Goal: Task Accomplishment & Management: Use online tool/utility

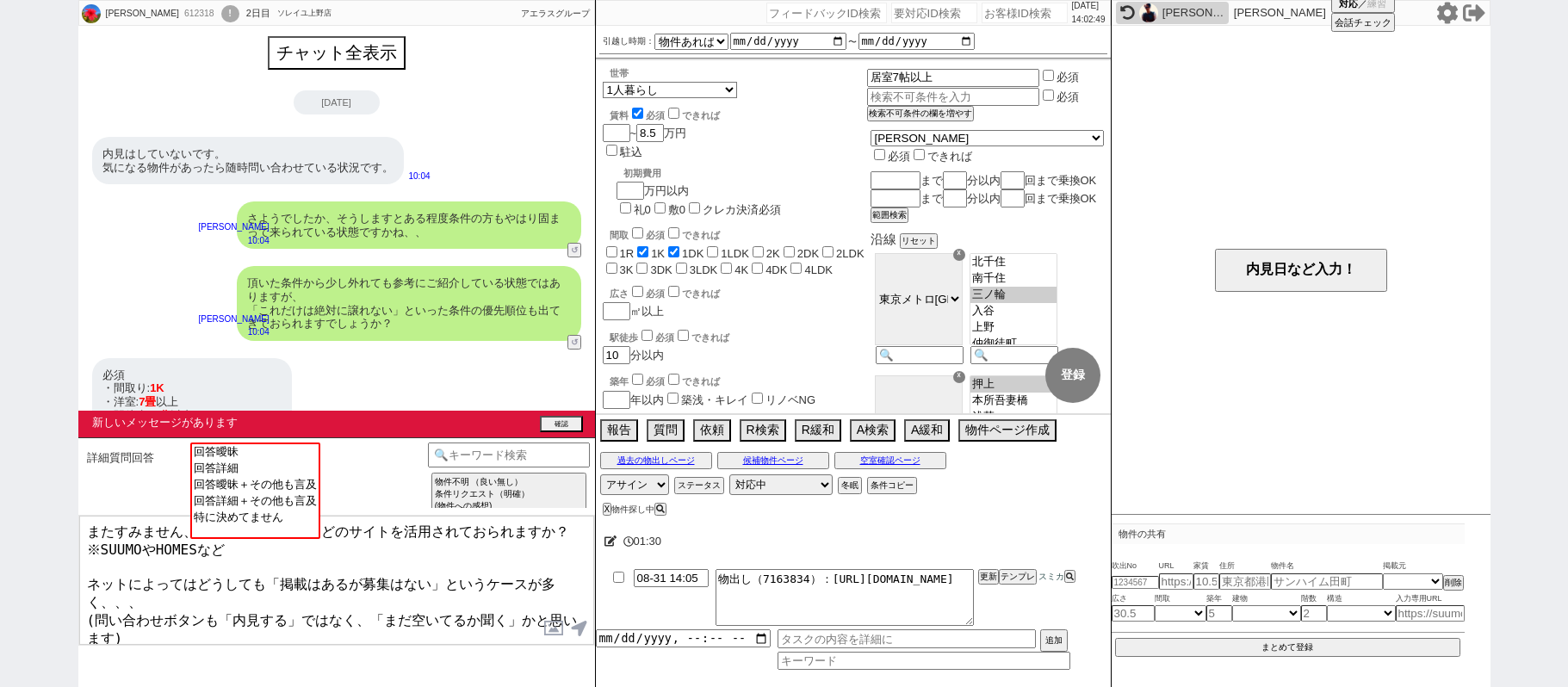
select select
select select "15"
select select "0"
select select "62"
select select "1511"
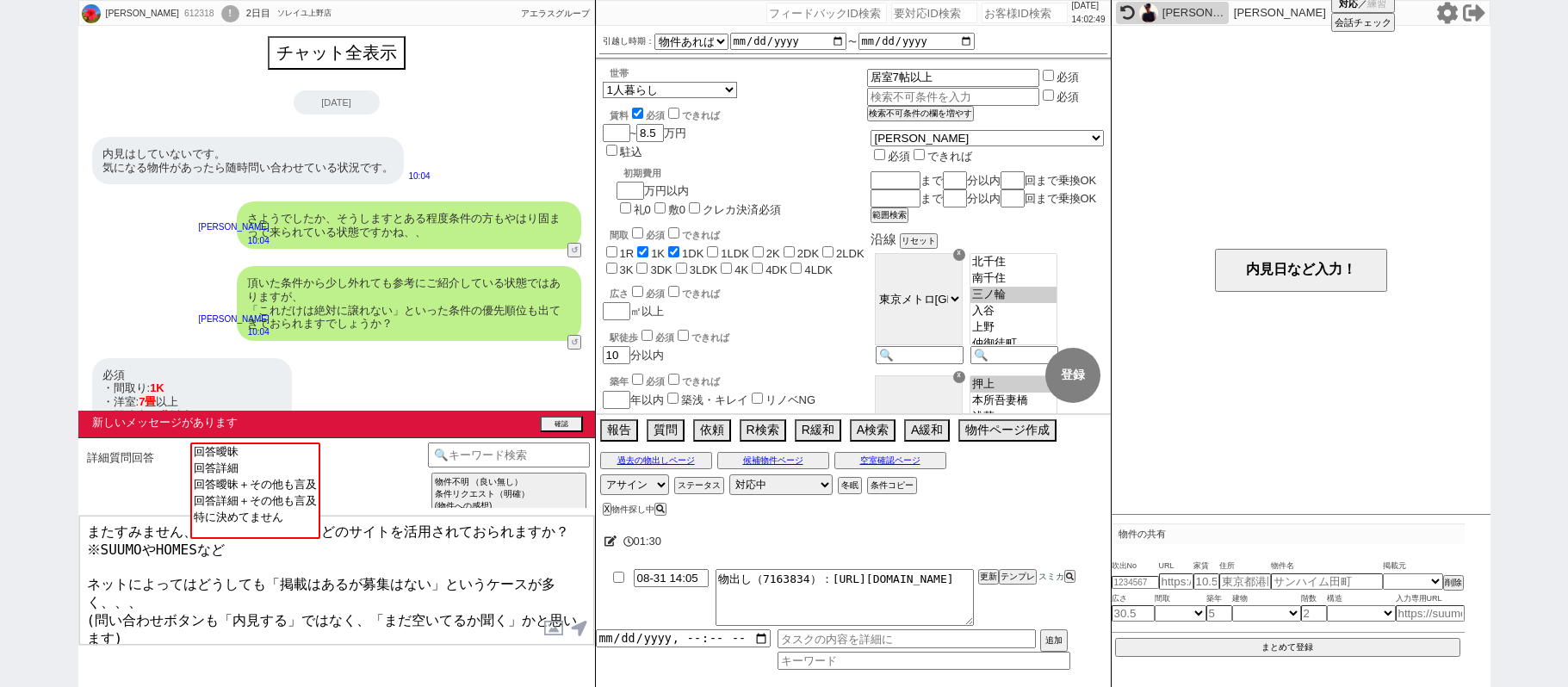
select select "69"
select select "1655"
select select
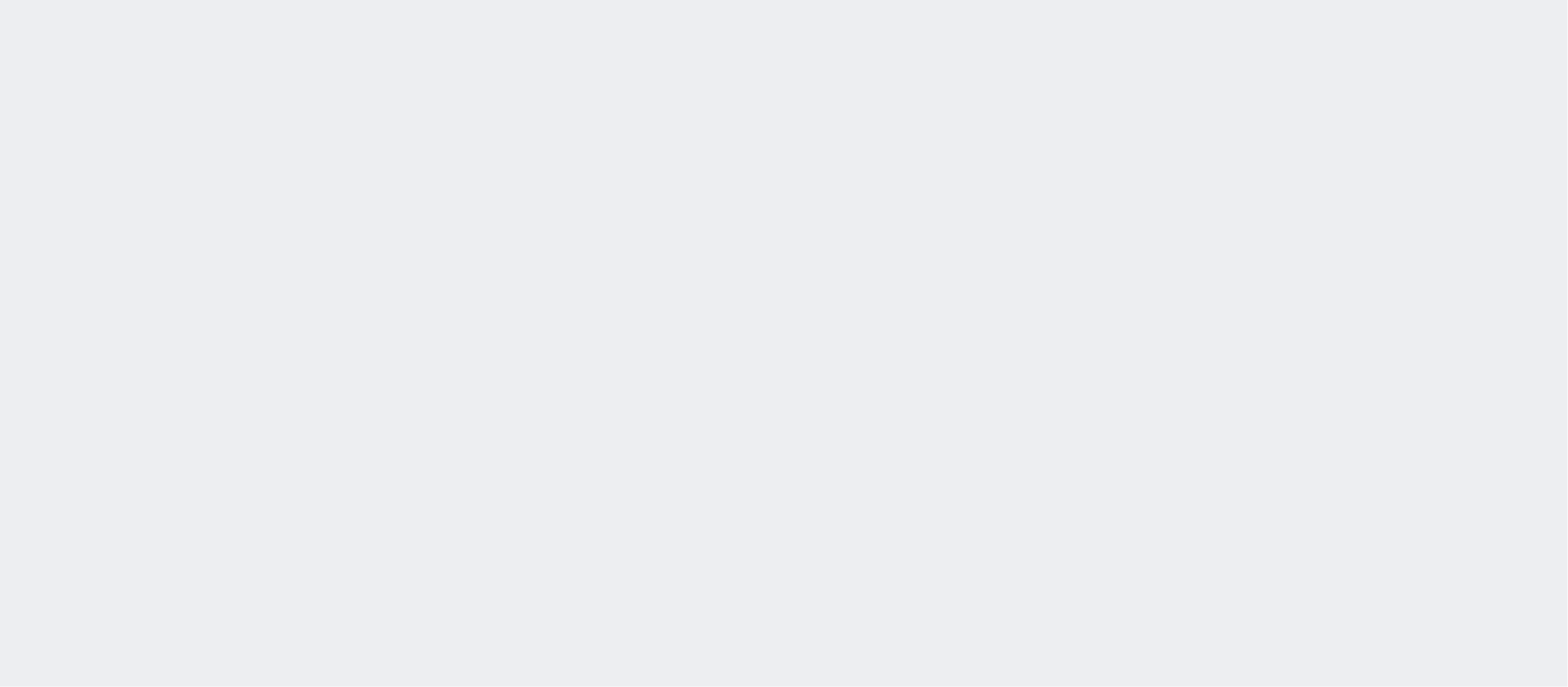
click at [817, 303] on div "[DATE] 14:02:53 候補物件を追加してしてください 紹介した物件一覧 他社物件を追加する 空室確認ページに追加・削除 紹介した物件一覧 他社物件を…" at bounding box center [784, 344] width 1568 height 687
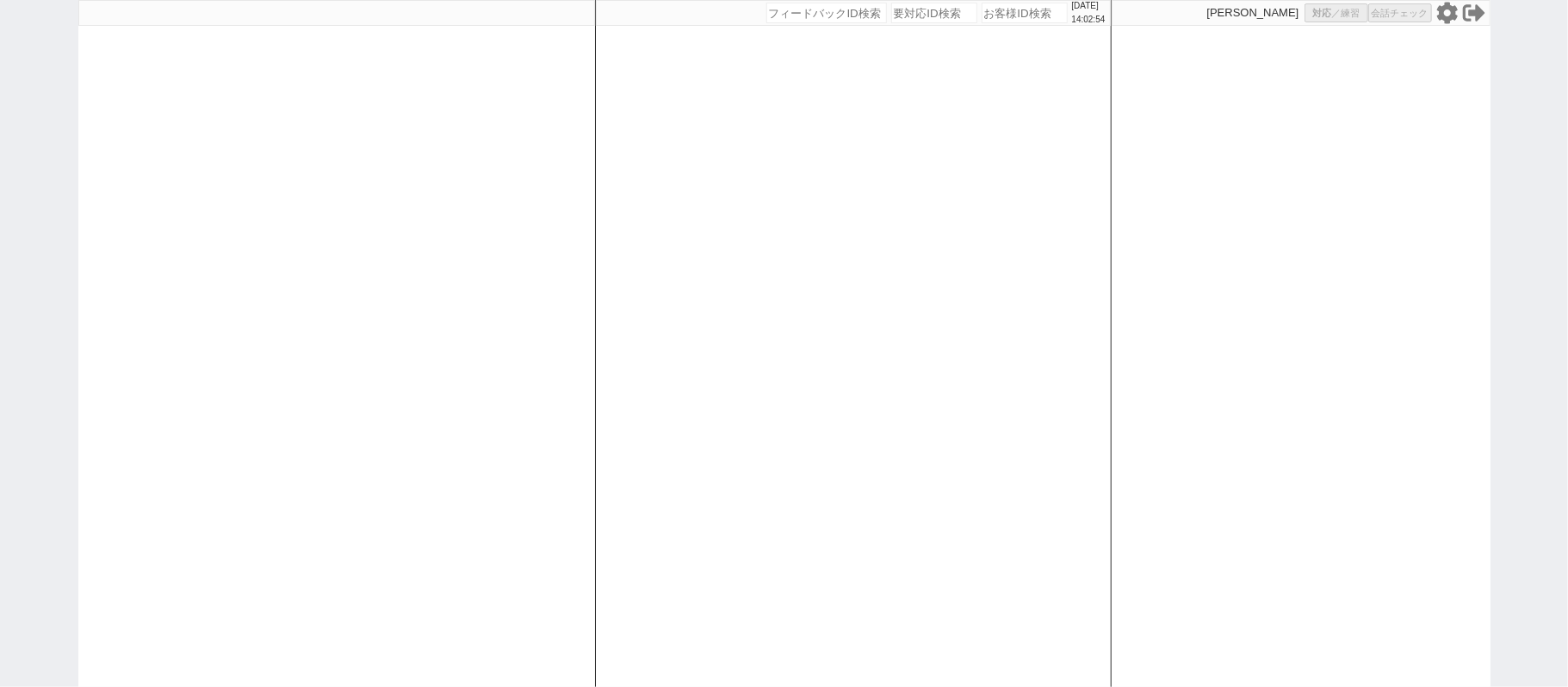
select select
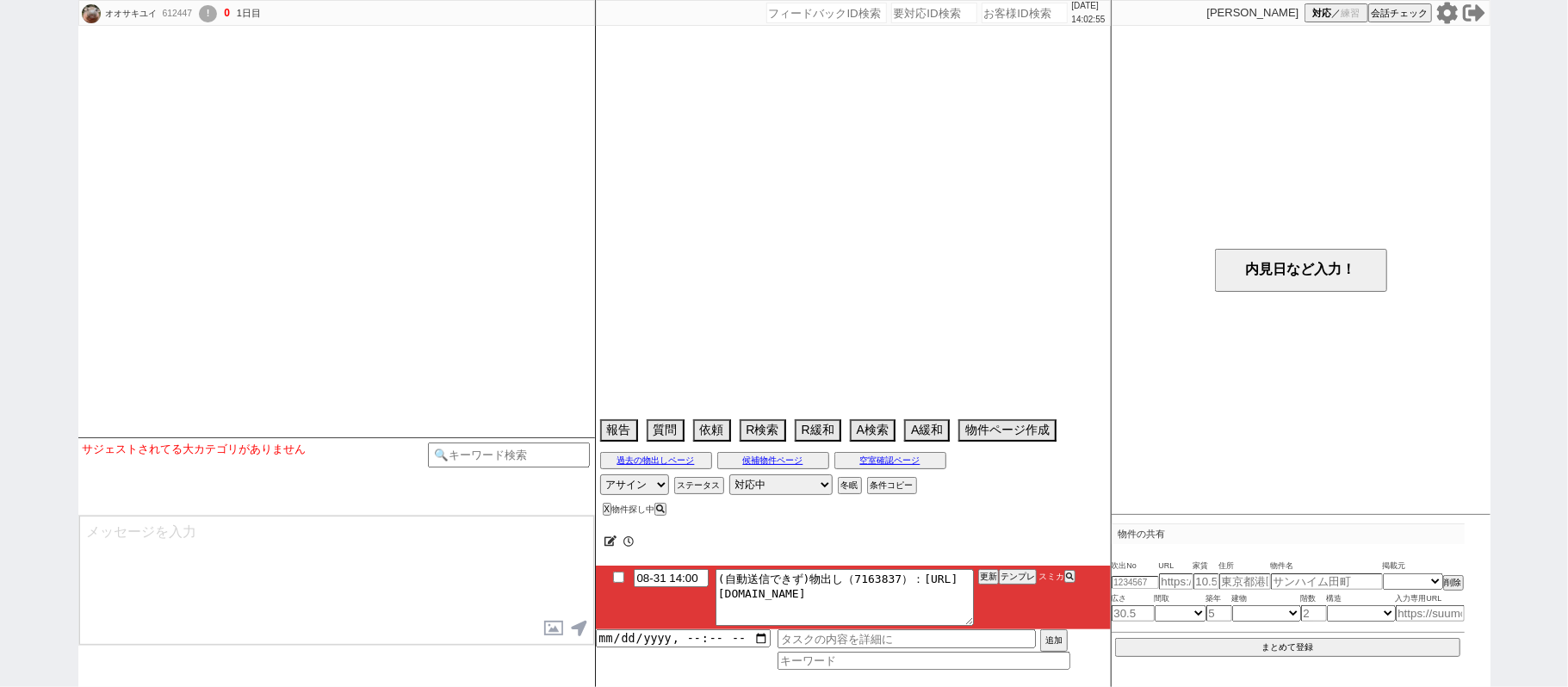
select select
select select "15"
select select "1"
select select "23"
select select "752"
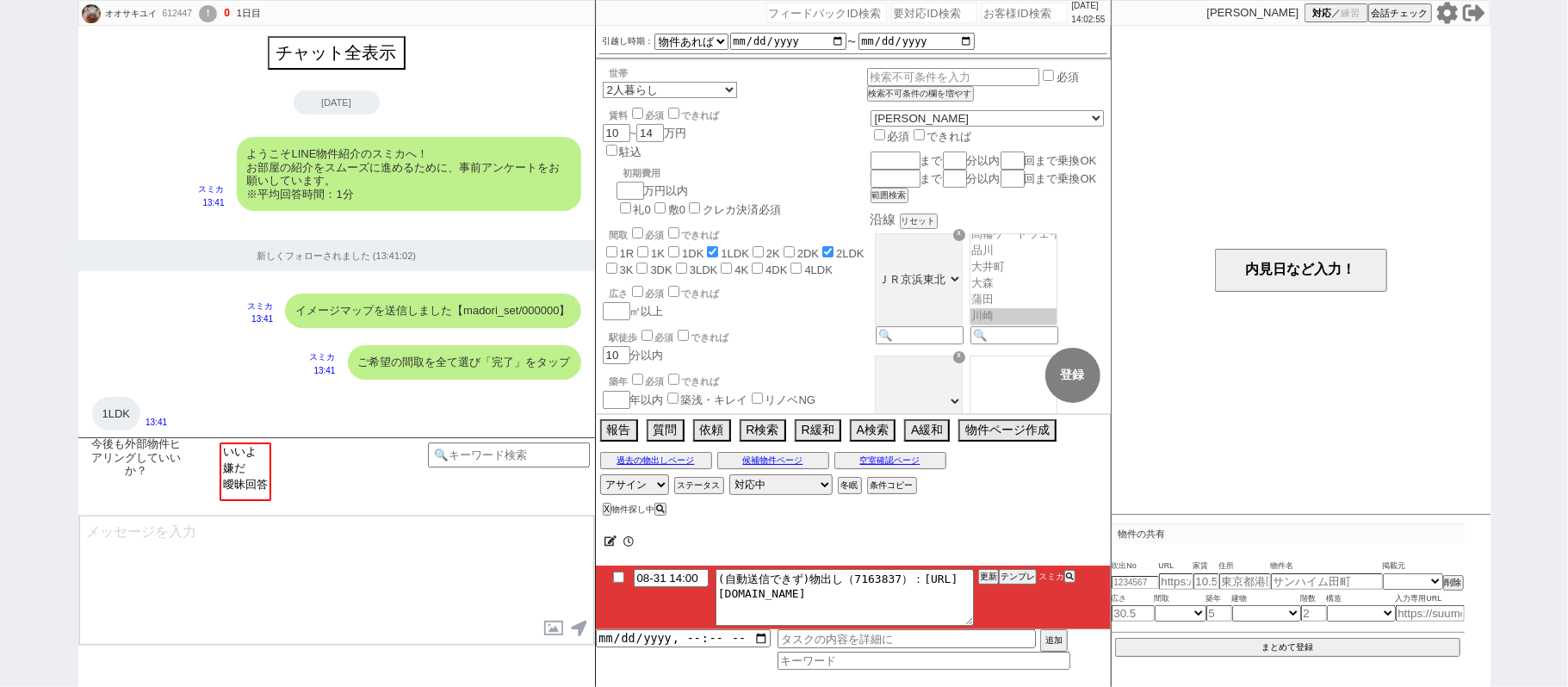
scroll to position [487, 0]
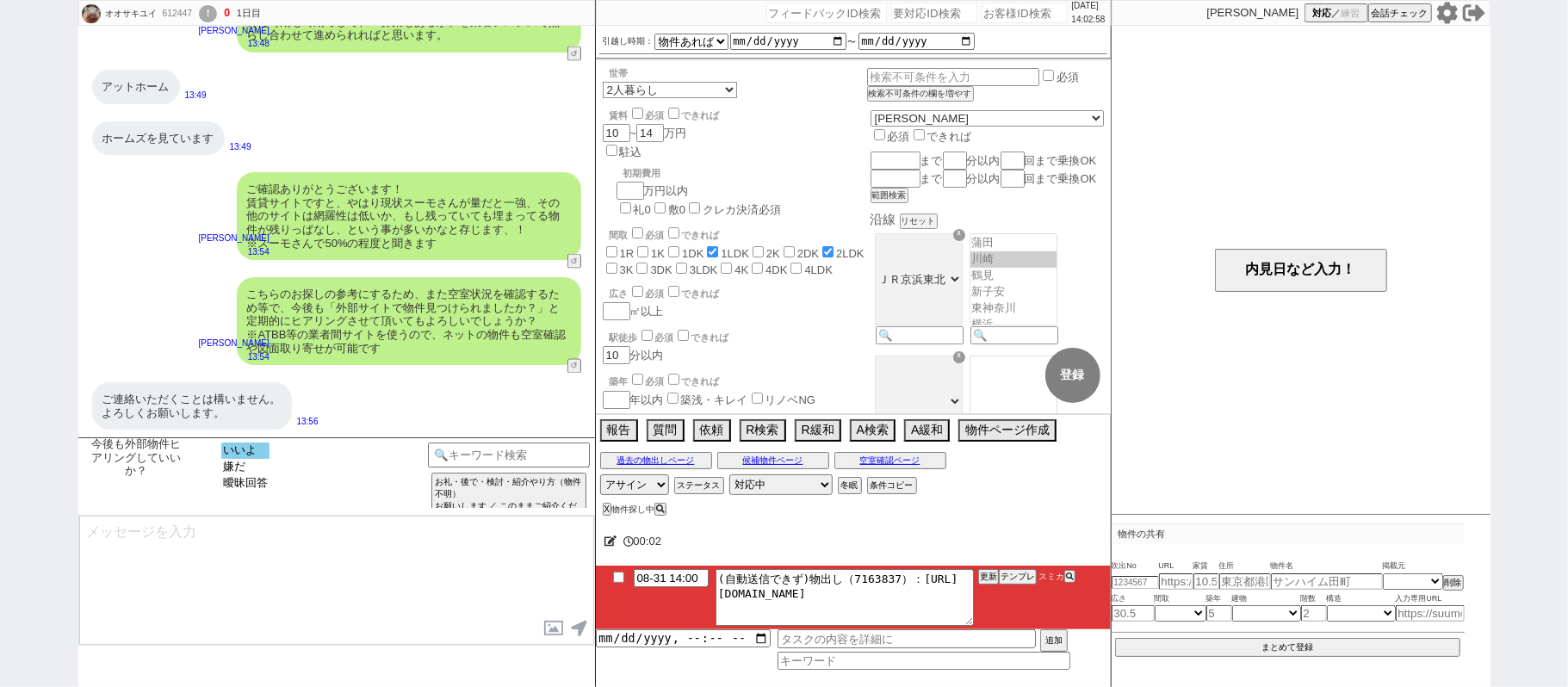
select select "いいよ"
click at [243, 457] on option "いいよ" at bounding box center [244, 450] width 48 height 17
type textarea "ありがとうございます！ どうしても先に頂いている情報だけですとお出しできない物件もあり、、恐れ入りますが、お客様の情報収集も参考にもしつつ動ければと思います。"
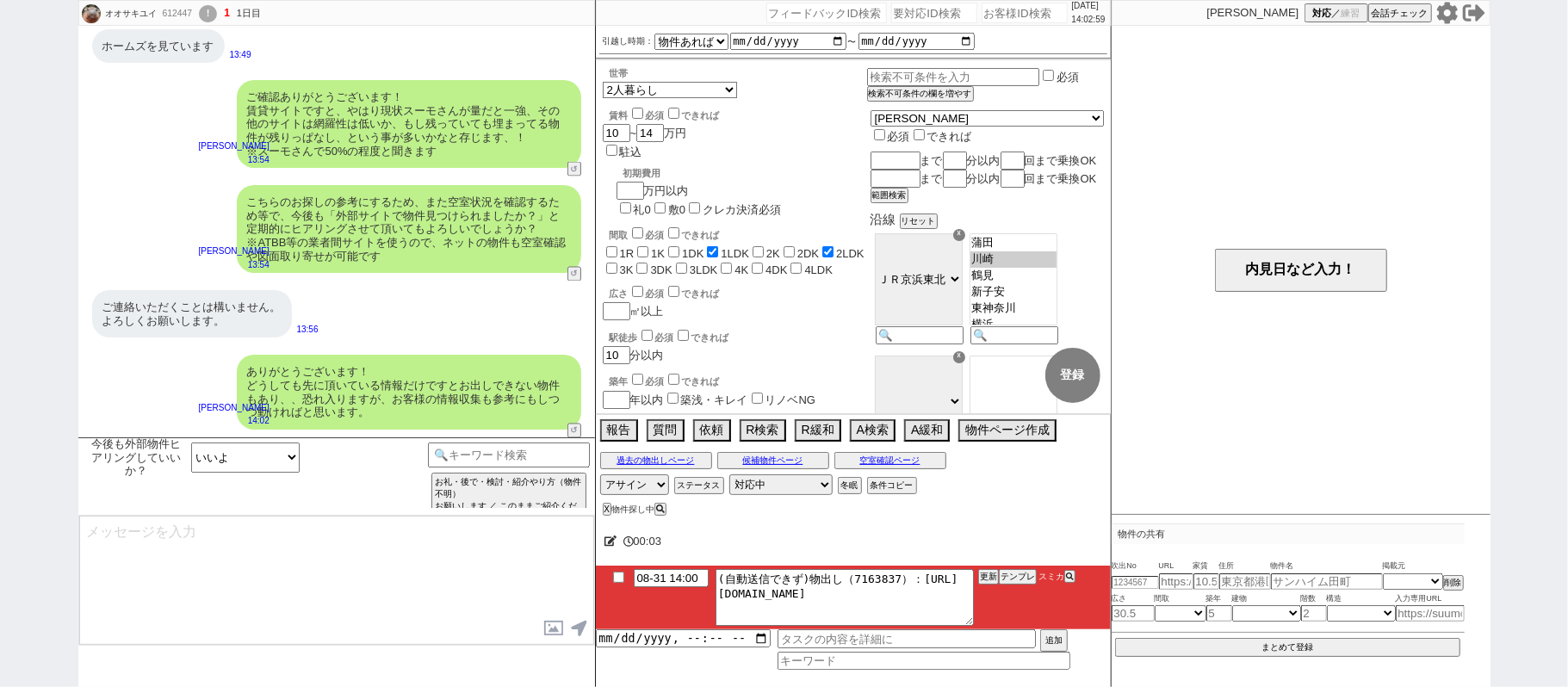
type input "08-31 14:05"
type textarea "早速ですが、最近お探しされている中で気になられている物件はございますでしょうか？ ございましたら、物件のURLを頂けますと幸いです！"
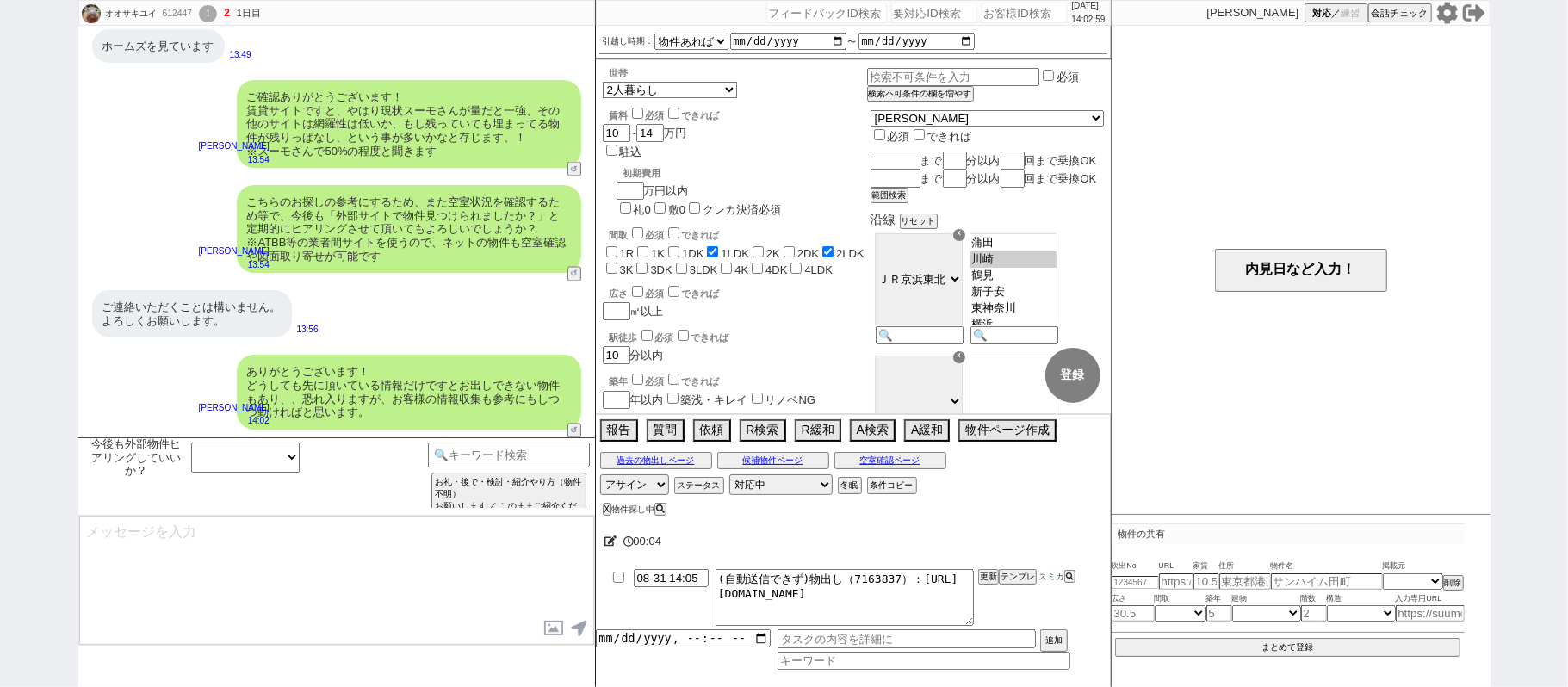
scroll to position [2231, 0]
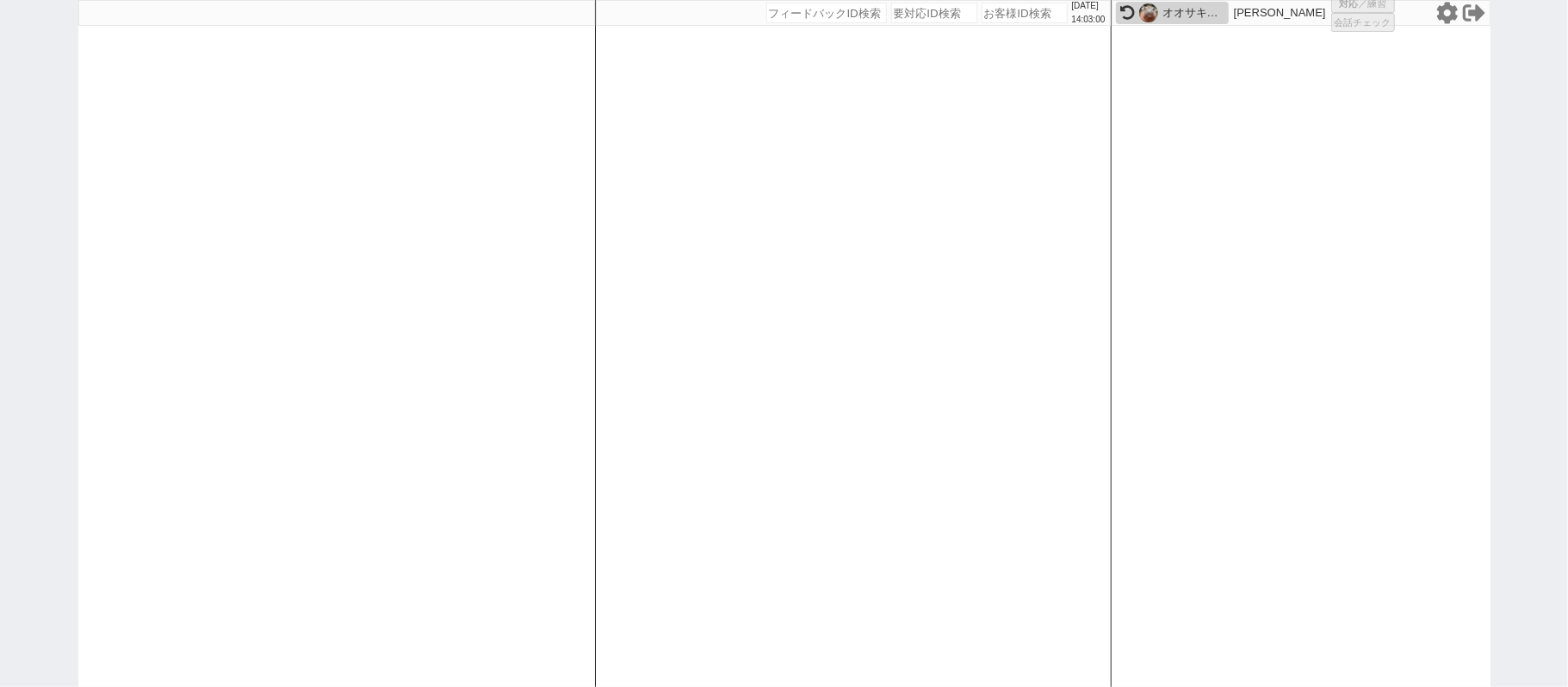
select select "1"
select select
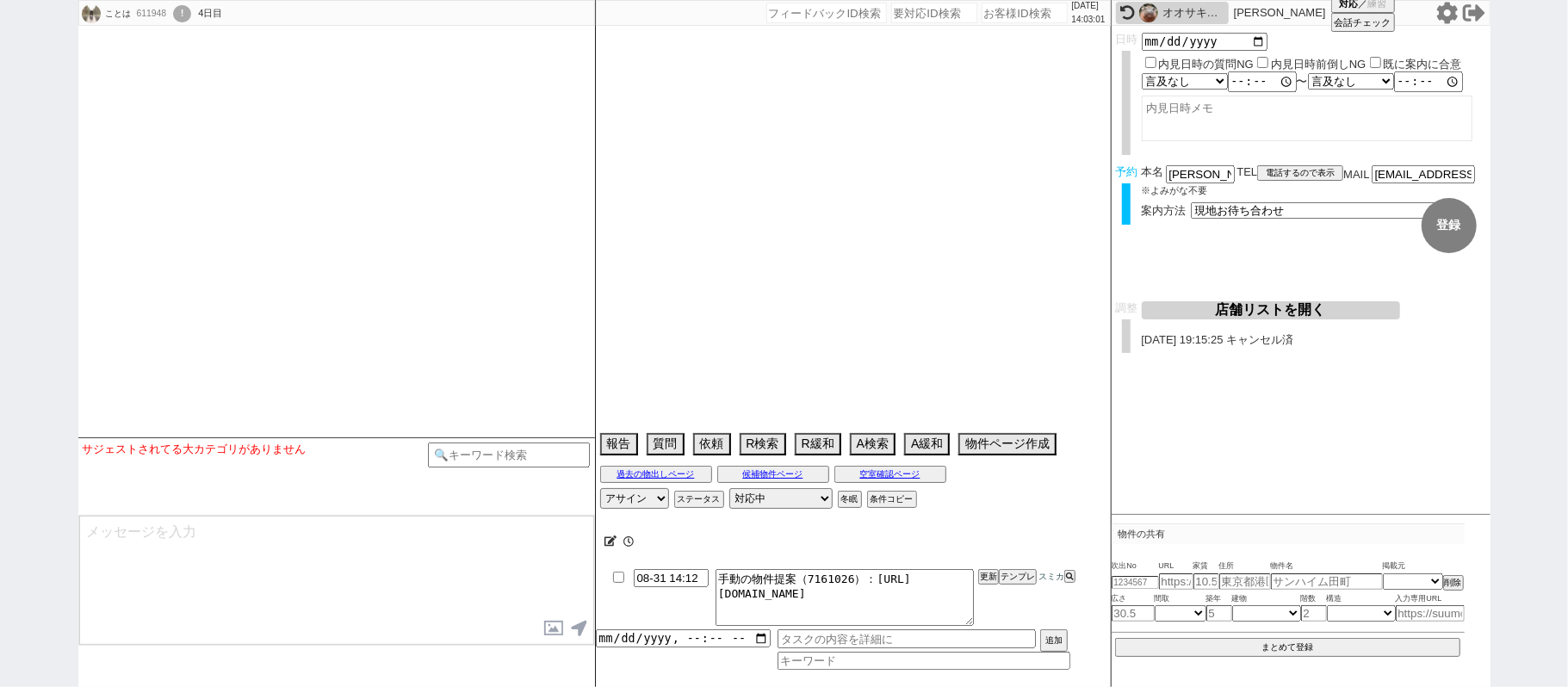
select select
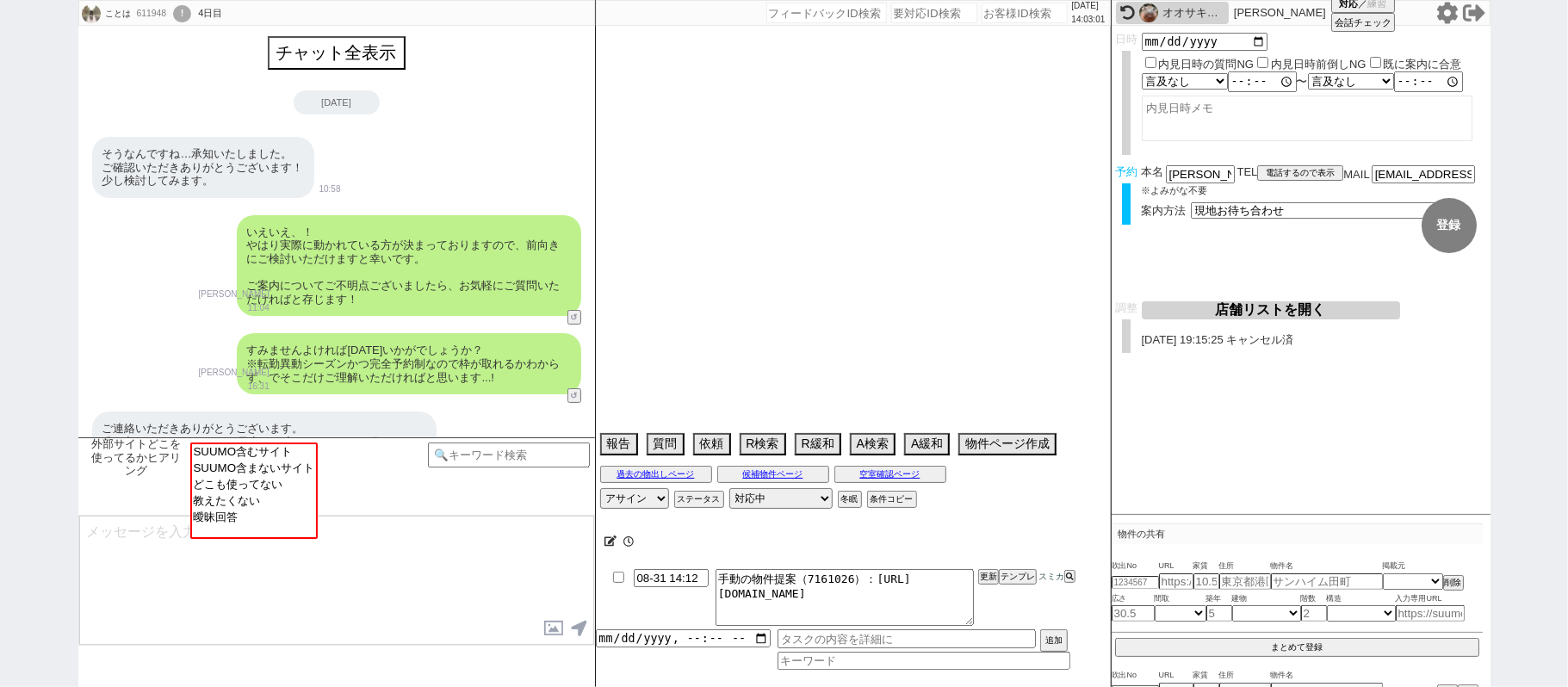
scroll to position [425, 0]
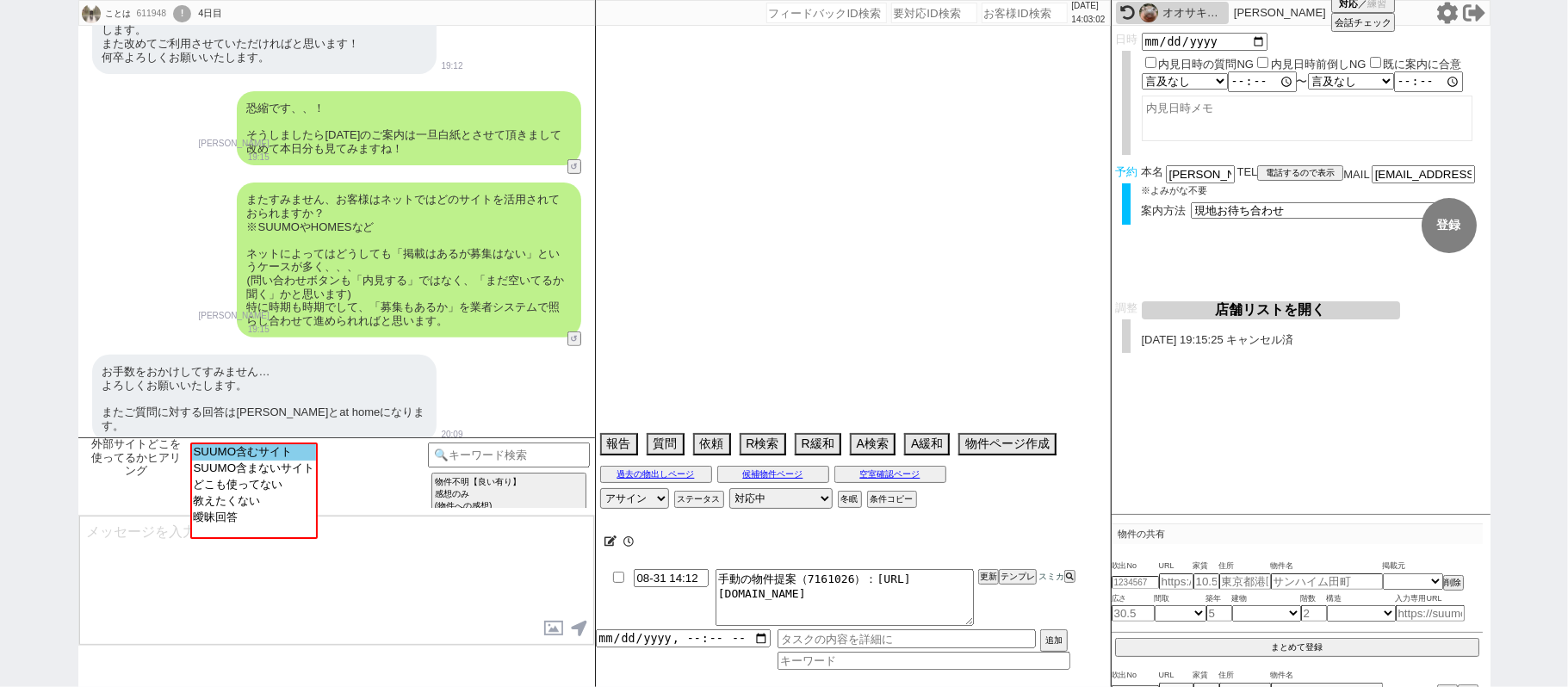
select select "15"
select select "1"
select select "23"
select select "728"
select select "14"
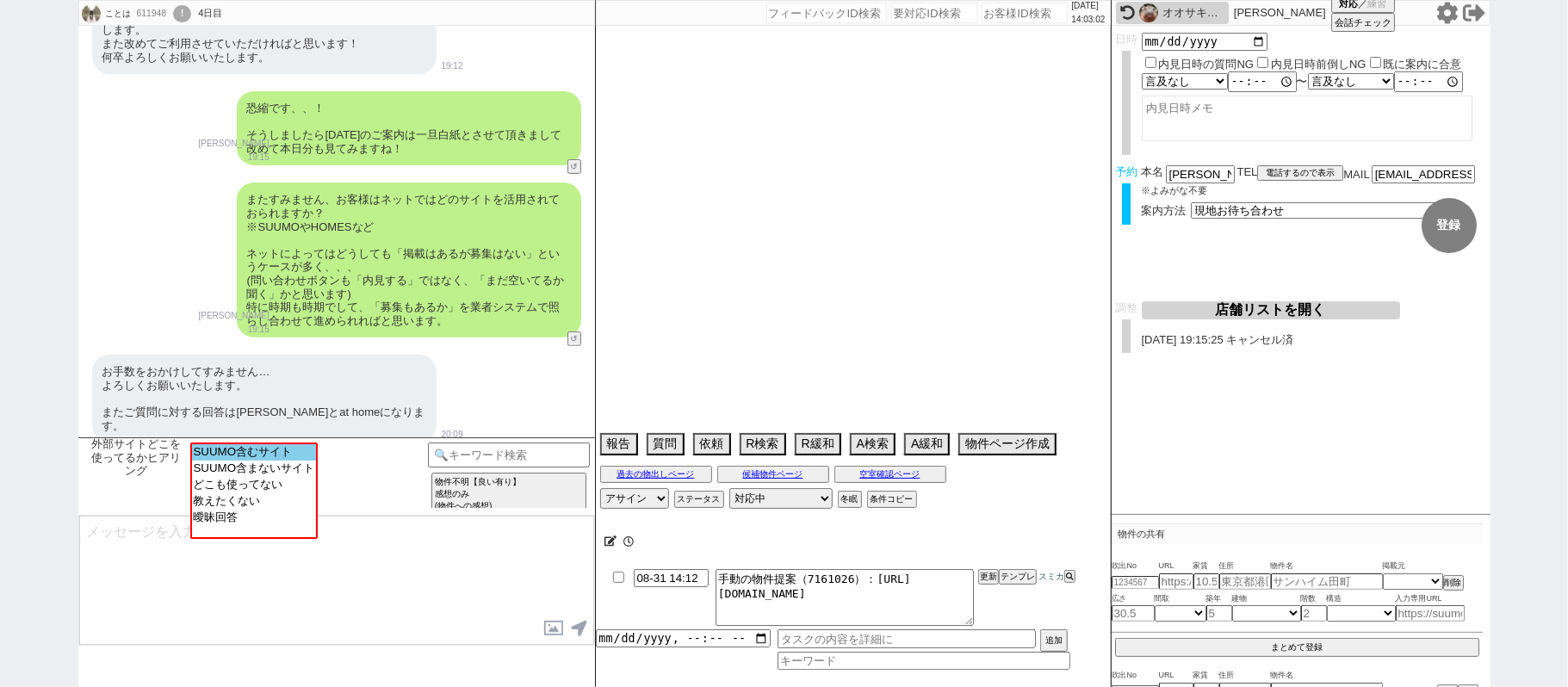
select select "75"
select select "816"
select select "72"
select select "62"
select select "60"
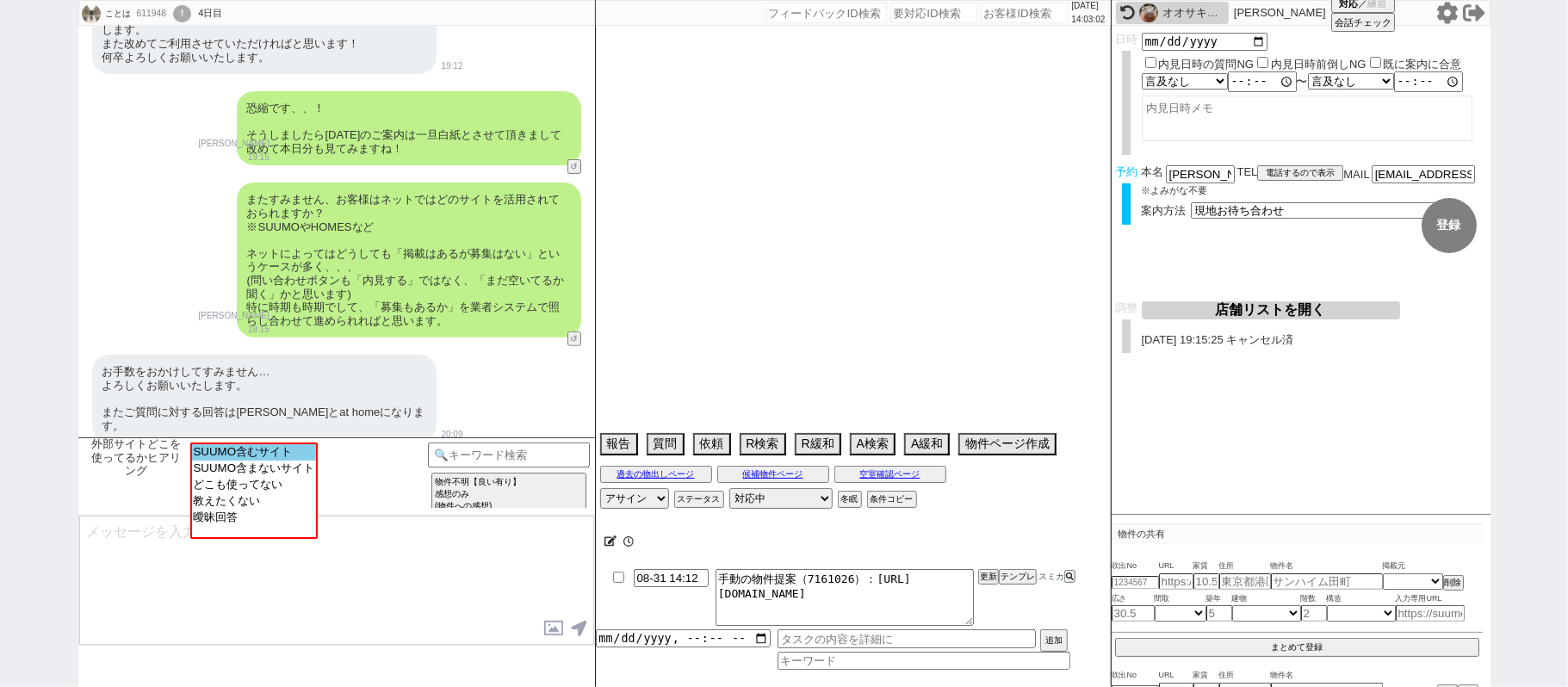
select select "70"
select select "1681"
select select "59"
select select "64"
select select "65"
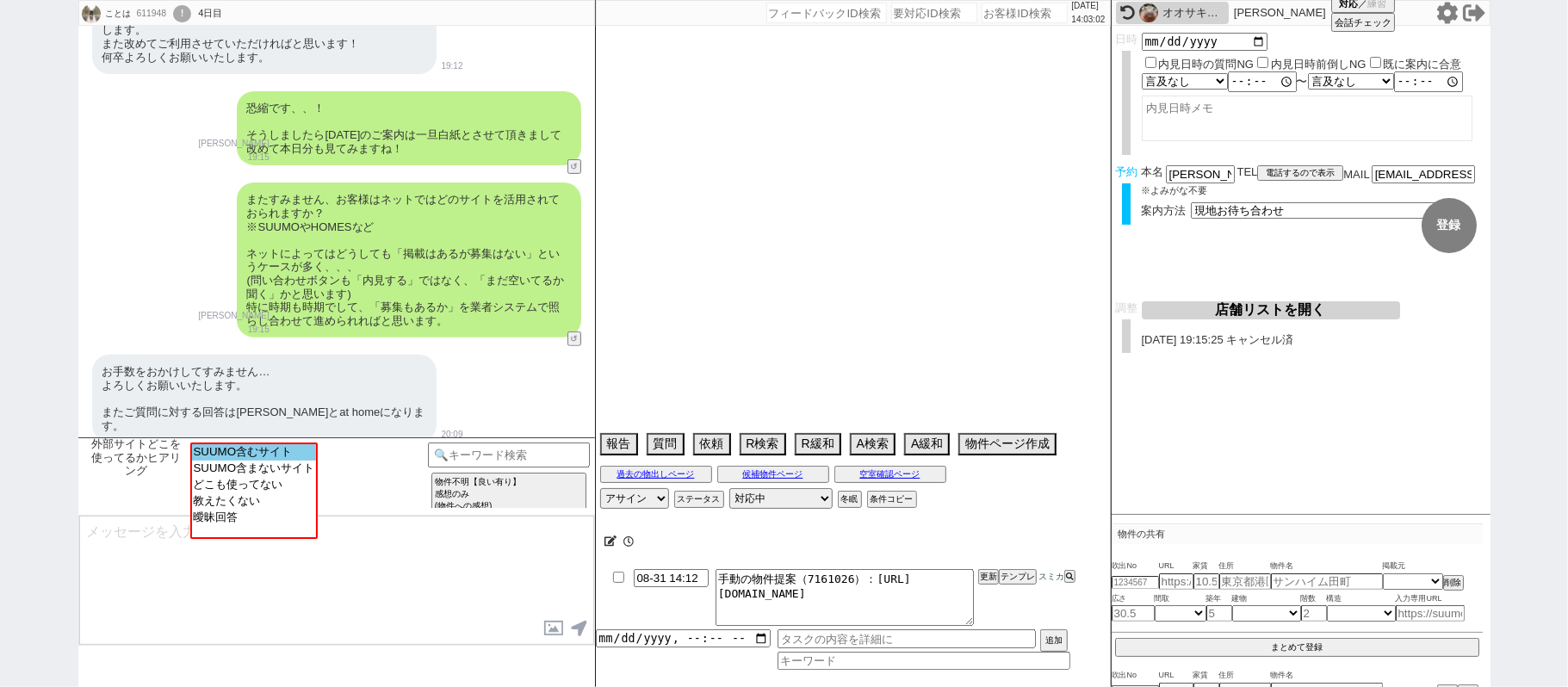
select select "1582"
select select "67"
select select "71"
select select "69"
select select "63"
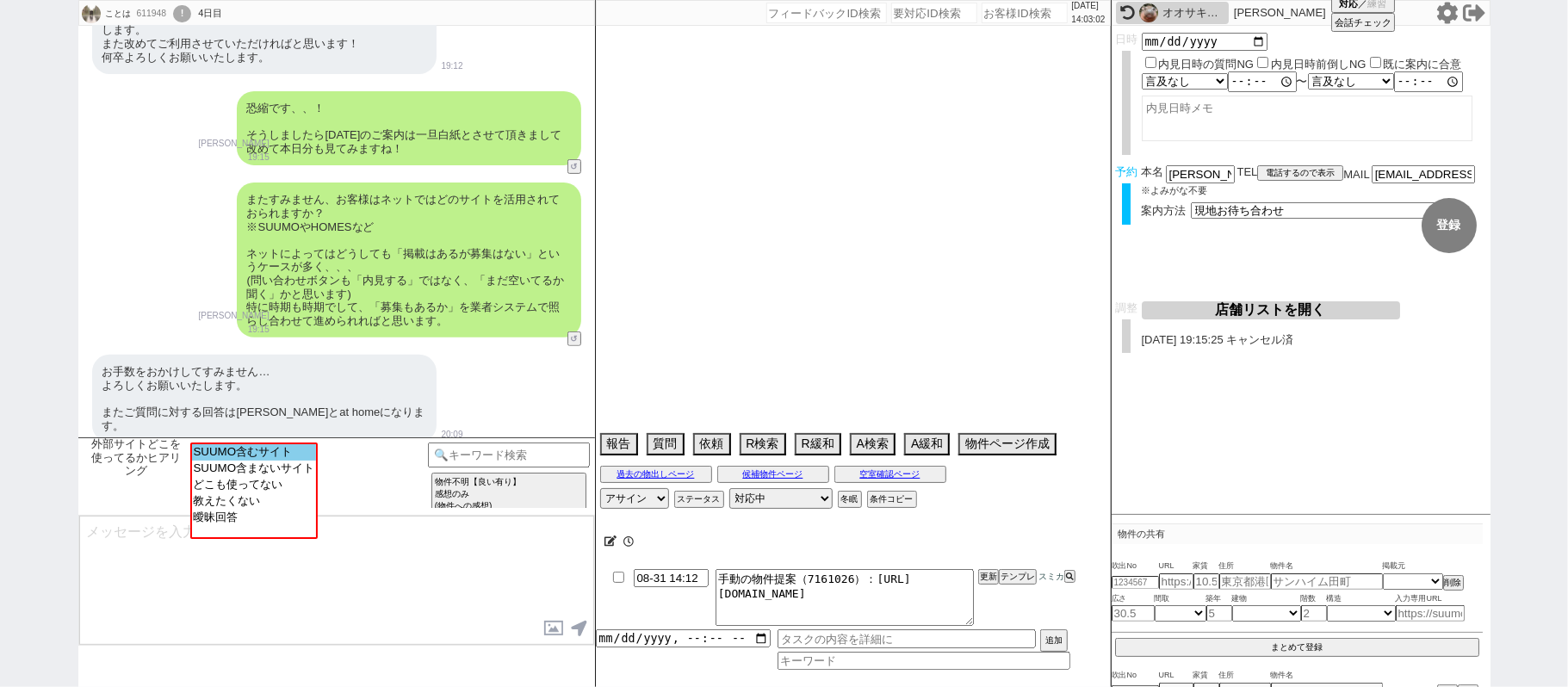
select select "66"
select select "25"
select select "3117"
select select "33"
select select "76"
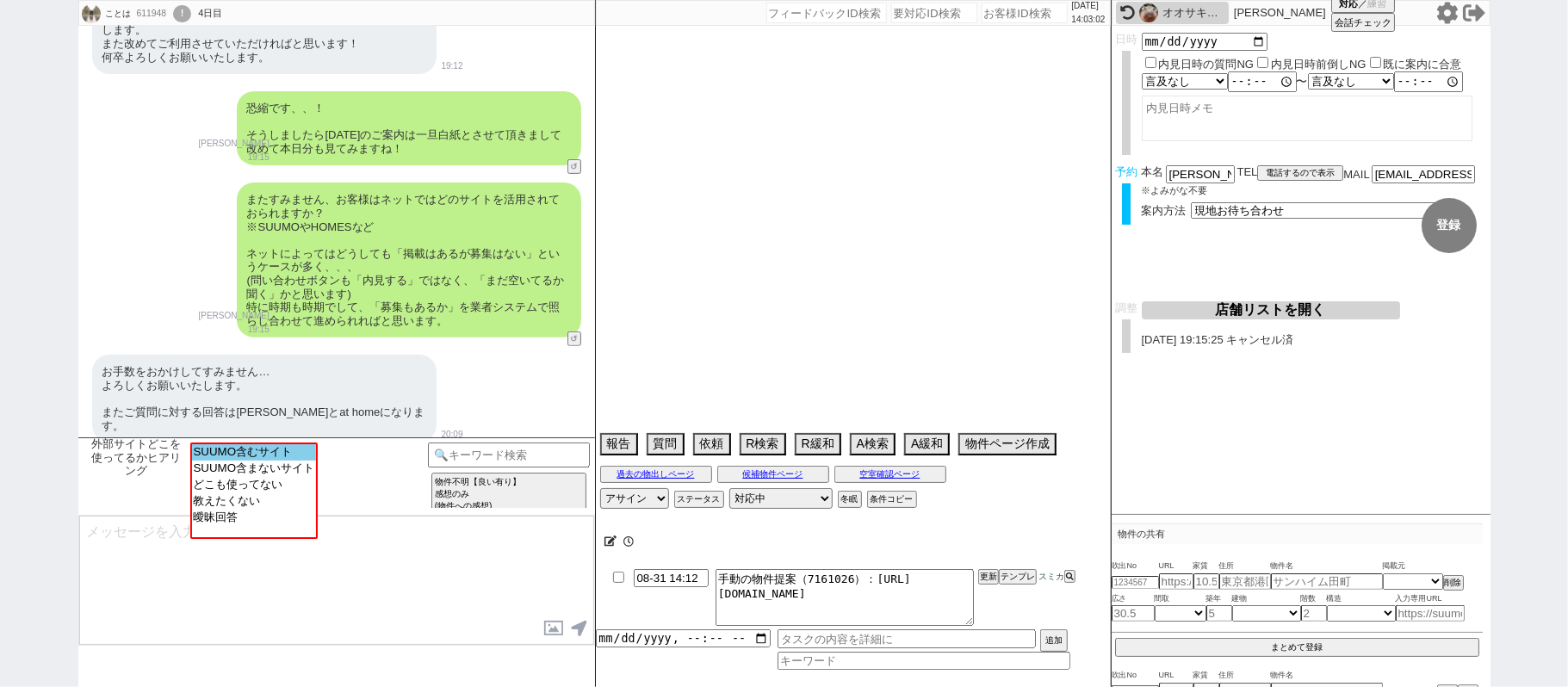
select select "29"
select select "7"
select select "27"
select select "74"
select select "11"
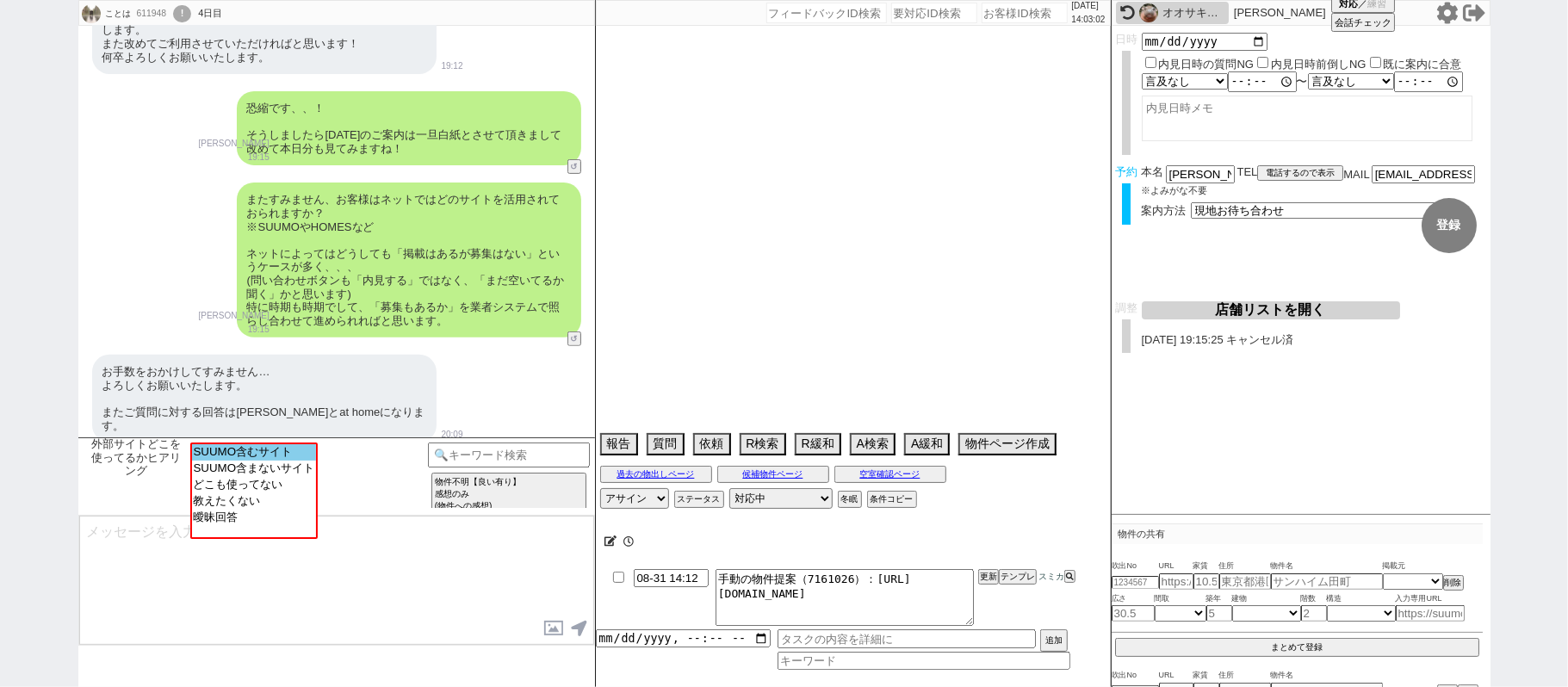
select select "12"
select select "77"
select select "57"
select select "35"
select select "24"
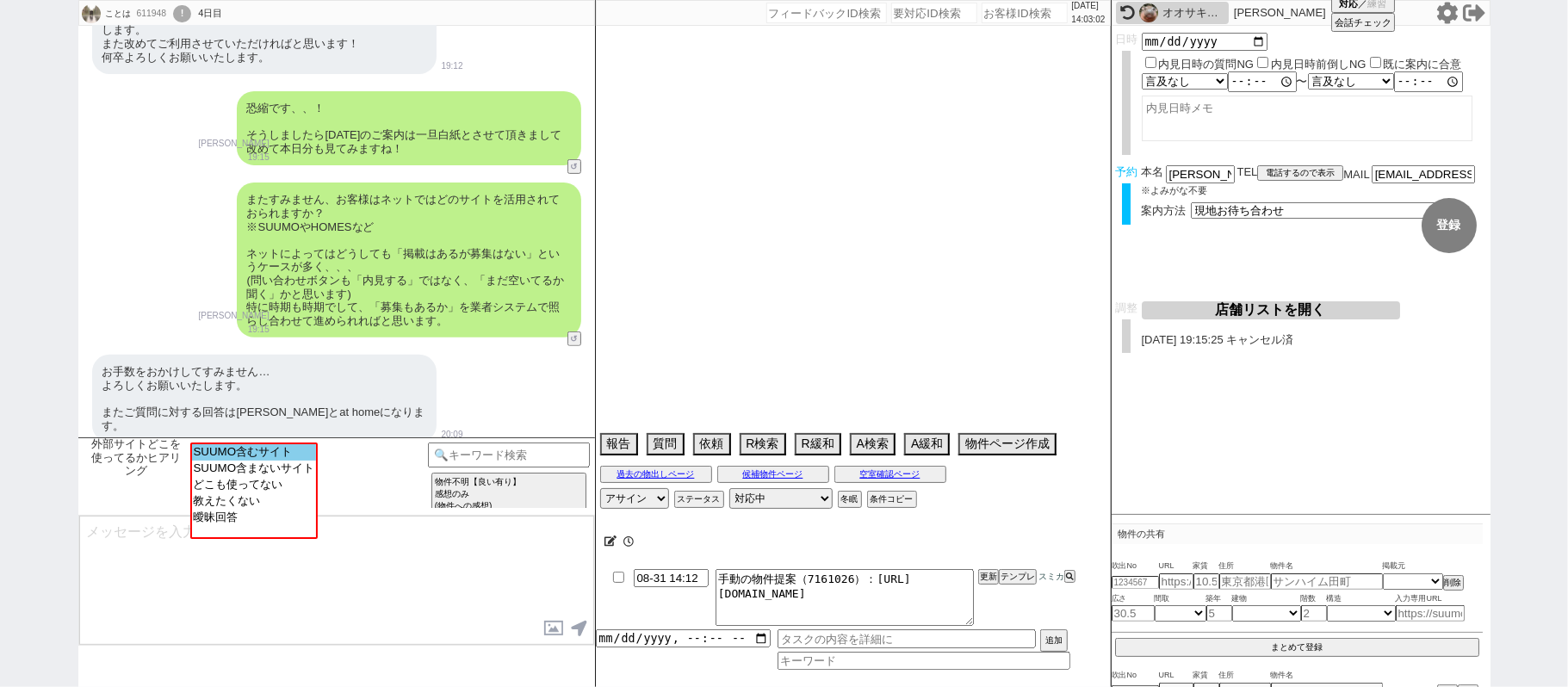
select select "34"
select select "1008"
select select "38"
select select "36"
select select "73"
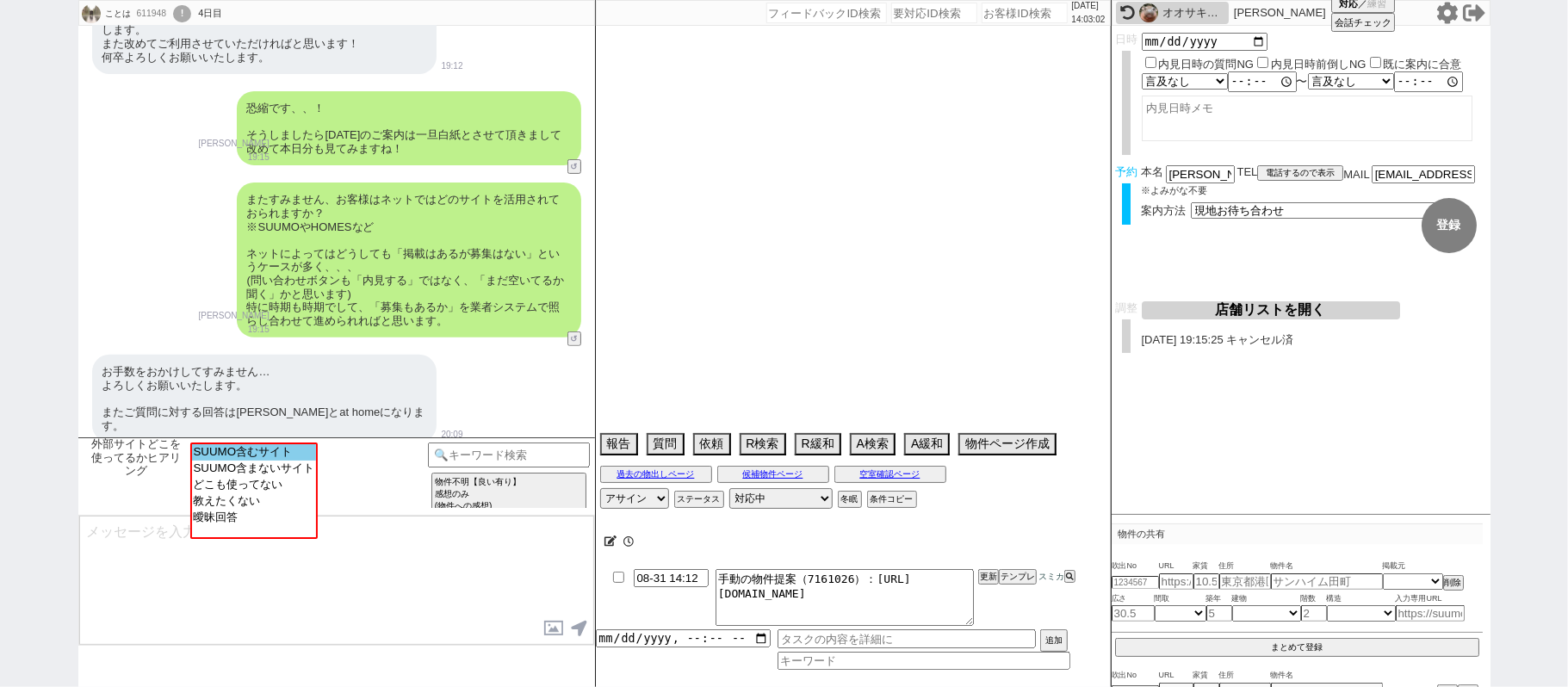
select select "1763"
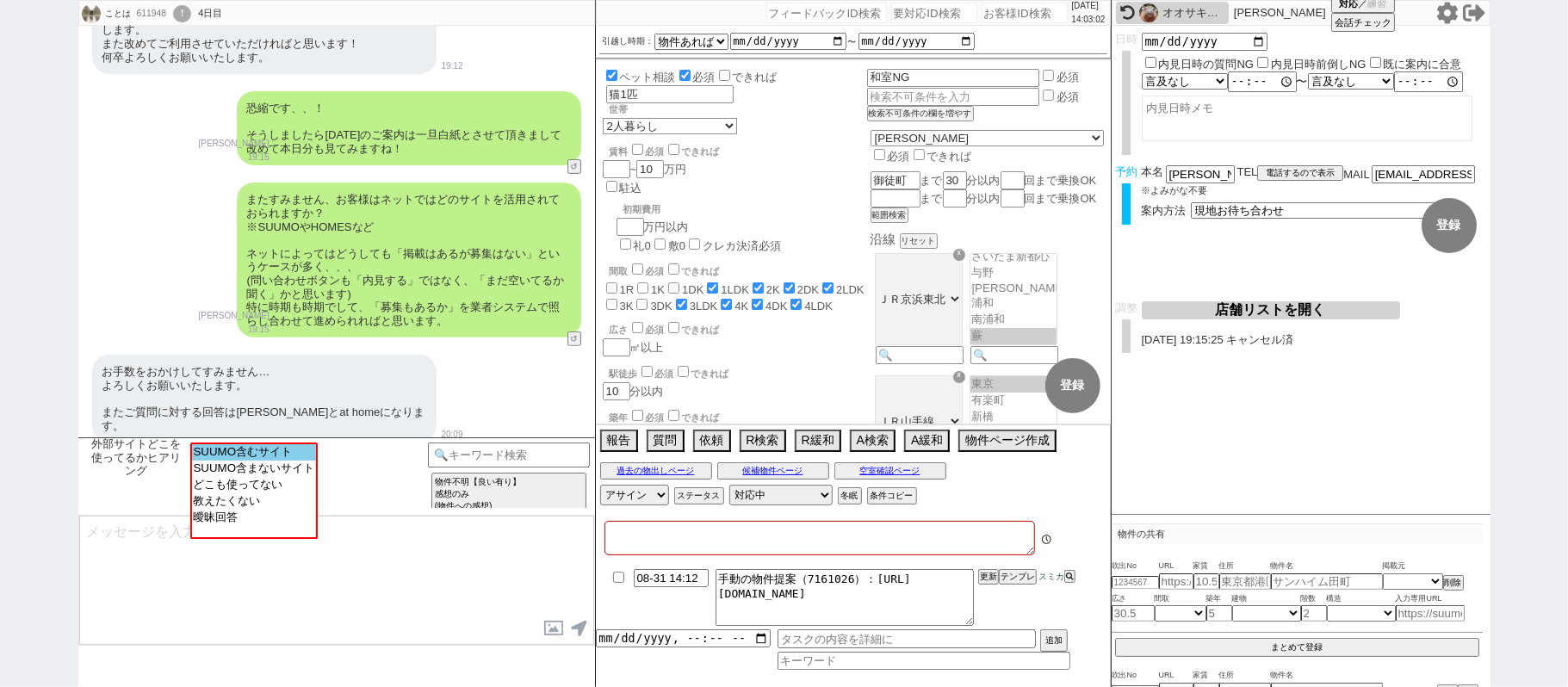
type textarea "第1希望のみの手配を希望"
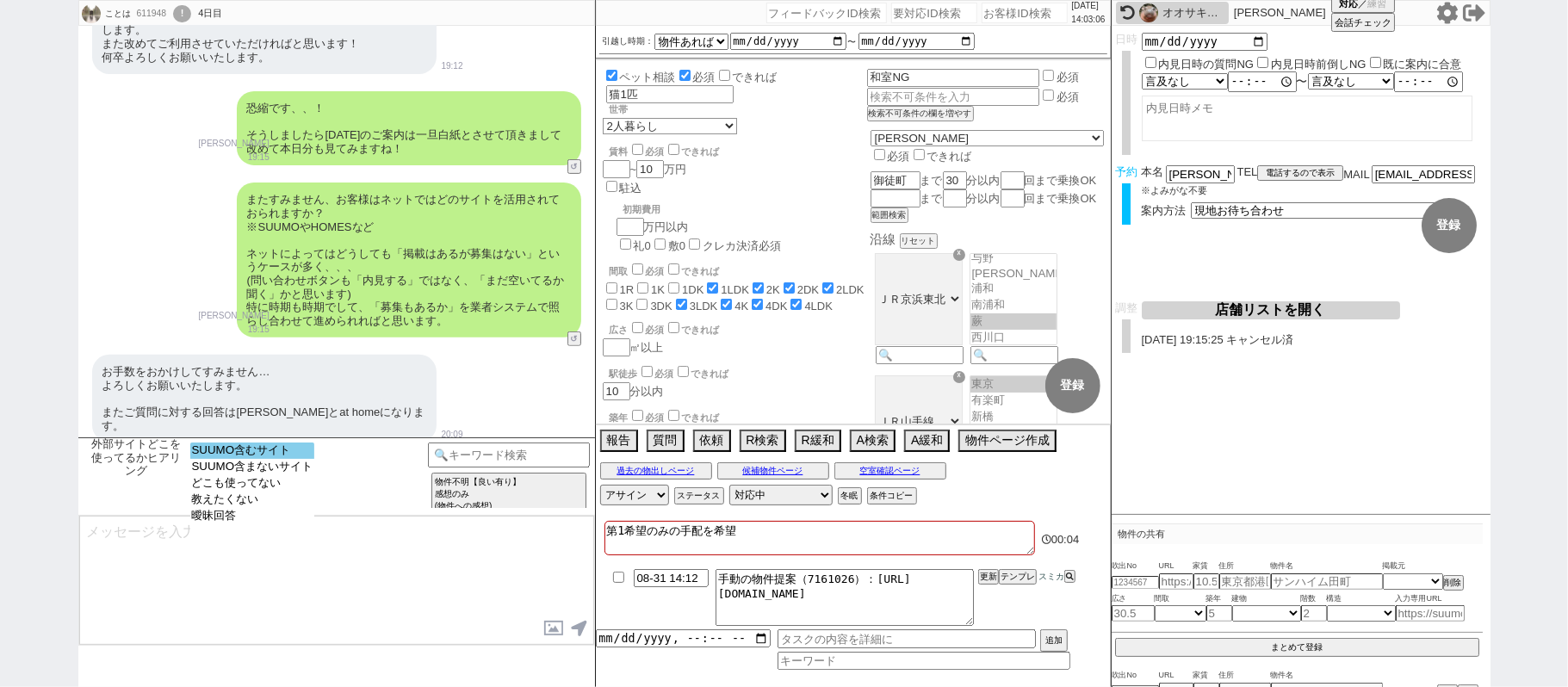
select select "SUUMO含むサイト"
click at [277, 445] on option "SUUMO含むサイト" at bounding box center [253, 450] width 125 height 17
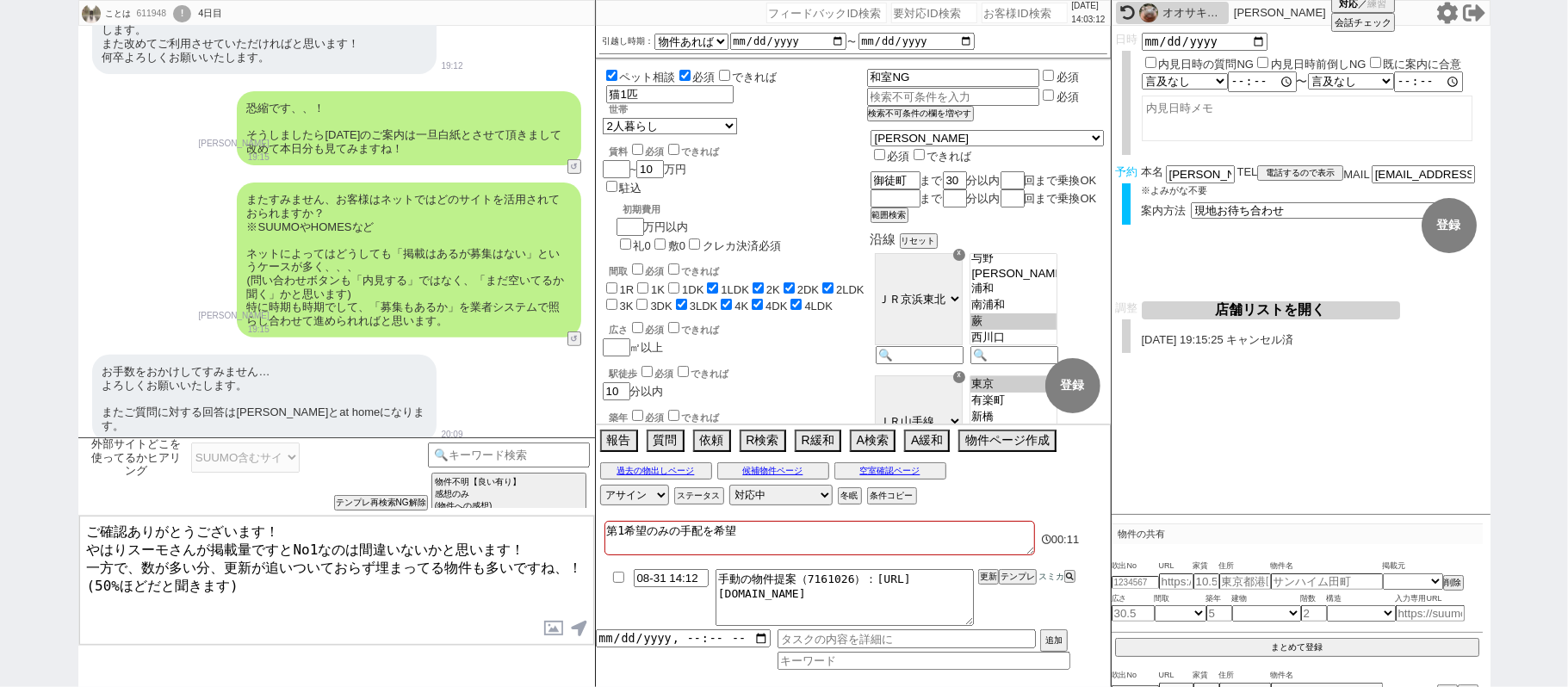
click at [83, 535] on textarea "ご確認ありがとうございます！ やはりスーモさんが掲載量ですとNo1なのは間違いないかと思います！ 一方で、数が多い分、更新が追いついておらず埋まってる物件も多…" at bounding box center [337, 580] width 515 height 129
type textarea "いえいえ、ご確認ありがとうございます！ やはりスーモさんが掲載量ですとNo1なのは間違いないかと思います！ 一方で、数が多い分、更新が追いついておらず埋まって…"
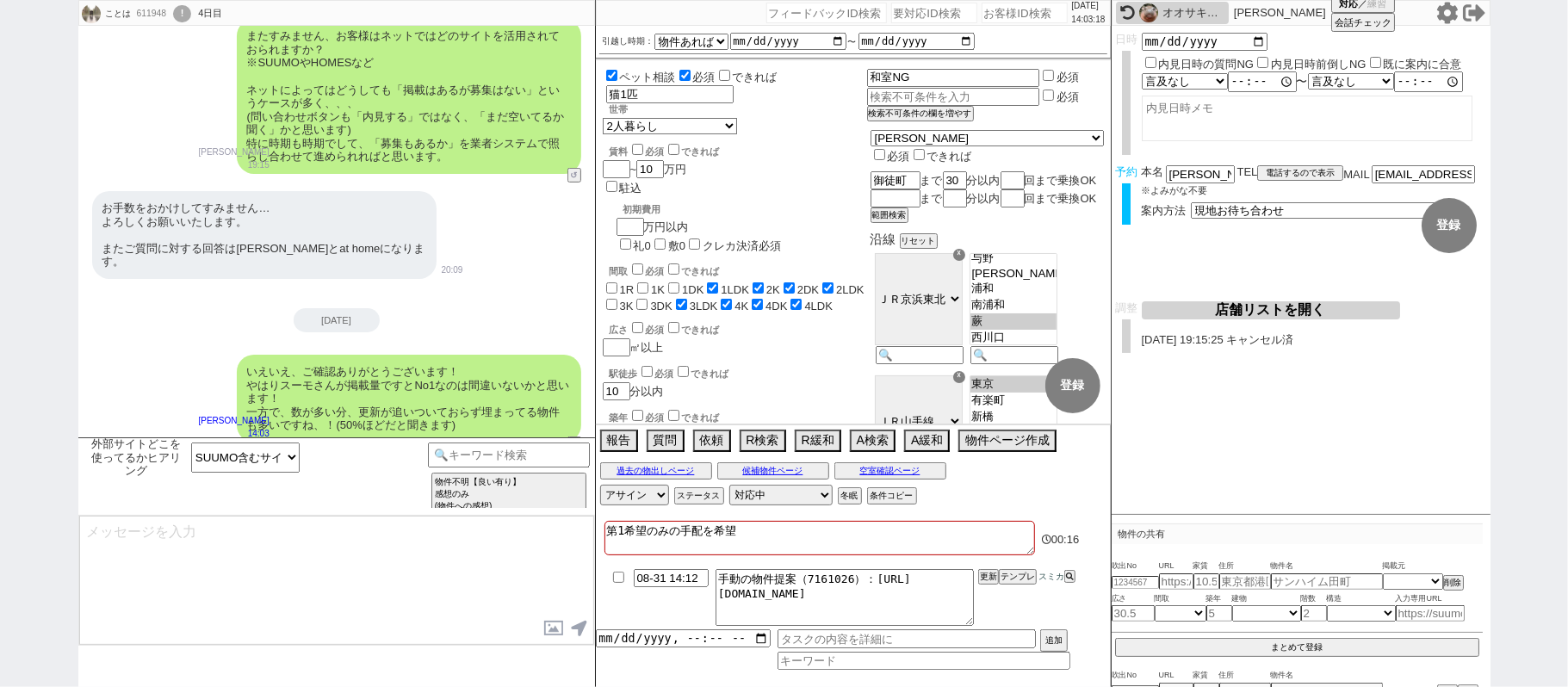
type textarea "こちらのお探しの参考にするため、また空室状況を確認するため等で、今後も「外部サイトで物件見つけられましたか？」と定期的にヒアリングさせて頂いてもよろしいでしょ…"
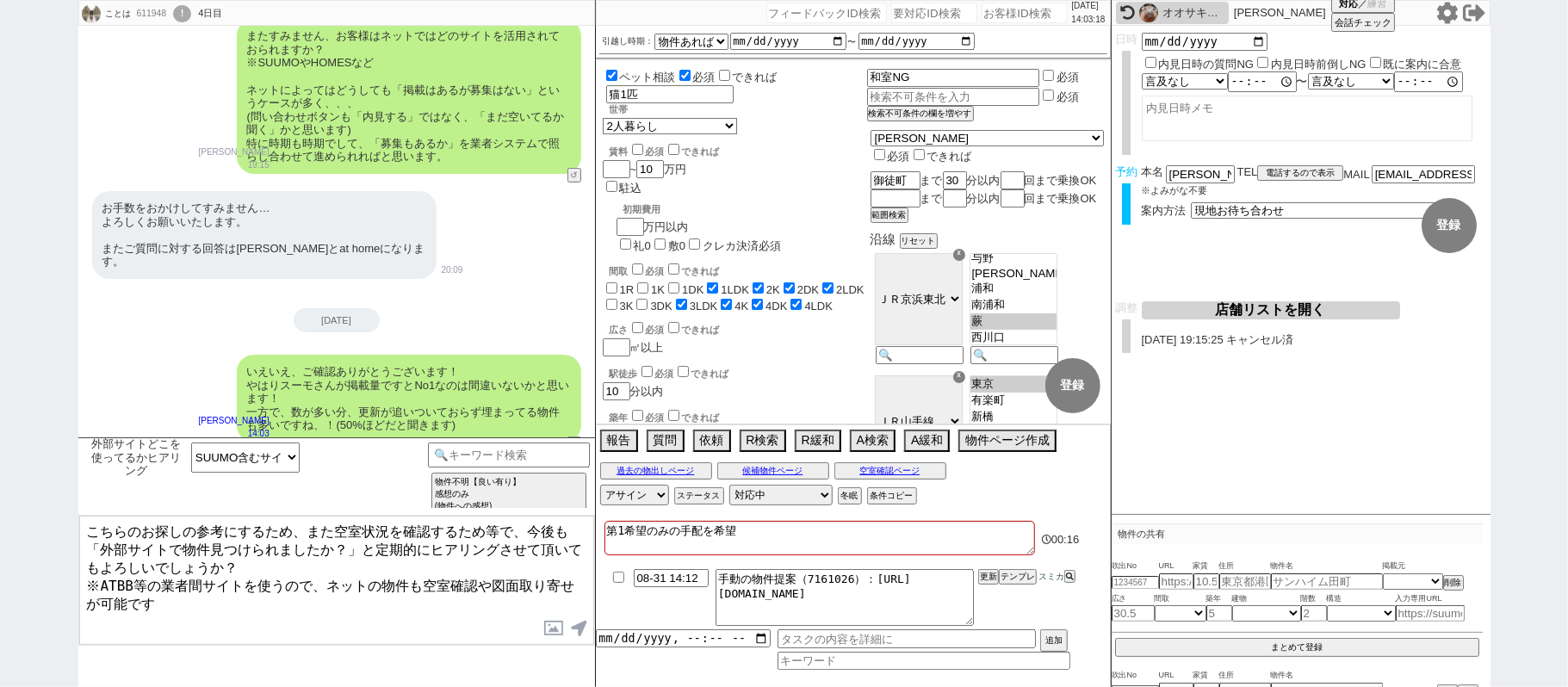
type input "08-31 14:18"
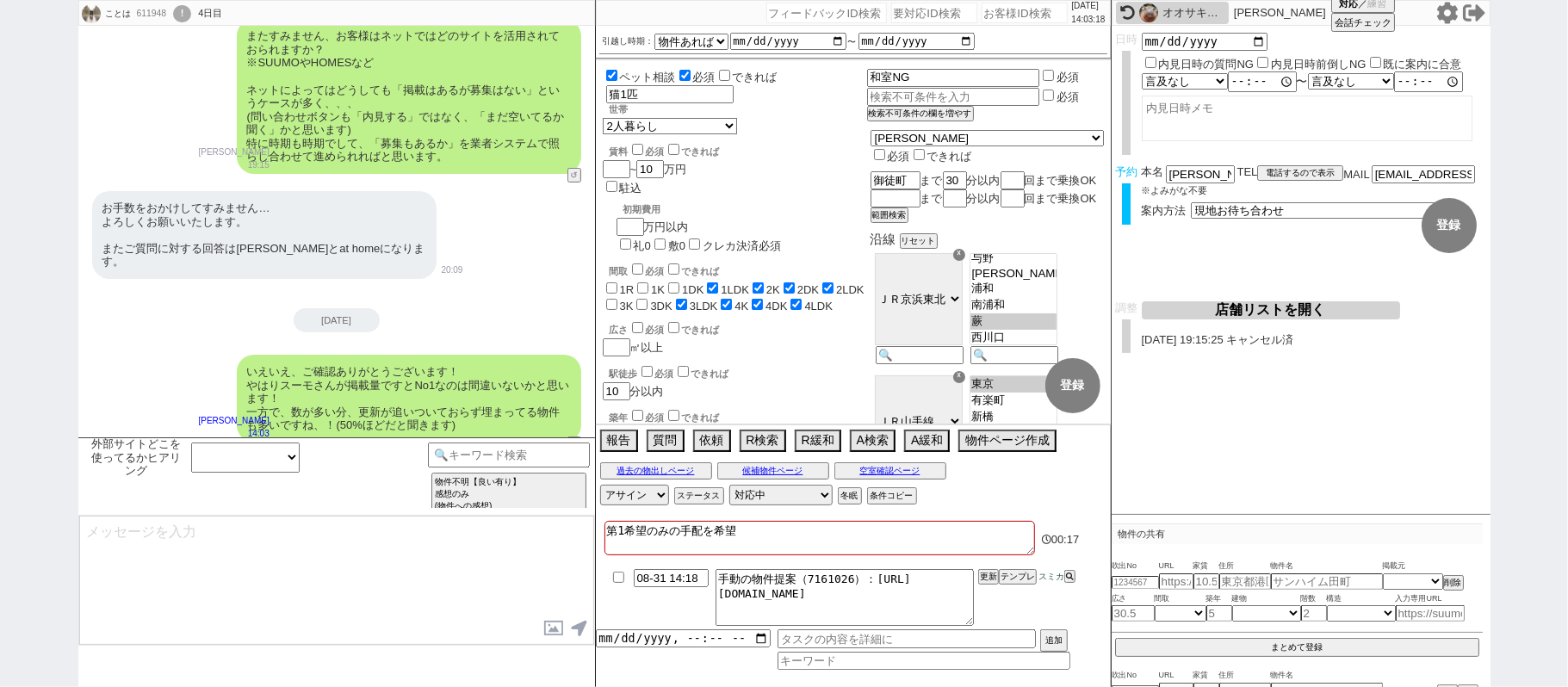
scroll to position [497, 0]
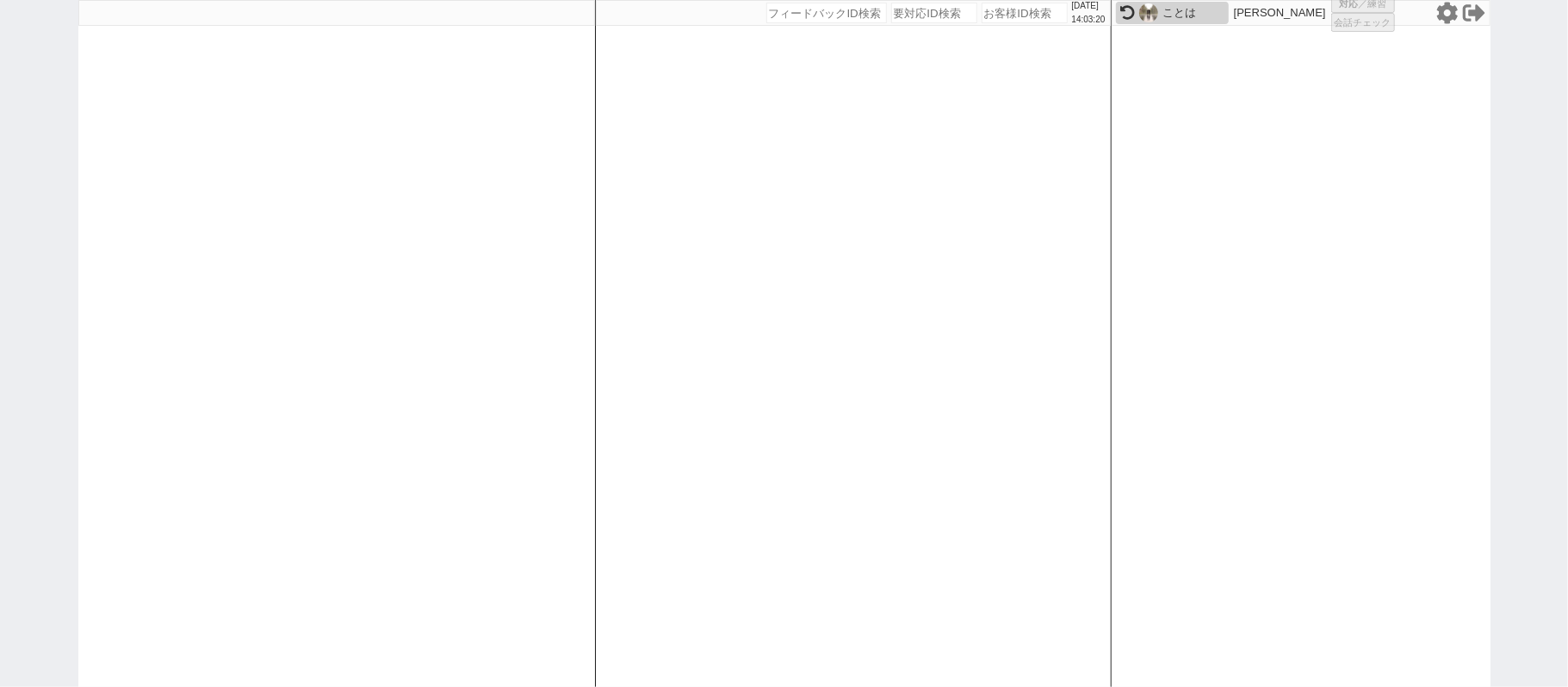
select select
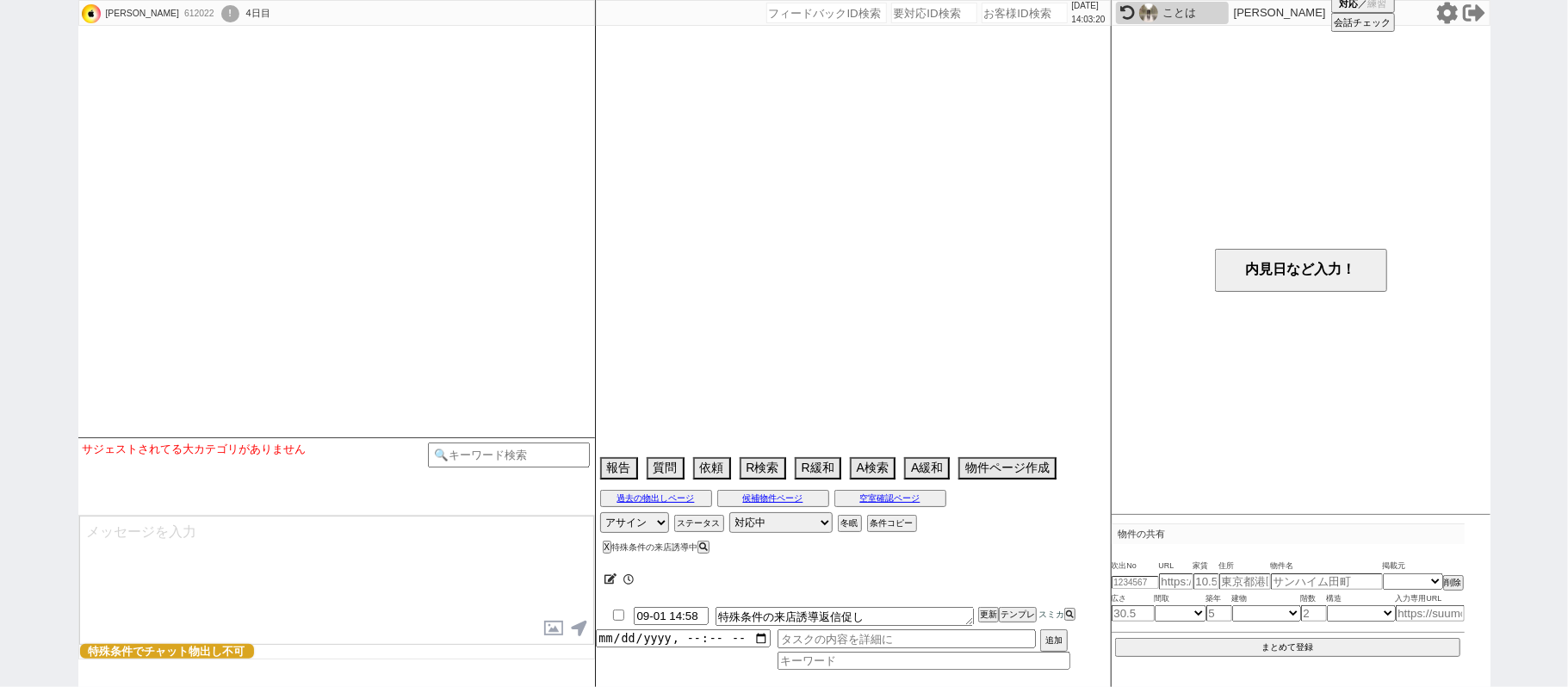
select select
select select "2025"
select select "9"
select select "32"
select select "0"
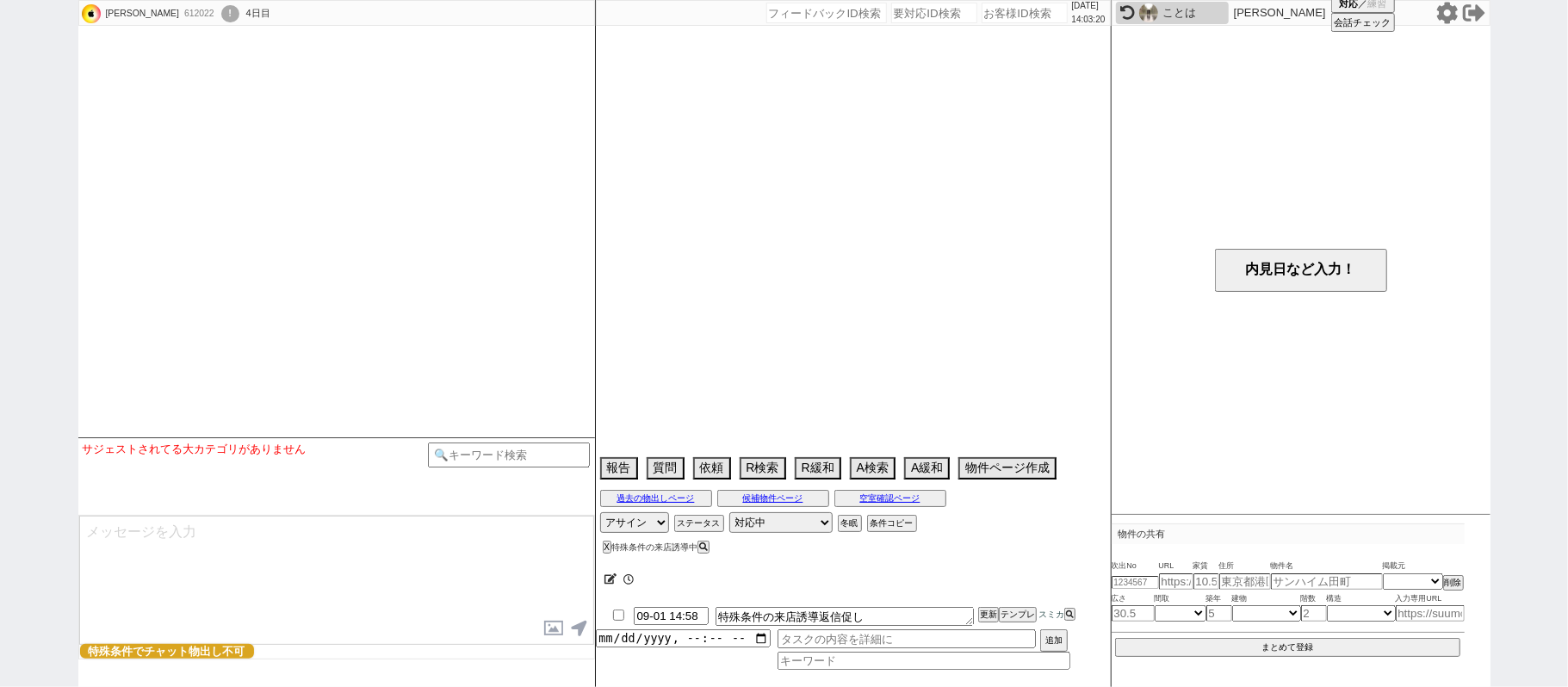
select select "19"
select select "70"
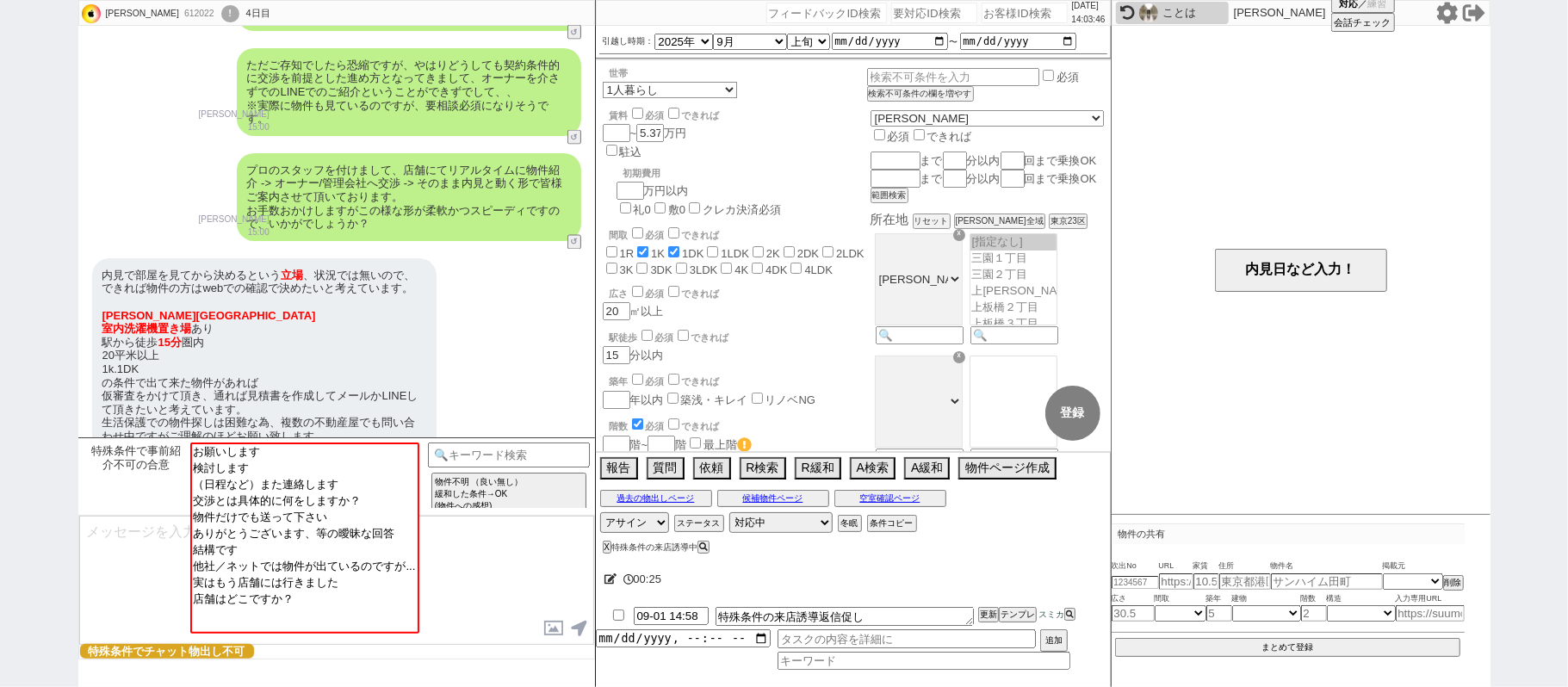
scroll to position [2279, 0]
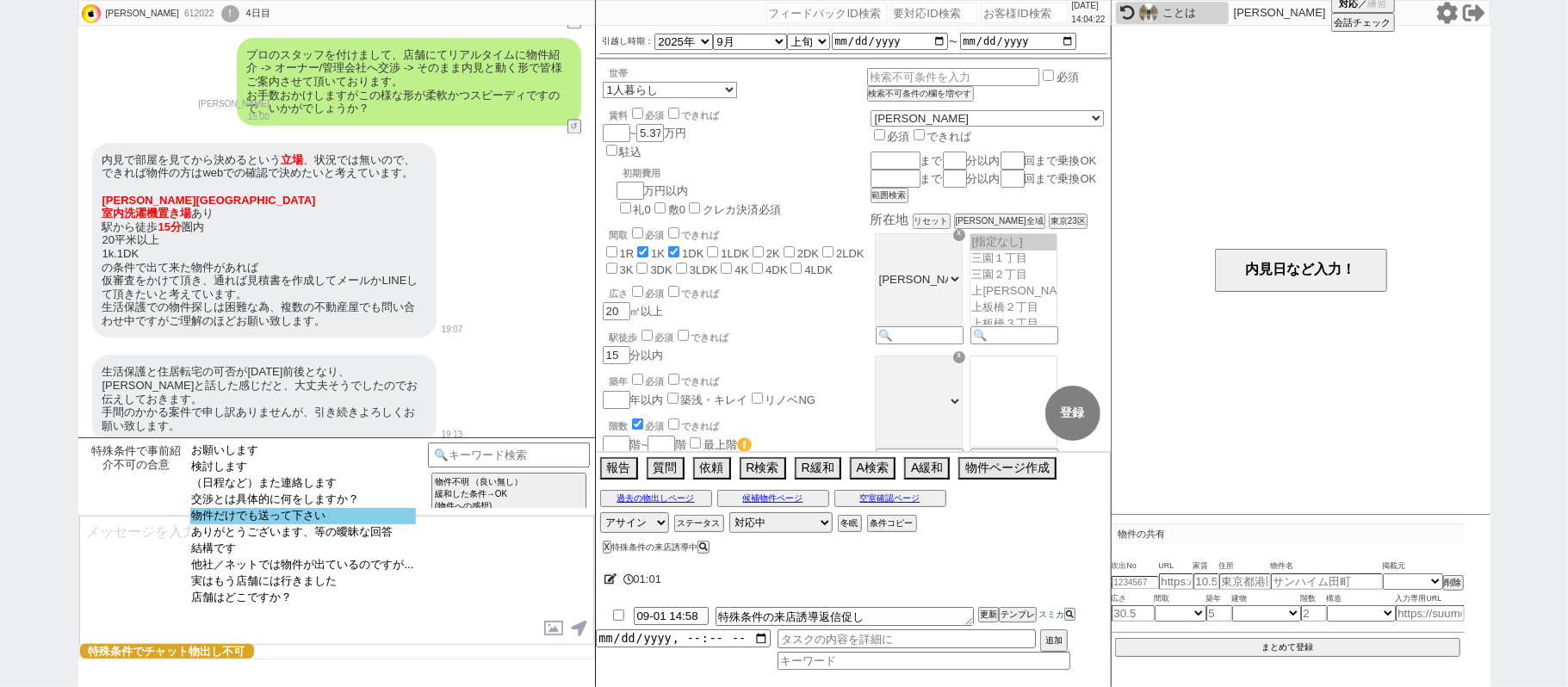
select select "物件だけでも送って下さい"
click at [237, 524] on option "物件だけでも送って下さい" at bounding box center [303, 516] width 225 height 17
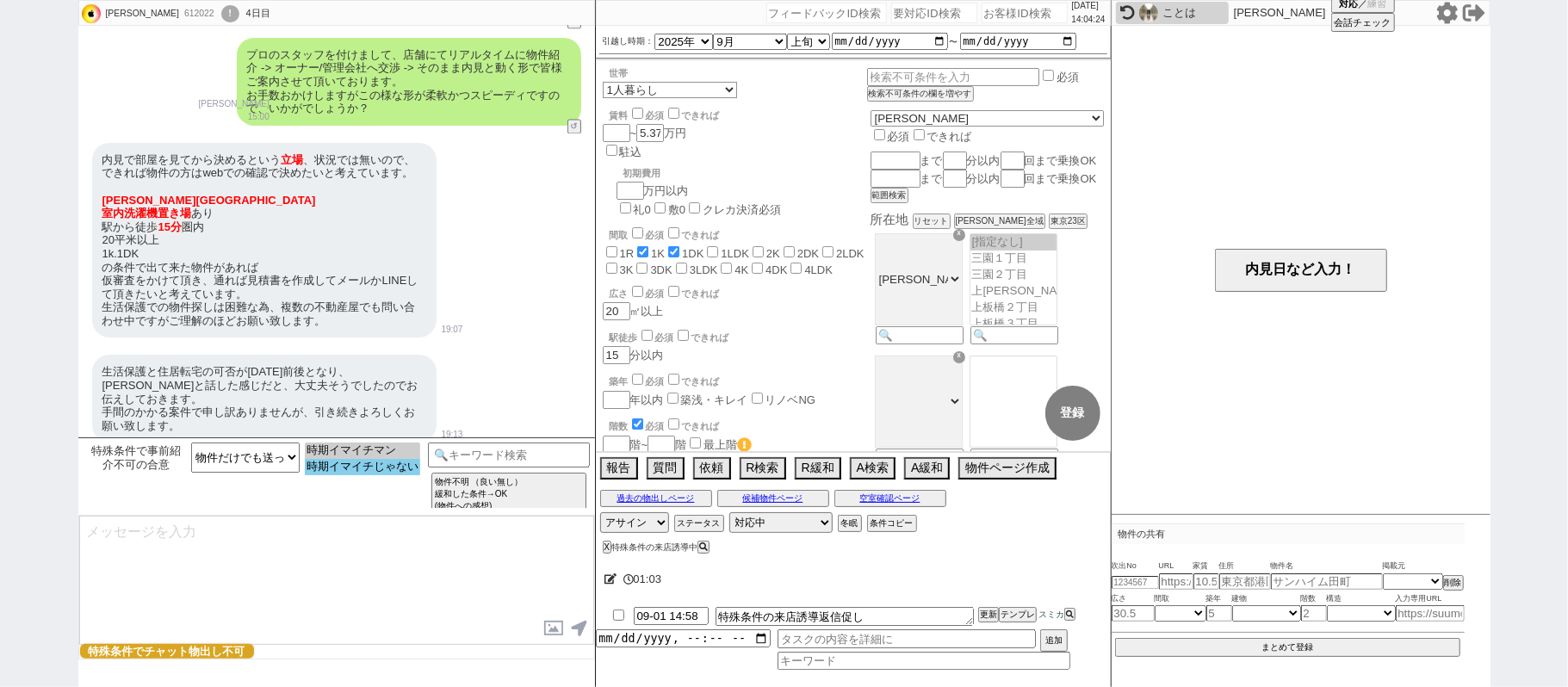
select select "時期イマイチじゃない"
click at [349, 467] on option "時期イマイチじゃない" at bounding box center [362, 467] width 116 height 17
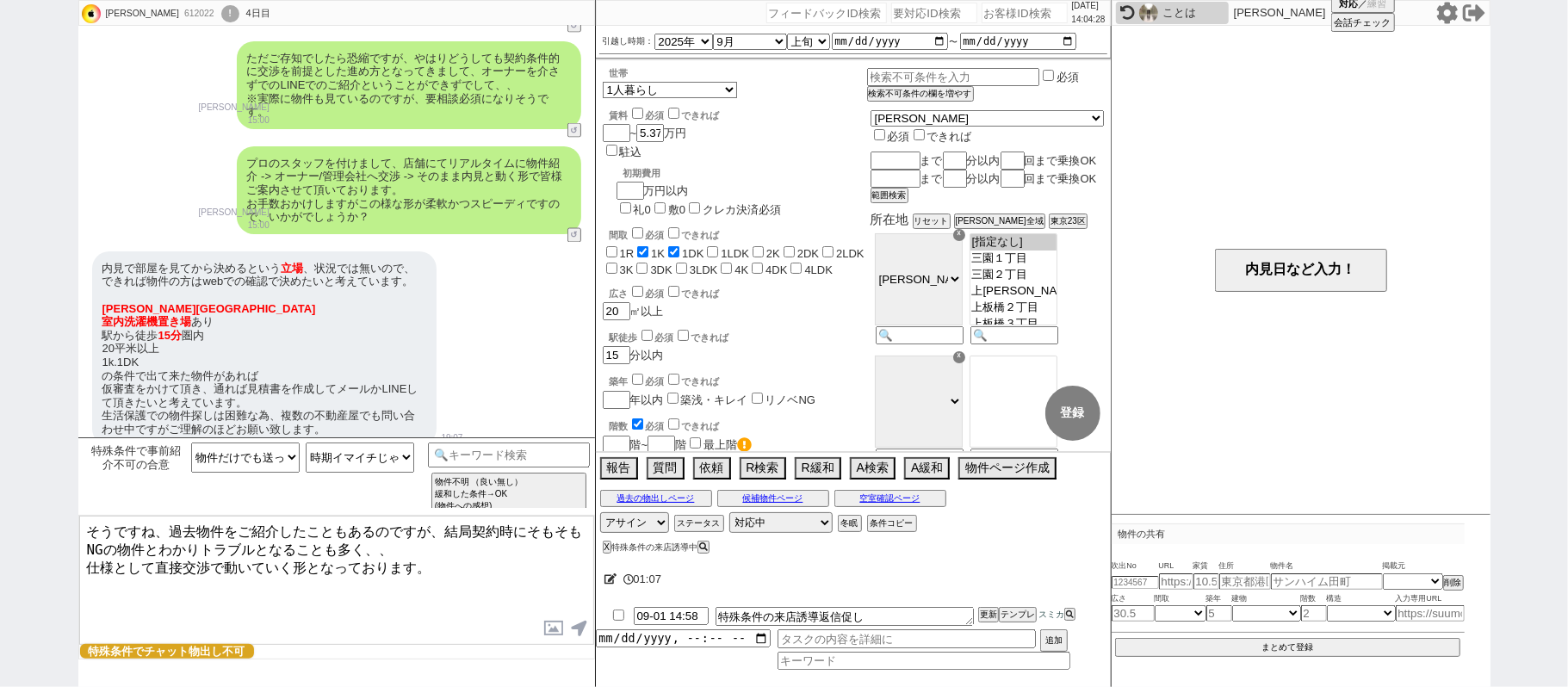
scroll to position [2050, 0]
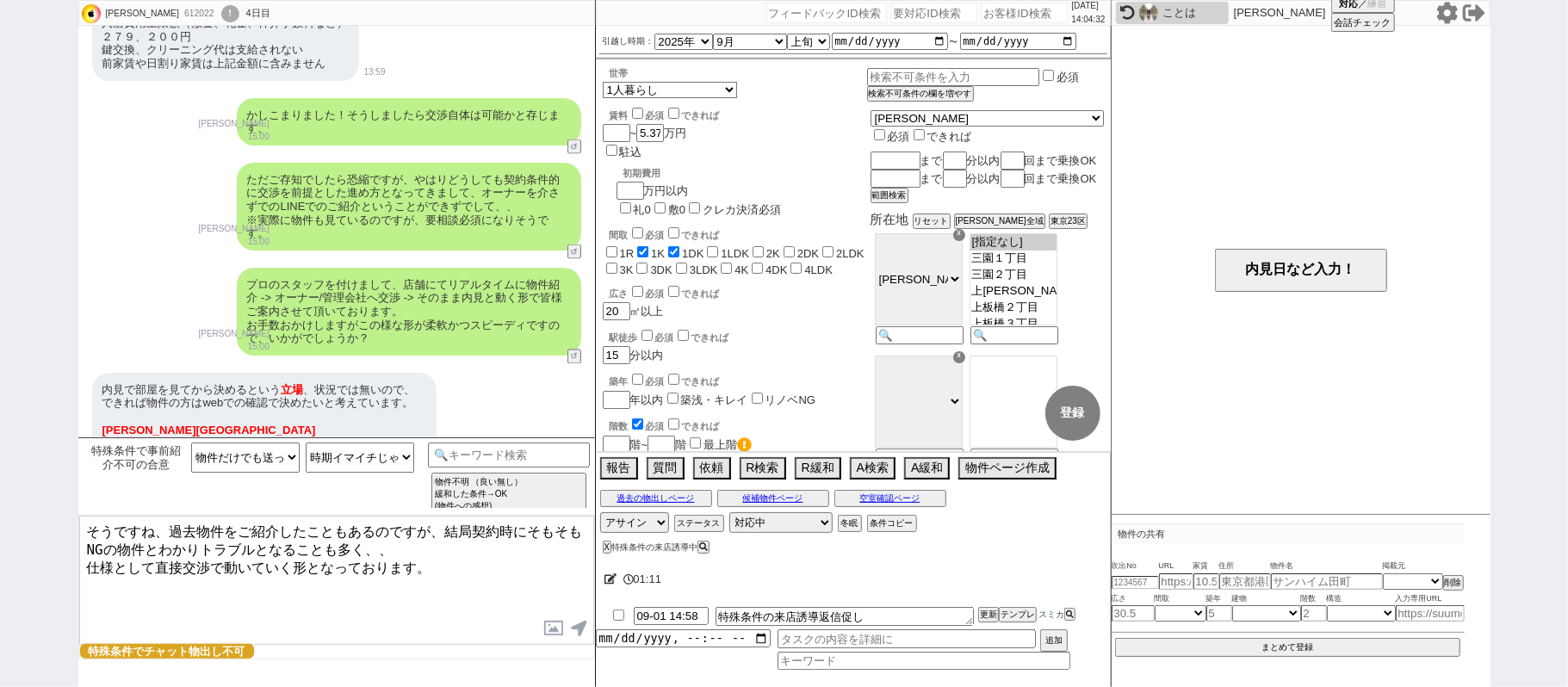
drag, startPoint x: 162, startPoint y: 525, endPoint x: 0, endPoint y: 417, distance: 194.7
click at [0, 444] on div "坪　誠 612022 ! 0 4日目 冬眠中 自社客 スミカ スミカ_BPO チャット全表示 2025-08-28 ようこそLINE物件紹介のスミカへ！ お部…" at bounding box center [784, 344] width 1568 height 687
click at [152, 563] on textarea "さようですか、、過去物件をご紹介したこともあるのですが、結局契約時にそもそもNGの物件とわかりトラブルとなることも多く、、 仕様として直接交渉で動いていく形と…" at bounding box center [337, 580] width 515 height 129
click at [394, 570] on textarea "さようですか、、過去物件をご紹介したこともあるのですが、結局契約時にそもそもNGの物件とわかりトラブルとなることも多く、、 仕様として店舗にて直接交渉で動いて…" at bounding box center [337, 580] width 515 height 129
type textarea "さようですか、、過去物件をご紹介したこともあるのですが、結局契約時にそもそもNGの物件とわかりトラブルとなることも多く、、 仕様として店舗にて直接交渉で動いて…"
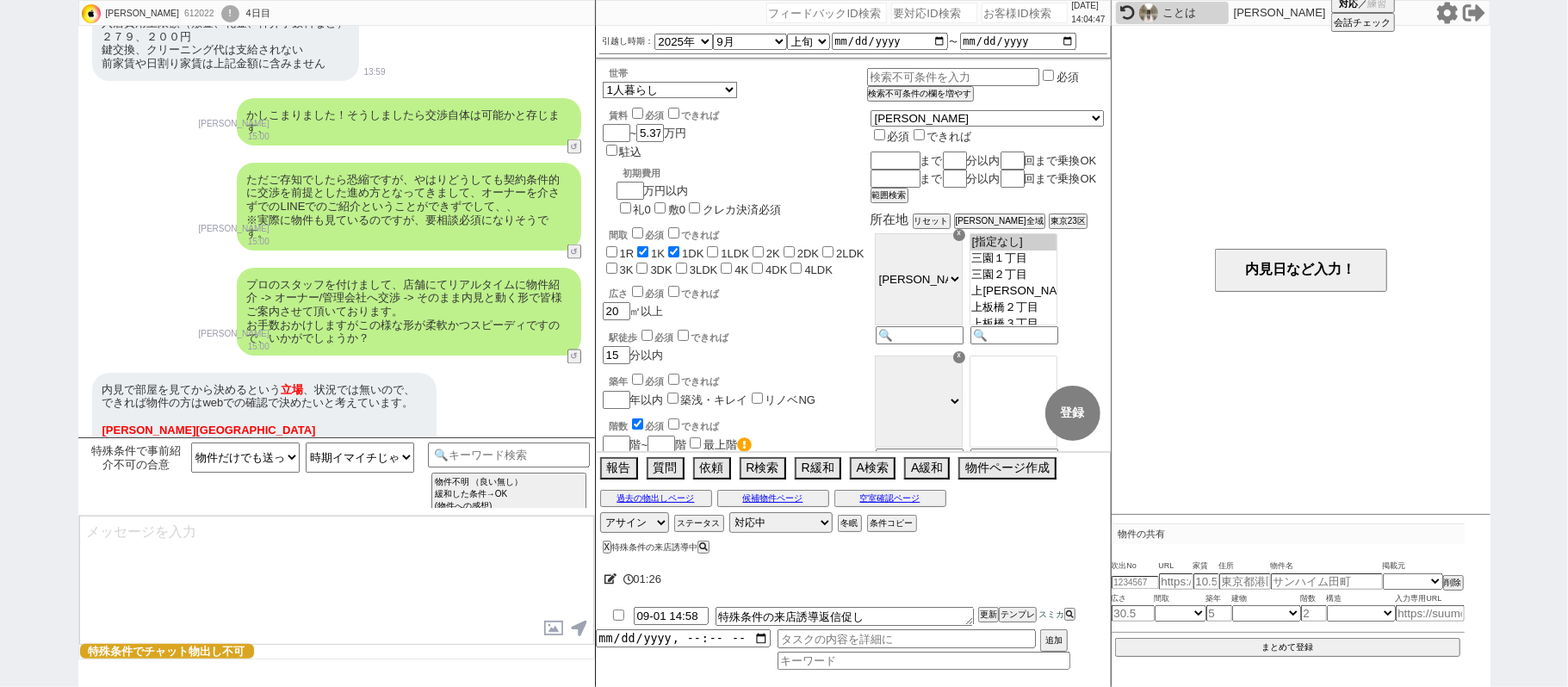
scroll to position [2443, 0]
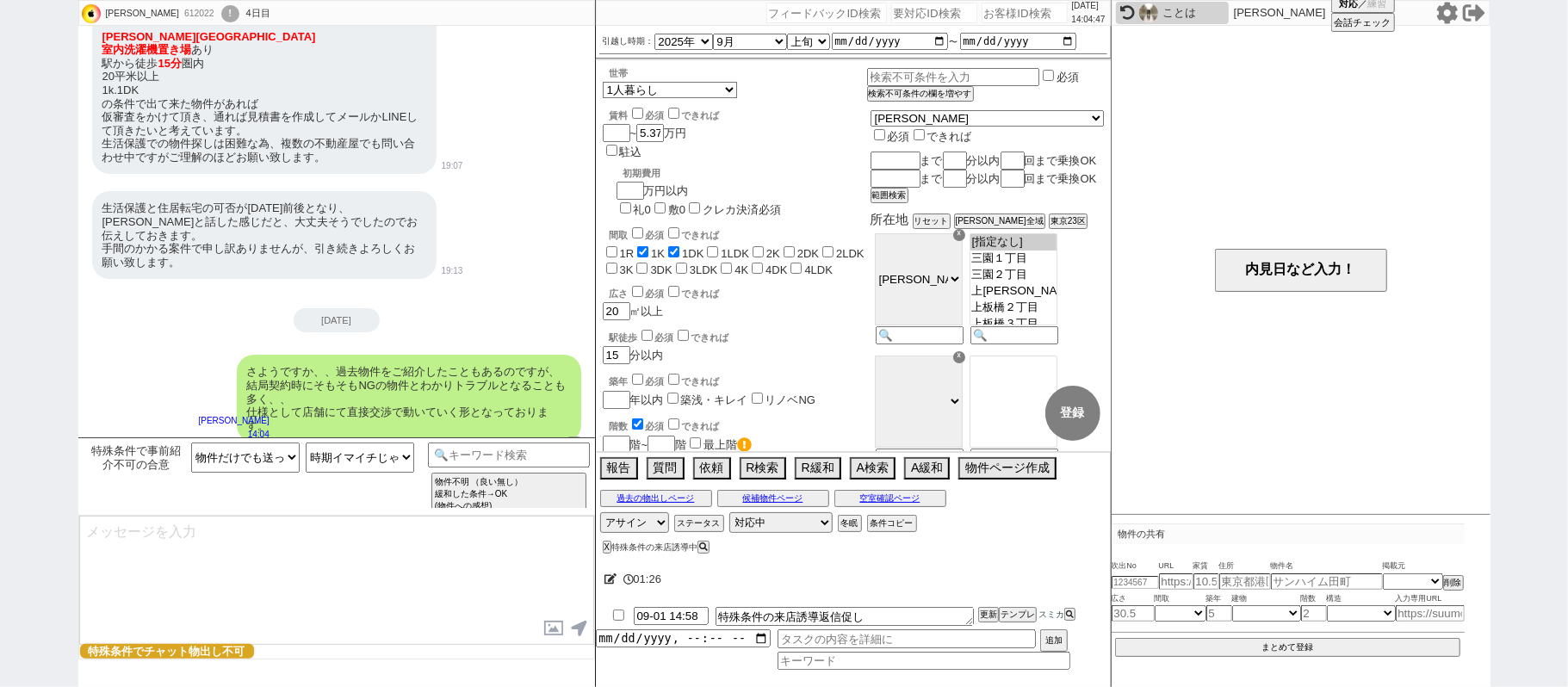
select select "431"
select select
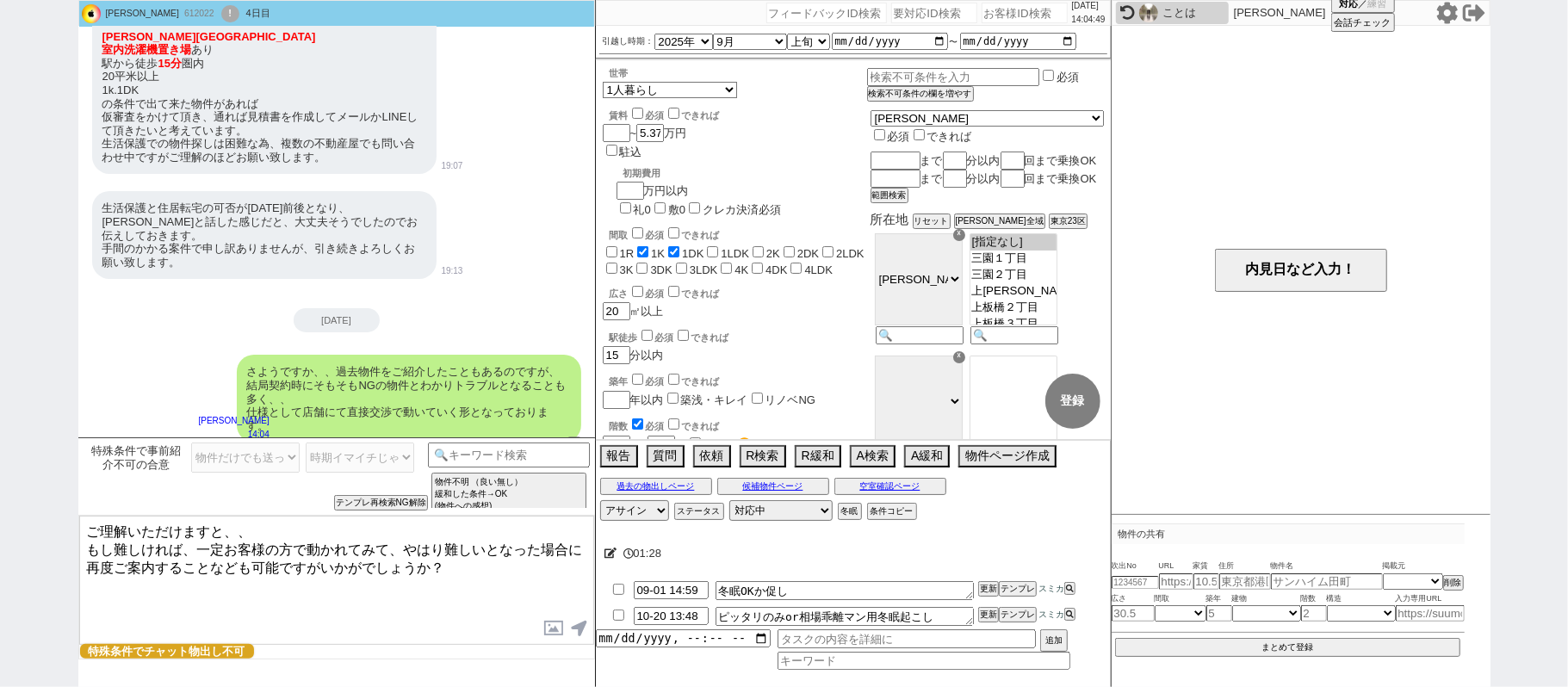
drag, startPoint x: 272, startPoint y: 520, endPoint x: 792, endPoint y: 585, distance: 524.0
click at [792, 585] on div "坪　誠 612022 ! 0 4日目 冬眠中 自社客 スミカ スミカ_BPO チャット全表示 2025-08-28 ようこそLINE物件紹介のスミカへ！ お部…" at bounding box center [784, 344] width 1411 height 687
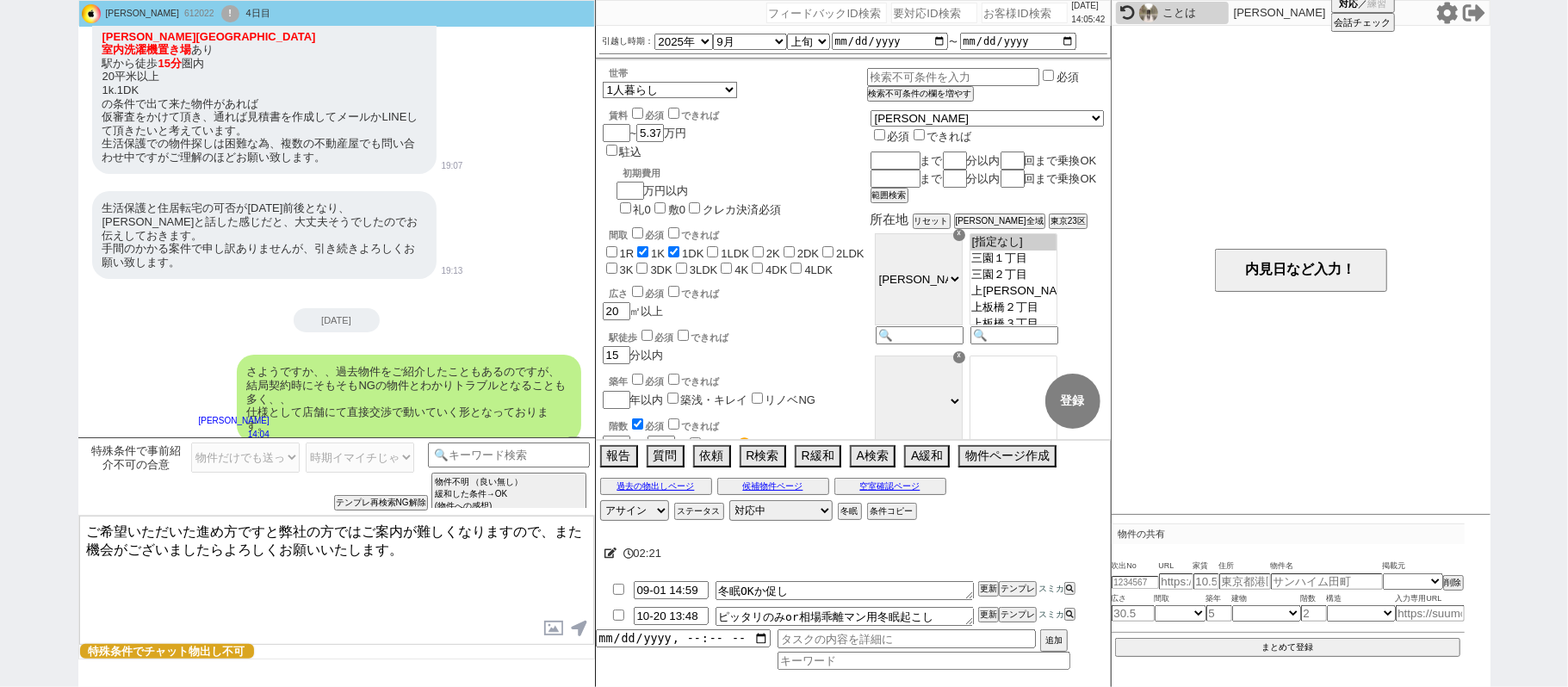
type textarea "ご希望いただいた進め方ですと弊社の方ではご案内が難しくなりますので、また機会がございましたらよろしくお願いいたします。"
click at [734, 513] on select "対応中 引き継ぎ完了 ブロック 長期間返信なし 紹介不可 別の所で決まった 客の都合で引越しが無くなった 接客開始後に冬眠" at bounding box center [780, 510] width 103 height 21
select select "400"
click at [729, 503] on select "対応中 引き継ぎ完了 ブロック 長期間返信なし 紹介不可 別の所で決まった 客の都合で引越しが無くなった 接客開始後に冬眠" at bounding box center [780, 510] width 103 height 21
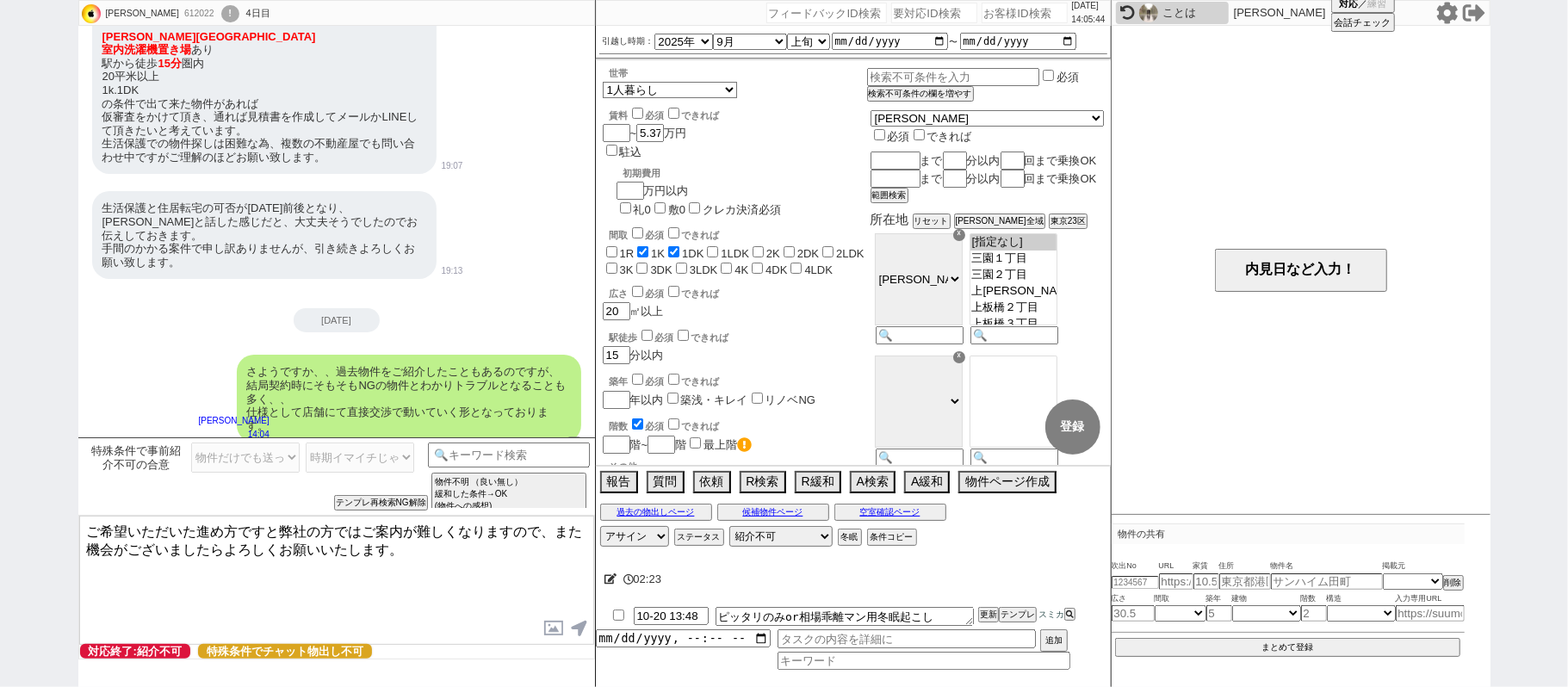
click at [436, 601] on textarea "ご希望いただいた進め方ですと弊社の方ではご案内が難しくなりますので、また機会がございましたらよろしくお願いいたします。" at bounding box center [337, 580] width 515 height 129
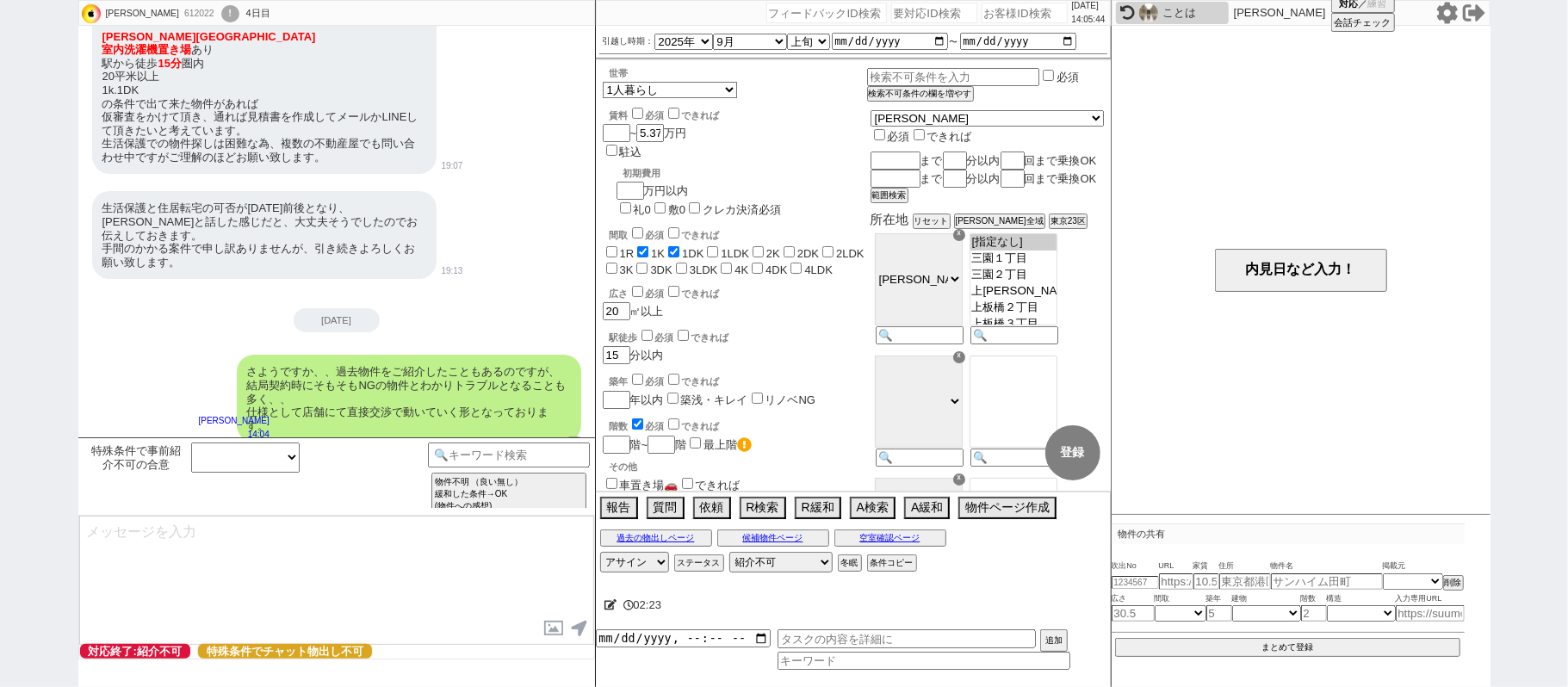
select select "431"
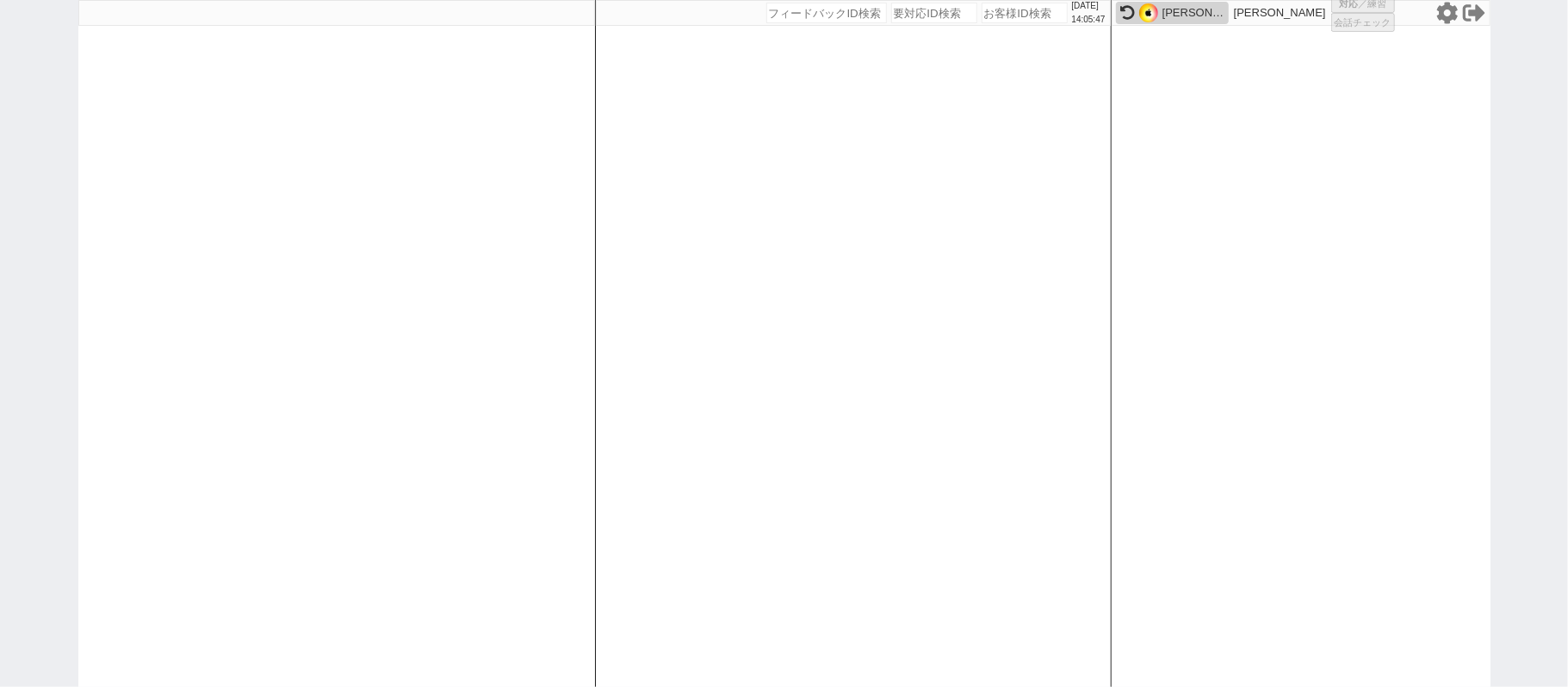
select select
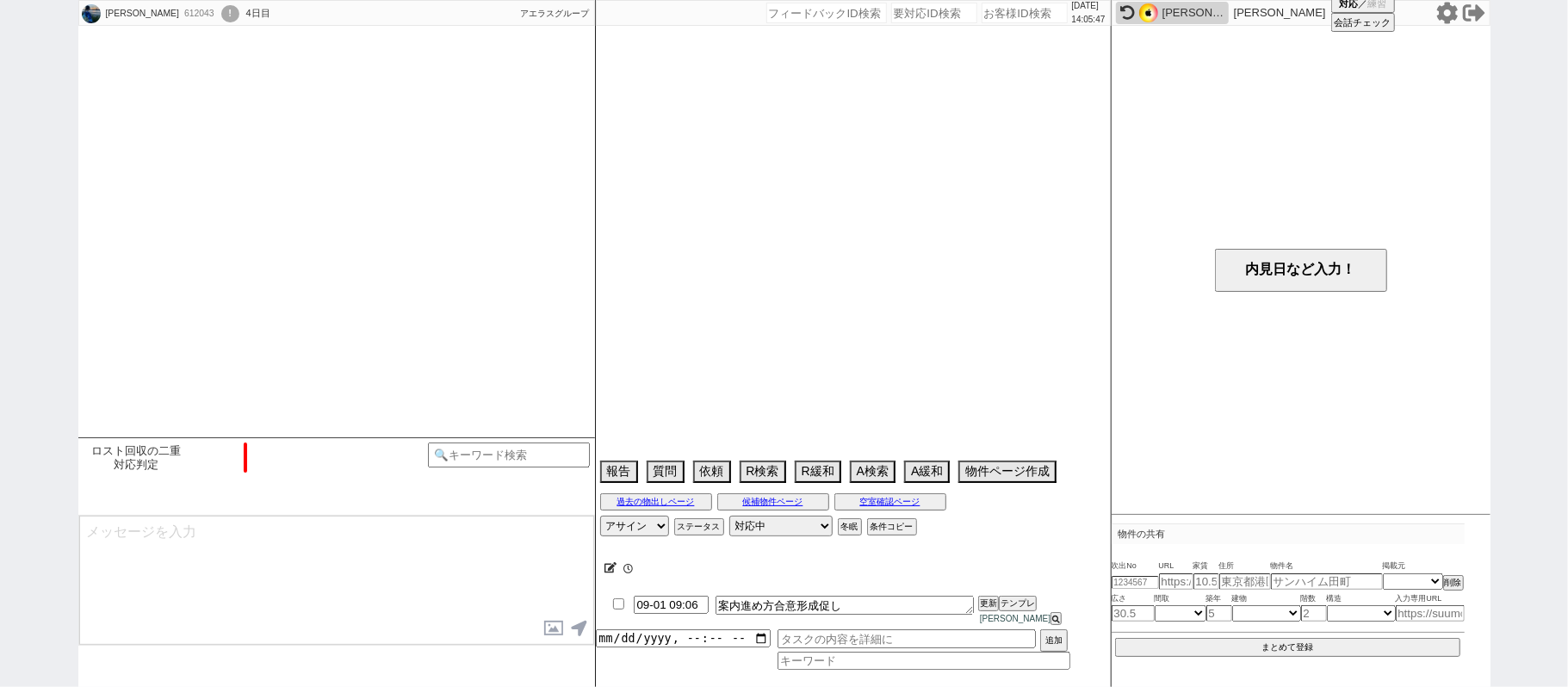
scroll to position [882, 0]
select select "2025"
select select "10"
select select "36"
select select "1"
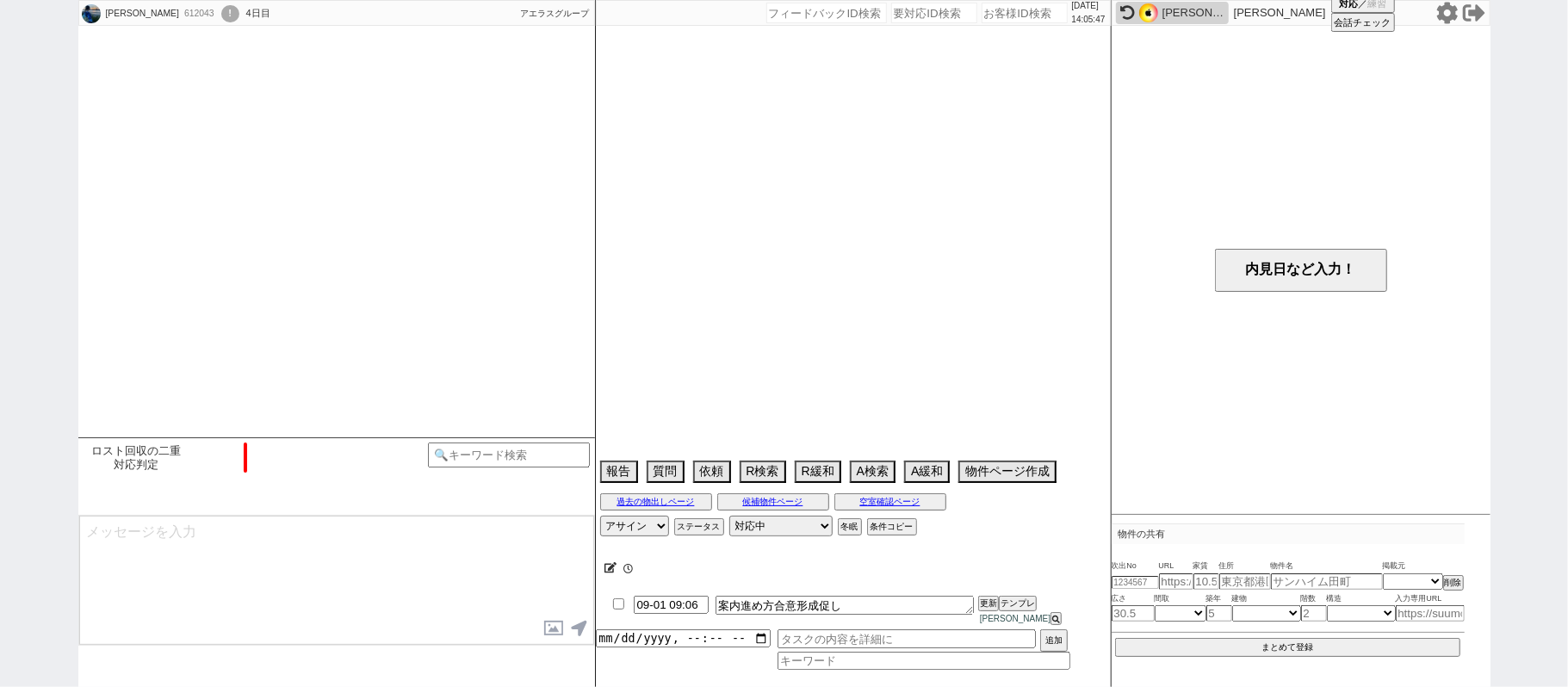
select select "36"
select select "1056"
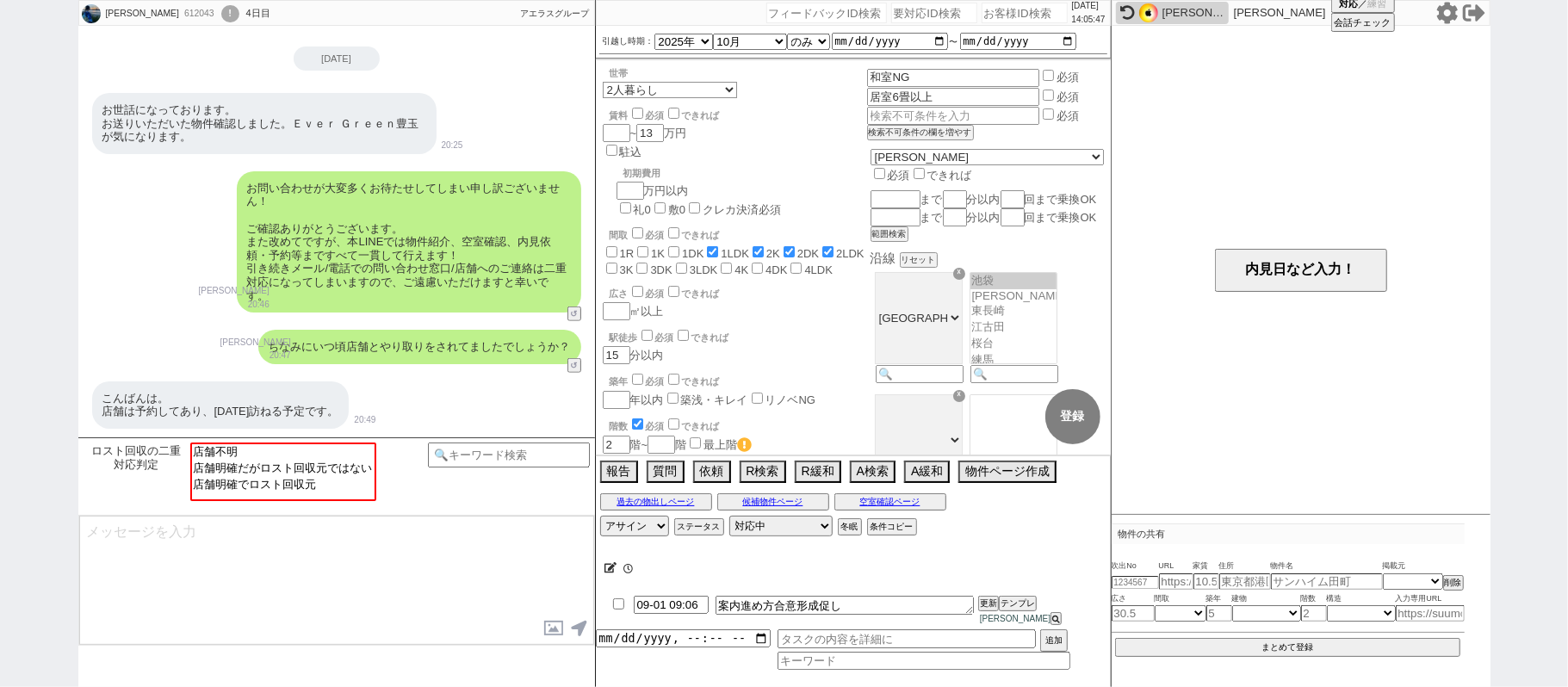
scroll to position [18, 0]
click at [1515, 188] on div "中川優里奈 612043 ! 0 4日目 アエラス練馬店 冬眠中 自社客 アエラスグループ スミカ_BPO チャット全表示 2025-08-28 ありがとうご…" at bounding box center [784, 344] width 1568 height 687
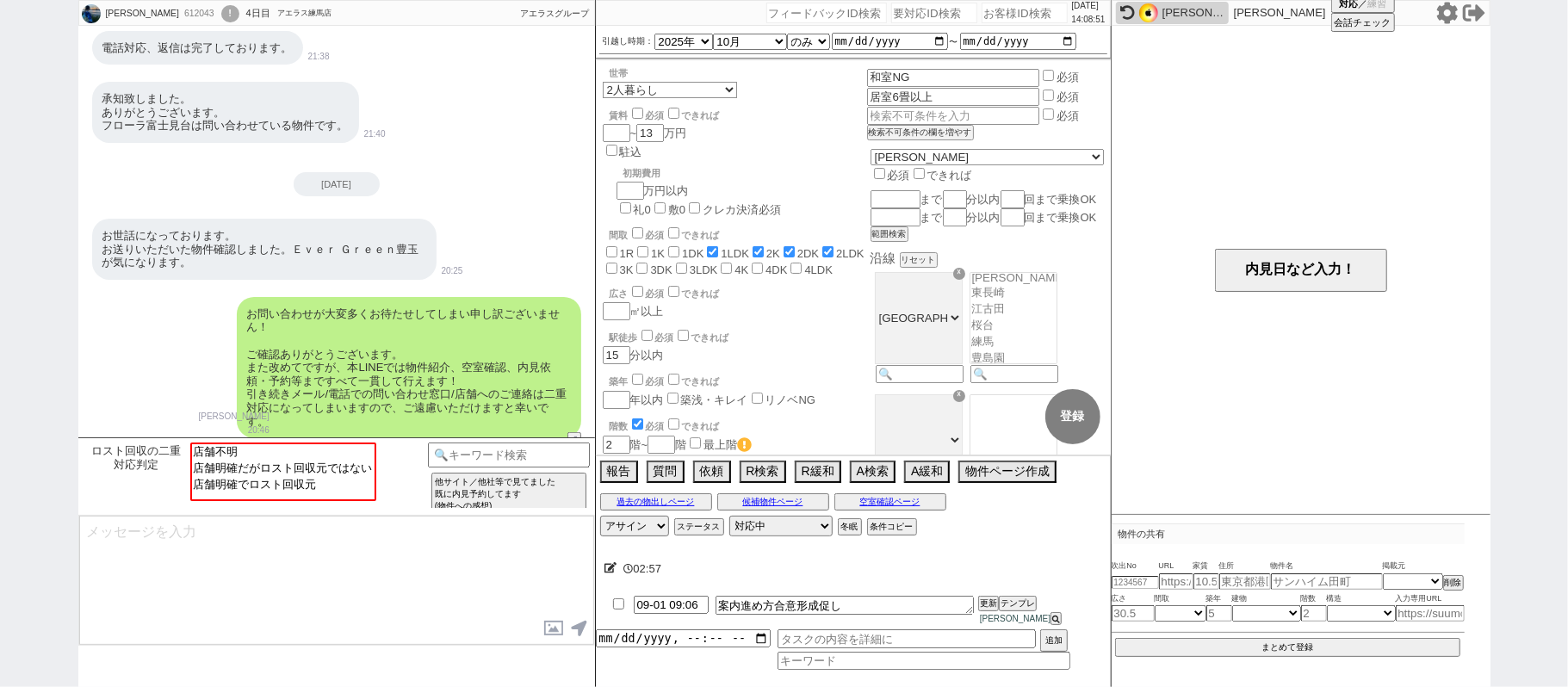
scroll to position [880, 0]
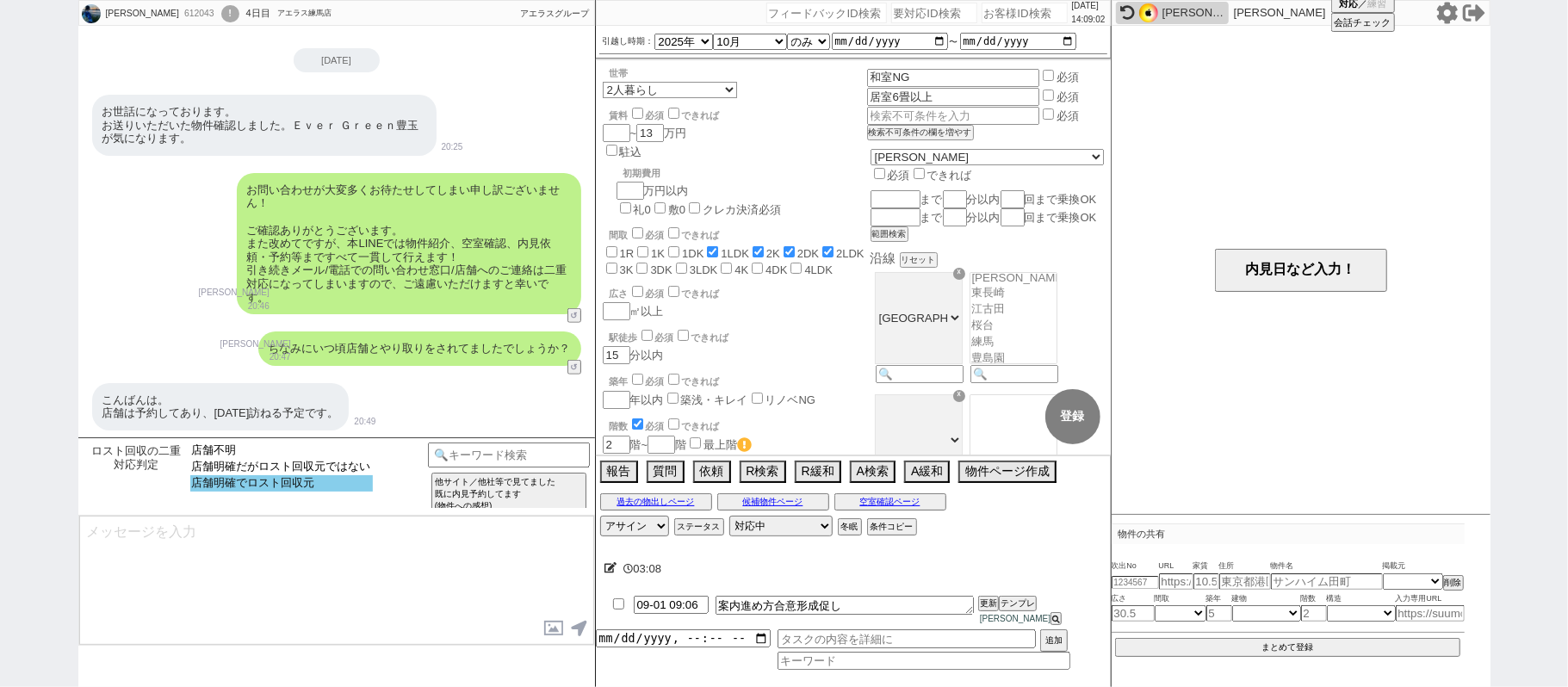
click at [274, 480] on option "店舗明確でロスト回収元" at bounding box center [282, 483] width 183 height 17
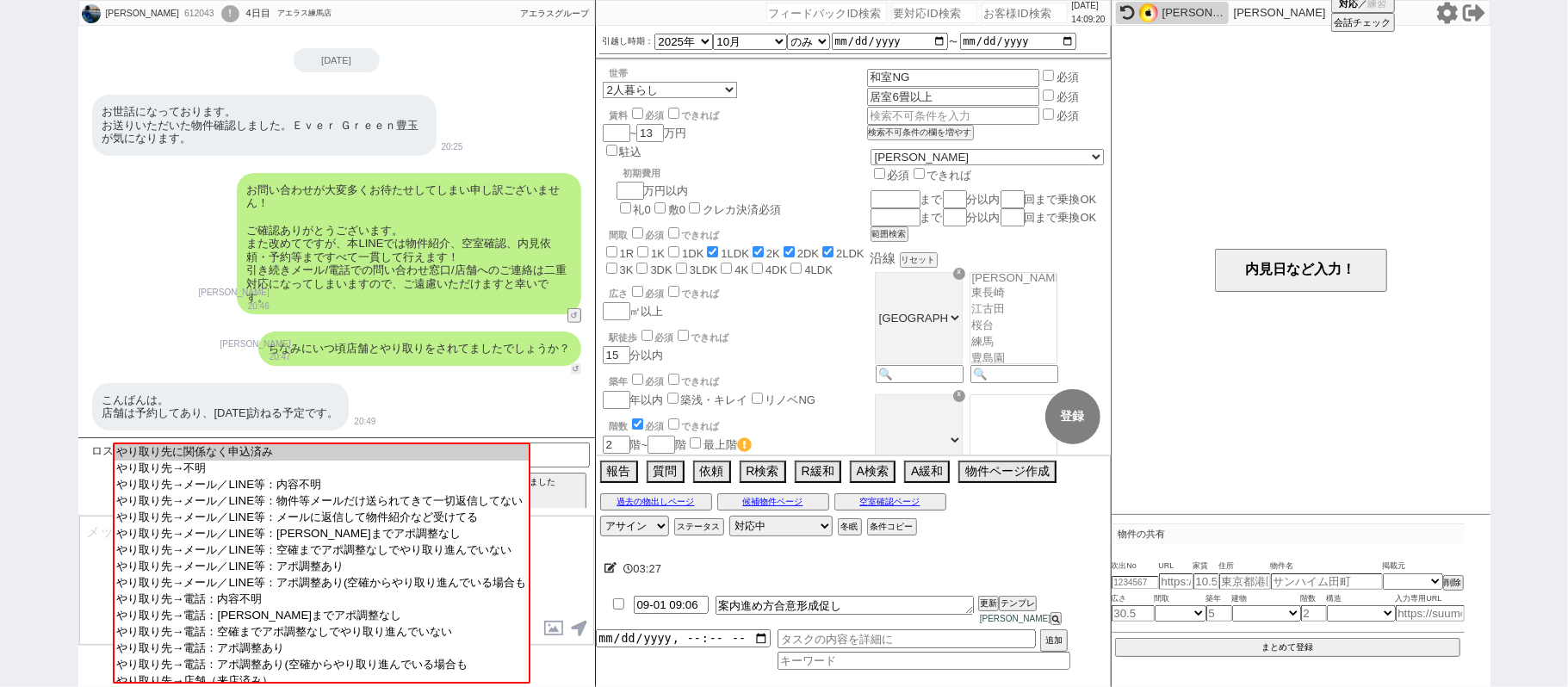
click at [576, 366] on button "↺" at bounding box center [576, 369] width 10 height 11
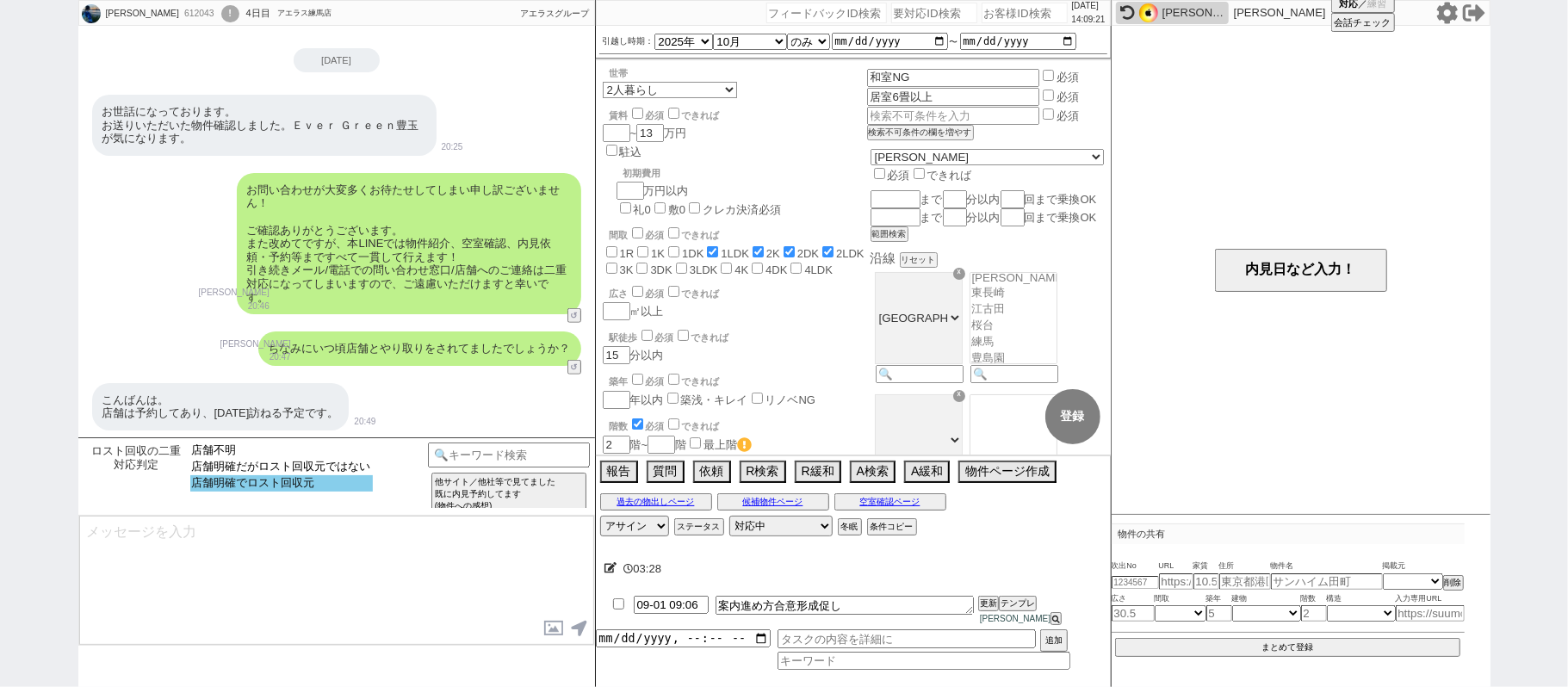
click at [304, 483] on option "店舗明確でロスト回収元" at bounding box center [282, 483] width 183 height 17
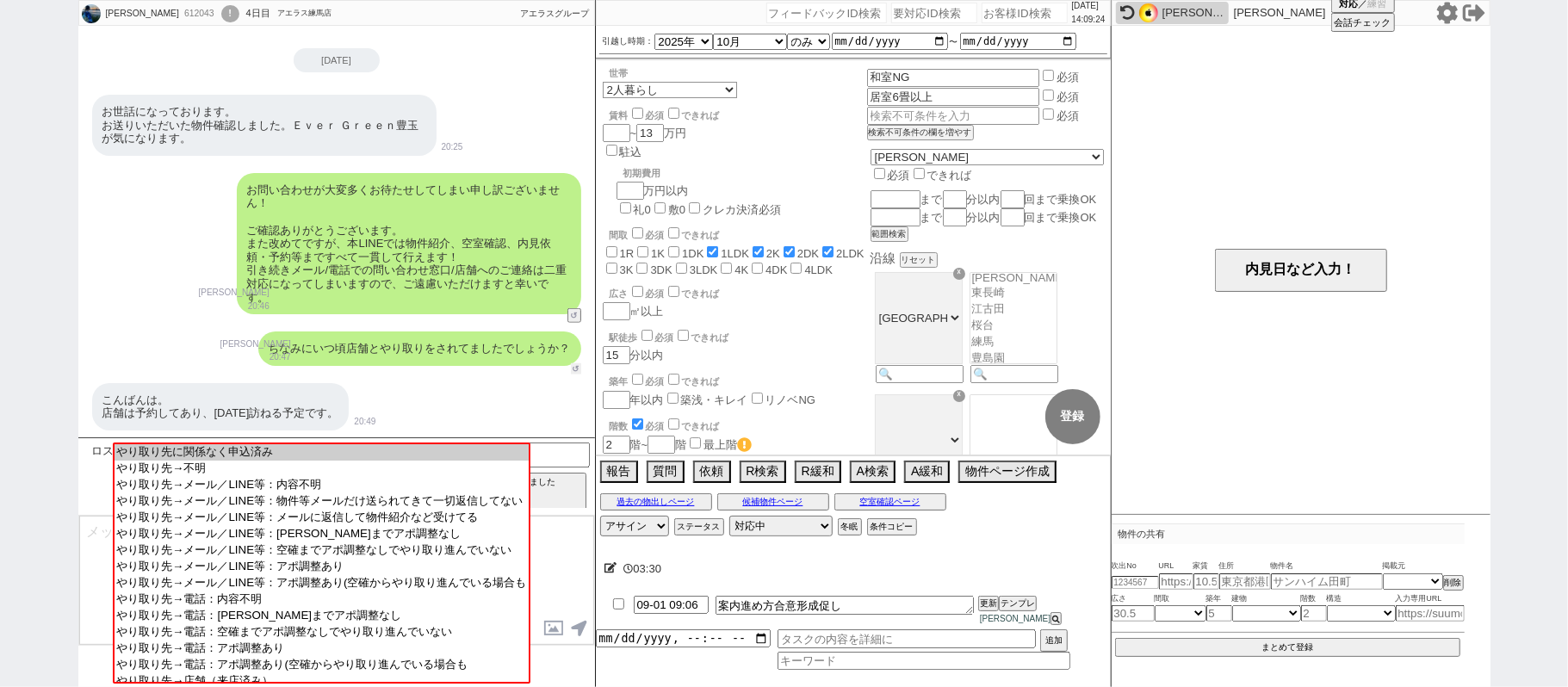
click at [577, 364] on button "↺" at bounding box center [576, 369] width 10 height 11
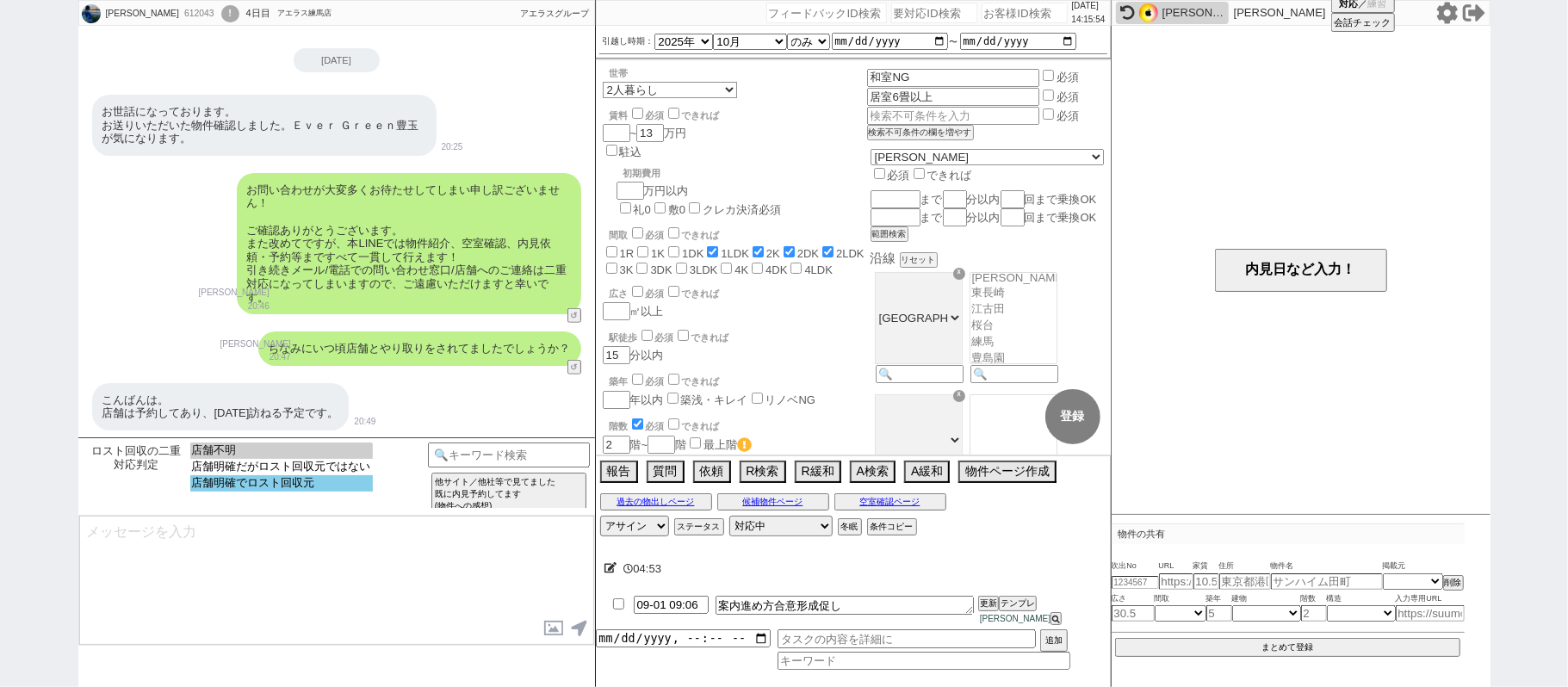
select select "店舗明確でロスト回収元"
click at [280, 487] on option "店舗明確でロスト回収元" at bounding box center [282, 483] width 183 height 17
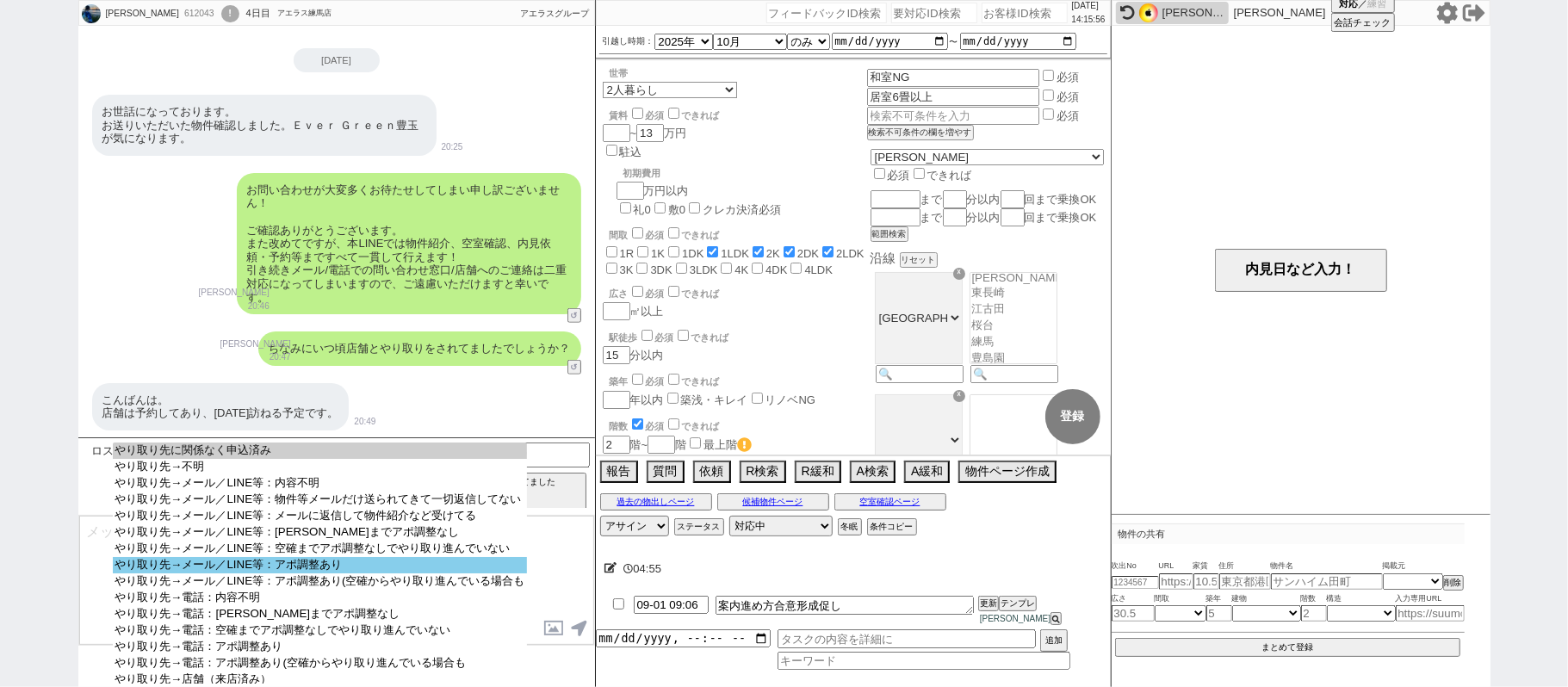
select select "やり取り先→メール／LINE等：アポ調整あり"
click at [334, 573] on option "やり取り先→メール／LINE等：アポ調整あり" at bounding box center [319, 564] width 413 height 17
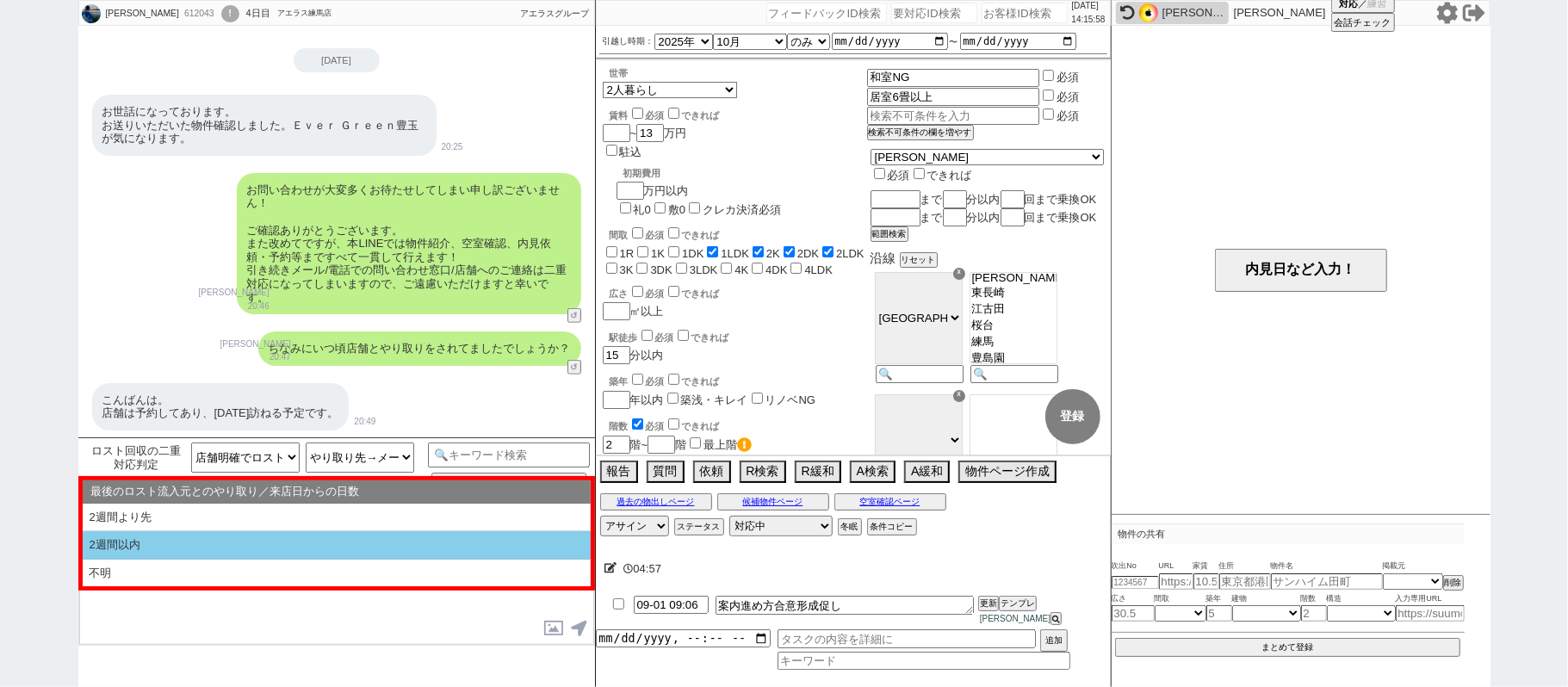
click at [195, 544] on li "2週間以内" at bounding box center [337, 545] width 508 height 29
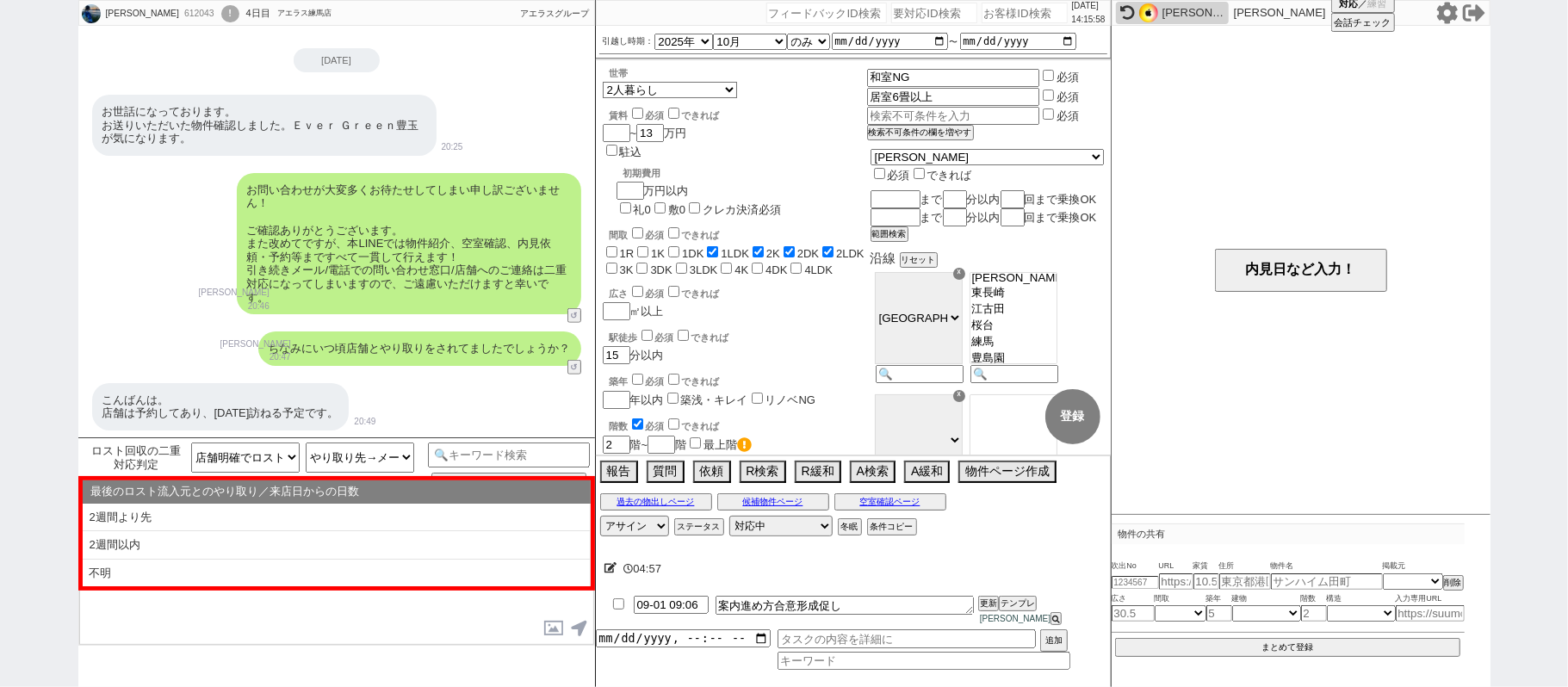
select select "2週間以内"
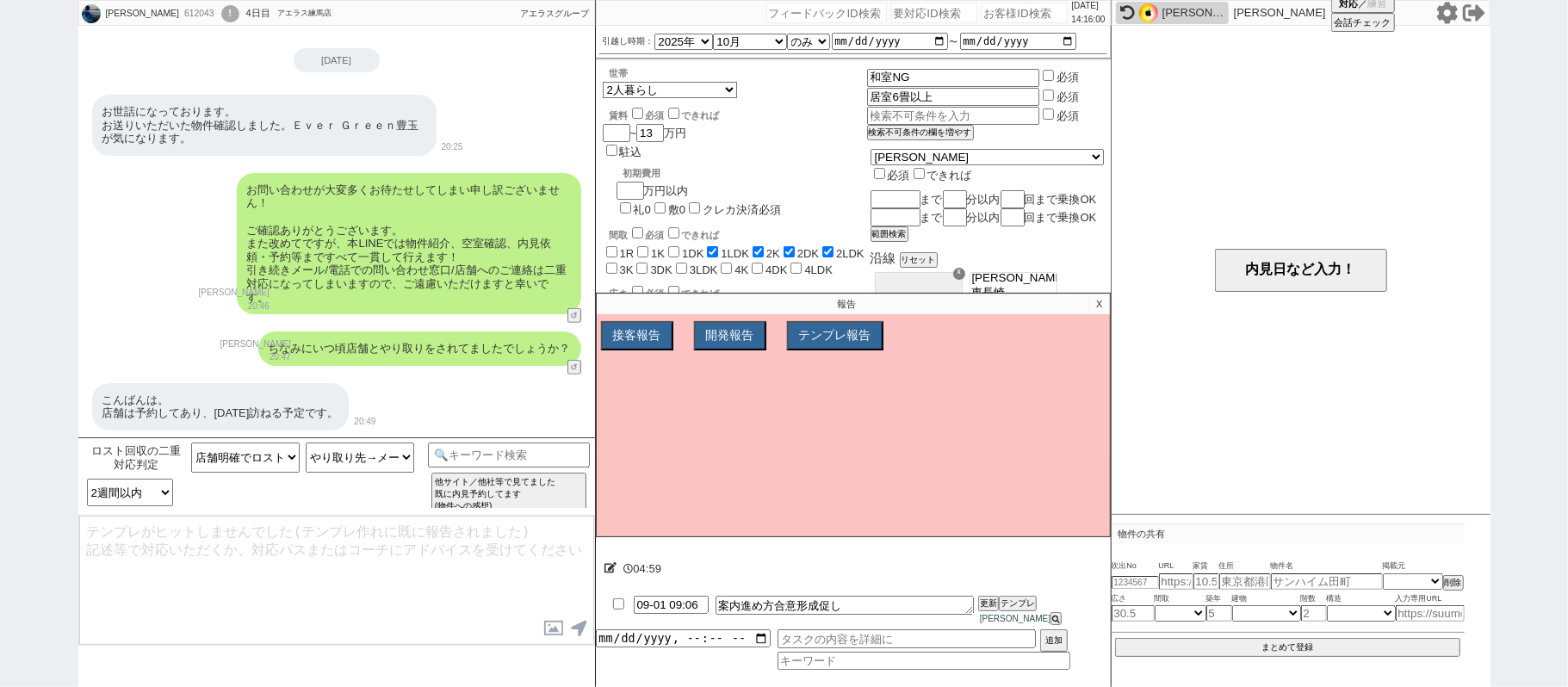
click at [1100, 314] on p "X" at bounding box center [1098, 304] width 20 height 21
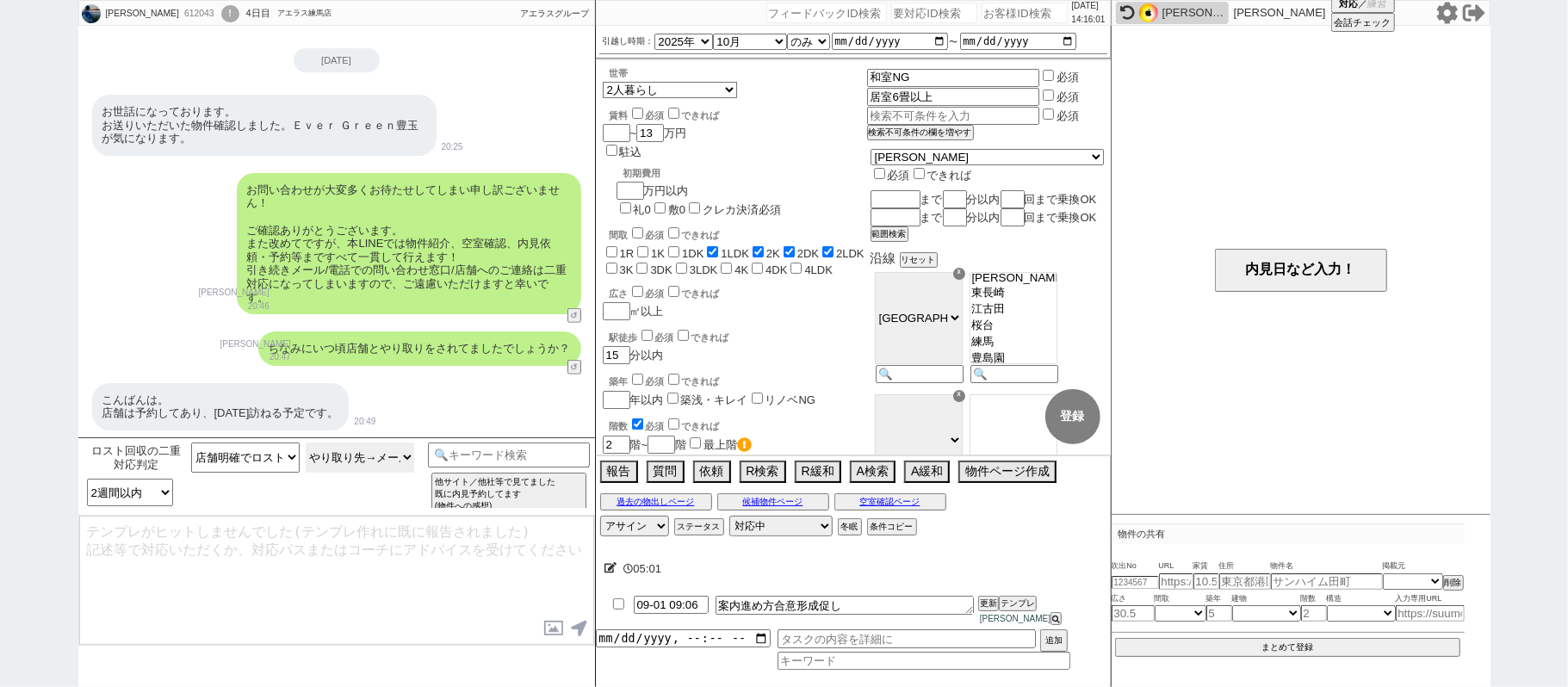
click at [337, 450] on select "やり取り先に関係なく申込済み やり取り先→不明 やり取り先→メール／LINE等：内容不明 やり取り先→メール／LINE等：物件等メールだけ送られてきて一切返信…" at bounding box center [359, 457] width 109 height 30
select select "やり取り先→電話：アポ調整あり"
click at [305, 444] on select "やり取り先に関係なく申込済み やり取り先→不明 やり取り先→メール／LINE等：内容不明 やり取り先→メール／LINE等：物件等メールだけ送られてきて一切返信…" at bounding box center [359, 457] width 109 height 30
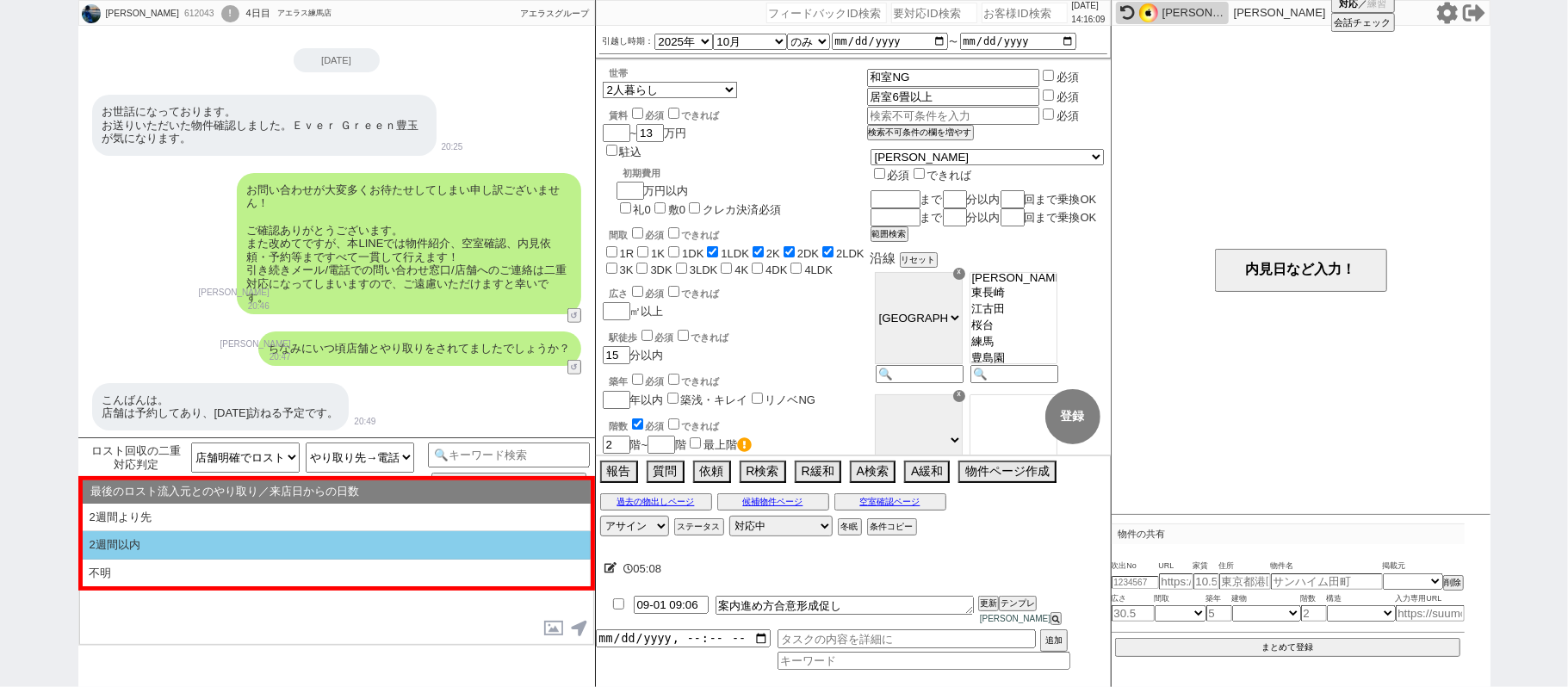
click at [270, 542] on li "2週間以内" at bounding box center [337, 545] width 508 height 29
select select "2週間以内"
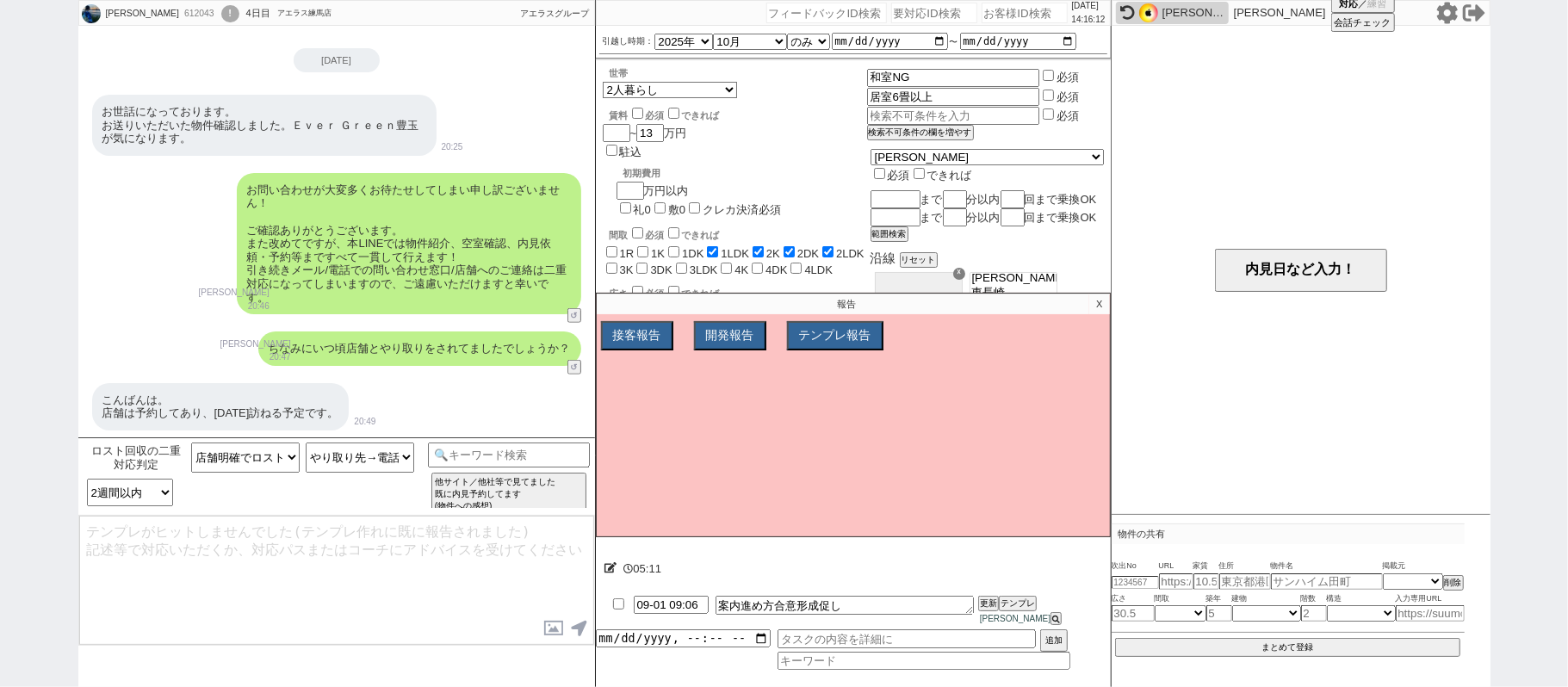
click at [1098, 314] on p "X" at bounding box center [1098, 304] width 20 height 21
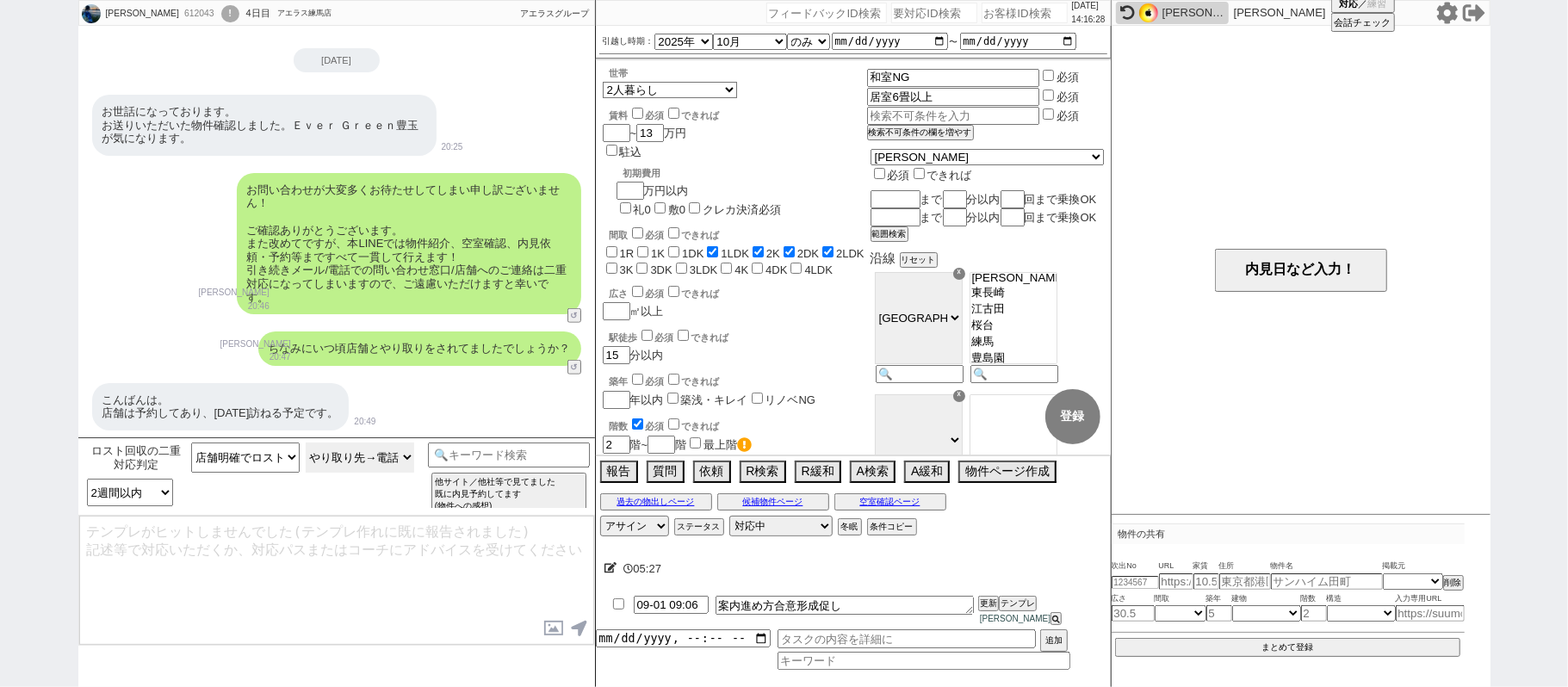
click at [374, 455] on select "やり取り先に関係なく申込済み やり取り先→不明 やり取り先→メール／LINE等：内容不明 やり取り先→メール／LINE等：物件等メールだけ送られてきて一切返信…" at bounding box center [359, 457] width 109 height 30
select select "やり取り先→メール／LINE等：アポ調整あり(空確からやり取り進んでいる場合も"
click at [305, 444] on select "やり取り先に関係なく申込済み やり取り先→不明 やり取り先→メール／LINE等：内容不明 やり取り先→メール／LINE等：物件等メールだけ送られてきて一切返信…" at bounding box center [359, 457] width 109 height 30
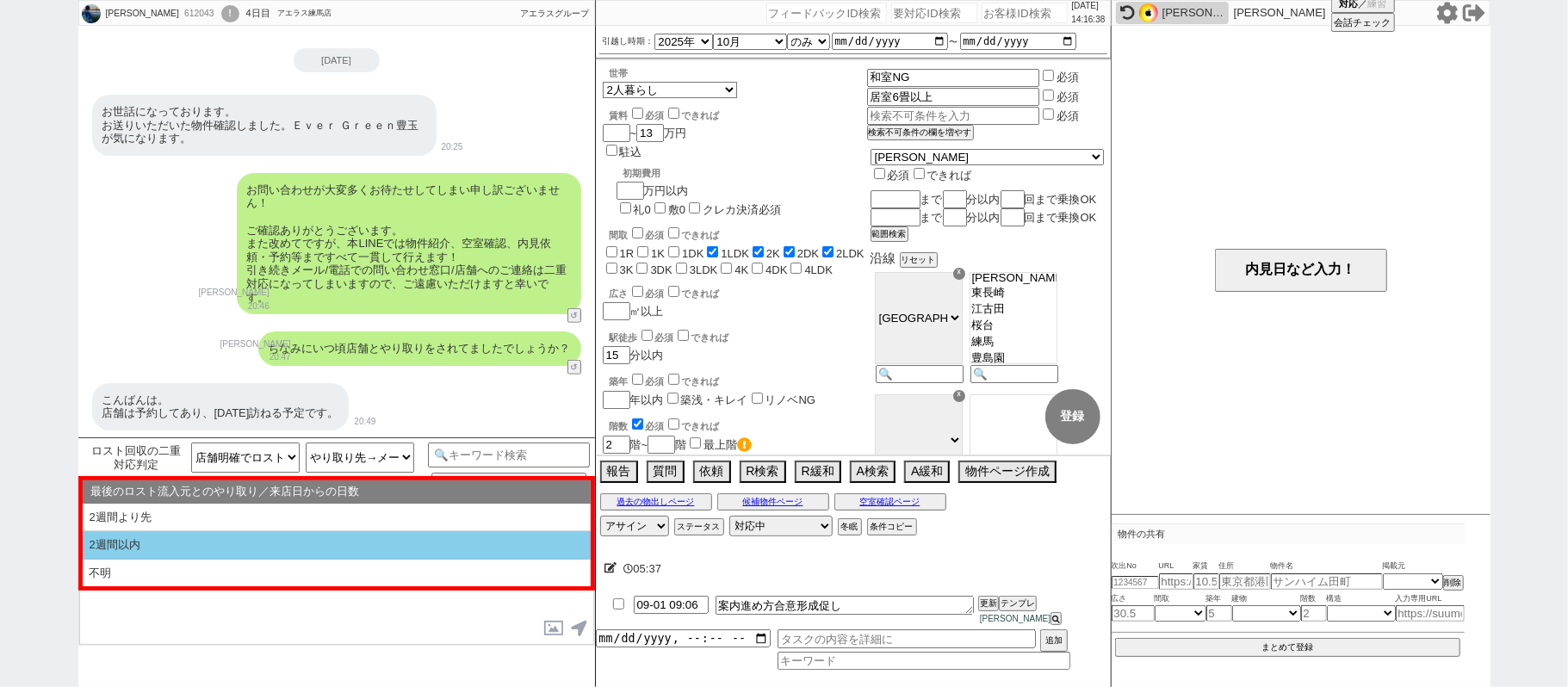
click at [197, 556] on li "2週間以内" at bounding box center [337, 545] width 508 height 29
type textarea "かしこまりました、既に予約済みでいらっしゃる形ですね、！ そうしますと二重対応とならないよう、こちらのLINEでのやり取りは一旦閉じさせて頂きますね。"
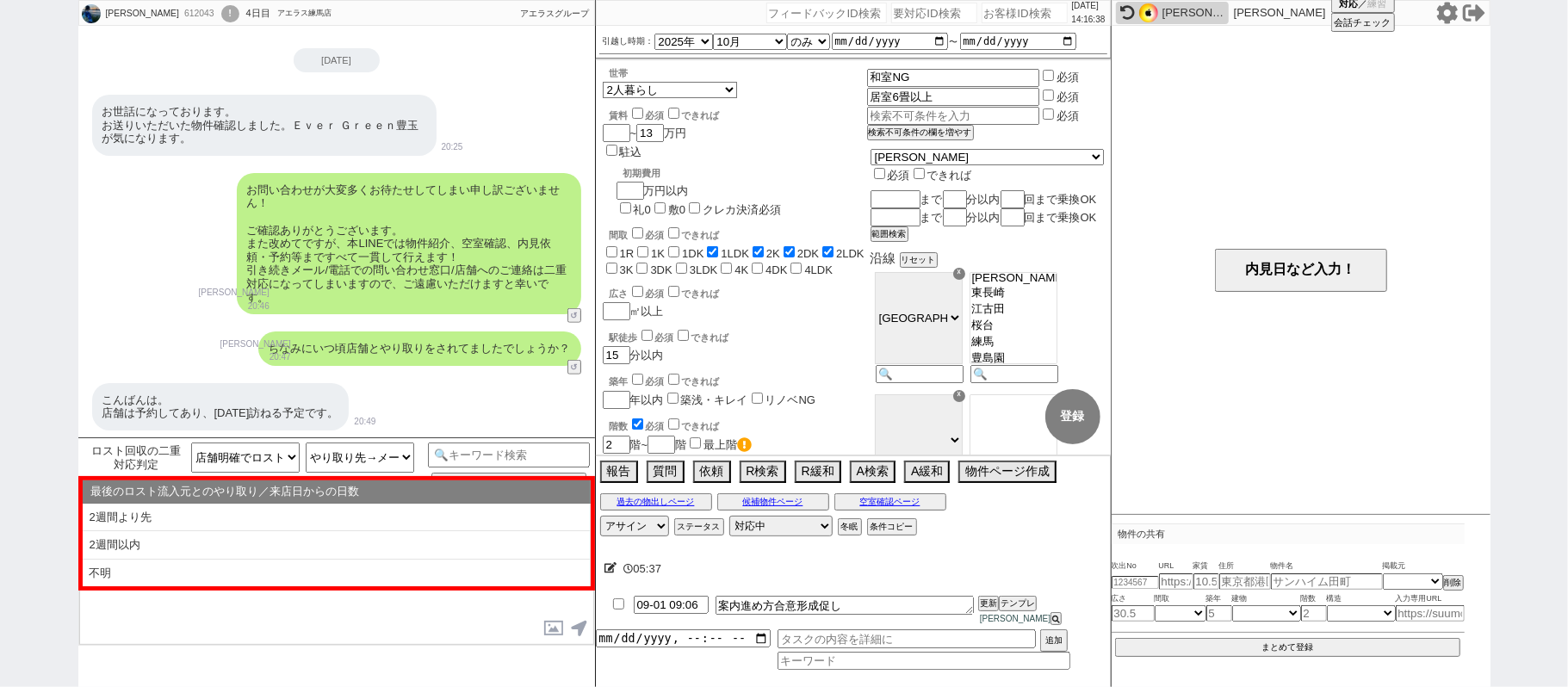
select select "2週間以内"
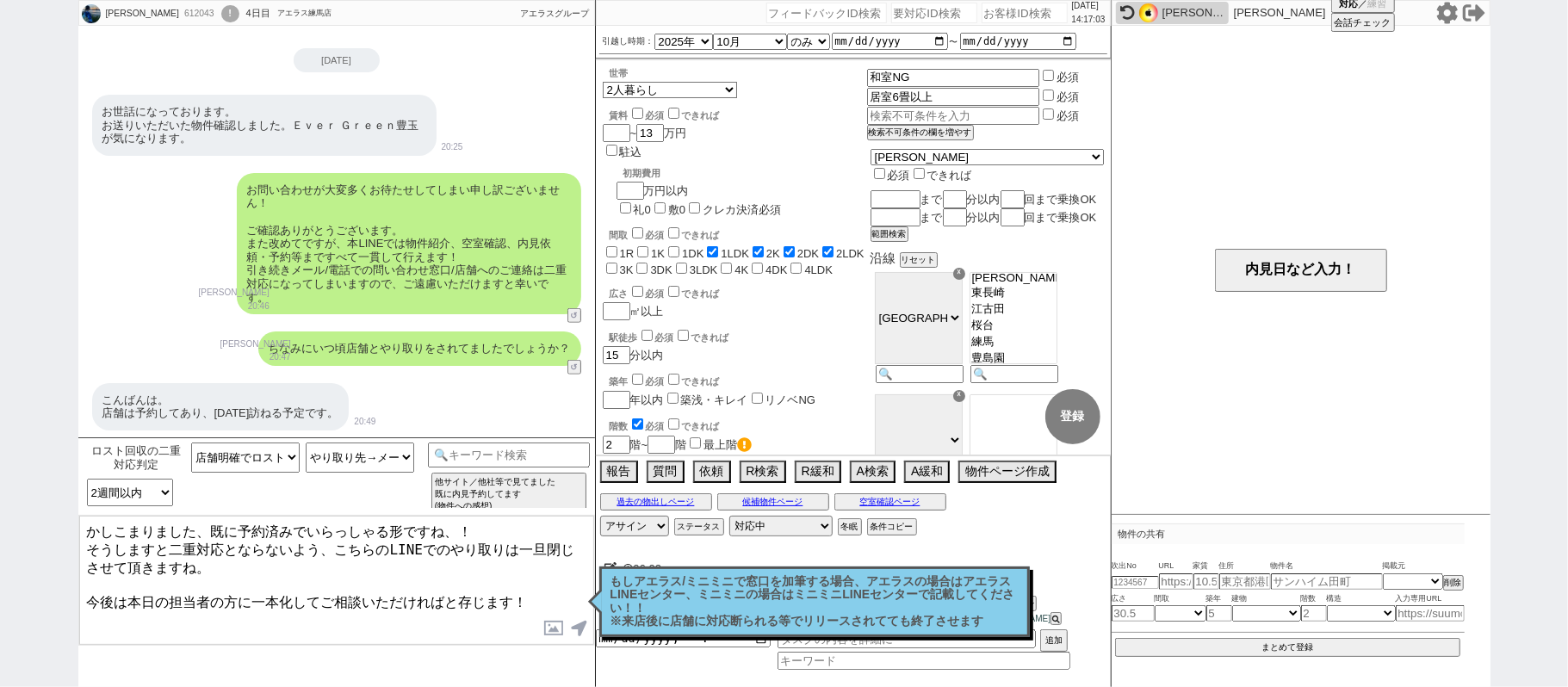
type textarea "かしこまりました、既に予約済みでいらっしゃる形ですね、！ そうしますと二重対応とならないよう、こちらのLINEでのやり取りは一旦閉じさせて頂きますね。 今後は…"
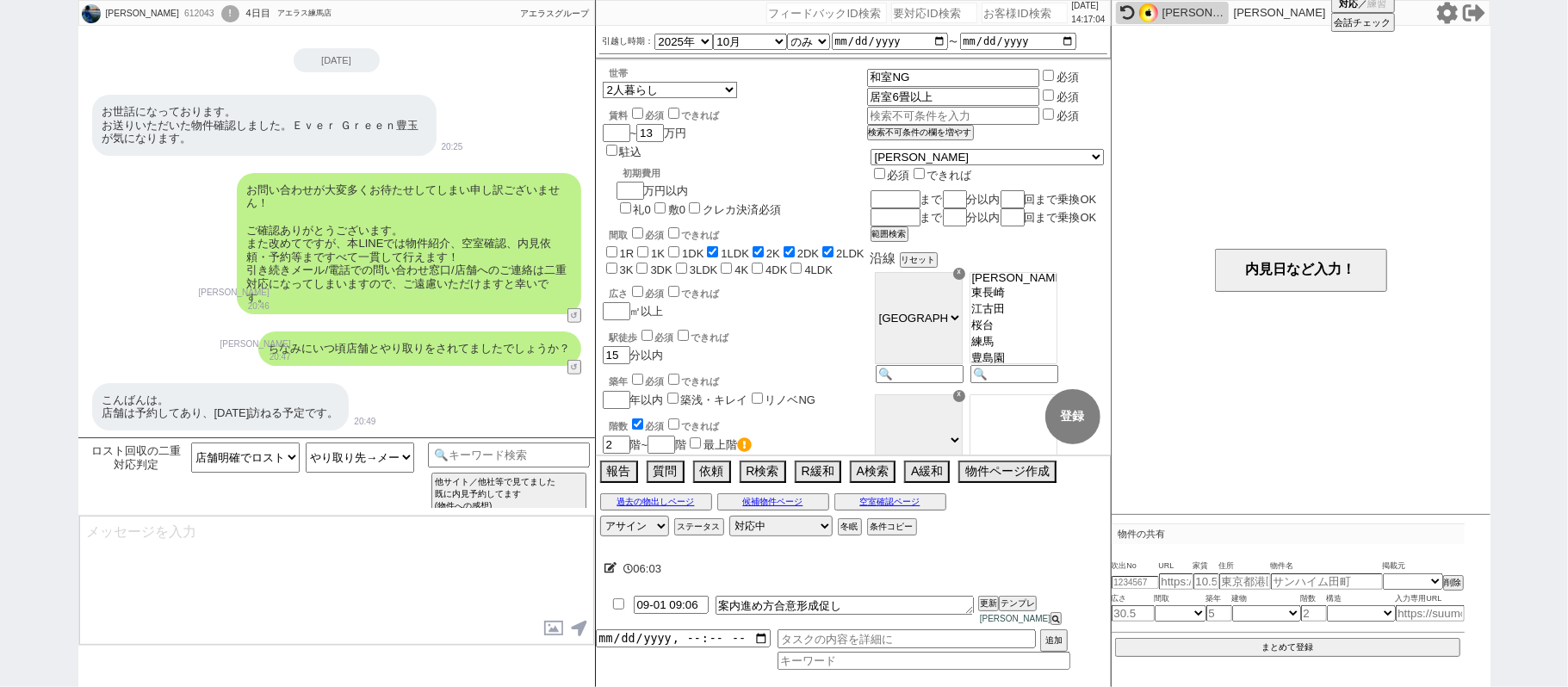
scroll to position [864, 0]
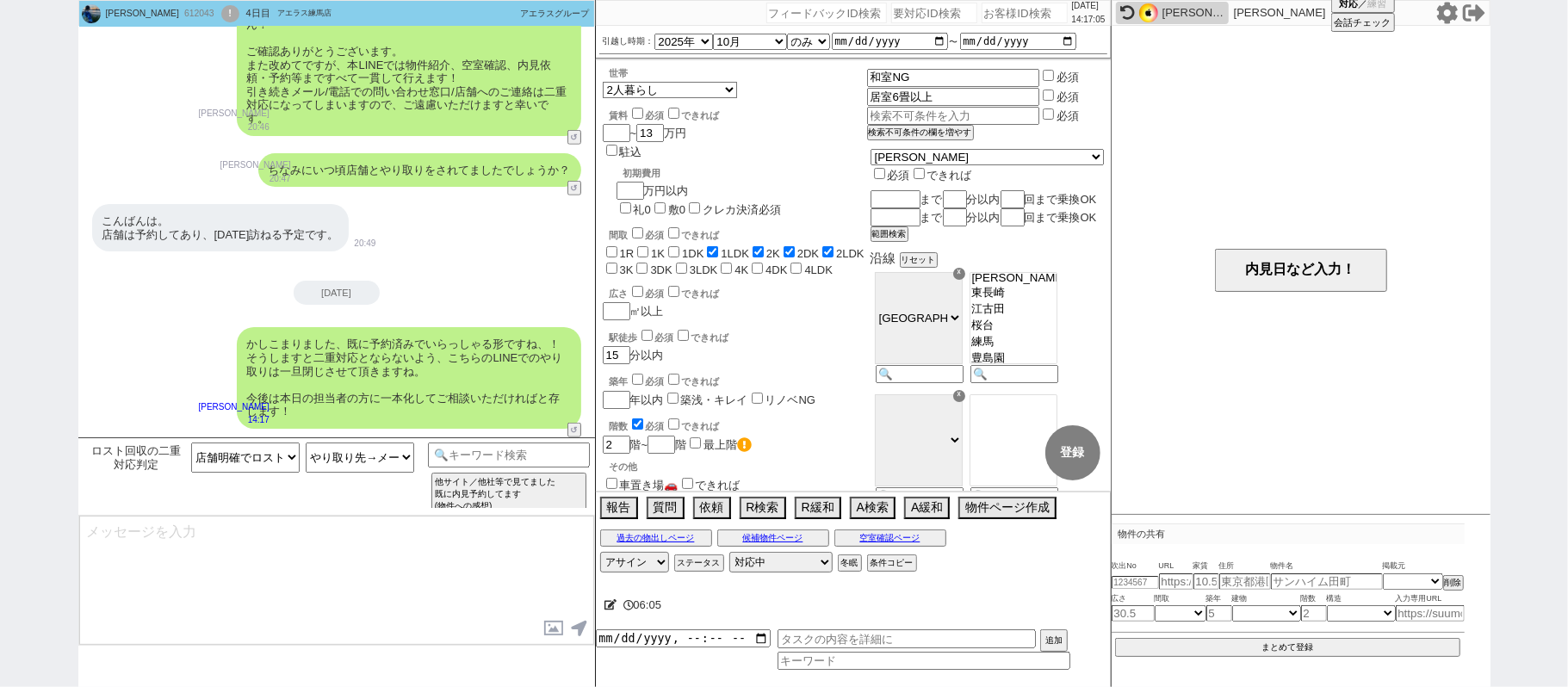
type textarea "もし店舗と進めていくなかで物件がお決まりにならなかった場合などは、 担当に「LINEのほうで探していいですか？」といった旨ご確認いただき、 再度またご連絡いた…"
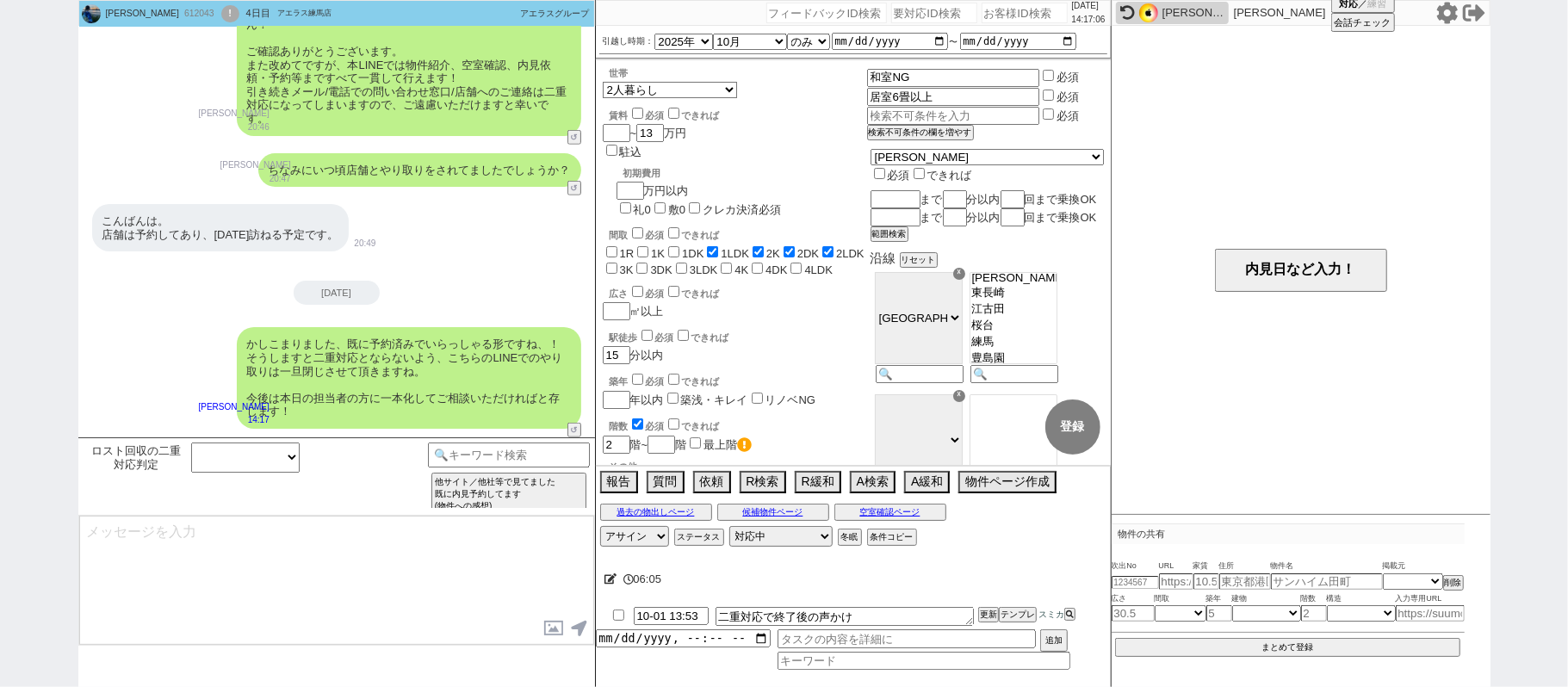
scroll to position [969, 0]
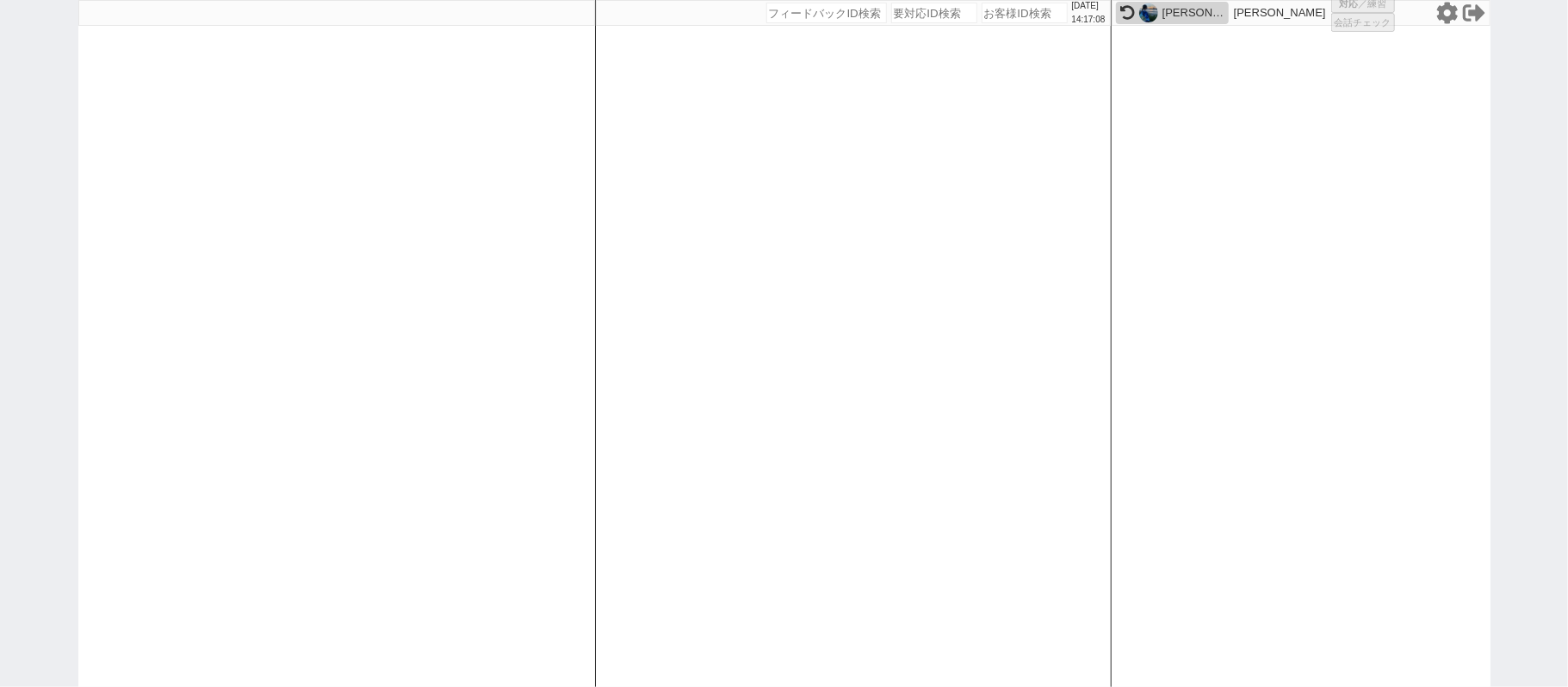
select select
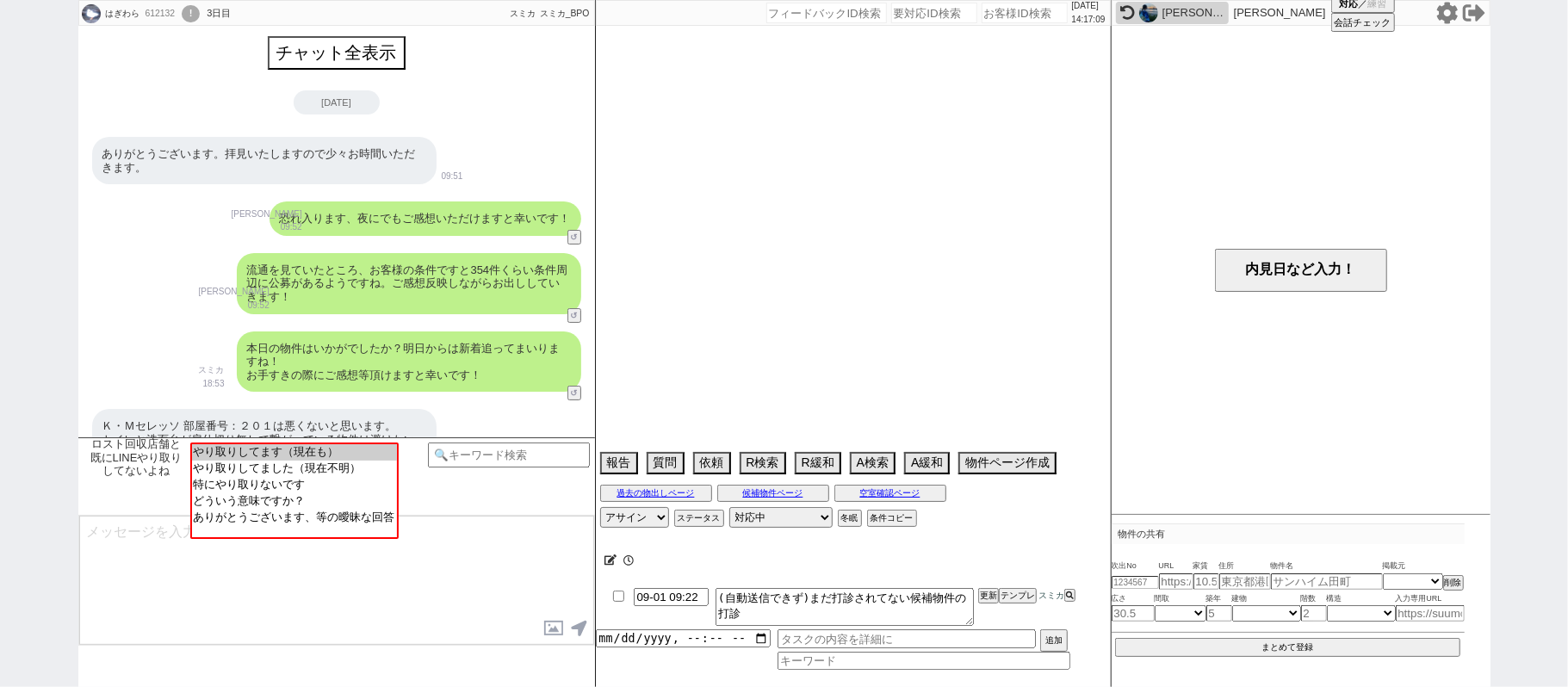
scroll to position [782, 0]
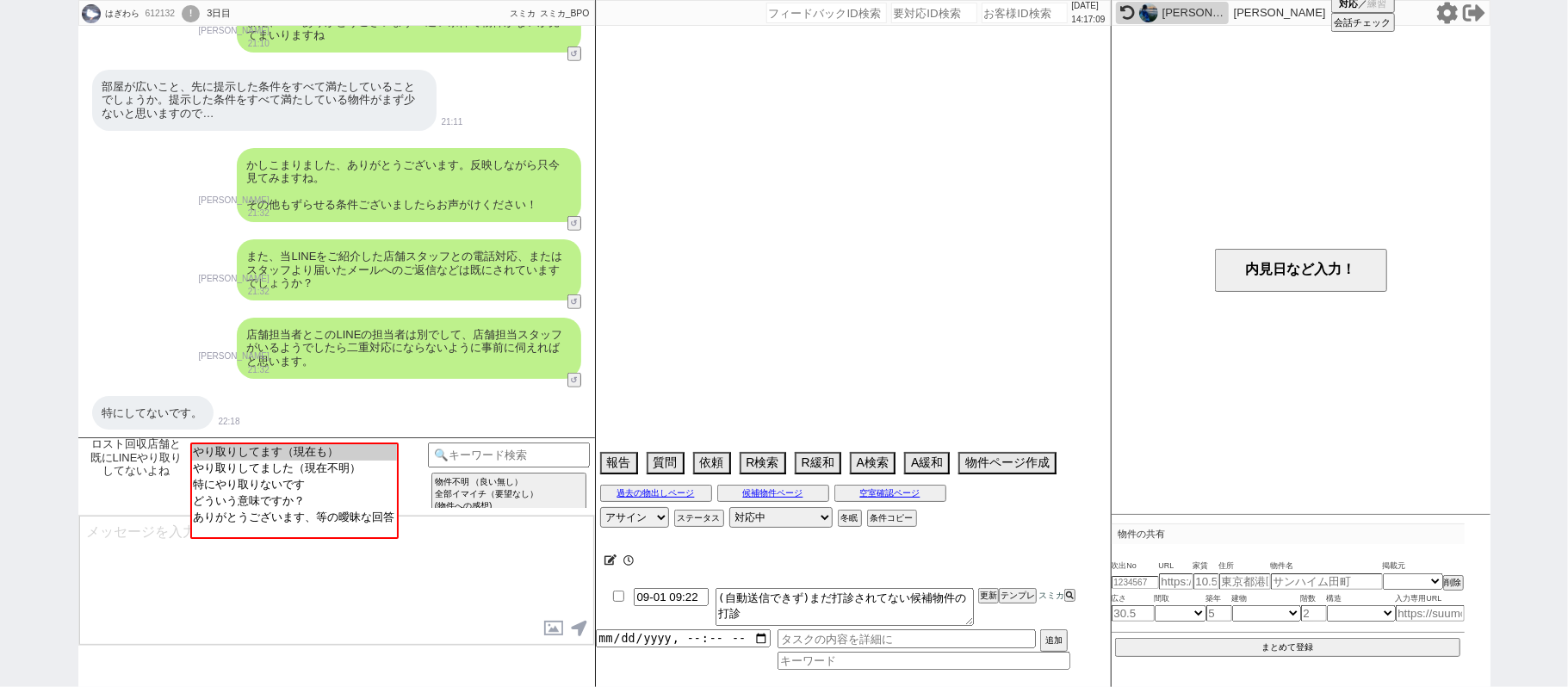
select select "15"
select select "0"
select select "2"
select select "3"
select select "4"
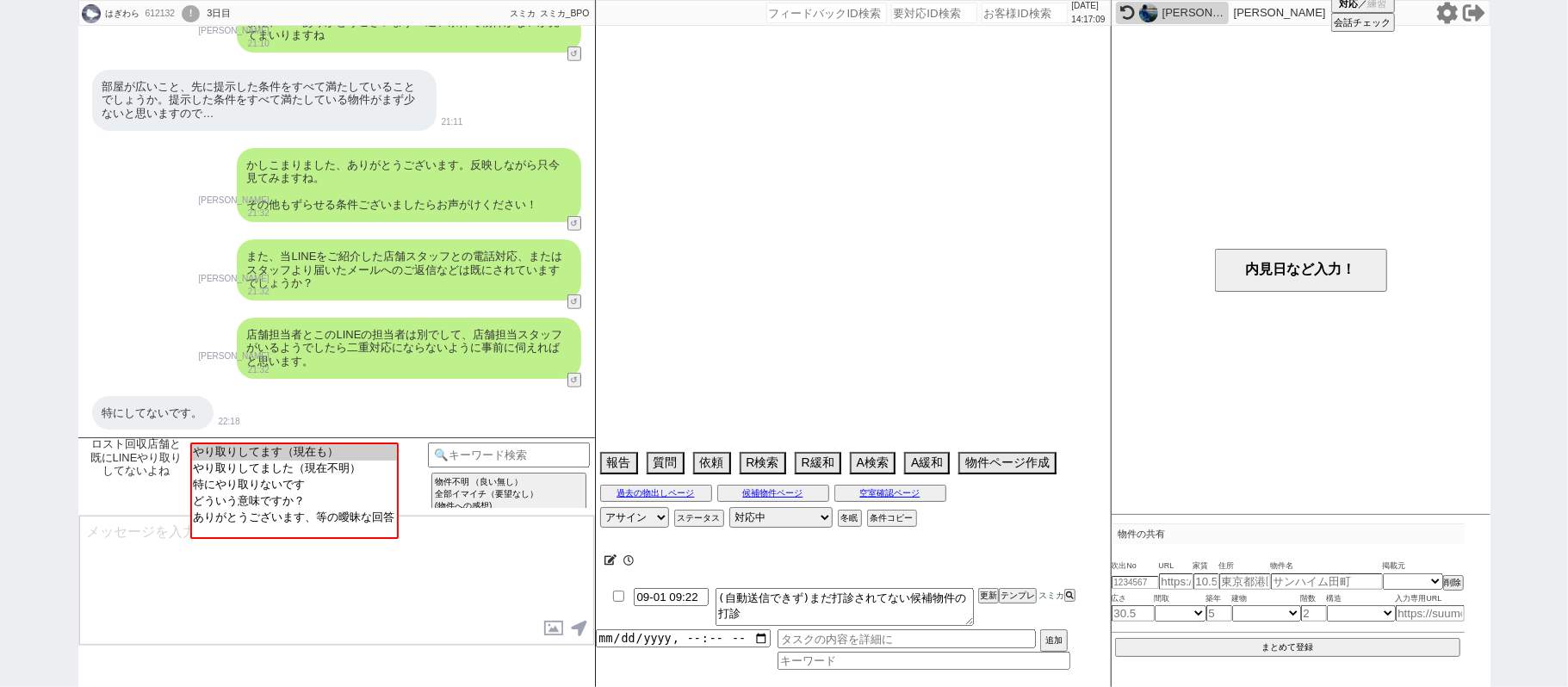
select select "5"
select select "6"
select select "7"
select select "8"
select select "9"
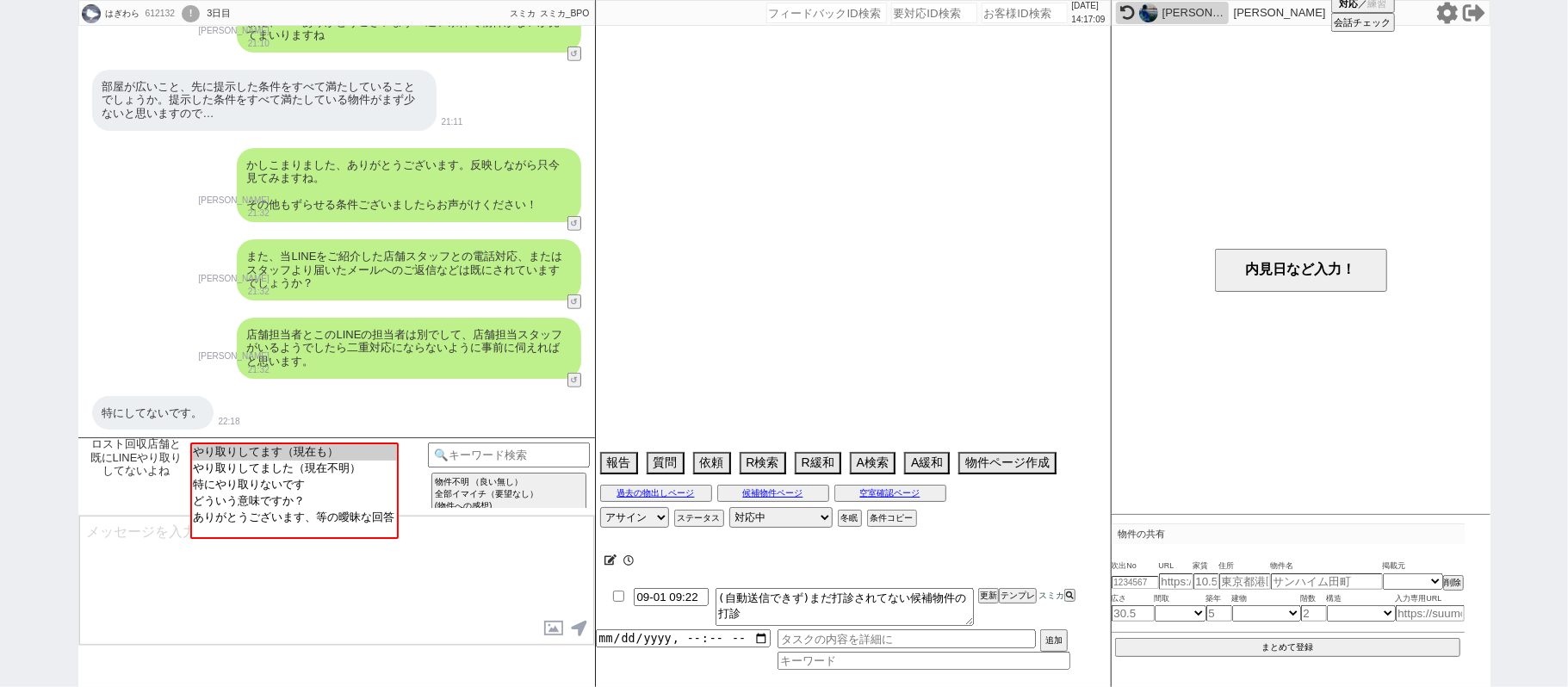
select select "10"
select select "11"
select select "12"
select select "13"
select select "14"
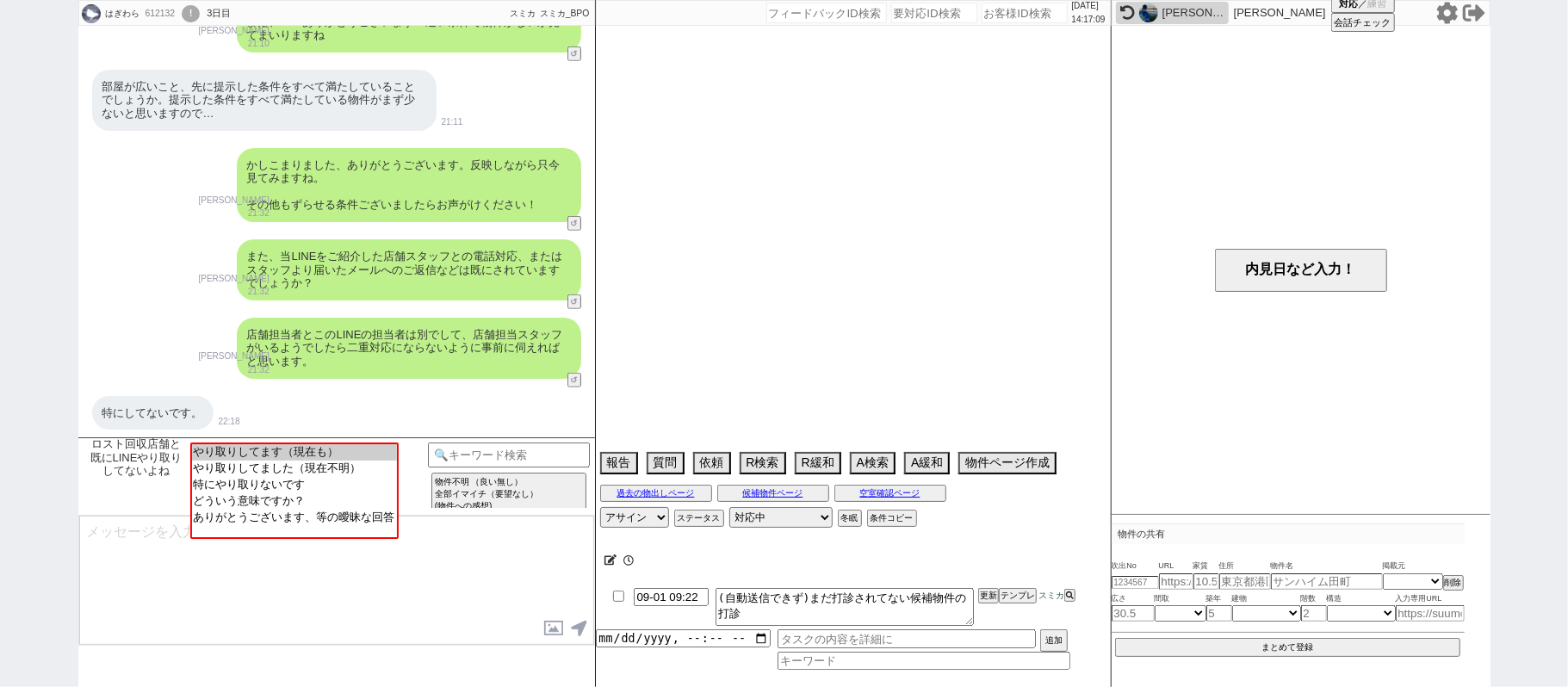
select select "15"
select select "16"
select select "17"
select select "18"
select select "19"
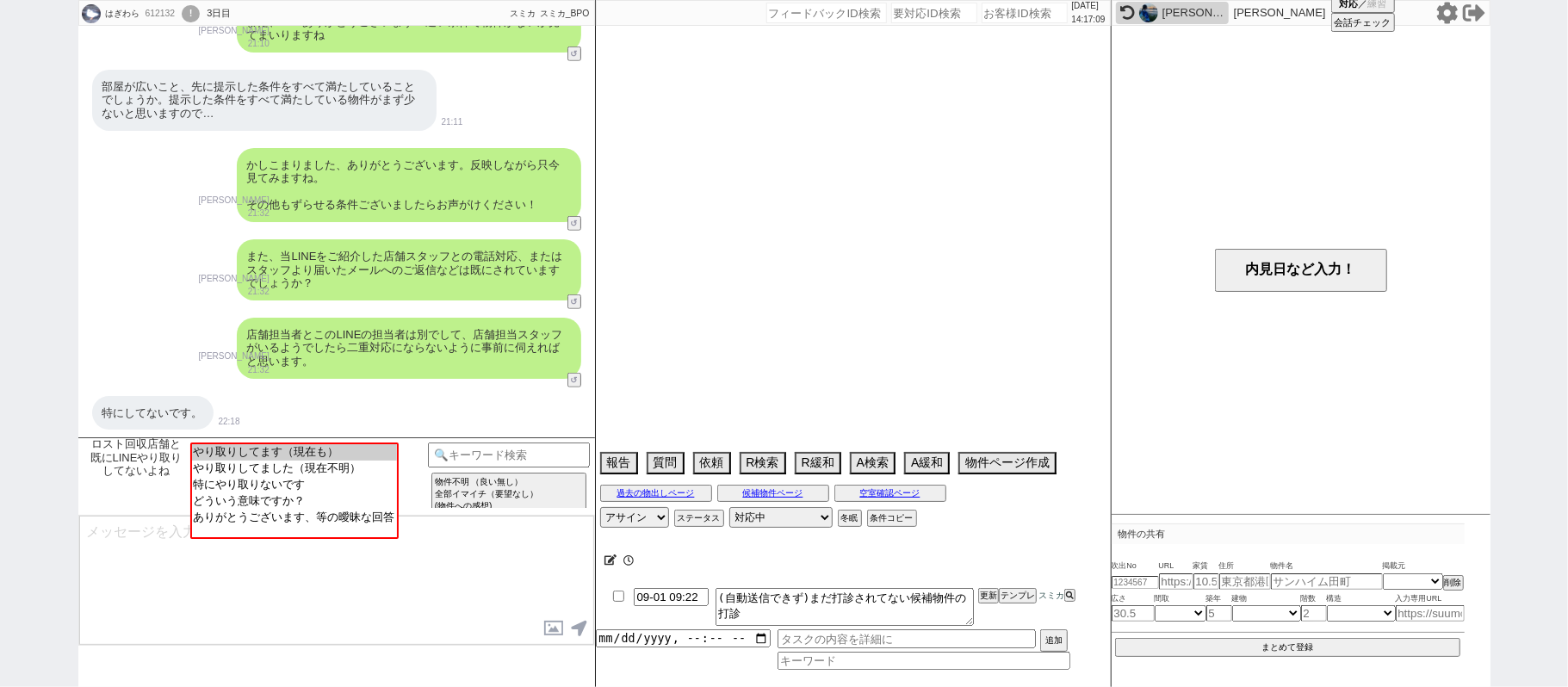
select select "20"
select select "21"
select select "22"
select select "23"
select select "24"
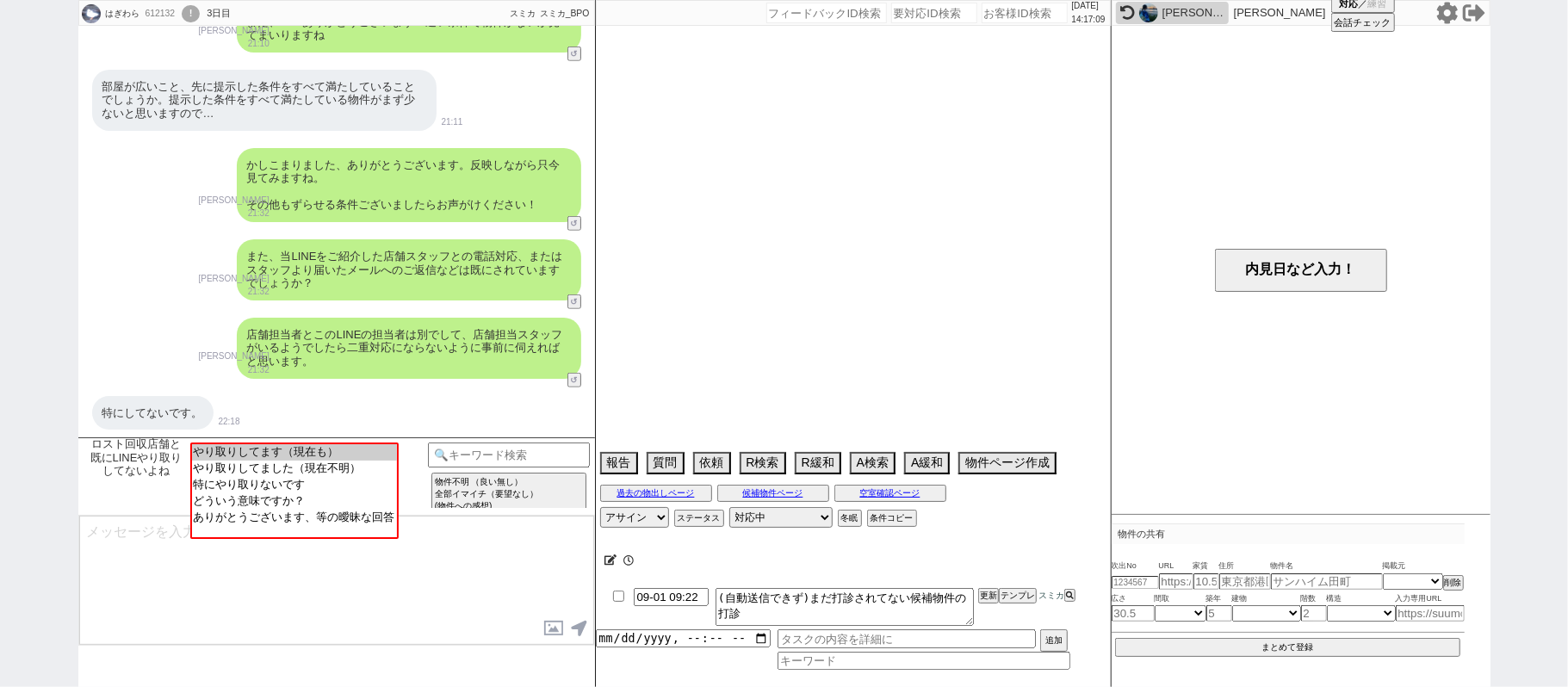
select select "25"
select select "26"
select select "27"
select select "28"
select select "29"
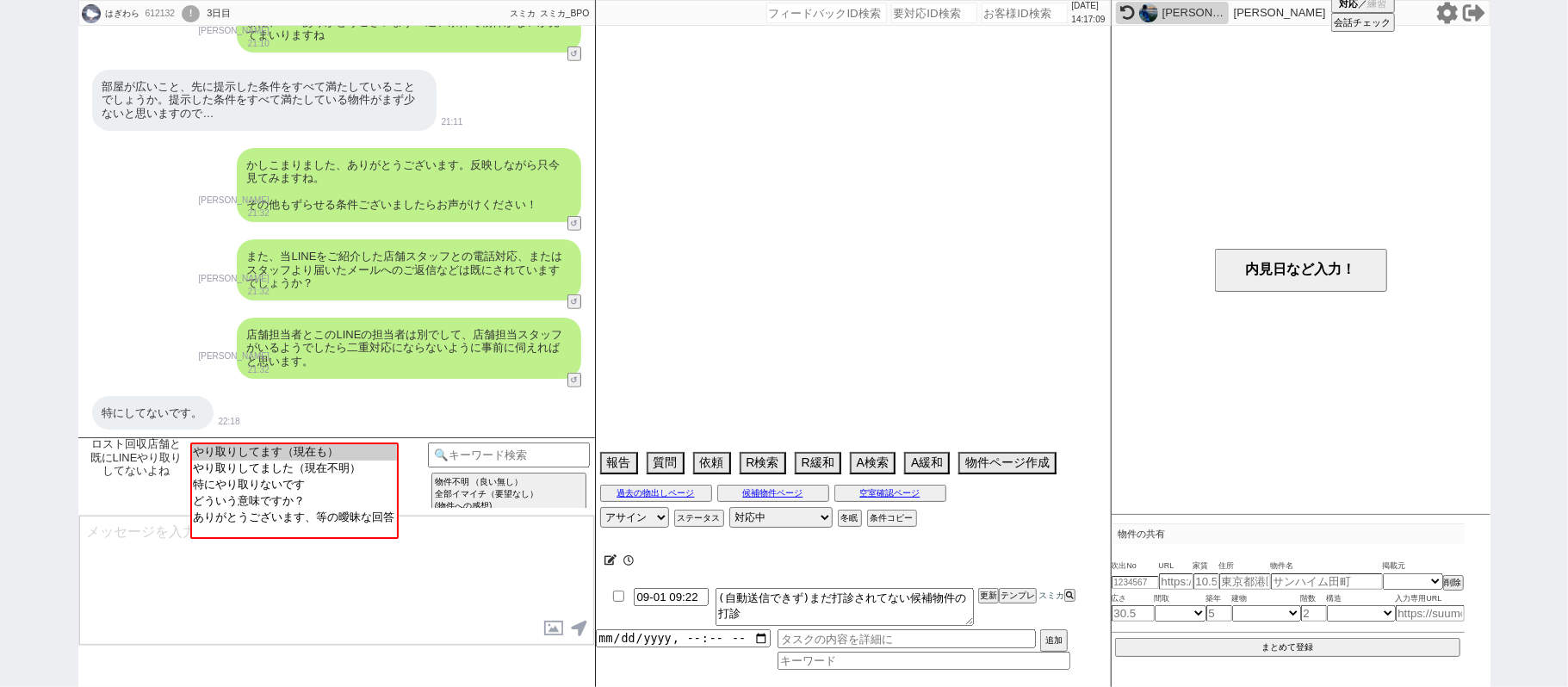
select select "30"
select select "31"
select select "32"
select select "33"
select select "34"
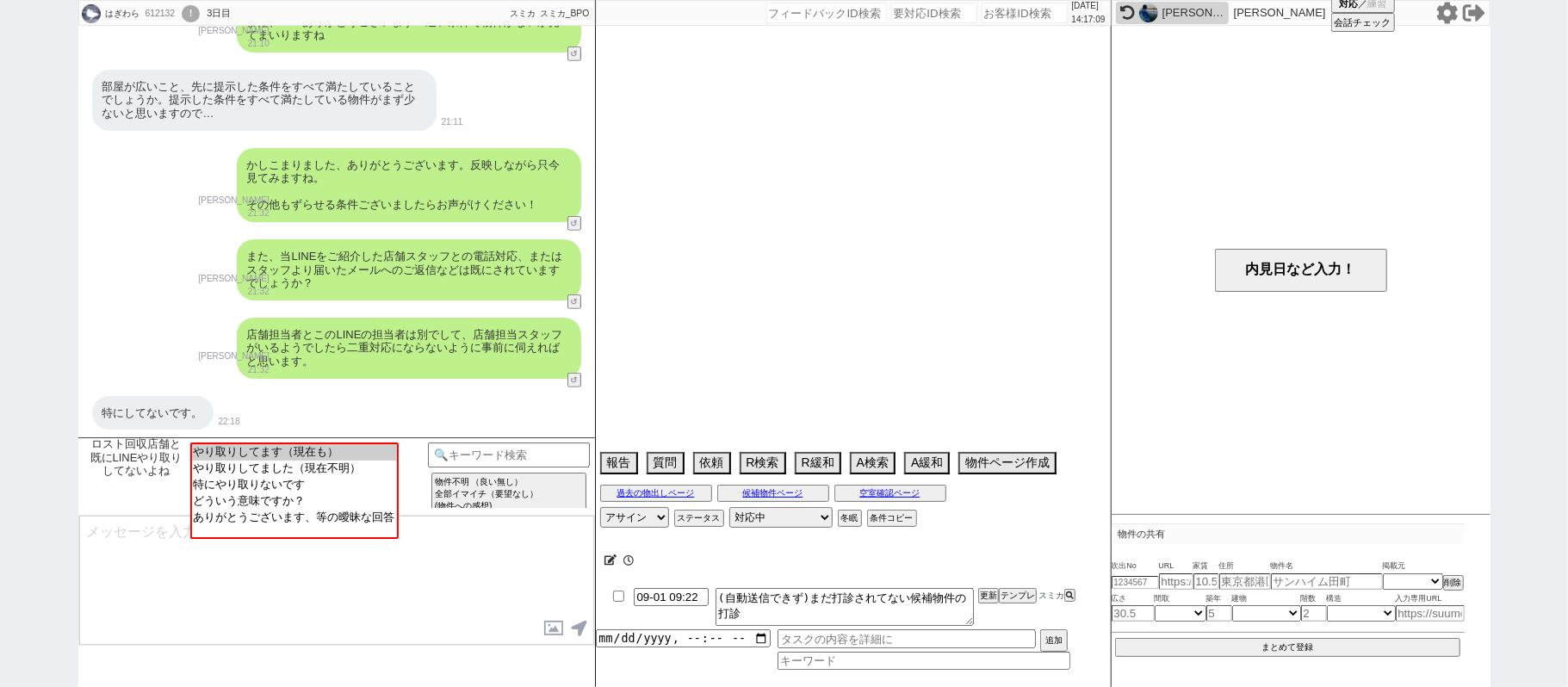
select select "35"
select select "36"
select select "37"
select select "38"
select select "39"
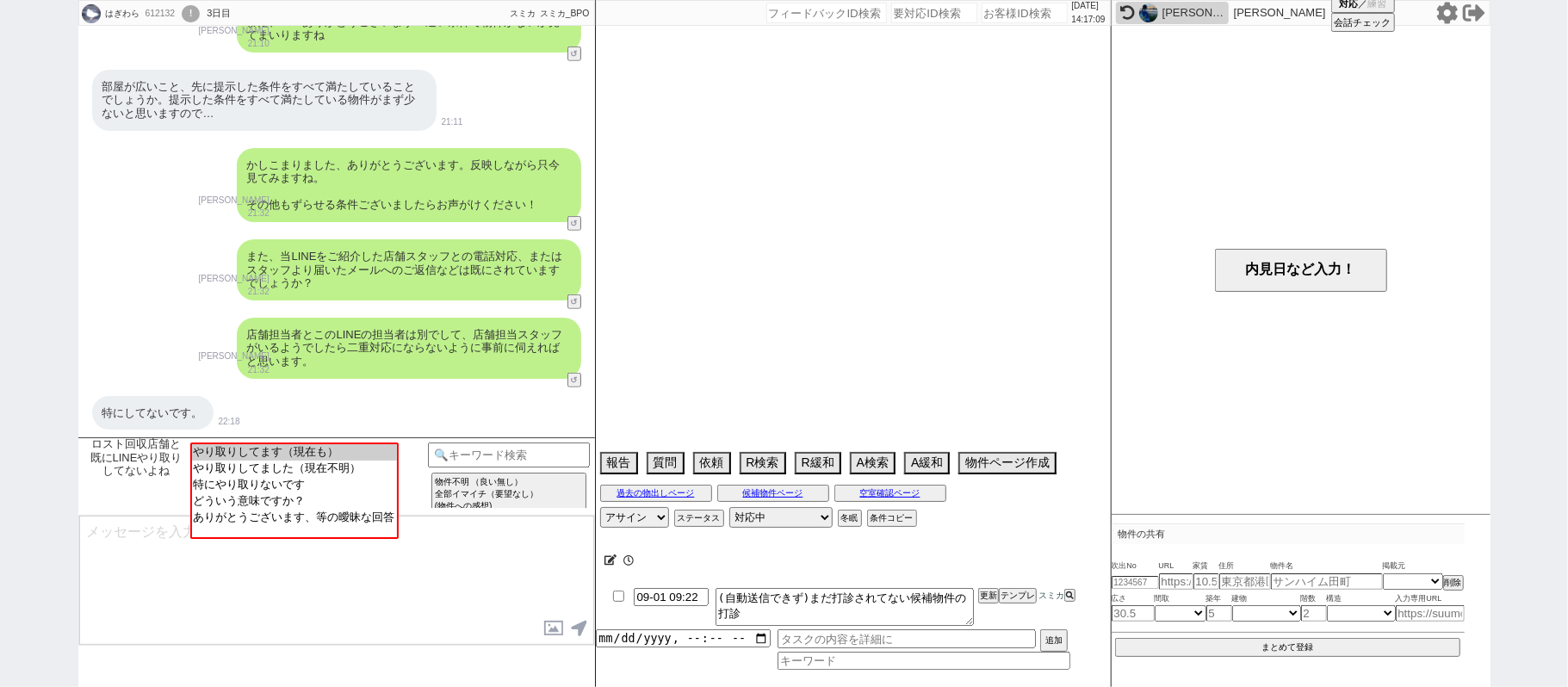
select select "40"
select select "41"
select select "42"
select select "43"
select select "45"
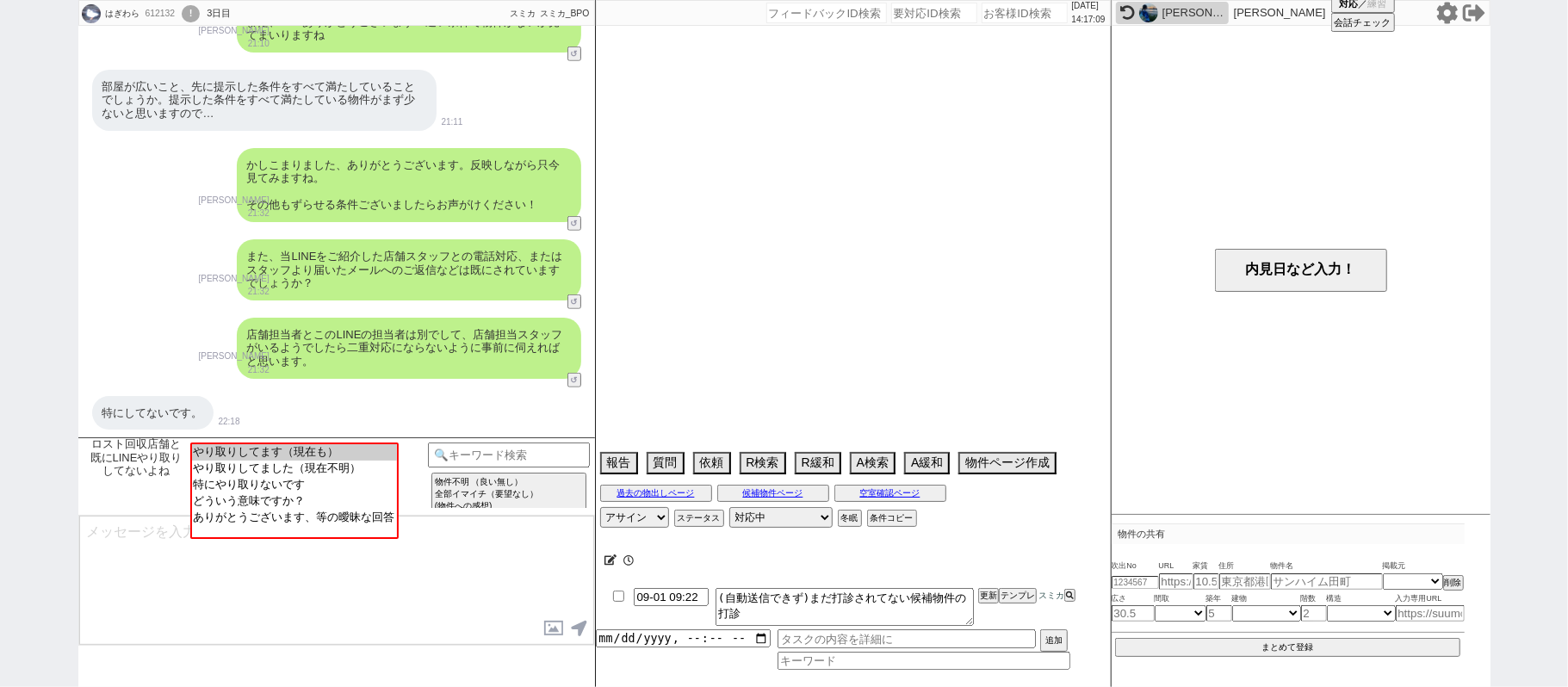
select select "46"
select select "47"
select select "48"
select select "49"
select select "50"
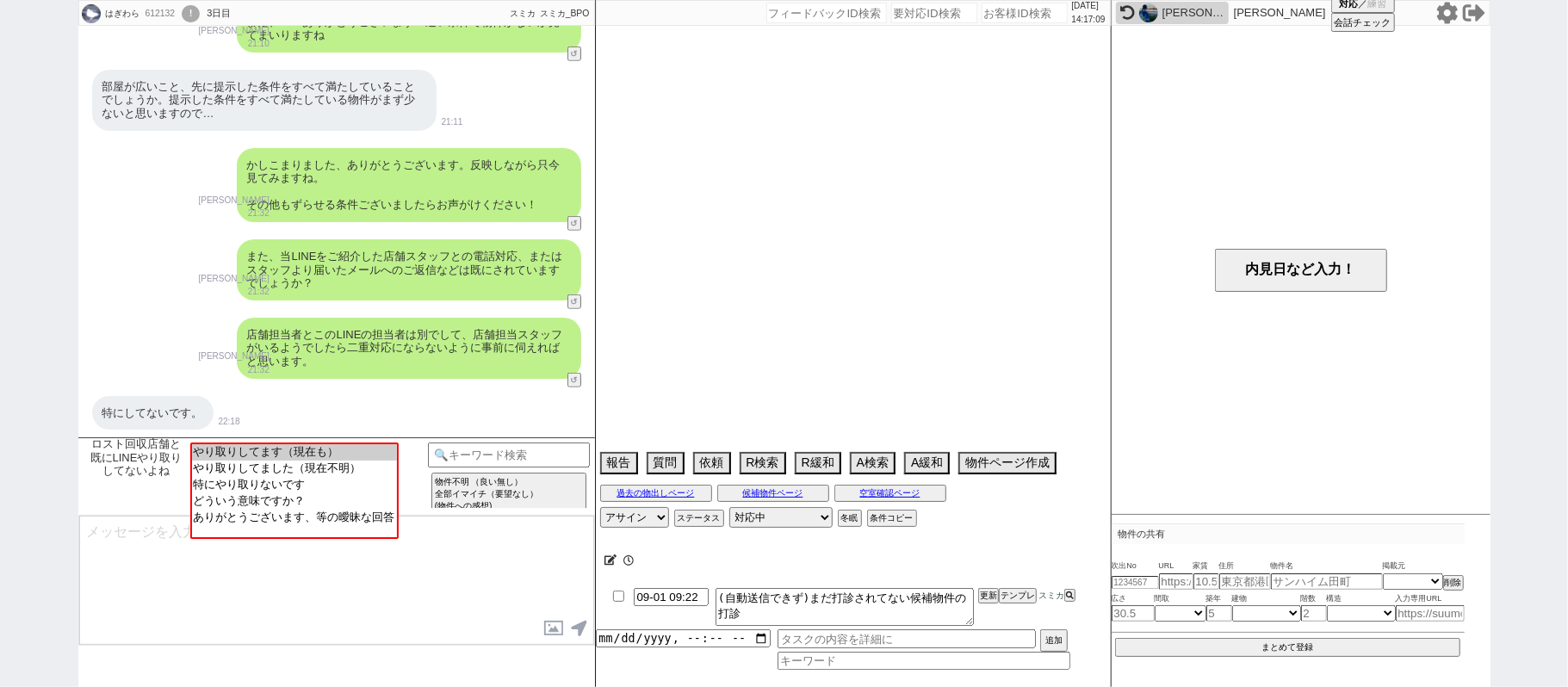
select select "23"
select select "730"
select select "15"
select select "517"
select select "57"
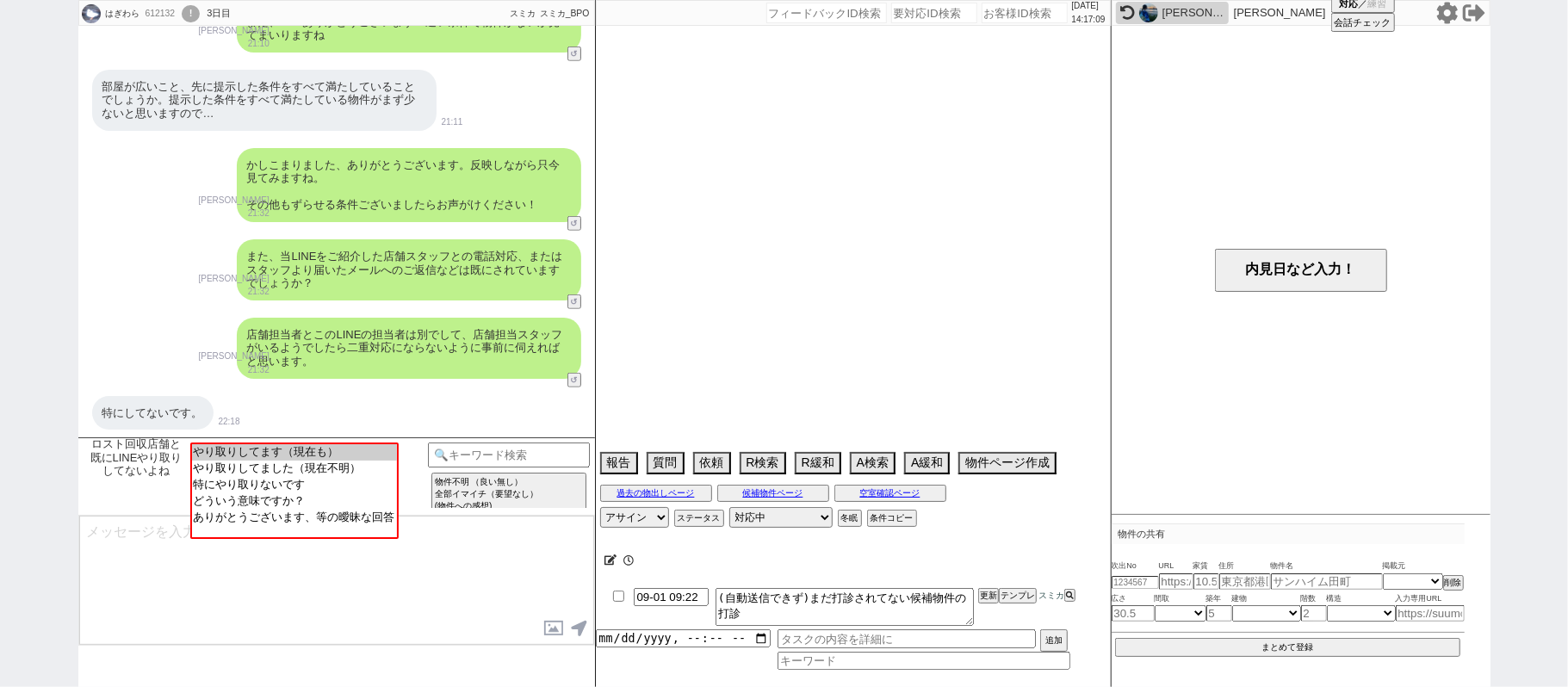
select select "14"
select select "75"
select select "62"
select select "817"
select select "50"
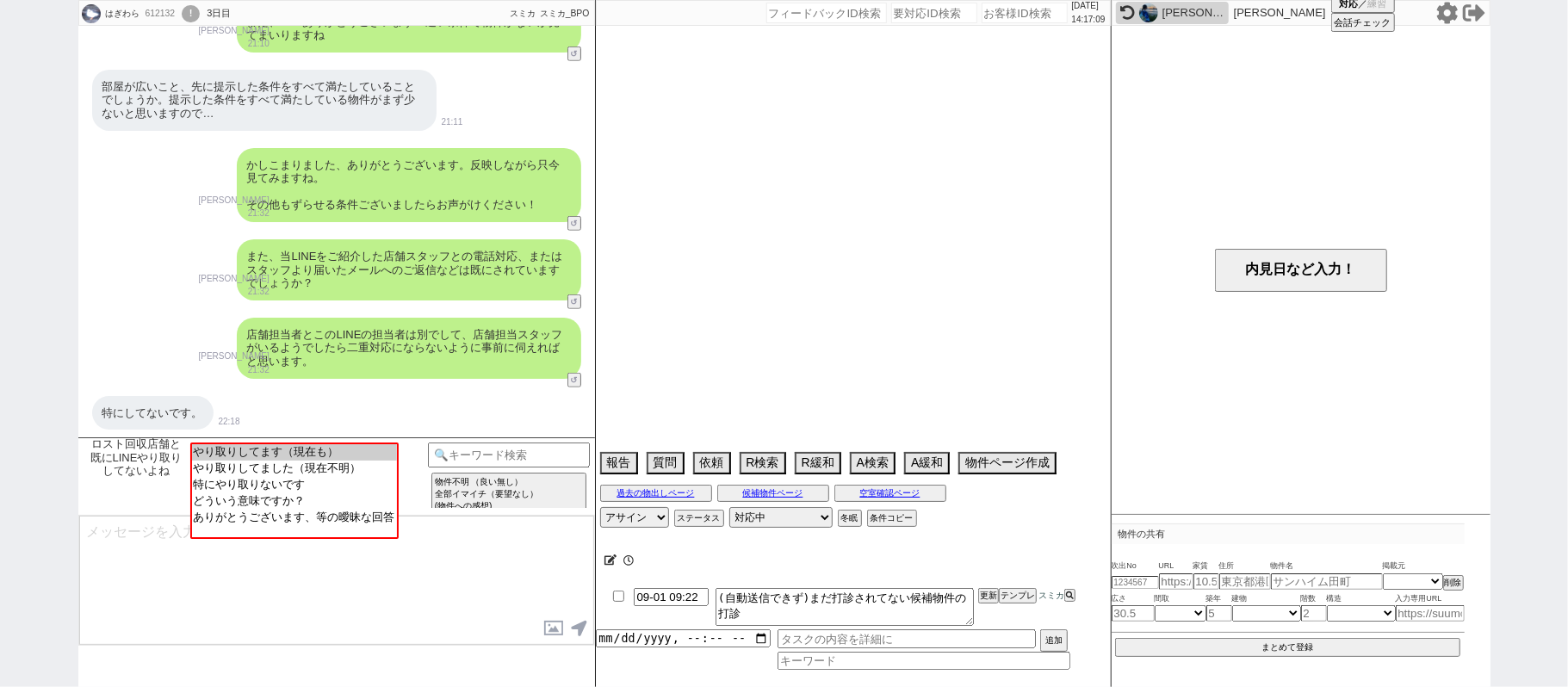
select select "53"
select select "60"
select select "69"
select select "64"
select select "1556"
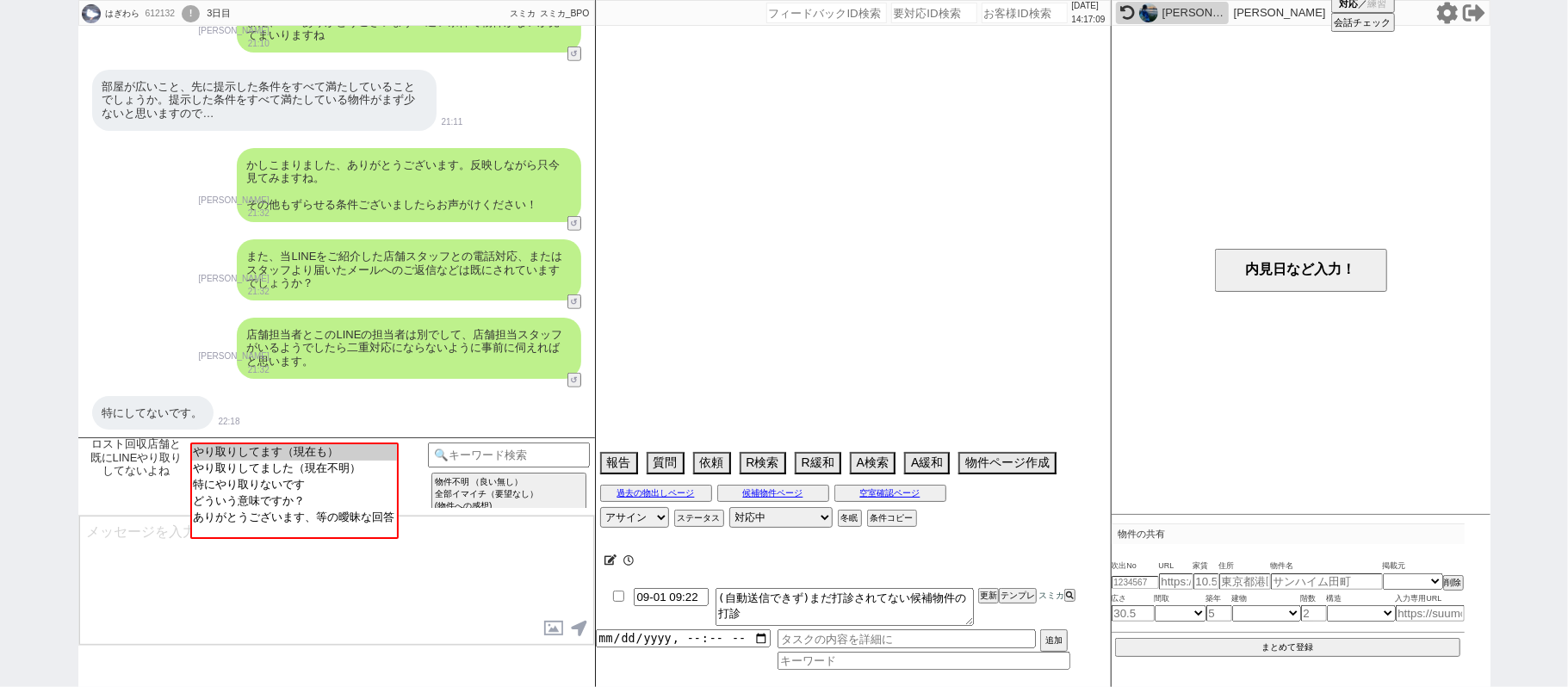
select select "59"
select select "52"
select select "9"
select select "332"
select select "63"
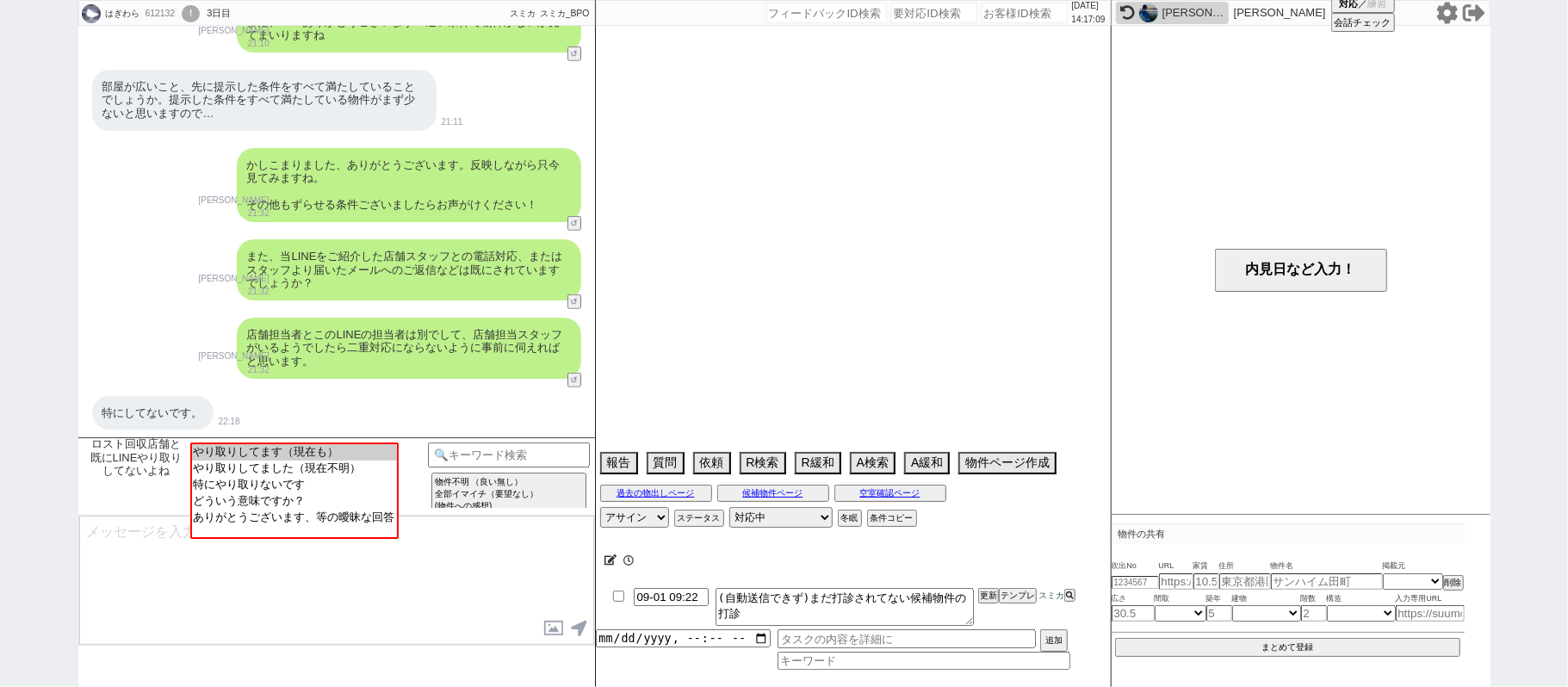
select select "65"
select select "1584"
select select "10"
select select "374"
select select "54"
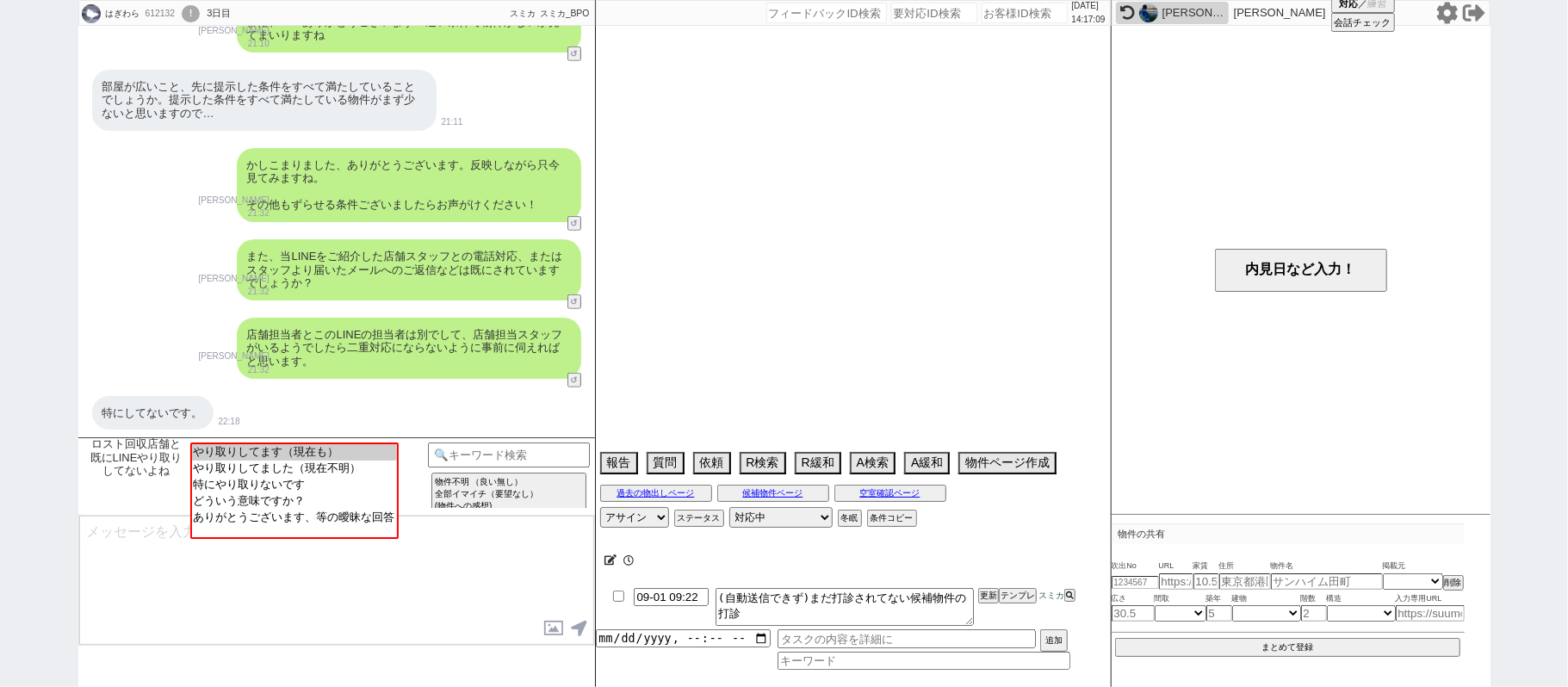
select select "70"
select select "1686"
select select "67"
select select "74"
select select "66"
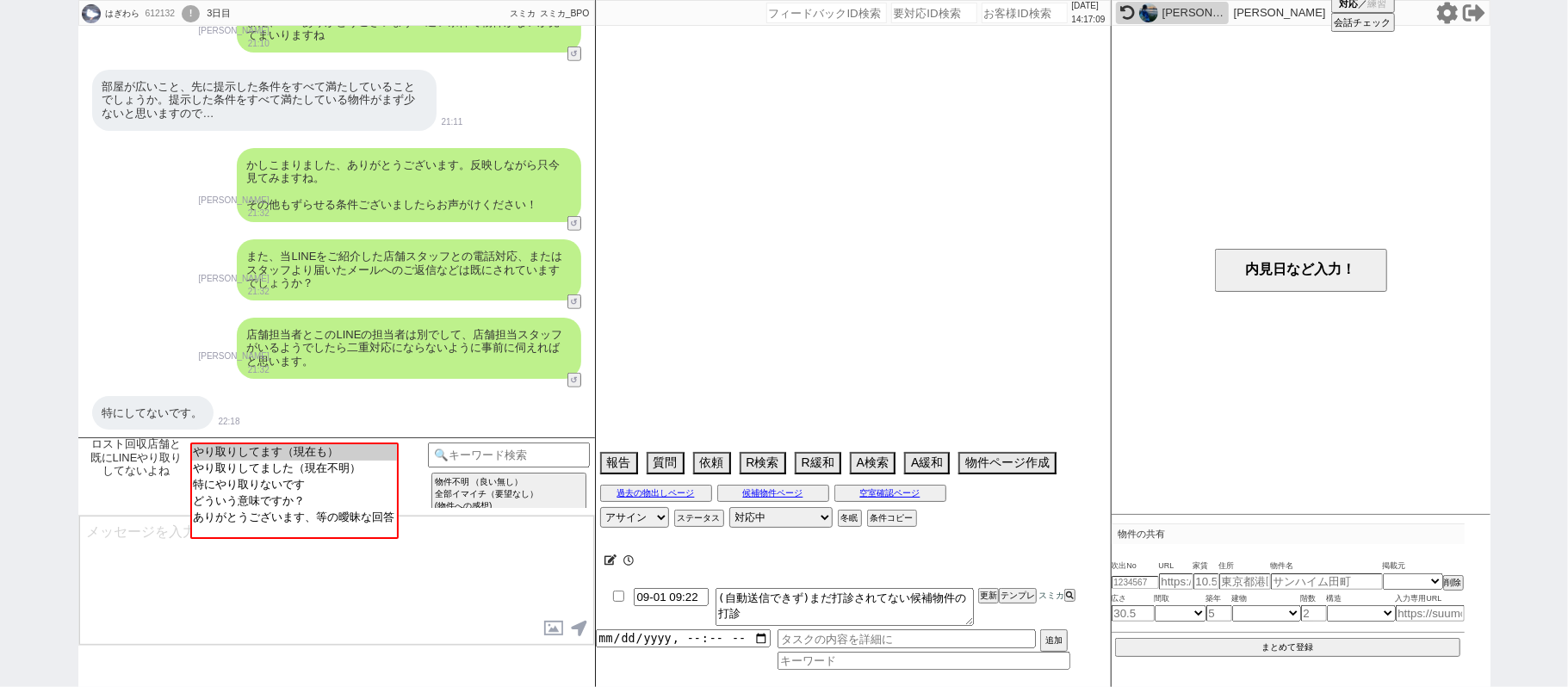
select select "56"
select select "71"
select select "25"
select select "3116"
select select "48"
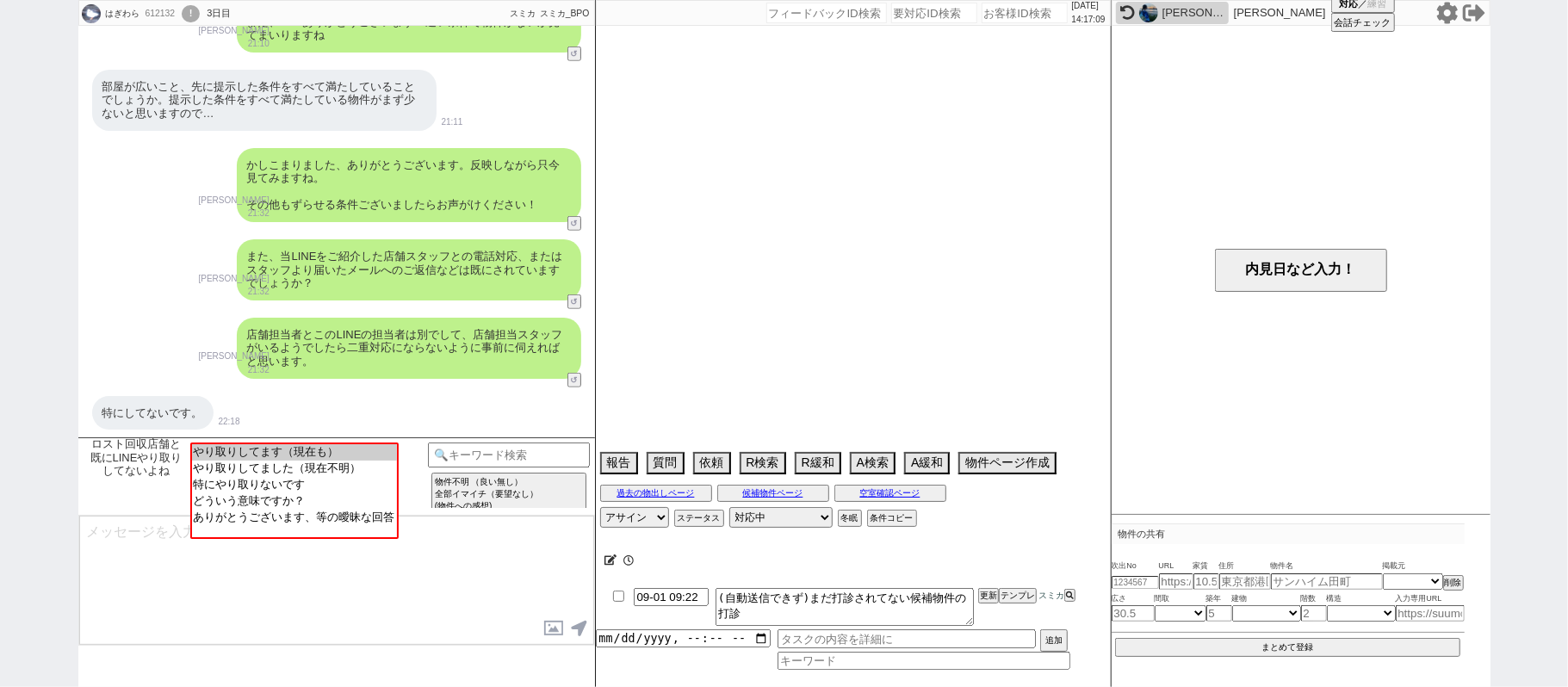
select select "17"
select select "564"
select select "73"
select select "1756"
select select "7"
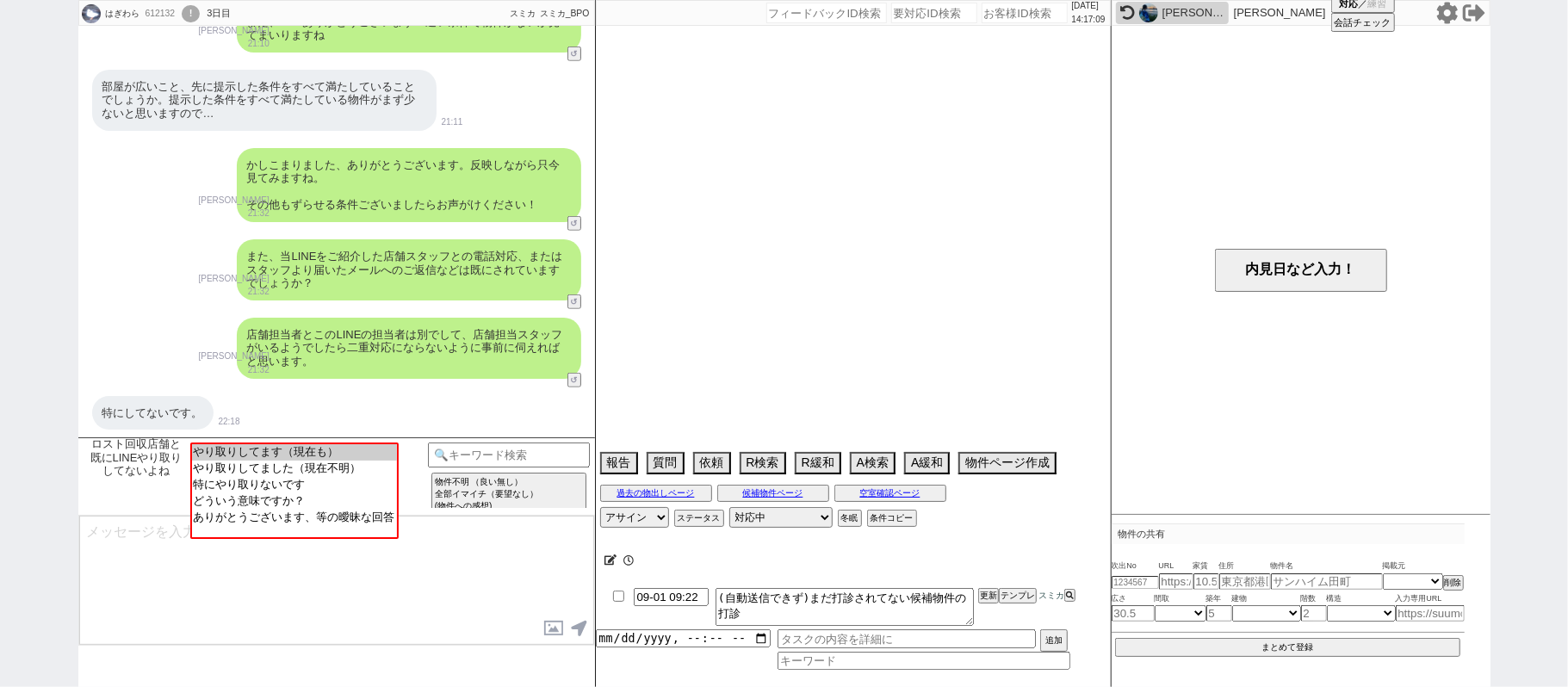
select select "47"
select select "77"
select select "51"
select select "58"
select select "12"
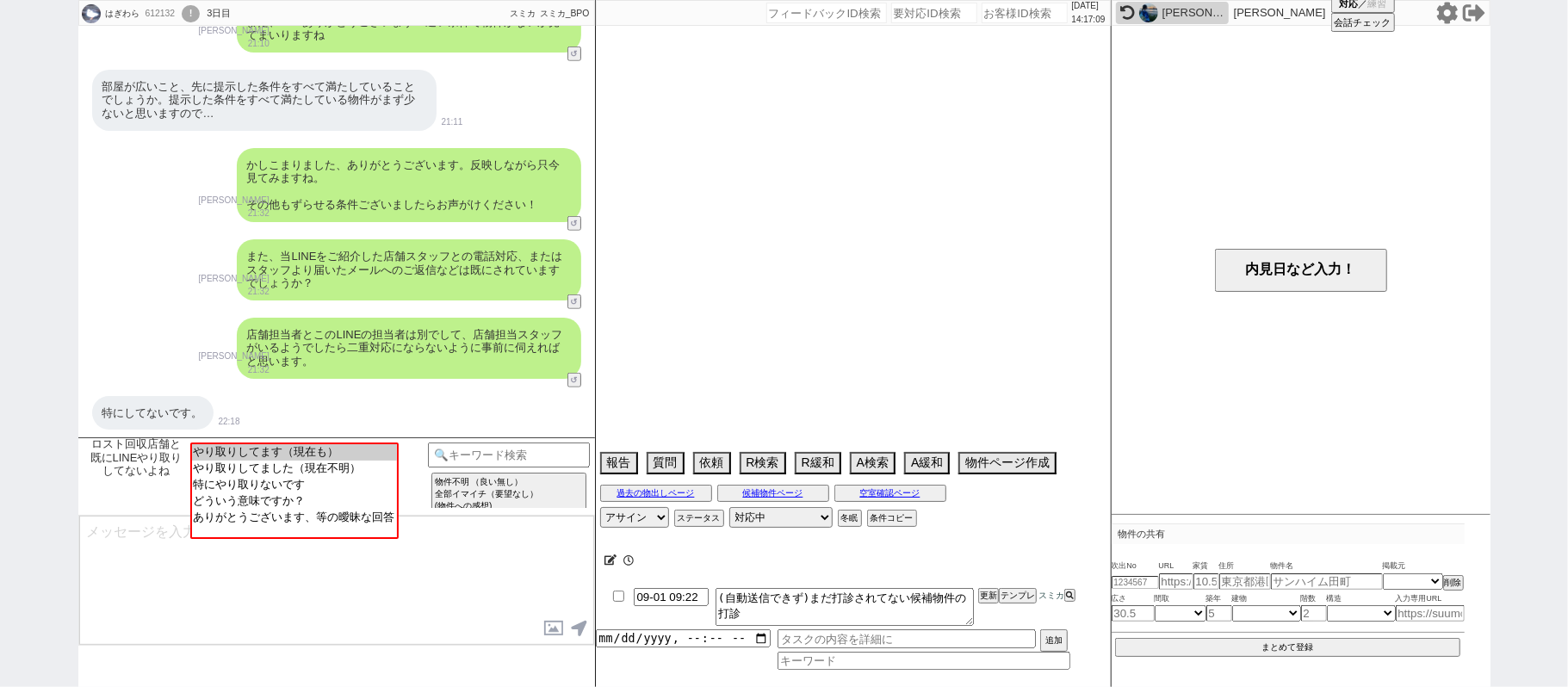
select select "11"
select select "68"
select select "1644"
select select "33"
select select "29"
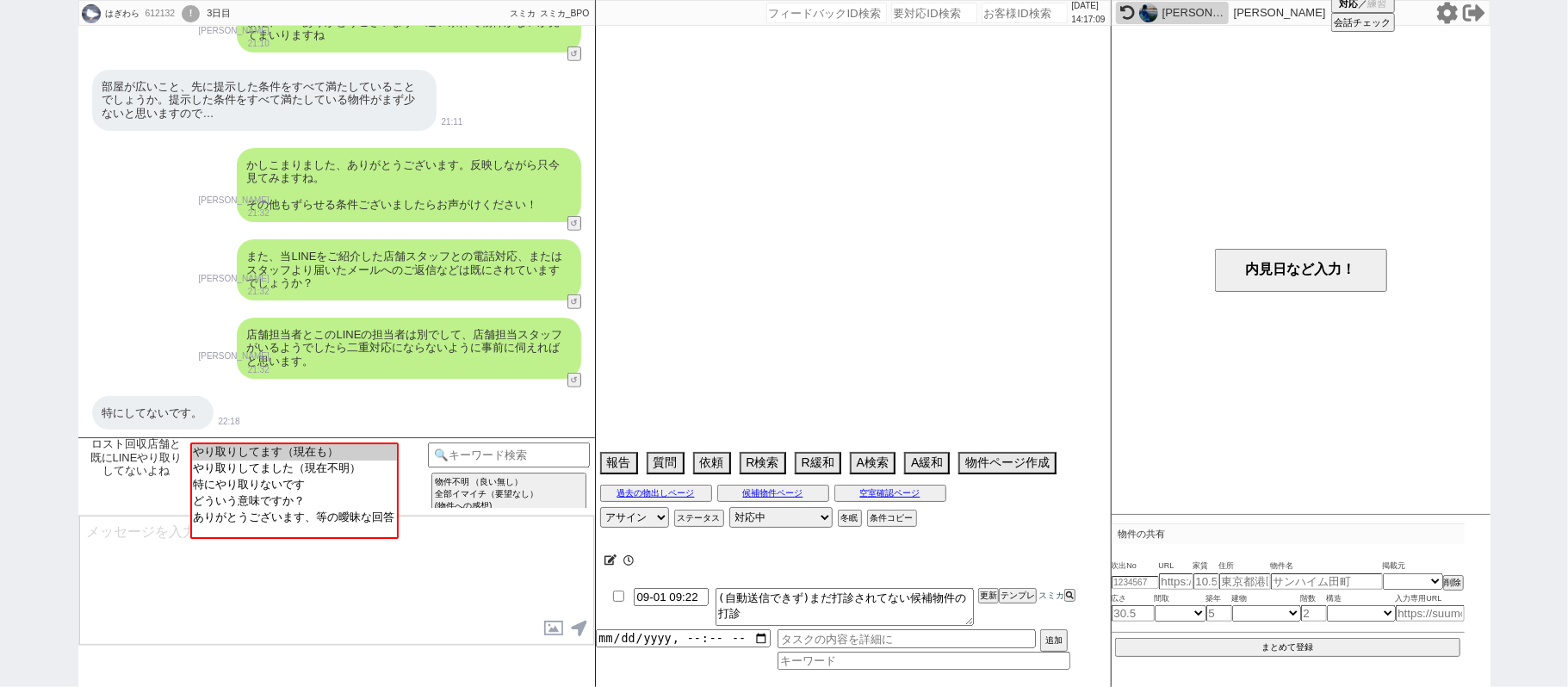
select select "27"
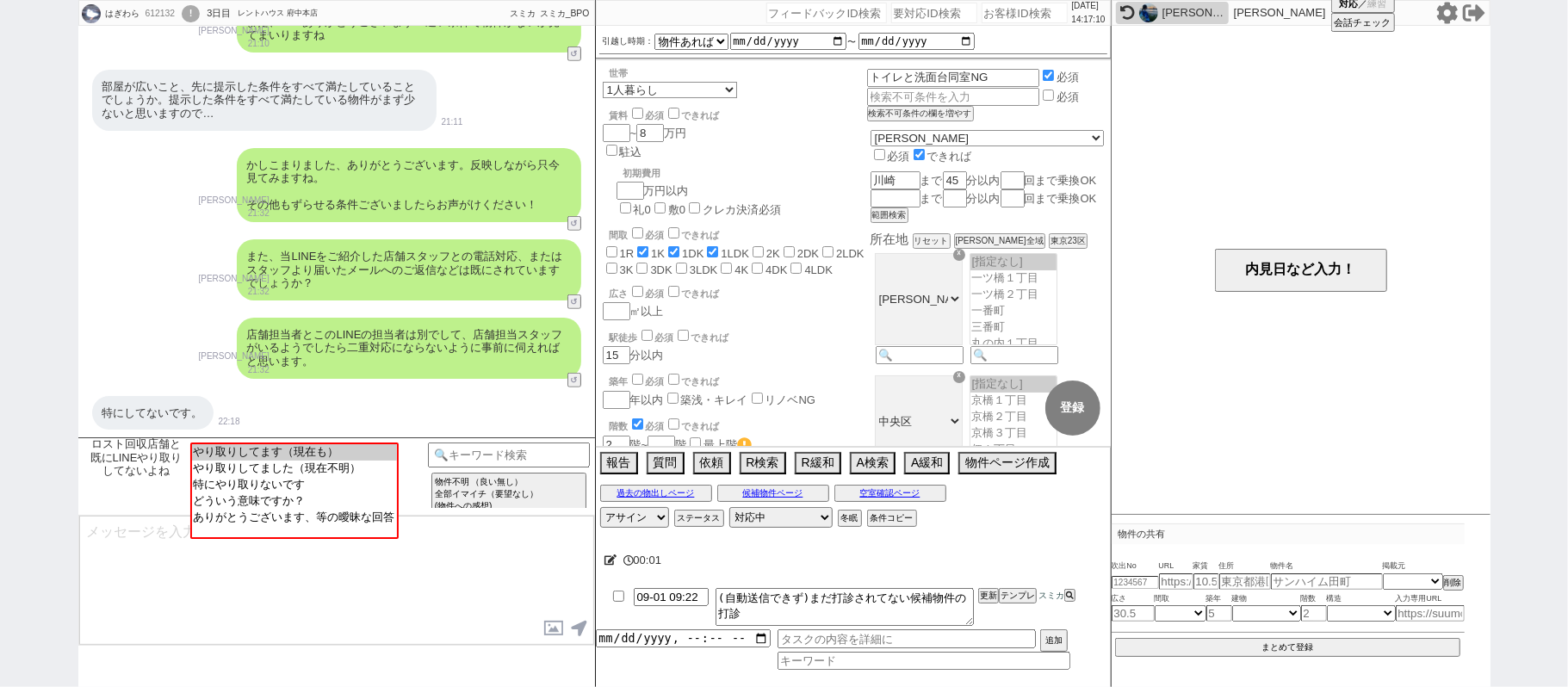
scroll to position [72, 0]
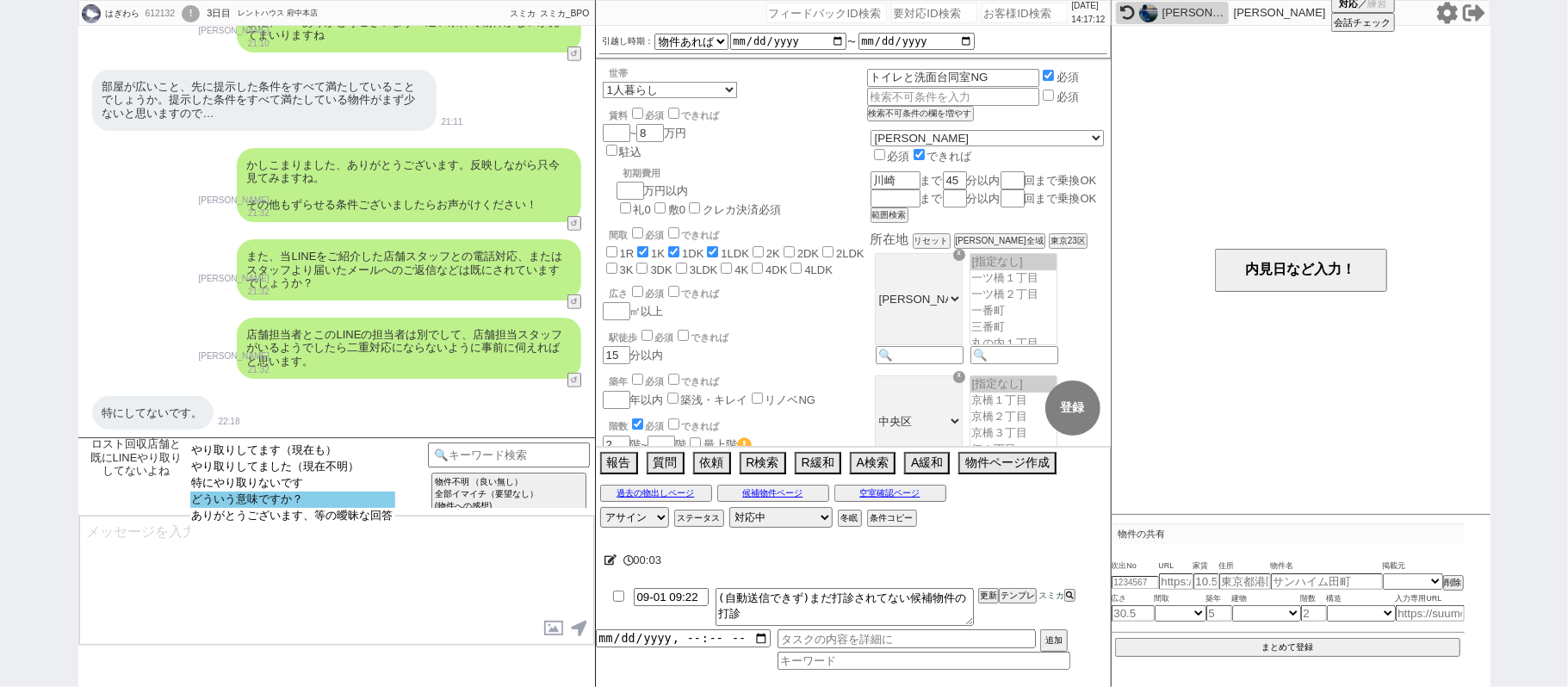
click at [287, 497] on option "どういう意味ですか？" at bounding box center [293, 499] width 205 height 17
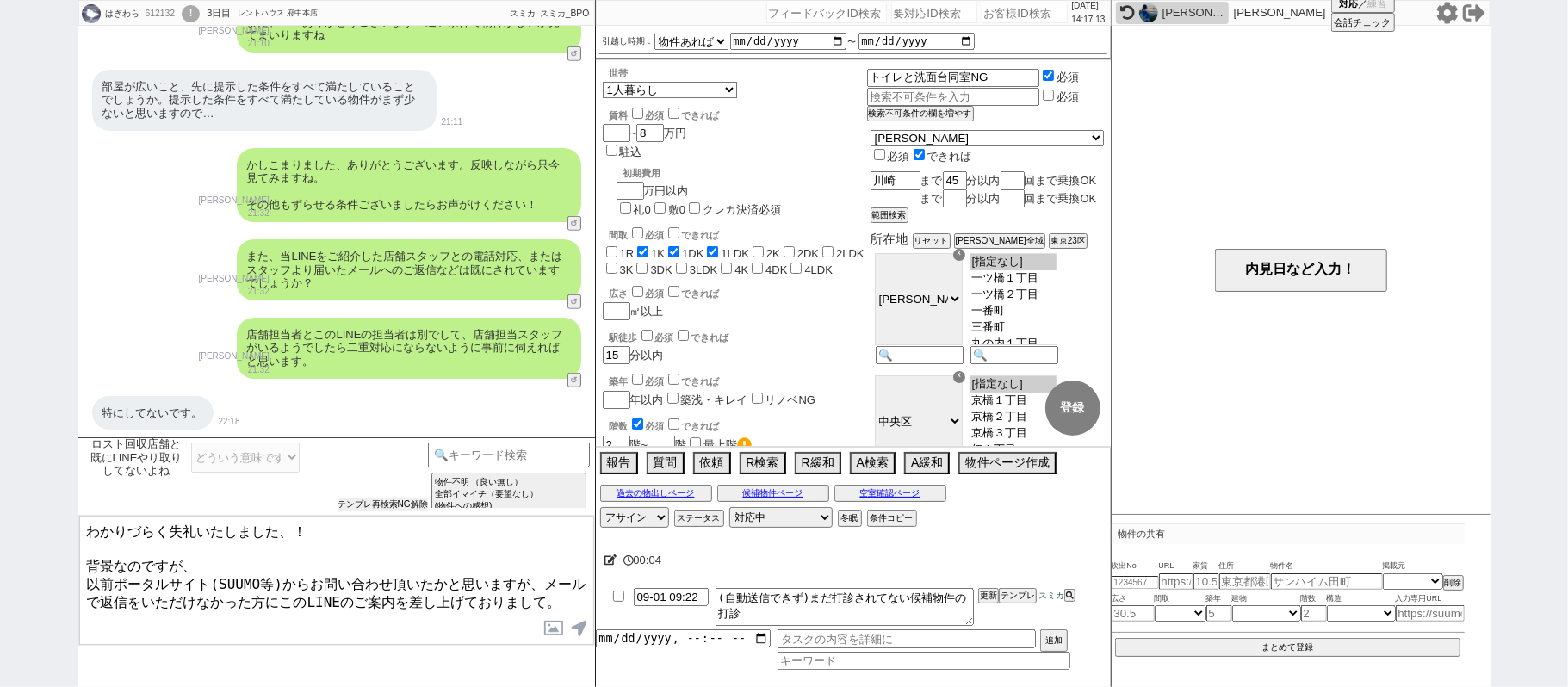
click at [360, 504] on button "テンプレ再検索NG解除" at bounding box center [383, 504] width 90 height 12
drag, startPoint x: 288, startPoint y: 463, endPoint x: 294, endPoint y: 472, distance: 10.8
click at [288, 463] on select "やり取りしてます（現在も） やり取りしてました（現在不明） 特にやり取りないです どういう意味ですか？ ありがとうございます、等の曖昧な回答" at bounding box center [245, 457] width 109 height 30
click at [191, 444] on select "やり取りしてます（現在も） やり取りしてました（現在不明） 特にやり取りないです どういう意味ですか？ ありがとうございます、等の曖昧な回答" at bounding box center [245, 457] width 109 height 30
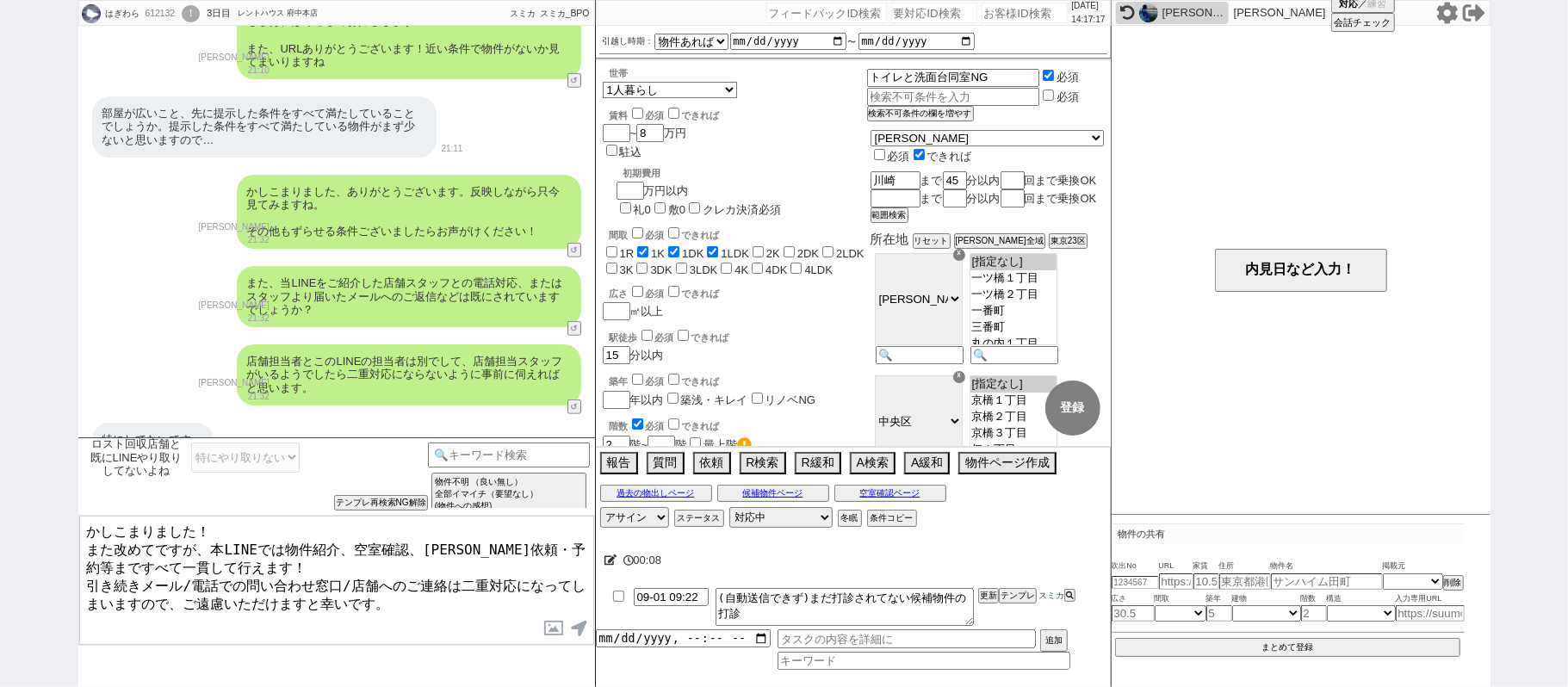
scroll to position [782, 0]
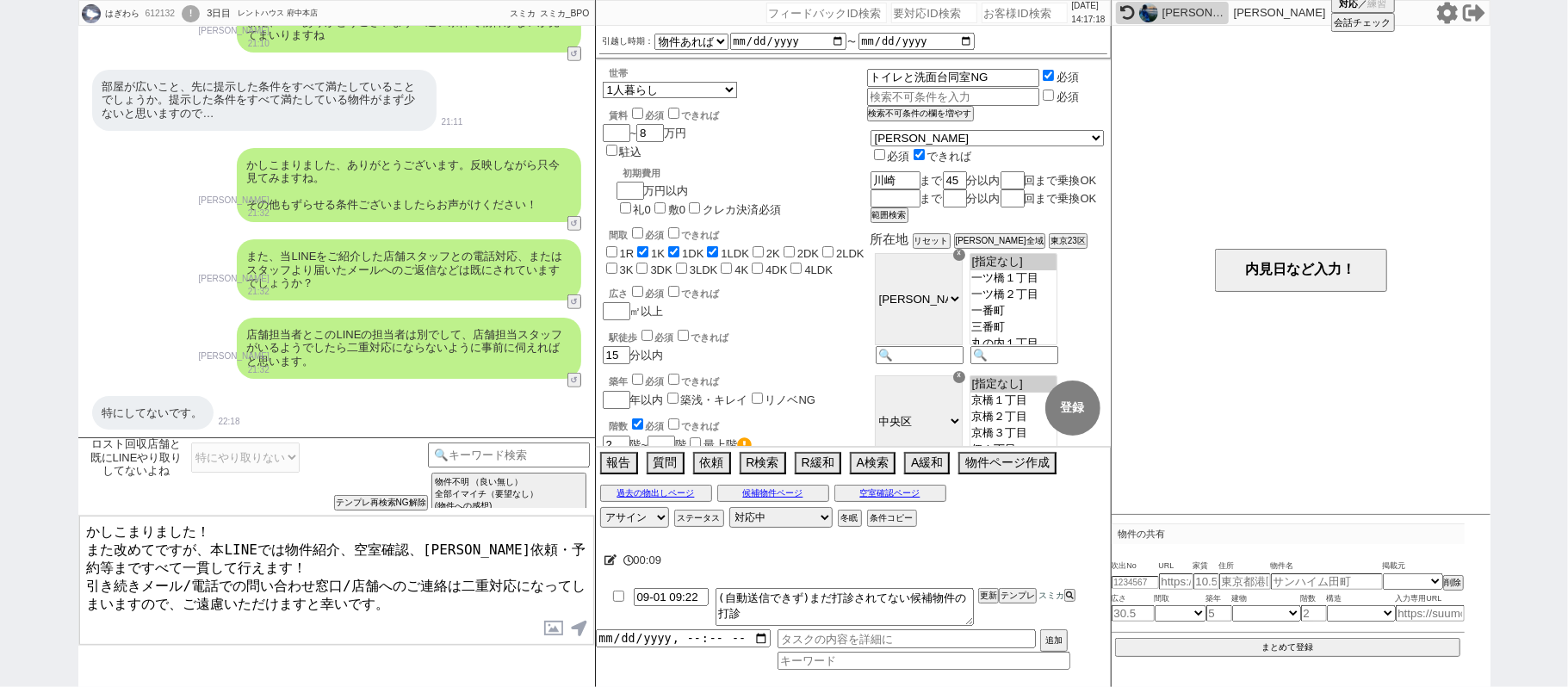
click at [91, 529] on textarea "かしこまりました！ また改めてですが、本LINEでは物件紹介、空室確認、内見依頼・予約等まですべて一貫して行えます！ 引き続きメール/電話での問い合わせ窓口/…" at bounding box center [337, 580] width 515 height 129
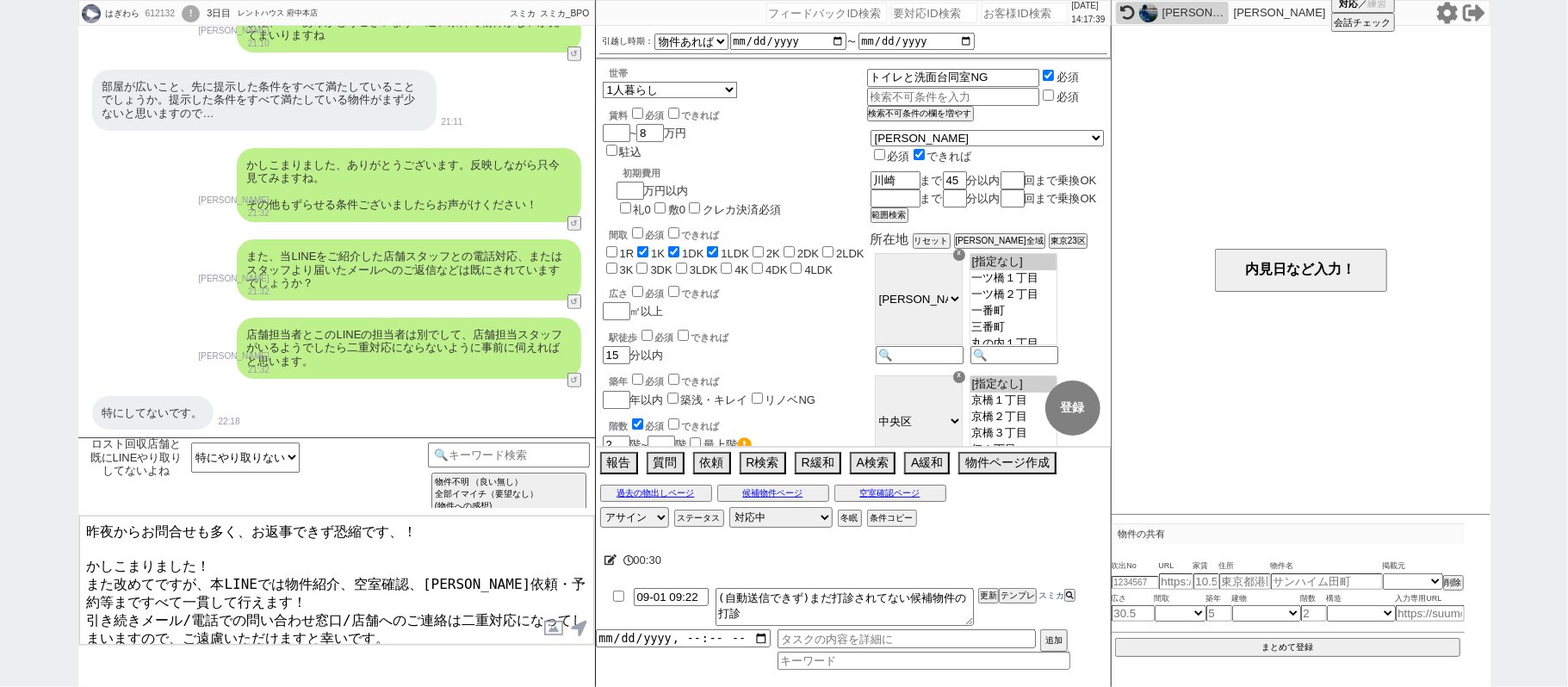
click at [230, 561] on textarea "昨夜からお問合せも多く、お返事できず恐縮です、！ かしこまりました！ また改めてですが、本LINEでは物件紹介、空室確認、内見依頼・予約等まですべて一貫して行…" at bounding box center [337, 580] width 515 height 129
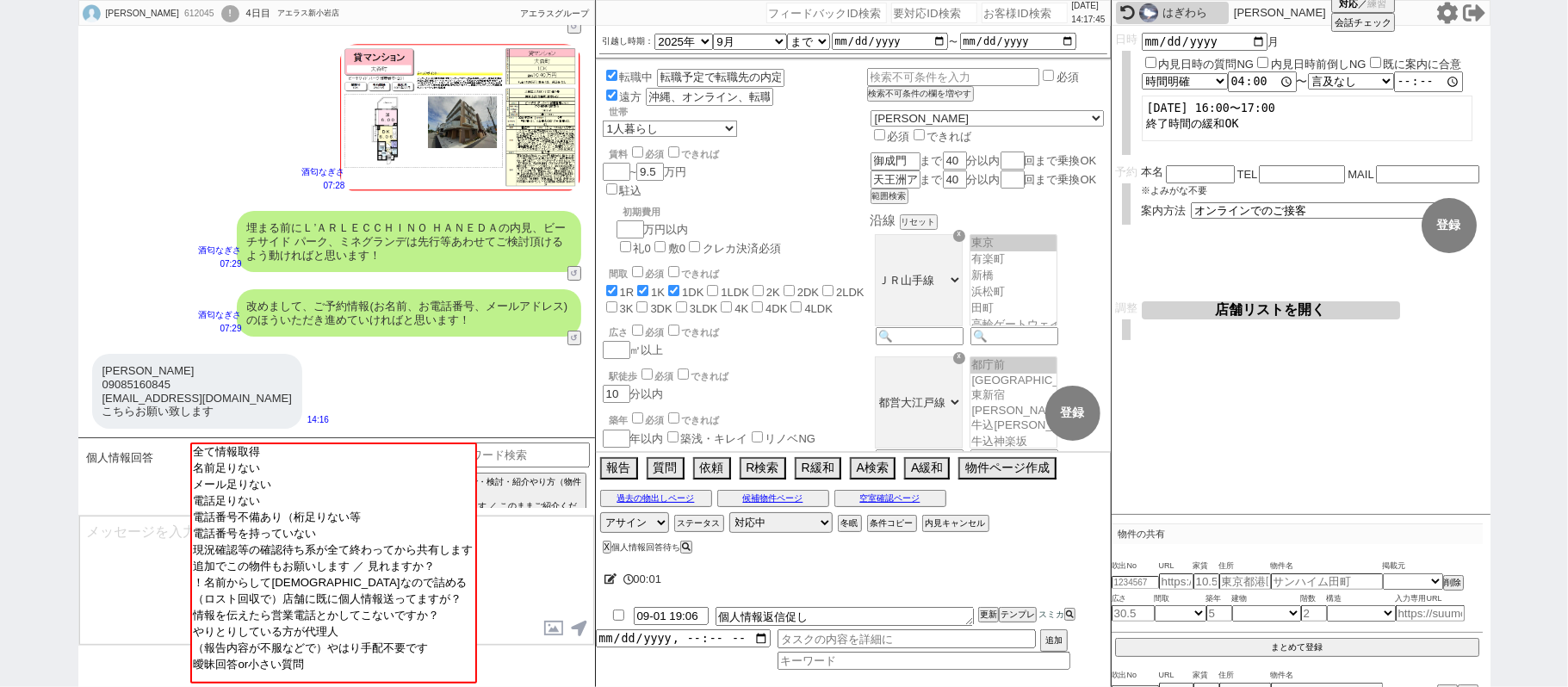
scroll to position [4886, 0]
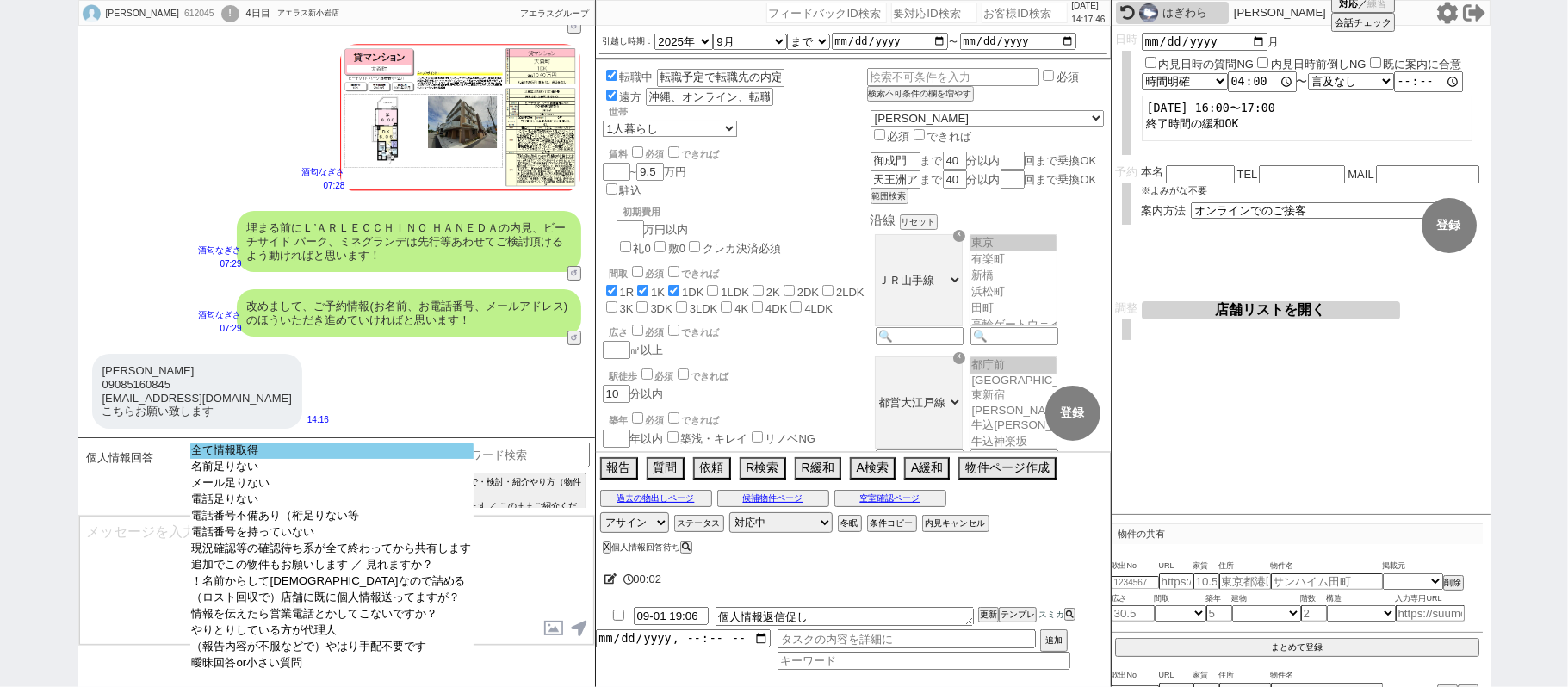
click at [320, 451] on option "全て情報取得" at bounding box center [332, 450] width 284 height 17
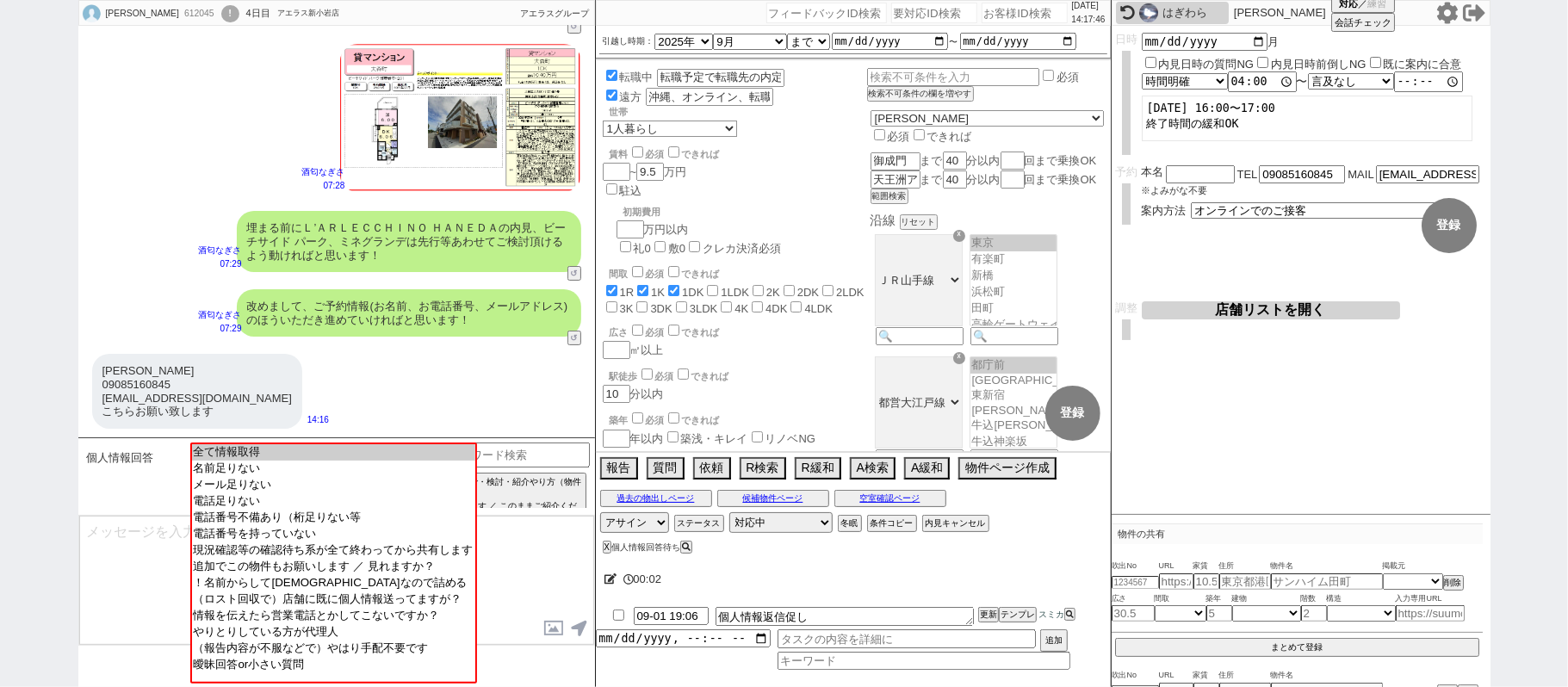
scroll to position [4635, 0]
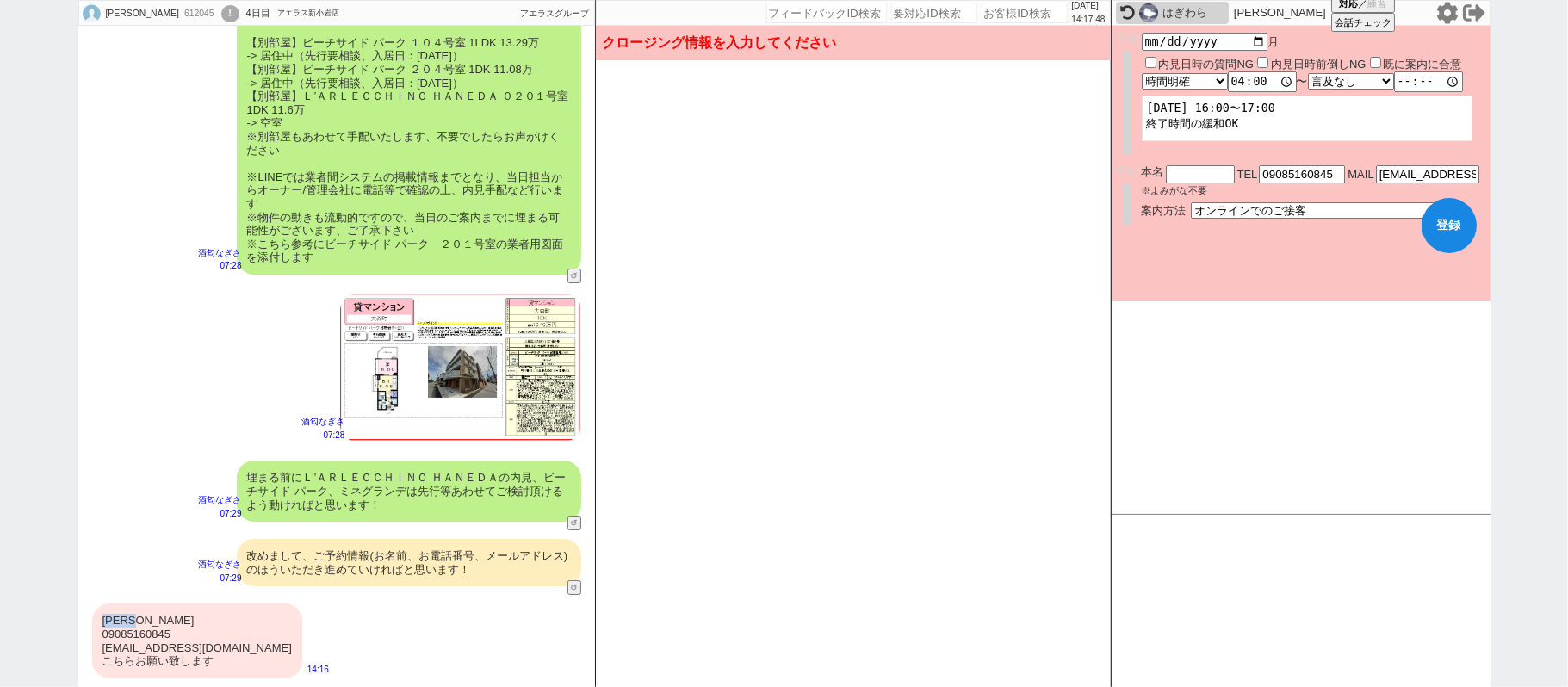
drag, startPoint x: 102, startPoint y: 621, endPoint x: 158, endPoint y: 614, distance: 56.4
click at [158, 614] on div "秋山龍之介 09085160845 giftofthenile06@outlook.jp こちらお願い致します" at bounding box center [197, 640] width 210 height 74
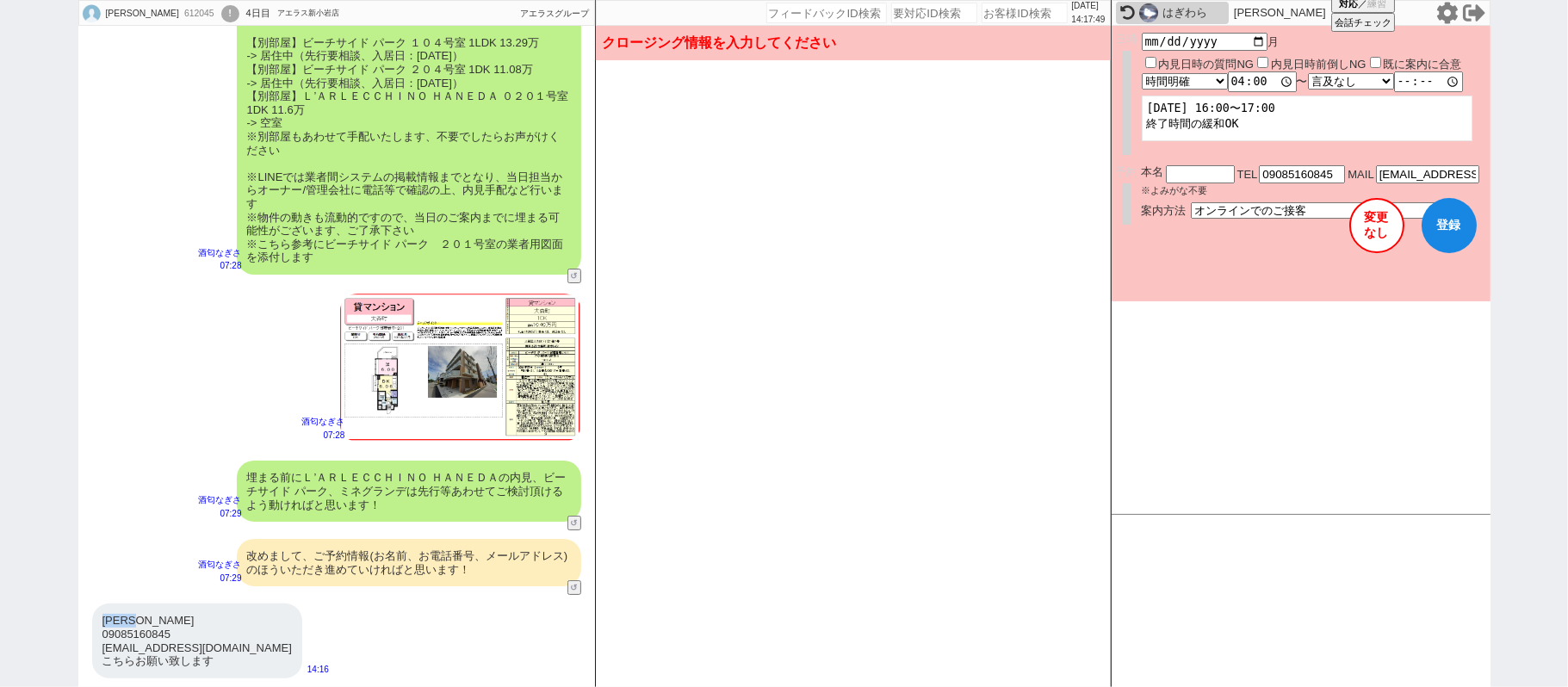
copy div "秋山龍之介"
click at [1209, 170] on input "text" at bounding box center [1199, 172] width 69 height 15
paste input "秋山龍之介"
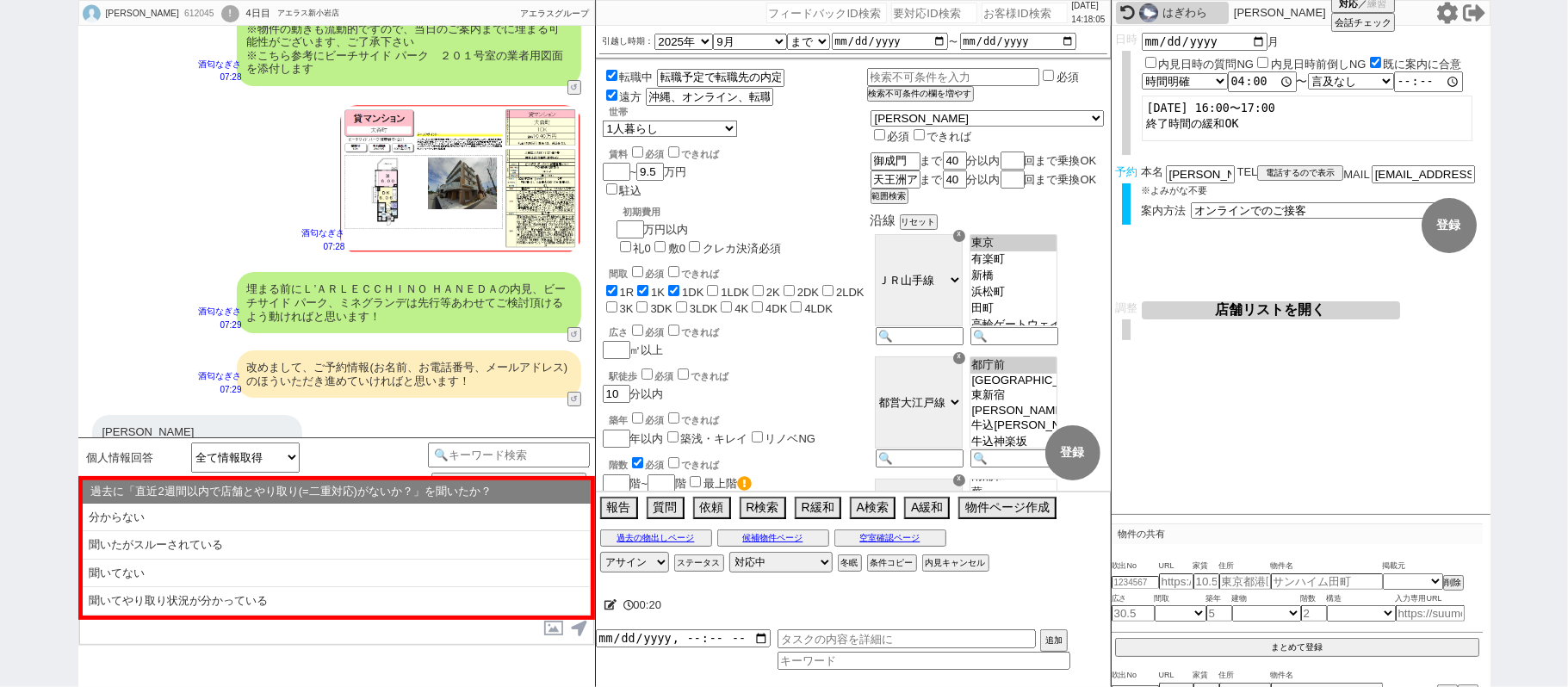
scroll to position [4886, 0]
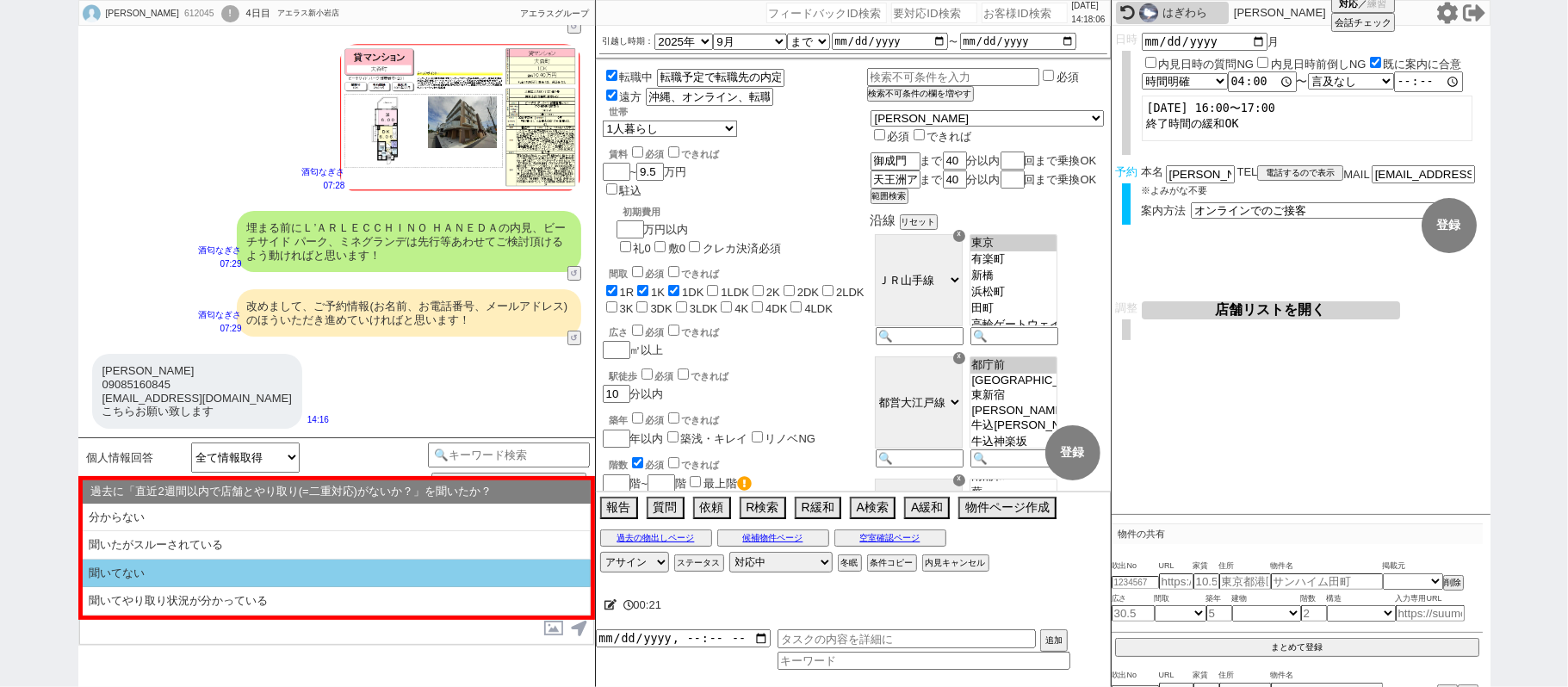
click at [197, 577] on li "聞いてない" at bounding box center [337, 573] width 508 height 29
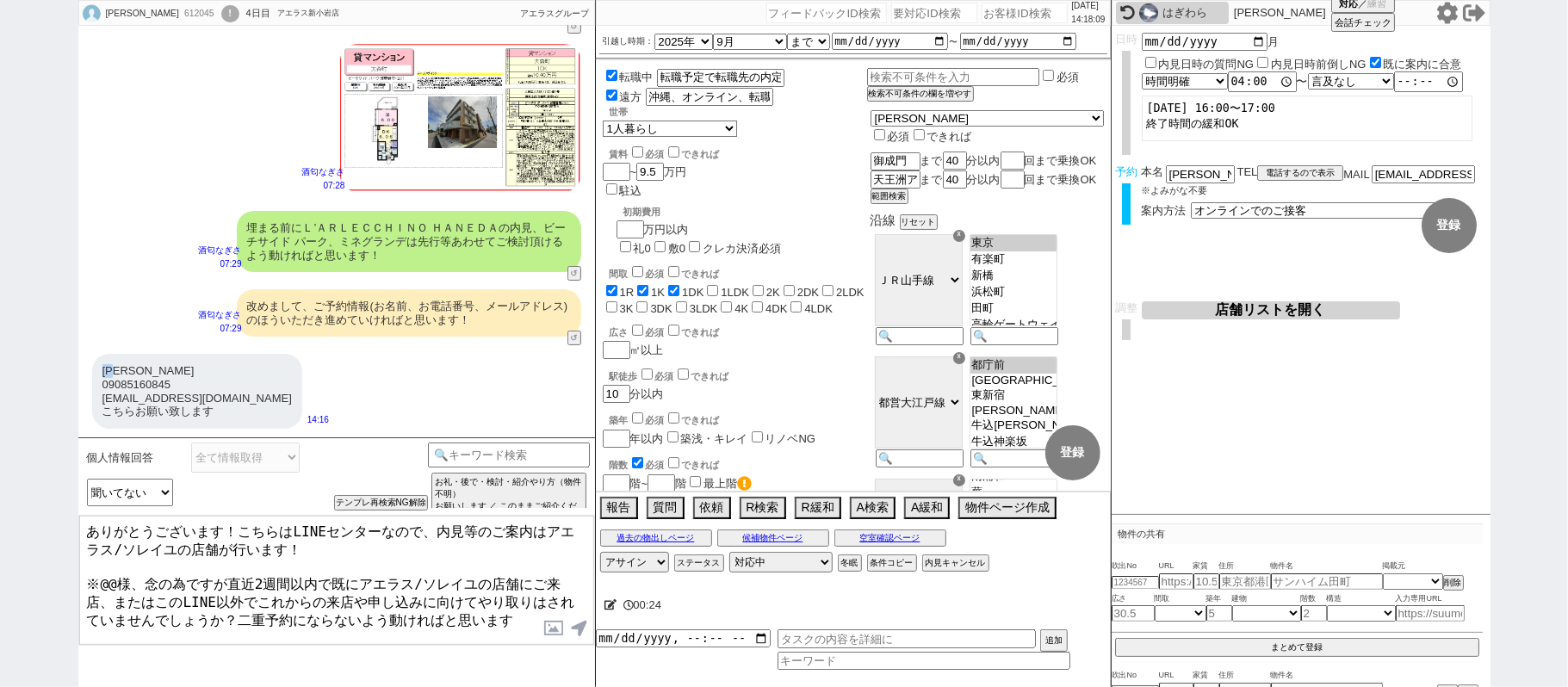
drag, startPoint x: 104, startPoint y: 369, endPoint x: 126, endPoint y: 366, distance: 22.2
click at [126, 366] on div "秋山龍之介 09085160845 giftofthenile06@outlook.jp こちらお願い致します" at bounding box center [197, 390] width 210 height 74
copy div "秋山"
click at [110, 575] on textarea "ありがとうございます！こちらはLINEセンターなので、内見等のご案内はアエラス/ソレイユの店舗が行います！ ※@@様、念の為ですが直近2週間以内で既にアエラス…" at bounding box center [337, 580] width 515 height 129
paste textarea "秋山"
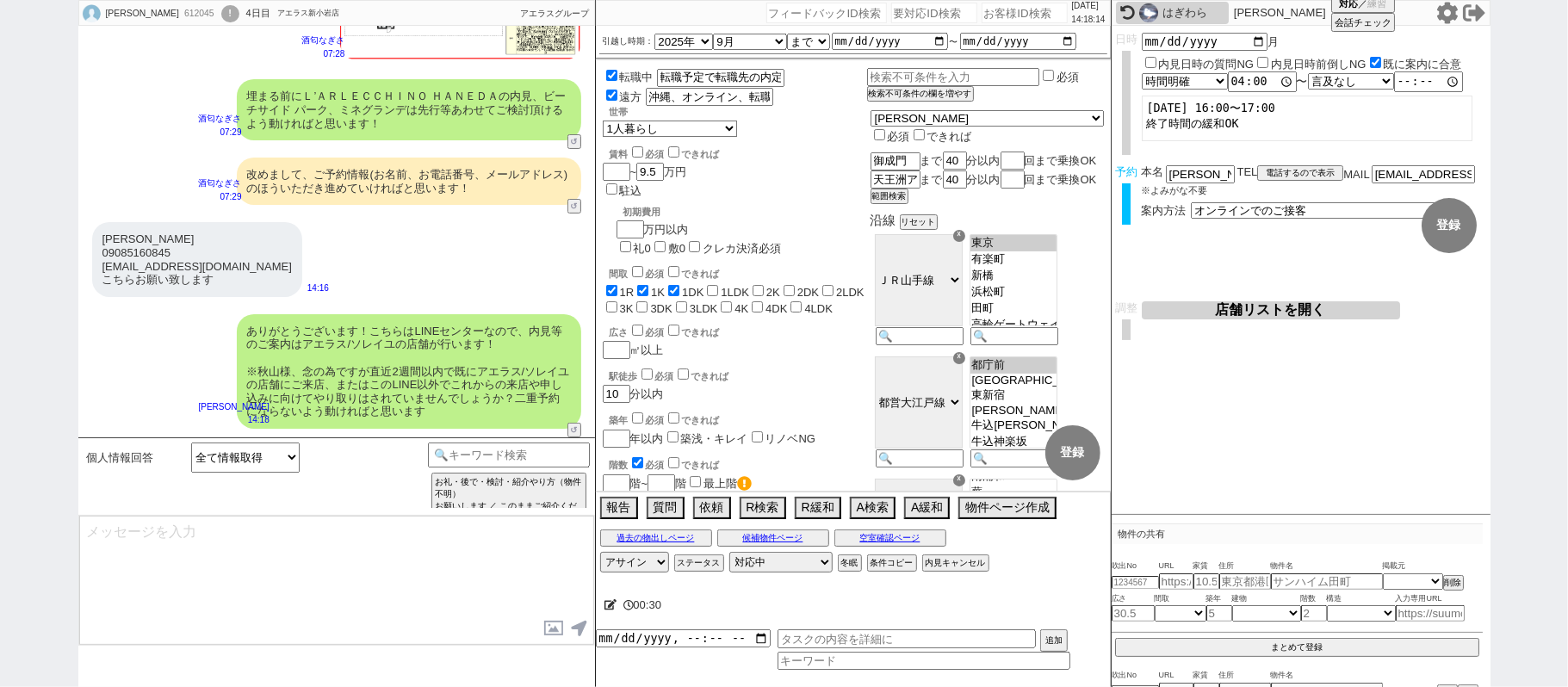
scroll to position [5083, 0]
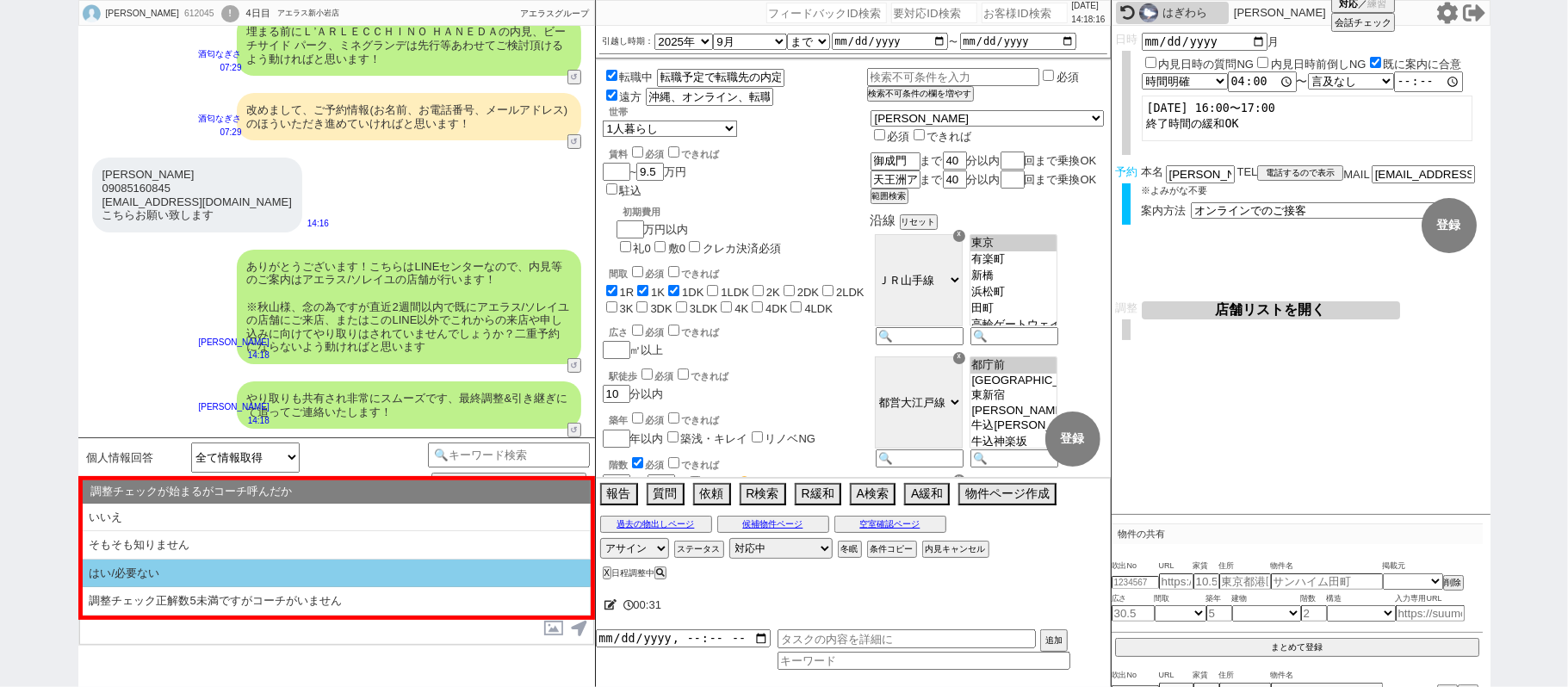
click at [324, 580] on li "はい/必要ない" at bounding box center [337, 573] width 508 height 29
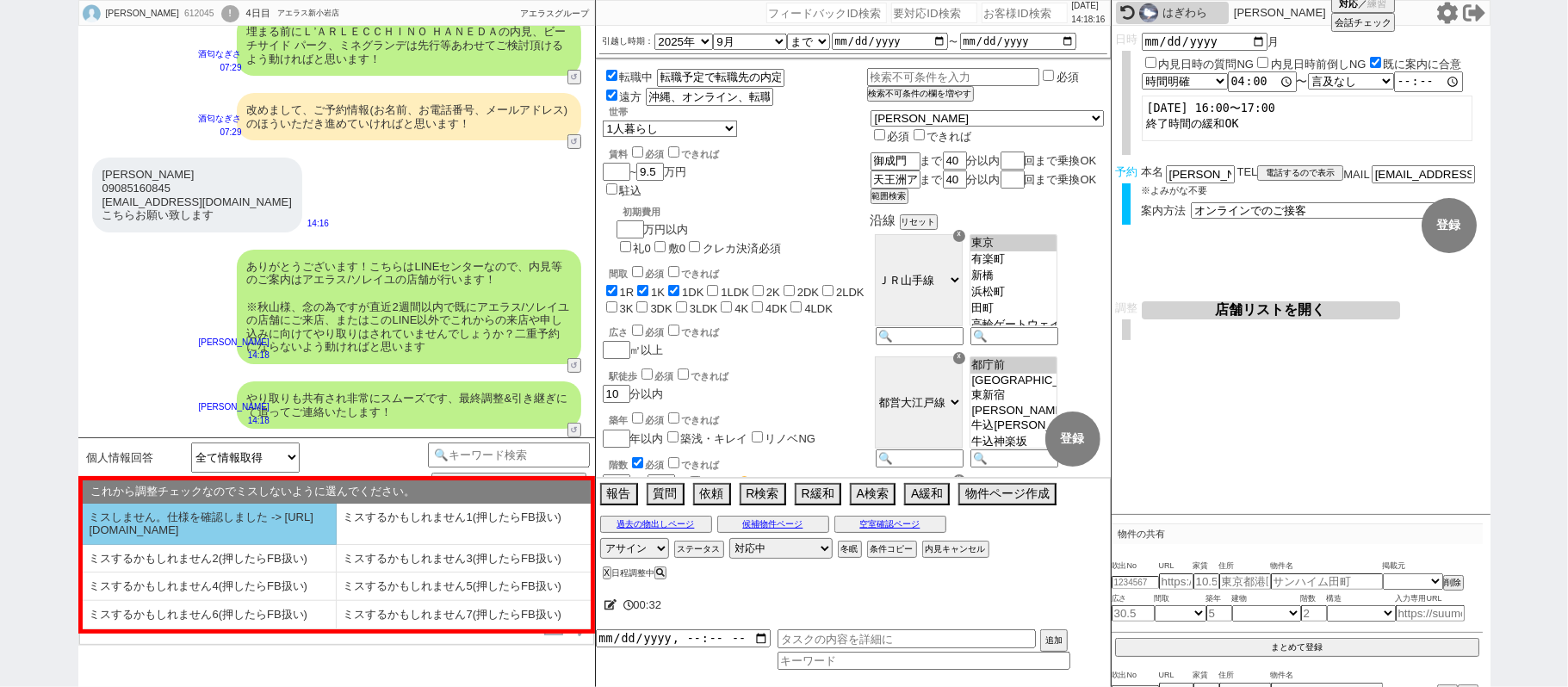
click at [222, 529] on li "ミスしません。仕様を確認しました -> https://jent.notion.site/841a6651aa67425da7d40ddfad41a184" at bounding box center [210, 524] width 254 height 42
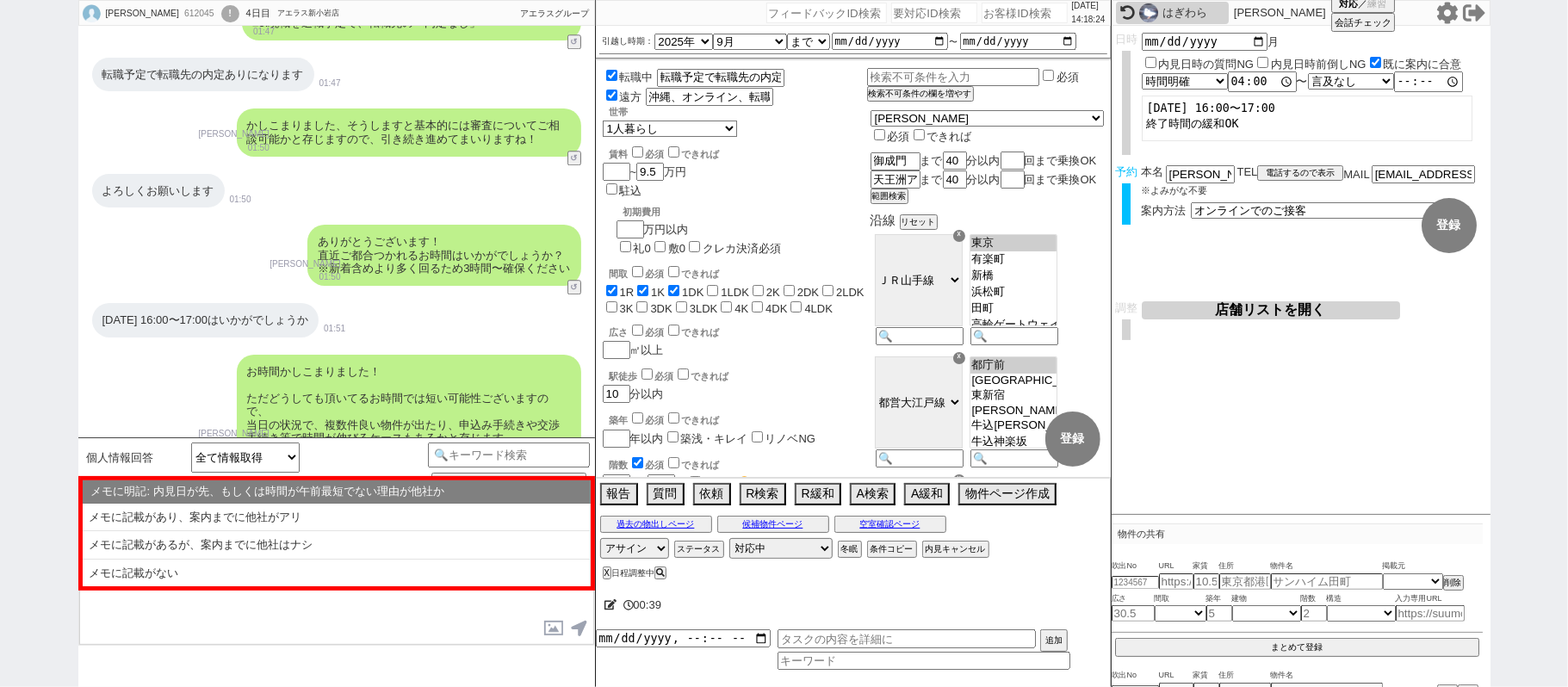
scroll to position [3361, 0]
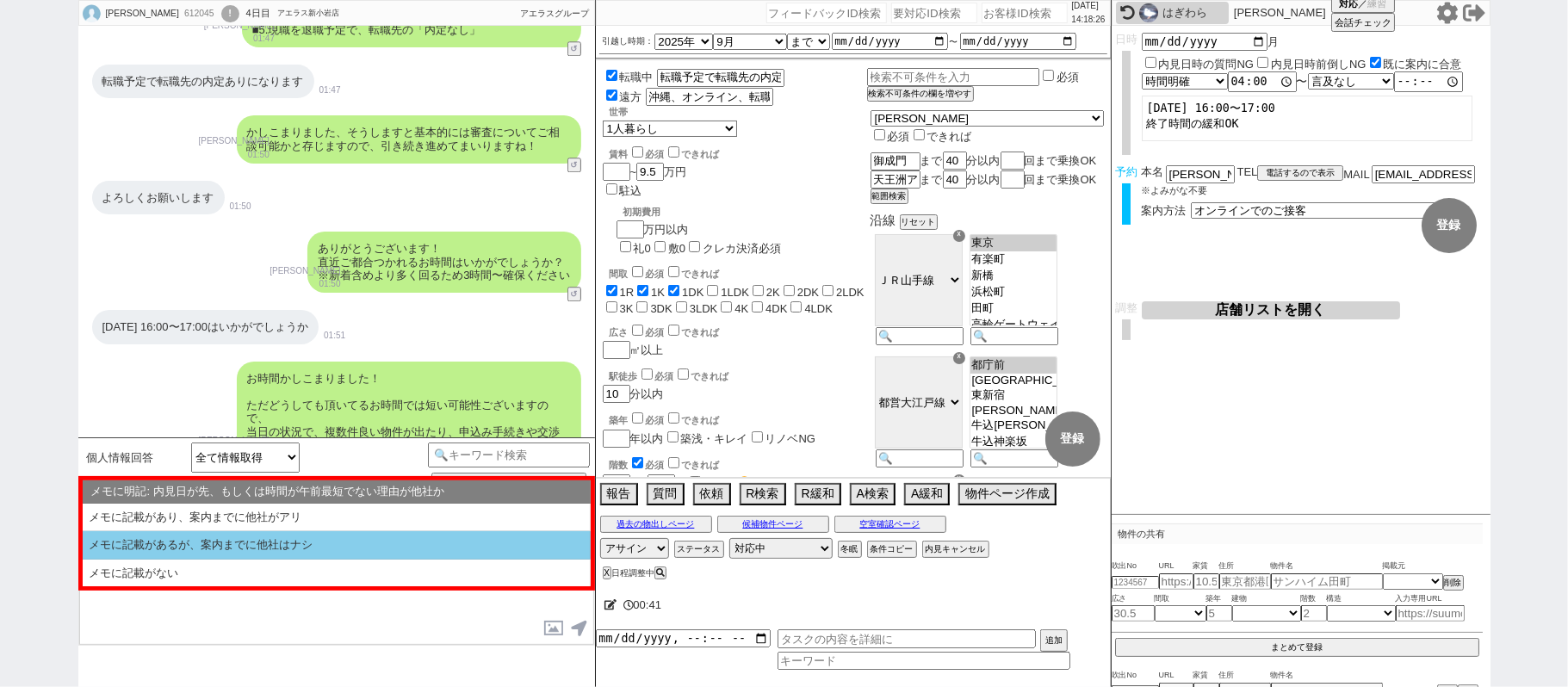
click at [239, 551] on li "メモに記載があるが、案内までに他社はナシ" at bounding box center [337, 545] width 508 height 29
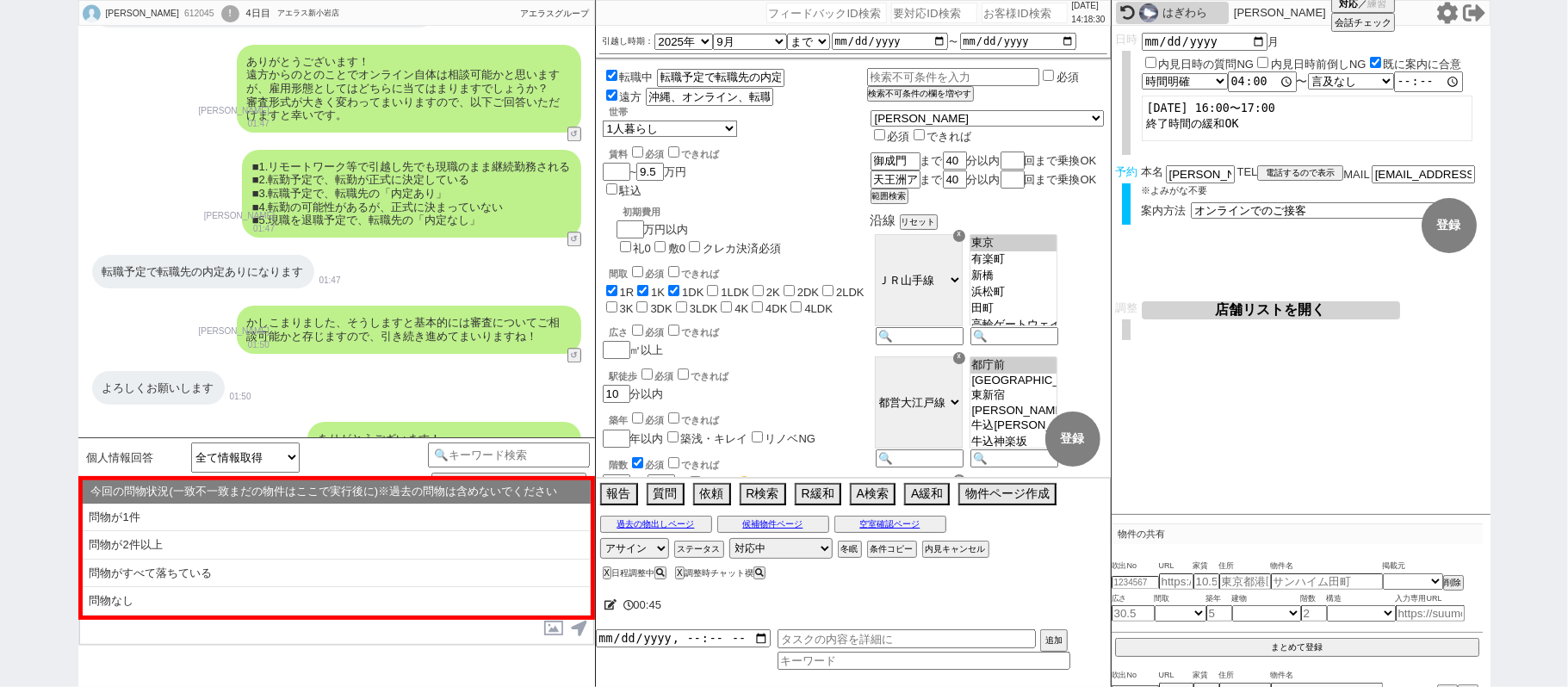
scroll to position [3132, 0]
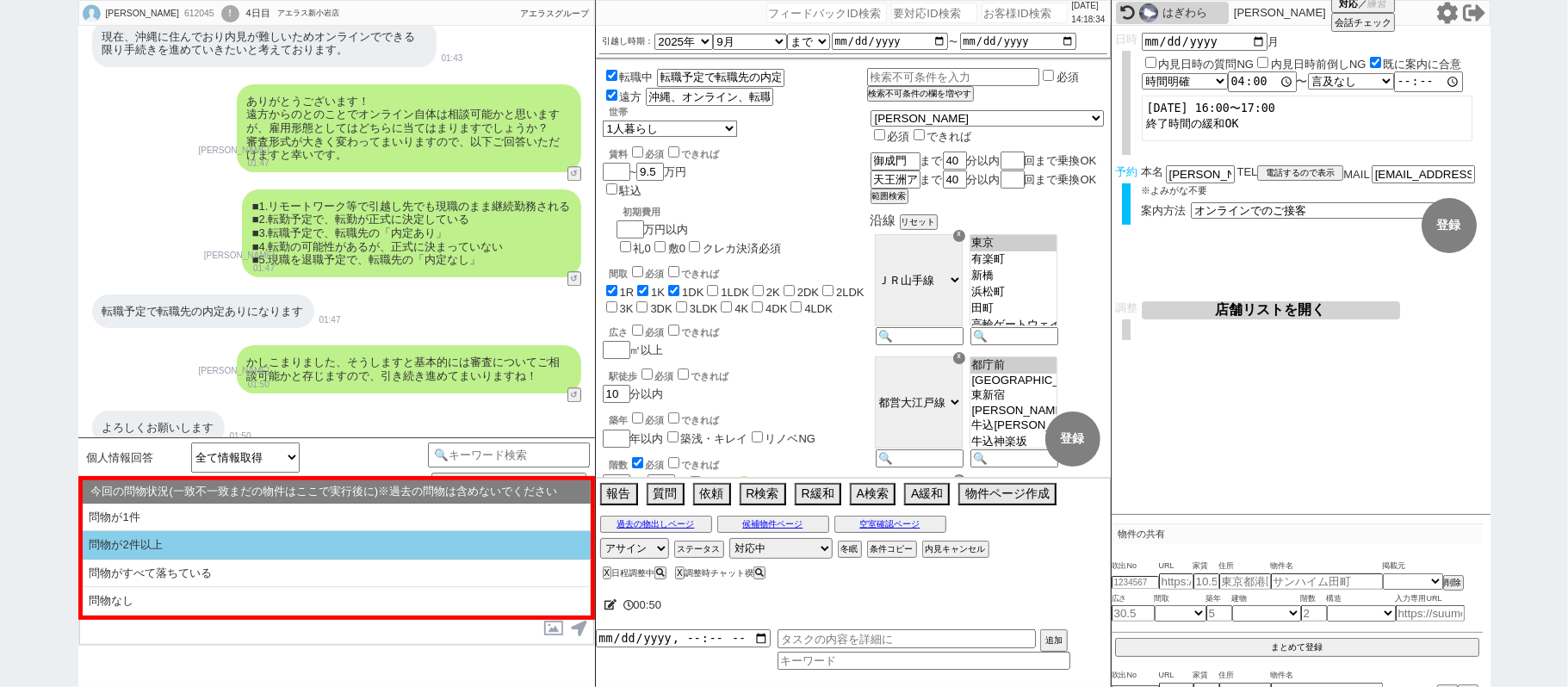
click at [332, 554] on li "問物が2件以上" at bounding box center [337, 545] width 508 height 29
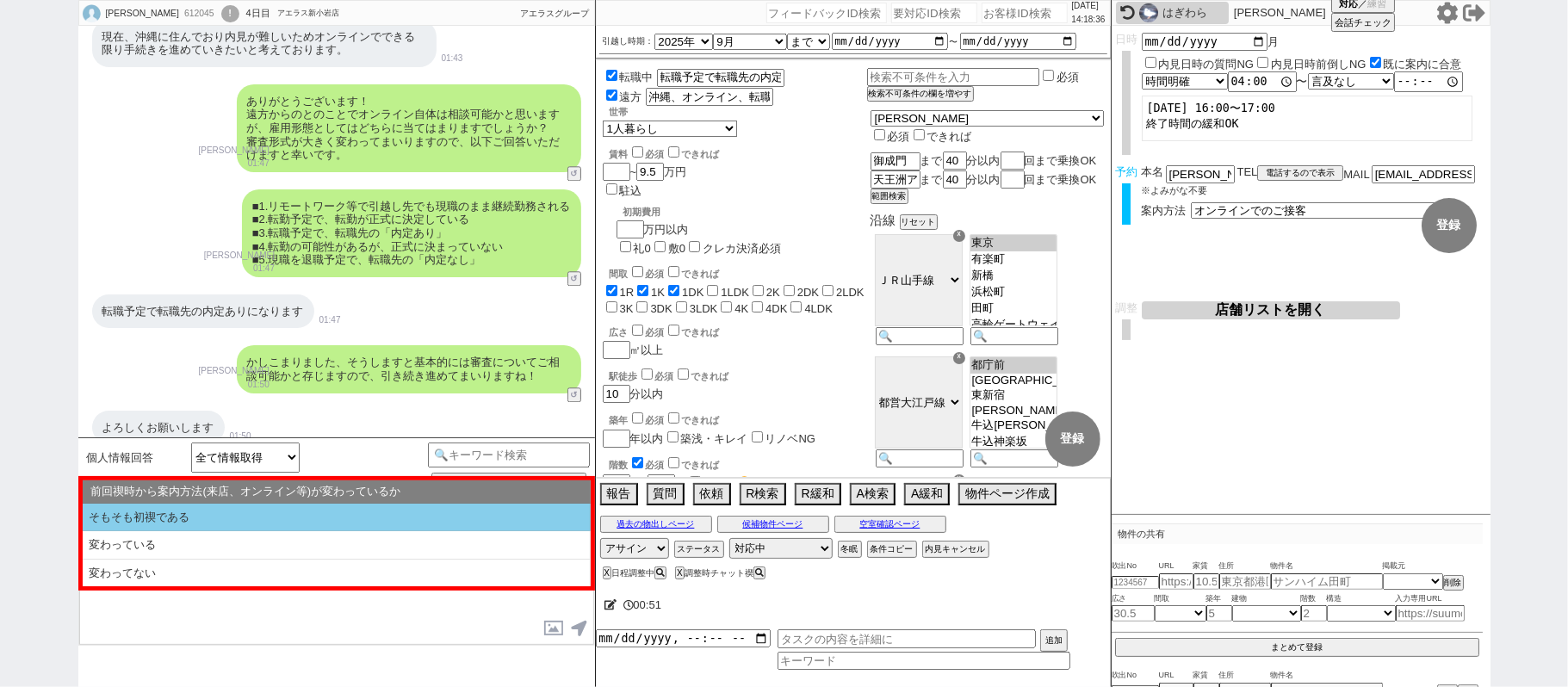
click at [249, 522] on li "そもそも初禊である" at bounding box center [337, 517] width 508 height 29
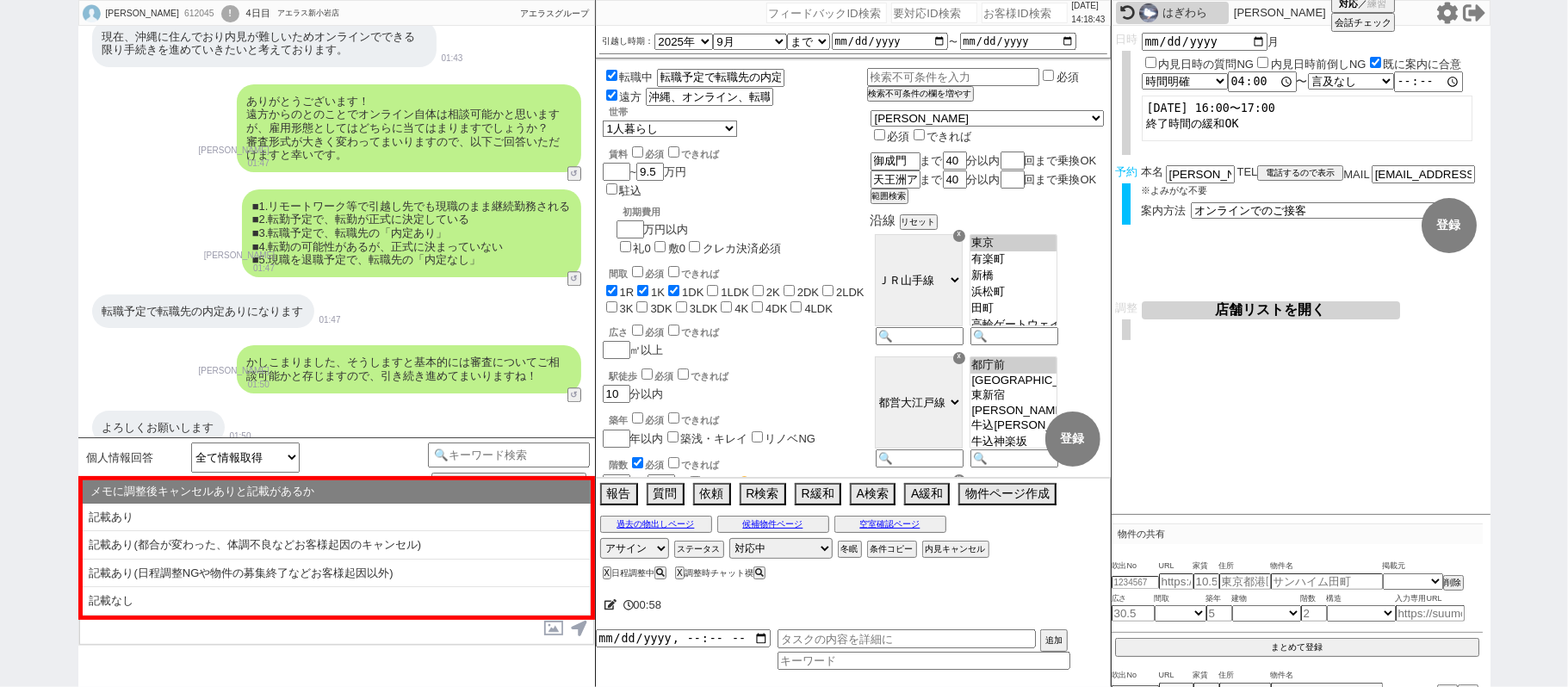
click at [237, 610] on li "記載なし" at bounding box center [337, 601] width 508 height 29
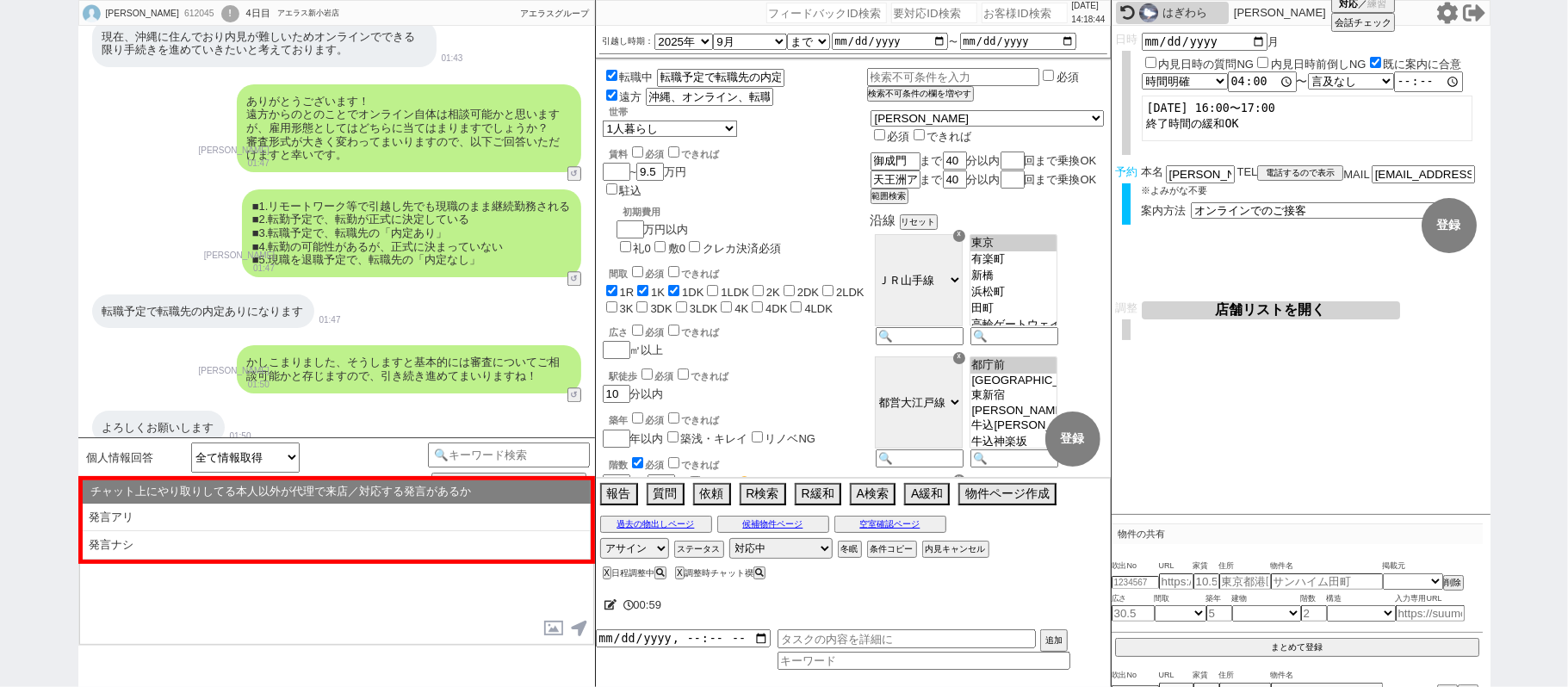
drag, startPoint x: 267, startPoint y: 551, endPoint x: 294, endPoint y: 562, distance: 29.2
click at [266, 551] on li "発言ナシ" at bounding box center [337, 545] width 508 height 29
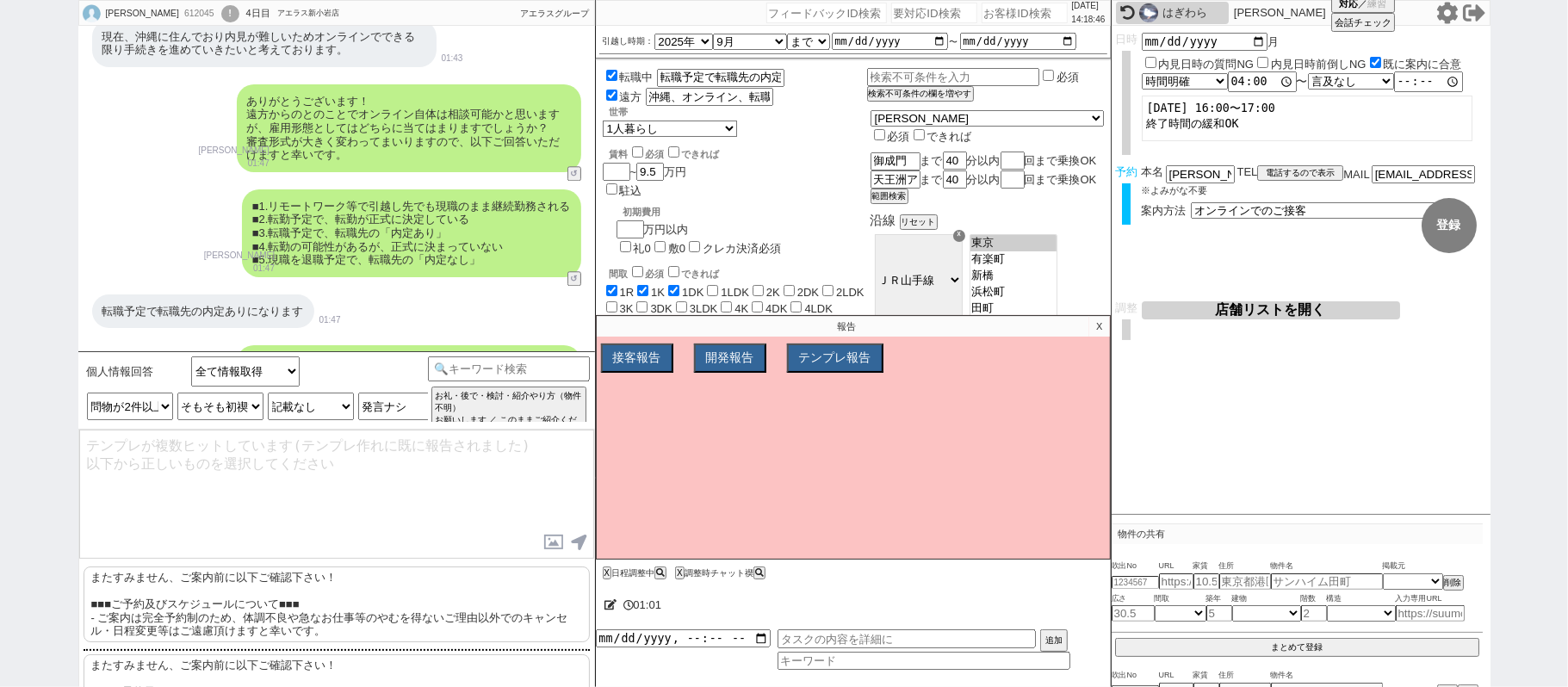
click at [346, 596] on p "またすみません、ご案内前に以下ご確認下さい！ ■■■ご予約及びスケジュールについて■■■ - ご案内は完全予約制のため、体調不良や急なお仕事等のやむを得ないご…" at bounding box center [337, 604] width 506 height 76
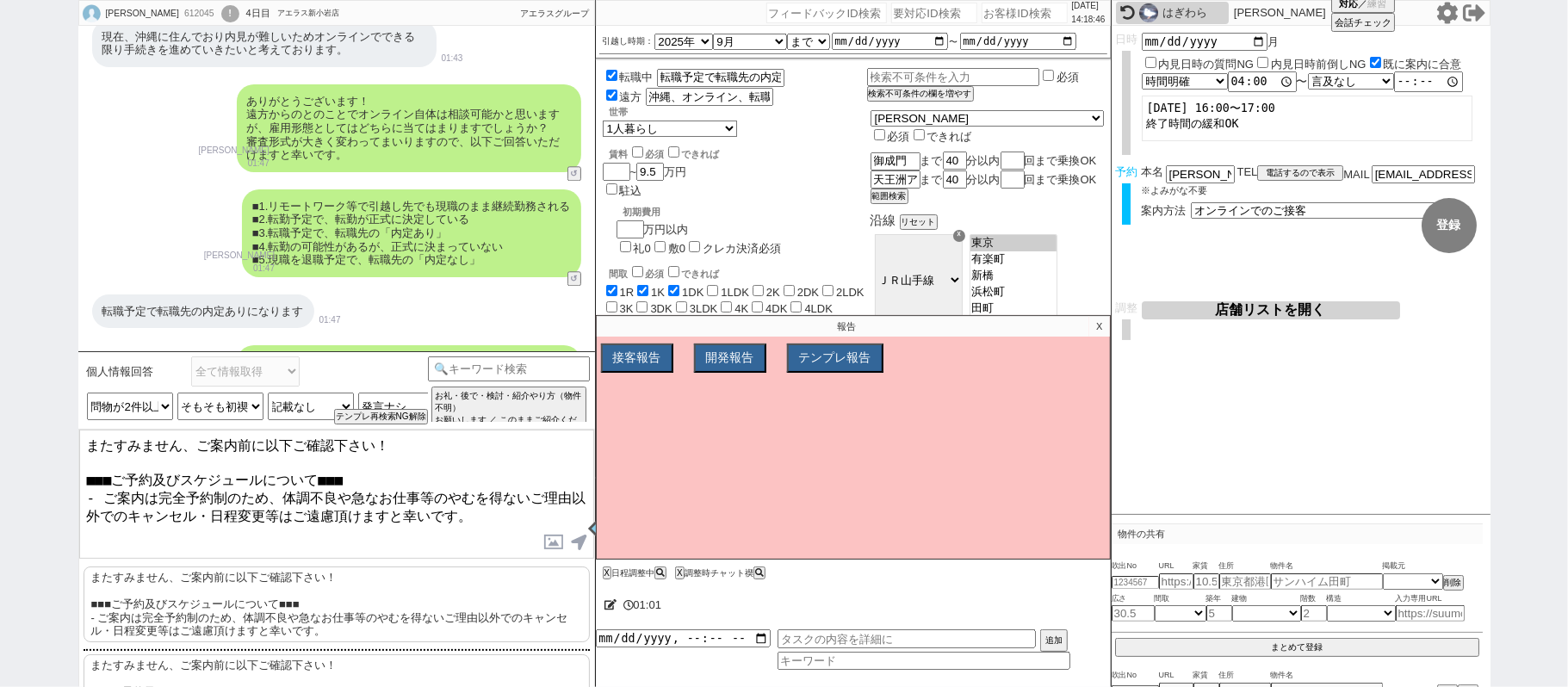
click at [346, 534] on textarea "またすみません、ご案内前に以下ご確認下さい！ ■■■ご予約及びスケジュールについて■■■ - ご案内は完全予約制のため、体調不良や急なお仕事等のやむを得ないご…" at bounding box center [337, 494] width 515 height 129
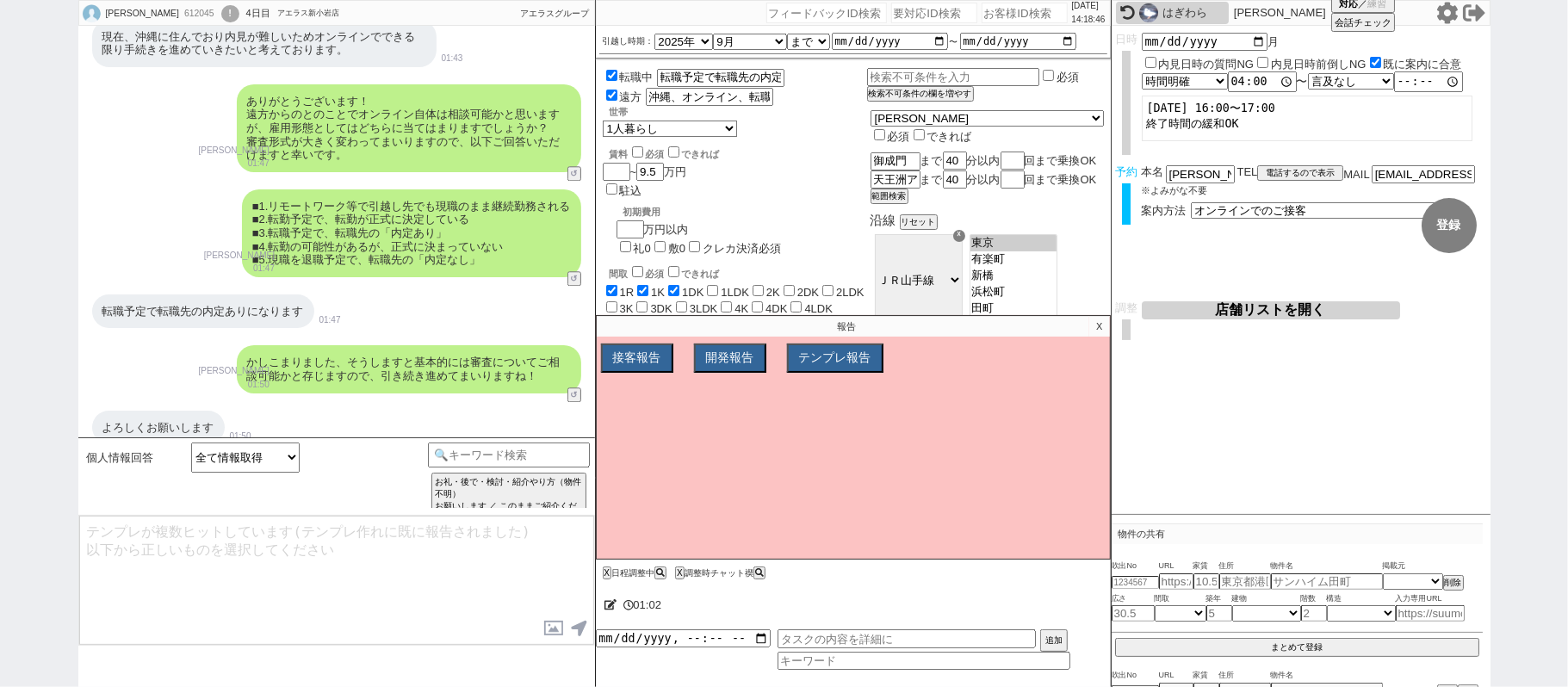
scroll to position [5201, 0]
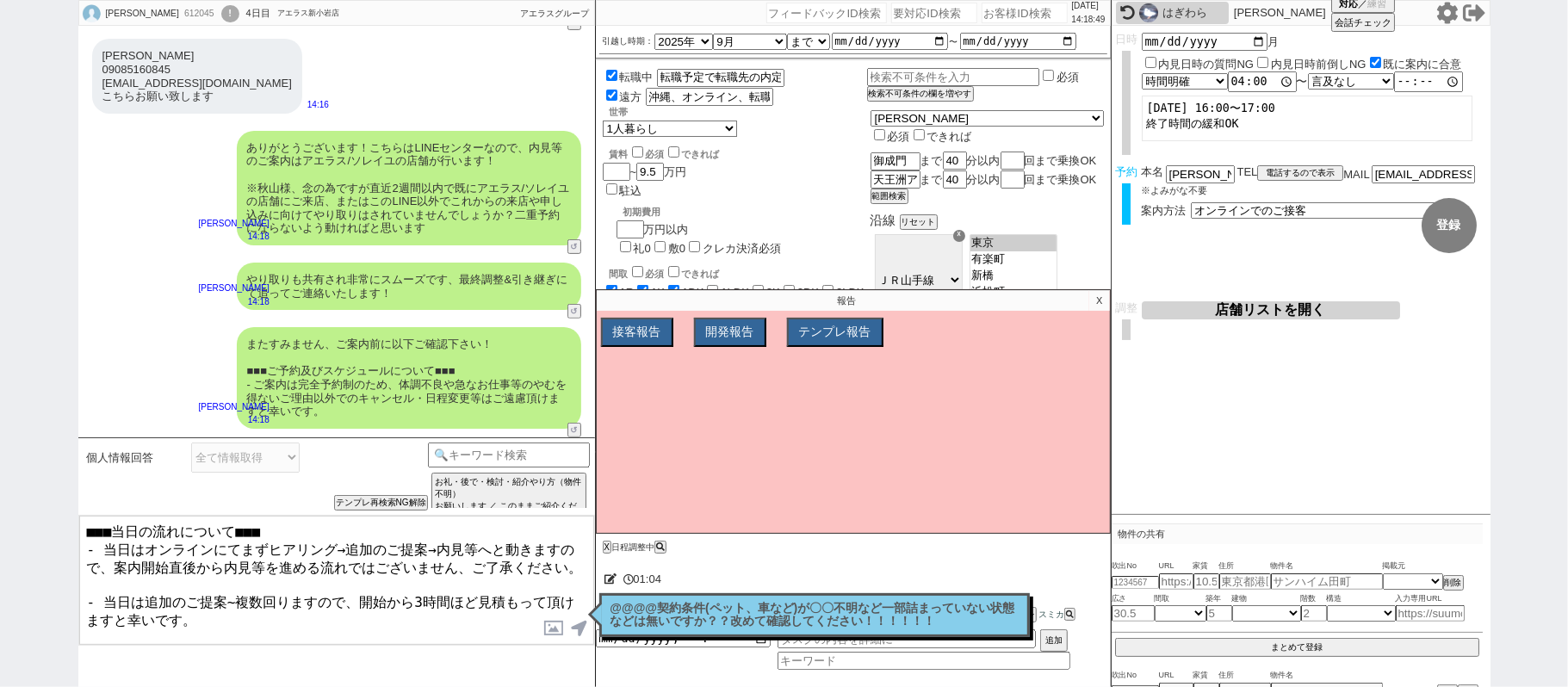
click at [87, 630] on textarea "■■■当日の流れについて■■■ - 当日はオンラインにてまずヒアリング→追加のご提案→内見等へと動きますので、案内開始直後から内見等を進める流れではございませ…" at bounding box center [337, 580] width 515 height 129
click at [250, 631] on textarea "■■■当日の流れについて■■■ - 当日はオンラインにてまずヒアリング→追加のご提案→内見等へと動きますので、案内開始直後から内見等を進める流れではございませ…" at bounding box center [337, 580] width 515 height 129
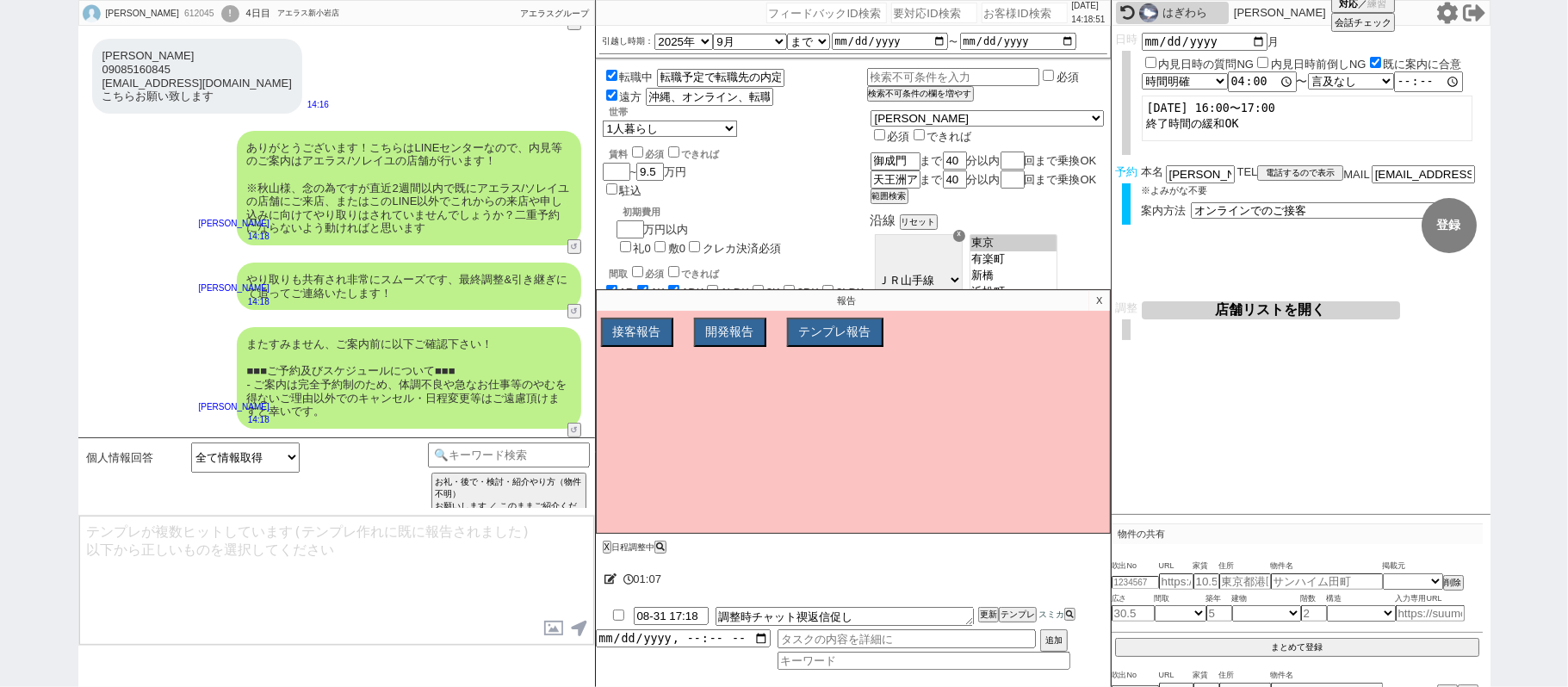
scroll to position [5386, 0]
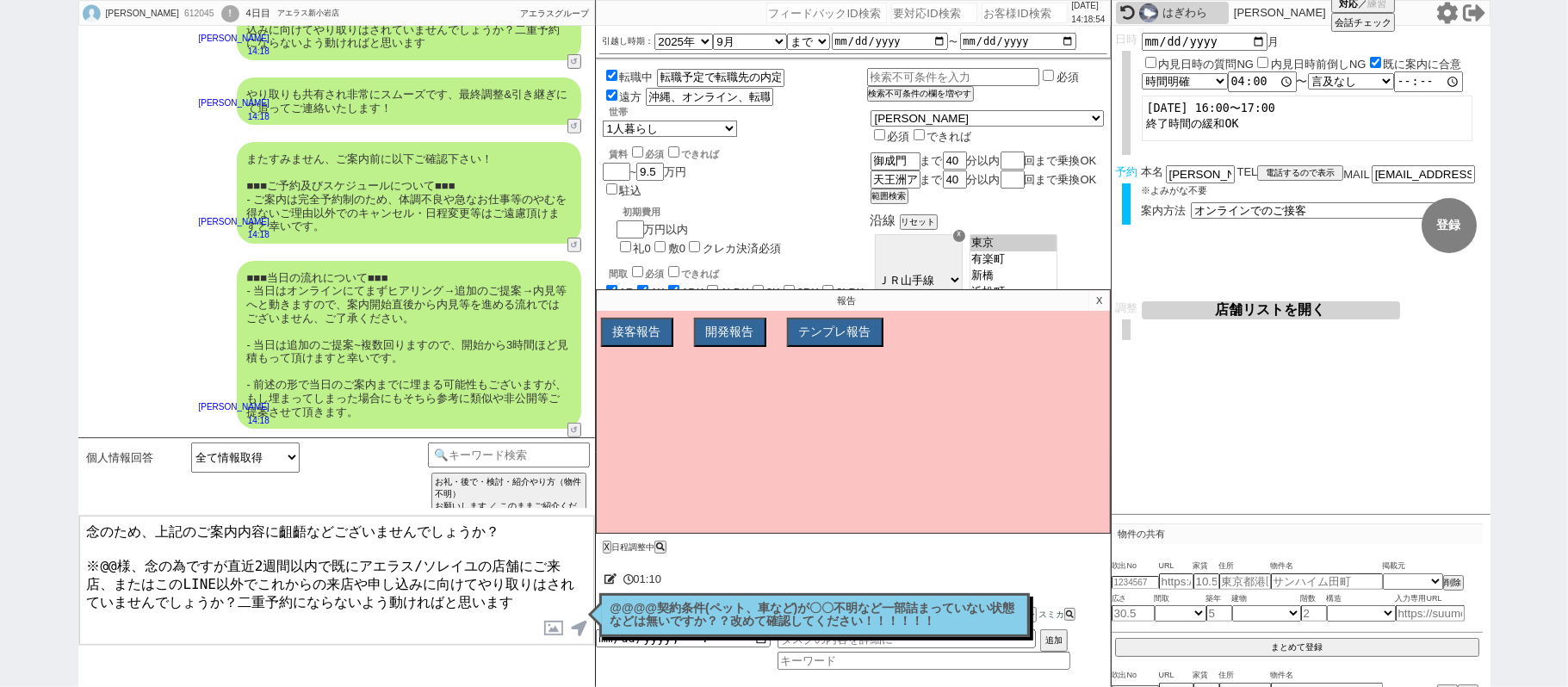
drag, startPoint x: 90, startPoint y: 556, endPoint x: 740, endPoint y: 644, distance: 655.9
click at [740, 644] on div "秋山 龍之介 612045 ! 0 4日目 アエラス新小岩店 冬眠中 自社客 アエラスグループ スミカ_BPO チャット全表示 2025-08-28 ９月末ま…" at bounding box center [784, 344] width 1411 height 687
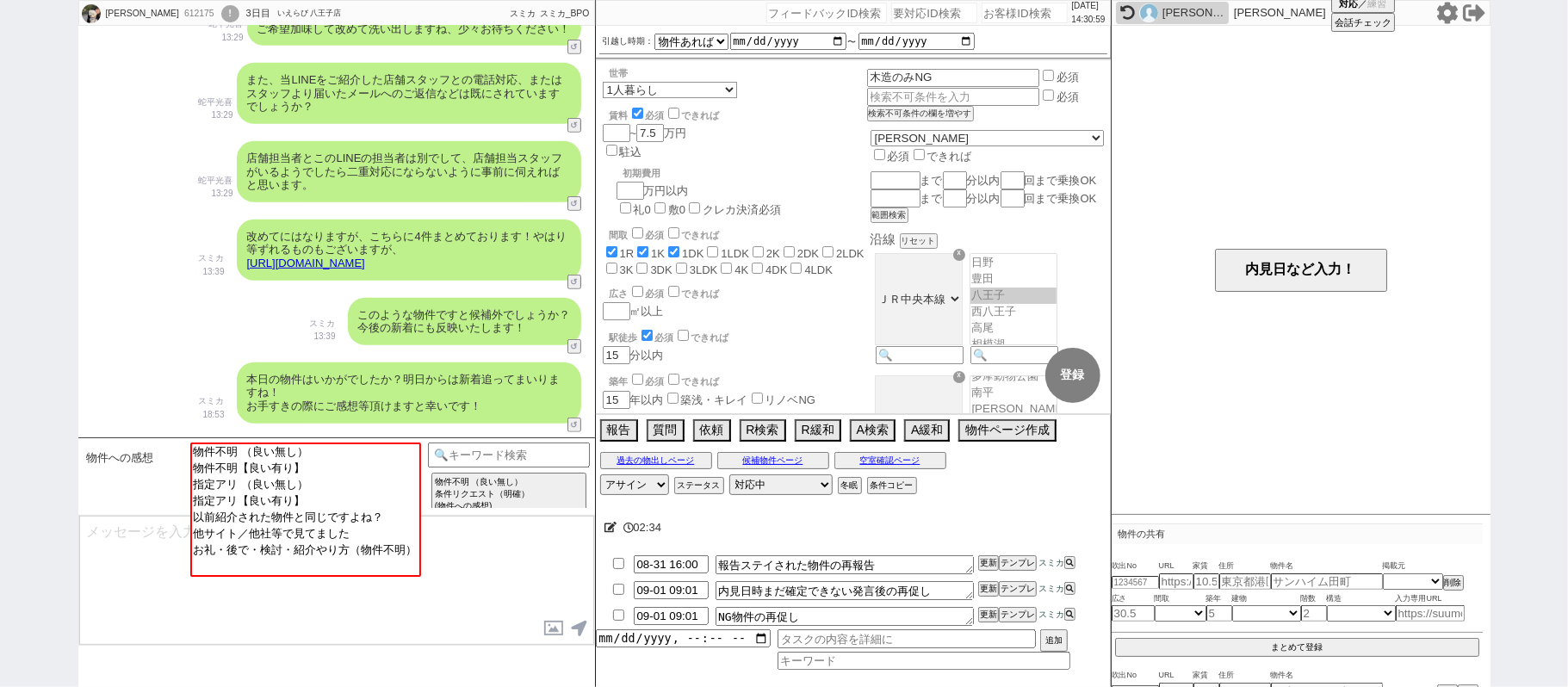
scroll to position [706, 0]
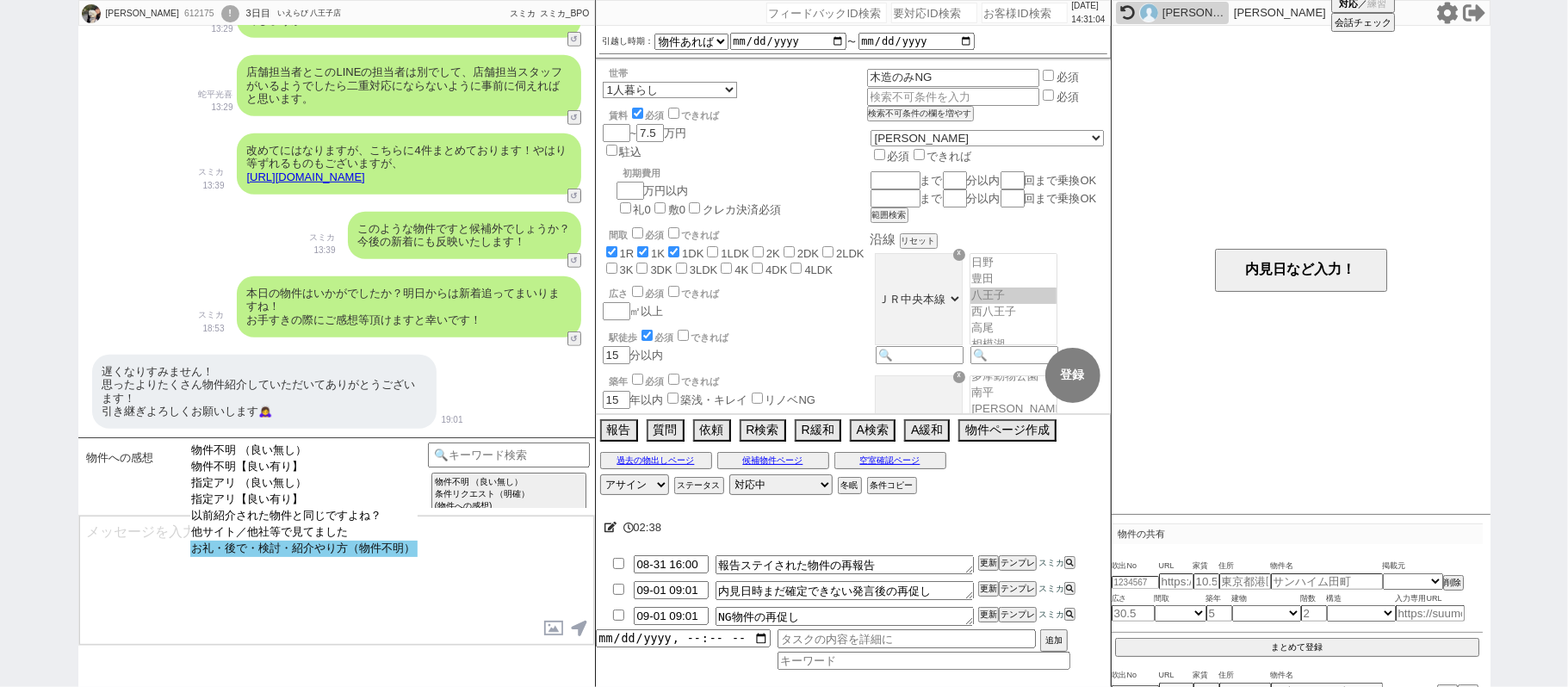
click at [308, 557] on option "お礼・後で・検討・紹介やり方（物件不明）" at bounding box center [304, 549] width 227 height 17
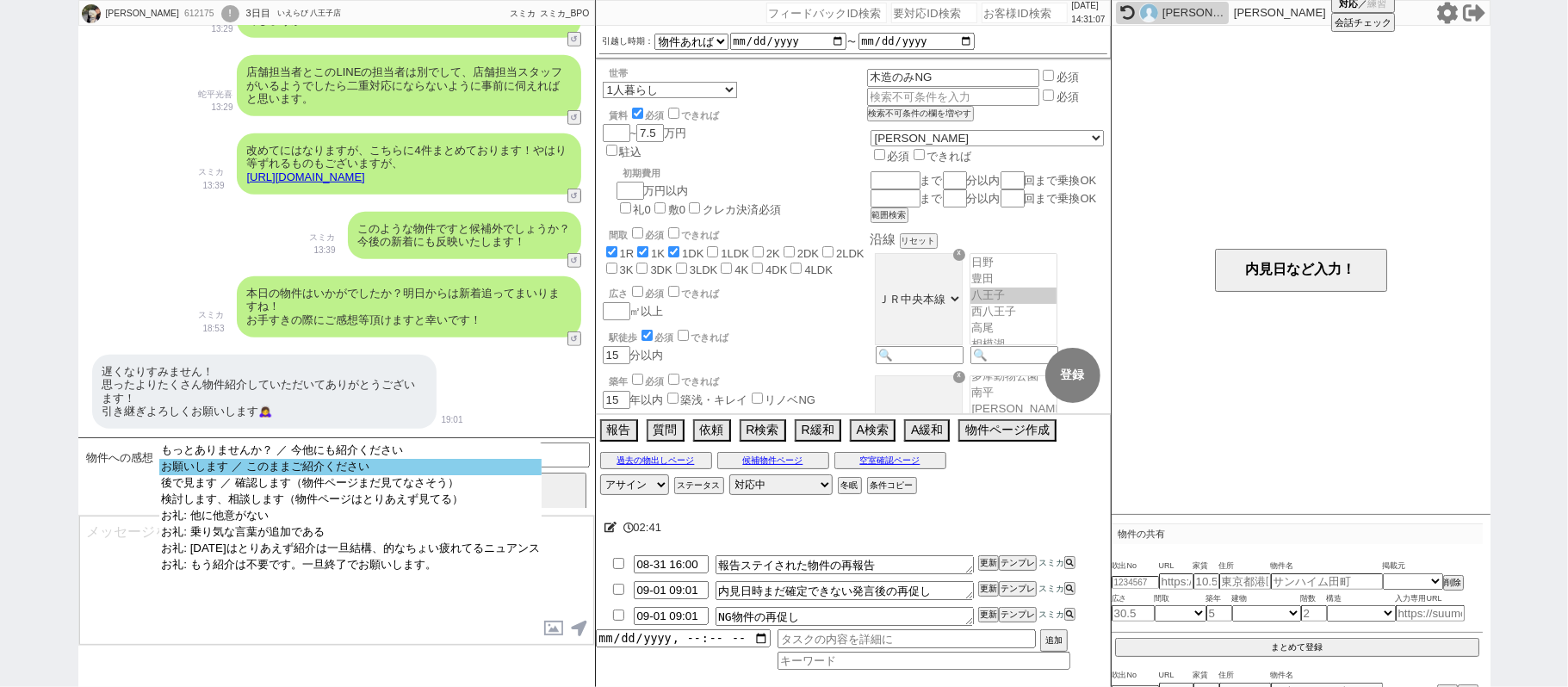
click at [359, 472] on option "お願いします ／ このままご紹介ください" at bounding box center [350, 467] width 382 height 17
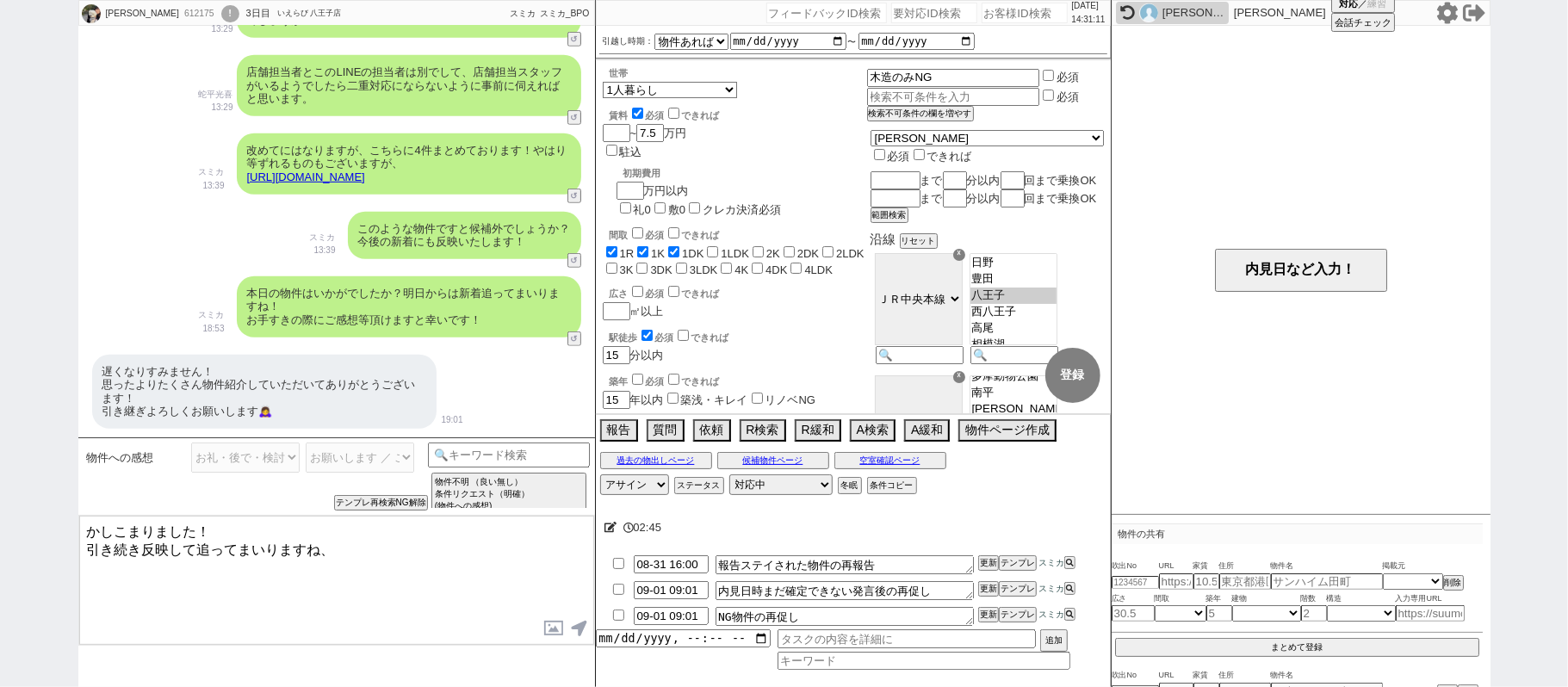
click at [266, 530] on textarea "かしこまりました！ 引き続き反映して追ってまいりますね、" at bounding box center [337, 580] width 515 height 129
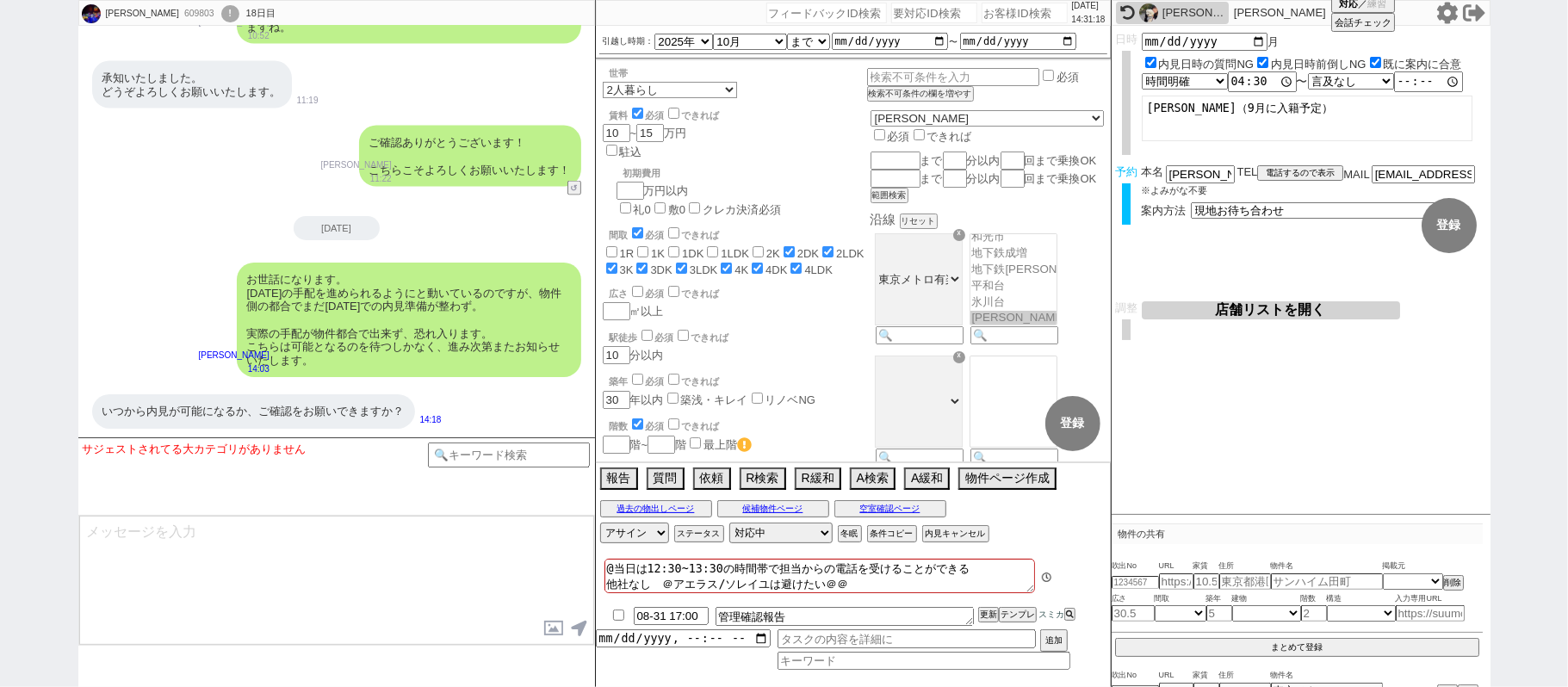
scroll to position [18, 0]
click at [883, 508] on button "空室確認ページ" at bounding box center [890, 509] width 112 height 14
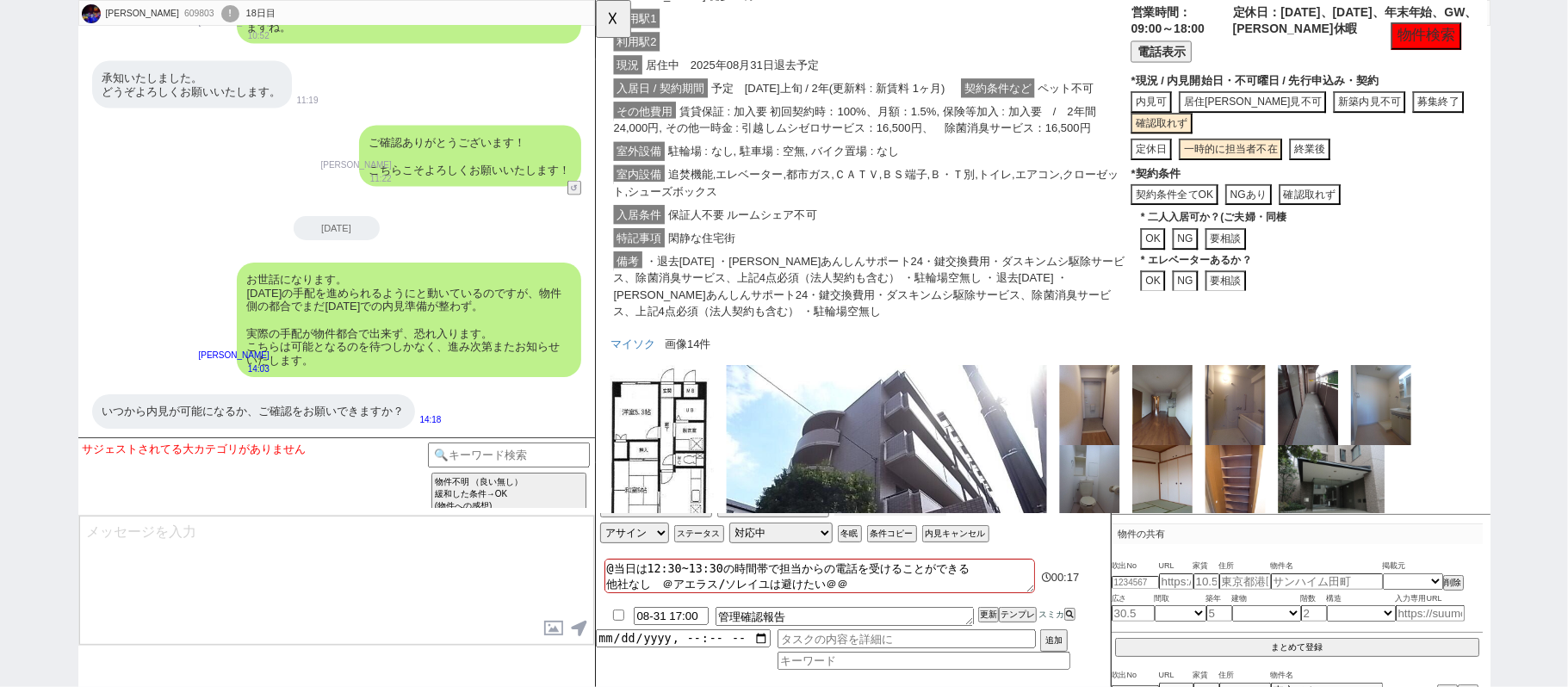
scroll to position [451, 0]
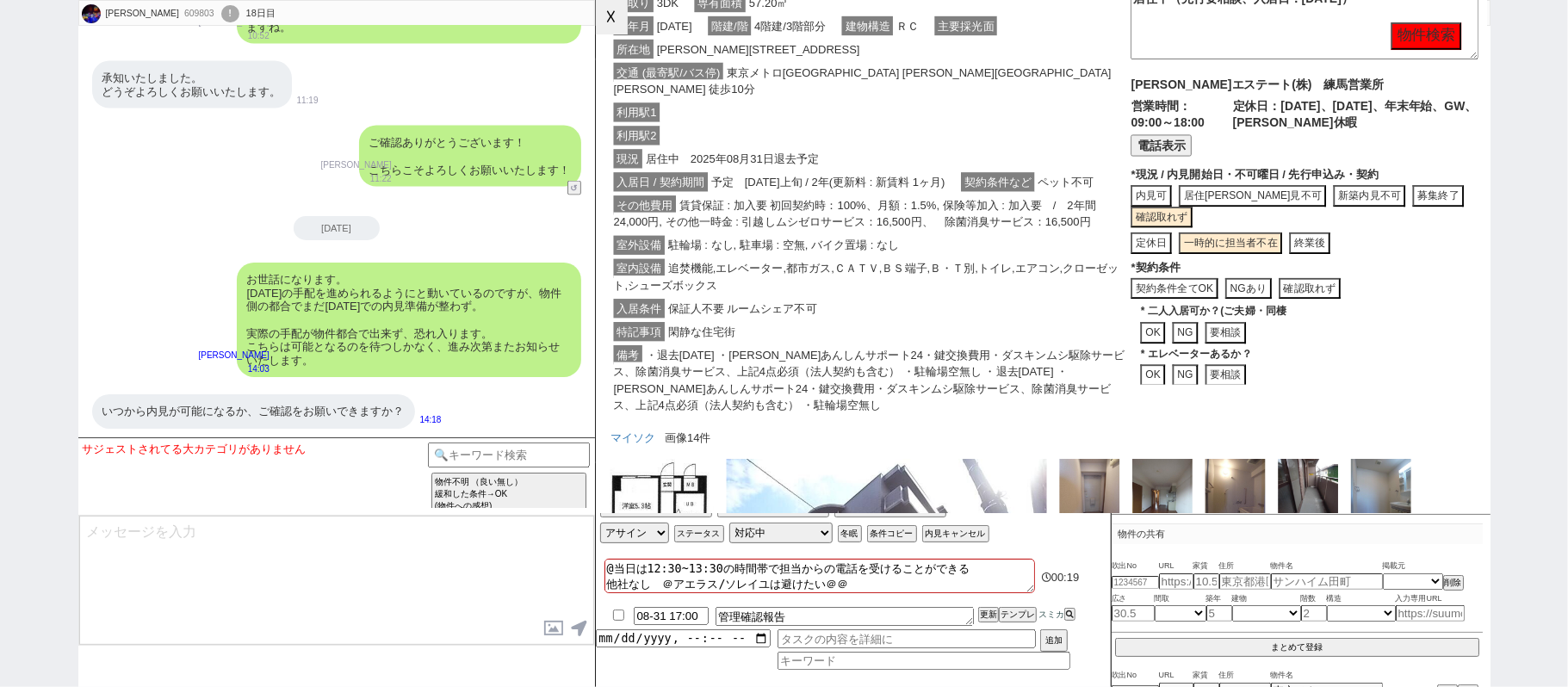
click at [606, 17] on button "☓" at bounding box center [611, 17] width 32 height 35
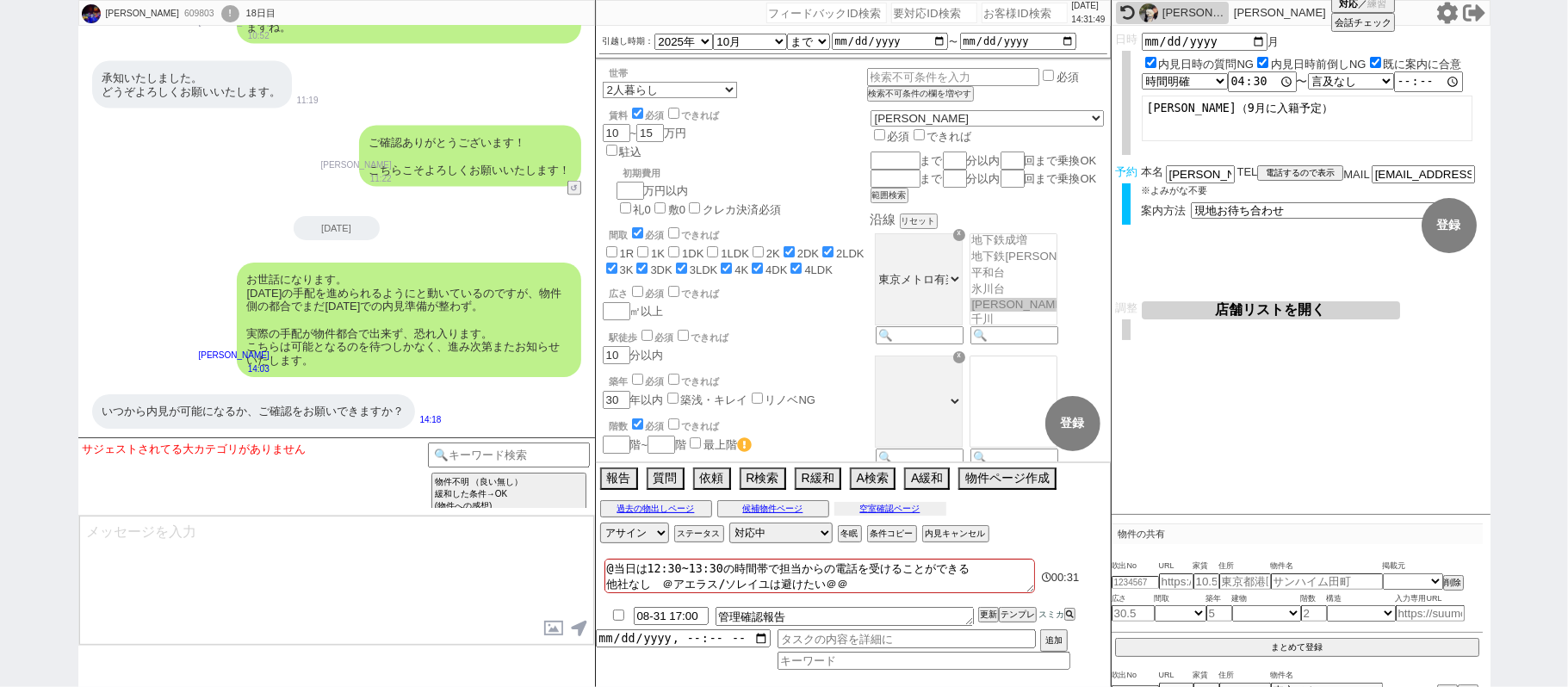
click at [893, 511] on button "空室確認ページ" at bounding box center [890, 509] width 112 height 14
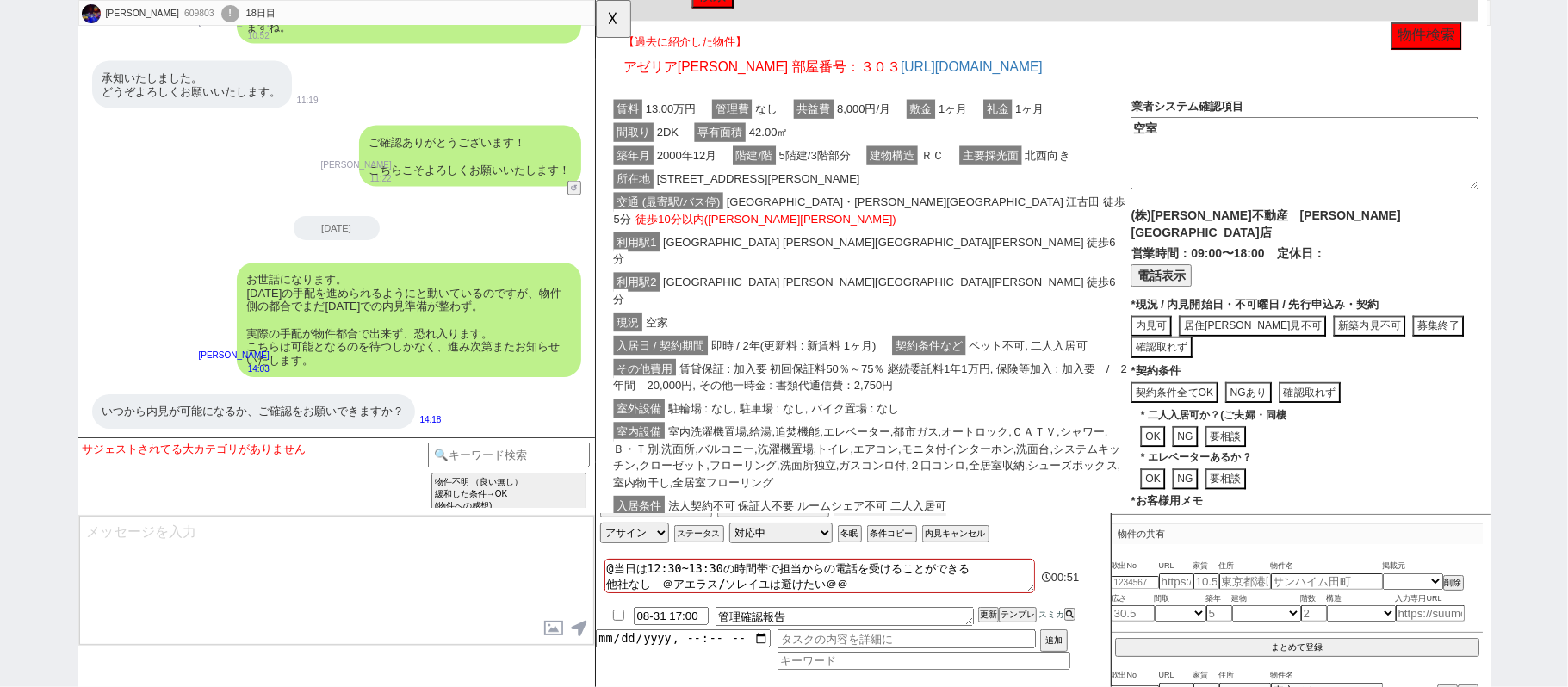
scroll to position [1491, 0]
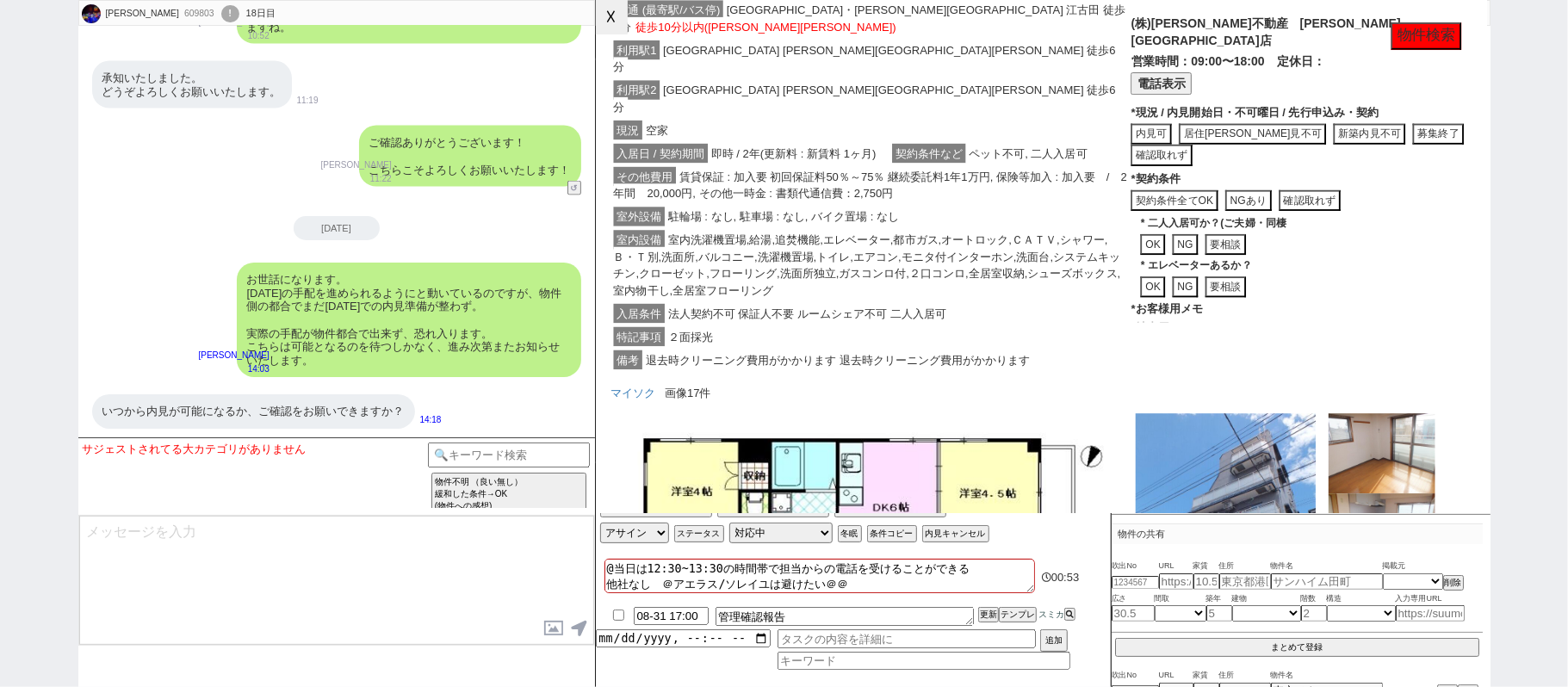
click at [618, 16] on button "☓" at bounding box center [611, 17] width 32 height 35
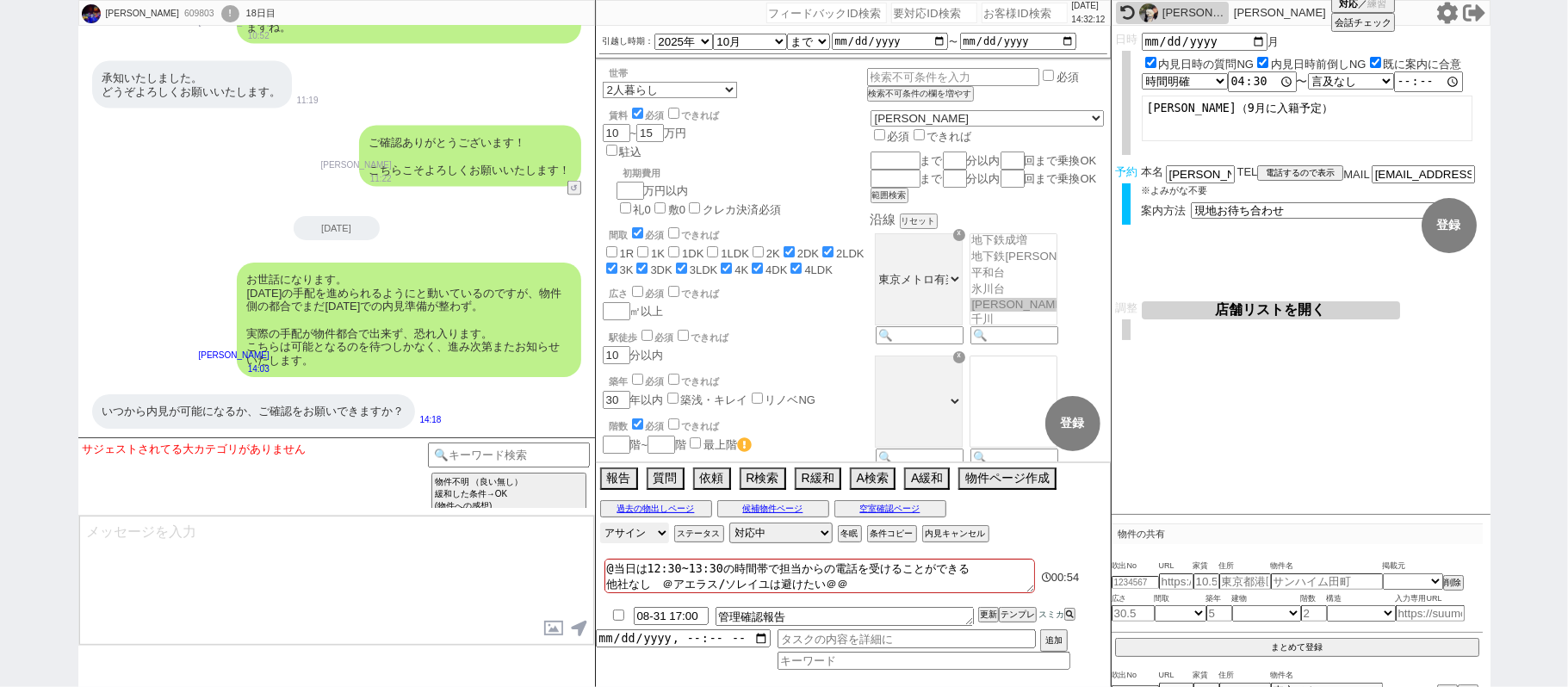
click at [648, 538] on select "アサイン 青木琢磨 斎藤ひな 松井健太朗 石川汐貴" at bounding box center [634, 533] width 69 height 21
click at [600, 524] on select "アサイン 青木琢磨 斎藤ひな 松井健太朗 石川汐貴" at bounding box center [634, 533] width 69 height 21
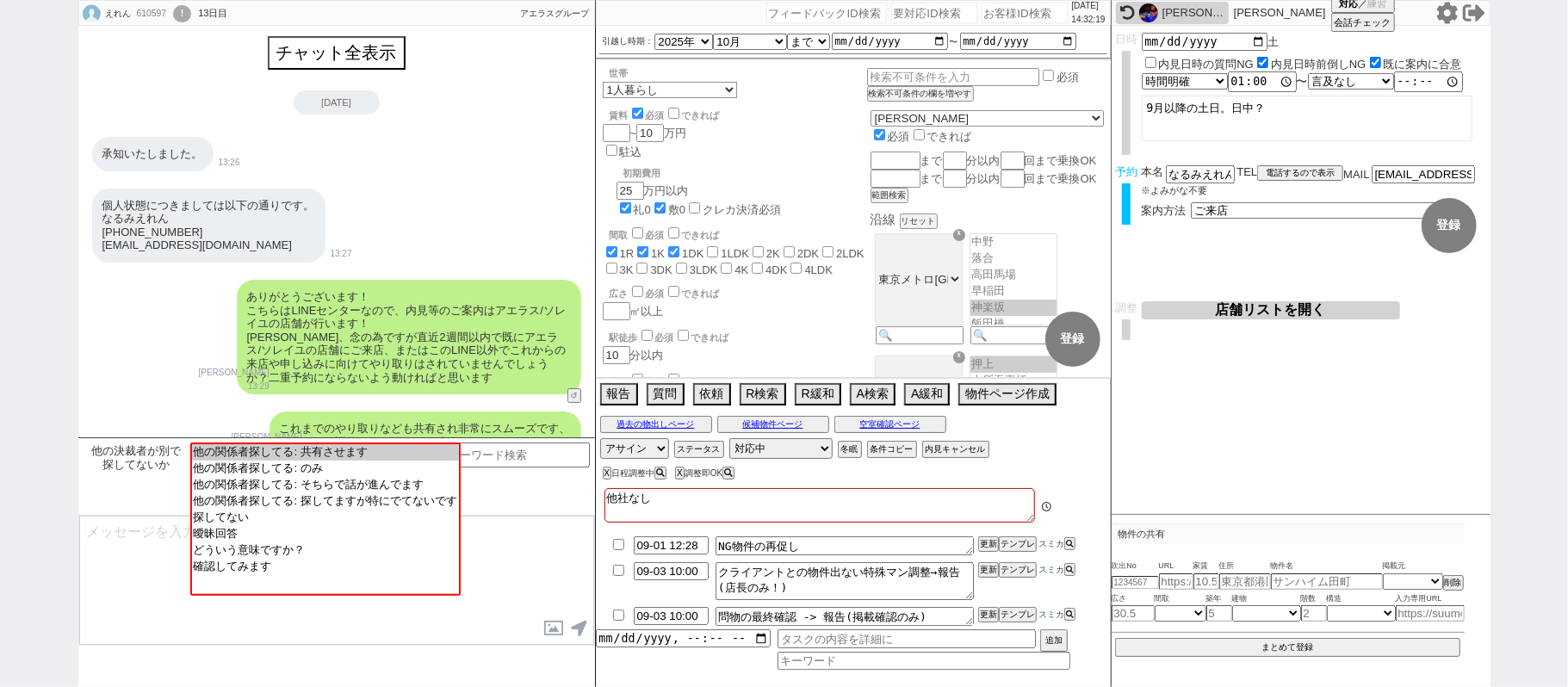
scroll to position [1134, 0]
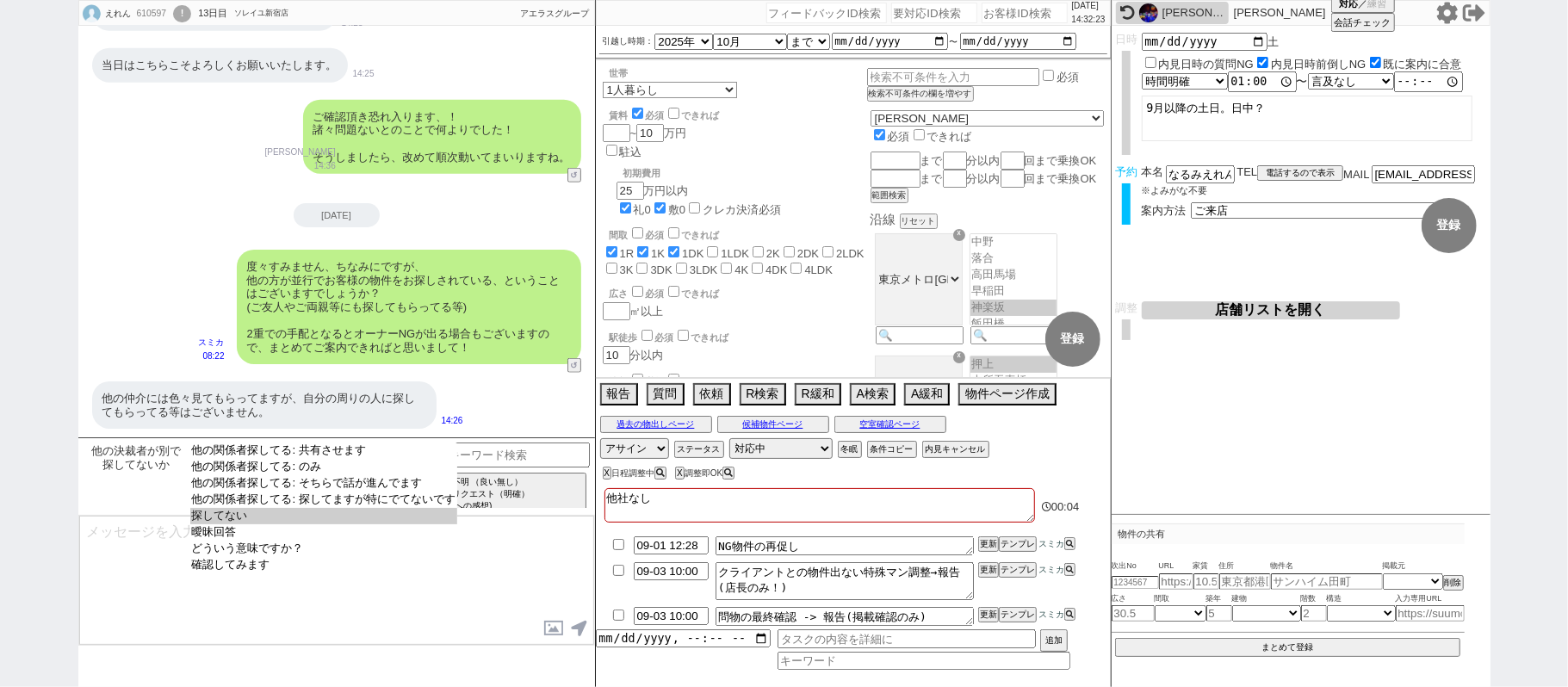
click at [327, 524] on option "探してない" at bounding box center [324, 516] width 267 height 17
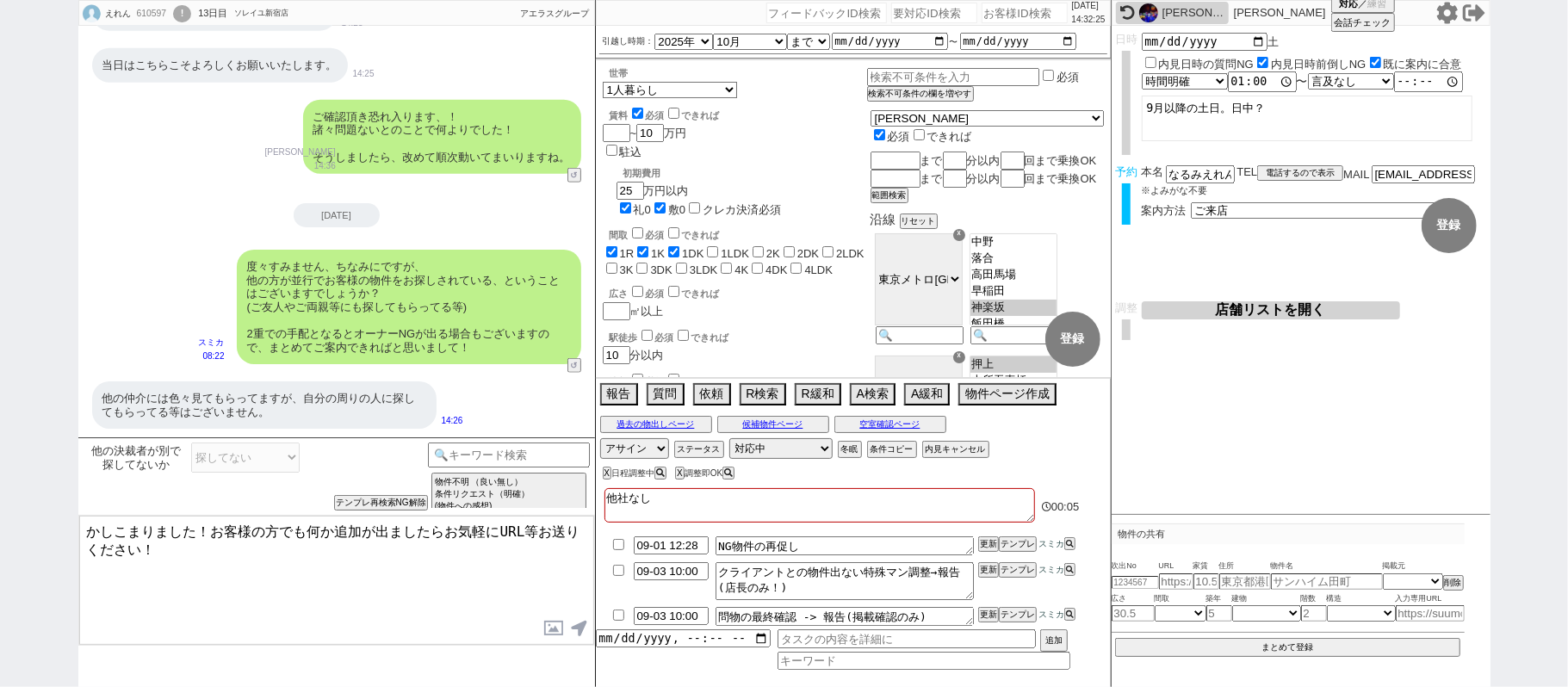
click at [217, 527] on textarea "かしこまりました！お客様の方でも何か追加が出ましたらお気軽にURL等お送りください！" at bounding box center [337, 580] width 515 height 129
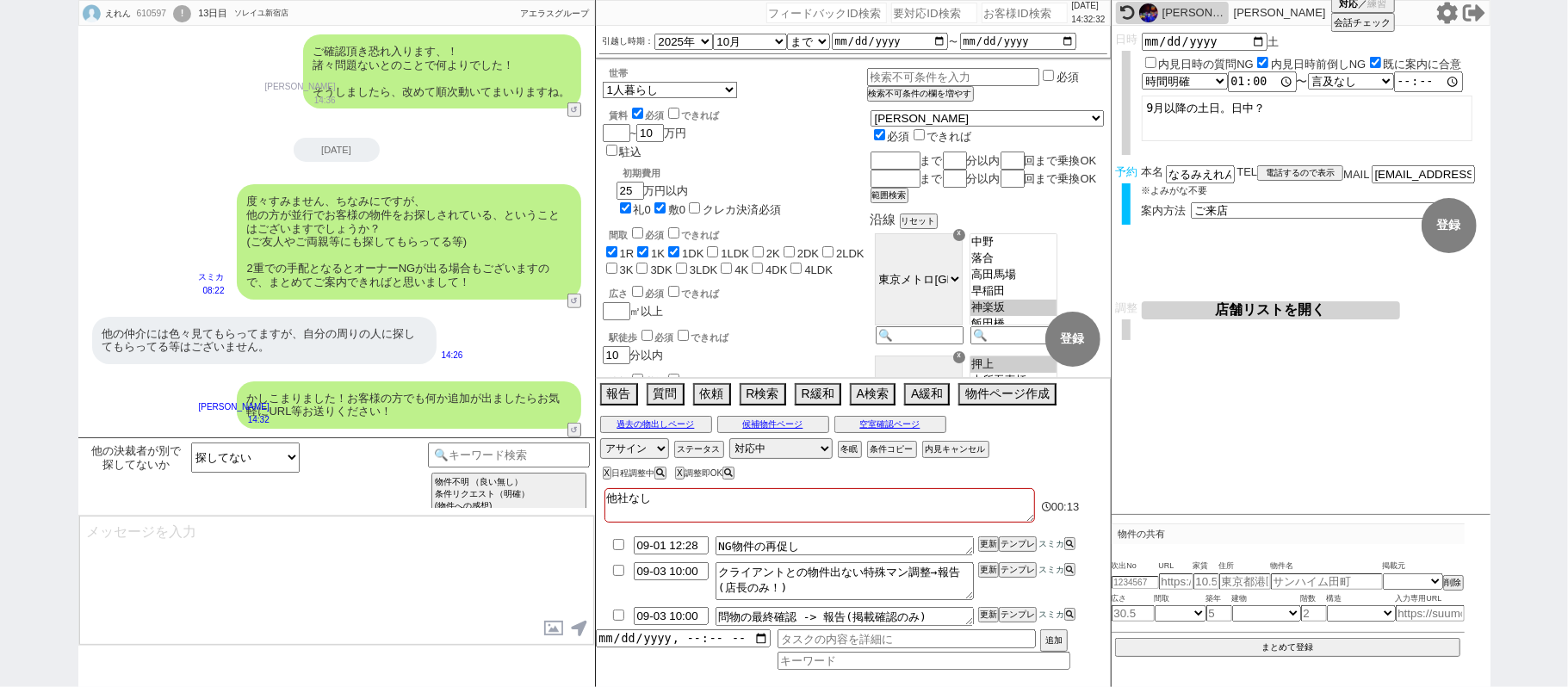
scroll to position [768, 0]
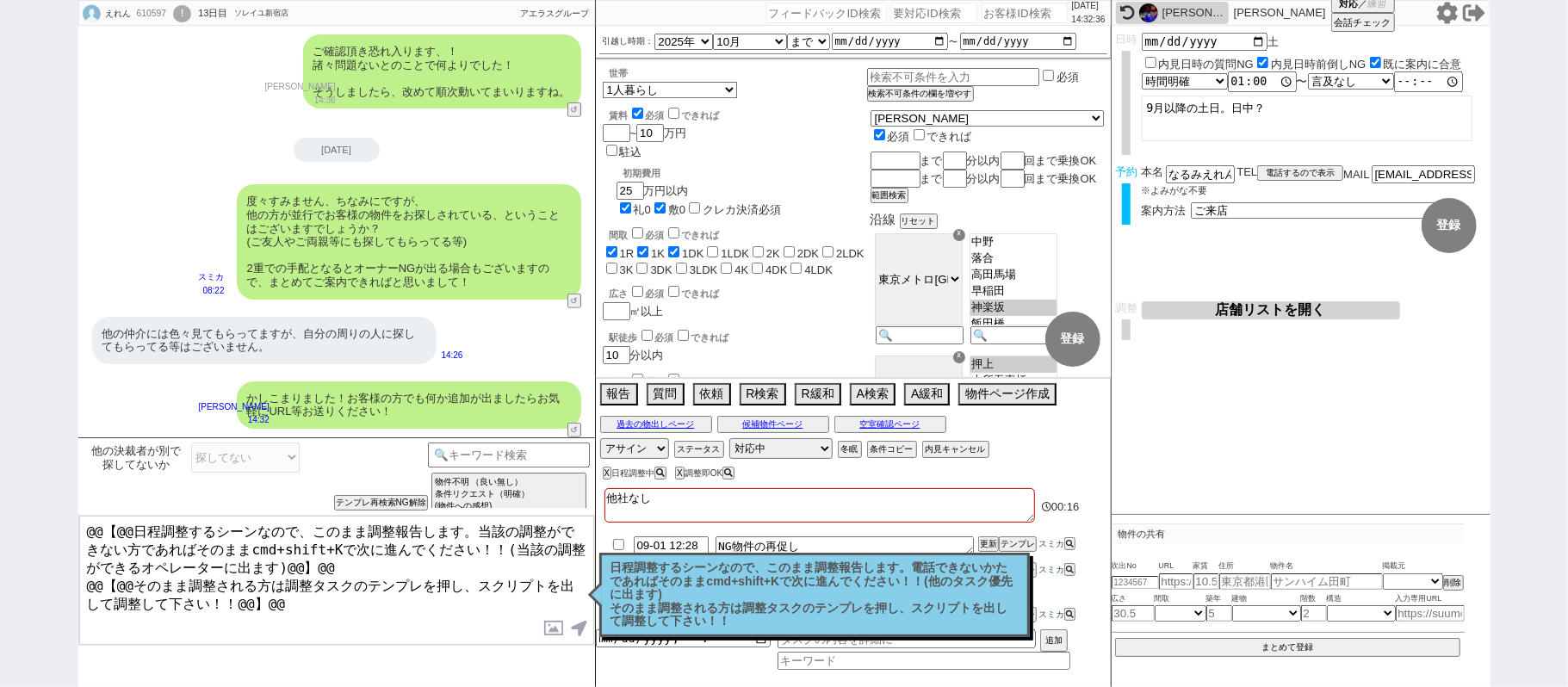
click at [715, 604] on p "日程調整するシーンなので、このまま調整報告します。電話できないかたであればそのままcmd+shift+Kで次に進んでください！！(他のタスク優先に出ます) そ…" at bounding box center [814, 594] width 408 height 67
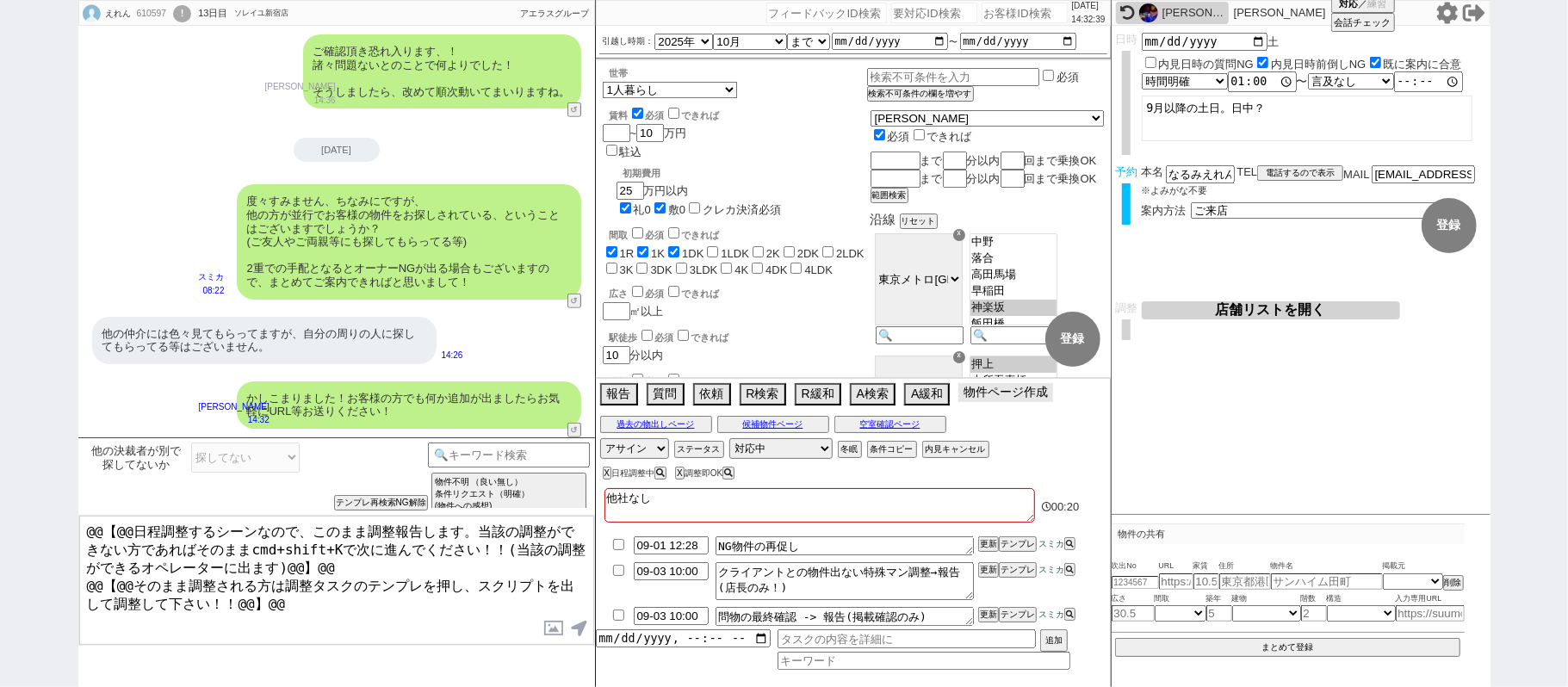
click at [1035, 390] on button "物件ページ作成 今は物件がないので押せません" at bounding box center [1005, 392] width 95 height 19
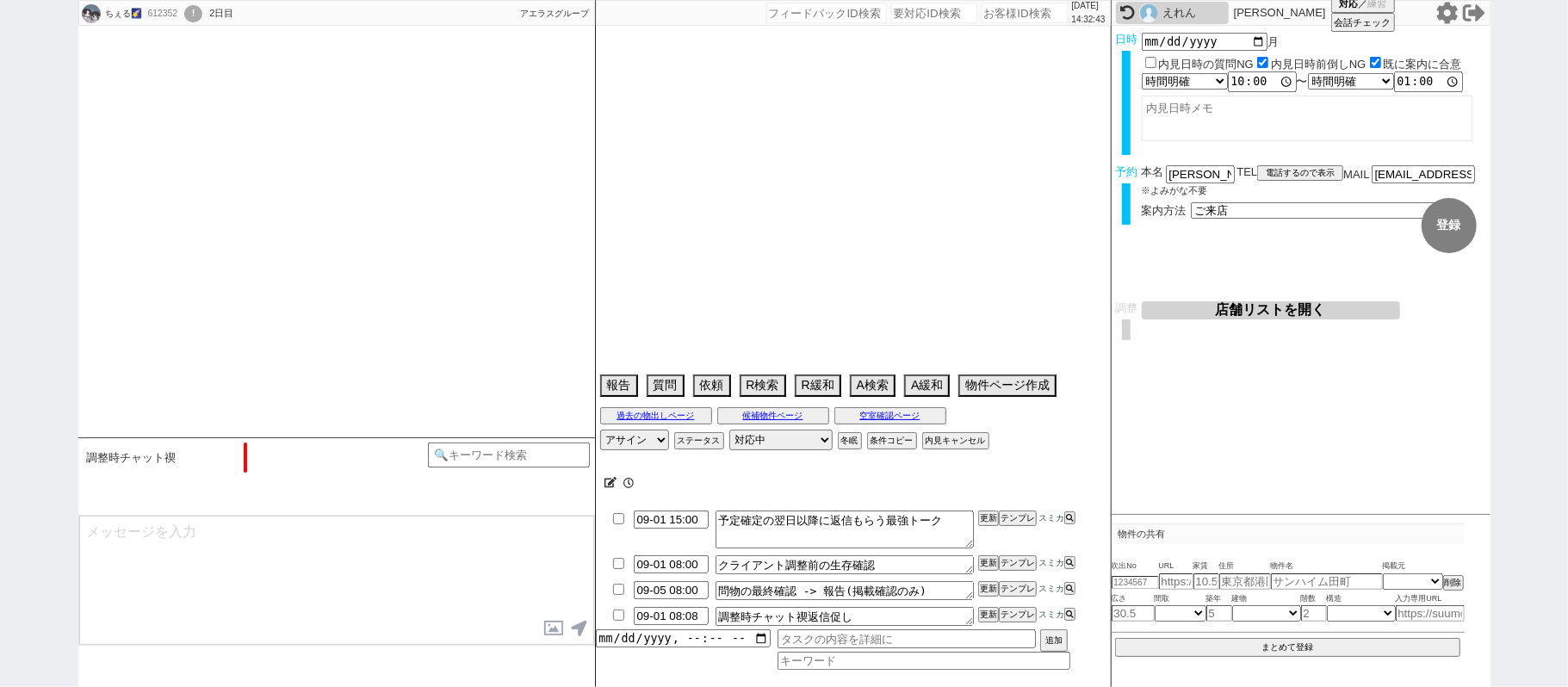
scroll to position [1314, 0]
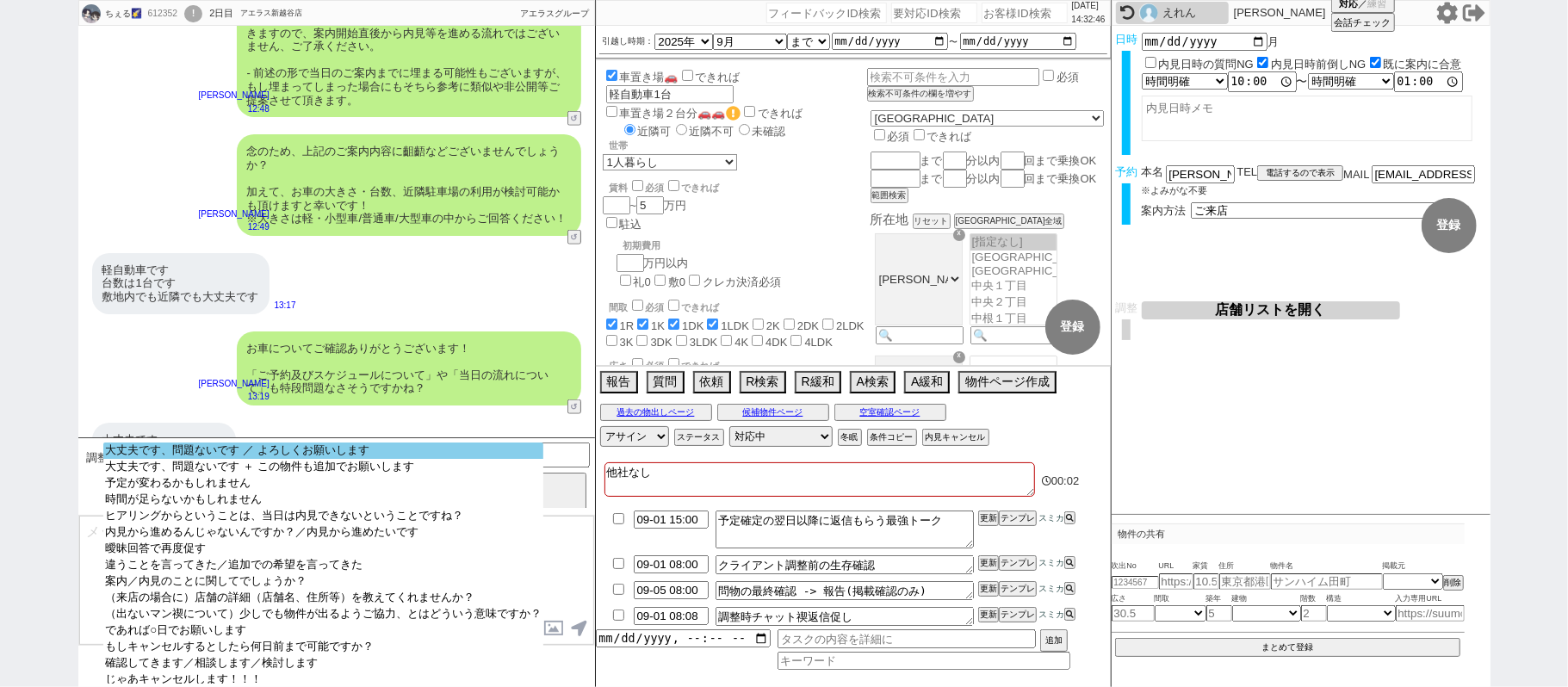
click at [314, 458] on option "大丈夫です、問題ないです ／ よろしくお願いします" at bounding box center [324, 450] width 440 height 17
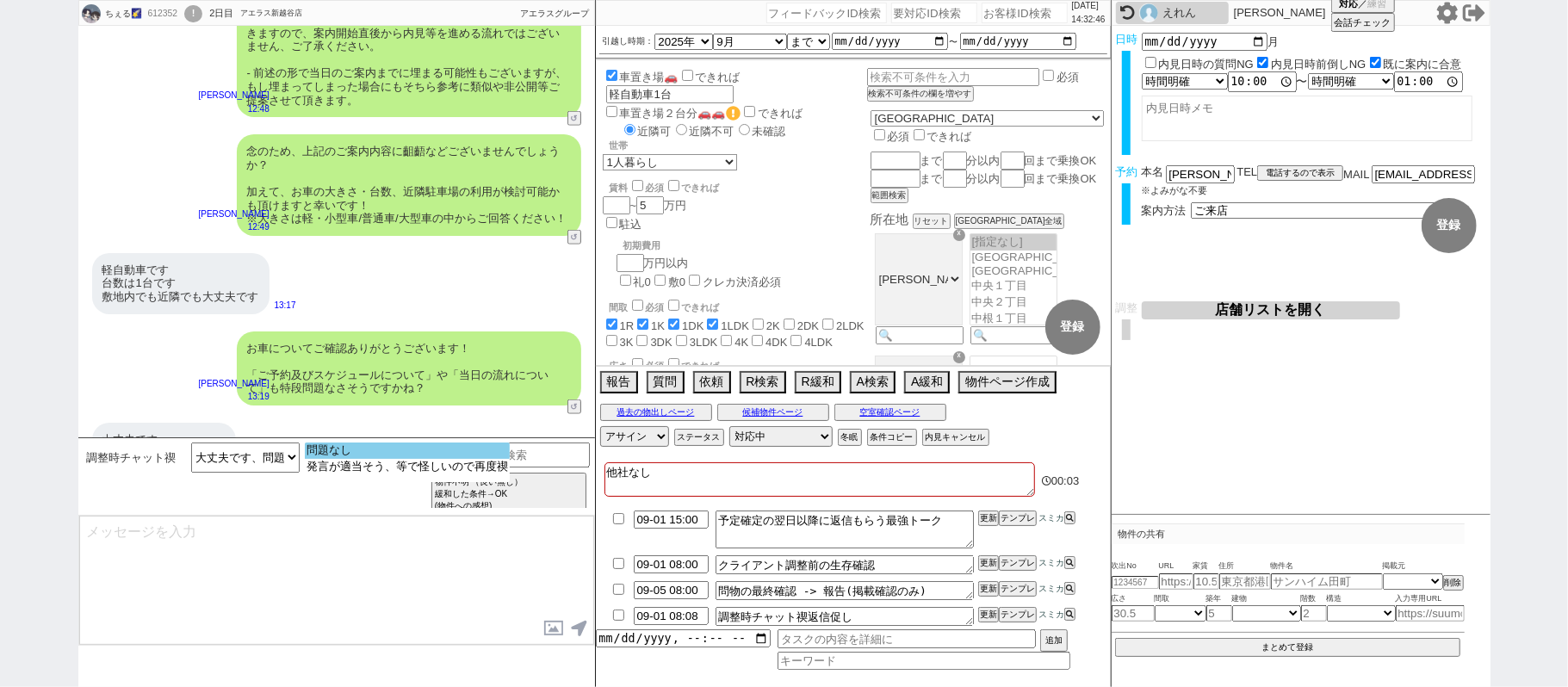
click at [362, 459] on option "問題なし" at bounding box center [407, 450] width 205 height 17
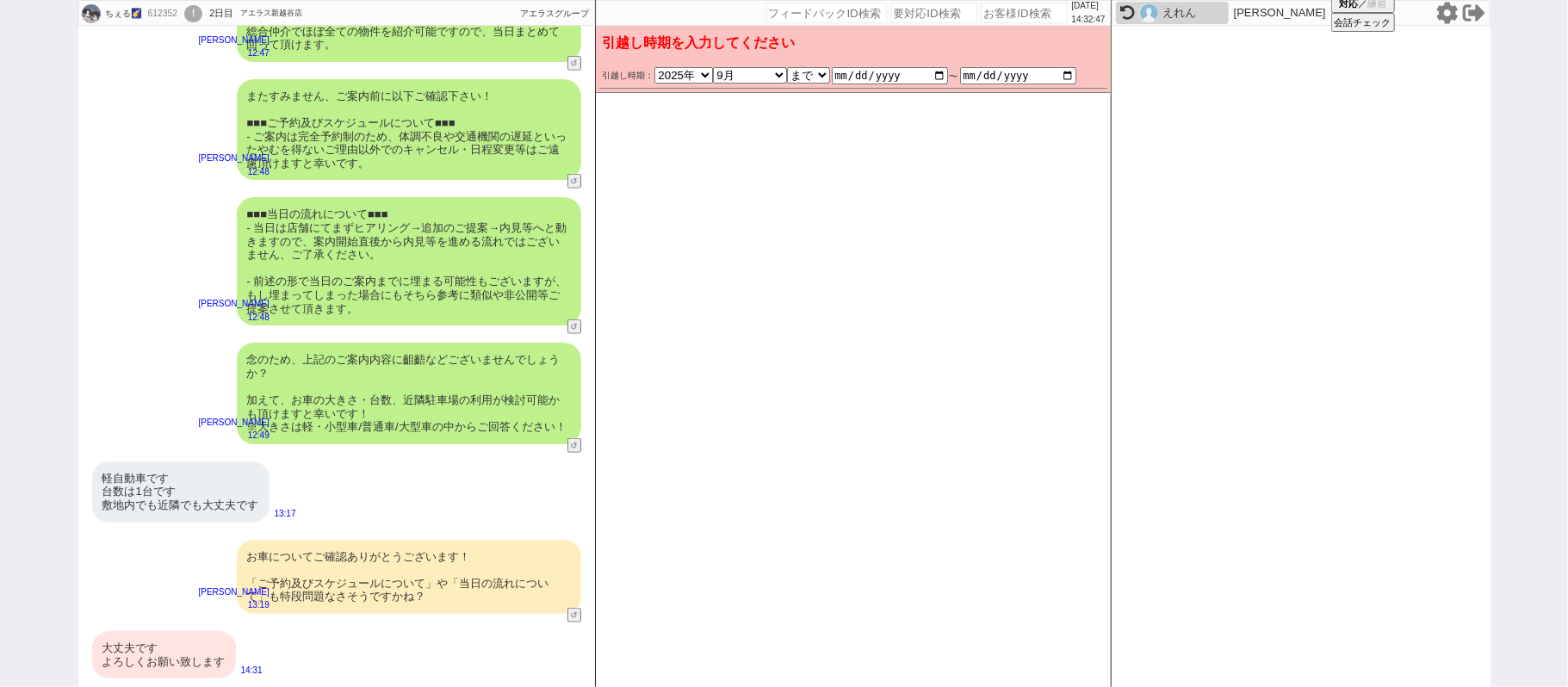
scroll to position [1064, 0]
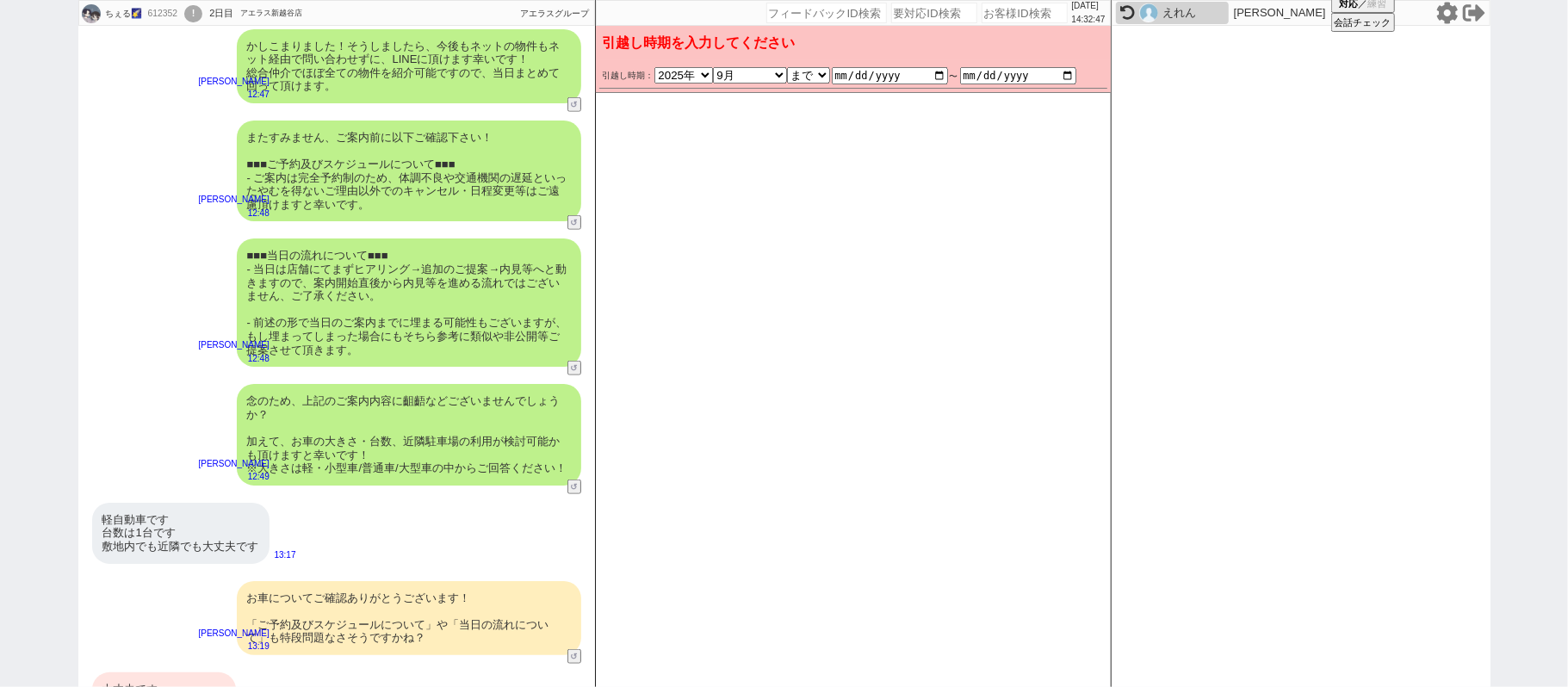
click at [197, 672] on div "大丈夫です よろしくお願い致します" at bounding box center [163, 696] width 143 height 47
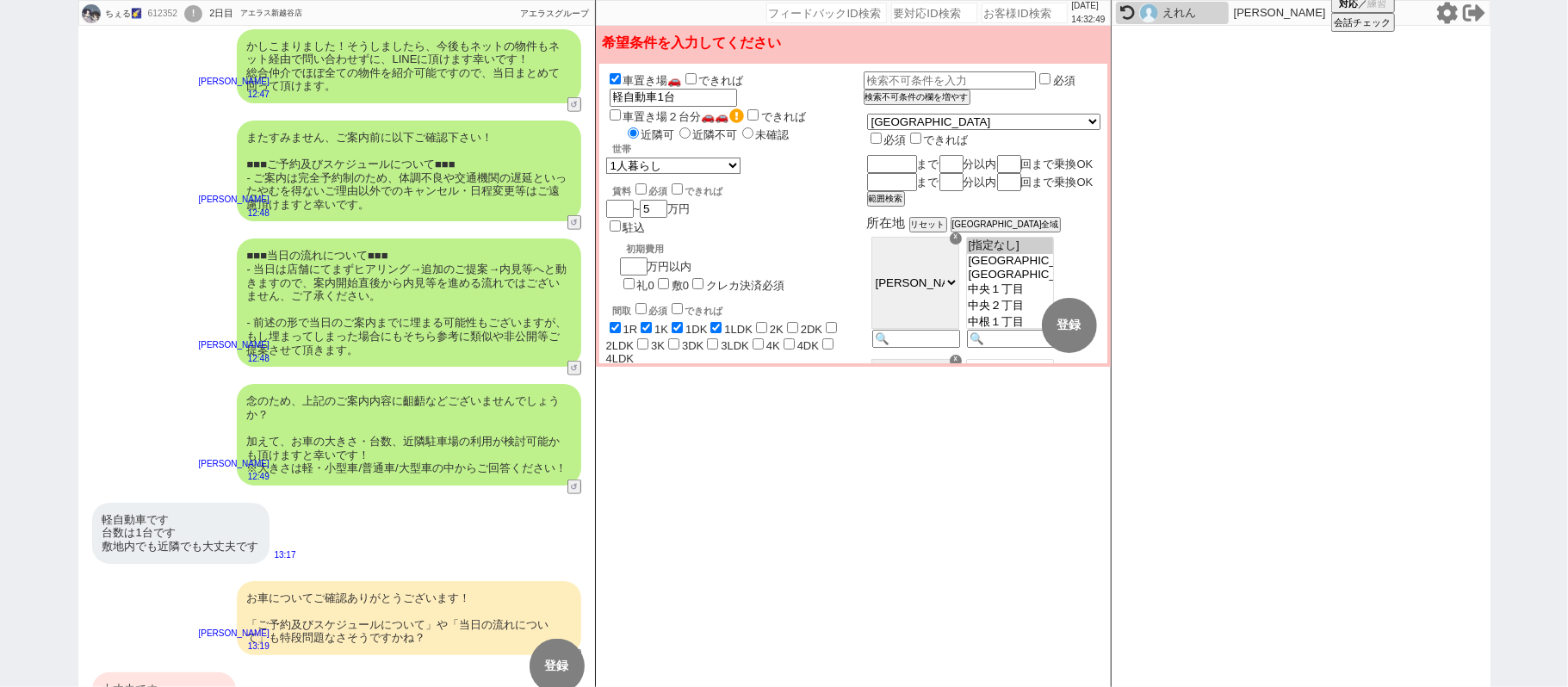
click at [197, 672] on div "大丈夫です よろしくお願い致します" at bounding box center [163, 696] width 143 height 47
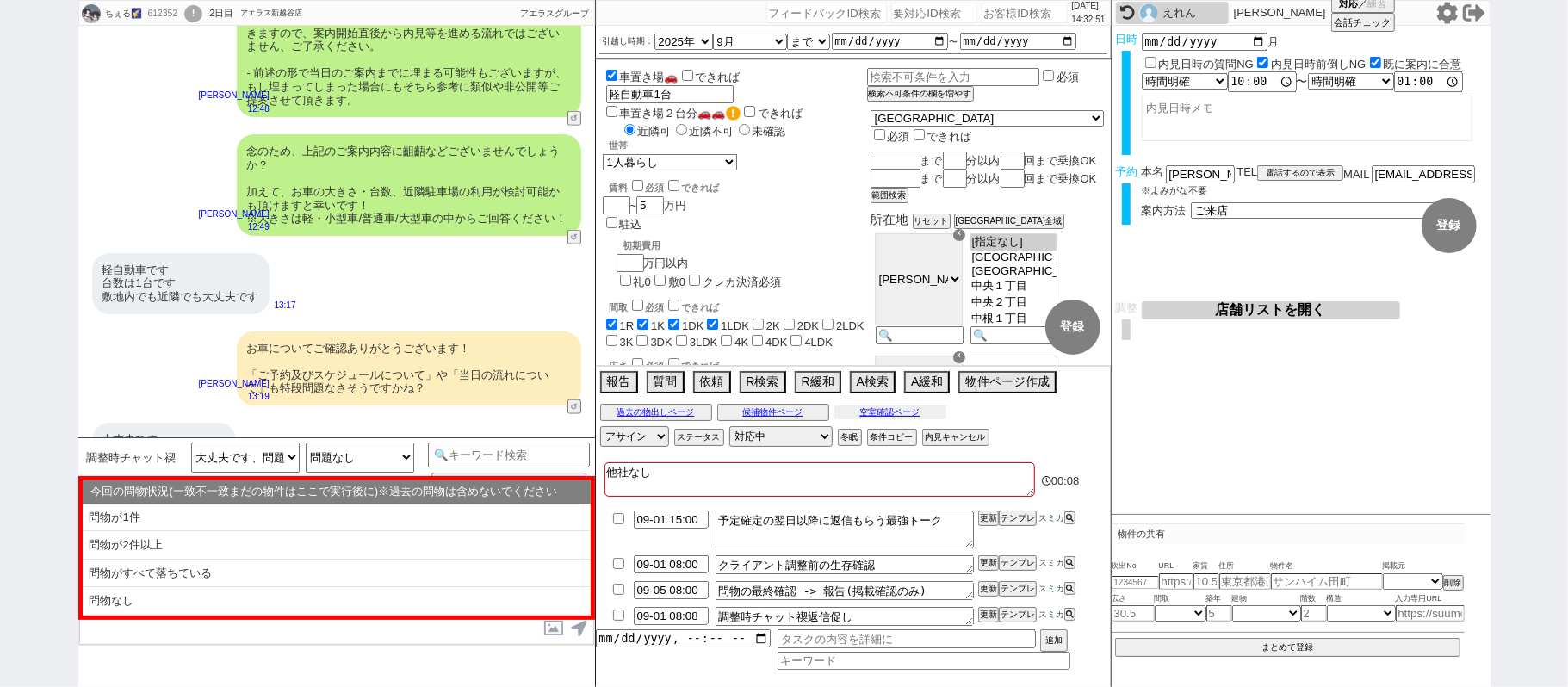
click at [924, 415] on button "空室確認ページ" at bounding box center [890, 412] width 112 height 14
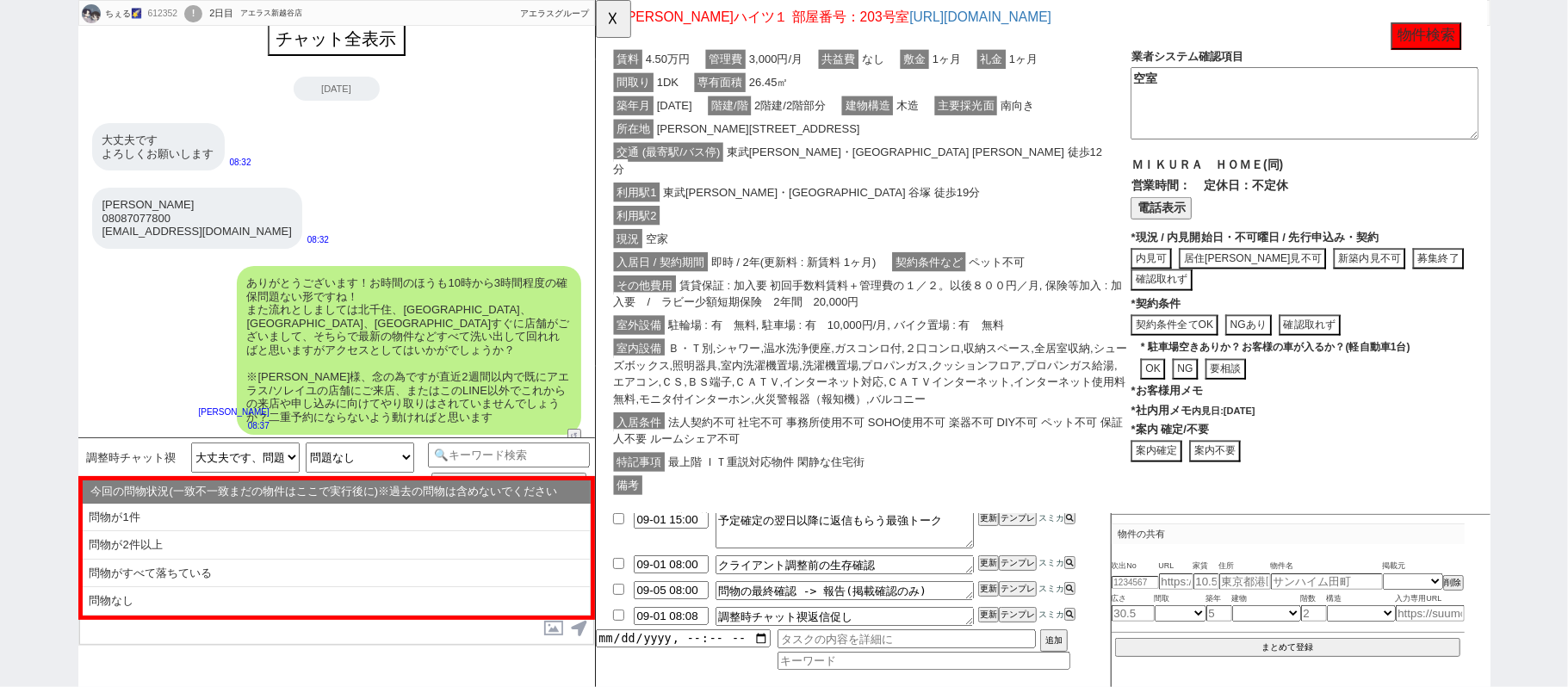
scroll to position [0, 0]
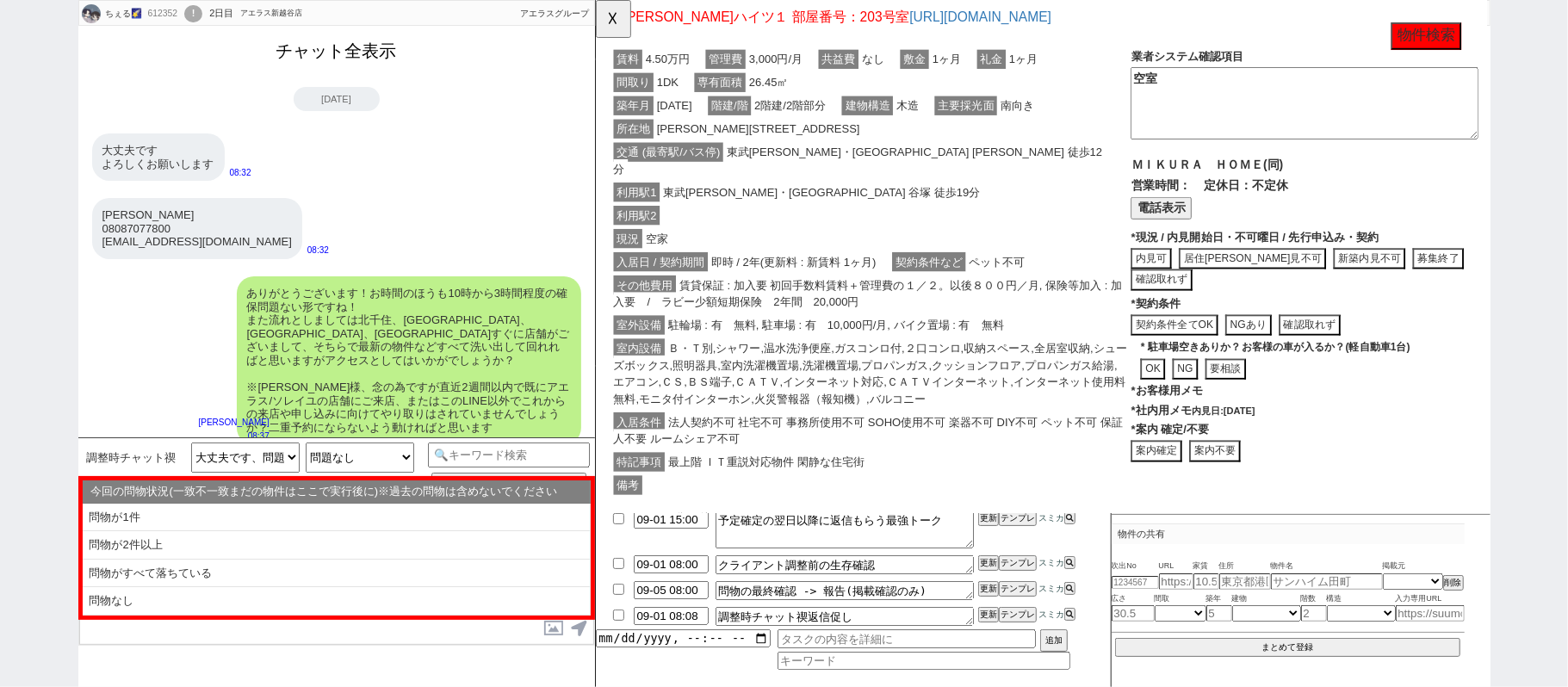
click at [369, 53] on button "チャット全表示" at bounding box center [337, 51] width 134 height 30
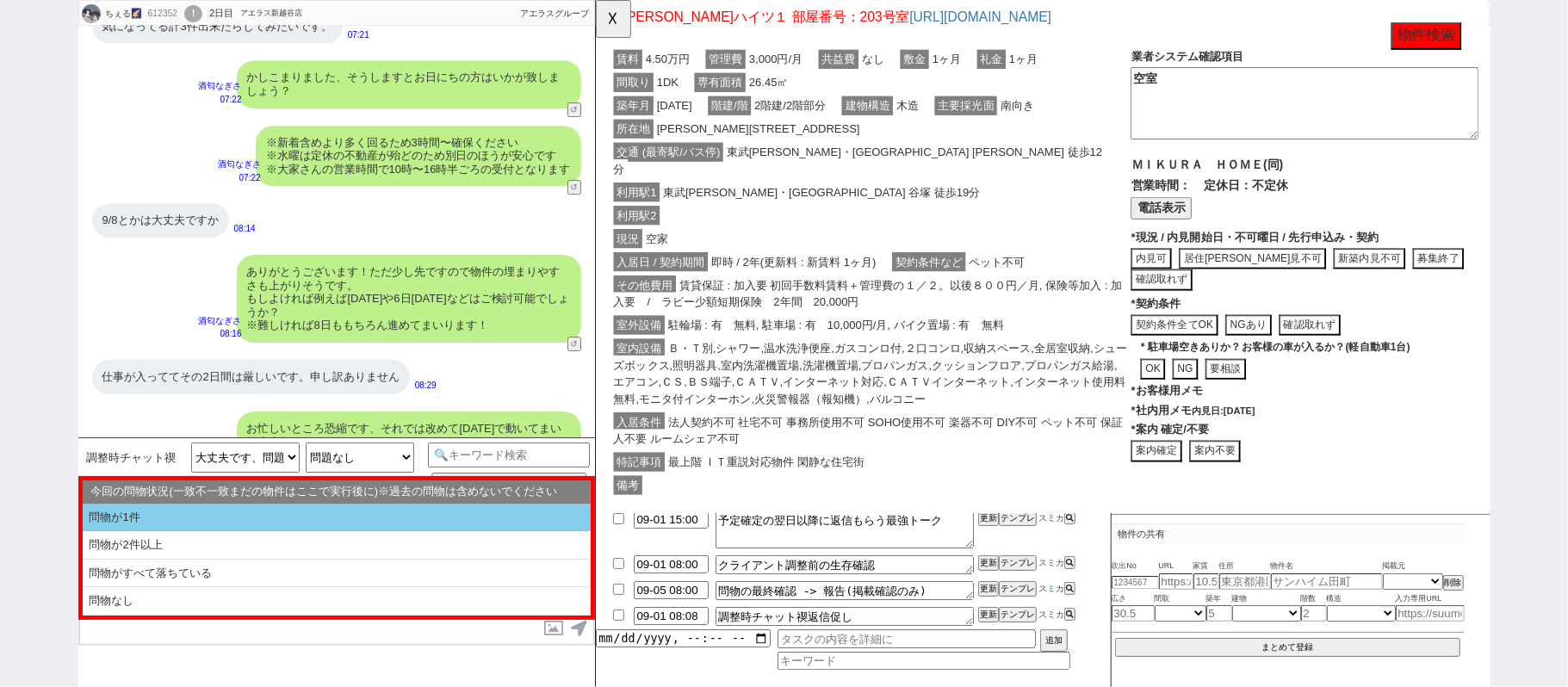
click at [303, 524] on li "問物が1件" at bounding box center [337, 517] width 508 height 29
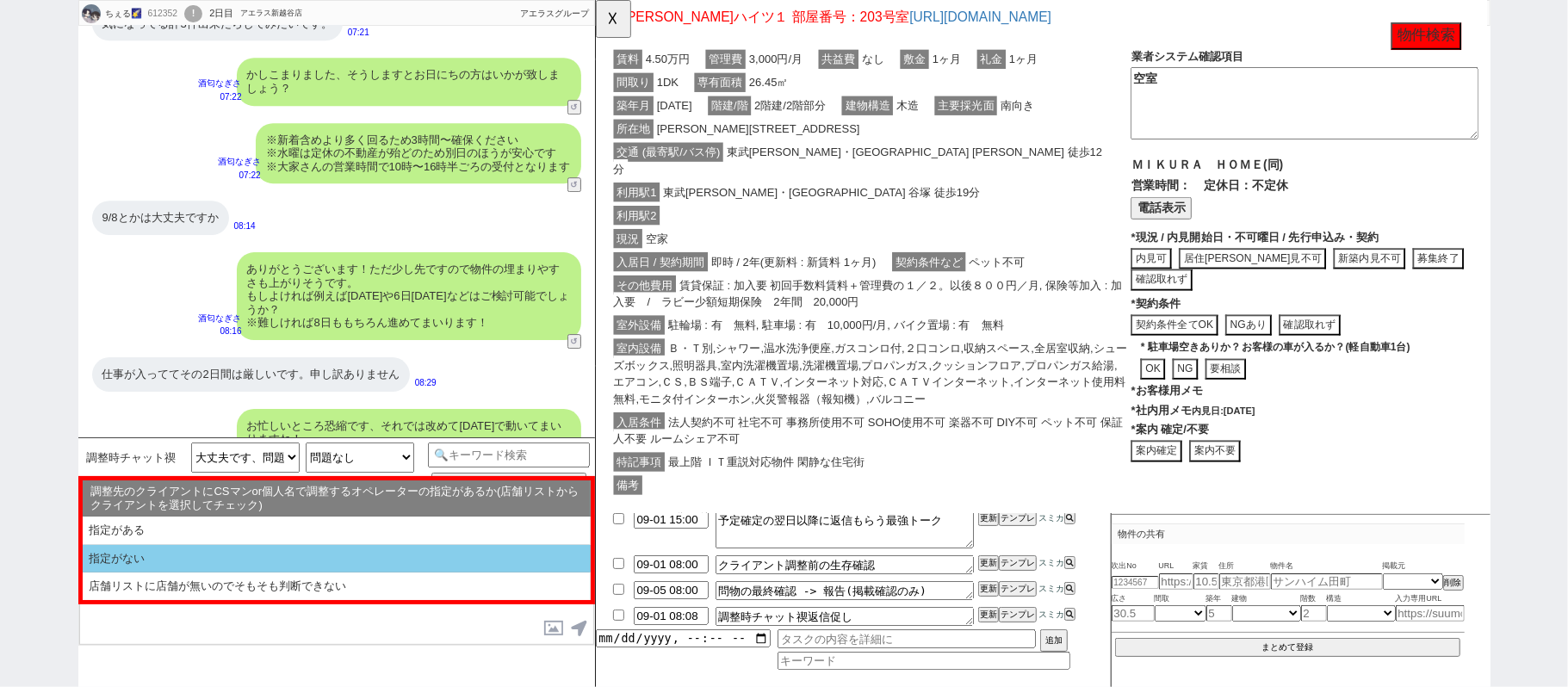
click at [303, 556] on li "指定がない" at bounding box center [337, 559] width 508 height 29
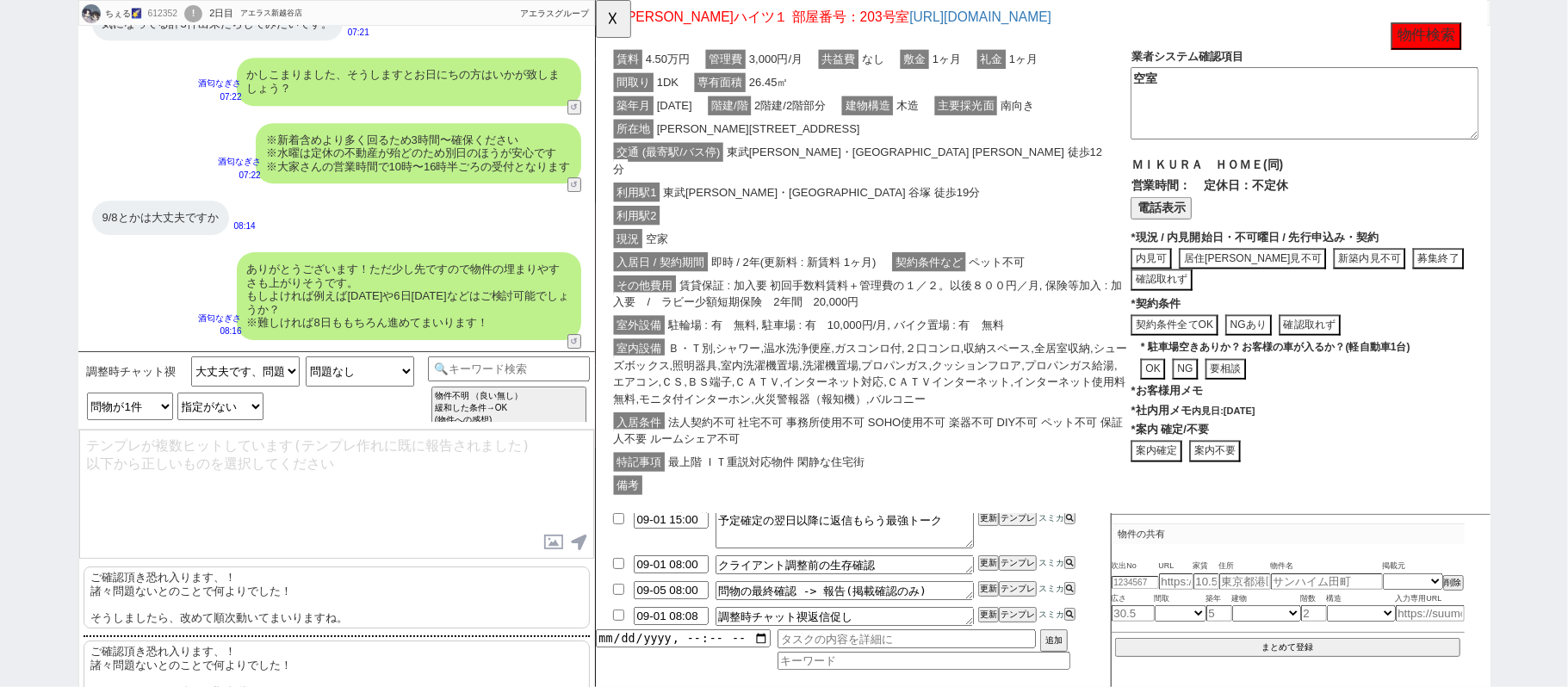
drag, startPoint x: 337, startPoint y: 593, endPoint x: 343, endPoint y: 566, distance: 27.7
click at [337, 590] on p "ご確認頂き恐れ入ります、！ 諸々問題ないとのことで何よりでした！ そうしましたら、改めて順次動いてまいりますね。" at bounding box center [337, 597] width 506 height 62
click at [351, 535] on textarea "ご確認頂き恐れ入ります、！ 諸々問題ないとのことで何よりでした！ そうしましたら、改めて順次動いてまいりますね。" at bounding box center [337, 494] width 515 height 129
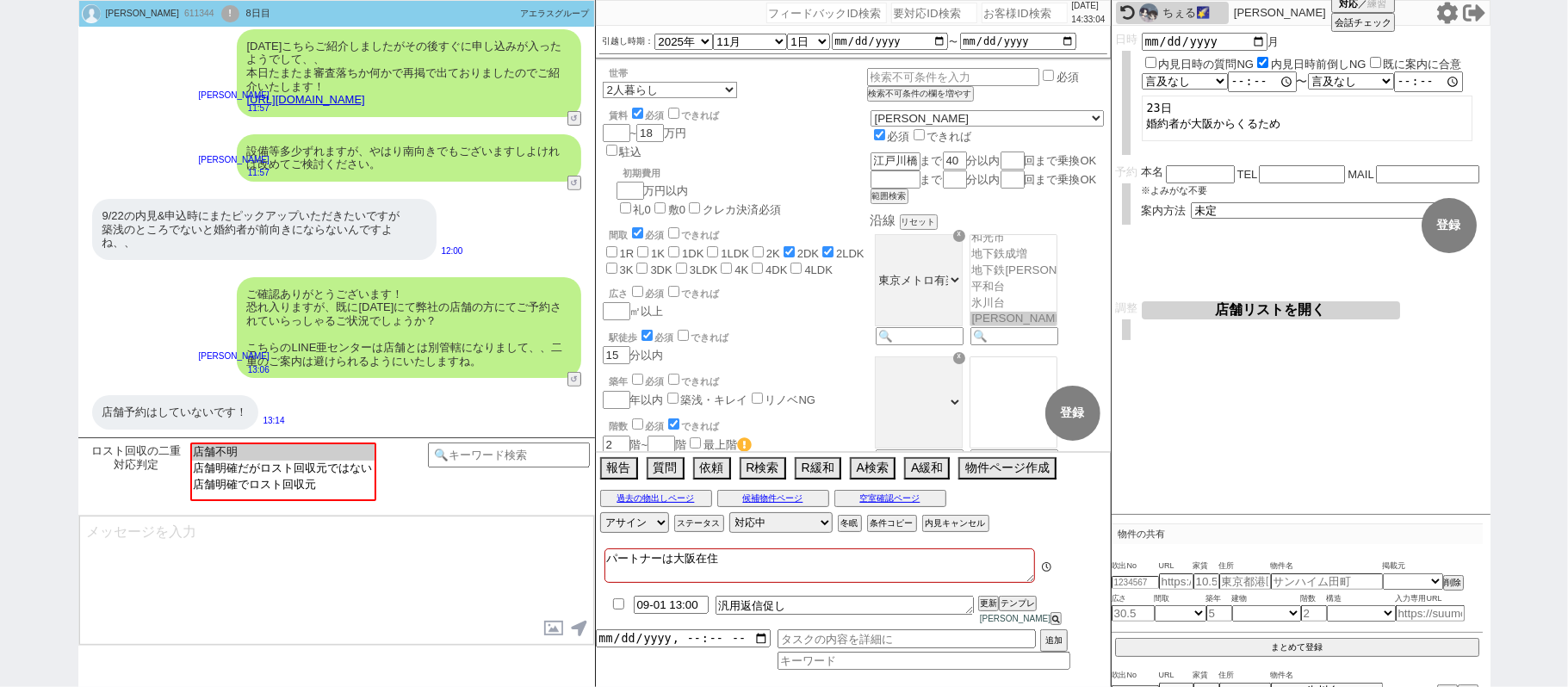
scroll to position [18, 0]
click at [1179, 17] on div "ちぇる🌠" at bounding box center [1192, 13] width 62 height 14
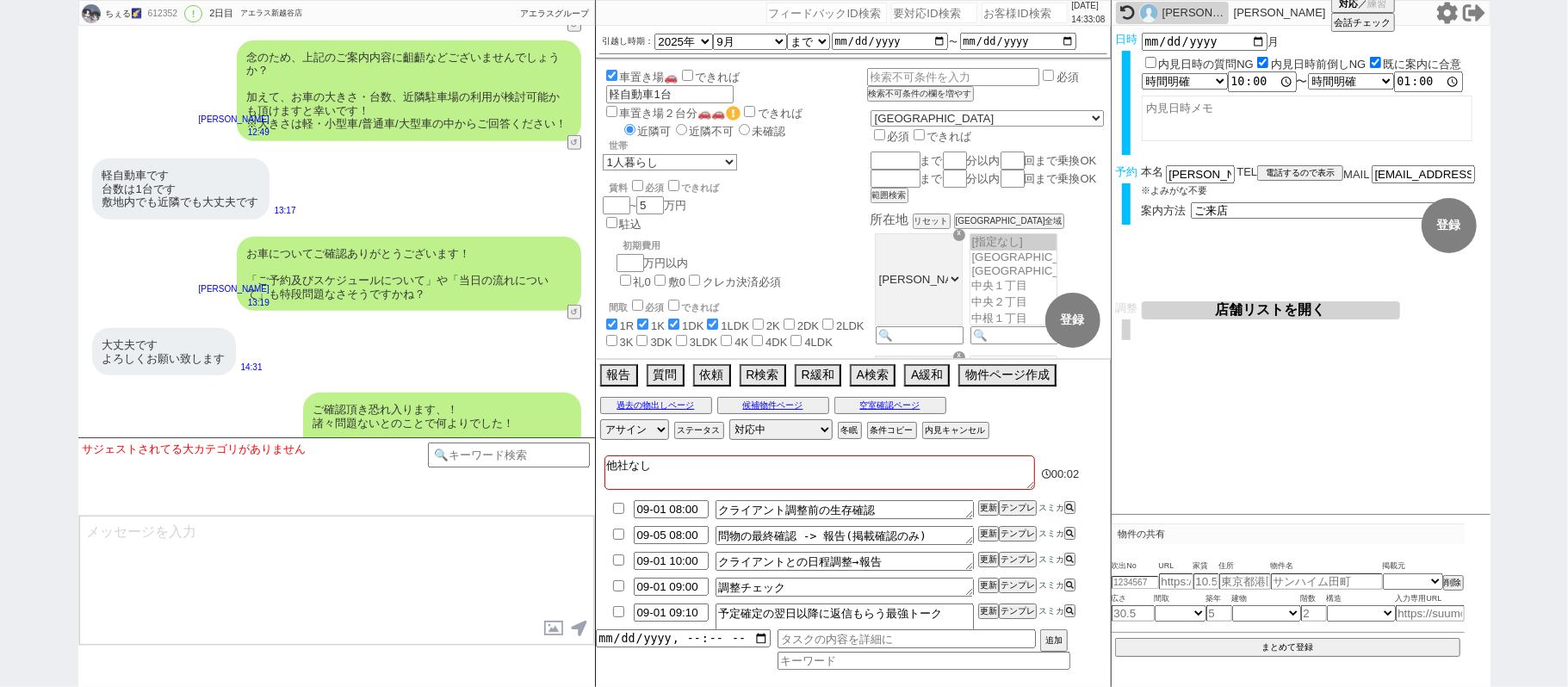
scroll to position [0, 0]
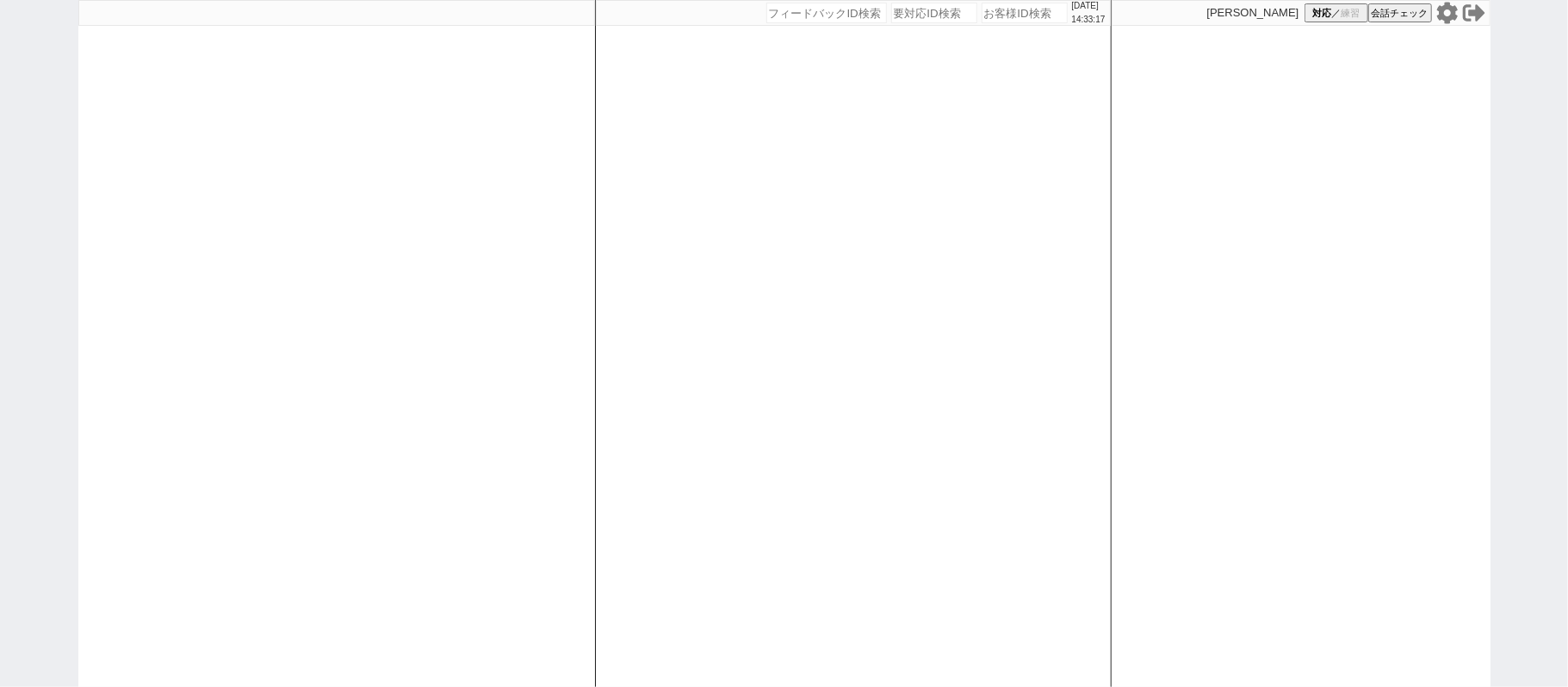
drag, startPoint x: 367, startPoint y: 244, endPoint x: 369, endPoint y: 236, distance: 8.2
click at [367, 237] on div at bounding box center [337, 344] width 517 height 687
select select
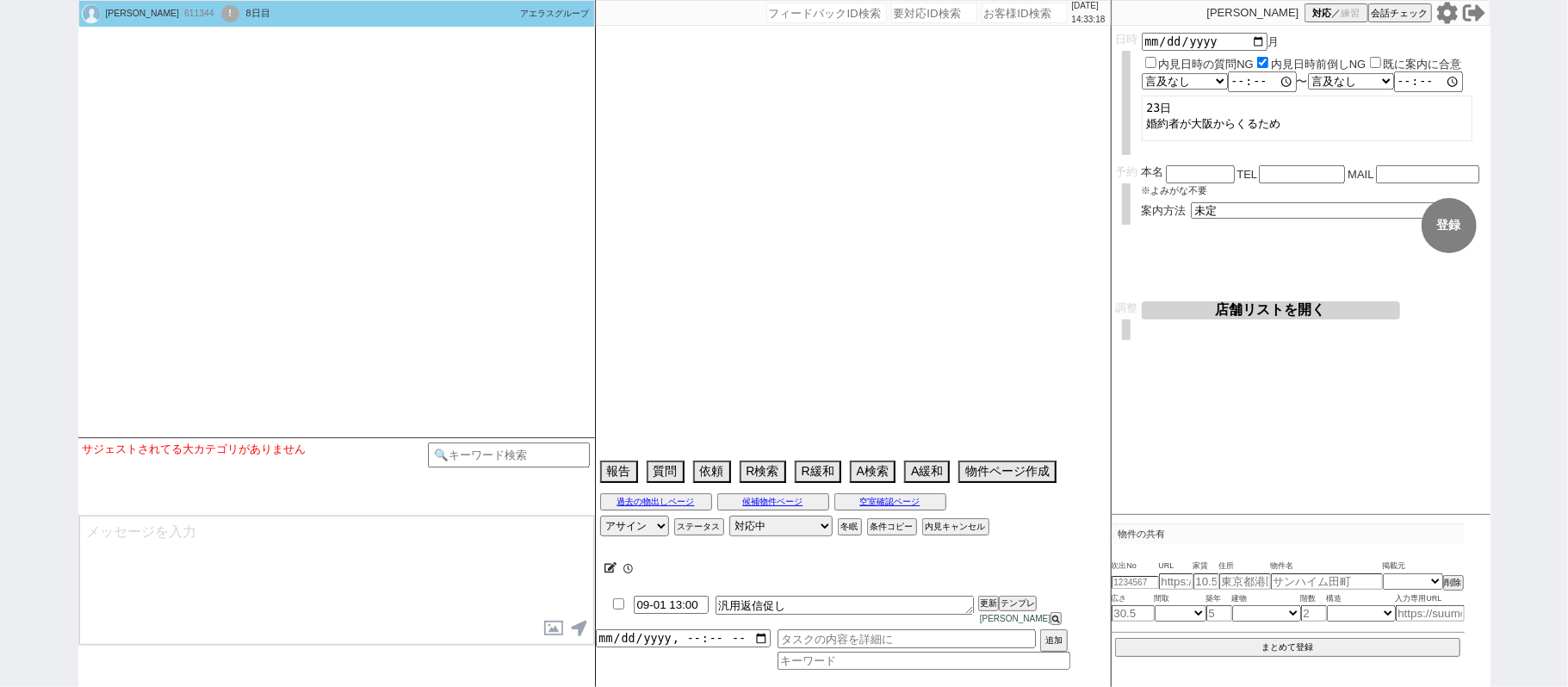
select select
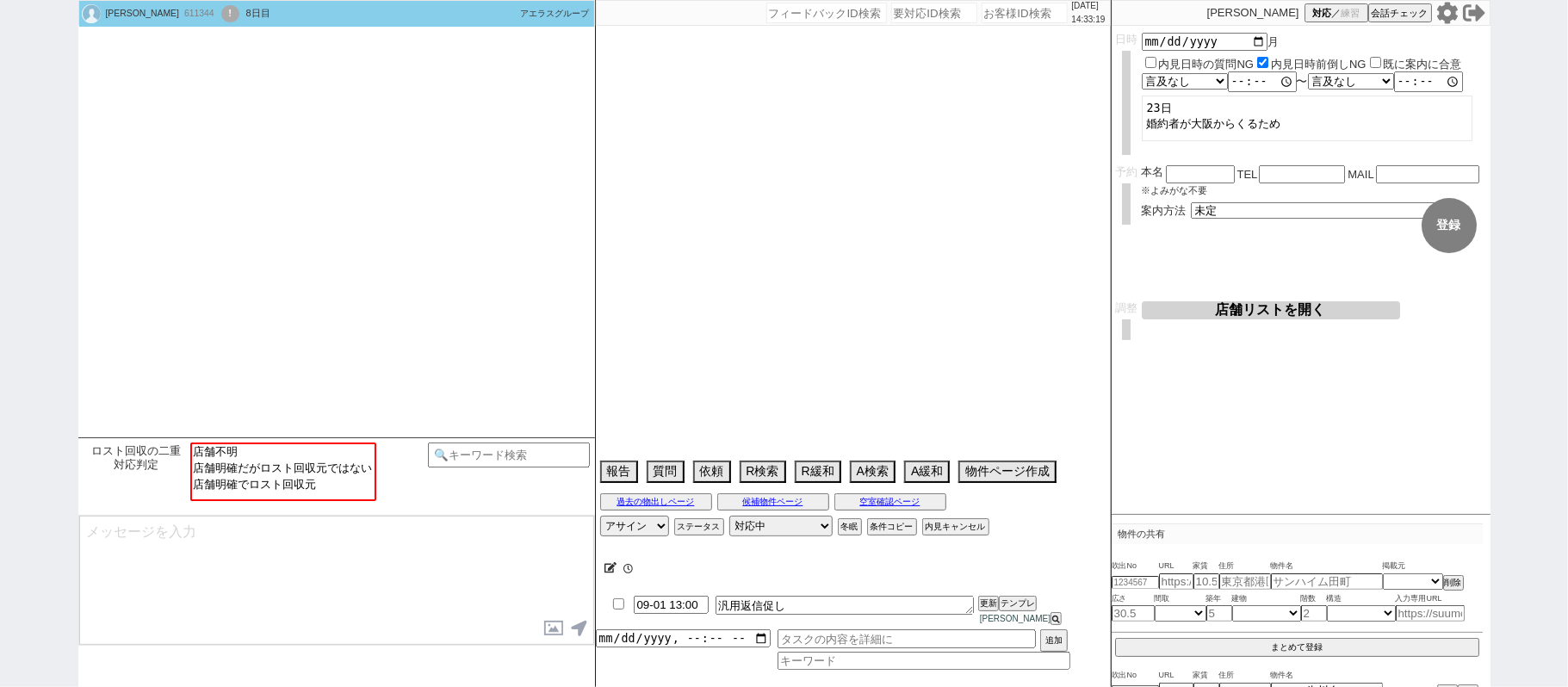
type textarea "パートナーは大阪在住"
select select "2025"
select select "11"
select select "1"
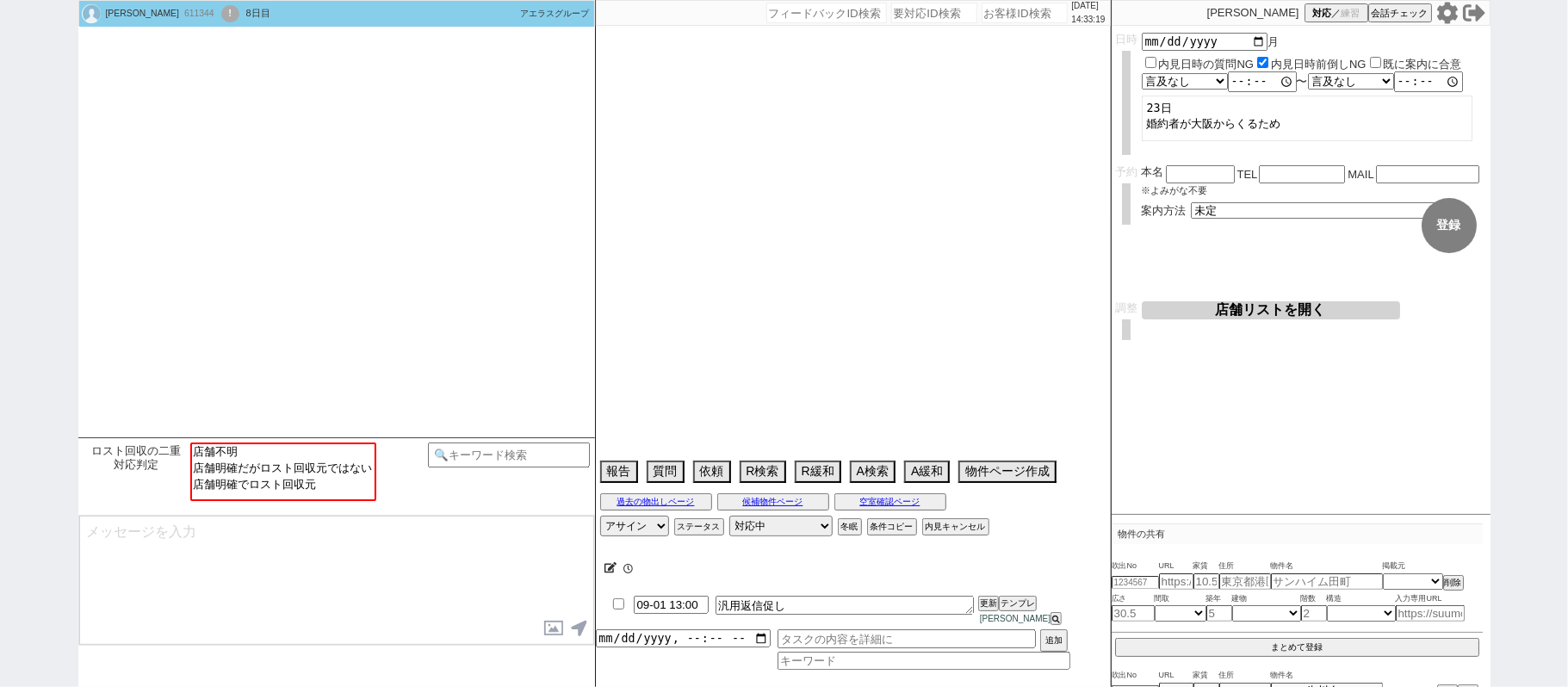
select select "1"
select select "65"
select select "1581"
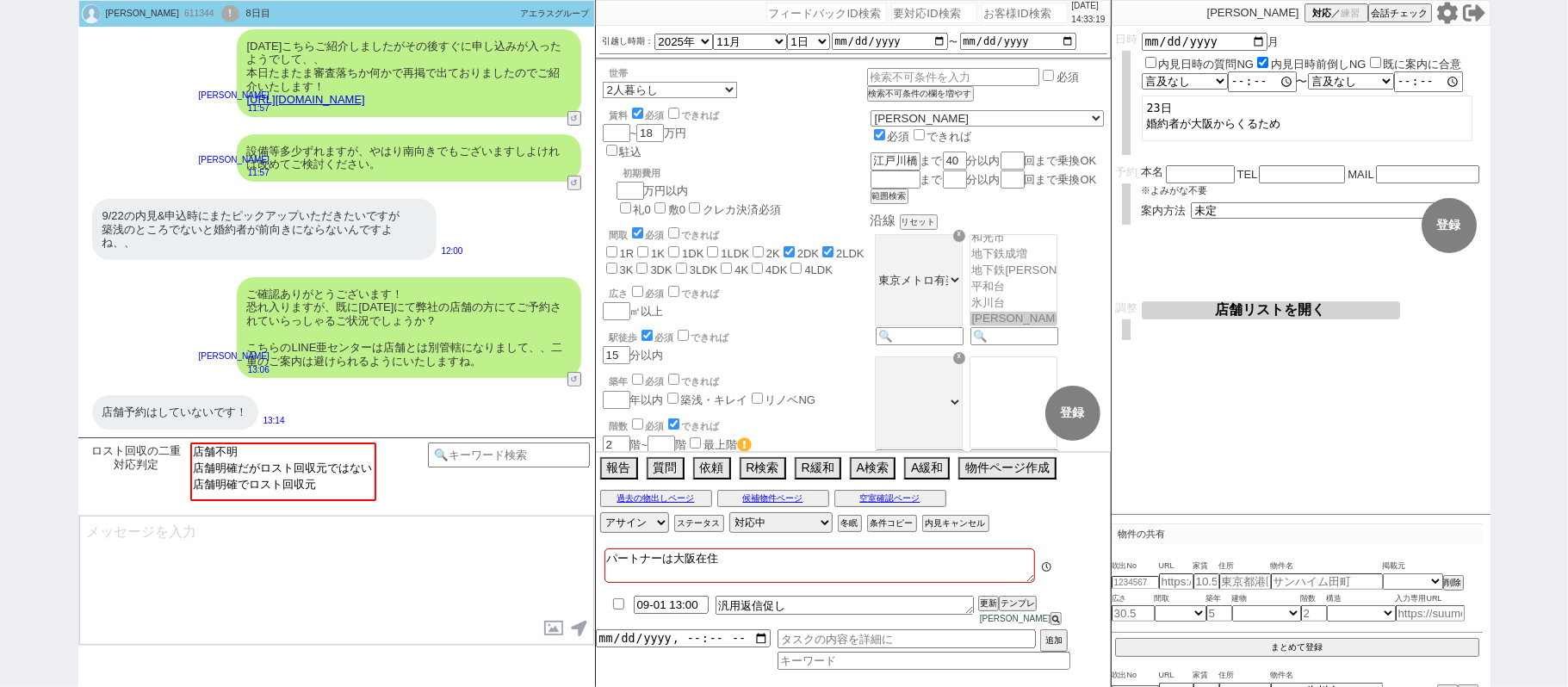
scroll to position [18, 0]
drag, startPoint x: 755, startPoint y: 568, endPoint x: 778, endPoint y: 564, distance: 23.3
click at [755, 576] on textarea "パートナーは大阪在住" at bounding box center [819, 566] width 430 height 35
type textarea "パートナーは大阪在住ｎ"
checkbox input "false"
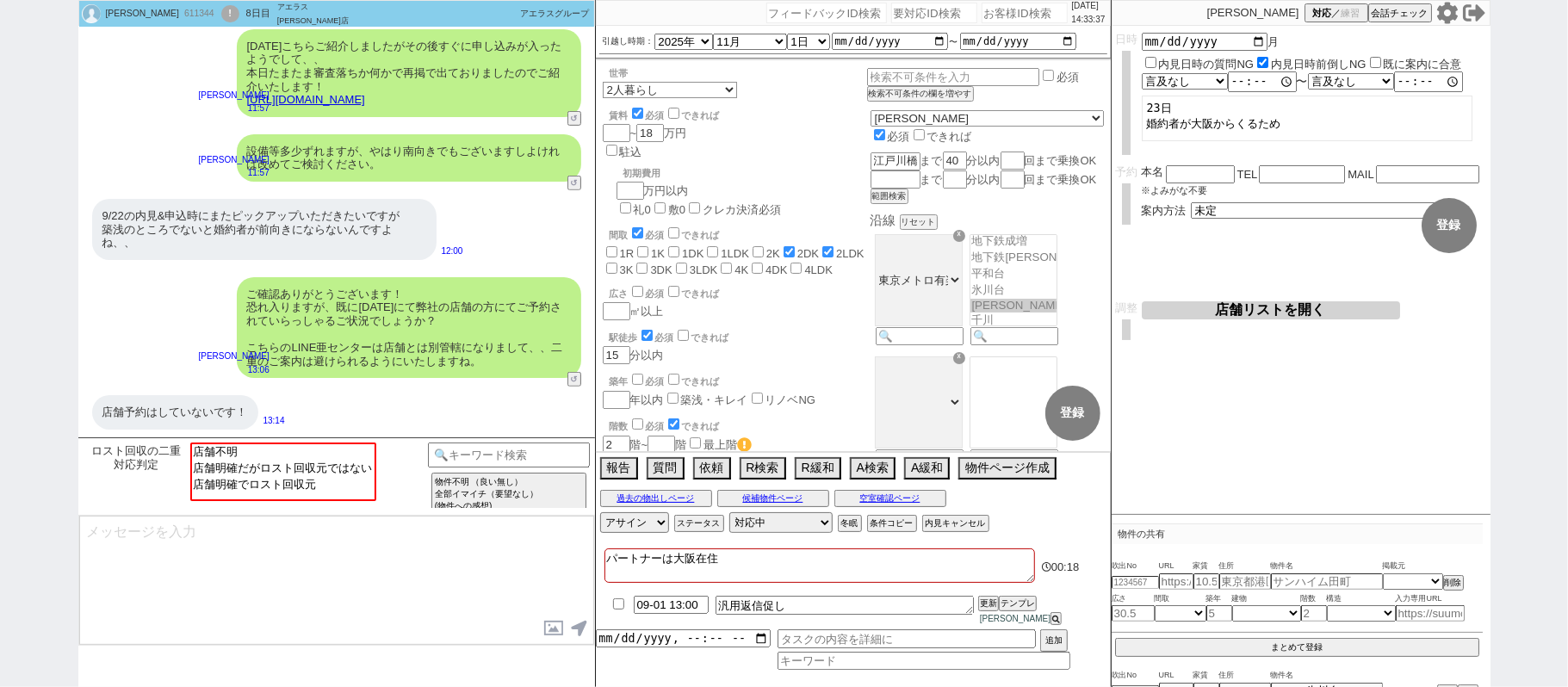
checkbox input "false"
checkbox input "true"
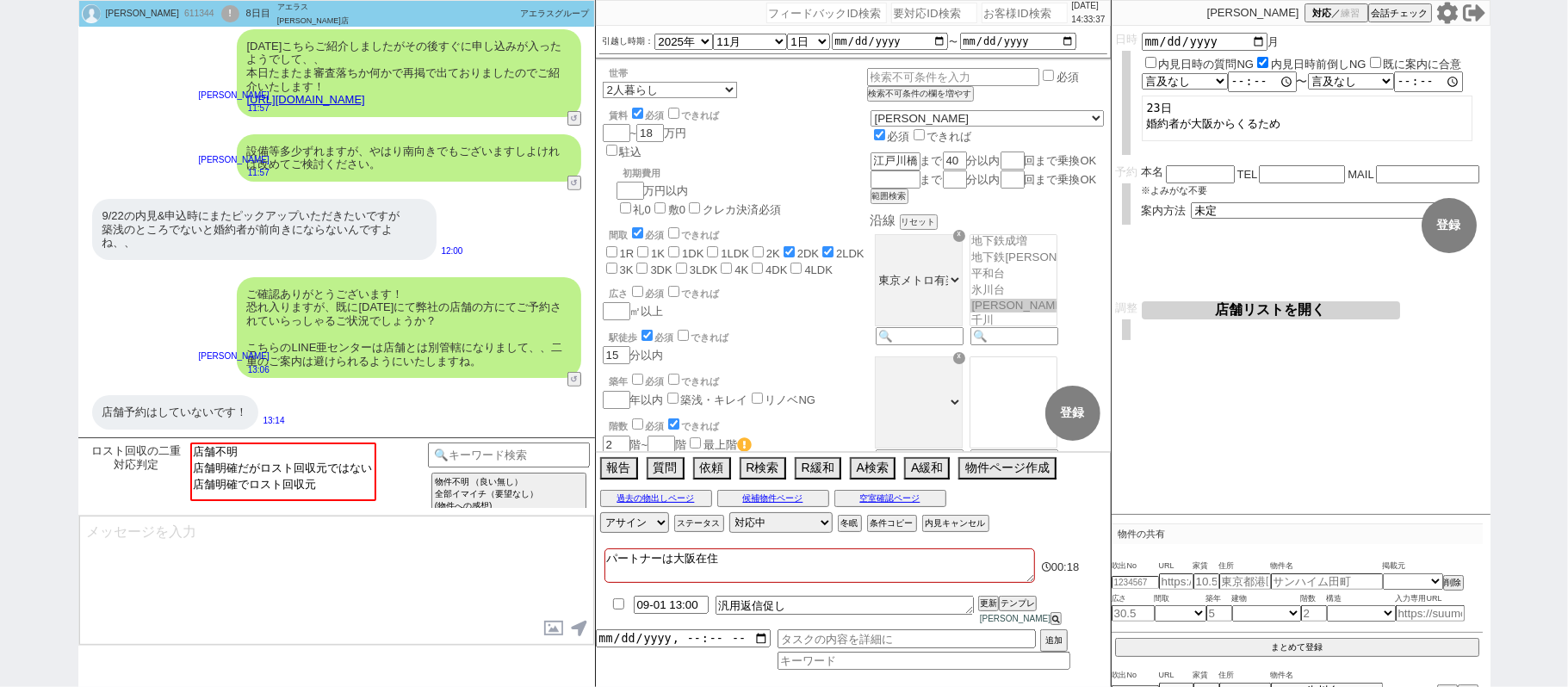
checkbox input "true"
checkbox input "false"
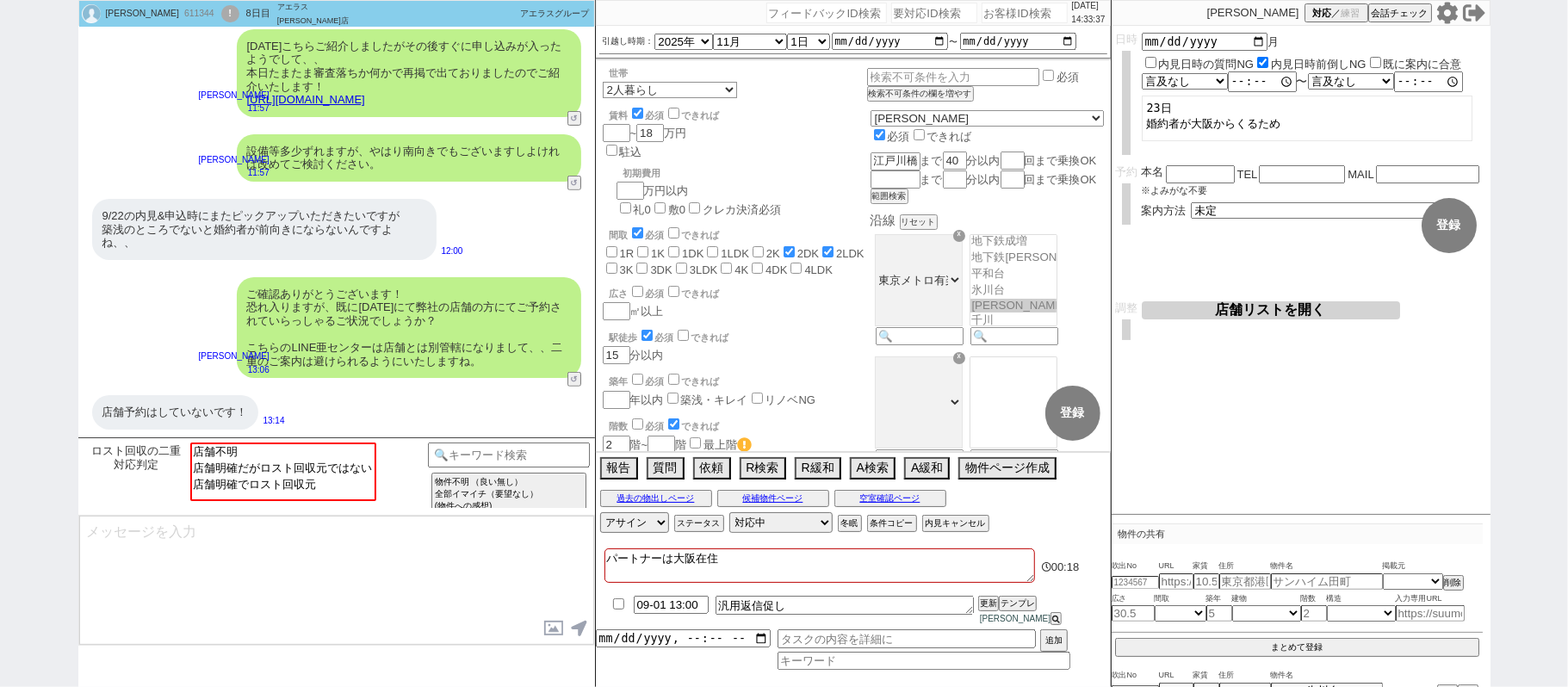
checkbox input "false"
type textarea "パートナーは大阪在住に"
checkbox input "false"
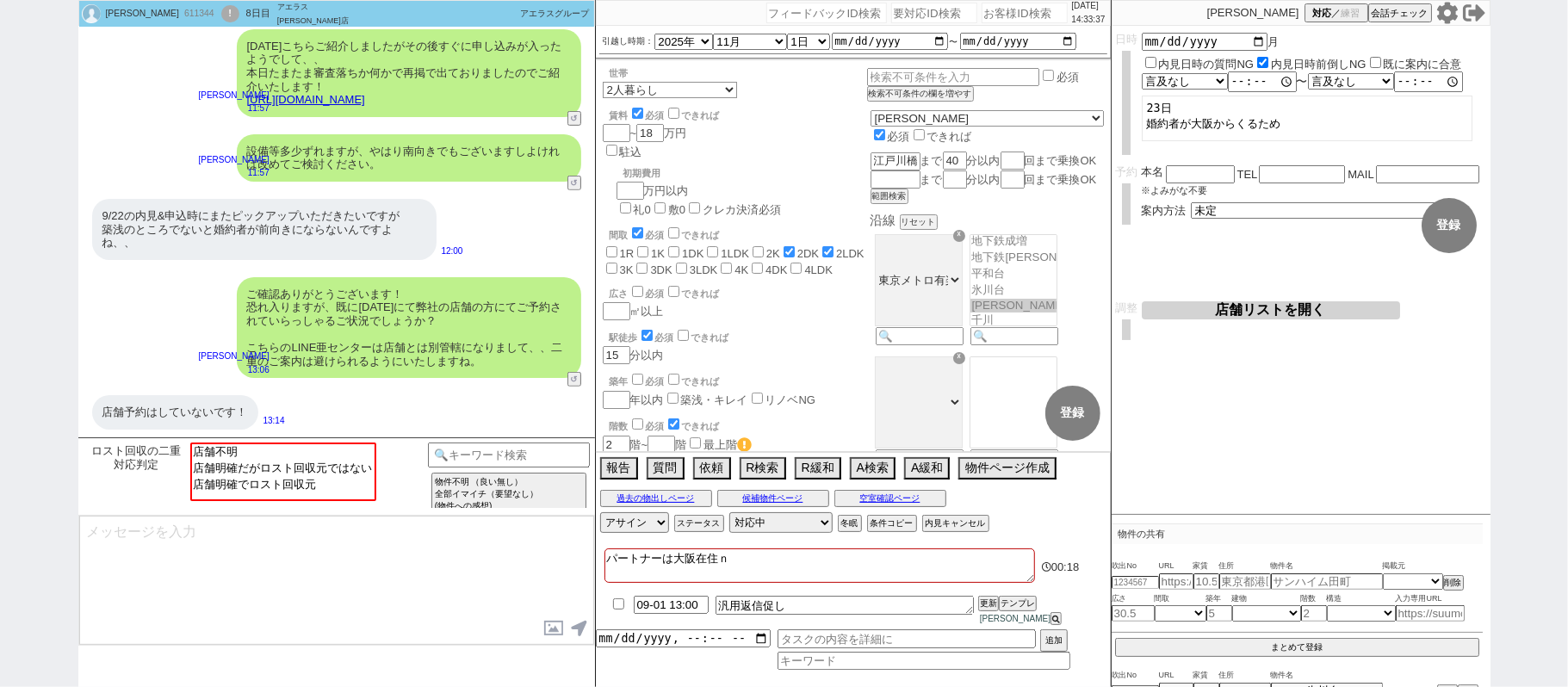
checkbox input "false"
checkbox input "true"
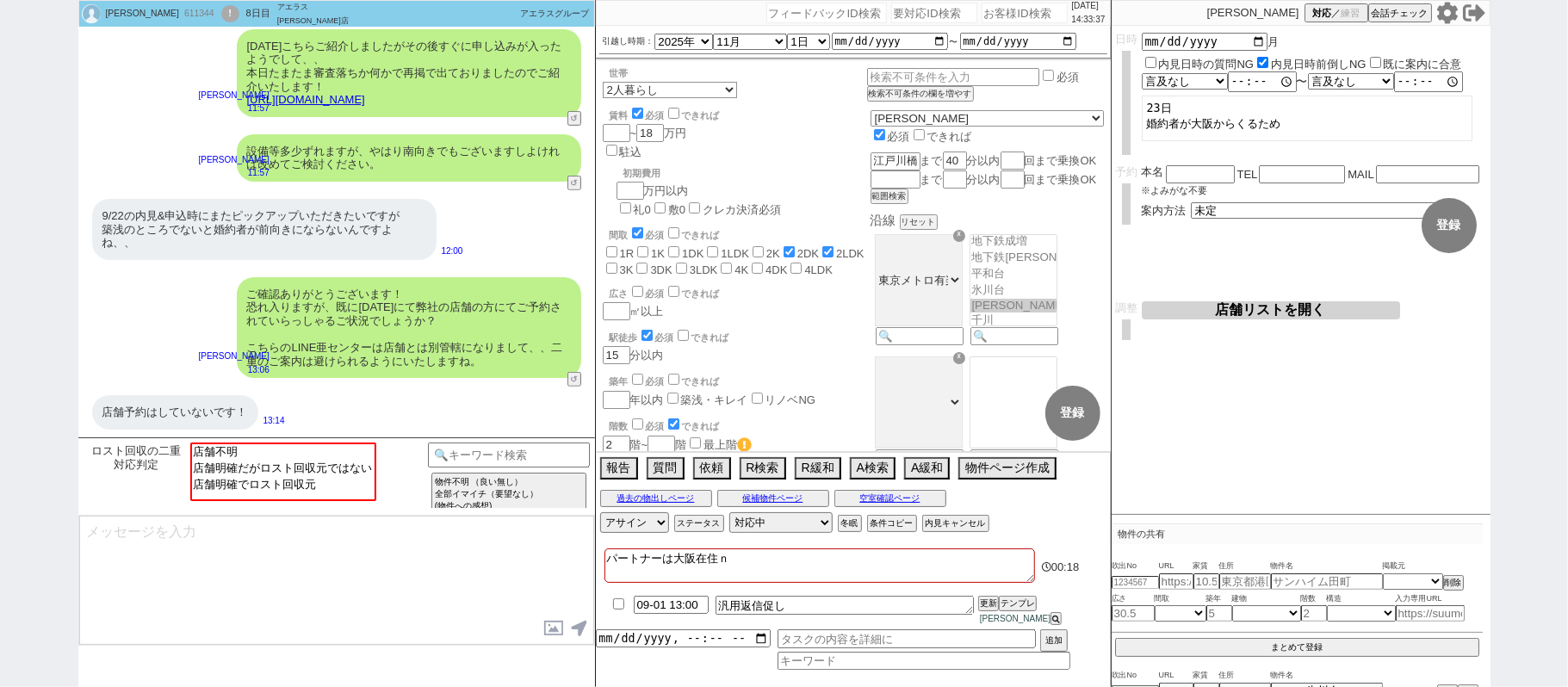
checkbox input "false"
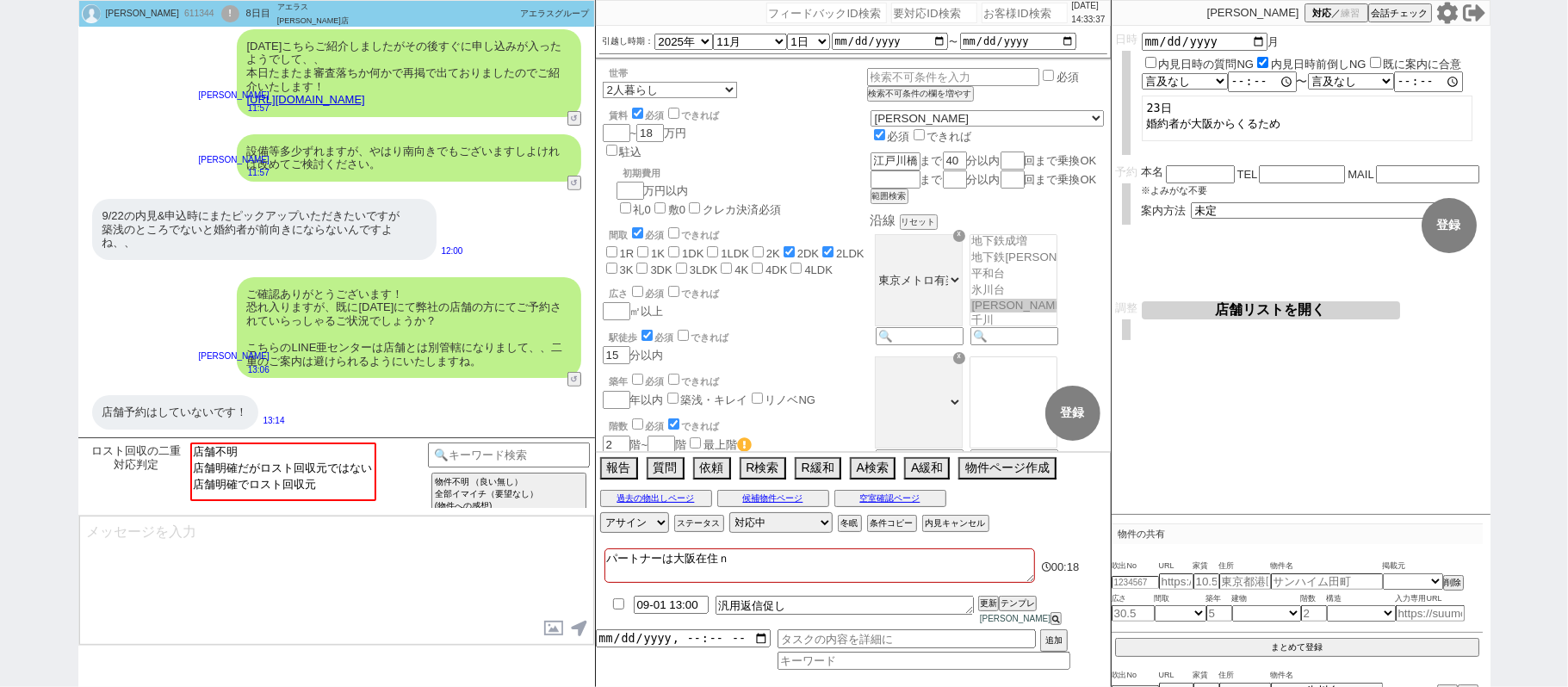
checkbox input "false"
type textarea "パートナーは大阪在住"
checkbox input "false"
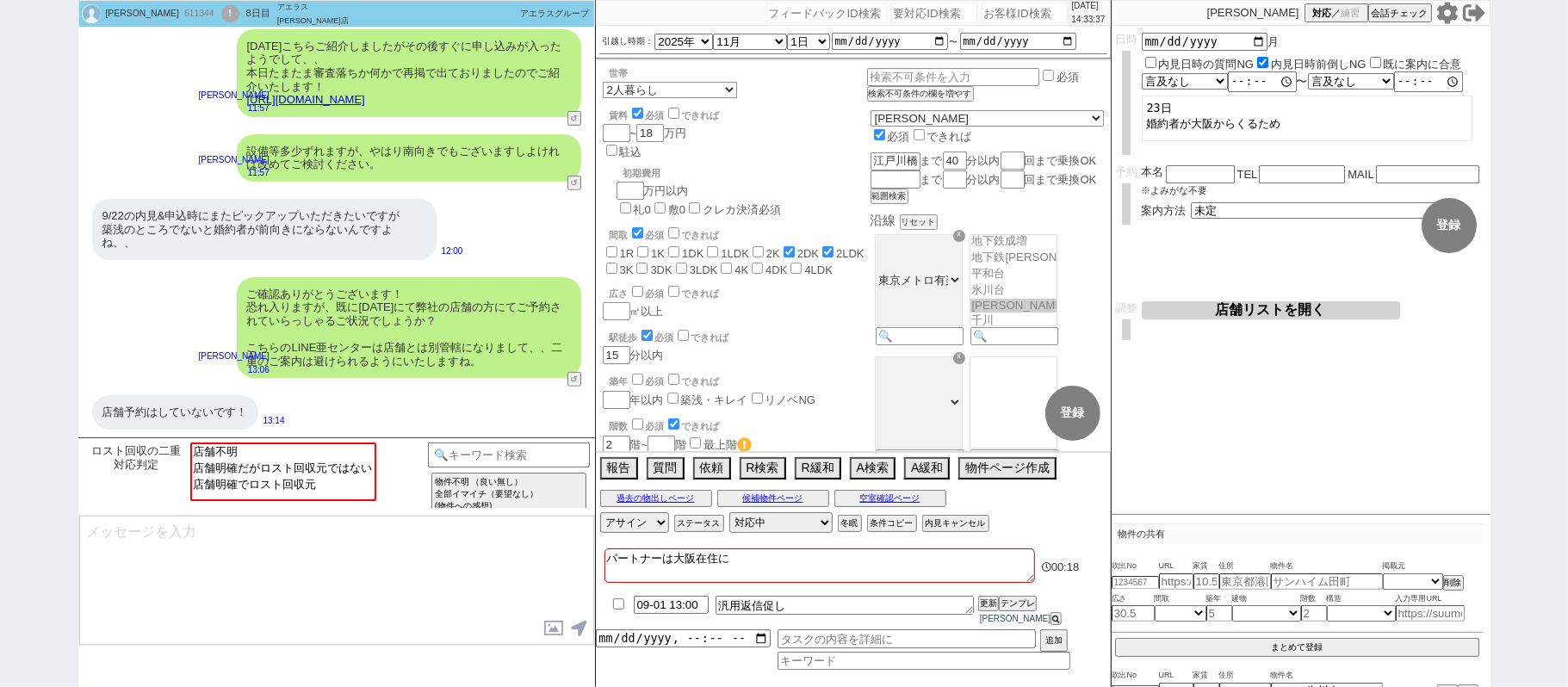
checkbox input "false"
checkbox input "true"
checkbox input "false"
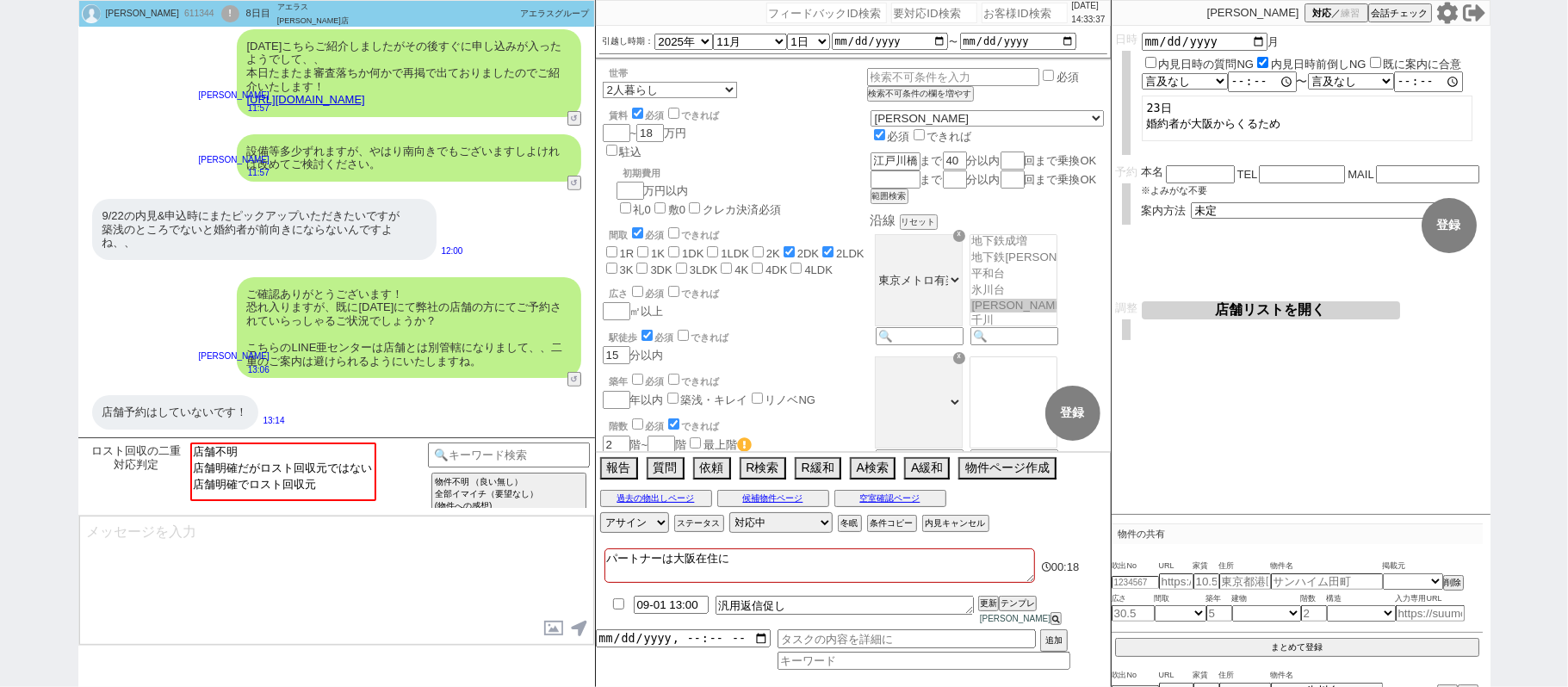
checkbox input "false"
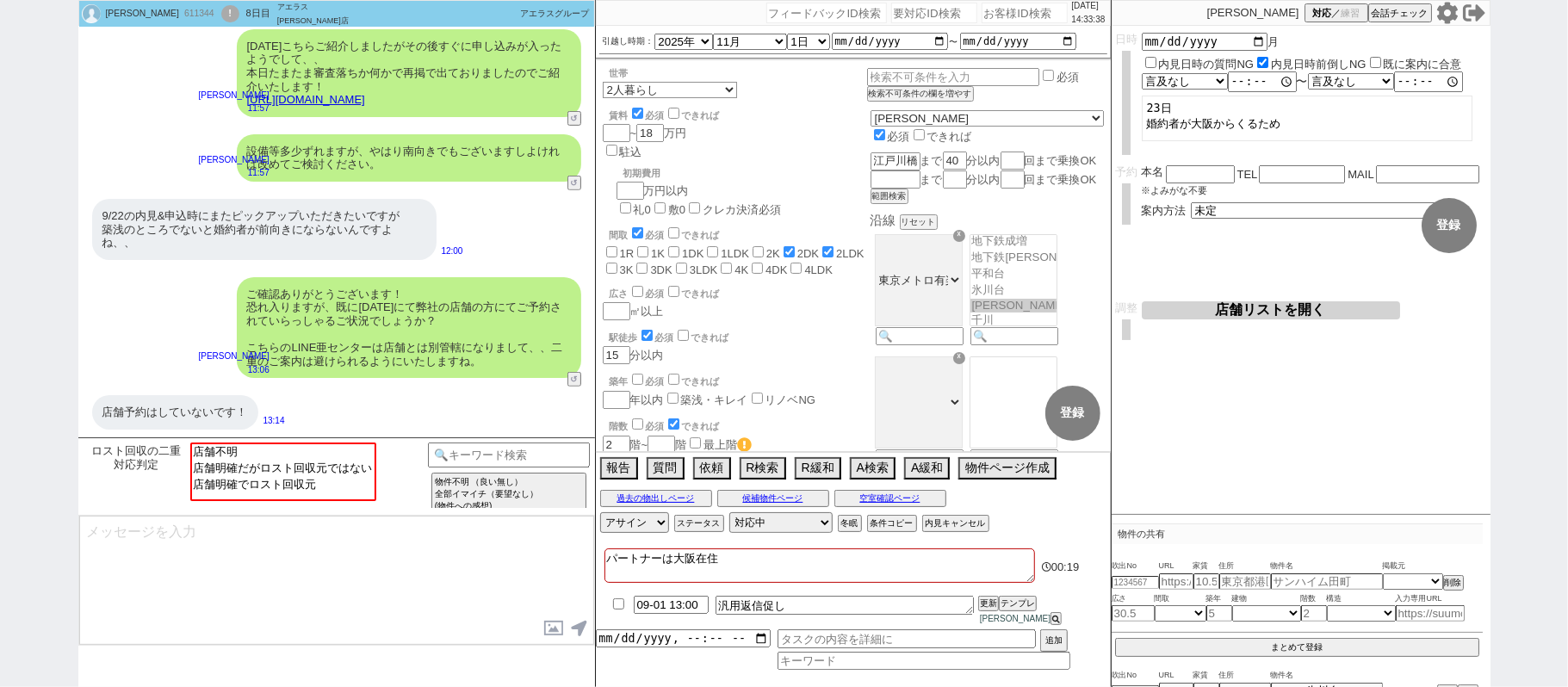
type textarea "パートナーは大阪在住"
checkbox input "false"
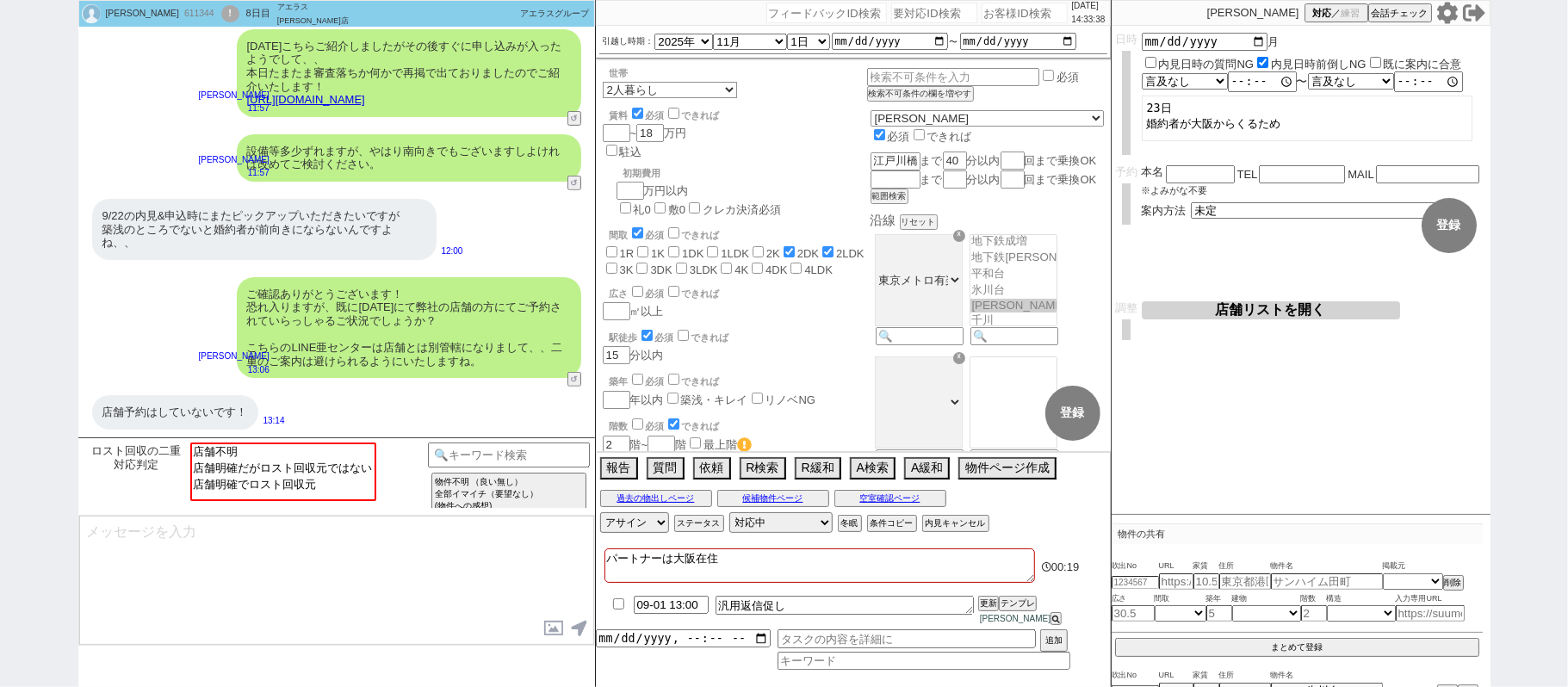
checkbox input "false"
checkbox input "true"
checkbox input "false"
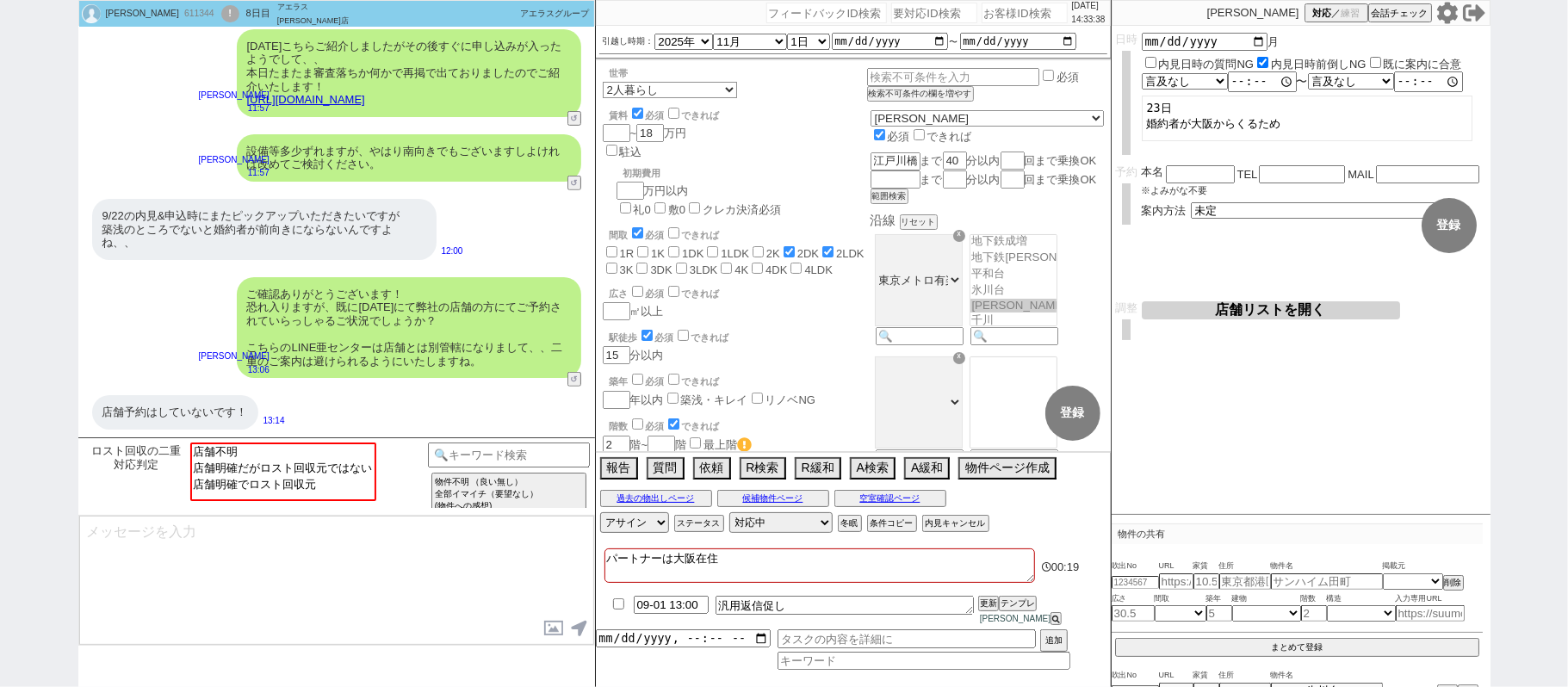
checkbox input "false"
type textarea "パートナーは大阪在住　ｊ"
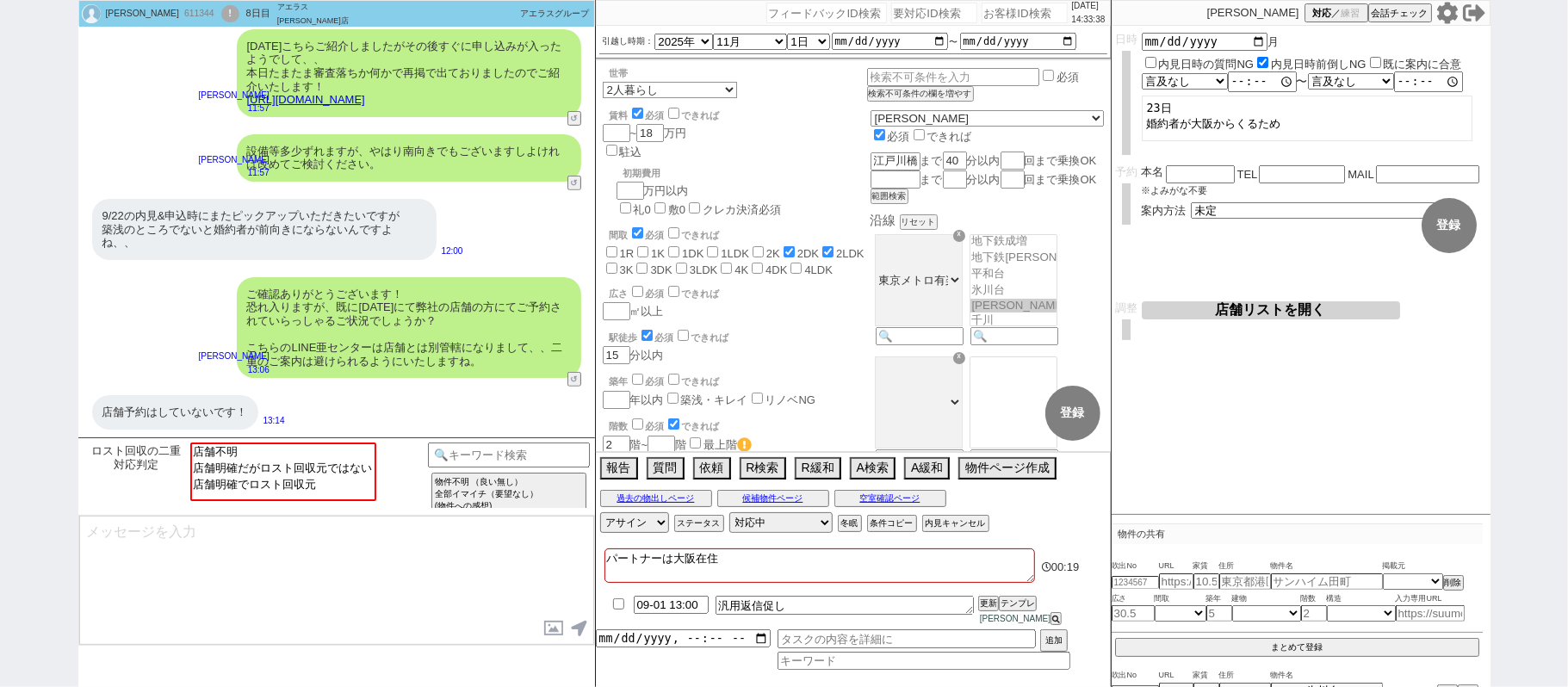
checkbox input "false"
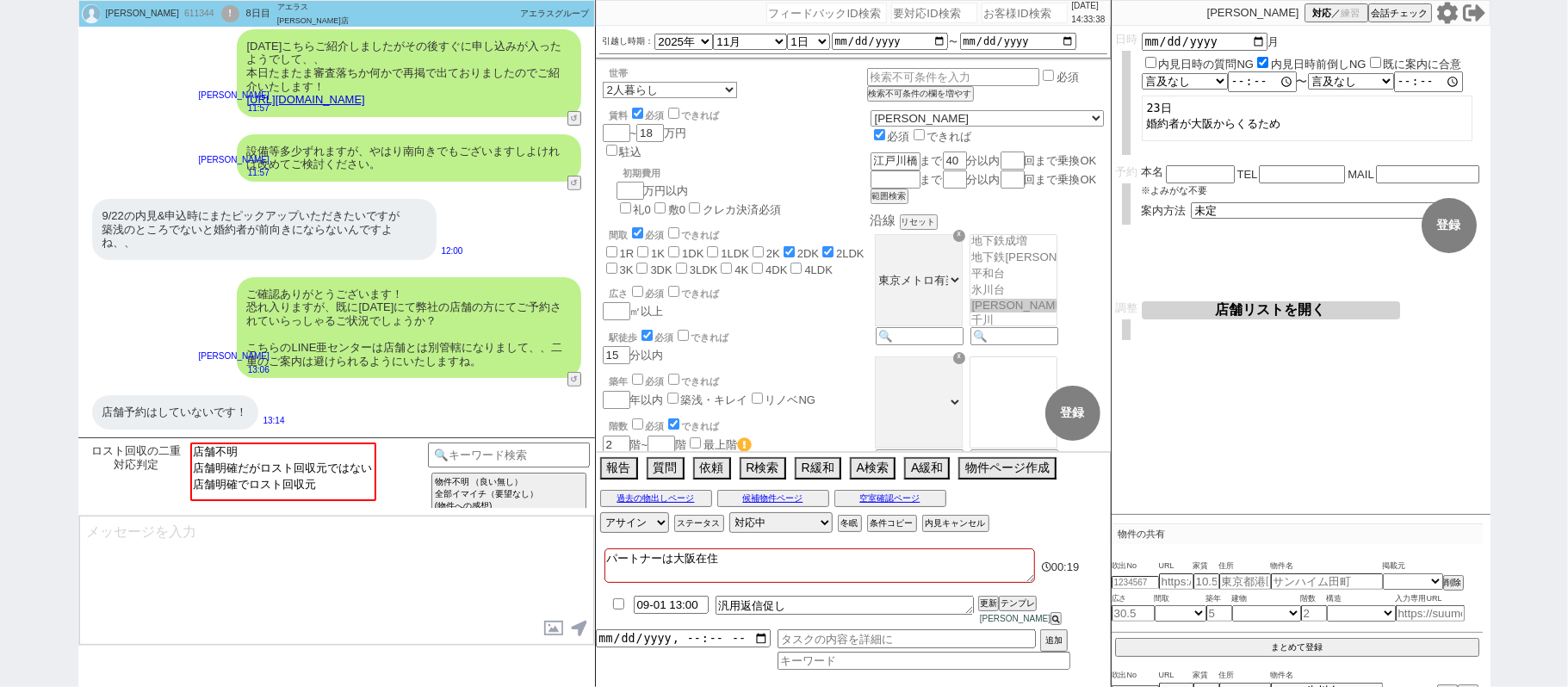
checkbox input "true"
checkbox input "false"
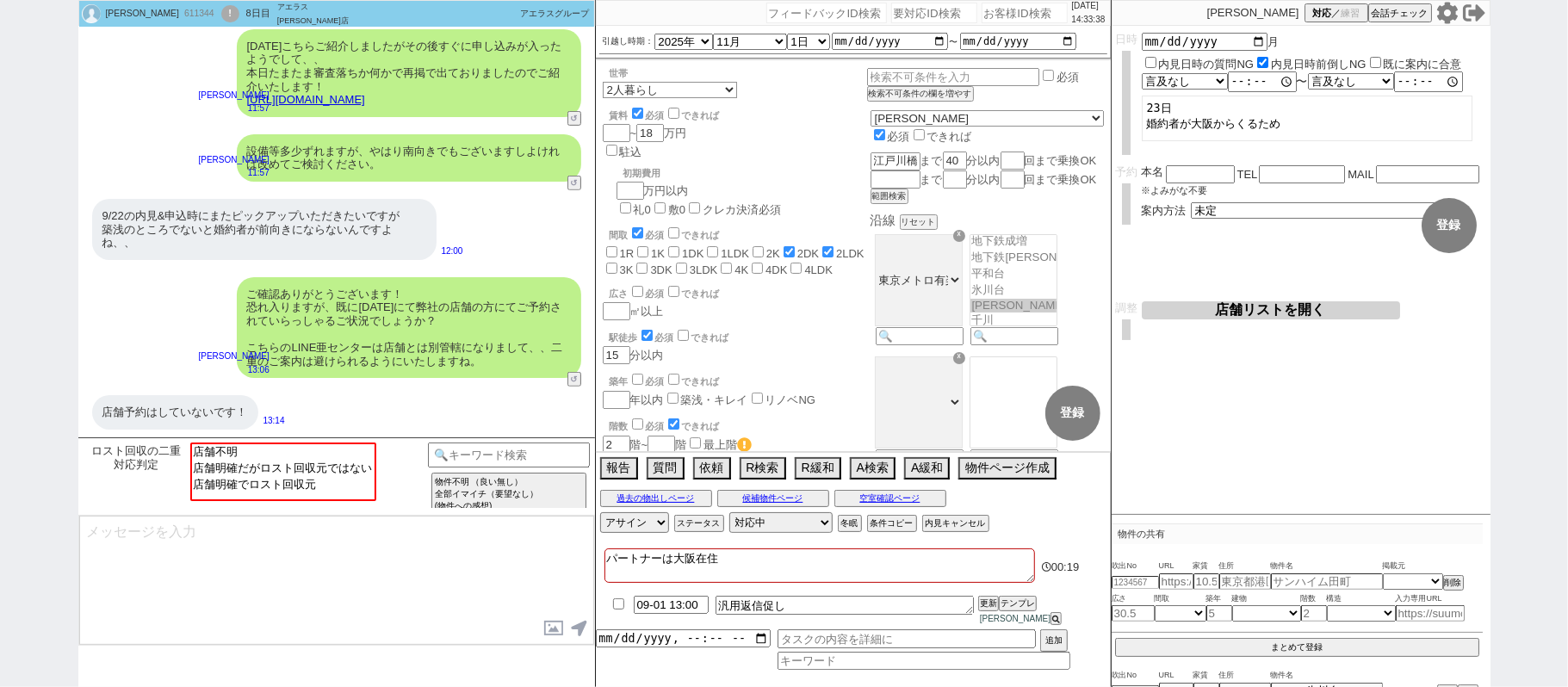
checkbox input "false"
type textarea "パートナーは大阪在住　じ"
checkbox input "false"
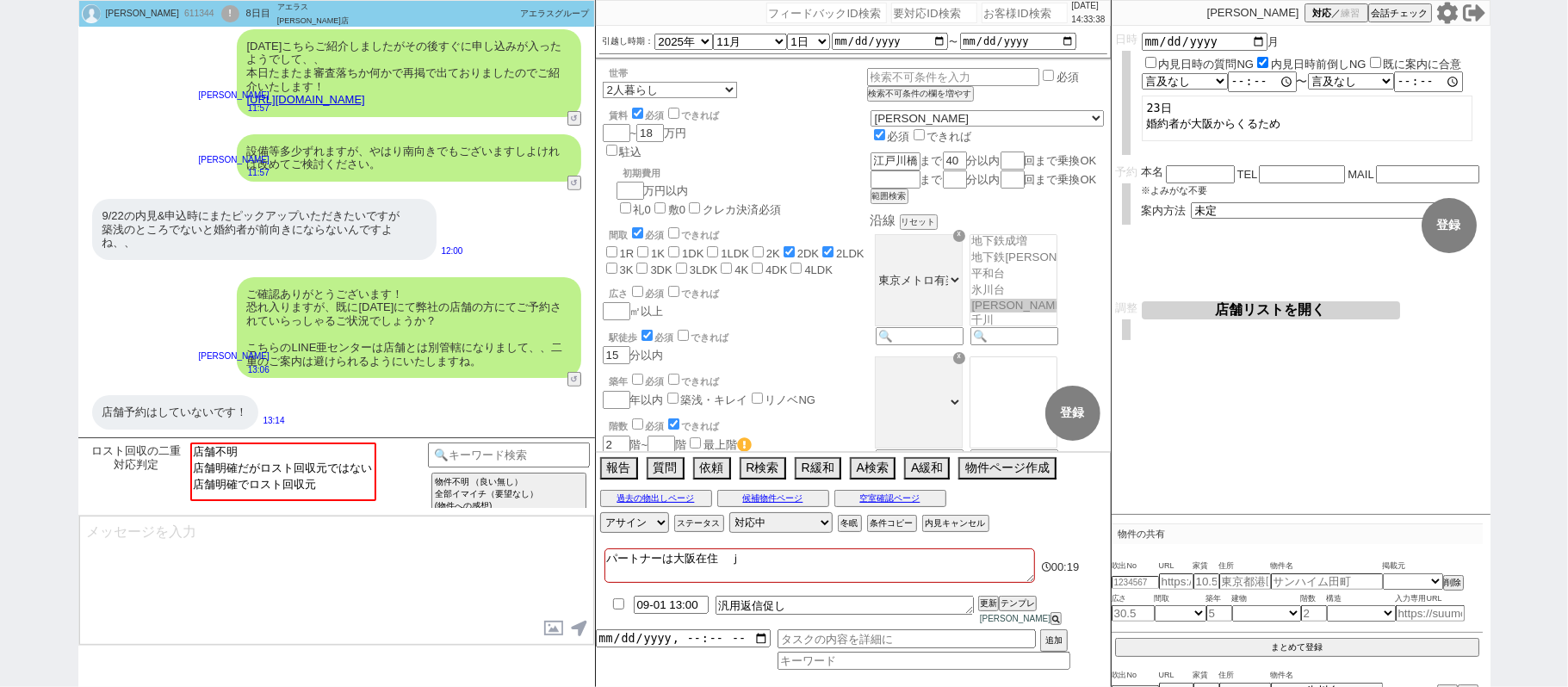
checkbox input "false"
checkbox input "true"
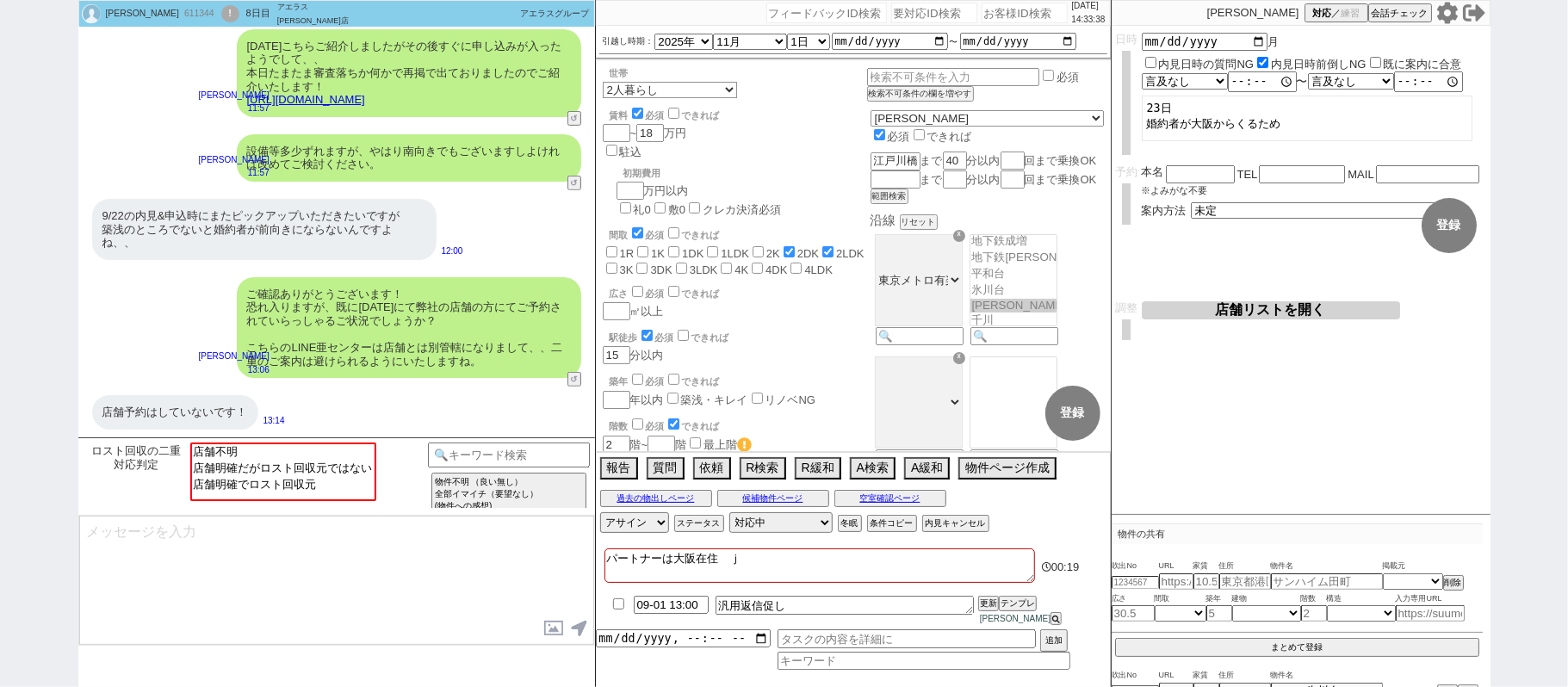
checkbox input "true"
checkbox input "false"
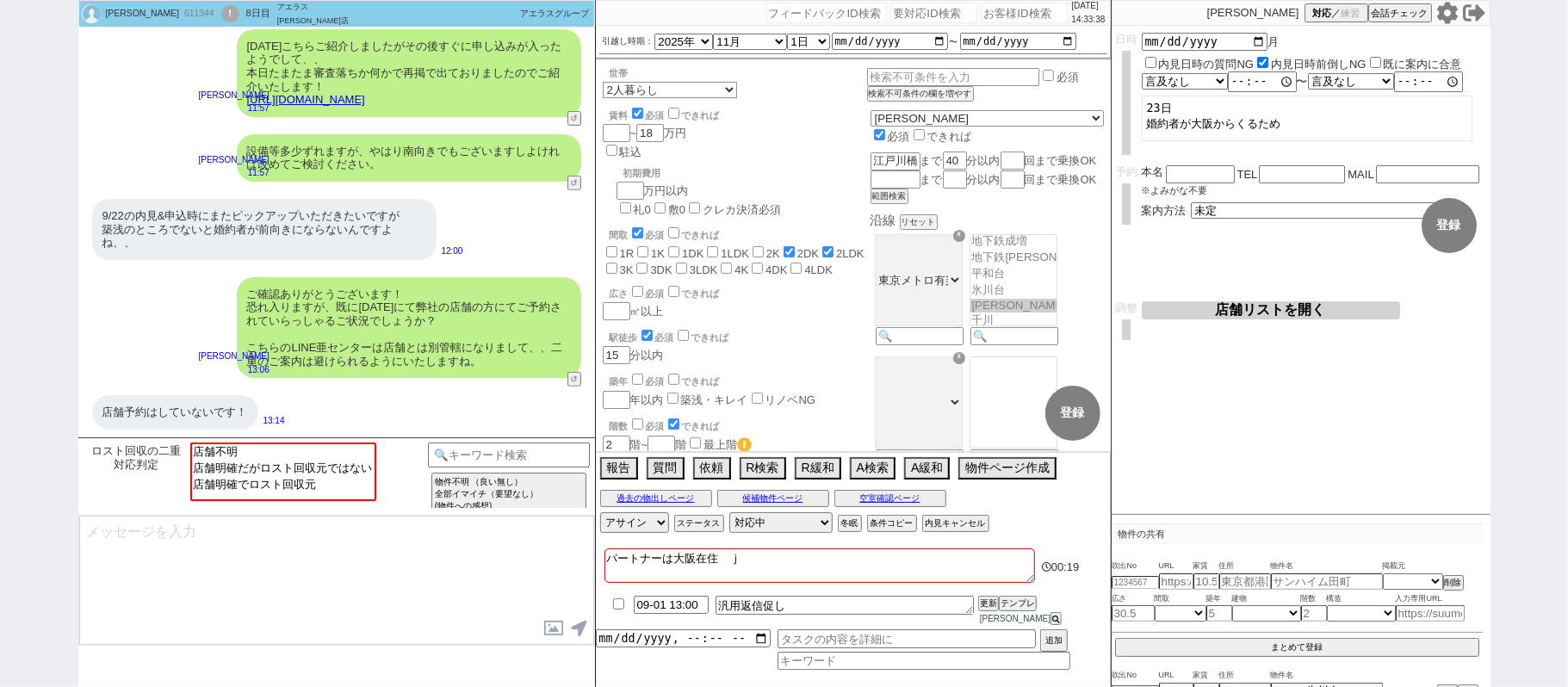
checkbox input "false"
type textarea "パートナーは大阪在住"
checkbox input "false"
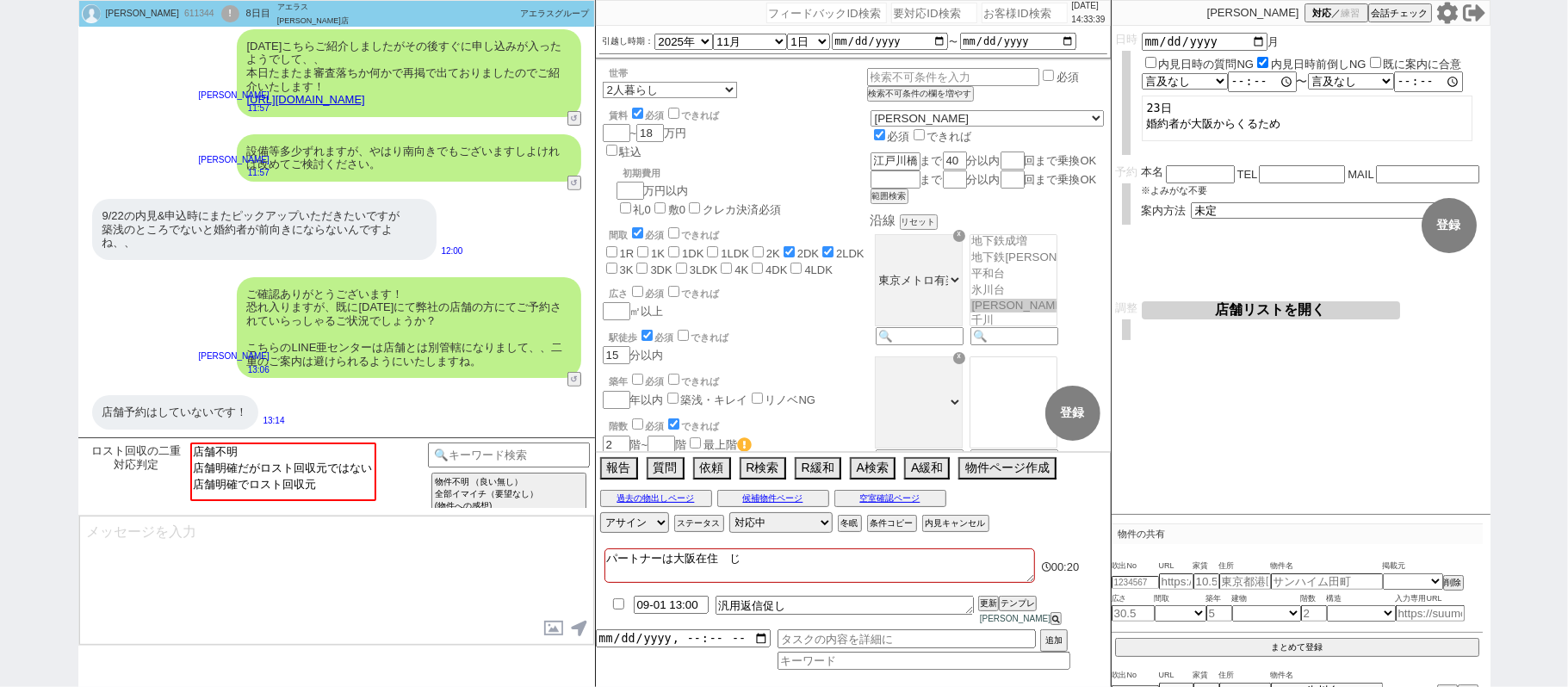
checkbox input "false"
checkbox input "true"
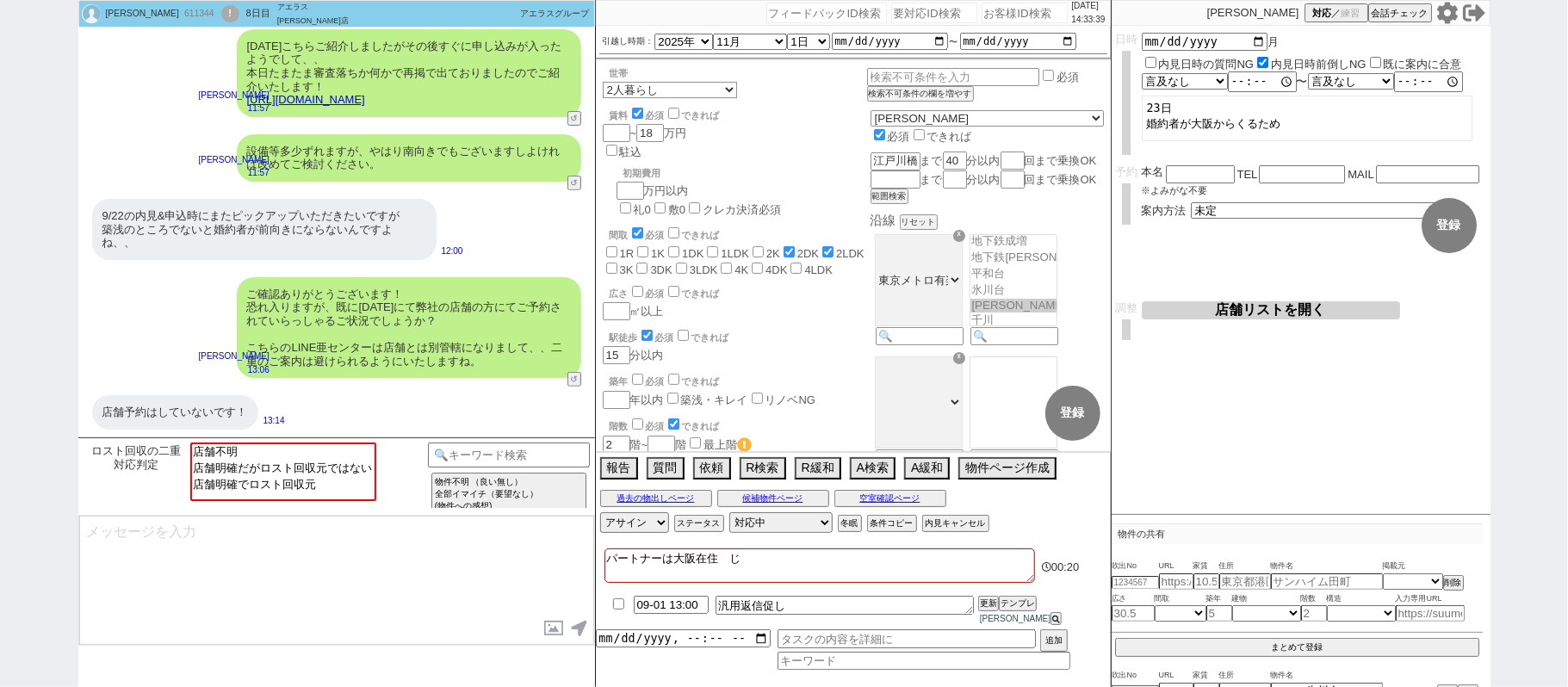
checkbox input "false"
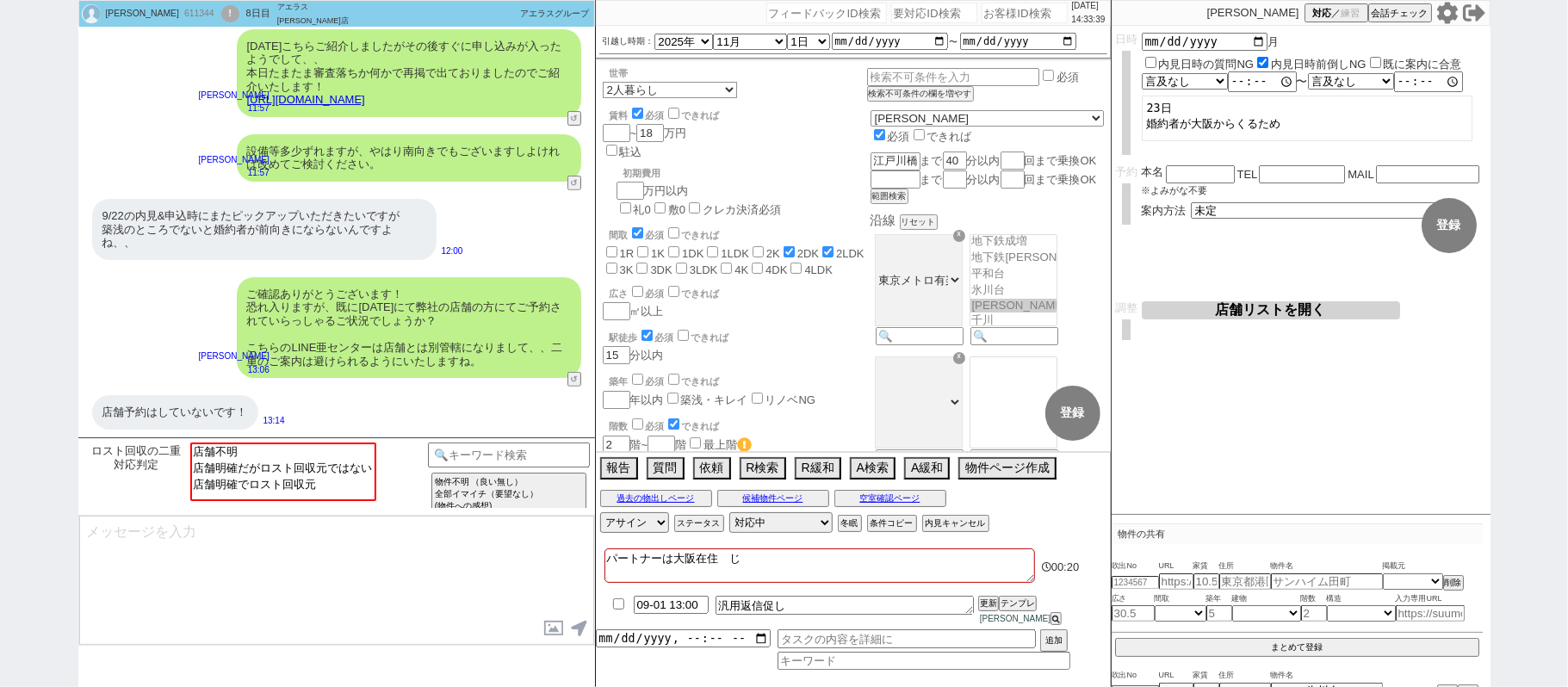
checkbox input "false"
type textarea "パートナーは大阪在住　ｎ"
checkbox input "false"
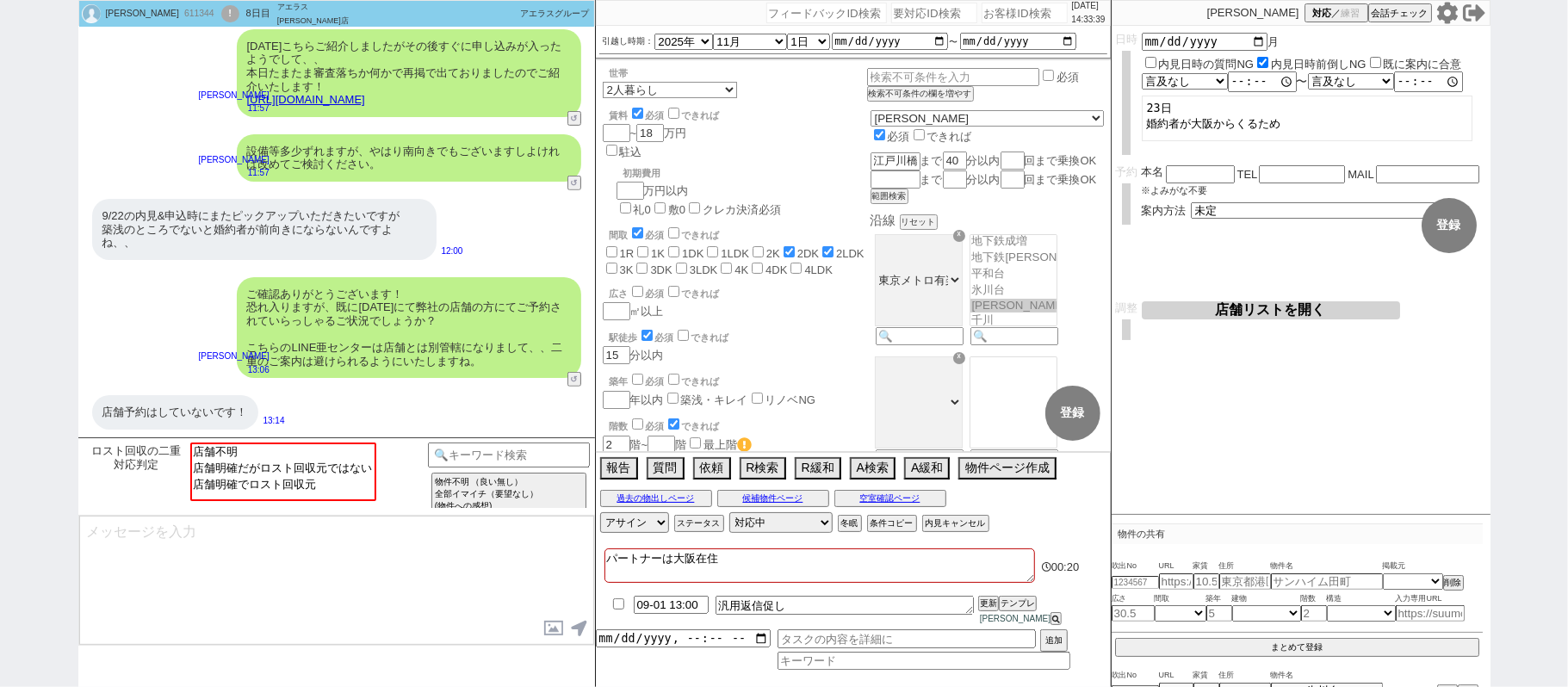
checkbox input "false"
checkbox input "true"
checkbox input "false"
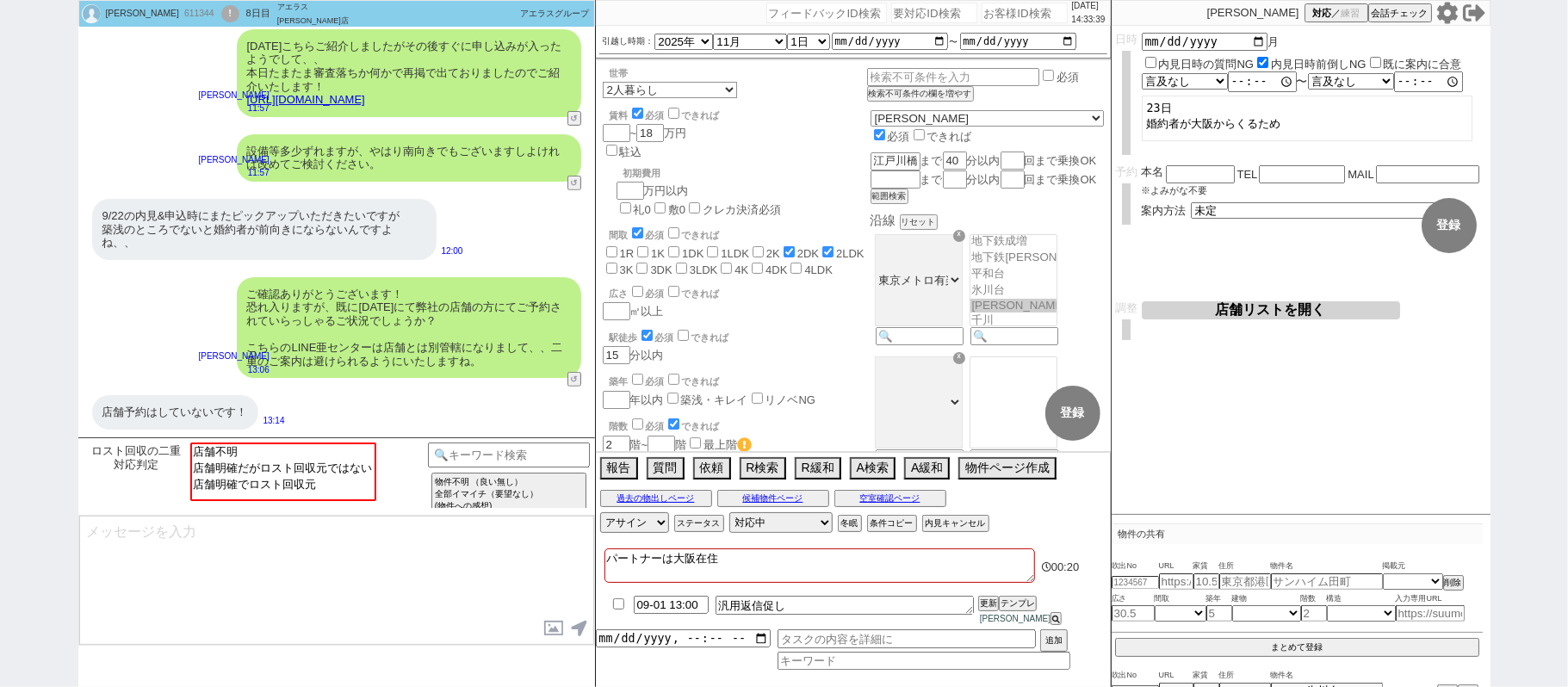
checkbox input "false"
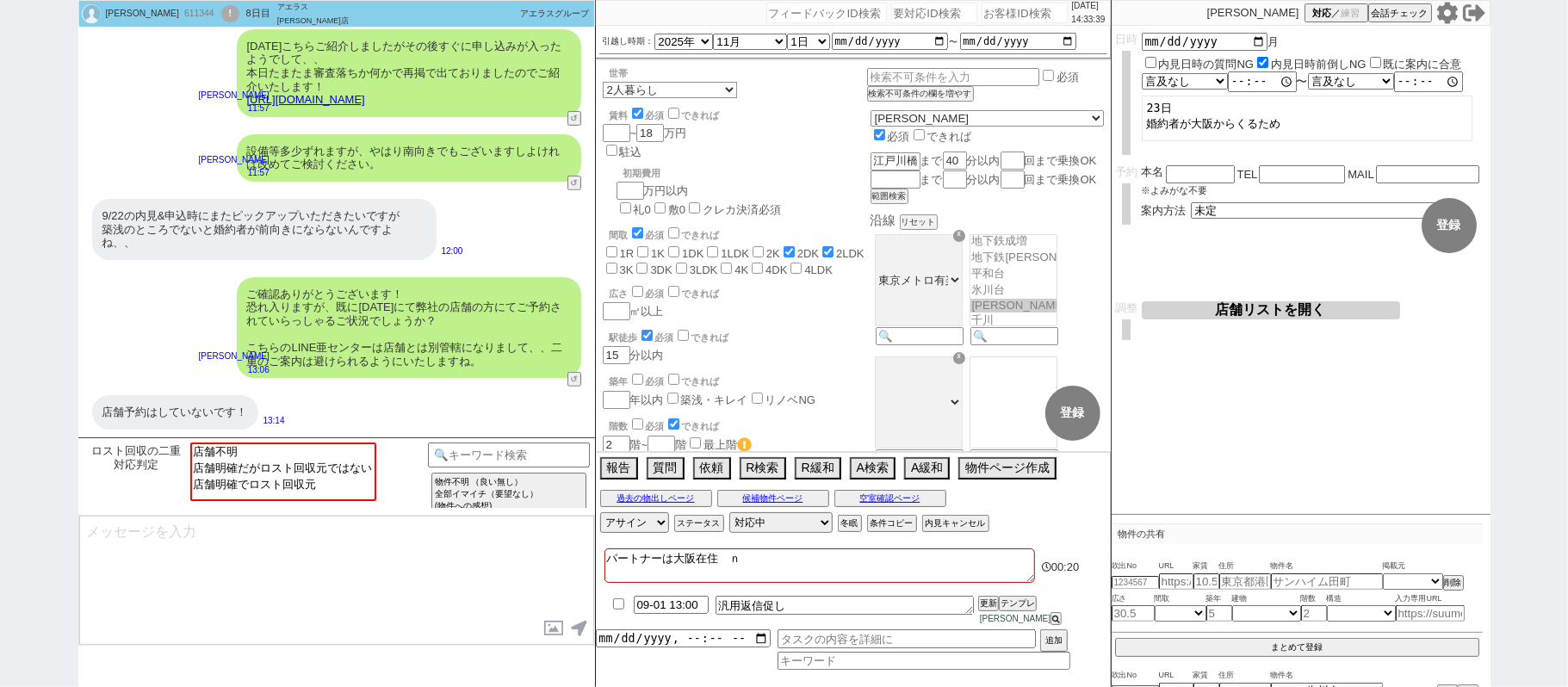
type textarea "パートナーは大阪在住　に"
checkbox input "false"
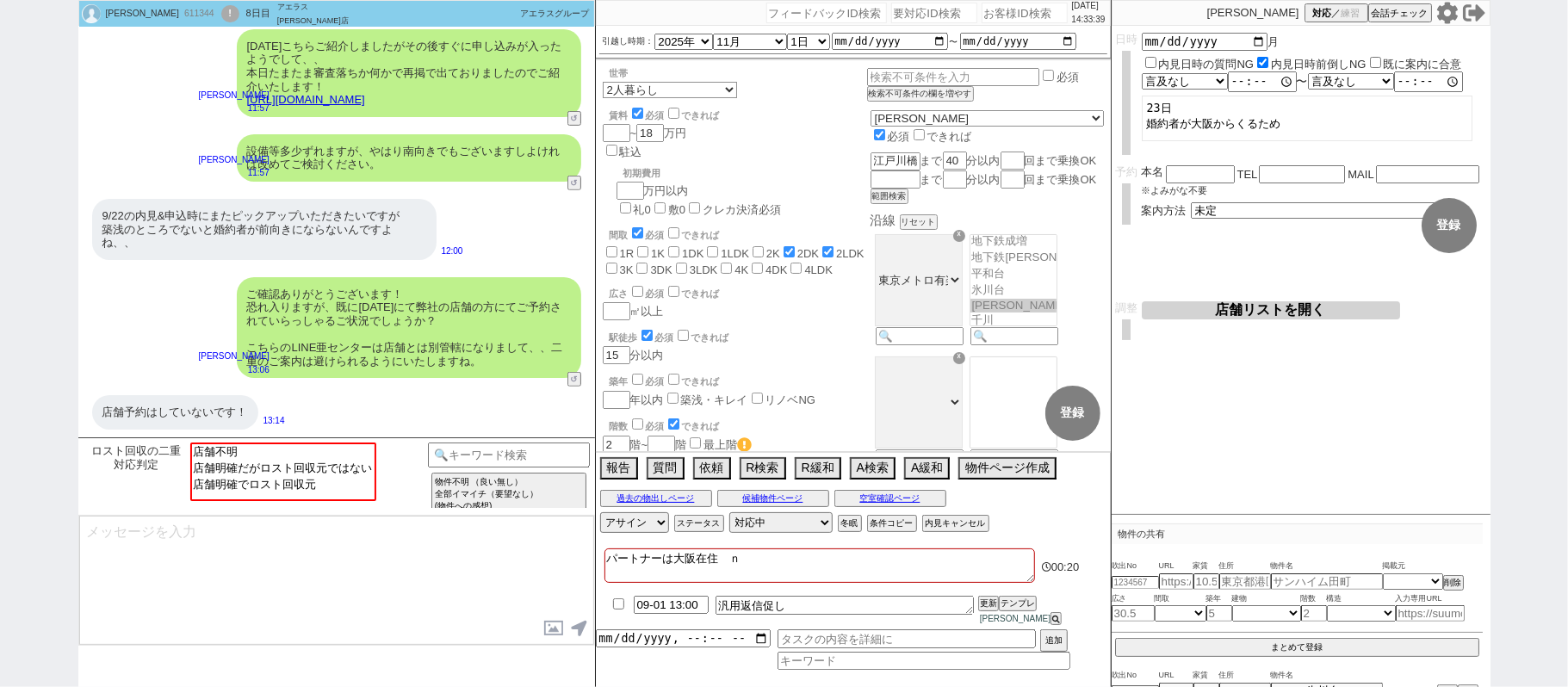
checkbox input "false"
checkbox input "true"
checkbox input "false"
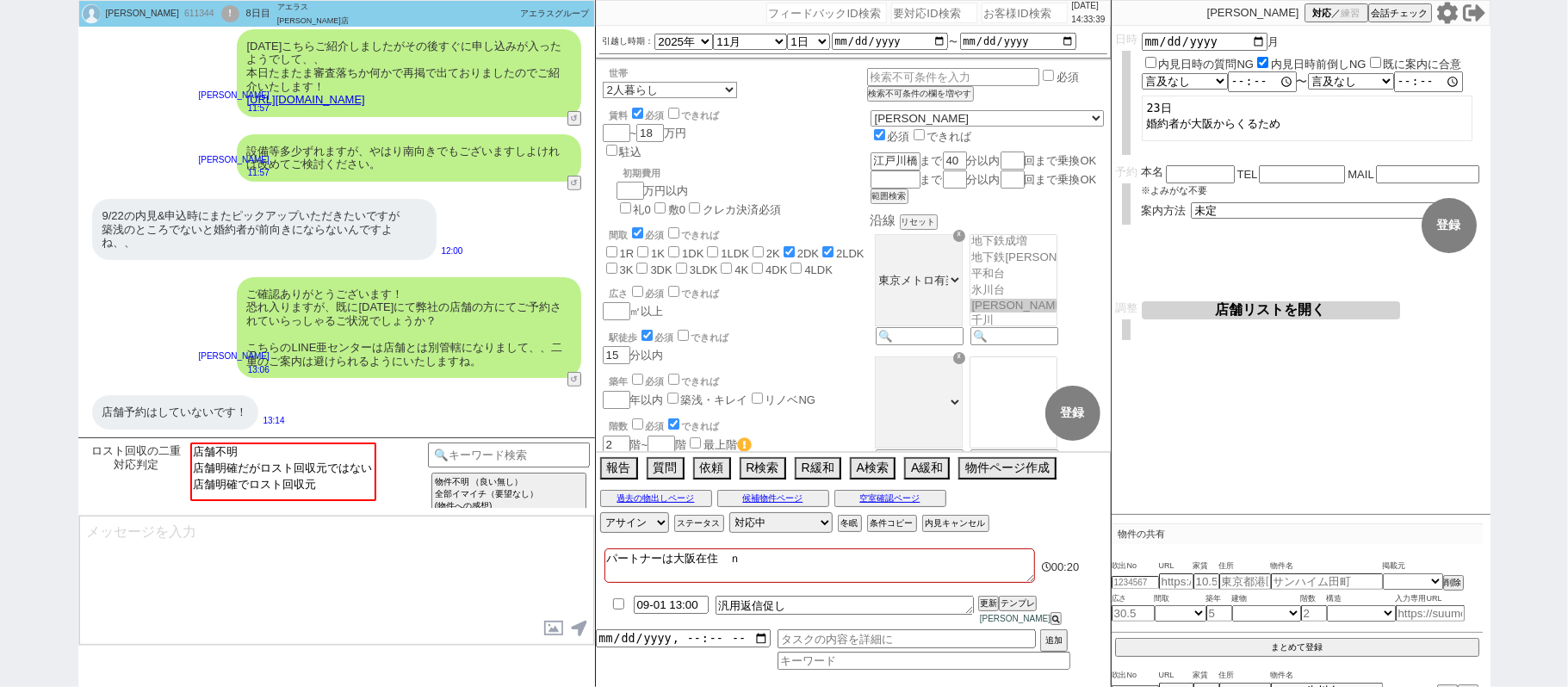
checkbox input "false"
type textarea "パートナーは大阪在住　にｊ"
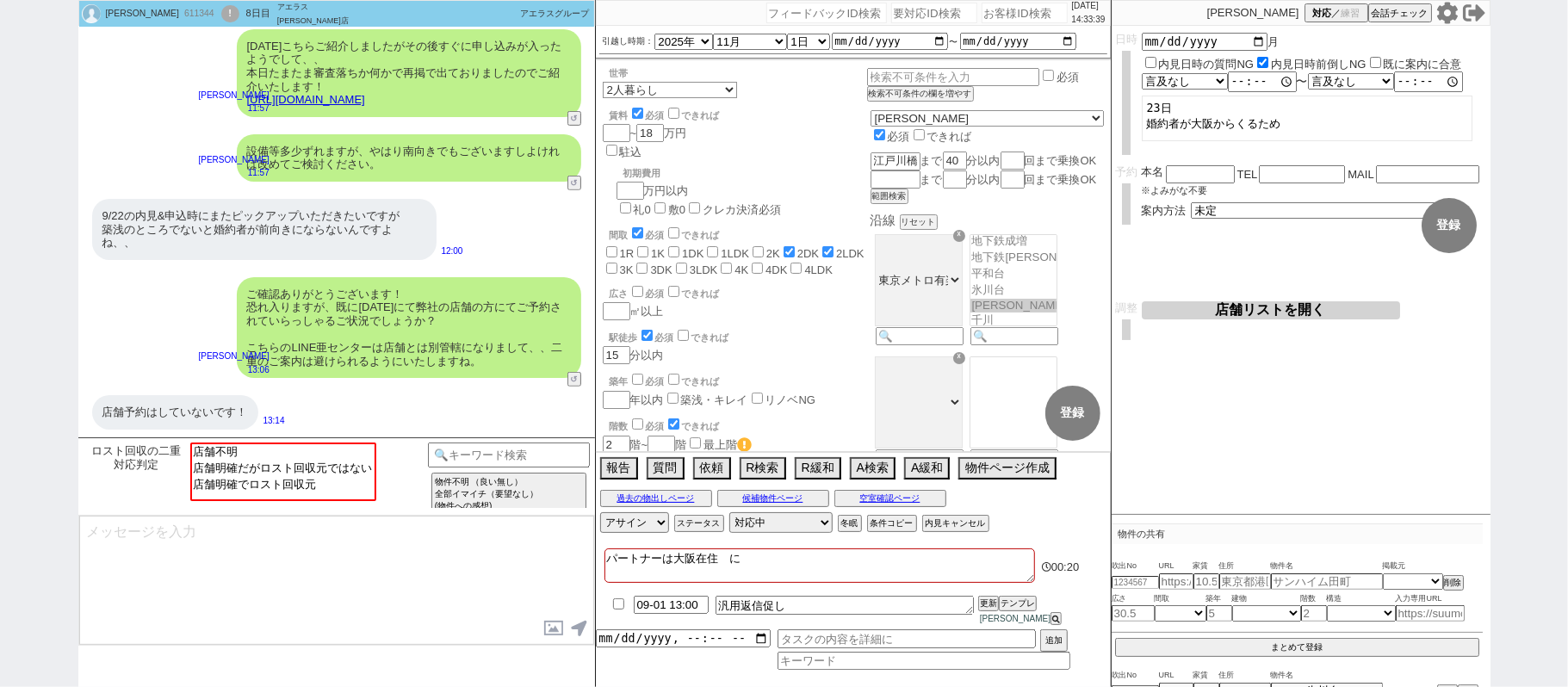
checkbox input "false"
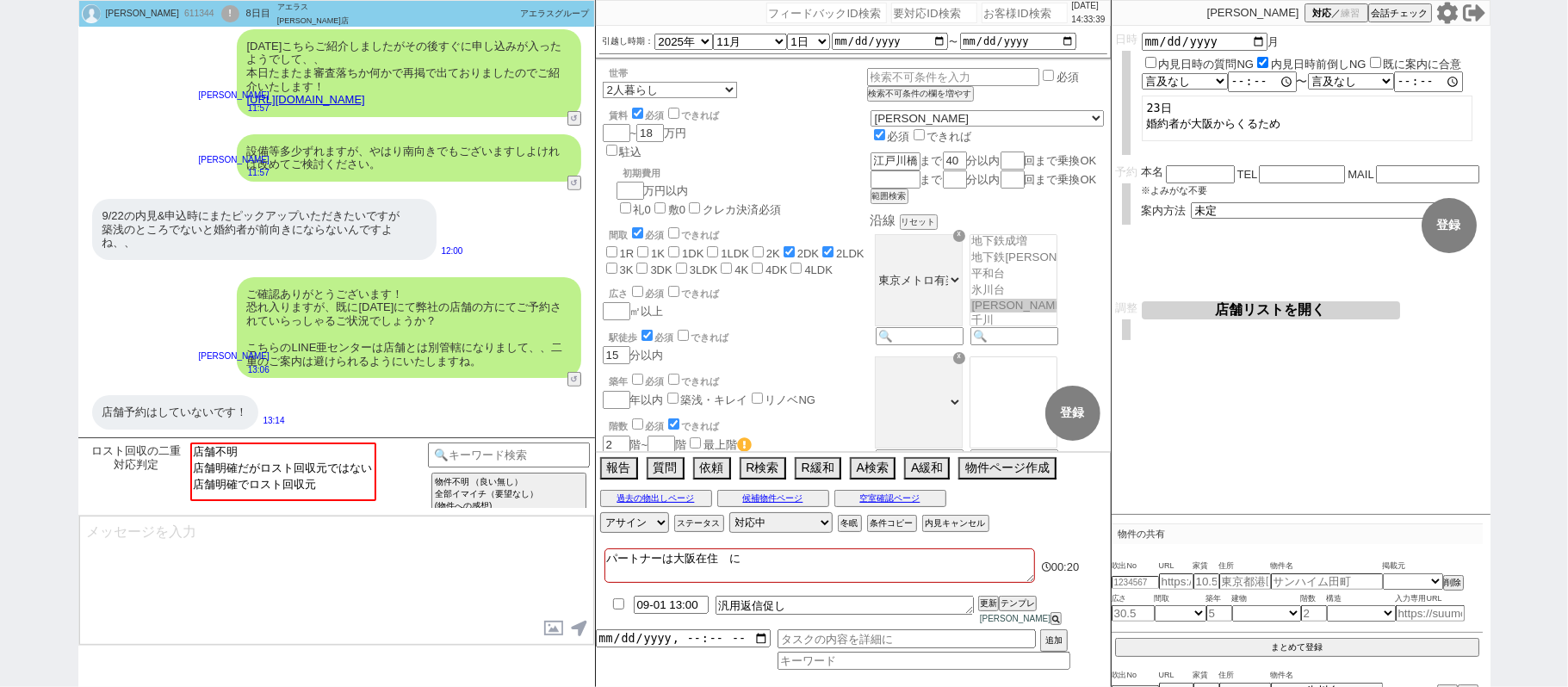
checkbox input "true"
checkbox input "false"
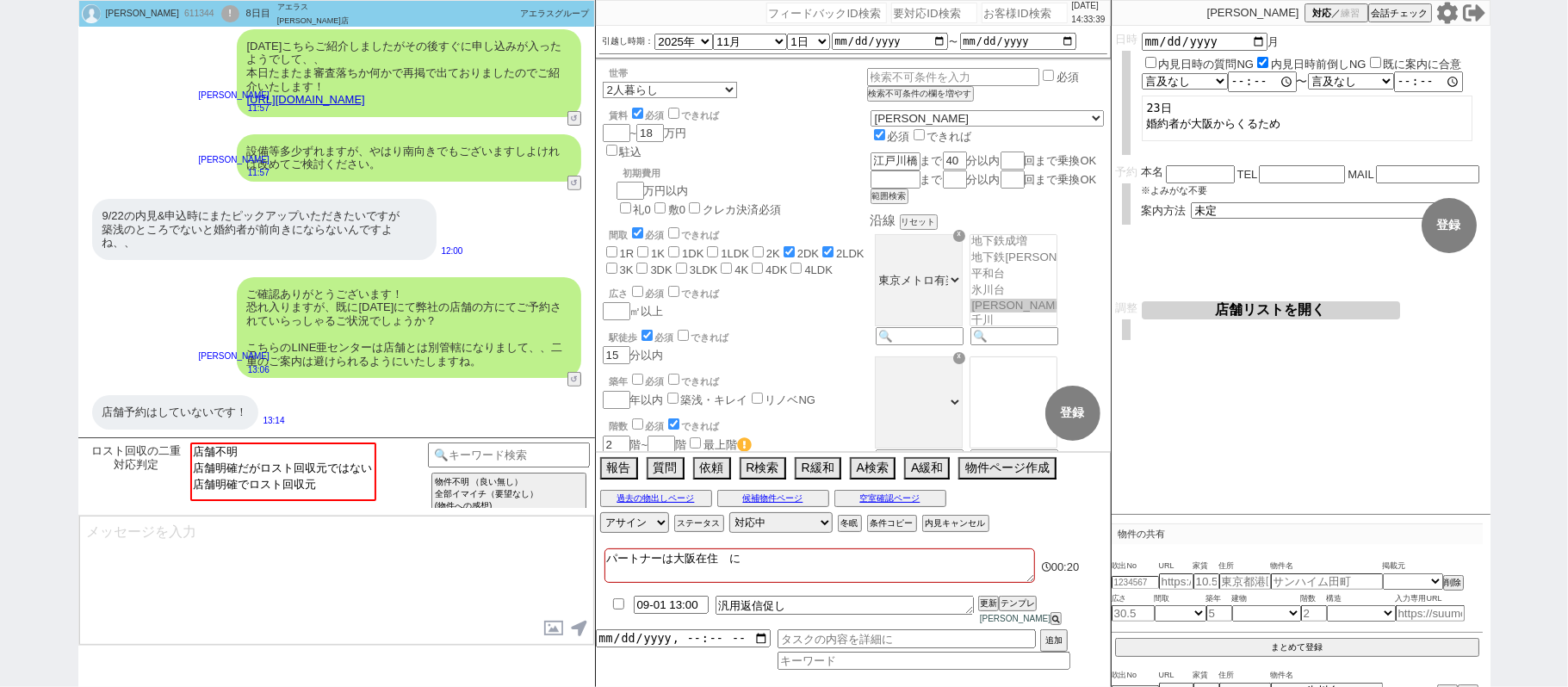
checkbox input "false"
type textarea "パートナーは大阪在住　にじゅ"
checkbox input "false"
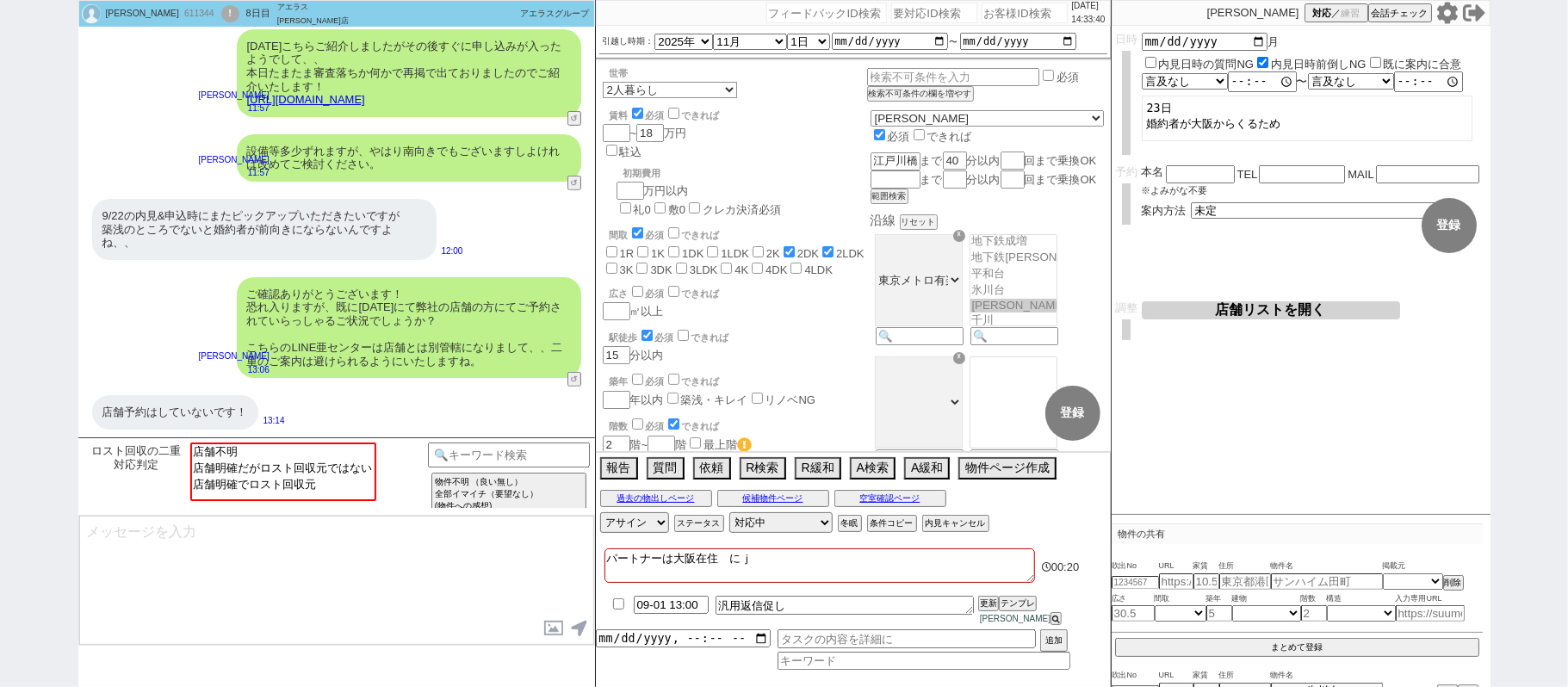
checkbox input "false"
checkbox input "true"
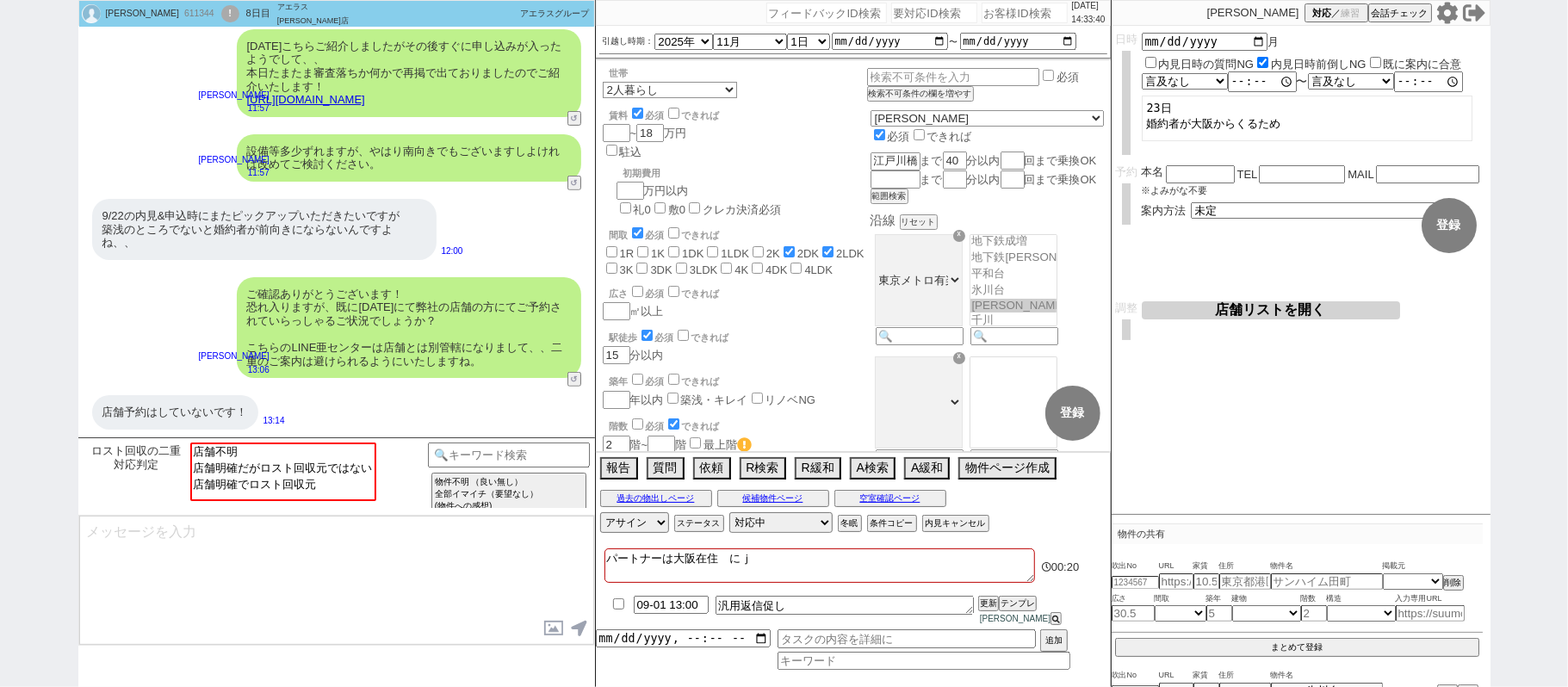
checkbox input "true"
checkbox input "false"
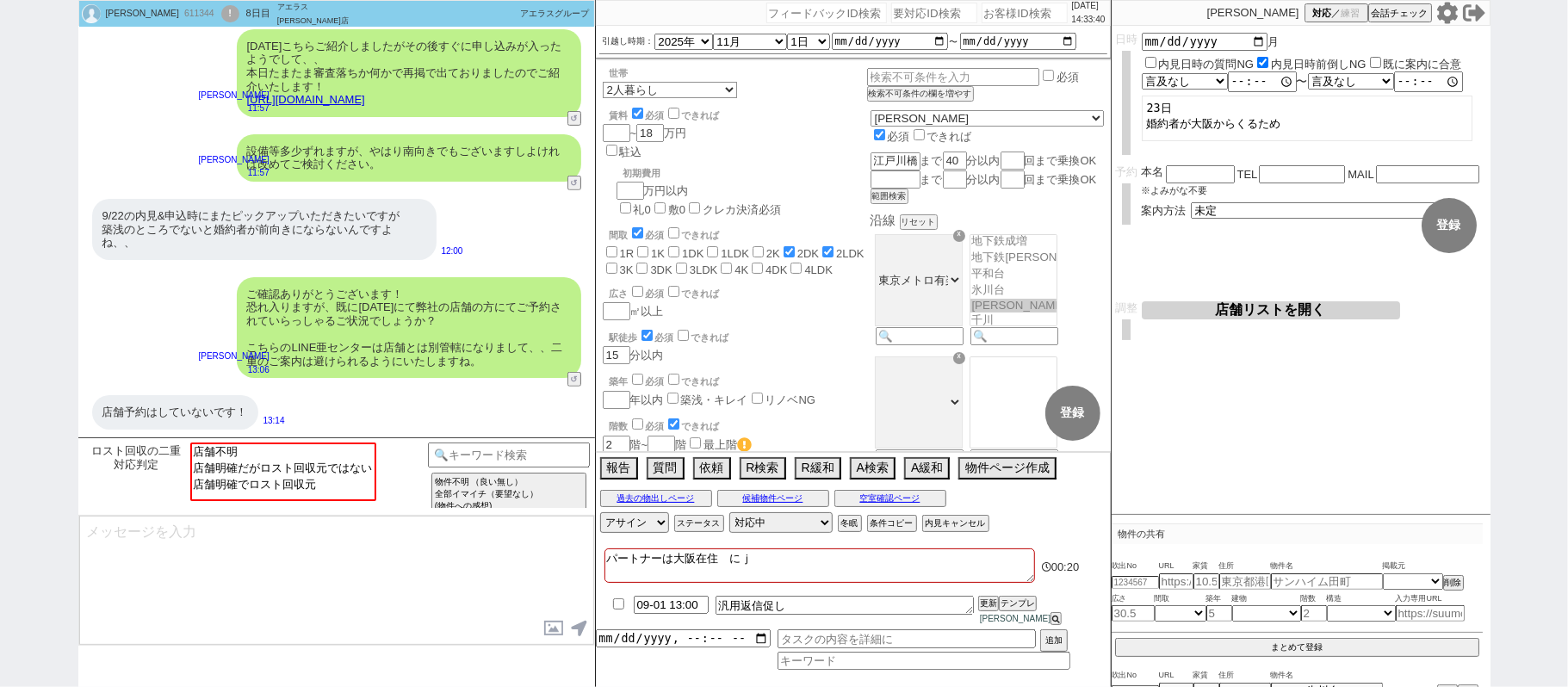
checkbox input "false"
type textarea "パートナーは大阪在住　にじゅう"
checkbox input "false"
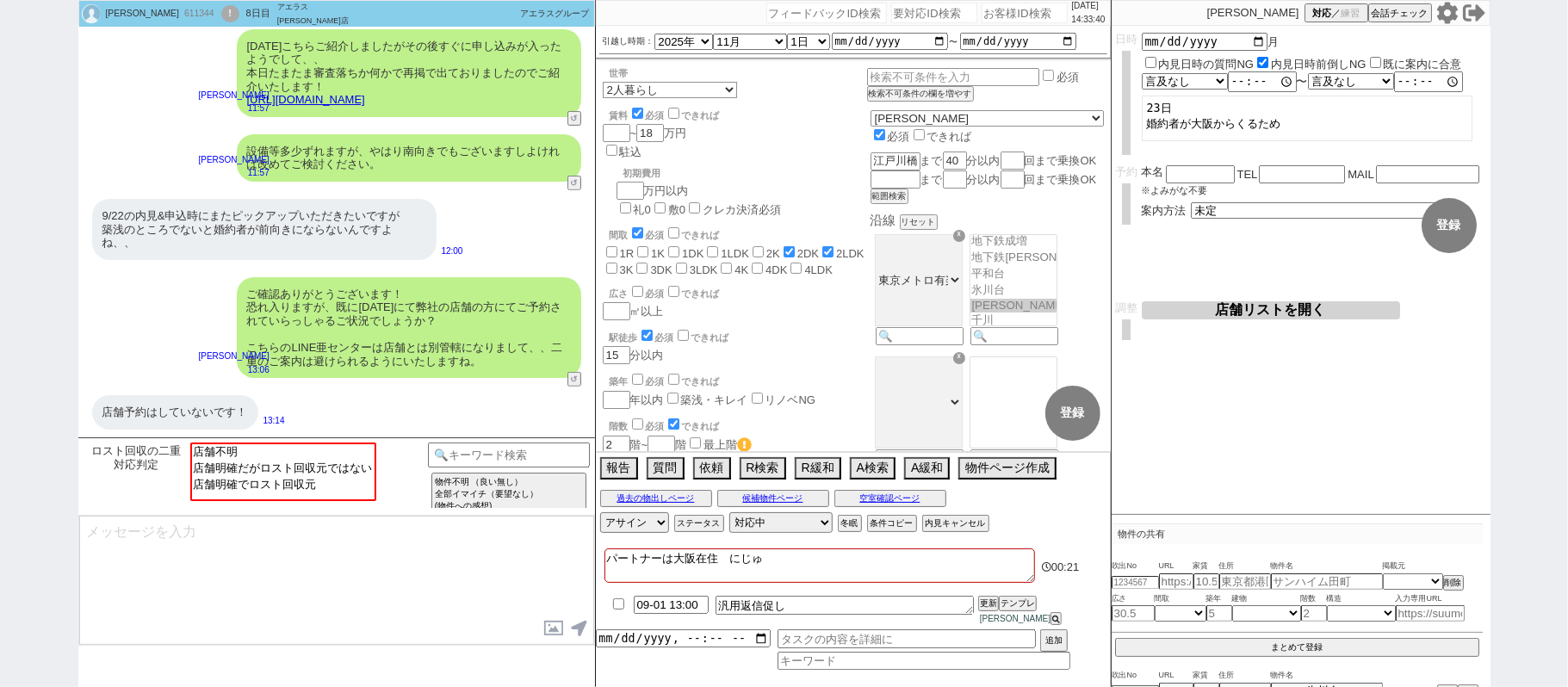
checkbox input "false"
checkbox input "true"
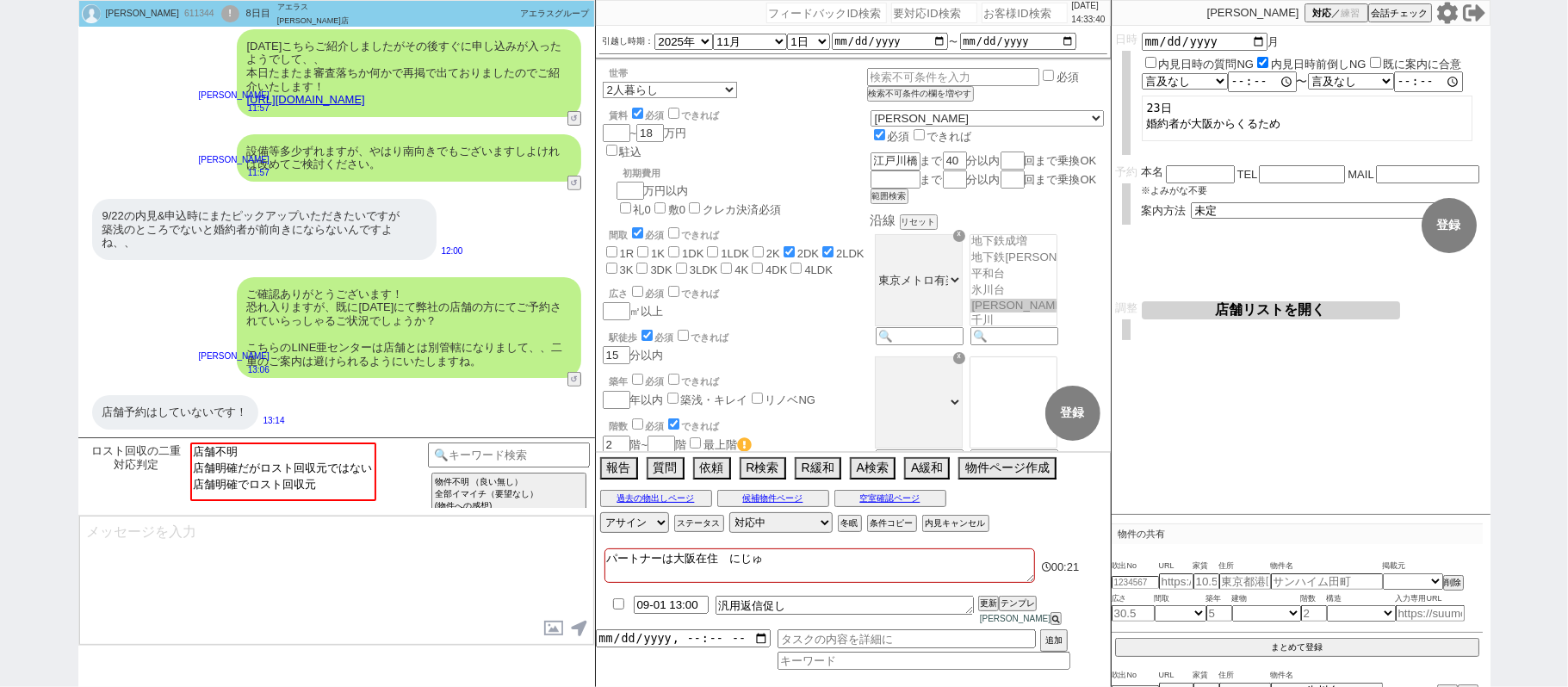
checkbox input "false"
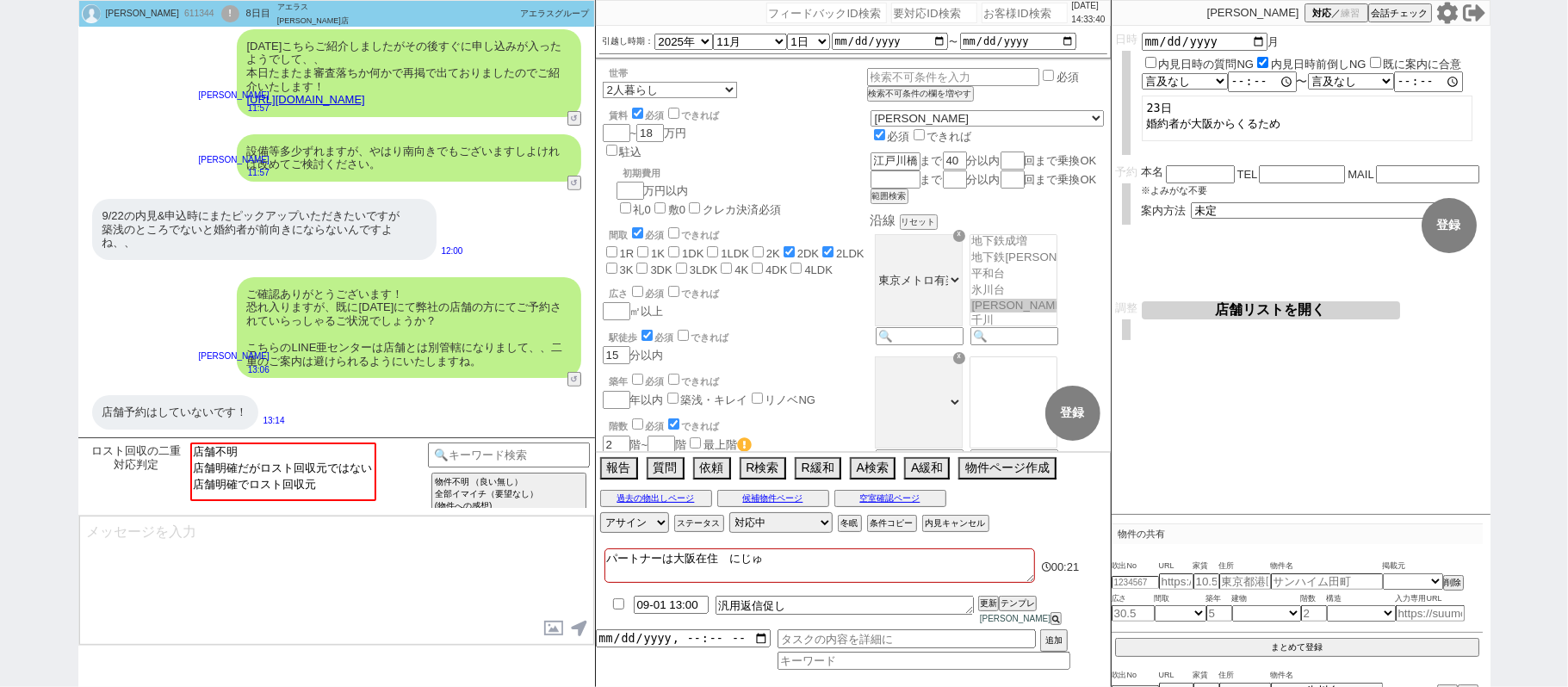
checkbox input "false"
type textarea "パートナーは大阪在住　二重"
checkbox input "false"
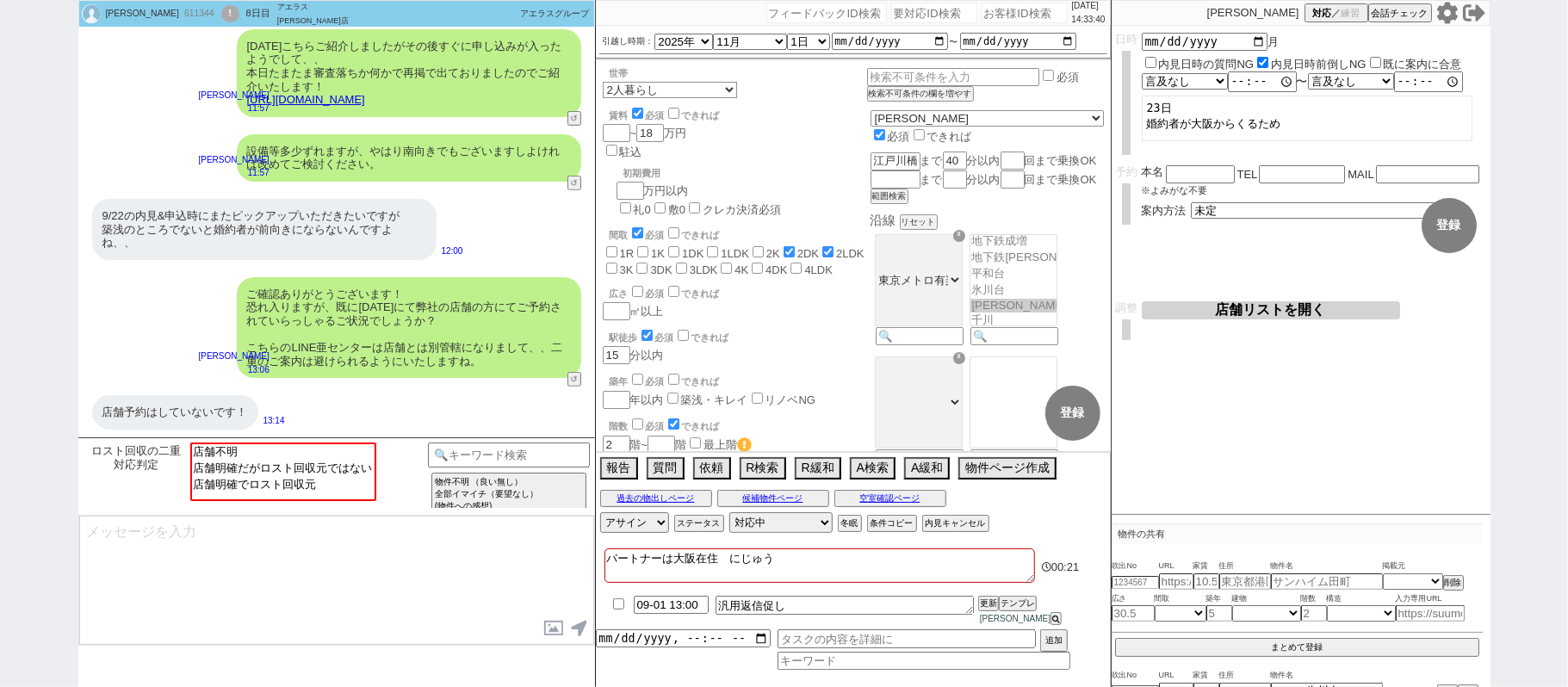
checkbox input "false"
checkbox input "true"
checkbox input "false"
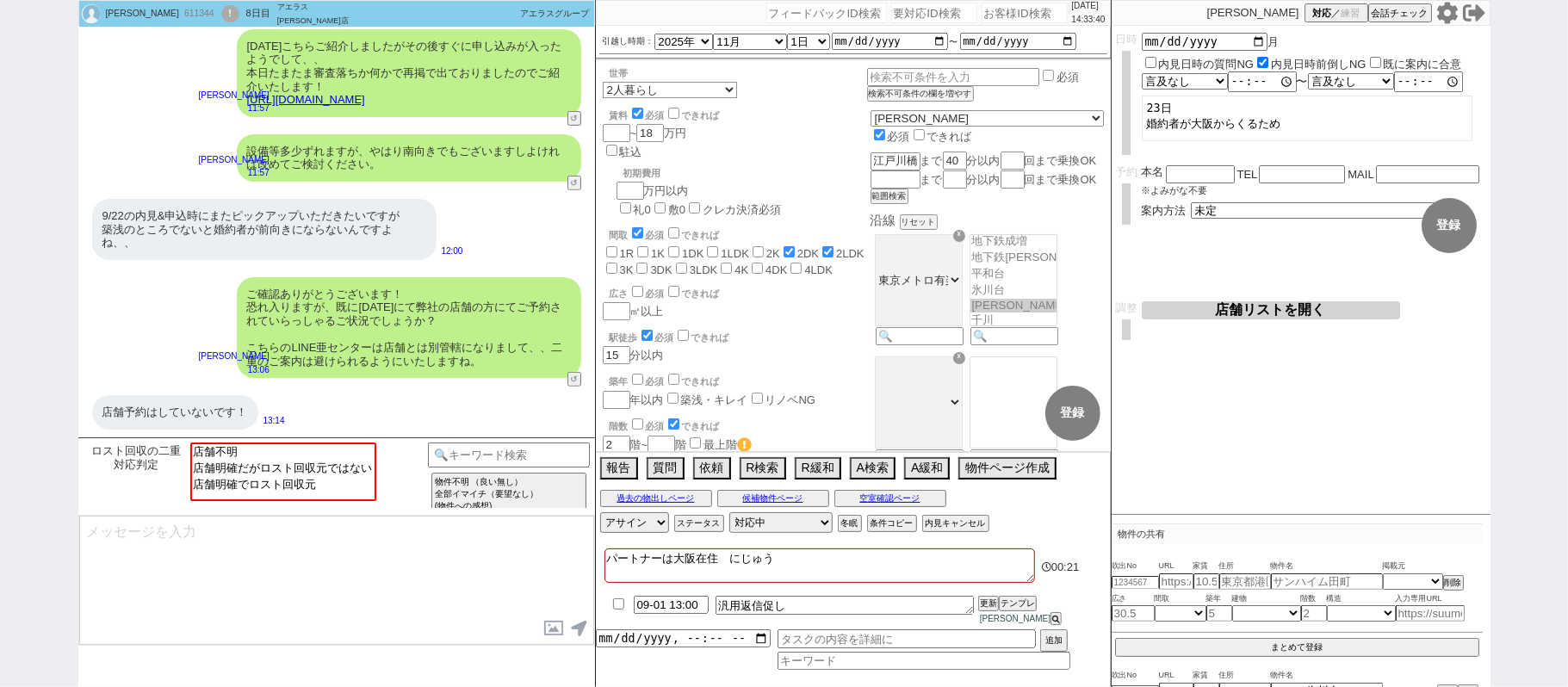
checkbox input "false"
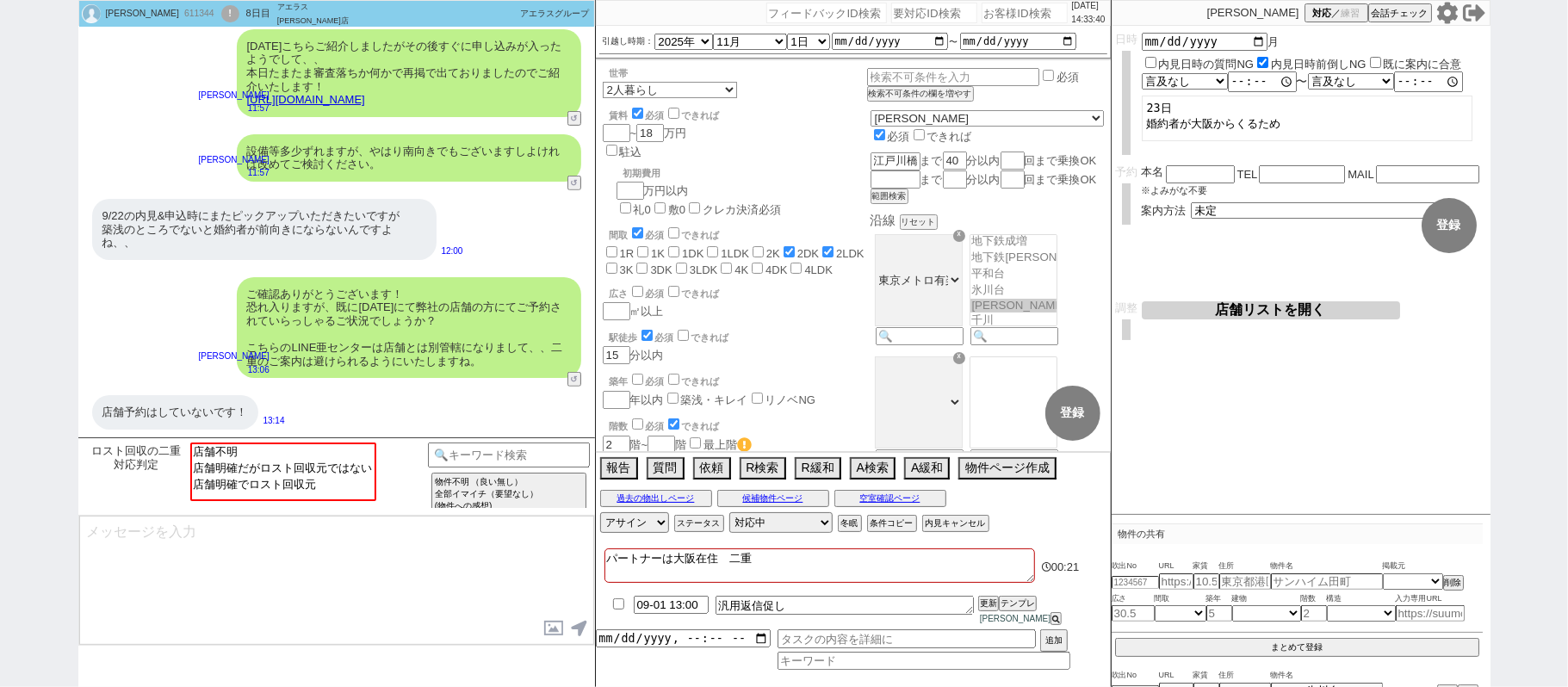
type textarea "パートナーは大阪在住　二重ｄ"
checkbox input "false"
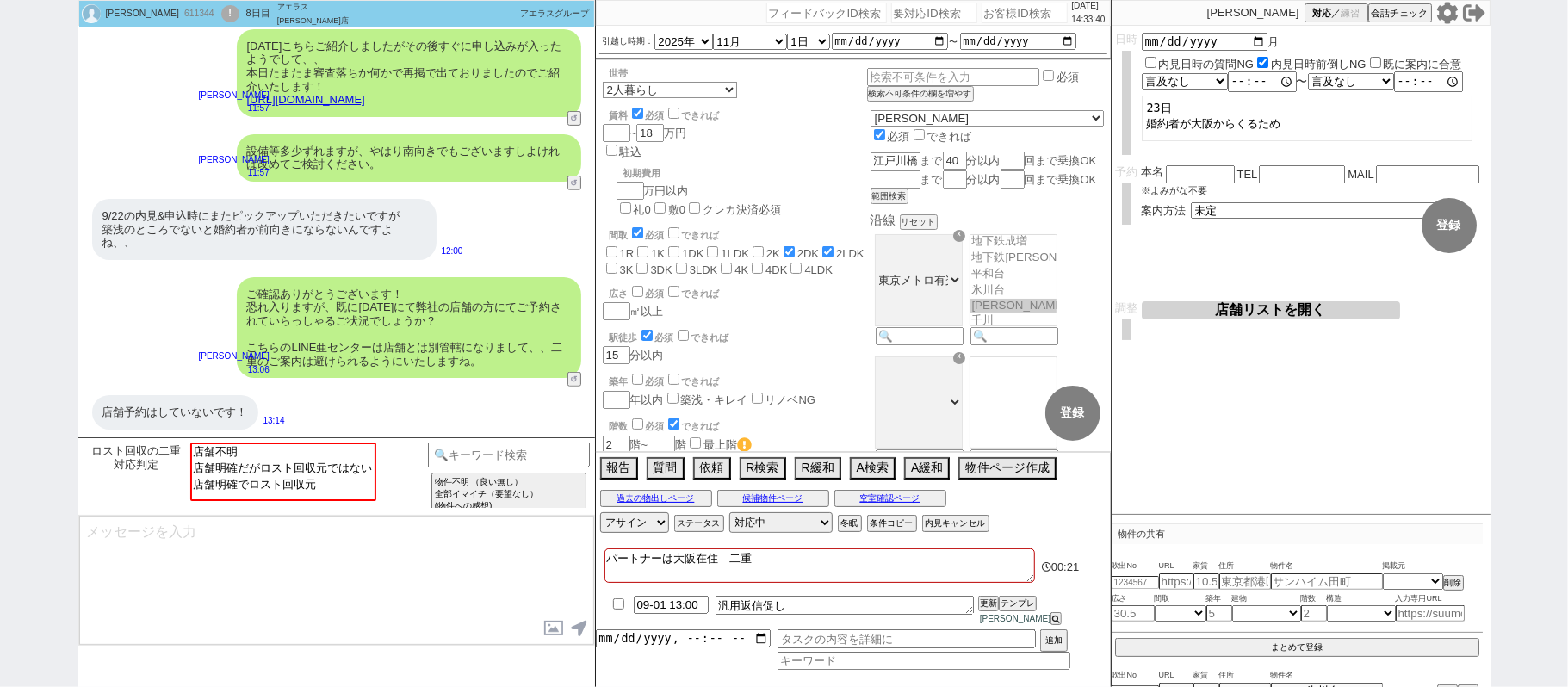
checkbox input "false"
checkbox input "true"
checkbox input "false"
click at [324, 491] on option "店舗明確でロスト回収元" at bounding box center [282, 483] width 183 height 17
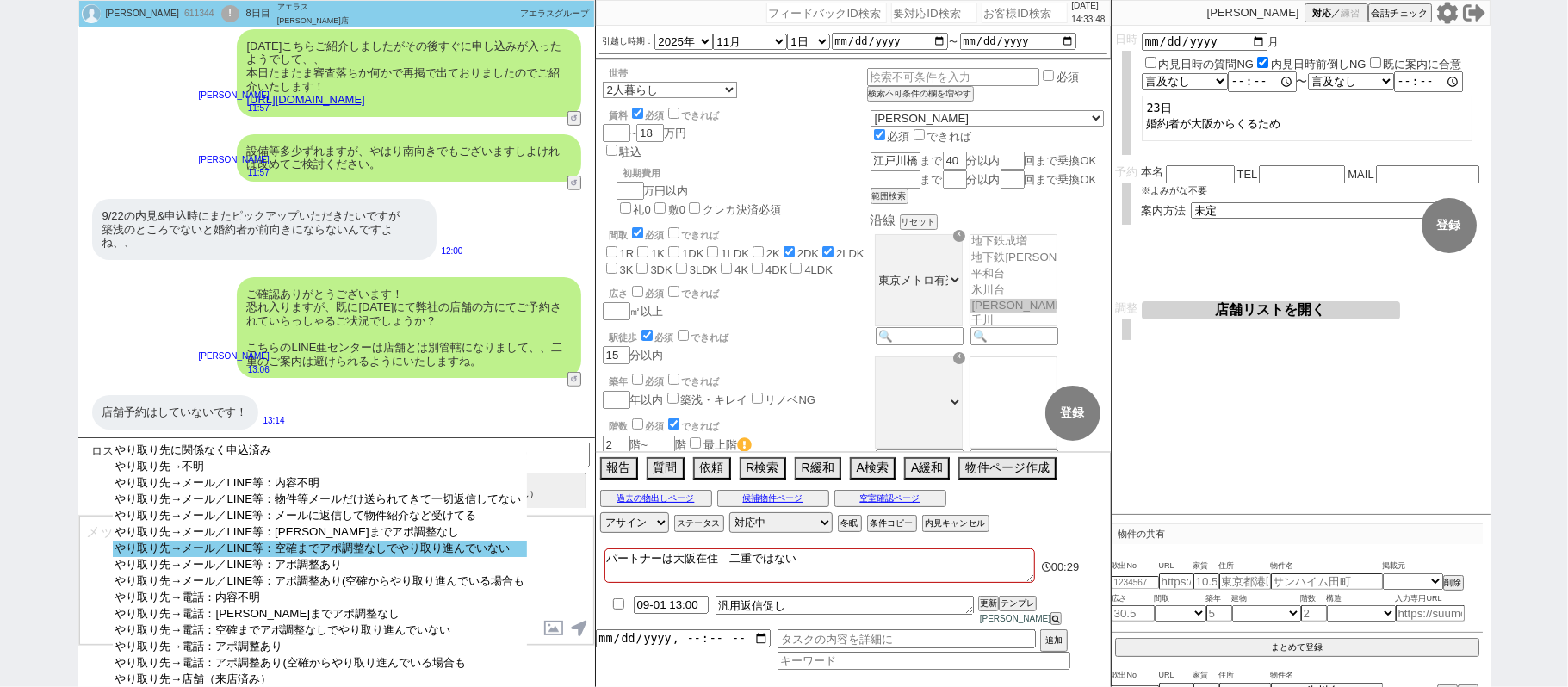
click at [384, 557] on option "やり取り先→メール／LINE等：空確までアポ調整なしでやり取り進んでいない" at bounding box center [319, 549] width 413 height 17
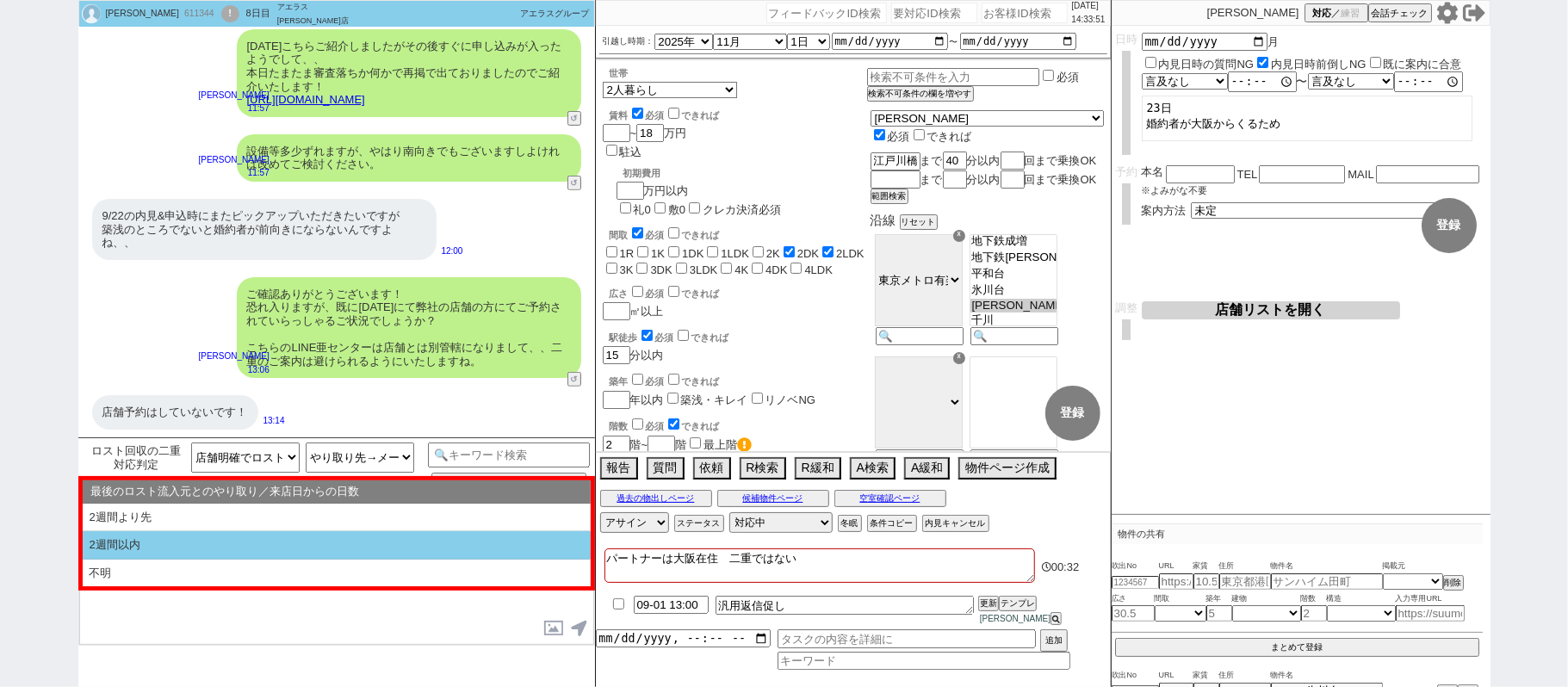
click at [269, 554] on li "2週間以内" at bounding box center [337, 545] width 508 height 29
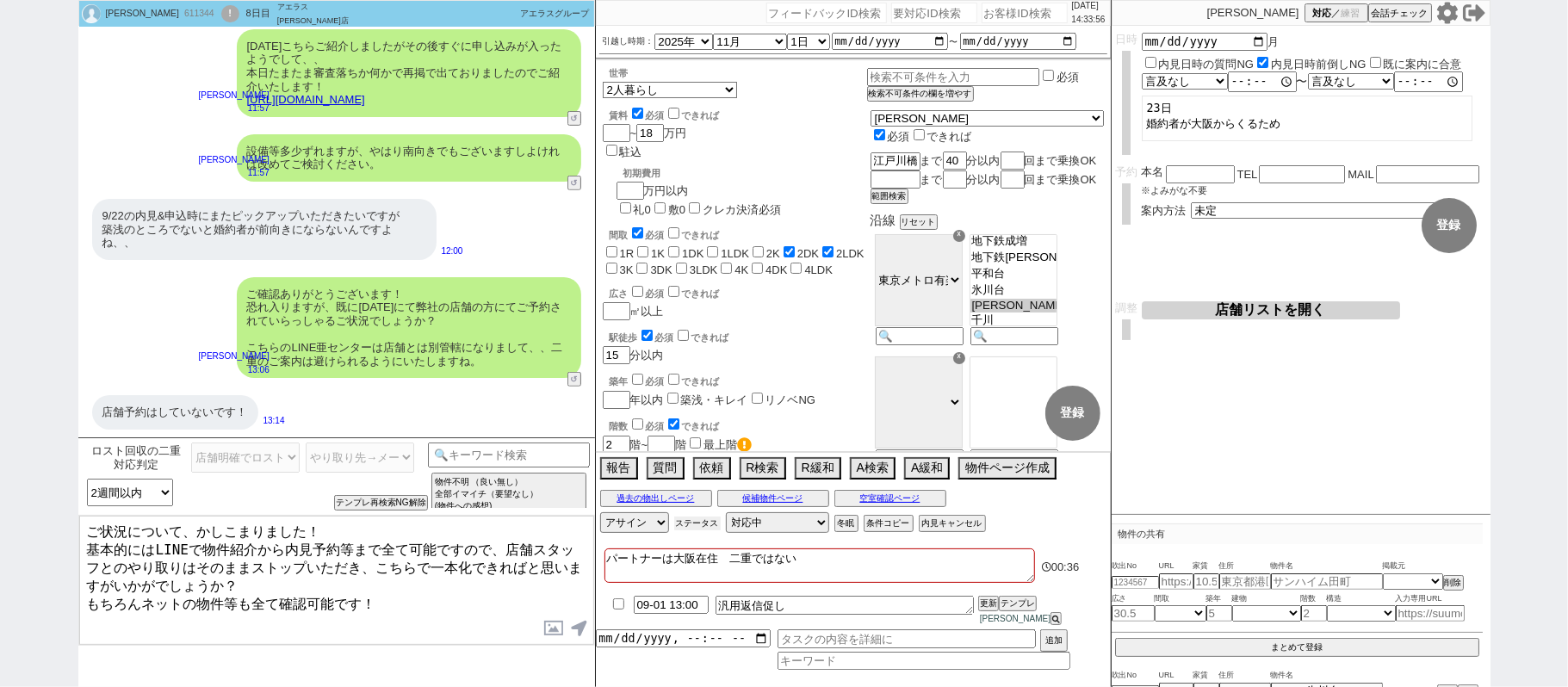
click at [677, 530] on button "ステータス" at bounding box center [697, 524] width 46 height 14
click at [675, 591] on label "期間を開けてリーチ" at bounding box center [657, 586] width 95 height 10
click at [624, 590] on input "期間を開けてリーチ" at bounding box center [618, 584] width 11 height 11
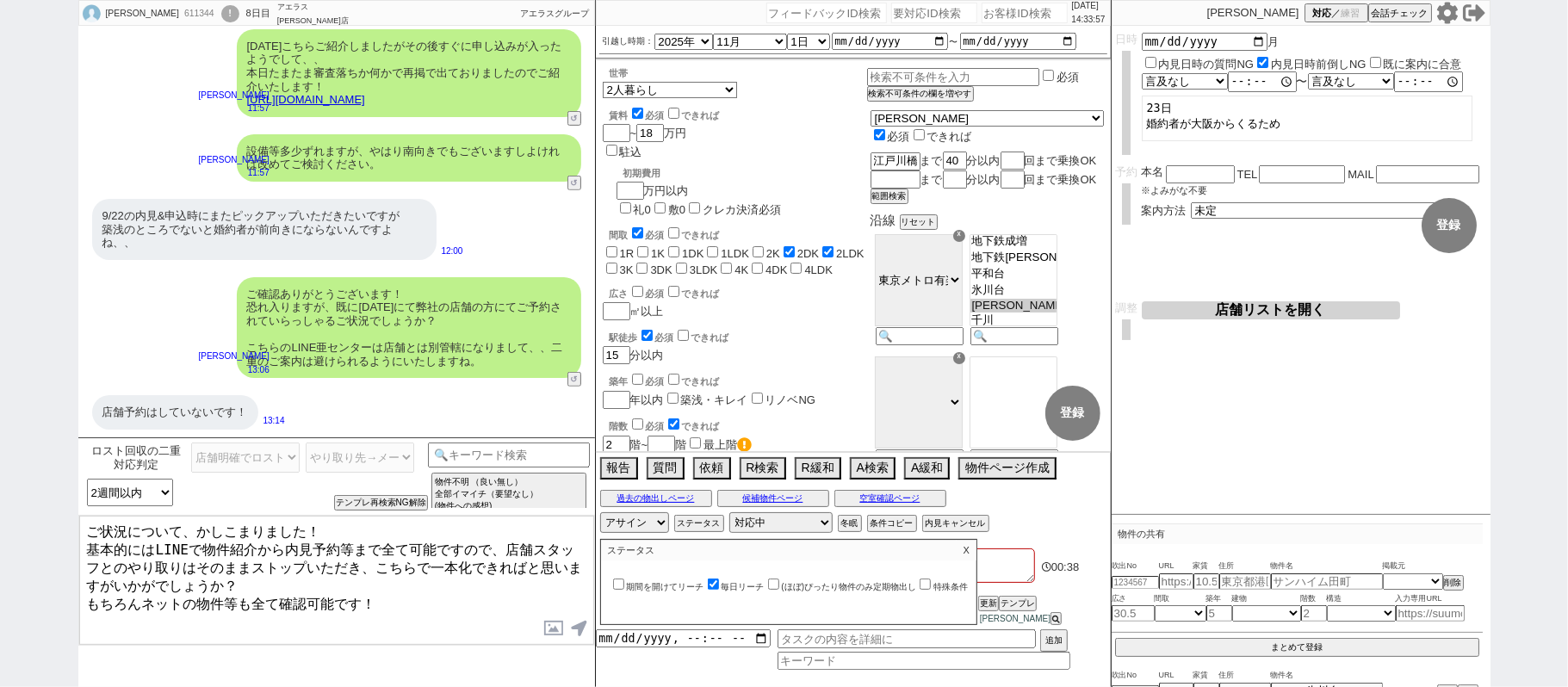
click at [977, 559] on p "X" at bounding box center [966, 550] width 20 height 21
click at [620, 610] on input "checkbox" at bounding box center [618, 604] width 25 height 11
click at [991, 610] on button "更新" at bounding box center [986, 604] width 17 height 12
click at [986, 610] on li "09-01 13:00 汎用返信促し 更新 テンプレ 松井健太朗" at bounding box center [853, 610] width 515 height 37
click at [989, 610] on button "更新" at bounding box center [986, 604] width 17 height 12
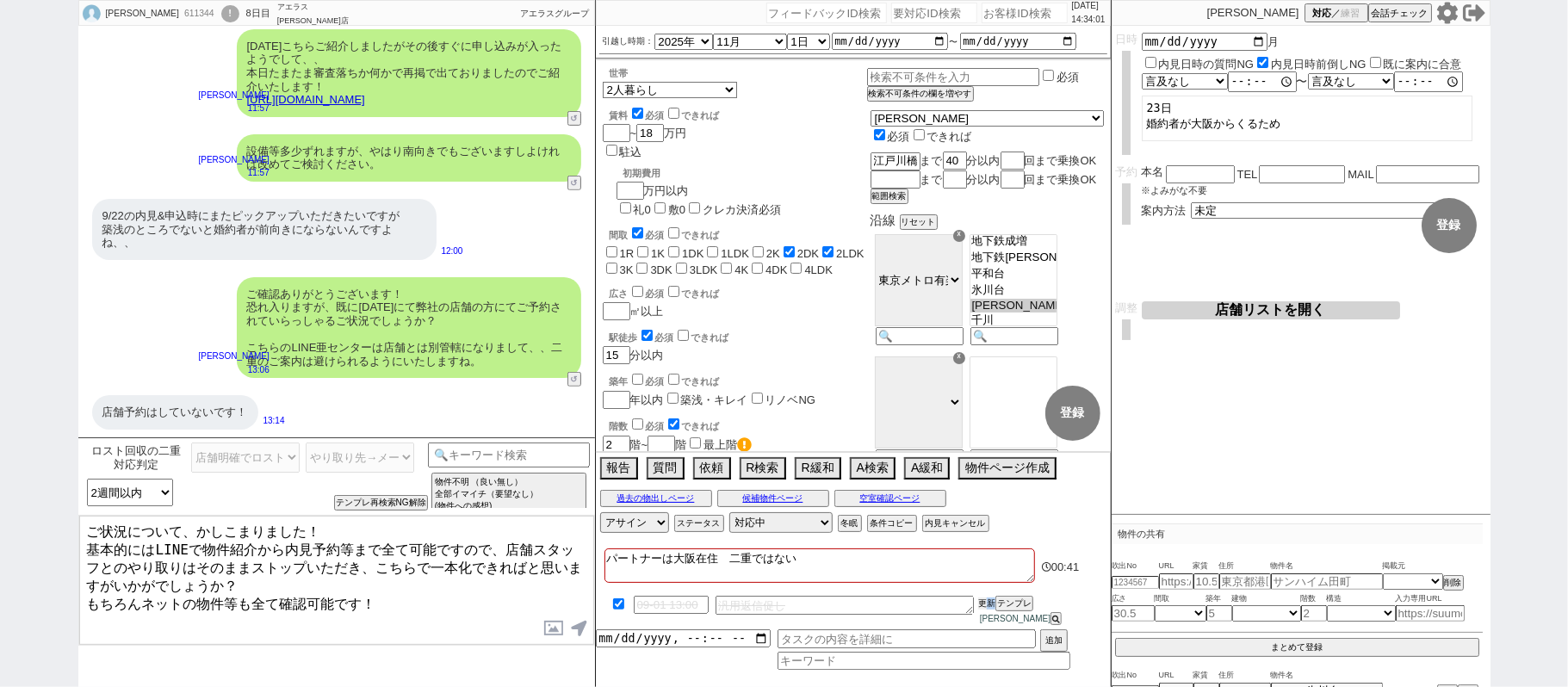
click at [989, 607] on li "09-01 13:00 汎用返信促し 更新 テンプレ 松井健太朗" at bounding box center [853, 610] width 515 height 37
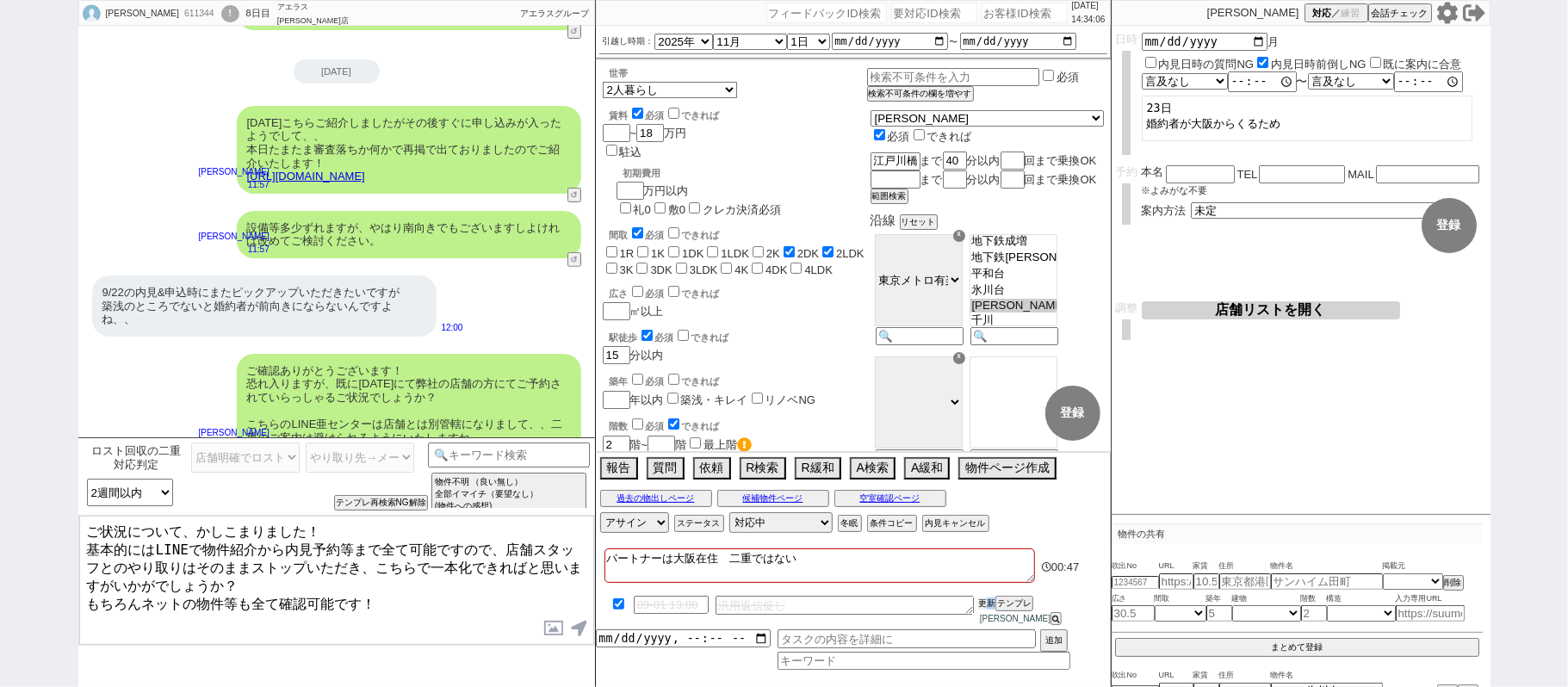
scroll to position [504, 0]
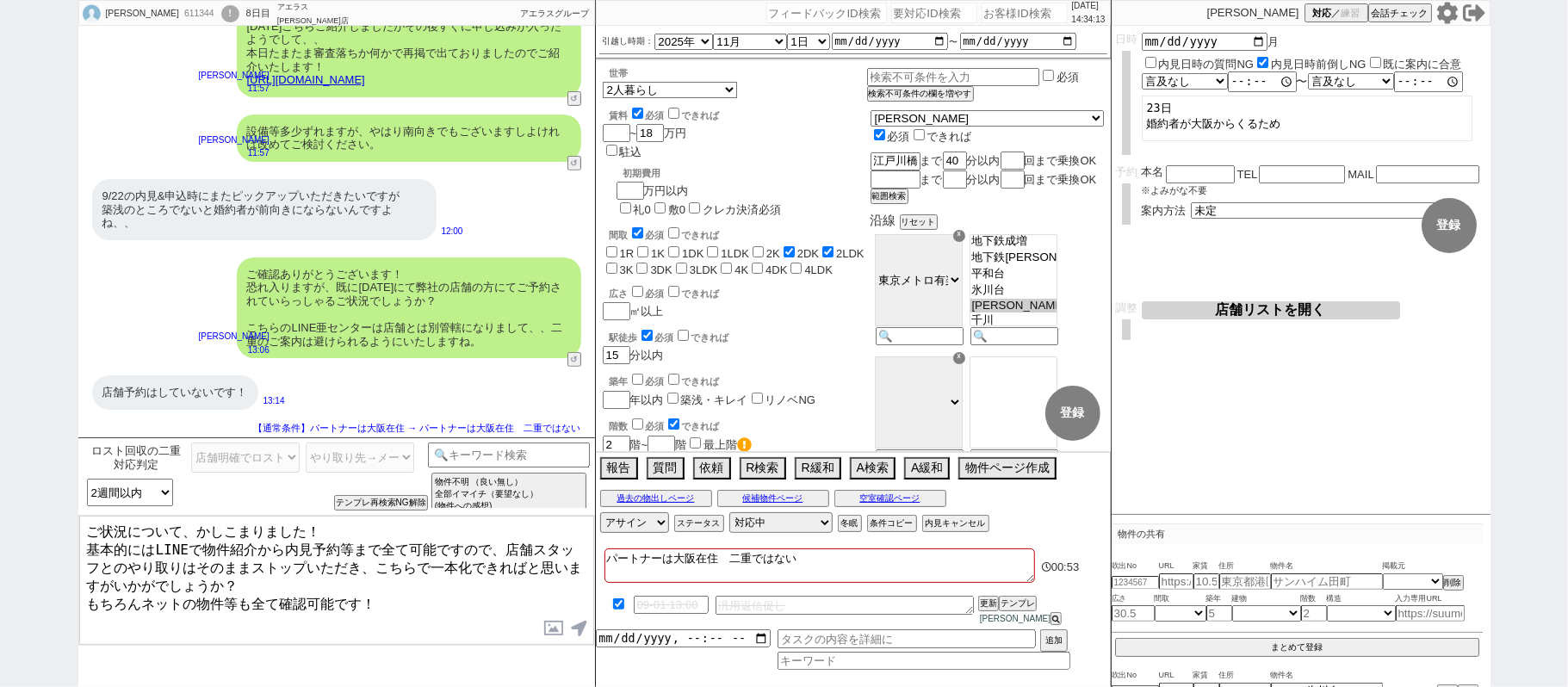
click at [690, 393] on label "築浅・キレイ" at bounding box center [714, 399] width 67 height 13
click at [678, 392] on input "築浅・キレイ" at bounding box center [672, 397] width 11 height 11
click at [1076, 431] on button "登録" at bounding box center [1072, 412] width 55 height 55
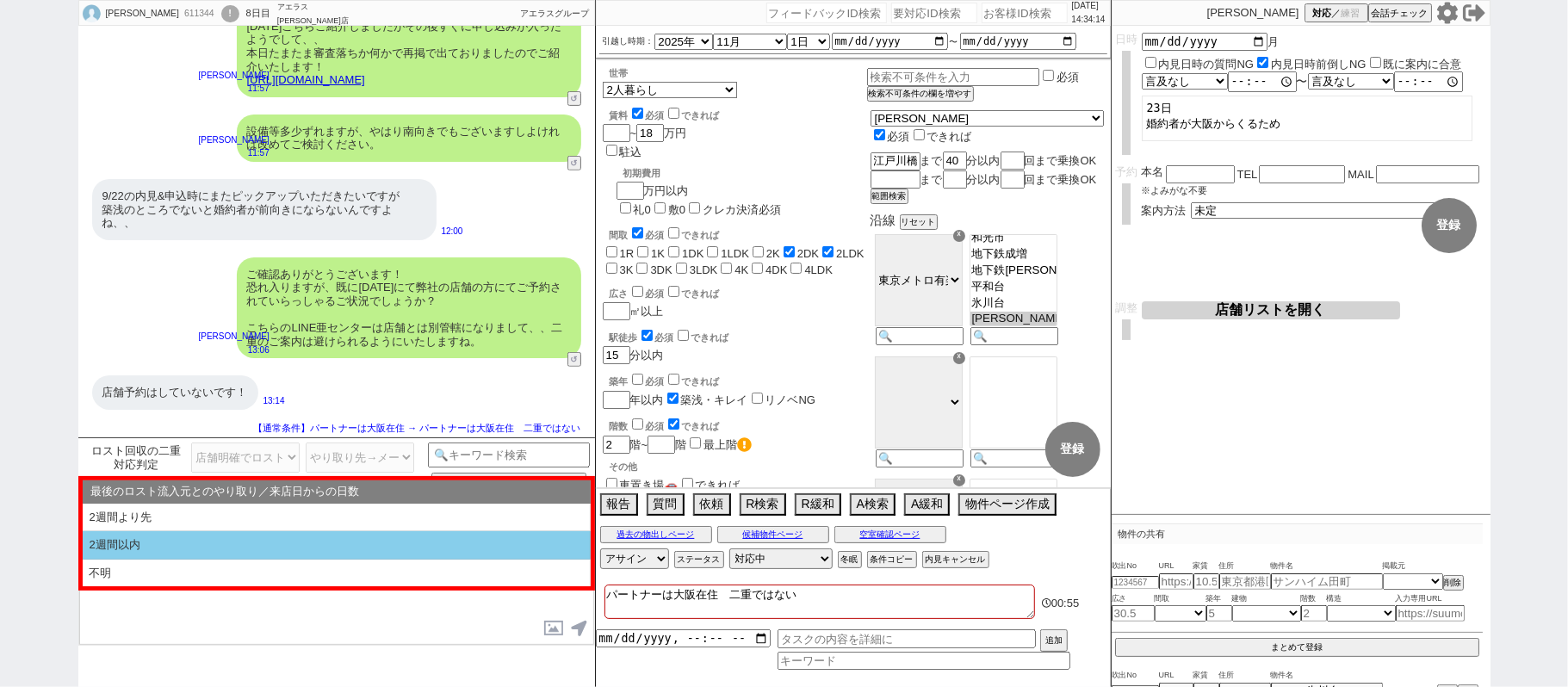
scroll to position [18, 0]
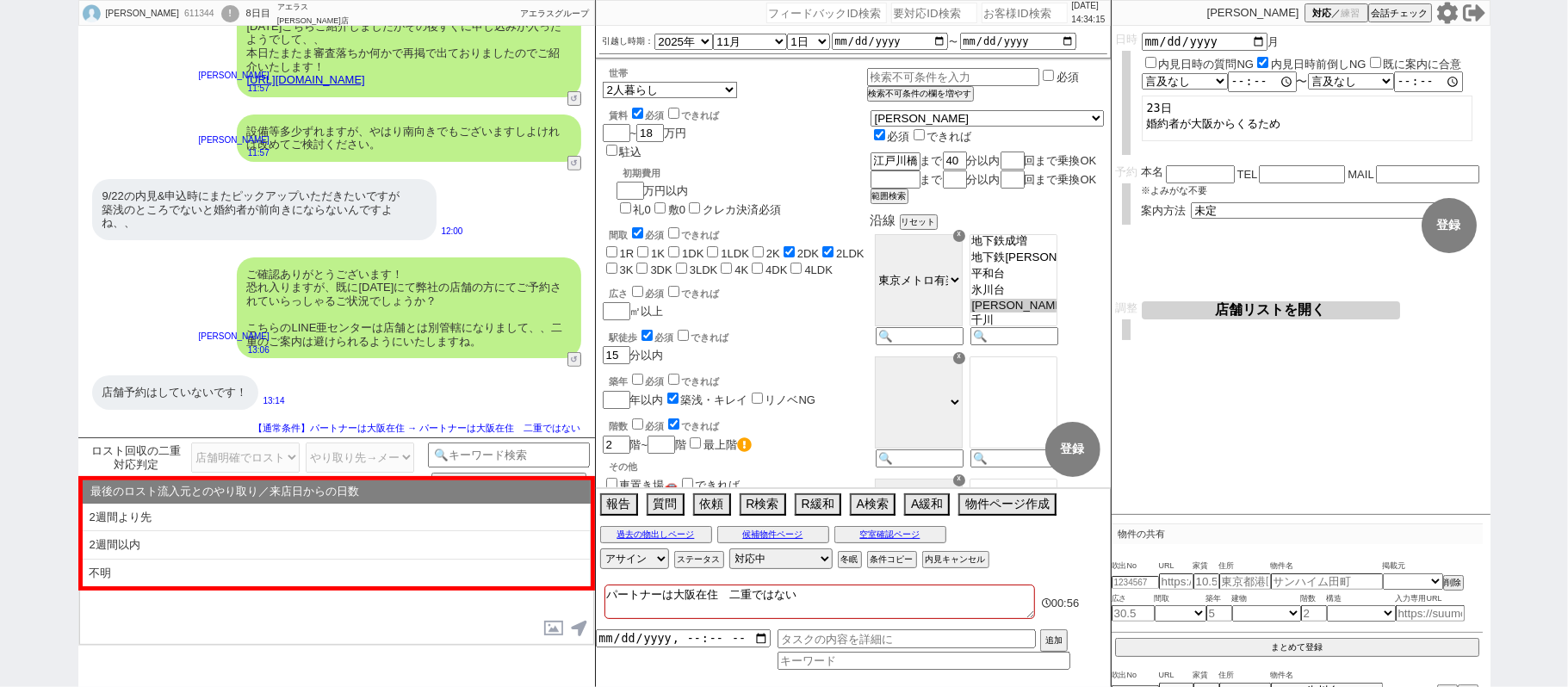
drag, startPoint x: 248, startPoint y: 624, endPoint x: 304, endPoint y: 601, distance: 60.5
click at [265, 615] on textarea at bounding box center [337, 580] width 515 height 129
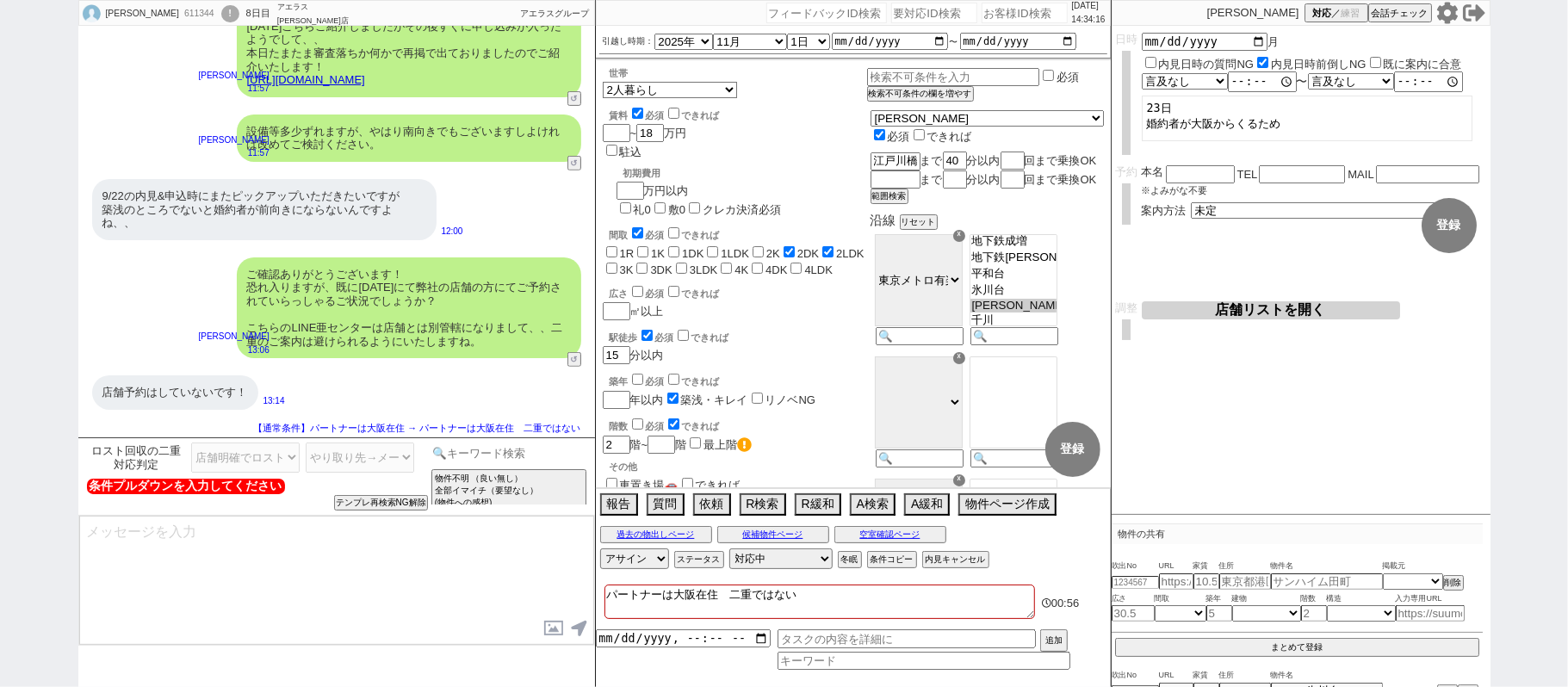
click at [465, 451] on input at bounding box center [509, 453] width 163 height 22
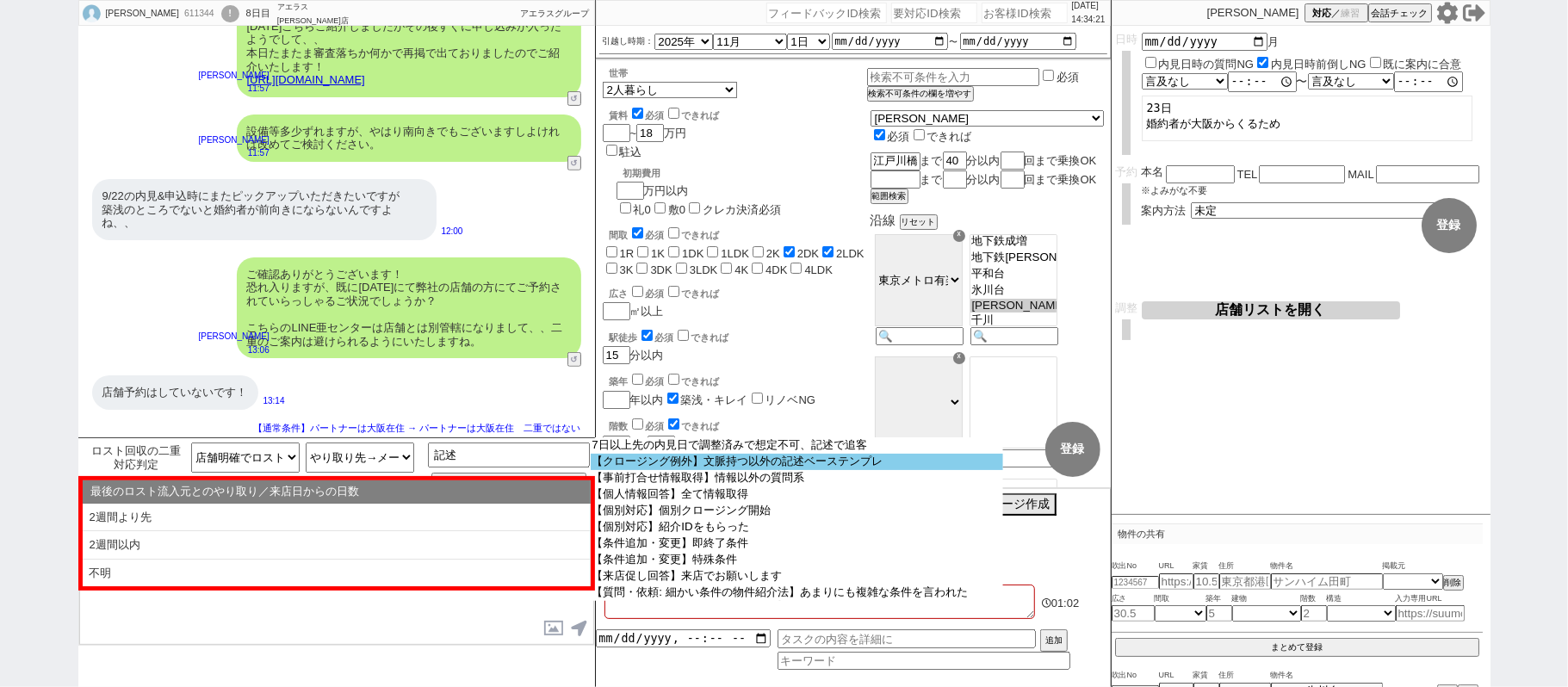
click at [730, 469] on option "【クロージング例外】文脈持つ以外の記述ベーステンプレ" at bounding box center [797, 462] width 412 height 17
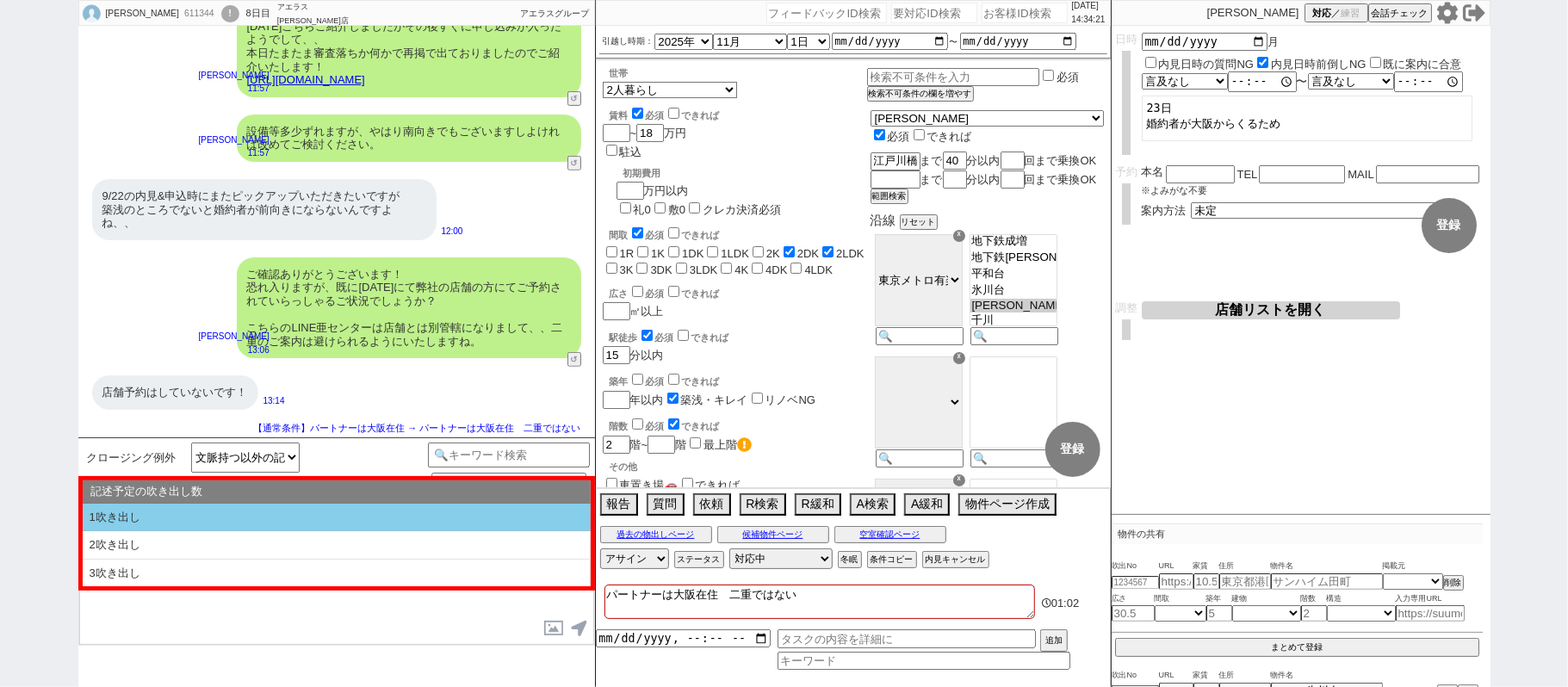
click at [470, 513] on li "1吹き出し" at bounding box center [337, 517] width 508 height 29
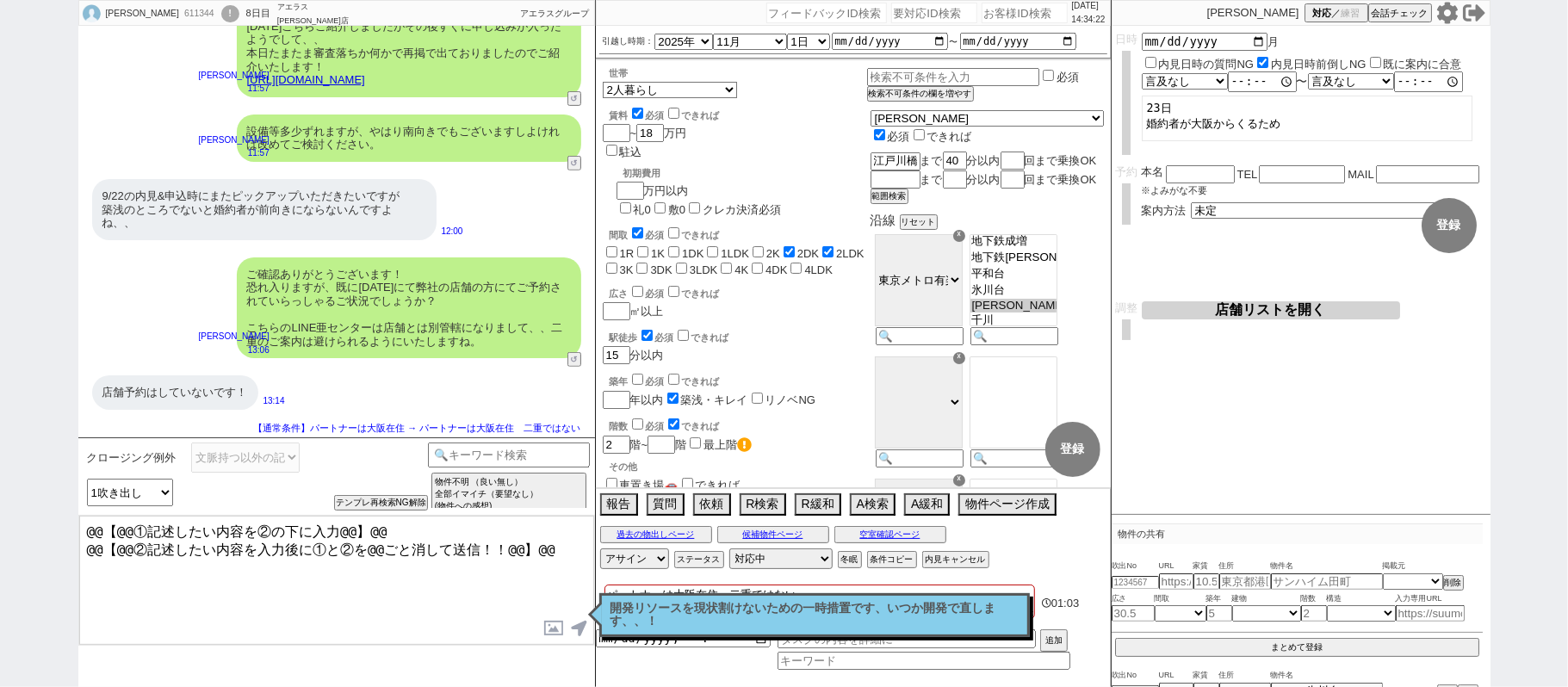
click at [563, 539] on textarea "@@【@@①記述したい内容を②の下に入力@@】@@ @@【@@②記述したい内容を入力後に①と②を@@ごと消して送信！！@@】@@" at bounding box center [337, 580] width 515 height 129
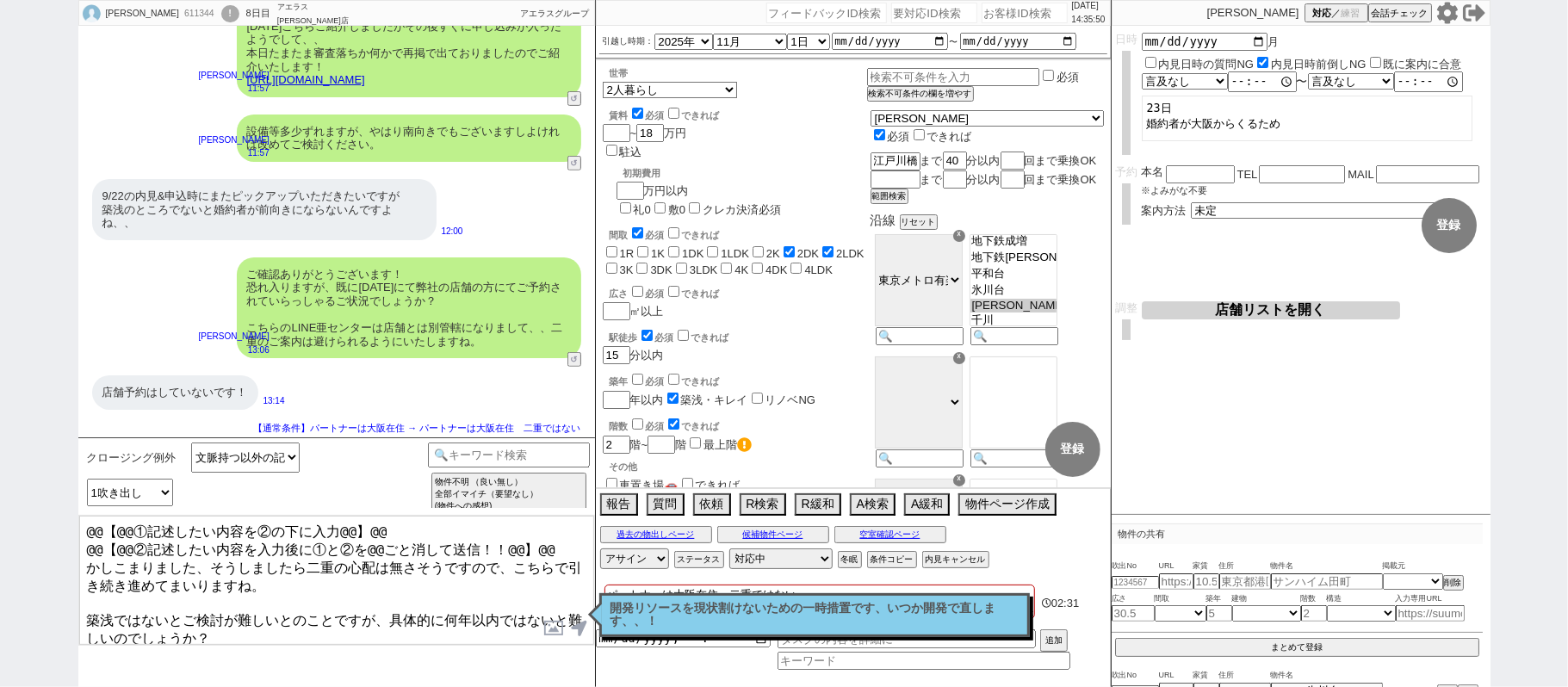
drag, startPoint x: 556, startPoint y: 543, endPoint x: 2, endPoint y: 258, distance: 623.0
click at [70, 320] on div "原口 611344 ! 0 8日目 アエラス川口店 冬眠中 自社客 アエラスグループ スミカ_BPO チャット全表示 2025-08-29 最近新しいところは…" at bounding box center [784, 344] width 1568 height 687
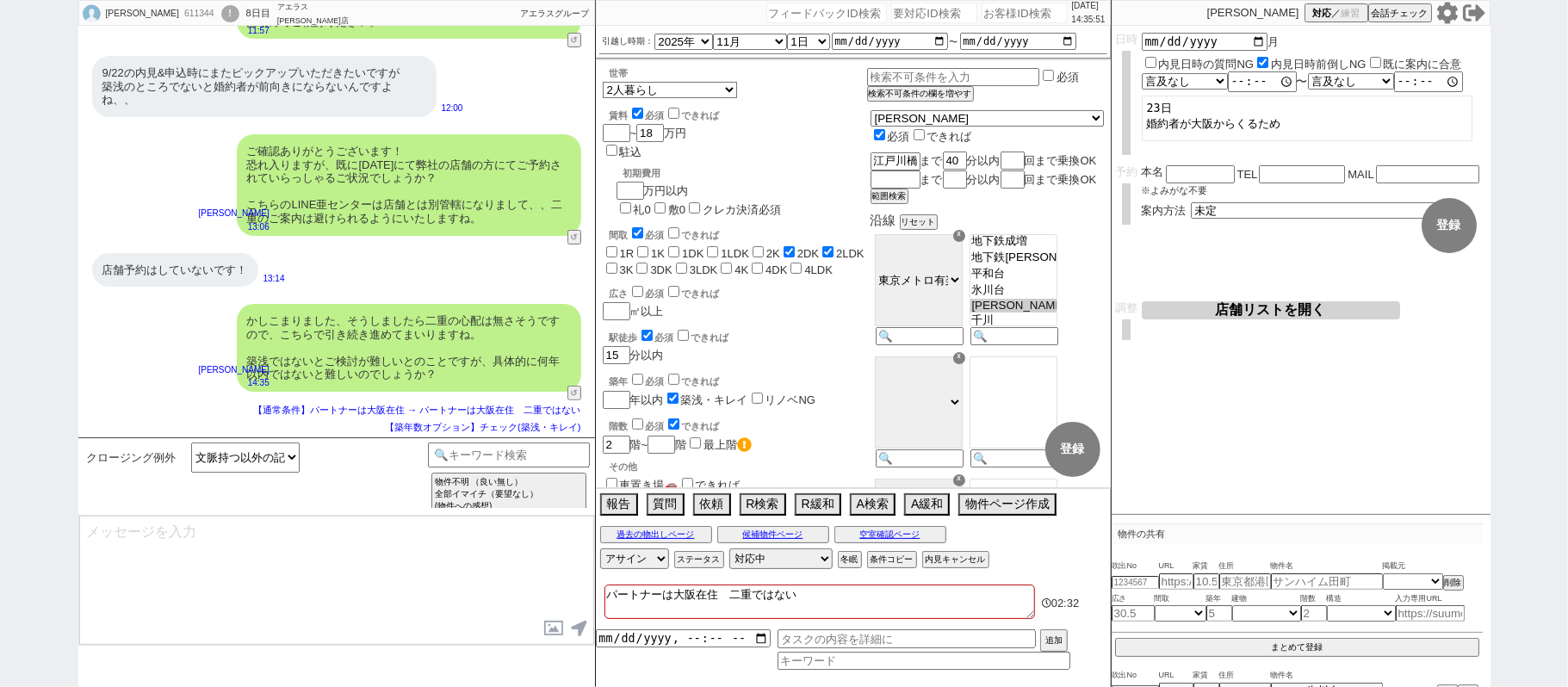
scroll to position [250, 0]
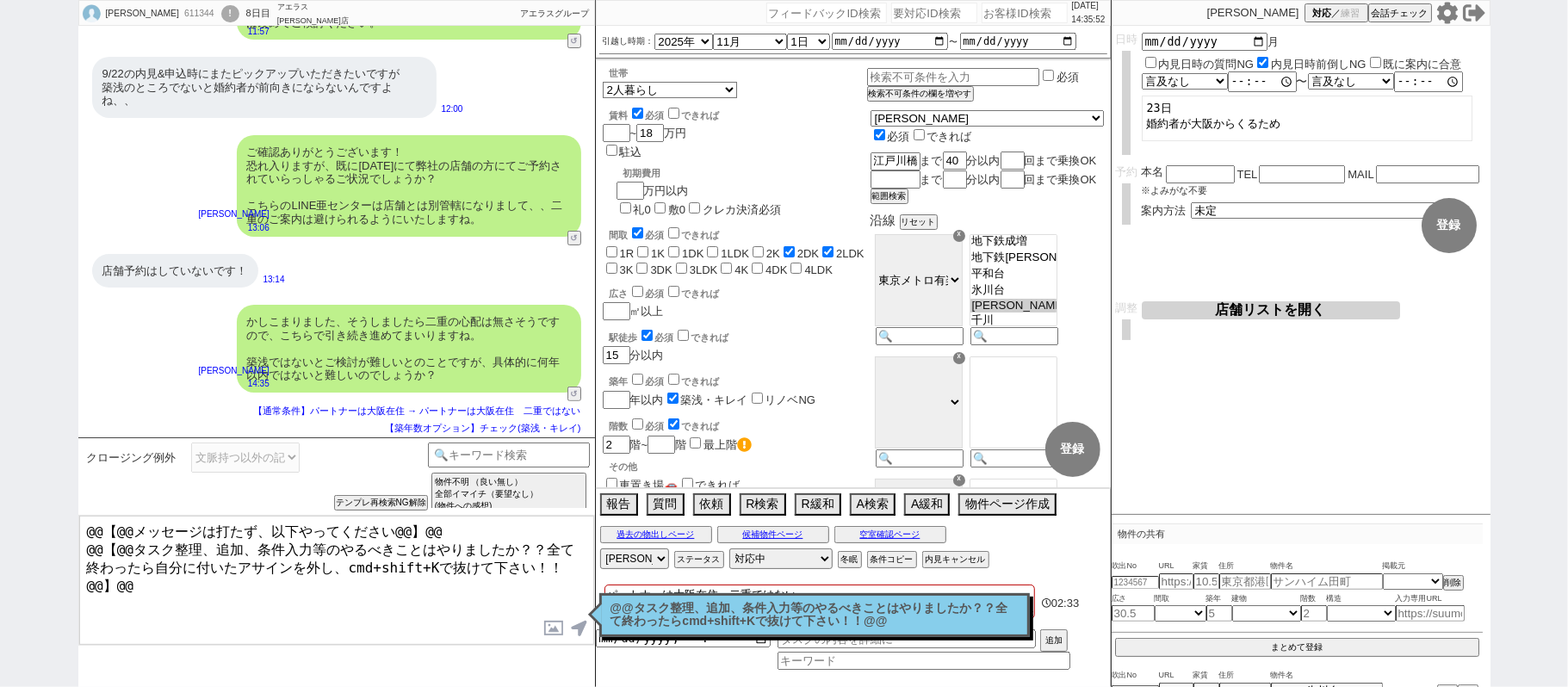
click at [717, 622] on p "@@タスク整理、追加、条件入力等のやるべきことはやりましたか？？全て終わったらcmd+shift+Kで抜けて下さい！！@@" at bounding box center [814, 615] width 408 height 27
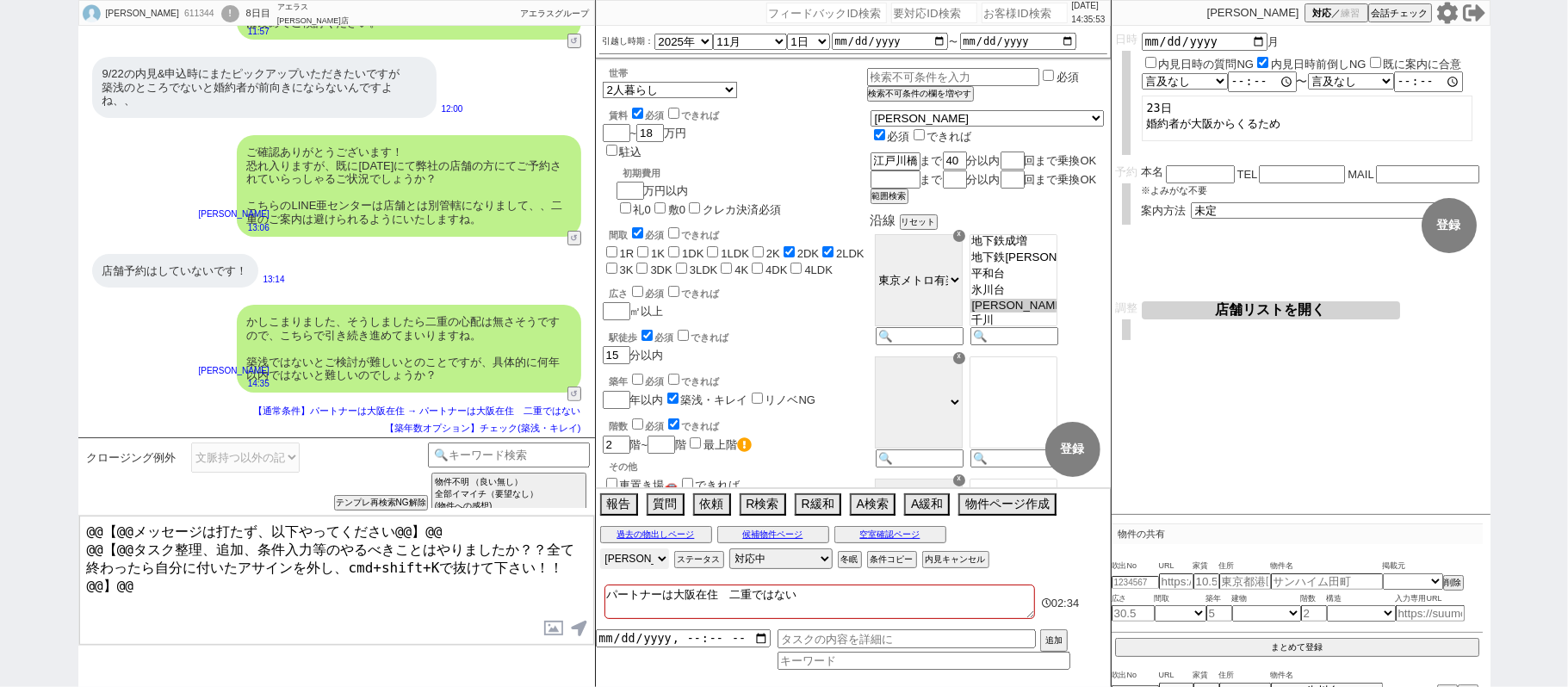
click at [649, 561] on select "アサイン 青木琢磨 斎藤ひな 松井健太朗 石川汐貴" at bounding box center [634, 559] width 69 height 21
click at [600, 550] on select "アサイン 青木琢磨 斎藤ひな 松井健太朗 石川汐貴" at bounding box center [634, 559] width 69 height 21
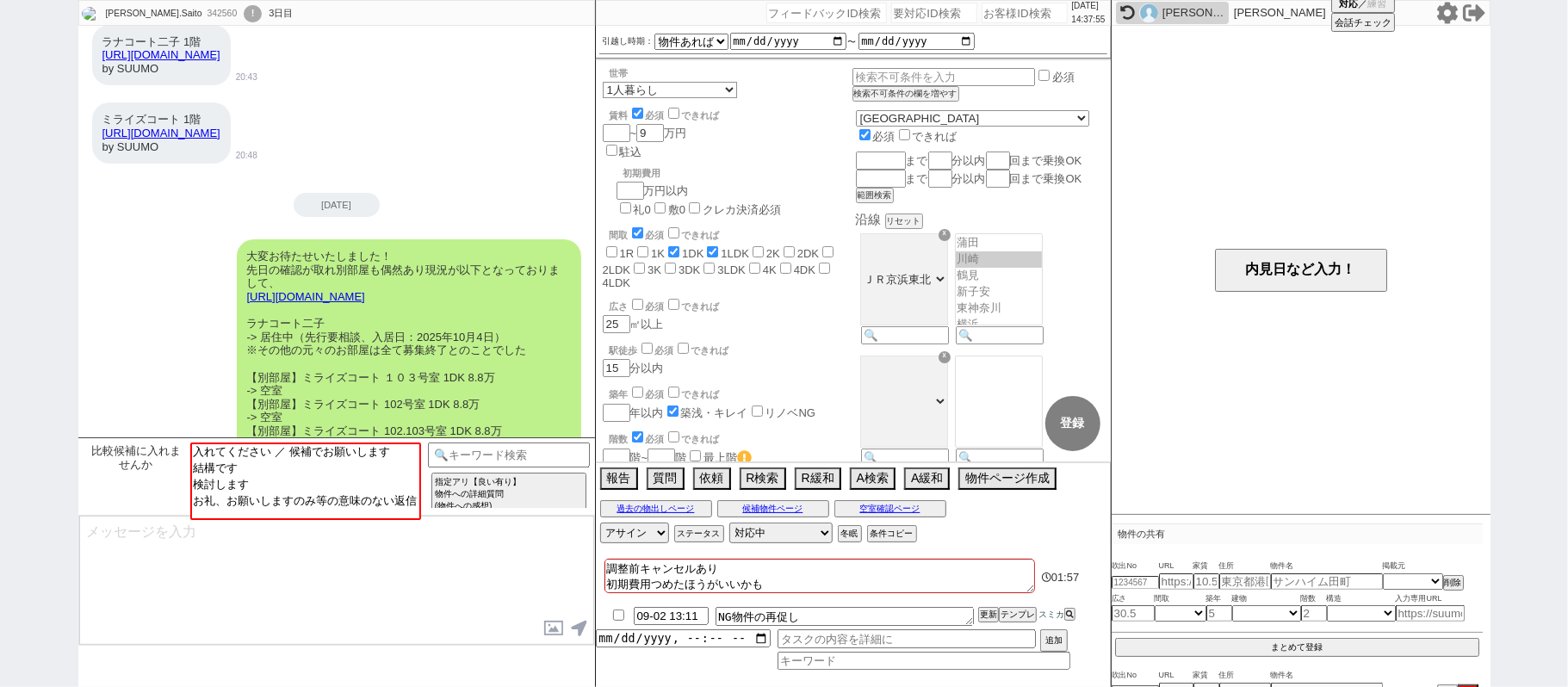
scroll to position [2904, 0]
click at [410, 157] on div "ミライズコート 1階 https://suumo.jp/chintai/bc_100441002659/ by SUUMO 20:48" at bounding box center [337, 134] width 517 height 78
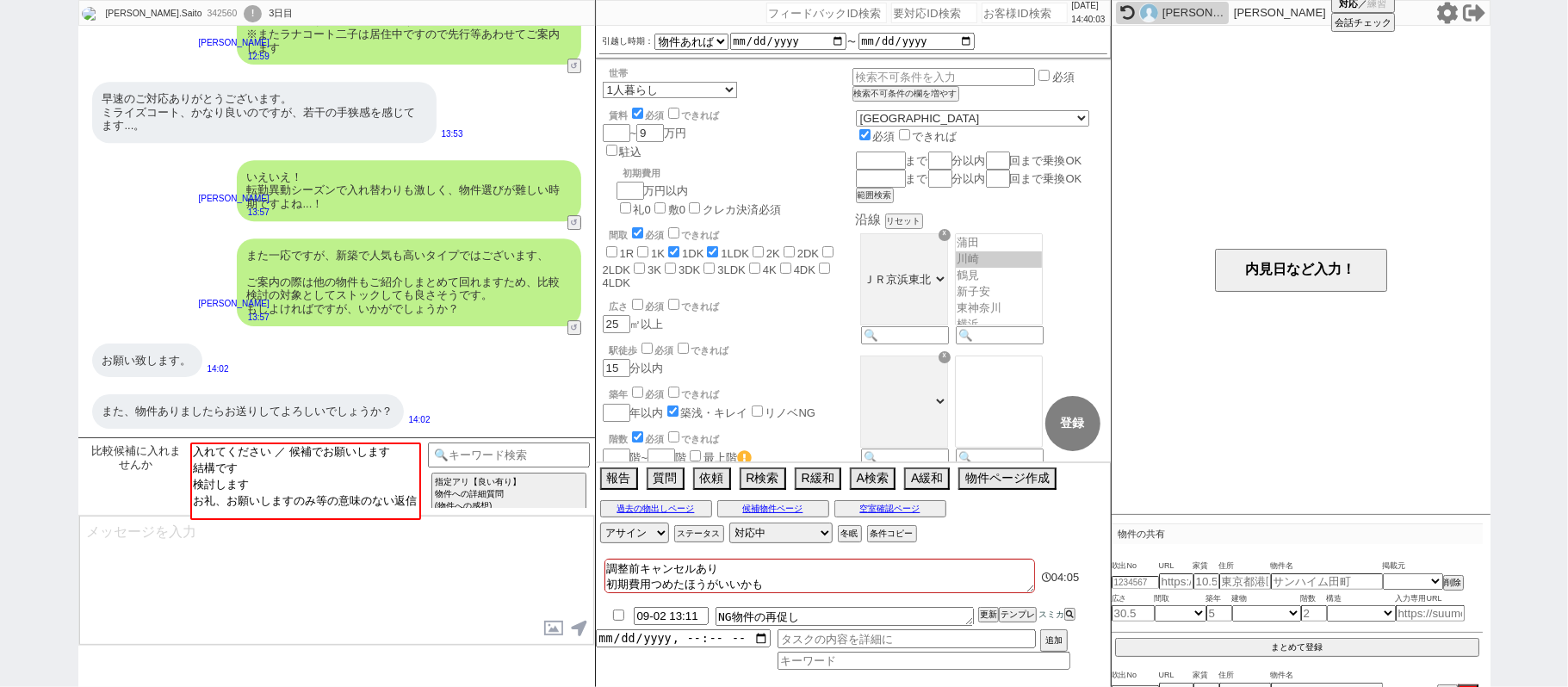
scroll to position [3936, 0]
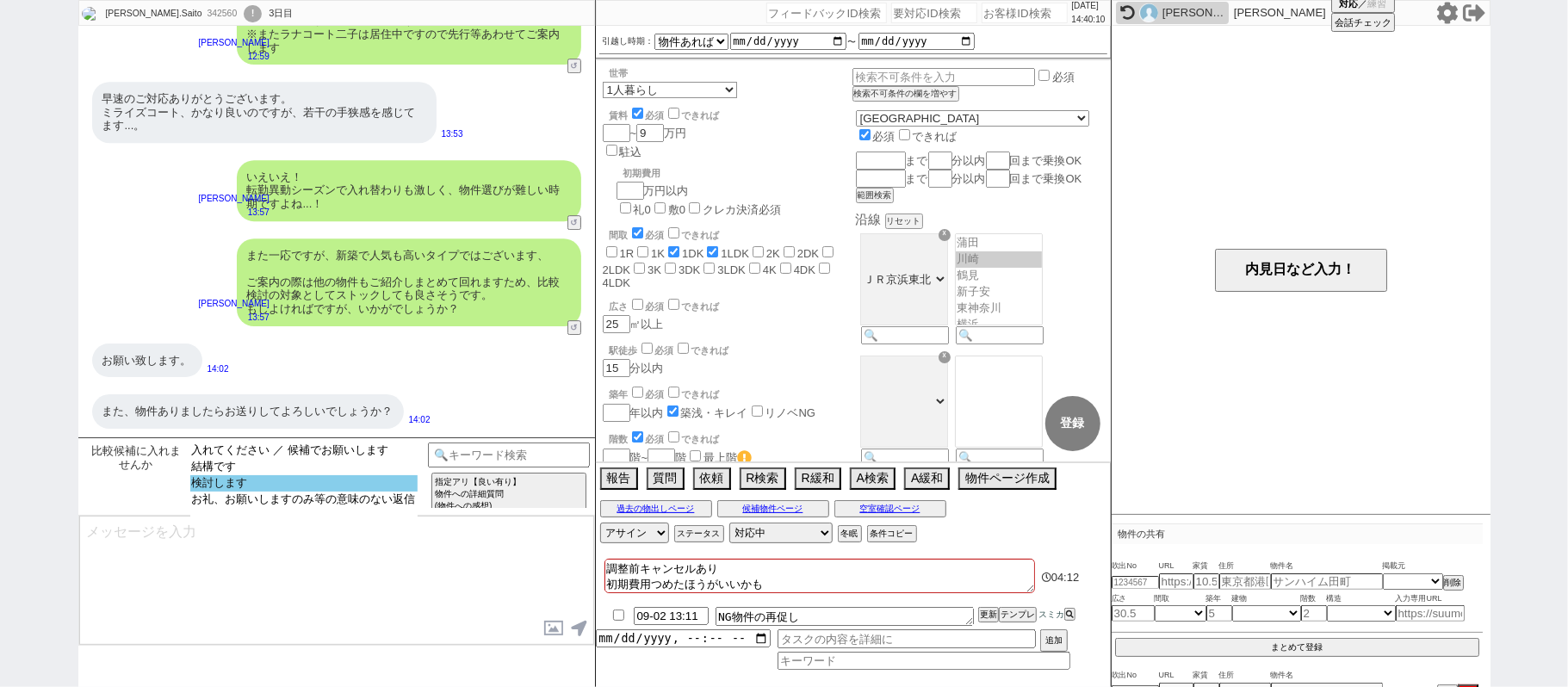
click at [337, 486] on option "検討します" at bounding box center [304, 483] width 227 height 17
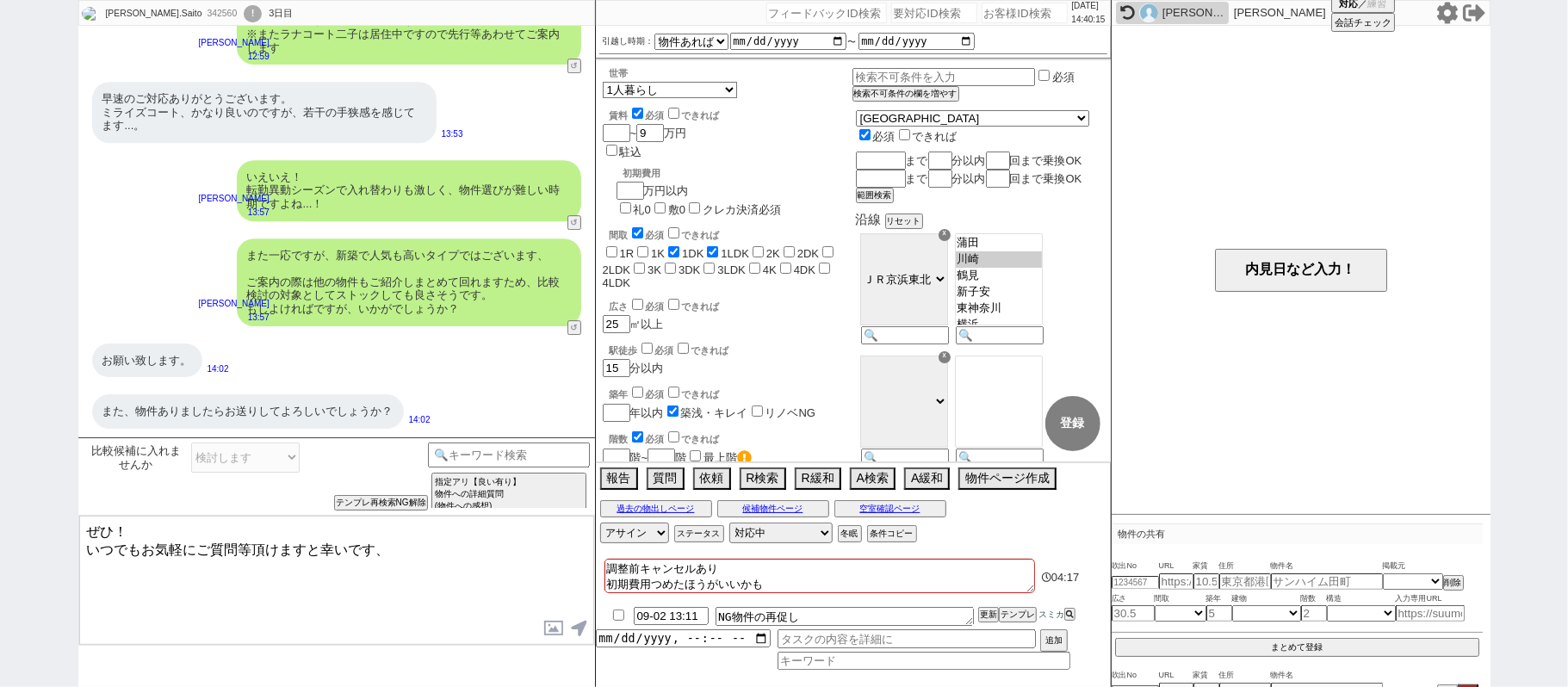
drag, startPoint x: 377, startPoint y: 546, endPoint x: 0, endPoint y: 421, distance: 397.2
click at [0, 424] on div "Takeshi.Saito 342560 ! 0 3日目 冬眠中 自社客 スミカ スミカ_BPO チャット全表示 2025-08-29 連続で失礼します、物件…" at bounding box center [784, 344] width 1568 height 687
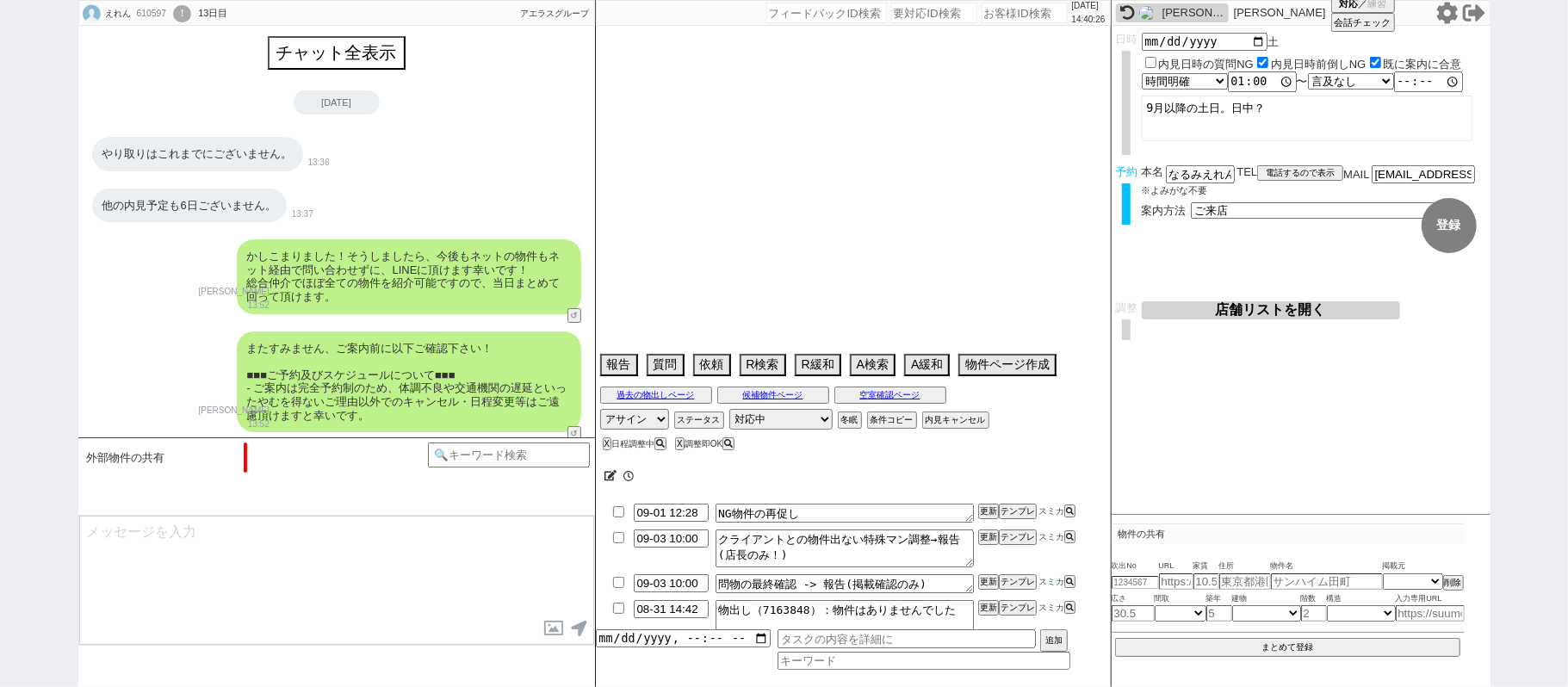
scroll to position [817, 0]
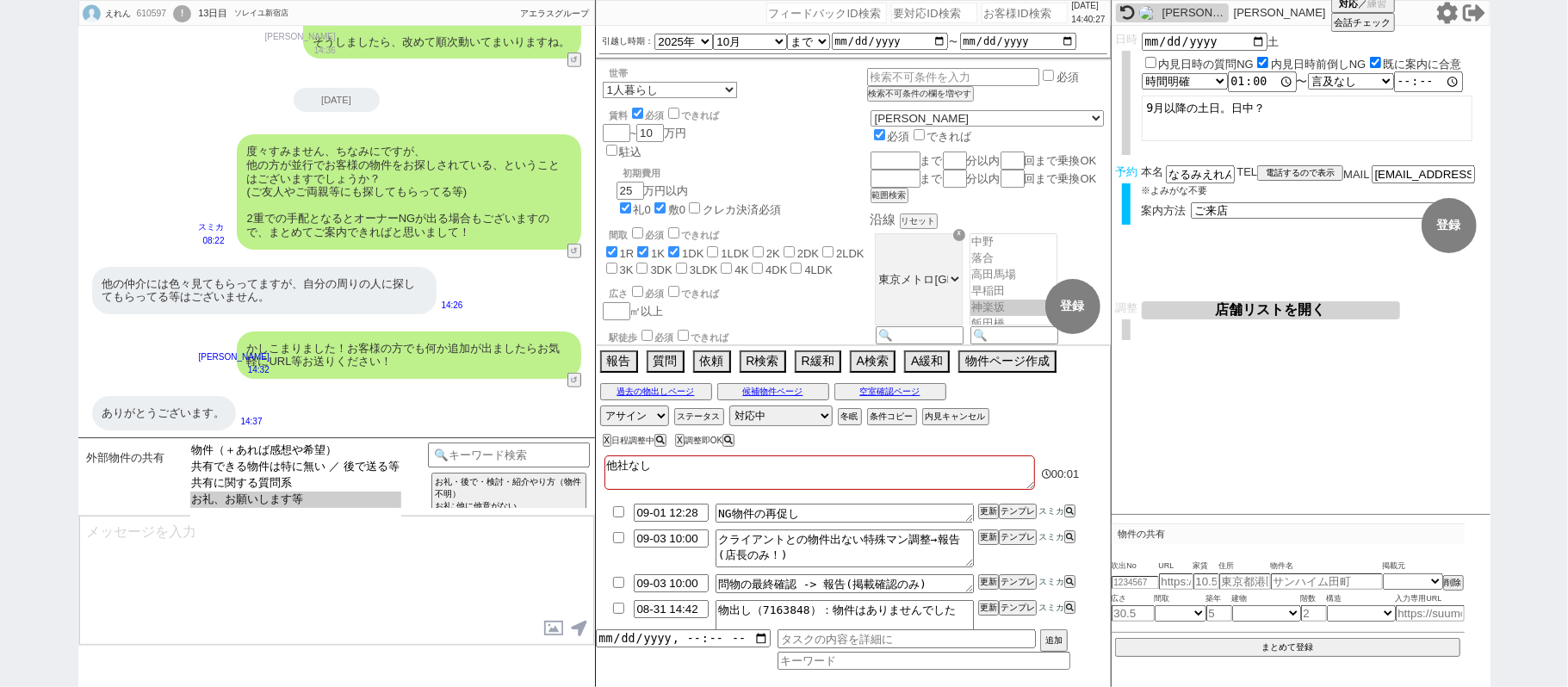
click at [307, 499] on option "お礼、お願いします等" at bounding box center [296, 499] width 211 height 17
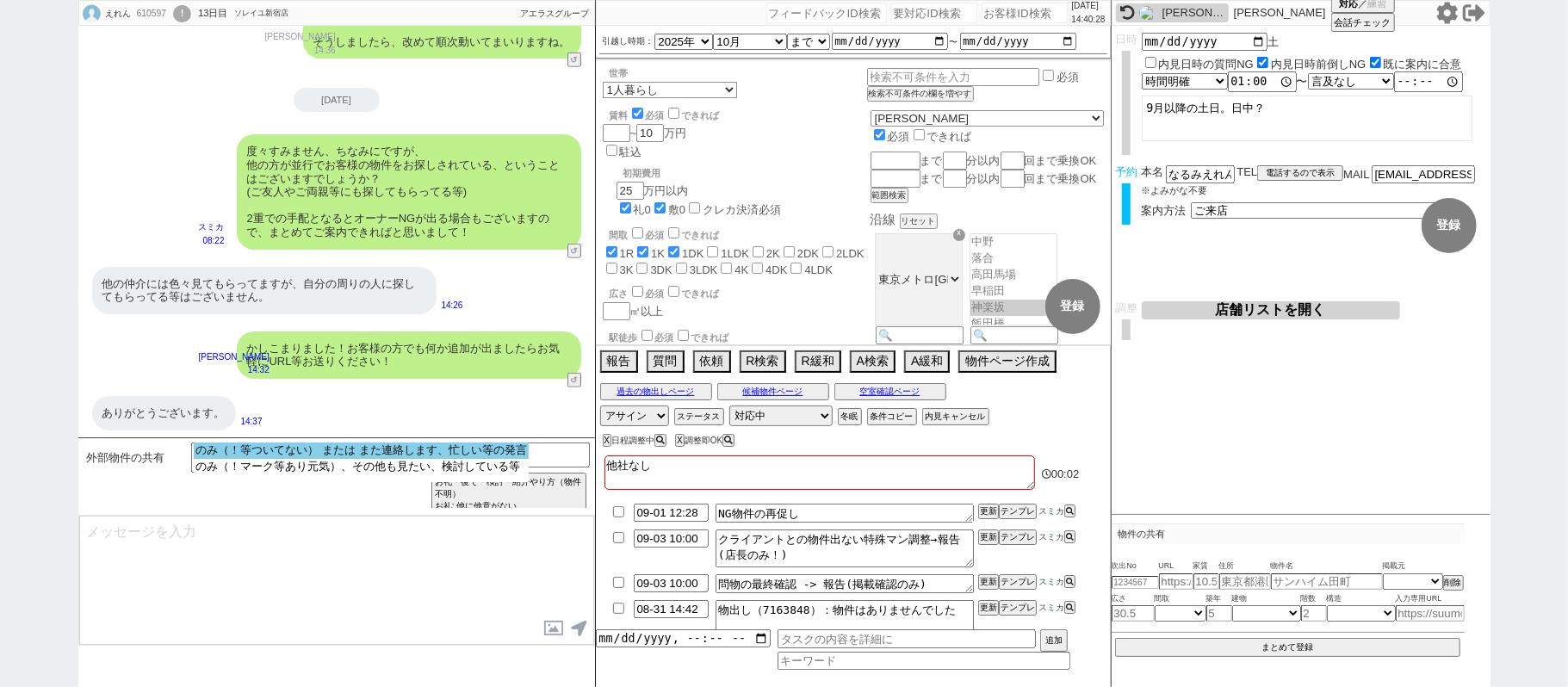
click at [321, 457] on option "のみ（！等ついてない） または また連絡します、忙しい等の発言" at bounding box center [361, 450] width 334 height 17
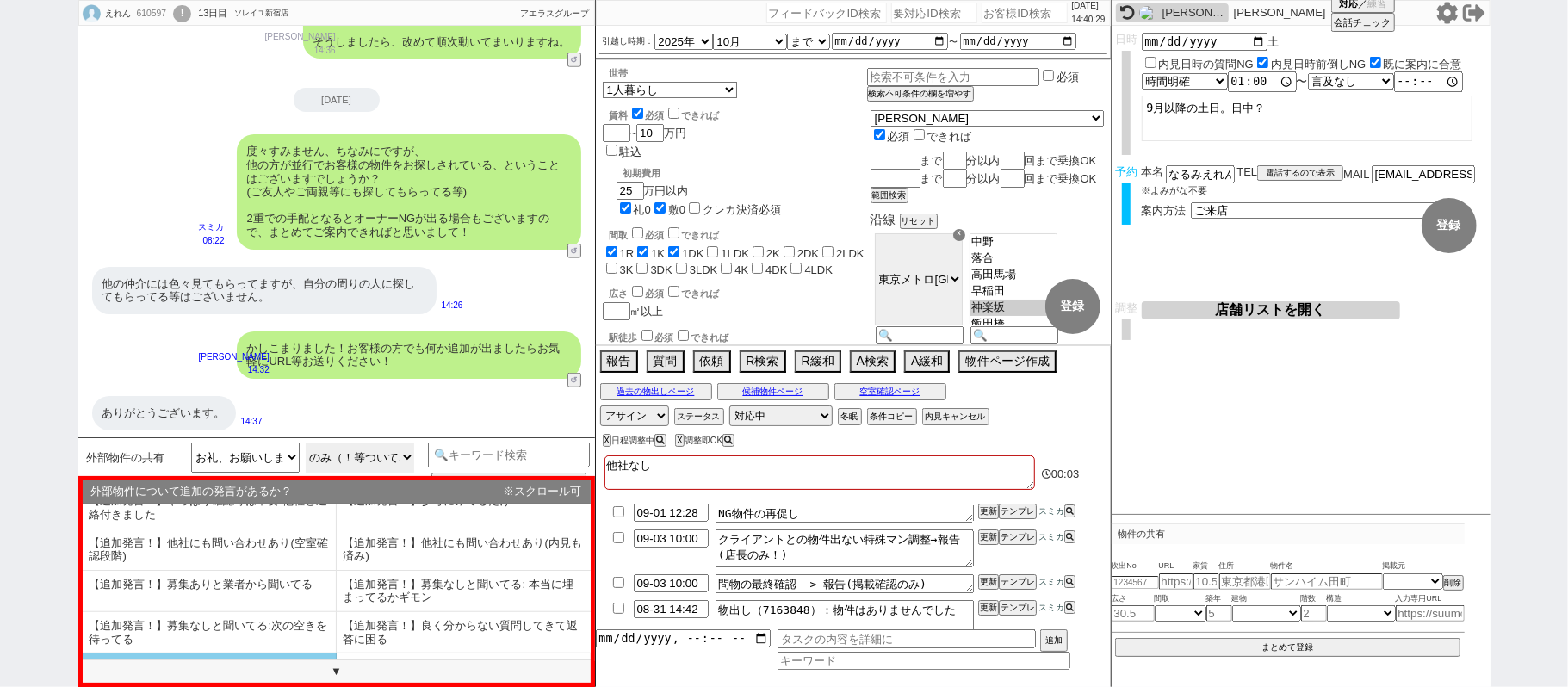
scroll to position [107, 0]
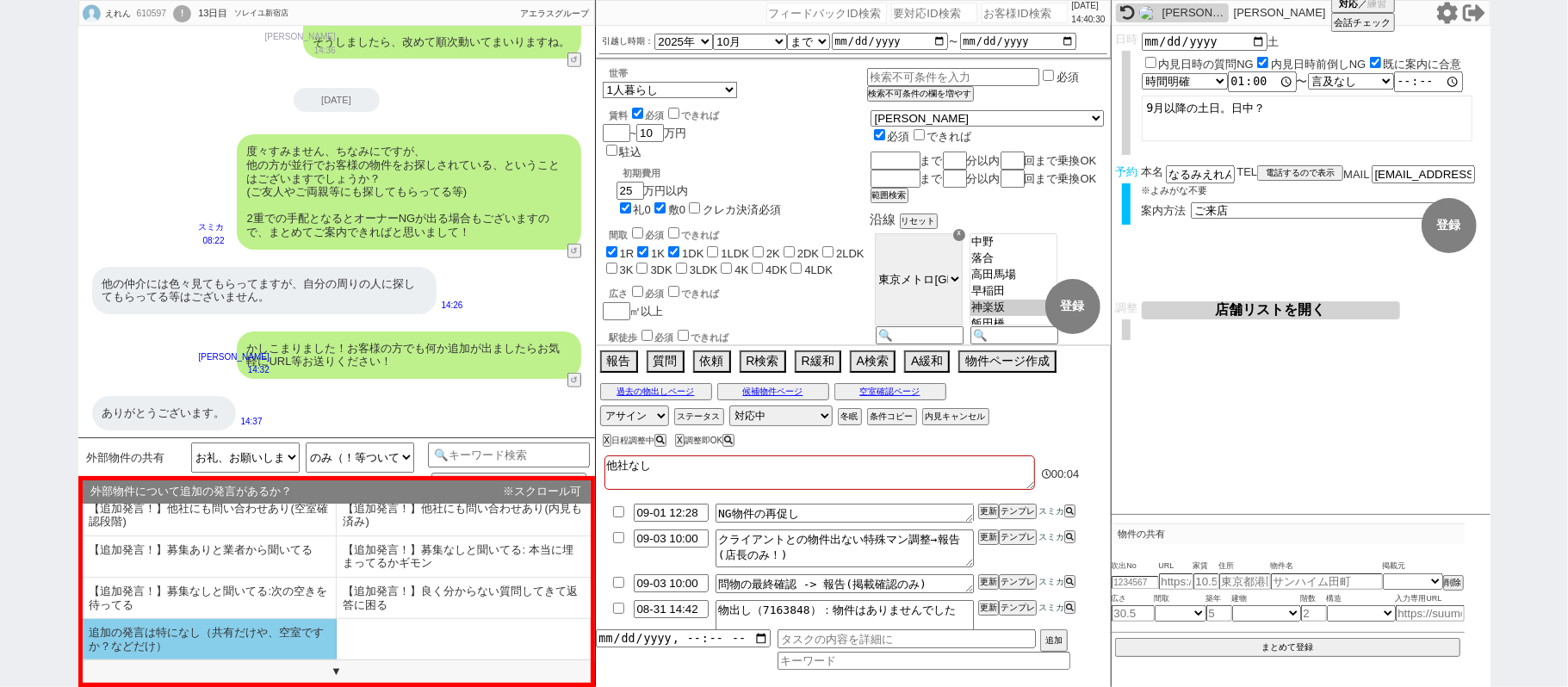
click at [249, 650] on li "追加の発言は特になし（共有だけや、空室ですか？などだけ）" at bounding box center [210, 639] width 254 height 41
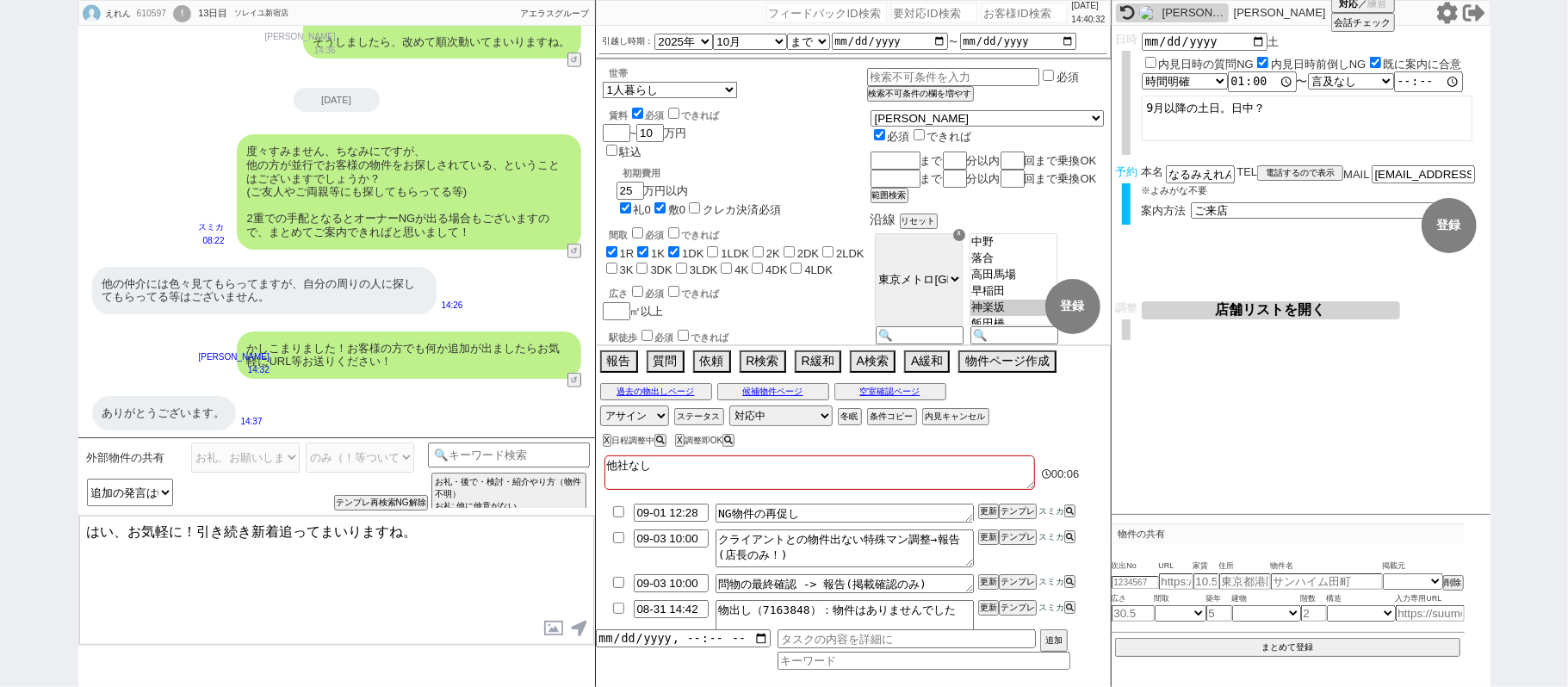
drag, startPoint x: 117, startPoint y: 524, endPoint x: 0, endPoint y: 467, distance: 130.1
click at [0, 470] on div "えれん 610597 ! 0 13日目 ソレイユ新宿店 冬眠中 自社客 アエラスグループ スミカ_BPO チャット全表示 2025-08-30 やり取りはこれ…" at bounding box center [784, 344] width 1568 height 687
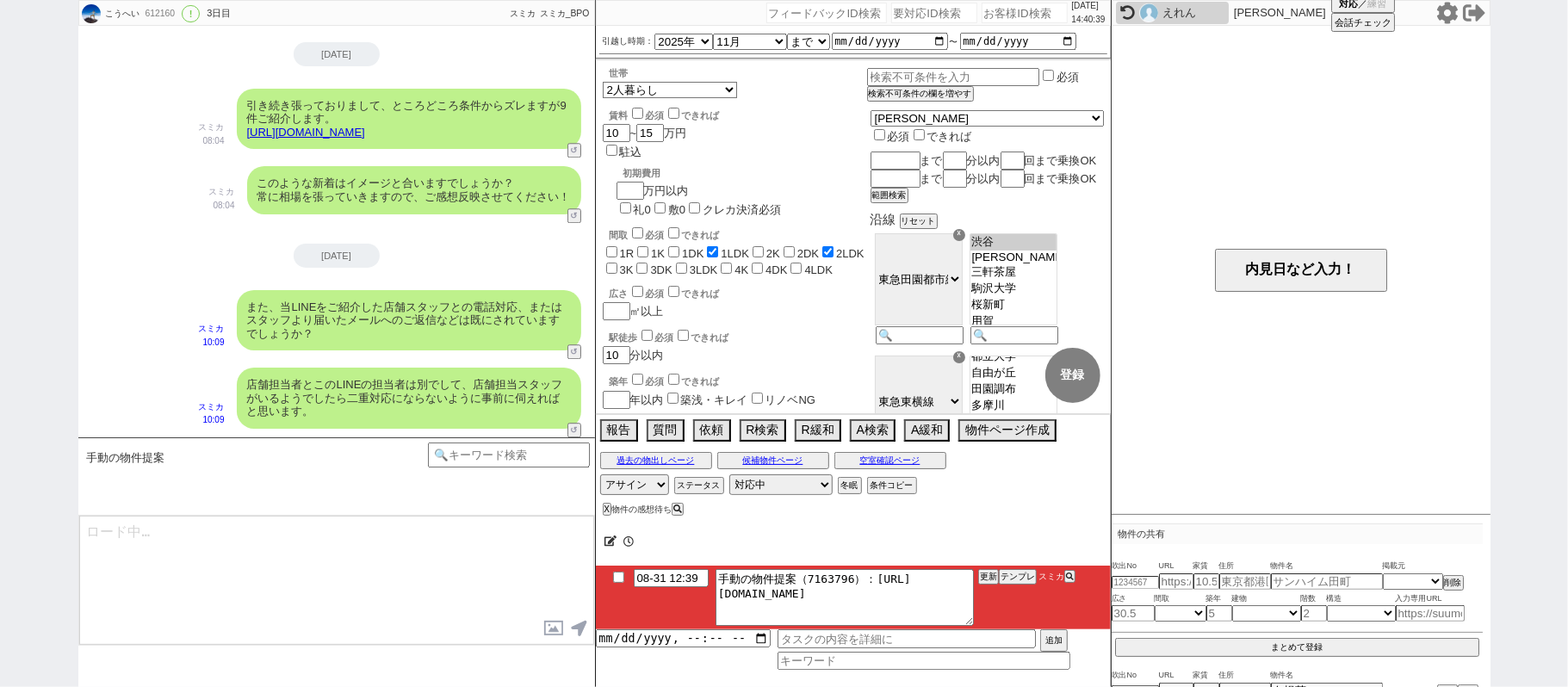
scroll to position [235, 0]
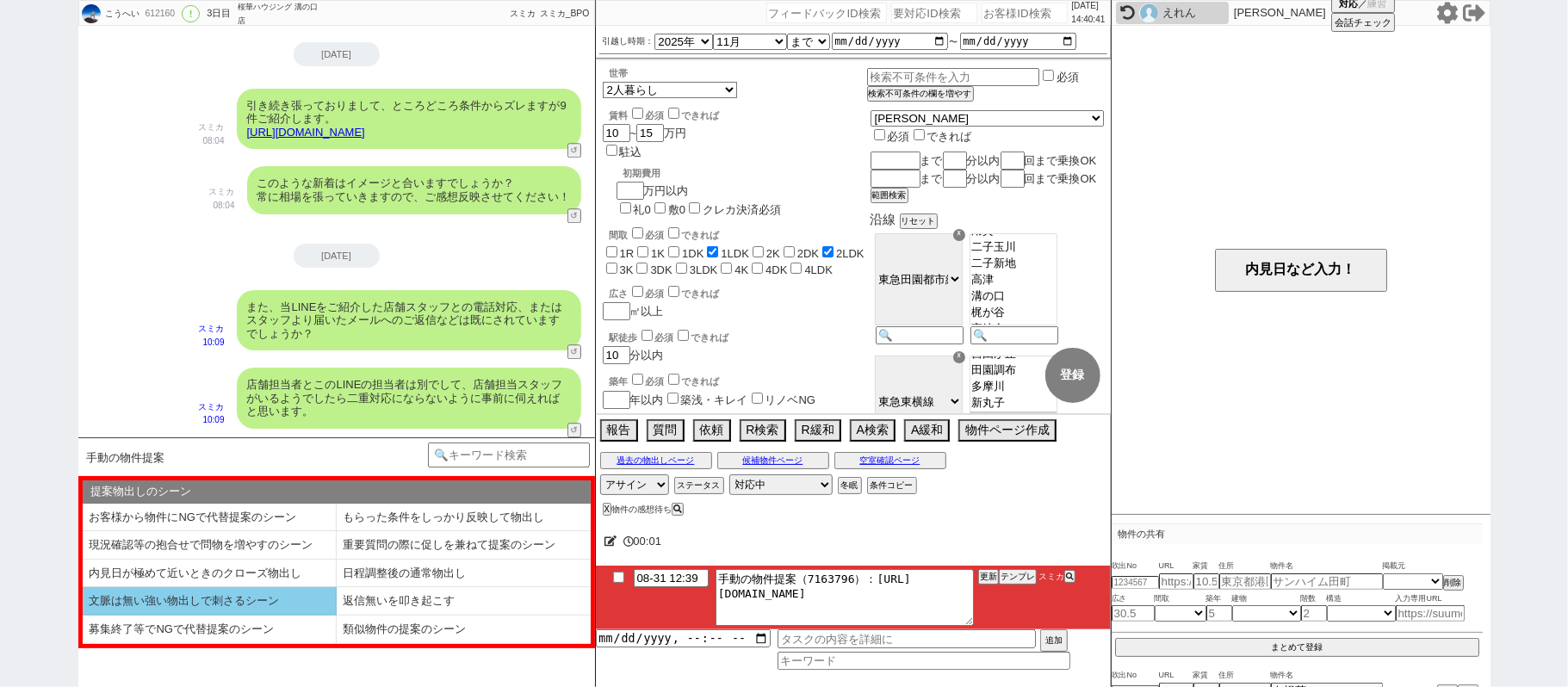
click at [280, 610] on li "文脈は無い強い物出しで刺さるシーン" at bounding box center [210, 601] width 254 height 29
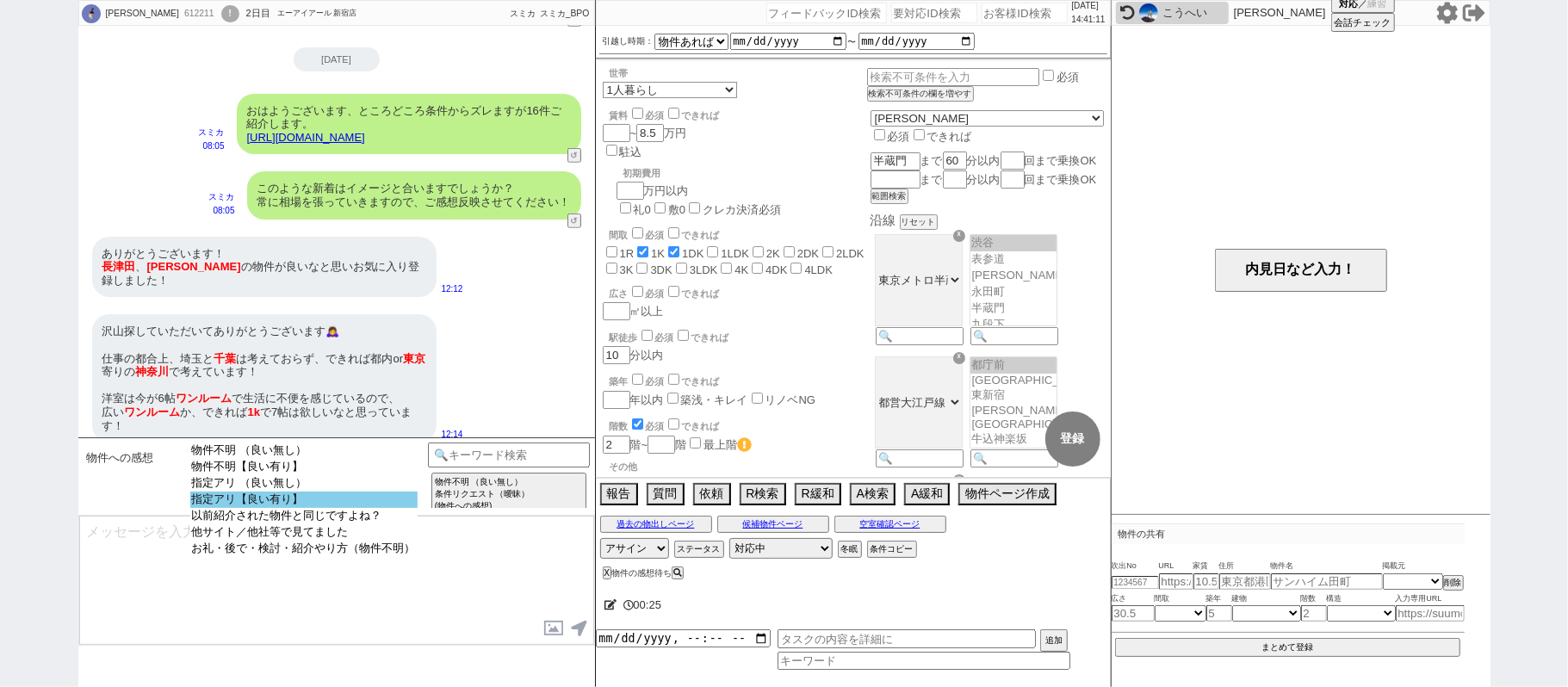
click at [284, 508] on option "指定アリ【良い有り】" at bounding box center [304, 499] width 227 height 17
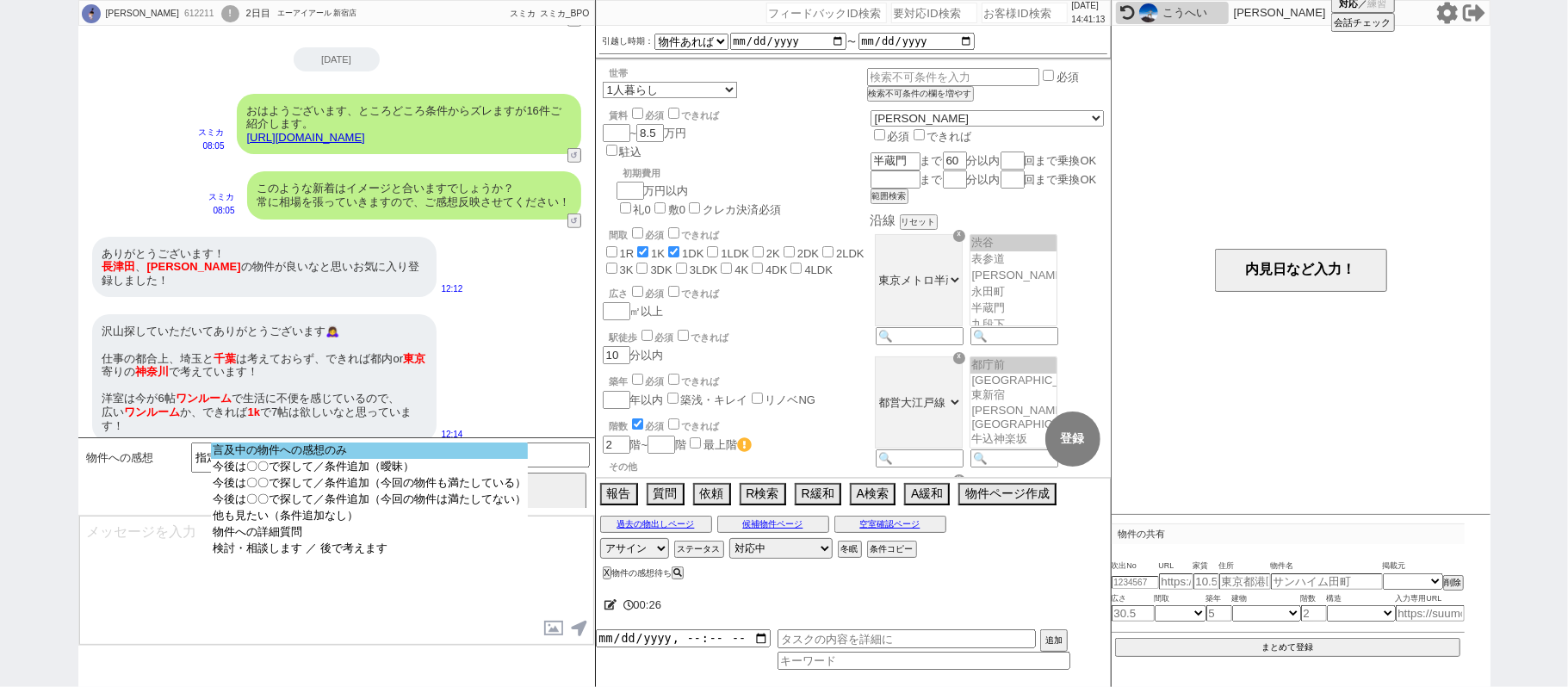
click at [399, 459] on option "言及中の物件への感想のみ" at bounding box center [370, 450] width 317 height 17
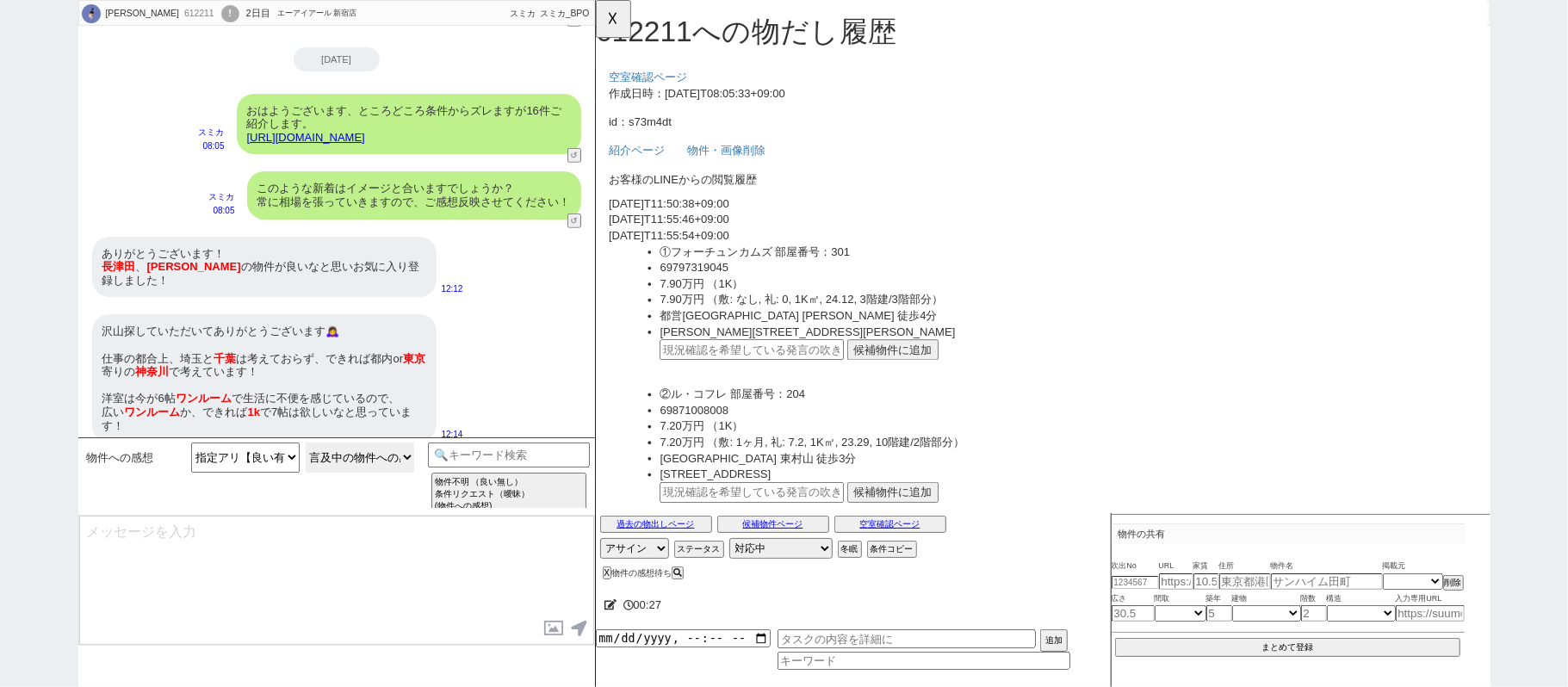
scroll to position [0, 0]
click at [895, 372] on button "候補物件に追加" at bounding box center [914, 377] width 98 height 23
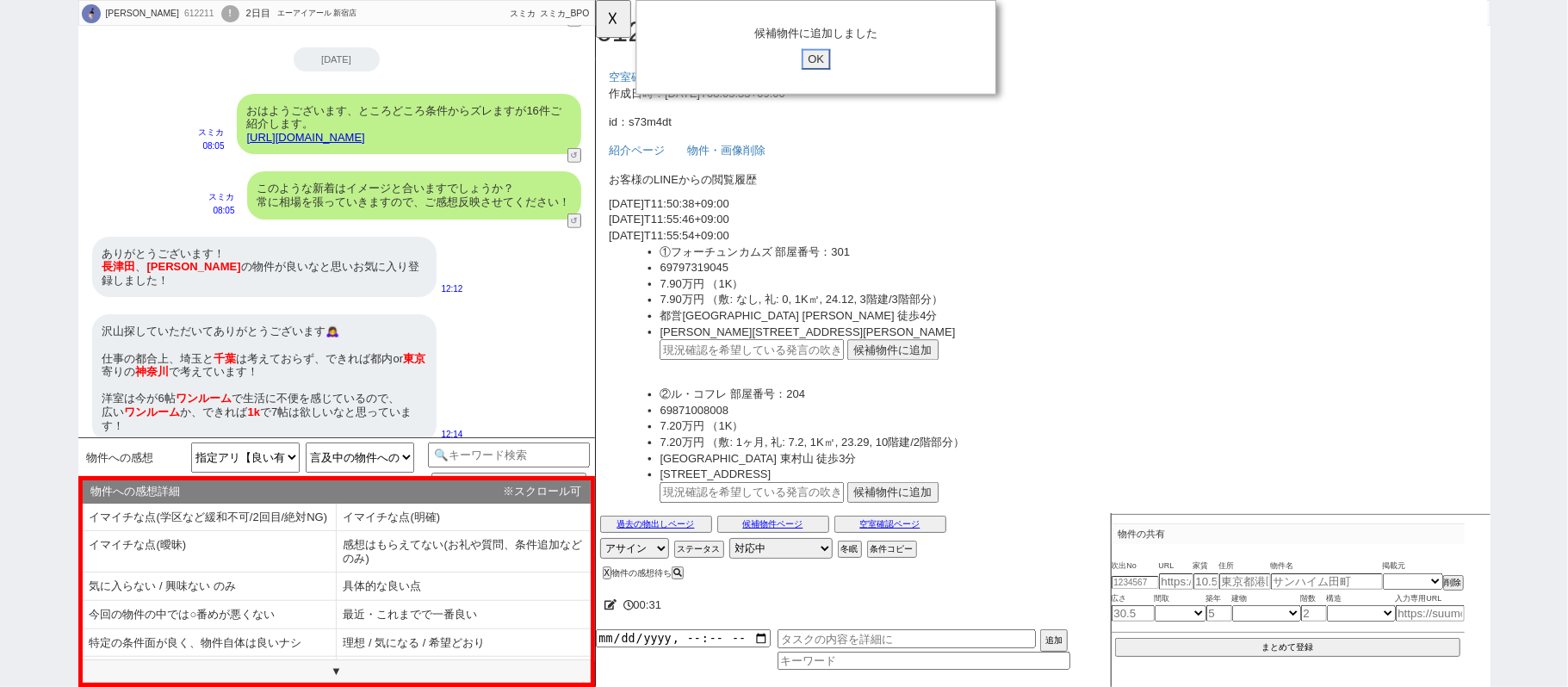
click at [831, 60] on input "OK" at bounding box center [831, 63] width 31 height 23
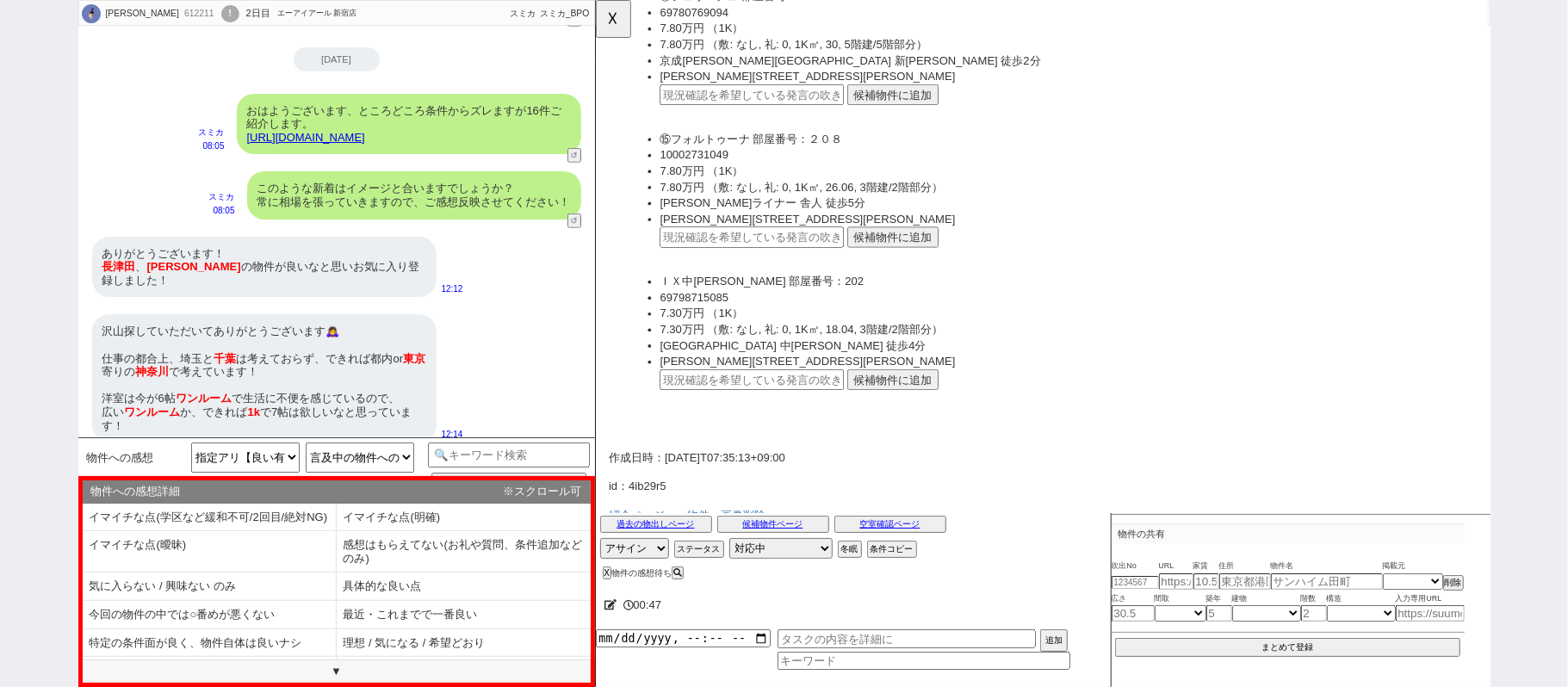
scroll to position [2295, 0]
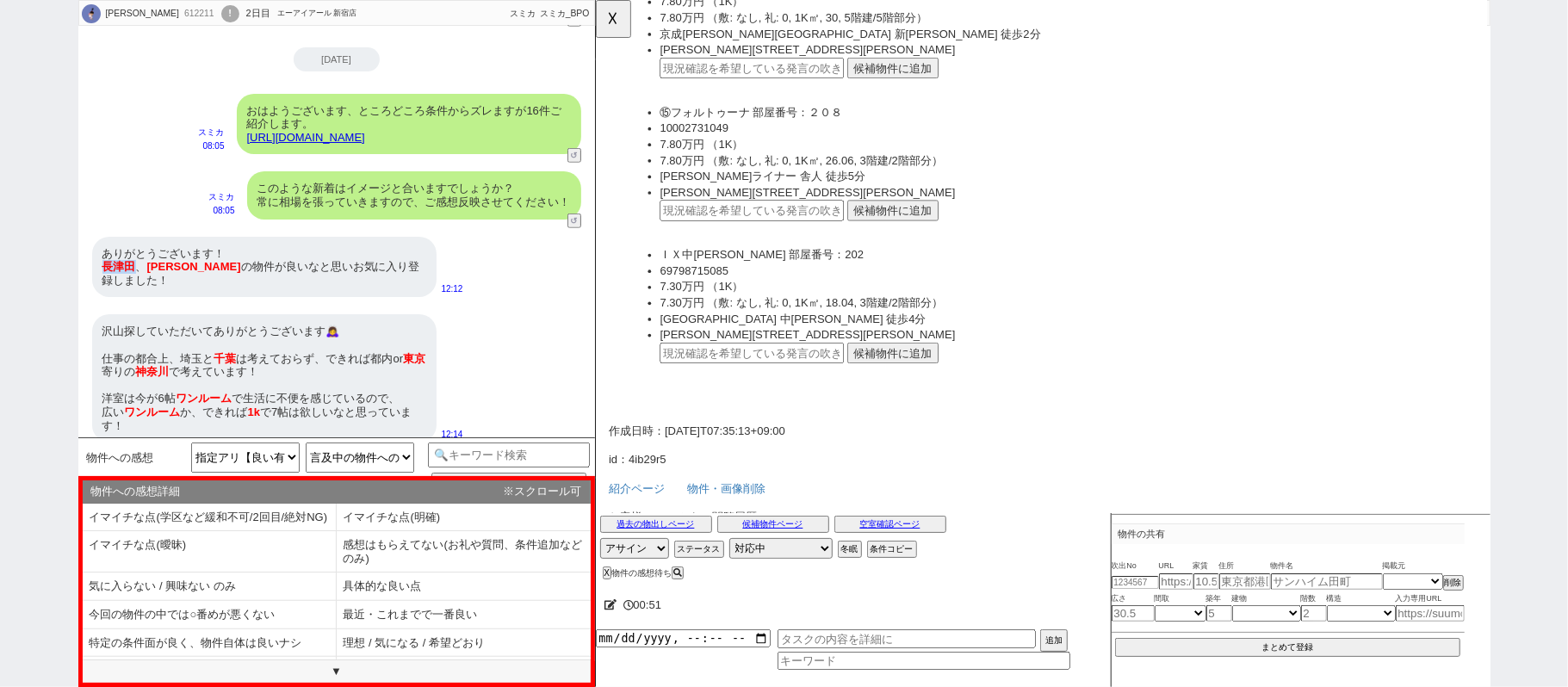
drag, startPoint x: 100, startPoint y: 267, endPoint x: 134, endPoint y: 262, distance: 34.4
click at [134, 262] on div "ありがとうございます！ 長津田 、 菊川 の物件が良いなと思いお気に入り登録しました！" at bounding box center [264, 267] width 344 height 61
copy span "長津田"
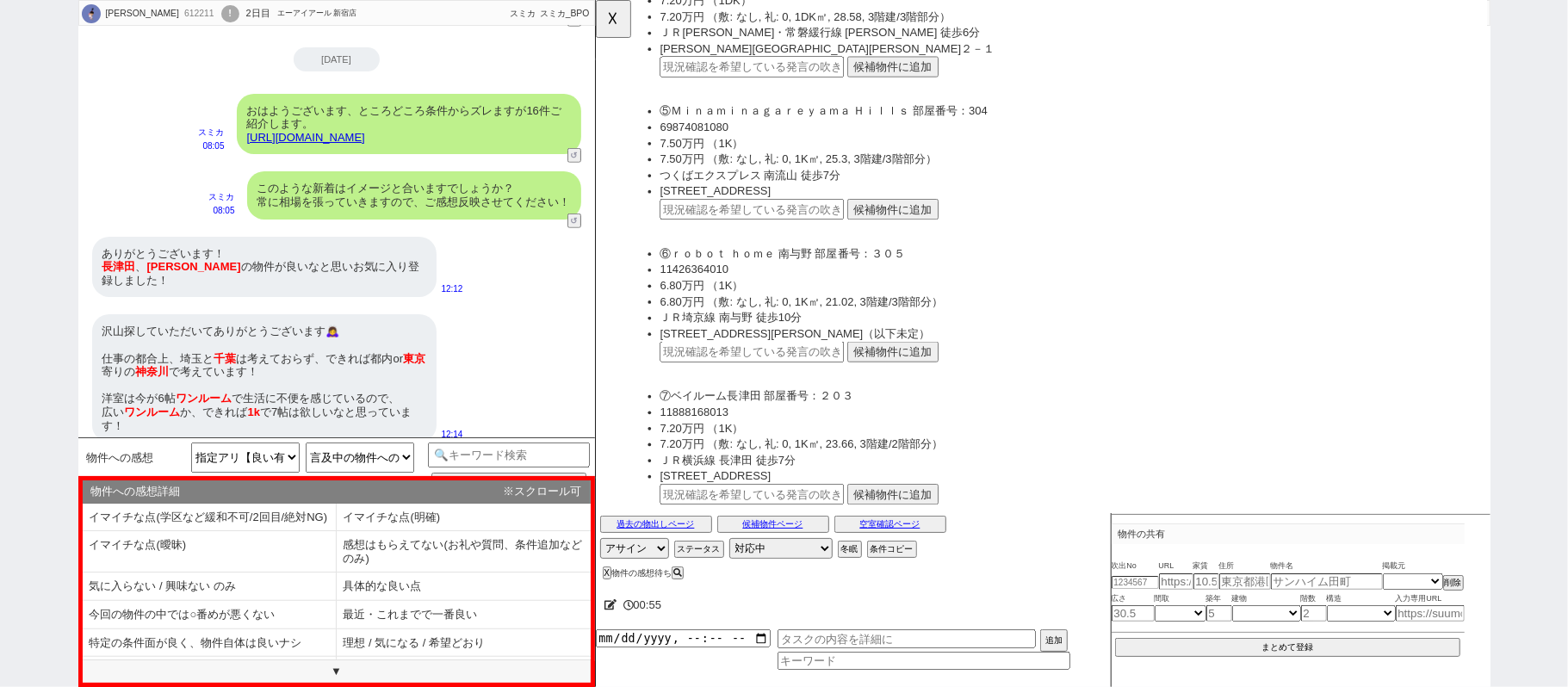
scroll to position [3558, 0]
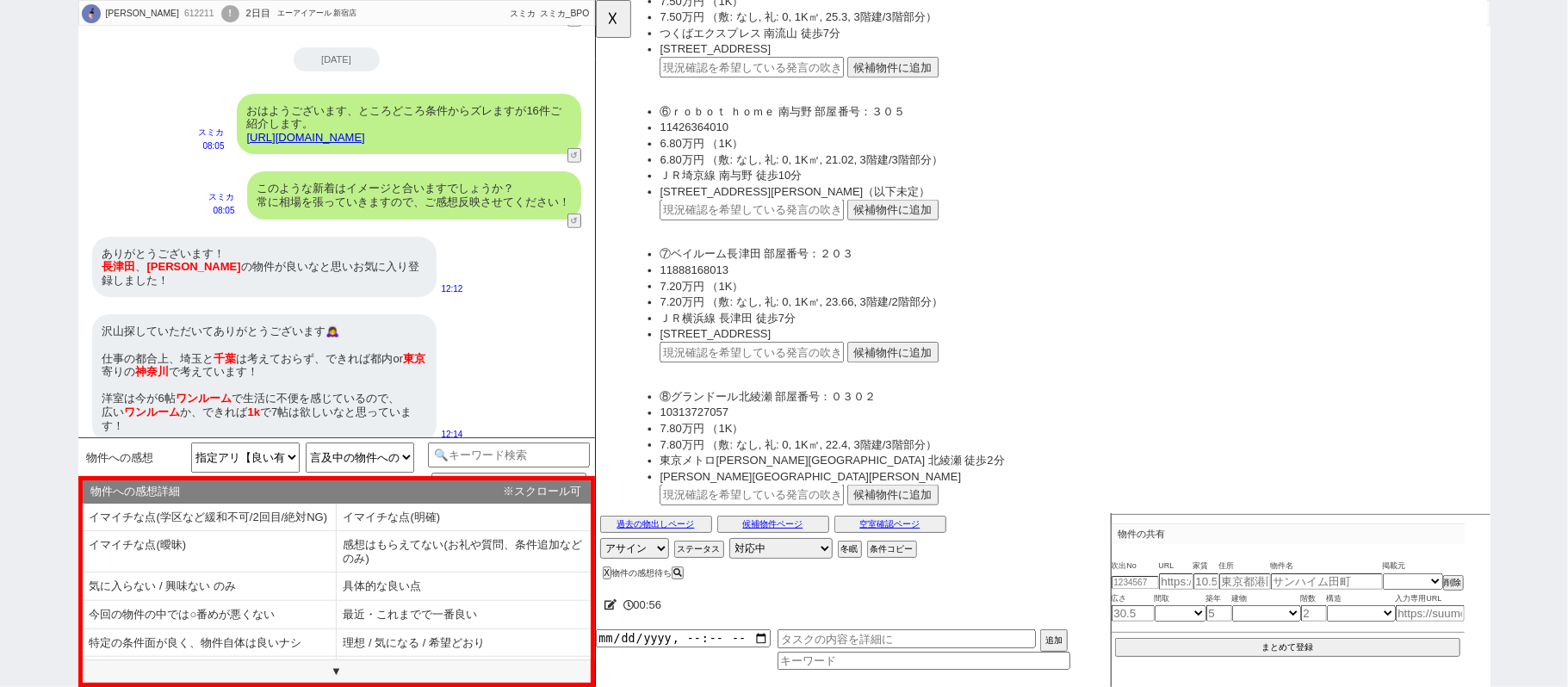
click at [926, 368] on button "候補物件に追加" at bounding box center [914, 379] width 98 height 23
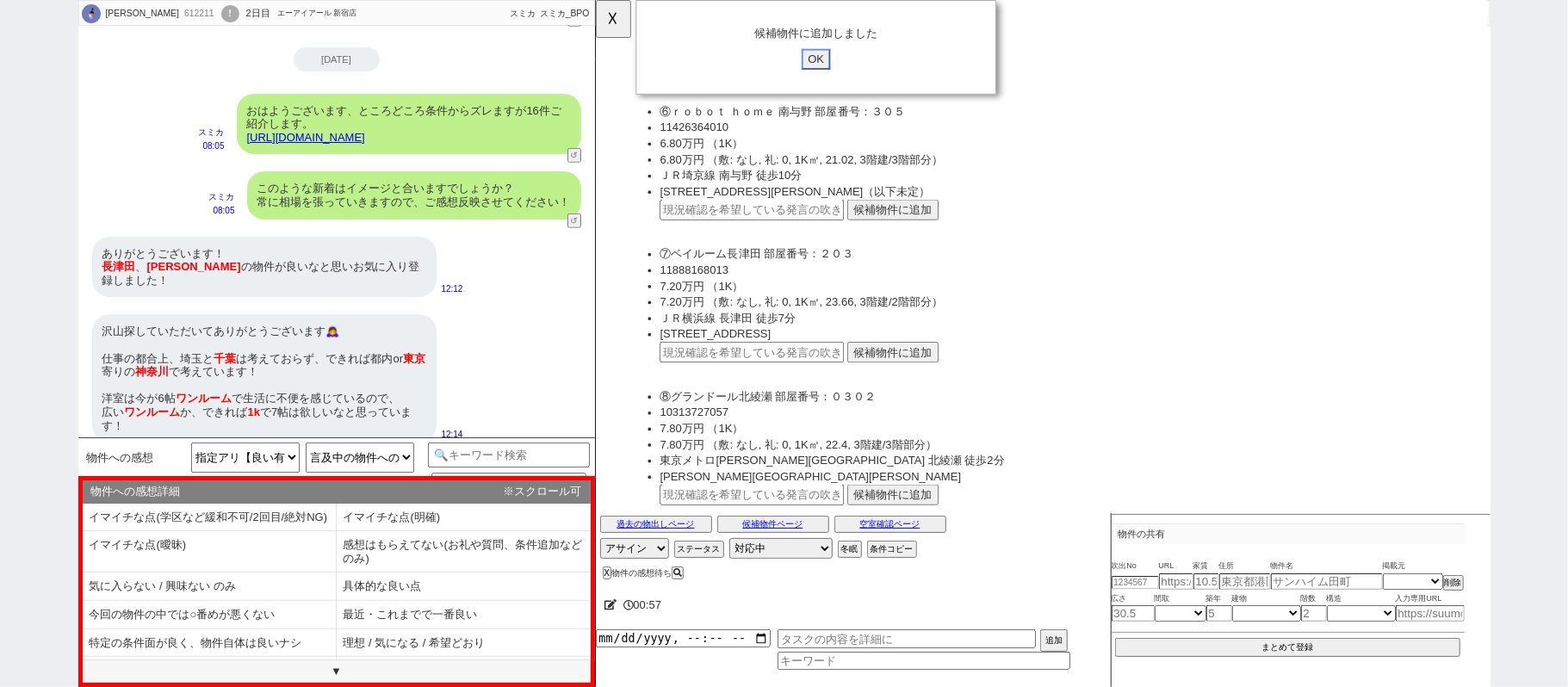
click at [824, 70] on input "OK" at bounding box center [831, 63] width 31 height 23
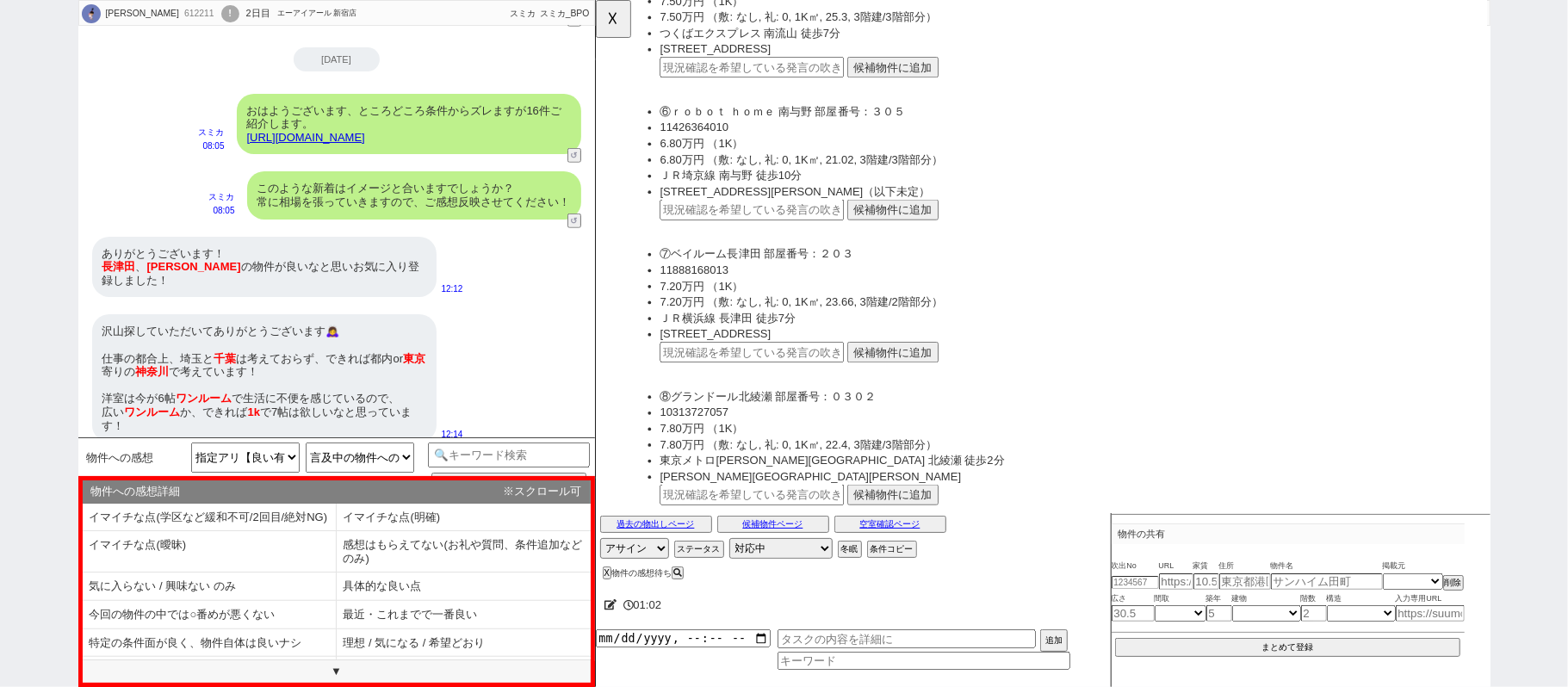
scroll to position [63, 0]
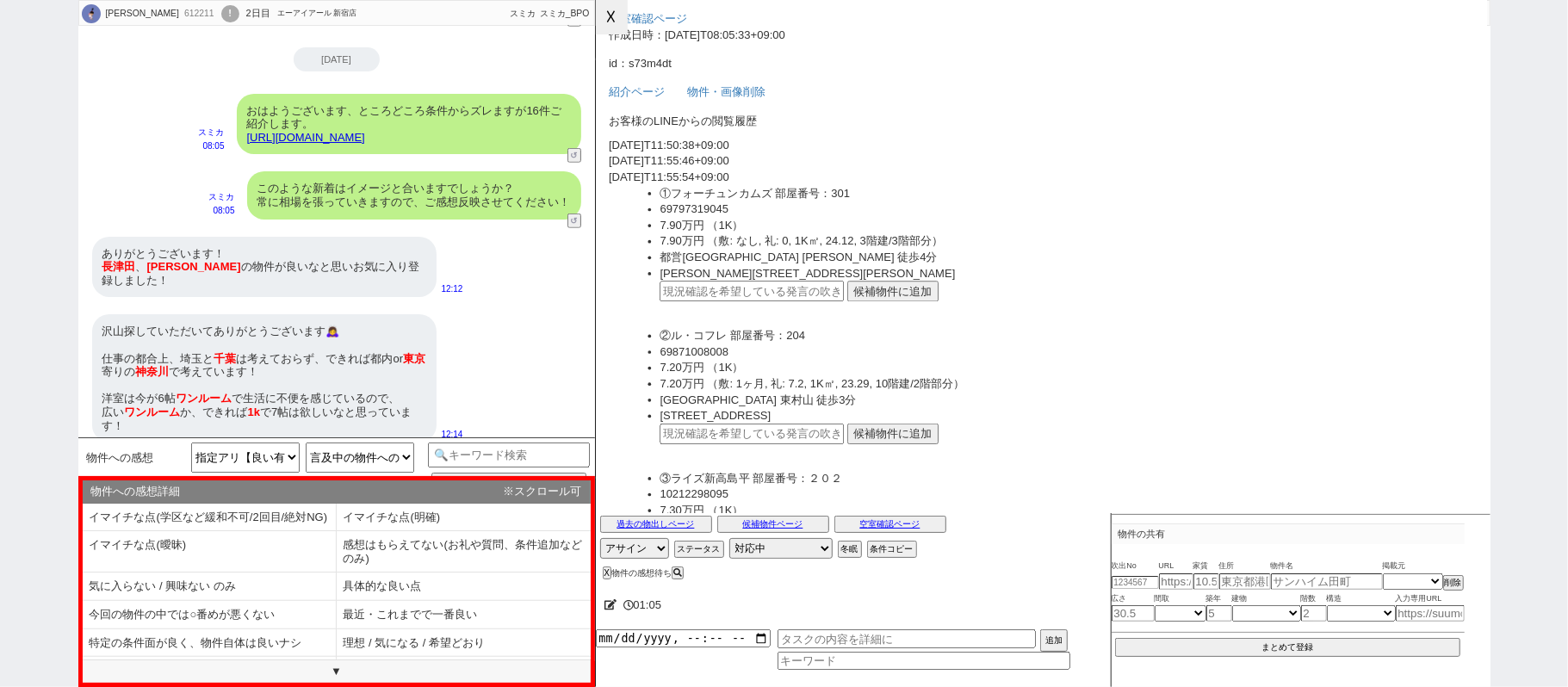
drag, startPoint x: 601, startPoint y: 10, endPoint x: 618, endPoint y: 35, distance: 30.2
click at [604, 11] on button "☓" at bounding box center [611, 17] width 32 height 35
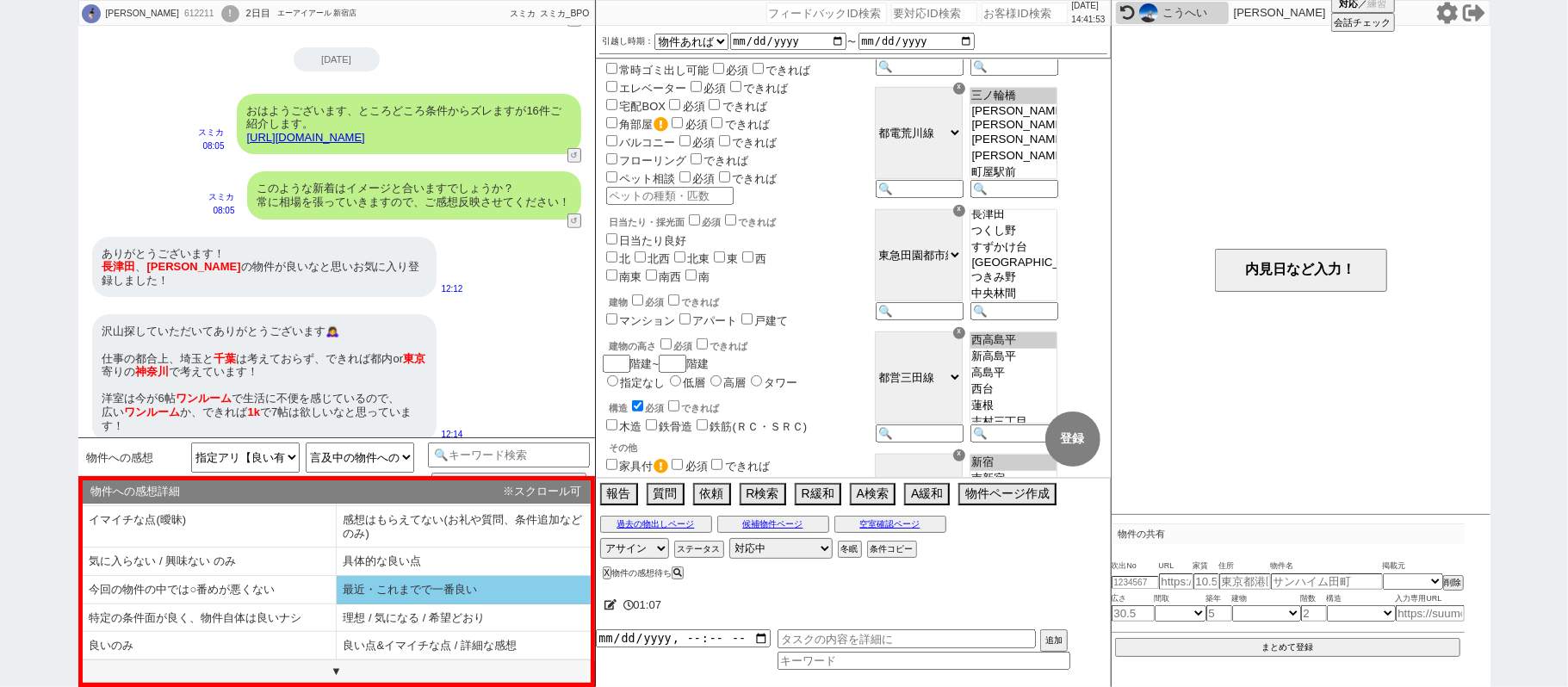
scroll to position [42, 0]
click at [741, 531] on button "候補物件ページ" at bounding box center [773, 524] width 112 height 14
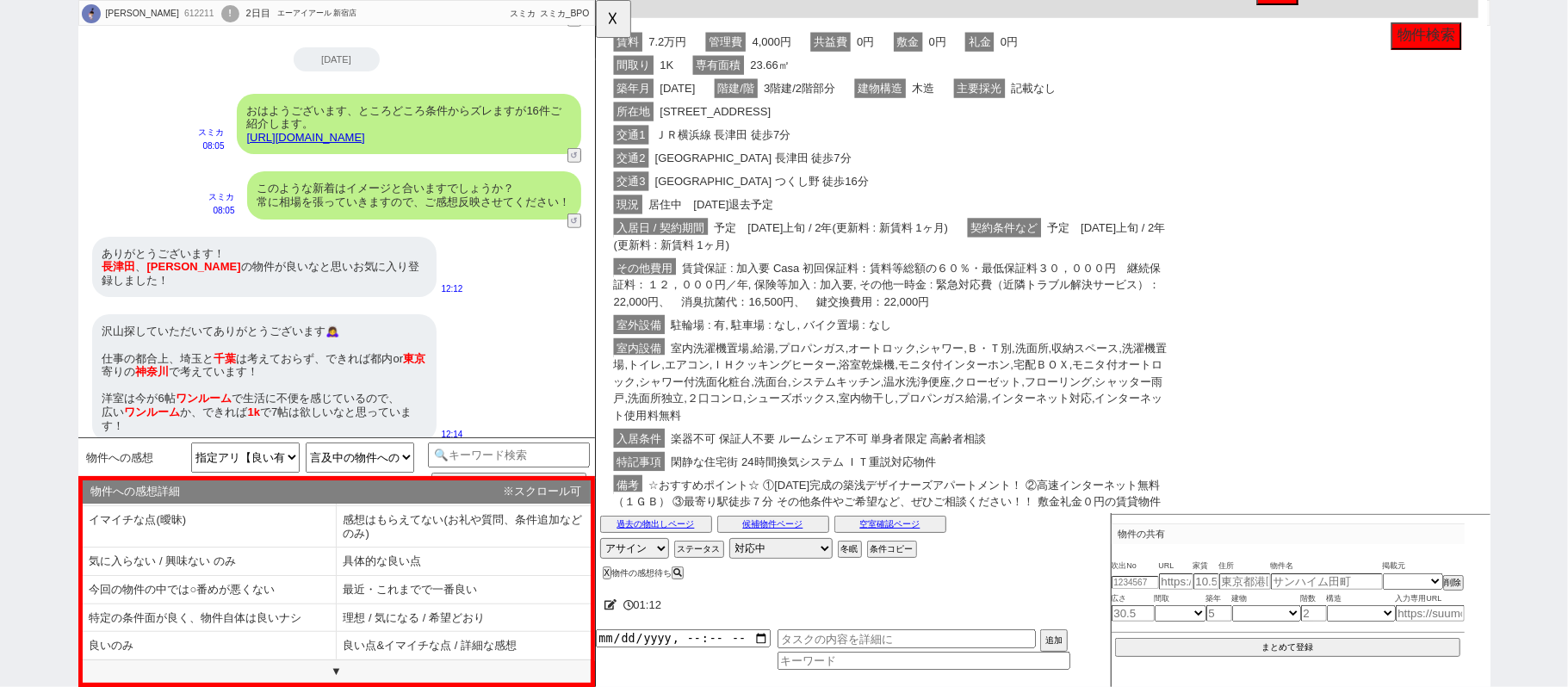
scroll to position [573, 0]
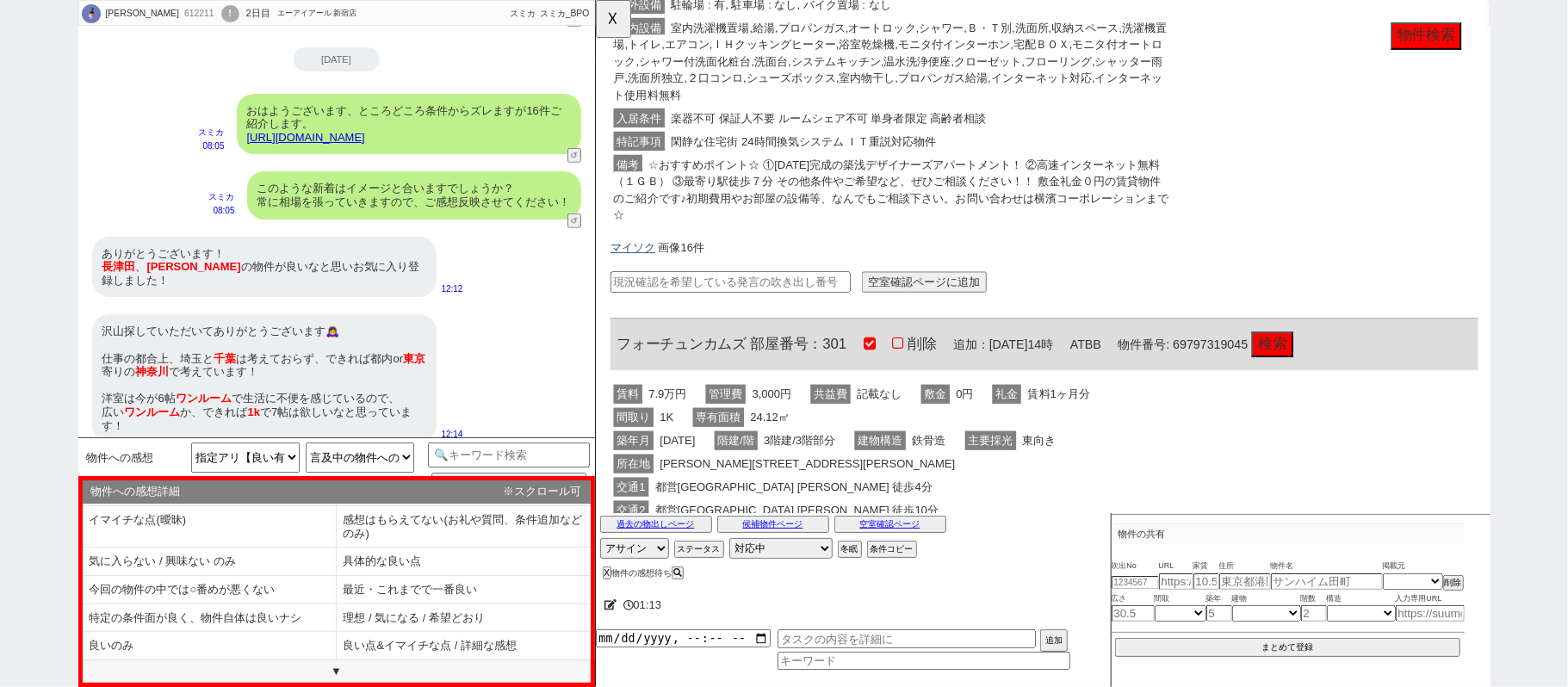
click at [644, 260] on link "マイソク" at bounding box center [634, 266] width 48 height 14
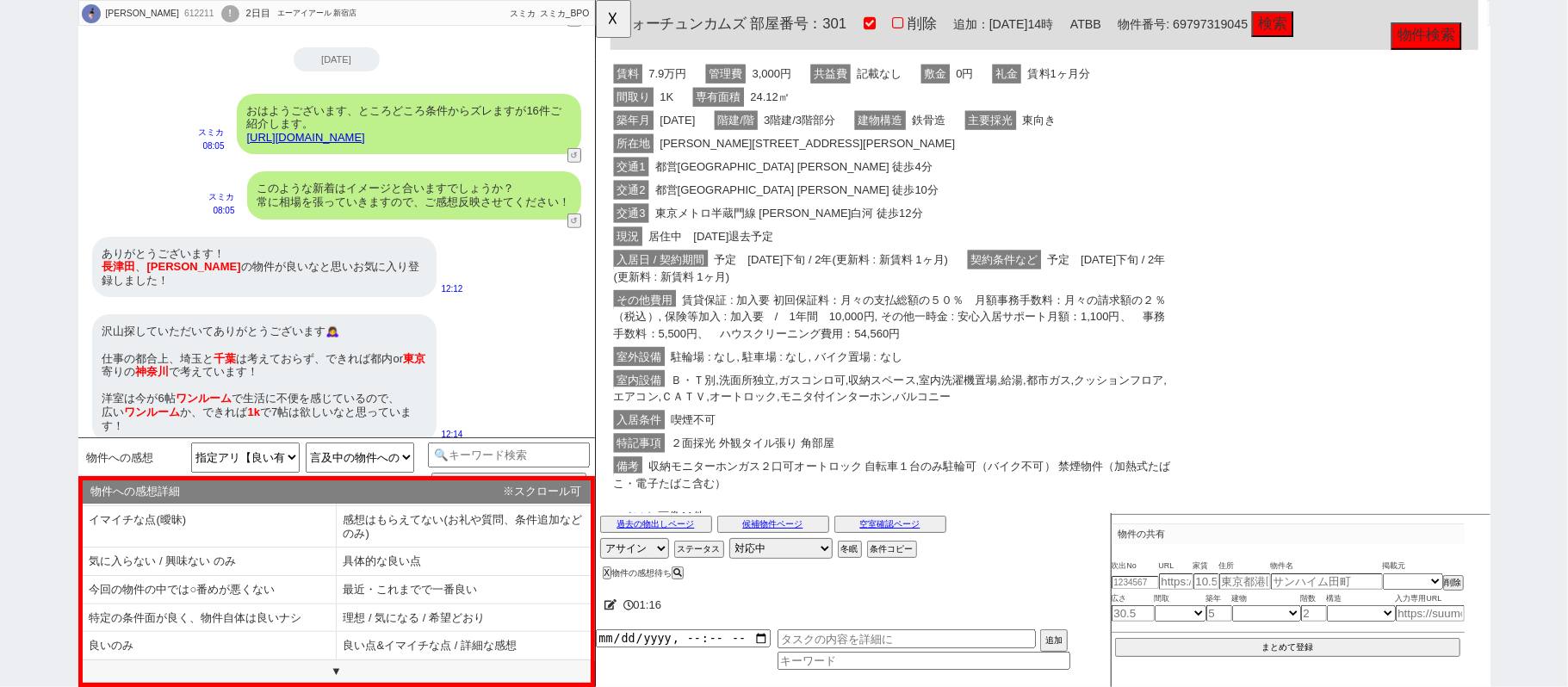
scroll to position [1033, 0]
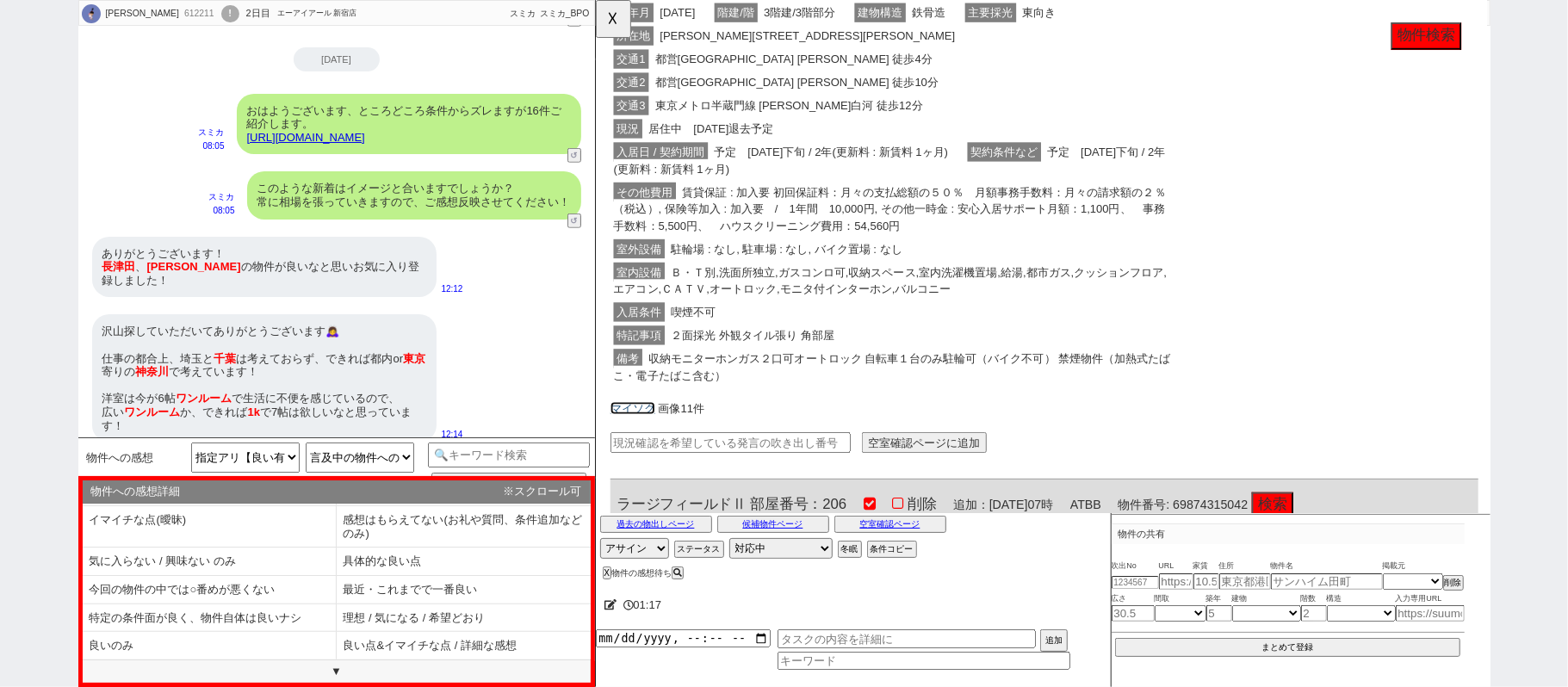
click at [640, 436] on link "マイソク" at bounding box center [634, 439] width 48 height 14
click at [374, 624] on li "理想 / 気になる / 希望どおり" at bounding box center [464, 618] width 254 height 29
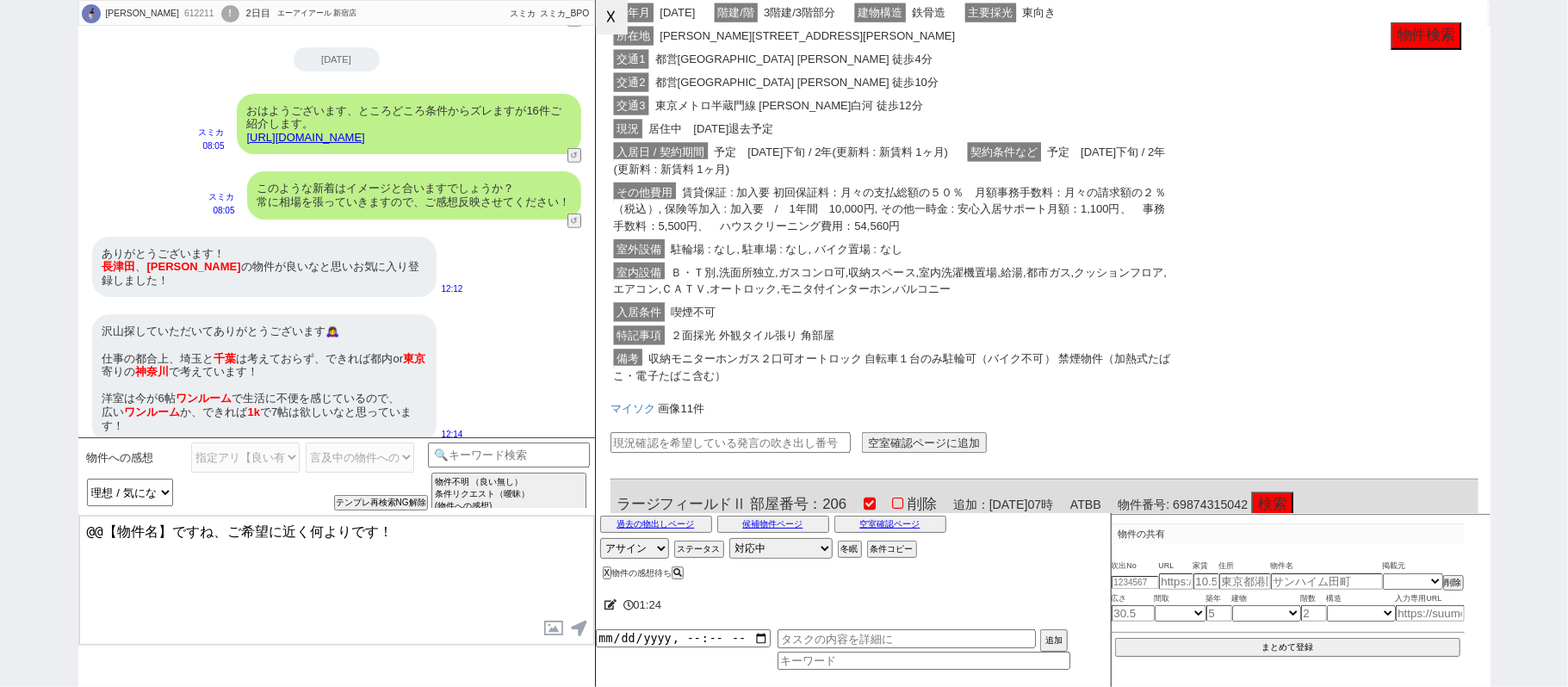
click at [617, 8] on button "☓" at bounding box center [611, 17] width 32 height 35
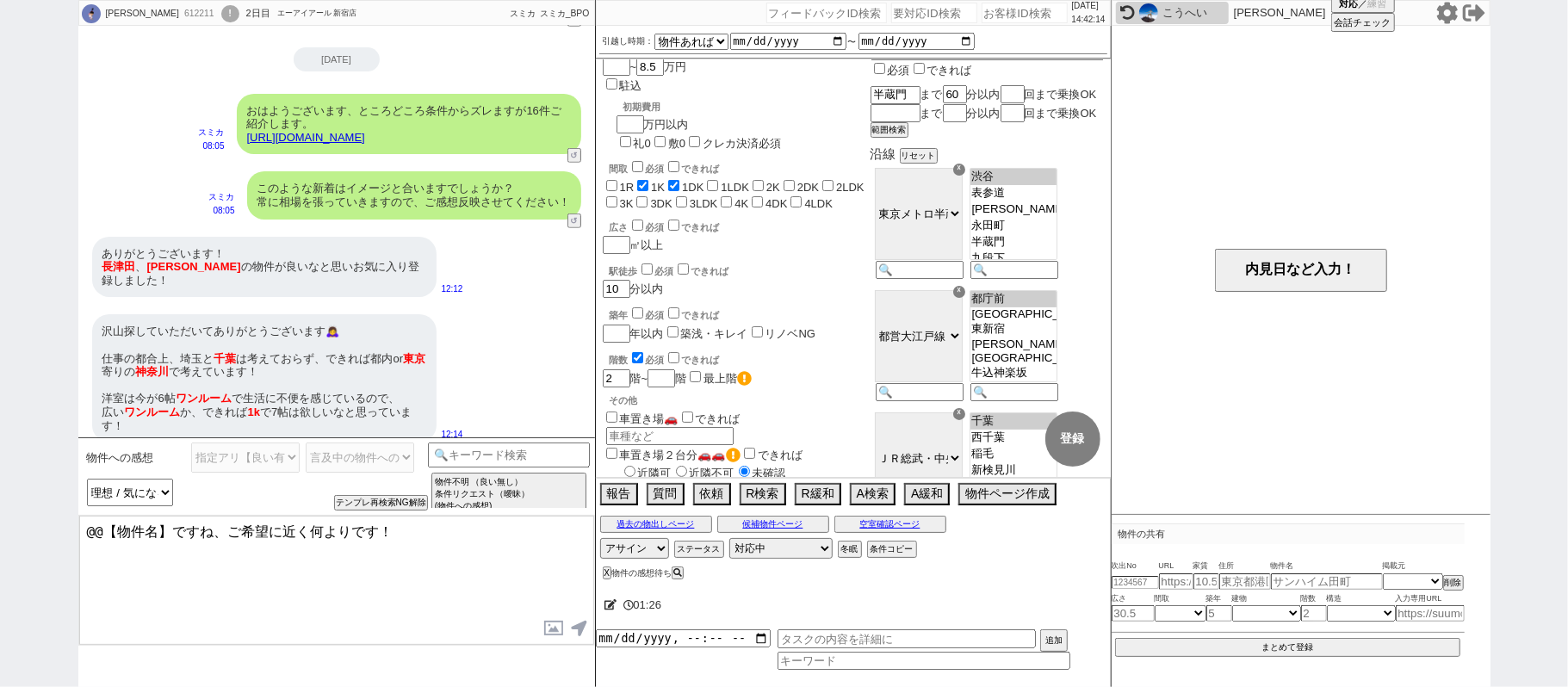
scroll to position [0, 0]
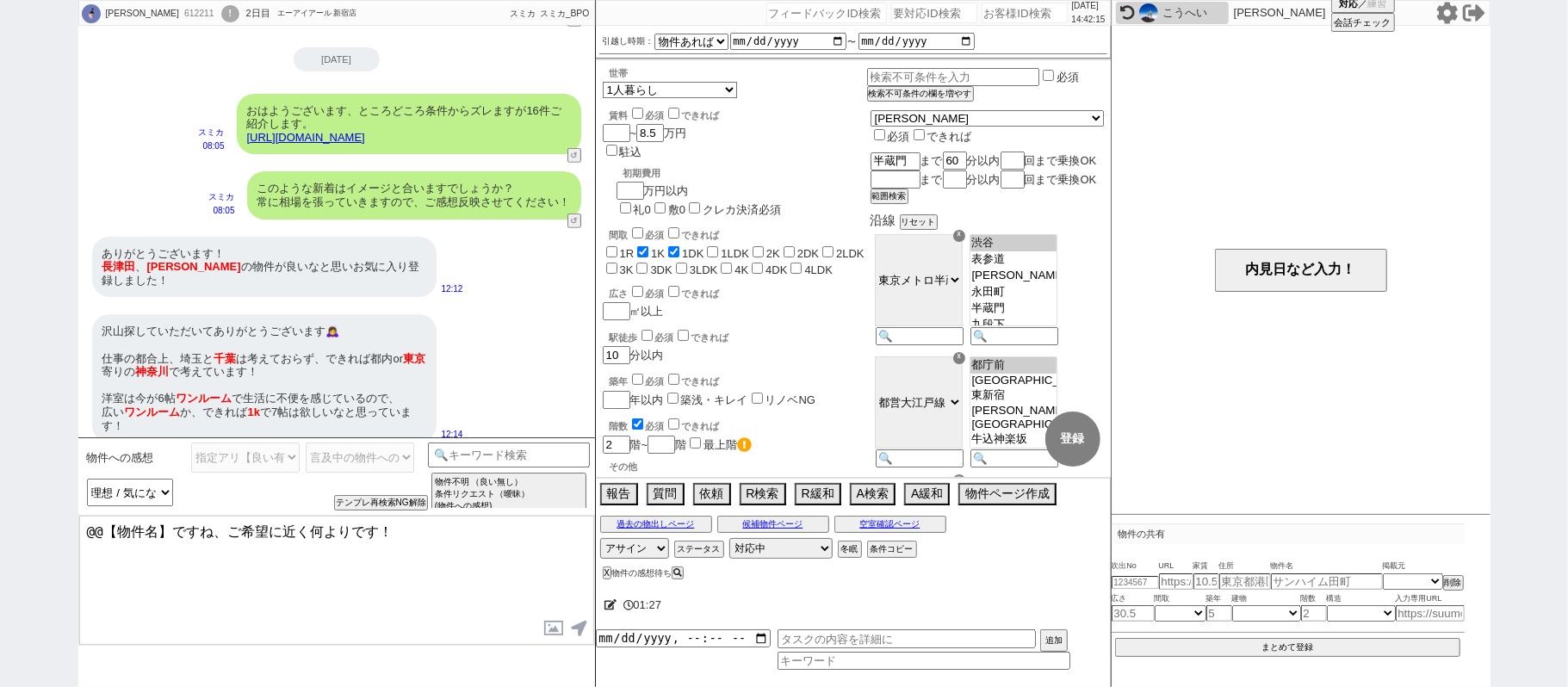
click at [617, 247] on span "1R" at bounding box center [618, 253] width 32 height 13
click at [610, 246] on input "1R" at bounding box center [611, 251] width 11 height 11
click at [944, 80] on input "text" at bounding box center [951, 77] width 170 height 15
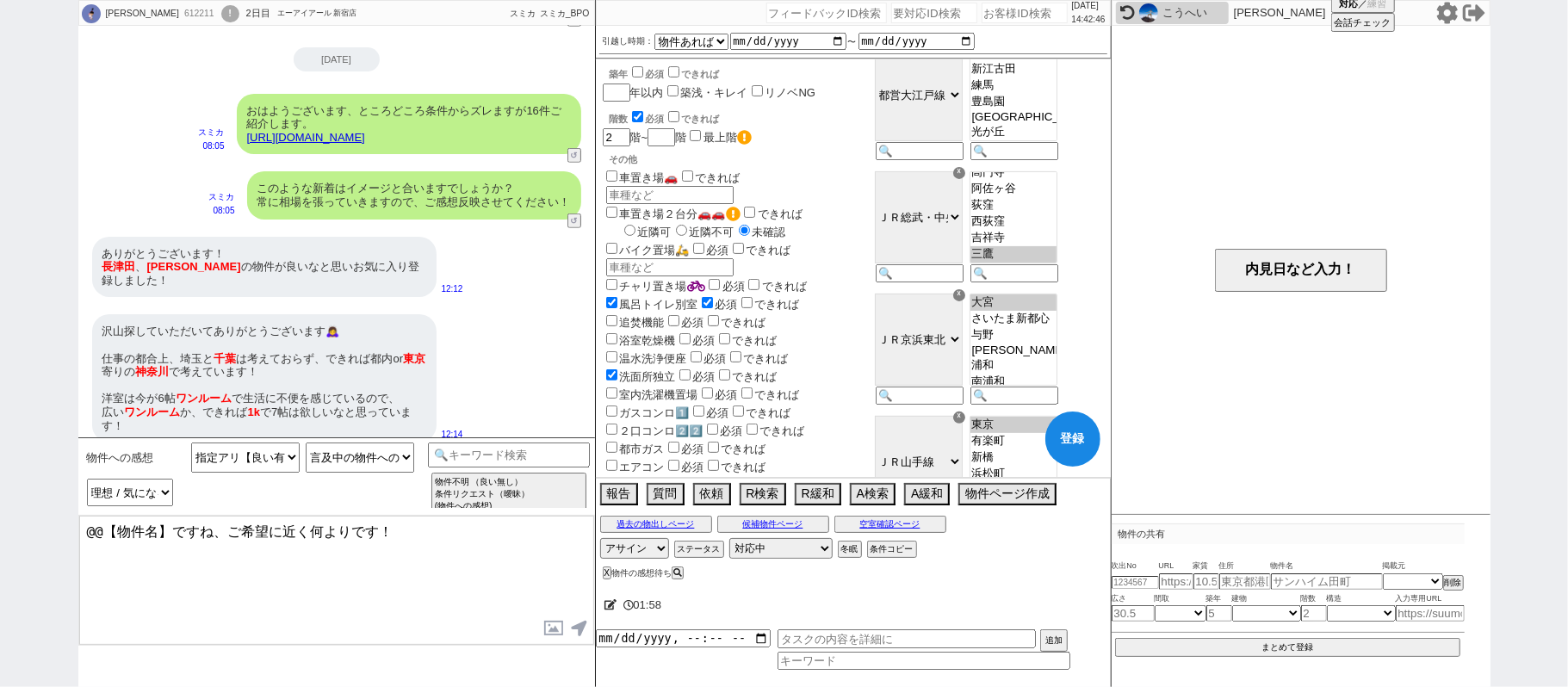
click at [1051, 263] on option "三鷹" at bounding box center [1013, 254] width 86 height 17
click at [1057, 188] on option "新小岩" at bounding box center [1013, 179] width 86 height 17
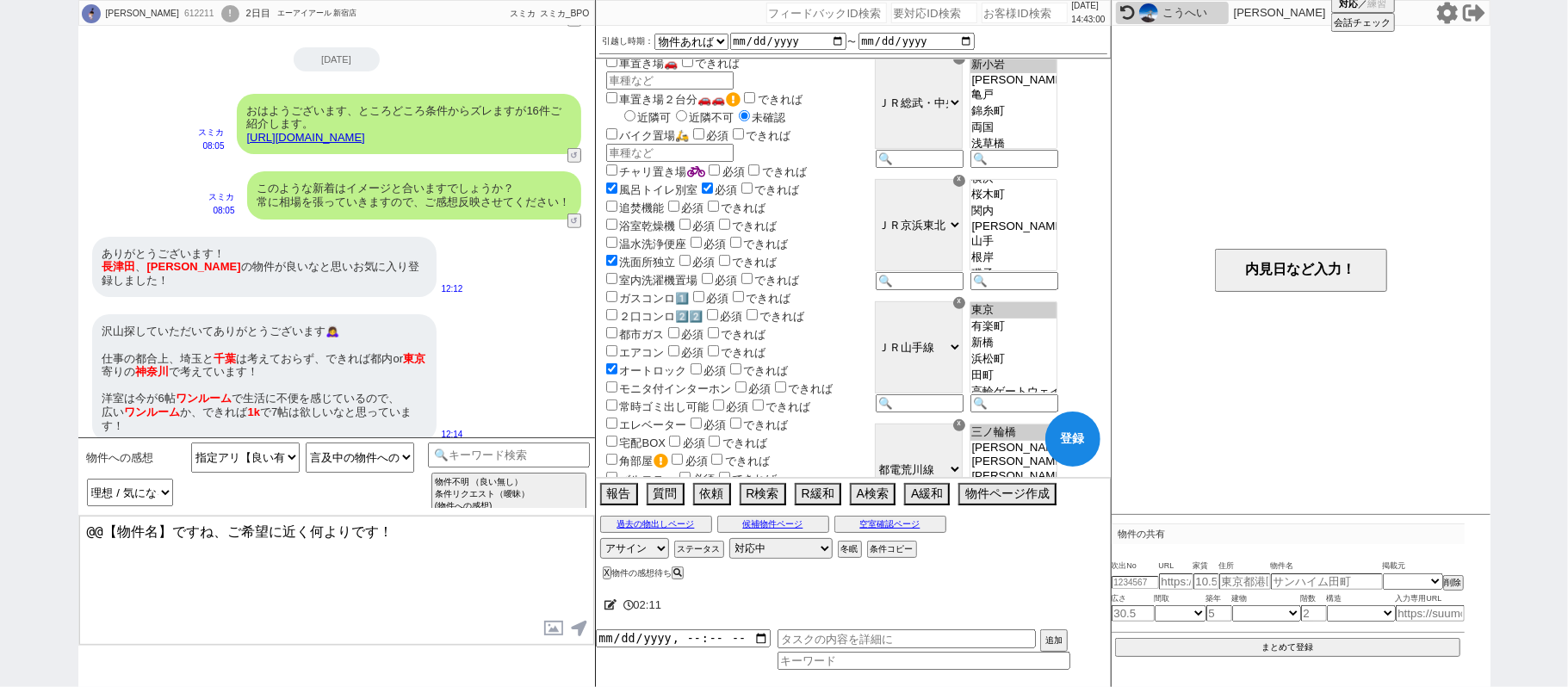
scroll to position [586, 0]
click at [1051, 180] on option "横浜" at bounding box center [1013, 171] width 86 height 17
click at [1052, 224] on option "東十条" at bounding box center [1013, 217] width 86 height 17
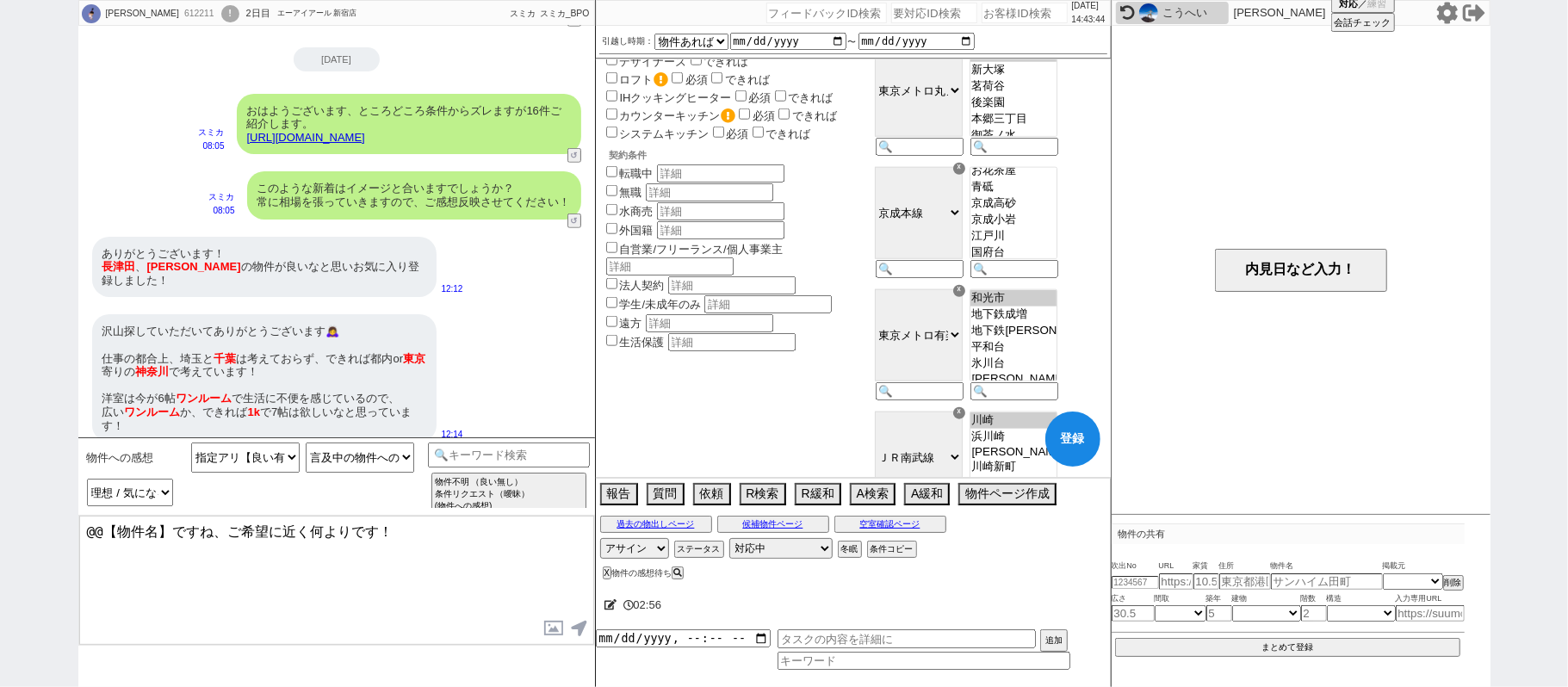
scroll to position [115, 0]
click at [1057, 228] on option "京成小岩" at bounding box center [1013, 220] width 86 height 17
click at [1057, 184] on option "京成上野" at bounding box center [1013, 176] width 86 height 17
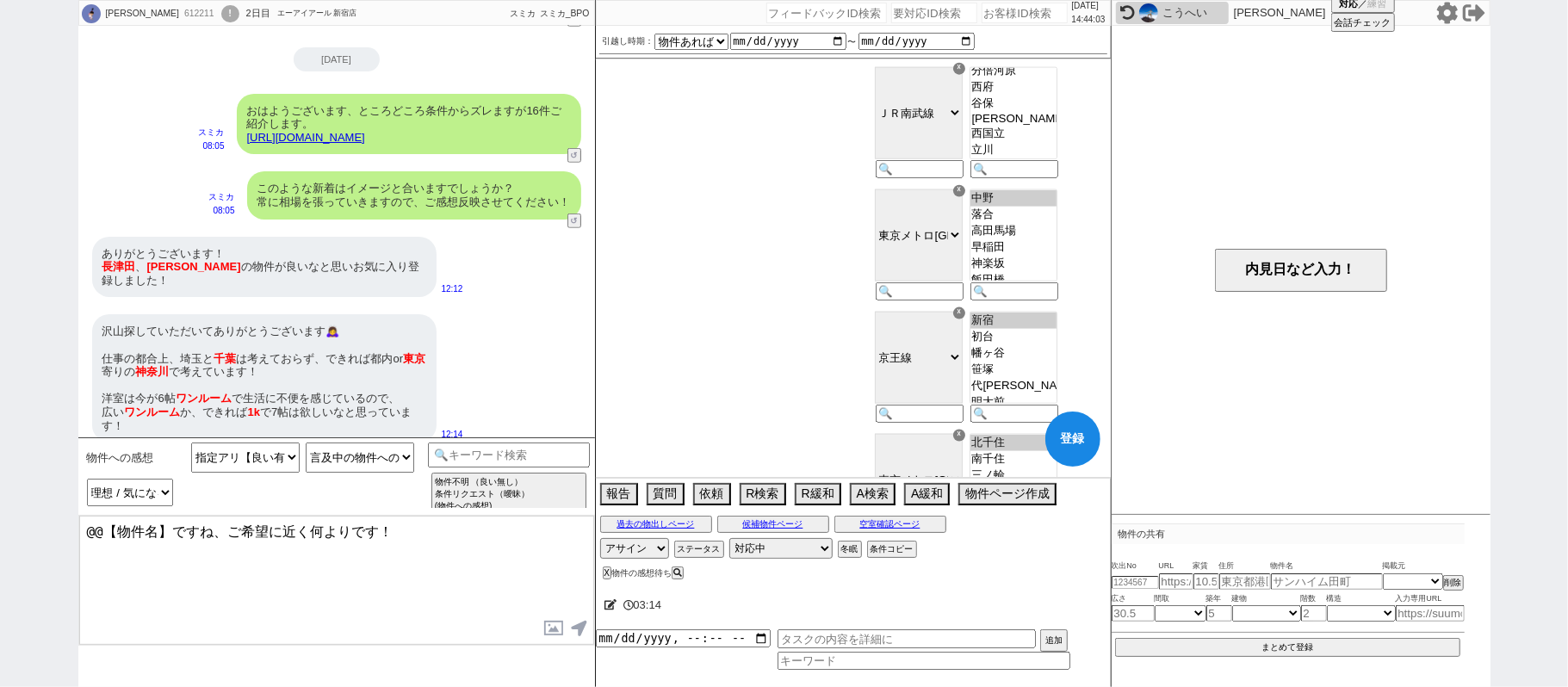
click at [1051, 207] on option "中野" at bounding box center [1013, 198] width 86 height 17
click at [1049, 233] on option "木場" at bounding box center [1013, 224] width 86 height 17
click at [1057, 206] on option "東陽町" at bounding box center [1013, 197] width 86 height 17
click at [1057, 219] on option "[GEOGRAPHIC_DATA]" at bounding box center [1013, 213] width 86 height 14
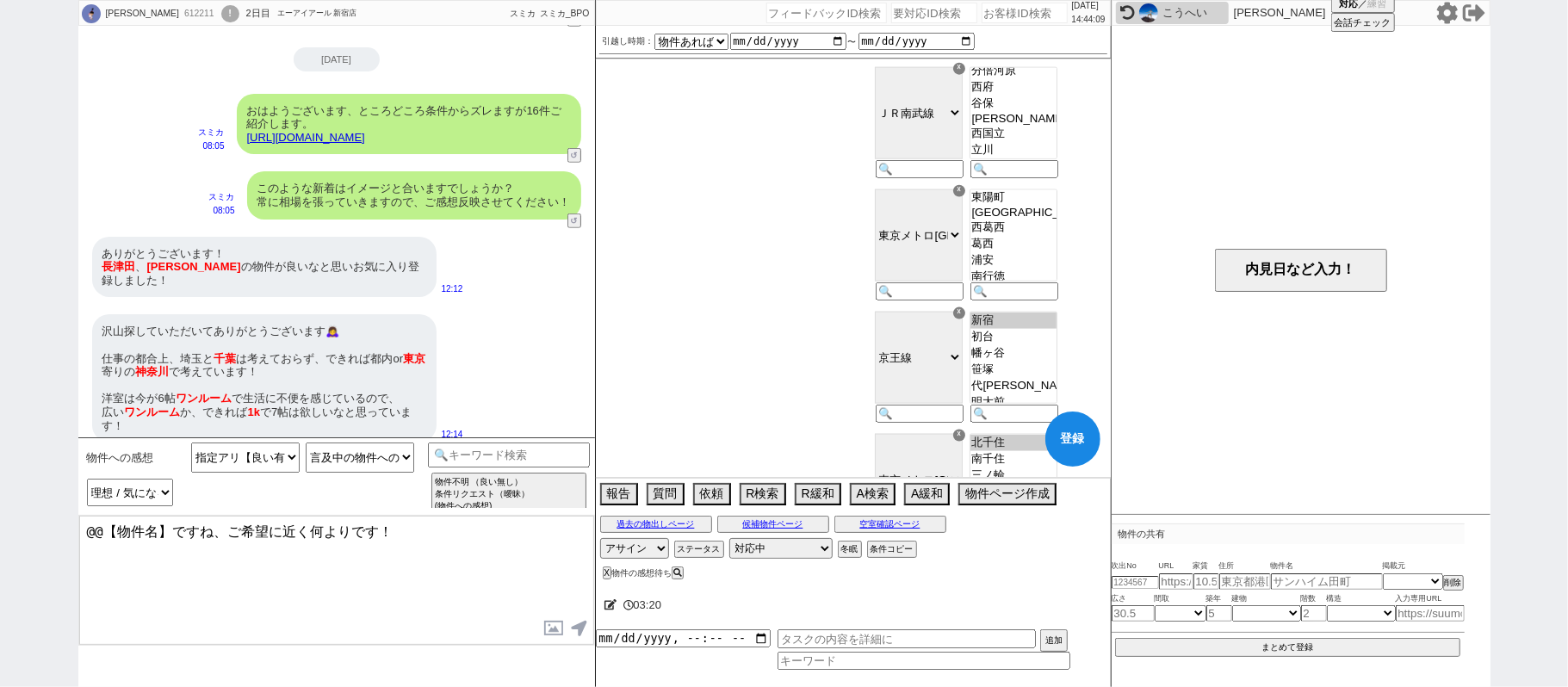
click at [1054, 236] on option "西葛西" at bounding box center [1013, 227] width 86 height 17
click at [1051, 208] on option "葛西" at bounding box center [1013, 199] width 86 height 17
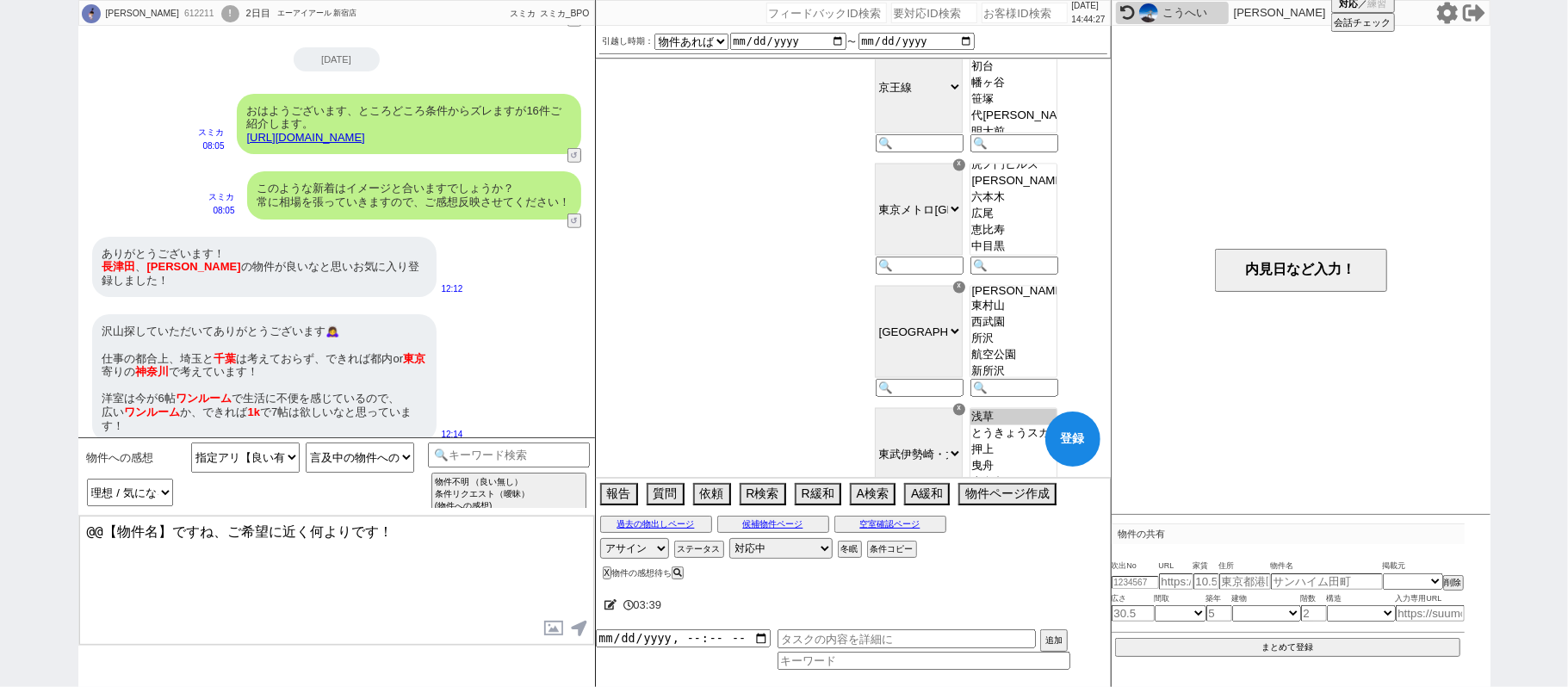
scroll to position [307, 0]
click at [1054, 315] on option "東村山" at bounding box center [1013, 306] width 86 height 17
click at [1044, 303] on option "西武新宿" at bounding box center [1013, 295] width 86 height 17
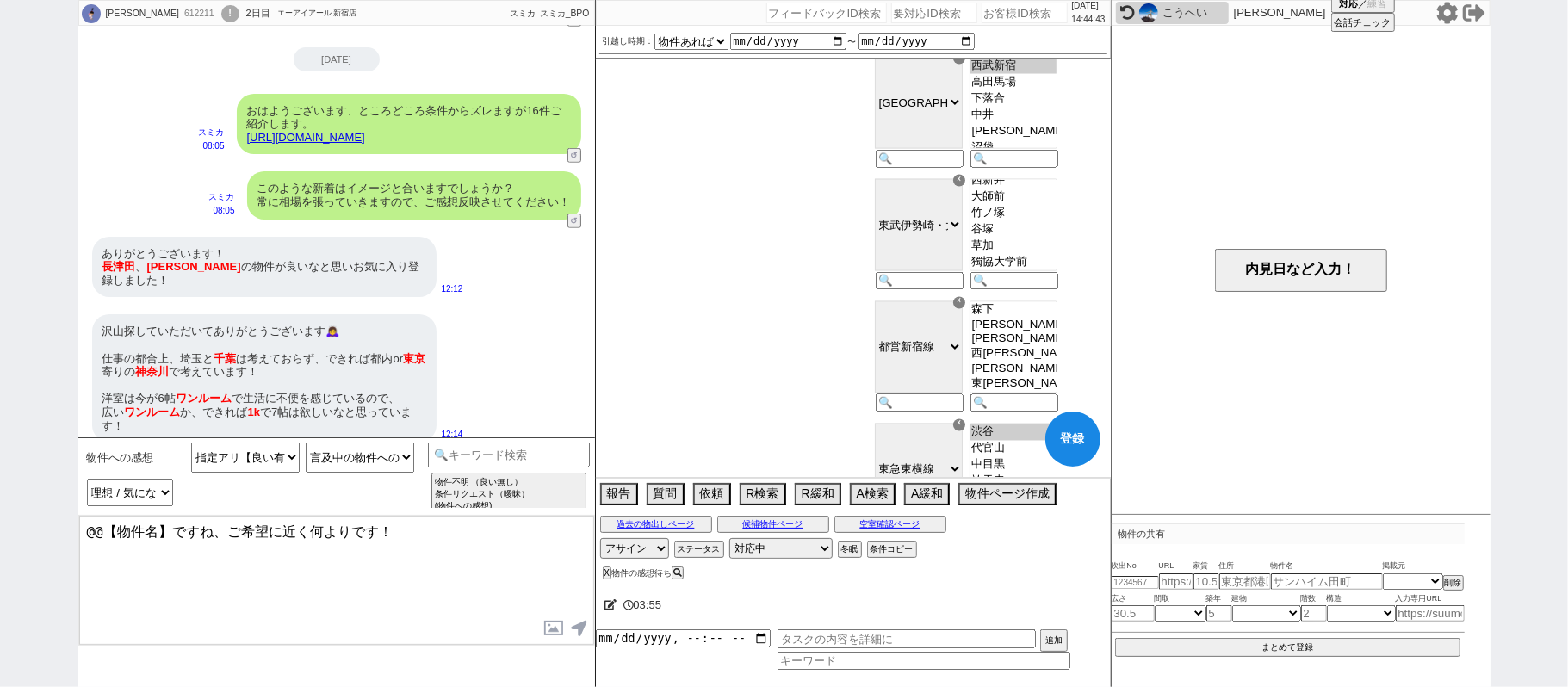
scroll to position [197, 0]
click at [1055, 228] on option "竹ノ塚" at bounding box center [1013, 220] width 86 height 17
click at [1049, 197] on option "浅草" at bounding box center [1013, 188] width 86 height 17
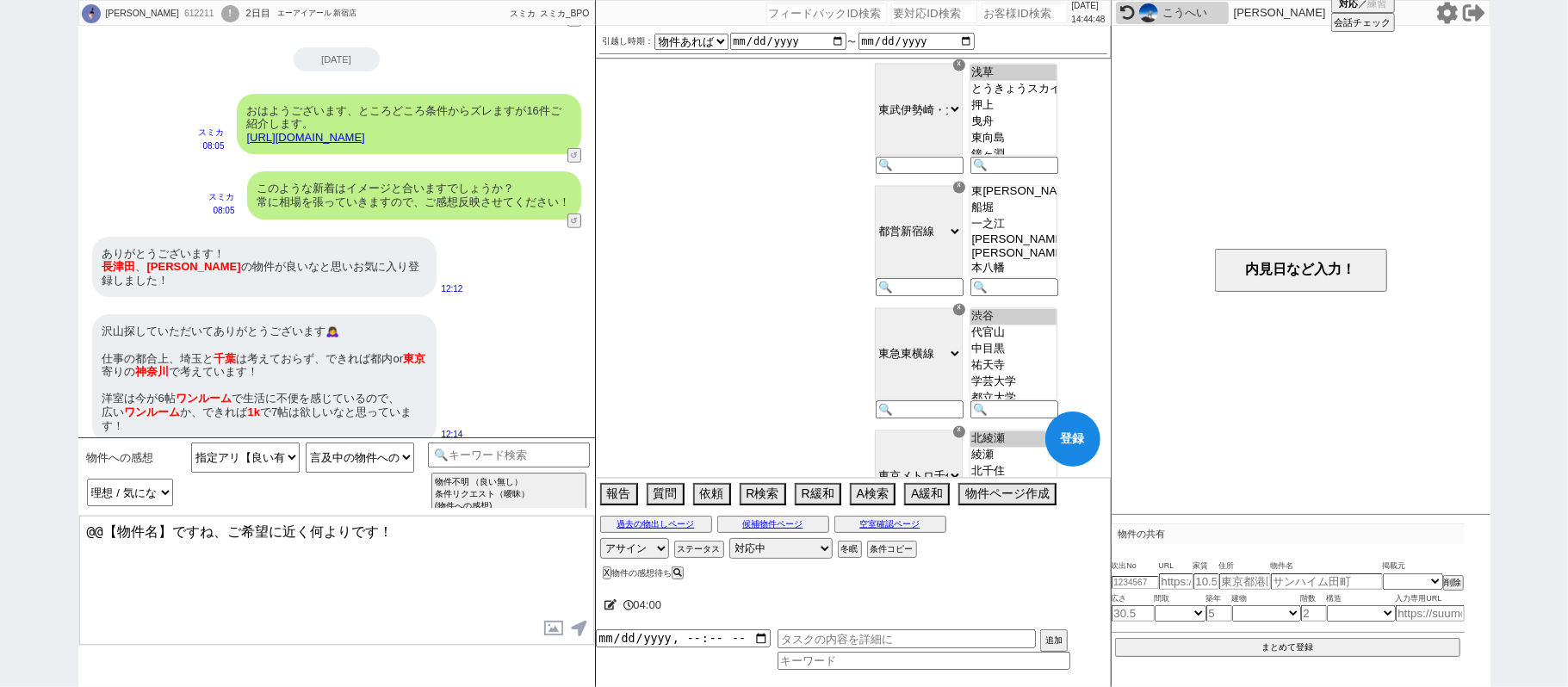
scroll to position [290, 0]
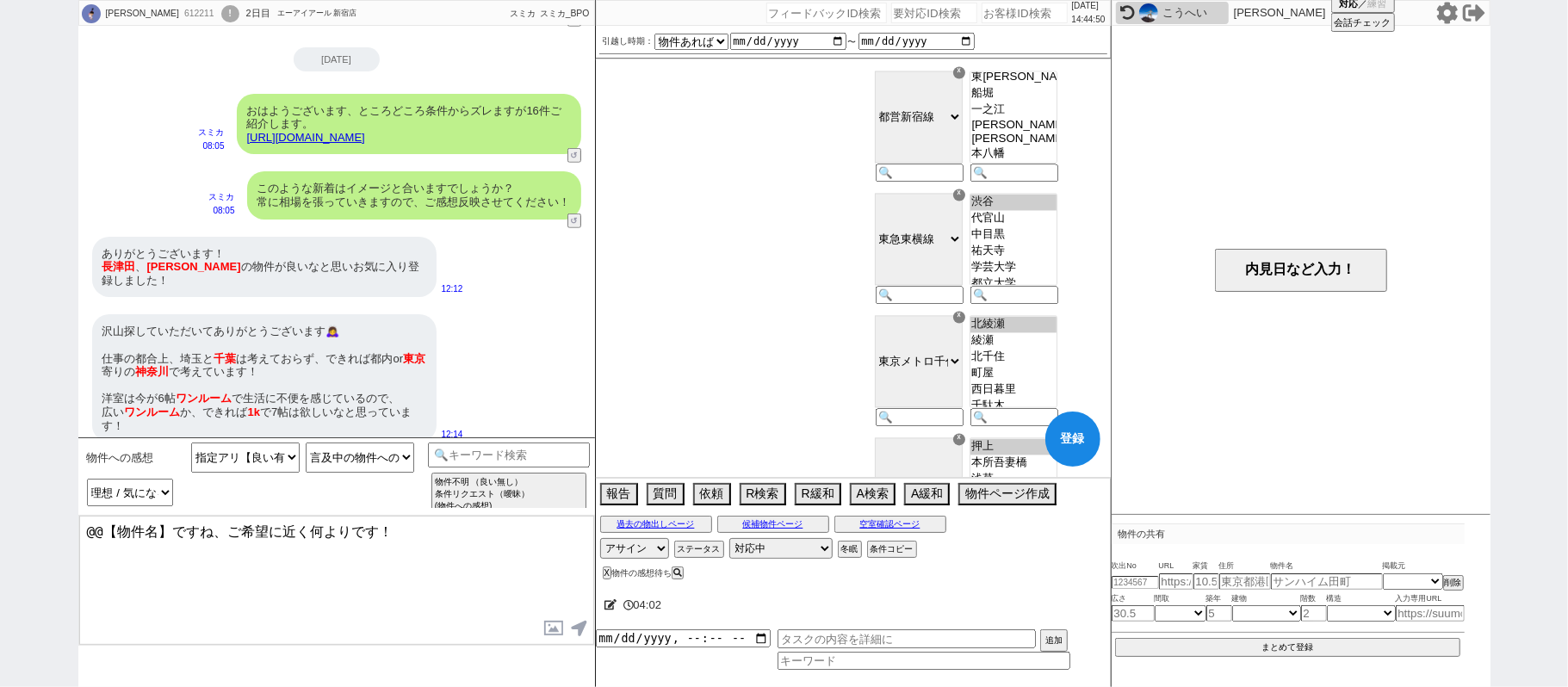
click at [1057, 163] on option "本八幡" at bounding box center [1013, 154] width 86 height 17
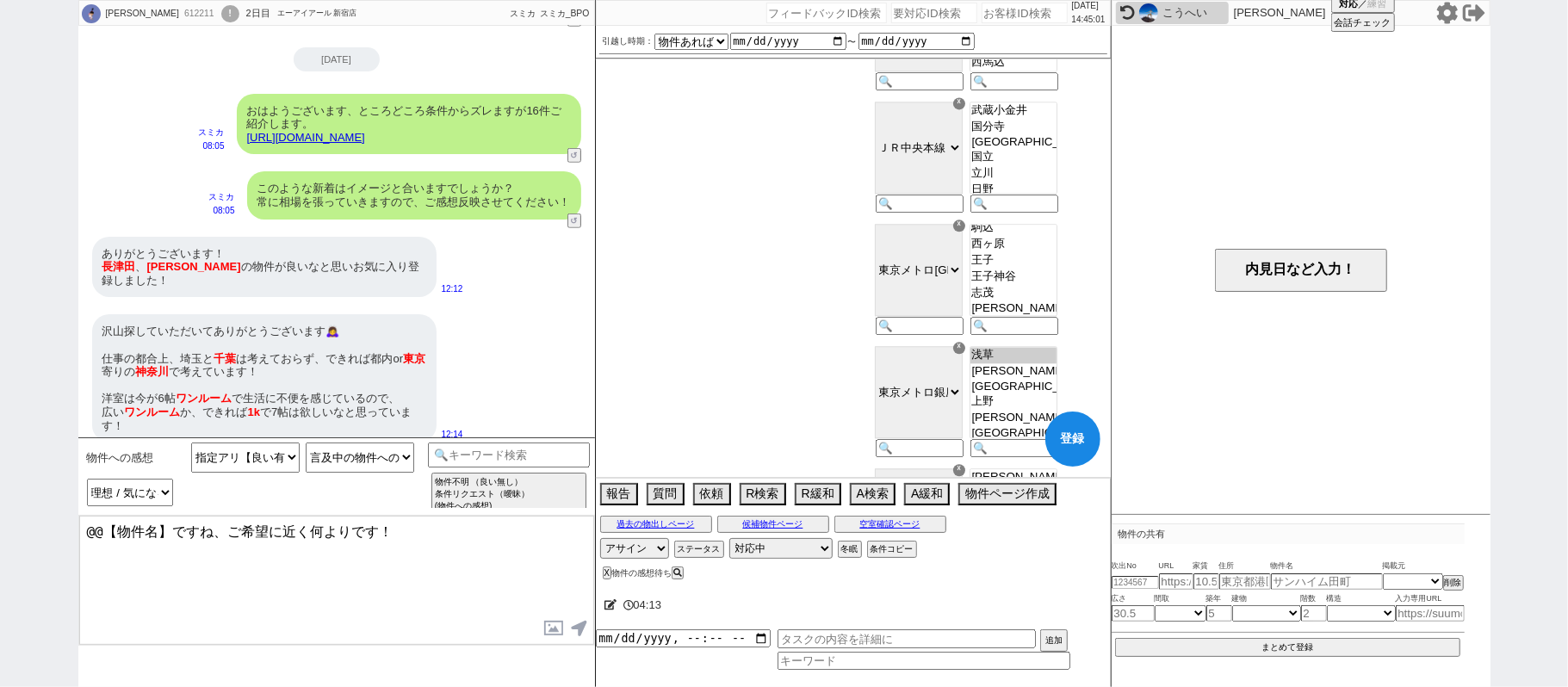
click at [1057, 314] on option "赤羽岩淵" at bounding box center [1013, 308] width 86 height 14
drag, startPoint x: 1045, startPoint y: 303, endPoint x: 927, endPoint y: 303, distance: 118.0
click at [1045, 301] on option "志茂" at bounding box center [1013, 293] width 86 height 17
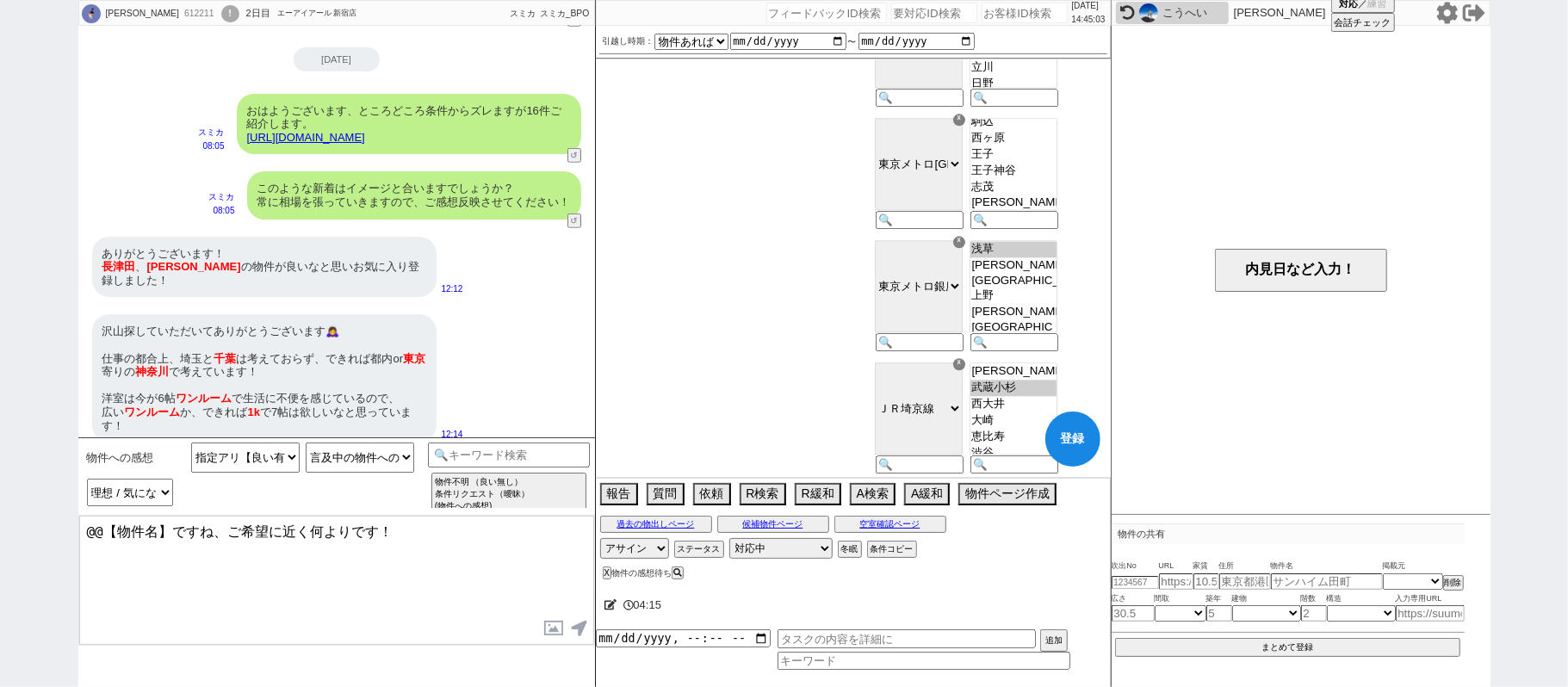
scroll to position [3051, 0]
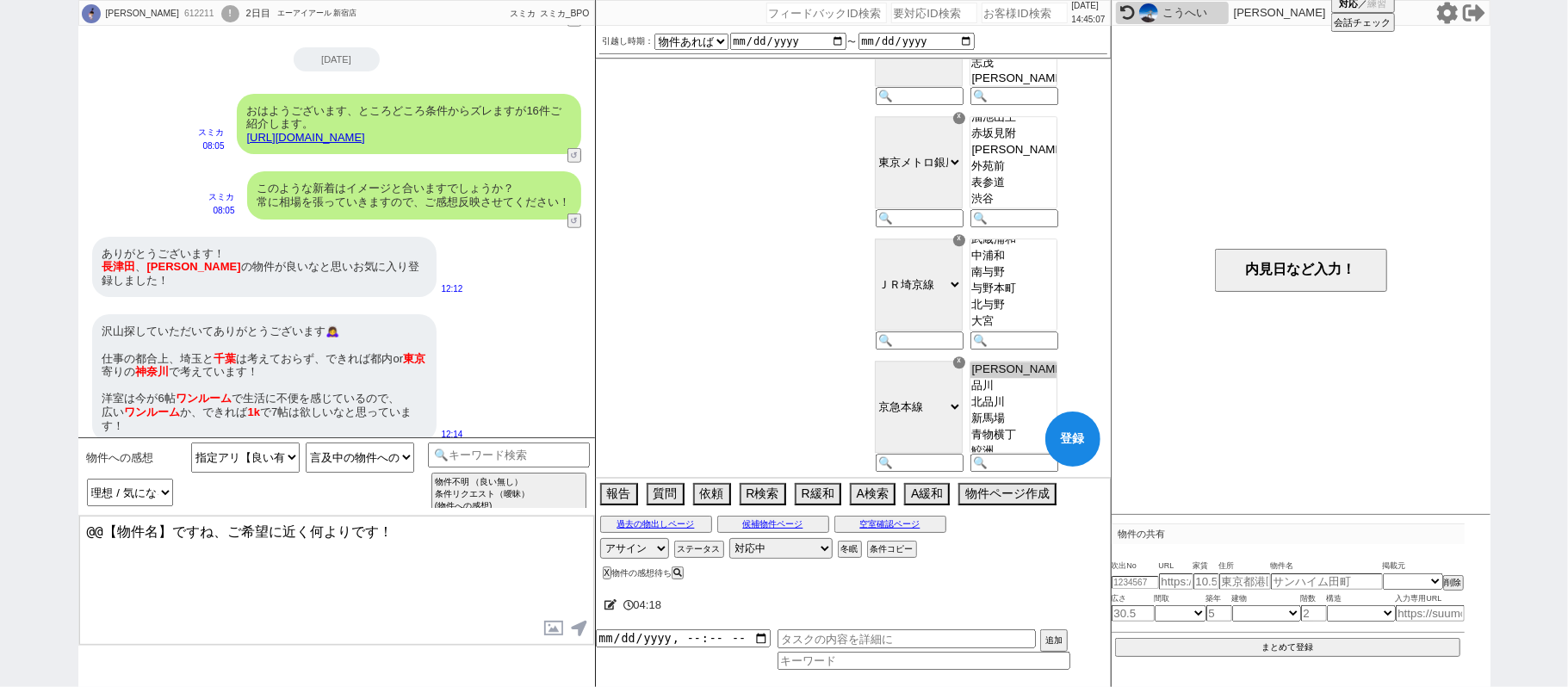
drag, startPoint x: 1054, startPoint y: 334, endPoint x: 1048, endPoint y: 322, distance: 13.4
click at [1051, 330] on option "大宮" at bounding box center [1013, 321] width 86 height 17
click at [1041, 281] on option "南与野" at bounding box center [1013, 272] width 86 height 17
click at [1040, 264] on option "中浦和" at bounding box center [1013, 256] width 86 height 17
drag, startPoint x: 1045, startPoint y: 338, endPoint x: 1044, endPoint y: 321, distance: 17.0
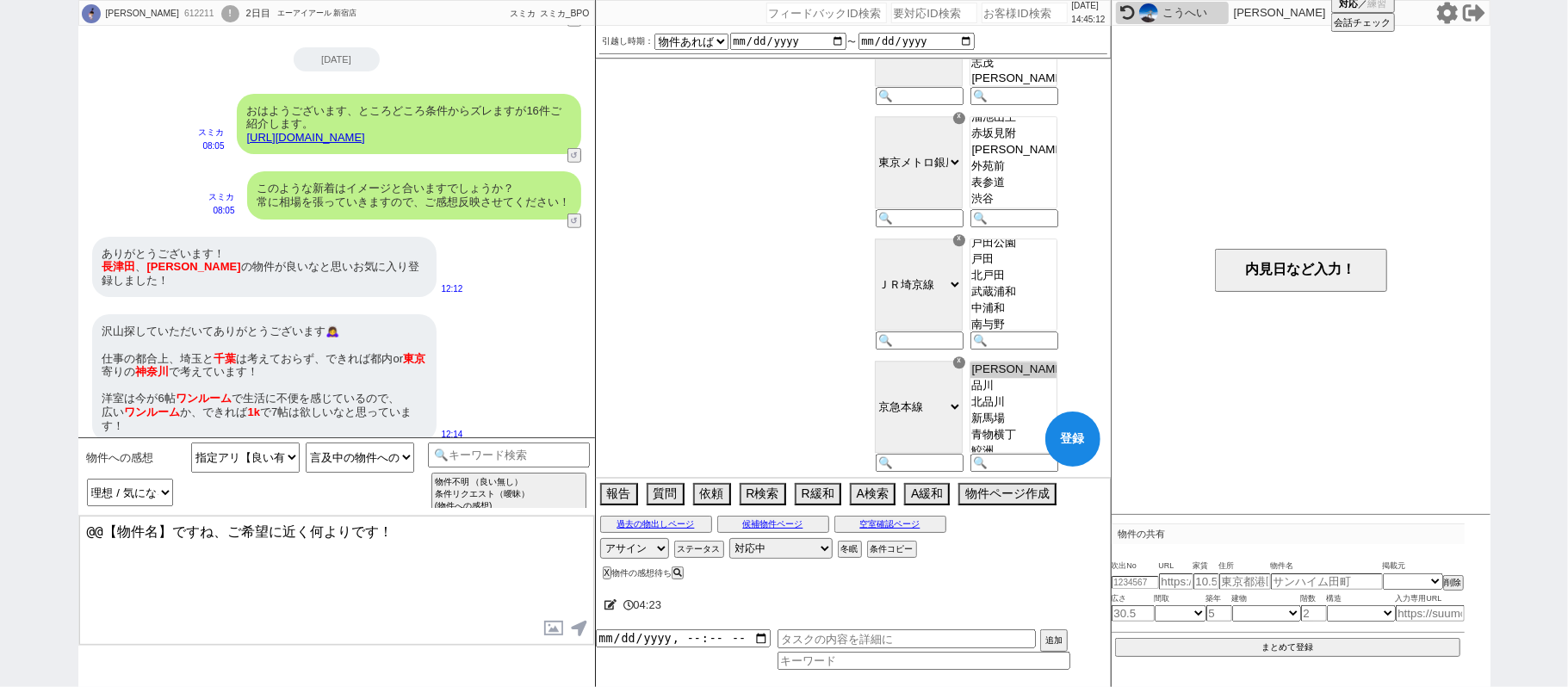
click at [1045, 330] on select "羽沢横浜国大 武蔵小杉 西大井 大崎 恵比寿 渋谷 新宿 池袋 板橋 十条 赤羽 北赤羽 浮間舟渡 戸田公園 戸田 北戸田 武蔵浦和 中浦和 南与野 与野本町…" at bounding box center [1013, 284] width 88 height 92
click at [1044, 281] on option "中浦和" at bounding box center [1013, 272] width 86 height 17
click at [1052, 248] on option "北戸田" at bounding box center [1013, 239] width 86 height 17
click at [1051, 281] on option "中浦和" at bounding box center [1013, 272] width 86 height 17
drag, startPoint x: 1040, startPoint y: 250, endPoint x: 1044, endPoint y: 263, distance: 13.6
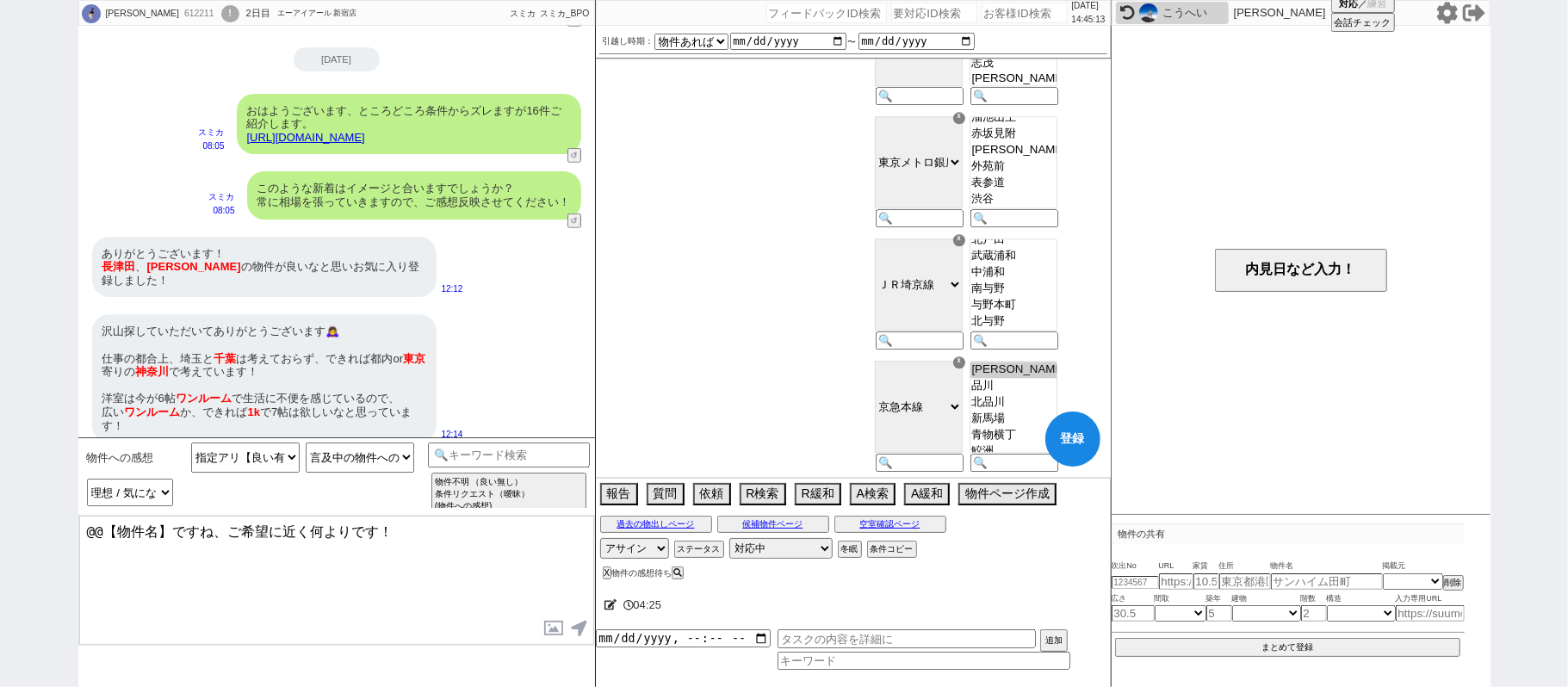
click at [1040, 251] on div "羽沢横浜国大 武蔵小杉 西大井 大崎 恵比寿 渋谷 新宿 池袋 板橋 十条 赤羽 北赤羽 浮間舟渡 戸田公園 戸田 北戸田 武蔵浦和 中浦和 南与野 与野本町…" at bounding box center [1012, 295] width 95 height 123
click at [1044, 231] on option "戸田" at bounding box center [1013, 223] width 86 height 17
click at [1048, 238] on option "赤羽" at bounding box center [1013, 230] width 86 height 17
click at [1048, 255] on option "北赤羽" at bounding box center [1013, 246] width 86 height 17
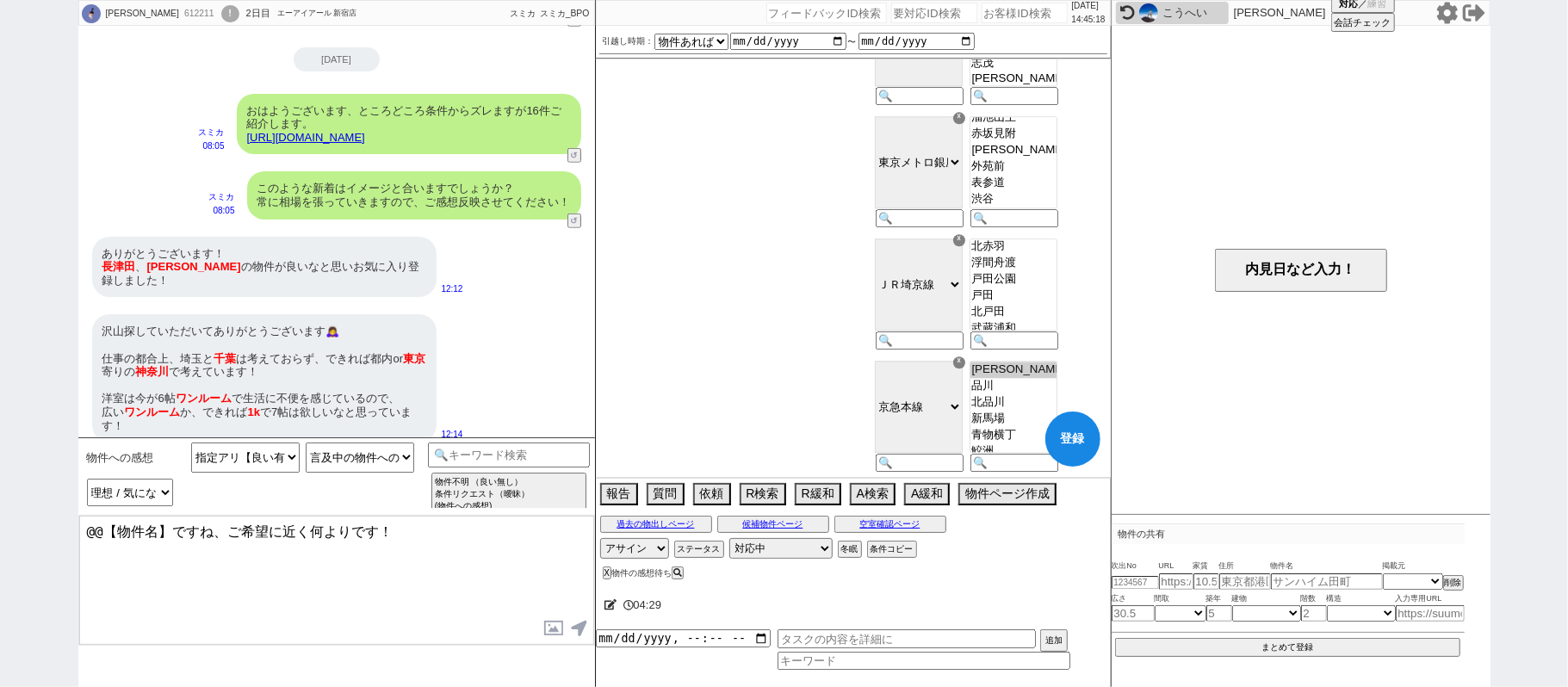
click at [1048, 271] on option "浮間舟渡" at bounding box center [1013, 263] width 86 height 17
click at [1051, 288] on option "戸田公園" at bounding box center [1013, 279] width 86 height 17
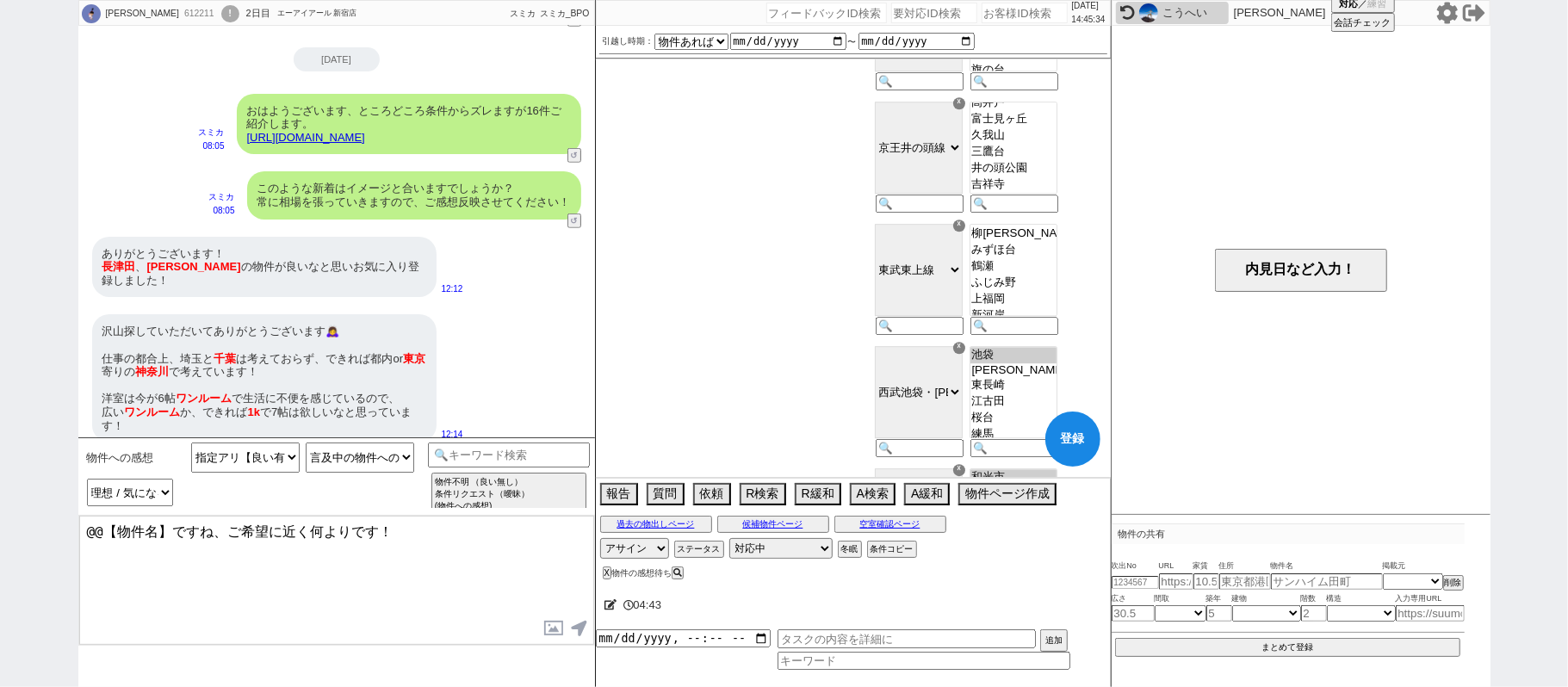
scroll to position [229, 0]
click at [1057, 257] on option "みずほ台" at bounding box center [1013, 249] width 86 height 17
click at [1055, 241] on option "柳[PERSON_NAME]" at bounding box center [1013, 232] width 86 height 17
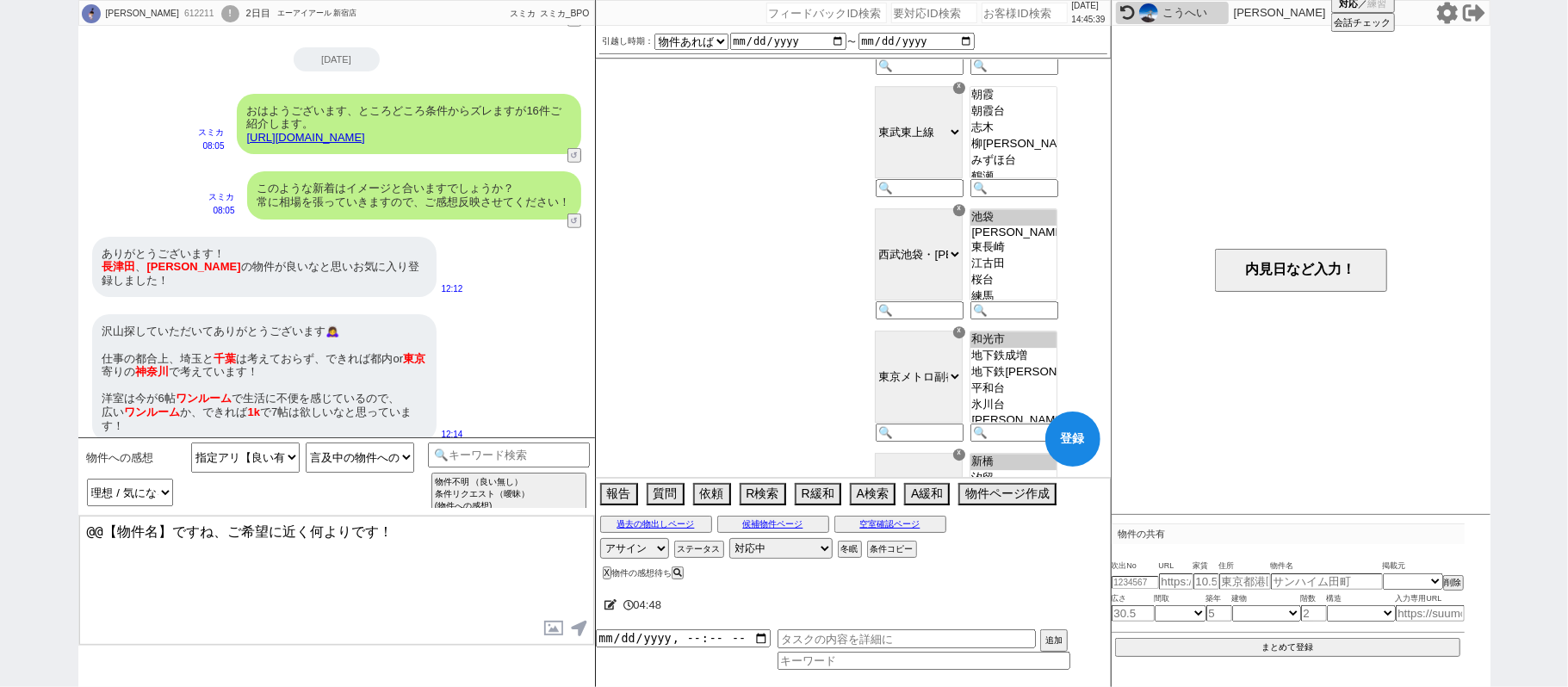
scroll to position [3692, 0]
click at [1041, 137] on option "志木" at bounding box center [1013, 129] width 86 height 17
click at [1037, 121] on option "朝霞台" at bounding box center [1013, 112] width 86 height 17
click at [1034, 104] on option "朝霞" at bounding box center [1013, 96] width 86 height 17
click at [1035, 88] on option "和光市" at bounding box center [1013, 79] width 86 height 17
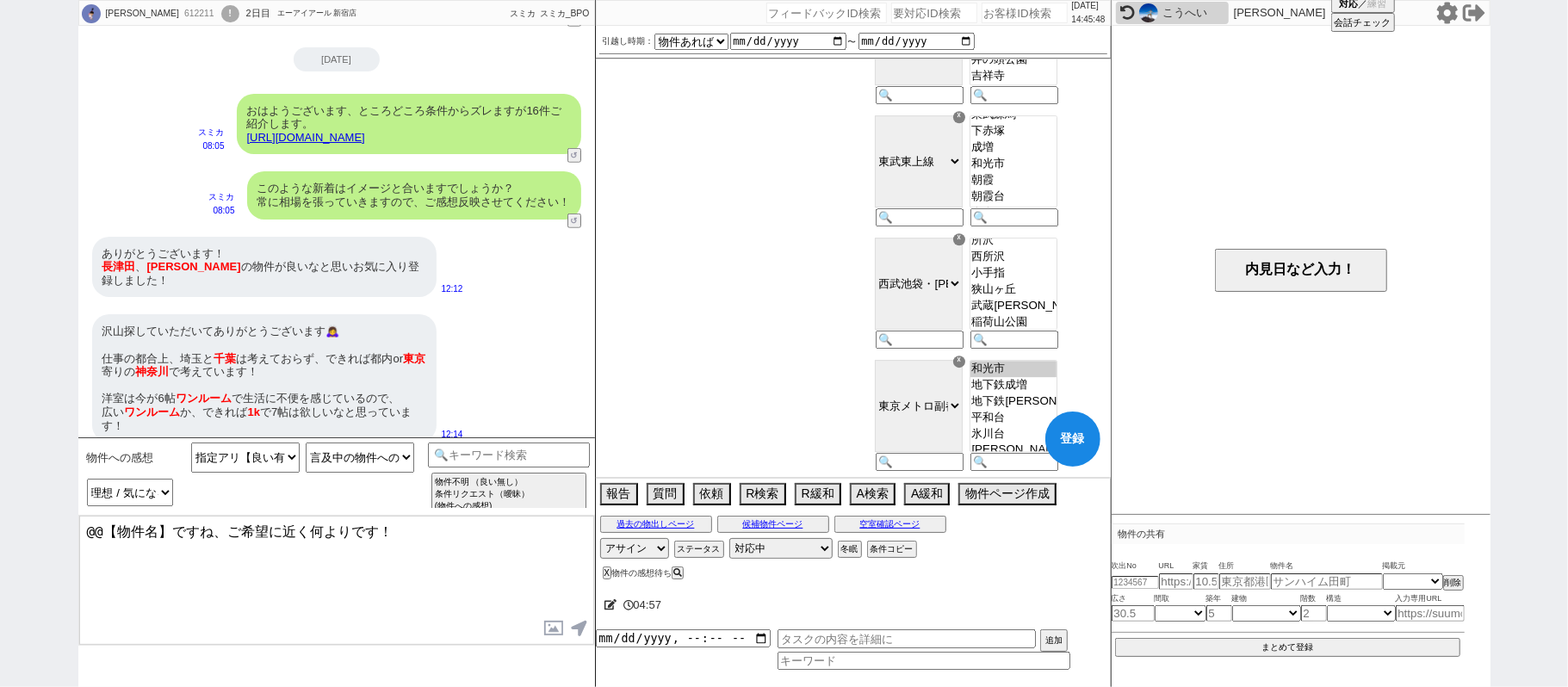
scroll to position [276, 0]
click at [1057, 247] on option "所沢" at bounding box center [1013, 238] width 86 height 17
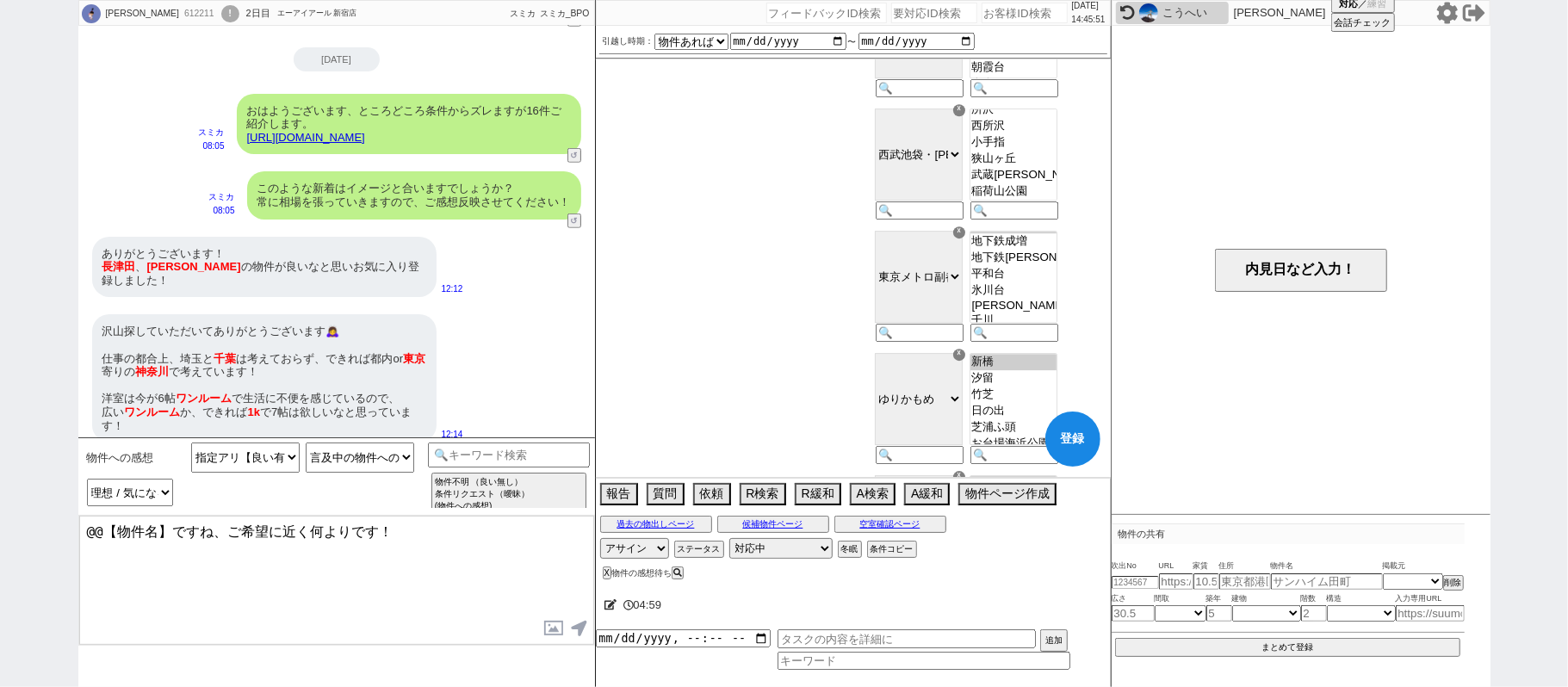
scroll to position [0, 0]
click at [1056, 248] on option "和光市" at bounding box center [1013, 239] width 86 height 17
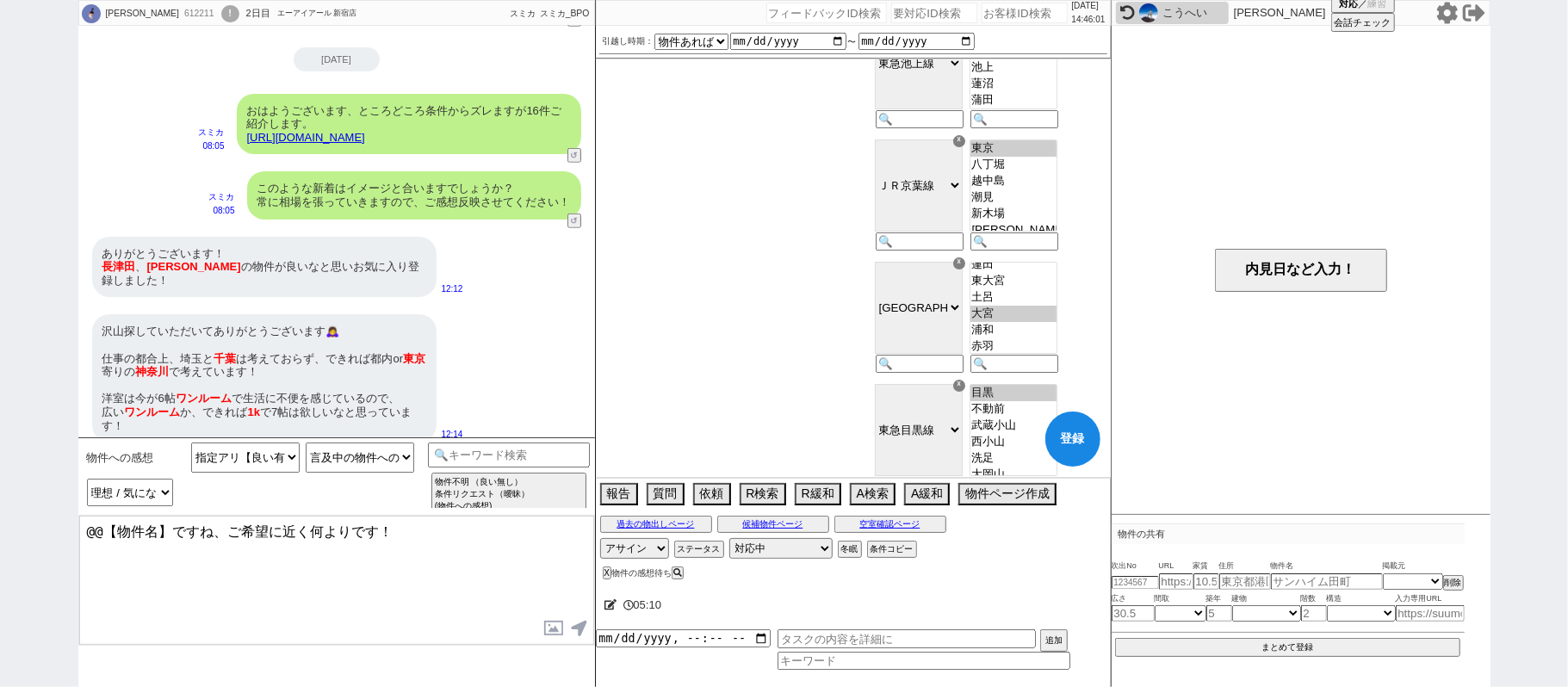
click at [1009, 153] on div "東京 八丁堀 越中島 潮見 新木場 葛西臨海公園 舞浜 新浦安 市川塩浜 二俣新町 西船橋 南船橋 新習志野 幕張豊砂 海浜幕張 検見川浜 稲毛海岸 千葉みな…" at bounding box center [1012, 196] width 95 height 123
click at [965, 147] on div "☓" at bounding box center [959, 141] width 12 height 12
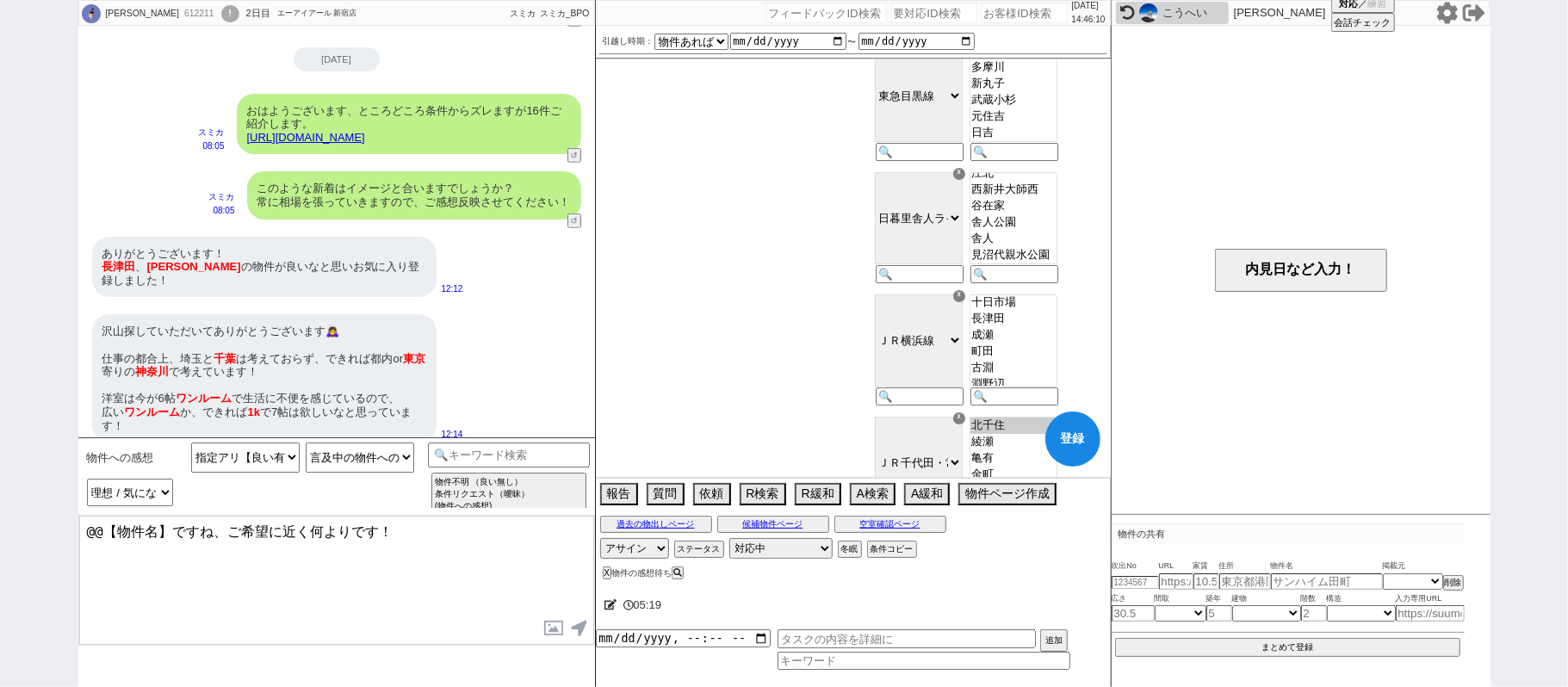
scroll to position [126, 0]
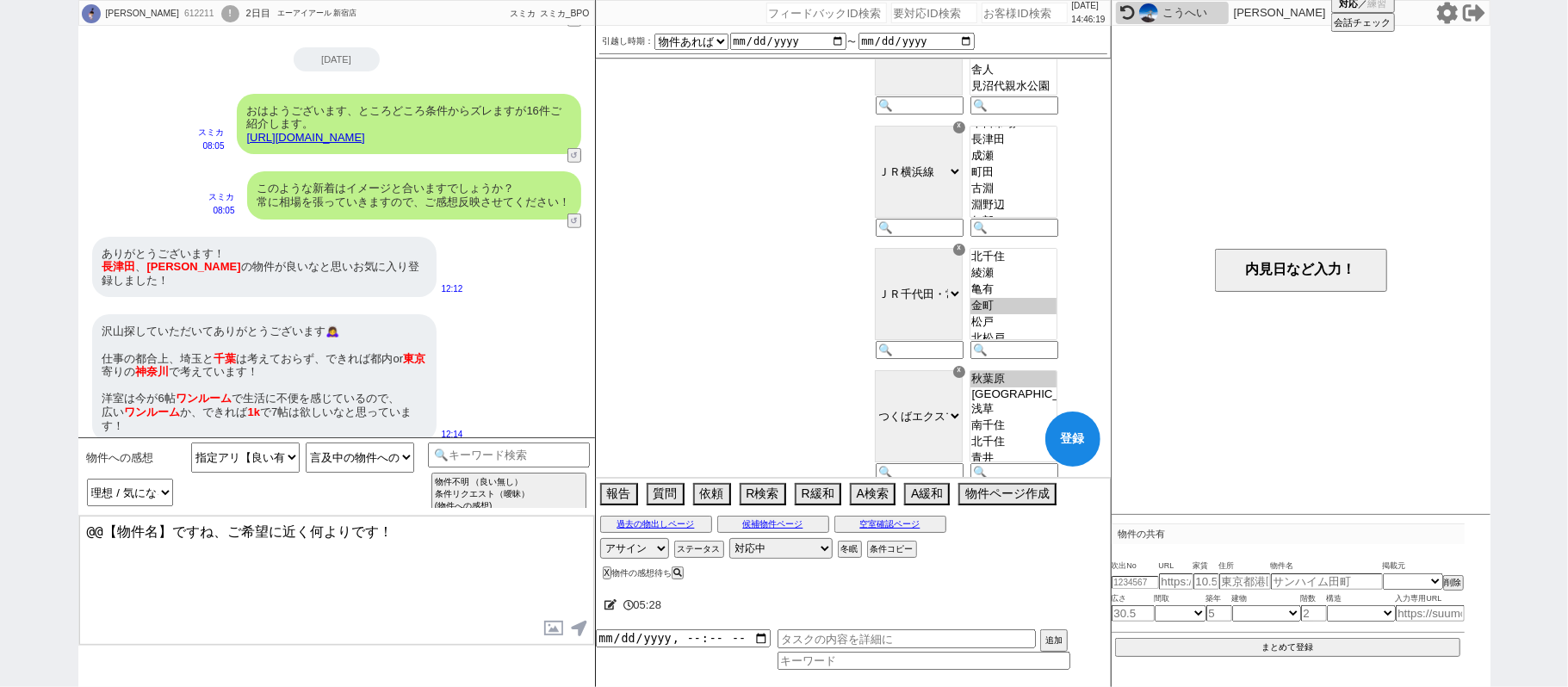
click at [1045, 314] on option "金町" at bounding box center [1013, 305] width 86 height 17
click at [1040, 265] on option "北千住" at bounding box center [1013, 257] width 86 height 17
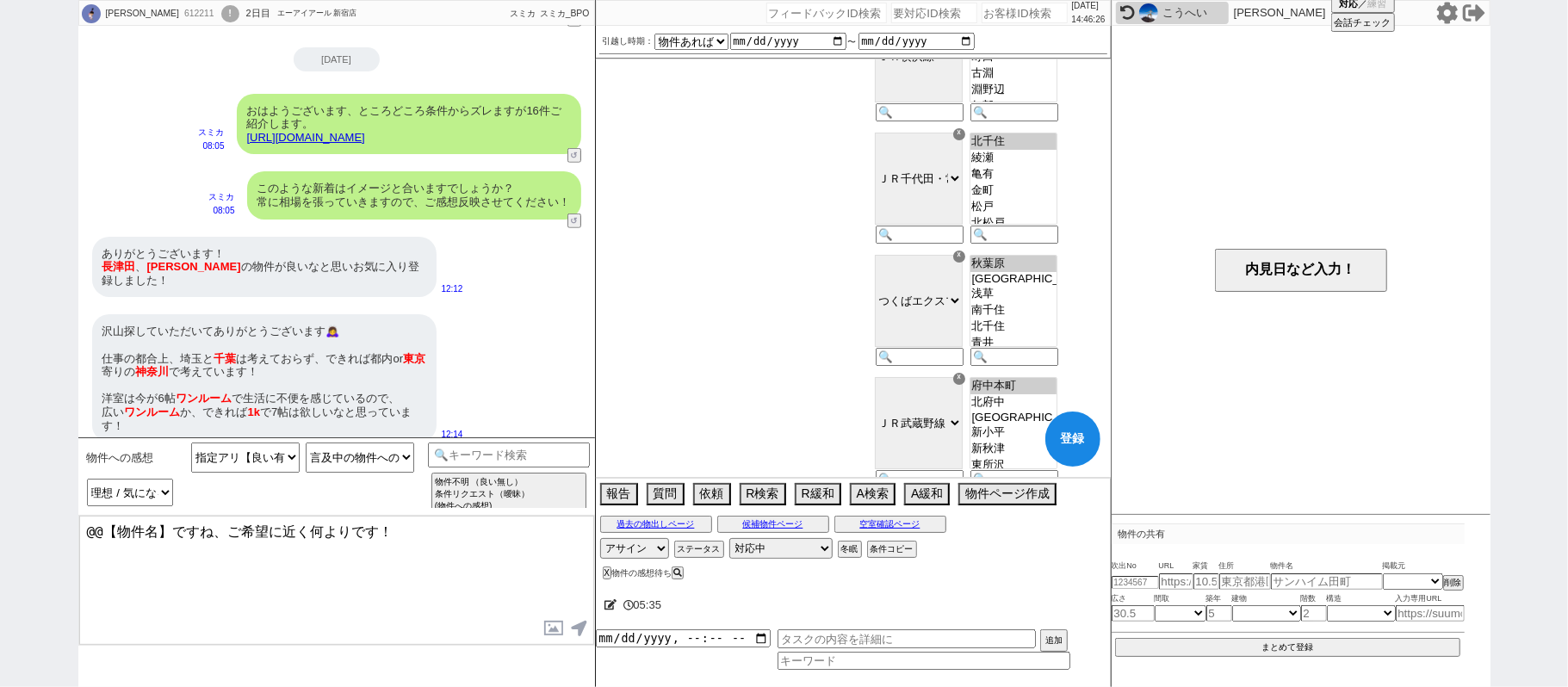
click at [1040, 272] on option "秋葉原" at bounding box center [1013, 263] width 86 height 17
click at [1049, 335] on option "北千住" at bounding box center [1013, 326] width 86 height 17
click at [965, 139] on div "☓" at bounding box center [959, 134] width 12 height 12
click at [1045, 184] on option "我孫子" at bounding box center [1013, 176] width 86 height 17
click at [1044, 168] on option "柏" at bounding box center [1013, 159] width 86 height 17
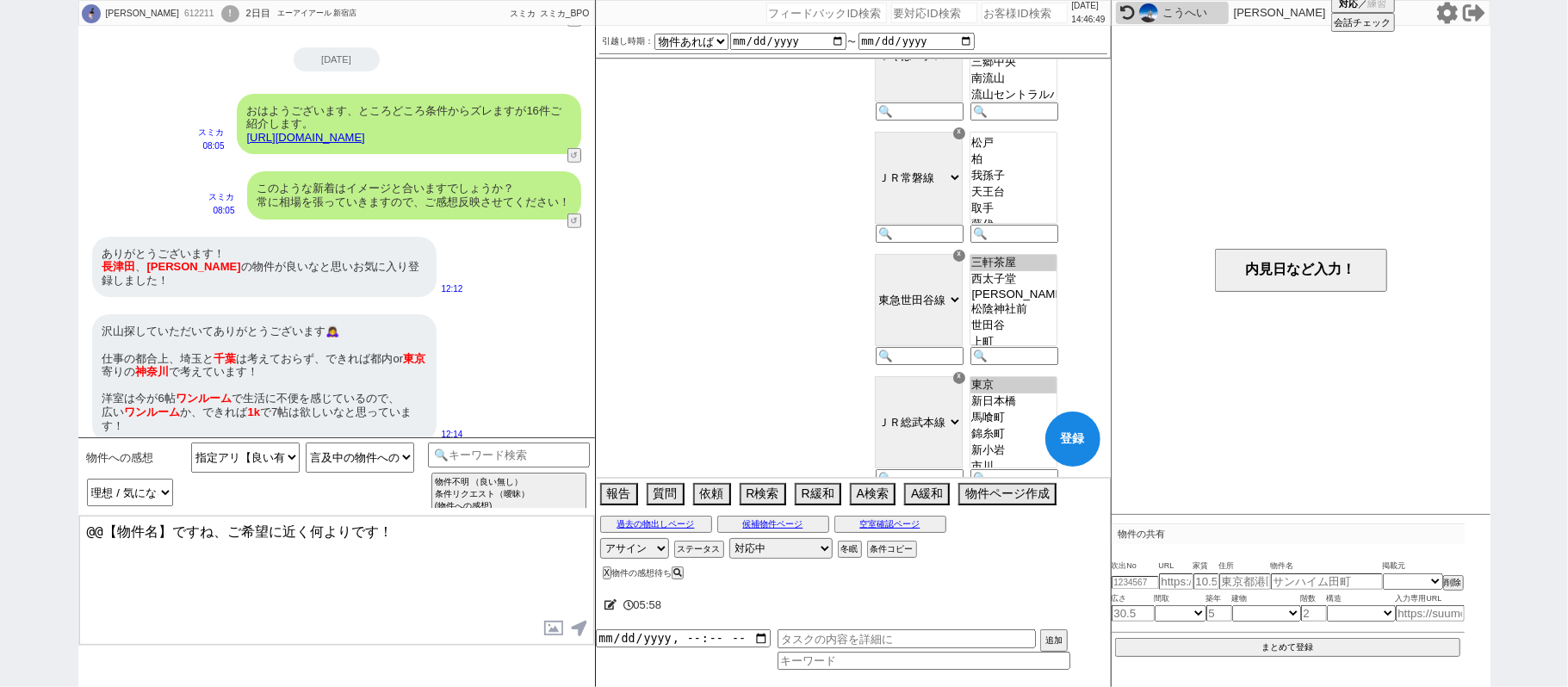
click at [1040, 151] on option "松戸" at bounding box center [1013, 143] width 86 height 17
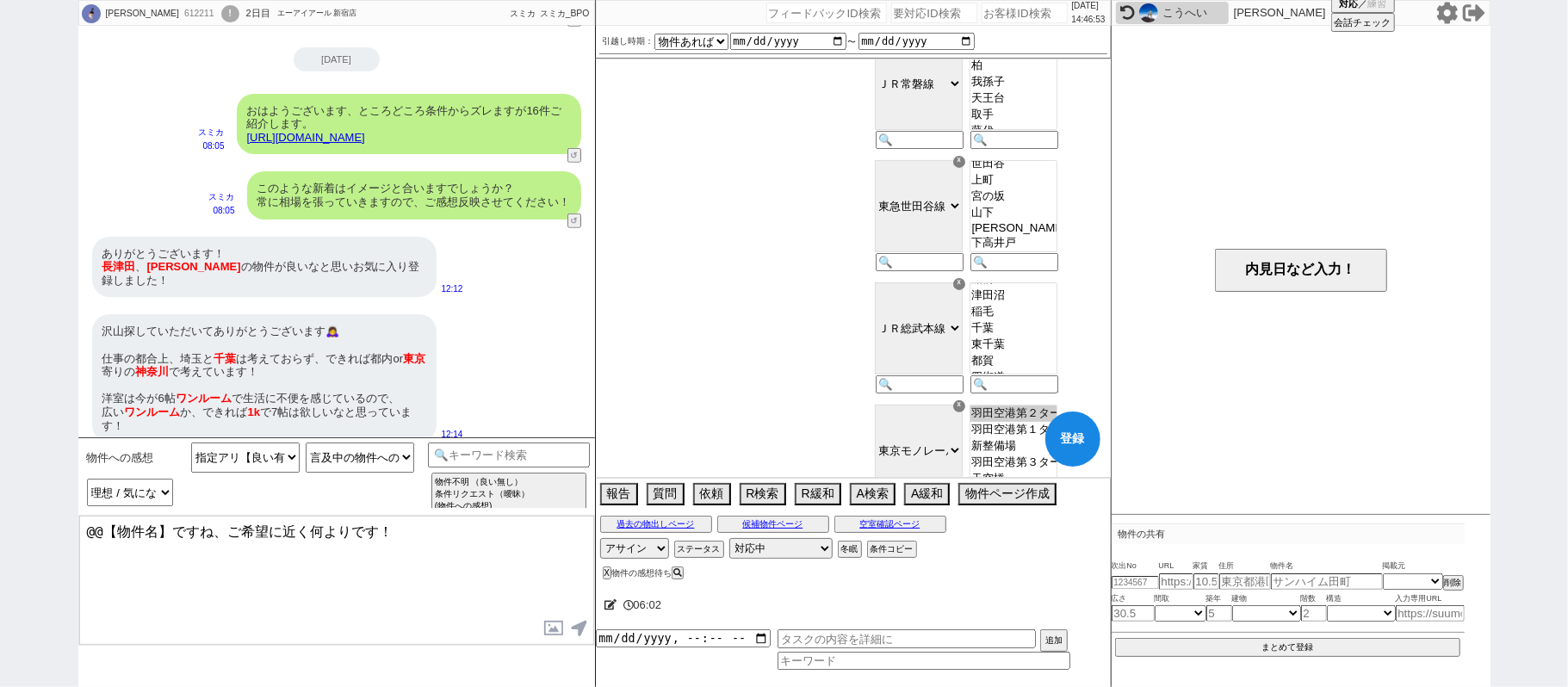
scroll to position [111, 0]
click at [1044, 336] on option "千葉" at bounding box center [1013, 327] width 86 height 17
drag, startPoint x: 1040, startPoint y: 343, endPoint x: 1040, endPoint y: 324, distance: 19.0
click at [1040, 319] on option "稲毛" at bounding box center [1013, 310] width 86 height 17
click at [1040, 303] on option "津田沼" at bounding box center [1013, 295] width 86 height 17
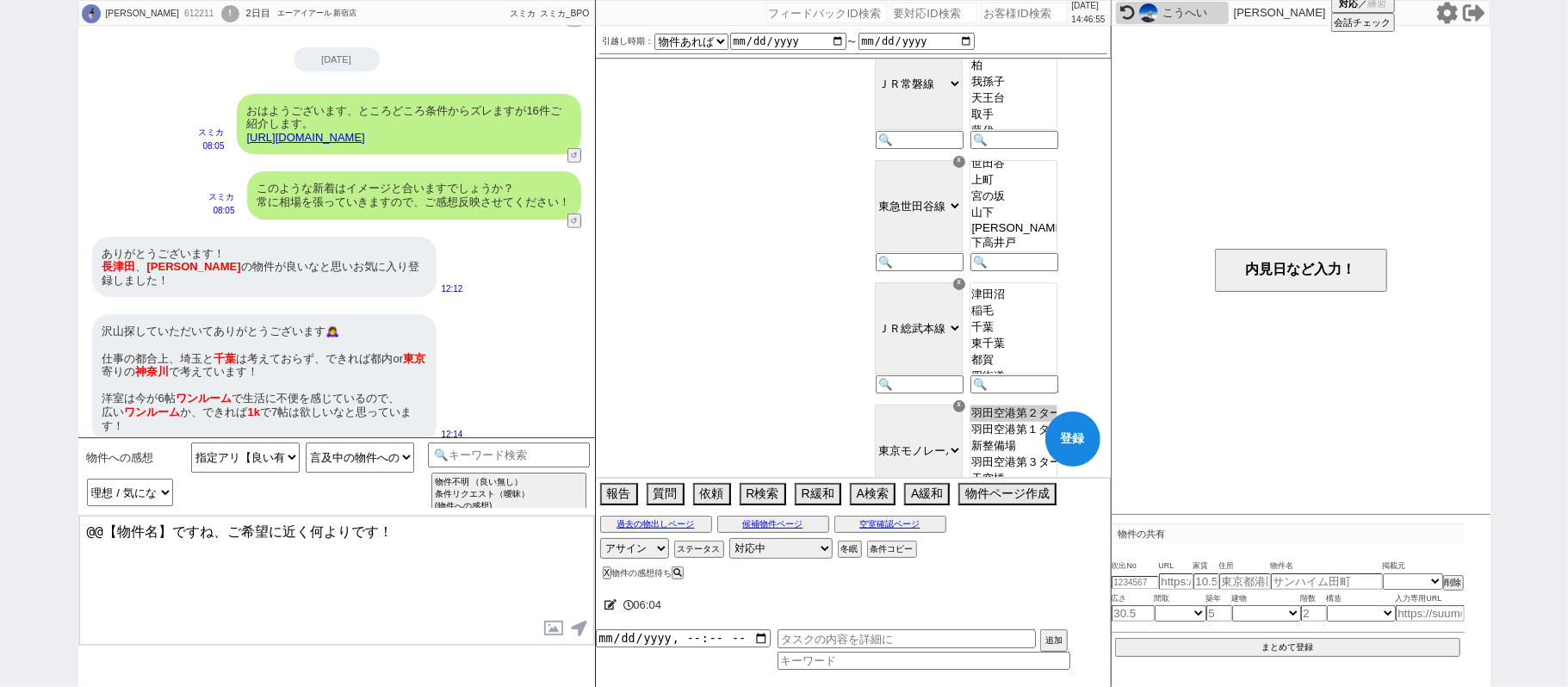
click at [1040, 303] on select "東京 新日本橋 馬喰町 錦糸町 新小岩 市川 船橋 津田沼 稲毛 千葉 東千葉 都賀 四街道 物井 佐倉 南酒々井 榎戸 八街 日向 成東 松尾 横芝 飯倉 …" at bounding box center [1013, 329] width 88 height 92
click at [1051, 375] on select "東京 新日本橋 馬喰町 錦糸町 新小岩 市川 船橋 津田沼 稲毛 千葉 東千葉 都賀 四街道 物井 佐倉 南酒々井 榎戸 八街 日向 成東 松尾 横芝 飯倉 …" at bounding box center [1013, 329] width 88 height 92
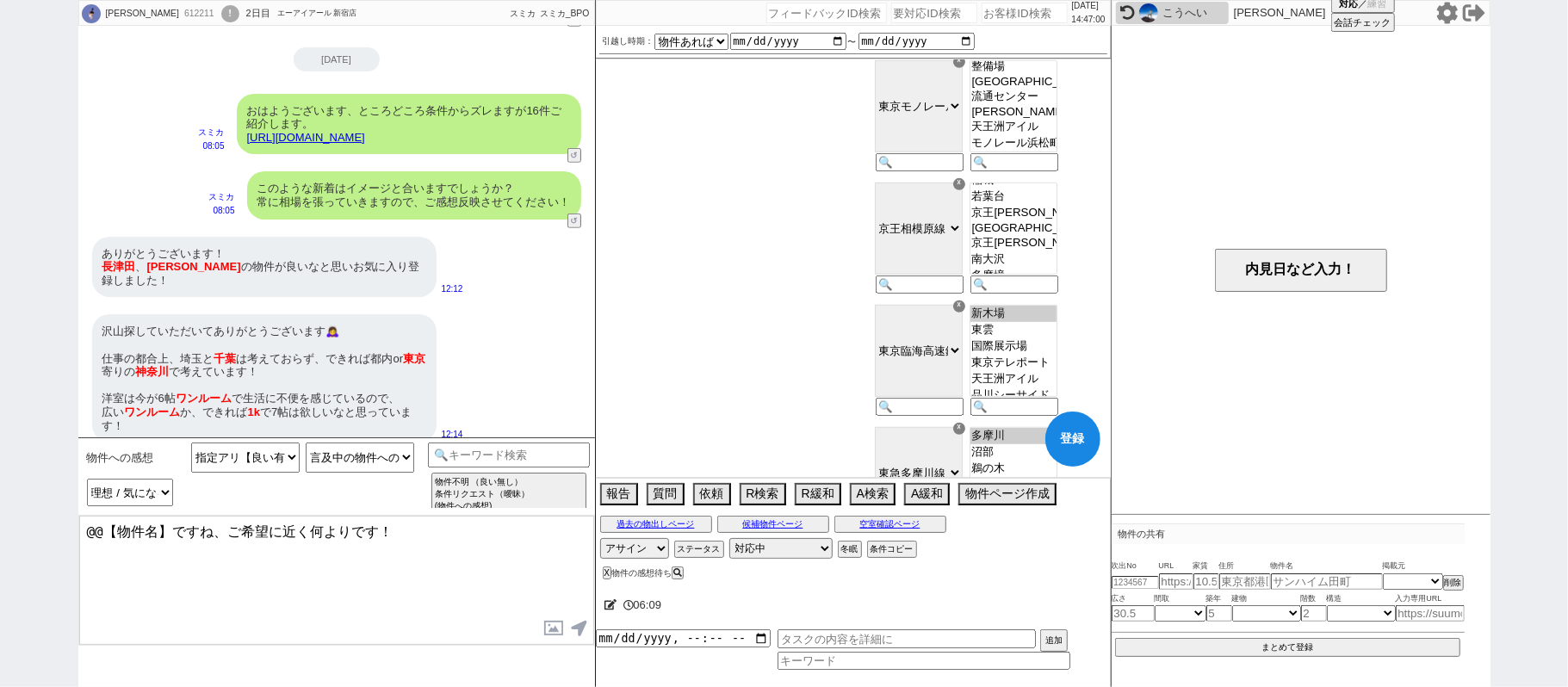
scroll to position [115, 0]
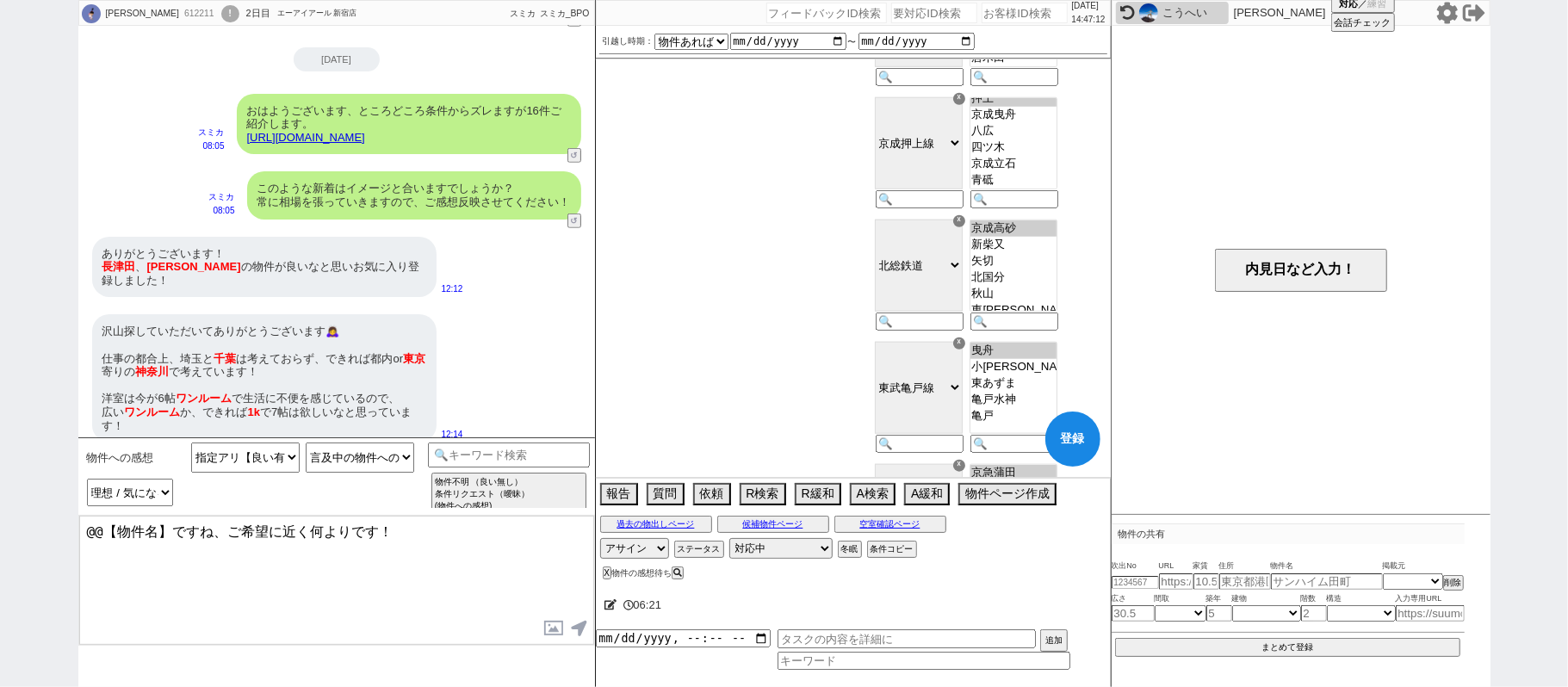
click at [965, 227] on div "☓" at bounding box center [959, 221] width 12 height 12
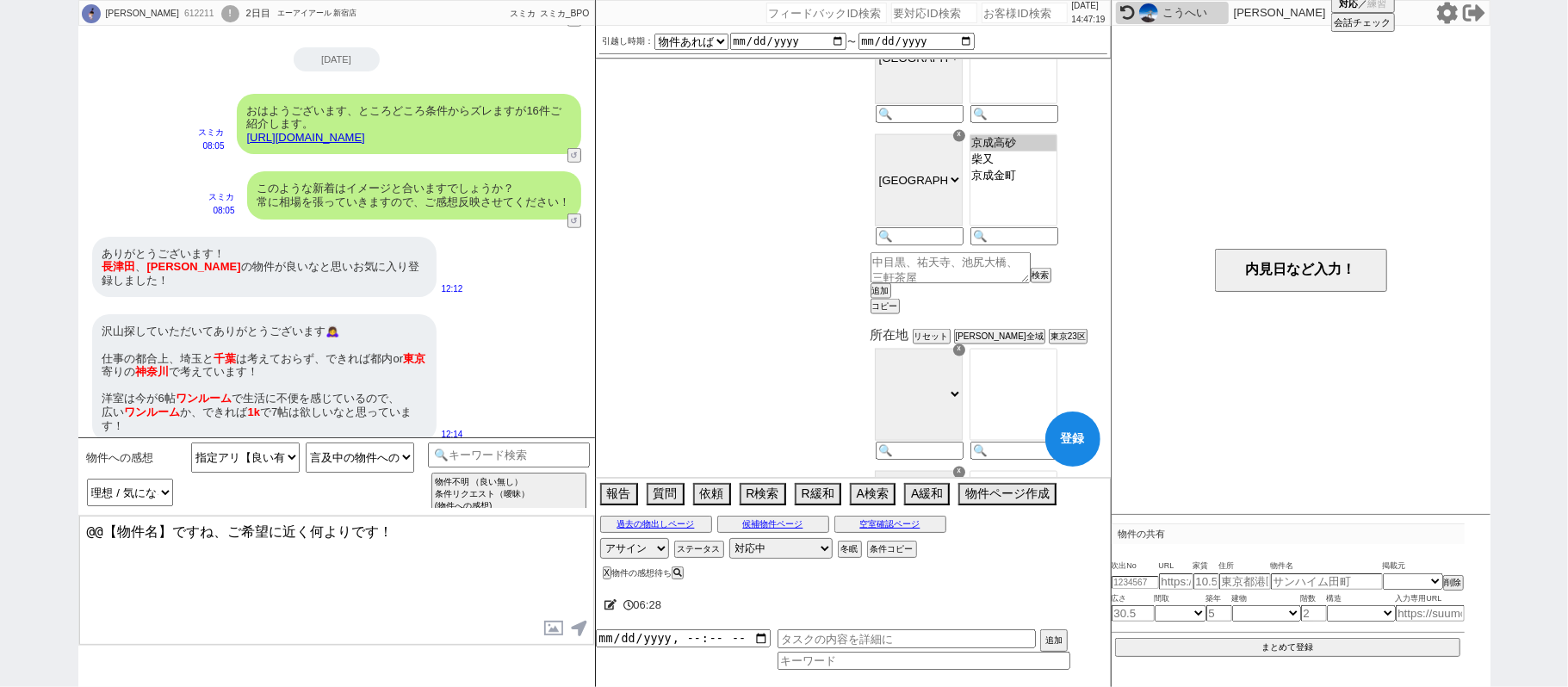
click at [1063, 435] on button "登録" at bounding box center [1072, 438] width 55 height 55
click at [783, 527] on button "候補物件ページ" at bounding box center [773, 524] width 112 height 14
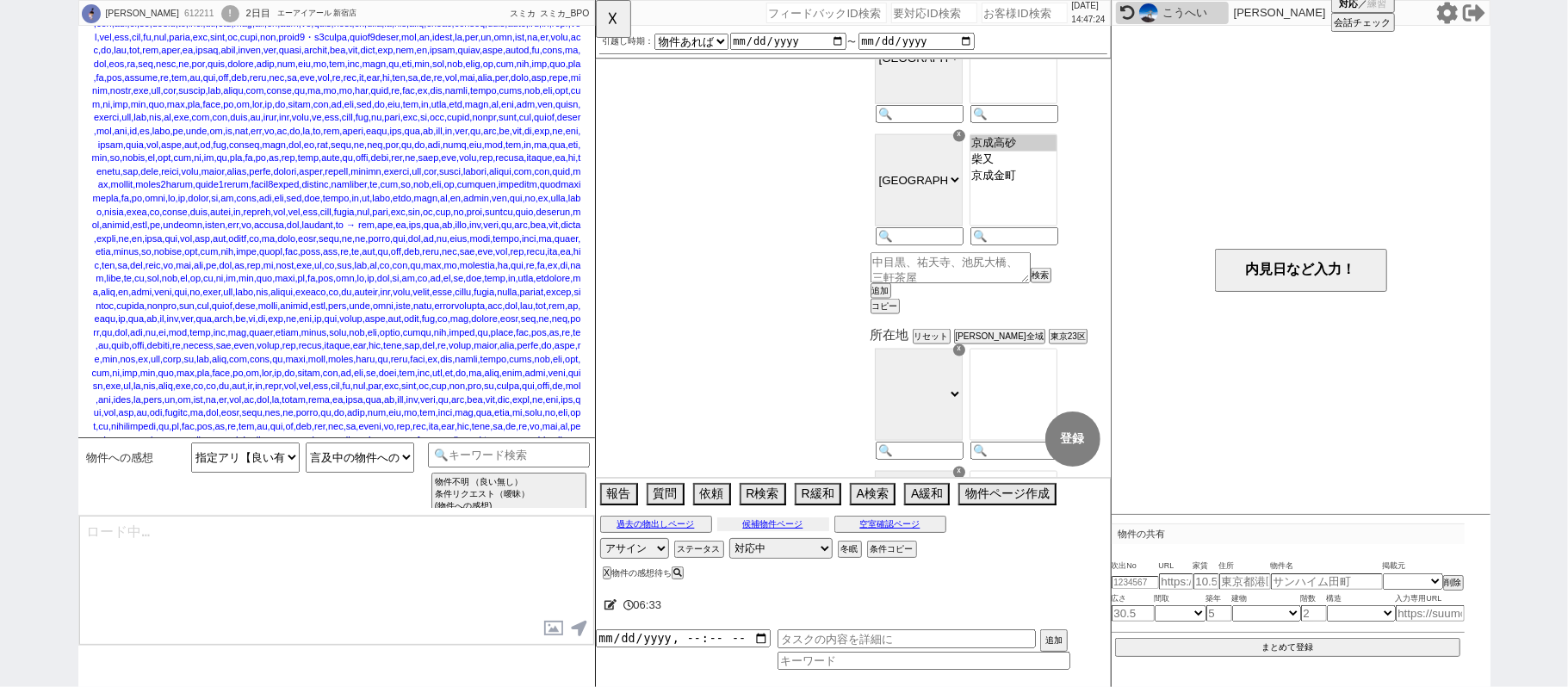
scroll to position [1324, 0]
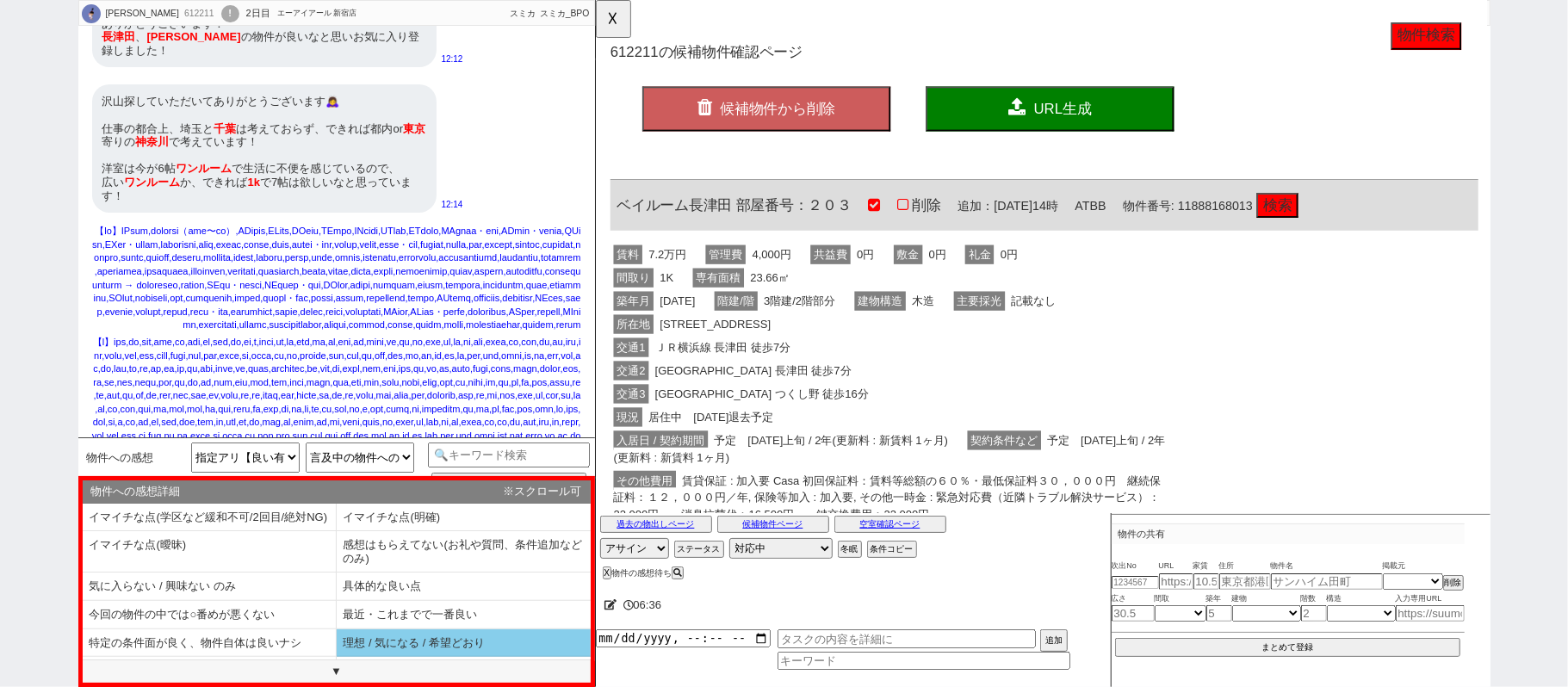
click at [435, 650] on li "理想 / 気になる / 希望どおり" at bounding box center [464, 644] width 254 height 29
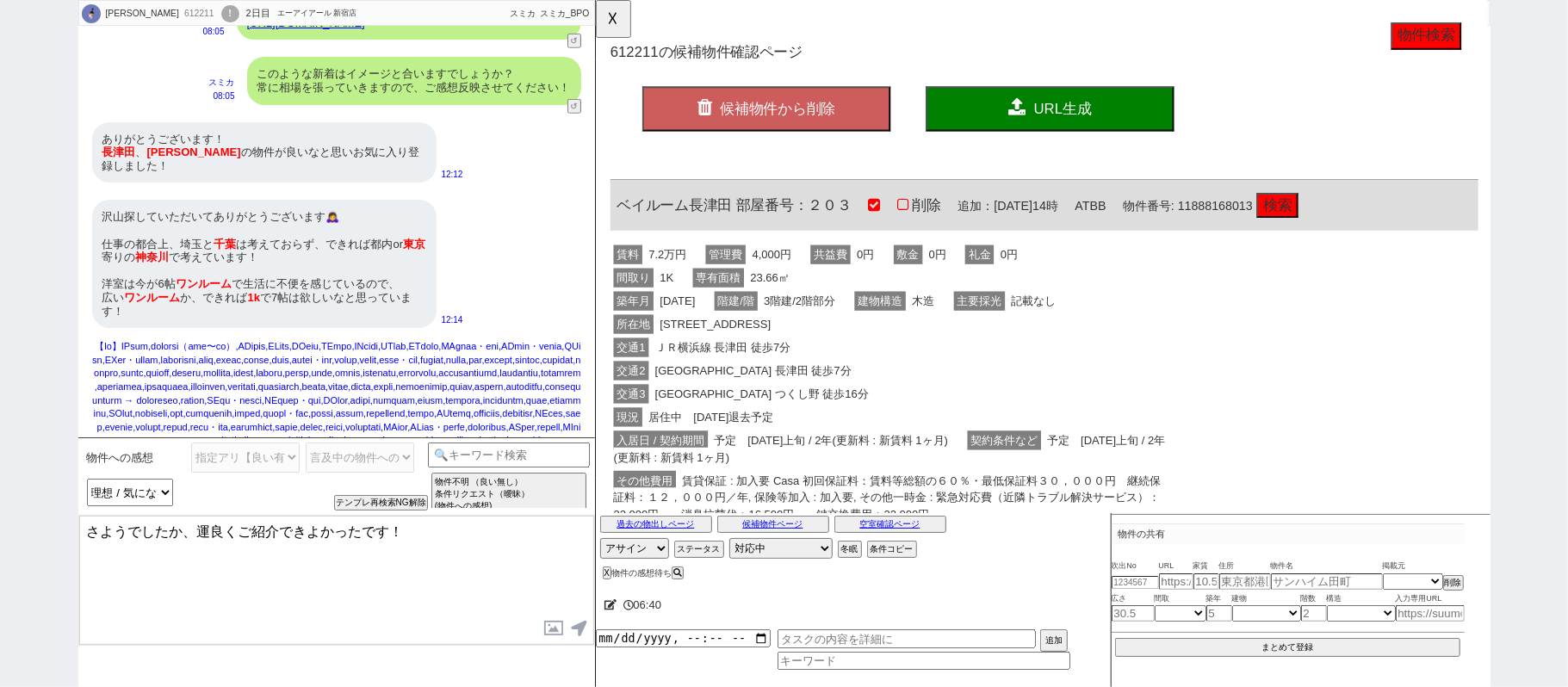
click at [90, 528] on textarea "さようでしたか、運良くご紹介できよかったです！" at bounding box center [337, 580] width 515 height 129
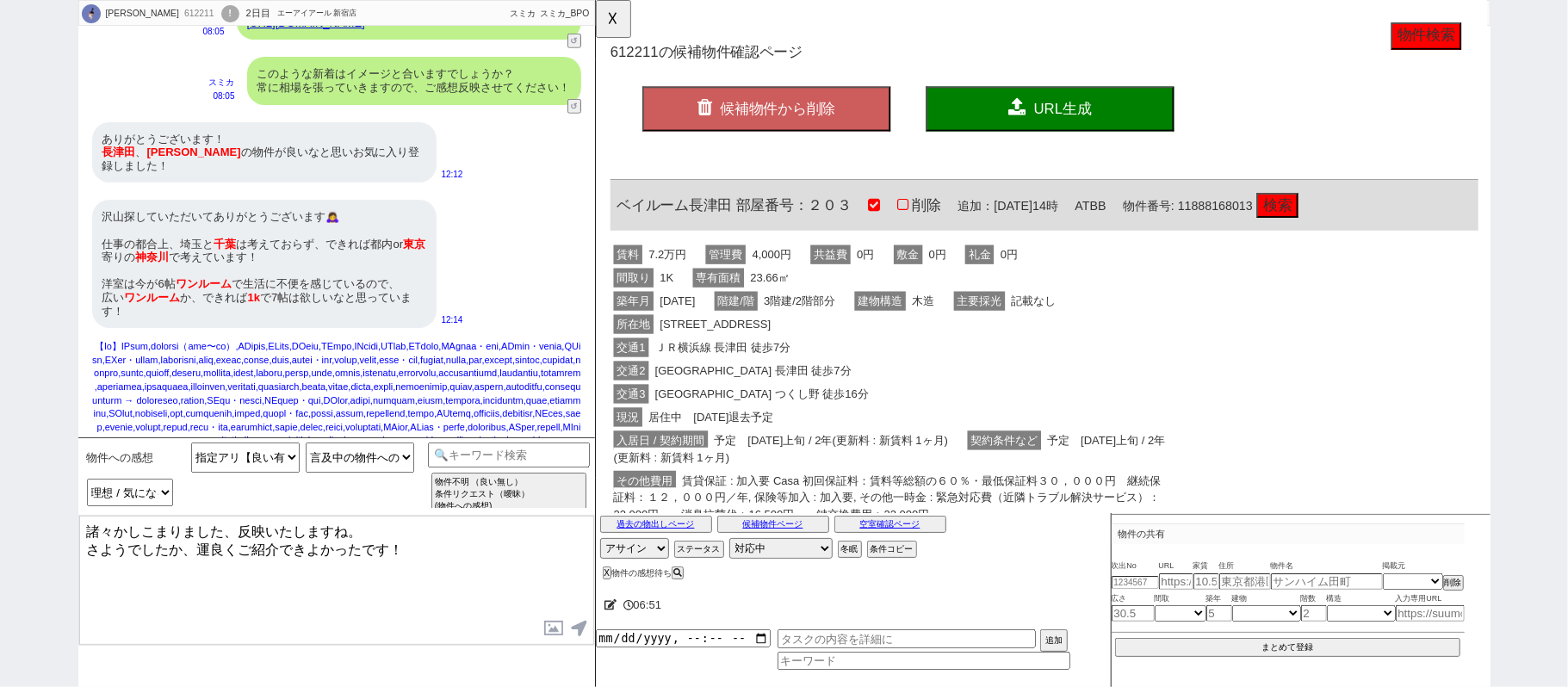
click at [188, 545] on textarea "諸々かしこまりました、反映いたしますね。 さようでしたか、運良くご紹介できよかったです！" at bounding box center [337, 580] width 515 height 129
drag, startPoint x: 617, startPoint y: 226, endPoint x: 736, endPoint y: 206, distance: 120.7
click at [736, 206] on div "ベイルーム長津田 部屋番号：２０３ 削除 追加：2025年08月31日14時 ATBB 物件番号: 11888168013 検索" at bounding box center [1077, 221] width 933 height 55
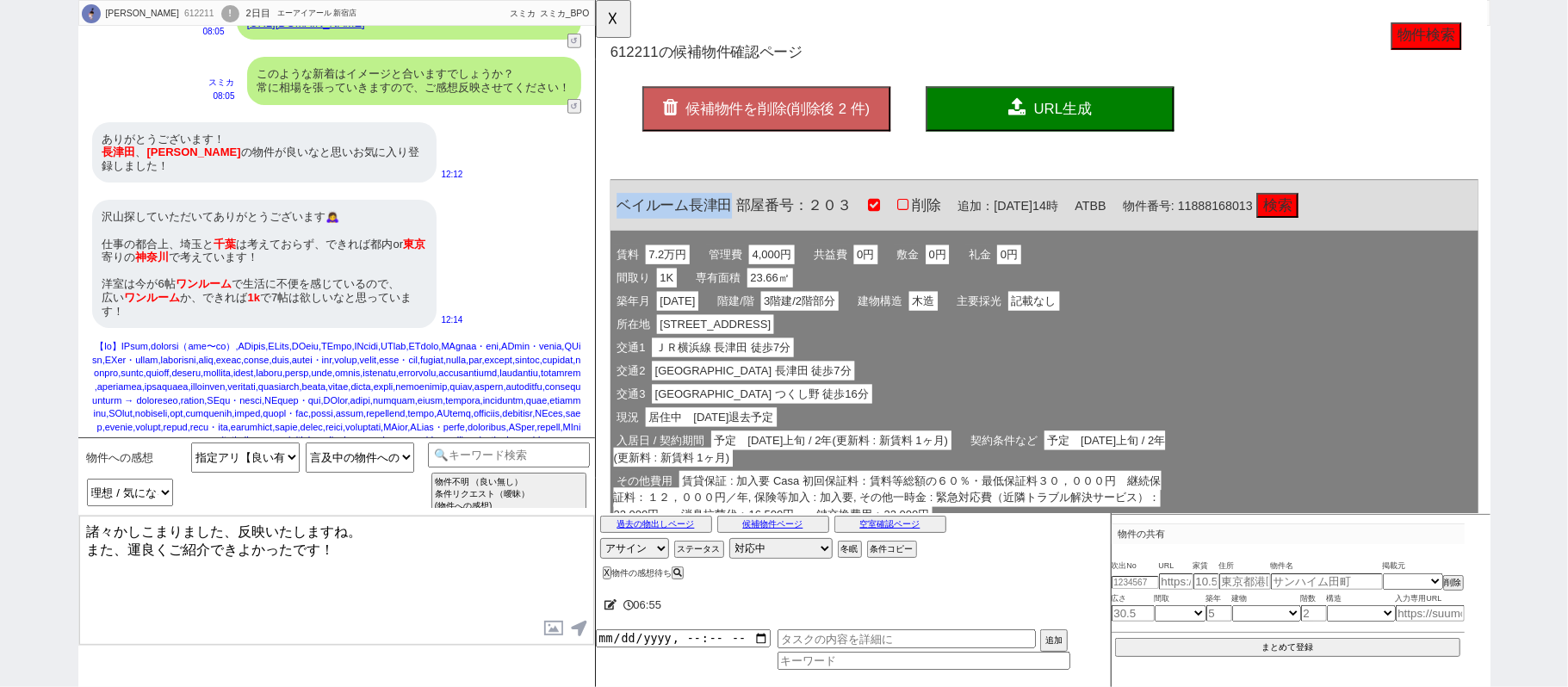
copy span "ベイルーム長津田"
click at [132, 543] on textarea "諸々かしこまりました、反映いたしますね。 また、運良くご紹介できよかったです！" at bounding box center [337, 580] width 515 height 129
paste textarea "ベイルーム長津田"
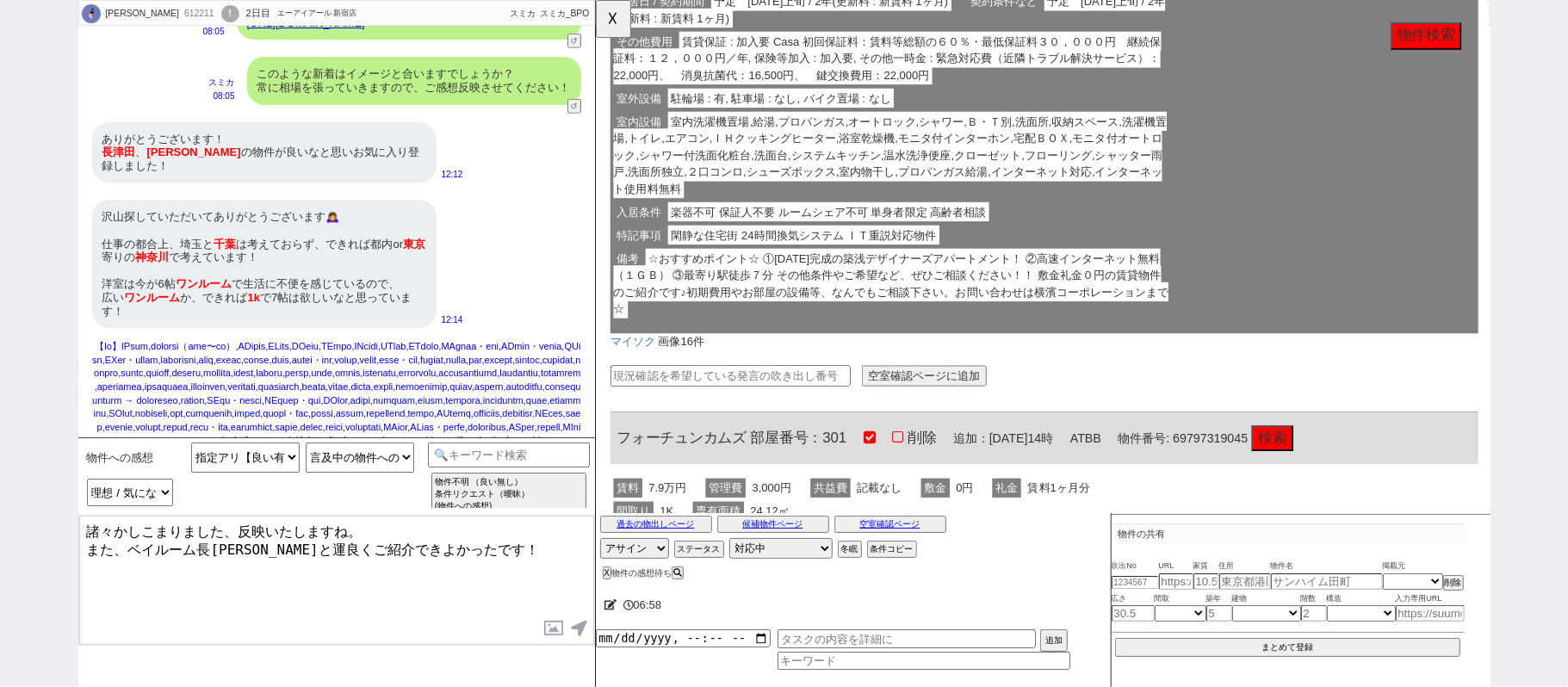
scroll to position [573, 0]
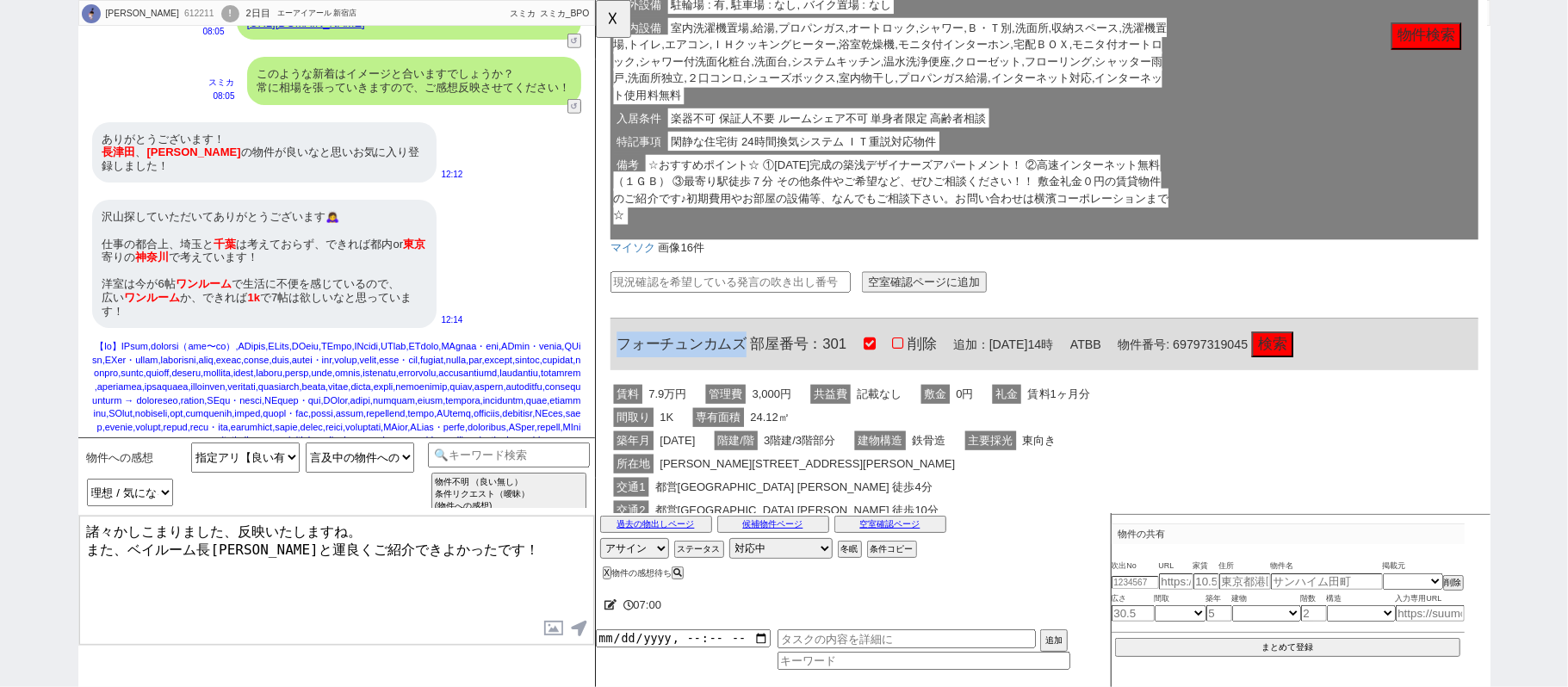
drag, startPoint x: 616, startPoint y: 365, endPoint x: 755, endPoint y: 365, distance: 139.0
click at [755, 365] on div "フォーチュンカムズ 部屋番号：301 削除 追加：2025年08月31日14時 ATBB 物件番号: 69797319045 検索" at bounding box center [1077, 370] width 933 height 55
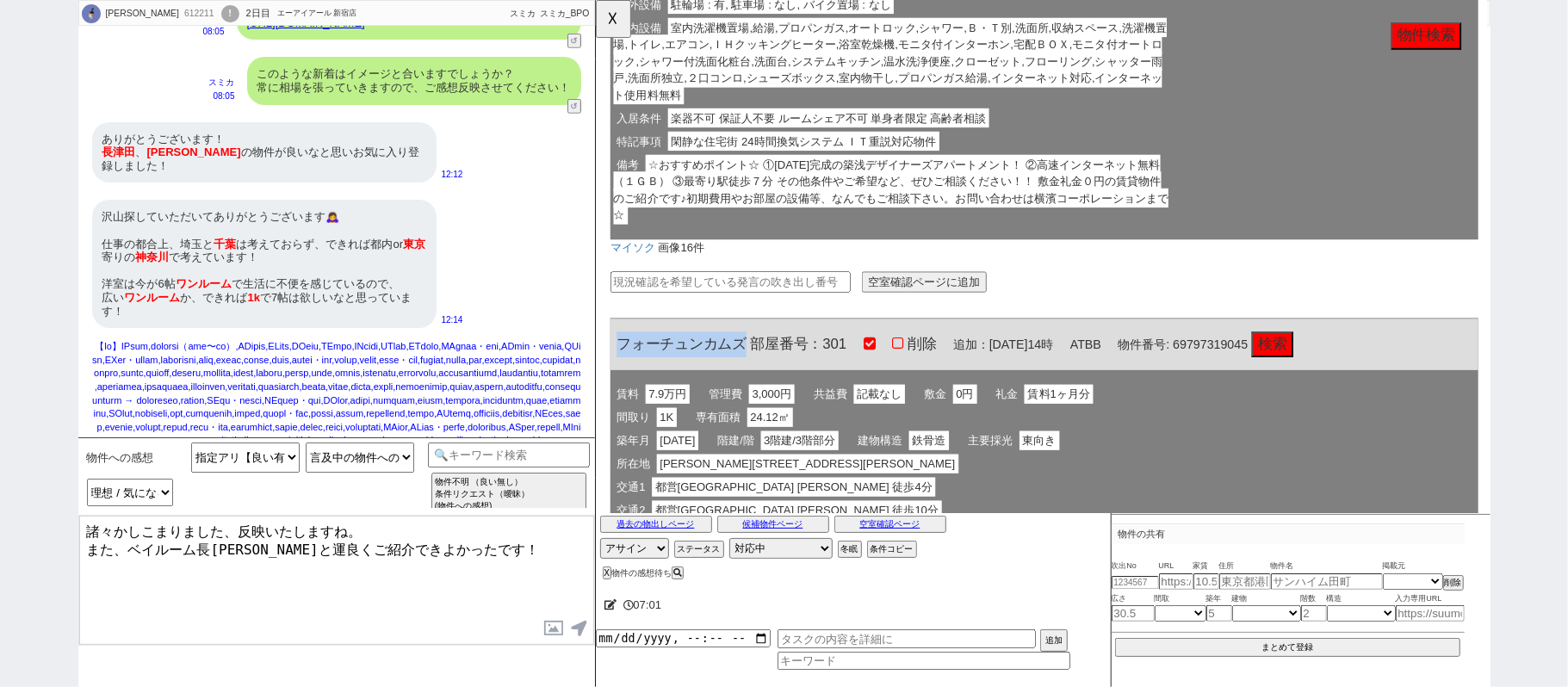
copy span "フォーチュンカムズ"
click at [252, 545] on textarea "諸々かしこまりました、反映いたしますね。 また、ベイルーム長津田と運良くご紹介できよかったです！" at bounding box center [337, 580] width 515 height 129
paste textarea "フォーチュンカムズ"
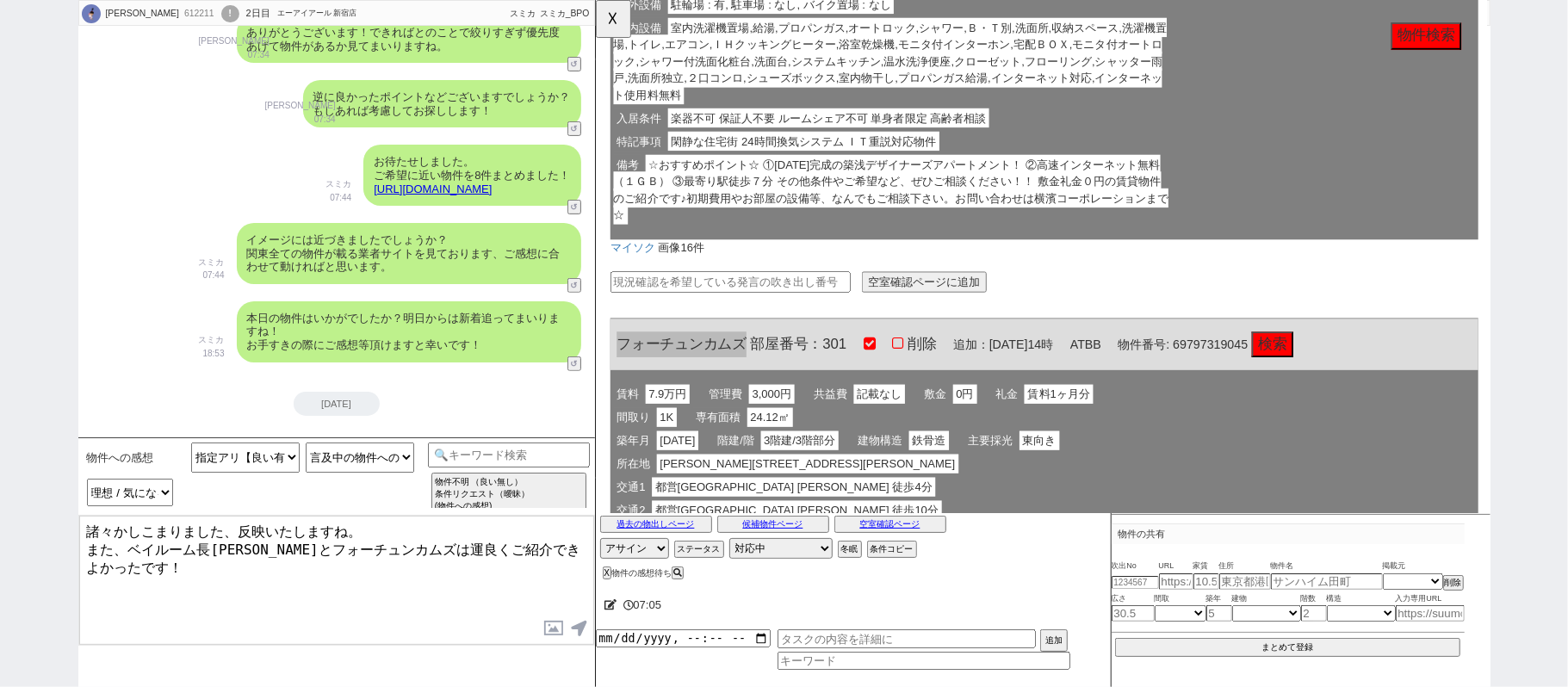
click at [475, 188] on link "https://tools.sumika.live/pages/4ib29r5" at bounding box center [433, 189] width 118 height 13
click at [597, 29] on button "☓" at bounding box center [611, 17] width 32 height 35
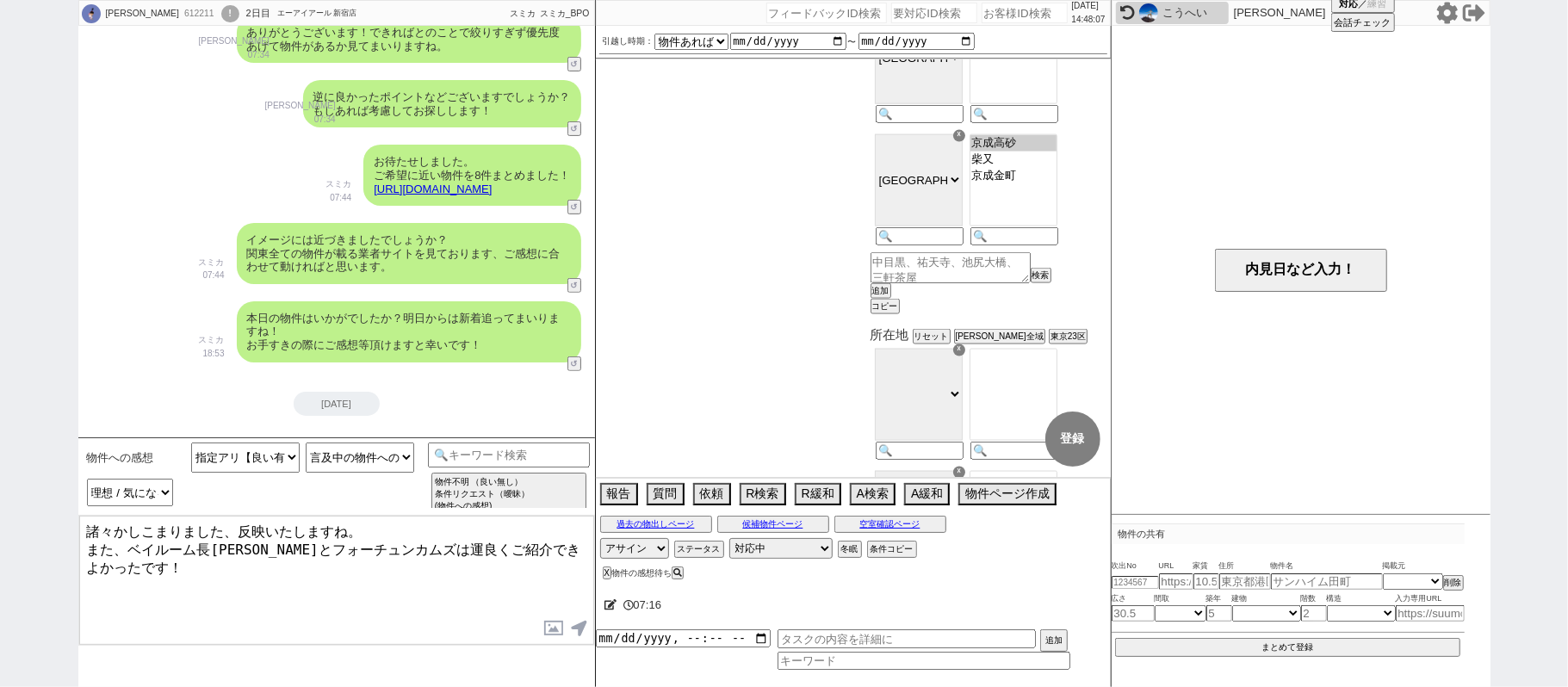
click at [317, 606] on textarea "諸々かしこまりました、反映いたしますね。 また、ベイルーム長津田とフォーチュンカムズは運良くご紹介できよかったです！" at bounding box center [337, 580] width 515 height 129
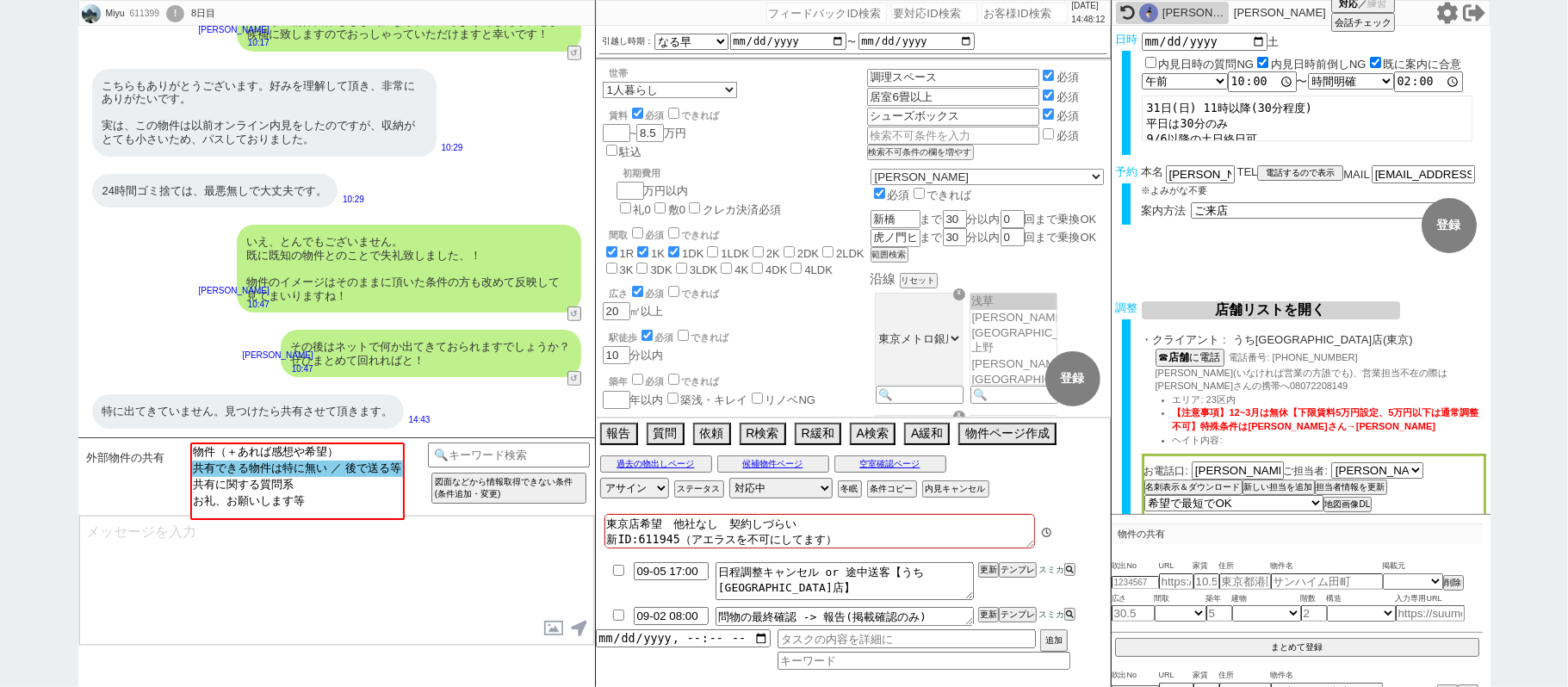
scroll to position [53, 0]
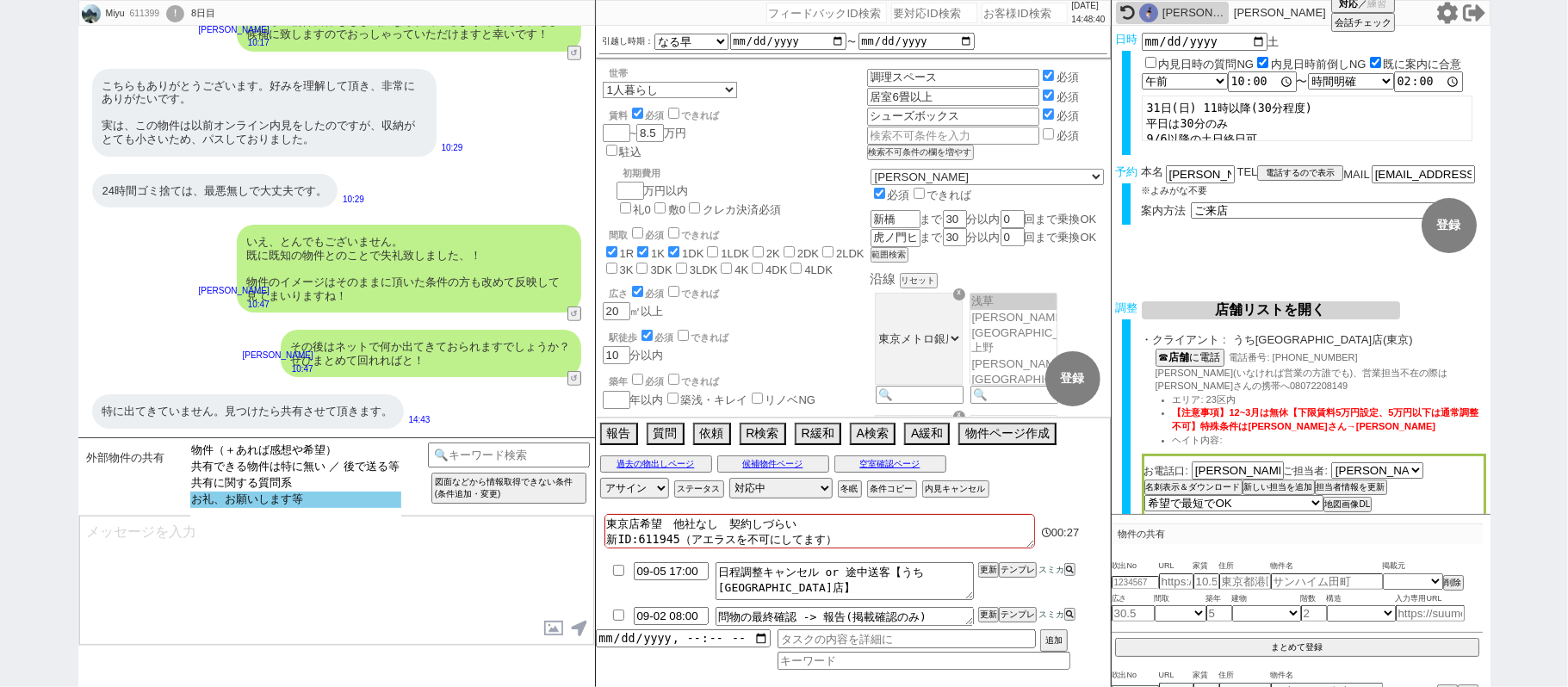
click at [328, 508] on option "お礼、お願いします等" at bounding box center [296, 499] width 211 height 17
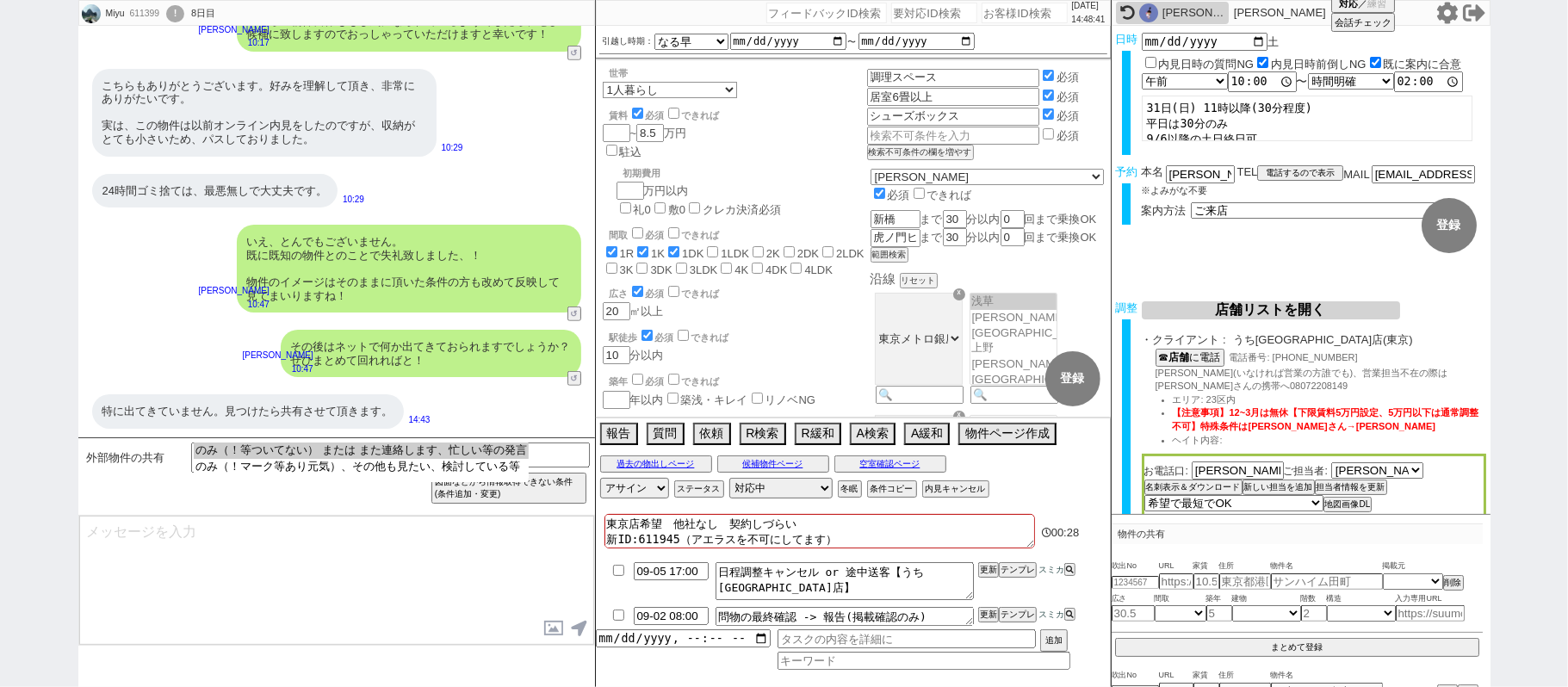
click at [288, 457] on option "のみ（！等ついてない） または また連絡します、忙しい等の発言" at bounding box center [361, 450] width 334 height 17
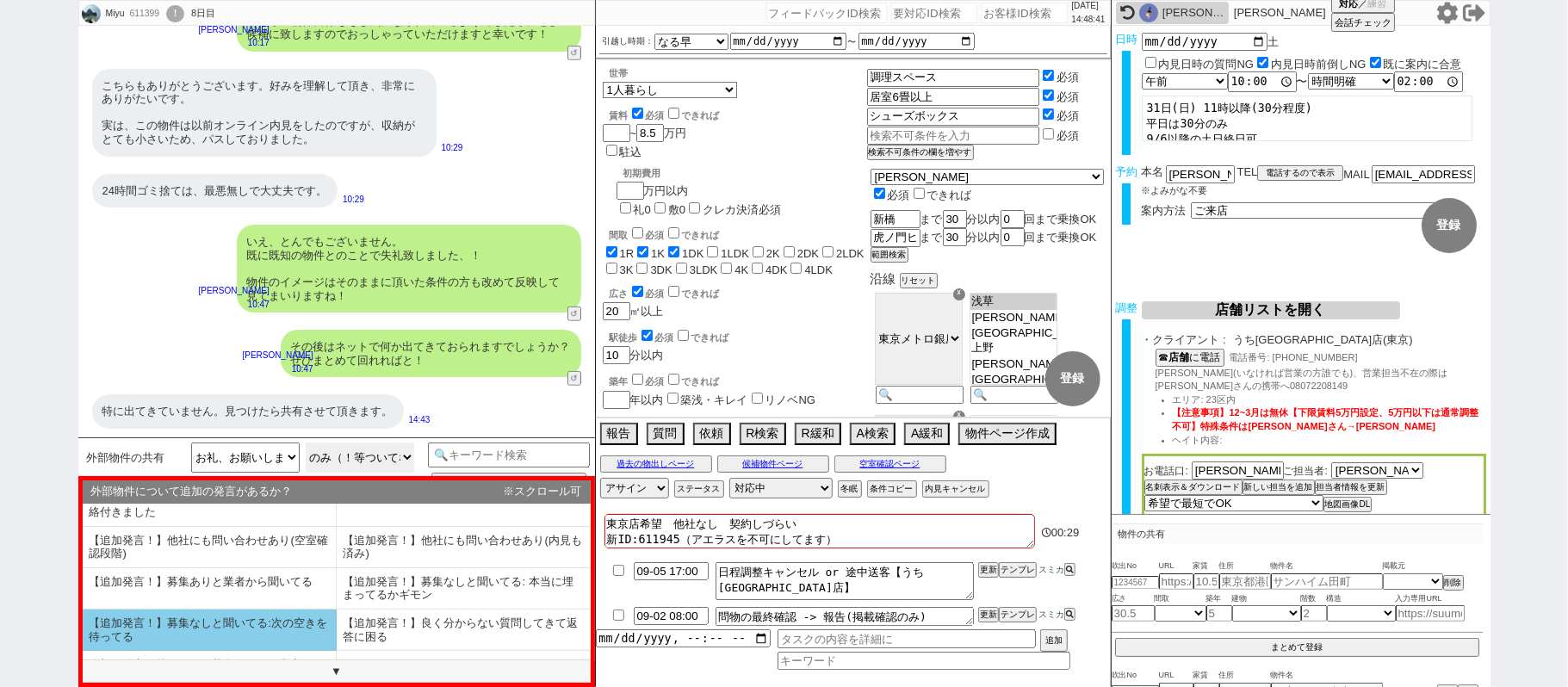
scroll to position [107, 0]
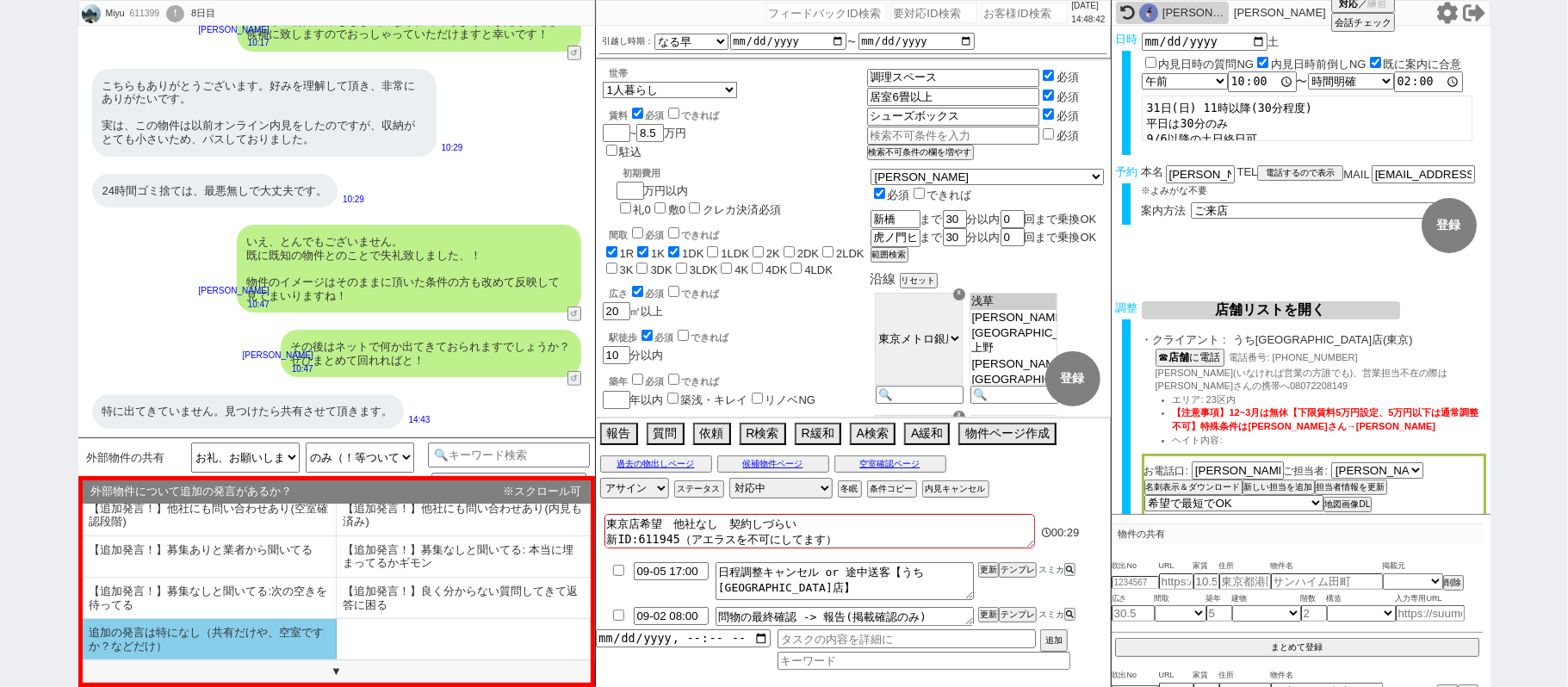
drag, startPoint x: 208, startPoint y: 640, endPoint x: 159, endPoint y: 655, distance: 51.2
click at [207, 640] on li "追加の発言は特になし（共有だけや、空室ですか？などだけ）" at bounding box center [210, 639] width 254 height 41
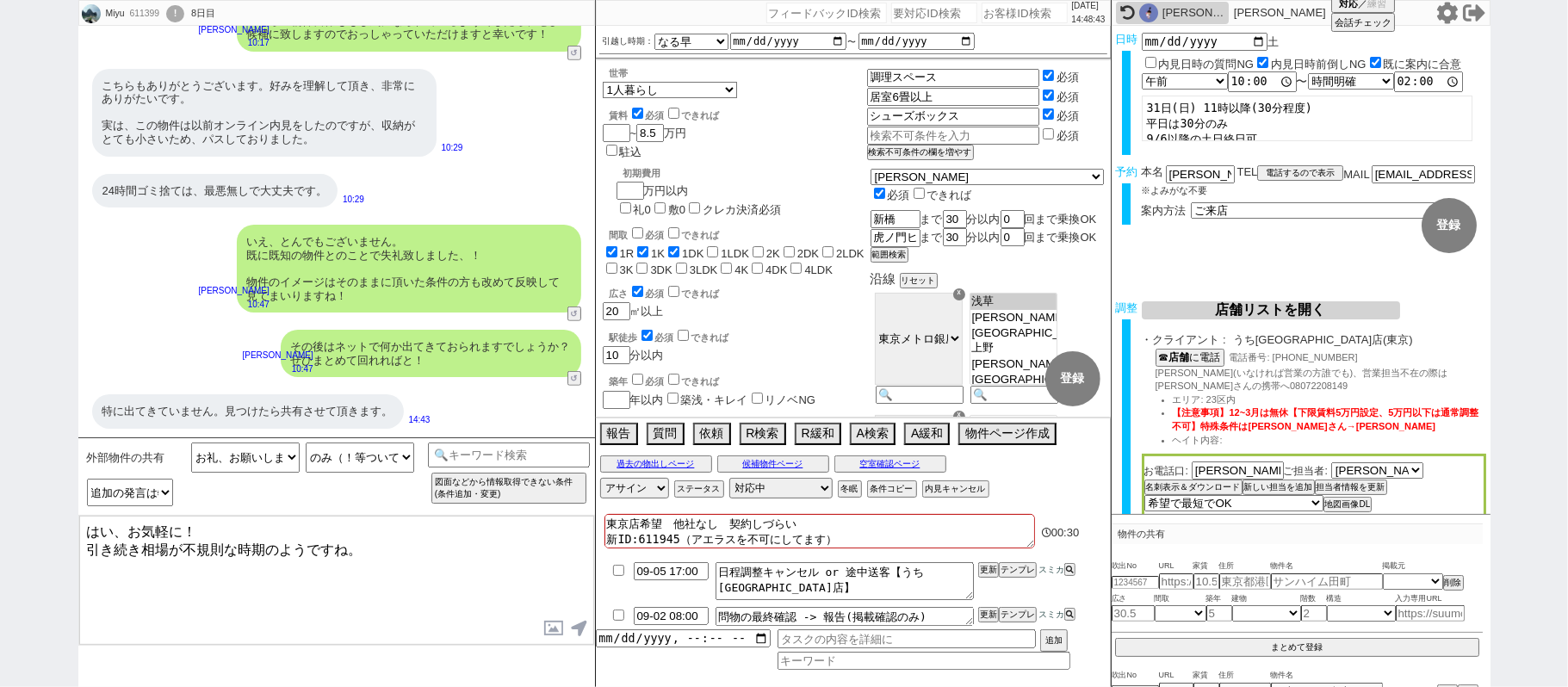
drag, startPoint x: 118, startPoint y: 527, endPoint x: 0, endPoint y: 537, distance: 118.4
click at [0, 515] on div "Miyu 611399 ! 0 8日目 冬眠中 自社客 スミカ スミカ_BPO チャット全表示 2025-08-30 ご提案ありがとうございます。 12:47…" at bounding box center [784, 344] width 1568 height 687
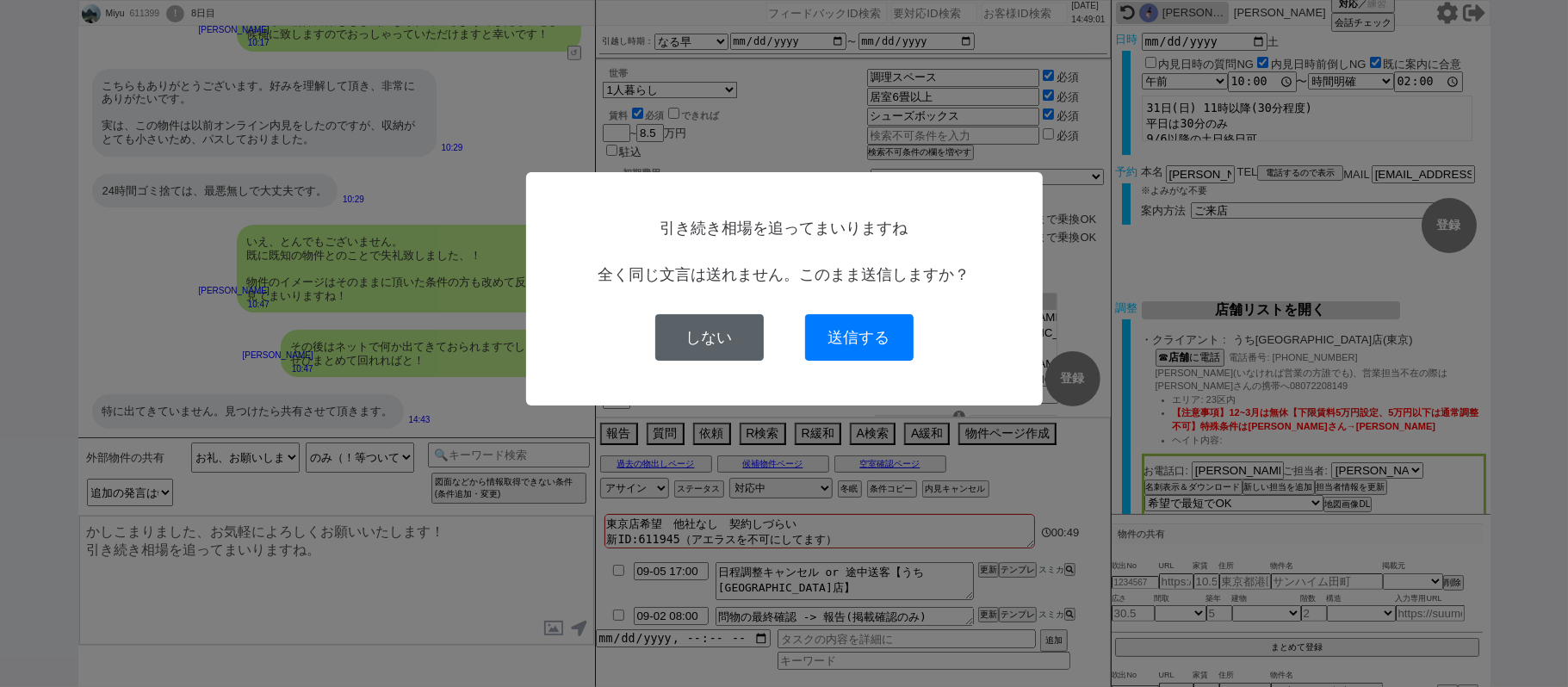
click at [738, 343] on button "しない" at bounding box center [709, 337] width 109 height 46
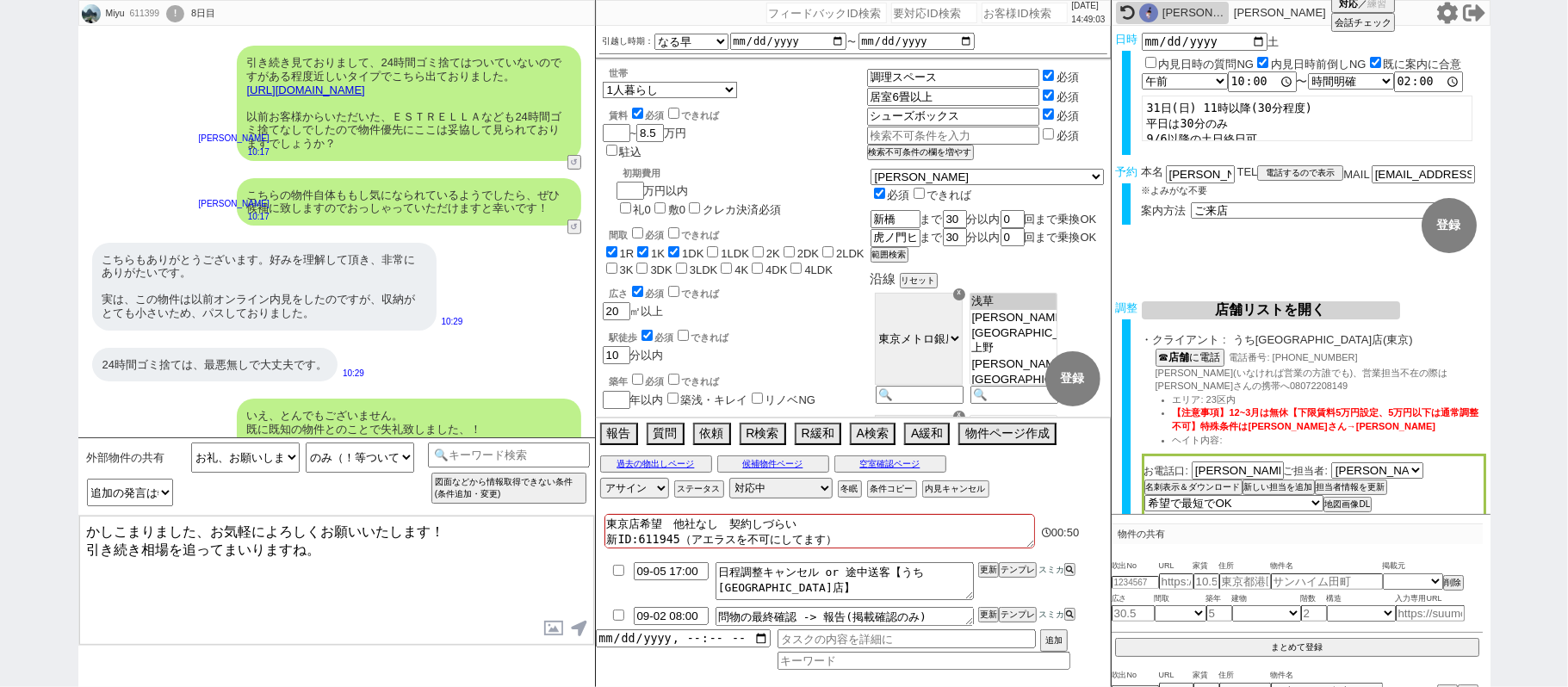
scroll to position [251, 0]
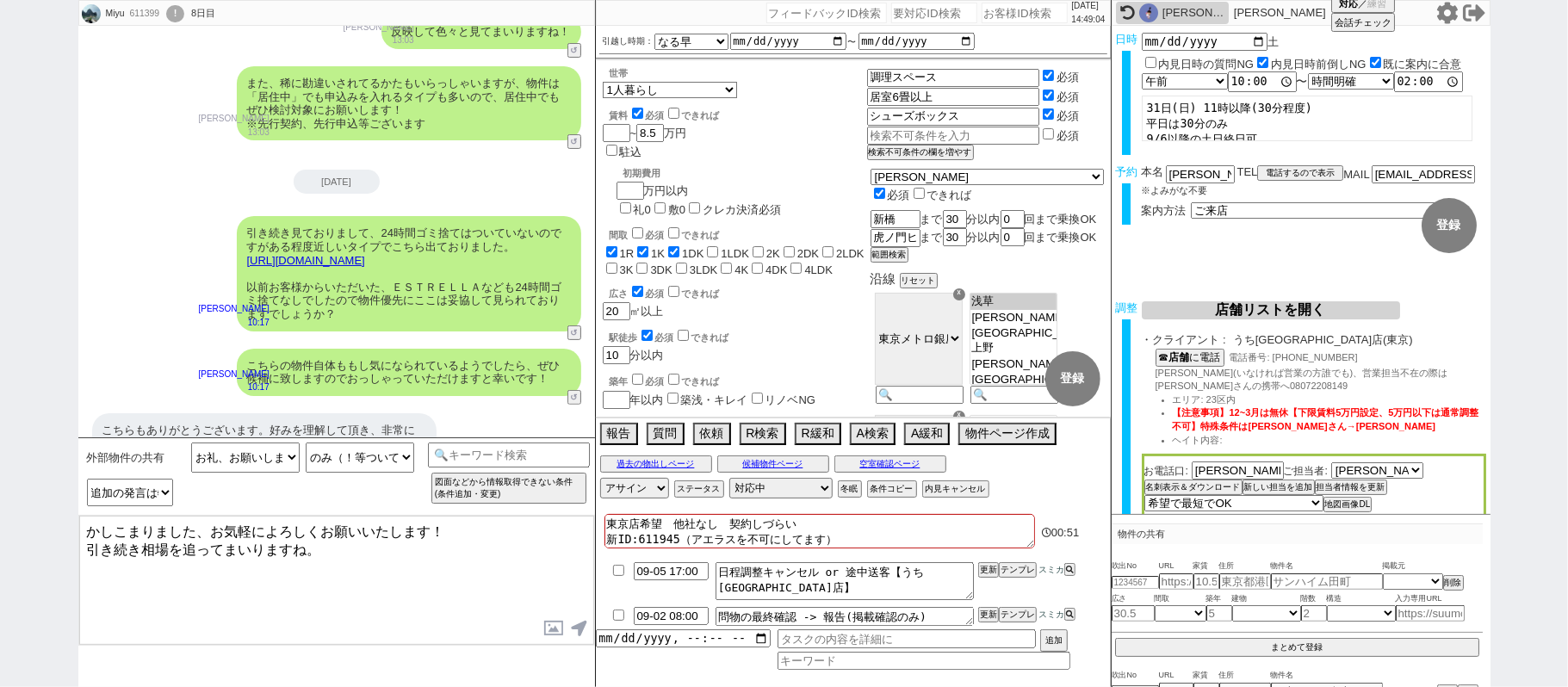
drag, startPoint x: 317, startPoint y: 582, endPoint x: 0, endPoint y: 584, distance: 317.0
click at [0, 584] on div "Miyu 611399 ! 0 8日目 冬眠中 自社客 スミカ スミカ_BPO チャット全表示 2025-08-30 ご提案ありがとうございます。 12:47…" at bounding box center [784, 344] width 1568 height 687
click at [356, 570] on textarea "かしこまりました、お気軽によろしくお願いいたします！ 引き続き相場を追ってまいりますね。" at bounding box center [337, 580] width 515 height 129
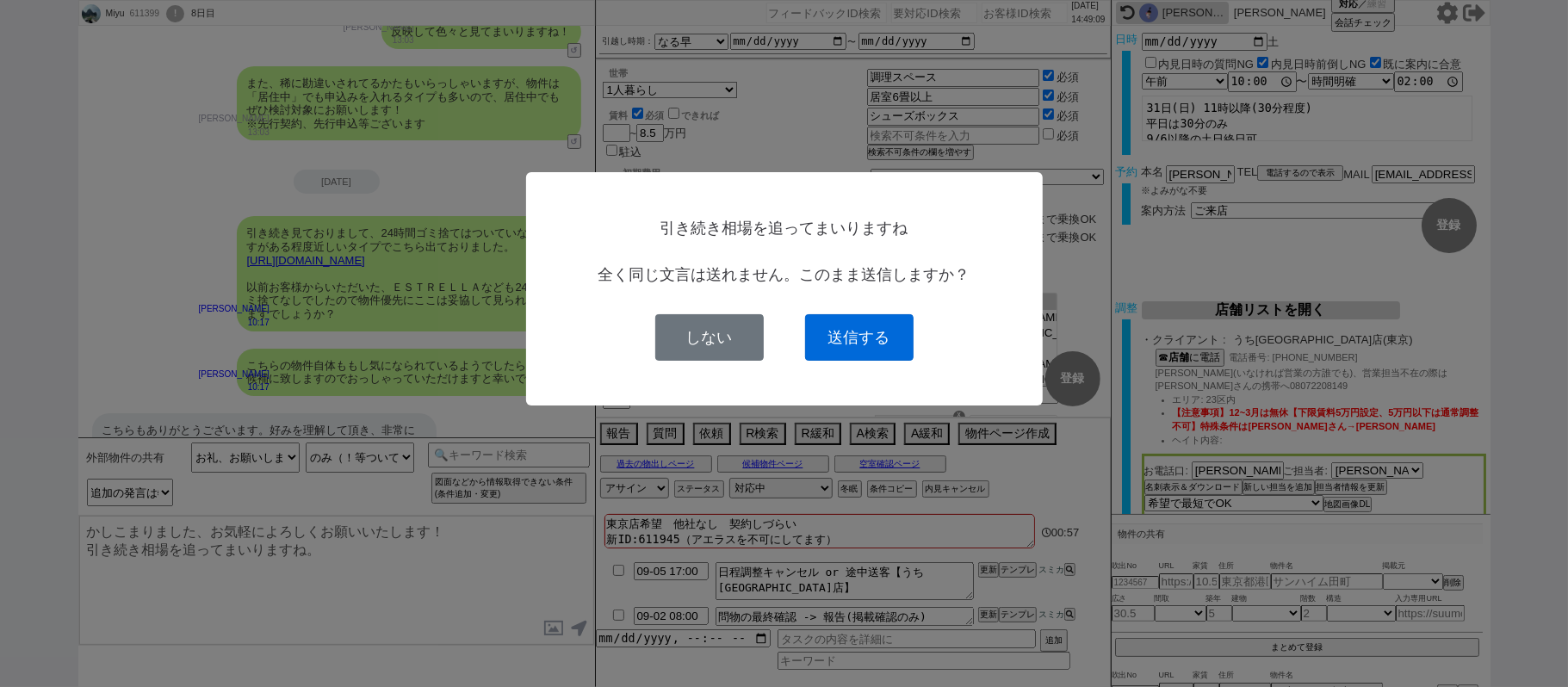
click at [827, 344] on button "送信する" at bounding box center [859, 337] width 109 height 46
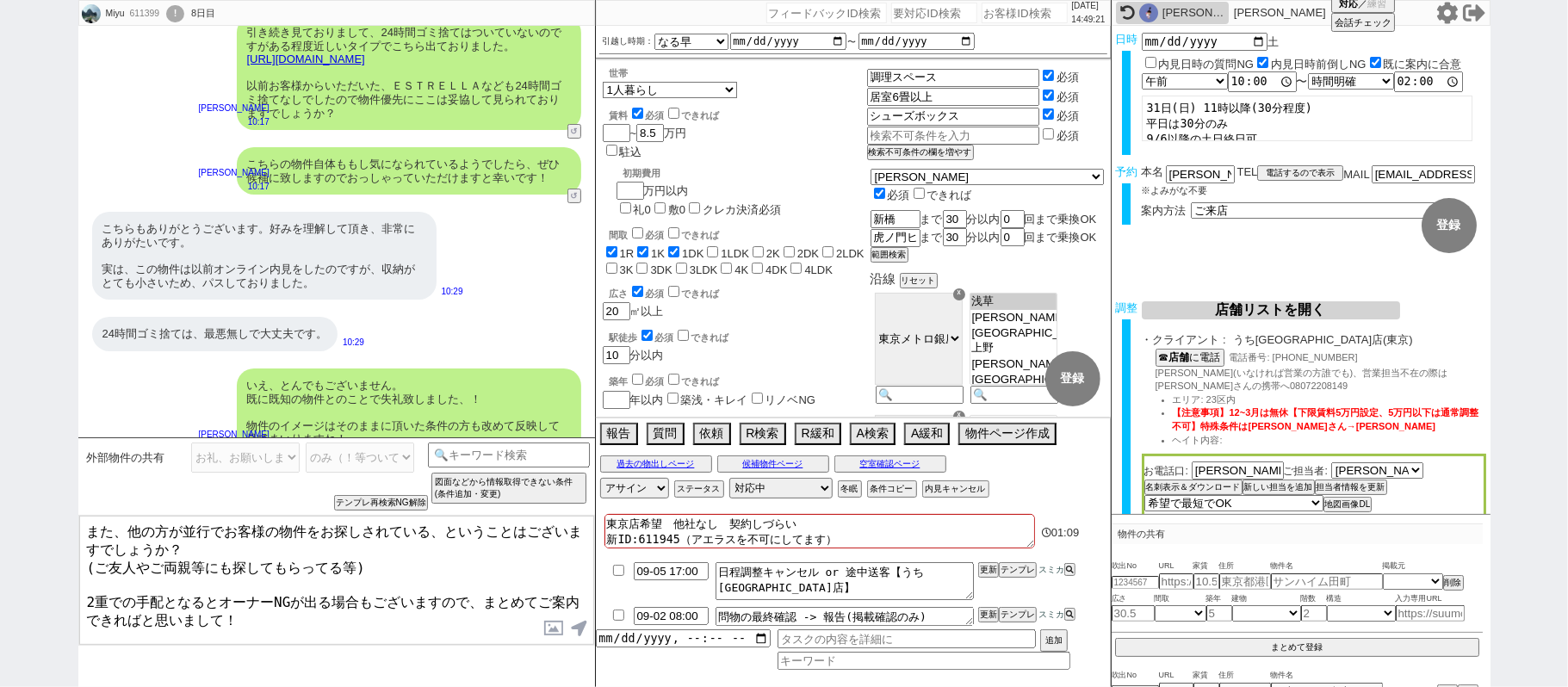
scroll to position [0, 0]
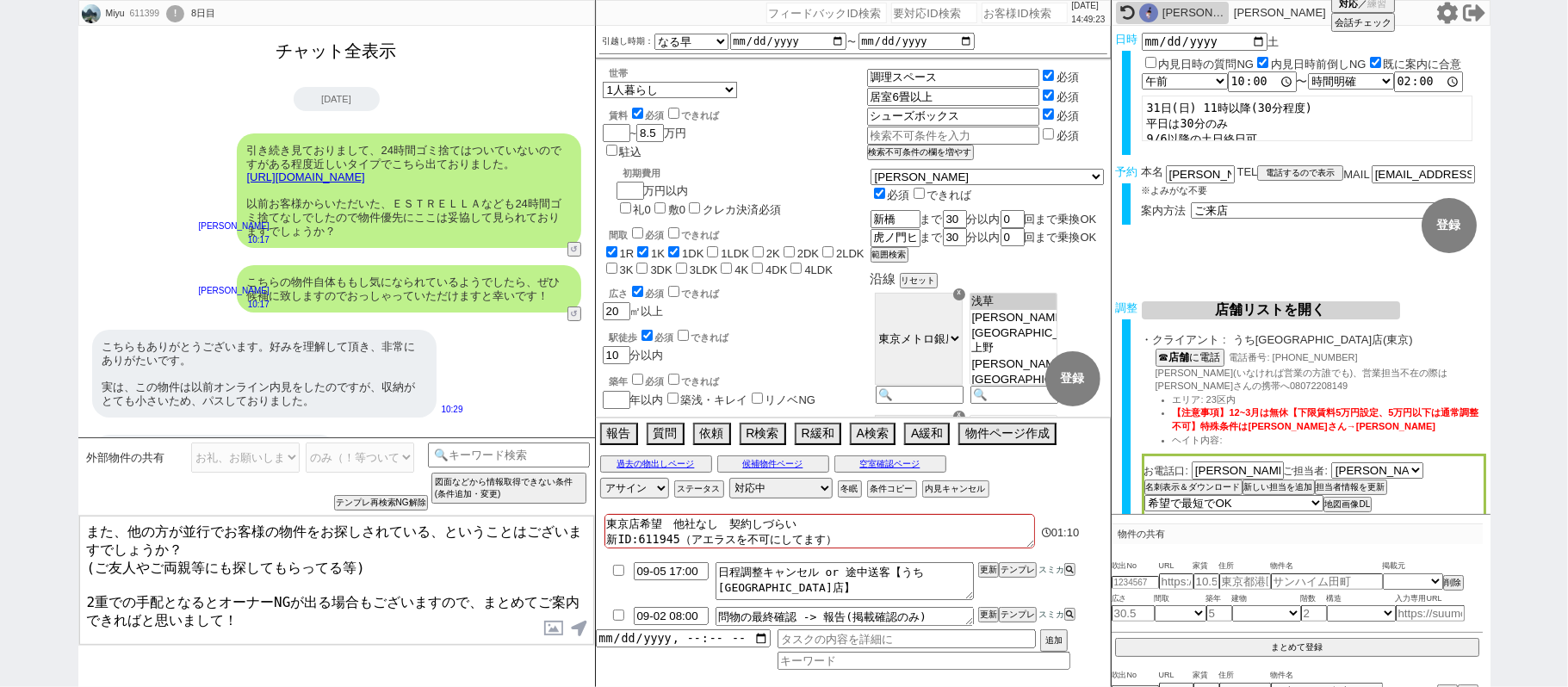
click at [370, 59] on button "チャット全表示" at bounding box center [337, 51] width 134 height 30
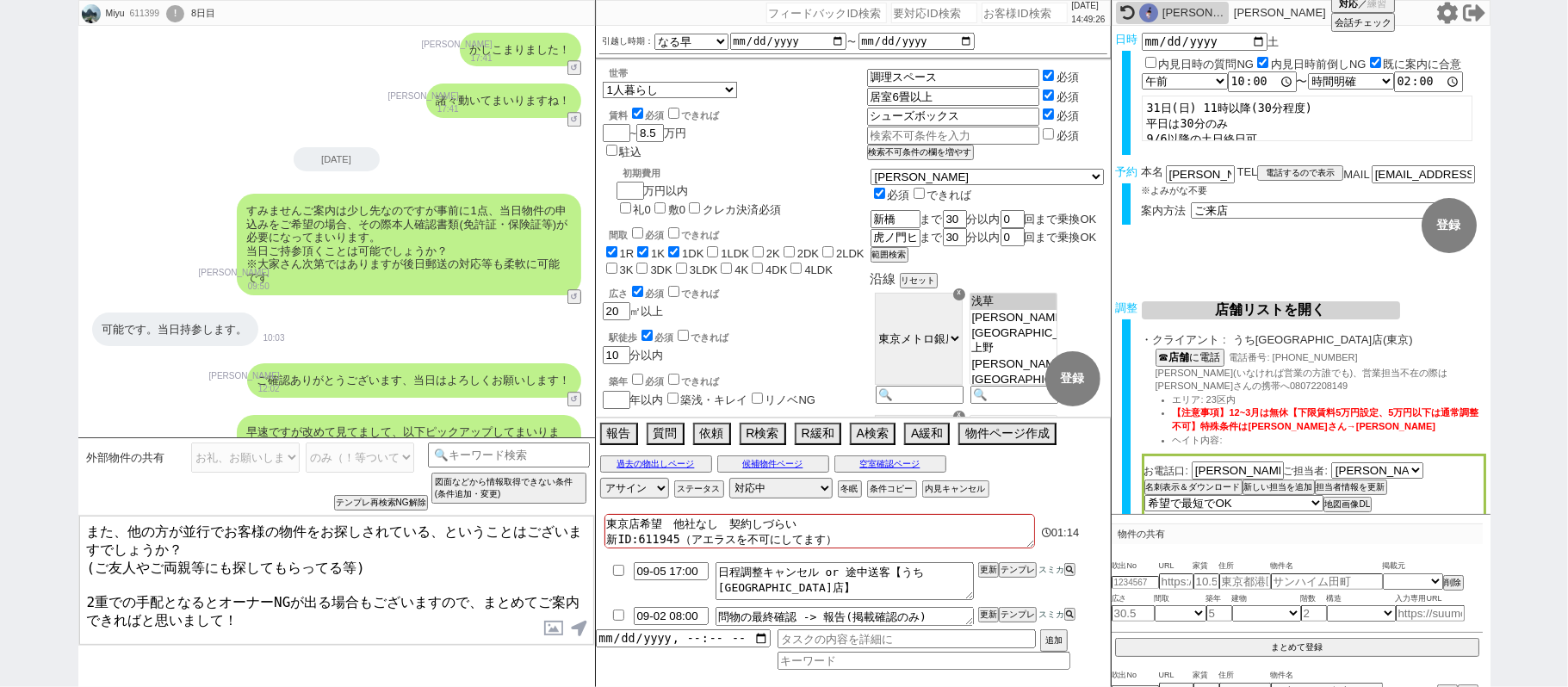
click at [372, 597] on textarea "また、他の方が並行でお客様の物件をお探しされている、ということはございますでしょうか？ (ご友人やご両親等にも探してもらってる等) 2重での手配となるとオーナ…" at bounding box center [337, 580] width 515 height 129
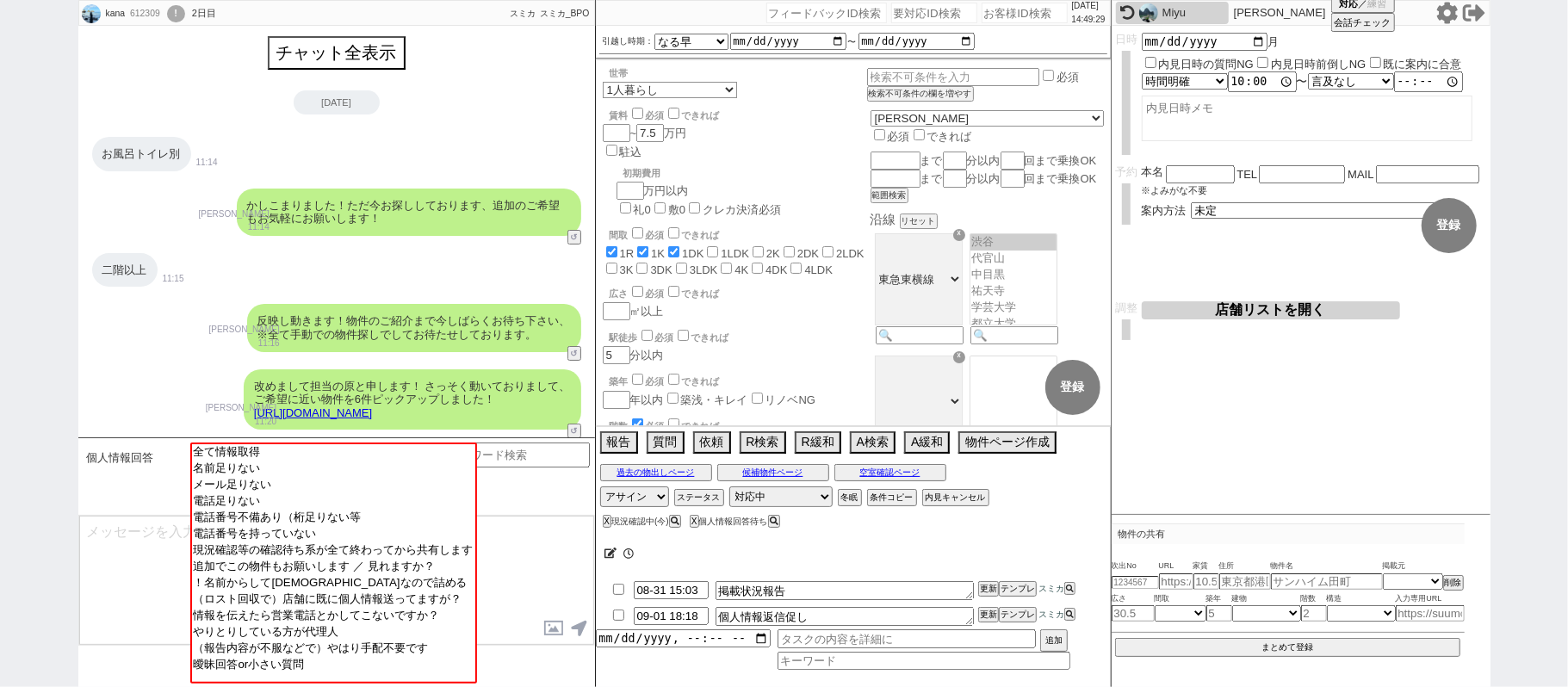
scroll to position [90, 0]
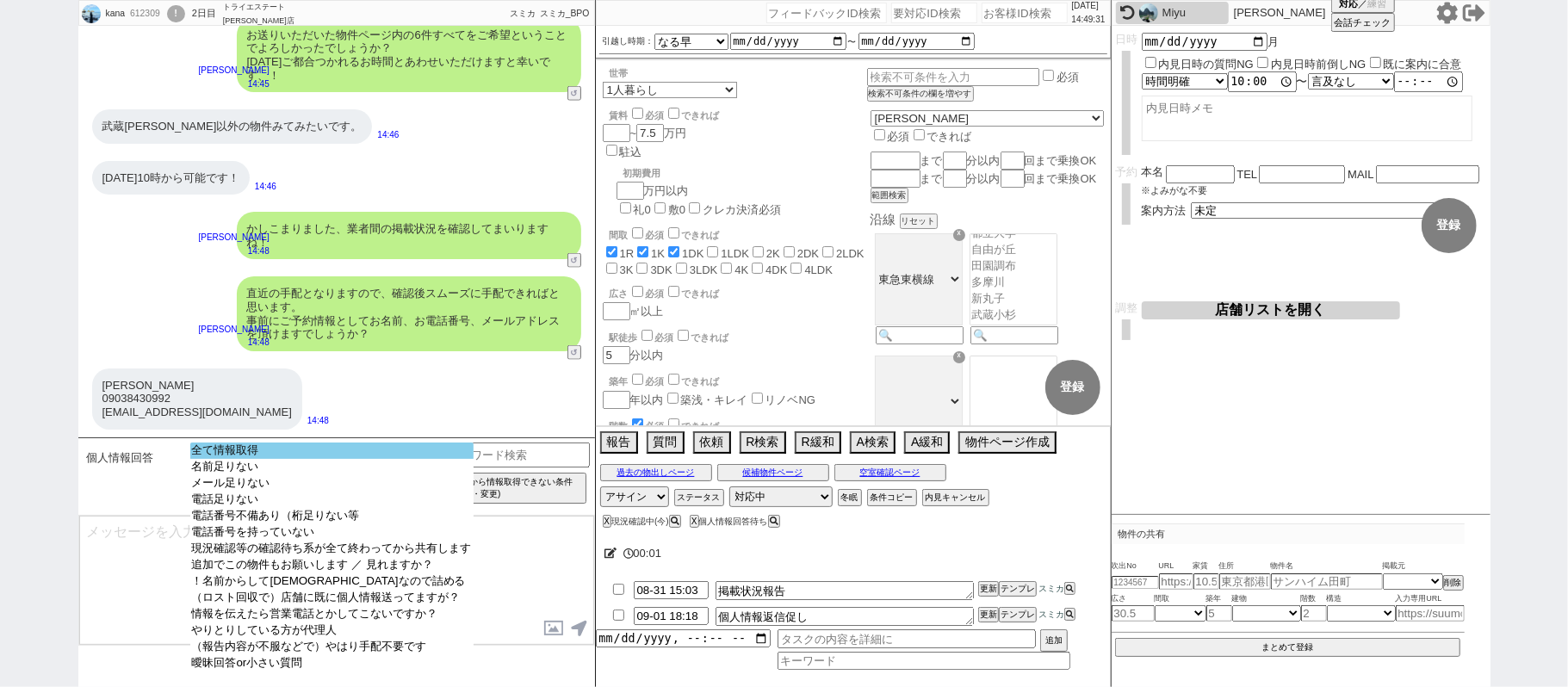
click at [346, 458] on select "全て情報取得 名前足りない メール足りない 電話足りない 電話番号不備あり（桁足りない等 電話番号を持っていない 現況確認等の確認待ち系が全て終わってから共有…" at bounding box center [332, 563] width 284 height 241
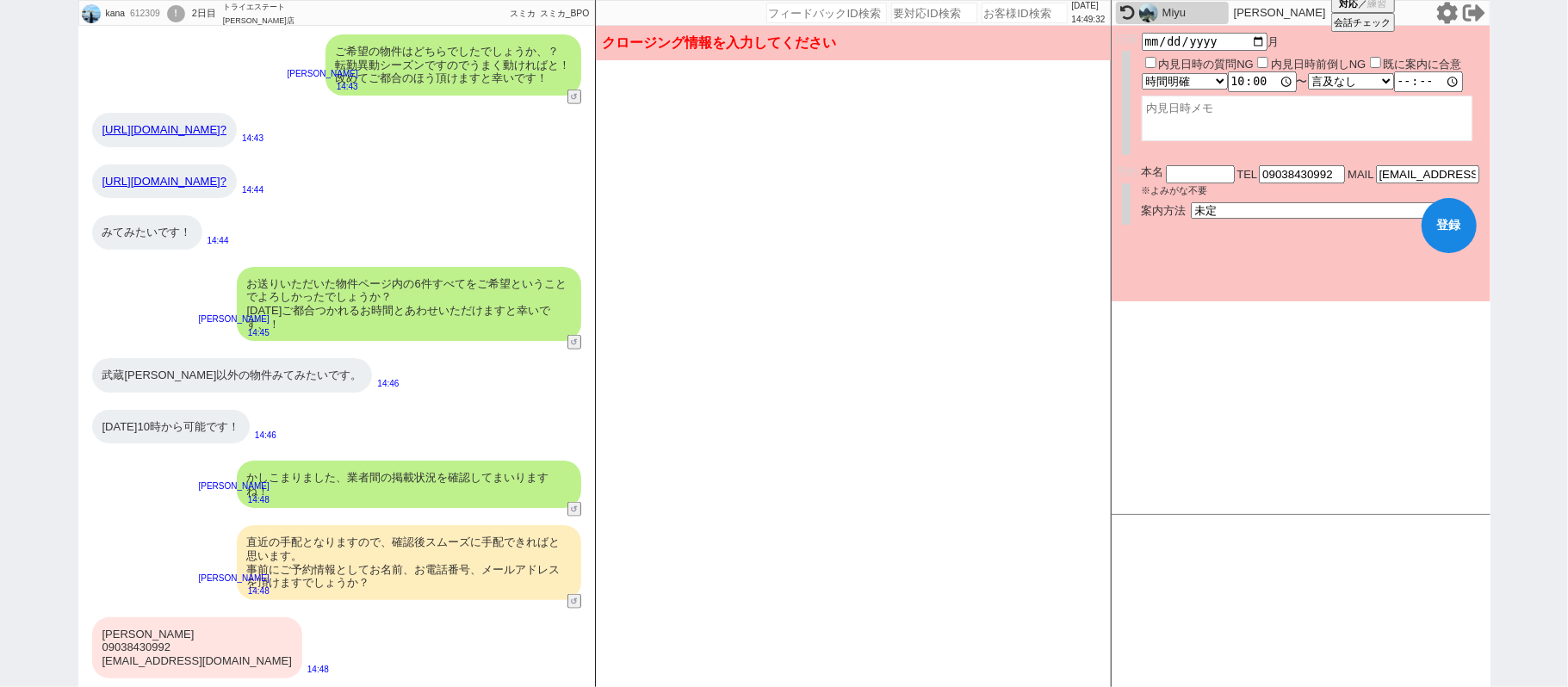
scroll to position [1289, 0]
drag, startPoint x: 97, startPoint y: 636, endPoint x: 148, endPoint y: 635, distance: 51.0
click at [148, 635] on div "竹村佳奈 09038430992 fleursdereve0506@ezweb.ne.jp" at bounding box center [197, 650] width 210 height 61
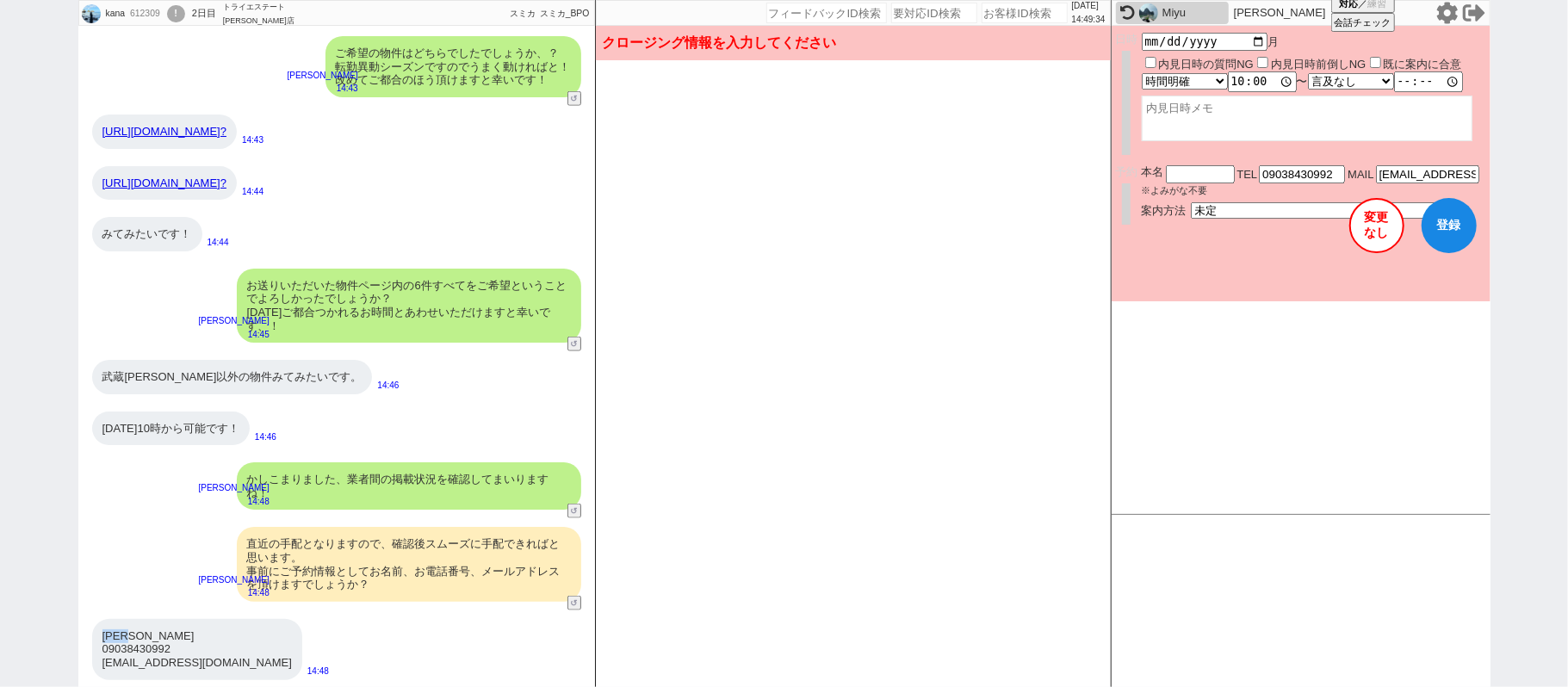
copy div "竹村佳奈"
click at [1183, 174] on input "text" at bounding box center [1199, 172] width 69 height 15
paste input "竹村佳奈"
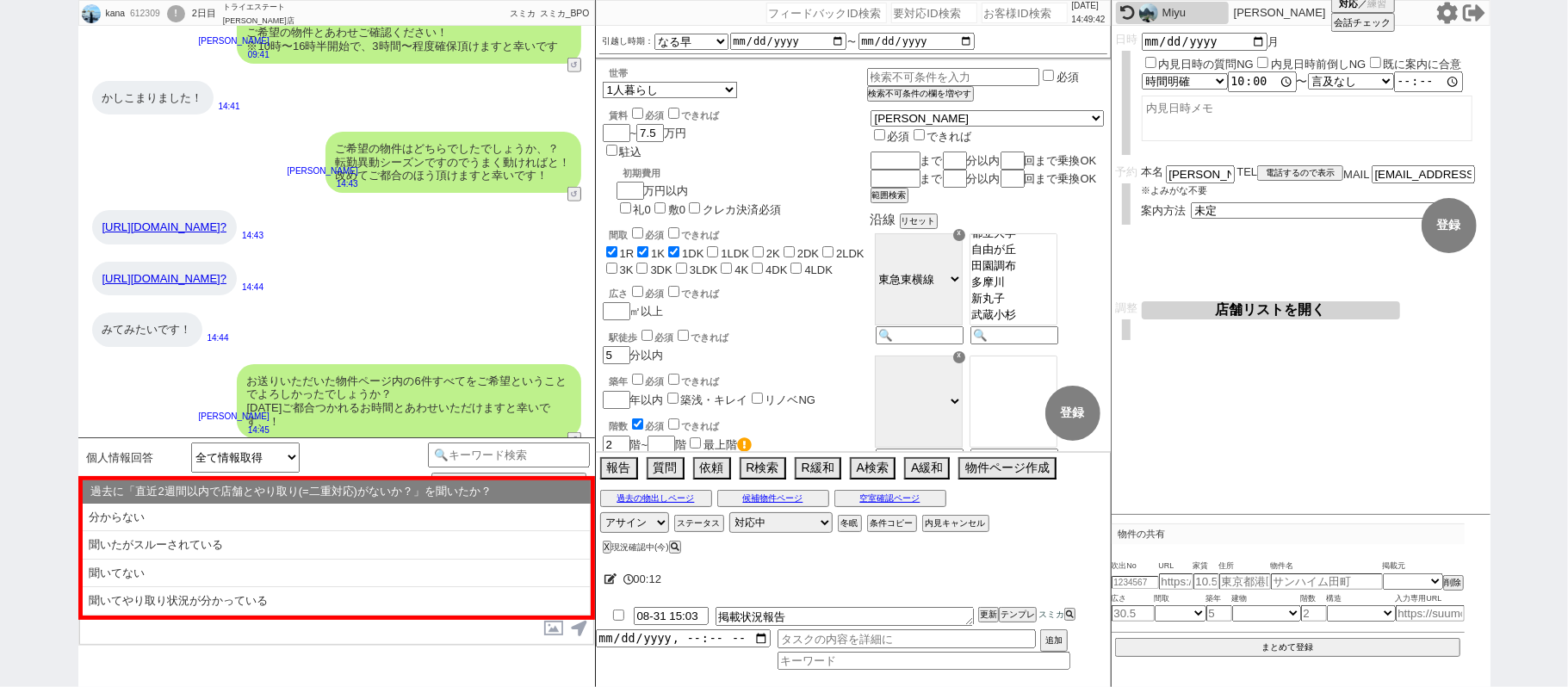
scroll to position [850, 0]
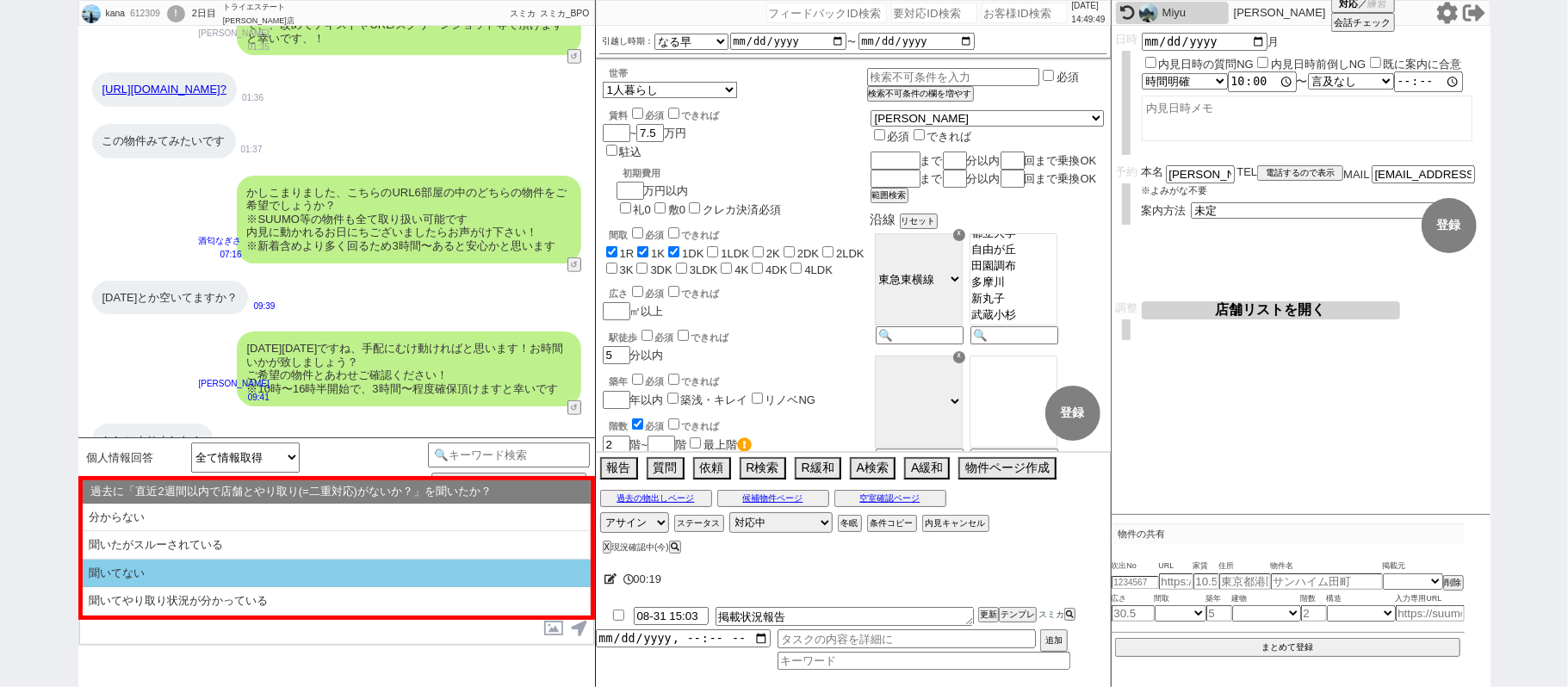
click at [308, 575] on li "聞いてない" at bounding box center [337, 573] width 508 height 29
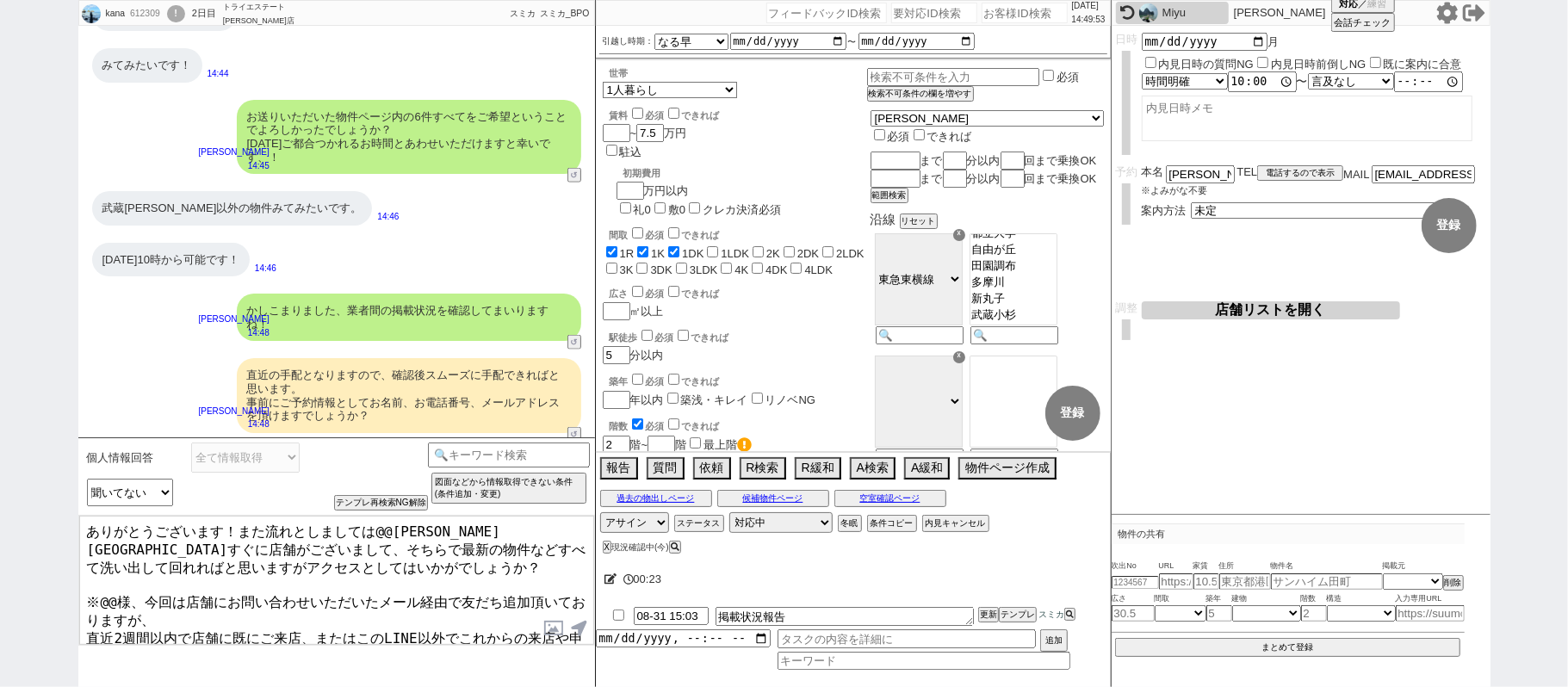
scroll to position [1539, 0]
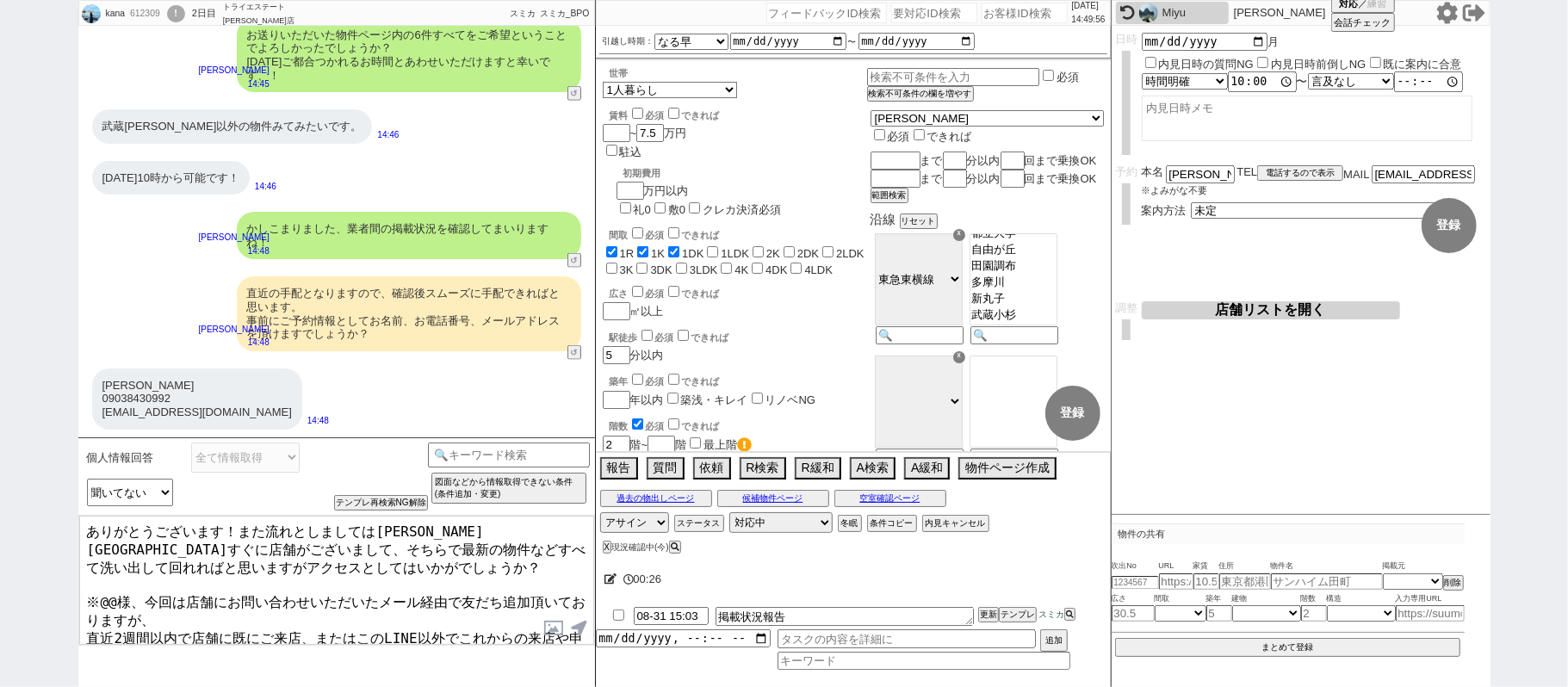
click at [246, 531] on textarea "ありがとうございます！また流れとしましては川崎駅すぐに店舗がございまして、そちらで最新の物件などすべて洗い出して回れればと思いますがアクセスとしてはいかがでし…" at bounding box center [337, 580] width 515 height 129
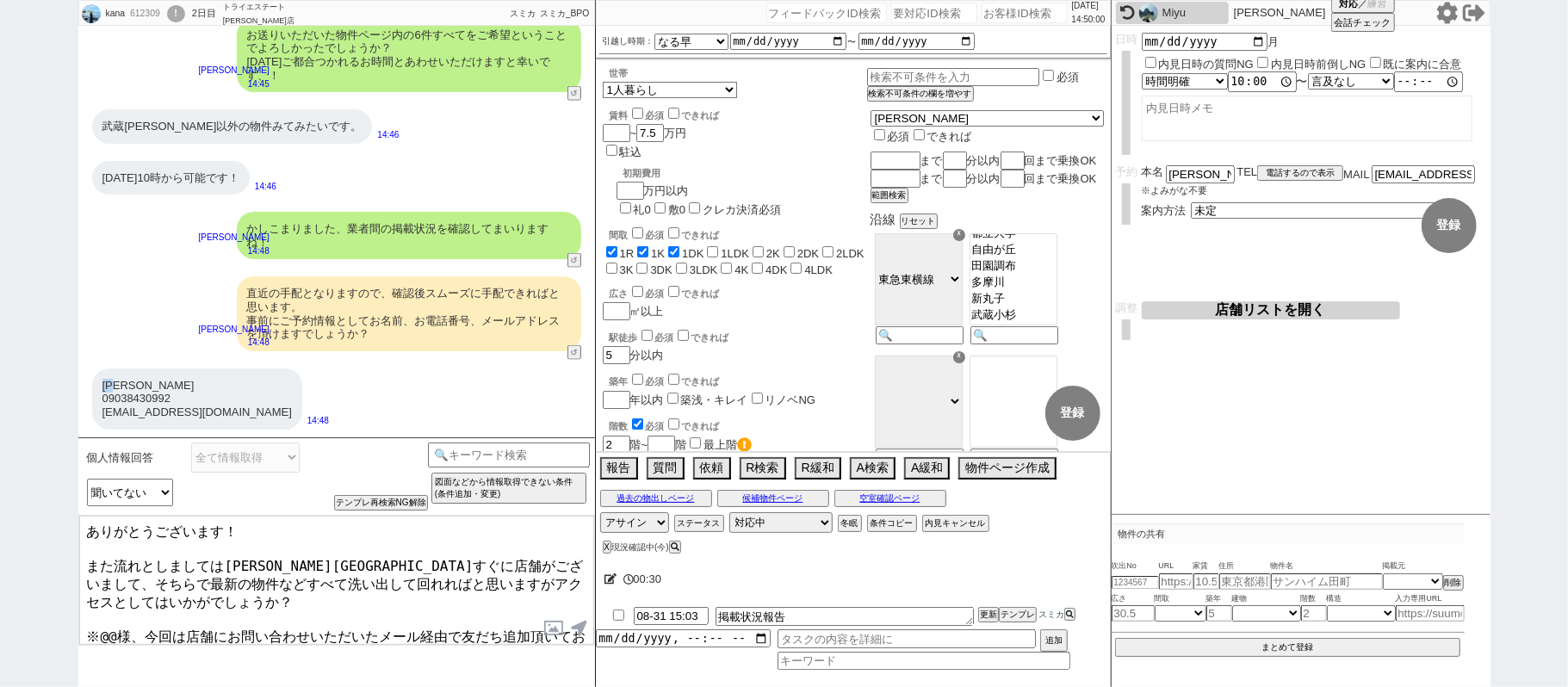
drag, startPoint x: 103, startPoint y: 380, endPoint x: 122, endPoint y: 377, distance: 19.2
click at [122, 377] on div "竹村佳奈 09038430992 fleursdereve0506@ezweb.ne.jp" at bounding box center [197, 399] width 210 height 61
copy div "竹村"
click at [119, 600] on textarea "ありがとうございます！ また流れとしましては川崎駅すぐに店舗がございまして、そちらで最新の物件などすべて洗い出して回れればと思いますがアクセスとしてはいかがで…" at bounding box center [337, 580] width 515 height 129
paste textarea "竹村"
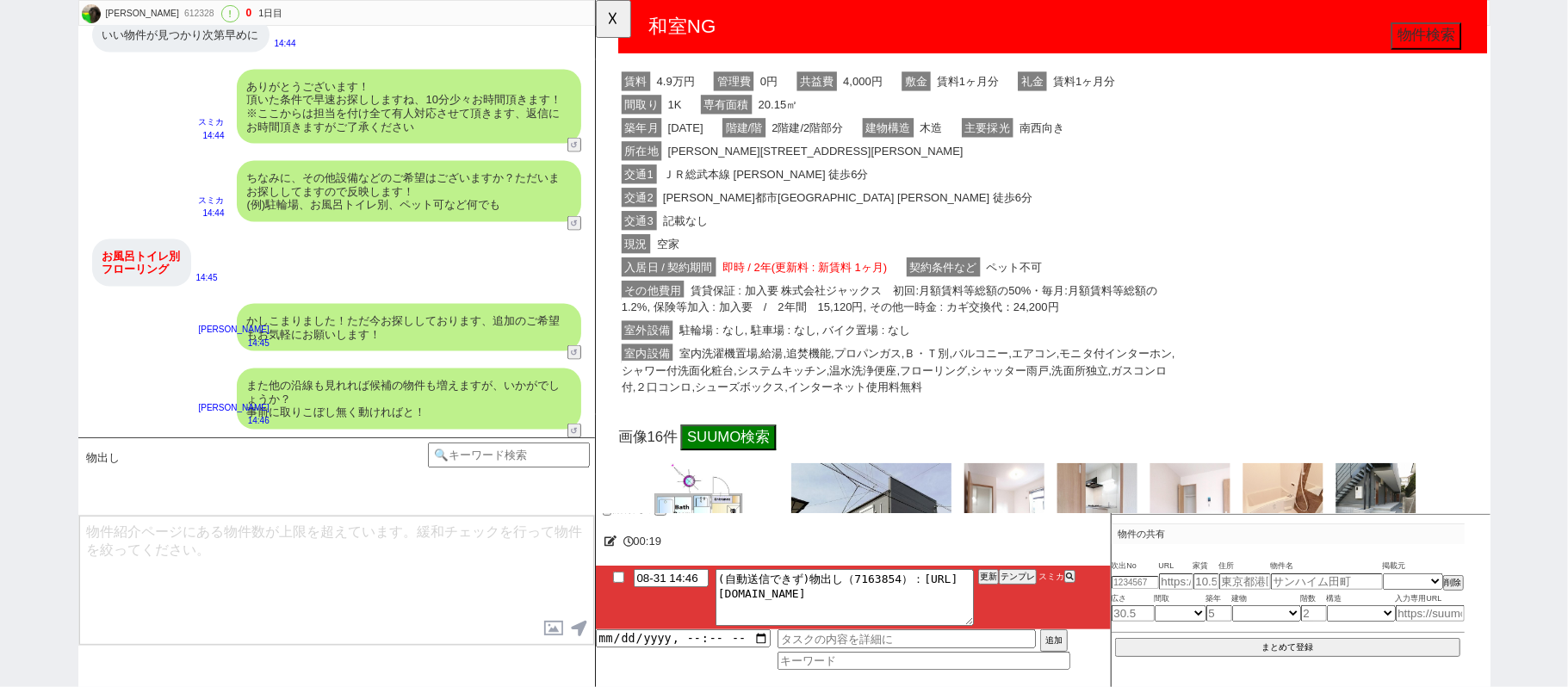
scroll to position [573, 0]
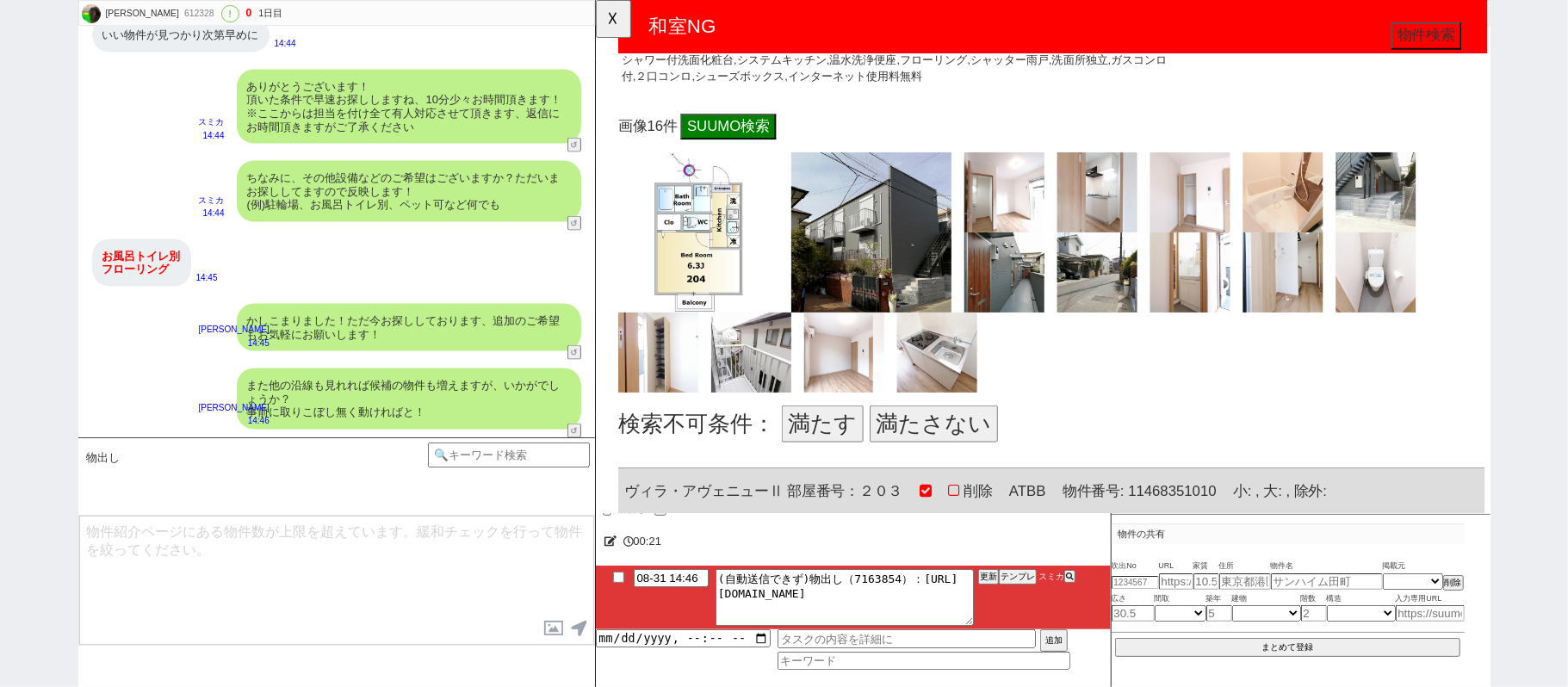
click at [860, 437] on button "満たす" at bounding box center [838, 456] width 88 height 40
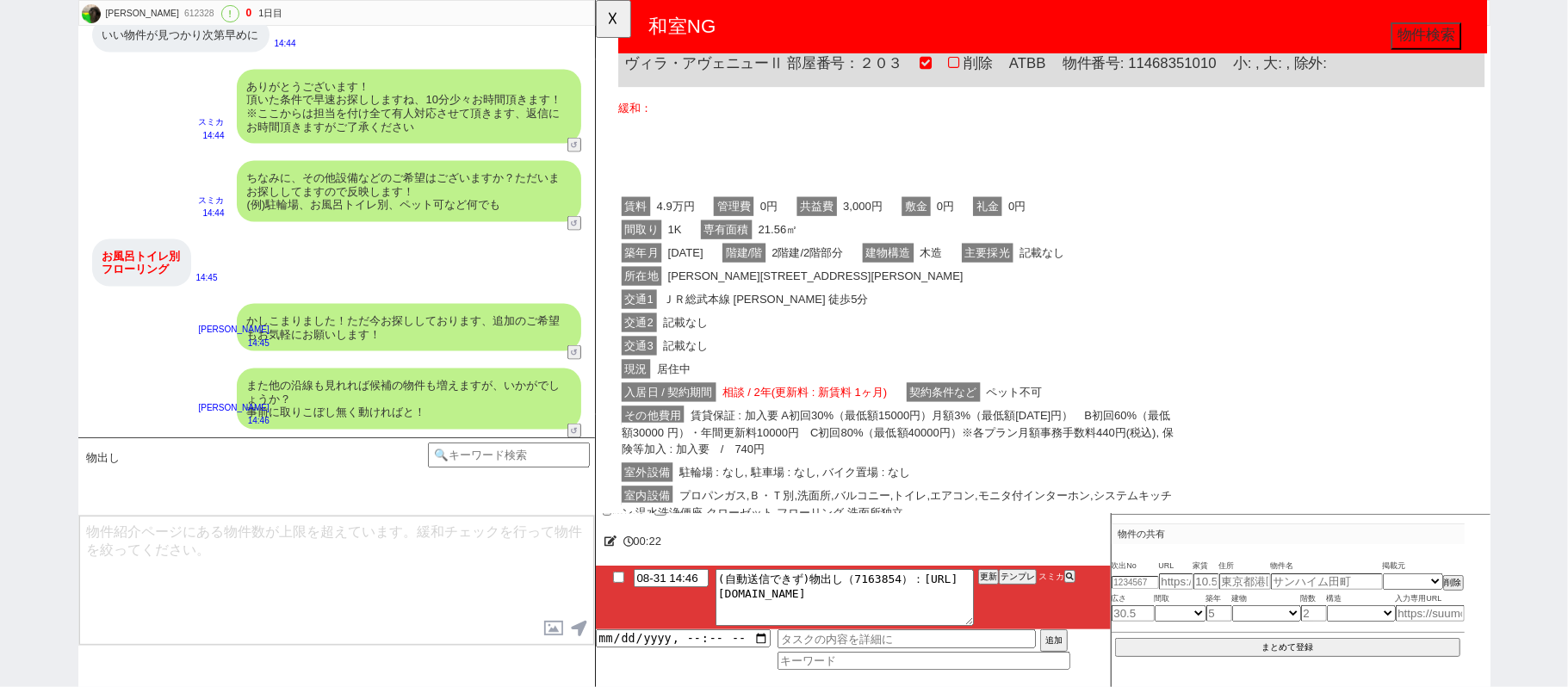
scroll to position [1377, 0]
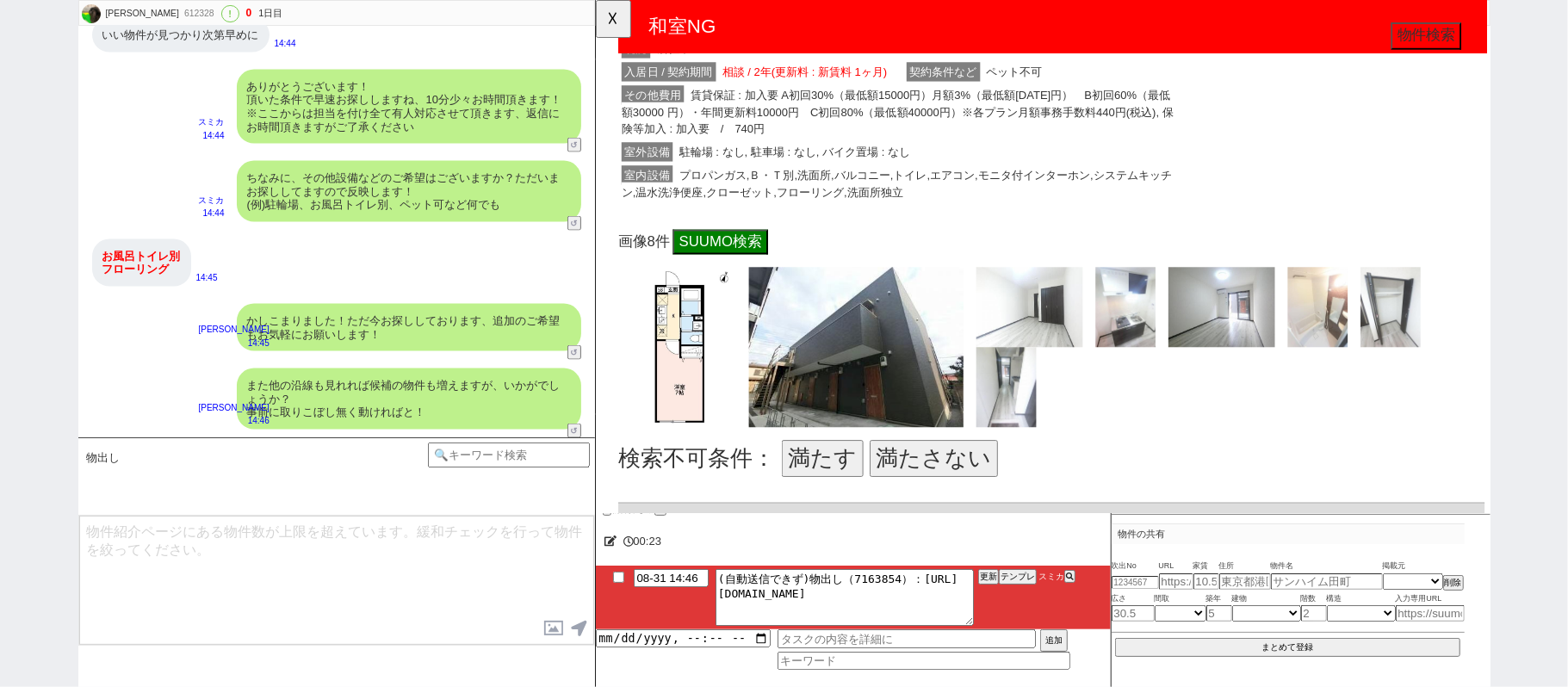
click at [820, 476] on button "満たす" at bounding box center [838, 493] width 88 height 40
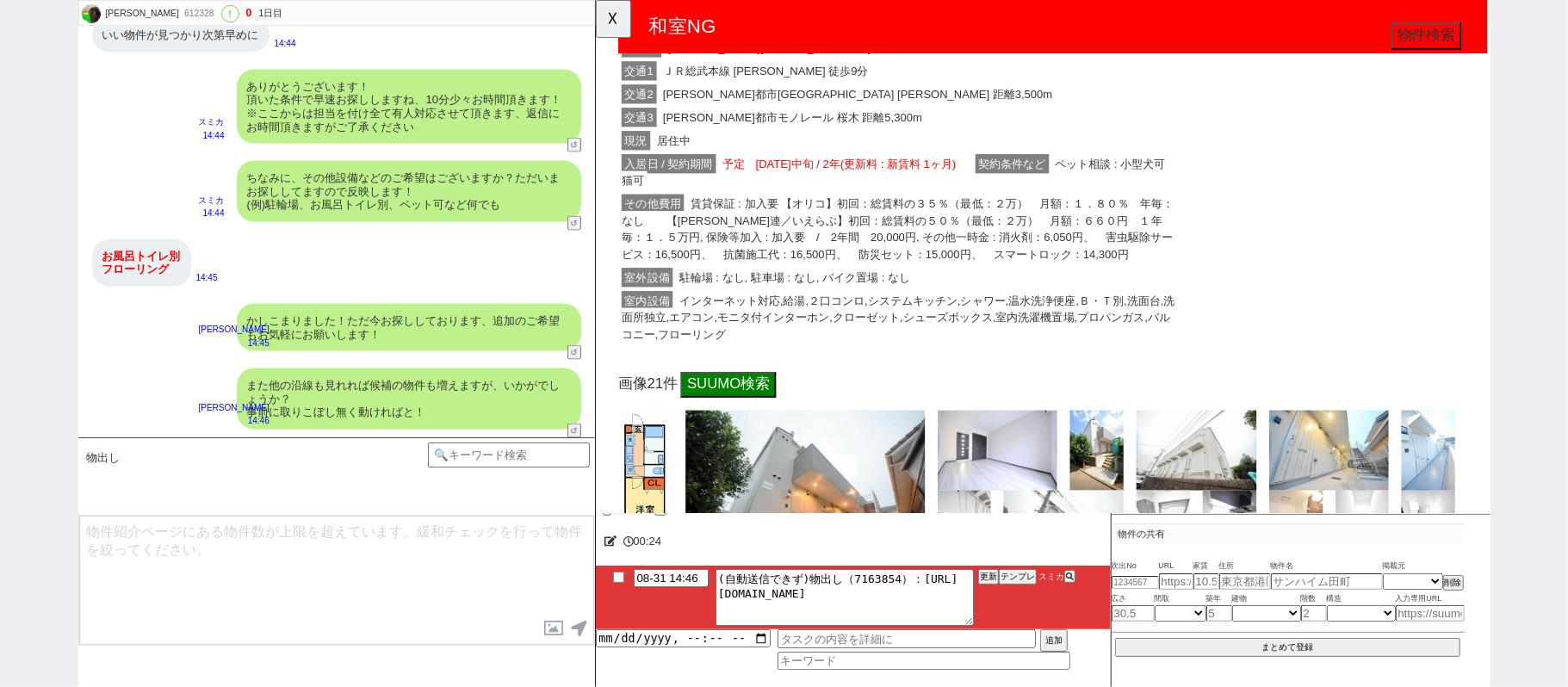
scroll to position [2295, 0]
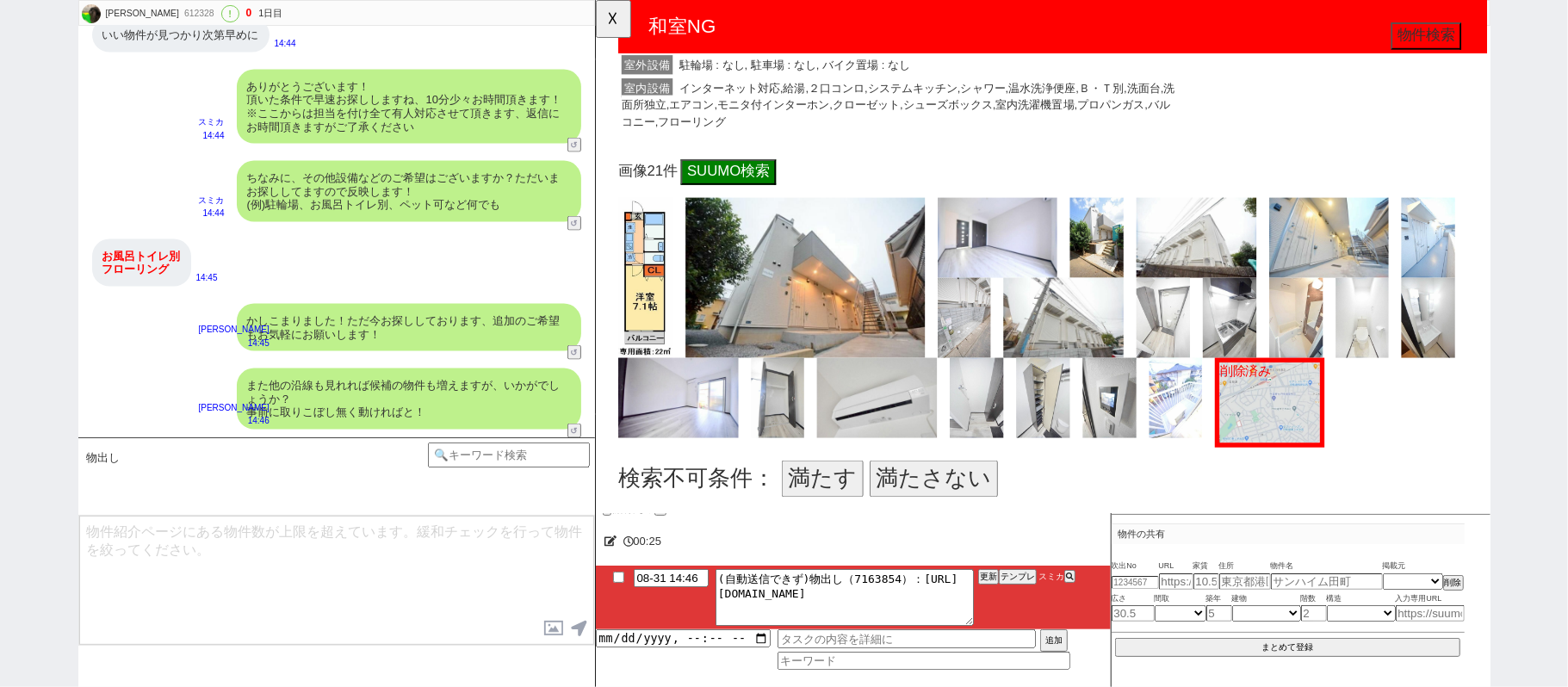
click at [869, 495] on button "満たす" at bounding box center [838, 515] width 88 height 40
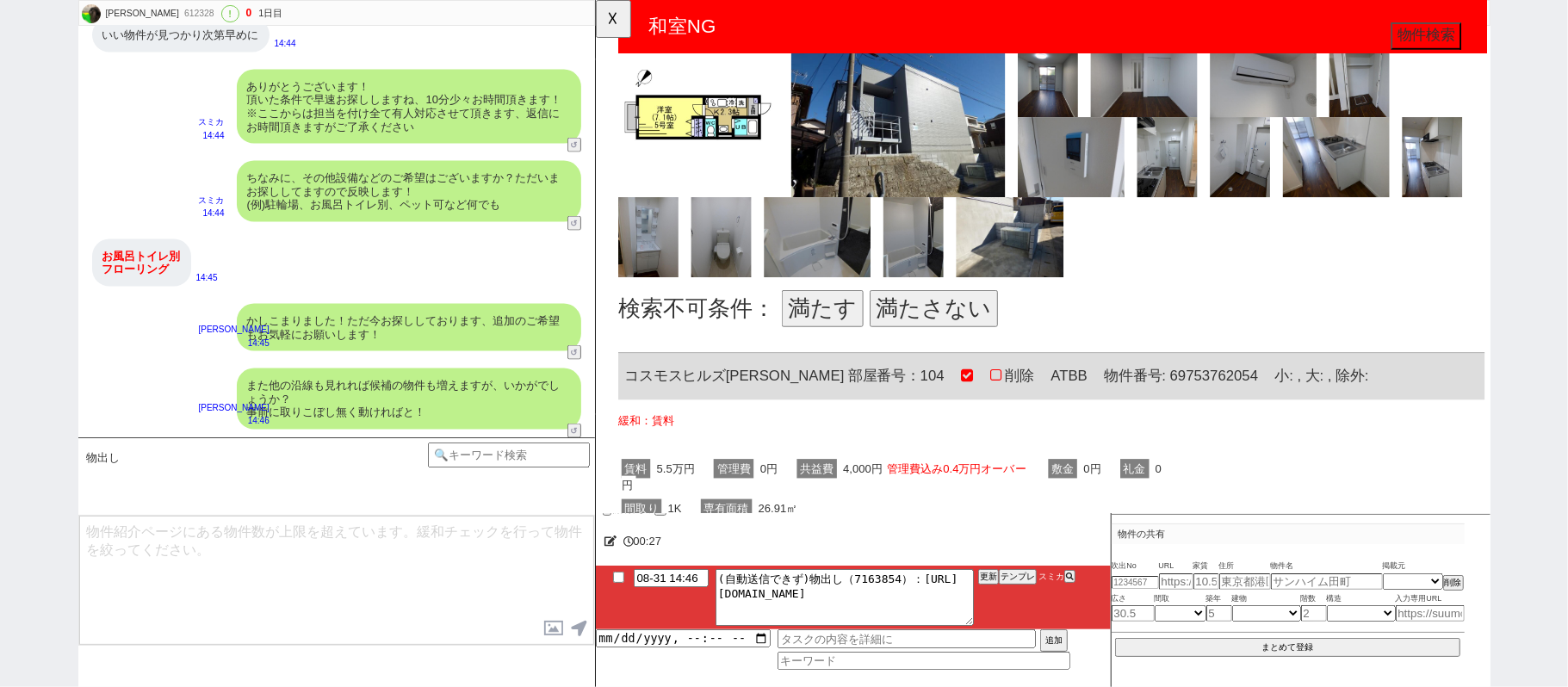
click at [863, 311] on button "満たす" at bounding box center [838, 331] width 88 height 40
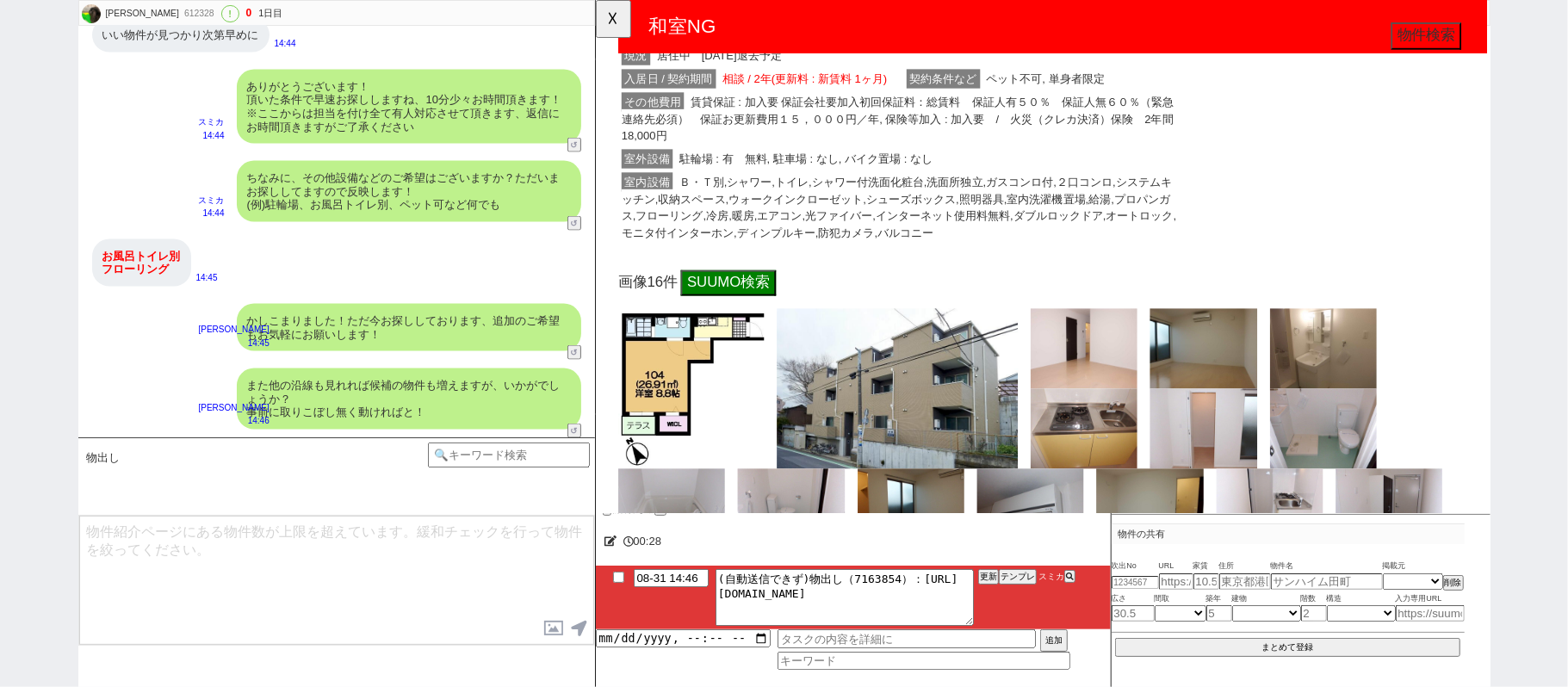
scroll to position [4246, 0]
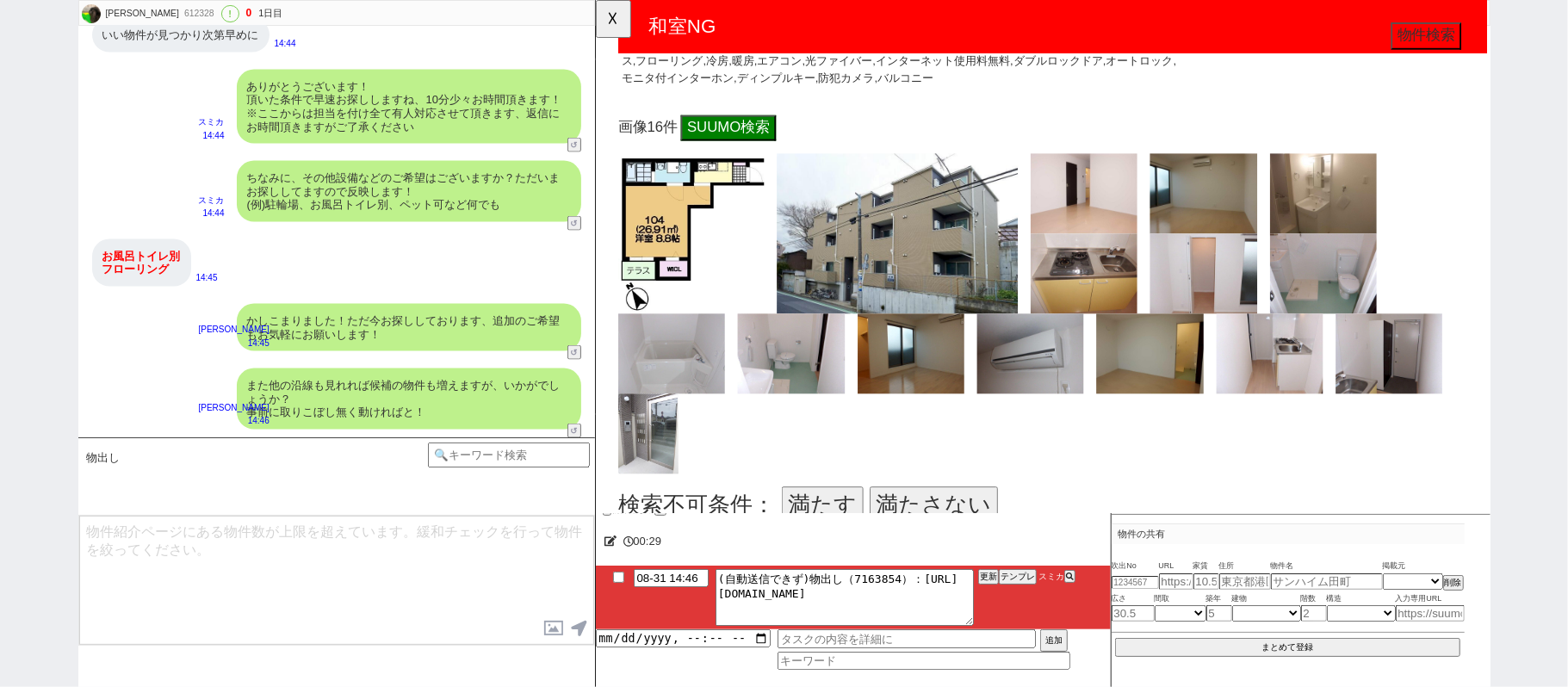
click at [837, 524] on button "満たす" at bounding box center [838, 544] width 88 height 40
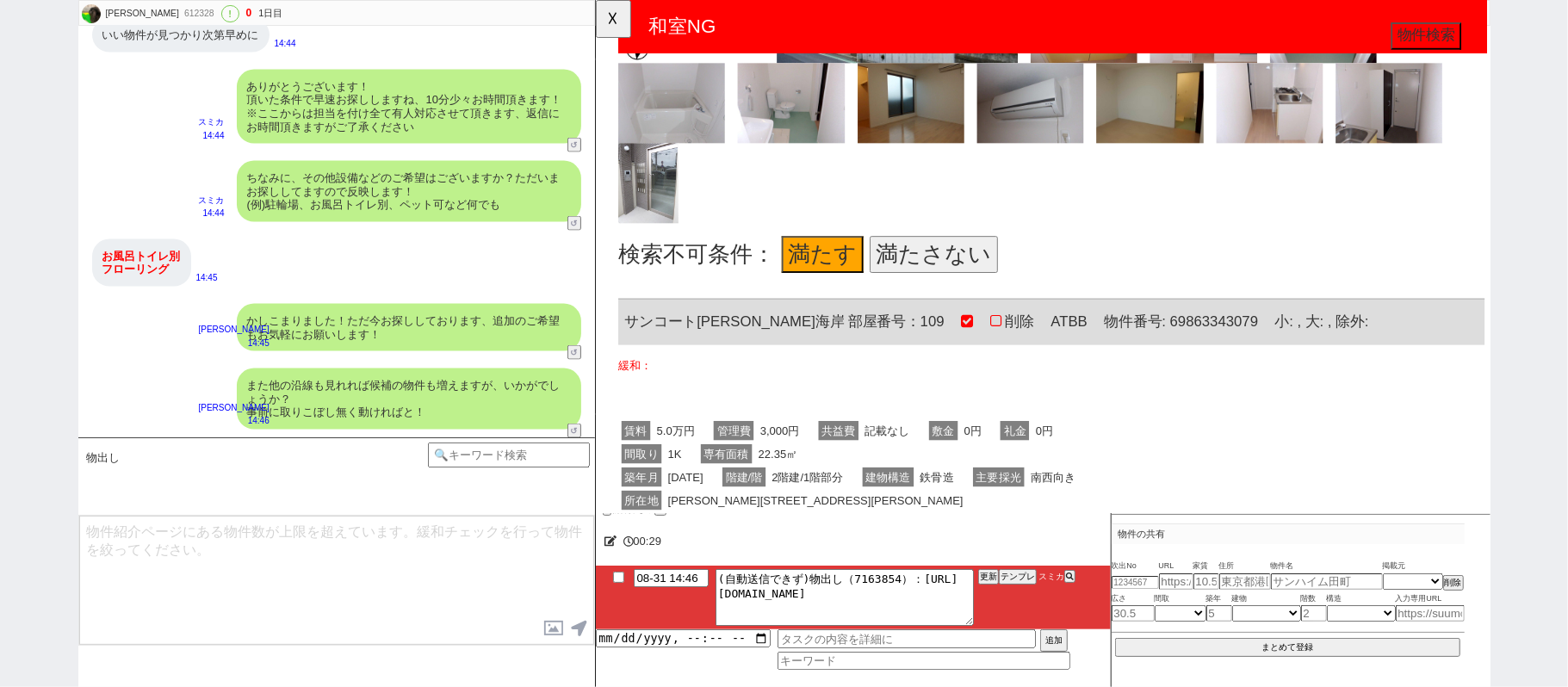
scroll to position [4706, 0]
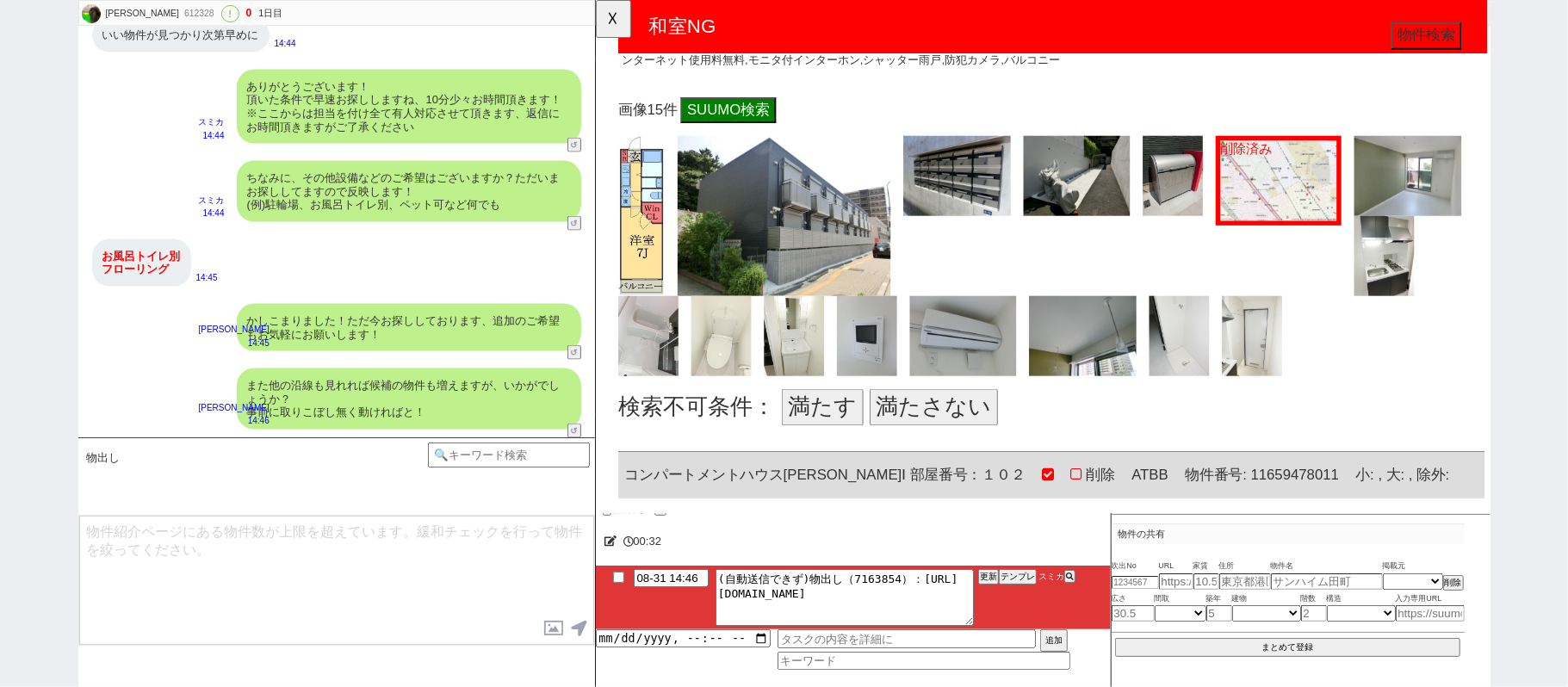
click at [845, 418] on button "満たす" at bounding box center [838, 438] width 88 height 40
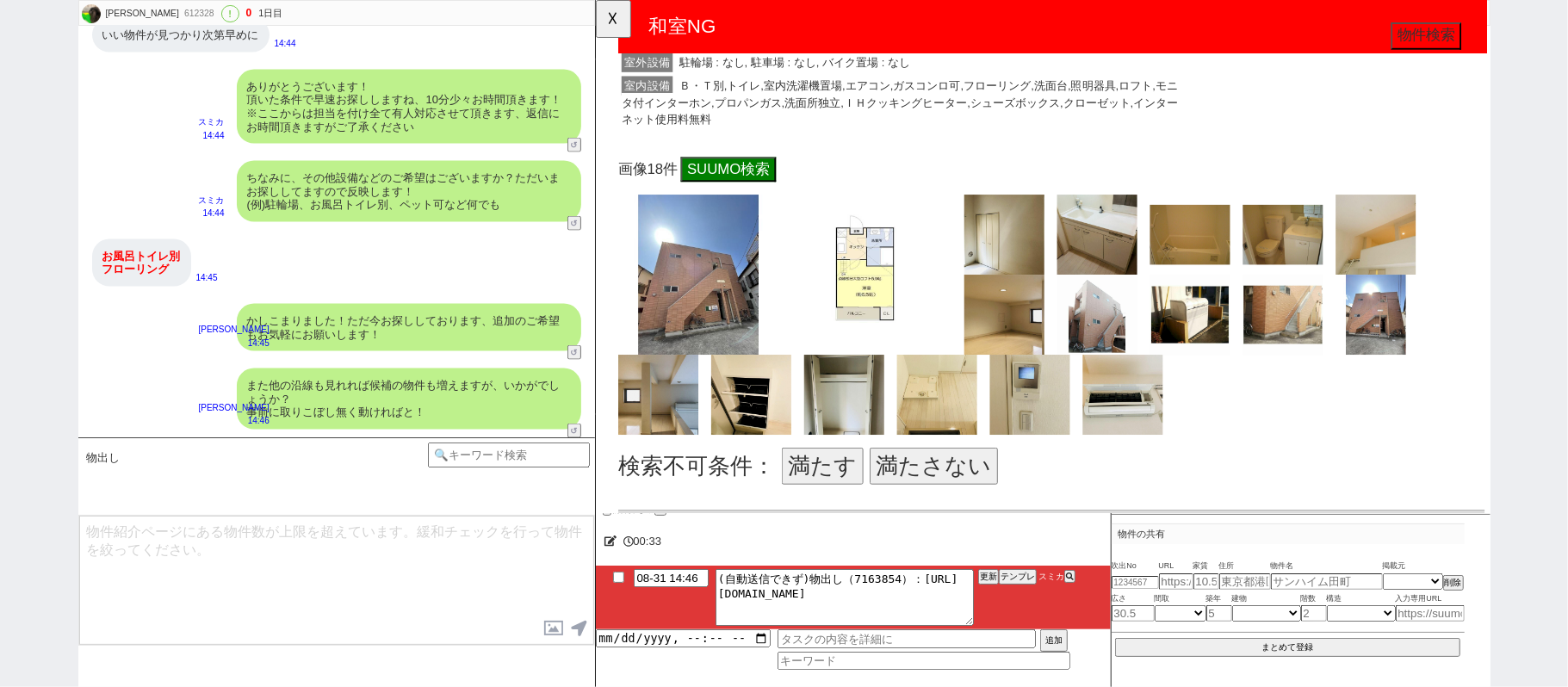
scroll to position [6198, 0]
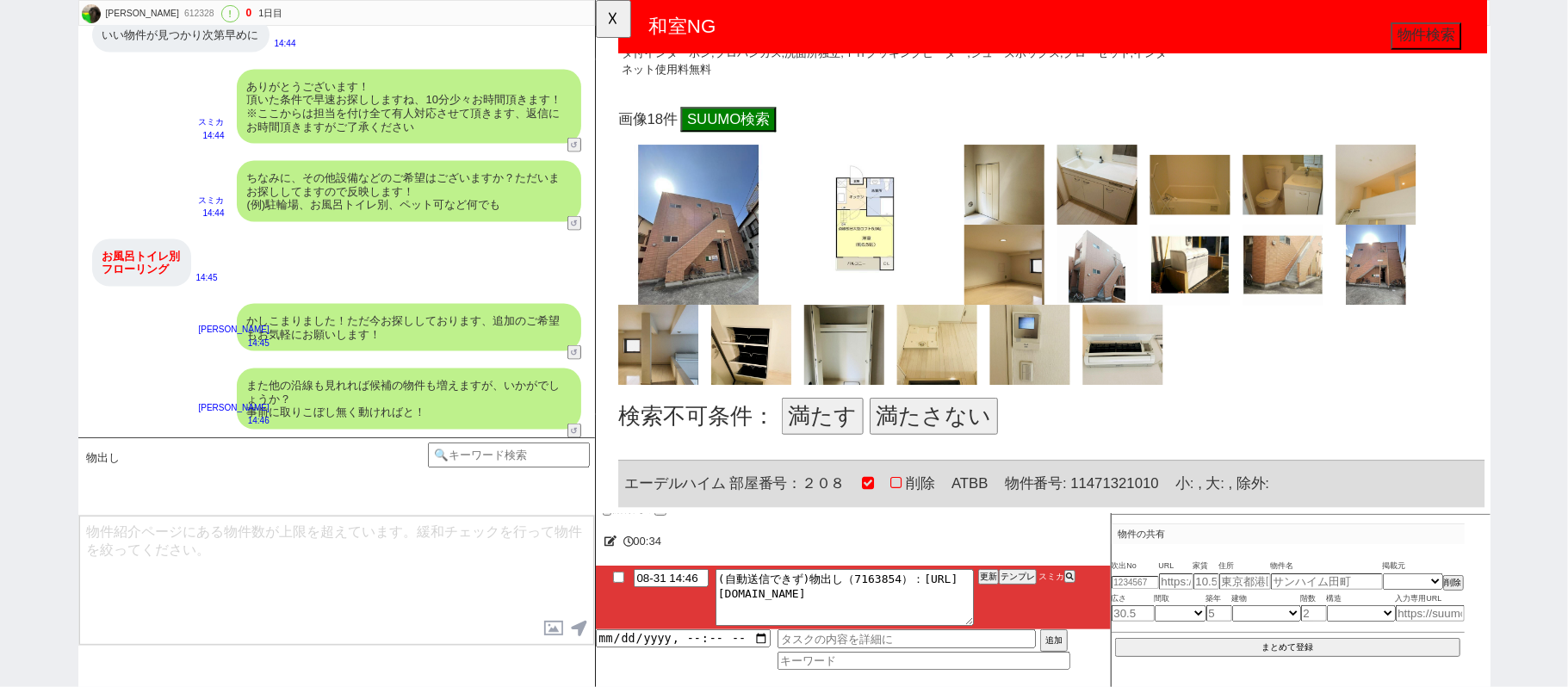
click at [849, 428] on button "満たす" at bounding box center [838, 448] width 88 height 40
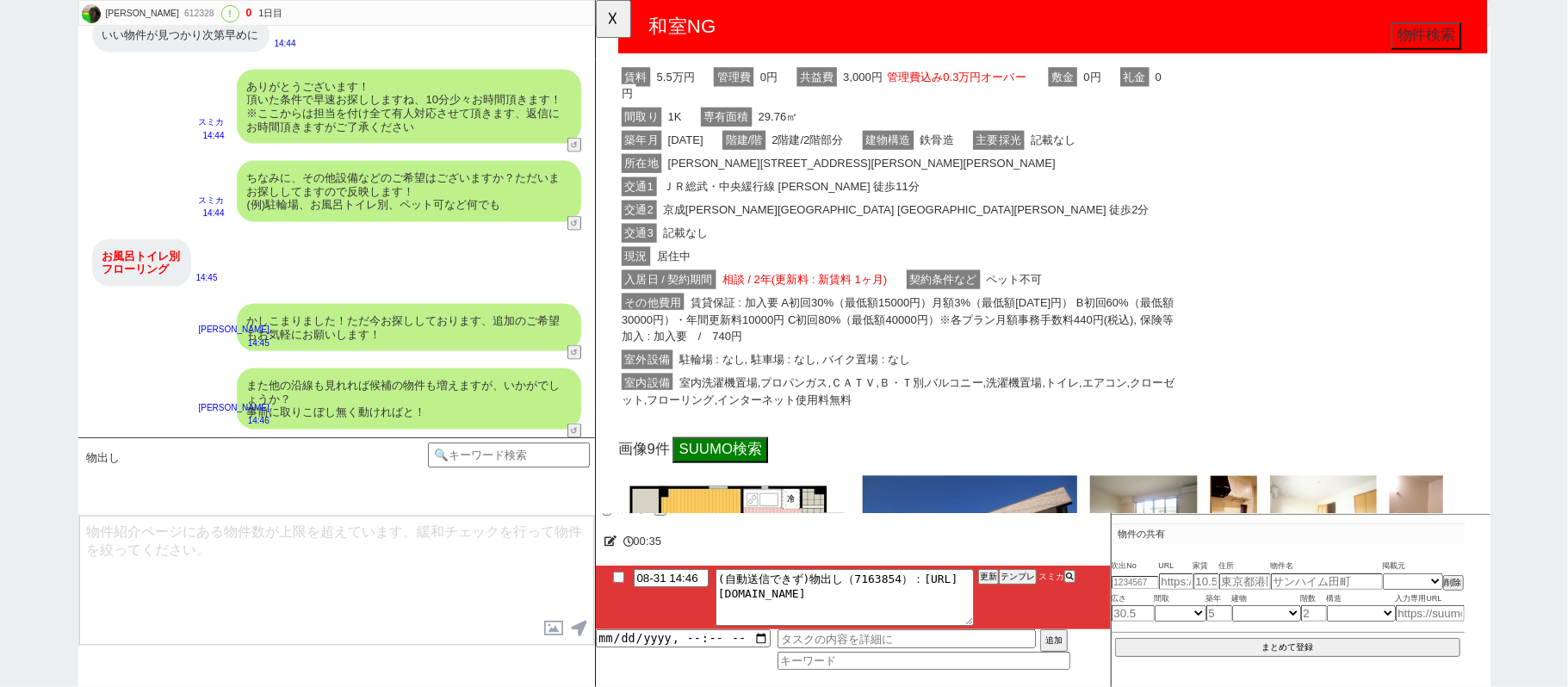
scroll to position [7001, 0]
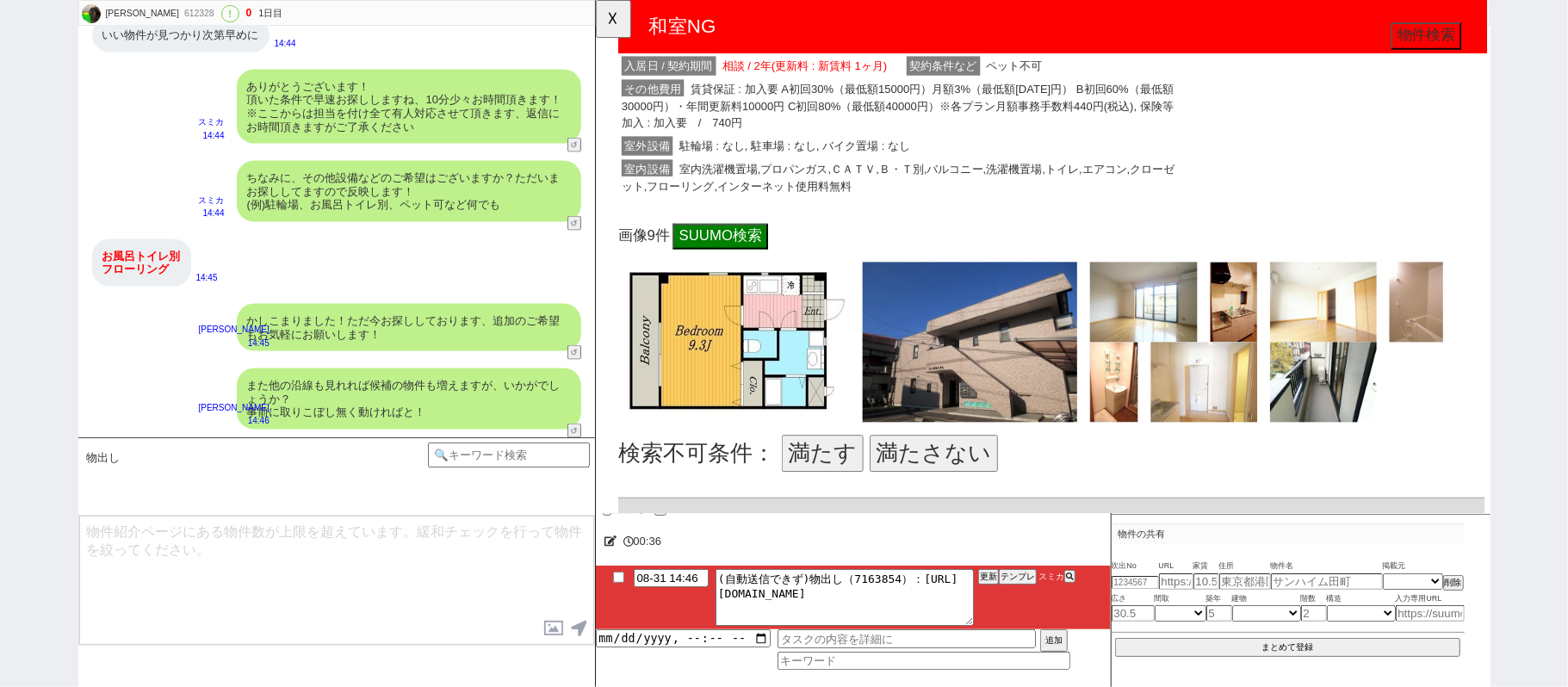
click at [849, 468] on button "満たす" at bounding box center [838, 488] width 88 height 40
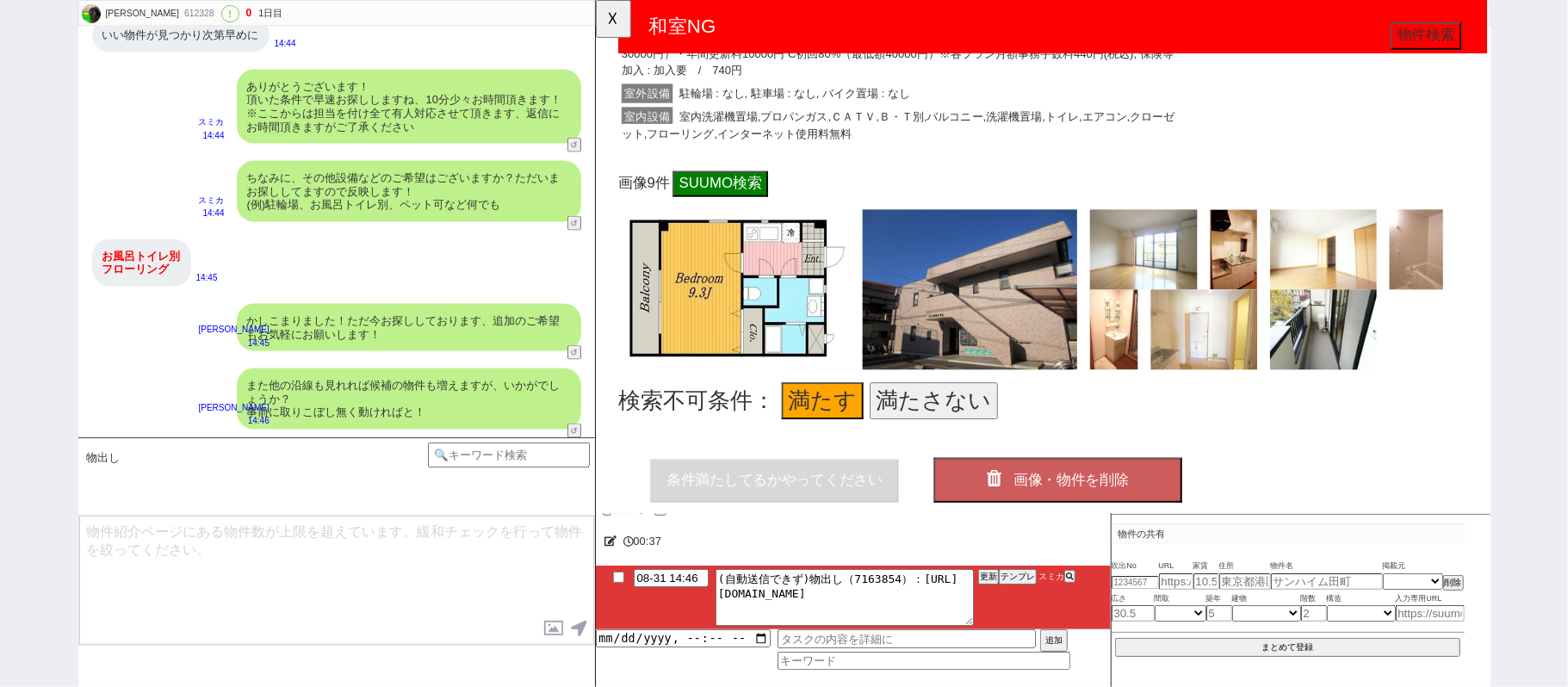
scroll to position [7107, 0]
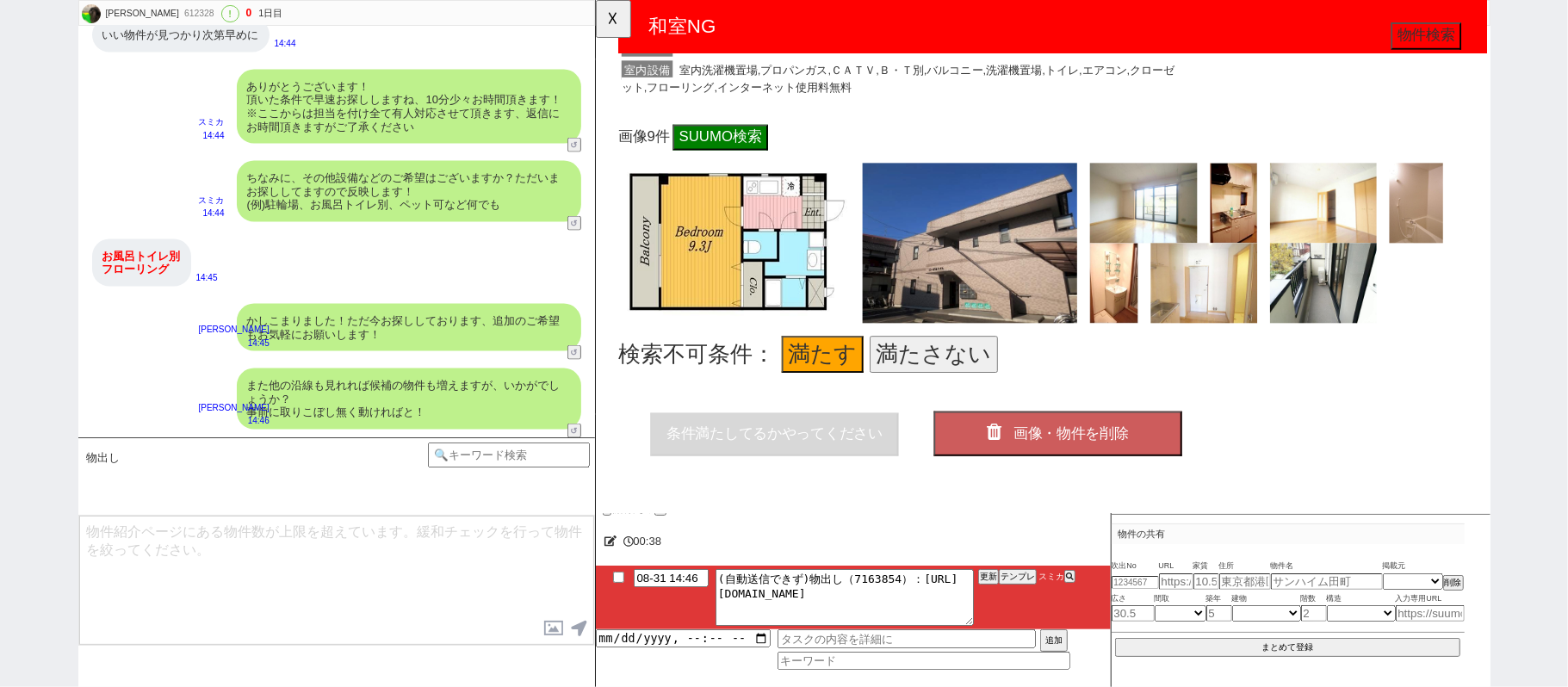
click at [1017, 455] on icon "button" at bounding box center [1027, 464] width 24 height 20
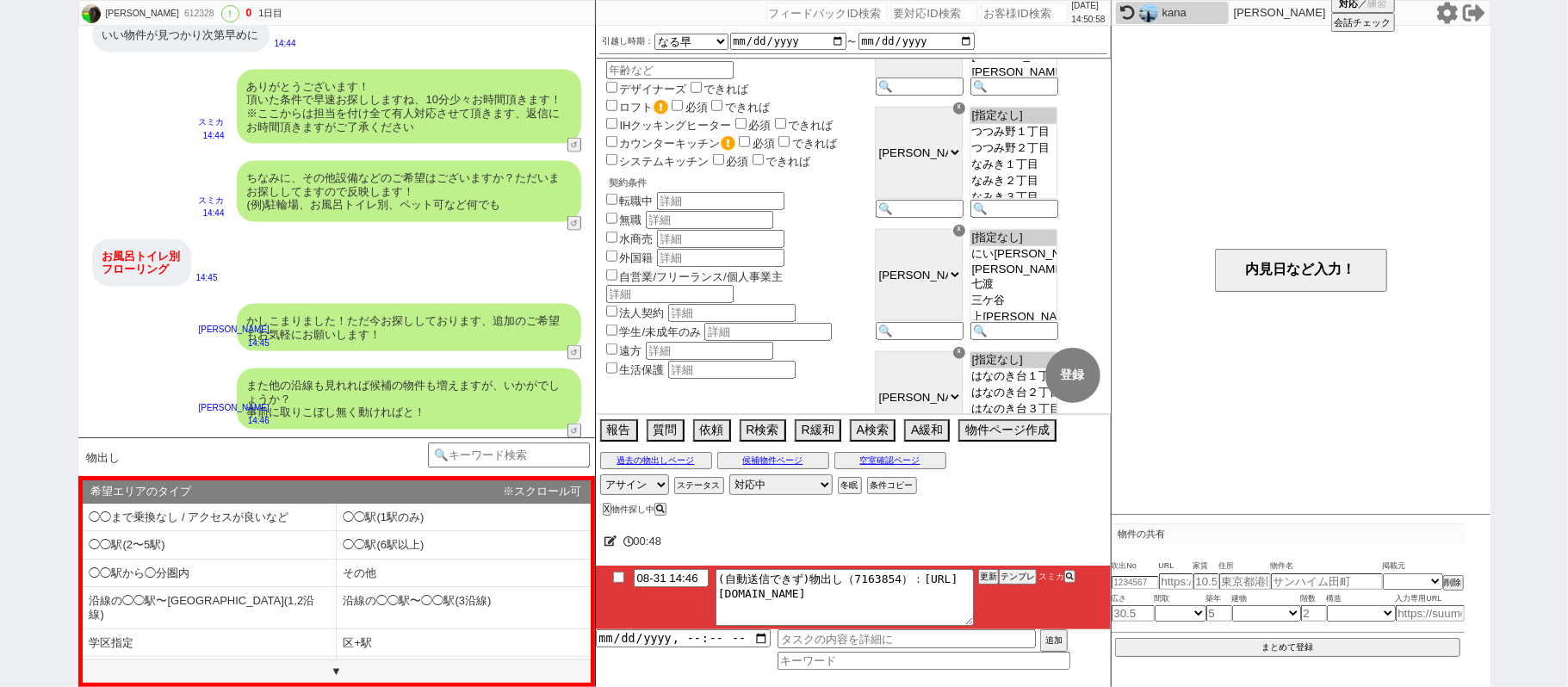
scroll to position [1722, 0]
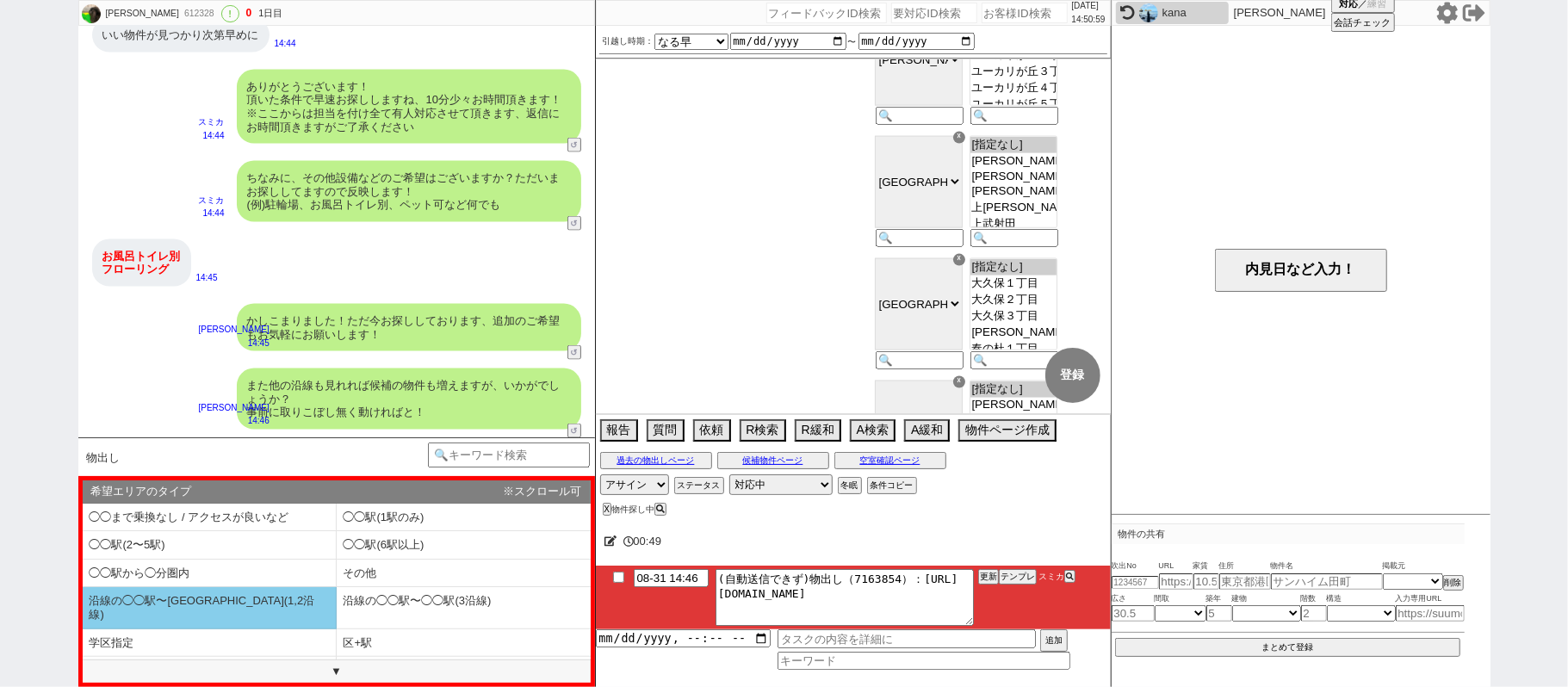
click at [315, 593] on li "沿線の◯◯駅〜◯◯駅(1,2沿線)" at bounding box center [210, 608] width 254 height 42
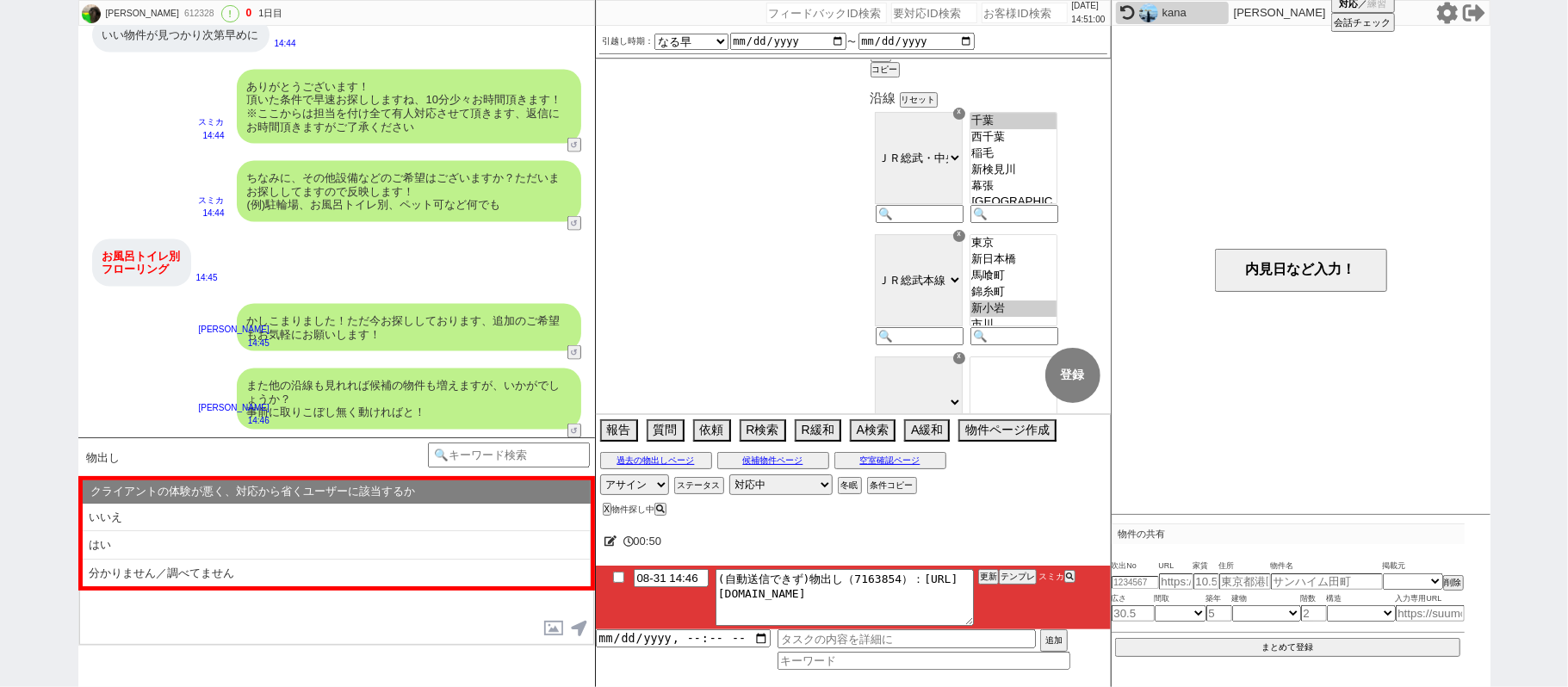
scroll to position [4259, 0]
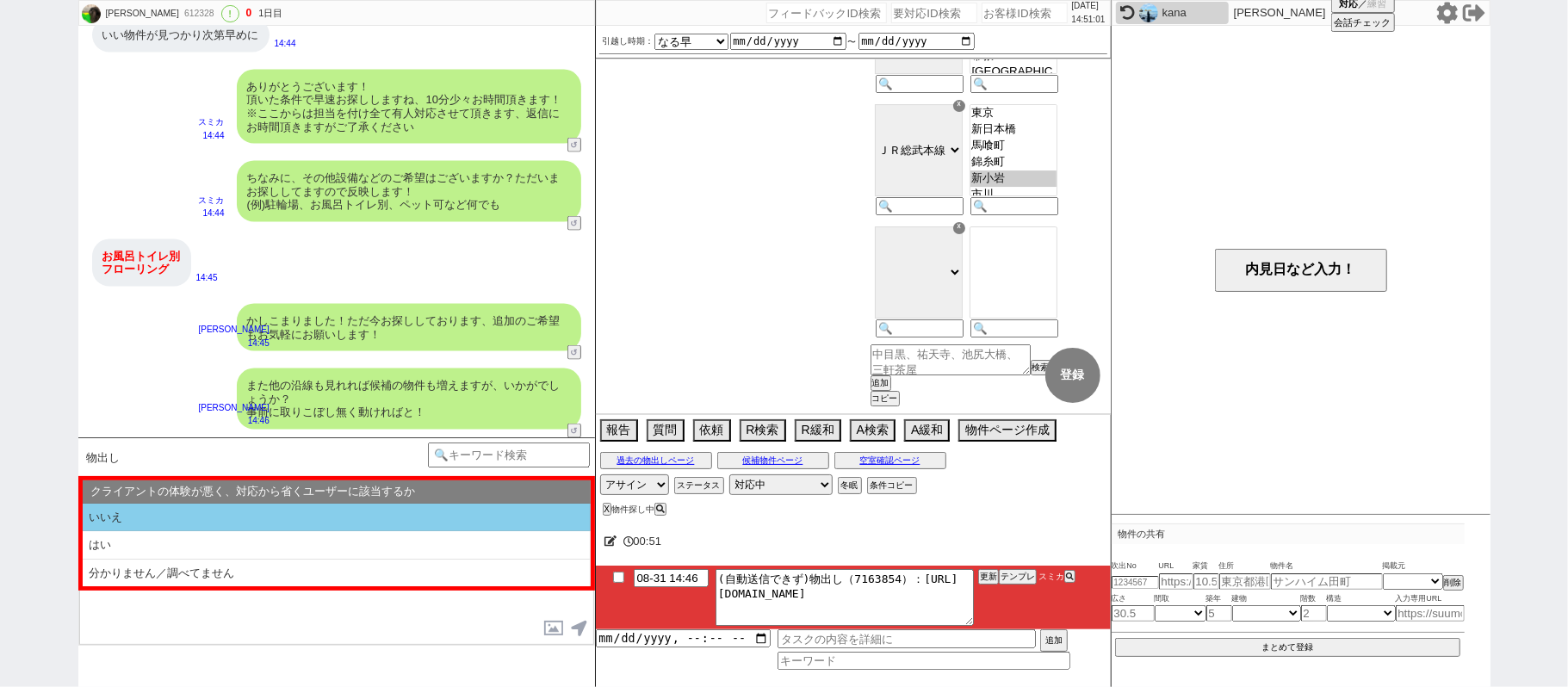
click at [283, 528] on li "いいえ" at bounding box center [337, 517] width 508 height 29
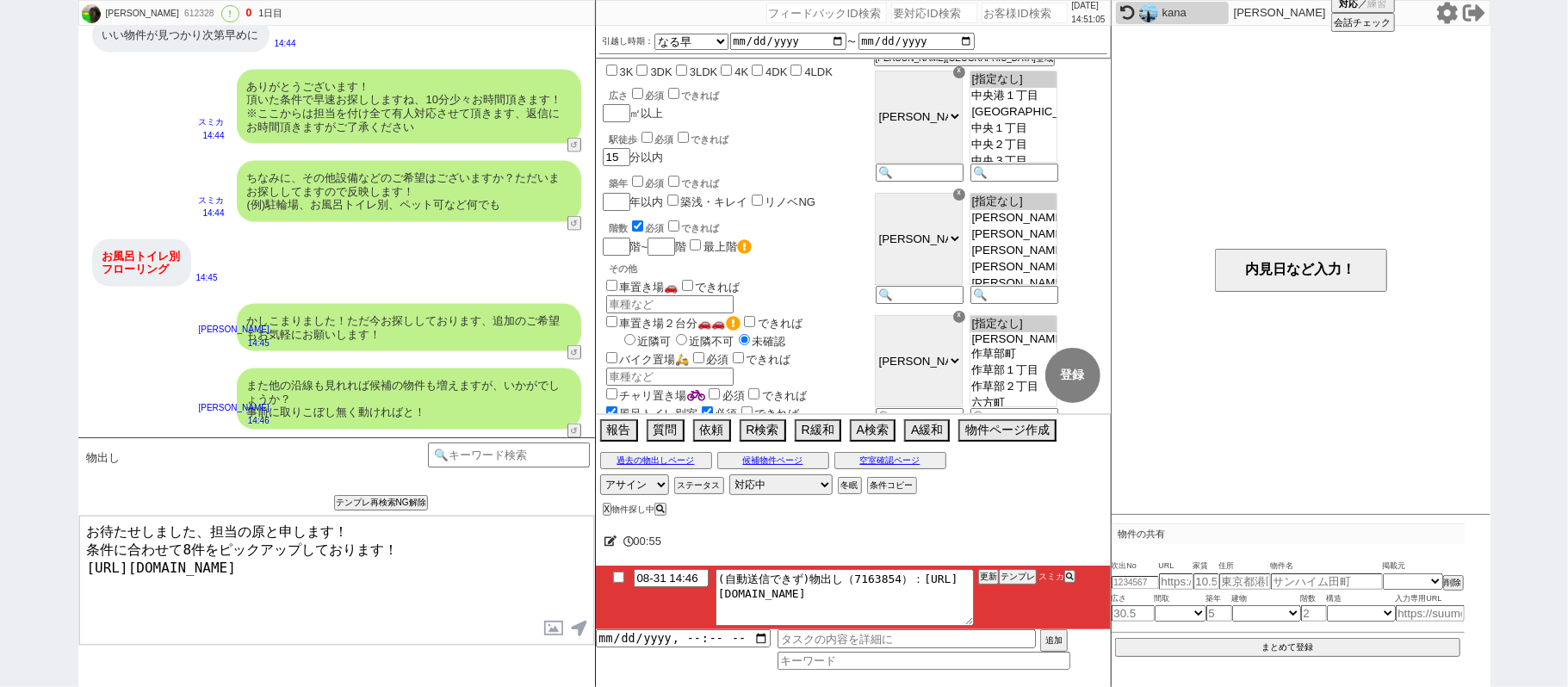
scroll to position [0, 0]
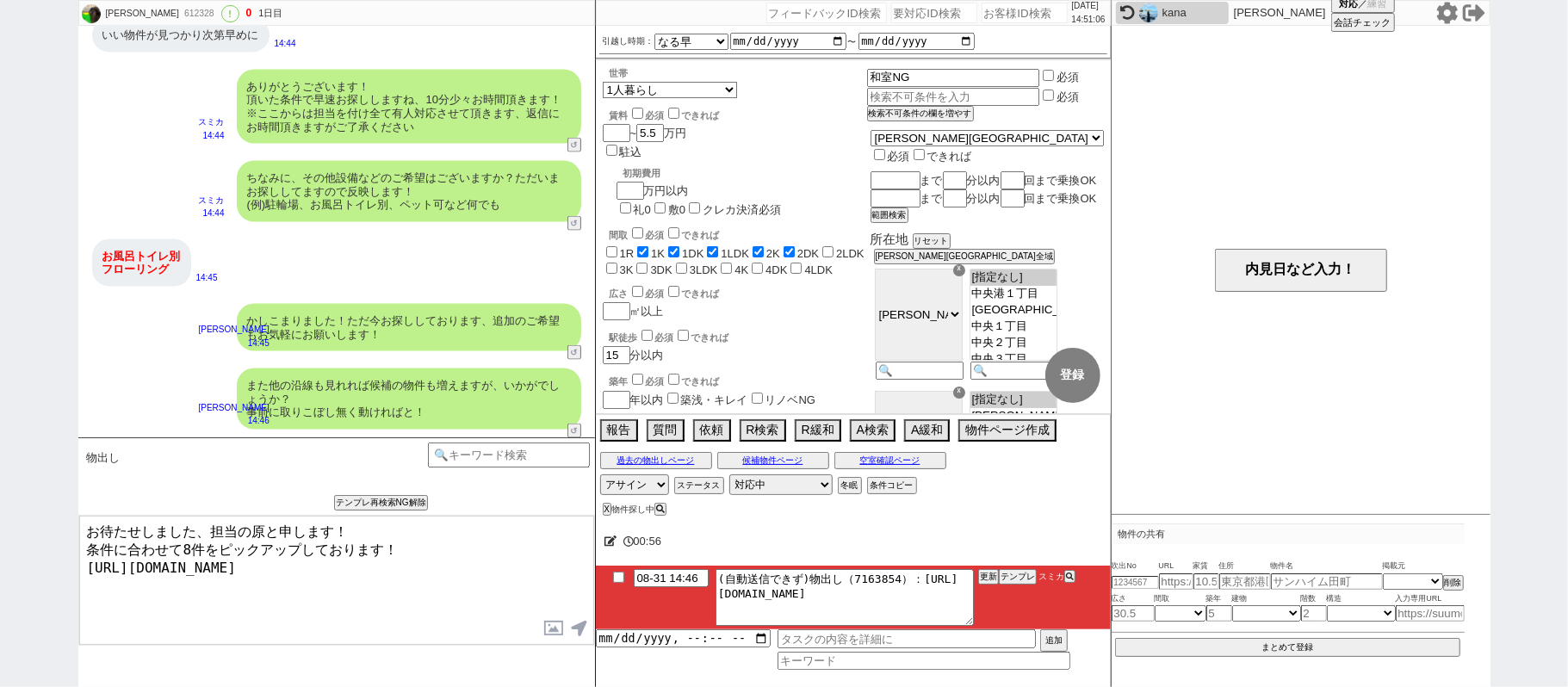
click at [373, 550] on textarea "お待たせしました、担当の原と申します！ 条件に合わせて8件をピックアップしております！ https://tools.sumika.live/pages/j4w…" at bounding box center [337, 580] width 515 height 129
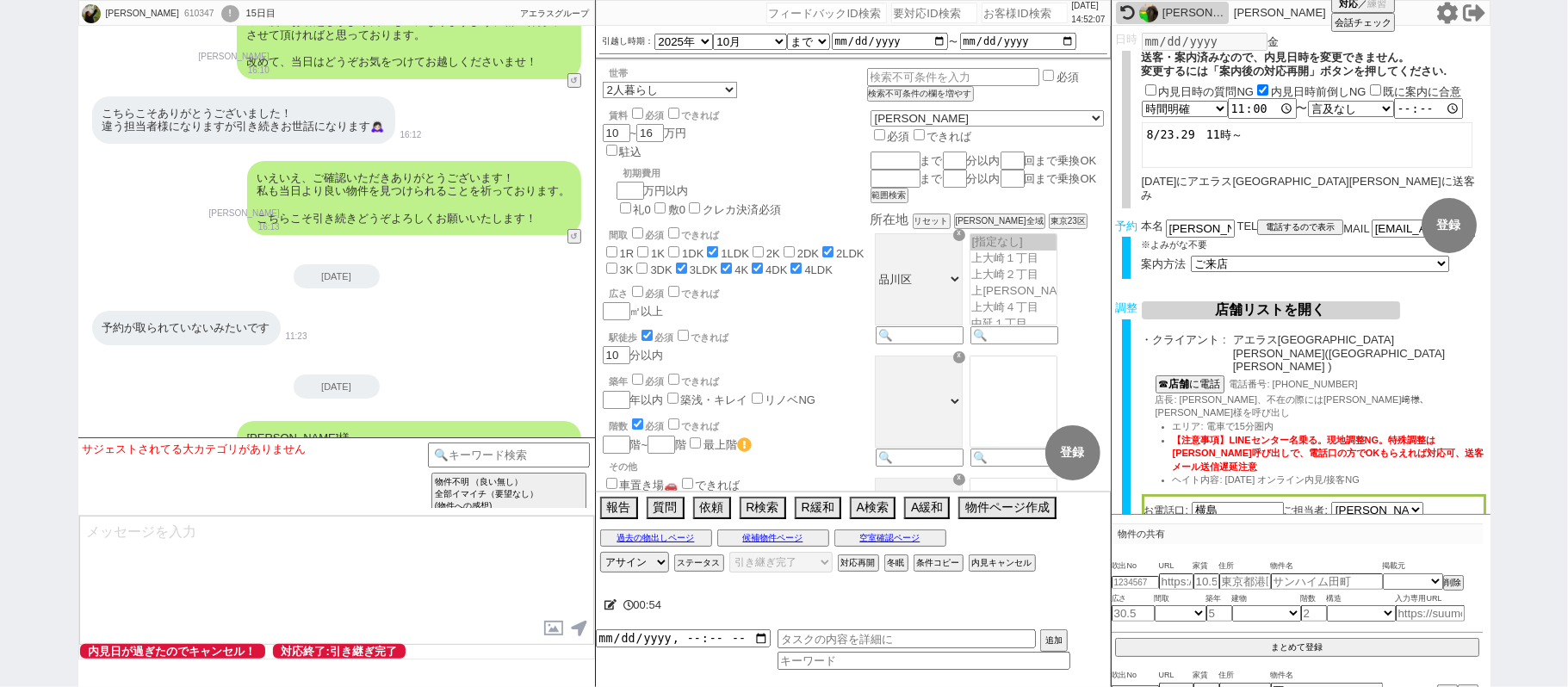
scroll to position [9376, 0]
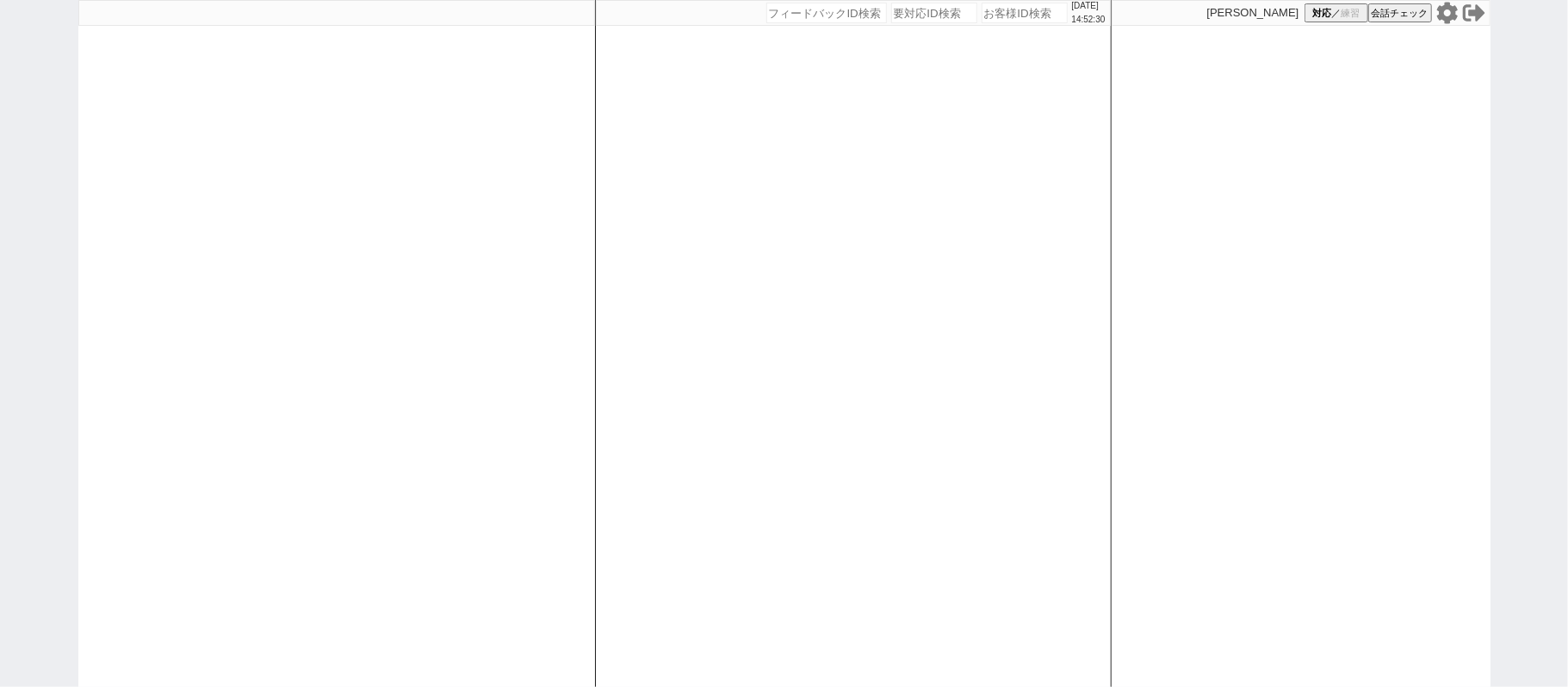
click at [425, 413] on div at bounding box center [337, 344] width 517 height 687
select select "100"
select select "1"
select select "2"
select select "5"
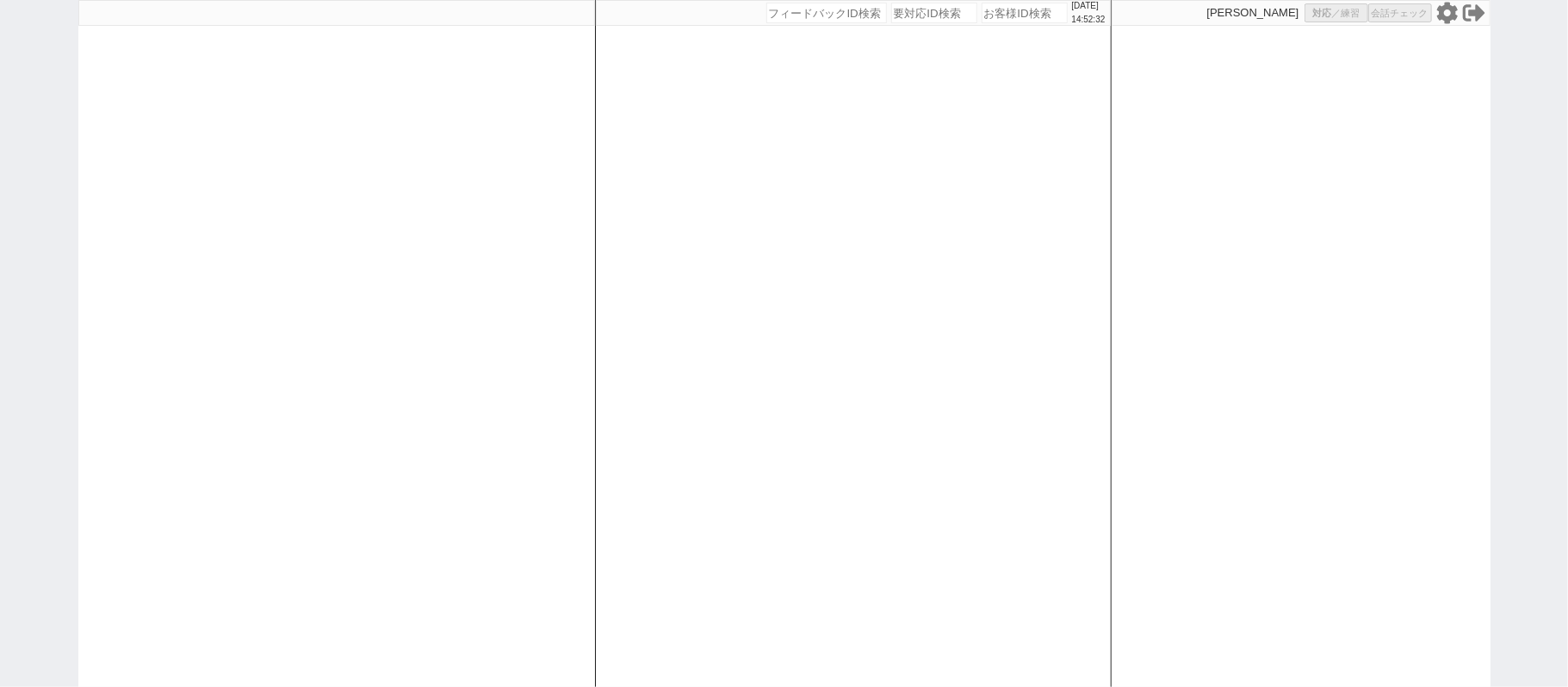
select select
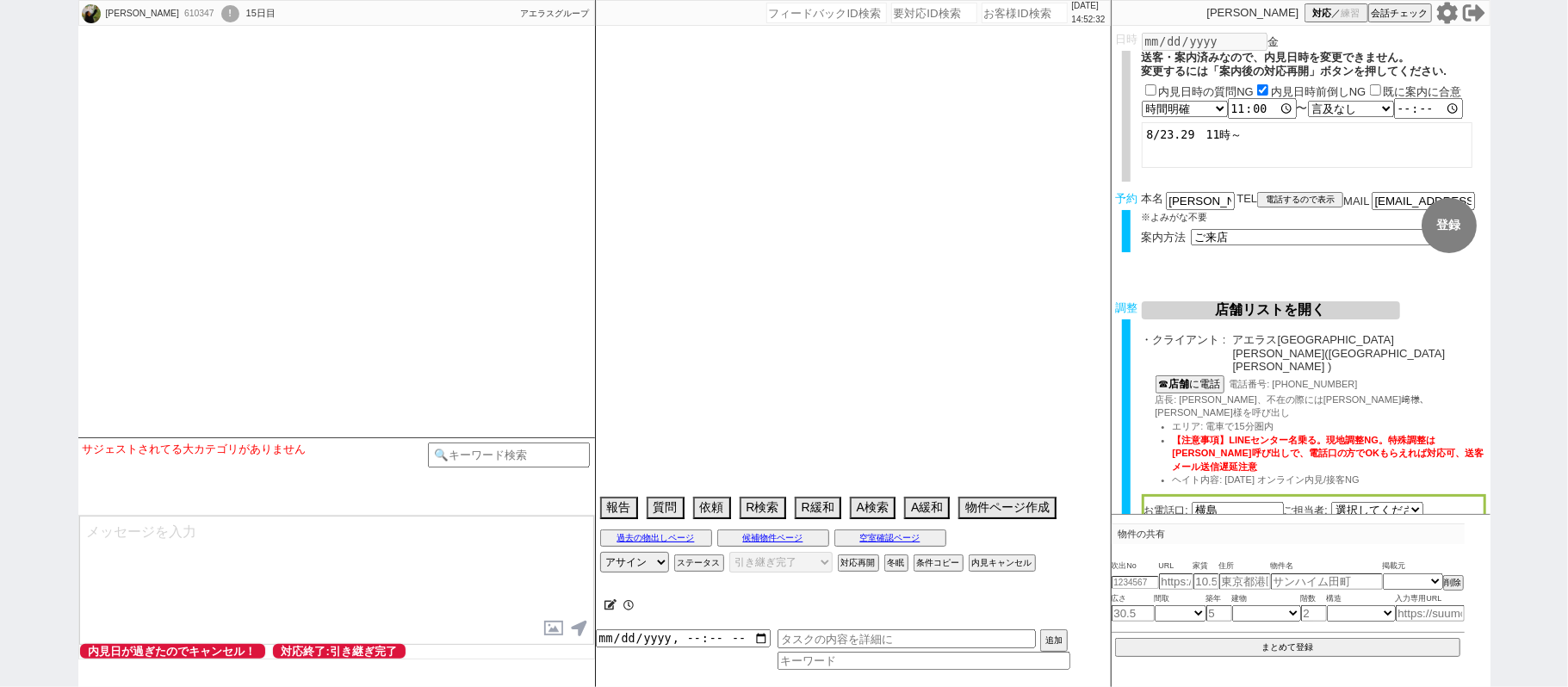
select select "2799"
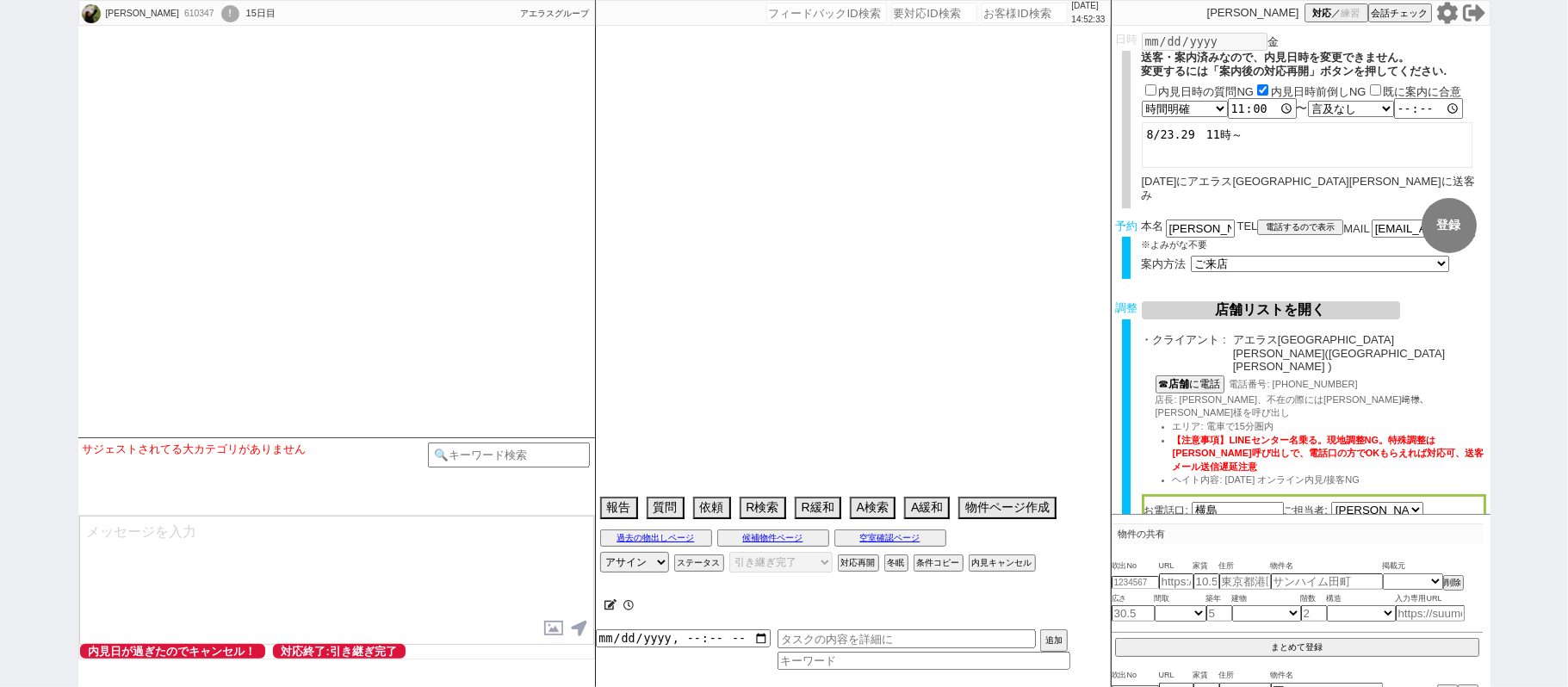
select select "2025"
select select "10"
select select "37"
select select "1"
select select "9"
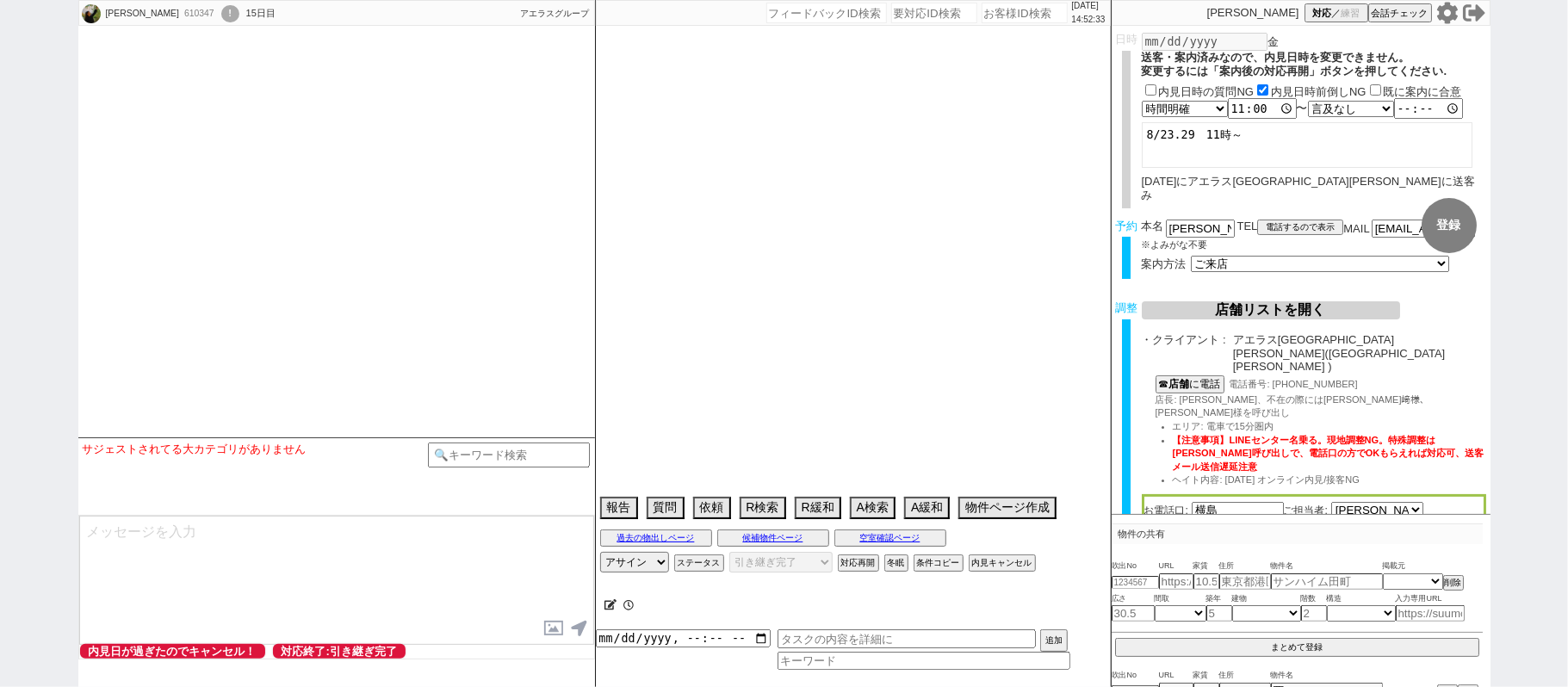
select select "56"
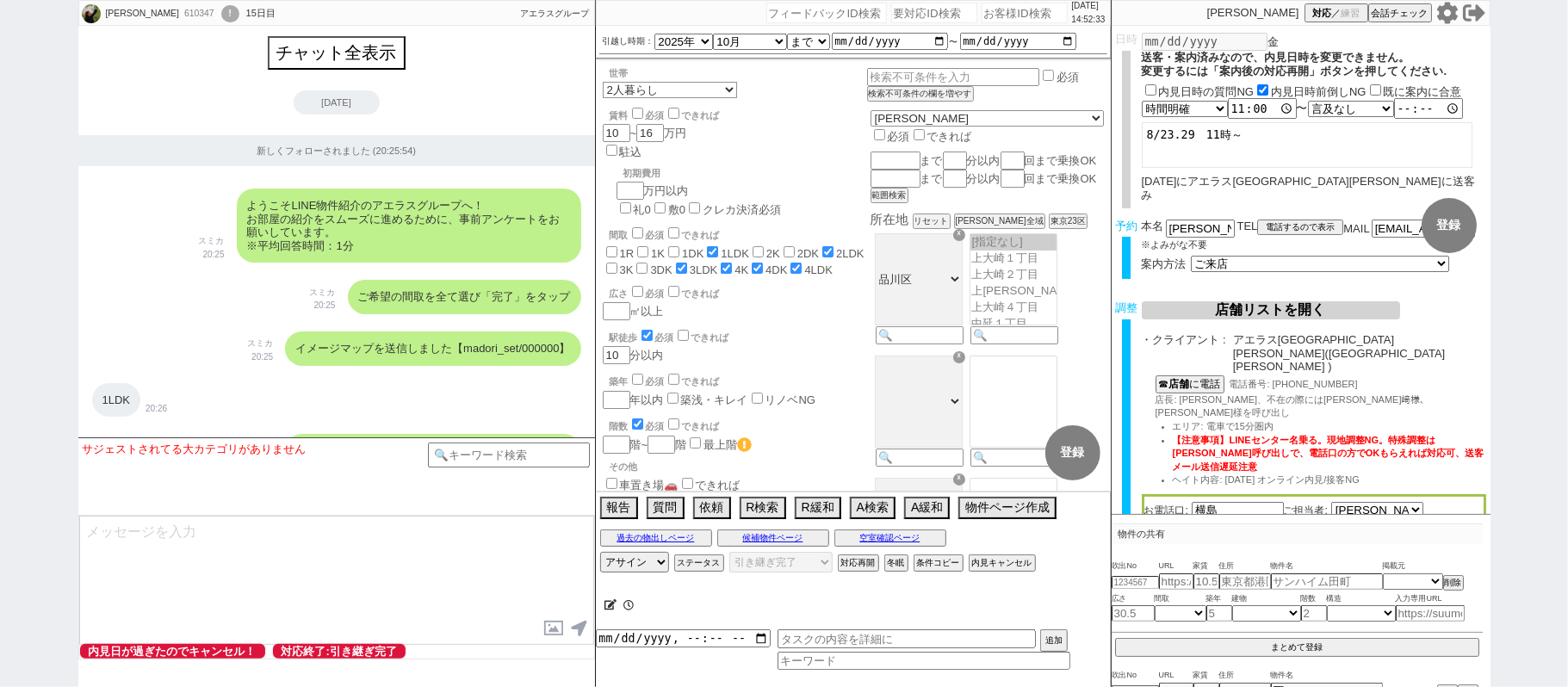
scroll to position [10638, 0]
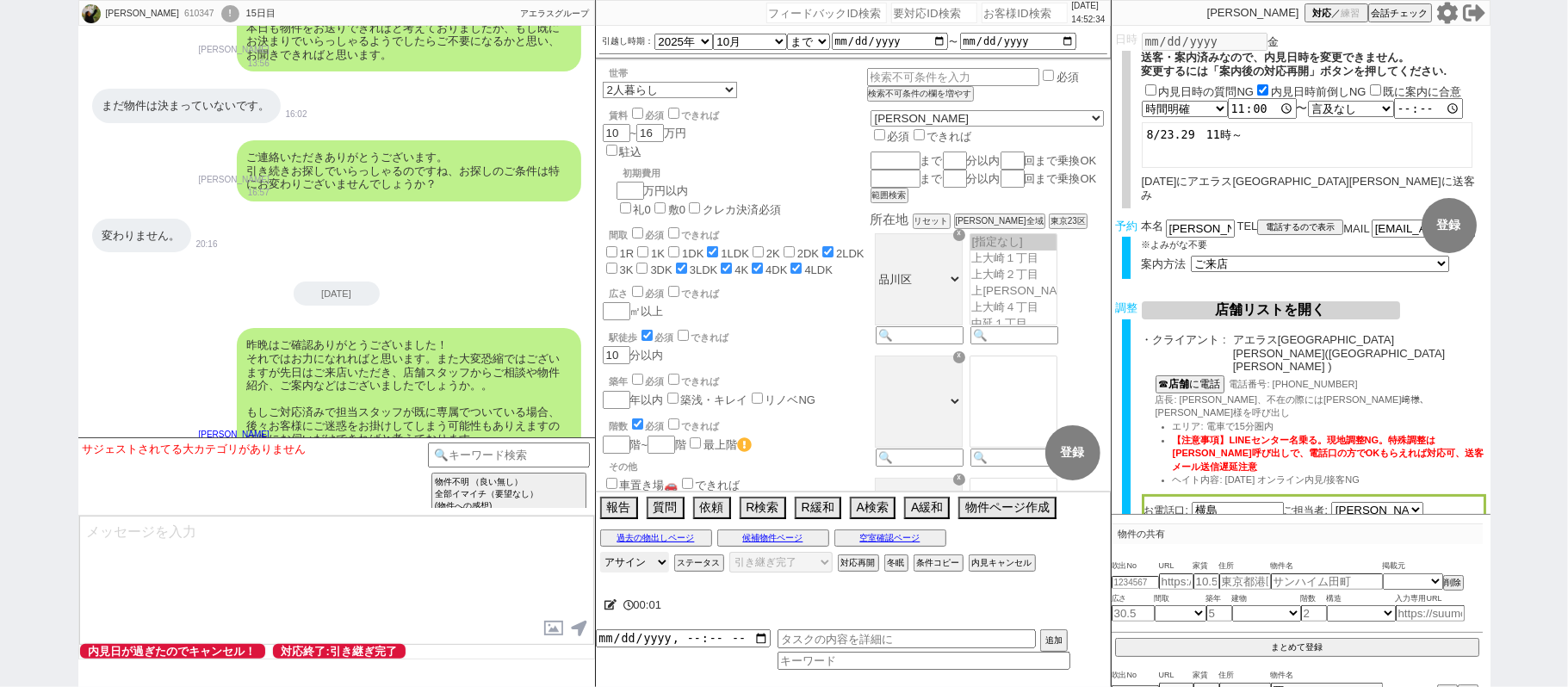
click at [631, 569] on select "アサイン 青木琢磨 斎藤ひな 御手洗侑矢 松井健太朗 石川汐貴" at bounding box center [634, 563] width 69 height 21
select select "235"
click at [600, 554] on select "アサイン 青木琢磨 斎藤ひな 御手洗侑矢 松井健太朗 石川汐貴" at bounding box center [634, 563] width 69 height 21
click at [459, 328] on div "昨晩はご確認ありがとうございました！ それではお力になれればと思います。また大変恐縮ではございますが先日はご来店いただき、店舗スタッフからご相談や物件紹介、ご…" at bounding box center [409, 391] width 344 height 128
click at [169, 19] on div "福原 祐希 610347 ! 0 15日目" at bounding box center [183, 14] width 207 height 26
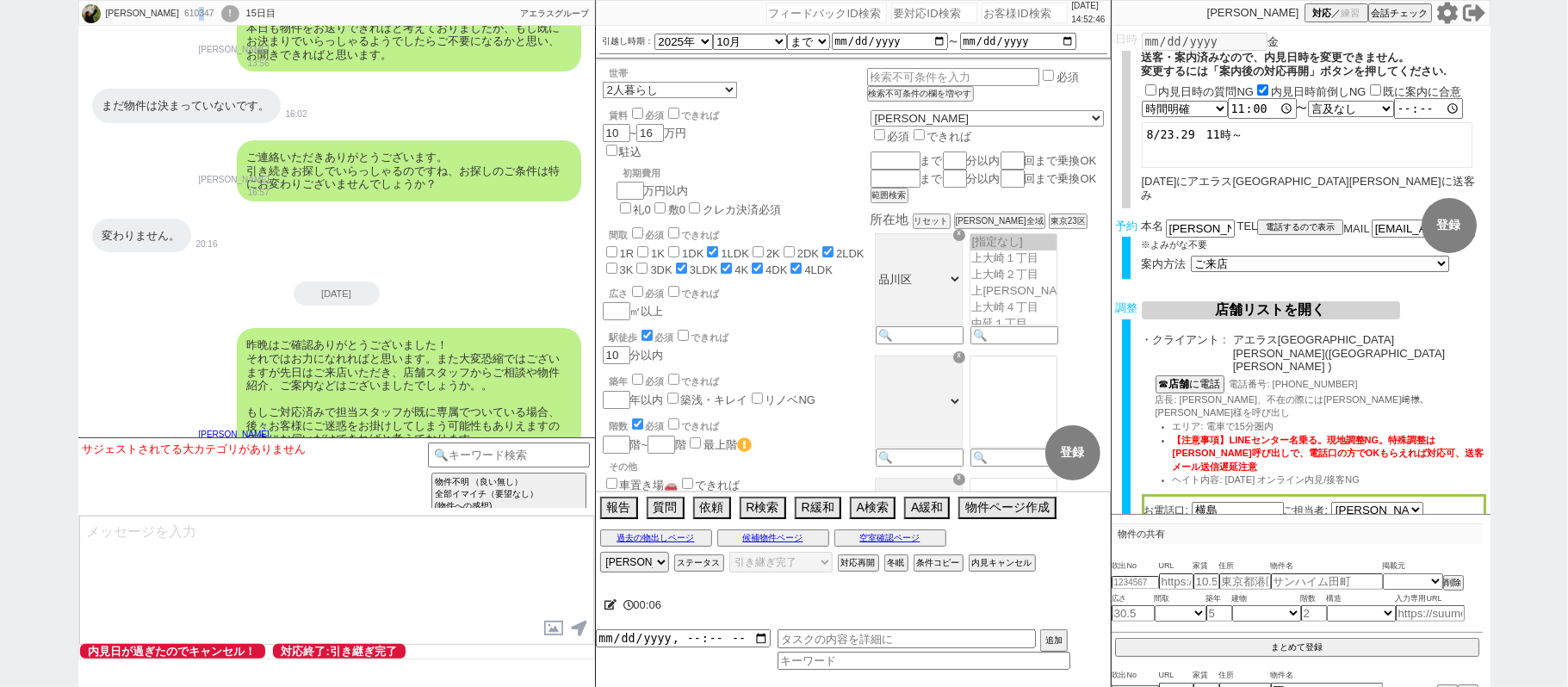
click at [179, 18] on div "610347" at bounding box center [198, 14] width 39 height 14
click at [179, 16] on div "610347" at bounding box center [198, 14] width 39 height 14
copy div "610347"
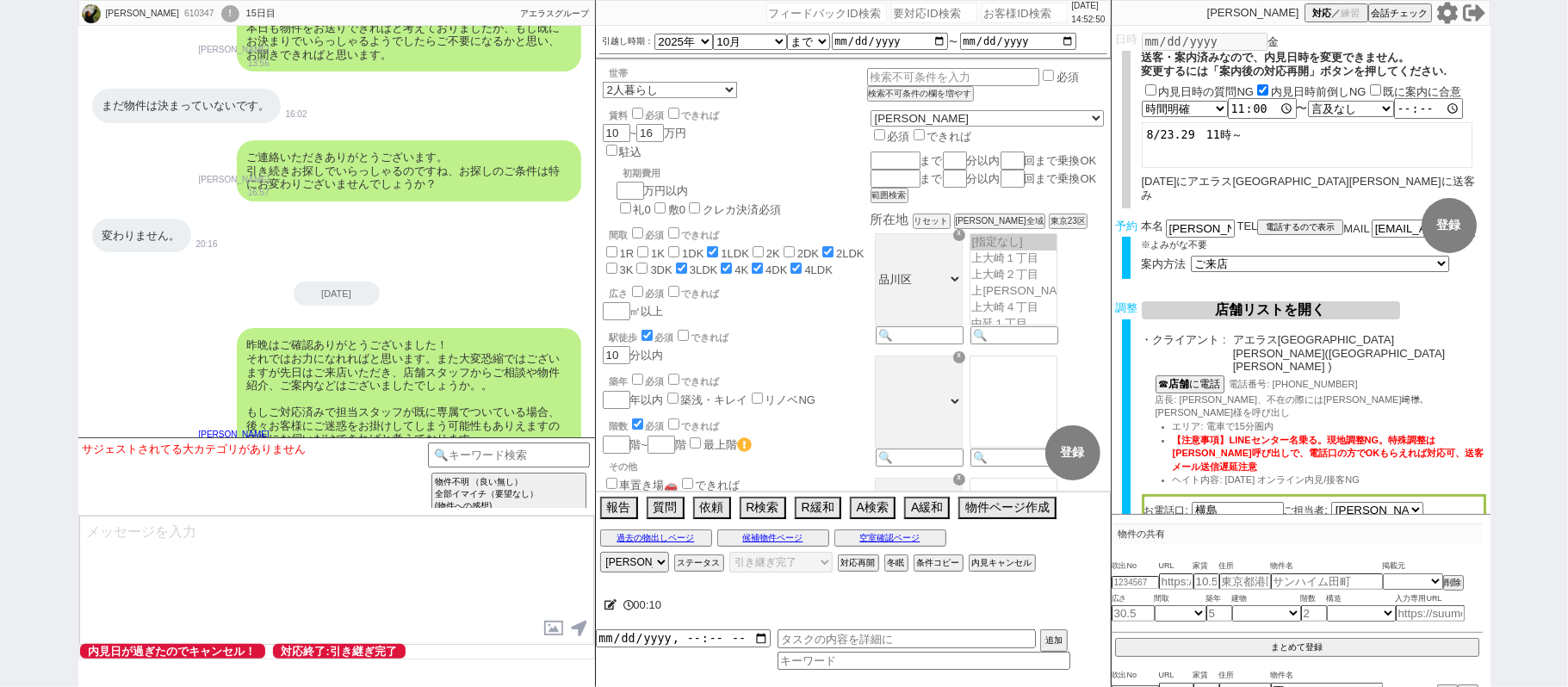
click at [1024, 3] on input "number" at bounding box center [1024, 13] width 86 height 21
paste input "610347"
type input "610347"
select select "235"
select select "100"
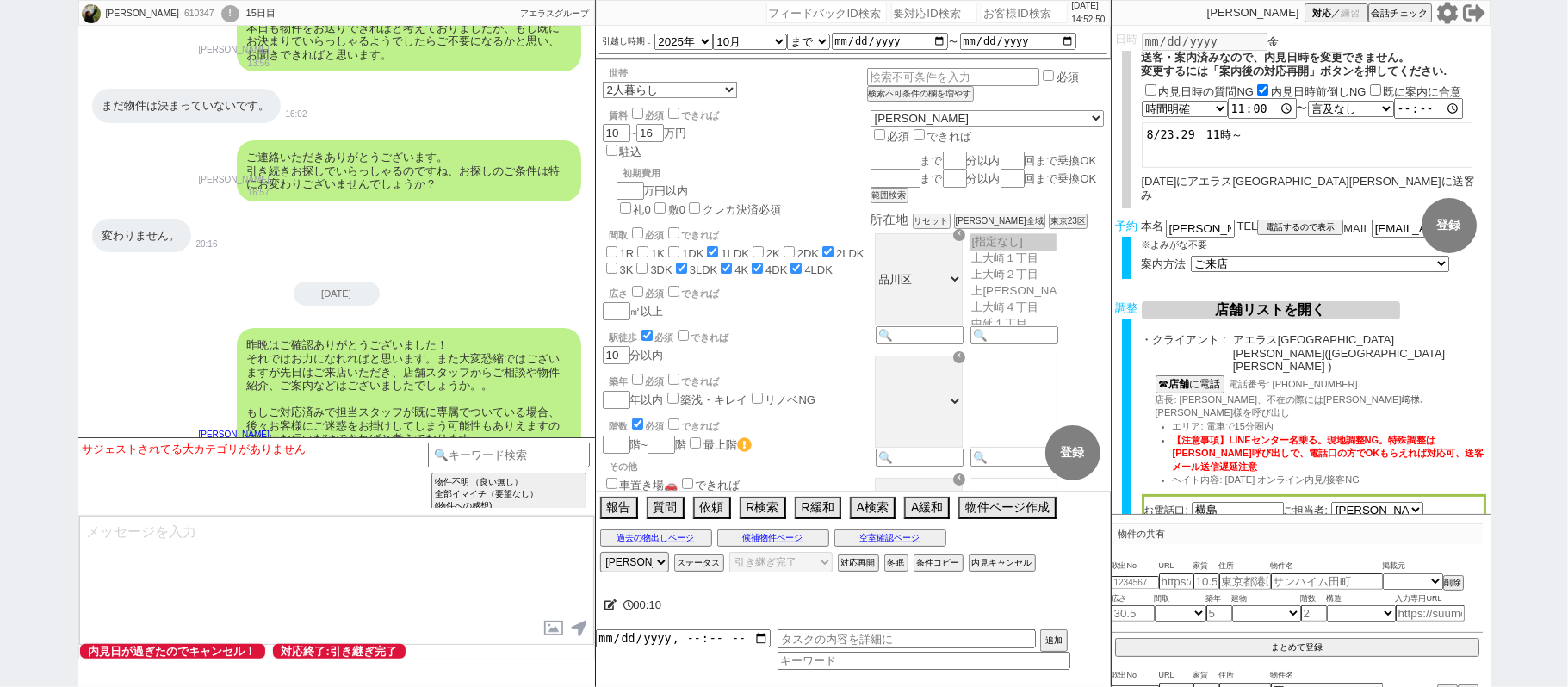
select select "1"
select select "2"
select select "5"
select select
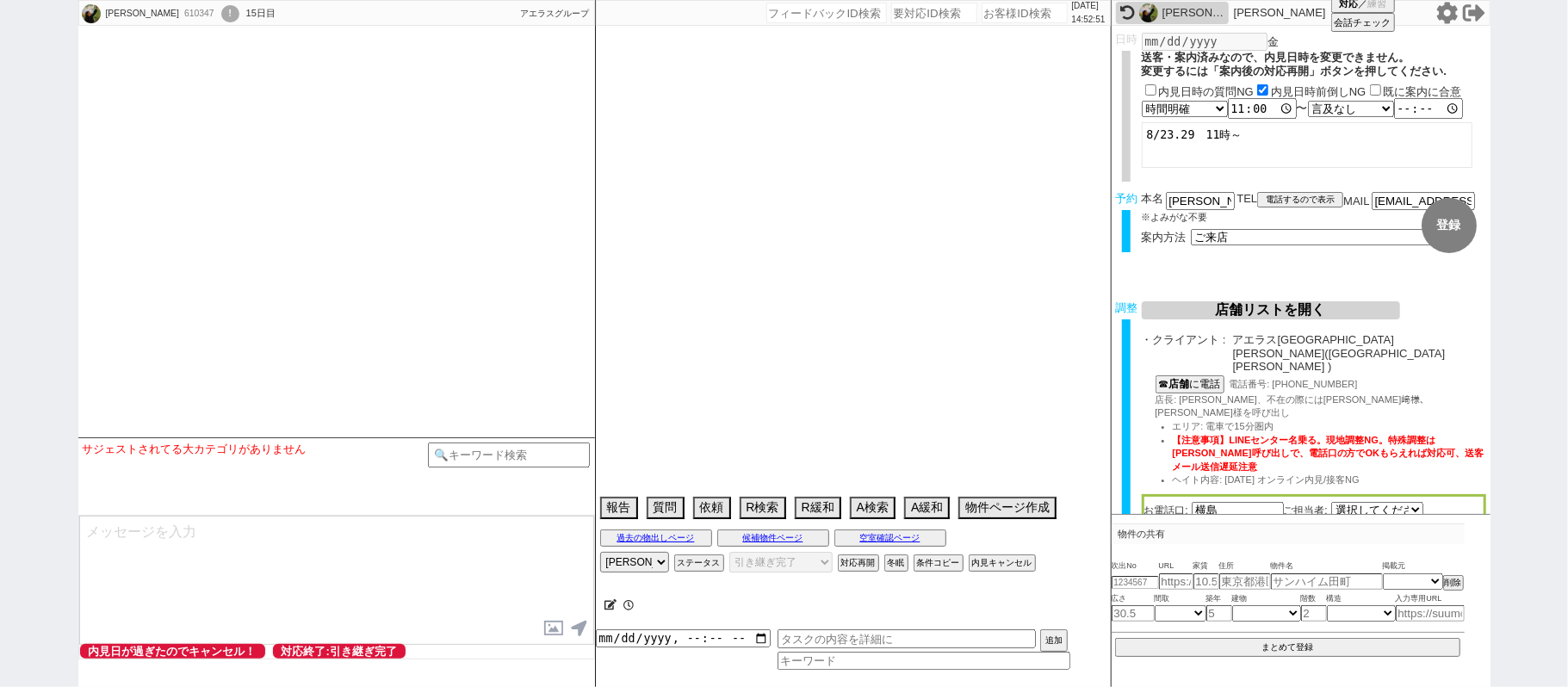
select select "2799"
select select "2025"
select select "10"
select select "37"
select select "1"
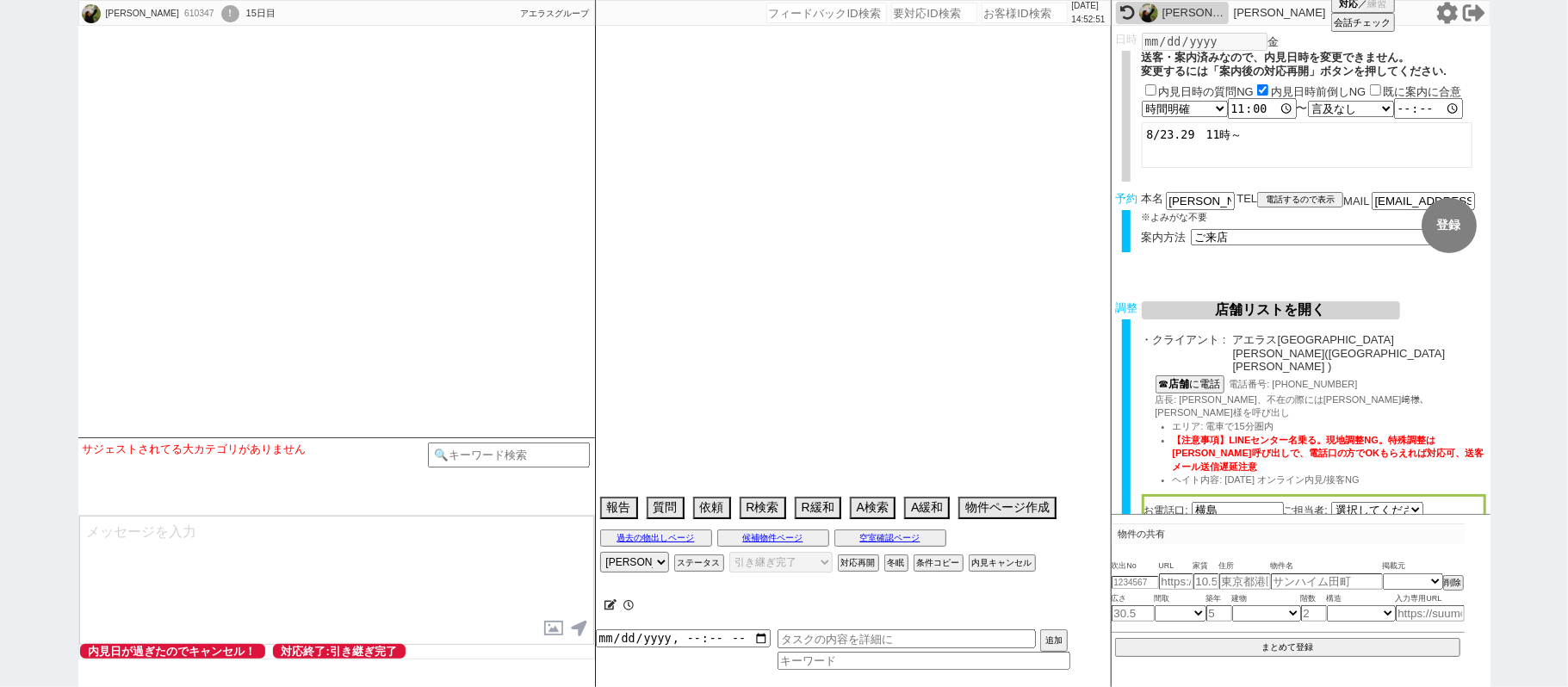
select select "9"
select select "56"
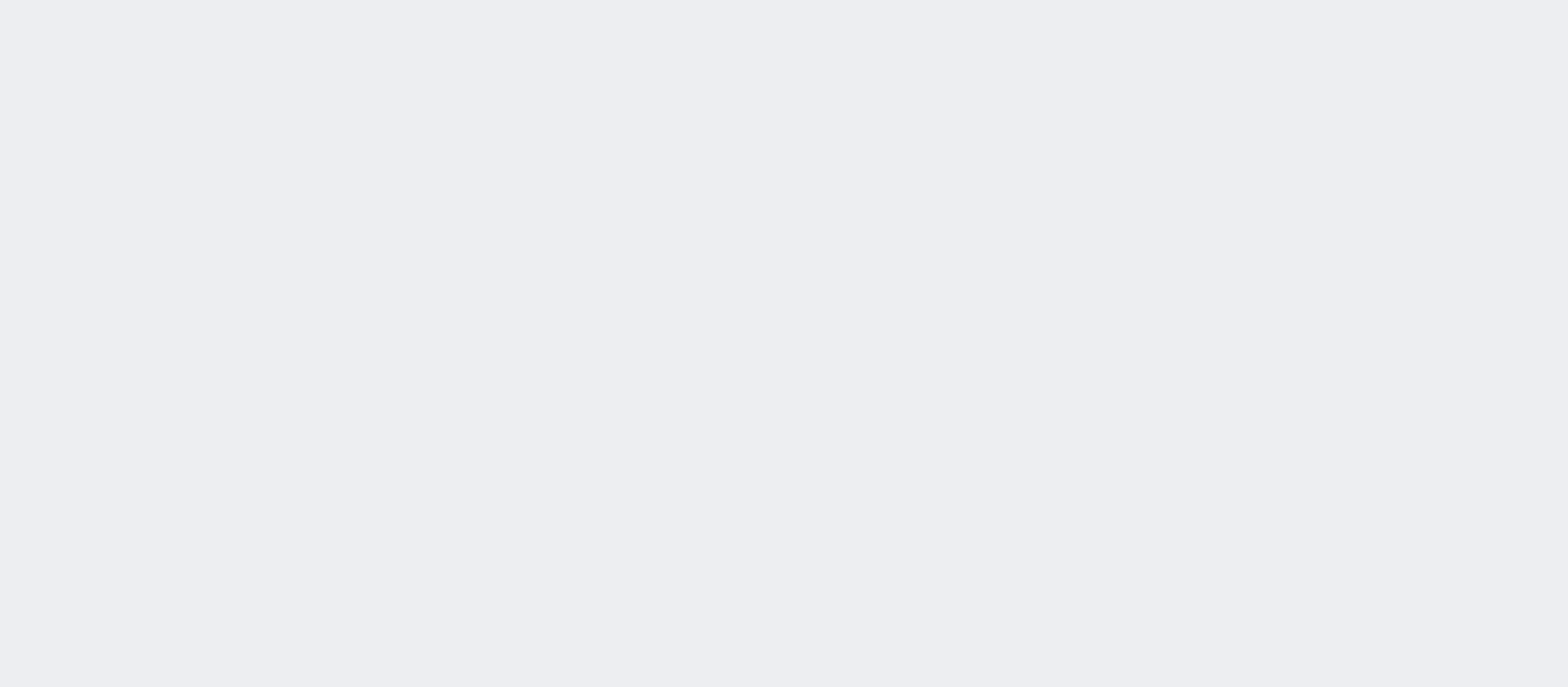
click at [307, 359] on div at bounding box center [784, 344] width 1568 height 687
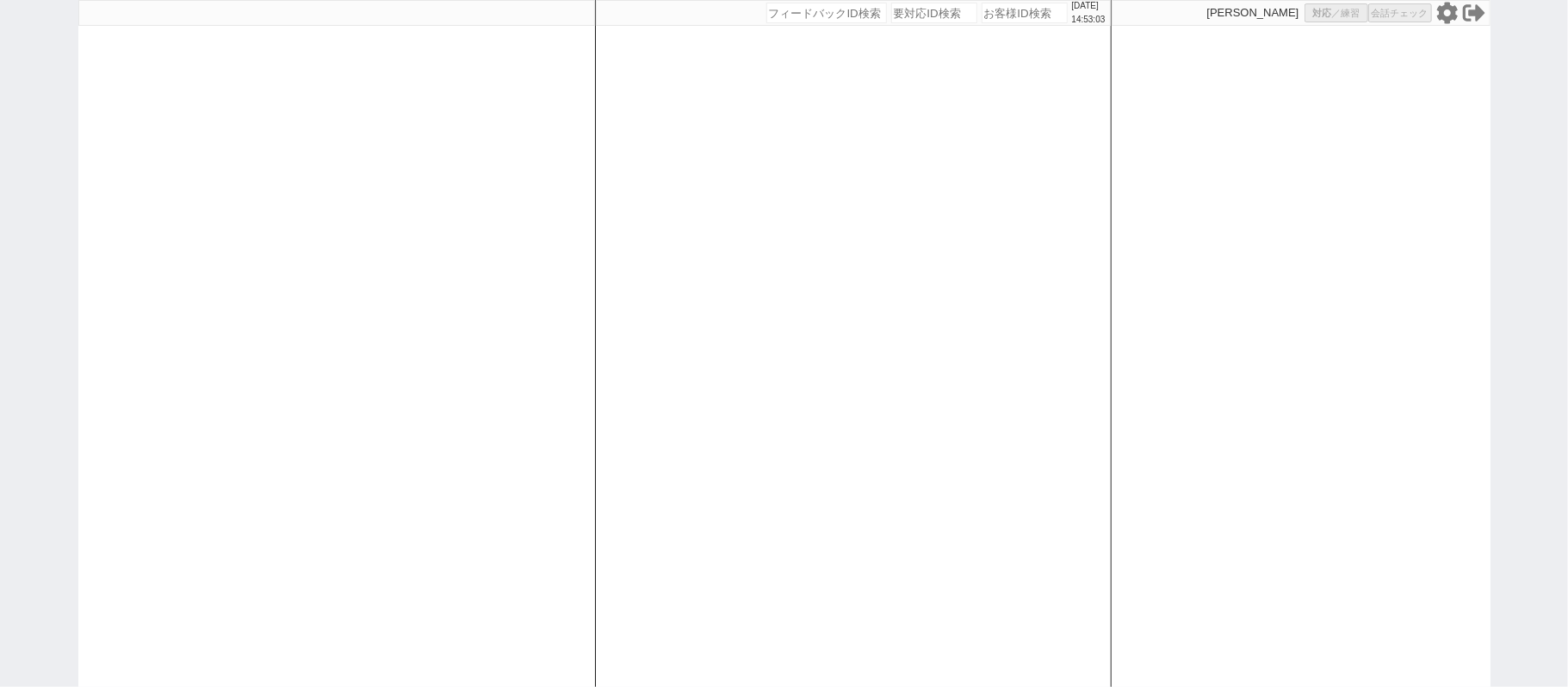
select select
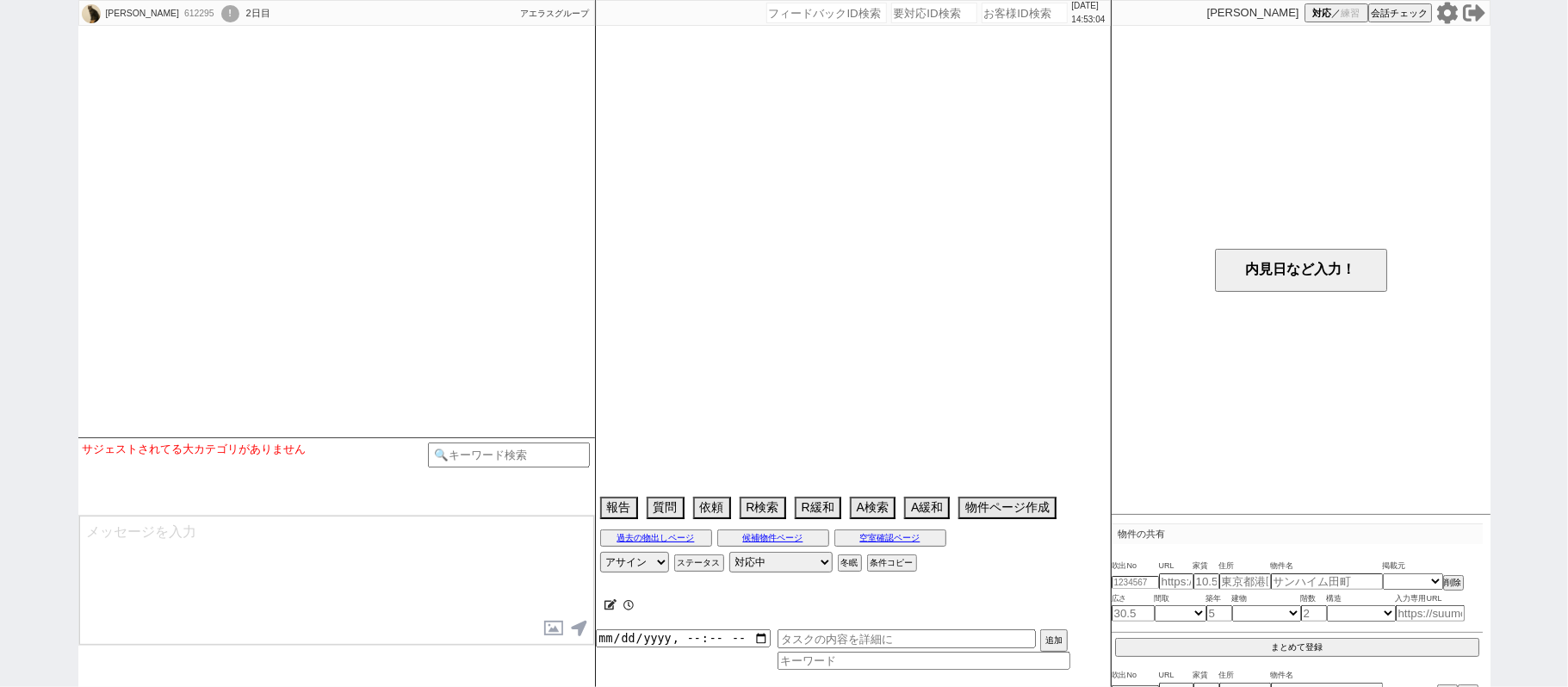
select select
select select "2025"
select select "10"
select select "36"
select select "1"
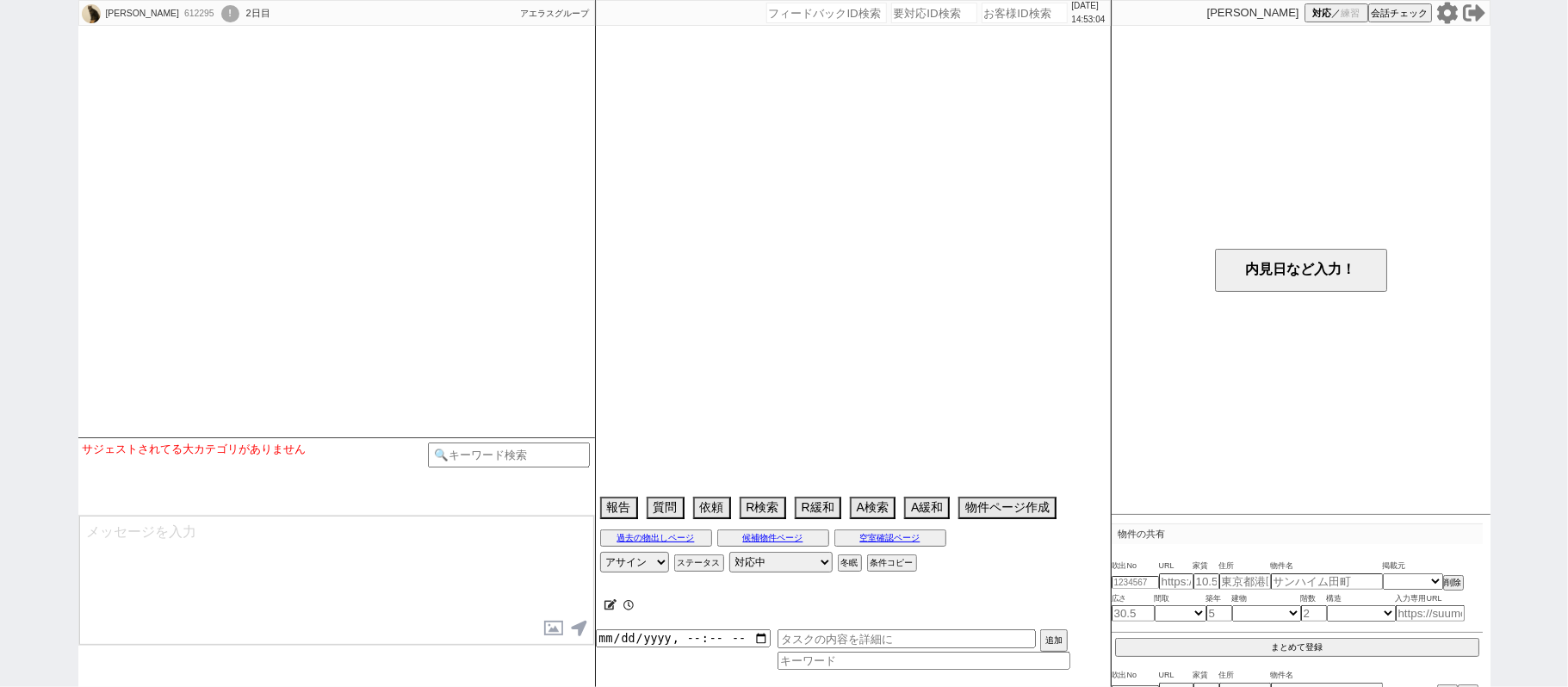
select select "70"
select select "[DATE]"
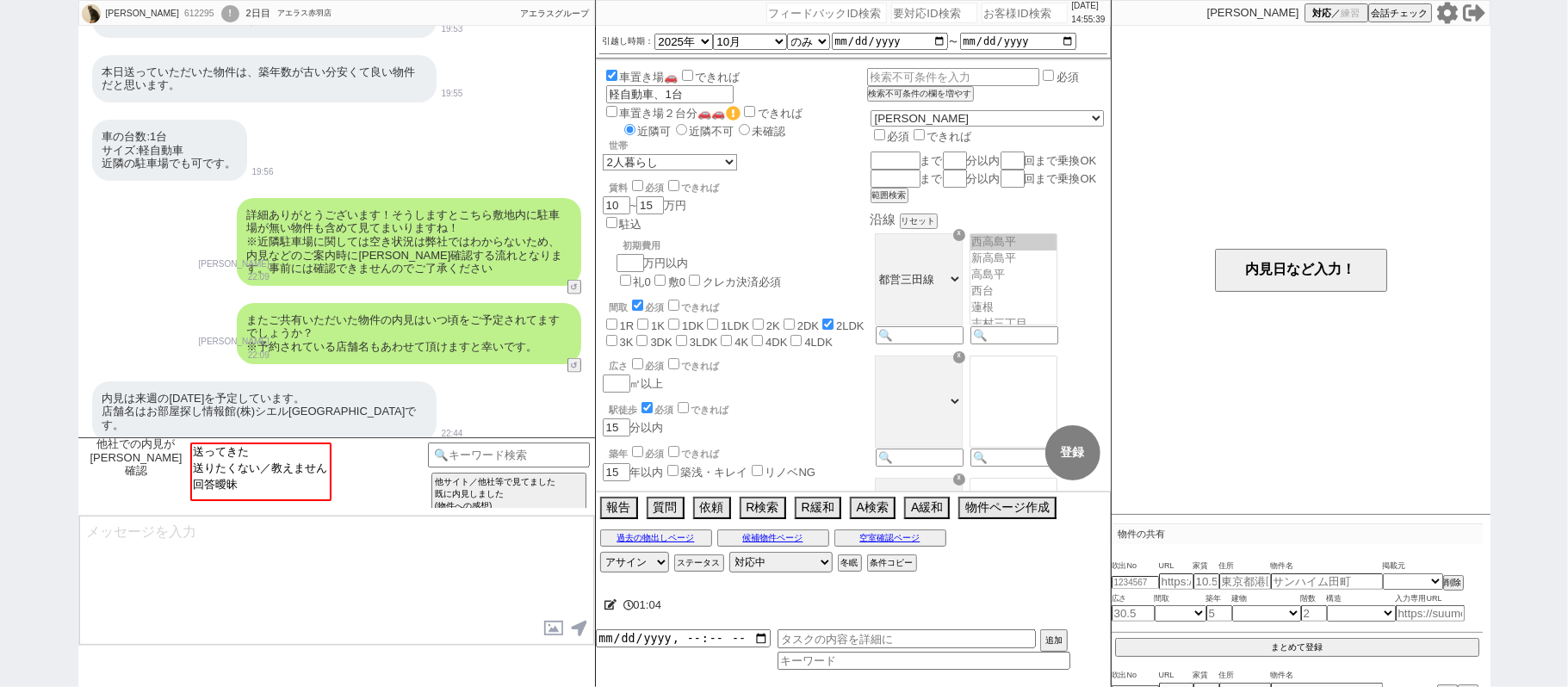
scroll to position [1603, 0]
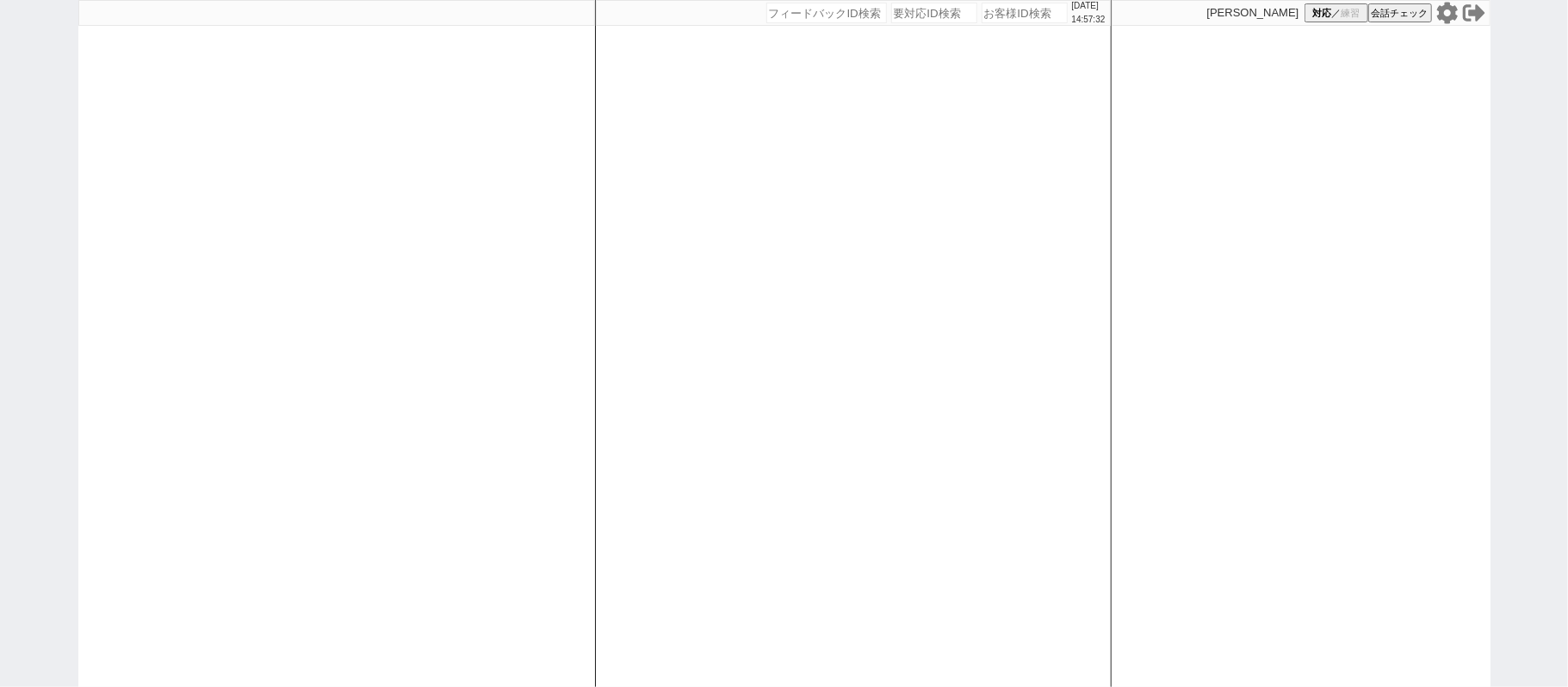
click at [411, 217] on div at bounding box center [337, 344] width 517 height 687
select select
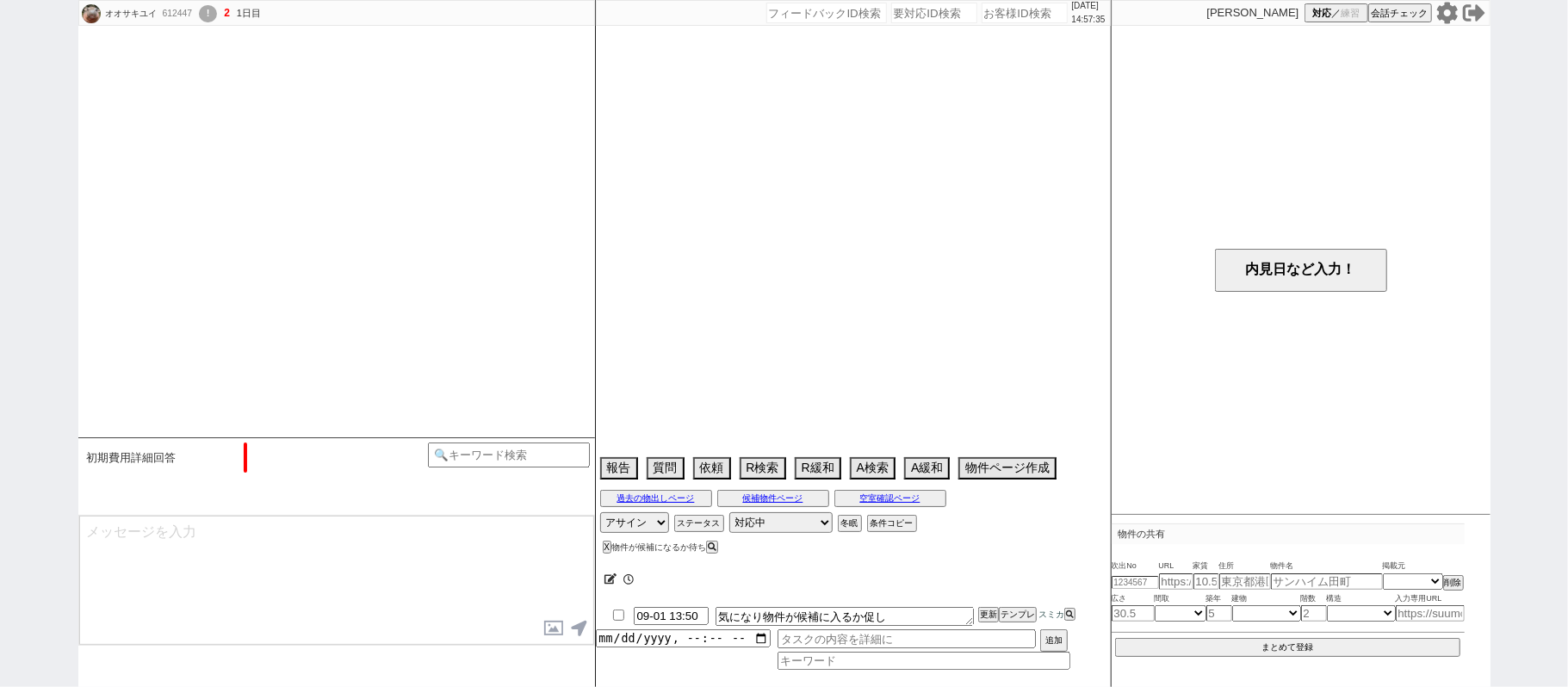
select select "15"
select select "1"
select select "23"
select select "752"
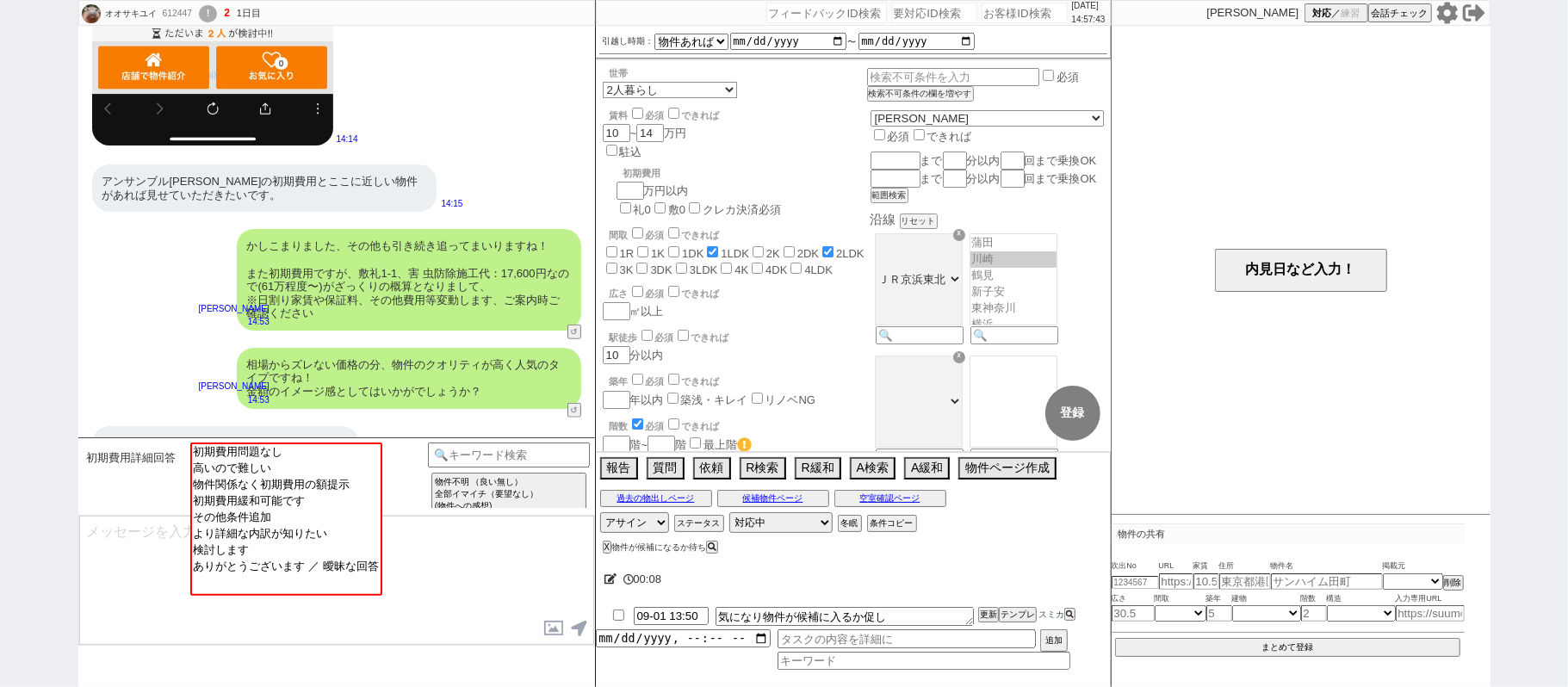
scroll to position [977, 0]
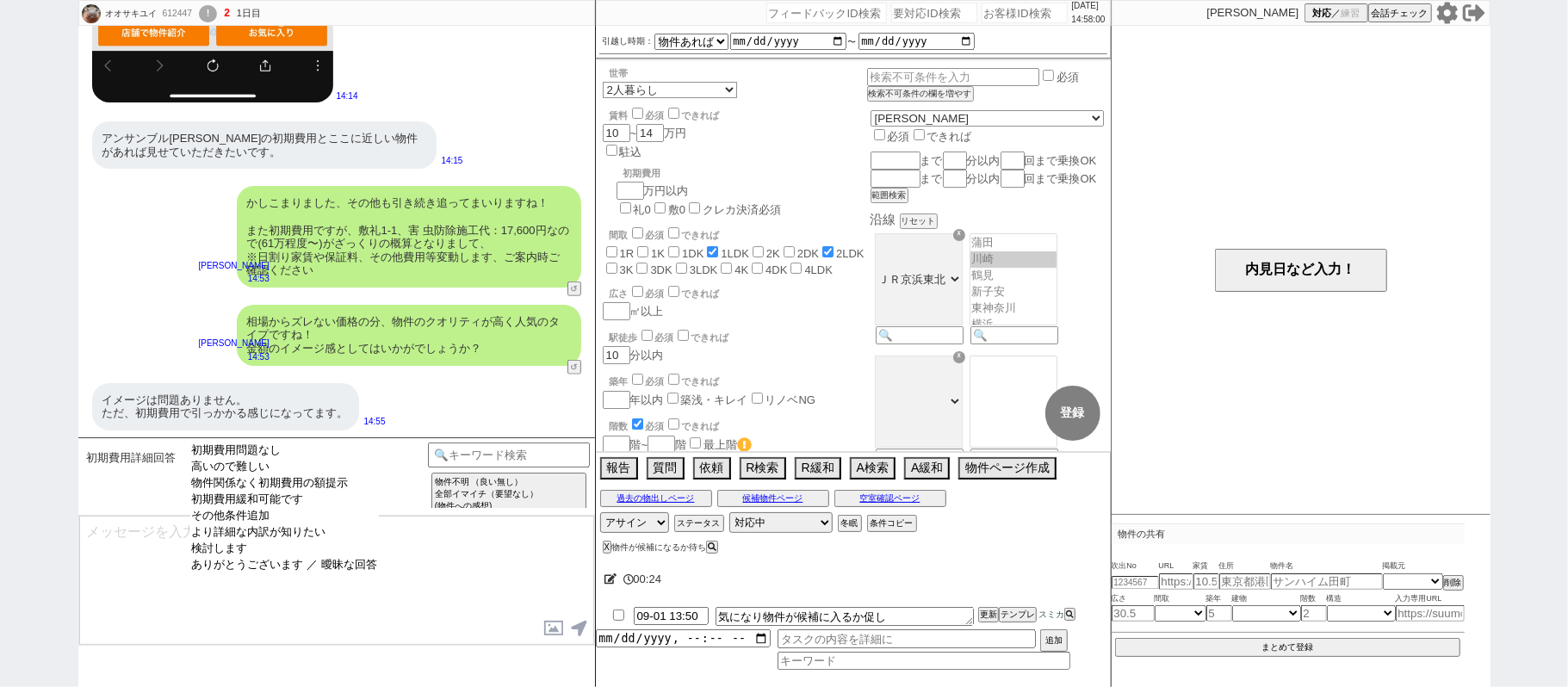
select select "高いので難しい"
click at [307, 468] on option "高いので難しい" at bounding box center [284, 467] width 189 height 17
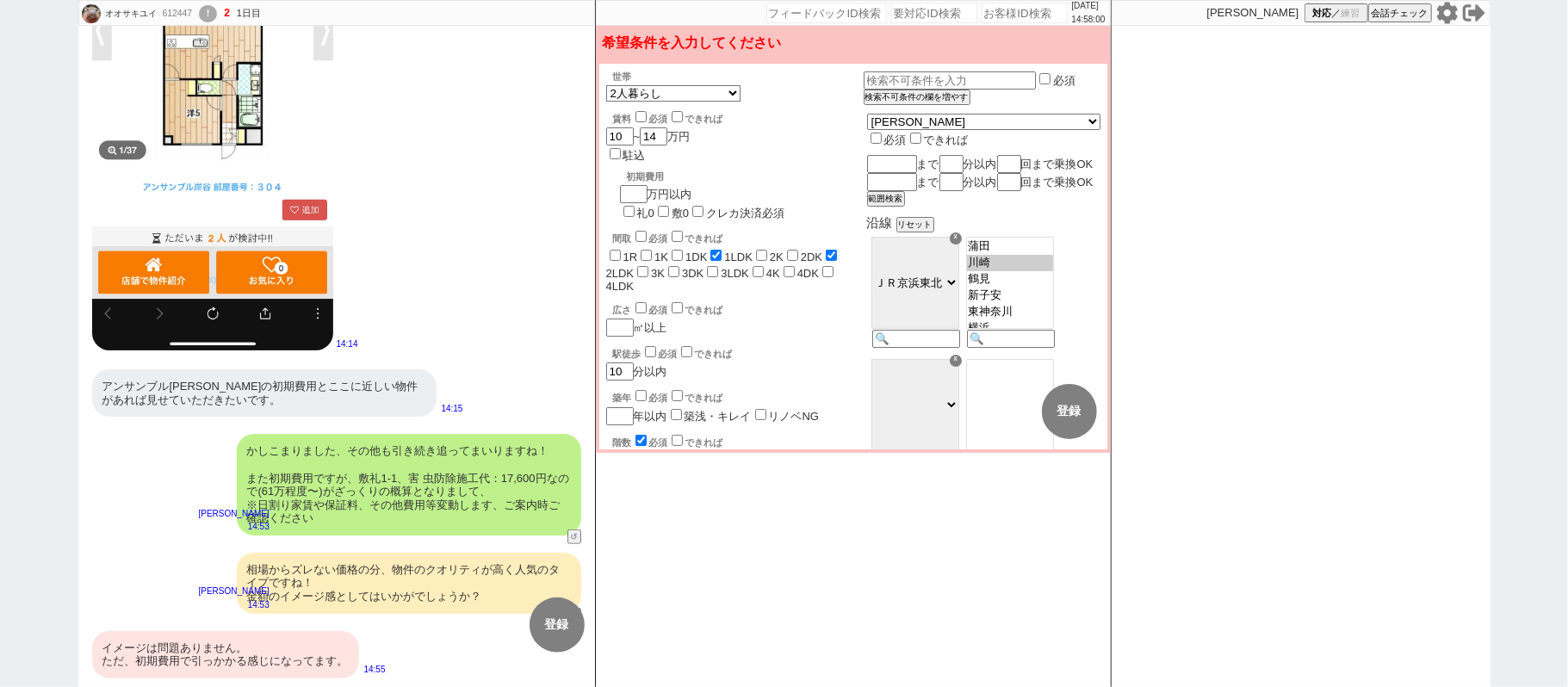
scroll to position [726, 0]
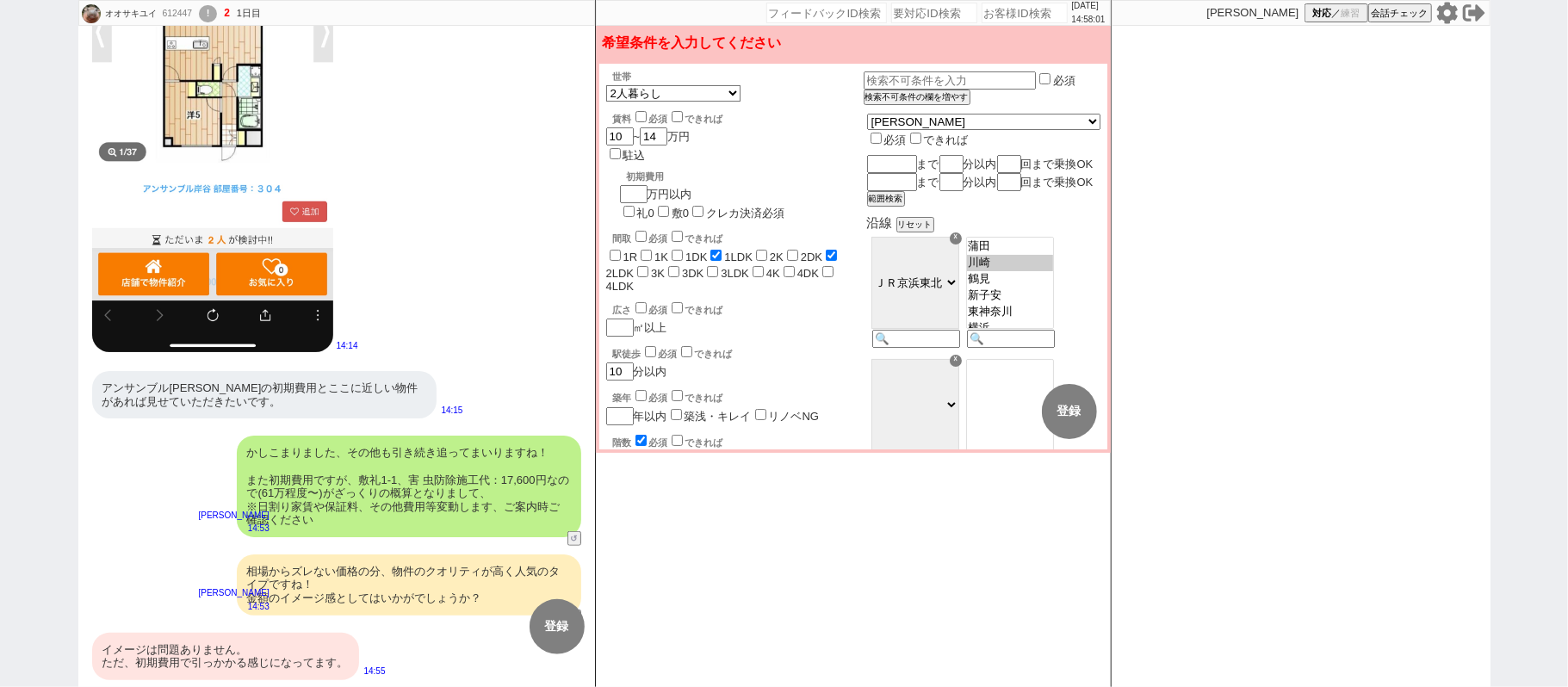
click at [225, 669] on div "イメージは問題ありません。 ただ、初期費用で引っかかる感じになってます。" at bounding box center [225, 657] width 267 height 47
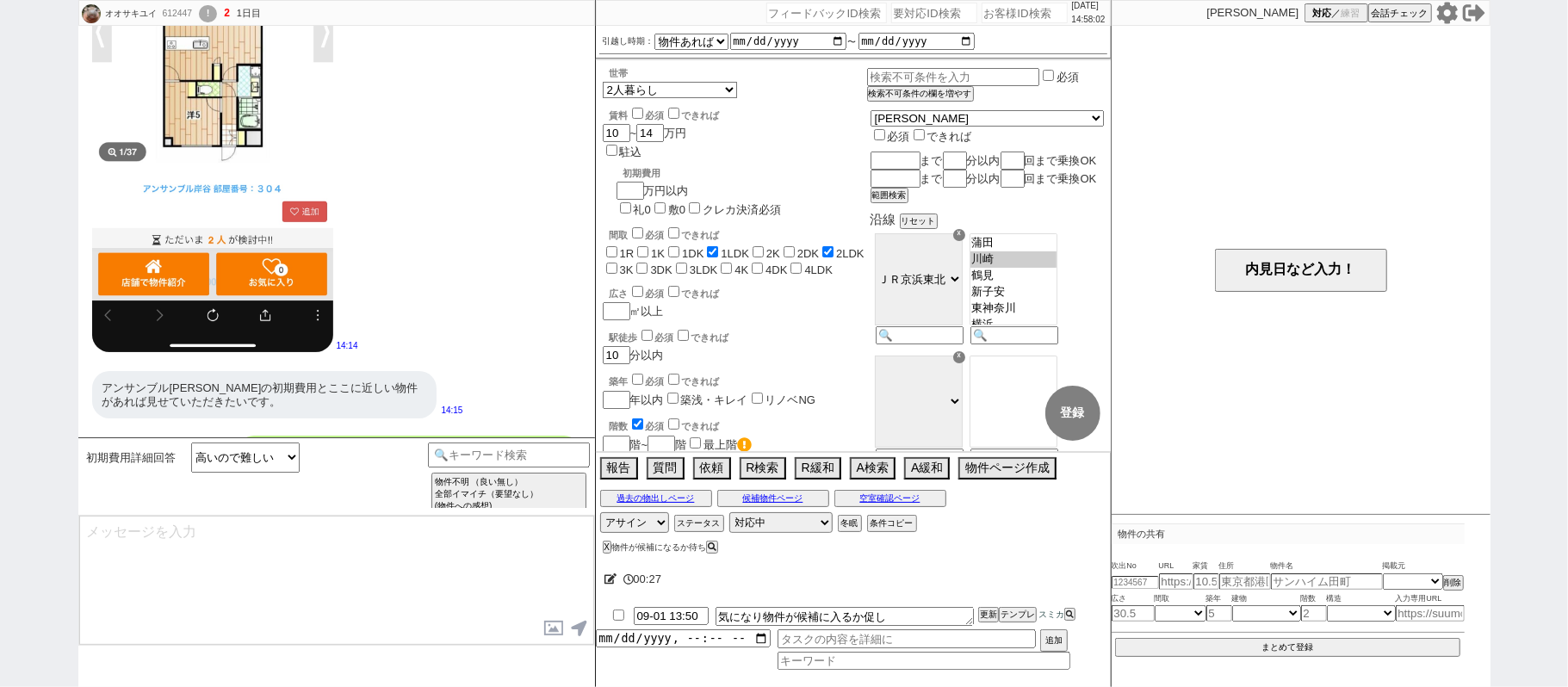
scroll to position [977, 0]
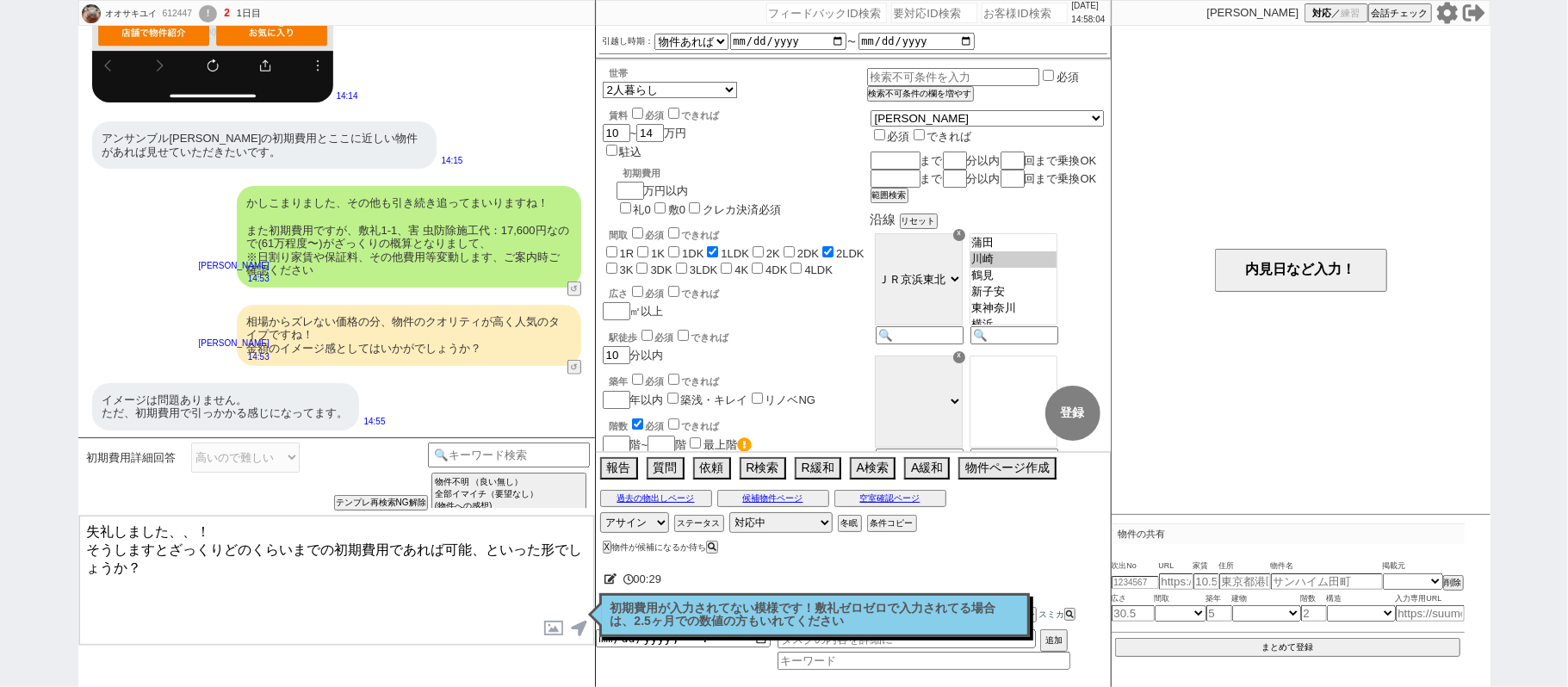
drag, startPoint x: 186, startPoint y: 531, endPoint x: 0, endPoint y: 444, distance: 205.3
click at [0, 453] on div "オオサキユイ 612447 ! 2 1日目 冬眠中 自社客 スミカ スミカ_BPO チャット全表示 [DATE] ご連絡いただくことは構いません。 よろしくお…" at bounding box center [784, 344] width 1568 height 687
click at [227, 634] on textarea "さようですか、！ そうしますとざっくりどのくらいまでの初期費用であれば可能、といった形でしょうか？" at bounding box center [337, 580] width 515 height 129
type textarea "さようですか、！ そうしますとざっくりどのくらいまでの初期費用であれば可能、といった形でしょうか？"
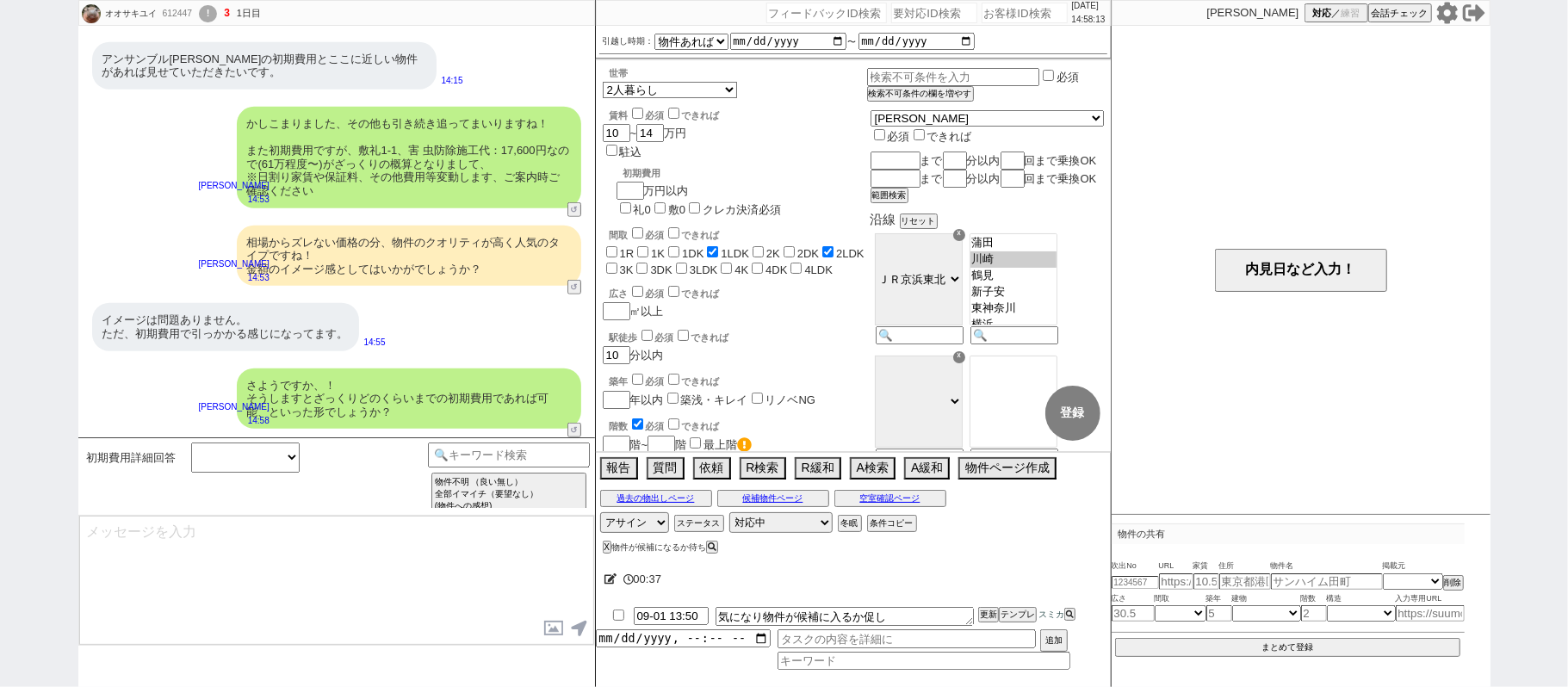
scroll to position [820, 0]
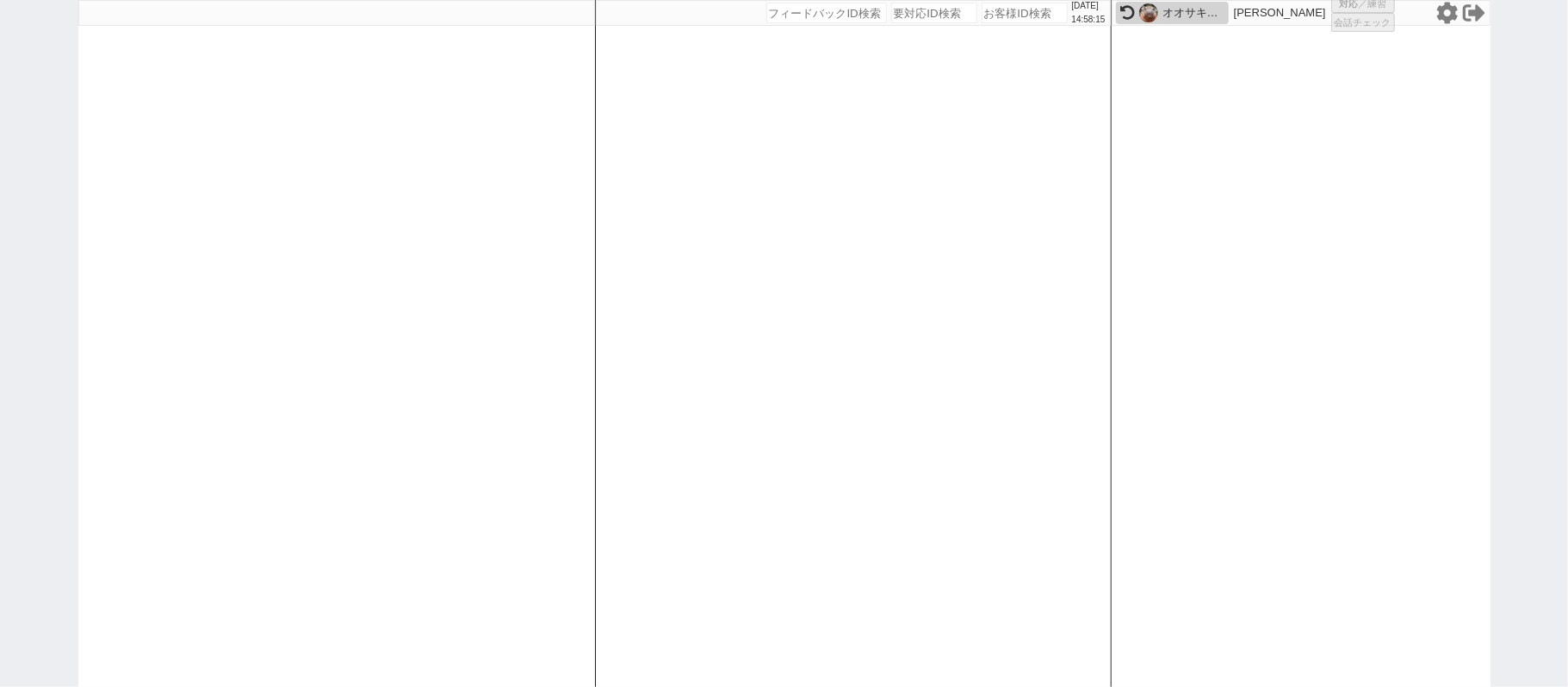
select select
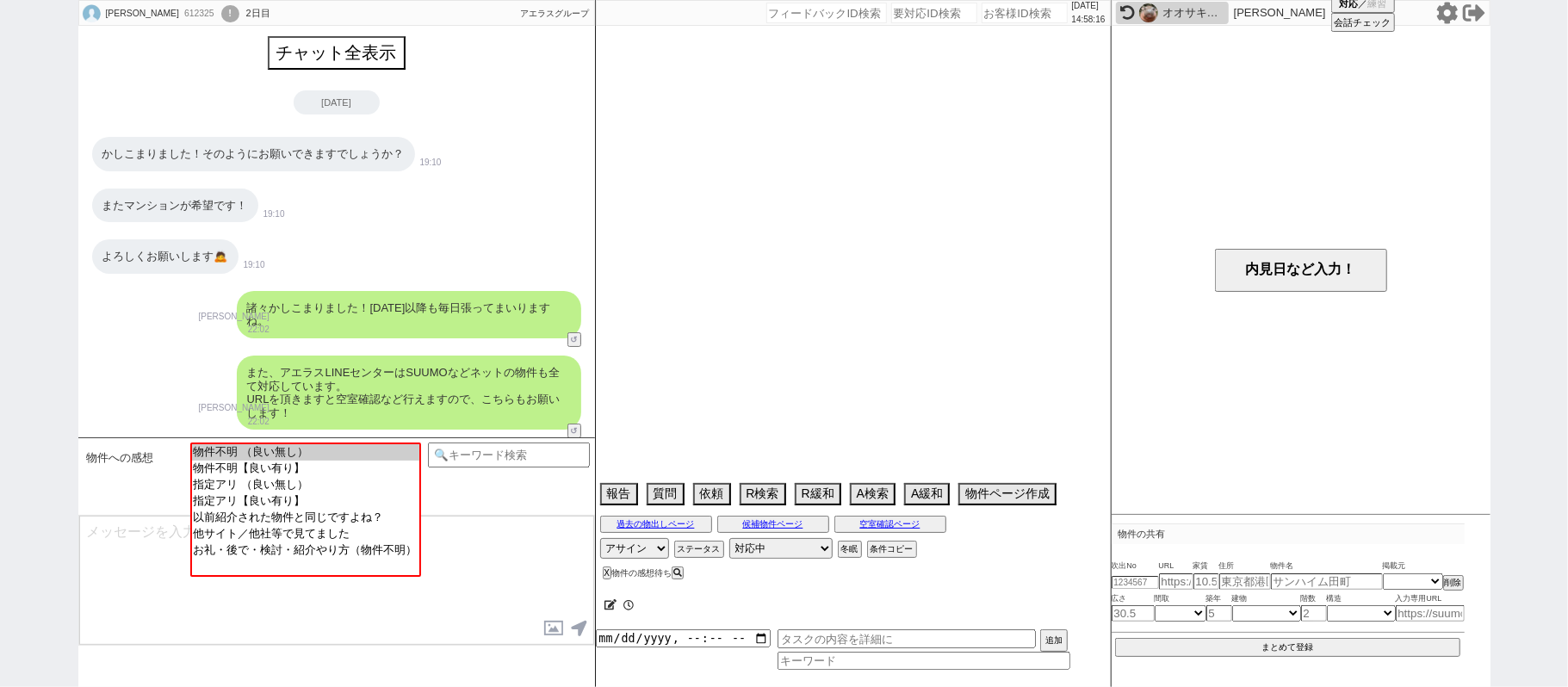
scroll to position [356, 0]
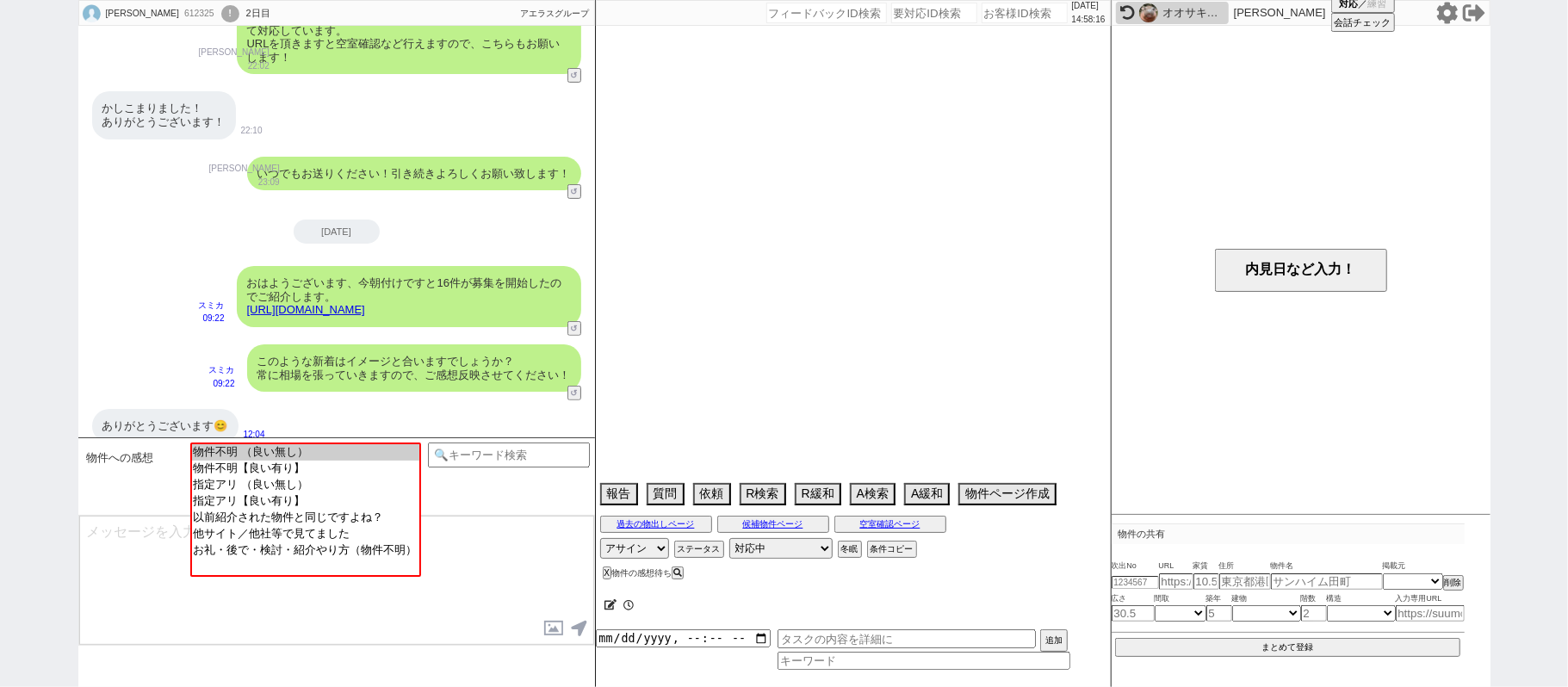
select select "15"
select select "0"
select select "65"
select select "1581"
select select "14"
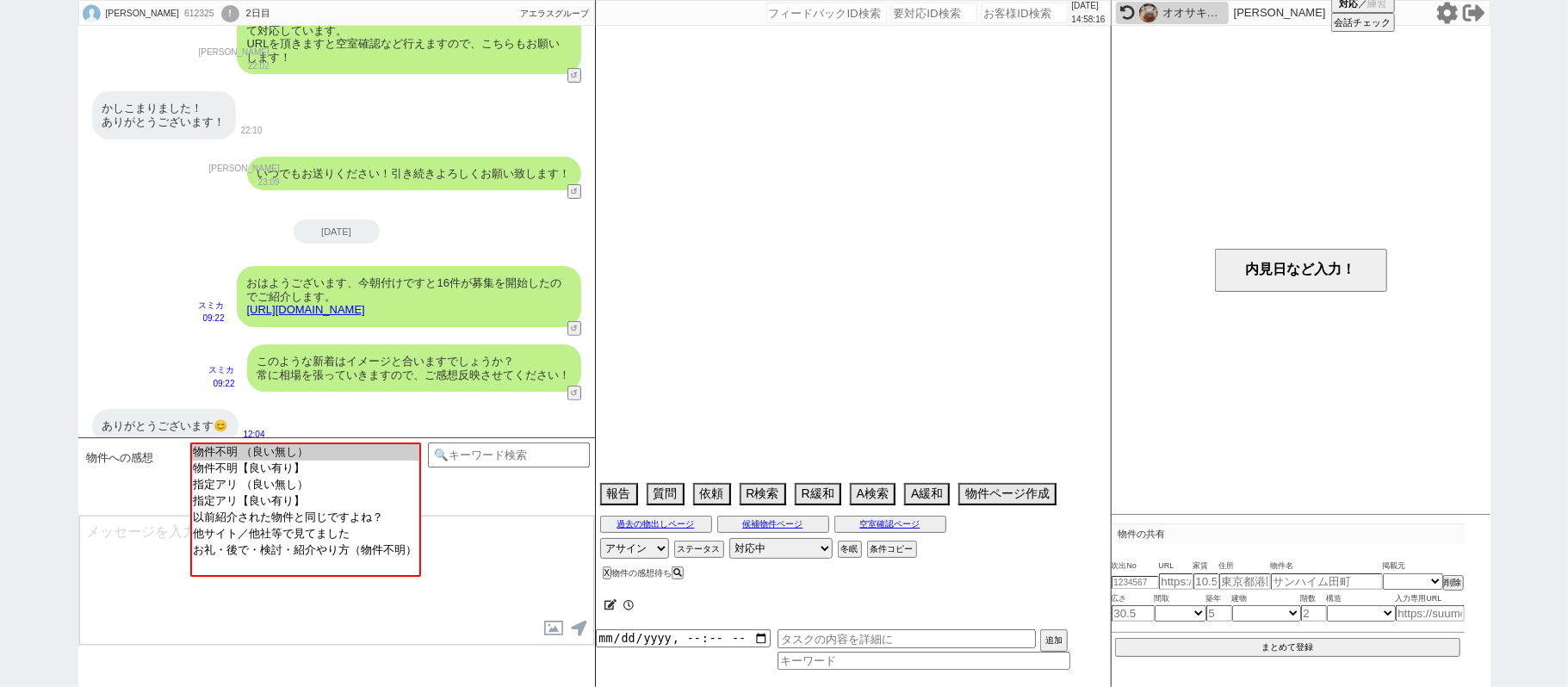
select select "486"
select select "60"
select select "1479"
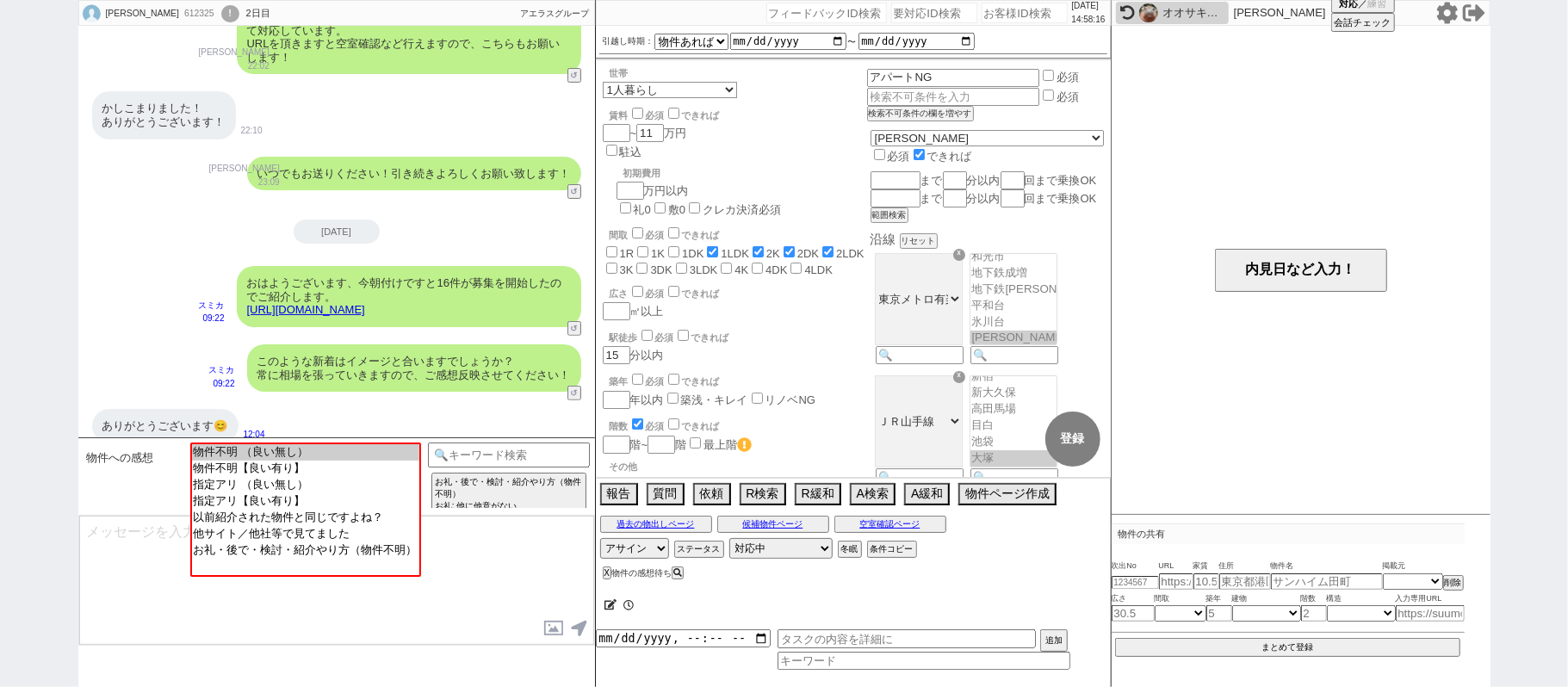
scroll to position [270, 0]
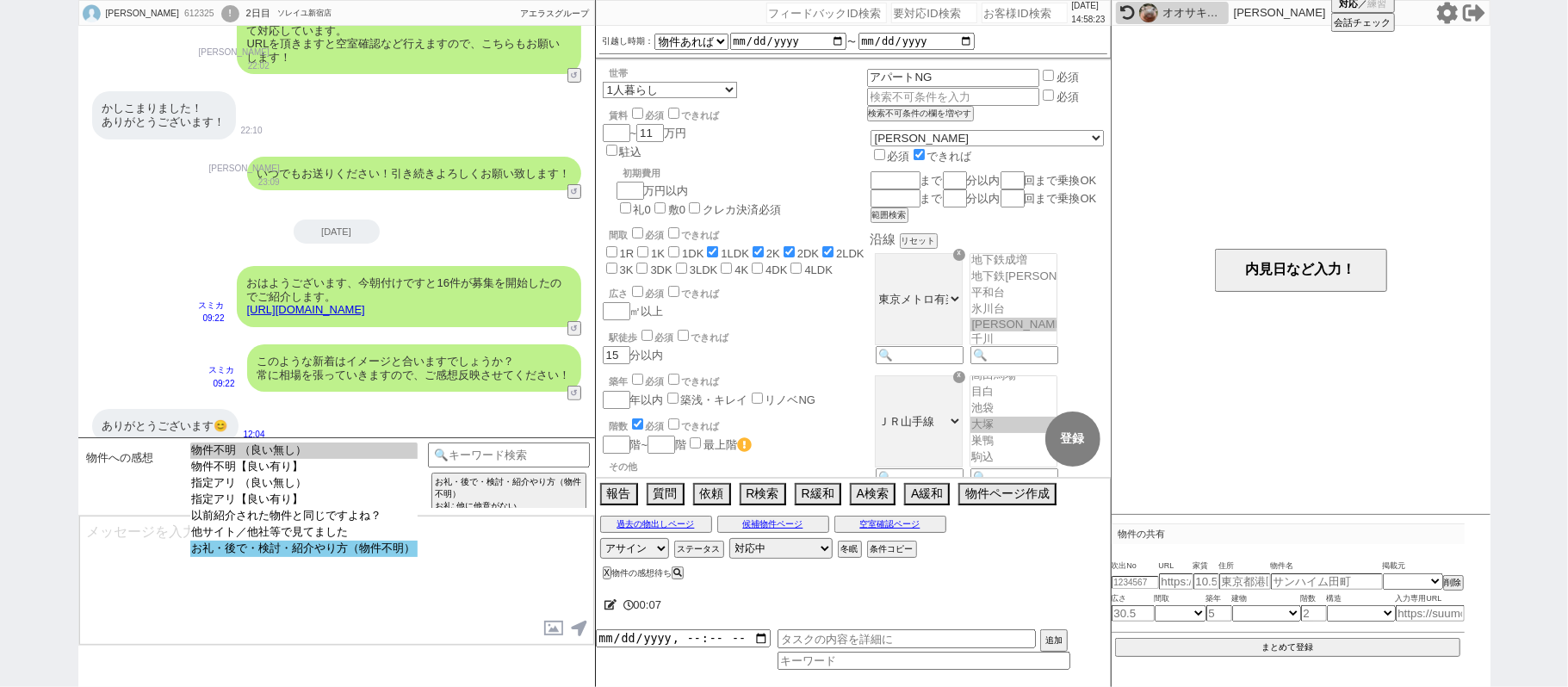
select select "お礼・後で・検討・紹介やり方（物件不明）"
click at [328, 555] on option "お礼・後で・検討・紹介やり方（物件不明）" at bounding box center [304, 549] width 227 height 17
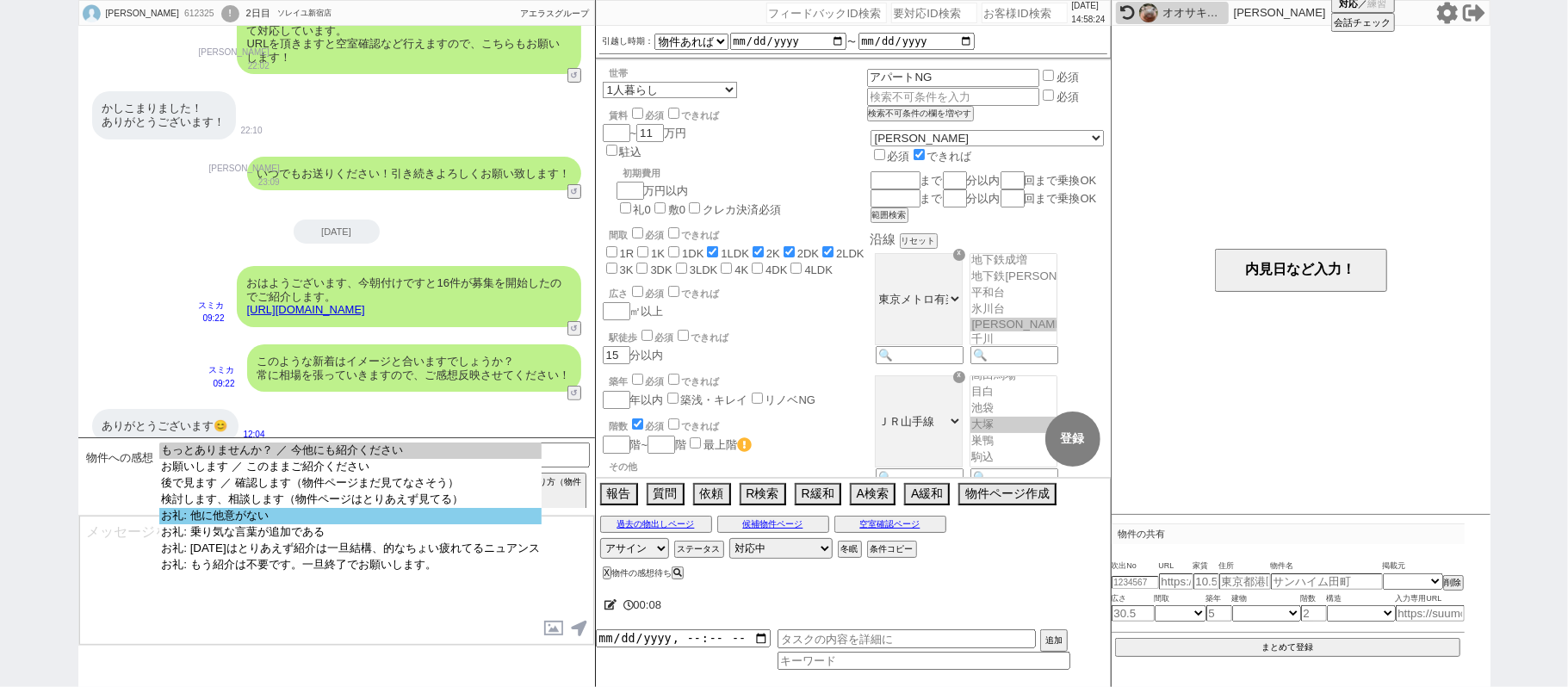
select select "お礼: 他に他意がない"
click at [306, 517] on option "お礼: 他に他意がない" at bounding box center [350, 516] width 382 height 17
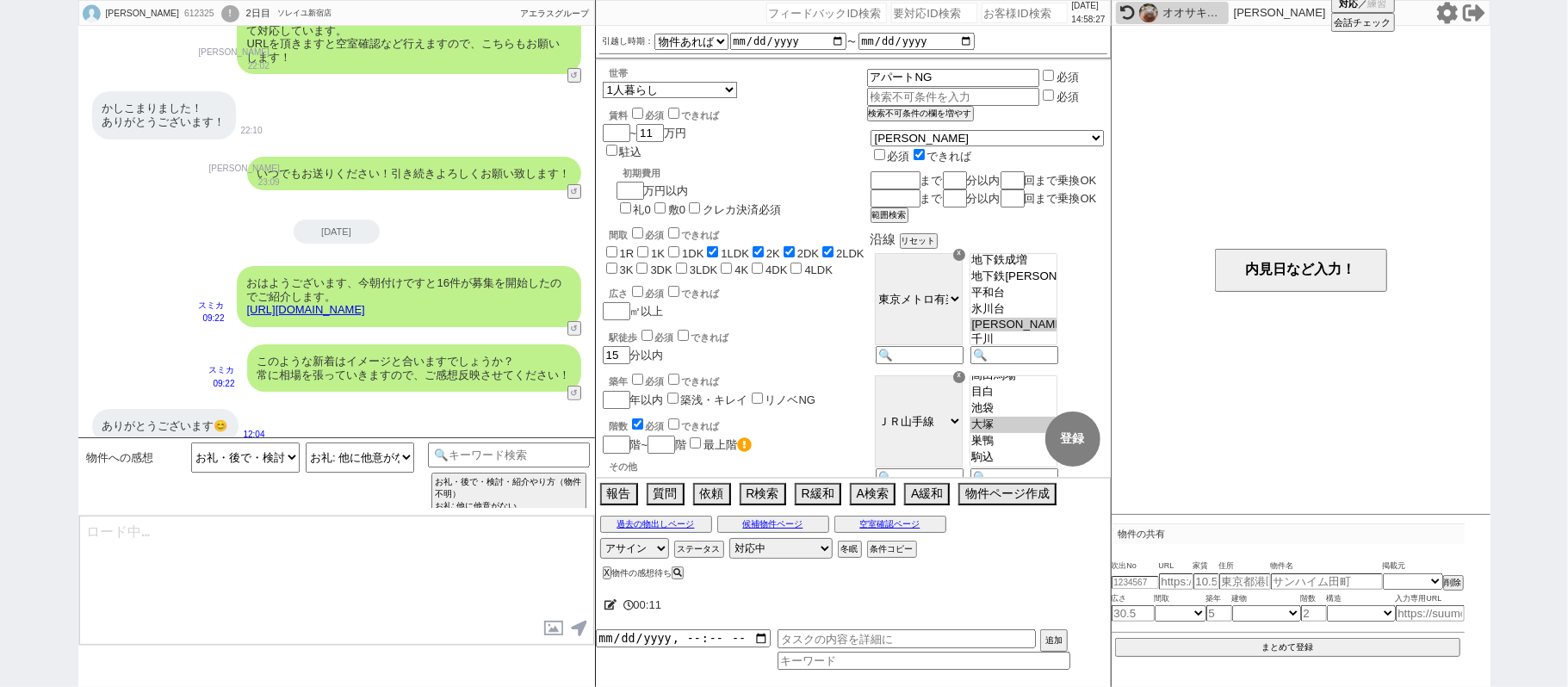
type textarea "いえ、色々と見てまいりますね！"
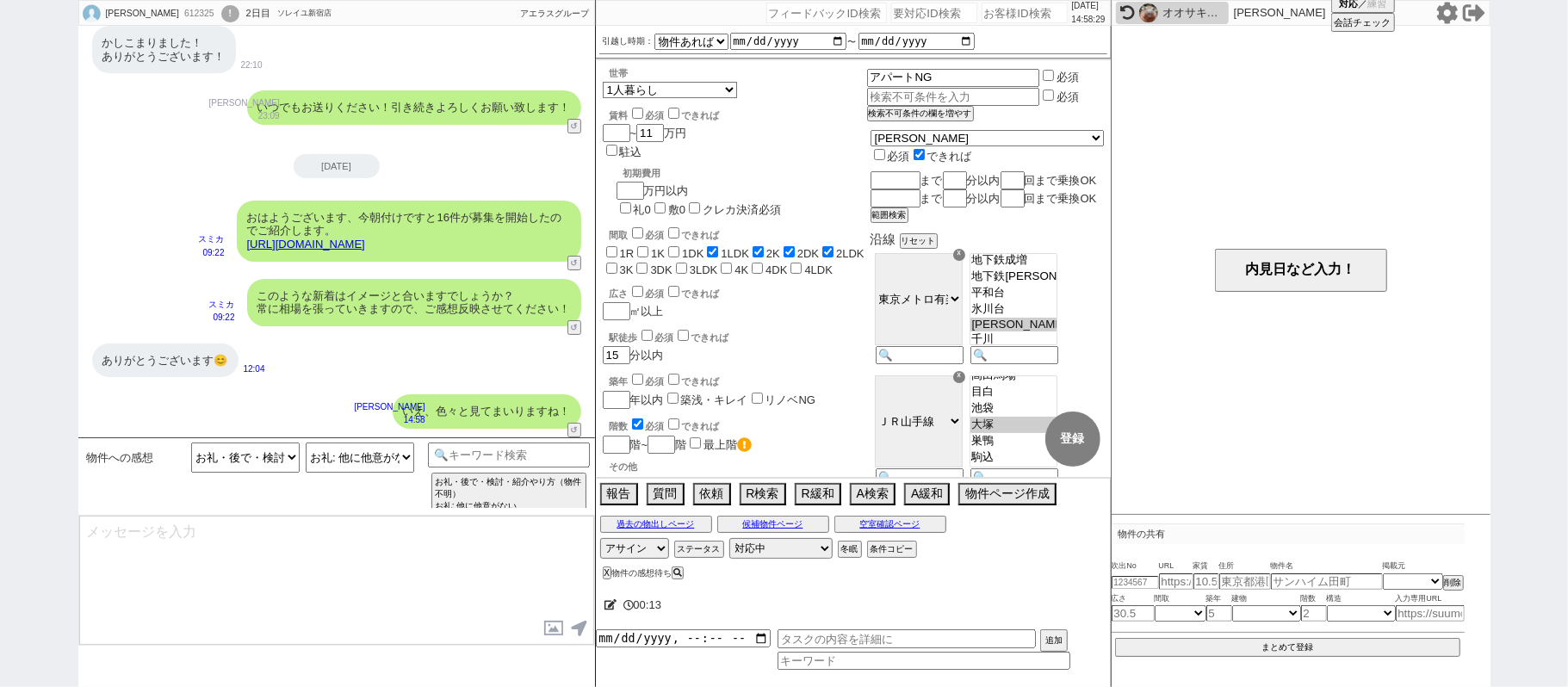
scroll to position [110, 0]
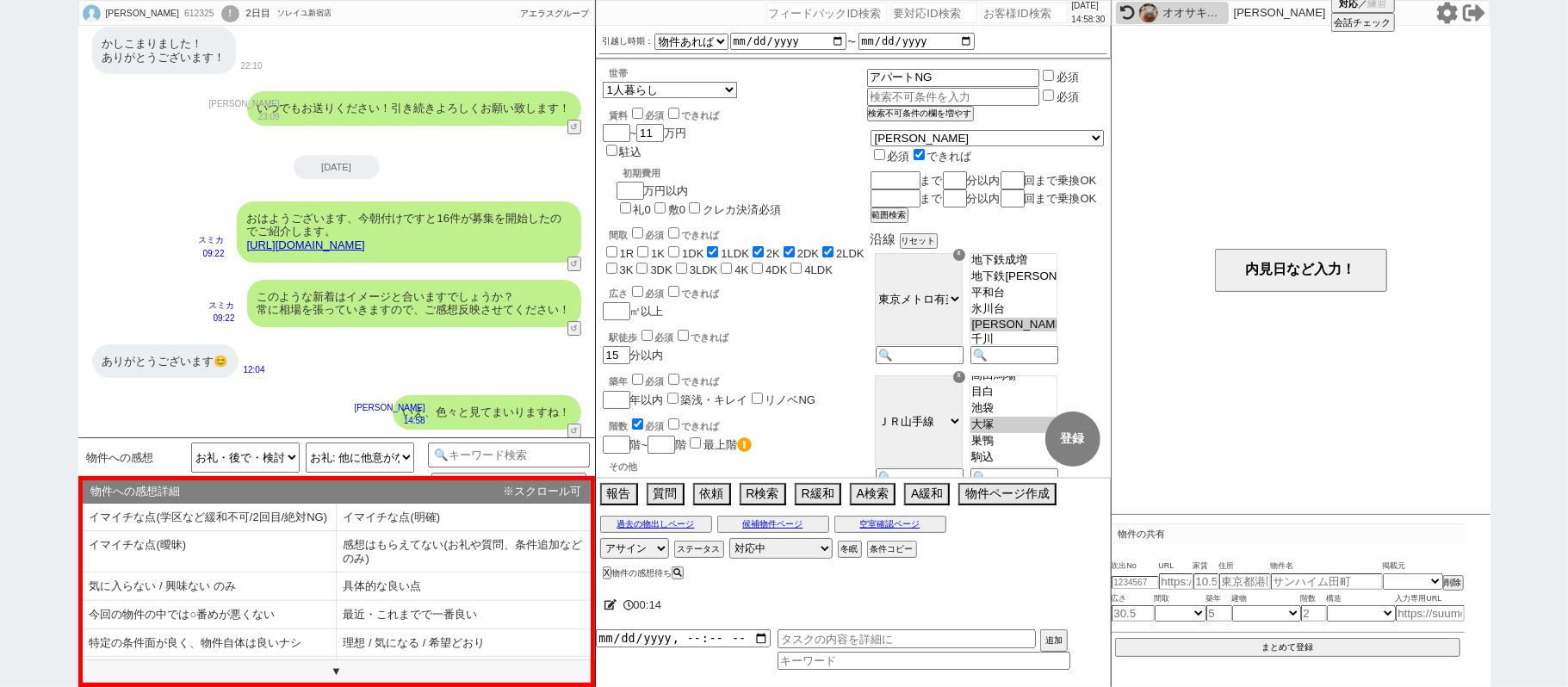
click at [356, 561] on li "感想はもらえてない(お礼や質問、条件追加などのみ)" at bounding box center [464, 552] width 254 height 42
type textarea "よければ物件の良かった点や、イマイチな点など教えて頂けますか？ 考慮してお探しします！"
select select "感想はもらえてない(お礼や質問、条件追加などのみ)"
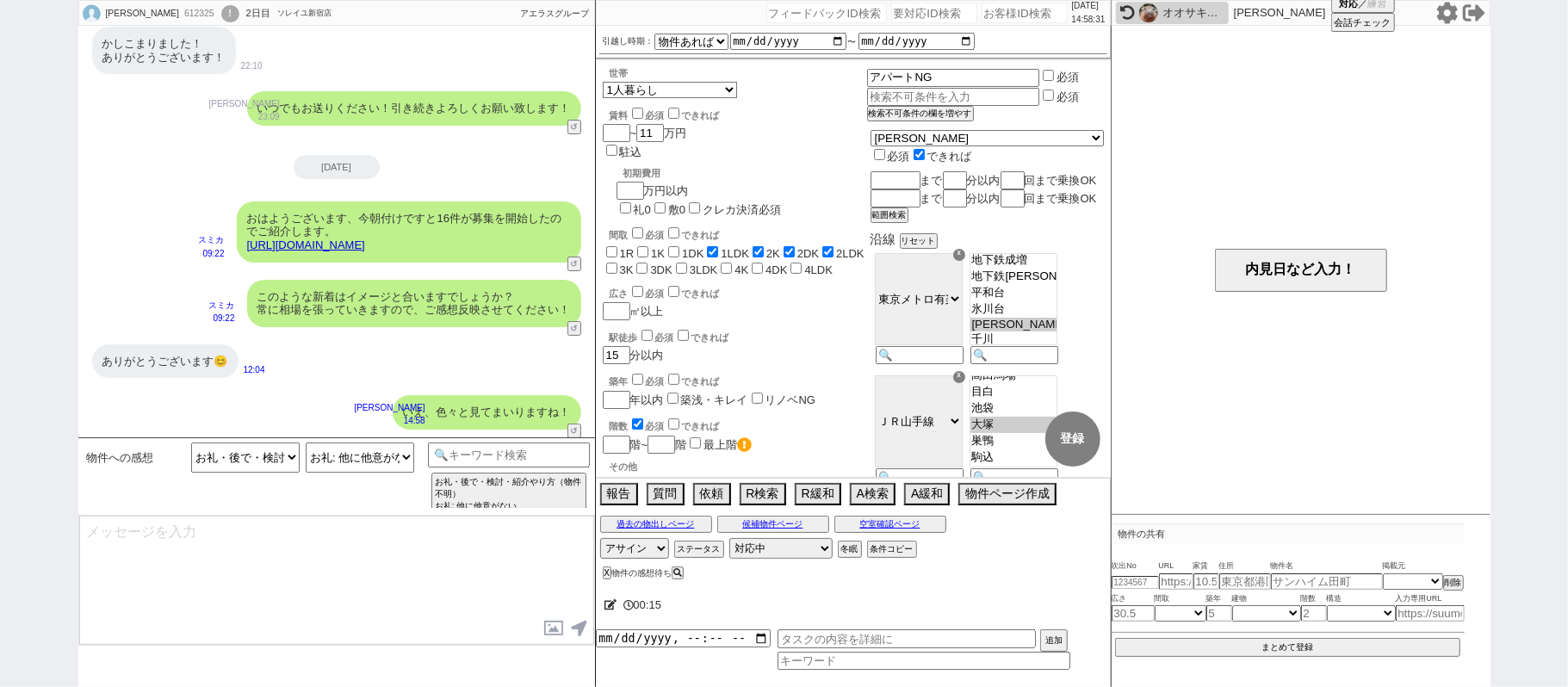
scroll to position [188, 0]
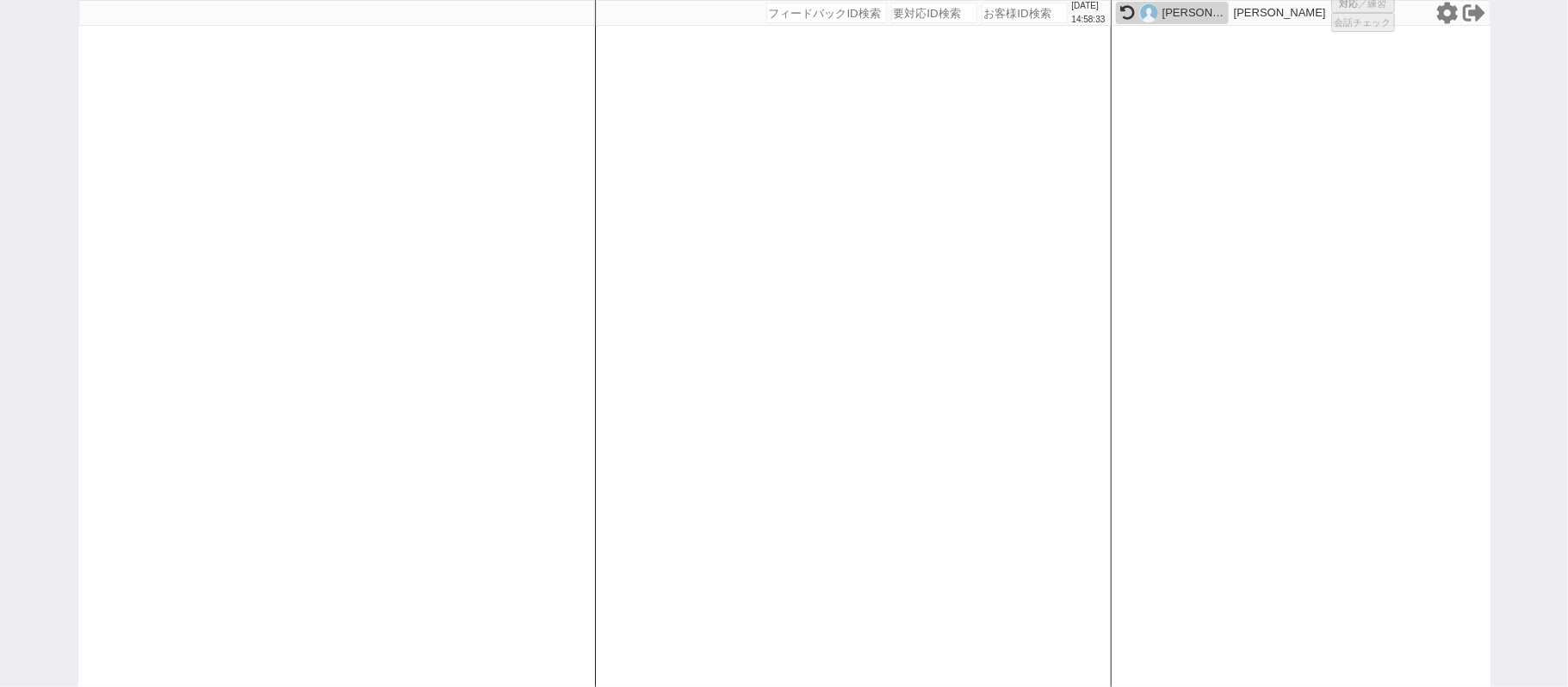
select select "1"
select select "2"
select select
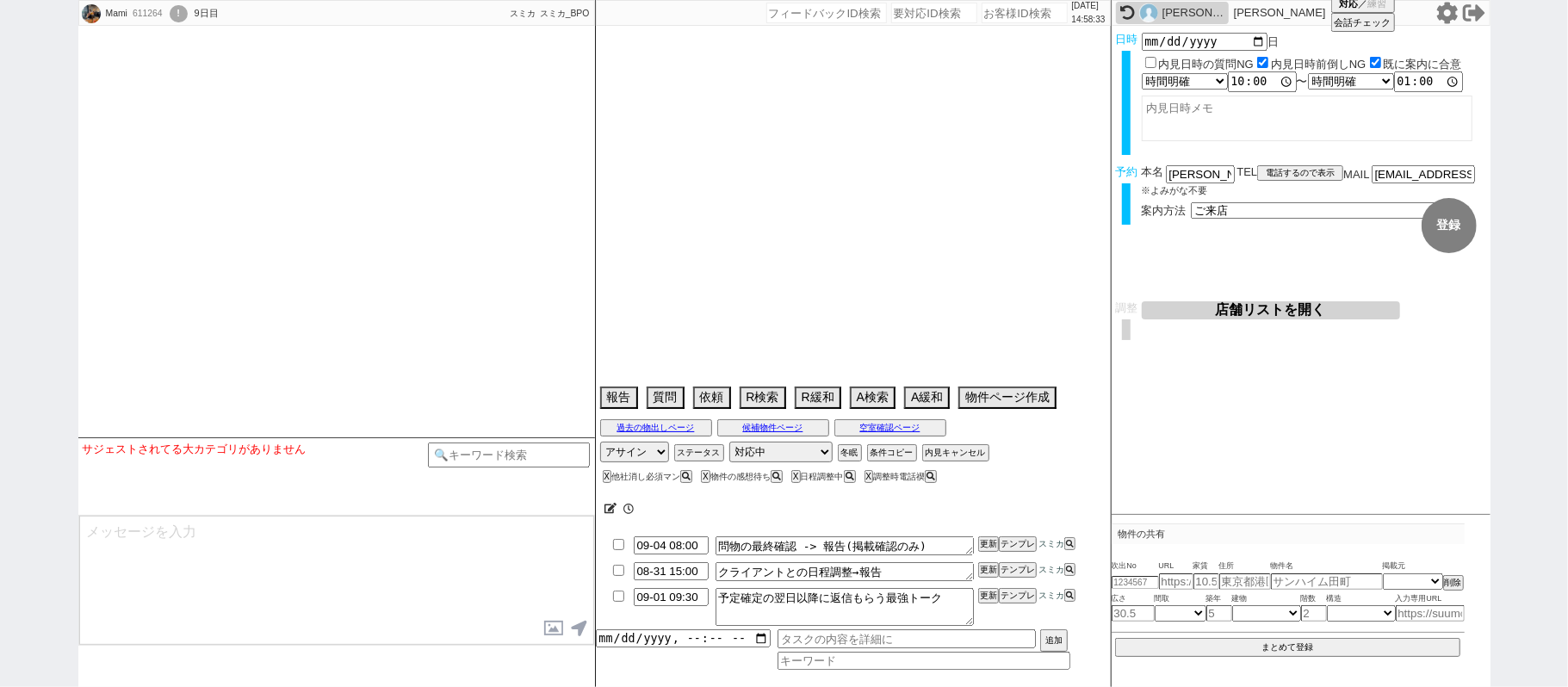
select select "2025"
select select "10"
select select "1"
select select "11"
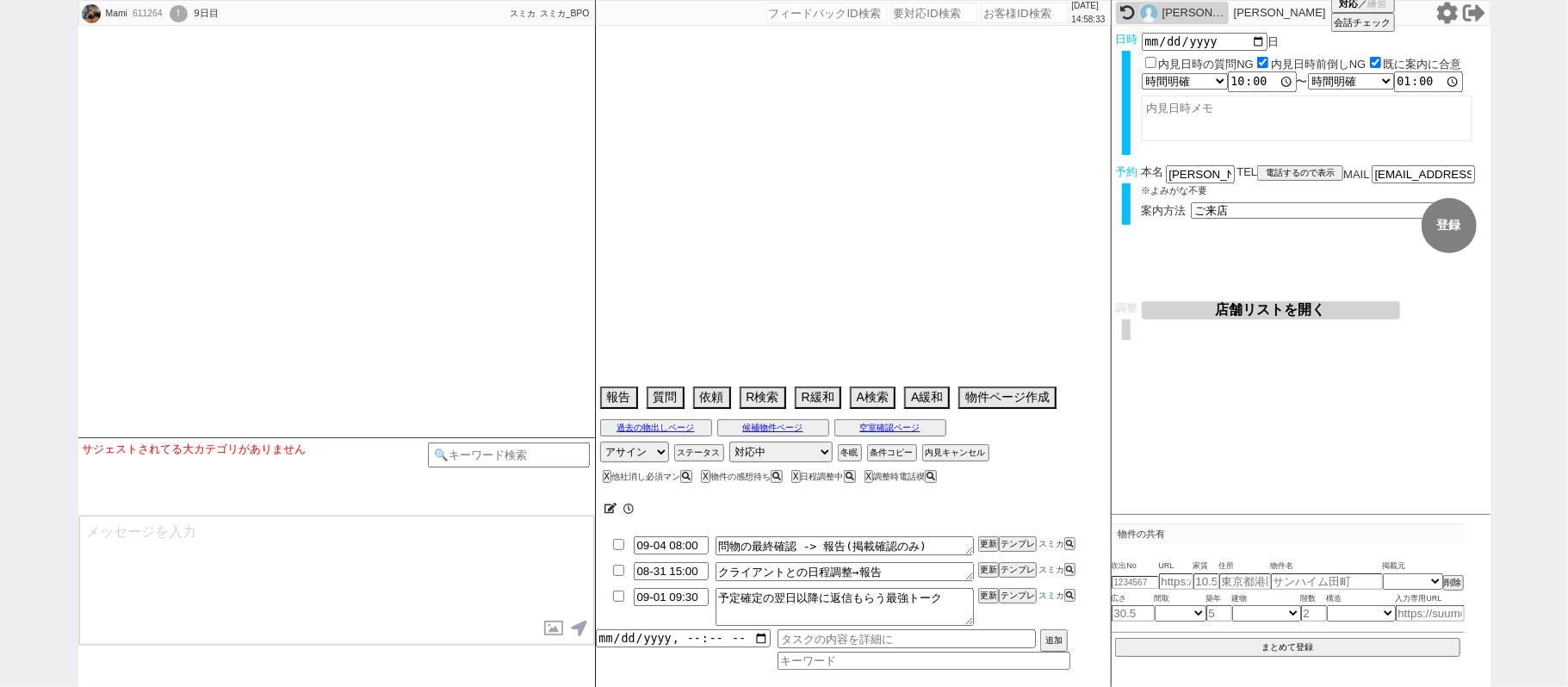
select select "35"
select select "1026"
select select "121"
select select "2967"
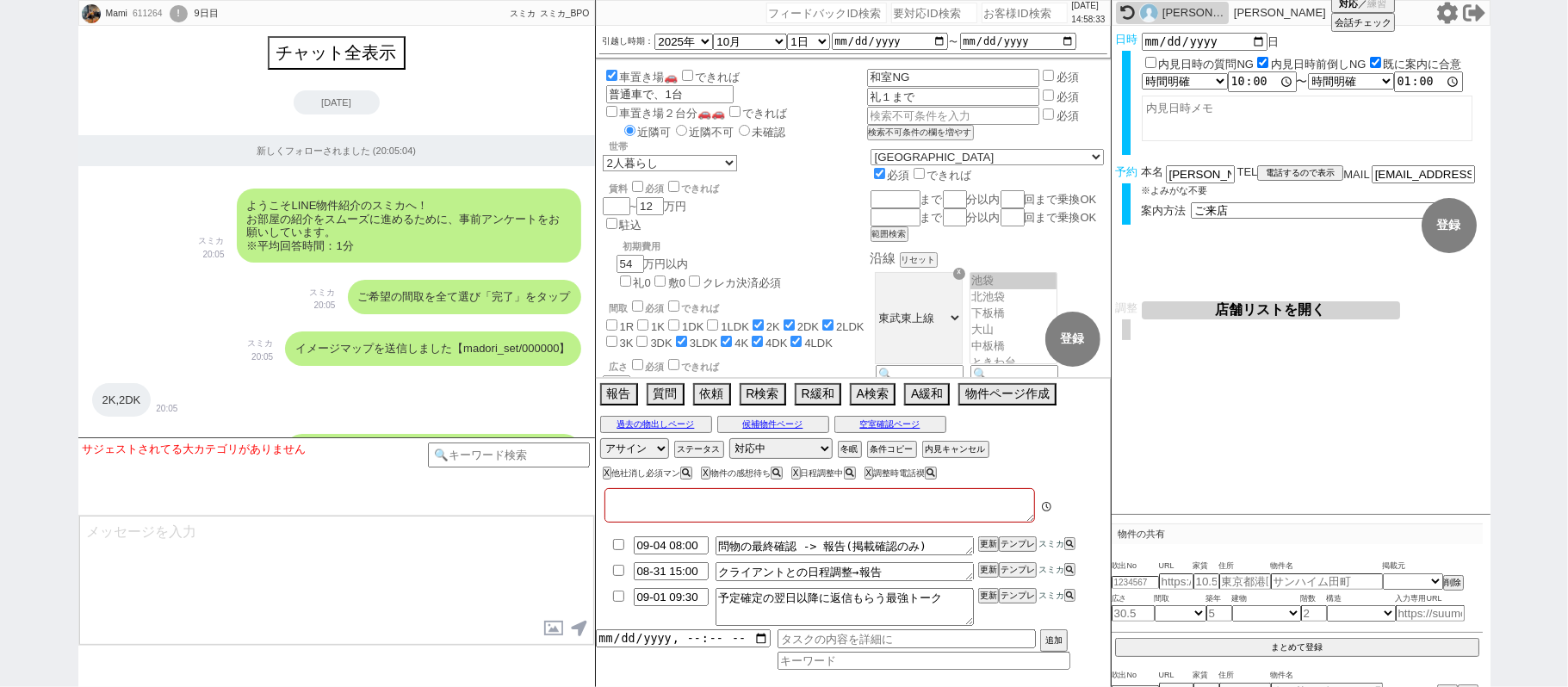
type textarea "9/6午後にai賃貸でパートナーが予約をとっている(ファインビラA)"
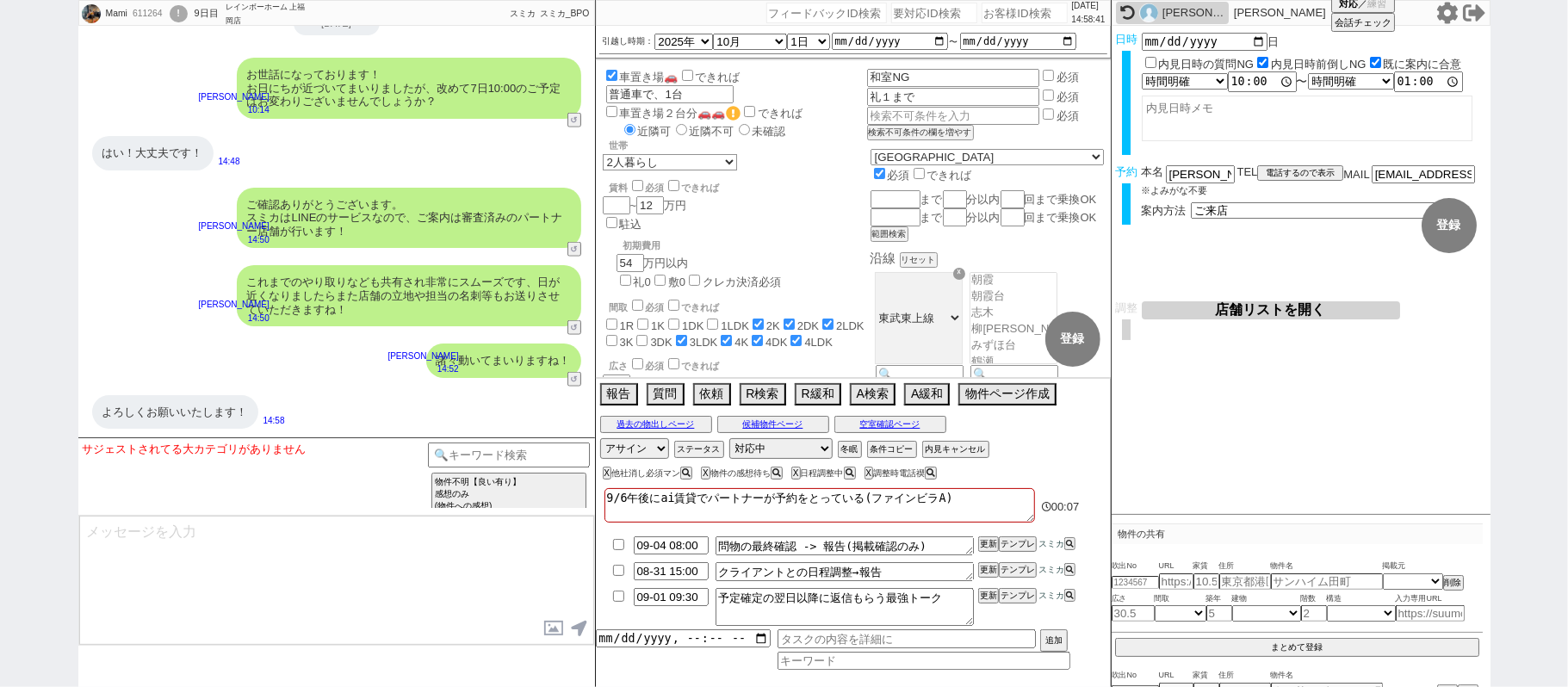
scroll to position [10969, 0]
click at [984, 394] on button "物件ページ作成 今は物件がないので押せません" at bounding box center [1005, 392] width 95 height 19
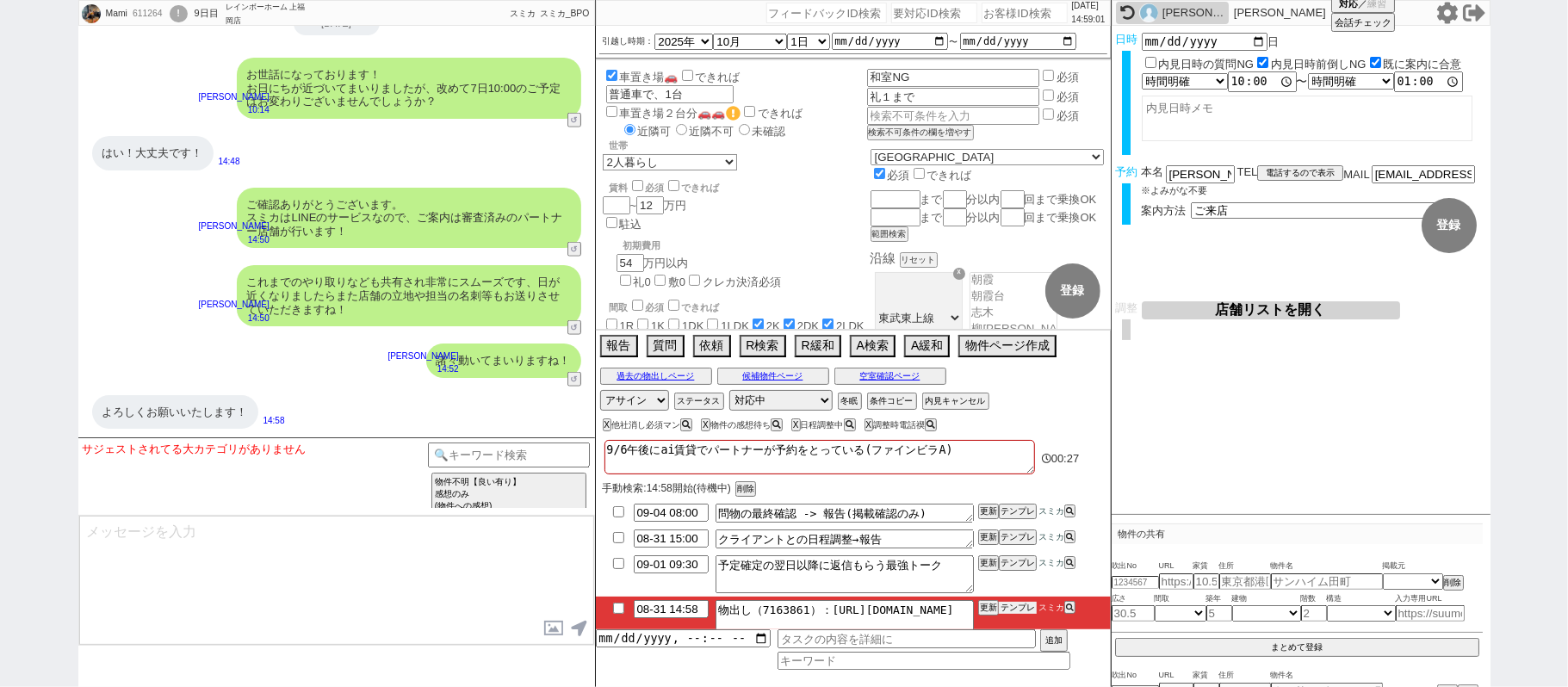
click at [1013, 617] on li "08-31 14:58 物出し（7163861）：https://jent-crm.com/2ng-84y191pn3984hy/introduction_p…" at bounding box center [853, 628] width 515 height 63
click at [1023, 610] on button "テンプレ" at bounding box center [1018, 608] width 38 height 12
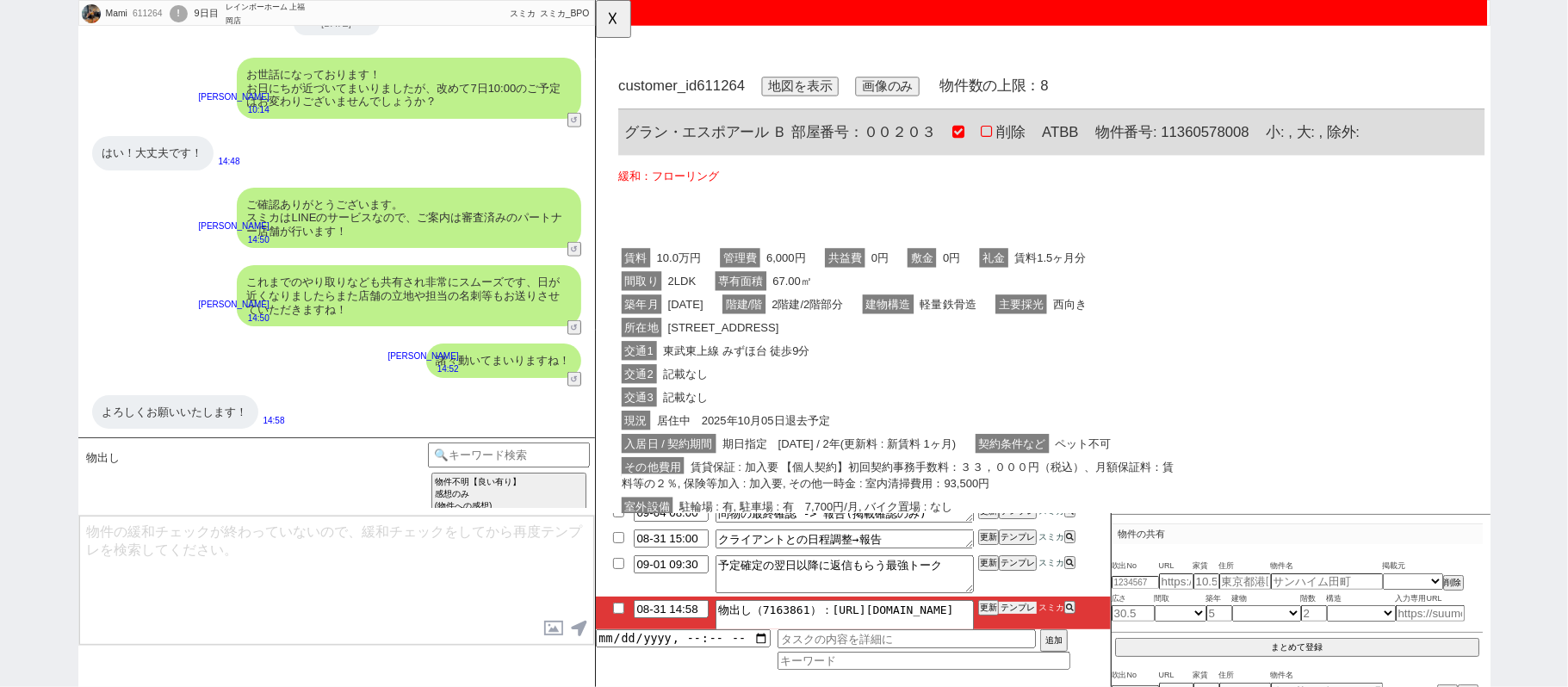
scroll to position [0, 0]
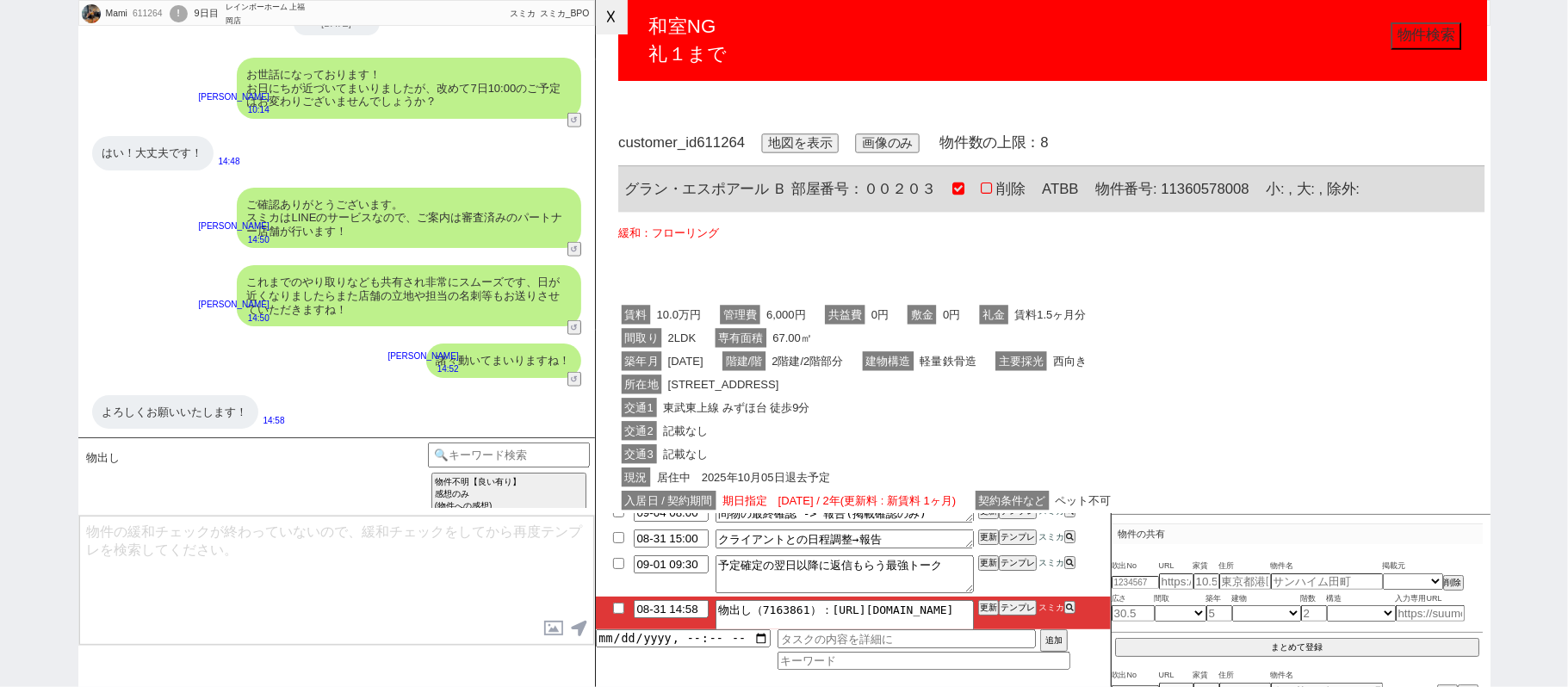
click at [617, 25] on button "☓" at bounding box center [611, 17] width 32 height 35
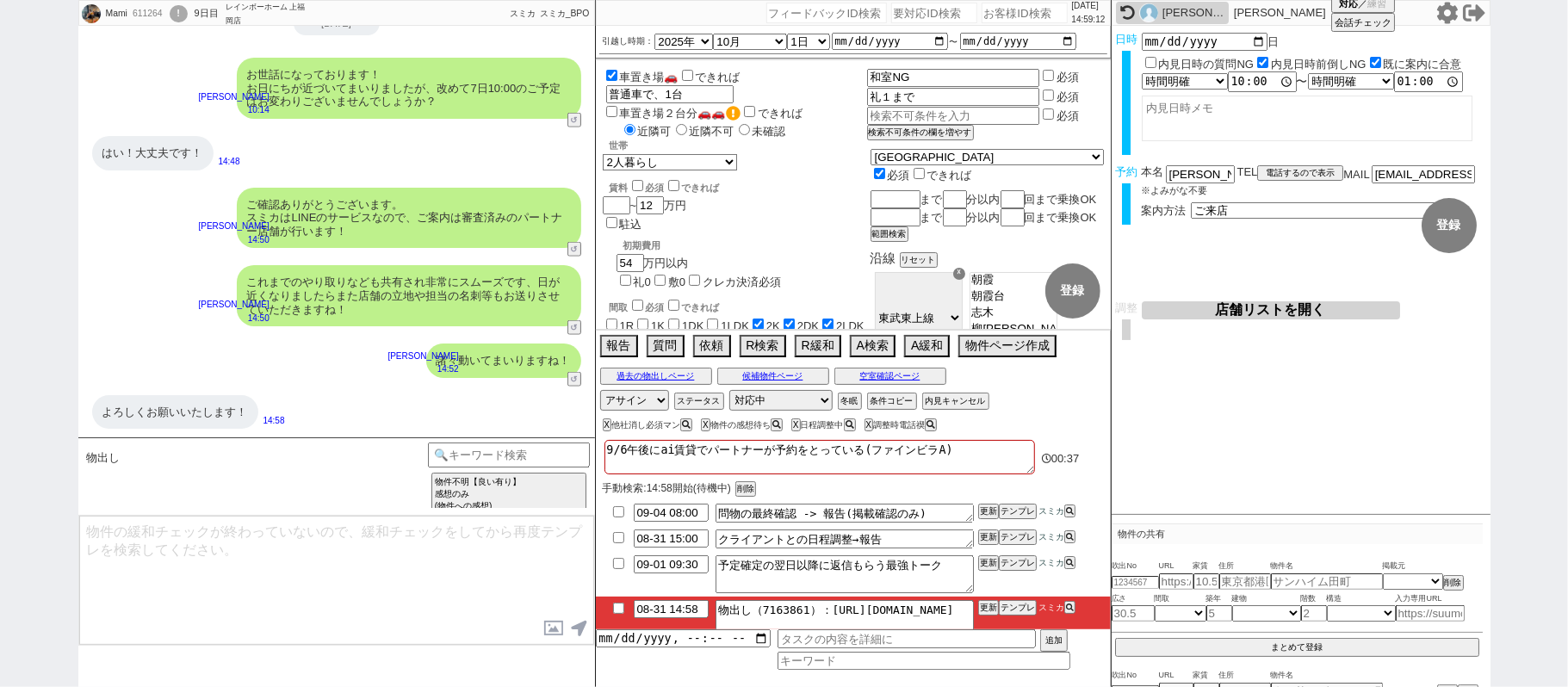
click at [624, 611] on input "checkbox" at bounding box center [618, 608] width 25 height 11
checkbox input "true"
drag, startPoint x: 982, startPoint y: 607, endPoint x: 981, endPoint y: 586, distance: 21.0
click at [982, 601] on li "08-31 14:58 物出し（7163861）：https://jent-crm.com/2ng-84y191pn3984hy/introduction_p…" at bounding box center [853, 628] width 515 height 63
drag, startPoint x: 981, startPoint y: 586, endPoint x: 981, endPoint y: 596, distance: 10.0
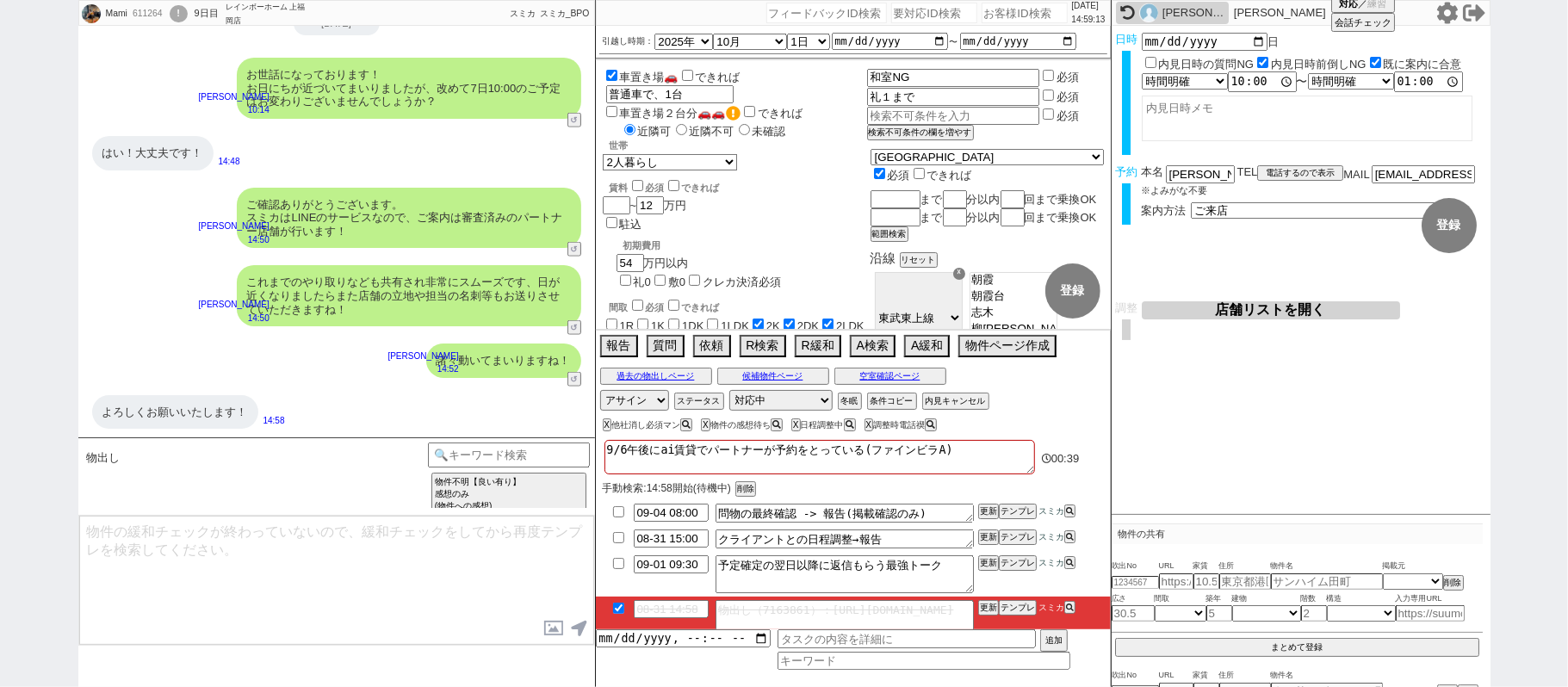
click at [981, 589] on li "09-01 09:30 予定確定の翌日以降に返信もらう最強トーク 更新 テンプレ スミカ" at bounding box center [853, 574] width 515 height 44
click at [981, 596] on li "09-01 09:30 予定確定の翌日以降に返信もらう最強トーク 更新 テンプレ スミカ" at bounding box center [853, 574] width 515 height 44
click at [979, 590] on li "09-01 09:30 予定確定の翌日以降に返信もらう最強トーク 更新 テンプレ スミカ" at bounding box center [853, 574] width 515 height 44
click at [752, 489] on button "削除" at bounding box center [744, 490] width 17 height 12
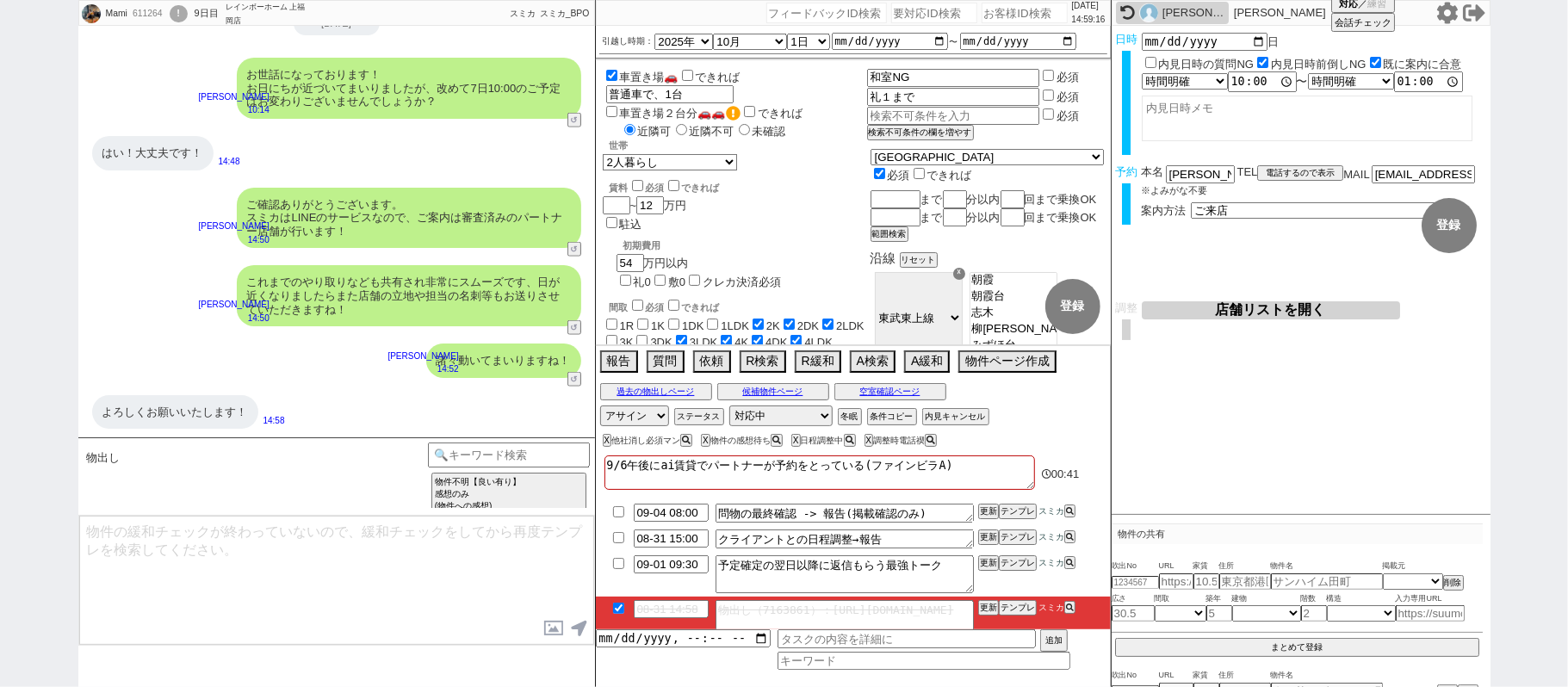
drag, startPoint x: 1190, startPoint y: 310, endPoint x: 1181, endPoint y: 311, distance: 9.1
click at [1189, 310] on button "店舗リストを開く" at bounding box center [1271, 310] width 258 height 18
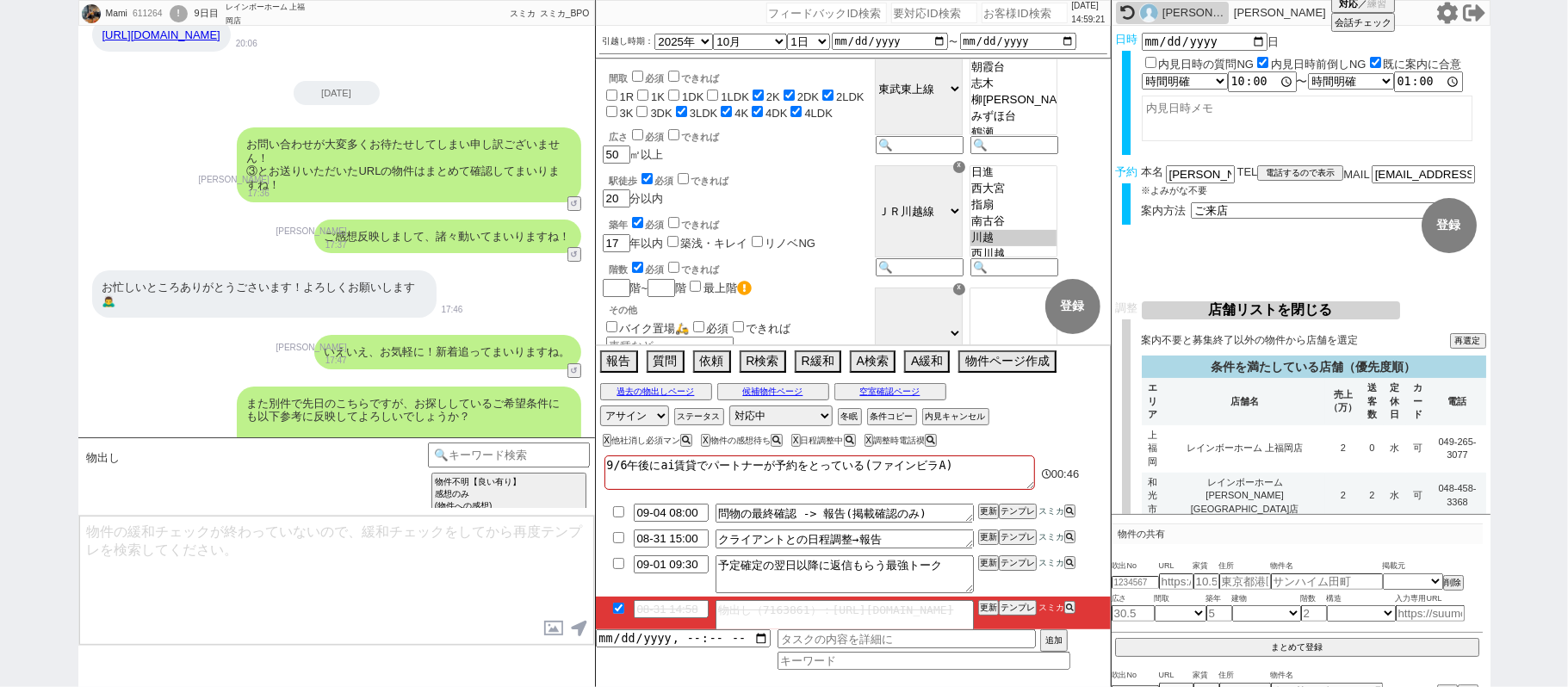
scroll to position [8902, 0]
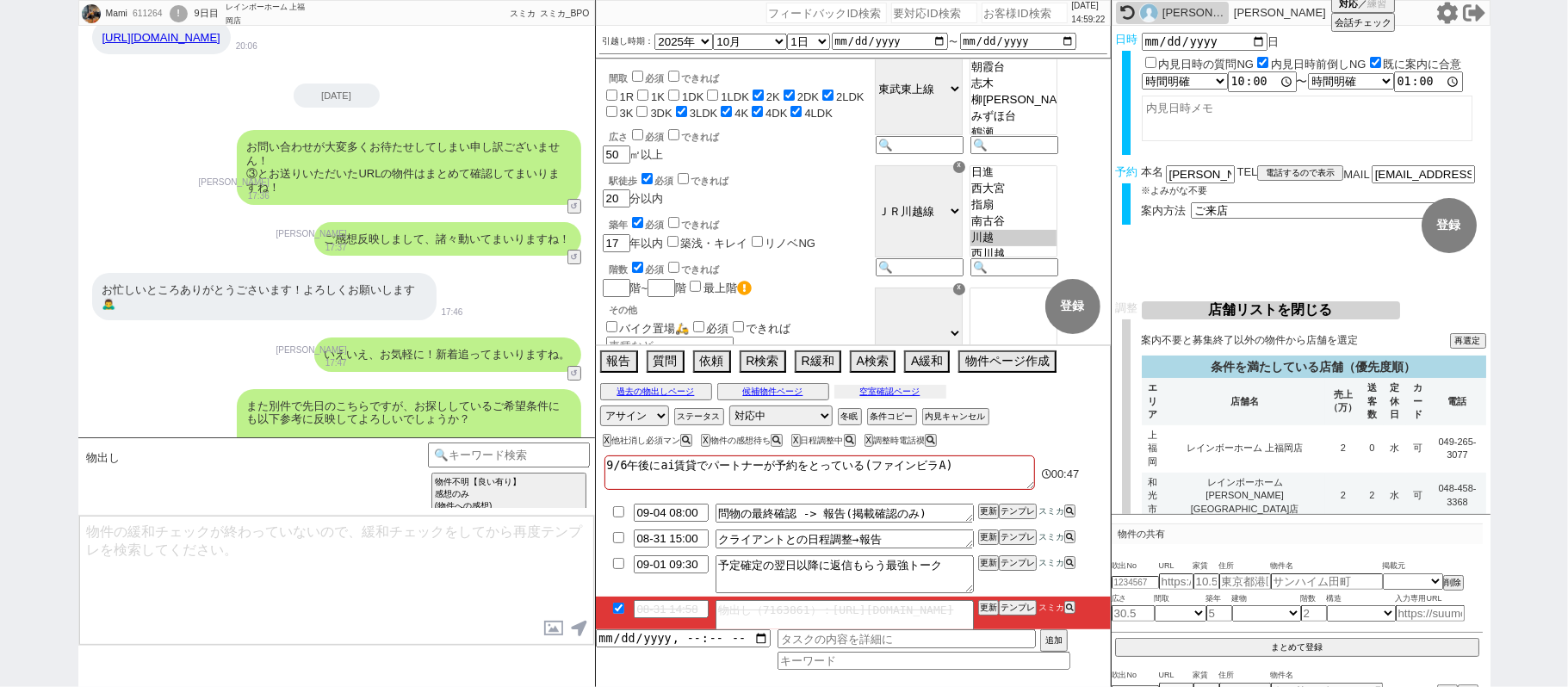
click at [899, 387] on button "空室確認ページ" at bounding box center [890, 391] width 112 height 14
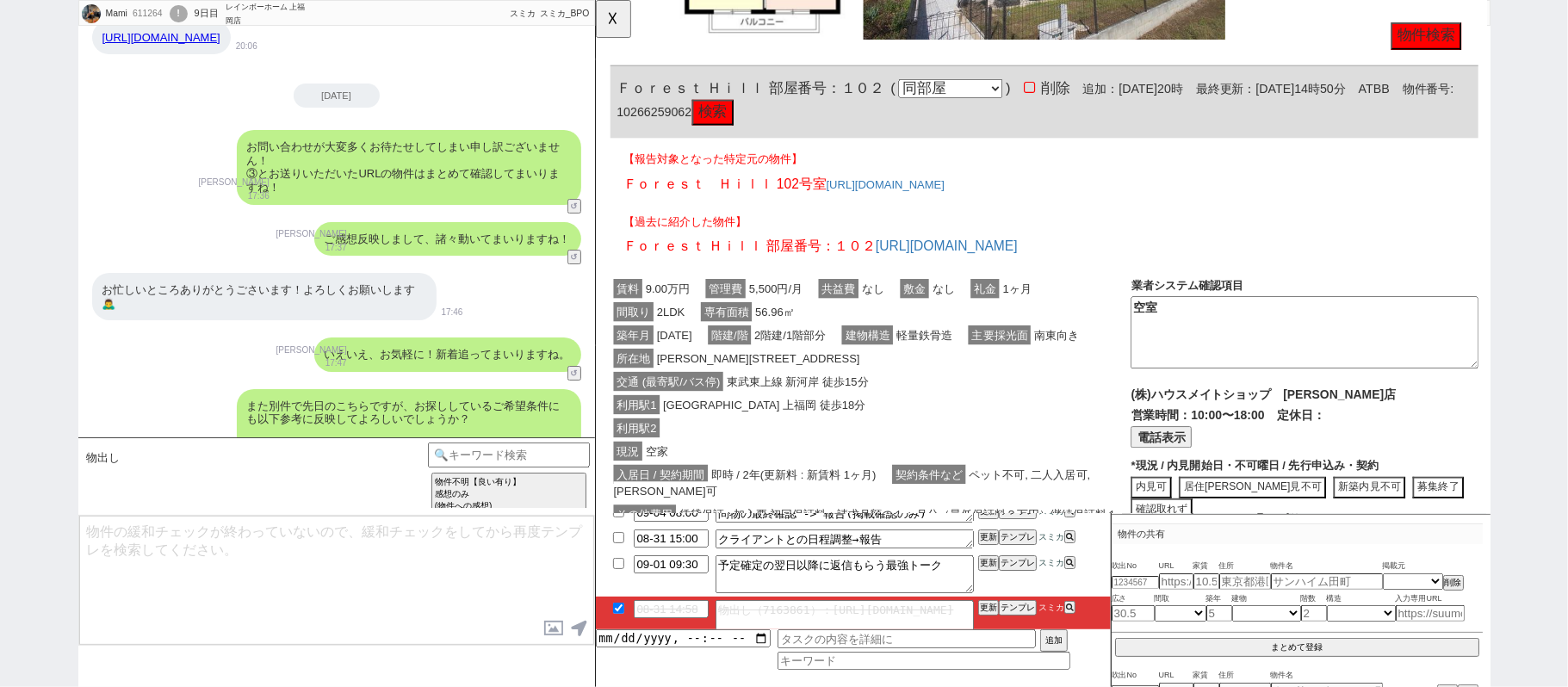
scroll to position [2911, 0]
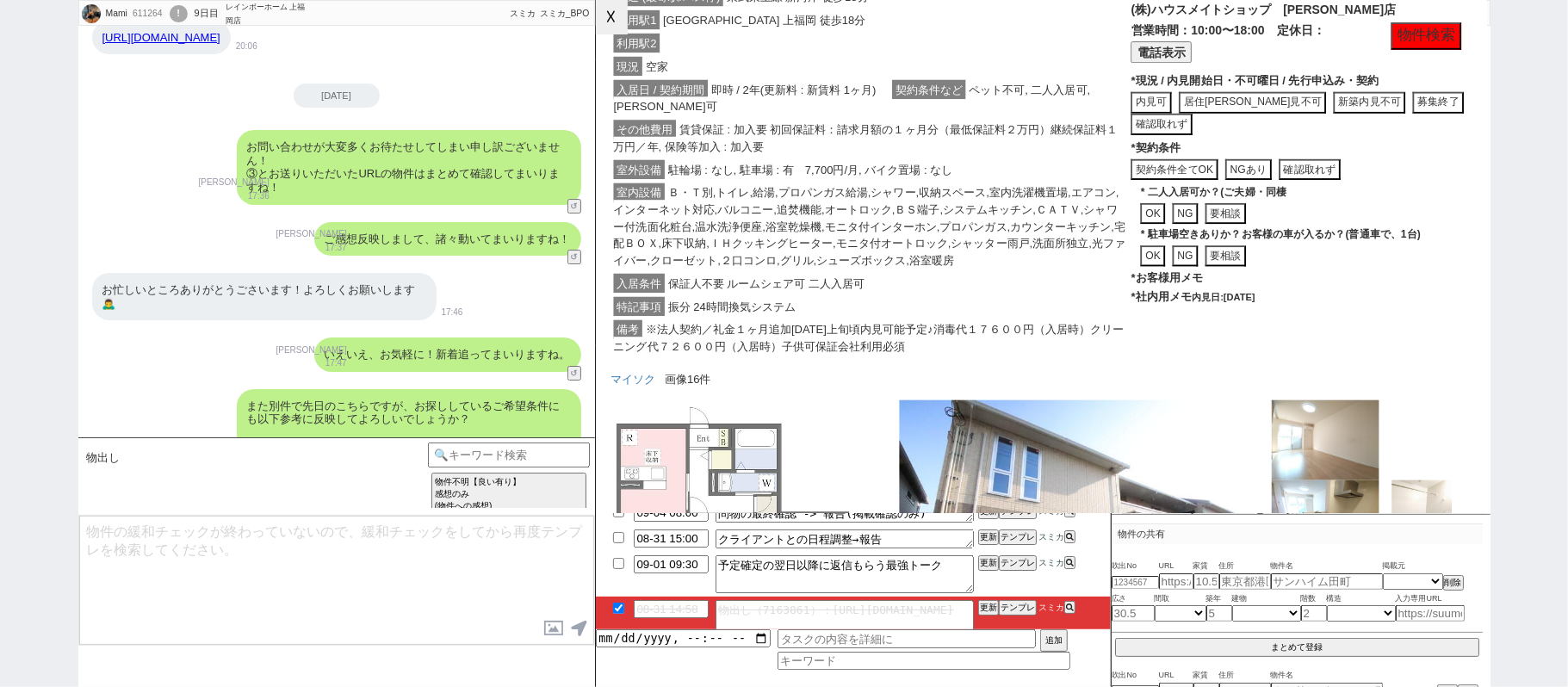
click at [610, 28] on button "☓" at bounding box center [611, 17] width 32 height 35
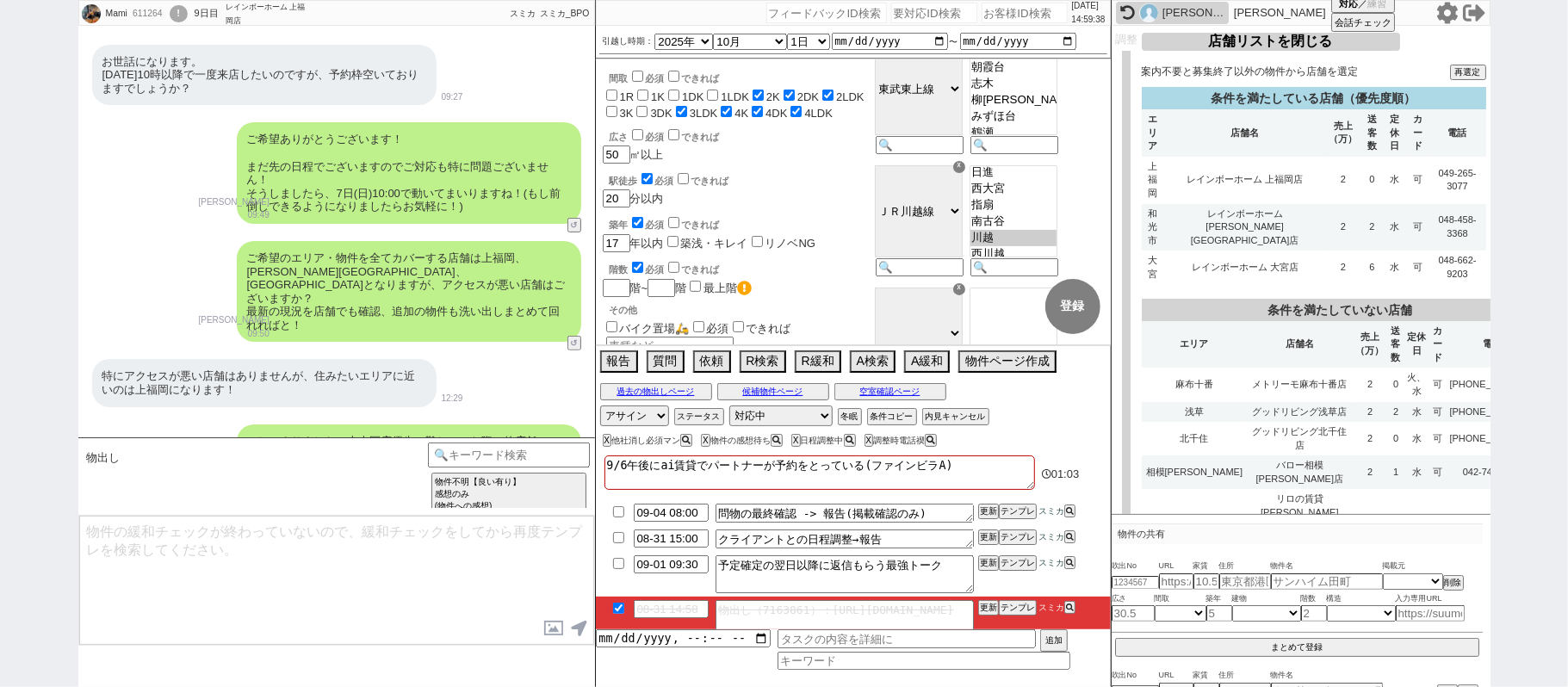
scroll to position [0, 0]
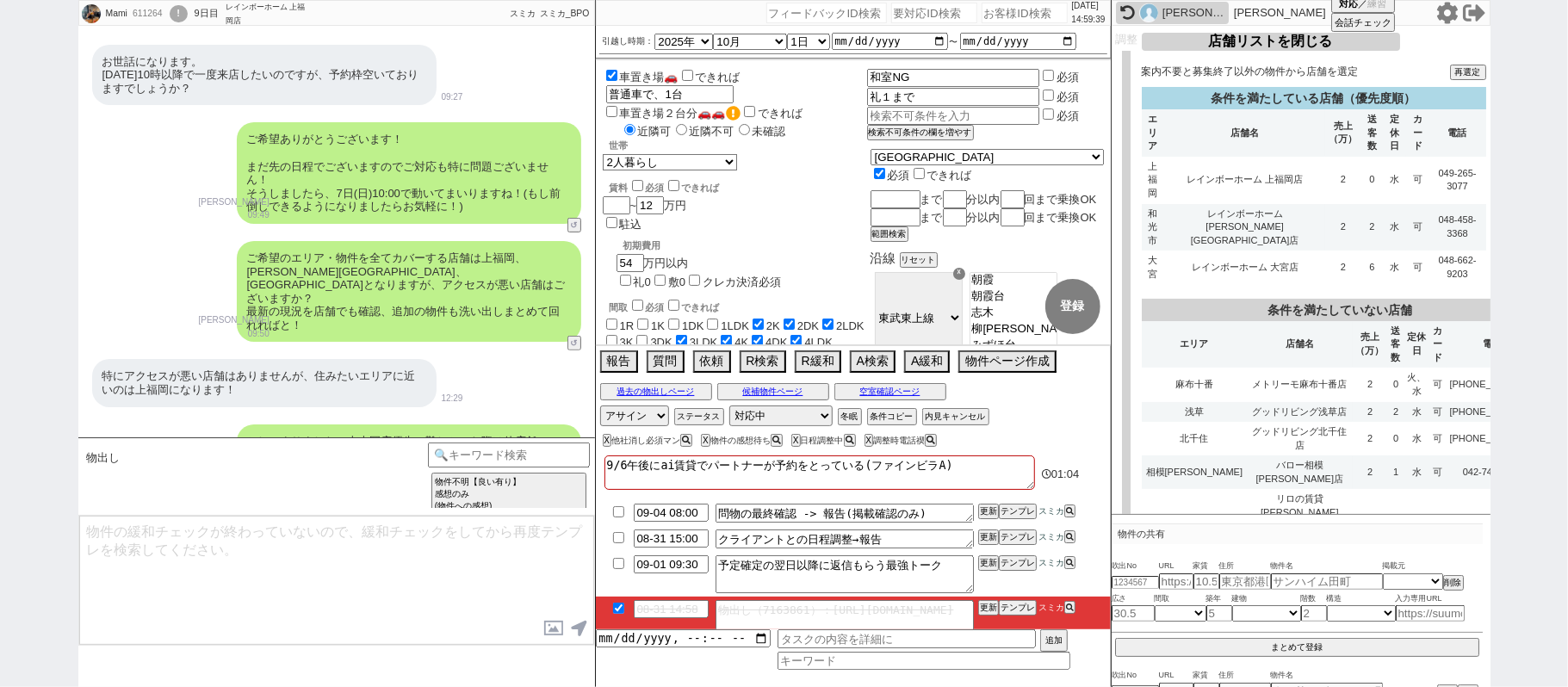
click at [1269, 157] on td "レインボーホーム 上福岡店" at bounding box center [1244, 180] width 161 height 47
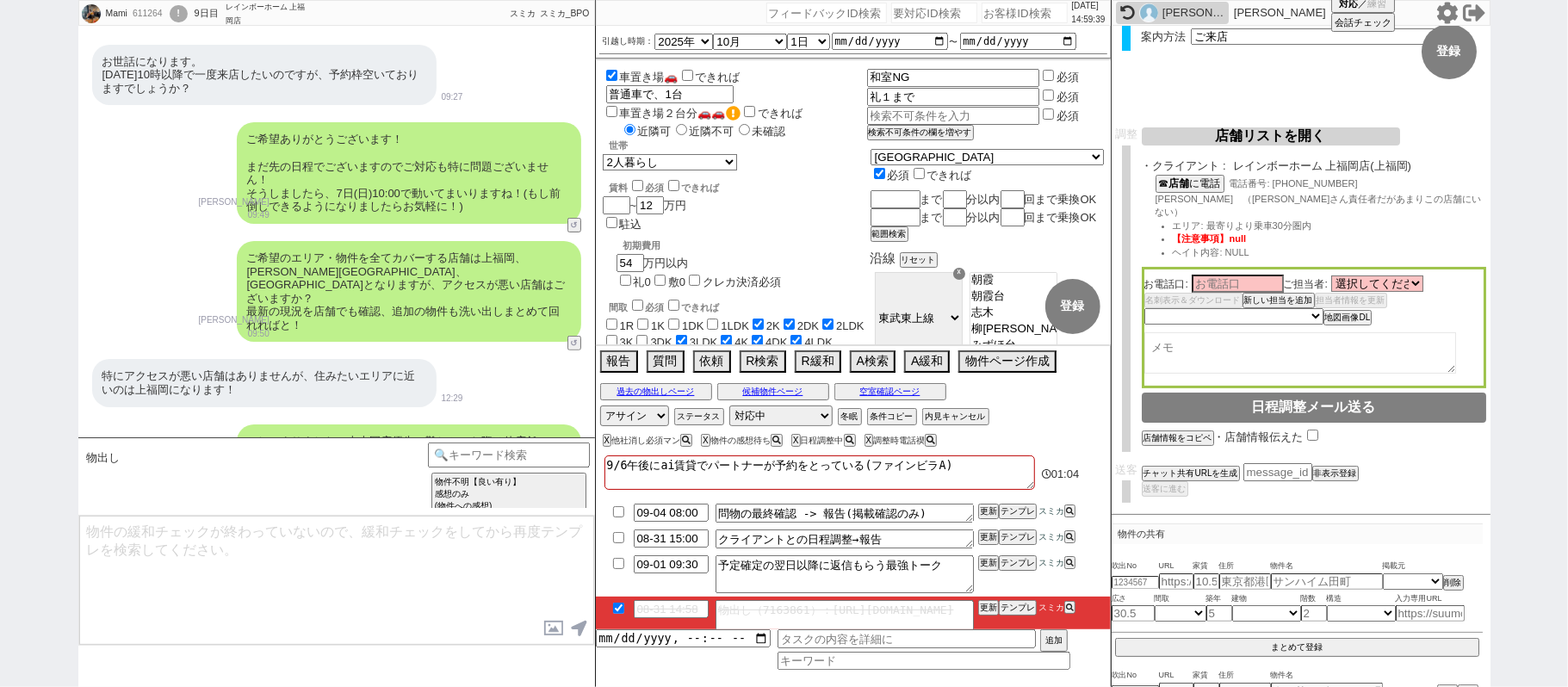
scroll to position [155, 0]
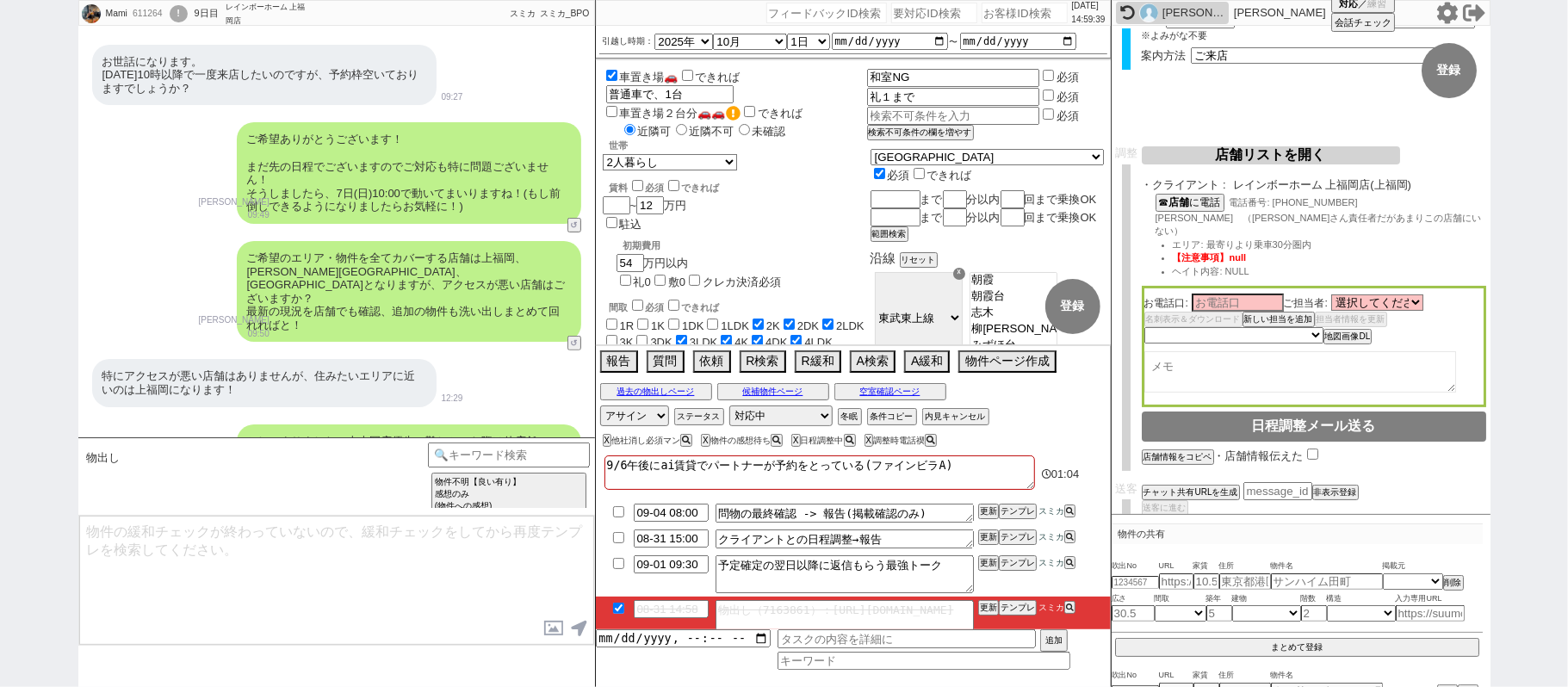
type input "08-31 10:00"
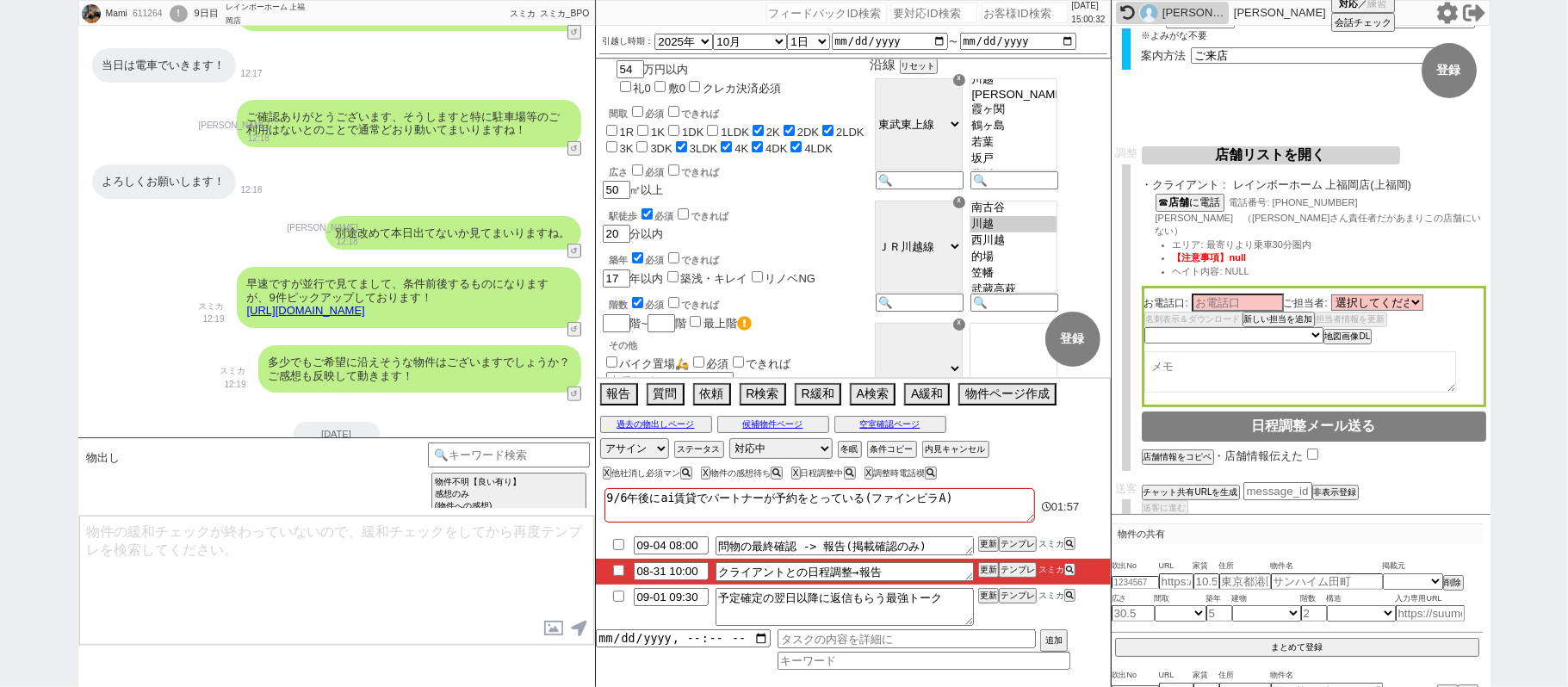
scroll to position [10968, 0]
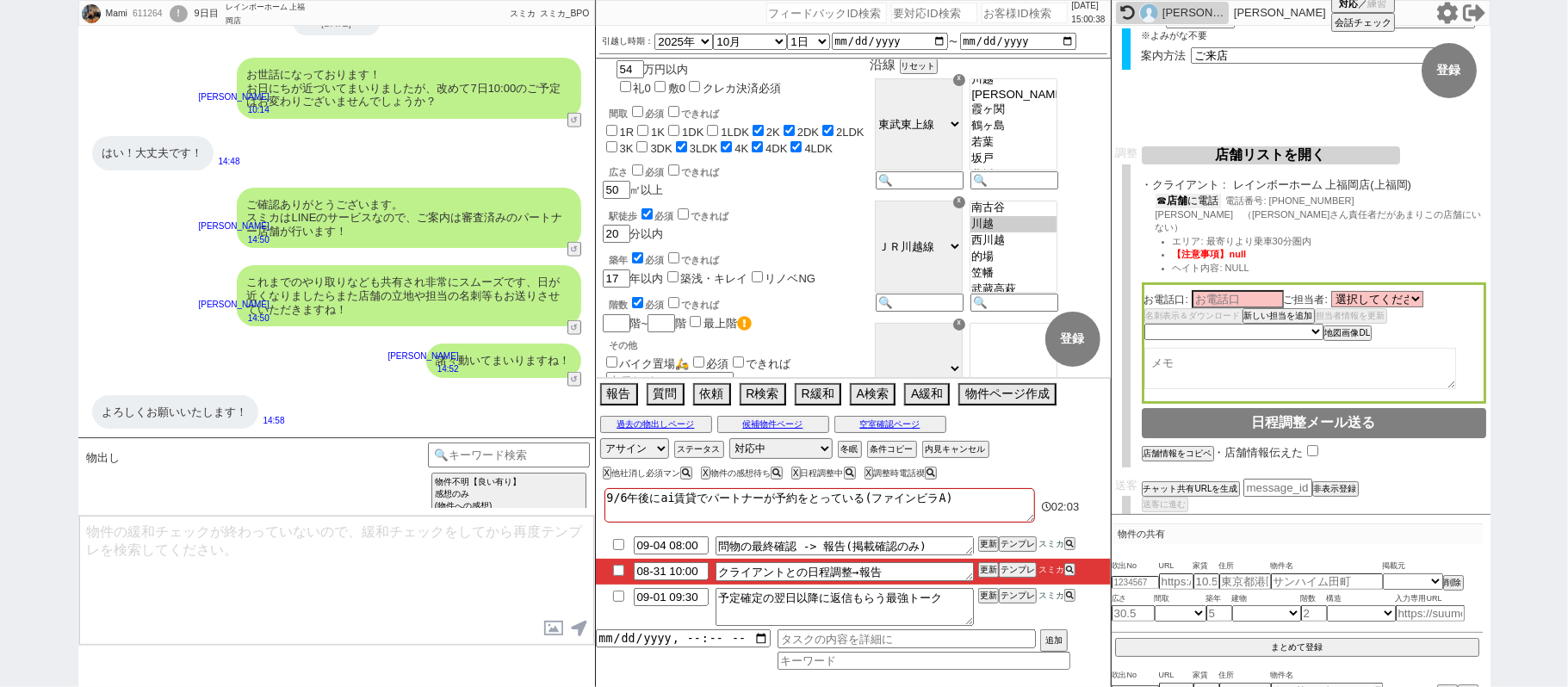
click at [1203, 202] on button "☎ 店舗 に電話" at bounding box center [1187, 201] width 65 height 15
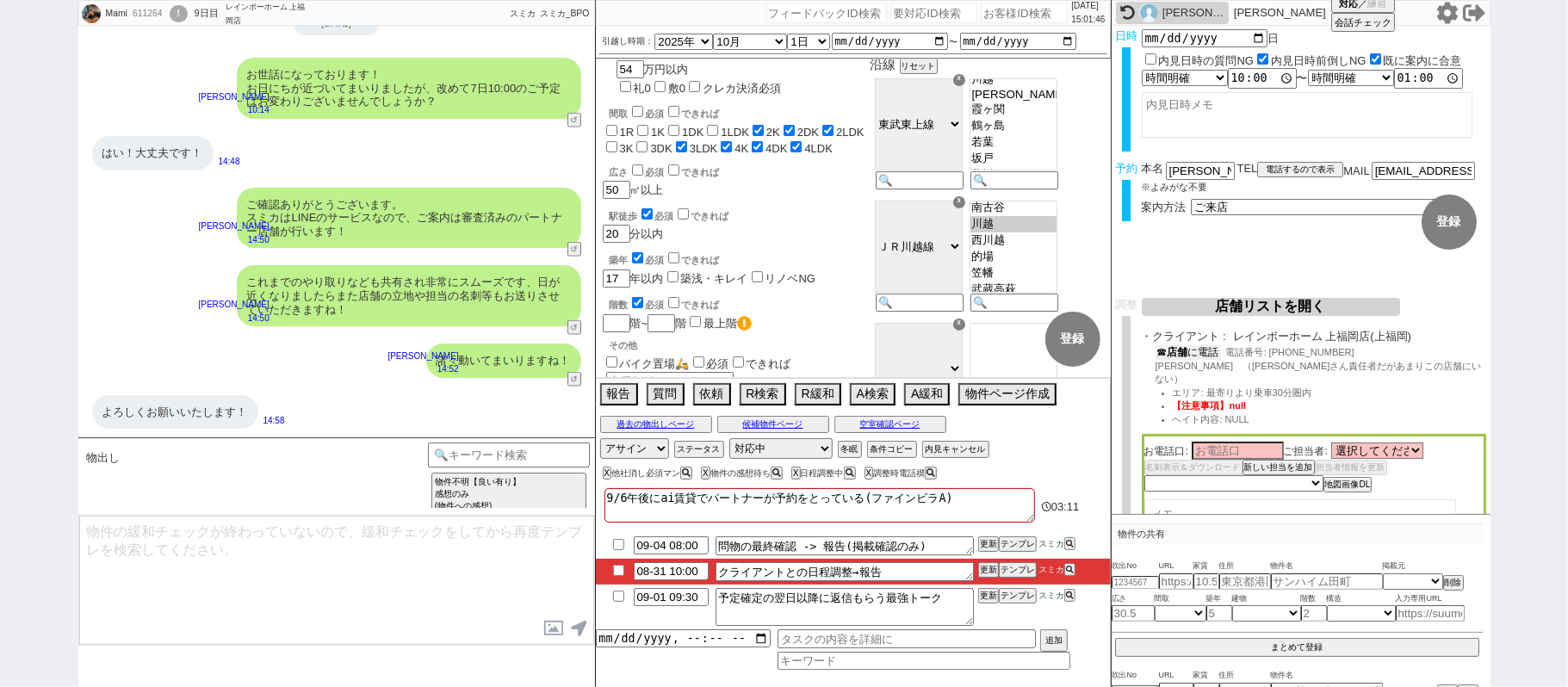
scroll to position [0, 0]
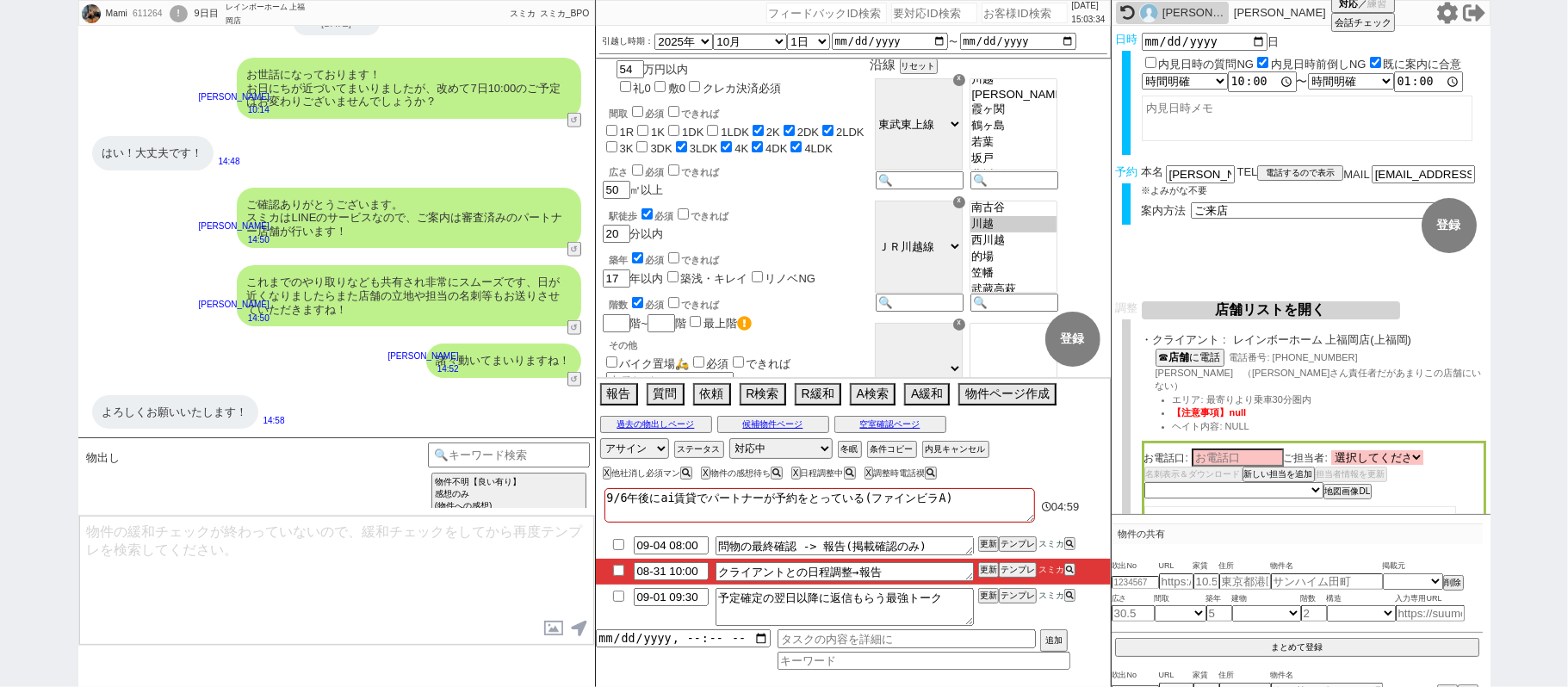
click at [1422, 441] on div "お電話口: ご担当者: 選択してください 後藤 拓真 有馬 由裕 三上 洋一 木村 健太 阿部 健太 大下 直也 名刺表示＆ダウンロード 新しい担当を追加 担…" at bounding box center [1314, 502] width 344 height 122
drag, startPoint x: 1234, startPoint y: 338, endPoint x: 1376, endPoint y: 336, distance: 142.0
click at [1376, 336] on span "レインボーホーム 上福岡店(上福岡)" at bounding box center [1359, 340] width 253 height 14
click at [1409, 450] on select "選択してください 後藤 拓真 有馬 由裕 三上 洋一 木村 健太 阿部 健太 大下 直也" at bounding box center [1377, 457] width 92 height 15
copy span "レインボーホーム 上福岡店("
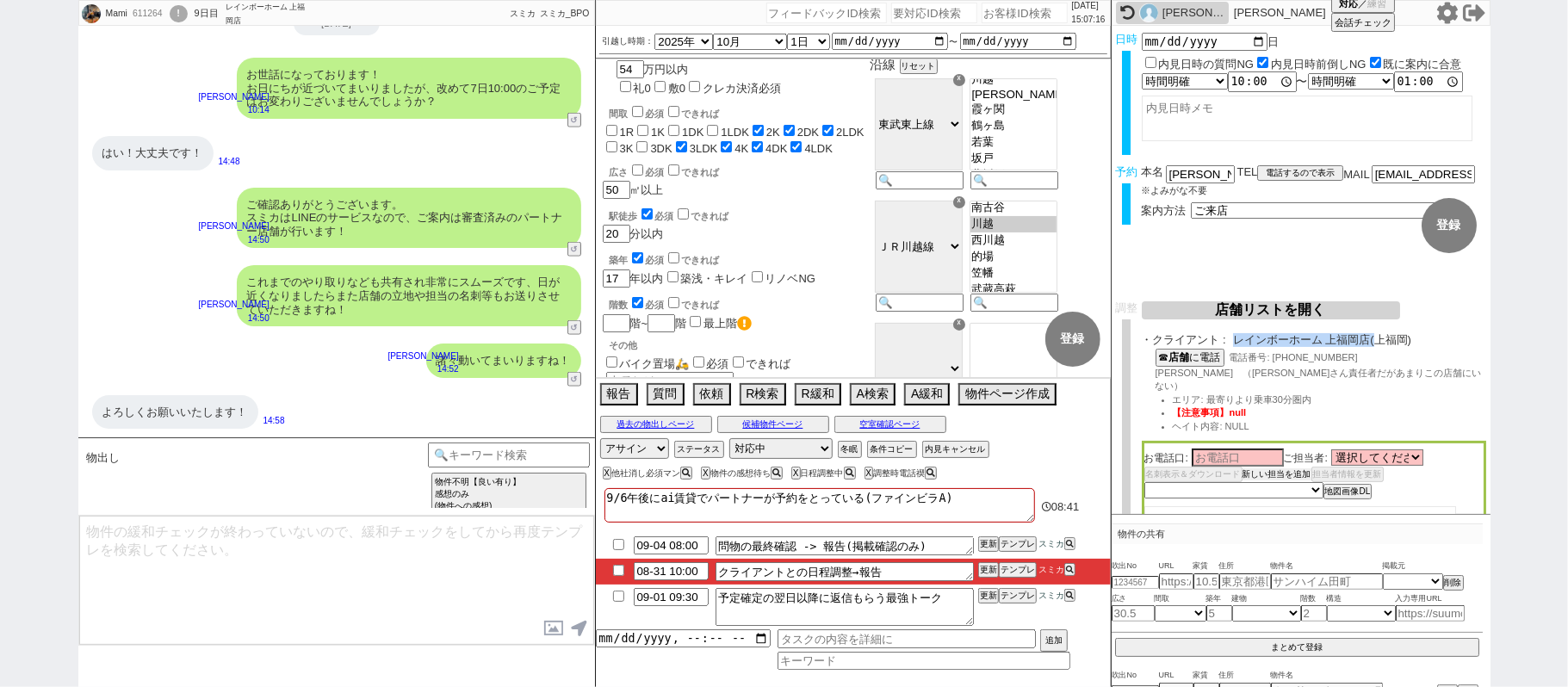
click at [1284, 468] on button "新しい担当を追加" at bounding box center [1276, 474] width 69 height 12
click at [1231, 510] on input "text" at bounding box center [1206, 517] width 92 height 15
paste input "石毛雅人"
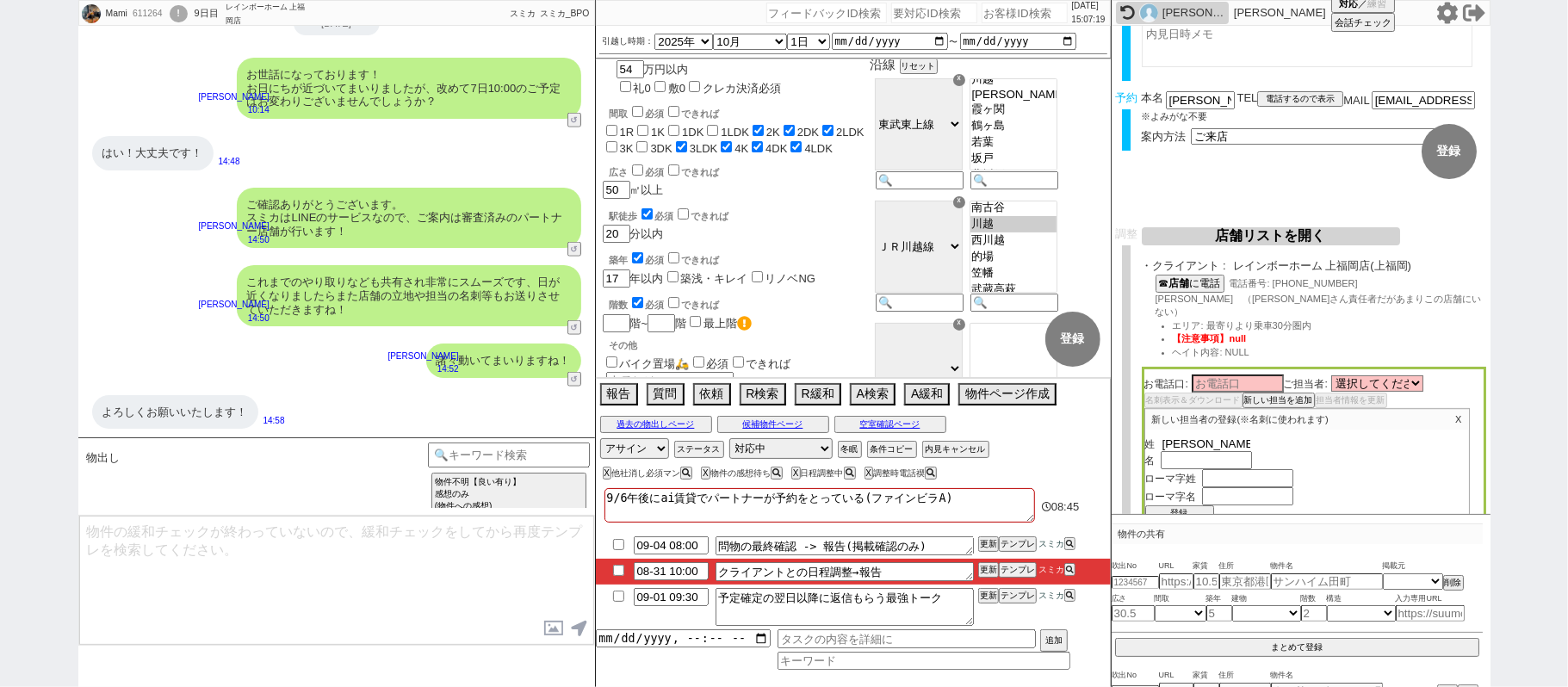
scroll to position [115, 0]
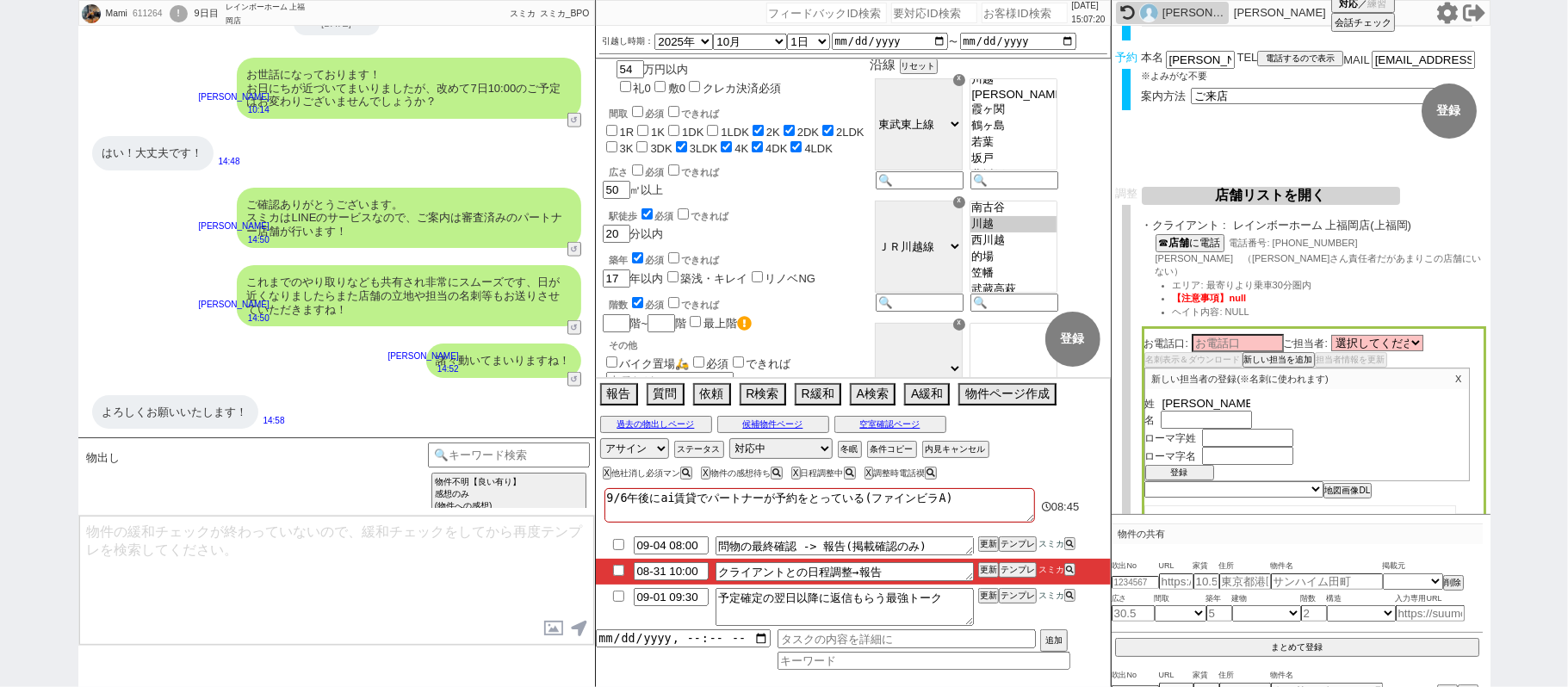
type input "石毛"
click at [1228, 414] on input "text" at bounding box center [1206, 421] width 92 height 15
paste input "雅人"
type input "雅人"
click at [1251, 432] on input "text" at bounding box center [1248, 439] width 92 height 15
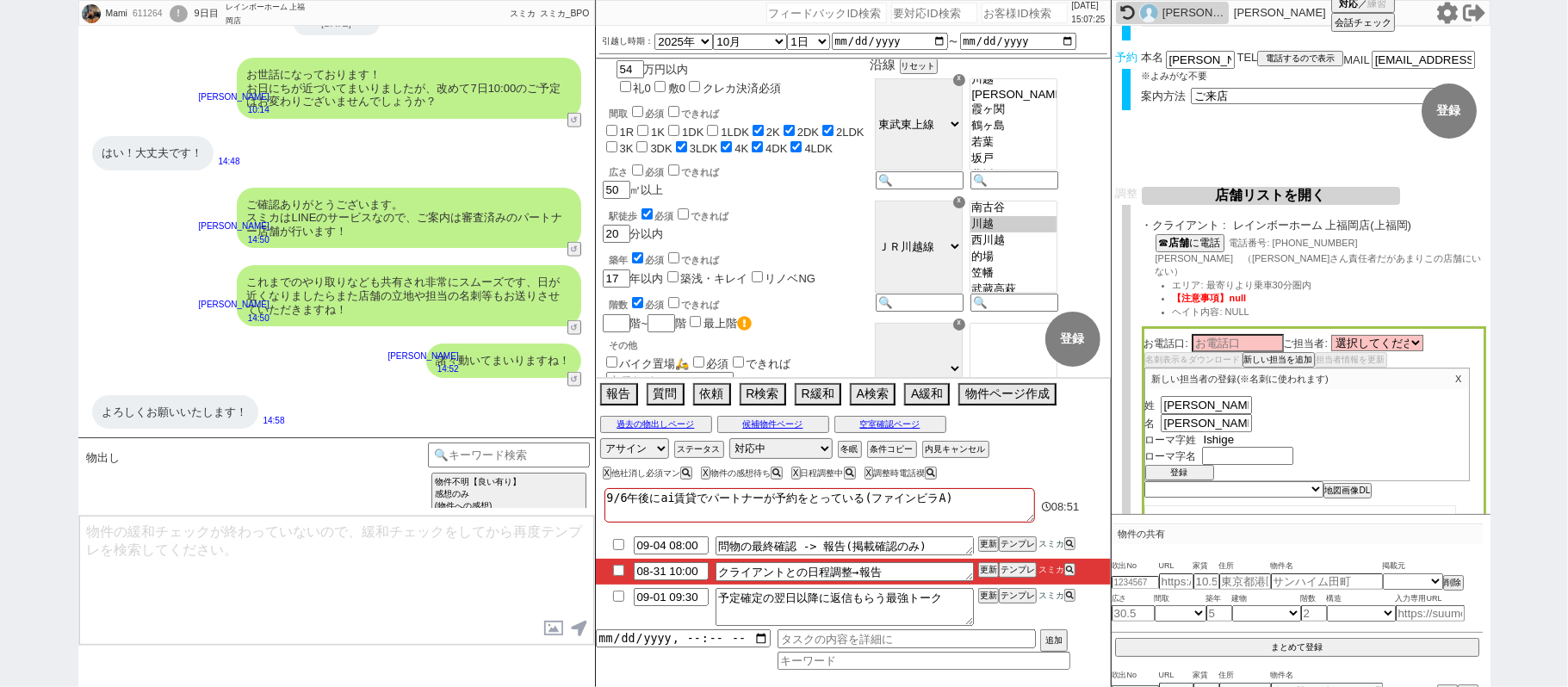
type input "Ishige"
click at [1409, 414] on div "名 雅人" at bounding box center [1307, 423] width 324 height 18
click at [1269, 450] on input "text" at bounding box center [1248, 457] width 92 height 15
type input "Masato"
click at [1358, 432] on div "ローマ字姓 Ishige" at bounding box center [1307, 441] width 324 height 18
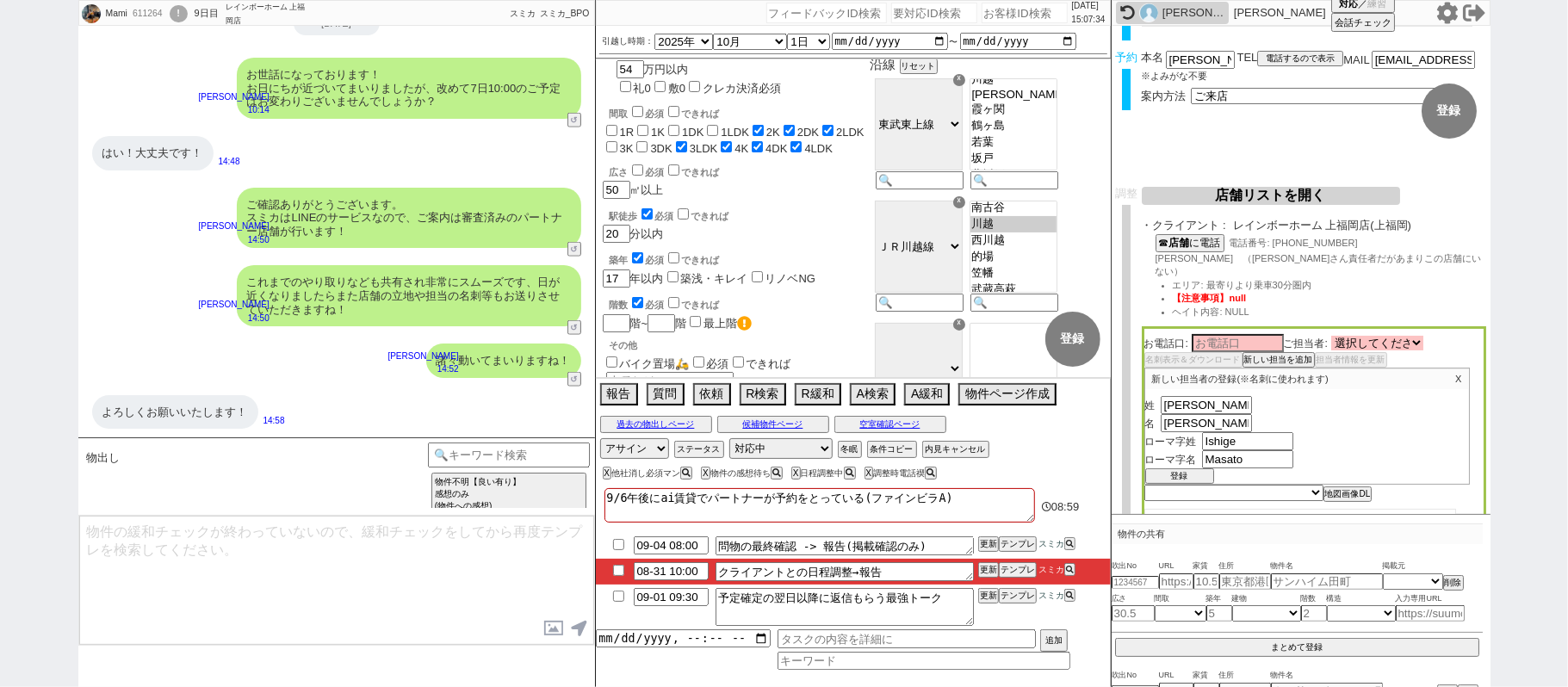
click at [1365, 336] on select "選択してください 後藤 拓真 有馬 由裕 三上 洋一 木村 健太 阿部 健太 大下 直也" at bounding box center [1377, 343] width 92 height 15
click at [1567, 357] on div "Mami 611264 ! 0 9日目 レインボーホーム 上福岡店 冬眠中 自社客 スミカ スミカ_BPO チャット全表示 2025-08-23 新しくフォロ…" at bounding box center [784, 344] width 1568 height 687
click at [1186, 470] on button "登録" at bounding box center [1179, 476] width 69 height 12
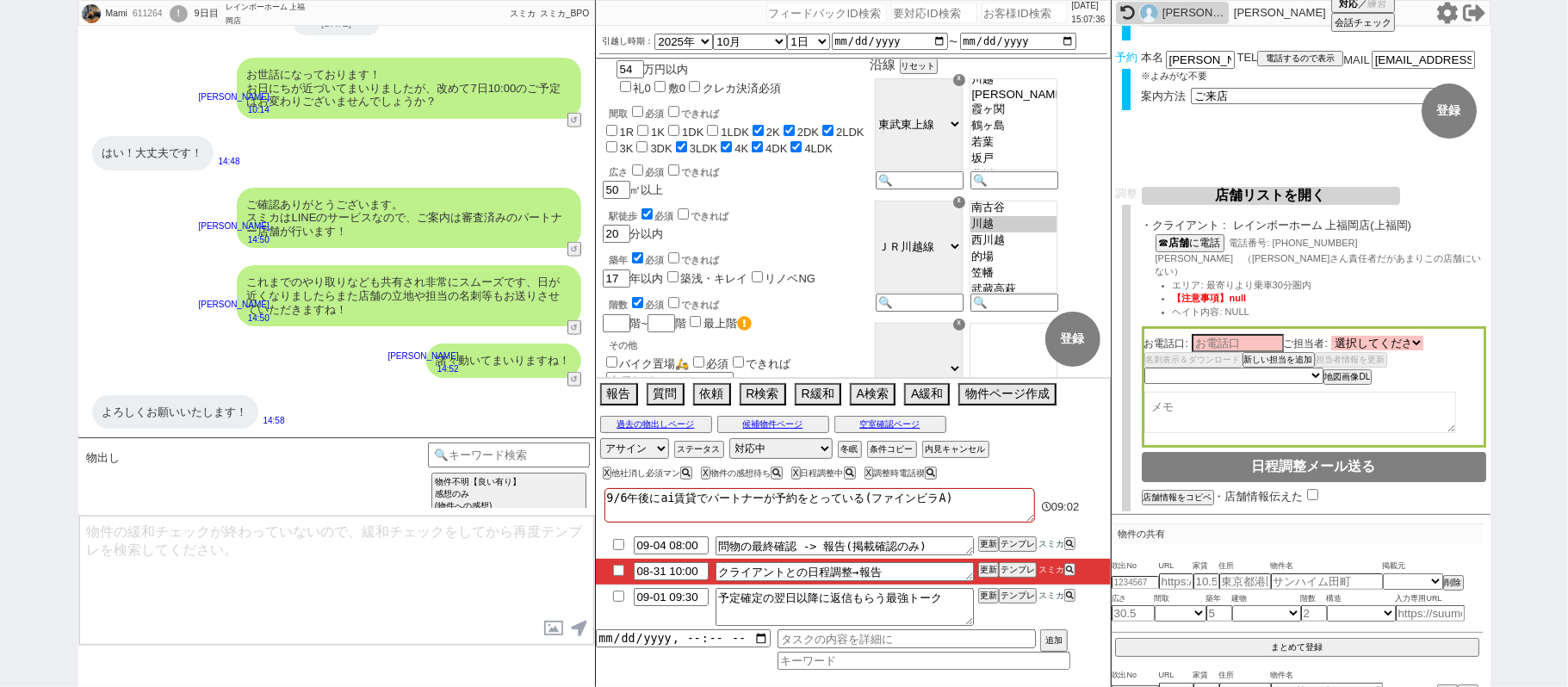
click at [1405, 336] on select "選択してください 後藤 拓真 有馬 由裕 三上 洋一 木村 健太 阿部 健太 大下 直也 石毛 雅人" at bounding box center [1377, 343] width 92 height 15
select select "2812"
click at [1334, 336] on select "選択してください 後藤 拓真 有馬 由裕 三上 洋一 木村 健太 阿部 健太 大下 直也 石毛 雅人" at bounding box center [1377, 343] width 92 height 15
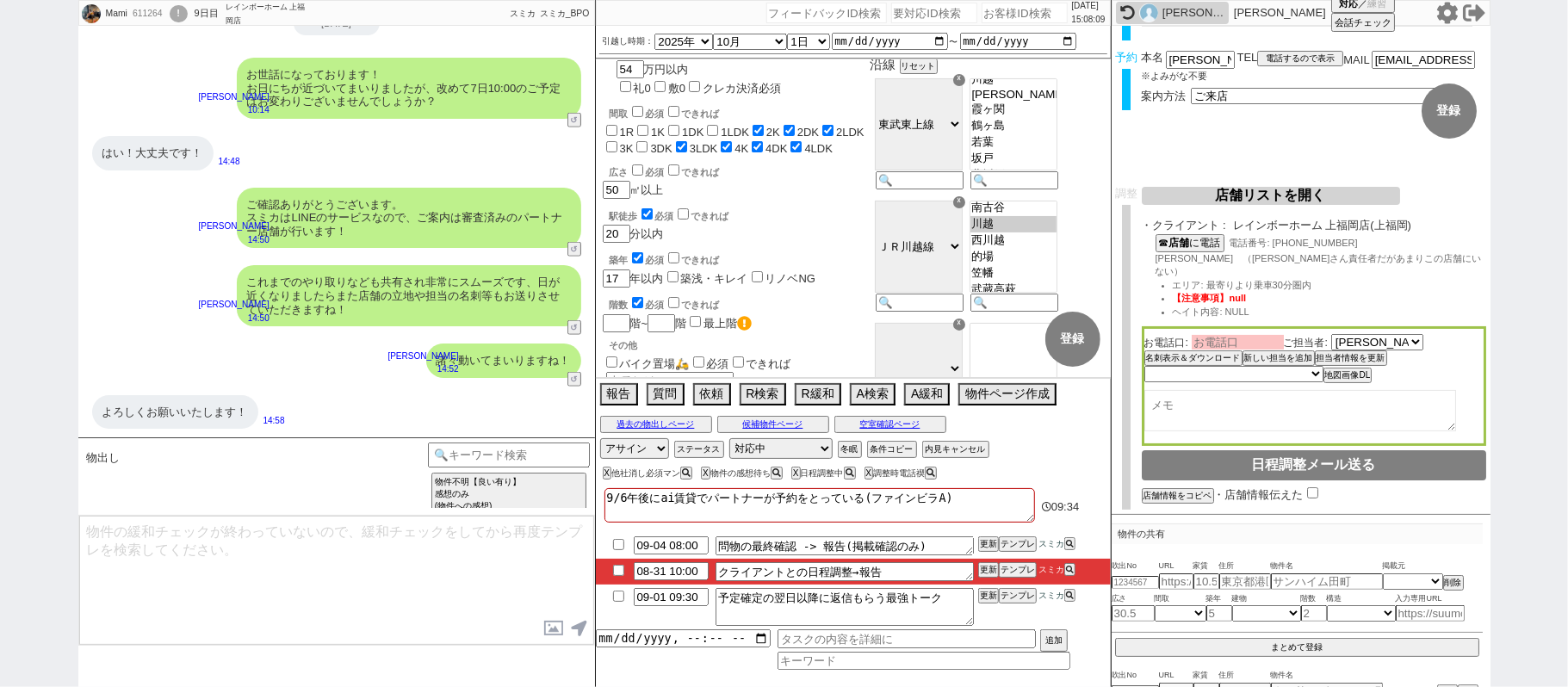
click at [1253, 335] on input at bounding box center [1238, 342] width 92 height 15
type input "三宮"
click at [1295, 368] on select "未定 希望で最短でOK 最短以外でOK 日程がNG(直近で別日提案可) 日程がNG(直近はNG) お客様ごとNG 折返し待ち 店舗が定休/終業後で連絡取れず" at bounding box center [1233, 375] width 177 height 15
select select "5"
click at [1144, 368] on select "未定 希望で最短でOK 最短以外でOK 日程がNG(直近で別日提案可) 日程がNG(直近はNG) お客様ごとNG 折返し待ち 店舗が定休/終業後で連絡取れず" at bounding box center [1233, 375] width 177 height 15
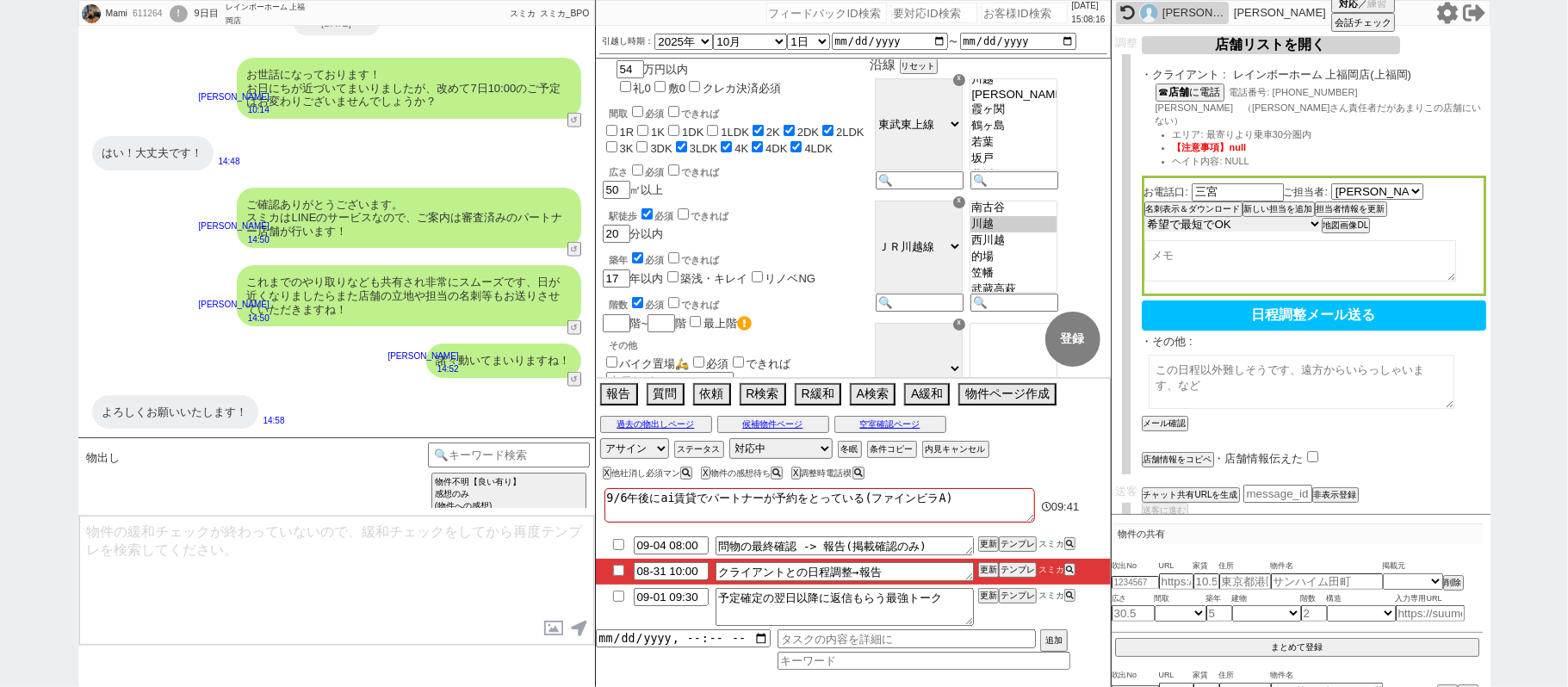
scroll to position [266, 0]
select select "2812"
select select "5"
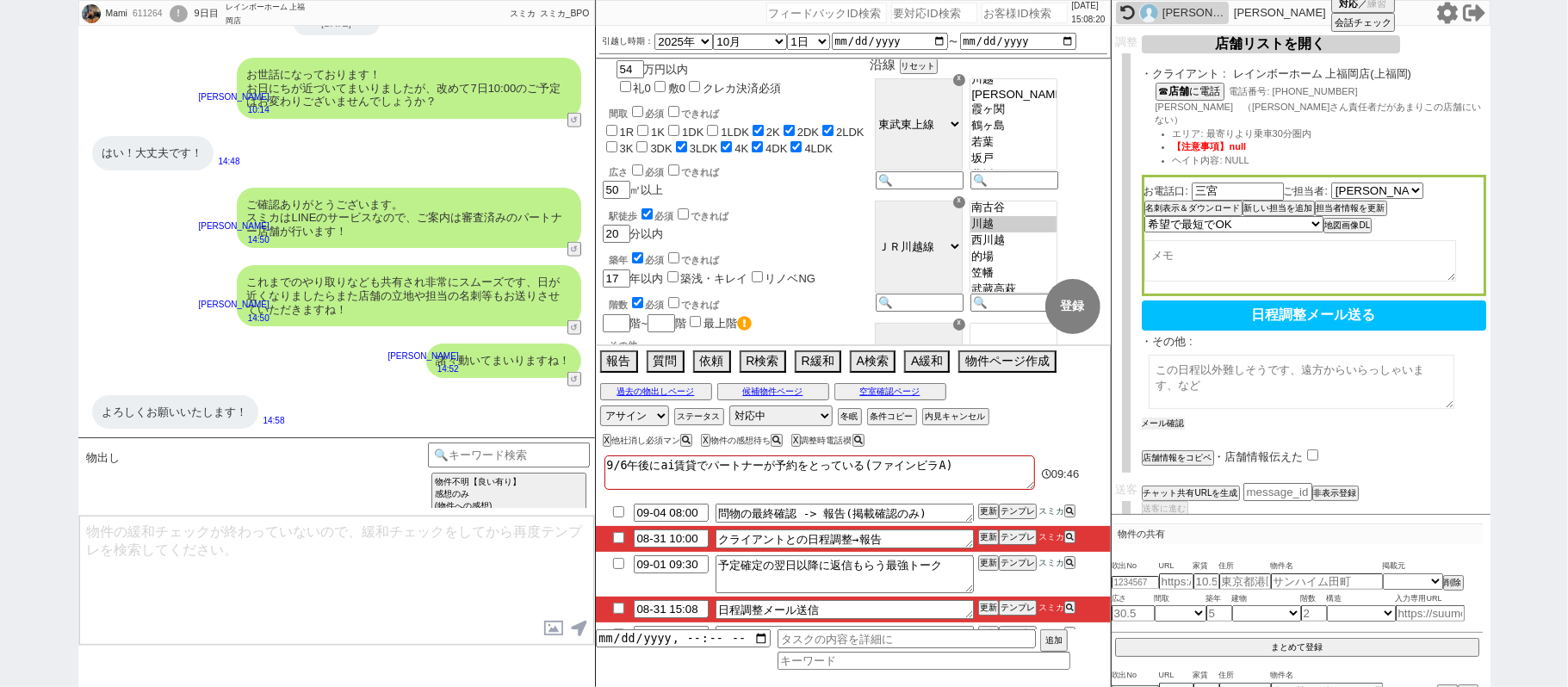
click at [1161, 417] on button "メール確認" at bounding box center [1163, 424] width 43 height 12
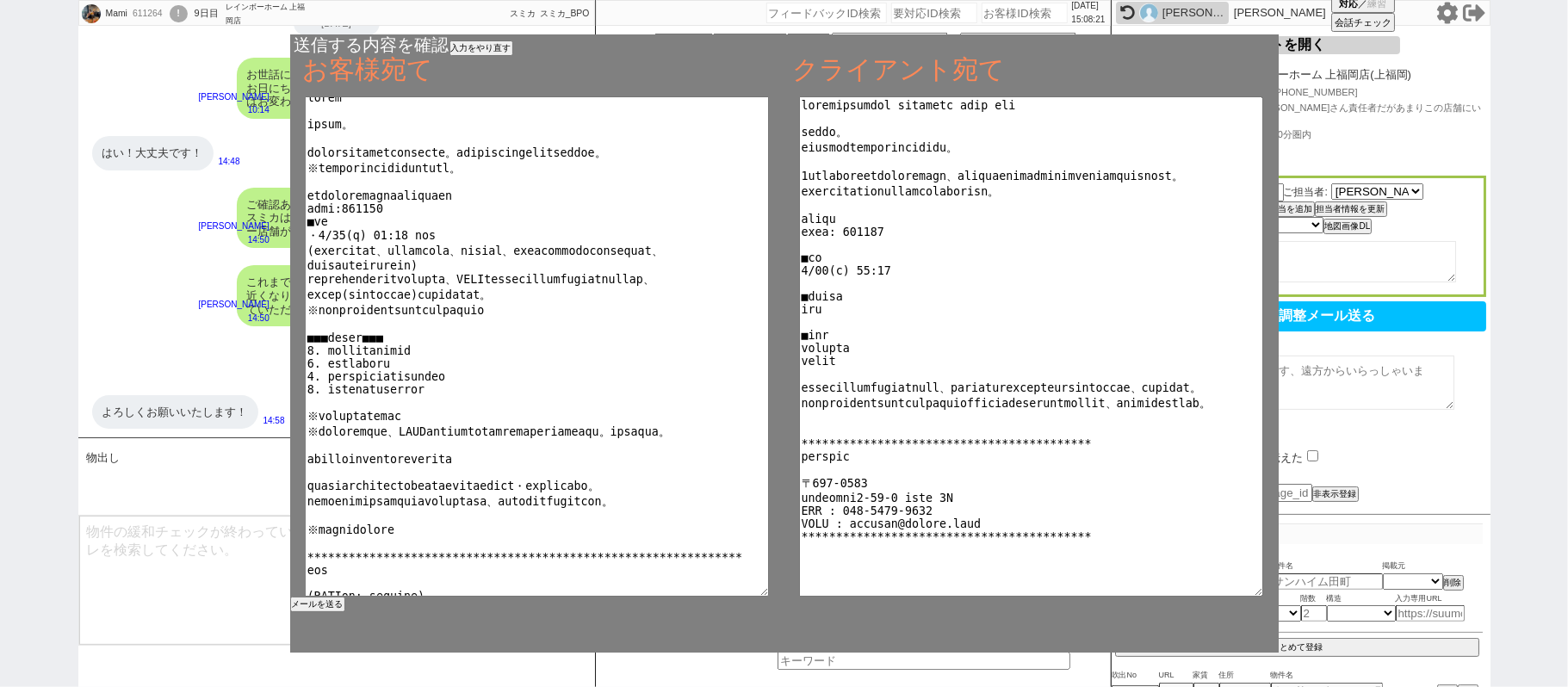
scroll to position [9, 0]
click at [332, 604] on button "メールを送る" at bounding box center [316, 604] width 51 height 12
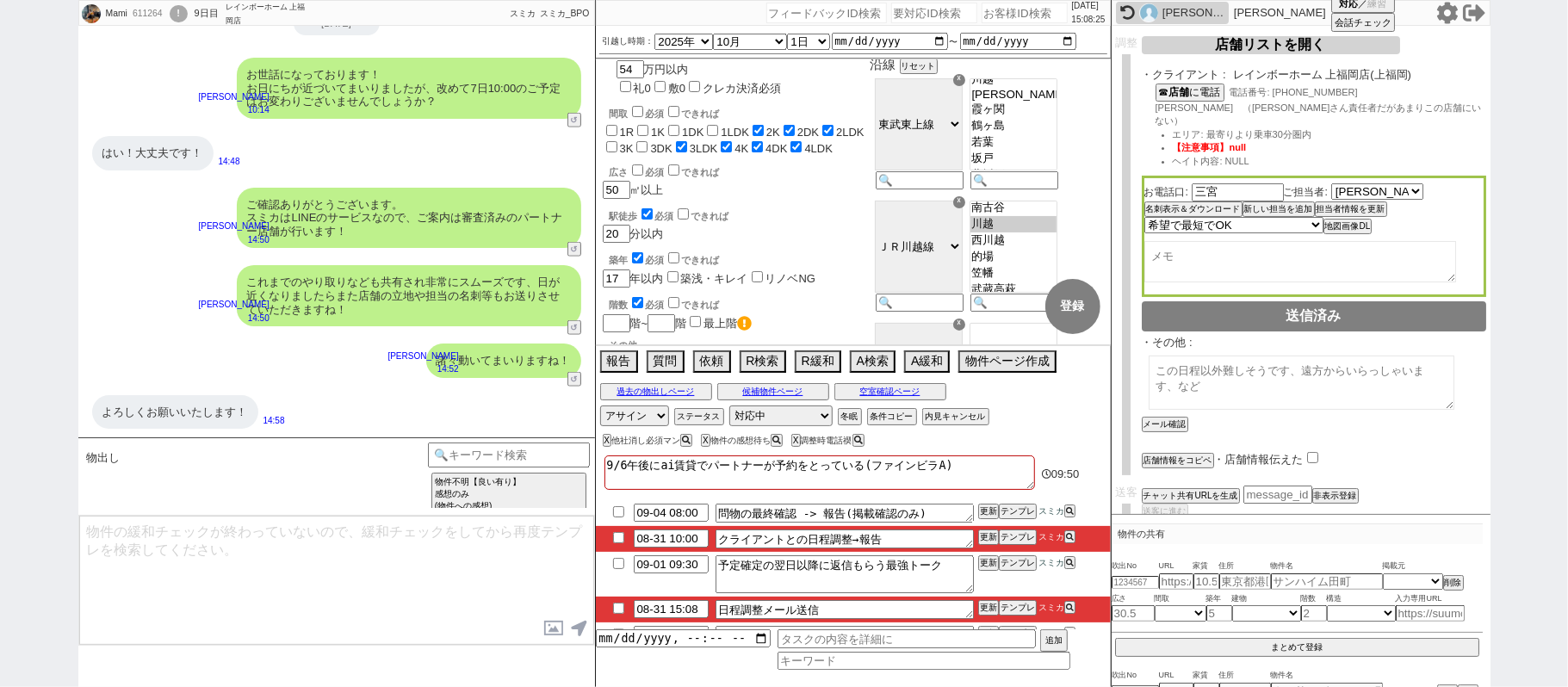
click at [618, 607] on input "checkbox" at bounding box center [618, 608] width 25 height 11
checkbox input "true"
click at [990, 604] on button "更新" at bounding box center [986, 608] width 17 height 12
click at [988, 603] on li "08-31 15:08 日程調整メール送信 更新 テンプレ スミカ" at bounding box center [853, 610] width 515 height 26
click at [986, 606] on button "更新" at bounding box center [986, 608] width 17 height 12
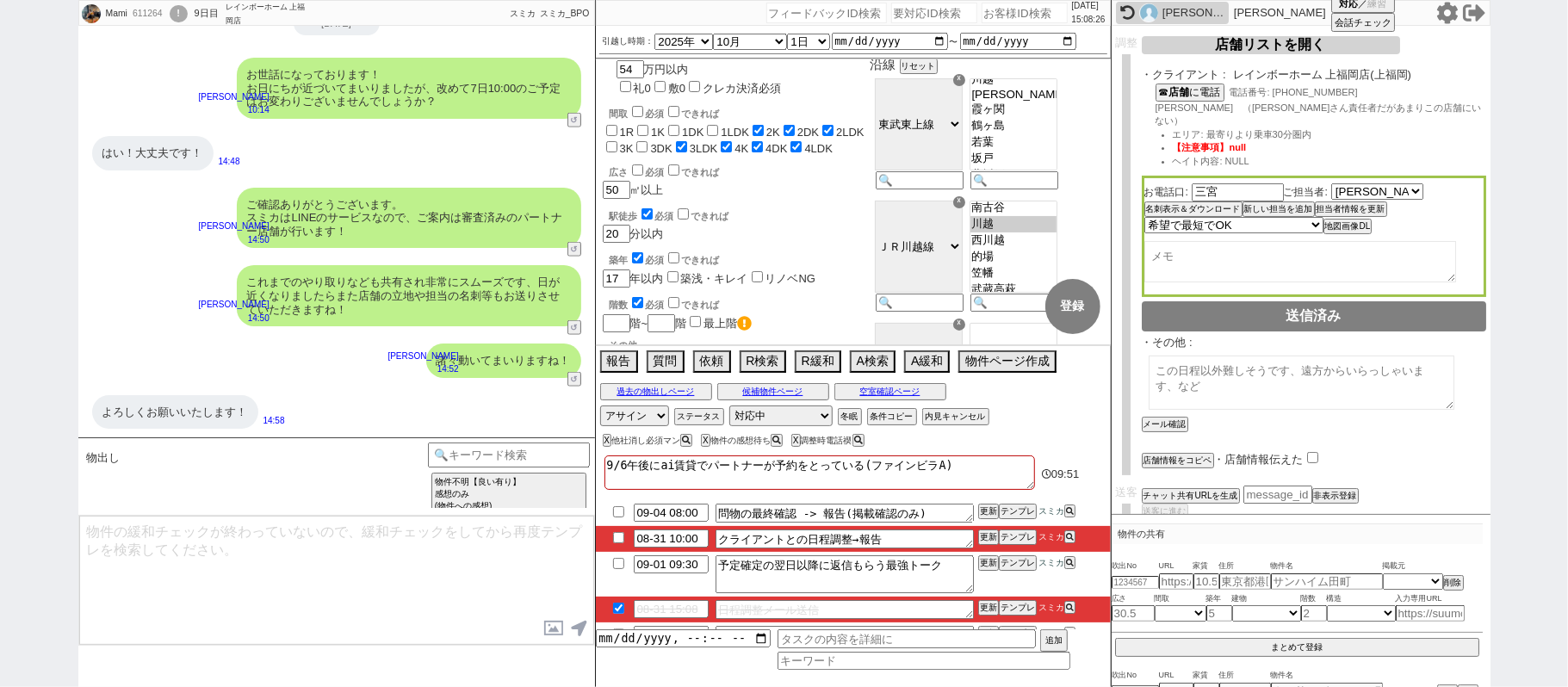
click at [985, 600] on li "08-31 15:08 日程調整メール送信 更新 テンプレ スミカ" at bounding box center [853, 610] width 515 height 26
click at [1018, 541] on button "テンプレ" at bounding box center [1018, 537] width 38 height 12
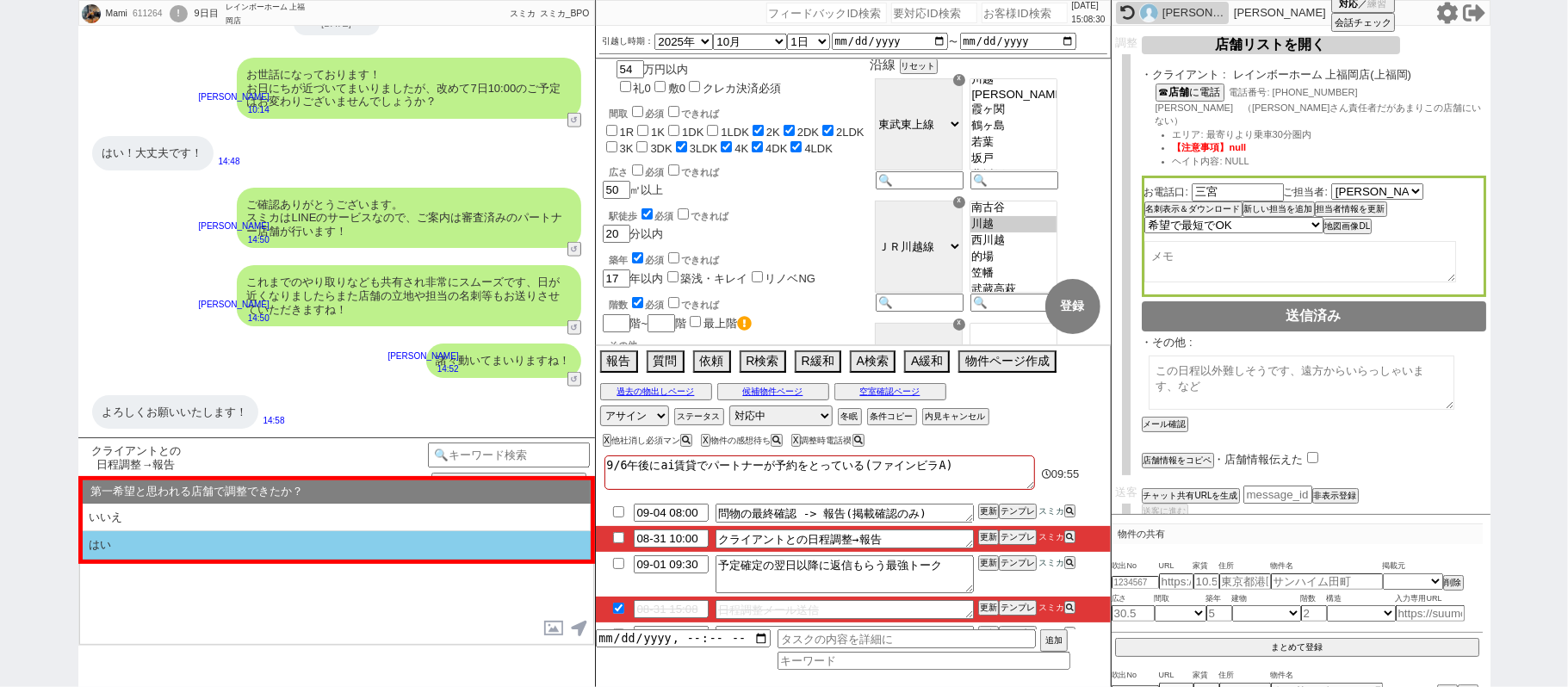
click at [253, 548] on li "はい" at bounding box center [337, 545] width 508 height 29
click at [253, 548] on li "近い" at bounding box center [337, 545] width 508 height 29
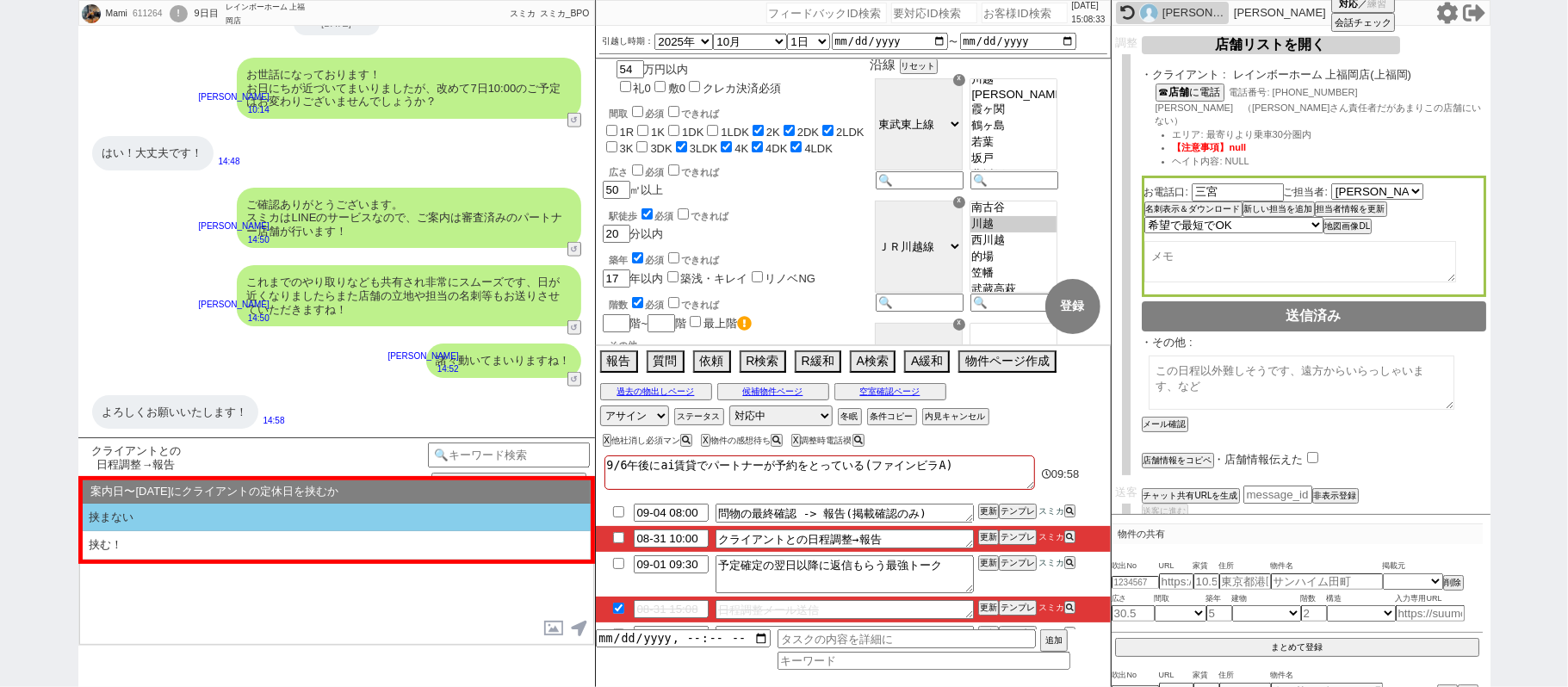
click at [200, 514] on li "挟まない" at bounding box center [337, 517] width 508 height 29
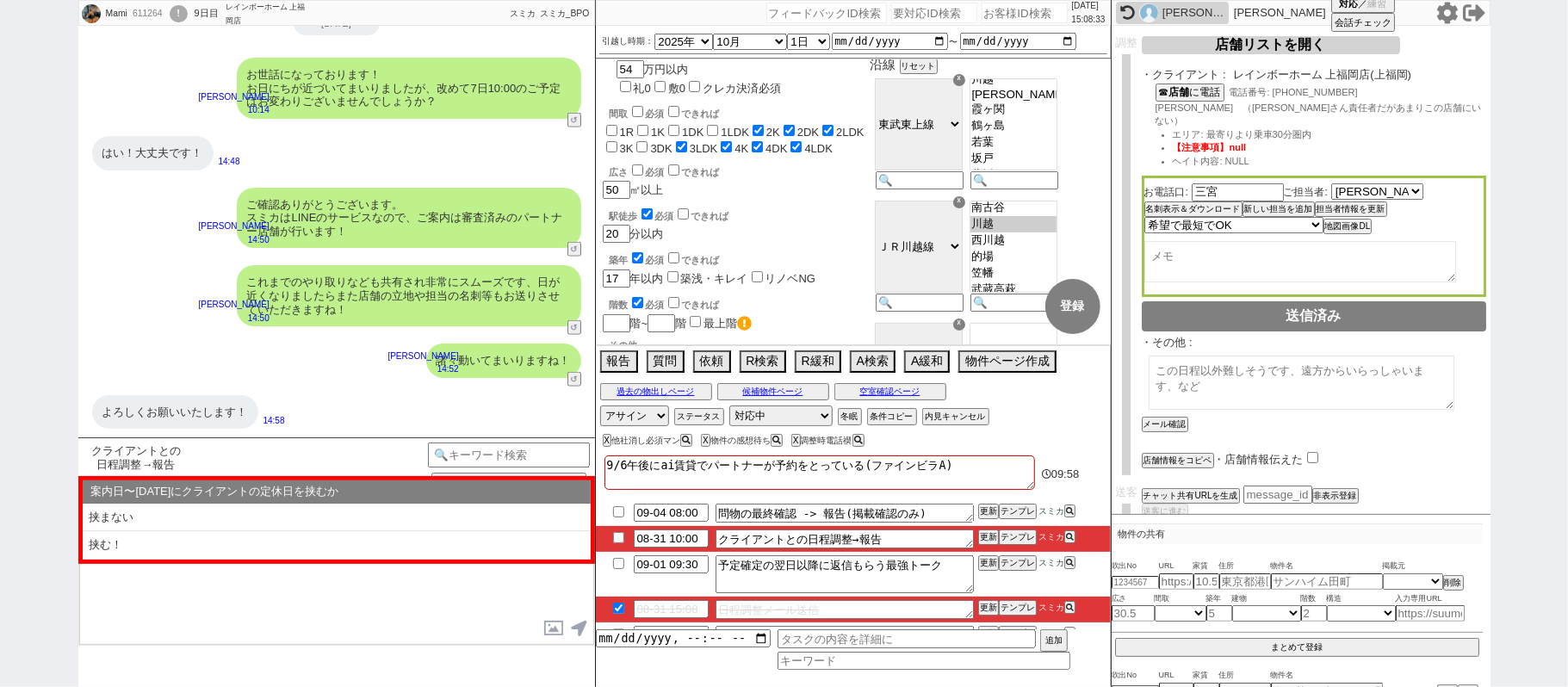
type textarea "7日10:00ですが、枠が【@@｢新宿店｣など店舗の立地だけ伝える@@】にて確定しましたのでお知らせだけ失礼します！ 口コミも非常によく、日が近くなりましたら…"
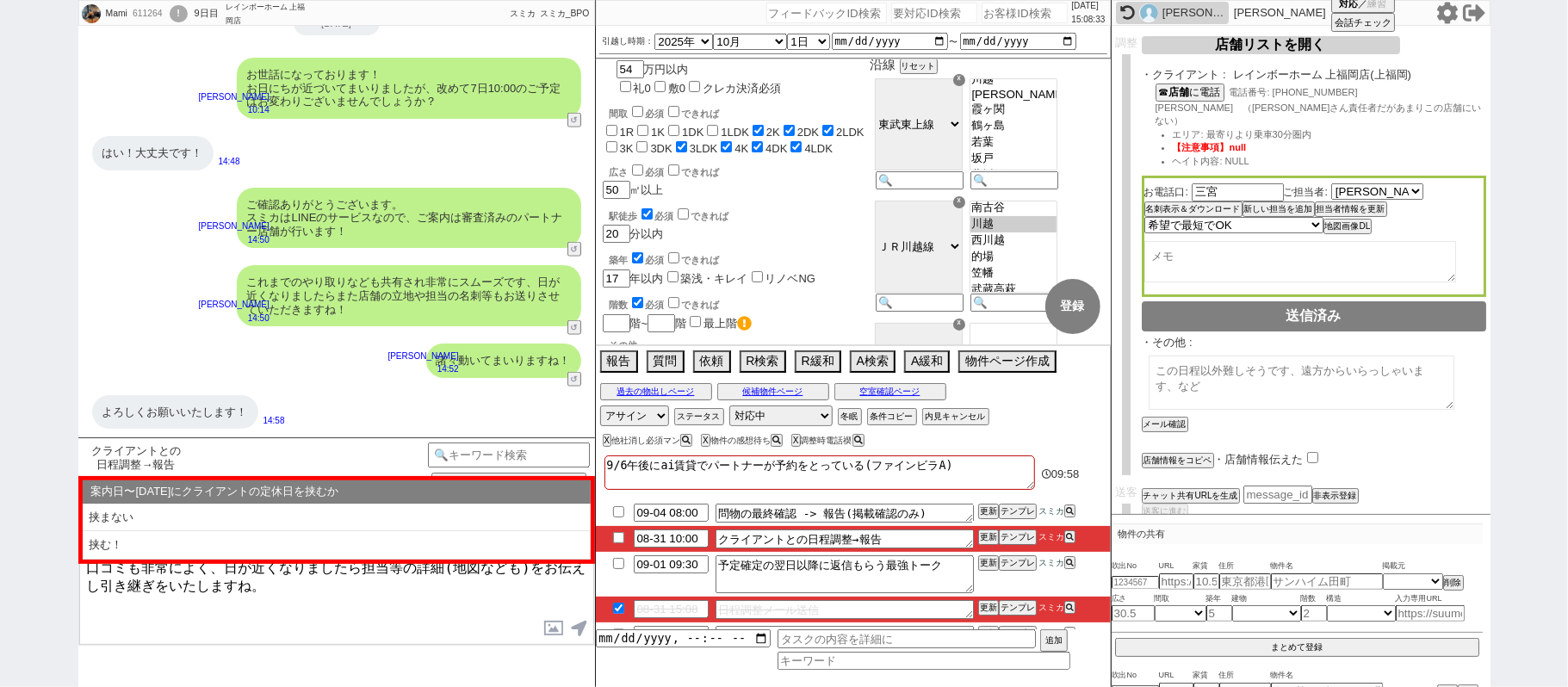
select select "はい"
select select "近い"
select select "挟まない"
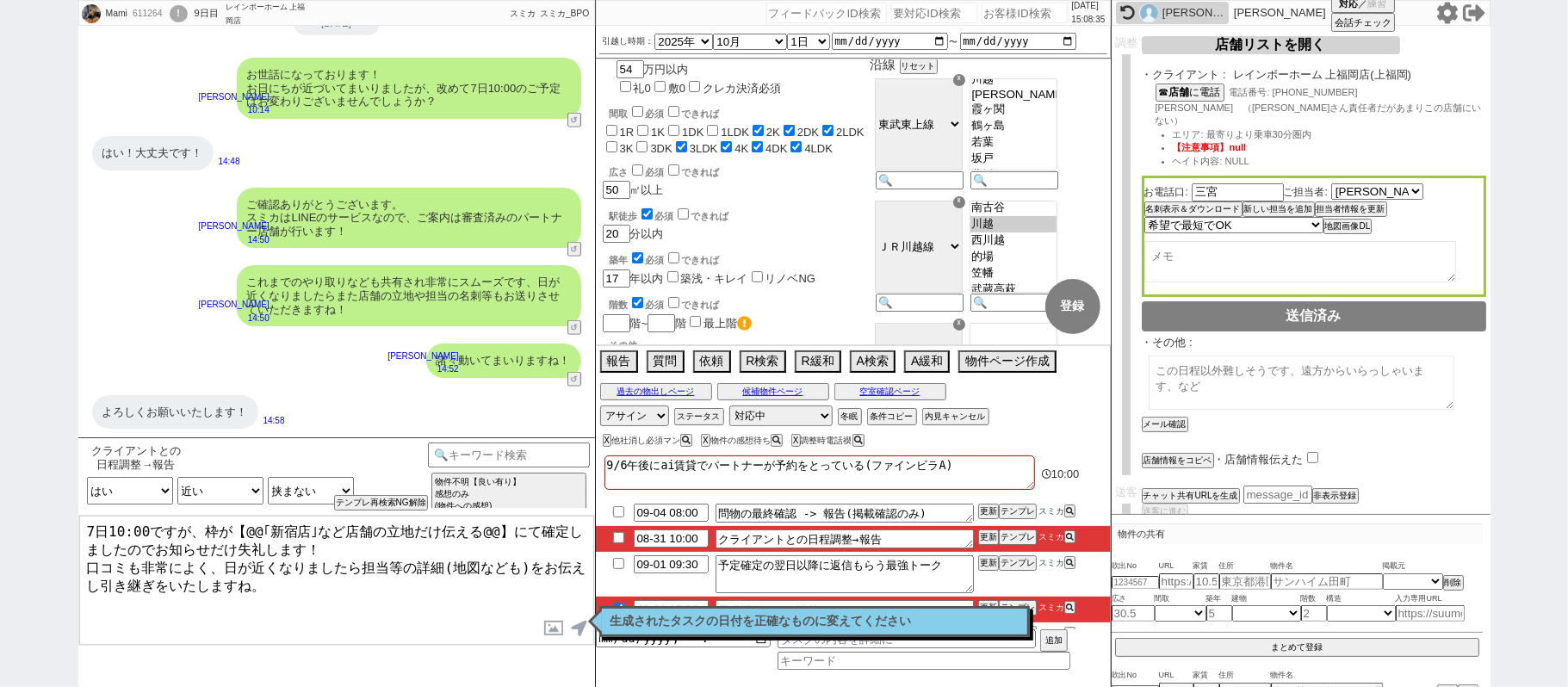
click at [81, 527] on textarea "7日10:00ですが、枠が【@@｢新宿店｣など店舗の立地だけ伝える@@】にて確定しましたのでお知らせだけ失礼します！ 口コミも非常によく、日が近くなりましたら…" at bounding box center [337, 580] width 515 height 129
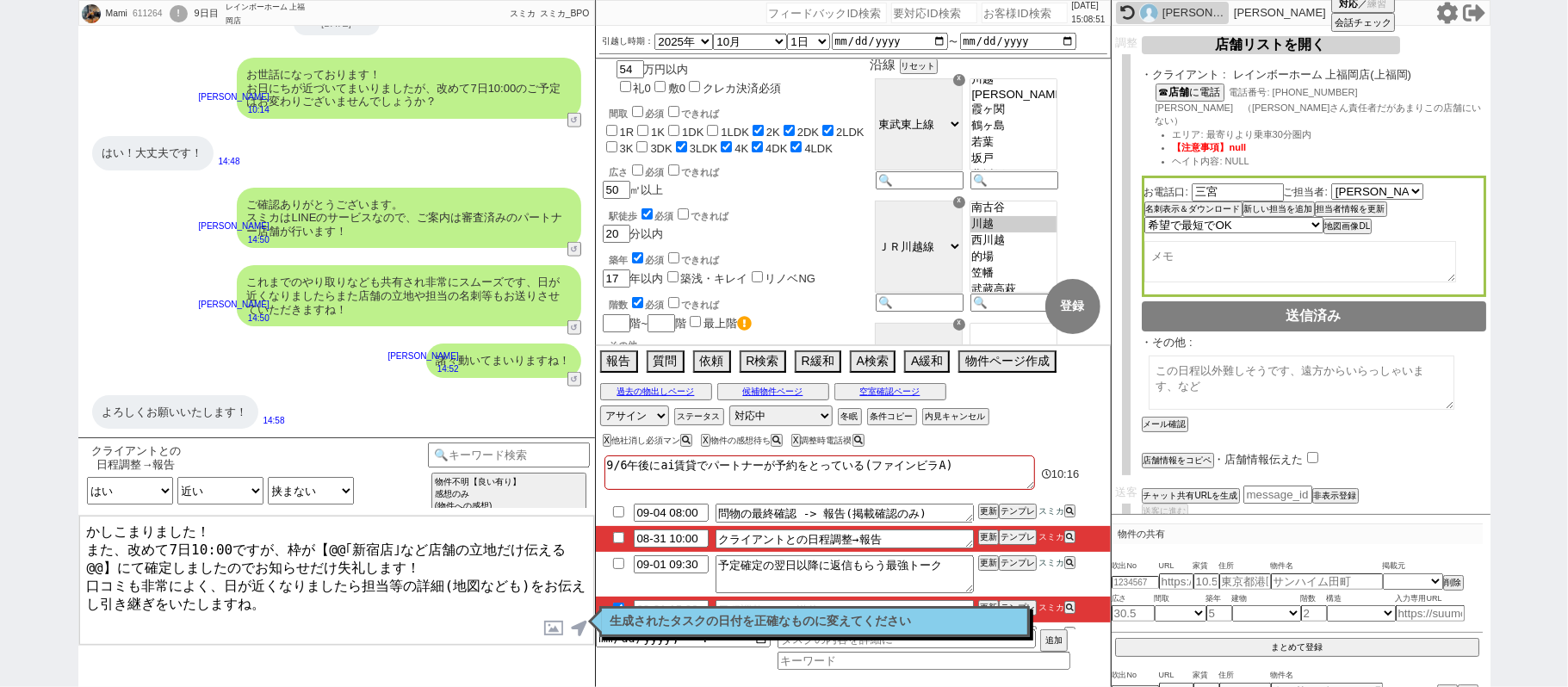
click at [579, 543] on textarea "かしこまりました！ また、改めて7日10:00ですが、枠が【@@｢新宿店｣など店舗の立地だけ伝える@@】にて確定しましたのでお知らせだけ失礼します！ 口コミも…" at bounding box center [337, 580] width 515 height 129
click at [376, 593] on textarea "かしこまりました！ また、改めて7日10:00ですが、枠が上福岡店にて確定しましたのでお知らせだけ失礼します！ 口コミも非常によく、日が近くなりましたら担当等…" at bounding box center [337, 580] width 515 height 129
type textarea "かしこまりました！ また、改めて7日10:00ですが、枠が上福岡店にて確定しましたのでお知らせだけ失礼します！ 口コミも非常によく、日が近くなりましたら担当等…"
checkbox input "true"
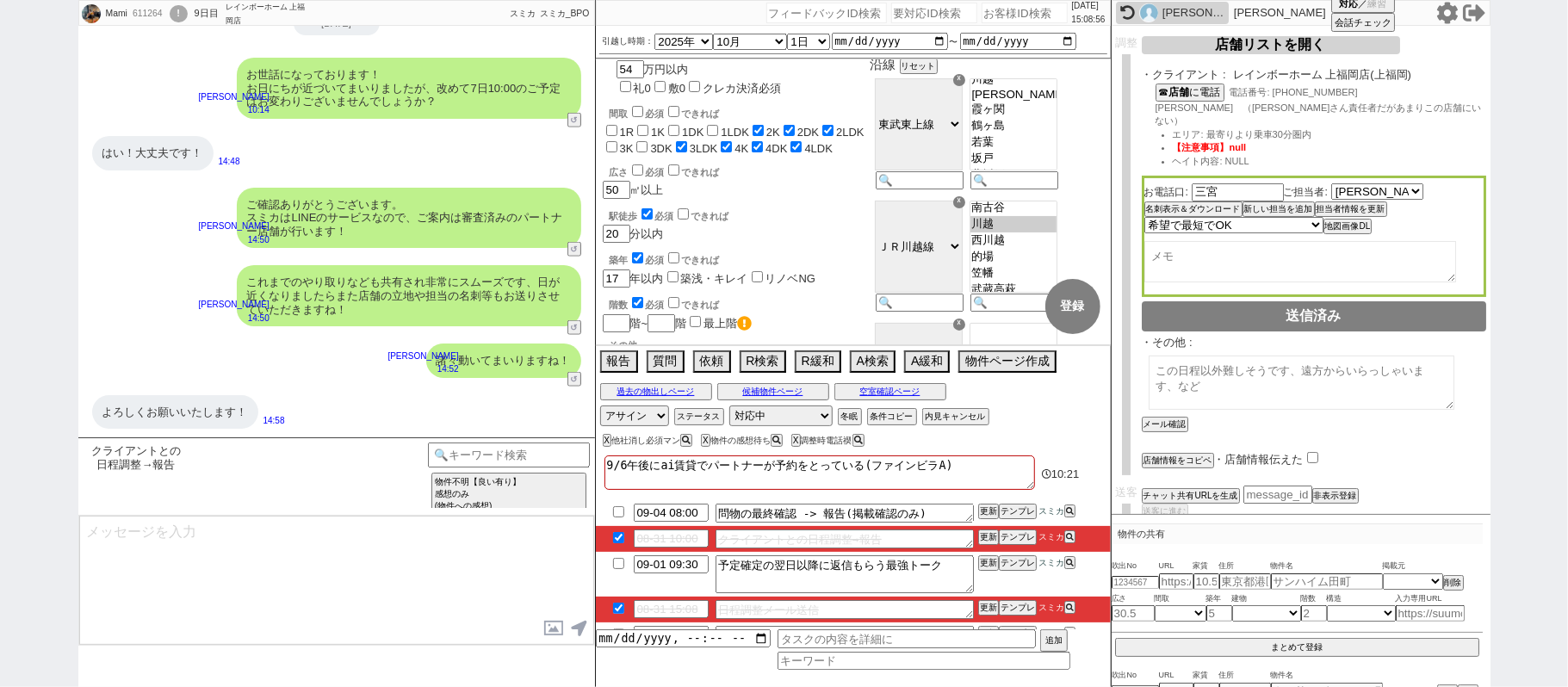
scroll to position [11075, 0]
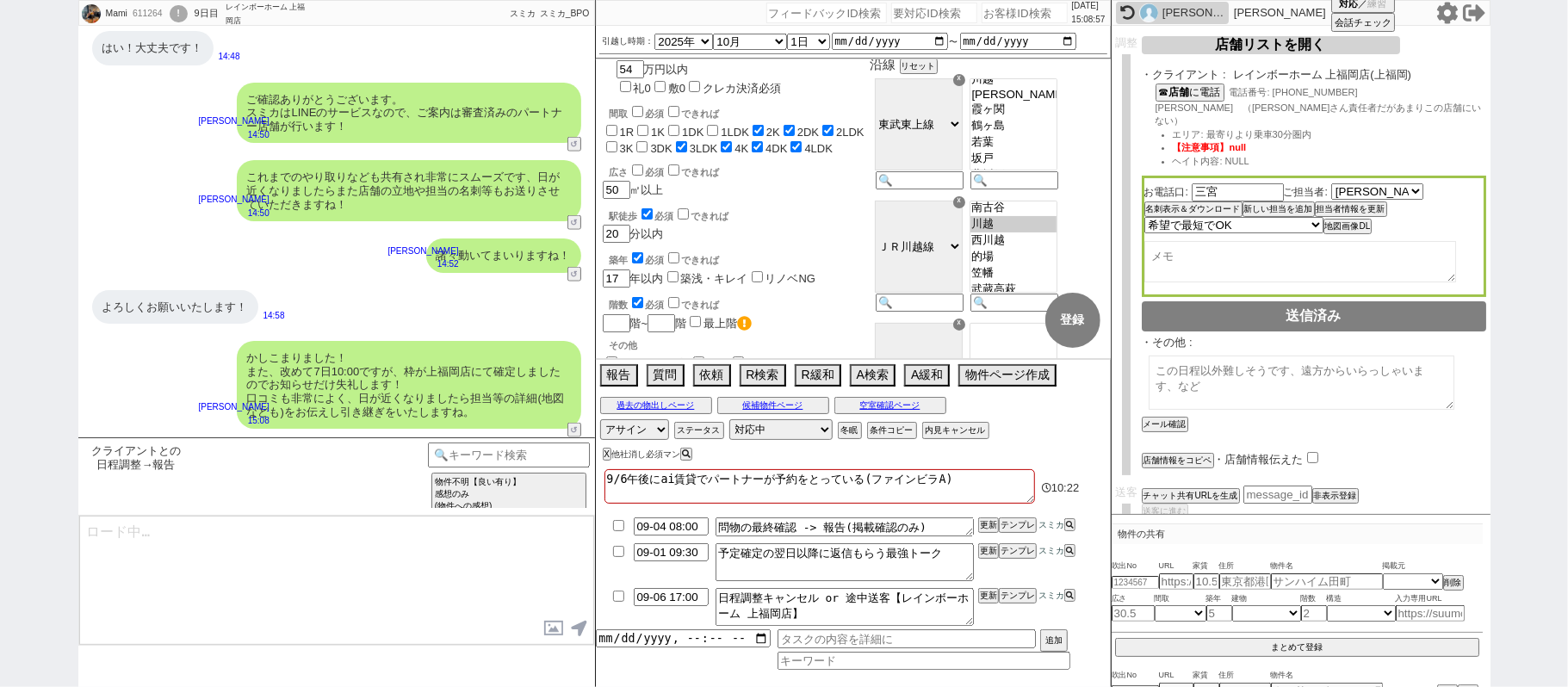
type textarea "日時等のご確認頂けましたらご一報だけお願いします！"
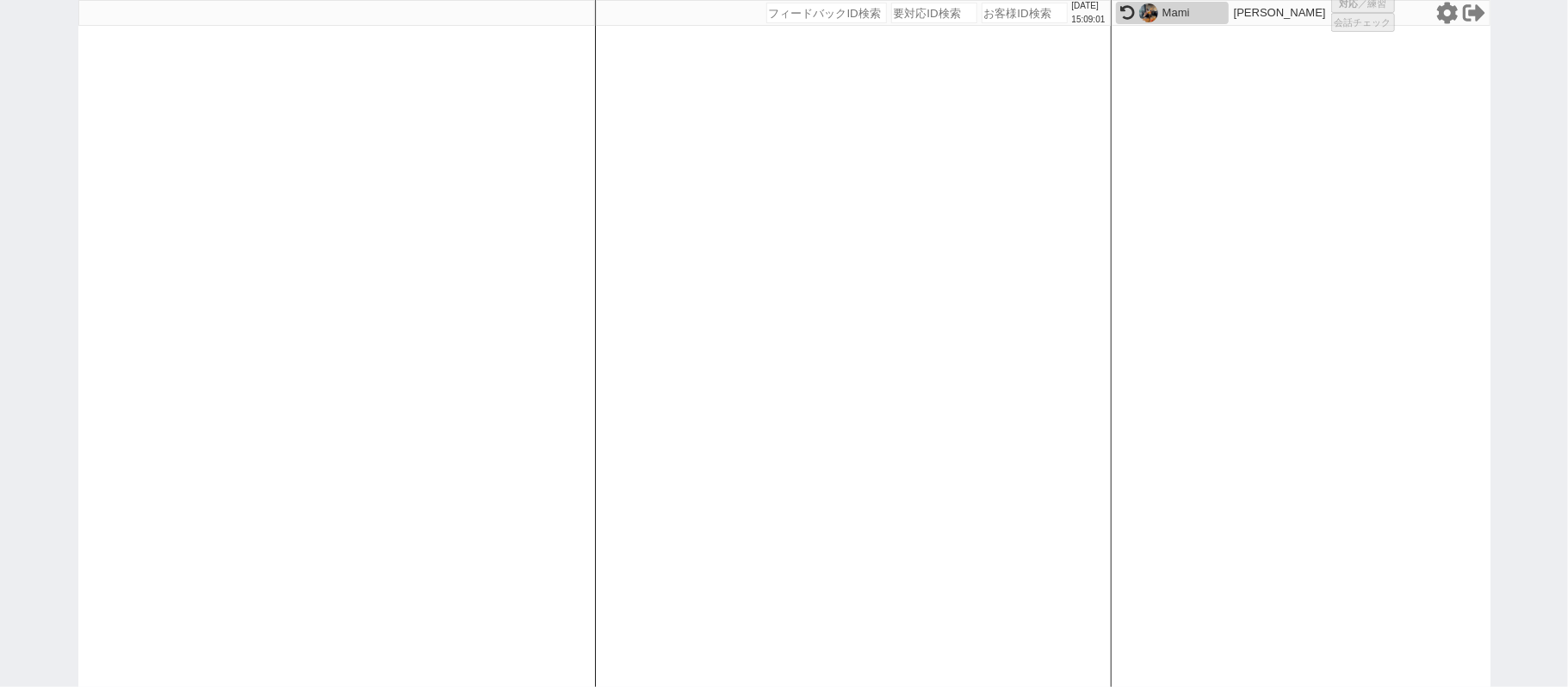
select select "1"
select select
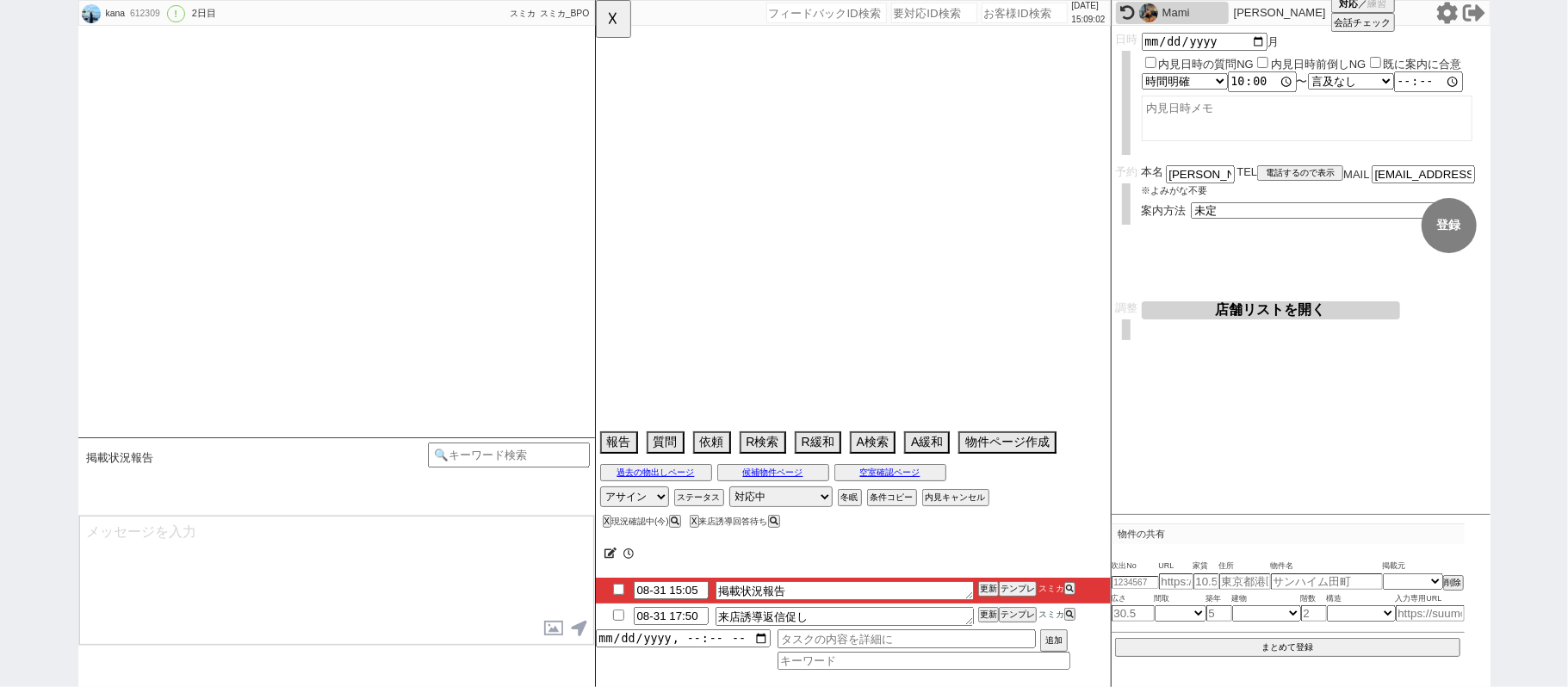
select select "13"
select select "0"
select select "50"
select select "1290"
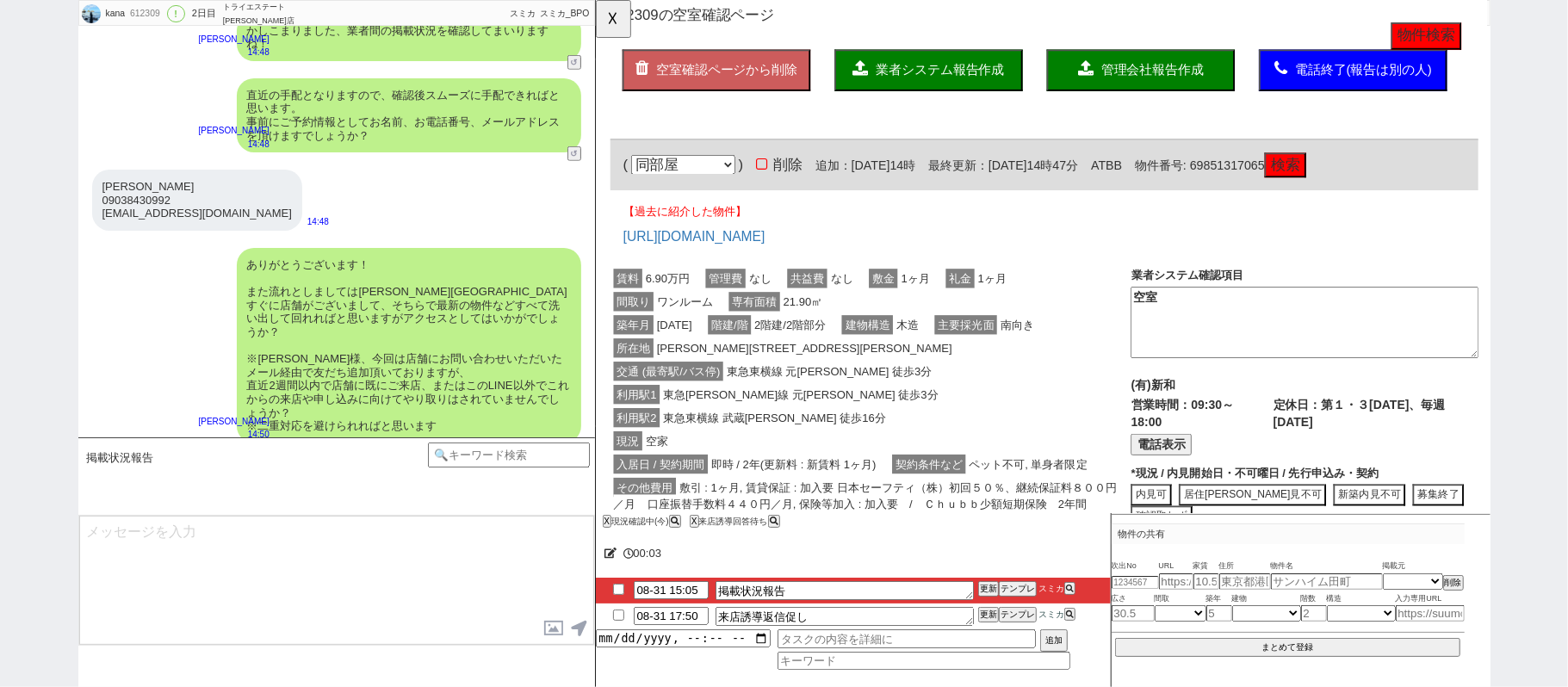
scroll to position [0, 0]
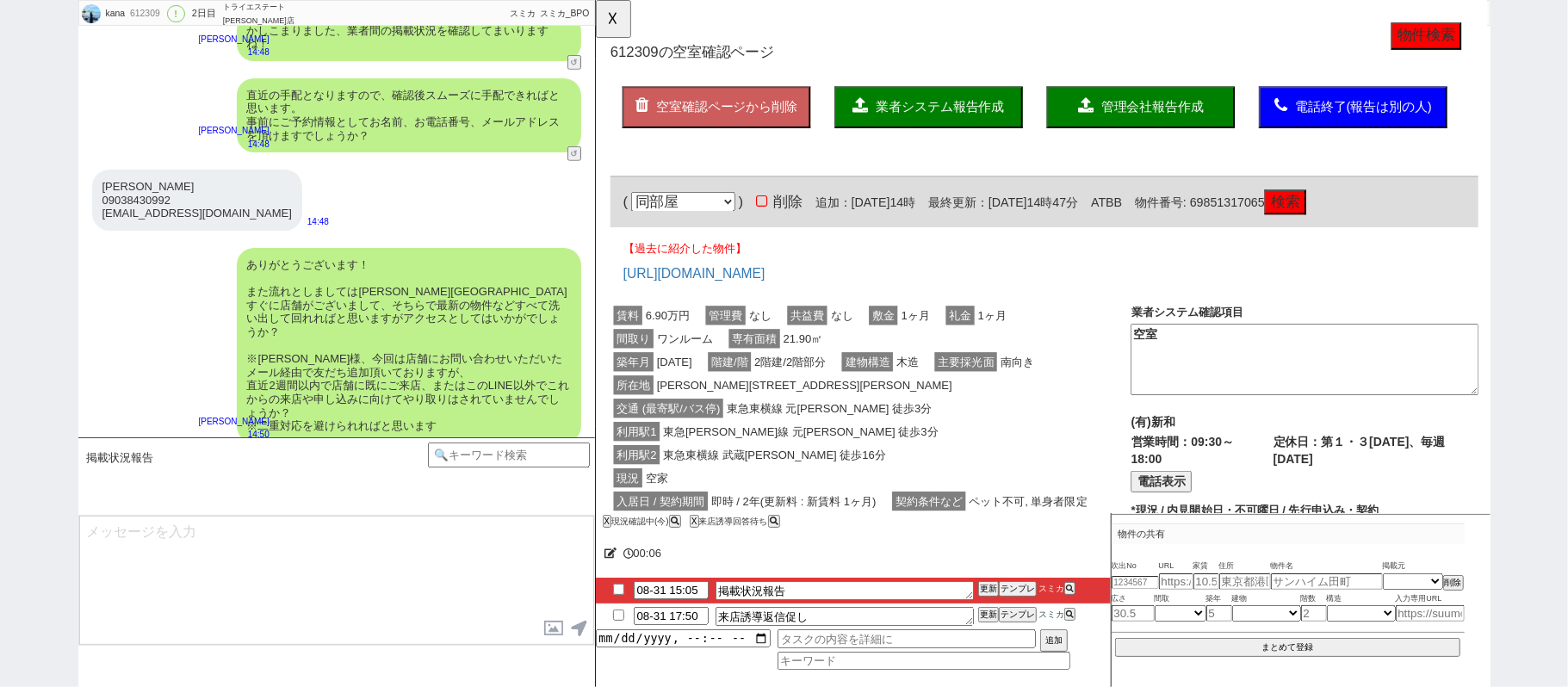
click at [1455, 42] on button "物件検索" at bounding box center [1487, 39] width 76 height 30
click at [1467, 36] on button "物件検索" at bounding box center [1487, 39] width 76 height 30
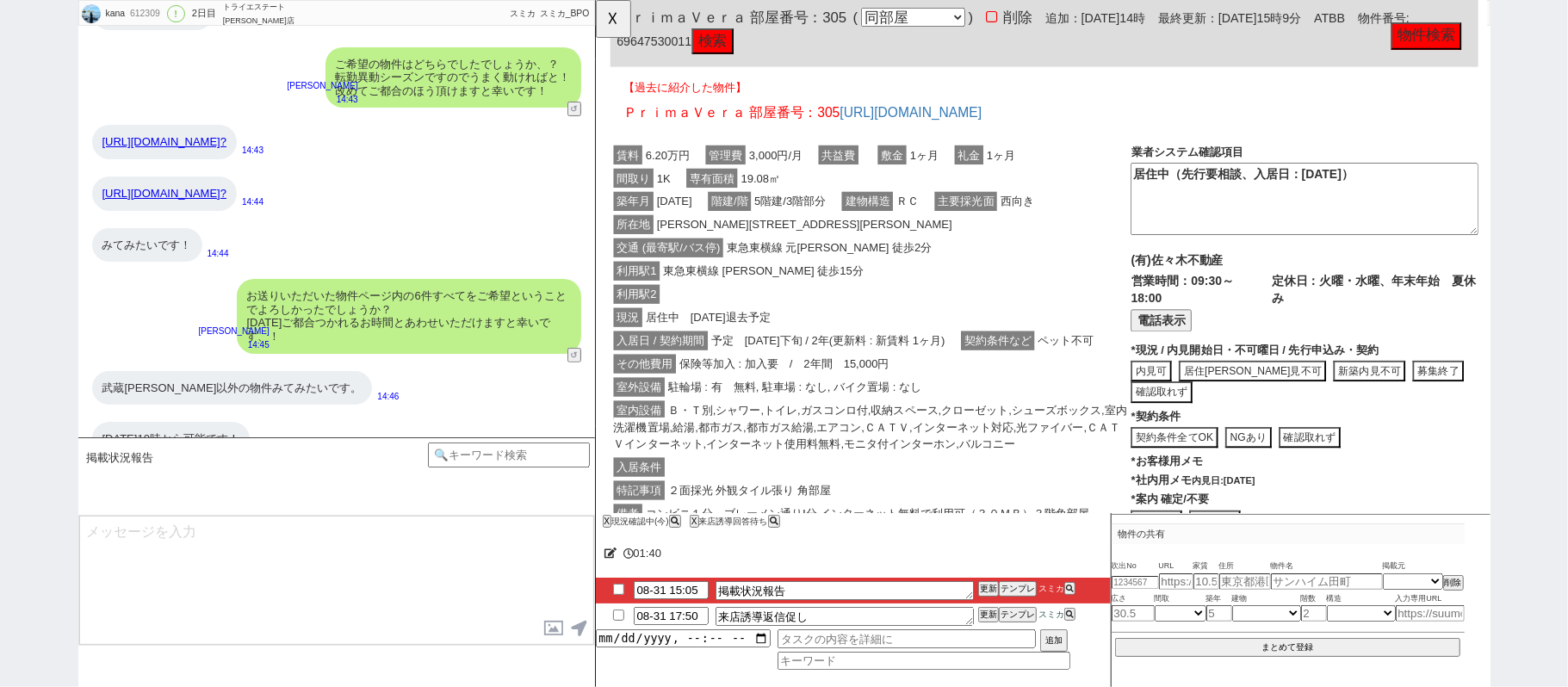
scroll to position [2993, 0]
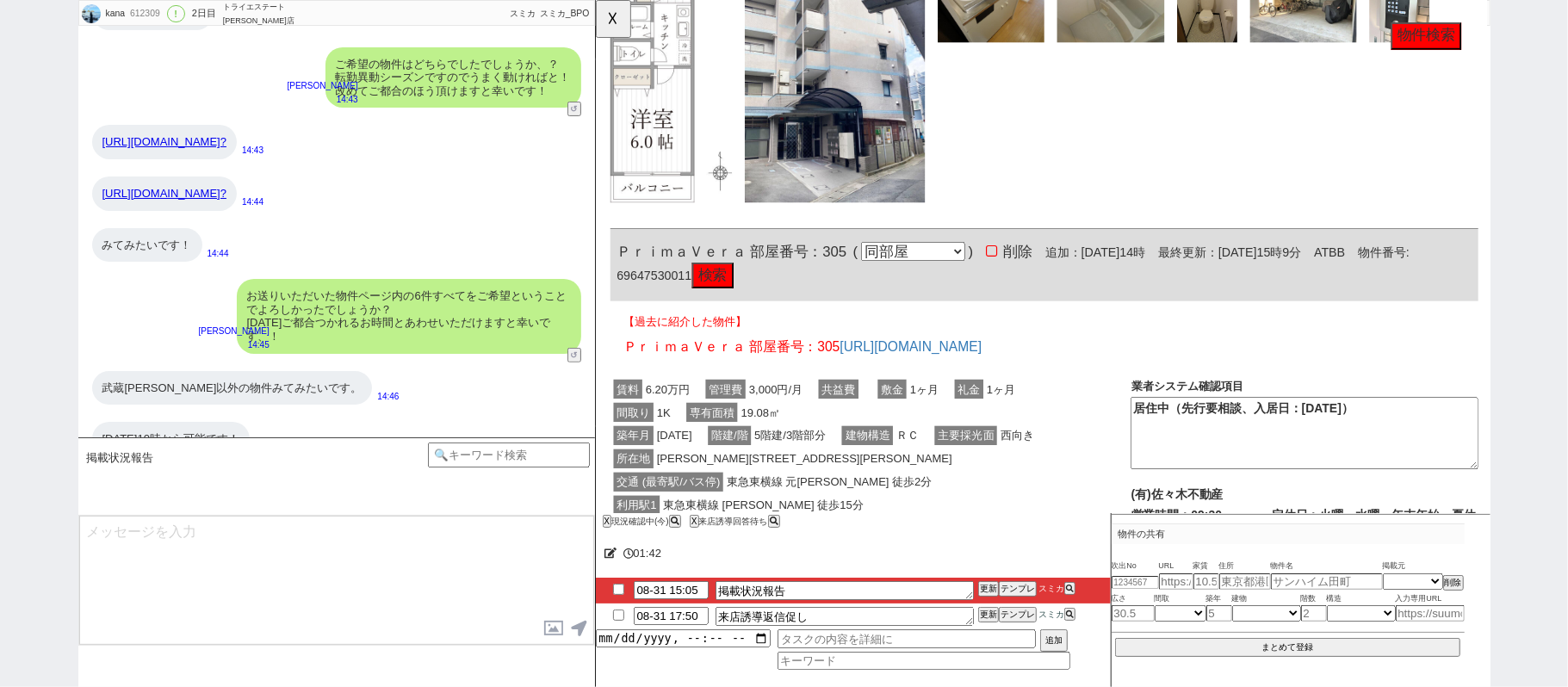
click at [226, 190] on link "https://tools.sumika.live/pages/2y5sf2m?" at bounding box center [164, 193] width 124 height 13
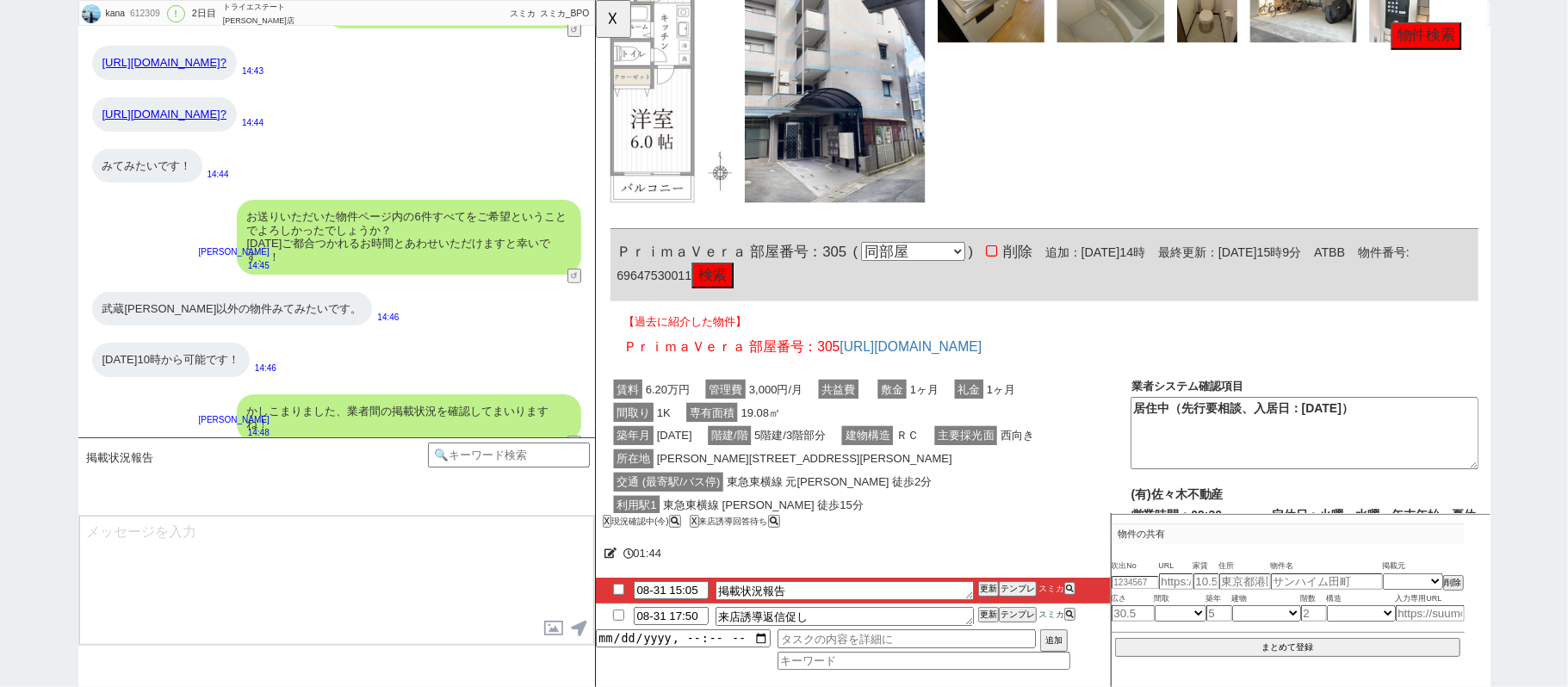
scroll to position [399, 0]
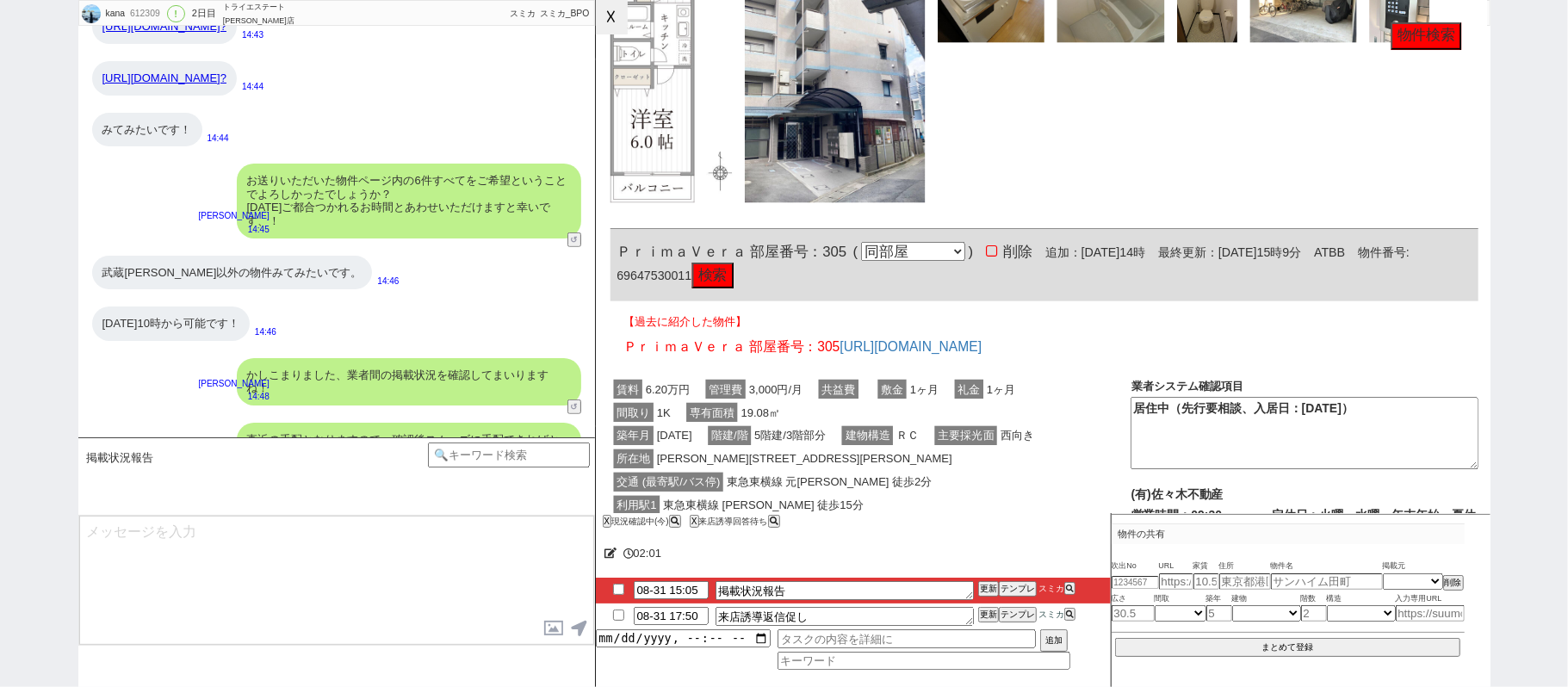
click at [617, 21] on button "☓" at bounding box center [611, 17] width 32 height 35
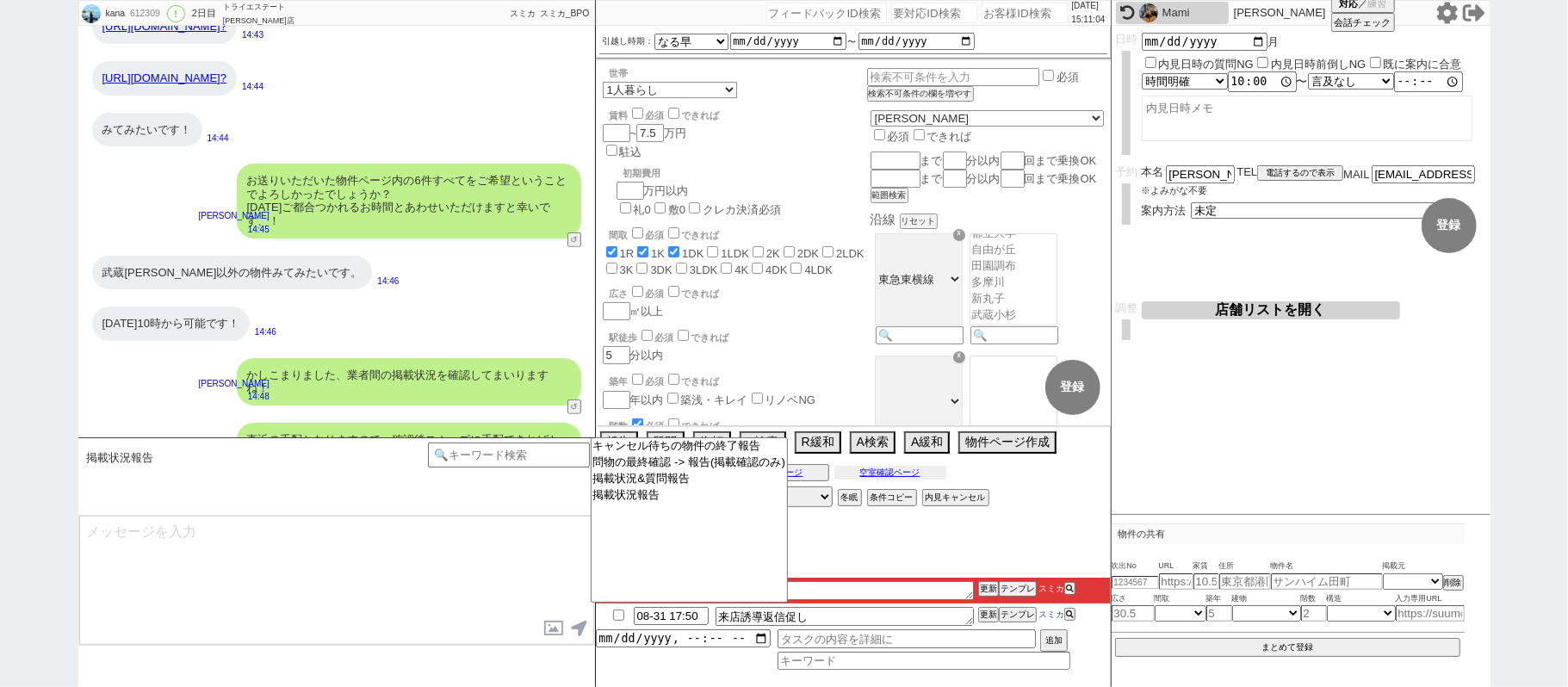
click at [917, 484] on div "過去の物出しページ 候補物件ページ 空室確認ページ" at bounding box center [853, 473] width 515 height 23
click at [917, 470] on button "空室確認ページ" at bounding box center [890, 473] width 112 height 14
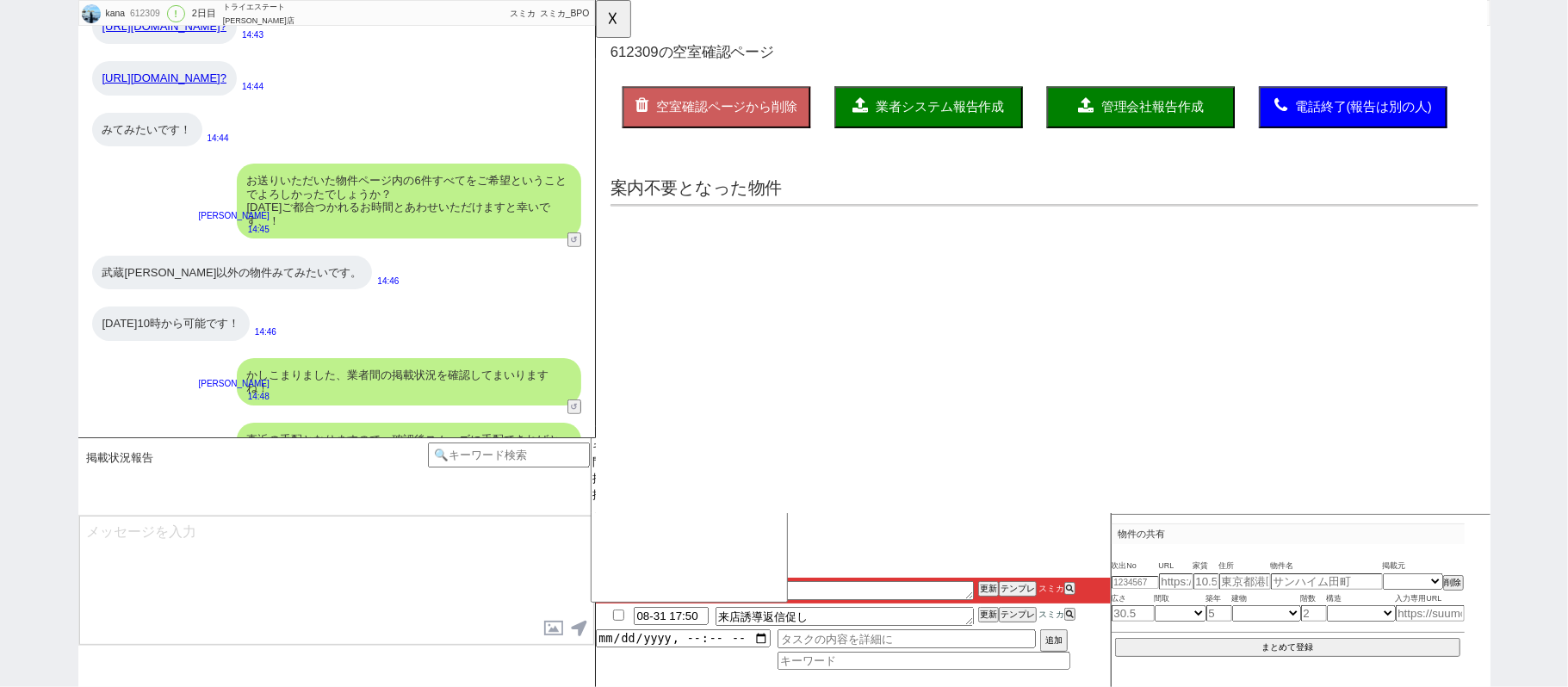
scroll to position [0, 0]
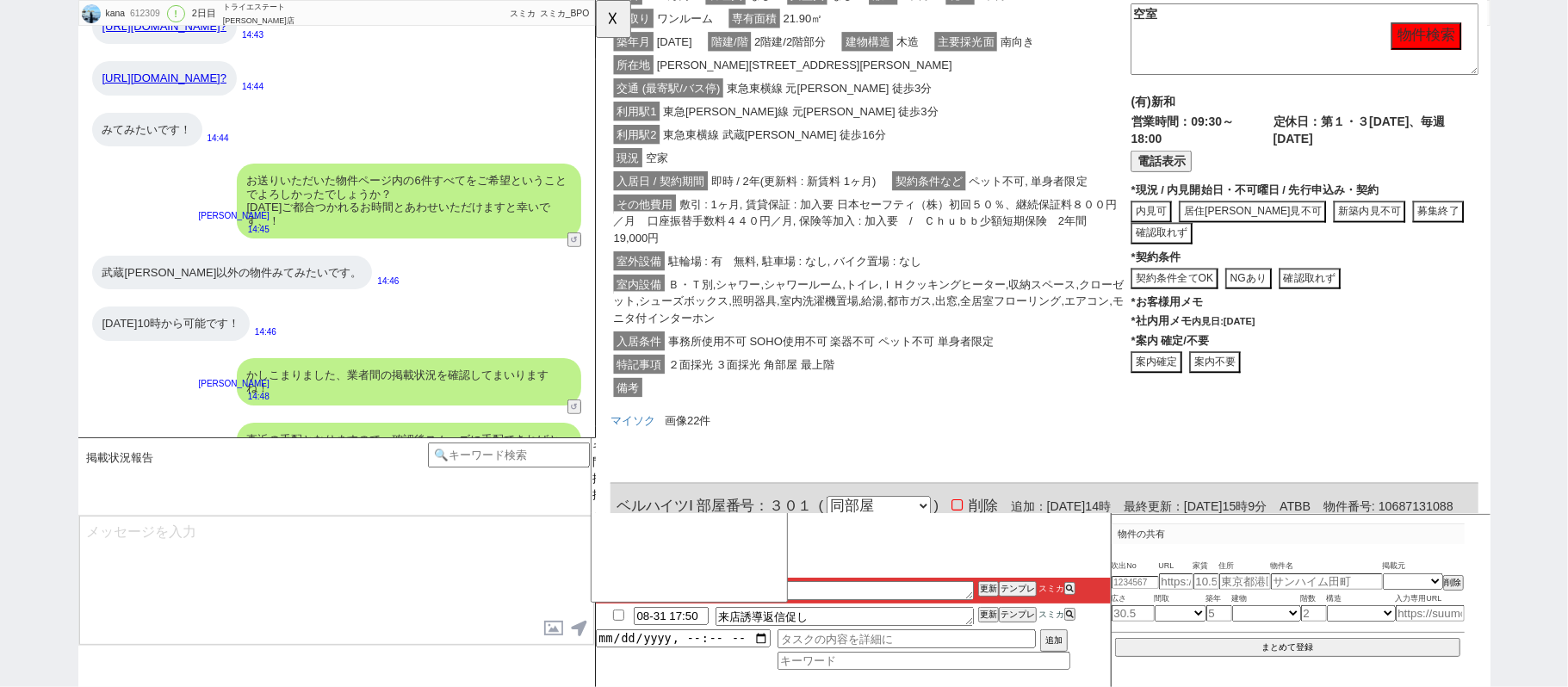
click at [965, 263] on div "その他費用 敷引 : 1ヶ月, 賃貸保証 : 加入要 日本セーフティ（株）初回５０％、継続保証料８００円／月　口座振替手数料４４０円／月, 保険等加入 : 加…" at bounding box center [890, 238] width 559 height 61
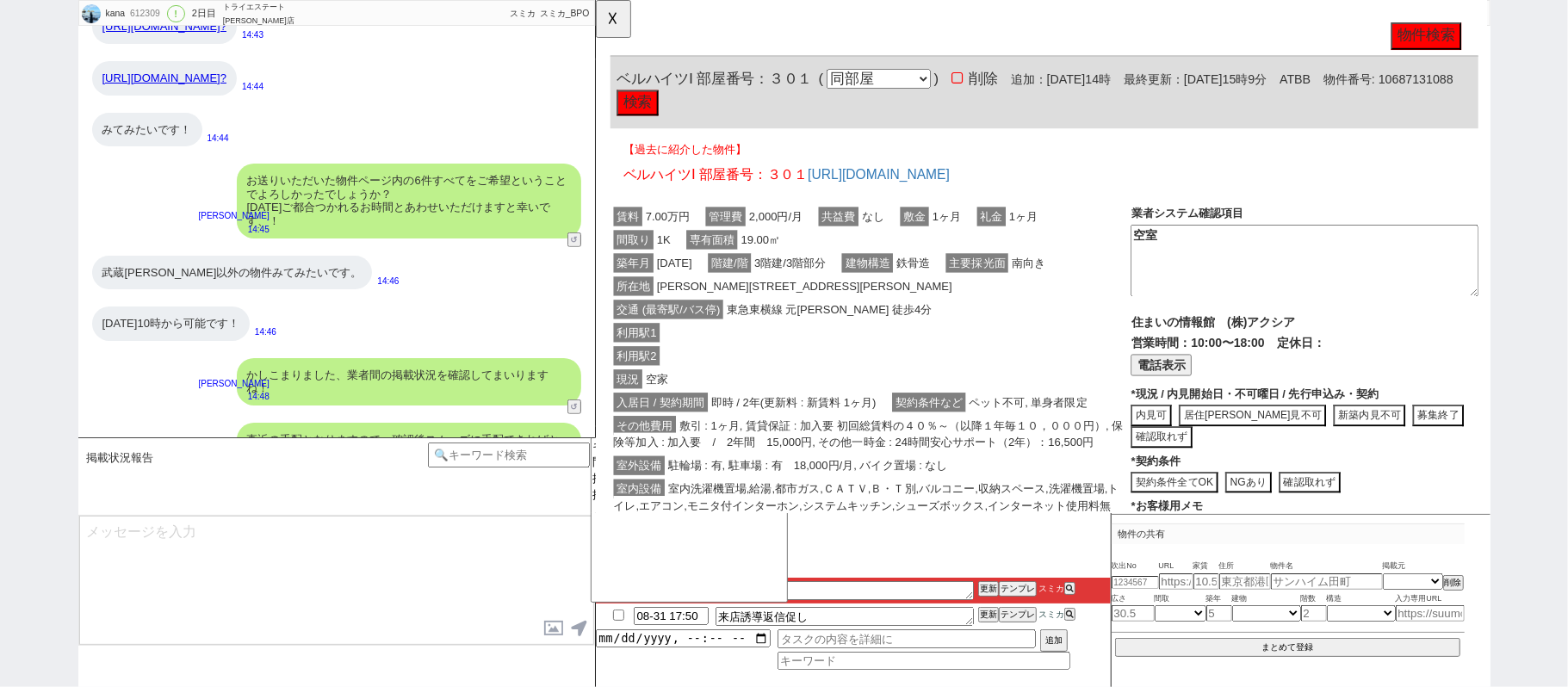
click at [958, 360] on div "利用駅1" at bounding box center [890, 358] width 559 height 25
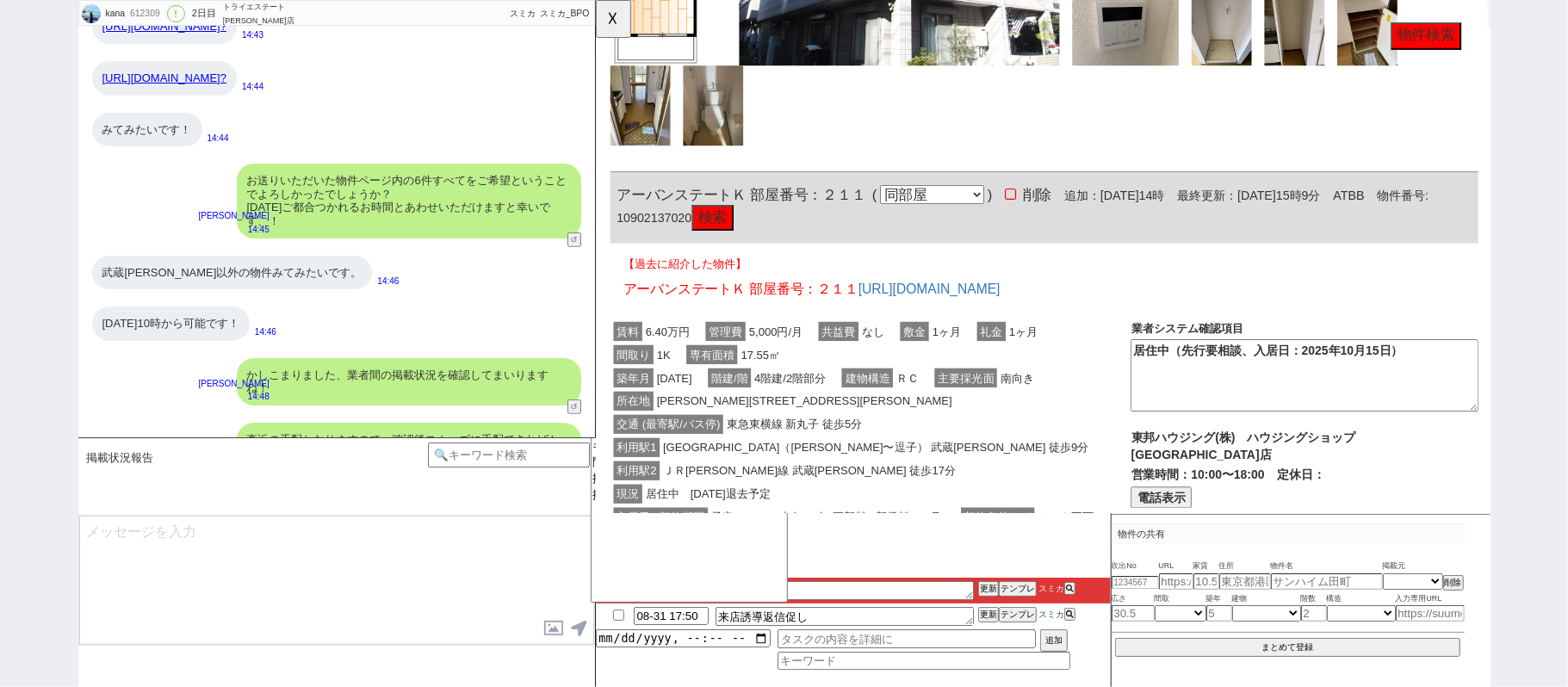
click at [945, 410] on span "ＲＣ" at bounding box center [930, 406] width 31 height 21
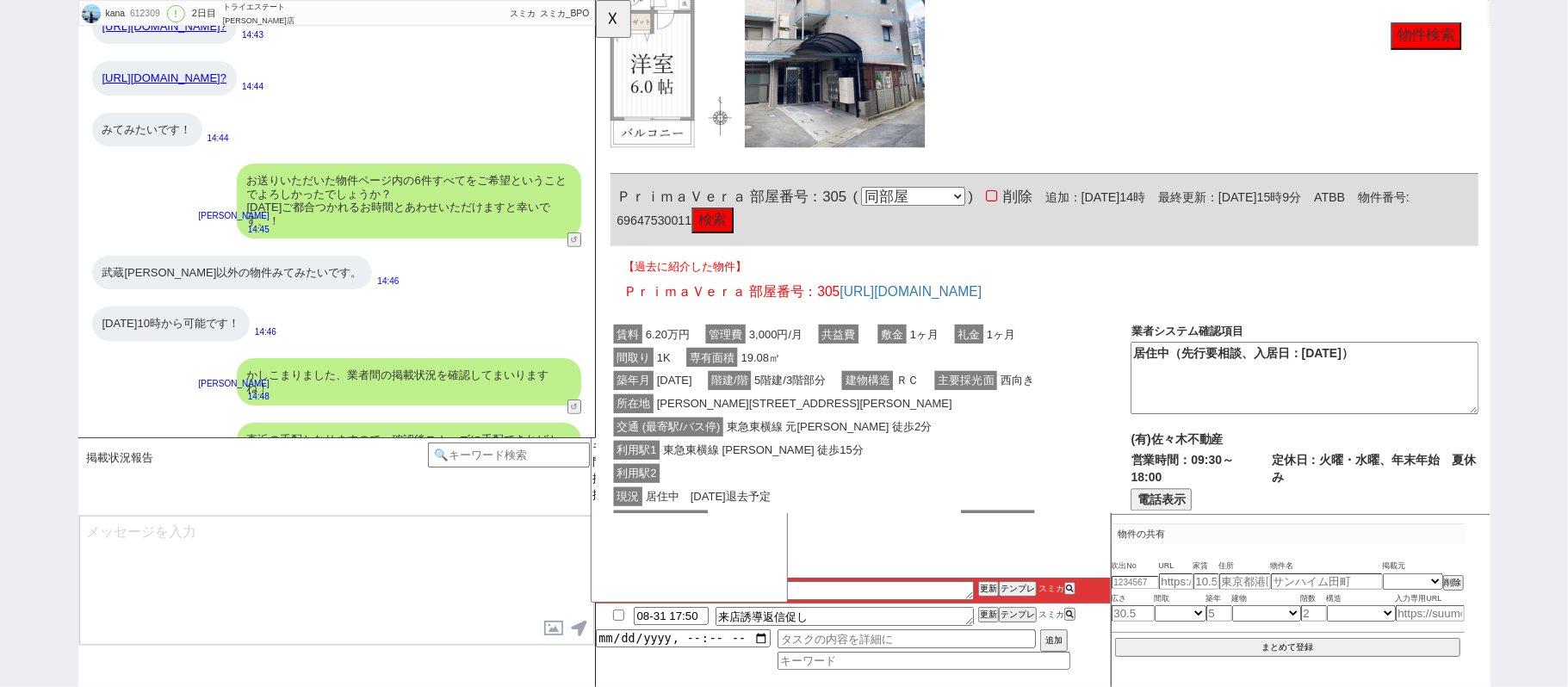
click at [955, 447] on div "所在地 川崎市中原区木月１丁目35-22" at bounding box center [890, 434] width 559 height 25
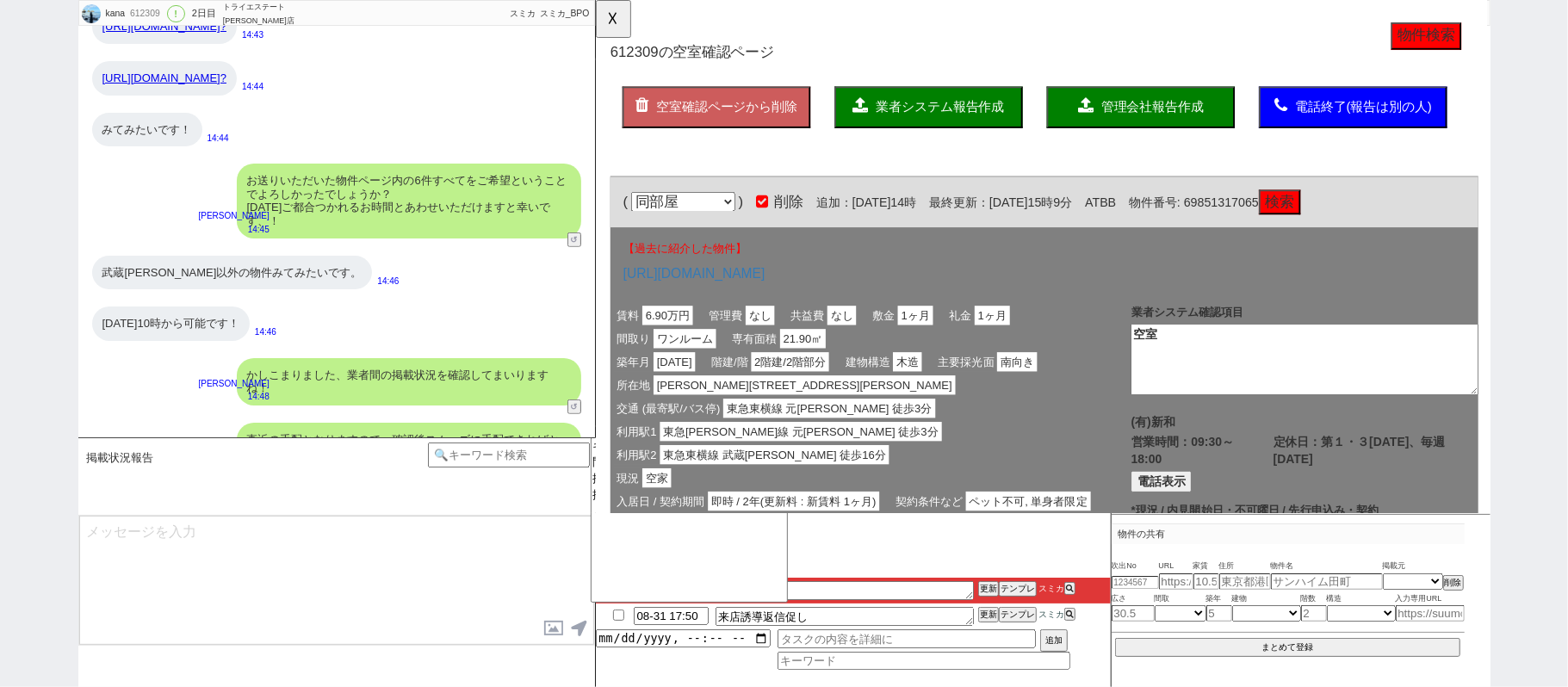
click at [1008, 108] on span "業者システム報告作成" at bounding box center [964, 115] width 137 height 15
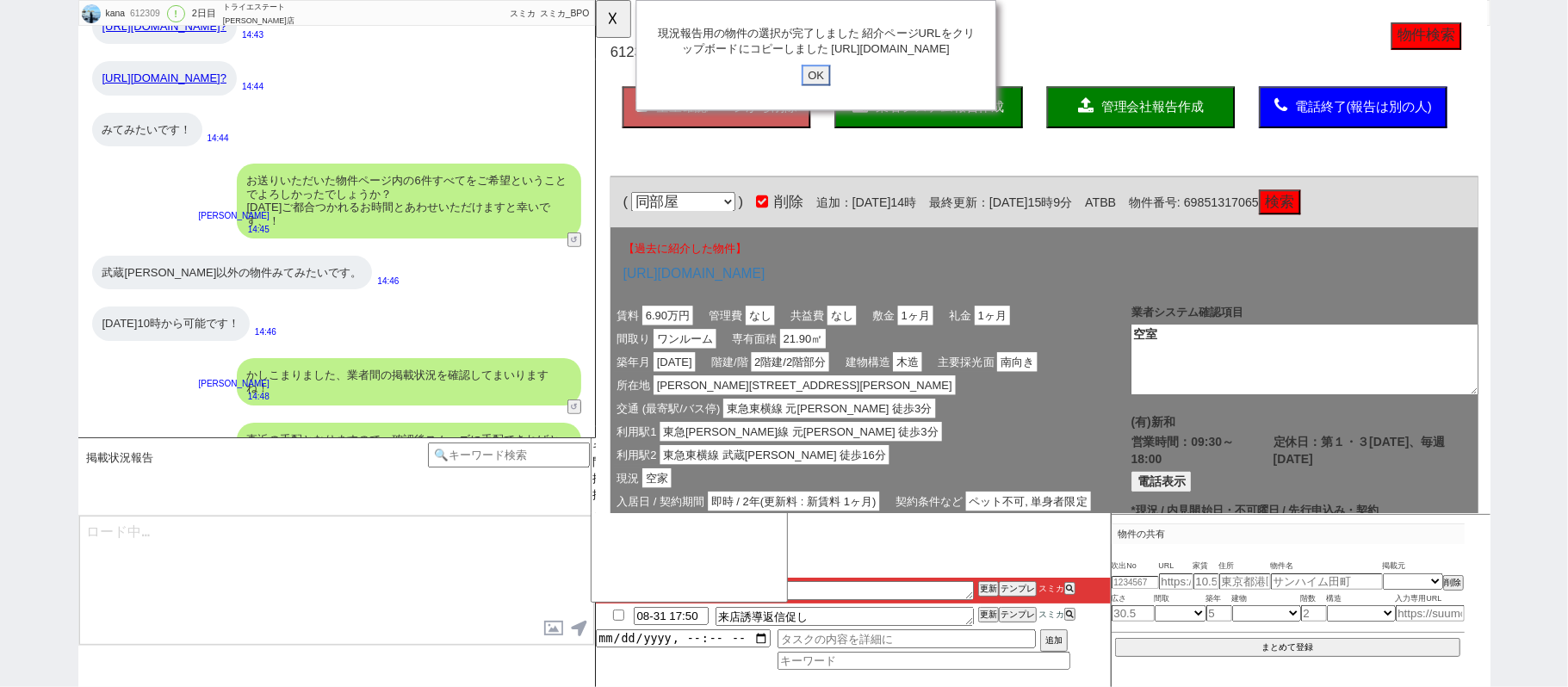
click at [841, 92] on input "OK" at bounding box center [831, 81] width 31 height 23
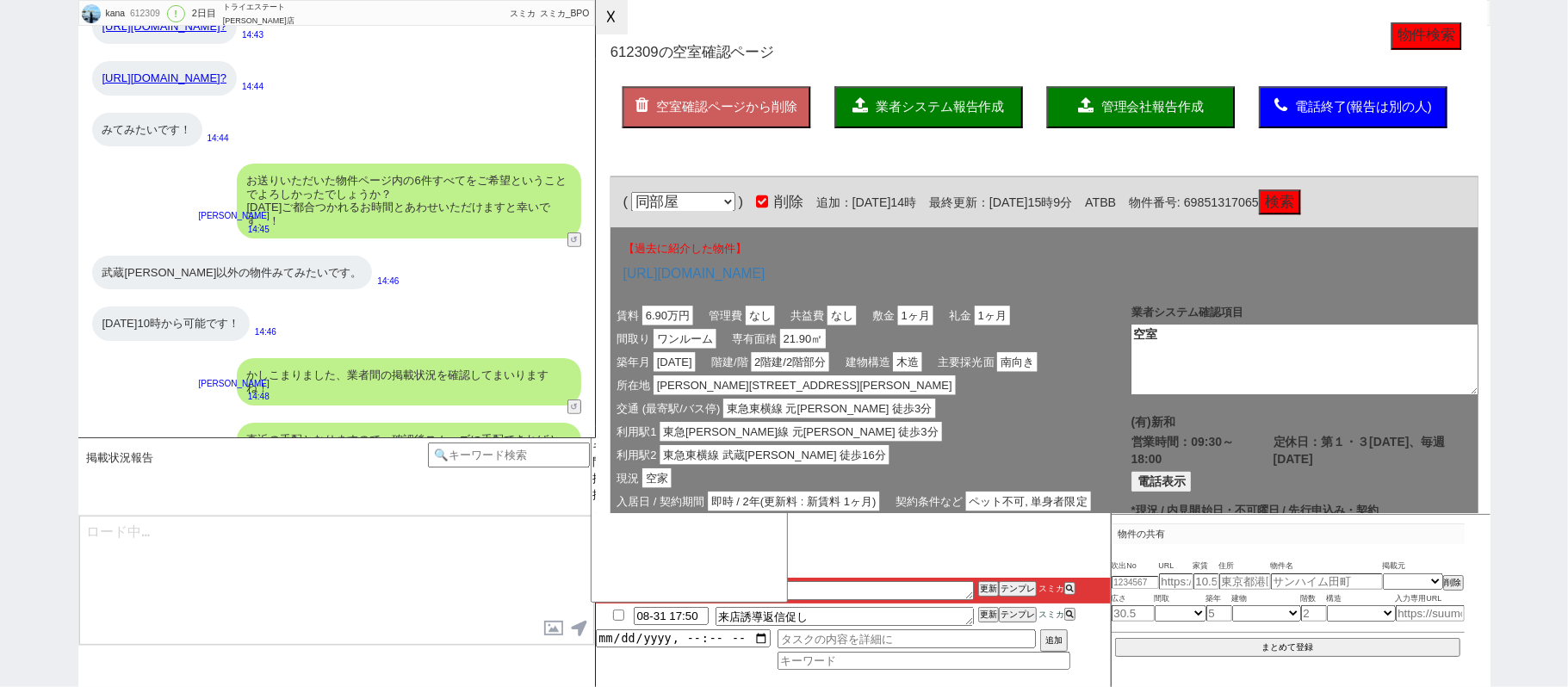
click at [628, 14] on button "☓" at bounding box center [611, 17] width 32 height 35
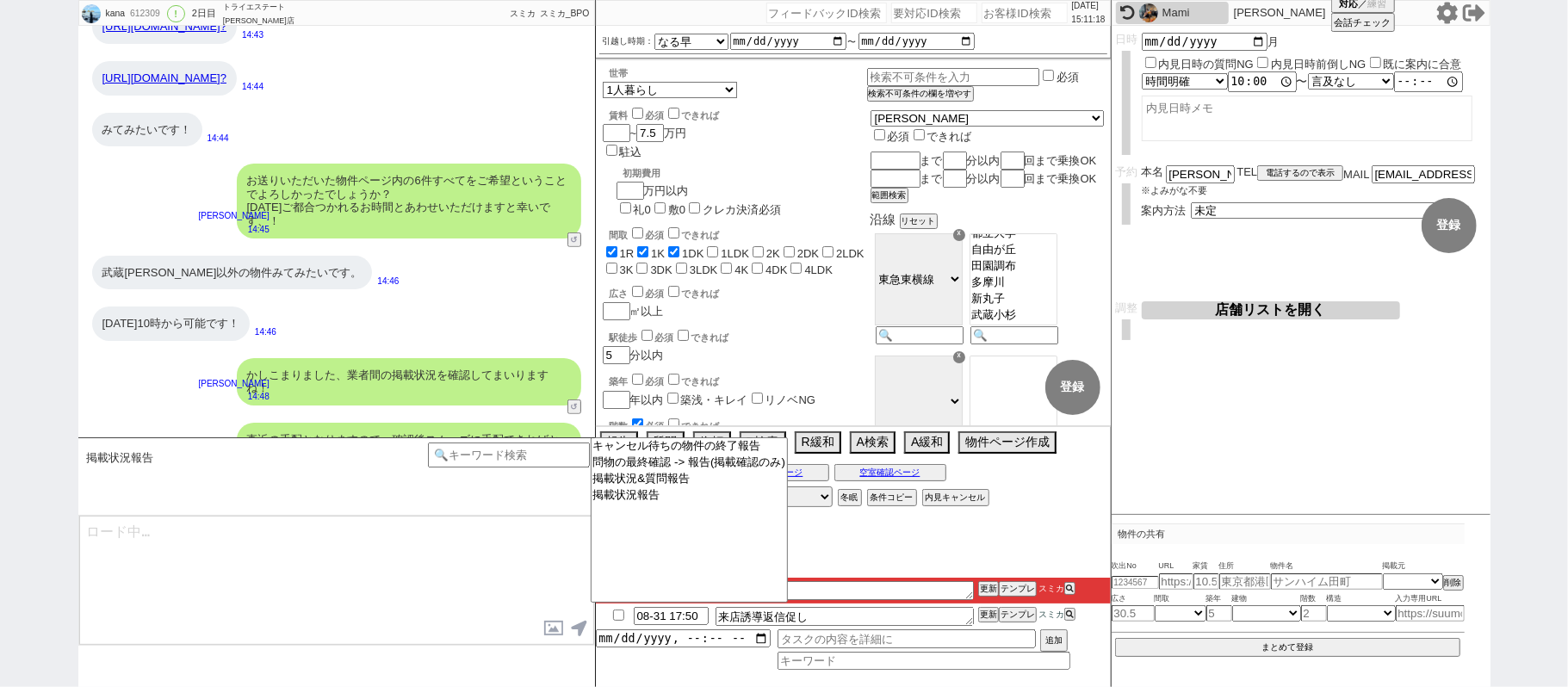
click at [415, 593] on textarea at bounding box center [337, 580] width 515 height 129
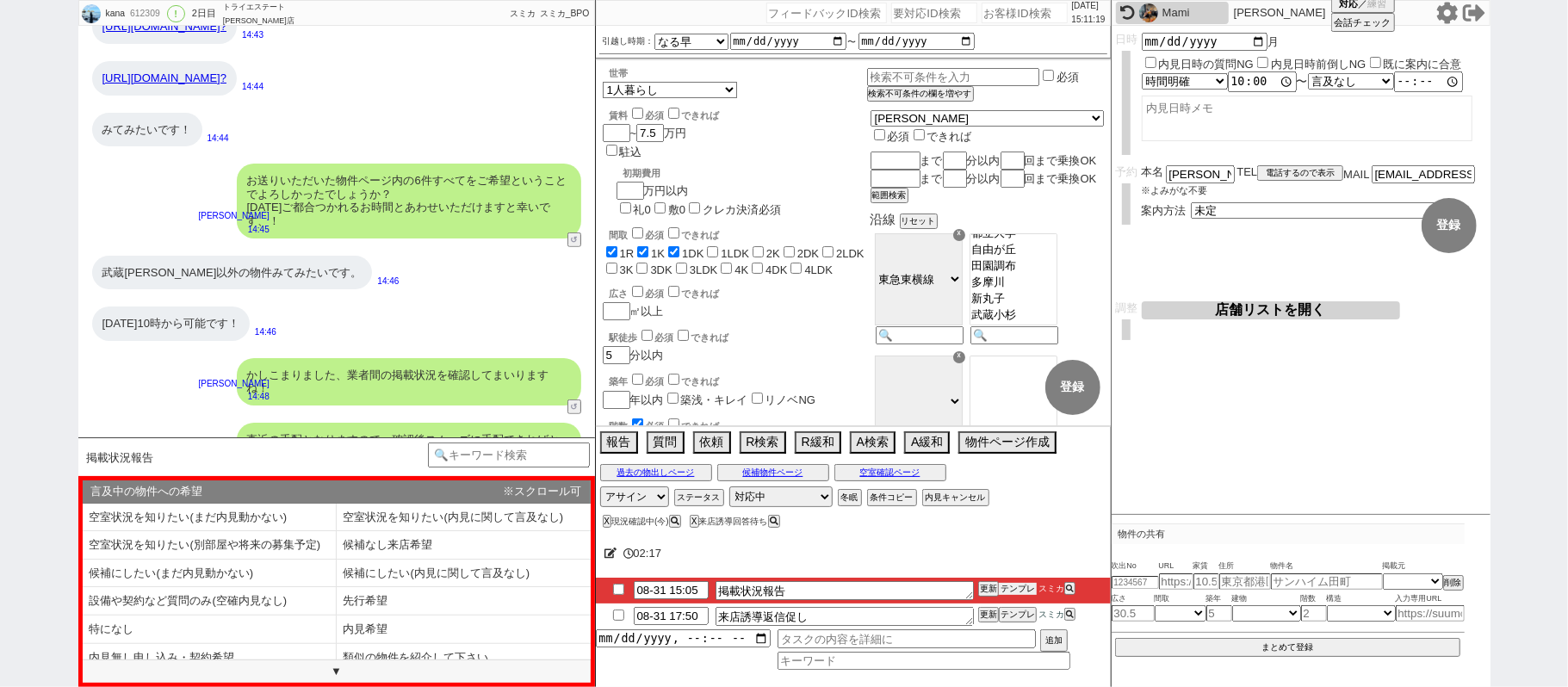
click at [1018, 583] on li "08-31 15:05 掲載状況報告 更新 テンプレ スミカ" at bounding box center [853, 590] width 515 height 26
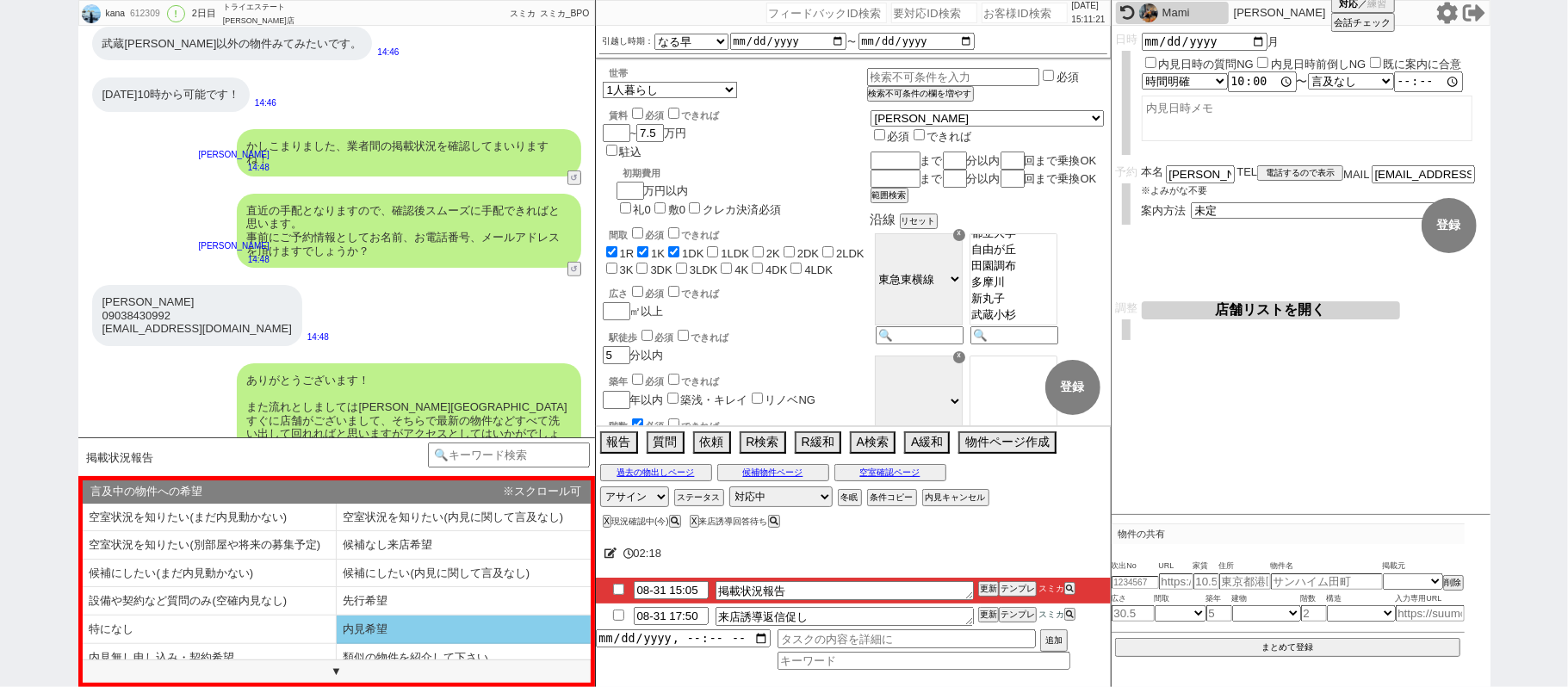
drag, startPoint x: 406, startPoint y: 636, endPoint x: 372, endPoint y: 410, distance: 228.5
click at [406, 635] on li "内見希望" at bounding box center [464, 630] width 254 height 29
select select "内見希望"
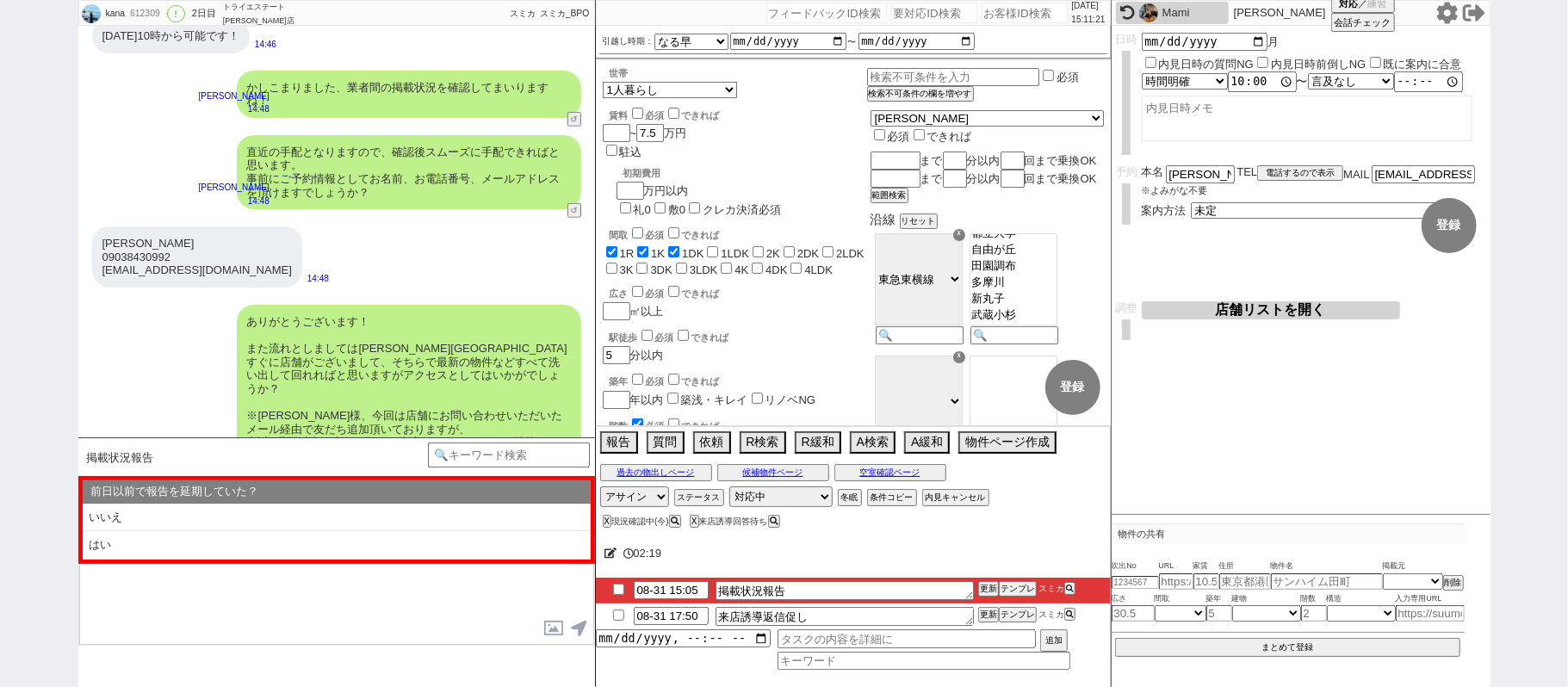
scroll to position [744, 0]
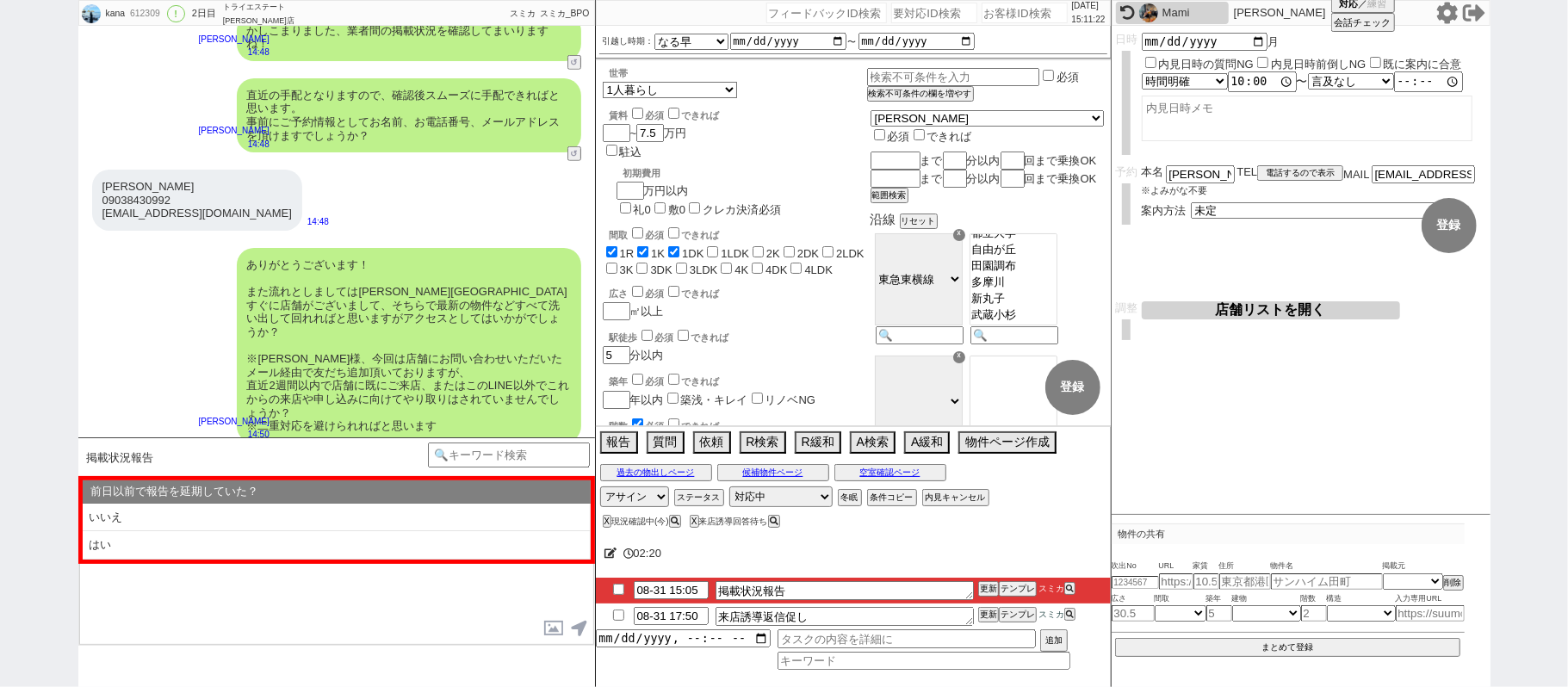
click at [311, 511] on li "いいえ" at bounding box center [337, 517] width 508 height 29
select select "内見希望"
select select "いいえ"
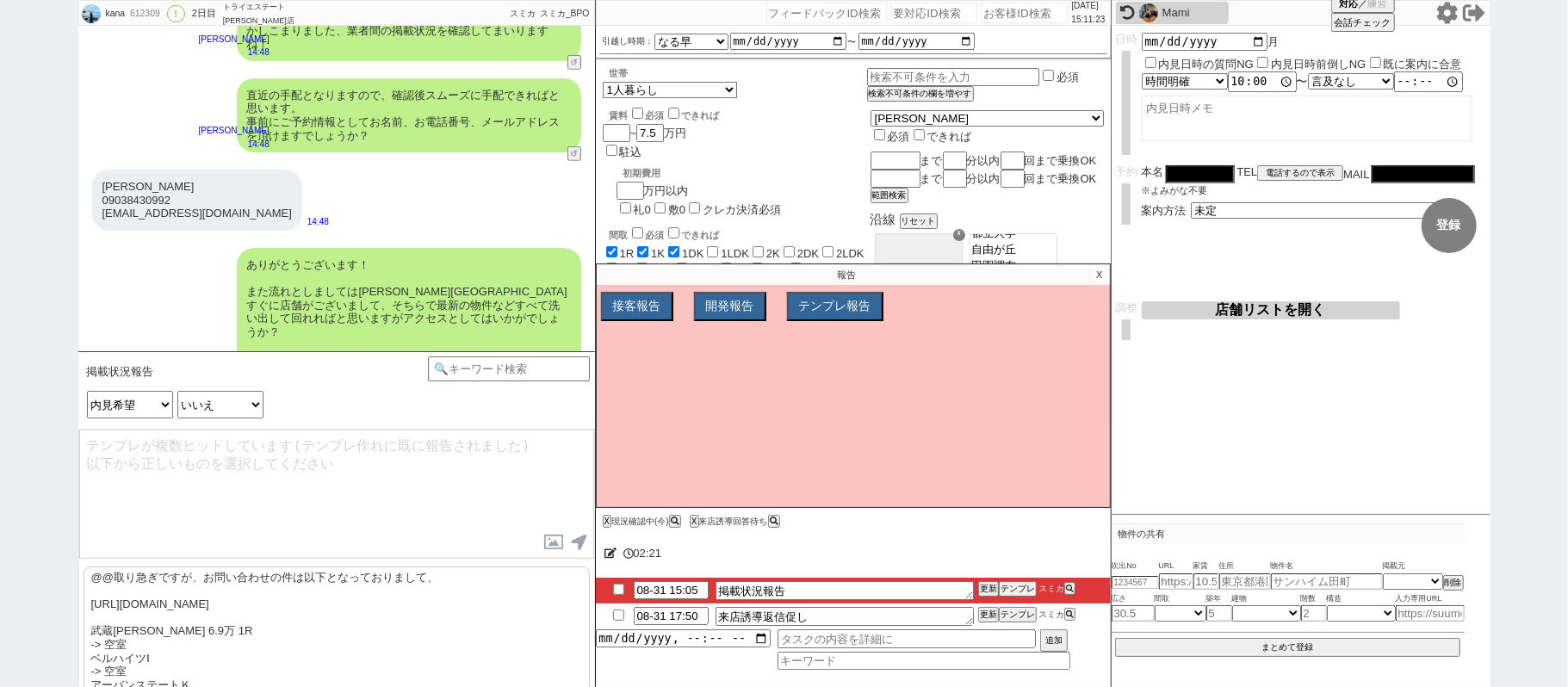
drag, startPoint x: 224, startPoint y: 631, endPoint x: 231, endPoint y: 601, distance: 30.8
click at [221, 631] on p "@@取り急ぎですが、お問い合わせの件は以下となっておりまして、 https://tools.sumika.live/pages/1x3rz4k 武蔵小杉 6.…" at bounding box center [337, 677] width 506 height 223
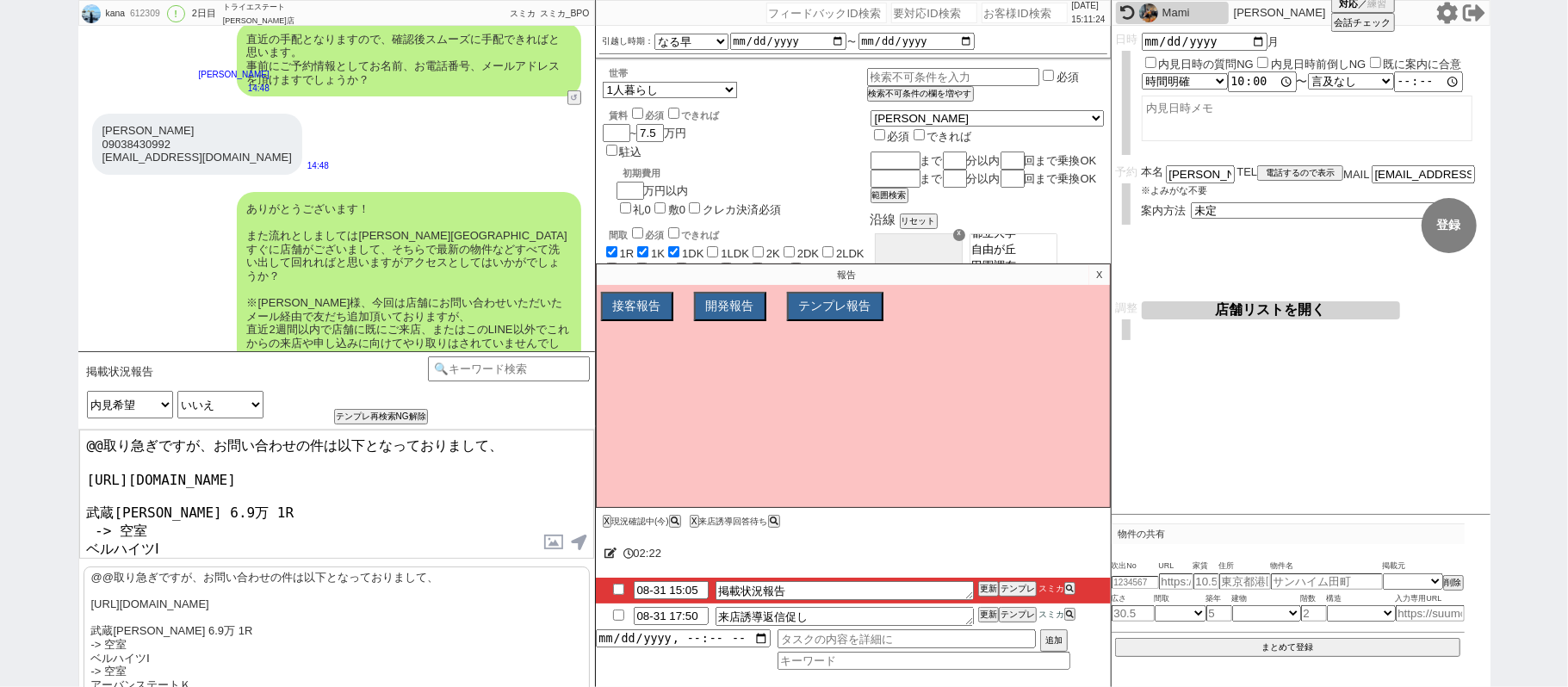
scroll to position [830, 0]
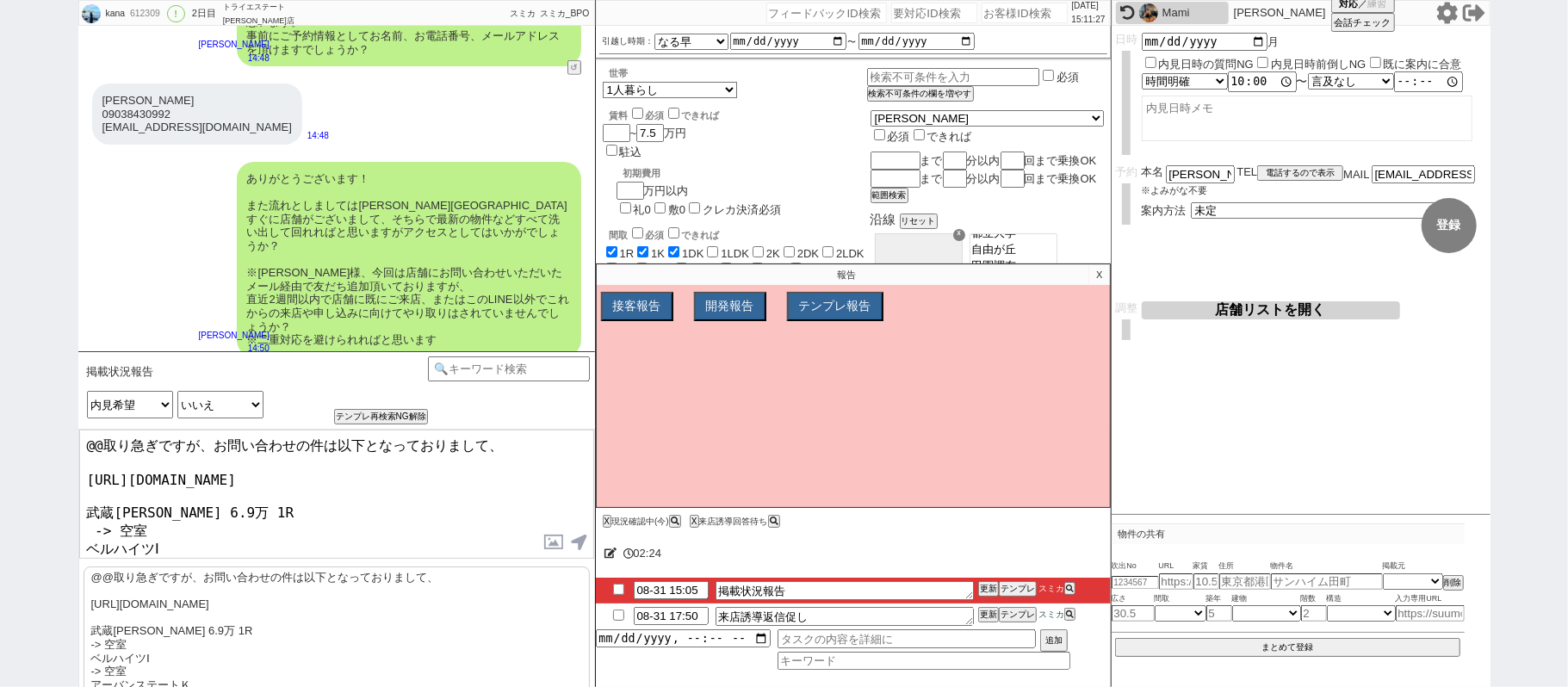
drag, startPoint x: 194, startPoint y: 442, endPoint x: 0, endPoint y: 406, distance: 197.3
click at [0, 406] on div "kana 612309 ! 0 2日目 トライエステート 川崎店 冬眠中 自社客 スミカ スミカ_BPO チャット全表示 2025-08-31 明日とか空いて…" at bounding box center [784, 344] width 1568 height 687
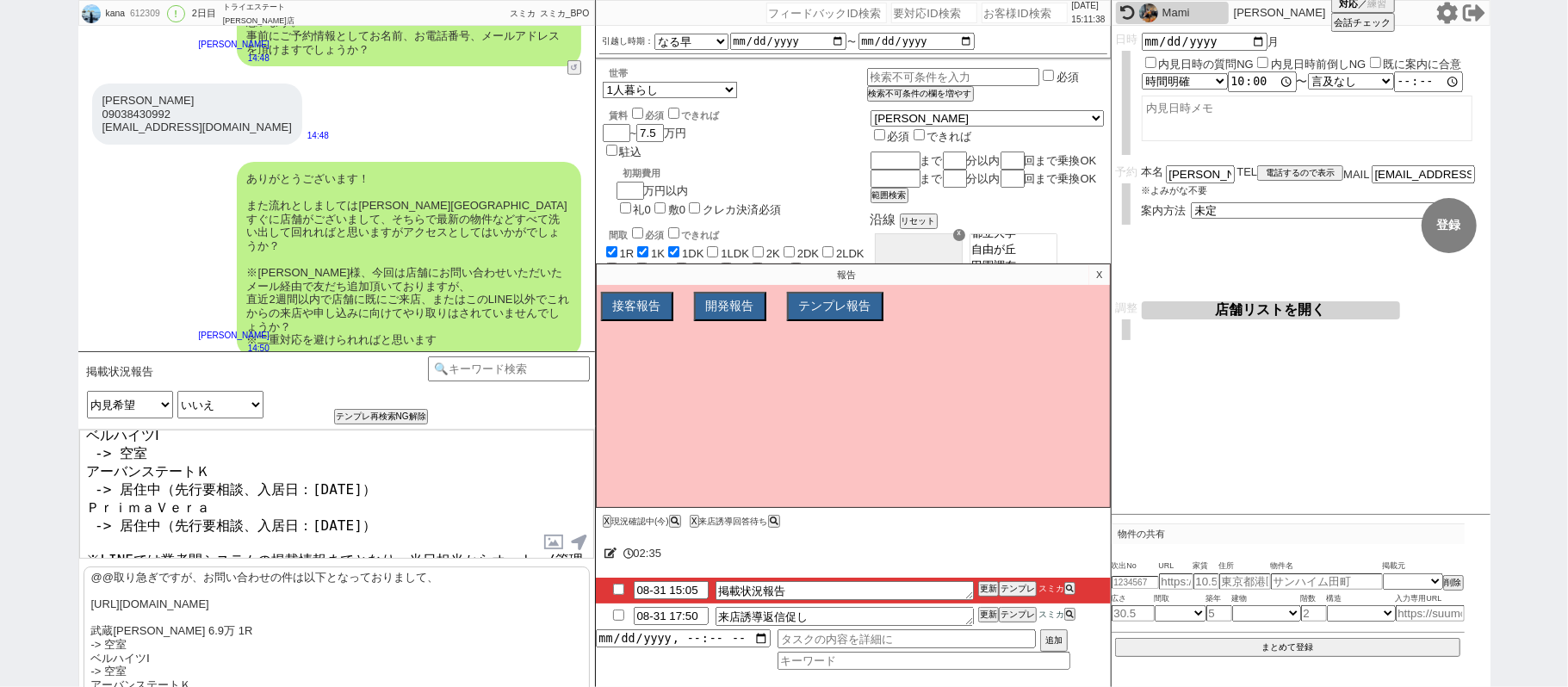
scroll to position [134, 0]
click at [252, 539] on textarea "連続でのメッセージ失礼します。 確認できまして、お問い合わせの件は以下となっておりまして、 https://tools.sumika.live/pages/1…" at bounding box center [337, 494] width 515 height 129
type textarea "連続でのメッセージ失礼します。 確認できまして、お問い合わせの件は以下となっておりまして、 https://tools.sumika.live/pages/1…"
checkbox input "true"
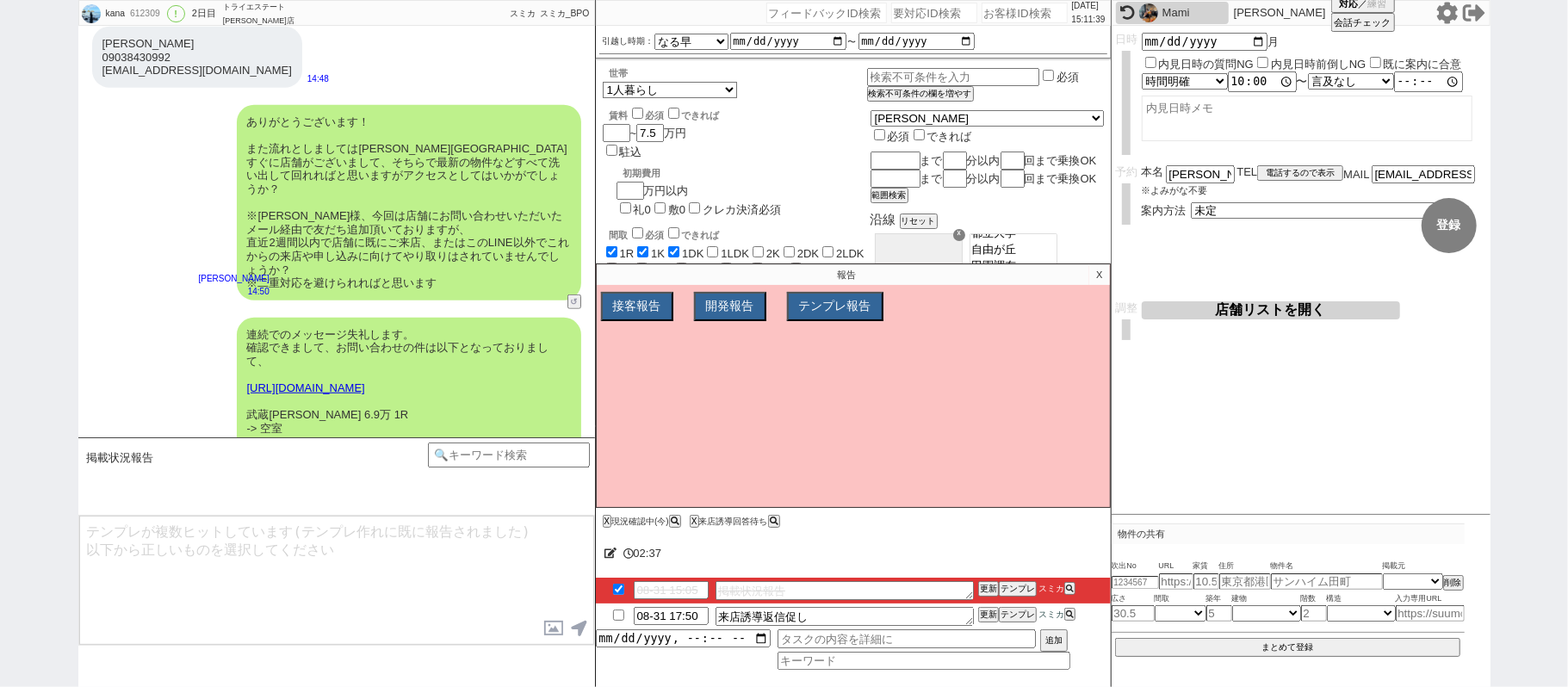
scroll to position [907, 0]
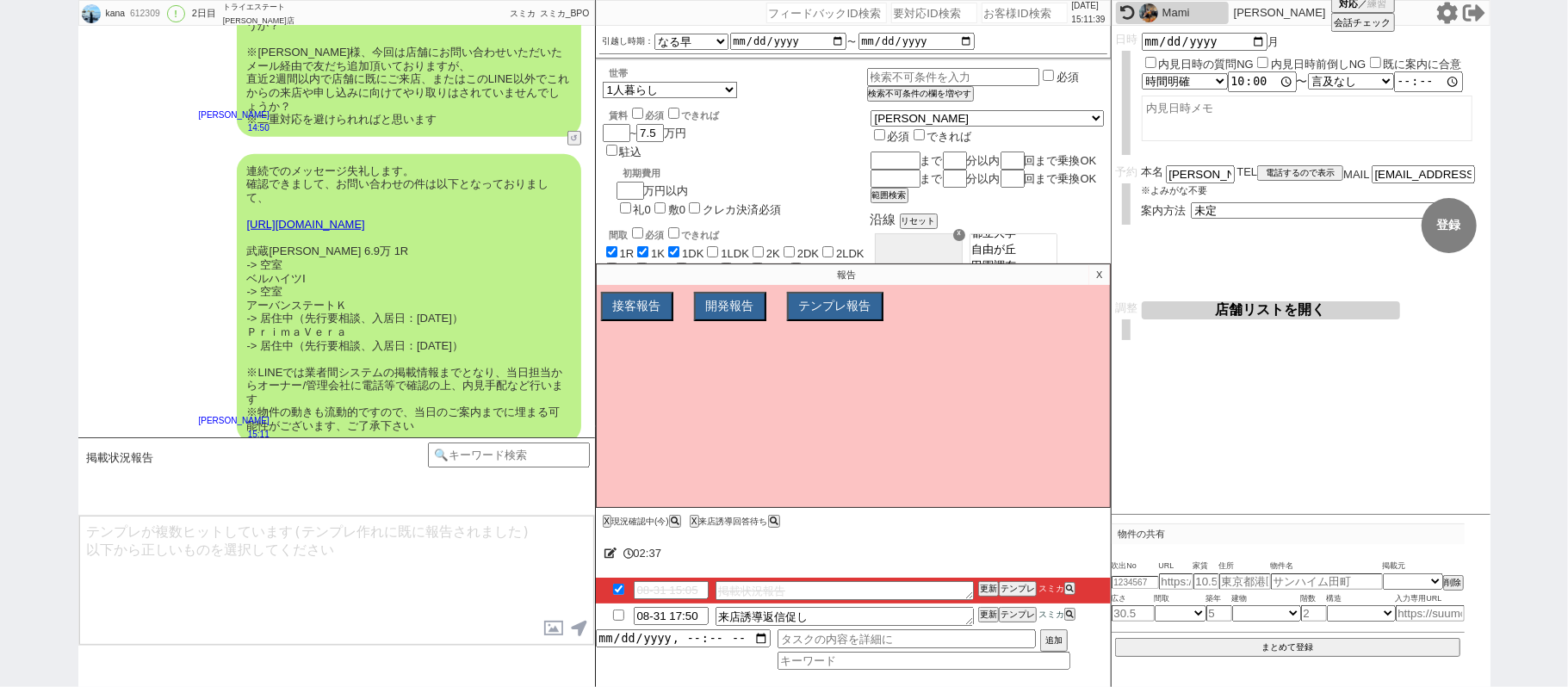
type input "09-01 19:12"
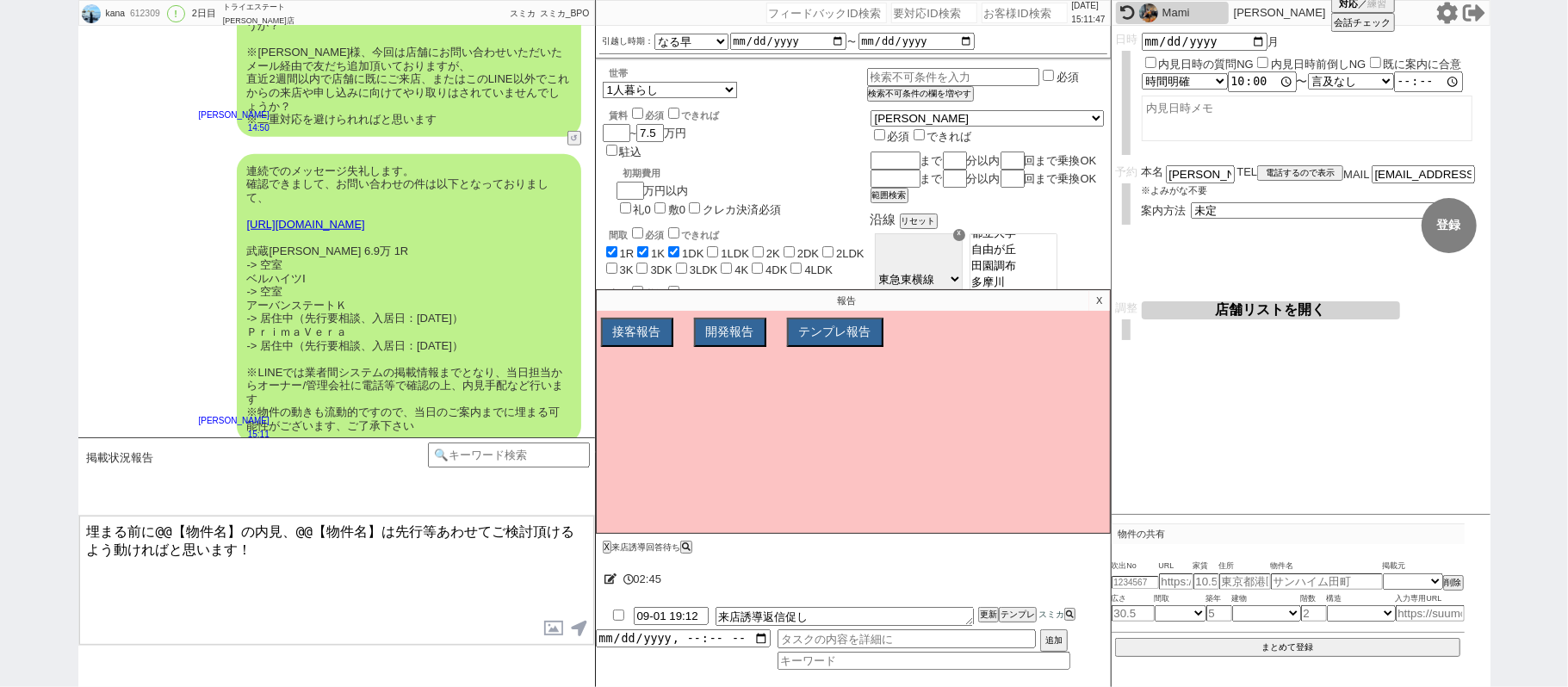
click at [237, 529] on textarea "埋まる前に@@【物件名】の内見、@@【物件名】は先行等あわせてご検討頂けるよう動ければと思います！" at bounding box center [337, 580] width 515 height 129
click at [155, 530] on textarea "埋まる前に@@【物件名】の内見、@@【物件名】は先行等あわせてご検討頂けるよう動ければと思います！" at bounding box center [337, 580] width 515 height 129
drag, startPoint x: 269, startPoint y: 301, endPoint x: 295, endPoint y: 297, distance: 26.3
click at [295, 297] on div "連続でのメッセージ失礼します。 確認できまして、お問い合わせの件は以下となっておりまして、 https://tools.sumika.live/pages/1…" at bounding box center [409, 298] width 344 height 290
copy div "居住中"
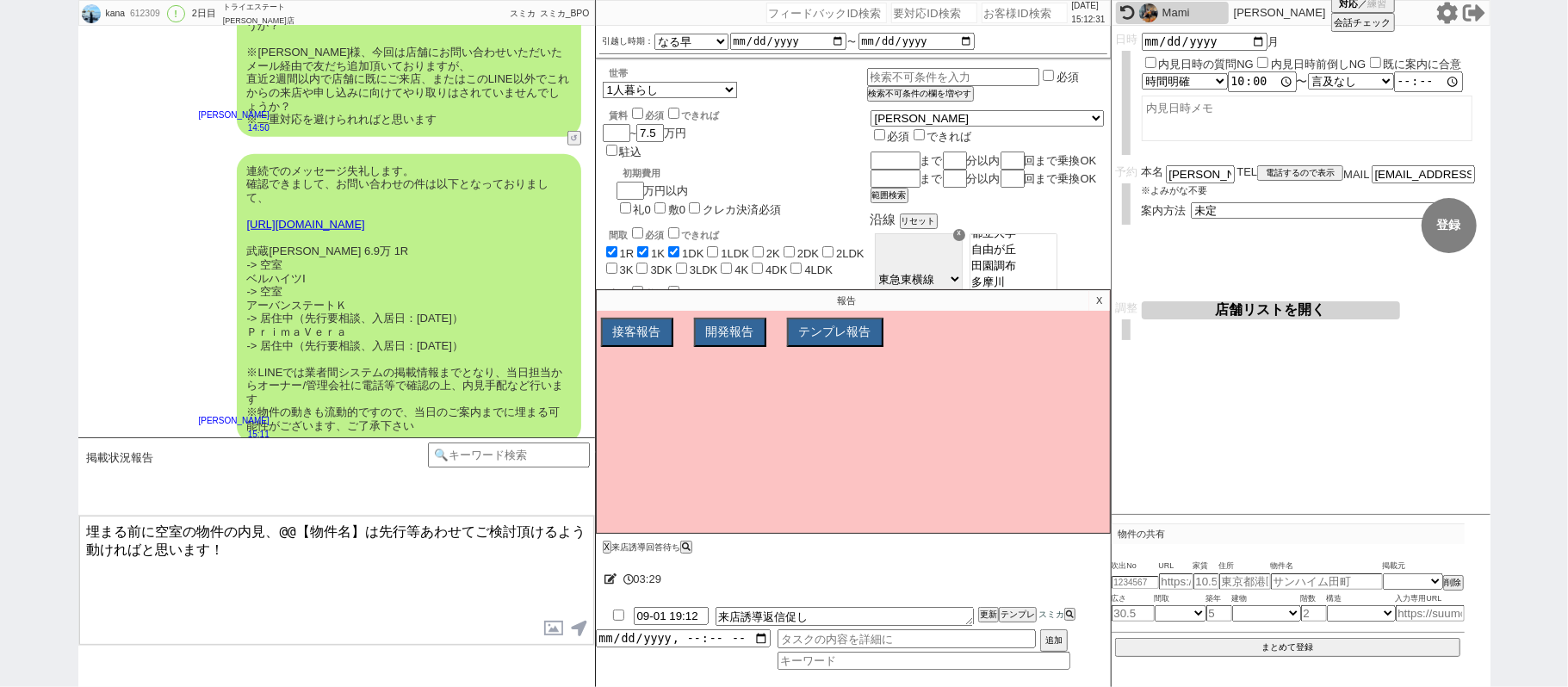
drag, startPoint x: 281, startPoint y: 531, endPoint x: 365, endPoint y: 525, distance: 84.2
click at [365, 525] on textarea "埋まる前に空室の物件の内見、@@【物件名】は先行等あわせてご検討頂けるよう動ければと思います！" at bounding box center [337, 580] width 515 height 129
paste textarea "居住中"
type textarea "埋まる前に空室の物件の内見、居住中の物件は先行等あわせてご検討頂けるよう動ければと思います！"
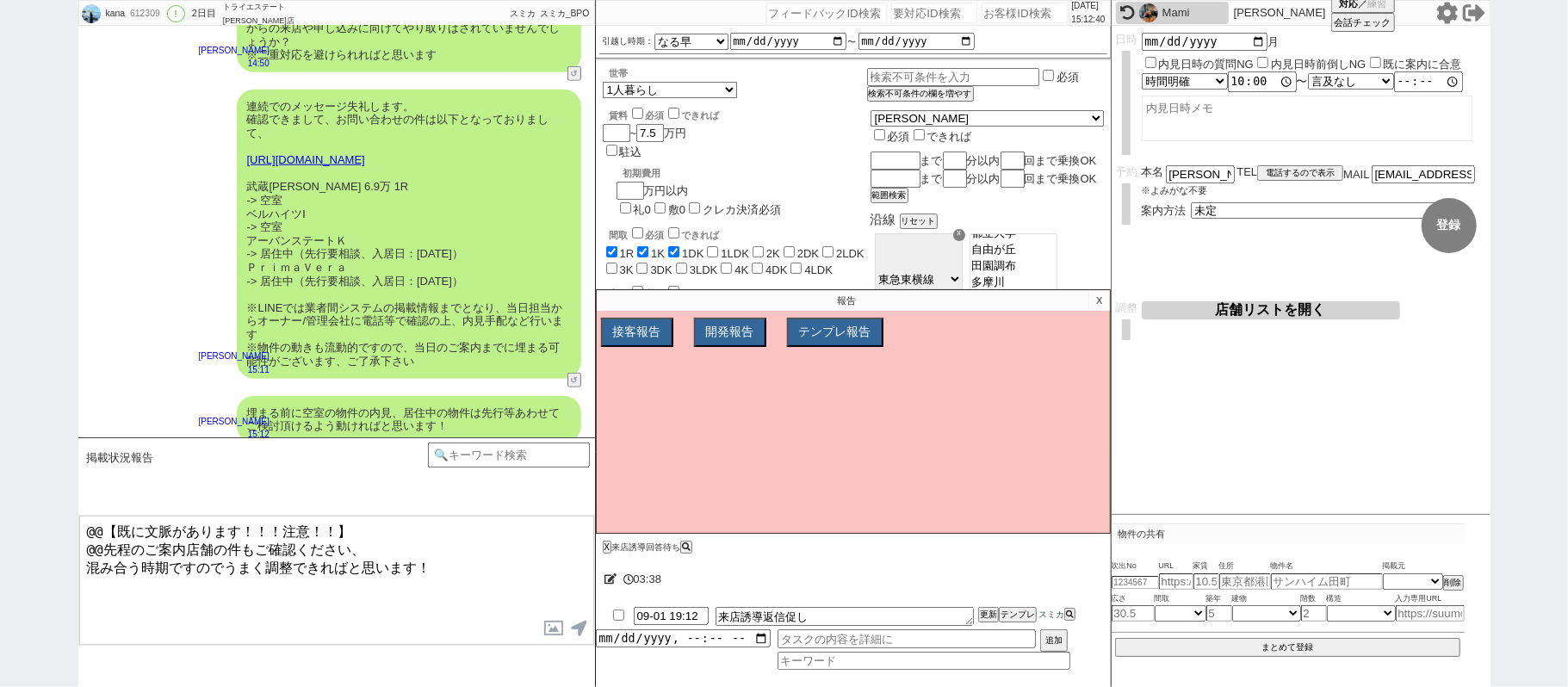
click at [0, 351] on div "kana 612309 ! 0 2日目 トライエステート 川崎店 冬眠中 自社客 スミカ スミカ_BPO チャット全表示 2025-08-31 かしこまりまし…" at bounding box center [784, 344] width 1568 height 687
type textarea "先程のご案内店舗の件もご確認ください、 混み合う時期ですのでうまく調整できればと思います！"
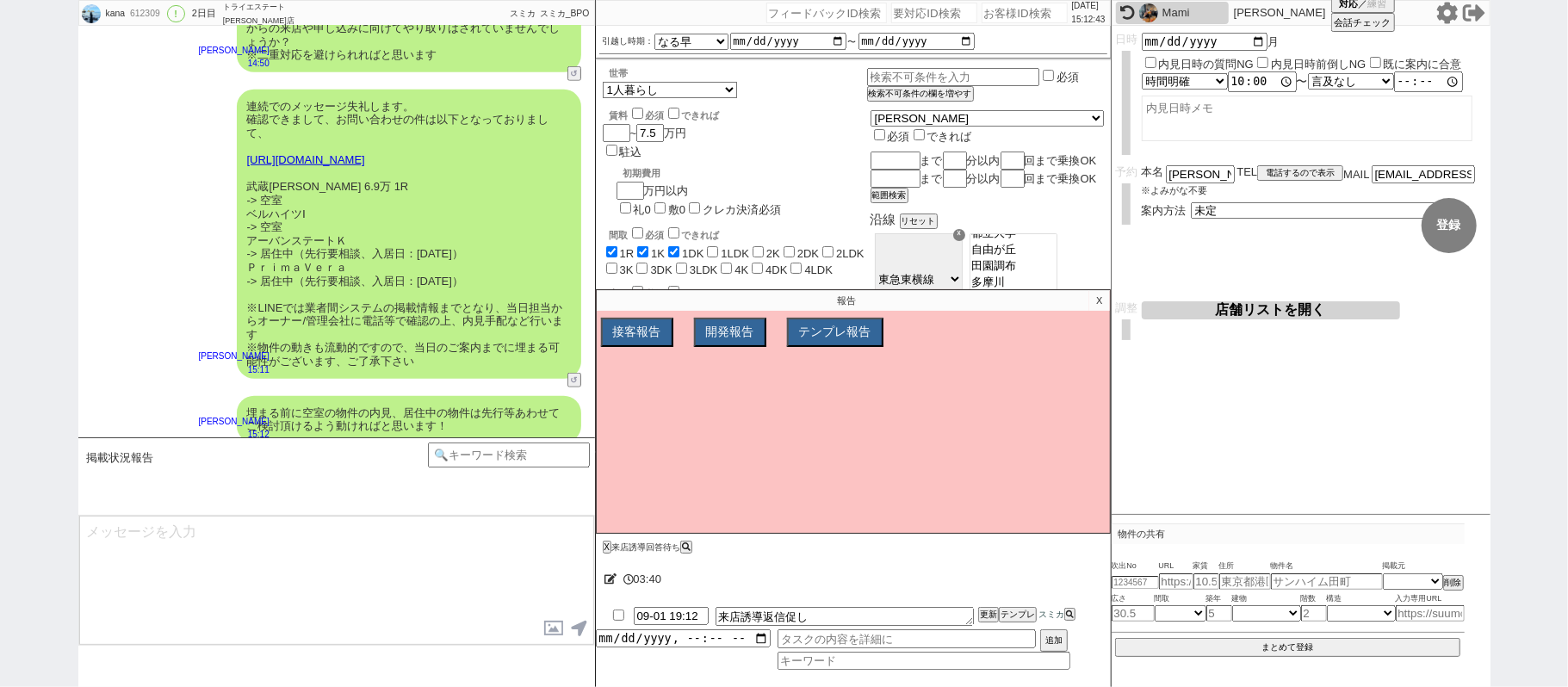
scroll to position [1037, 0]
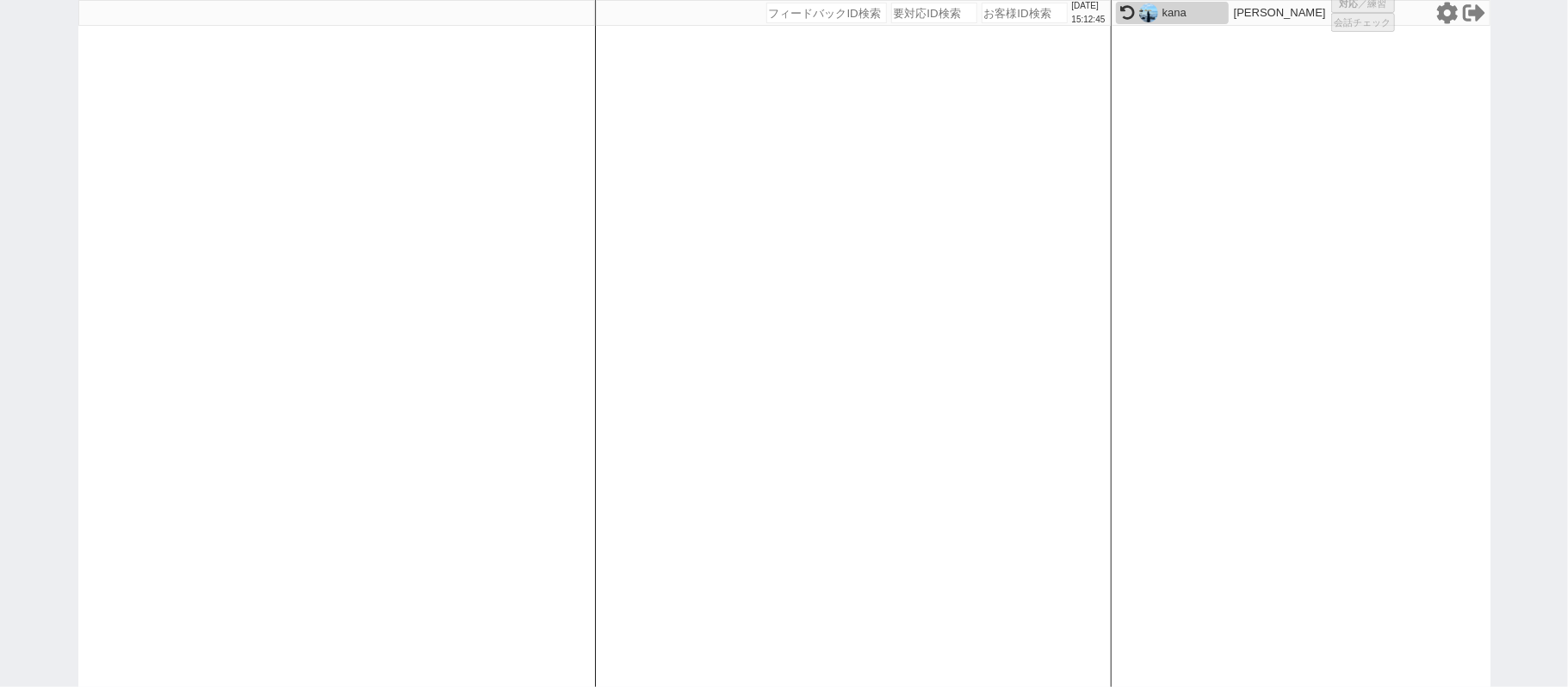
select select
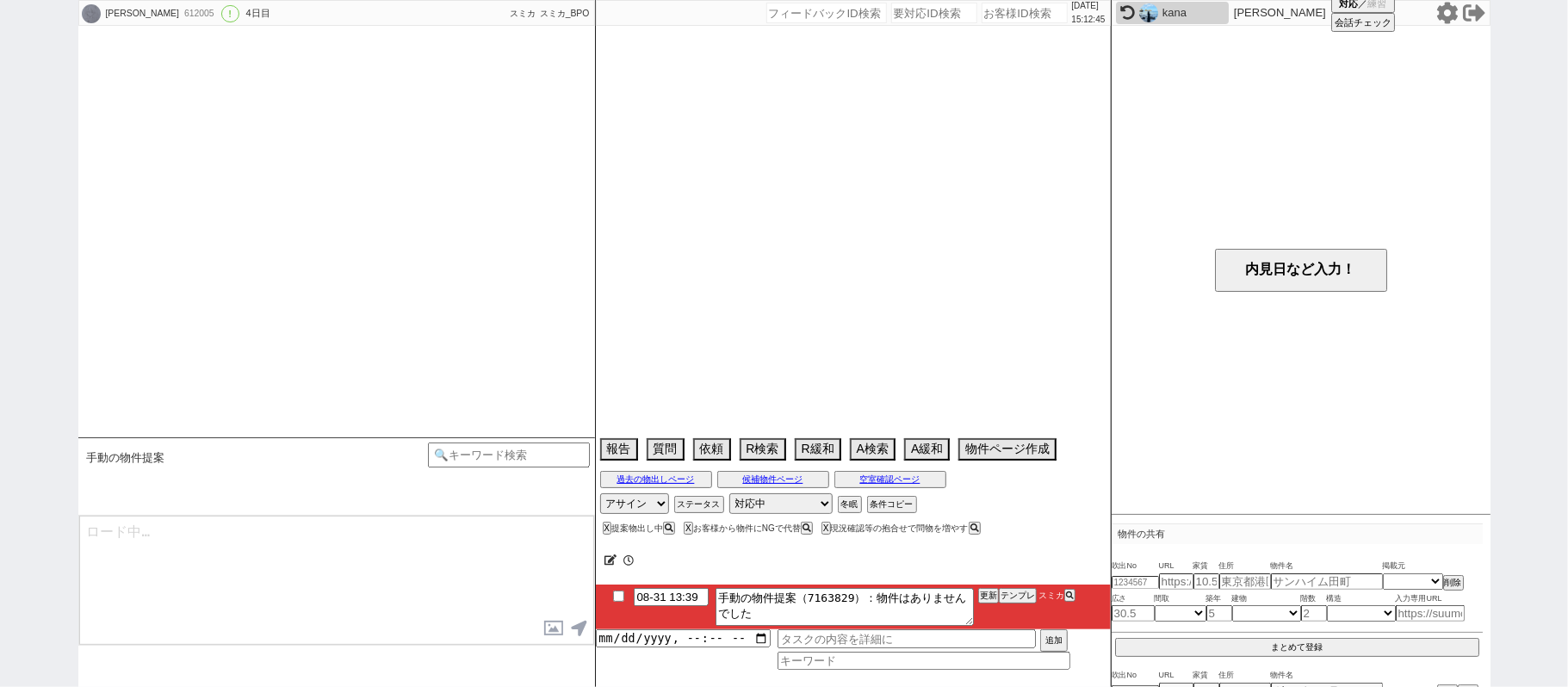
scroll to position [9714, 0]
select select "2025"
select select "9"
select select "36"
select select "0"
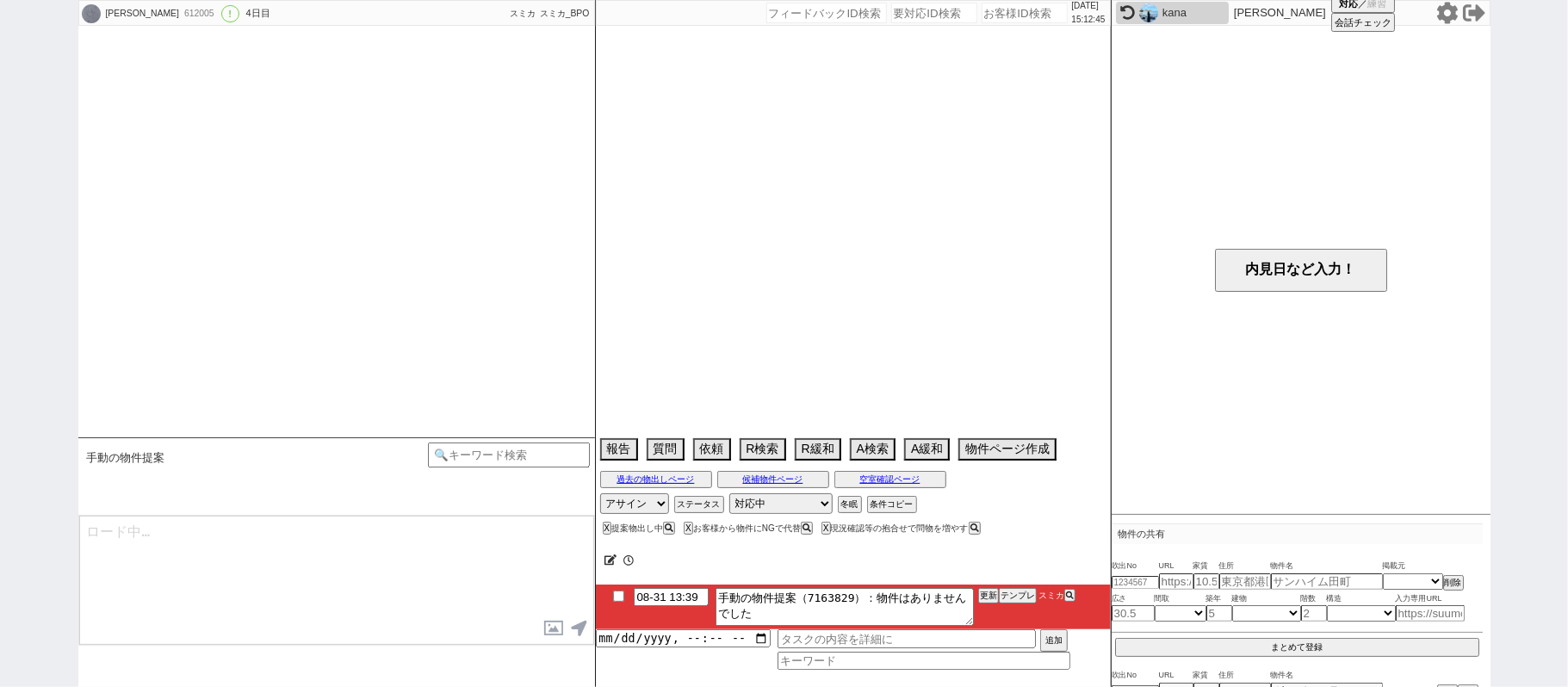
select select "11"
select select "211"
select select "213"
select select "65"
select select "35"
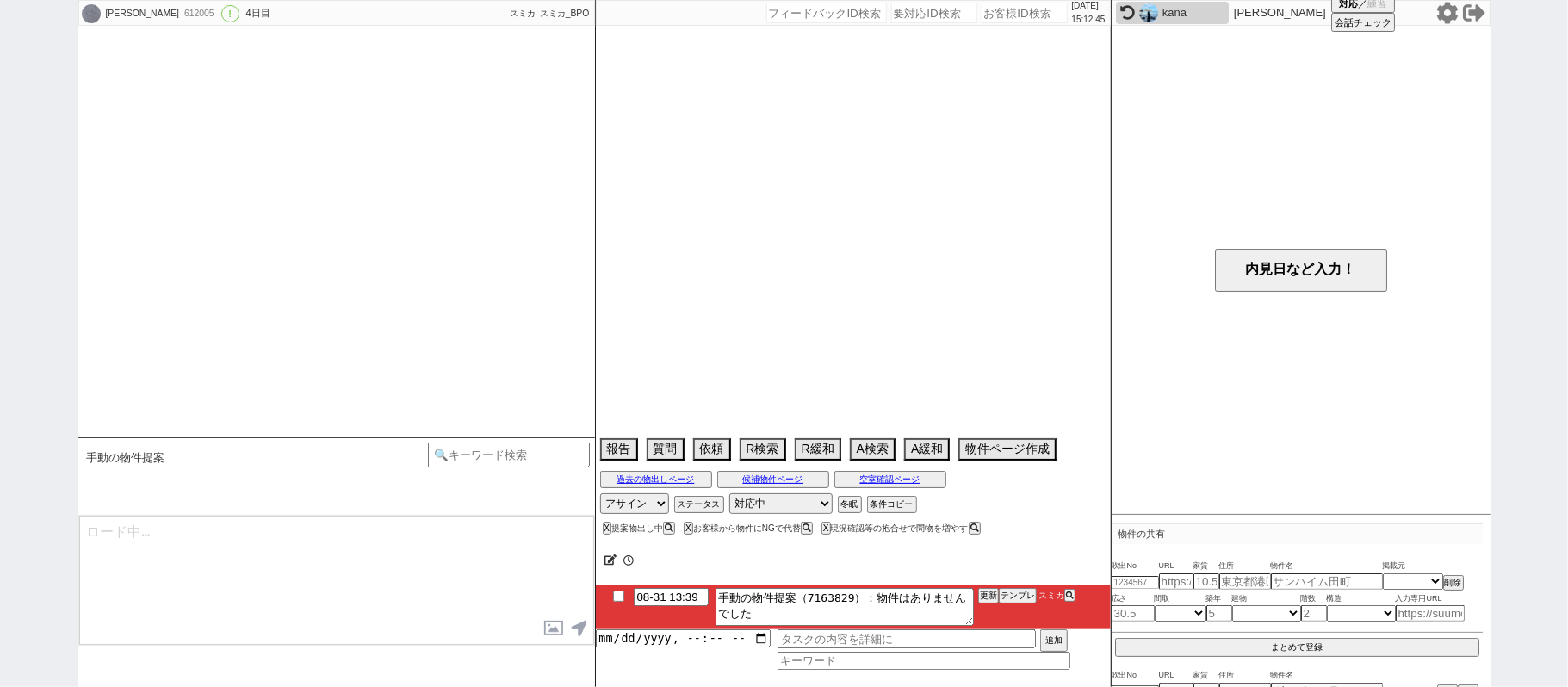
select select "1023"
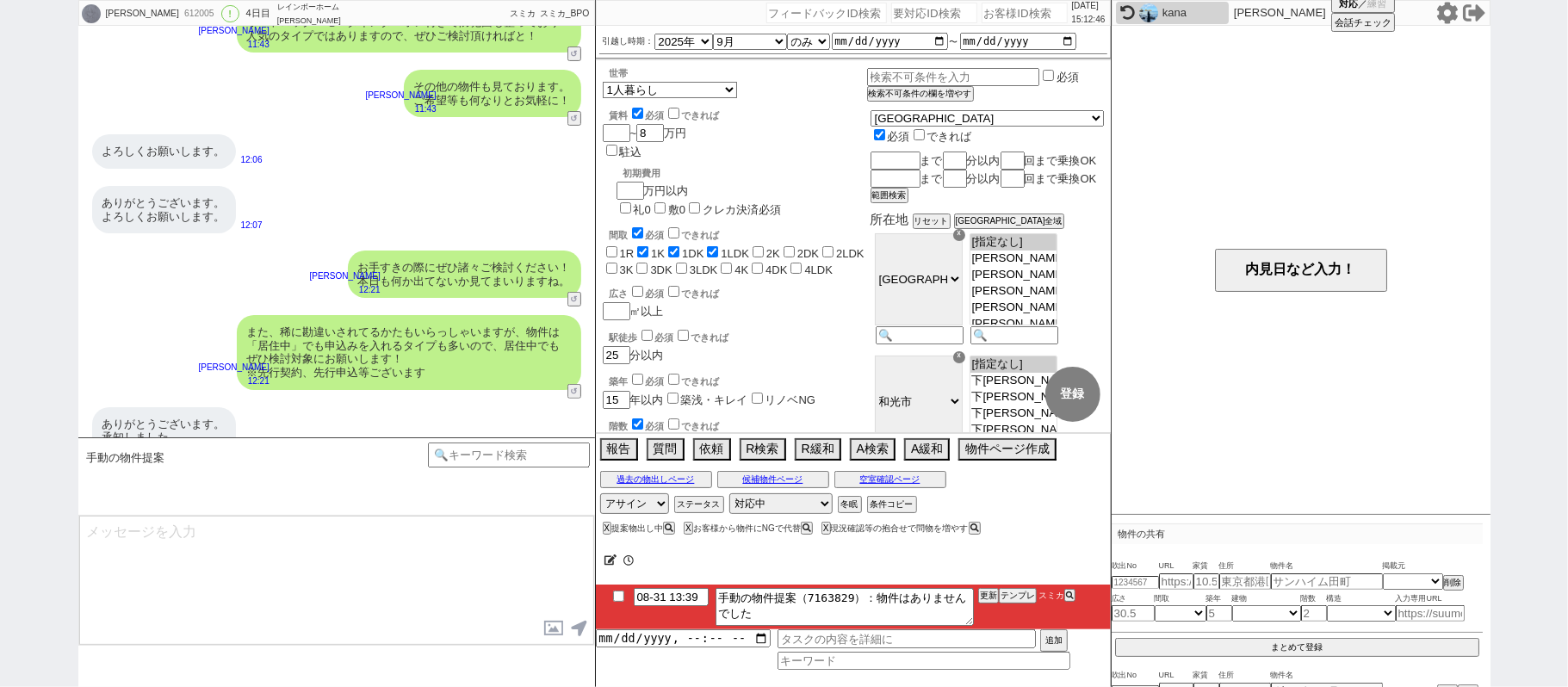
scroll to position [126, 0]
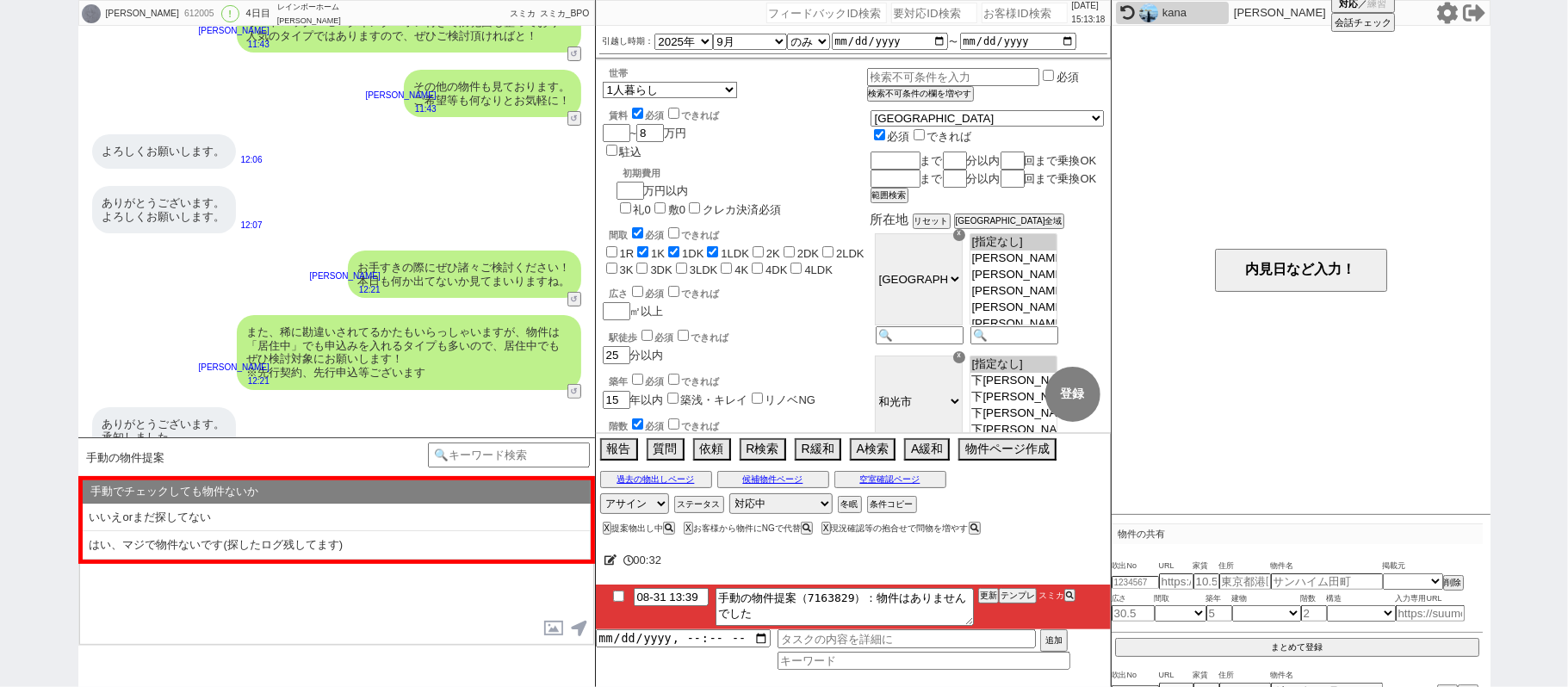
drag, startPoint x: 0, startPoint y: 145, endPoint x: 129, endPoint y: 129, distance: 130.0
click at [0, 145] on div "鈴木 大介 612005 ! 0 4日目 レインボーホーム 和光市店 冬眠中 自社客 スミカ スミカ_BPO チャット全表示 2025-08-28 新しくフォ…" at bounding box center [784, 344] width 1568 height 687
click at [1014, 23] on input "number" at bounding box center [1024, 13] width 86 height 21
paste input "610845"
type input "610845"
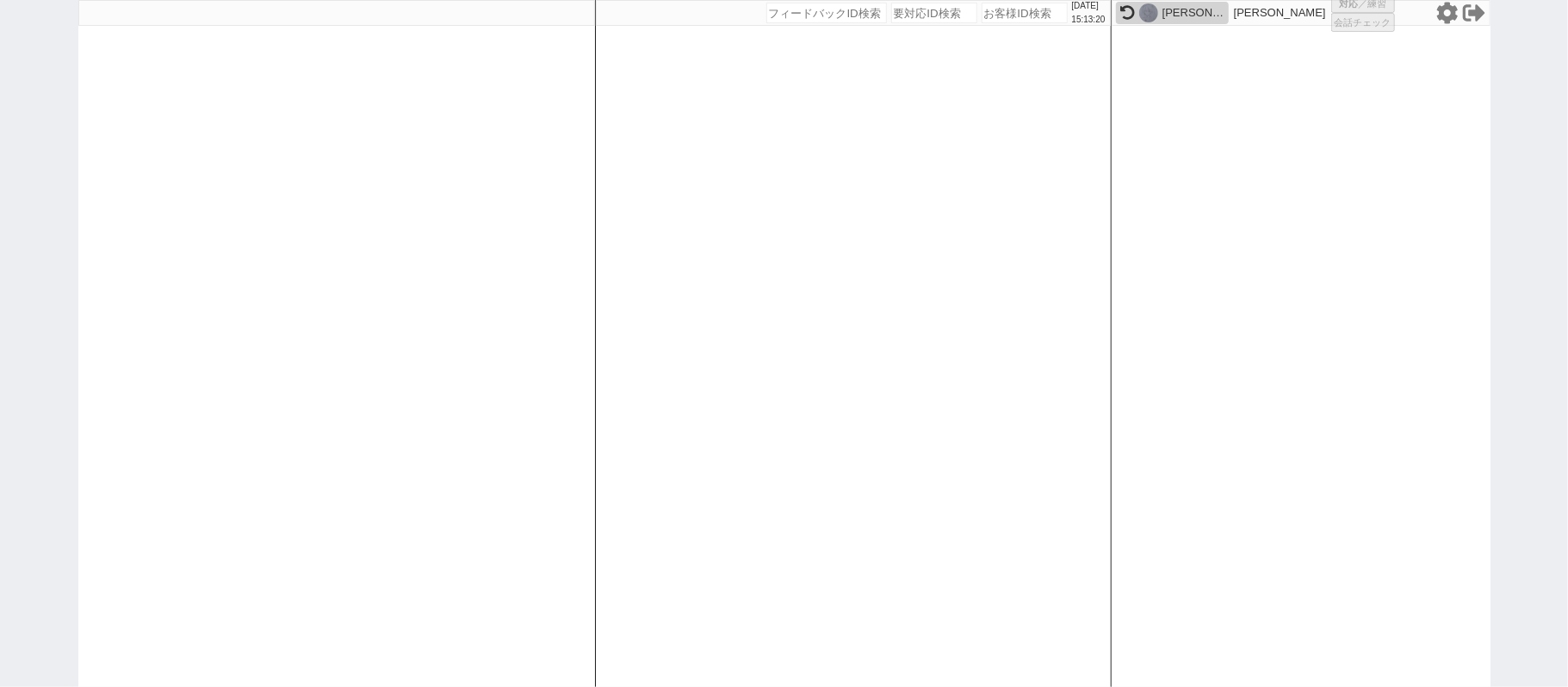
select select "4"
select select
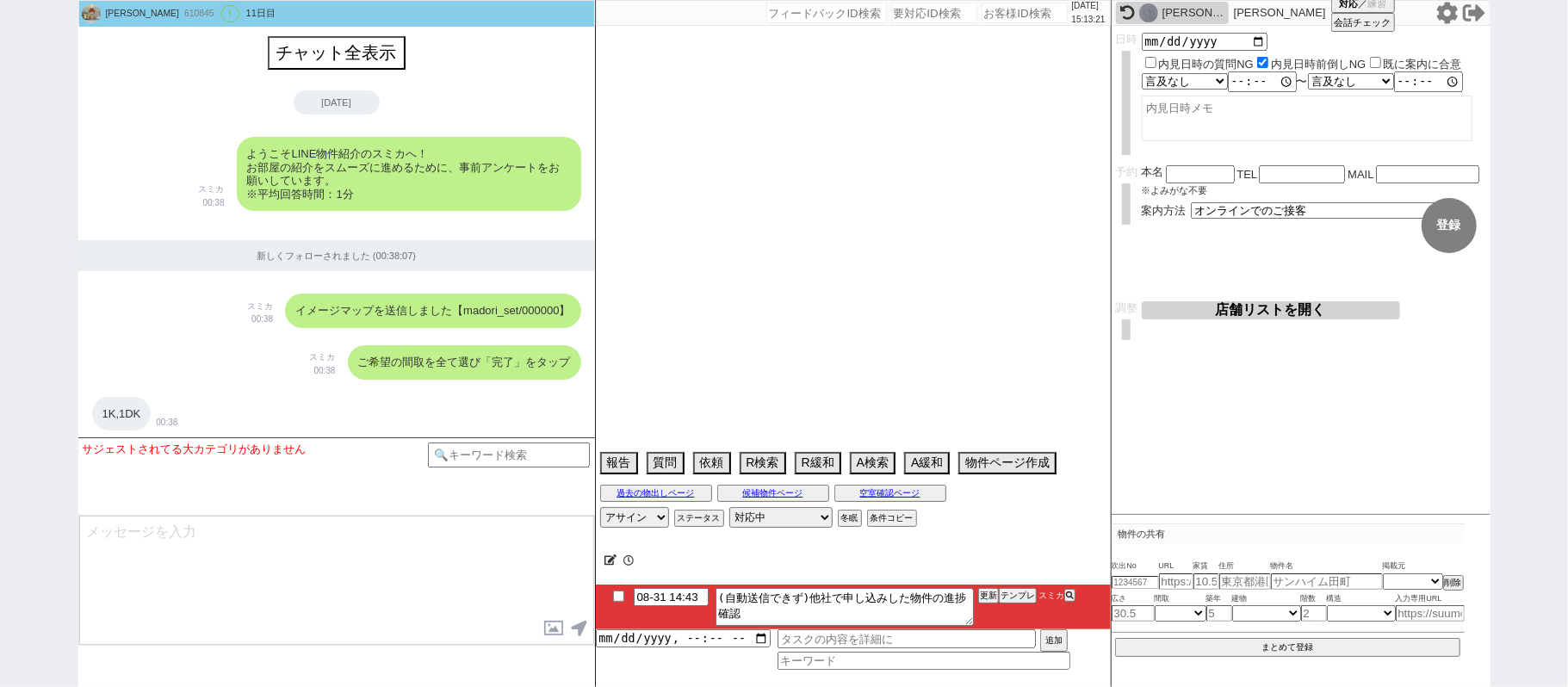
scroll to position [5675, 0]
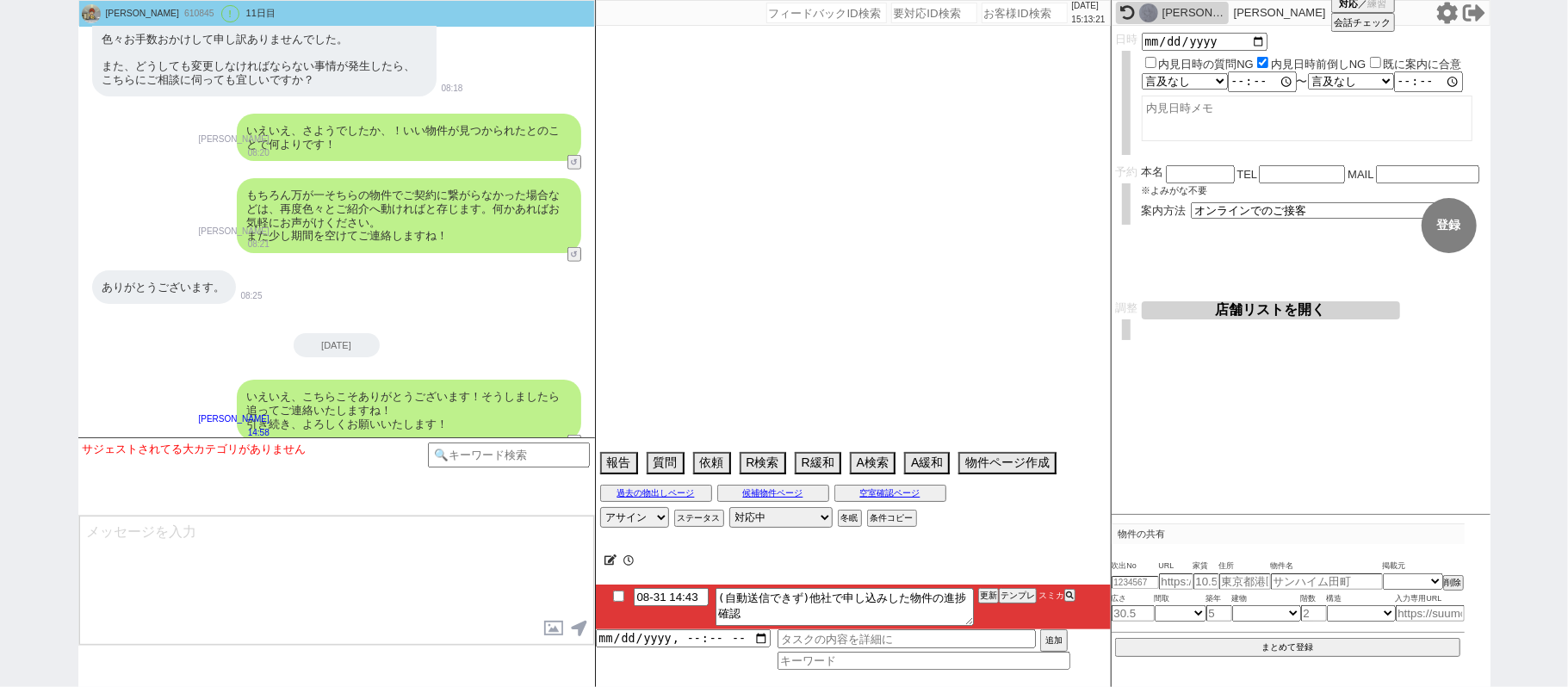
type textarea "娘の代理/20才の女の子で初めての一人暮らし→このアカウントでやり取りする、娘も内見にくる"
select select "2025"
select select "9"
select select "34"
select select "0"
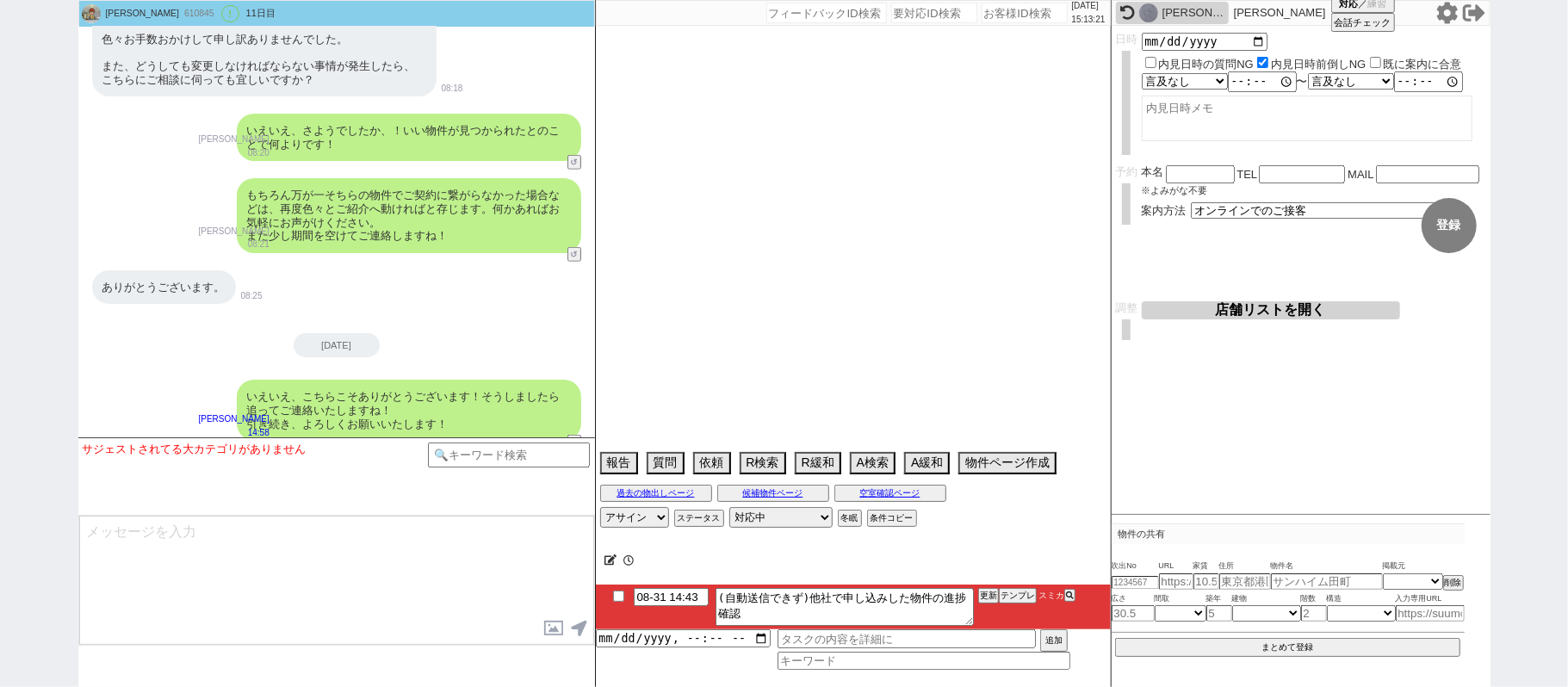
select select "823"
select select "48"
select select "75"
select select "44"
select select "60"
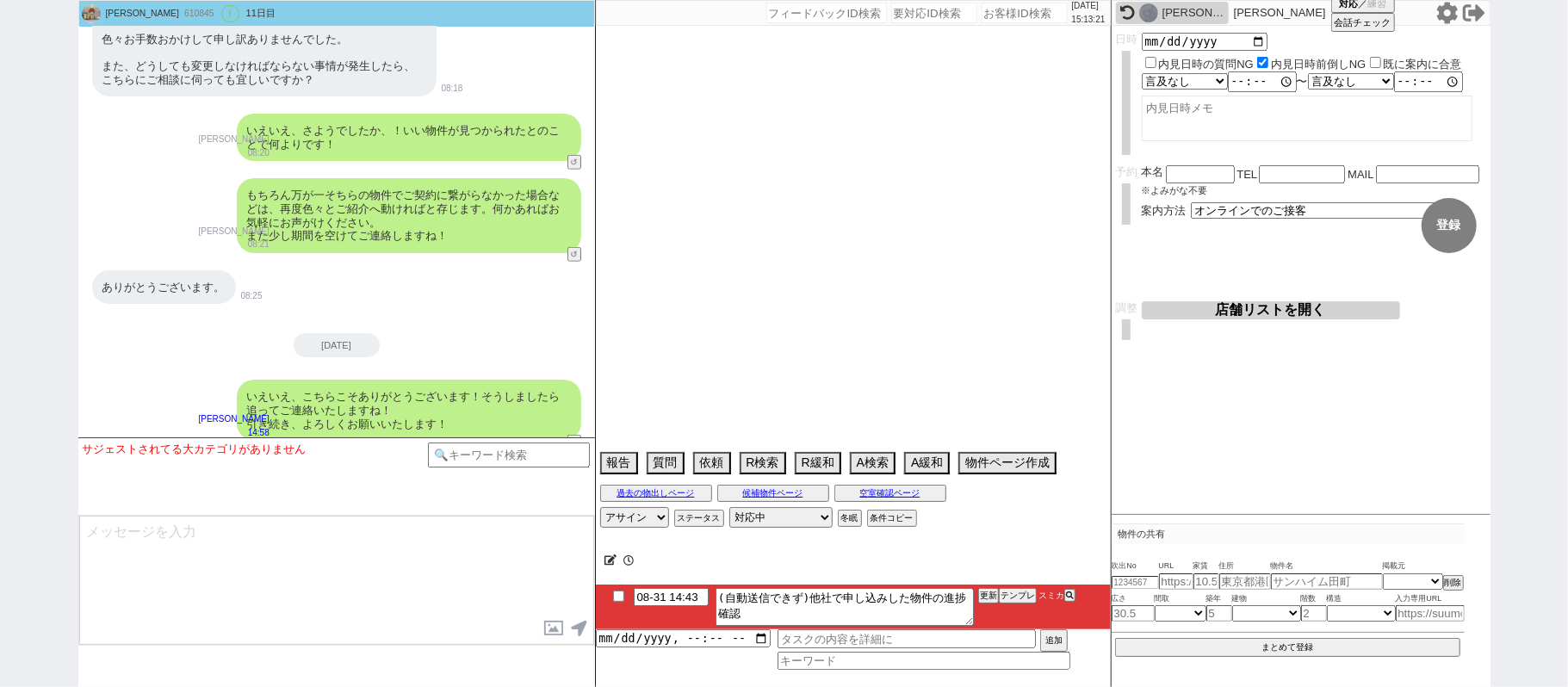
select select "19"
select select "71"
select select "25"
select select "3117"
select select "14"
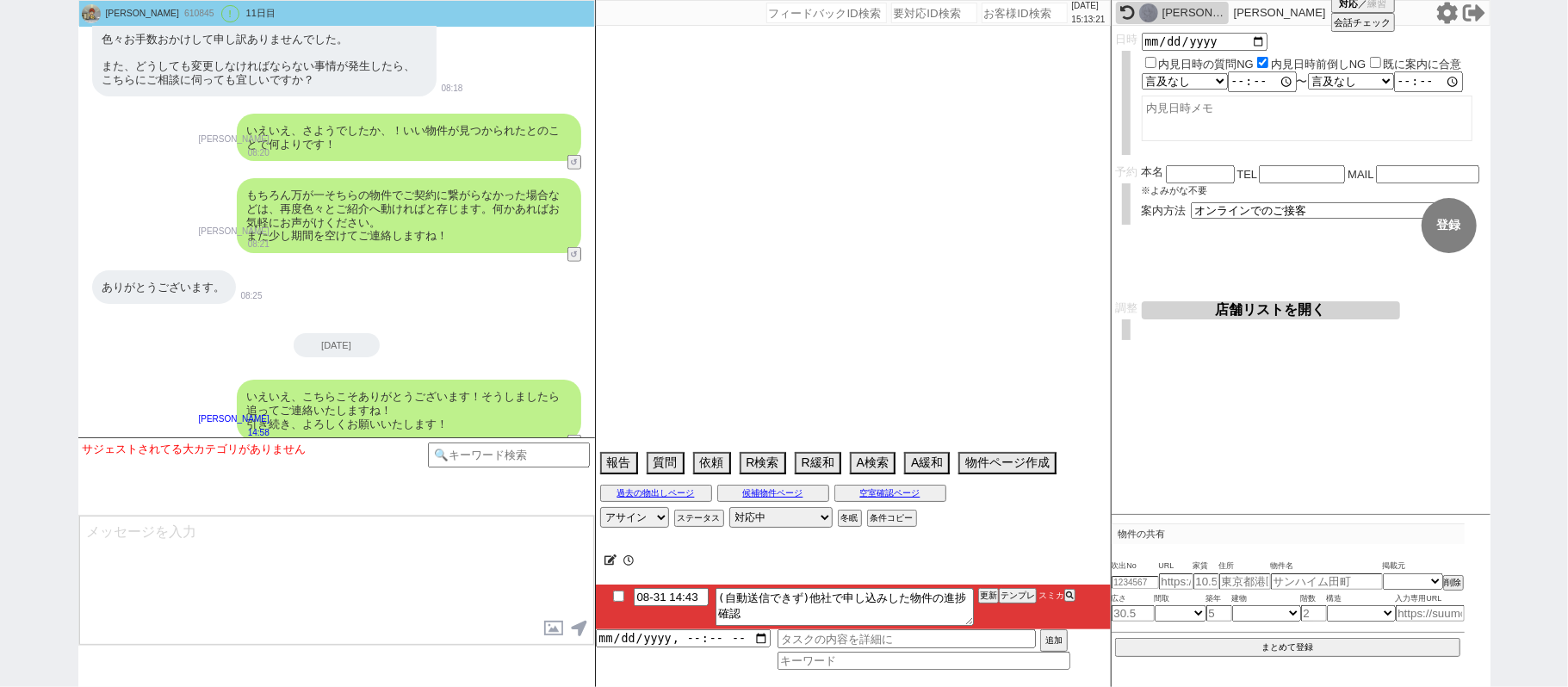
select select "65"
select select "1580"
select select "59"
select select "1462"
select select "64"
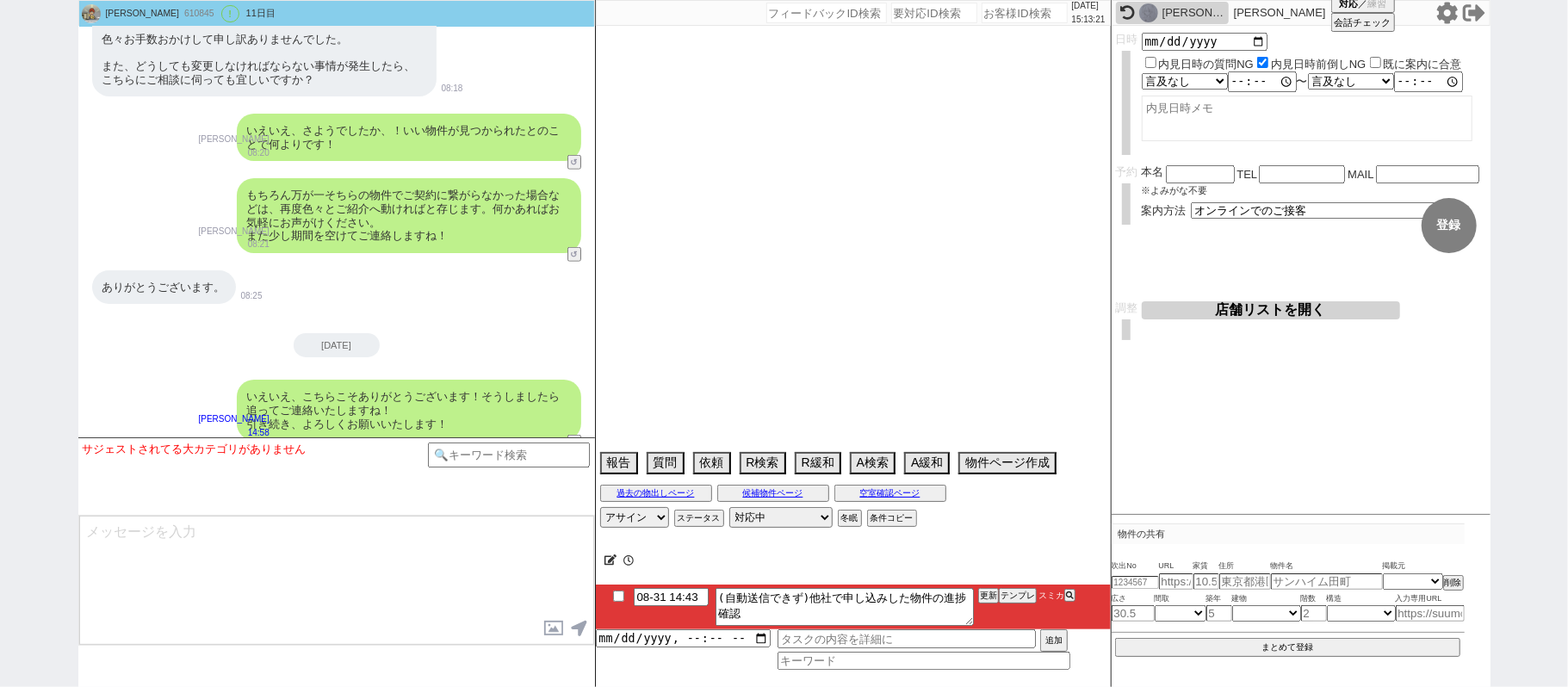
select select "1559"
select select "47"
select select "23"
select select "731"
select select "68"
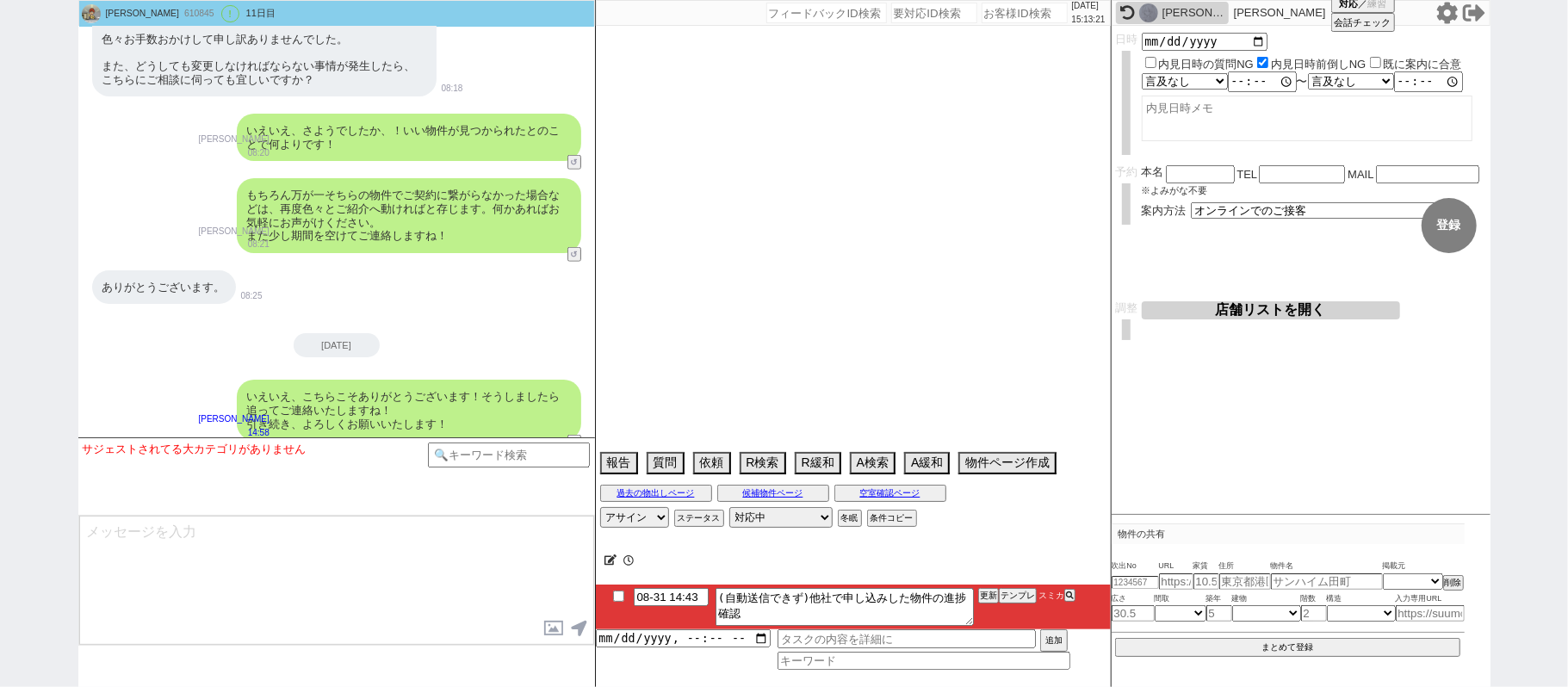
select select "1640"
select select "63"
select select "70"
select select "1683"
select select "67"
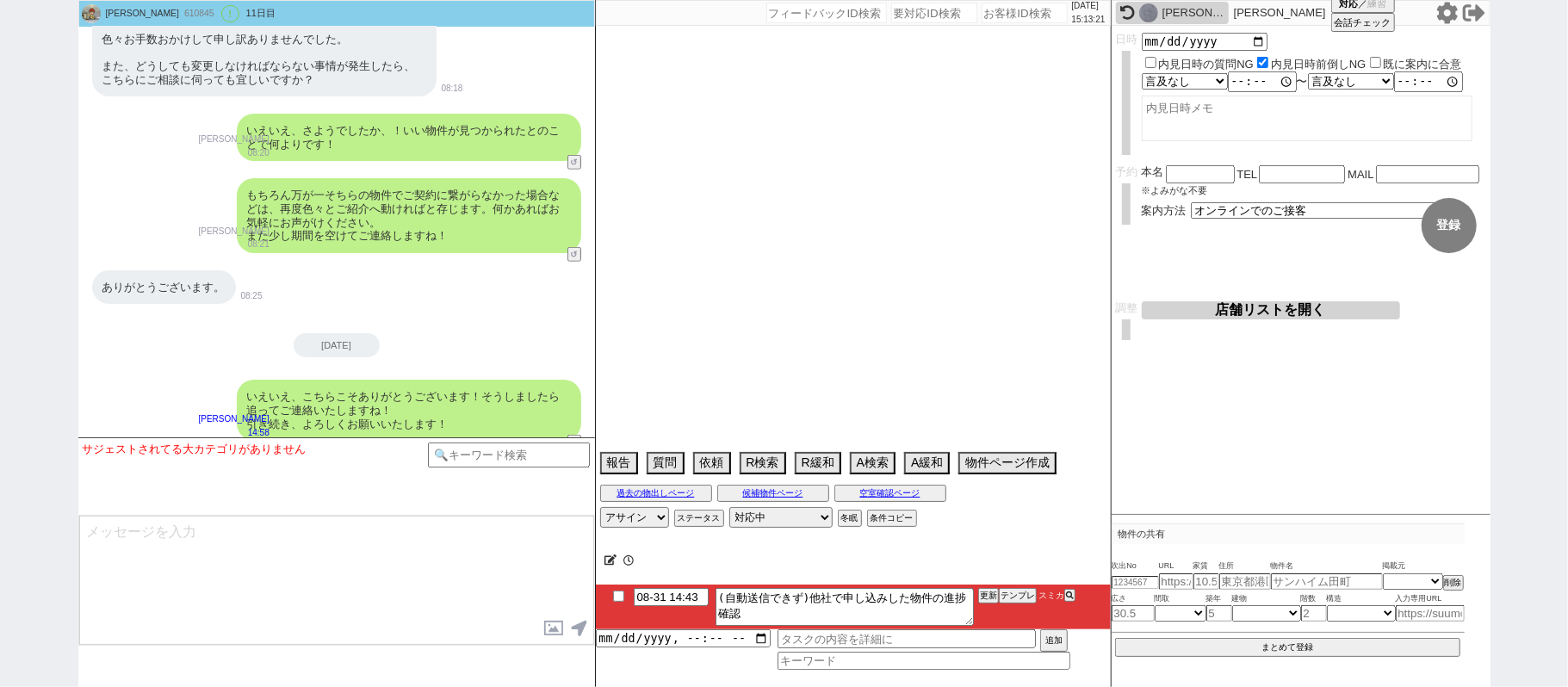
select select "62"
select select "1515"
select select "66"
select select "38"
select select "36"
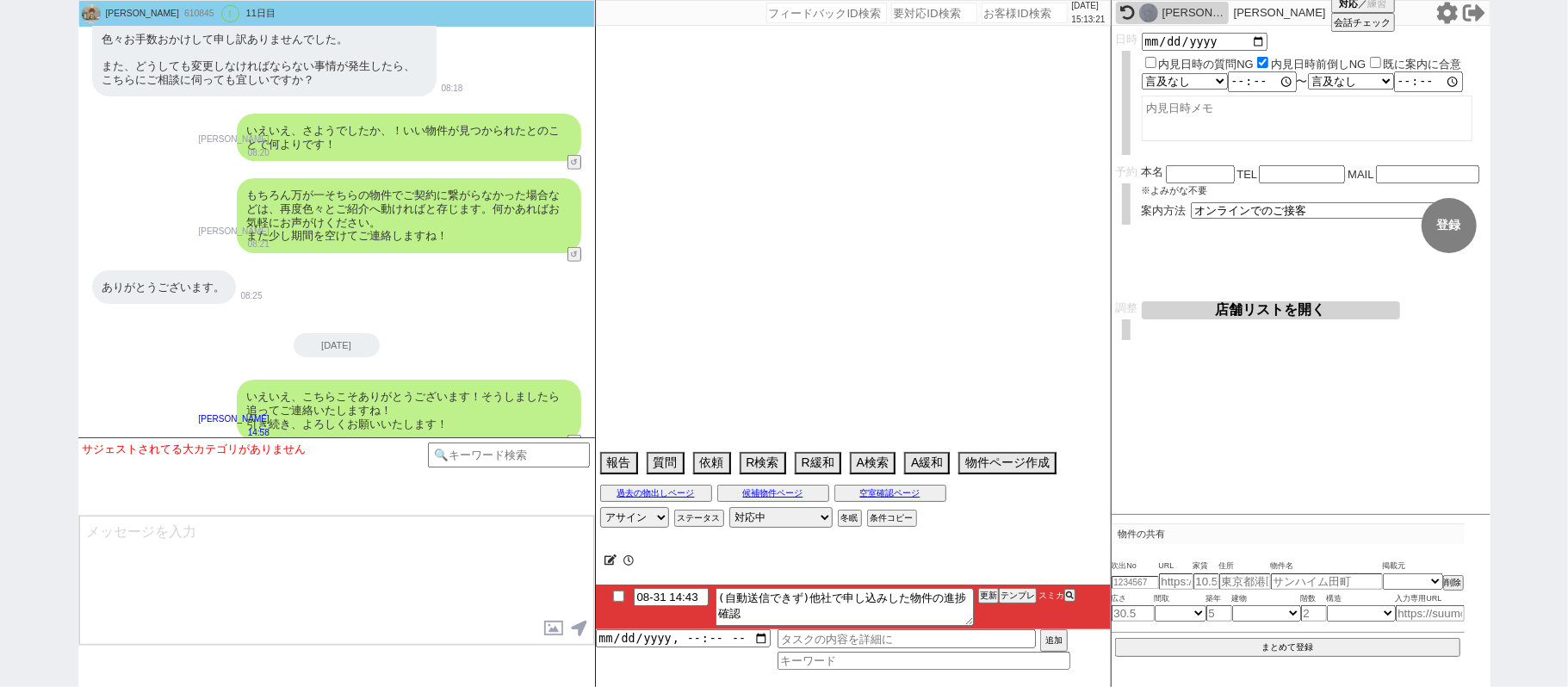
select select "35"
select select "61"
select select "50"
select select "55"
select select "1381"
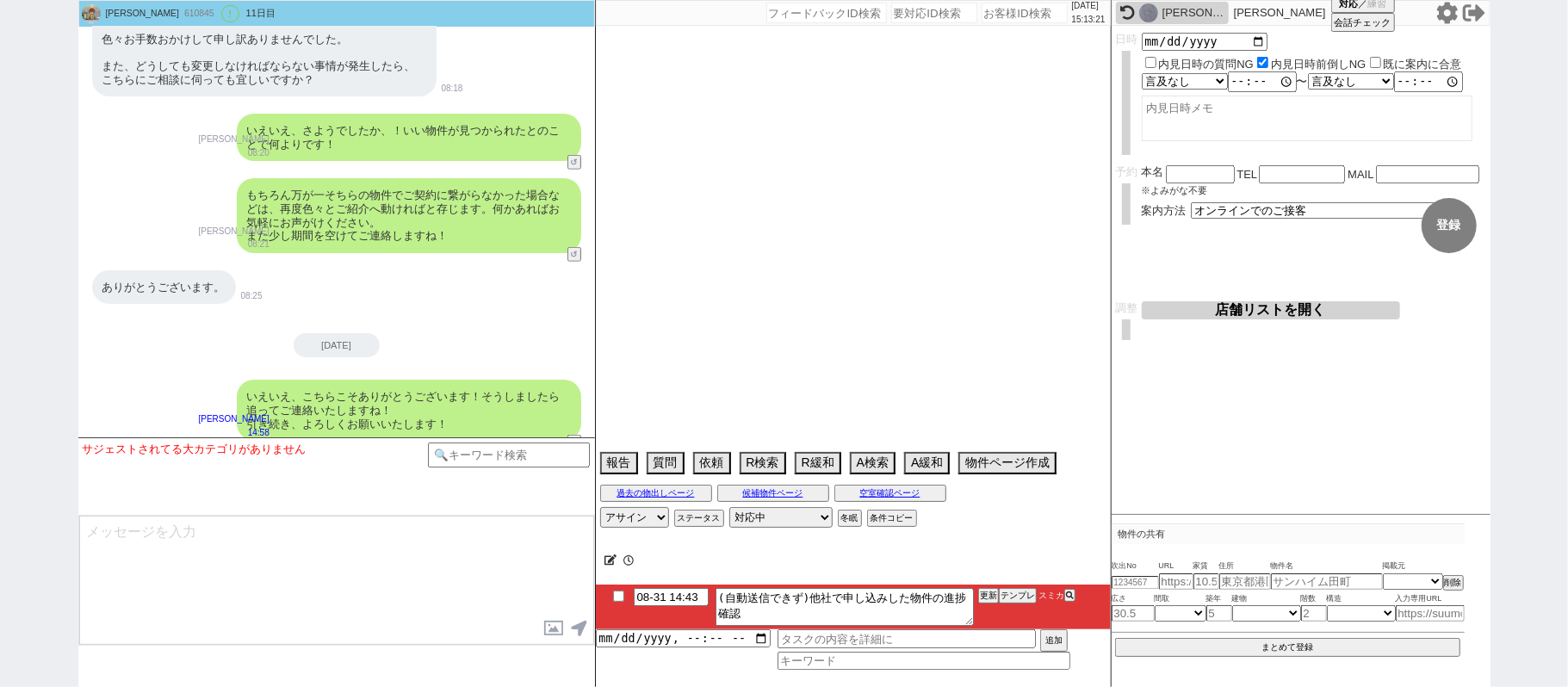
select select "56"
select select "11"
select select "72"
select select "1746"
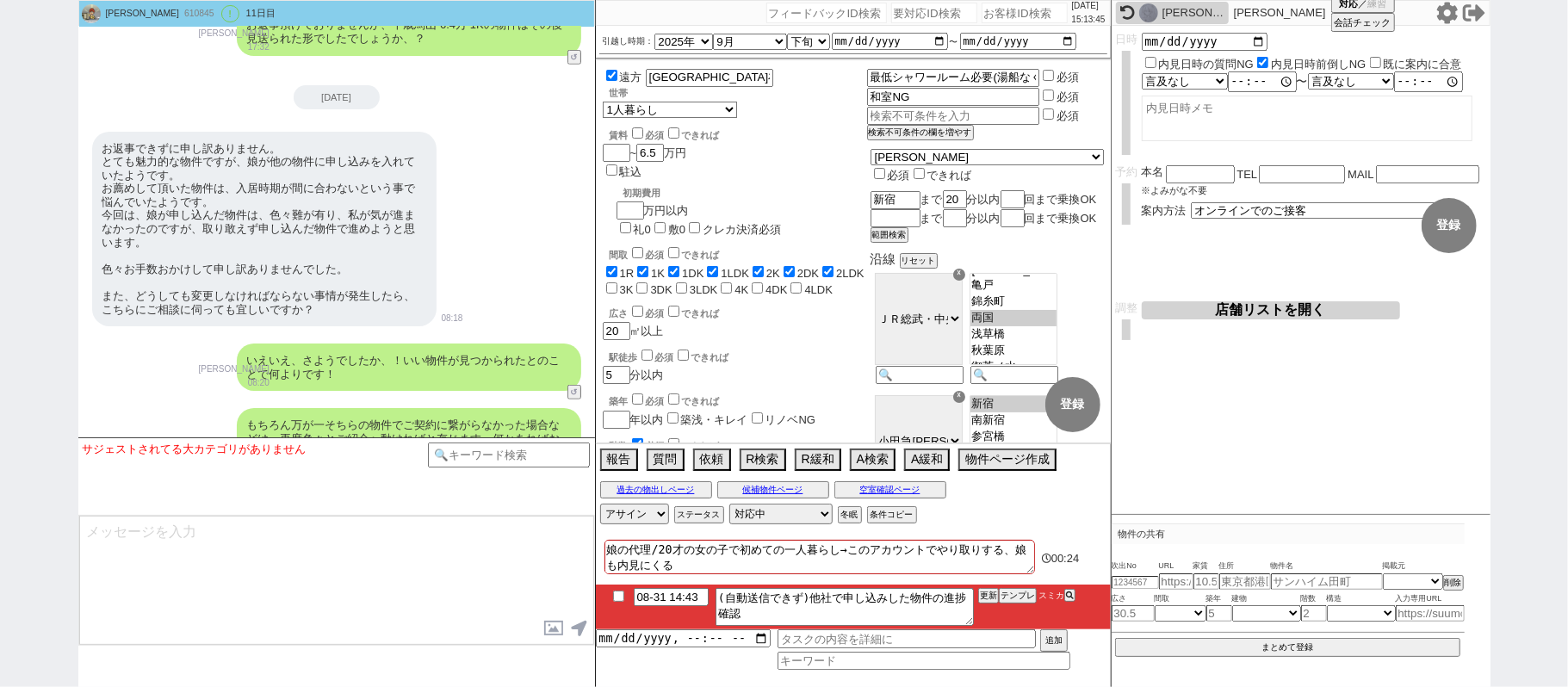
scroll to position [5445, 0]
click at [770, 522] on select "対応中 引き継ぎ完了 ブロック 長期間返信なし 紹介不可 別の所で決まった 客の都合で引越しが無くなった 接客開始後に冬眠" at bounding box center [780, 514] width 103 height 21
click at [729, 505] on select "対応中 引き継ぎ完了 ブロック 長期間返信なし 紹介不可 別の所で決まった 客の都合で引越しが無くなった 接客開始後に冬眠" at bounding box center [780, 514] width 103 height 21
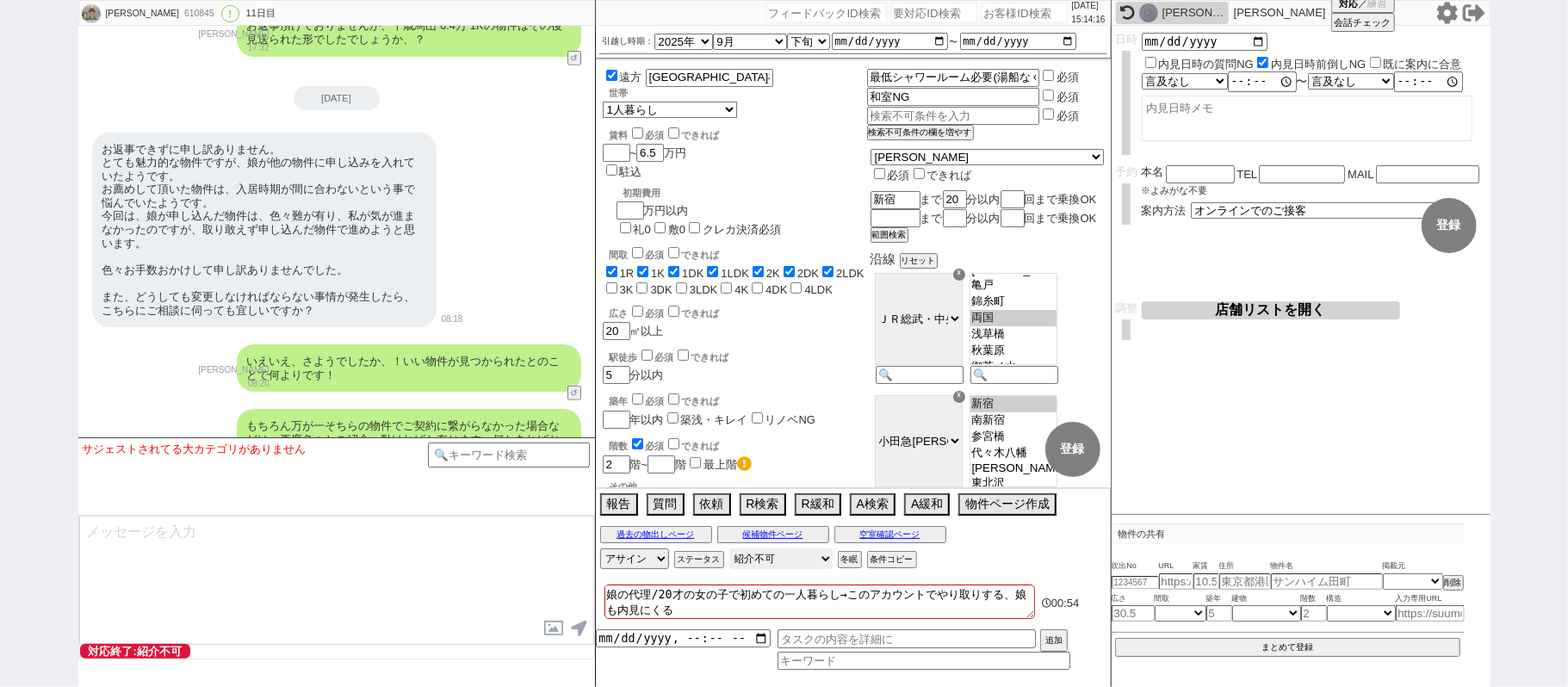
click at [768, 557] on select "対応中 引き継ぎ完了 ブロック 長期間返信なし 紹介不可 別の所で決まった 客の都合で引越しが無くなった 接客開始後に冬眠" at bounding box center [780, 559] width 103 height 21
select select "500"
click at [729, 550] on select "対応中 引き継ぎ完了 ブロック 長期間返信なし 紹介不可 別の所で決まった 客の都合で引越しが無くなった 接客開始後に冬眠" at bounding box center [780, 559] width 103 height 21
click at [501, 355] on div "いえいえ、さようでしたか、！いい物件が見つかられたとのことで何よりです！" at bounding box center [409, 368] width 344 height 47
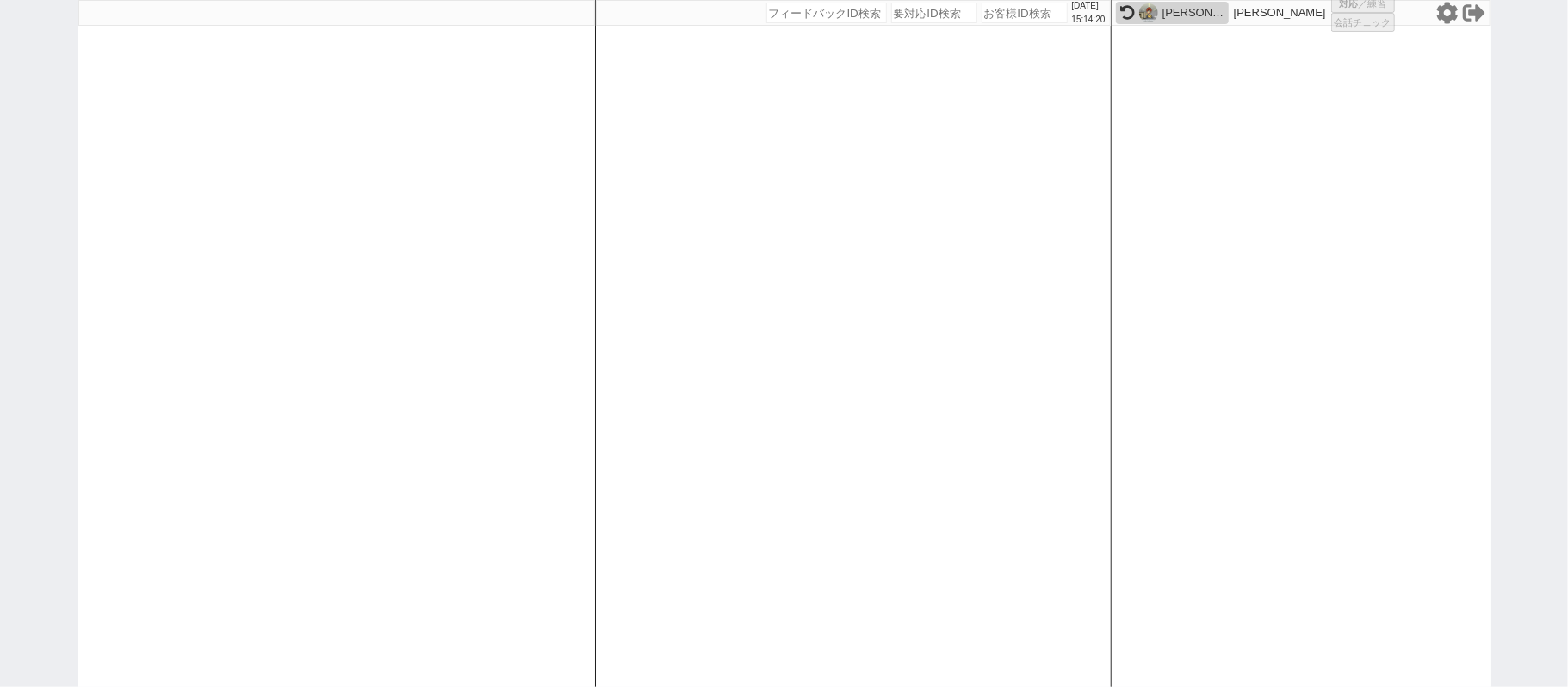
select select
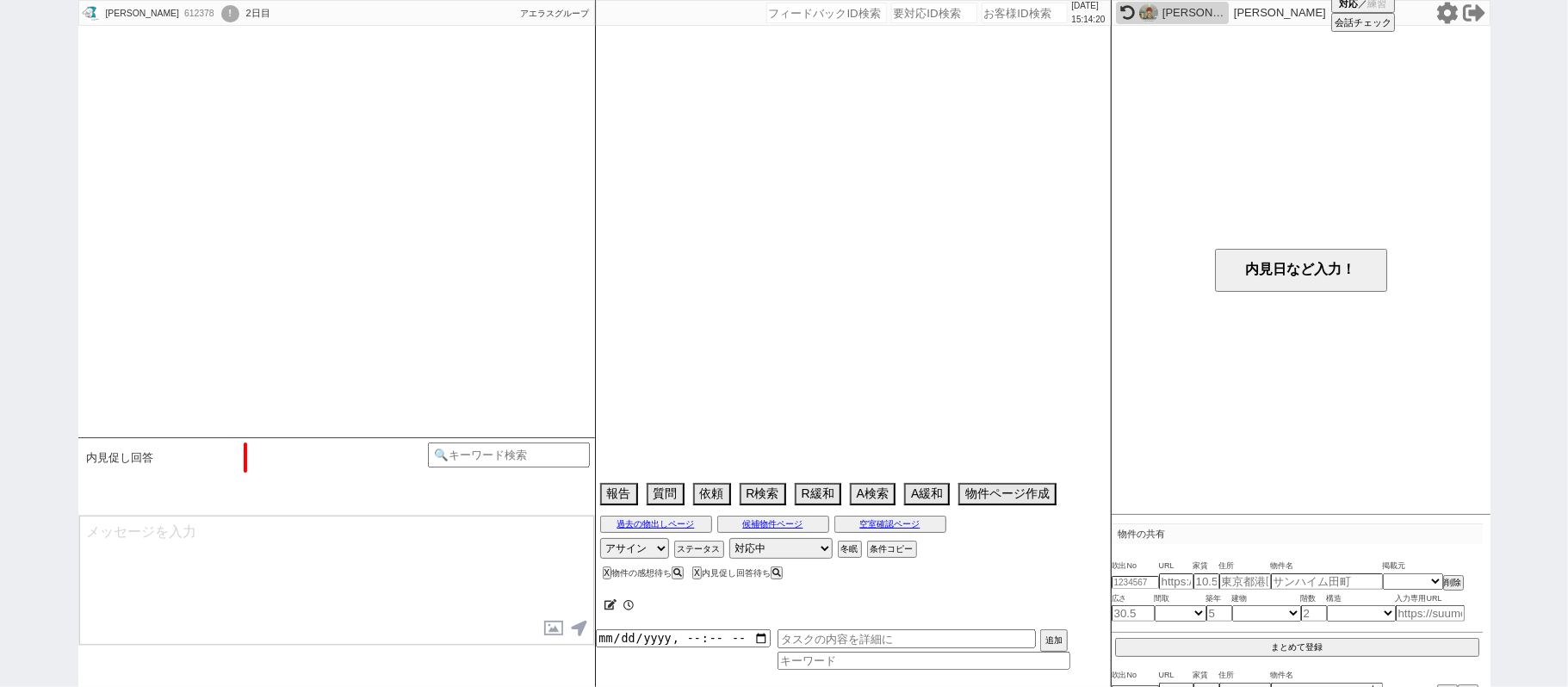
scroll to position [550, 0]
select select "15"
select select "0"
select select "69"
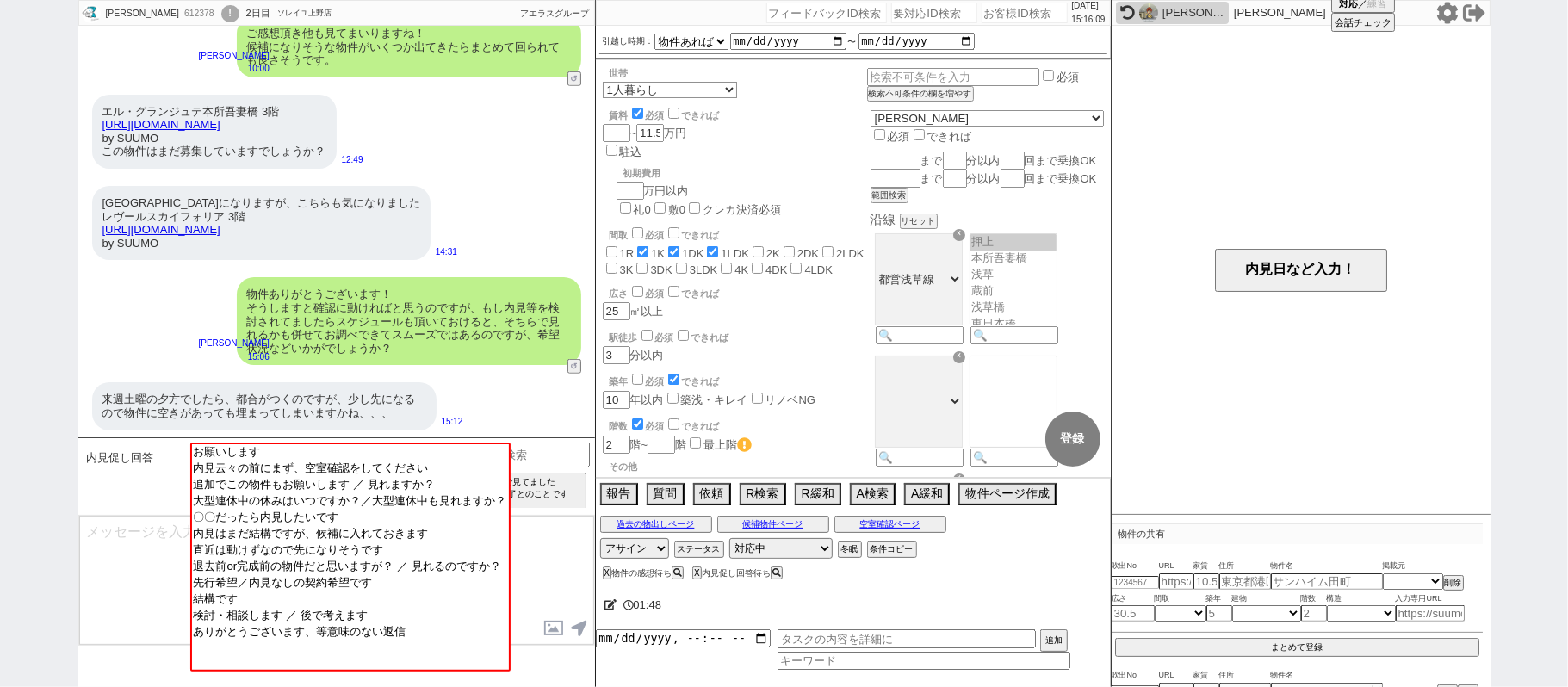
click at [981, 9] on input "number" at bounding box center [1024, 13] width 86 height 21
paste input "261754"
type input "261754"
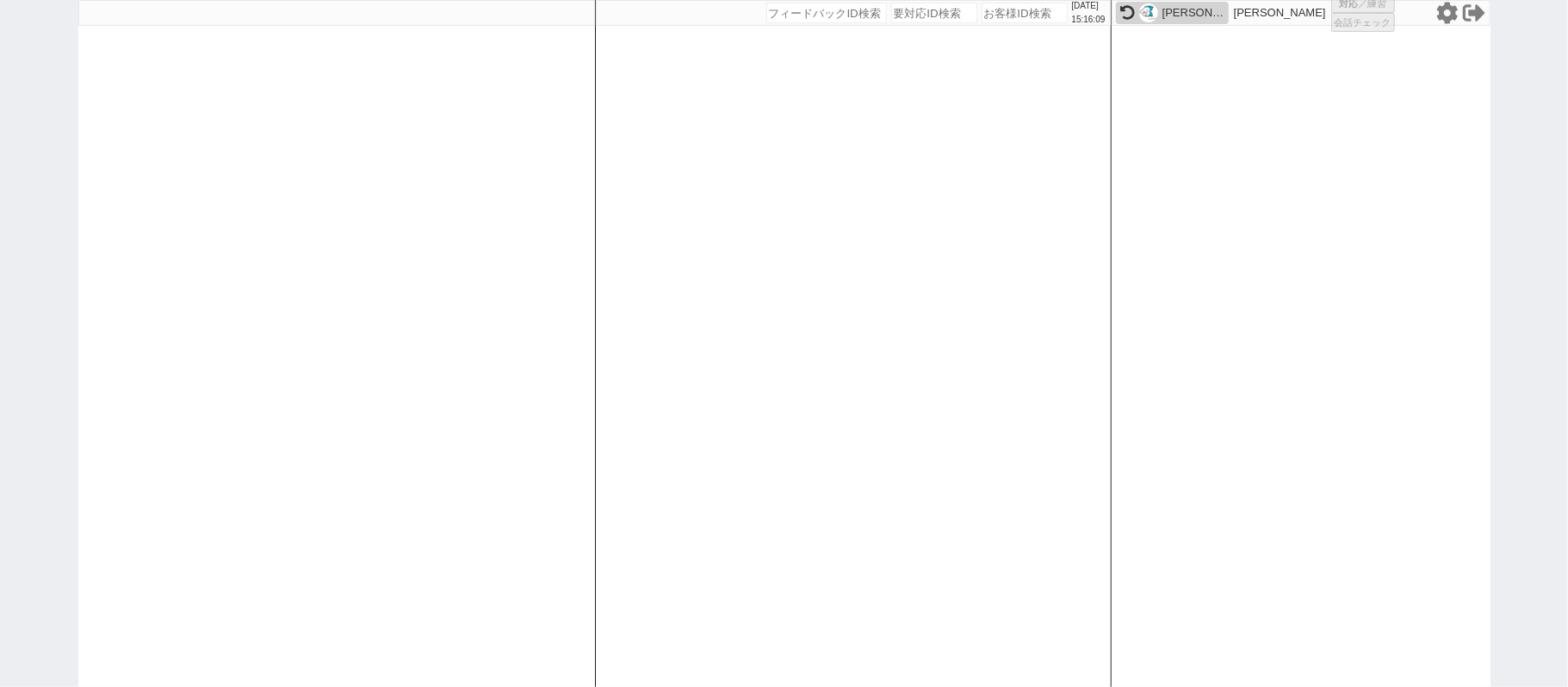
select select
select select "400"
select select "3"
select select
select select "8"
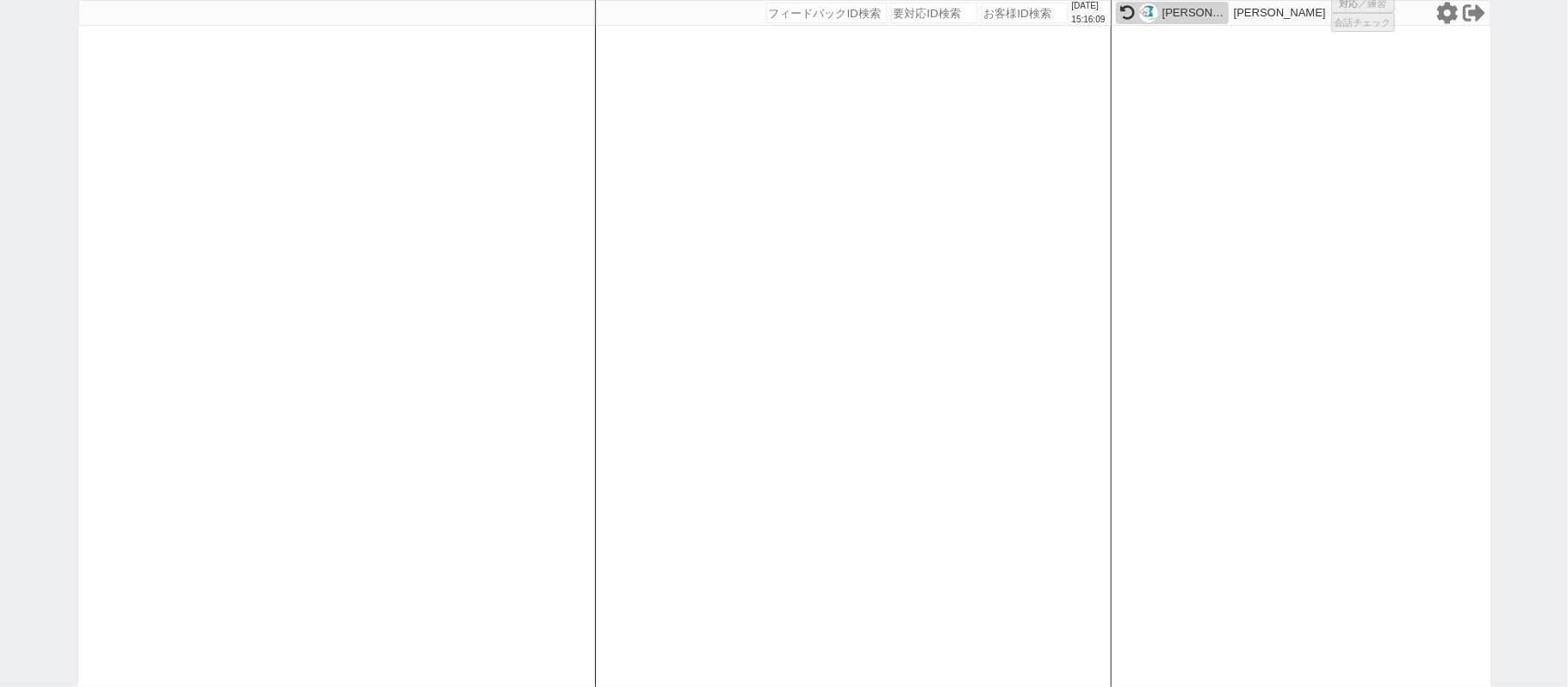
select select "8"
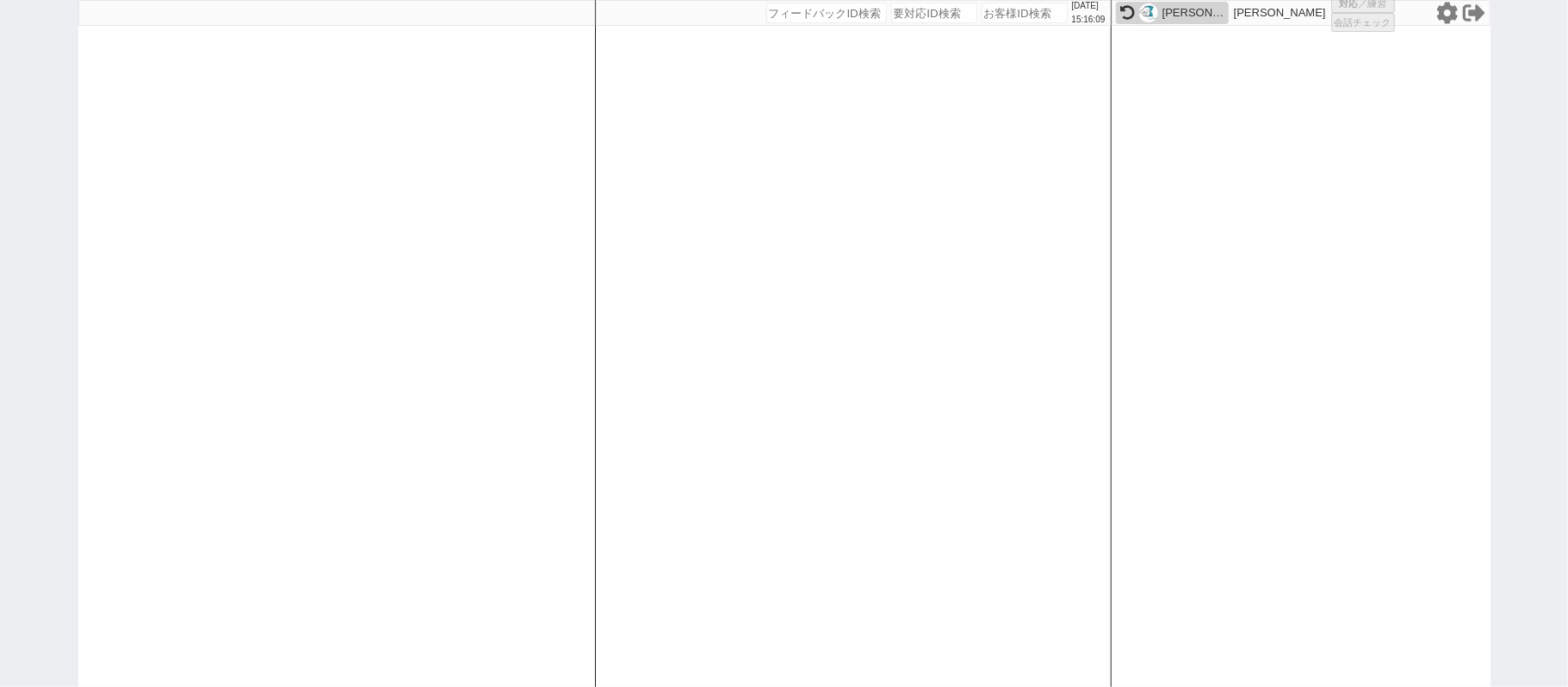
select select "8"
select select "10"
select select "8"
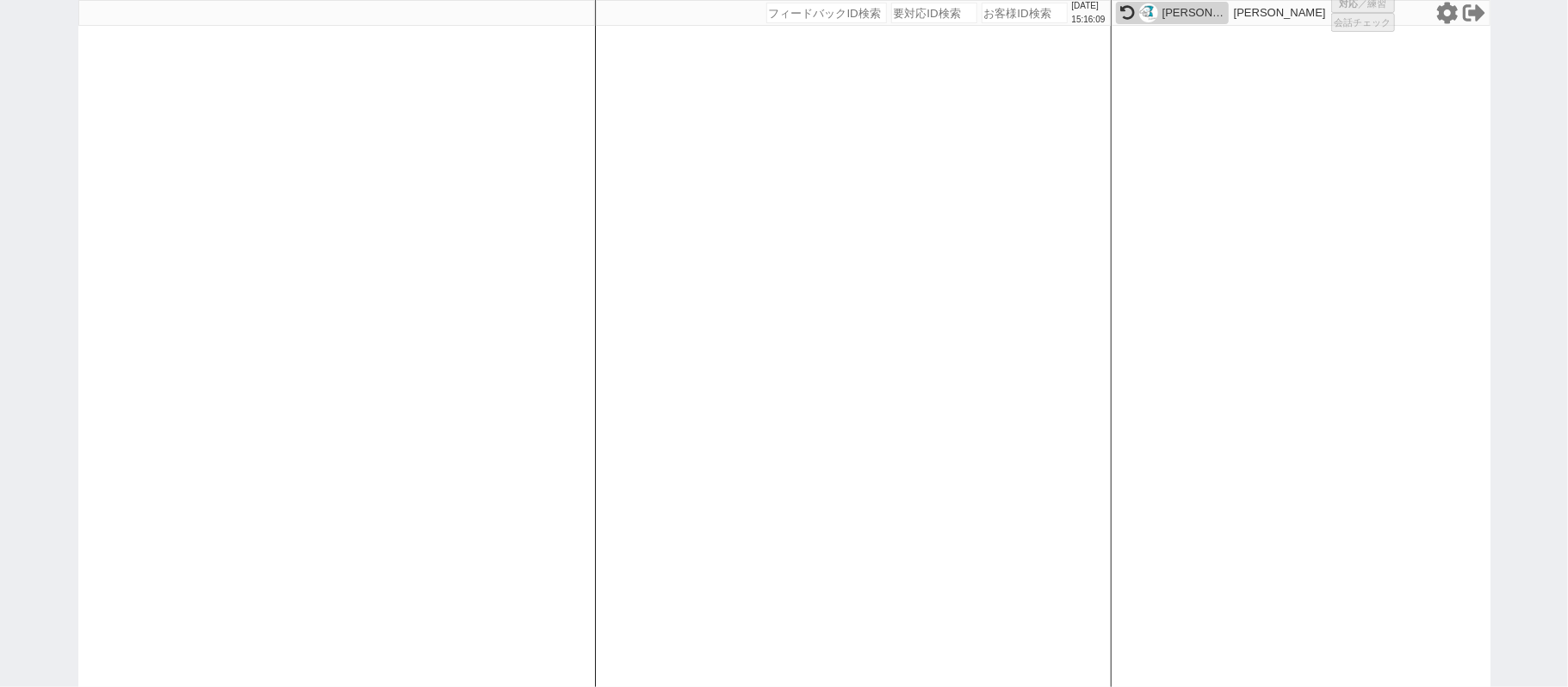
select select "8"
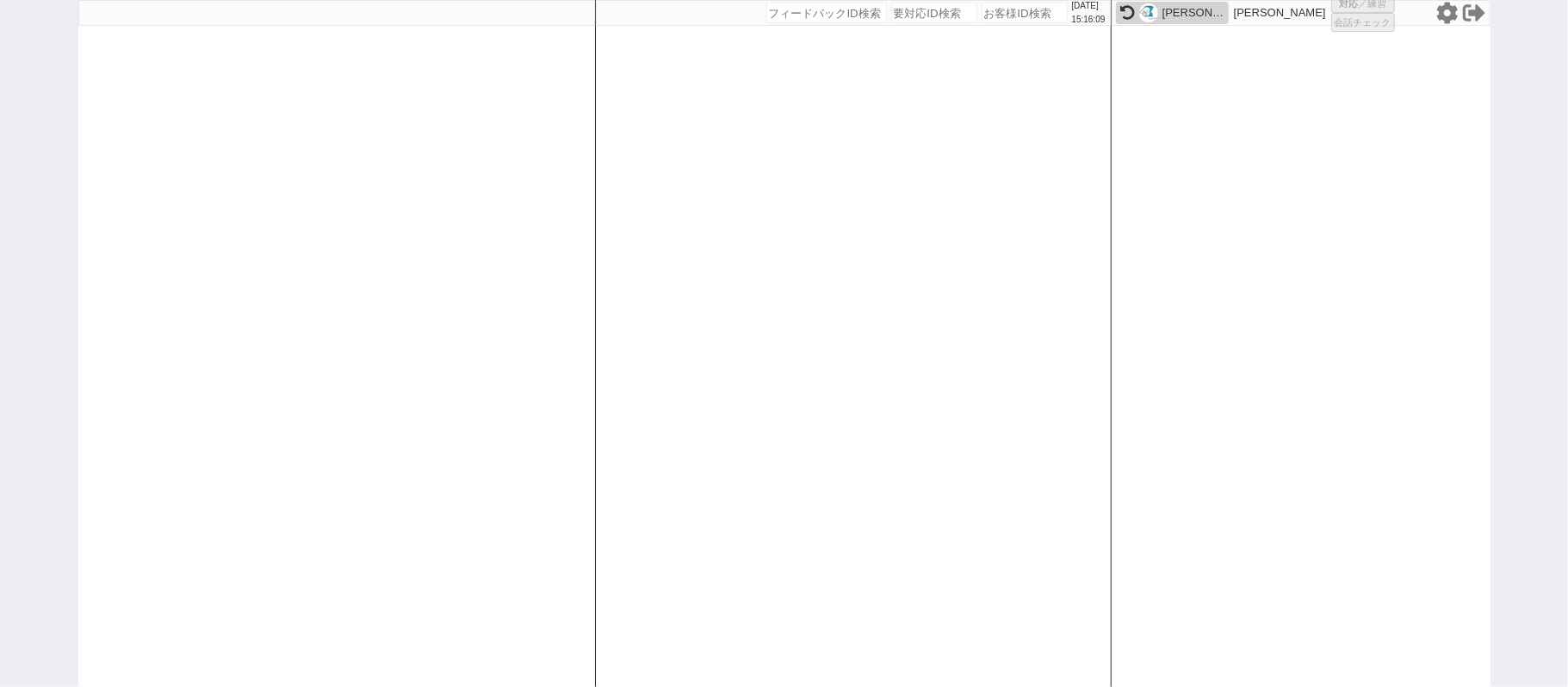
select select "8"
select select
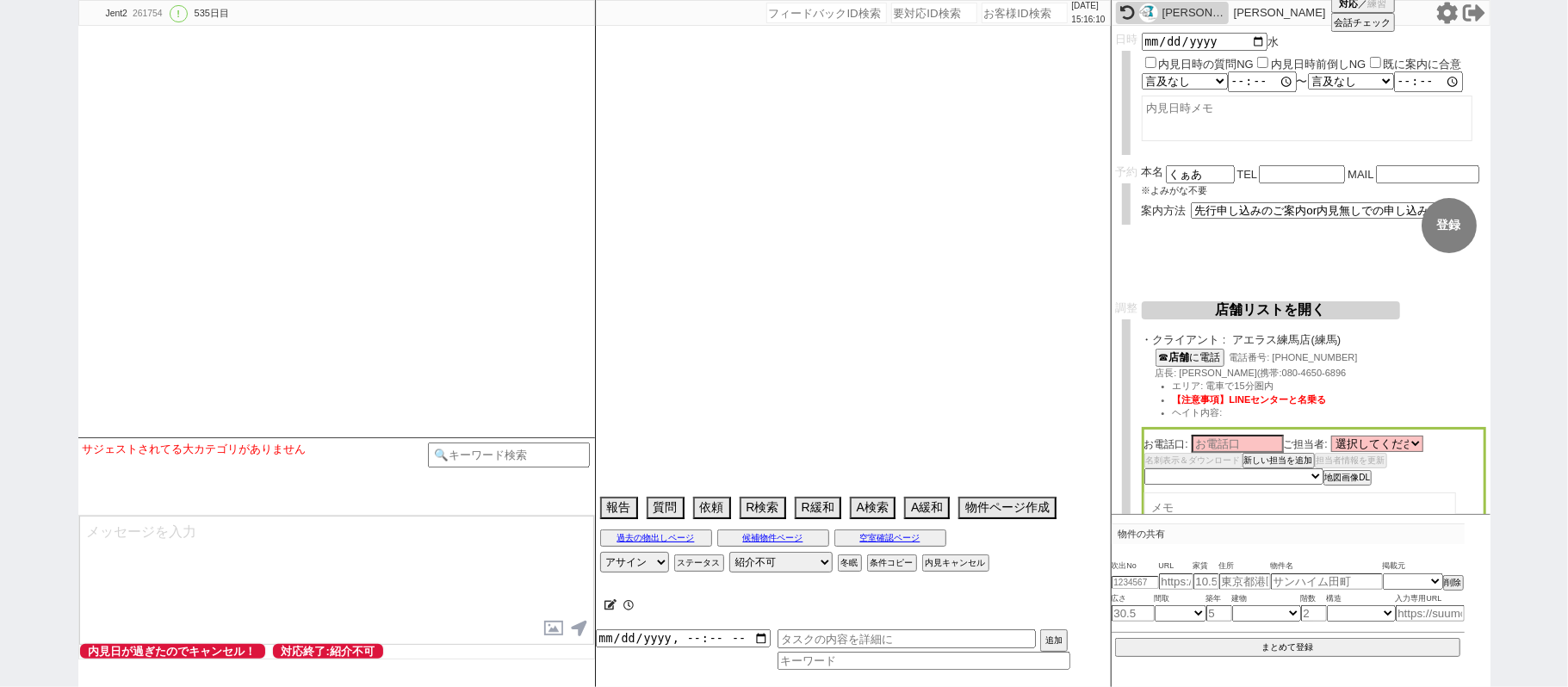
select select "2561"
select select "17"
select select "4"
select select "14"
select select "[DATE]"
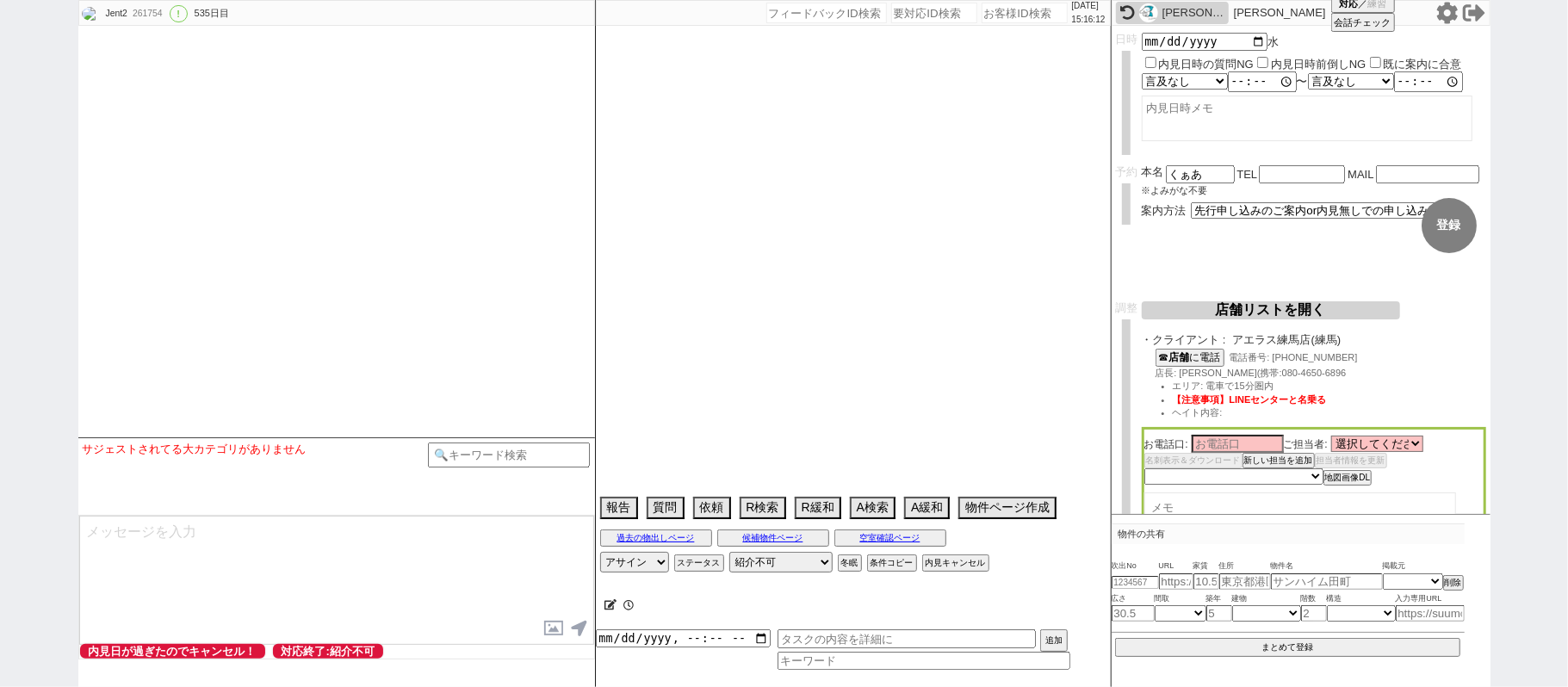
select select "17"
select select "93"
select select "23"
select select "752"
select select "91"
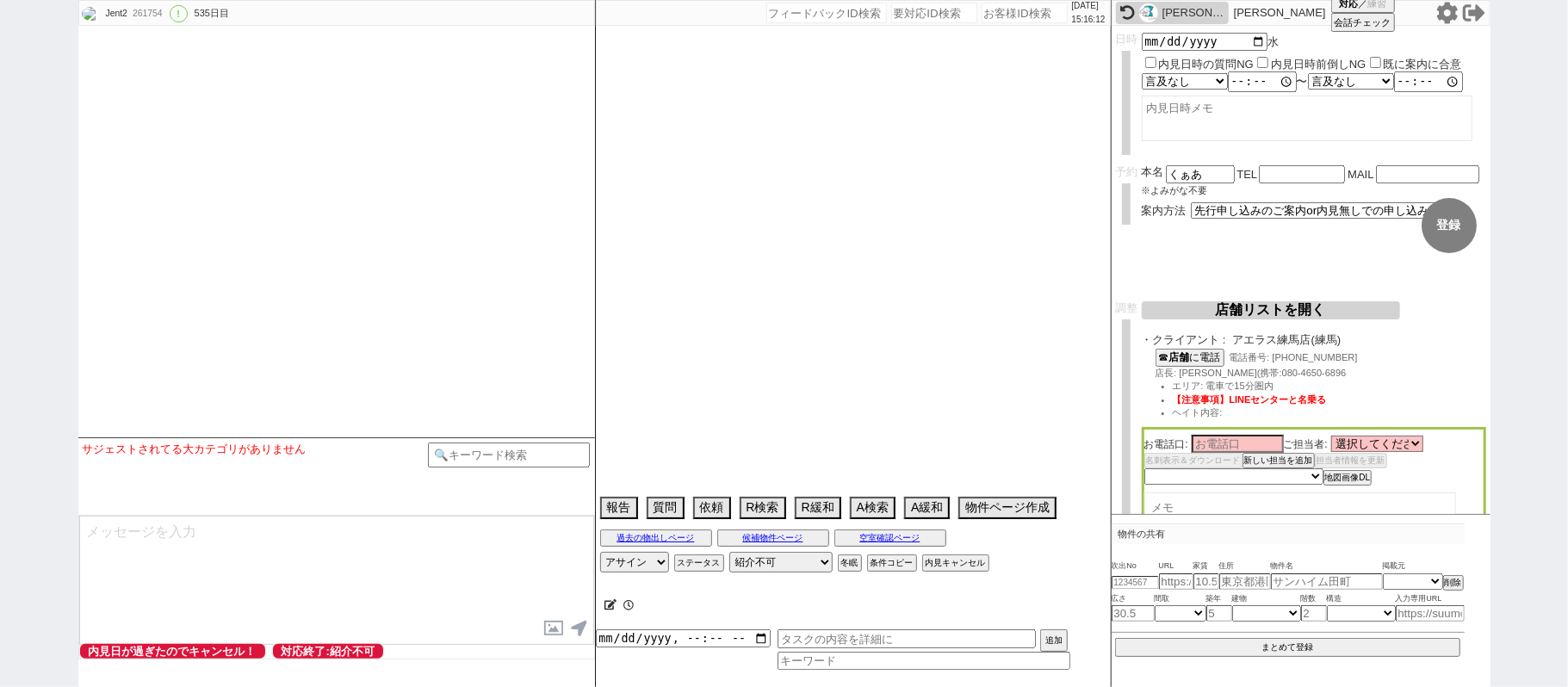
select select "2507"
select select "9"
select select "342"
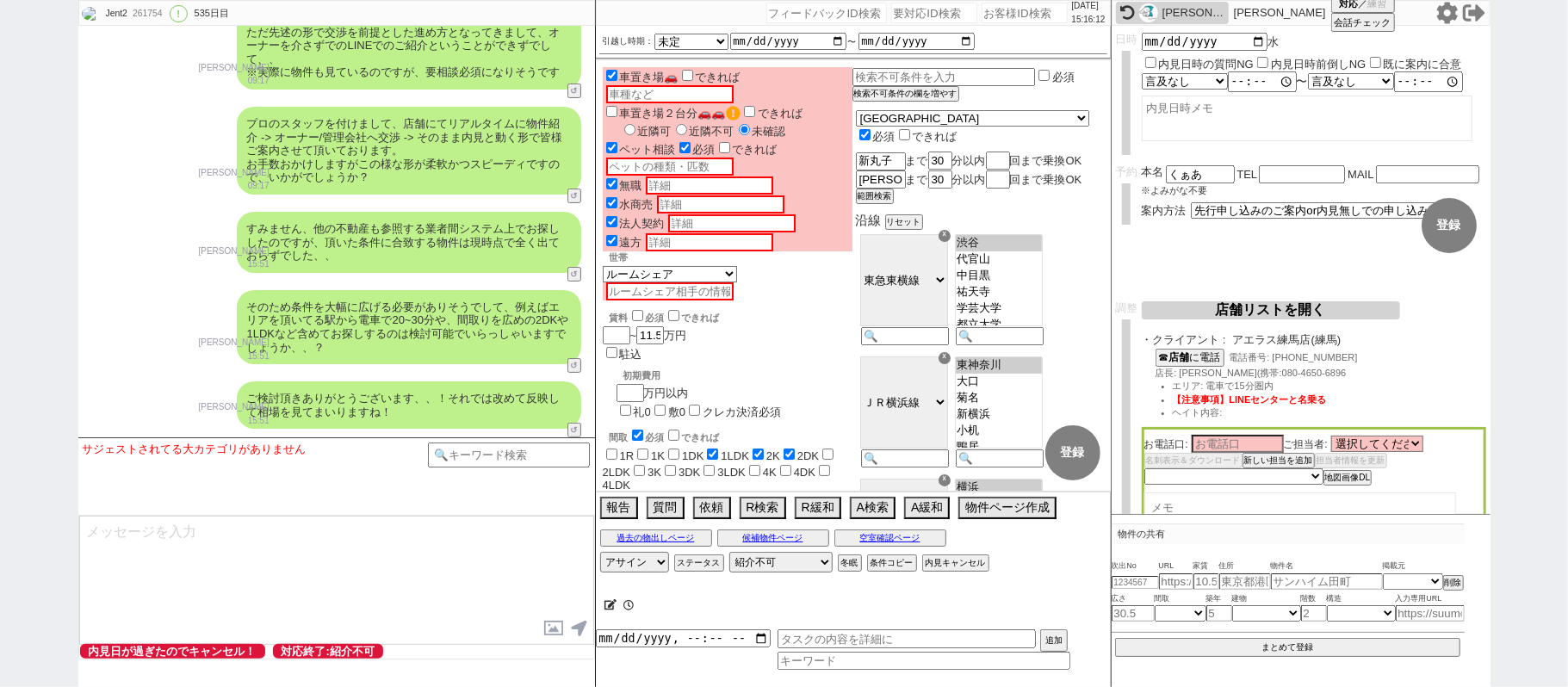
scroll to position [434, 0]
click at [497, 452] on input at bounding box center [509, 453] width 163 height 22
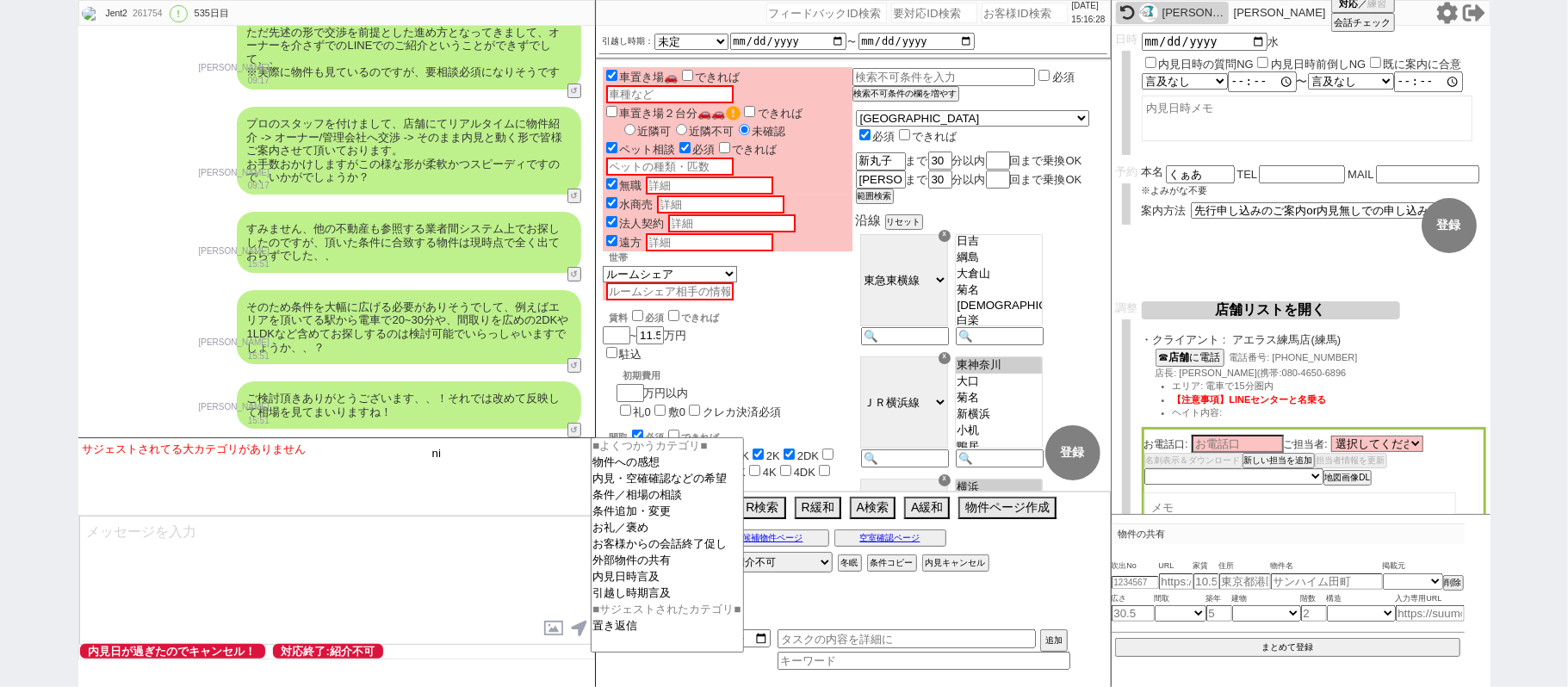
type input "n"
type input "二重"
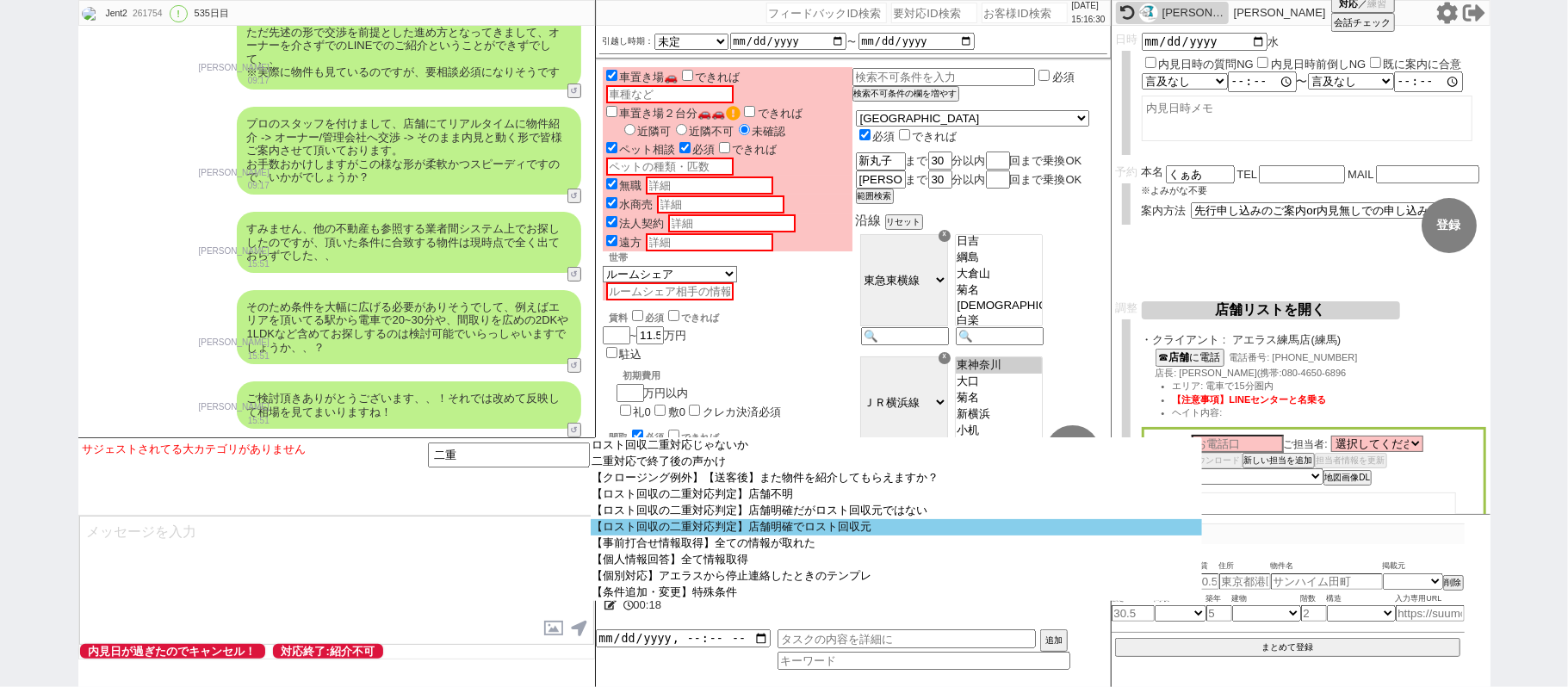
click at [700, 536] on option "【ロスト回収の二重対応判定】店舗明確でロスト回収元" at bounding box center [897, 527] width 612 height 17
select select "店舗明確でロスト回収元"
select select
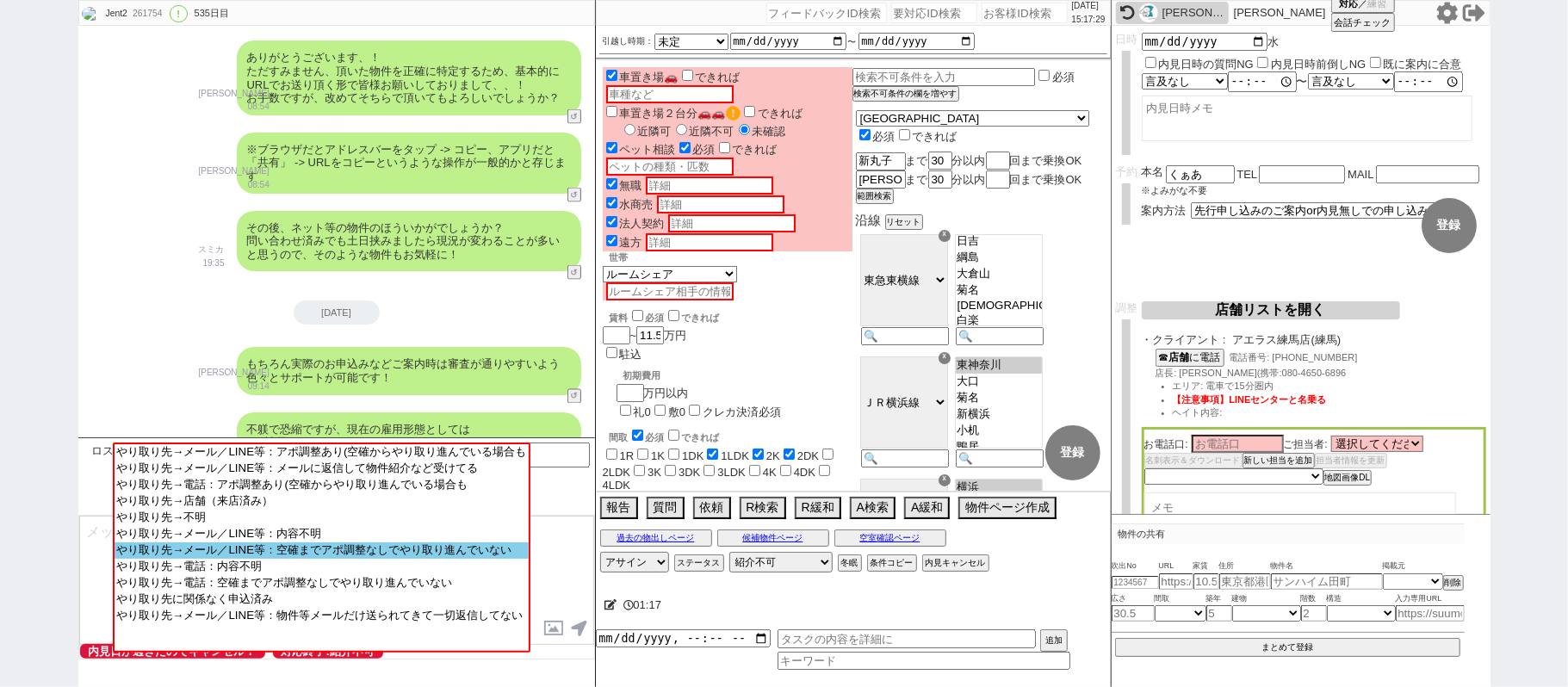
scroll to position [25811, 0]
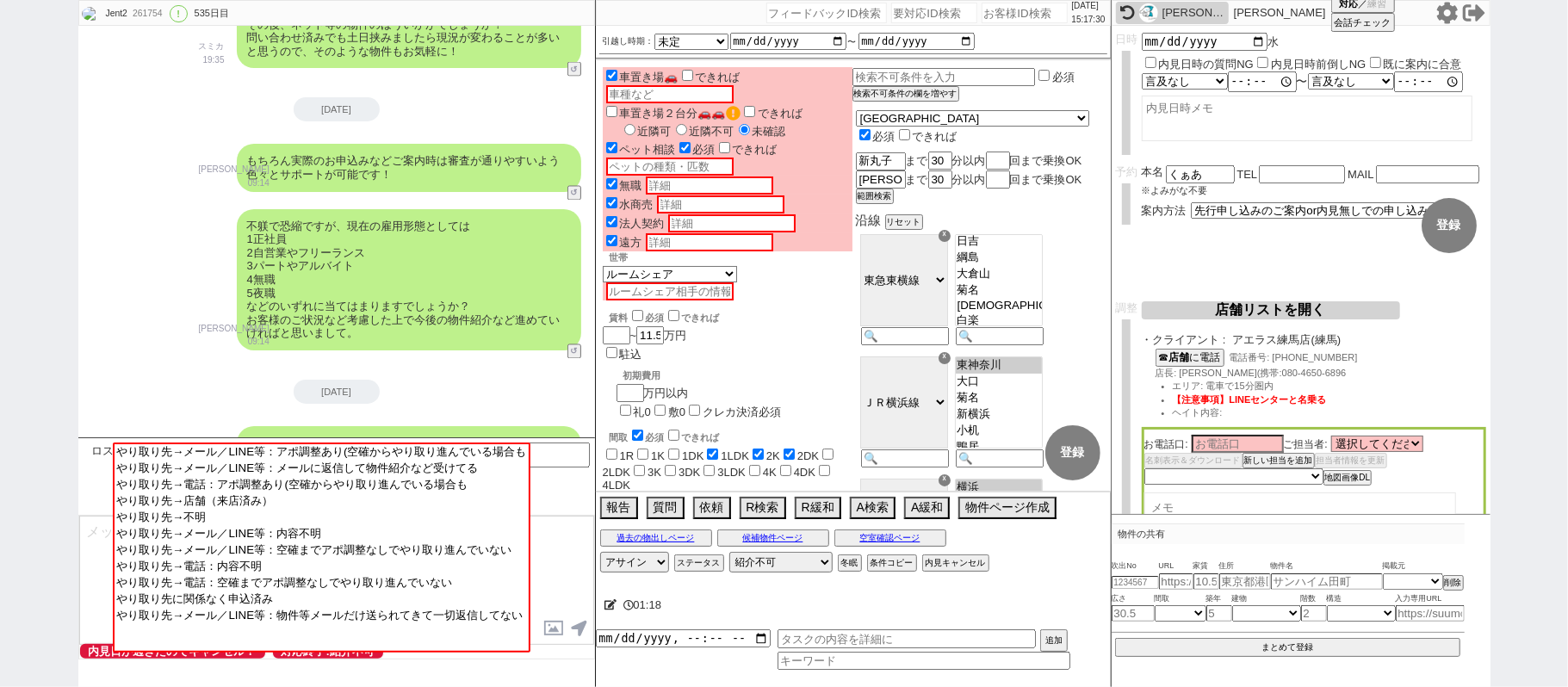
click at [97, 551] on textarea at bounding box center [337, 580] width 515 height 129
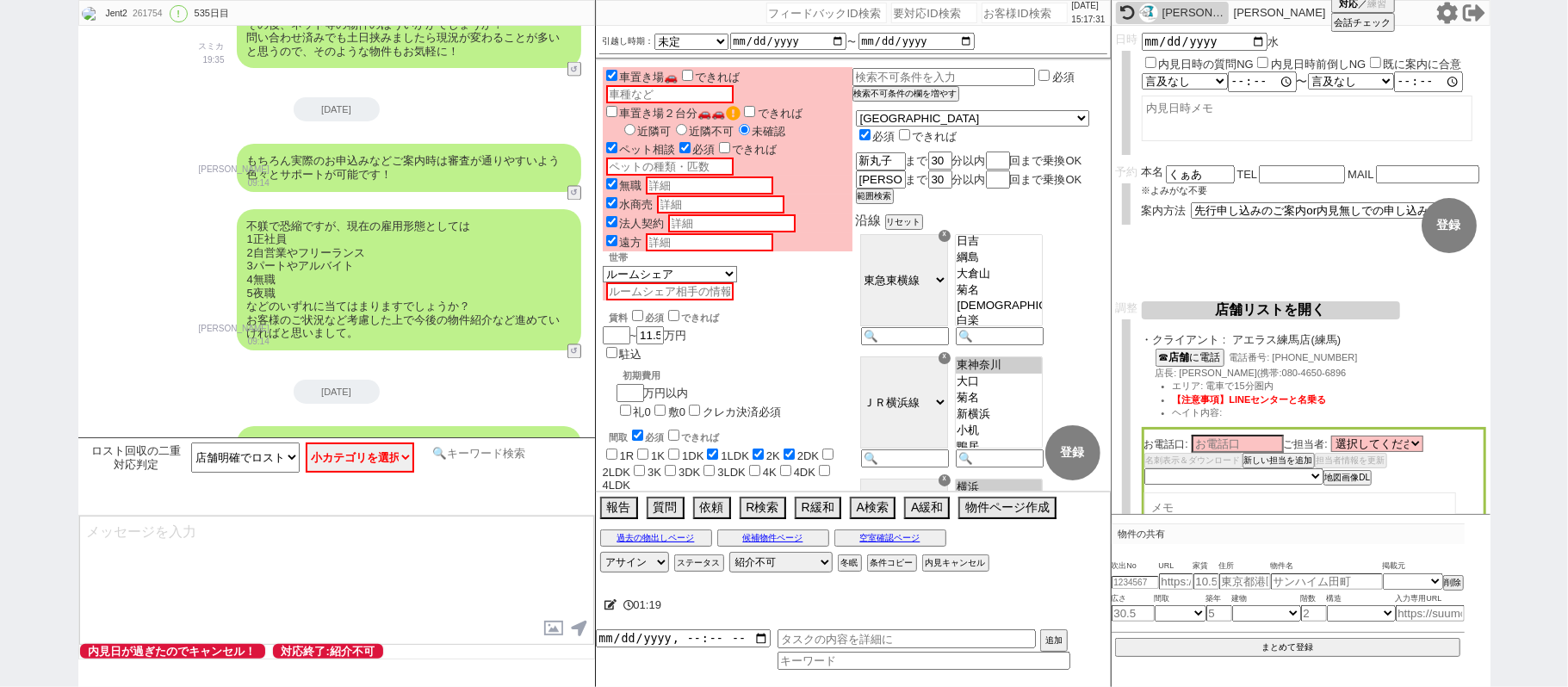
click at [489, 455] on input at bounding box center [509, 453] width 163 height 22
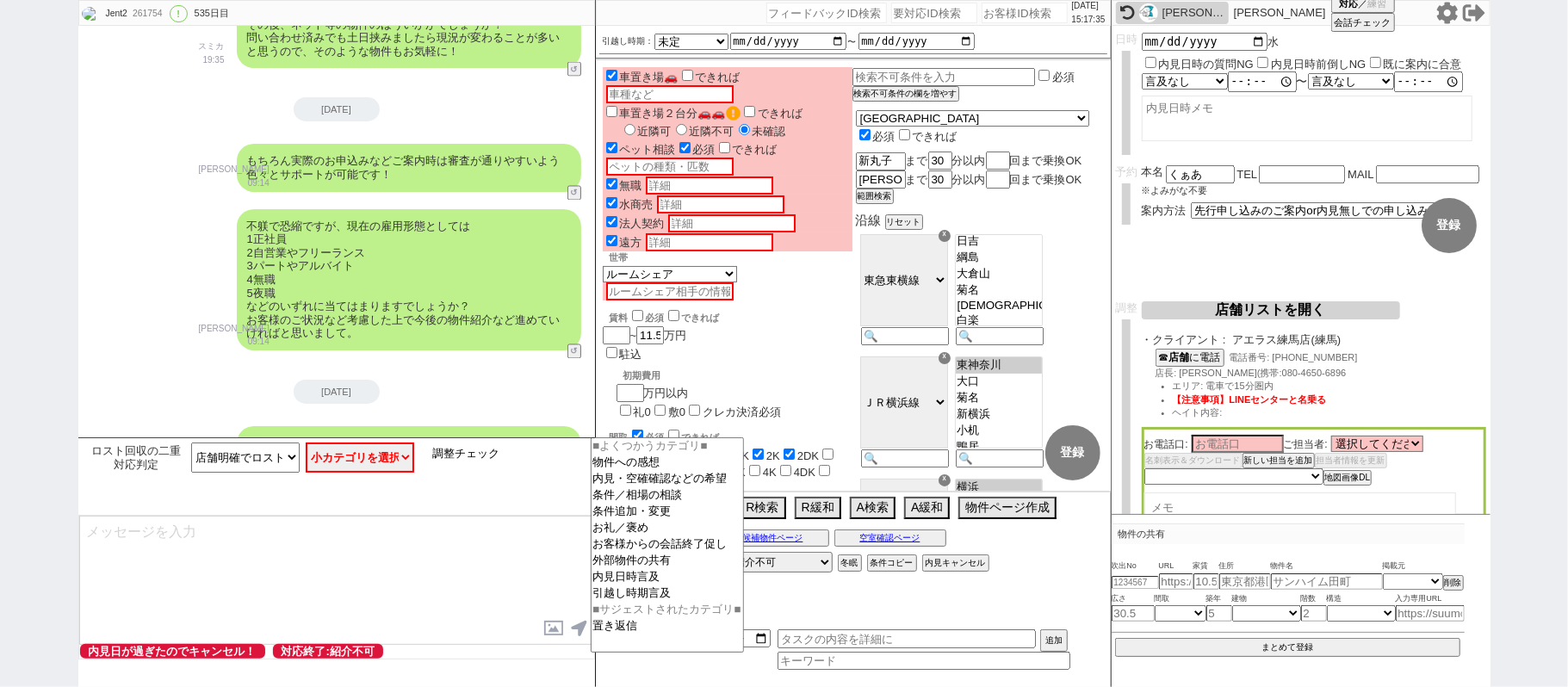
type input "調整チェック"
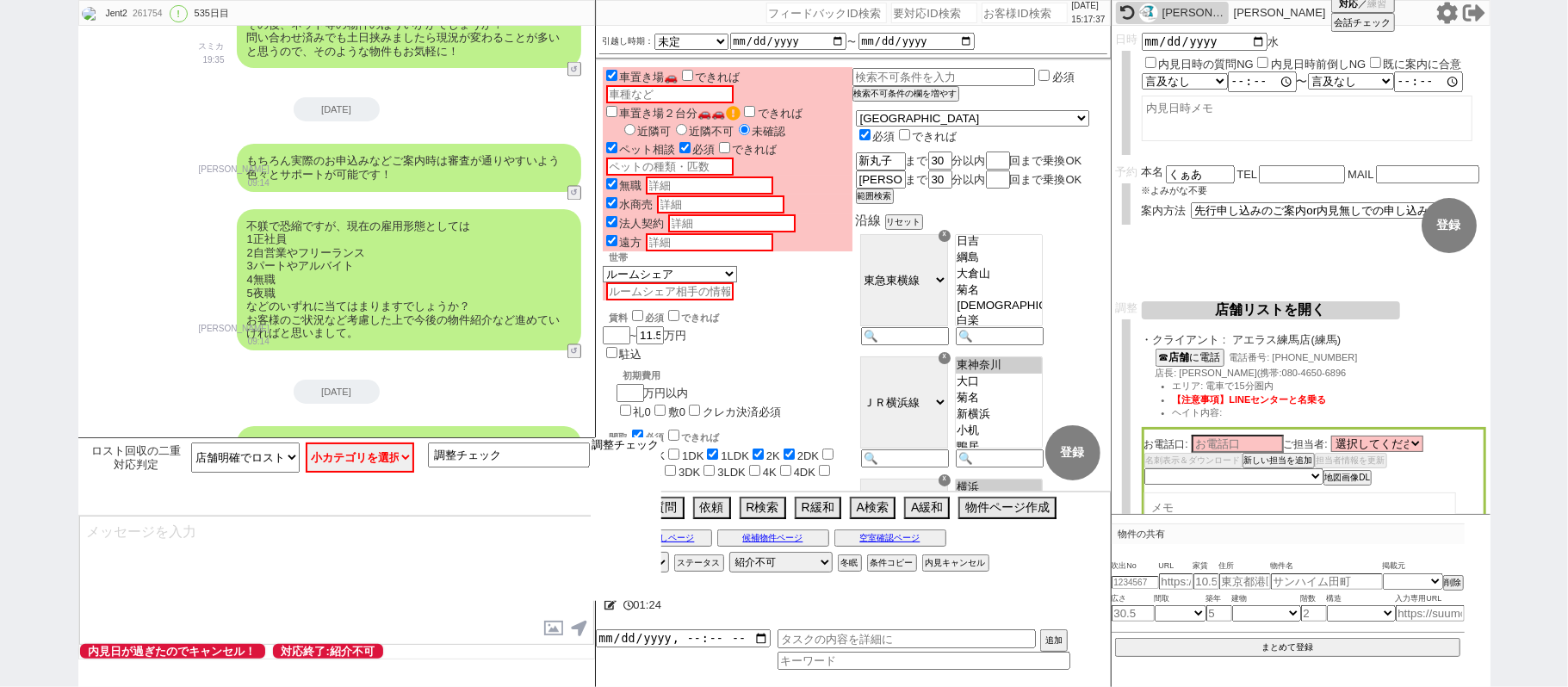
click at [624, 459] on select "調整チェック" at bounding box center [625, 519] width 70 height 163
click at [628, 449] on option "調整チェック" at bounding box center [625, 445] width 70 height 17
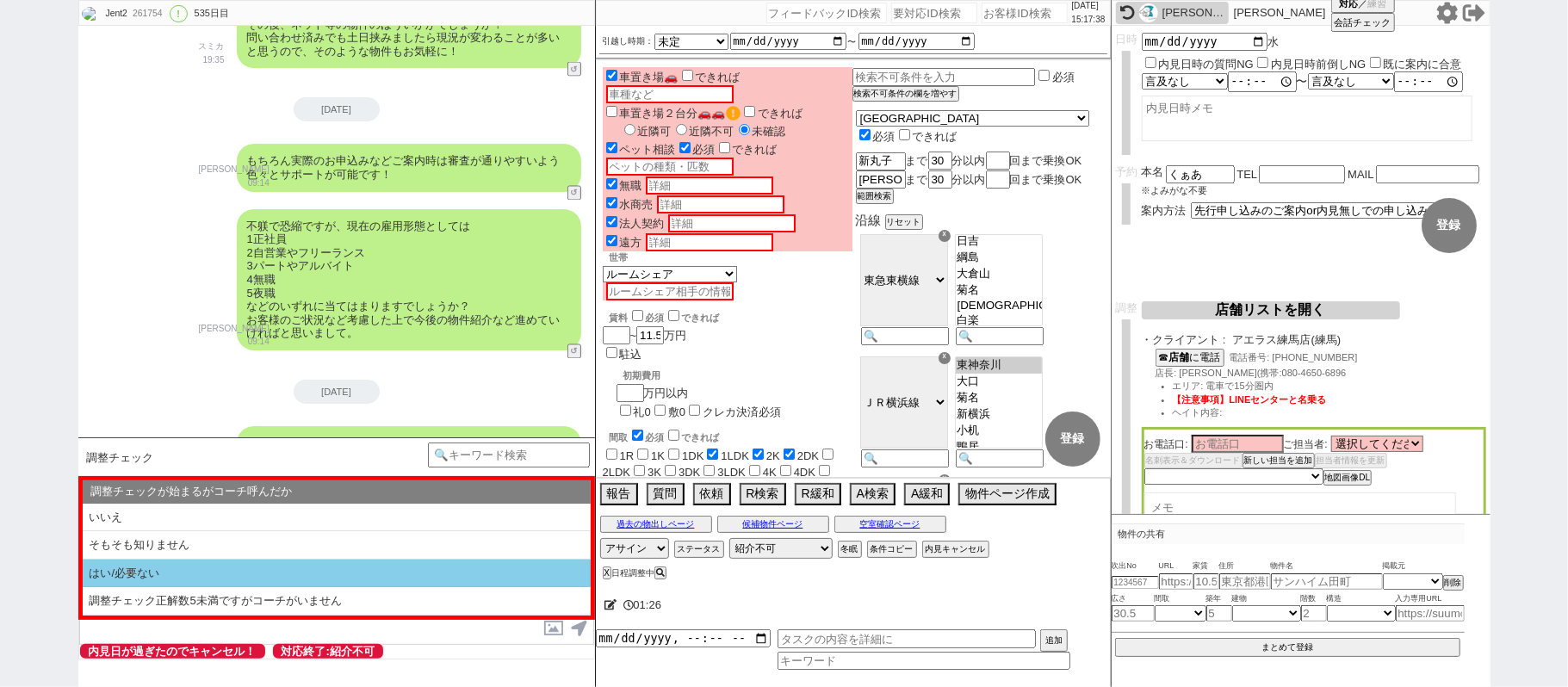
click at [306, 573] on li "はい/必要ない" at bounding box center [337, 573] width 508 height 29
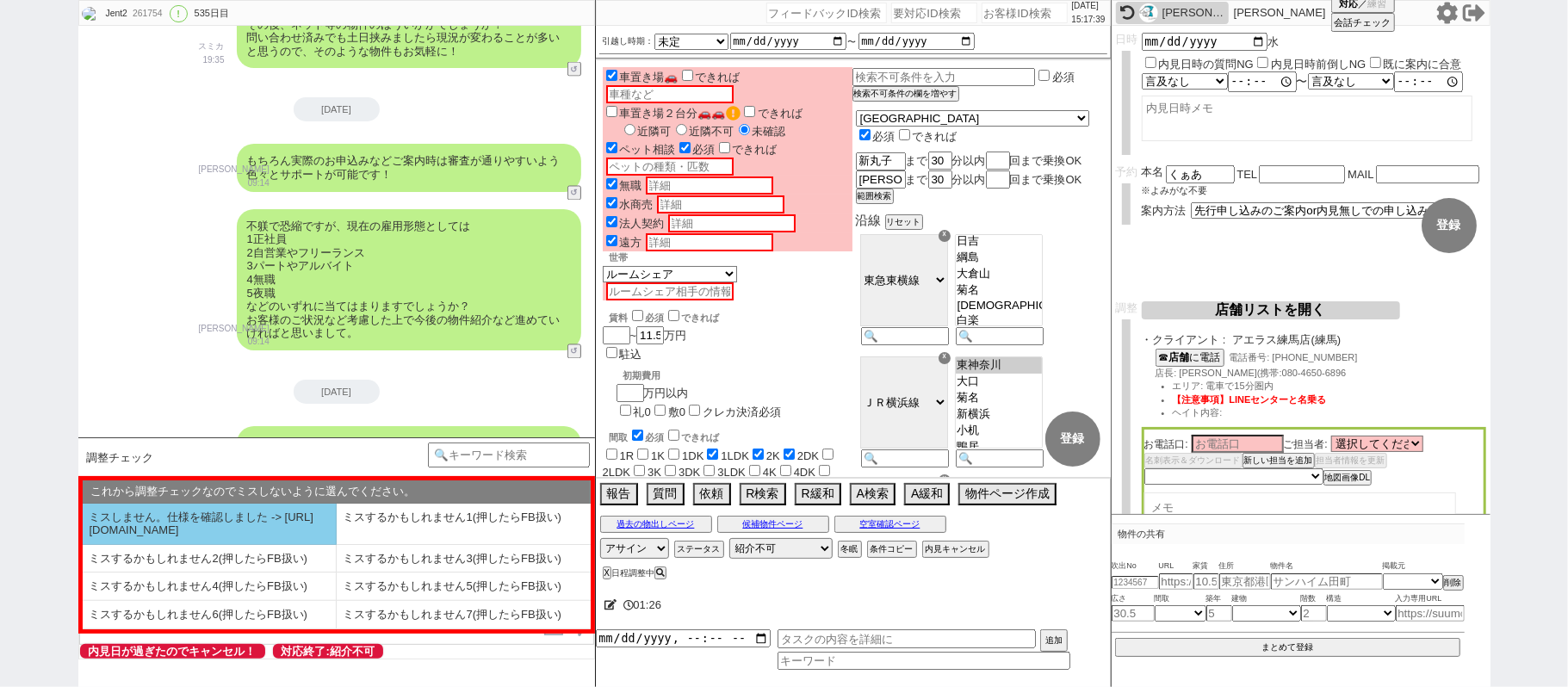
click at [242, 538] on li "ミスしません。仕様を確認しました -> https://jent.notion.site/841a6651aa67425da7d40ddfad41a184" at bounding box center [210, 524] width 254 height 42
select select "はい/必要ない"
select select "ミスしません。仕様を確認しました -> https://jent.notion.site/841a6651aa67425da7d40ddfad41a184"
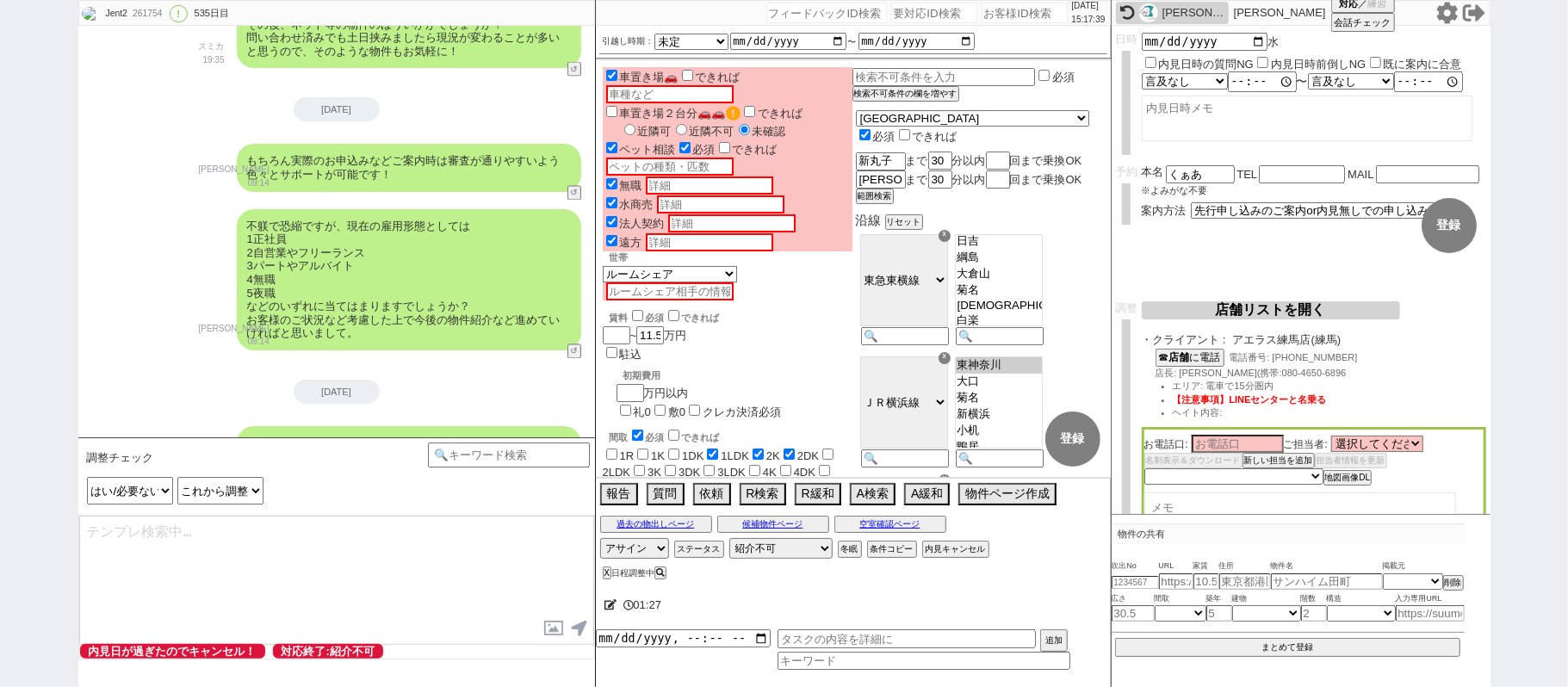
checkbox input "true"
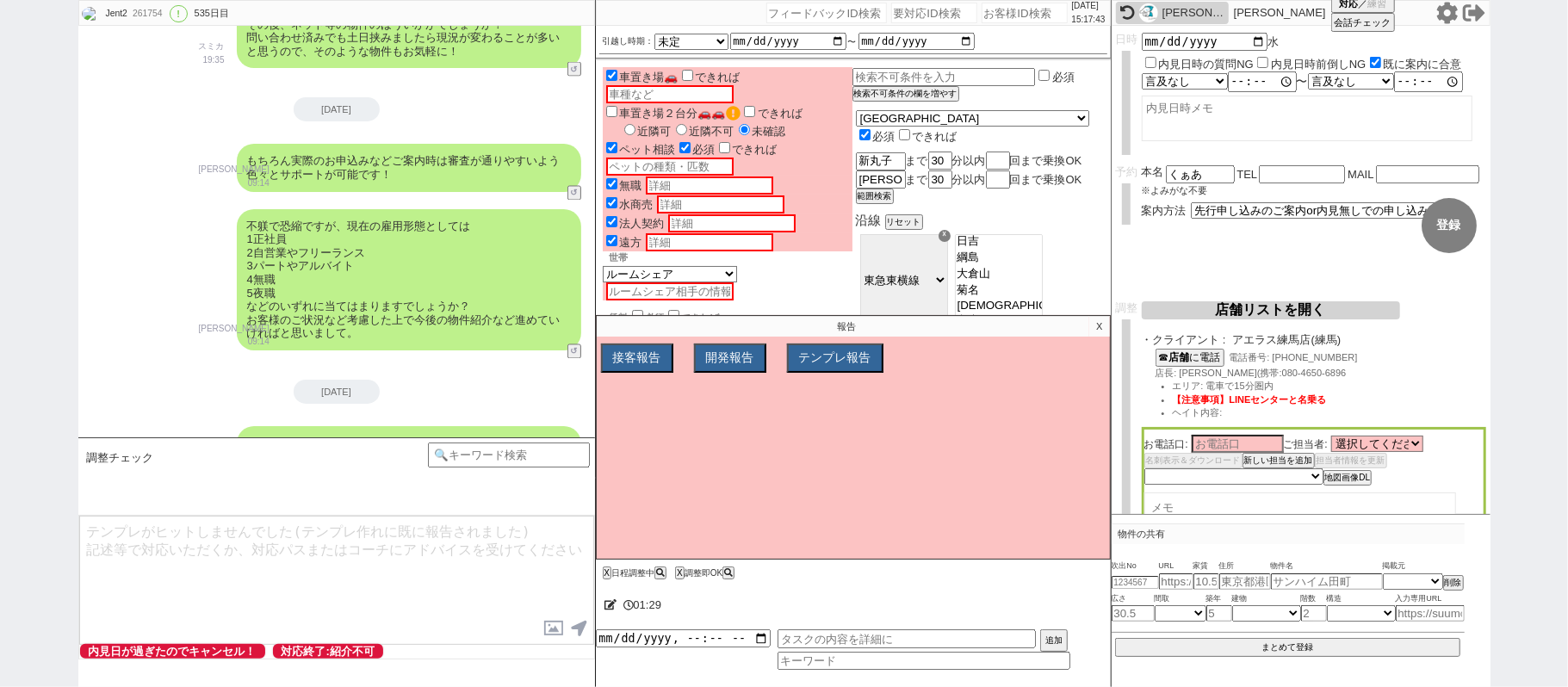
click at [1095, 328] on p "X" at bounding box center [1098, 326] width 20 height 21
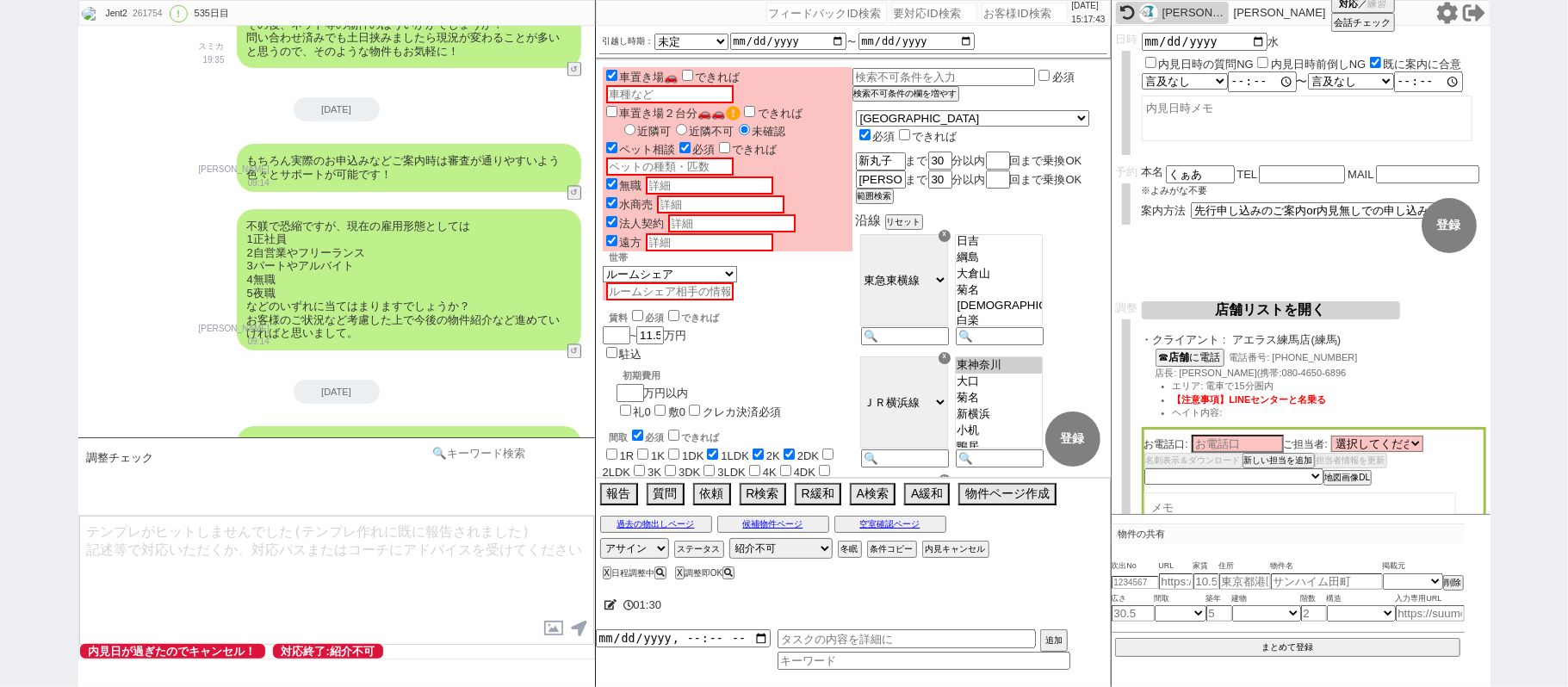
click at [451, 458] on input at bounding box center [509, 453] width 163 height 22
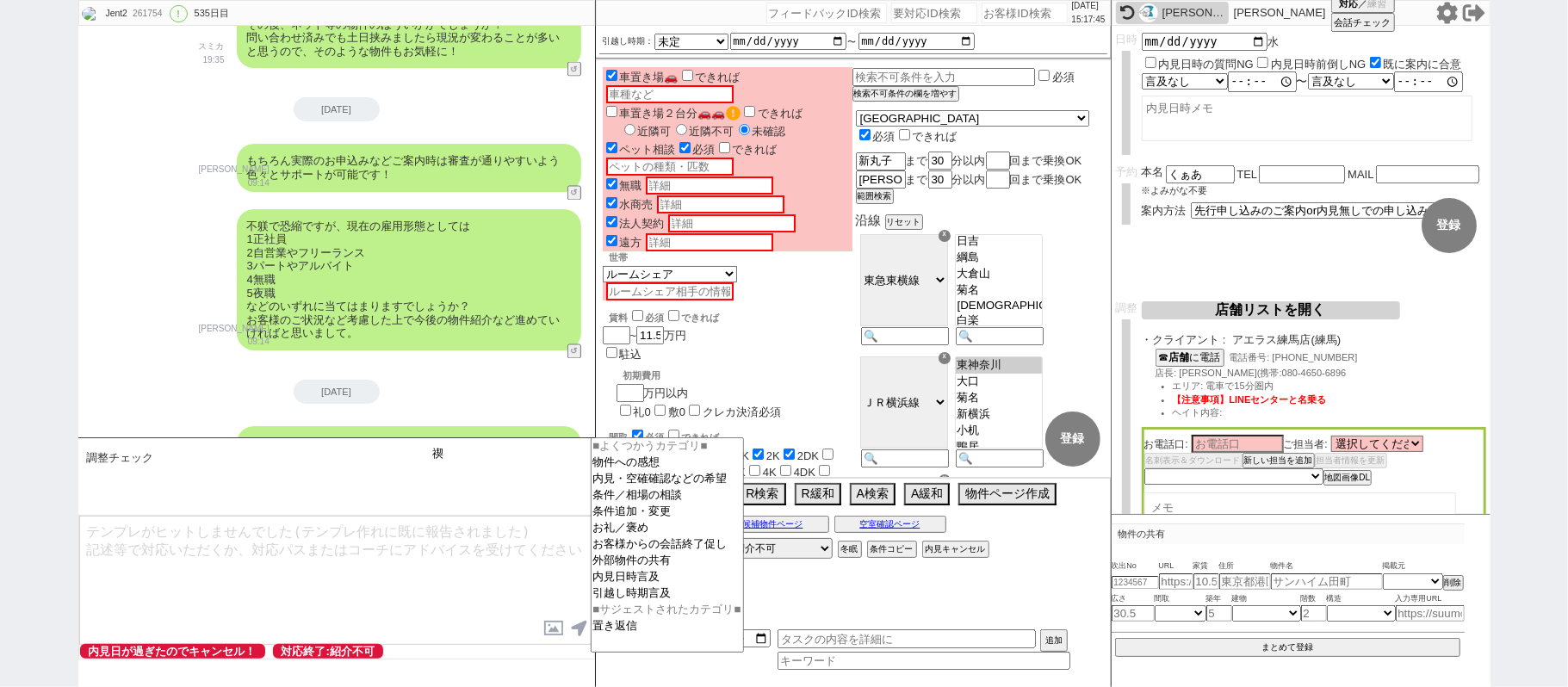
type input "禊"
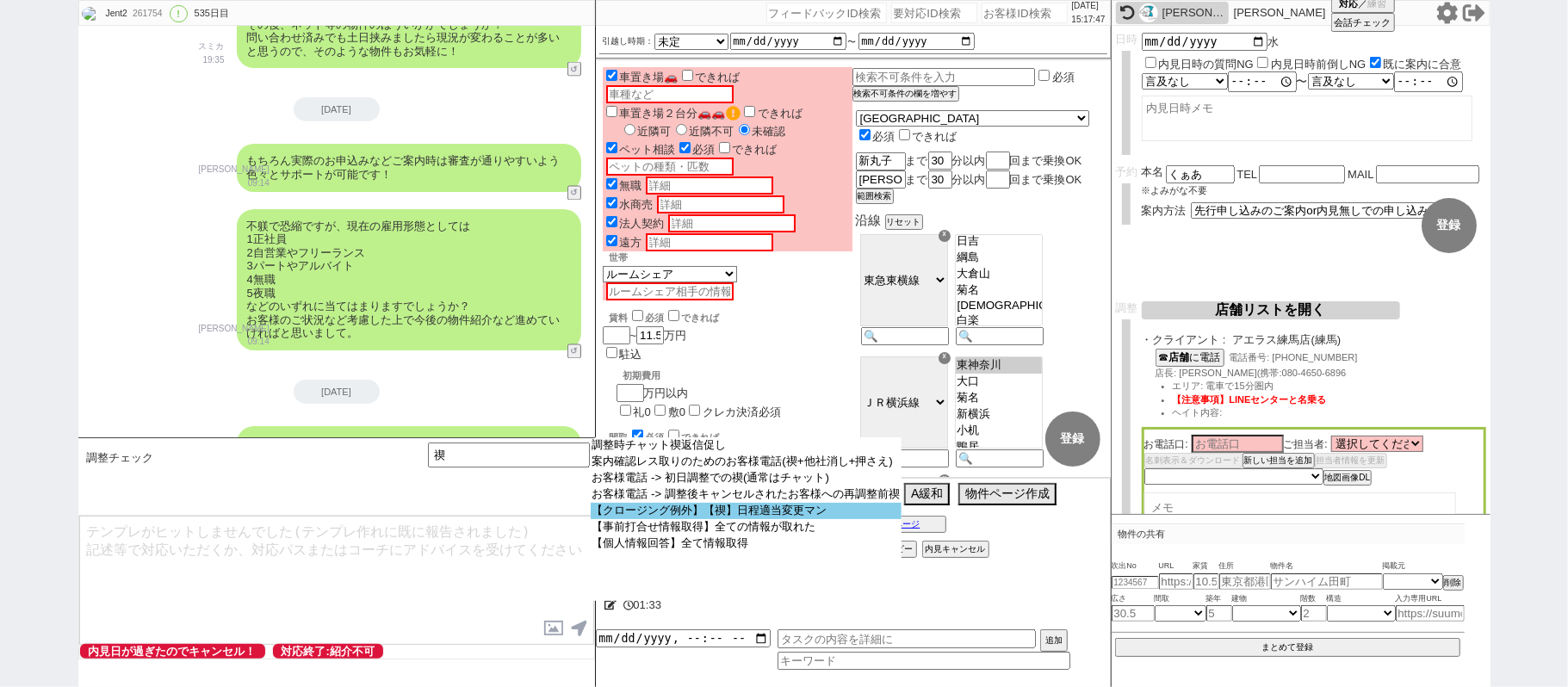
click at [672, 510] on option "【クロージング例外】【禊】日程適当変更マン" at bounding box center [746, 510] width 311 height 17
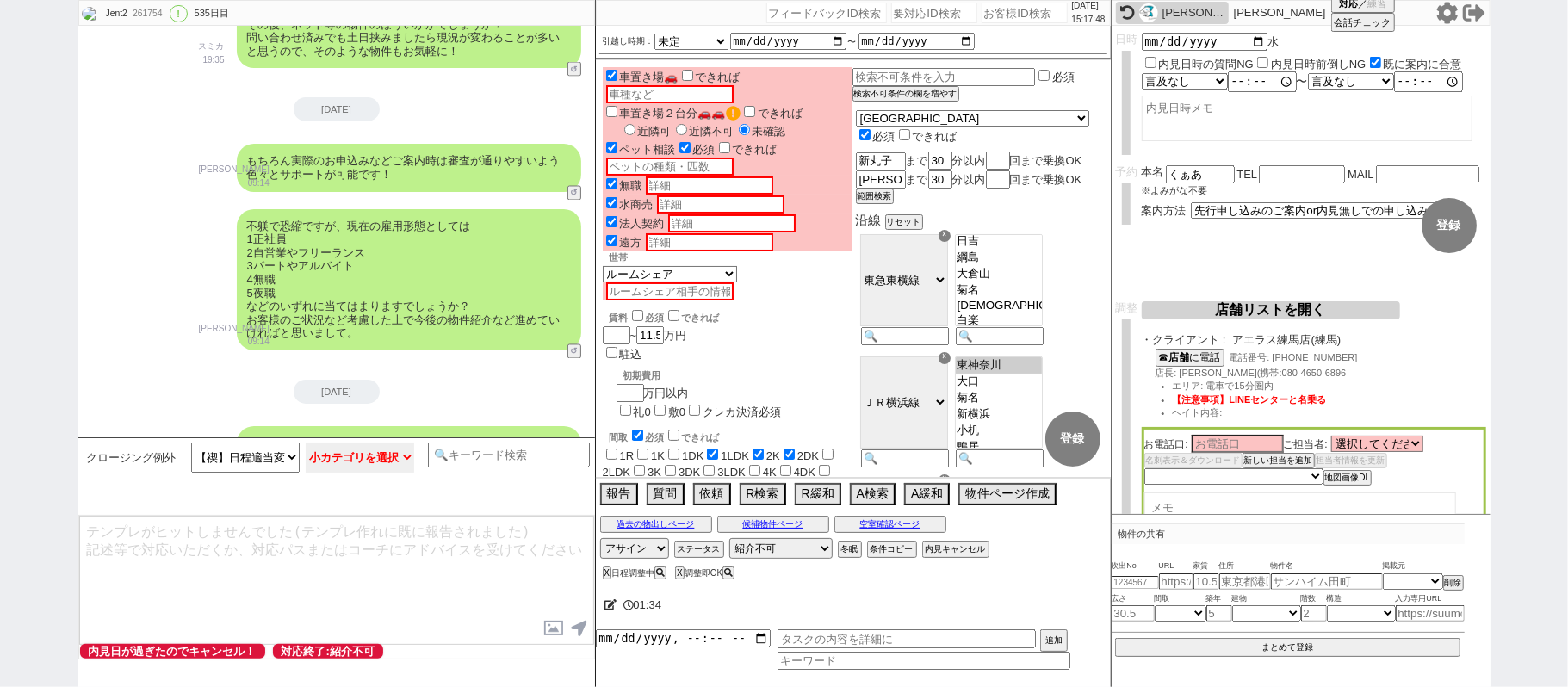
click at [360, 446] on select "小カテゴリを選択 来店(特殊条件、問物無し含む) オンライン(特殊条件、問物無し含む) 事前打合せ 現地" at bounding box center [359, 457] width 109 height 30
select select "来店(特殊条件、問物無し含む)"
click at [305, 444] on select "小カテゴリを選択 来店(特殊条件、問物無し含む) オンライン(特殊条件、問物無し含む) 事前打合せ 現地" at bounding box center [359, 457] width 109 height 30
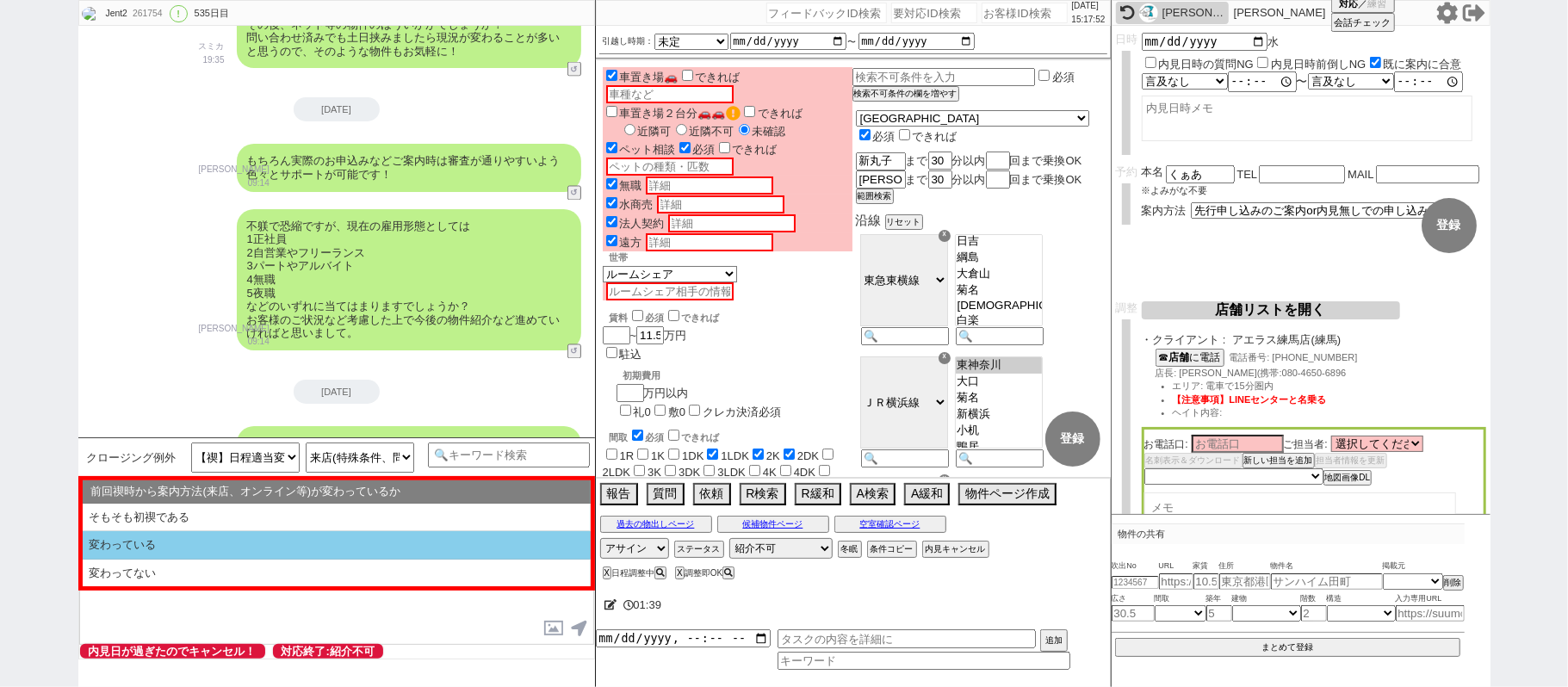
click at [393, 554] on li "変わっている" at bounding box center [337, 545] width 508 height 29
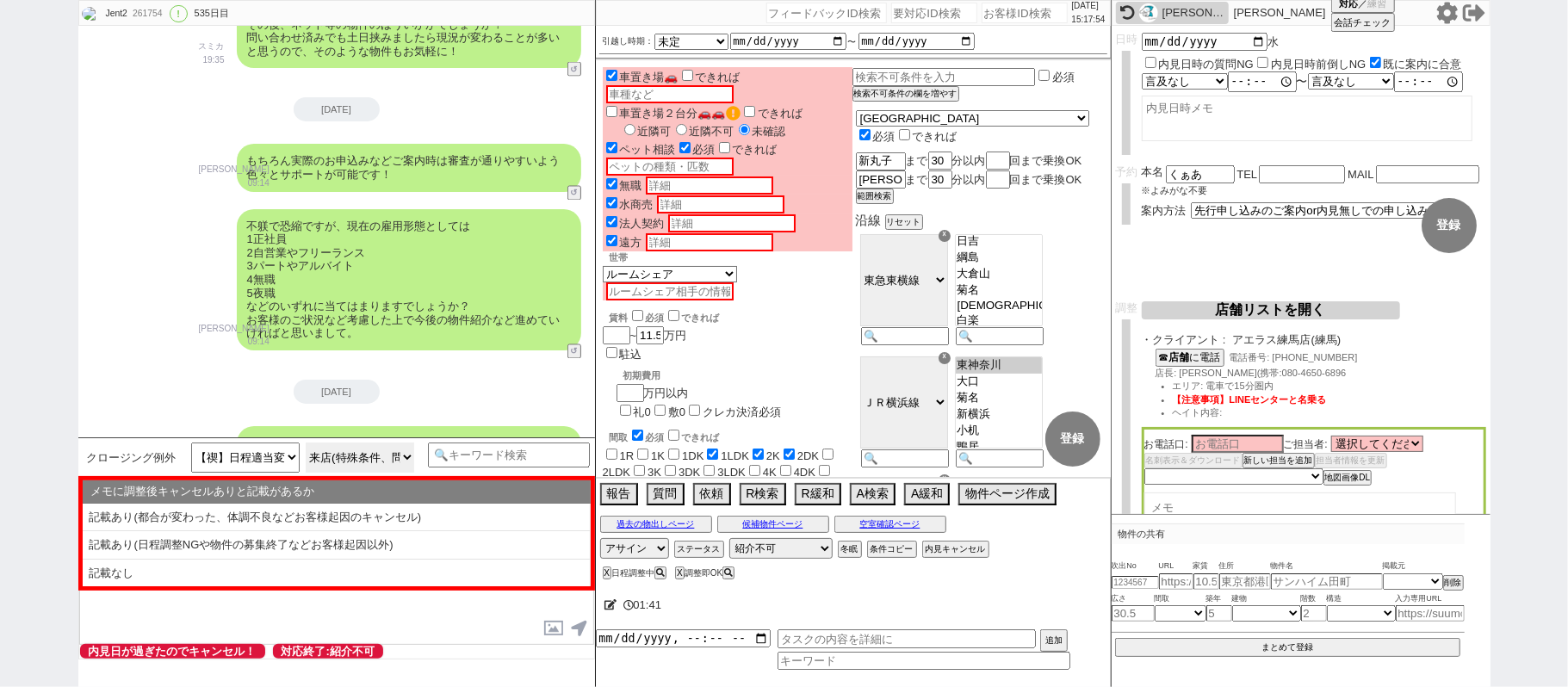
click at [381, 465] on select "来店(特殊条件、問物無し含む) オンライン(特殊条件、問物無し含む) 事前打合せ 現地" at bounding box center [359, 457] width 109 height 30
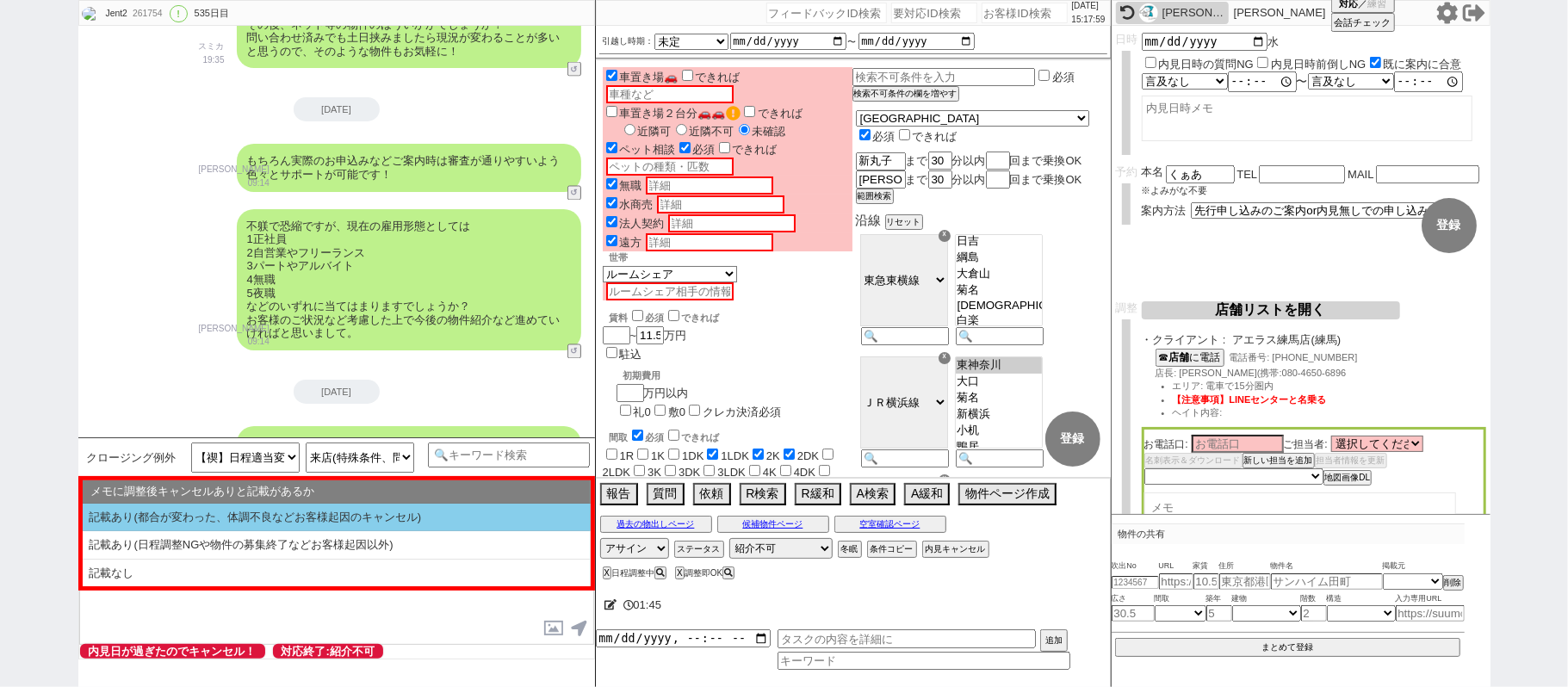
click at [190, 517] on li "記載あり(都合が変わった、体調不良などお客様起因のキャンセル)" at bounding box center [337, 517] width 508 height 29
select select "変わっている"
select select "記載あり(都合が変わった、体調不良などお客様起因のキャンセル)"
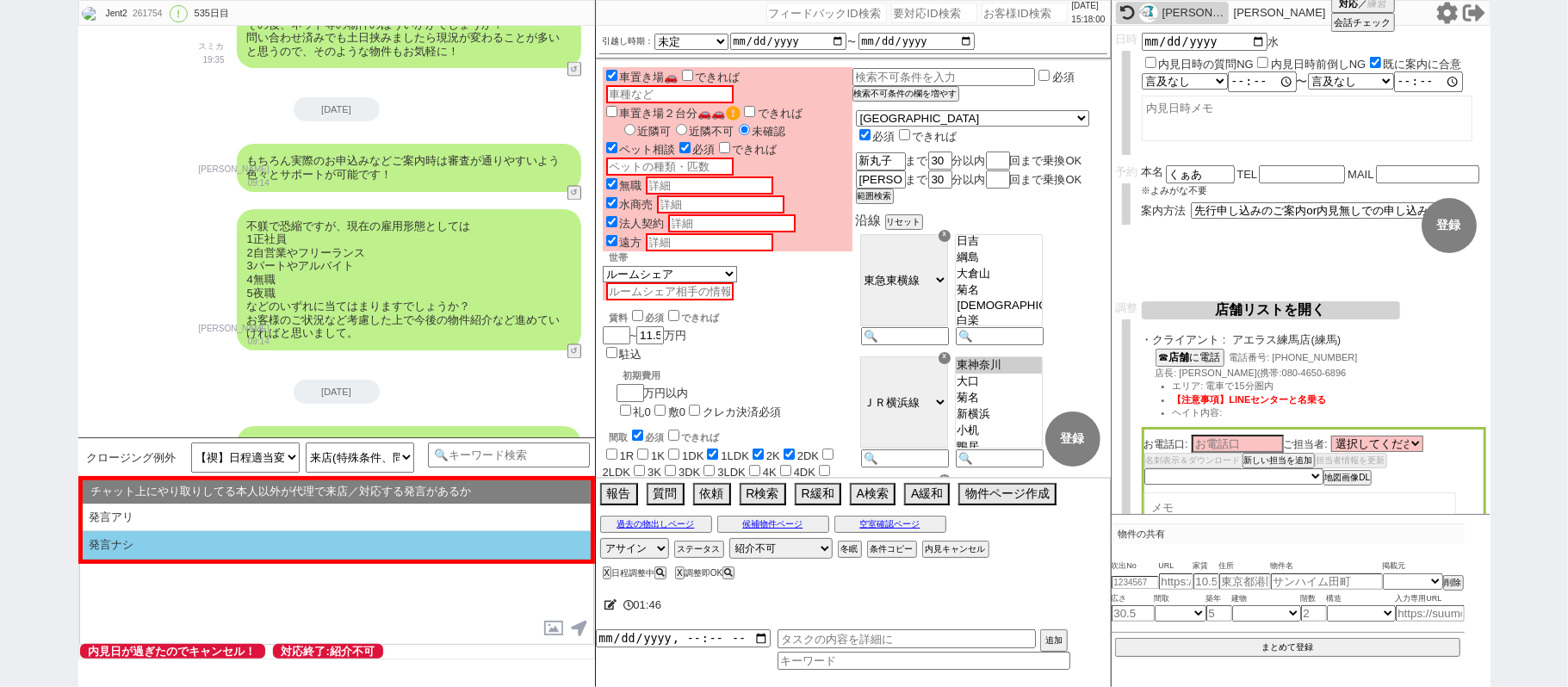
click at [217, 538] on li "発言ナシ" at bounding box center [337, 545] width 508 height 29
select select "変わっている"
select select "記載あり(都合が変わった、体調不良などお客様起因のキャンセル)"
select select "発言ナシ"
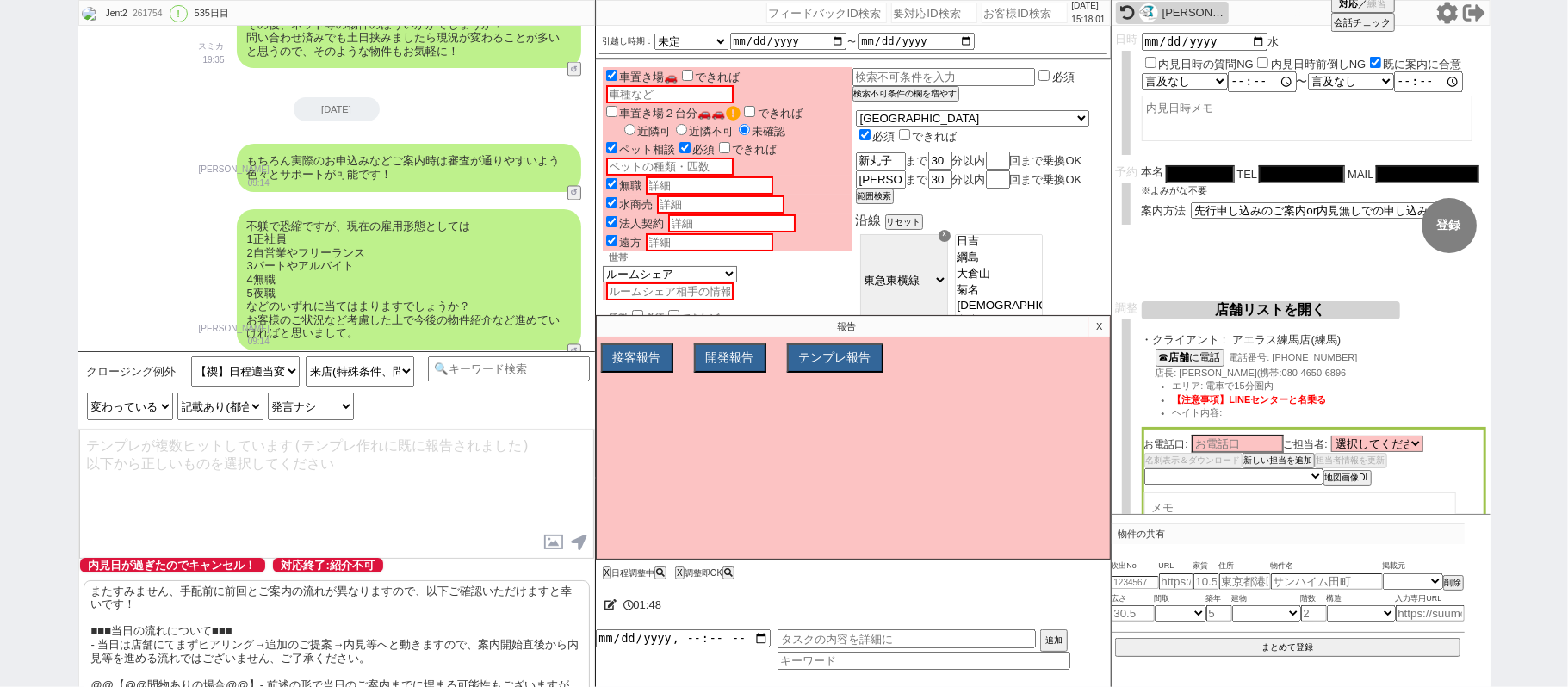
click at [262, 630] on p "またすみません、手配前に前回とご案内の流れが異なりますので、以下ご確認いただけますと幸いです！ ■■■当日の流れについて■■■ - 当日は店舗にてまずヒアリン…" at bounding box center [337, 644] width 506 height 129
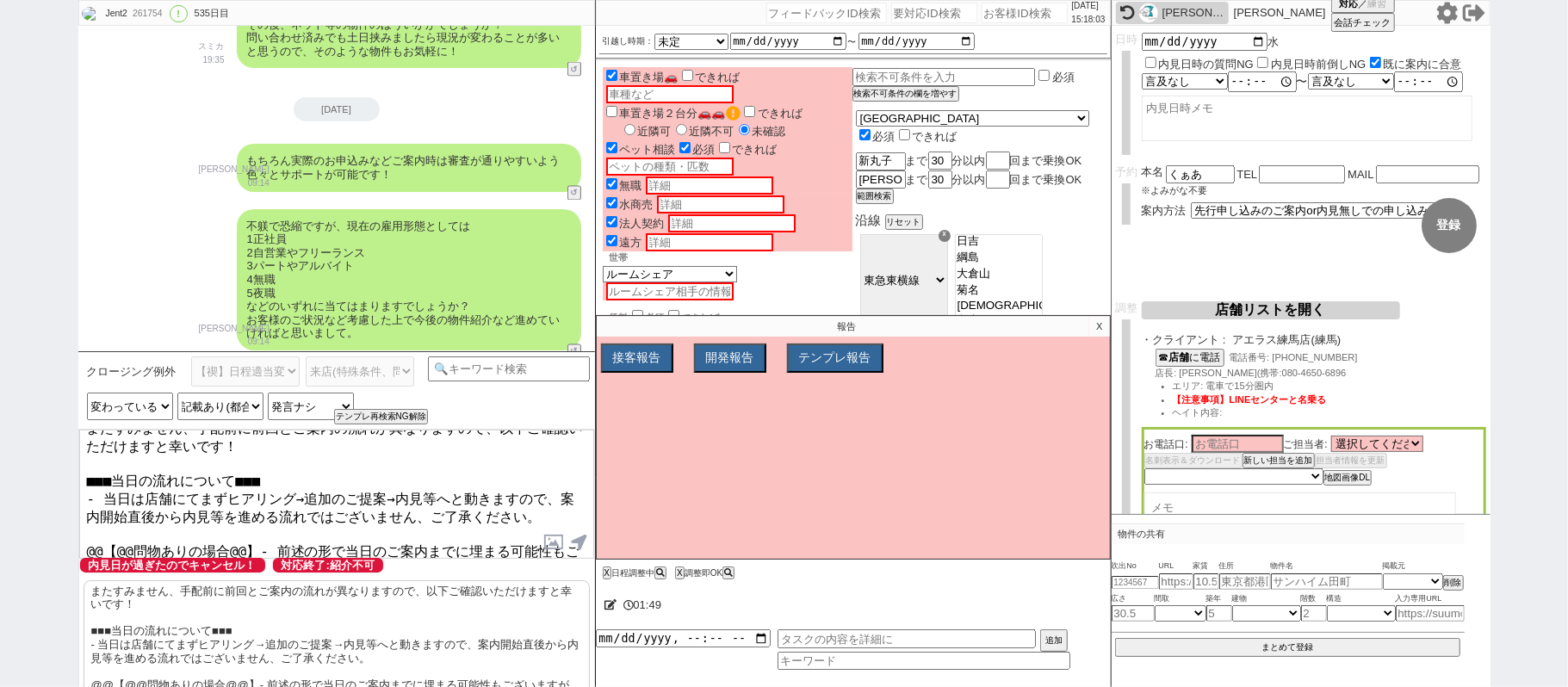
scroll to position [24, 0]
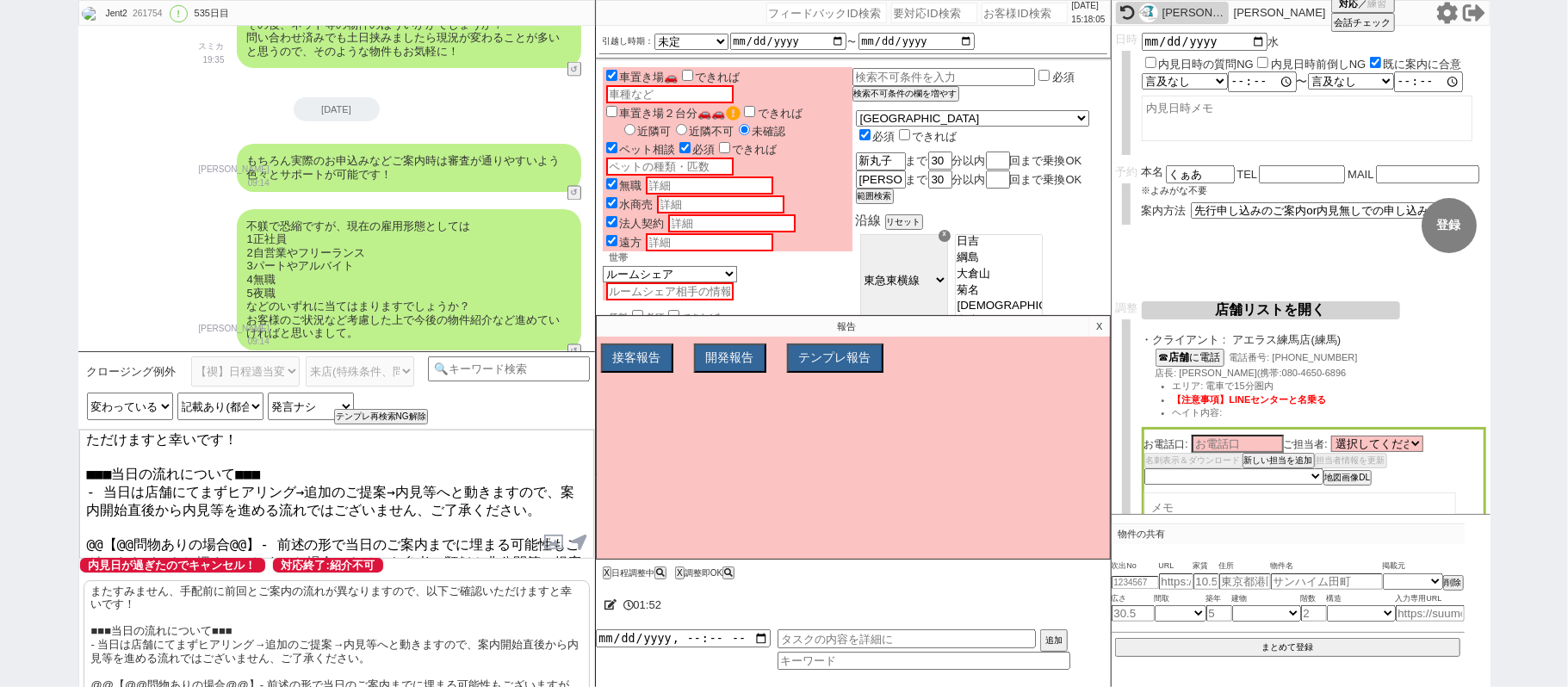
drag, startPoint x: 91, startPoint y: 514, endPoint x: 262, endPoint y: 517, distance: 171.0
click at [262, 517] on textarea "またすみません、手配前に前回とご案内の流れが異なりますので、以下ご確認いただけますと幸いです！ ■■■当日の流れについて■■■ - 当日は店舗にてまずヒアリン…" at bounding box center [337, 494] width 515 height 129
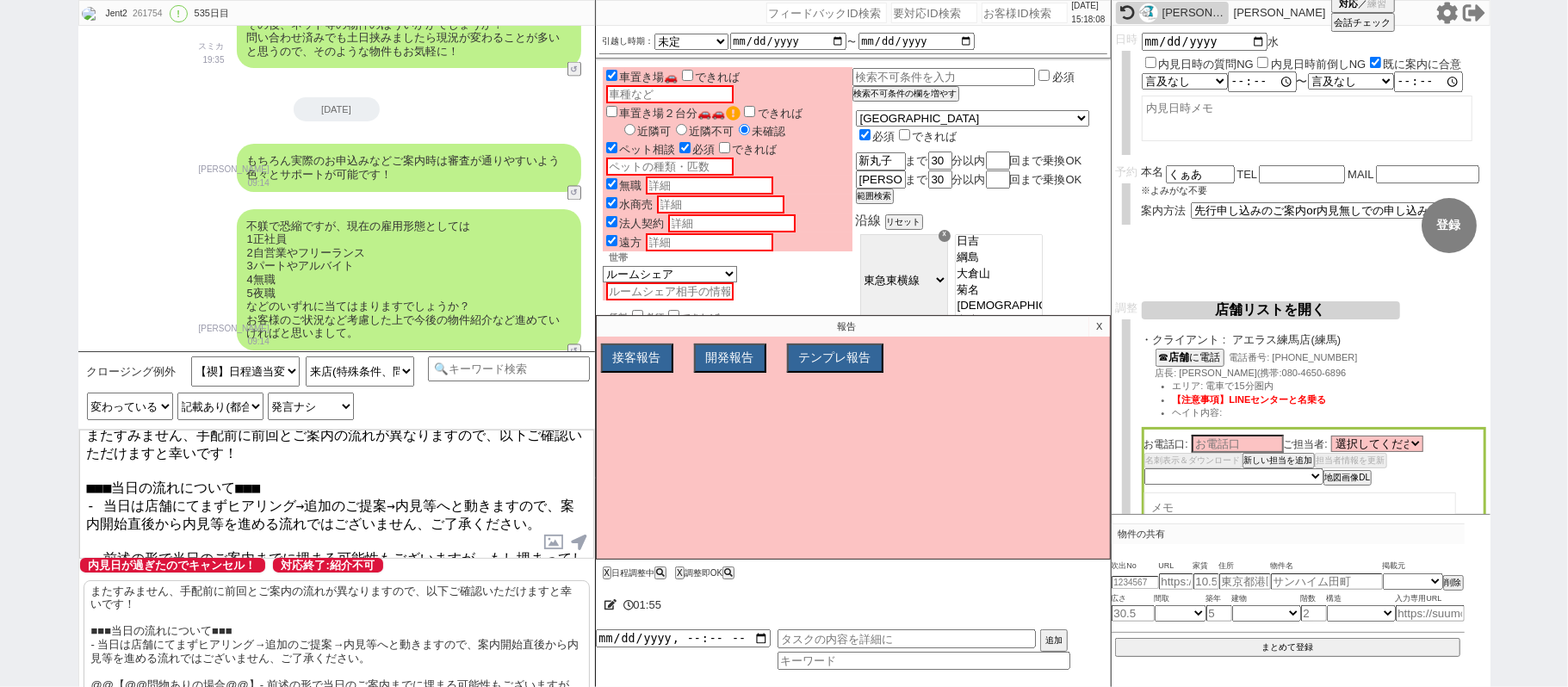
type textarea "またすみません、手配前に前回とご案内の流れが異なりますので、以下ご確認いただけますと幸いです！ ■■■当日の流れについて■■■ - 当日は店舗にてまずヒアリン…"
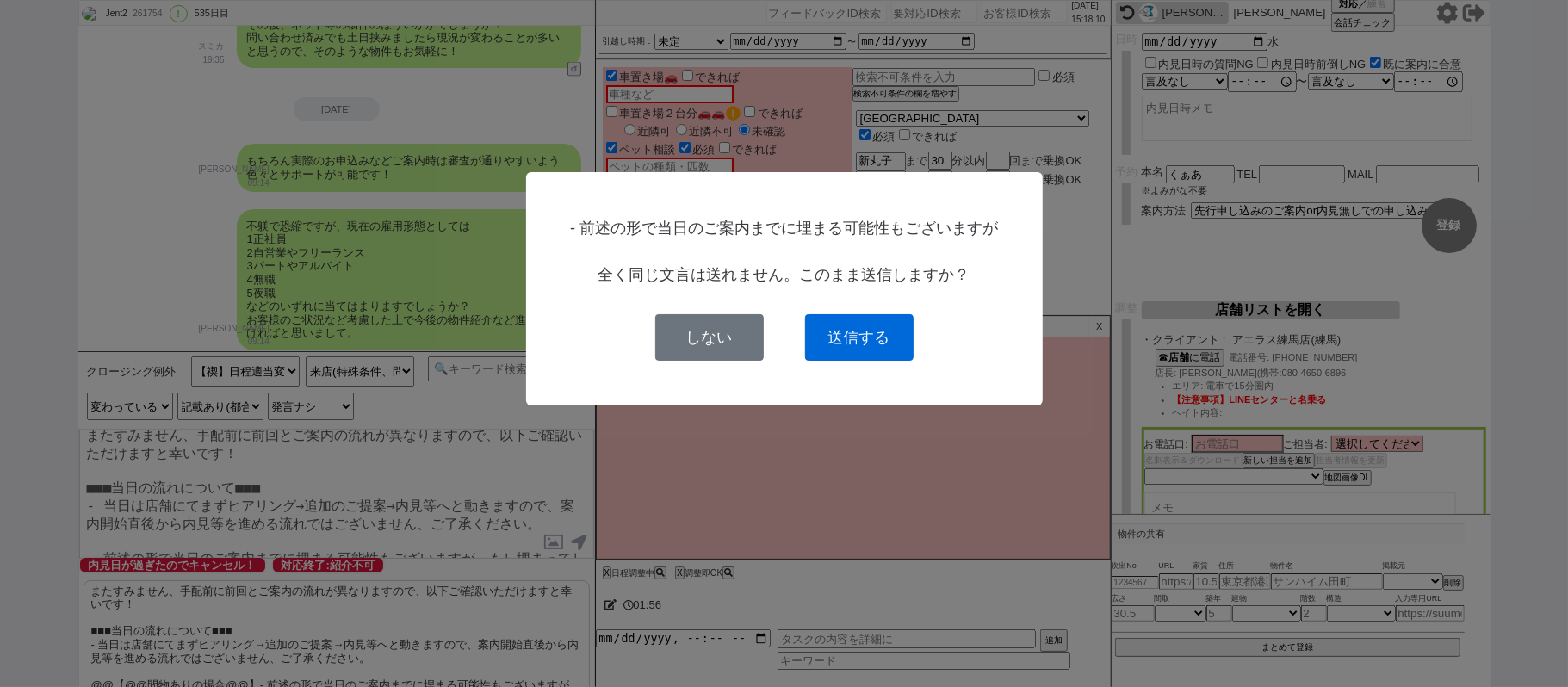
click at [866, 341] on button "送信する" at bounding box center [859, 337] width 109 height 46
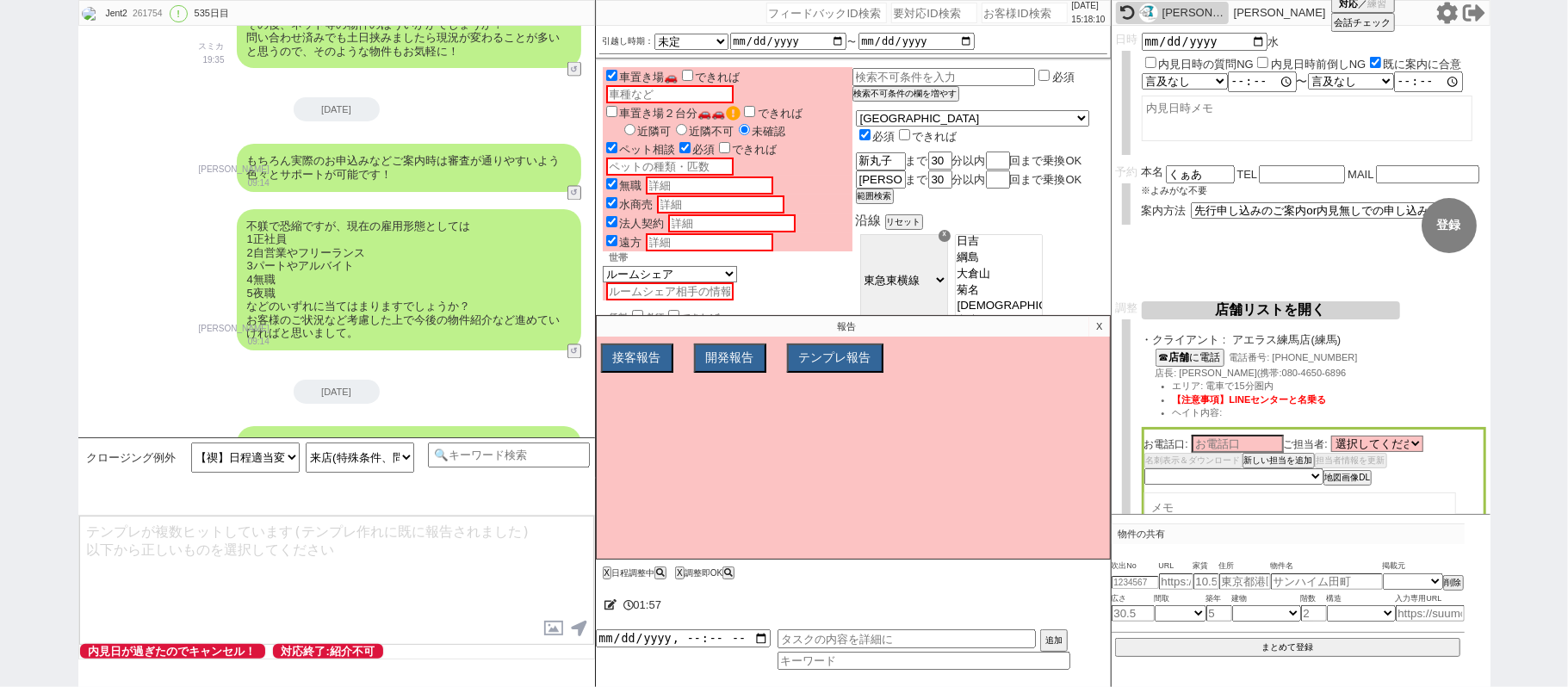
type textarea "一応ですが、再度キャンセルになってしまいますと、オーナーからの心証にどうしても大きく影響が出てしまい今後審査が厳しくなってしまう可能性がございます、、！ 念の…"
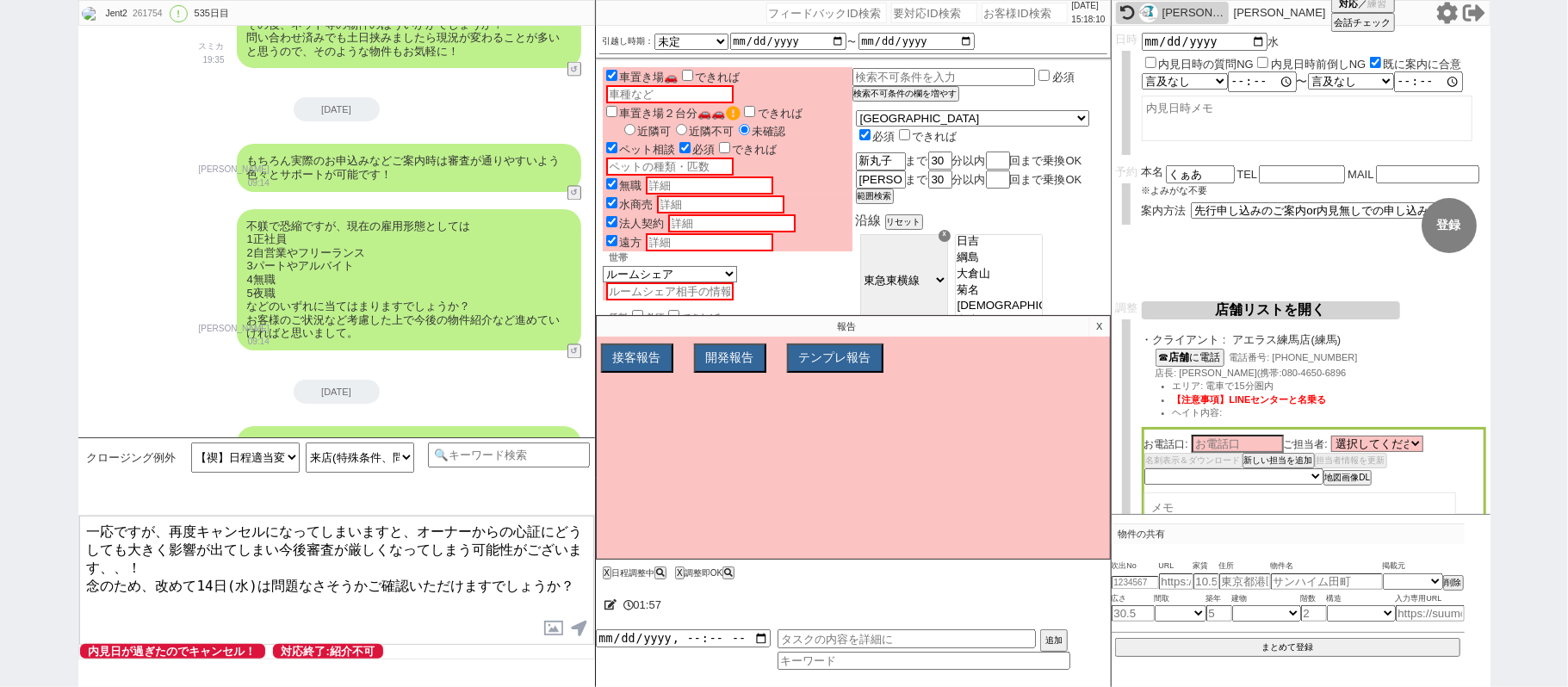
scroll to position [28697, 0]
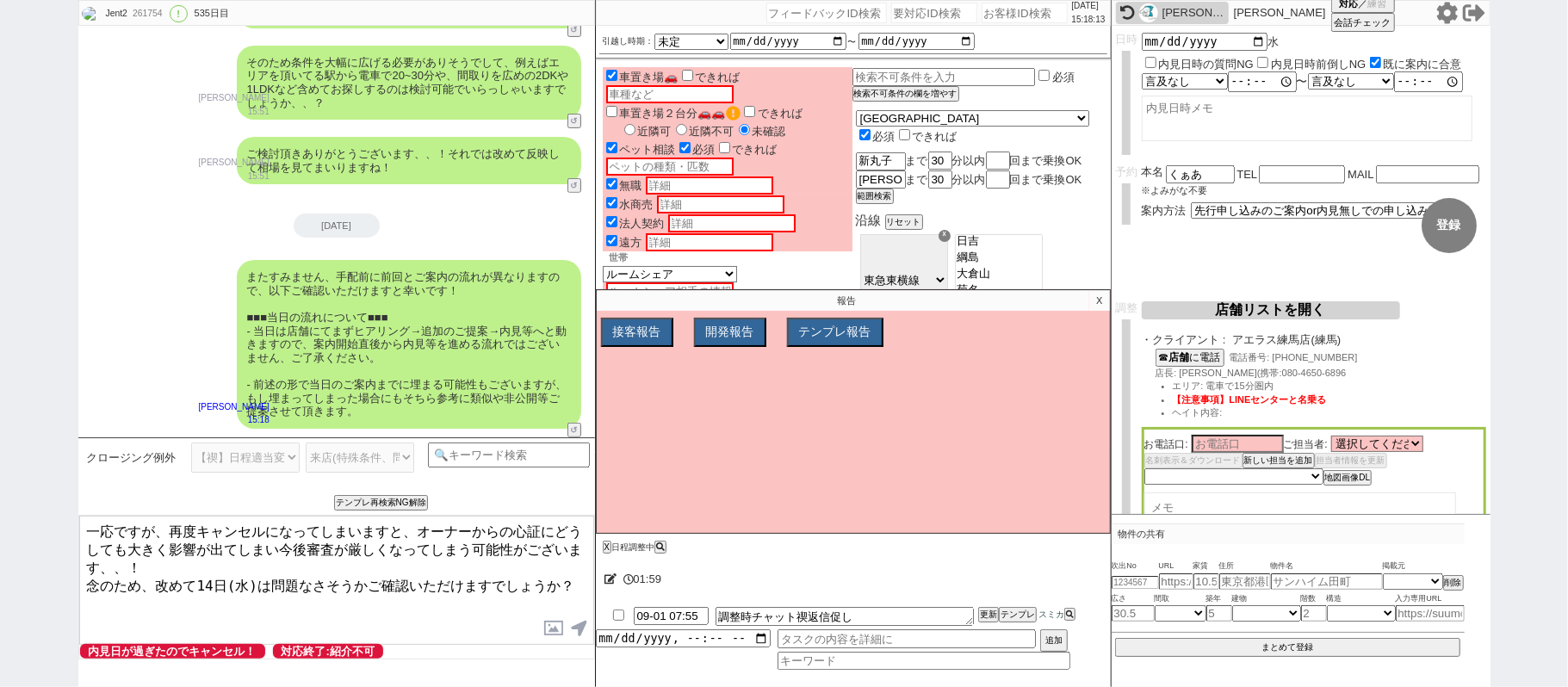
click at [263, 554] on textarea "一応ですが、再度キャンセルになってしまいますと、オーナーからの心証にどうしても大きく影響が出てしまい今後審査が厳しくなってしまう可能性がございます、、！ 念の…" at bounding box center [337, 580] width 515 height 129
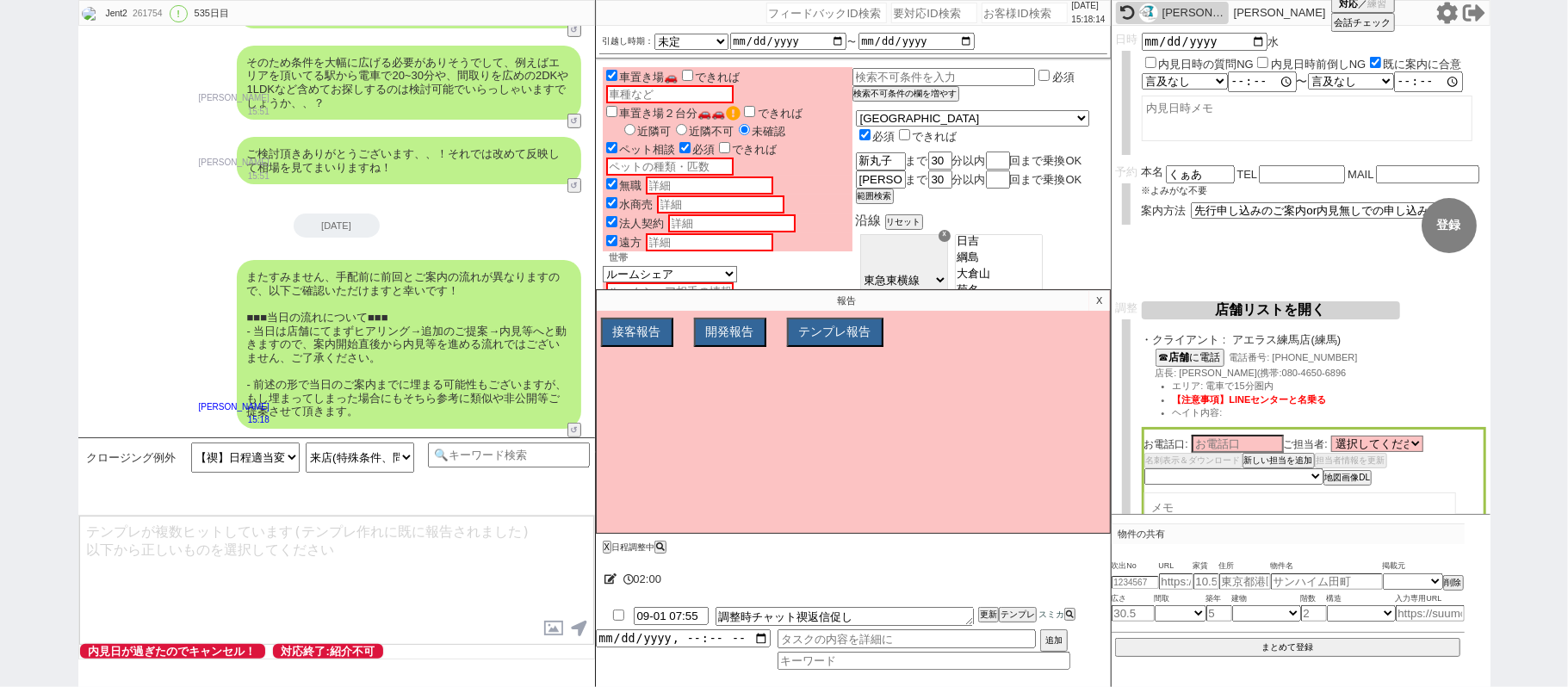
type textarea "※以前何度かキャンセルされてしまい、かなり難航された方がいらっしゃいましたので、、"
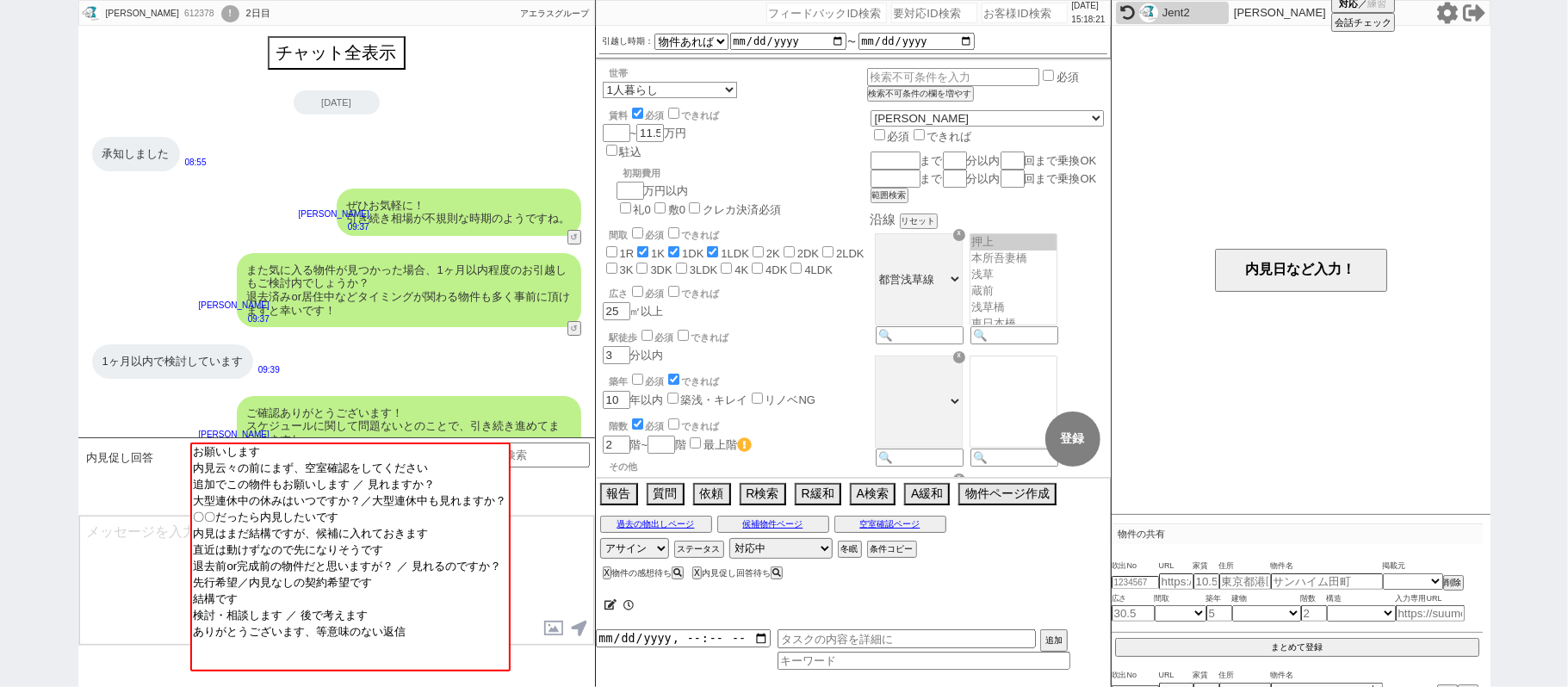
scroll to position [550, 0]
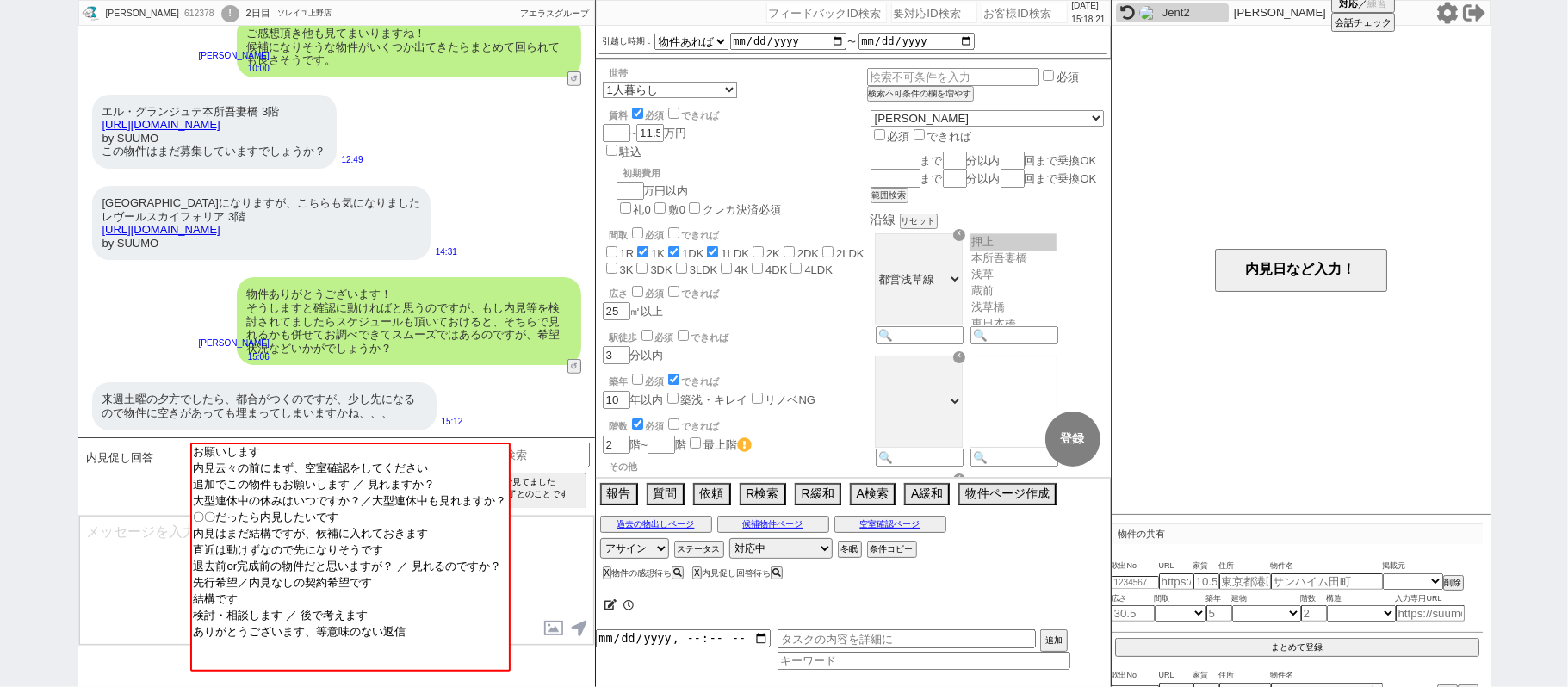
click at [1162, 14] on div "Jent2" at bounding box center [1192, 13] width 62 height 14
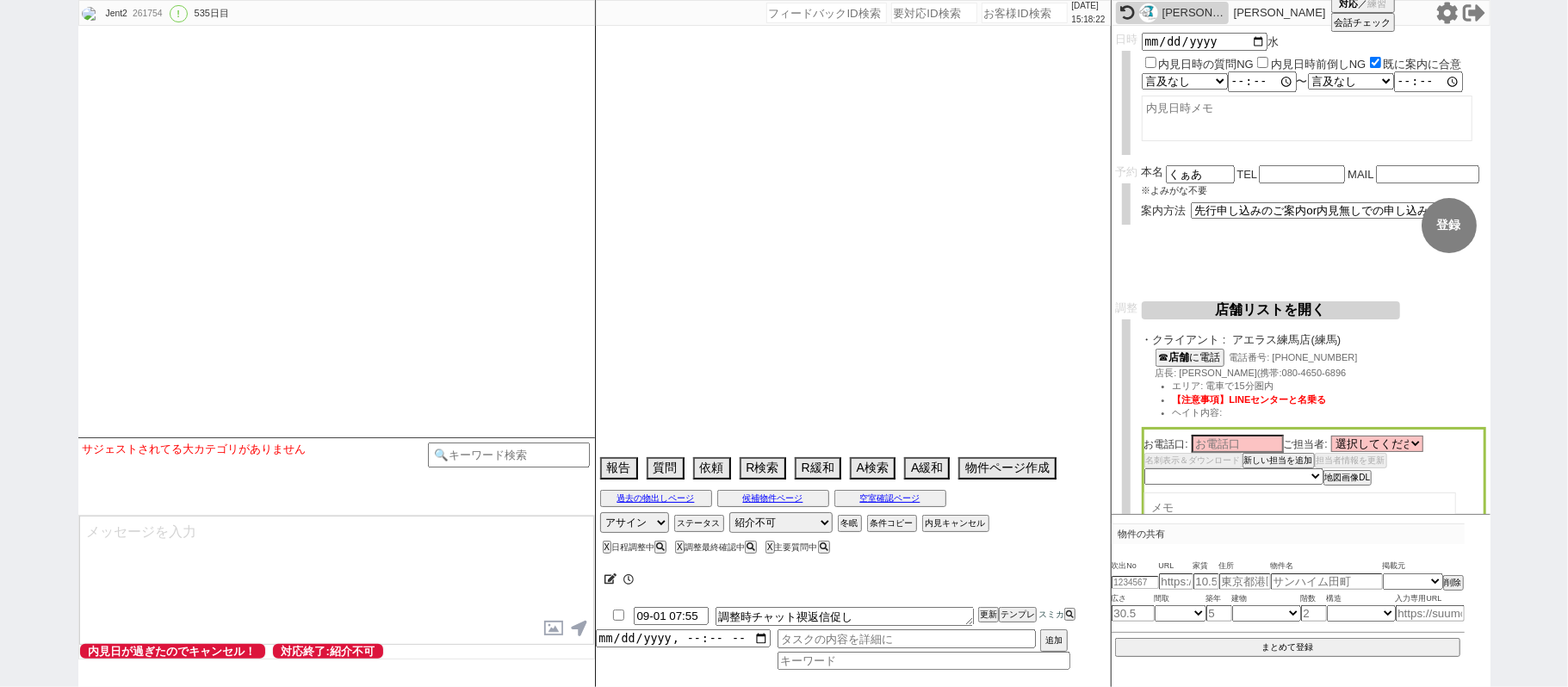
click at [620, 620] on input "checkbox" at bounding box center [618, 615] width 25 height 11
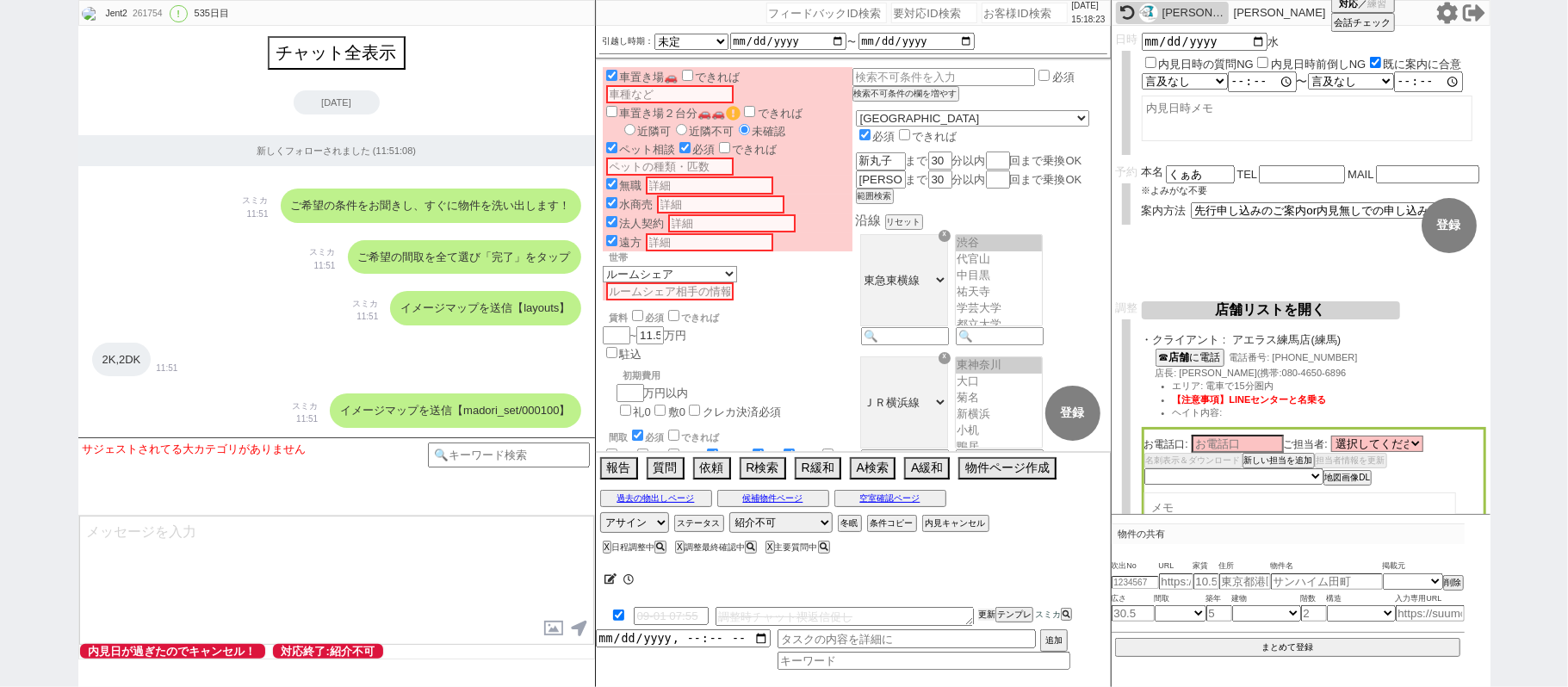
drag, startPoint x: 983, startPoint y: 615, endPoint x: 983, endPoint y: 600, distance: 15.0
click at [983, 610] on li "09-01 07:55 調整時チャット禊返信促し 更新 テンプレ スミカ" at bounding box center [853, 617] width 515 height 26
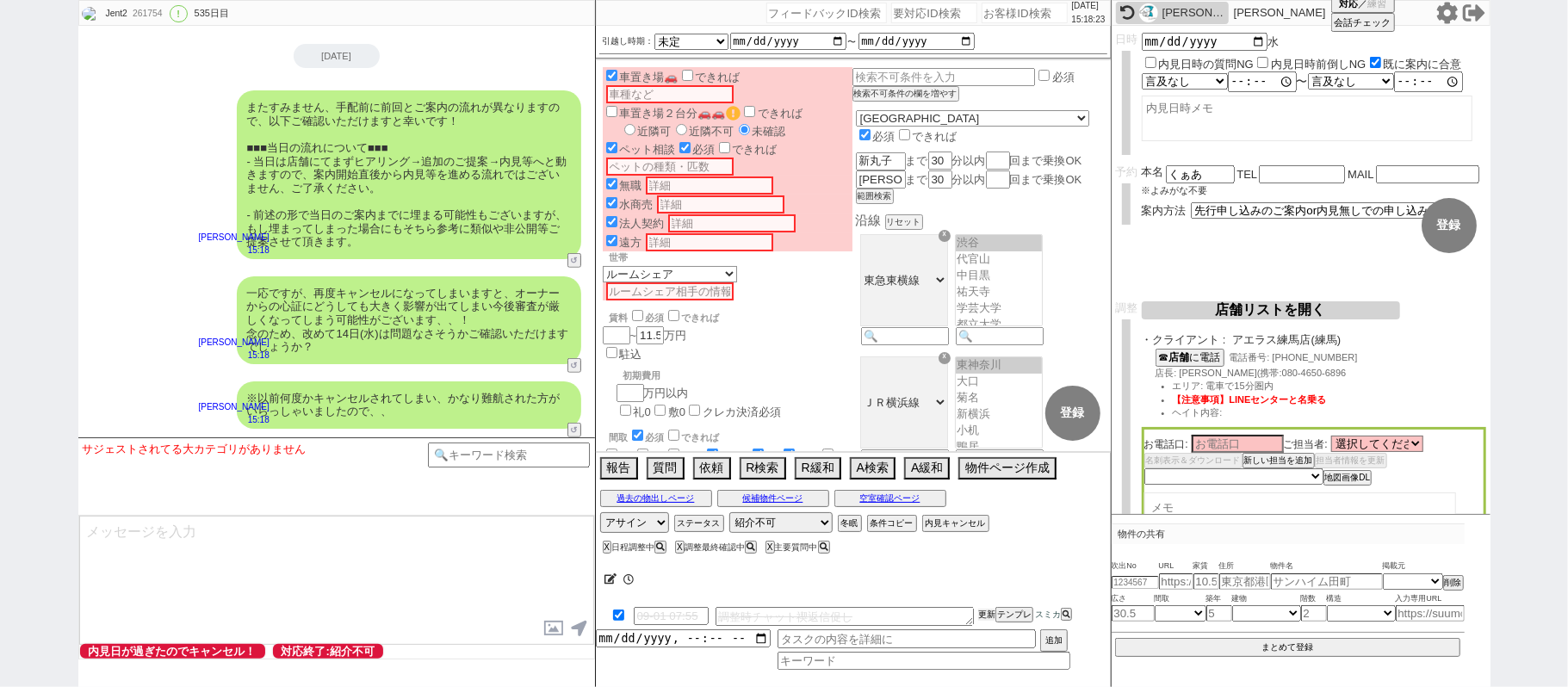
scroll to position [434, 0]
click at [983, 604] on div at bounding box center [853, 600] width 515 height 7
drag, startPoint x: 983, startPoint y: 614, endPoint x: 983, endPoint y: 600, distance: 14.0
click at [983, 606] on li "09-01 07:55 調整時チャット禊返信促し 更新 テンプレ スミカ" at bounding box center [853, 617] width 515 height 26
click at [983, 600] on div at bounding box center [853, 600] width 515 height 7
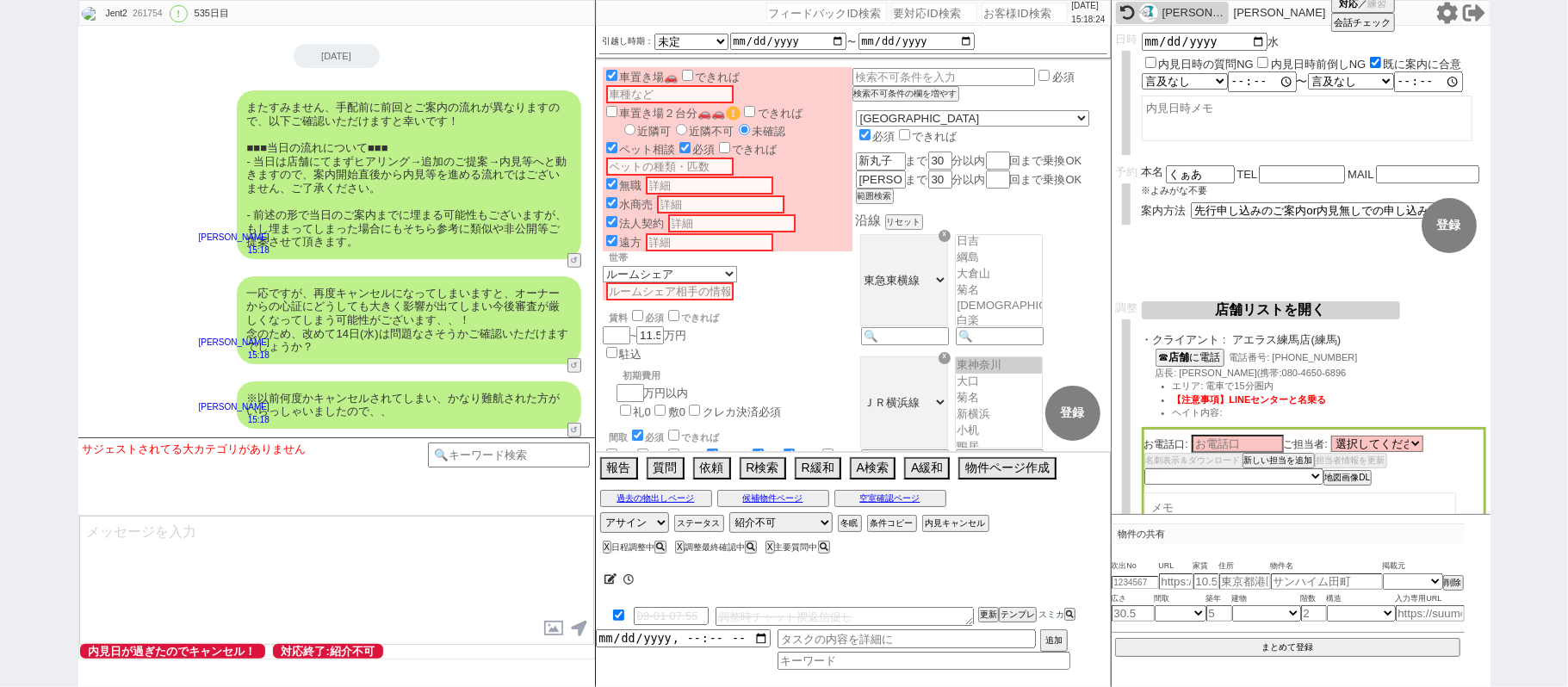
click at [983, 607] on li "09-01 07:55 調整時チャット禊返信促し 更新 テンプレ スミカ" at bounding box center [853, 617] width 515 height 26
click at [983, 604] on div at bounding box center [853, 600] width 515 height 7
drag, startPoint x: 982, startPoint y: 618, endPoint x: 711, endPoint y: 497, distance: 296.8
click at [979, 617] on button "更新" at bounding box center [986, 615] width 17 height 12
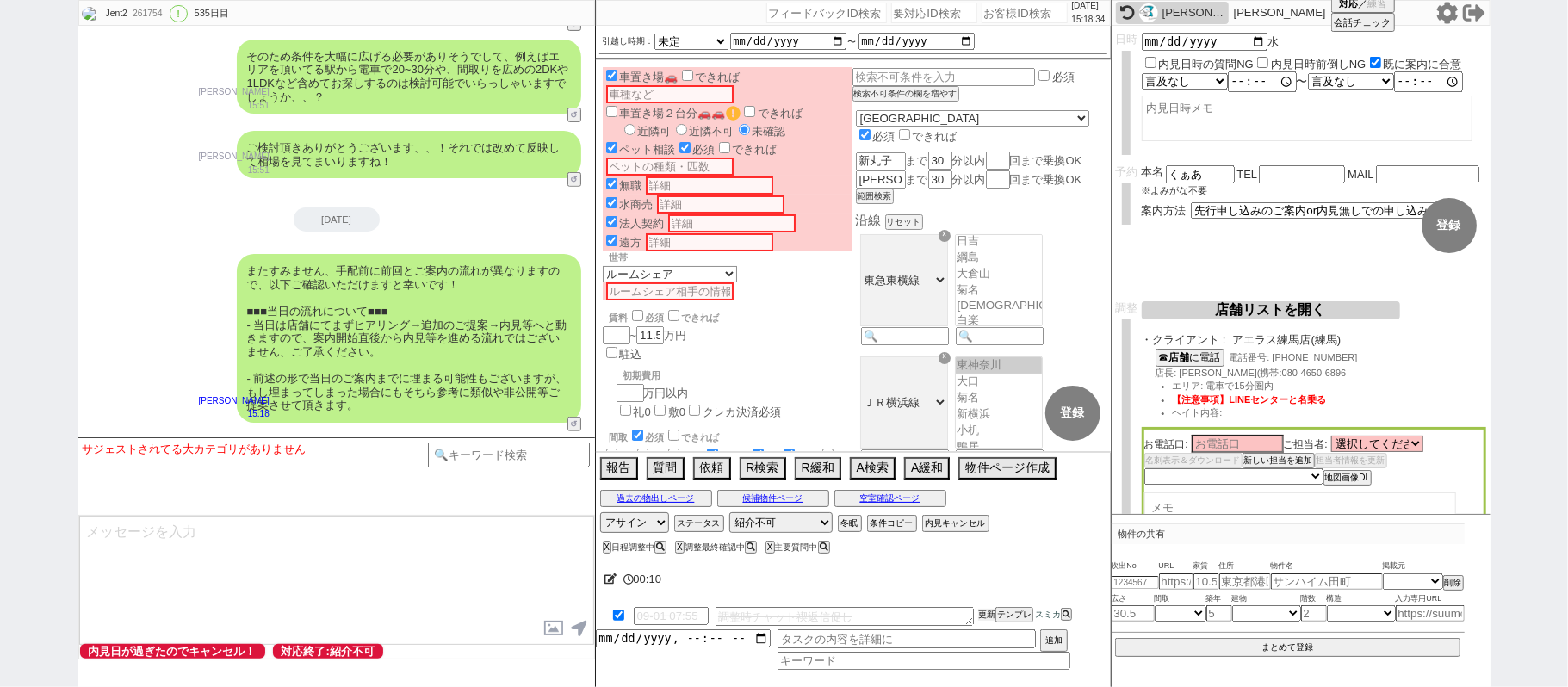
scroll to position [28865, 0]
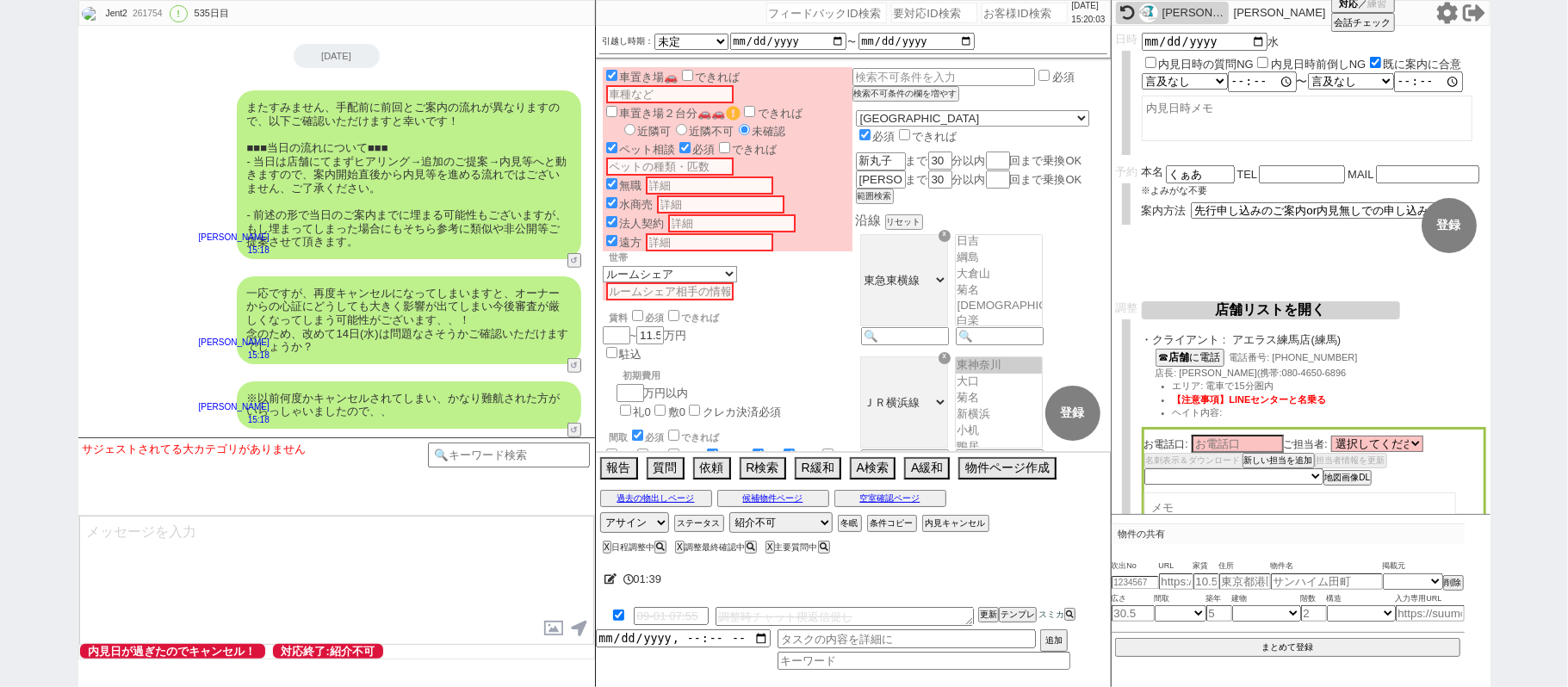
click at [0, 294] on div "Jent2 261754 ! 0 535日目 冬眠中 自社客 スミカ スミカ_BPO チャット全表示 2021-11-02 新しくフォローされました (11:…" at bounding box center [784, 344] width 1568 height 687
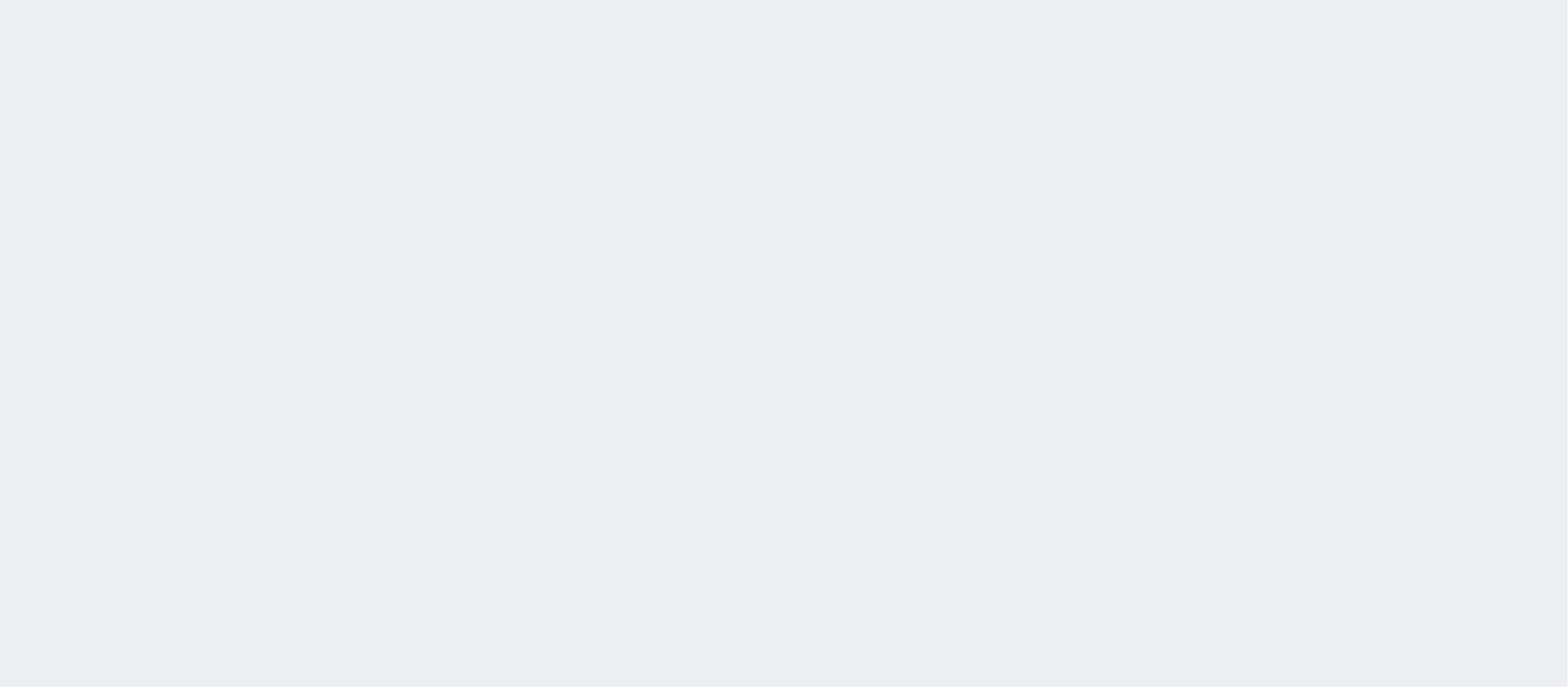
drag, startPoint x: 0, startPoint y: 0, endPoint x: 500, endPoint y: 362, distance: 617.3
click at [500, 362] on div at bounding box center [784, 344] width 1568 height 687
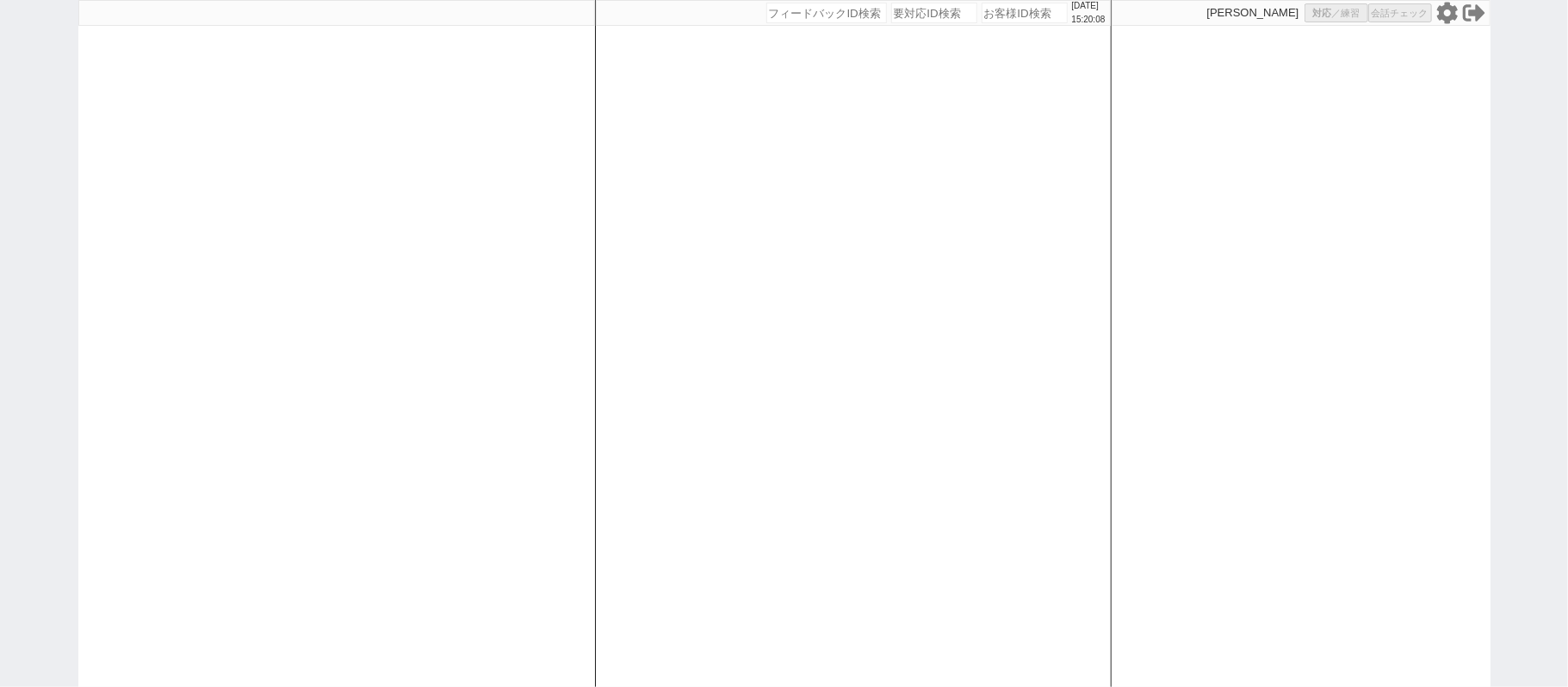
select select
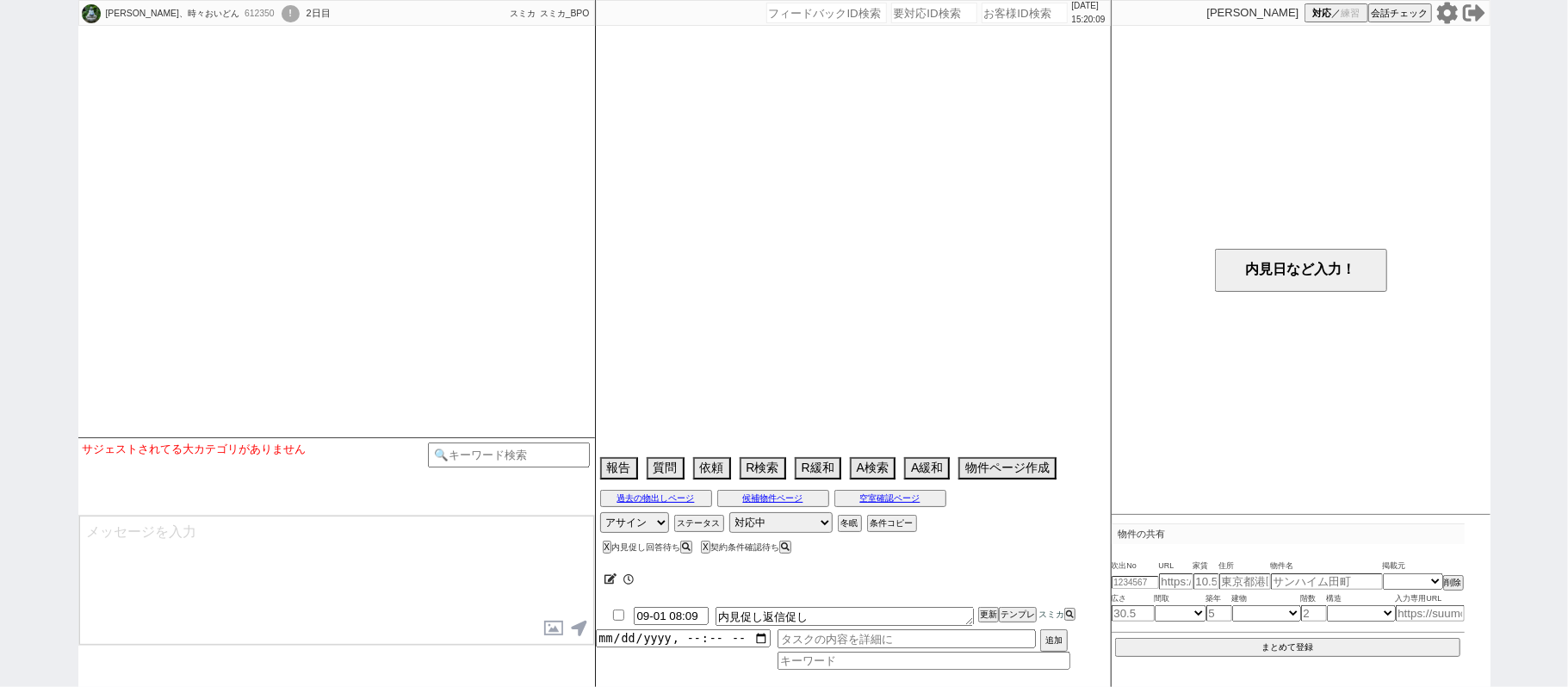
select select
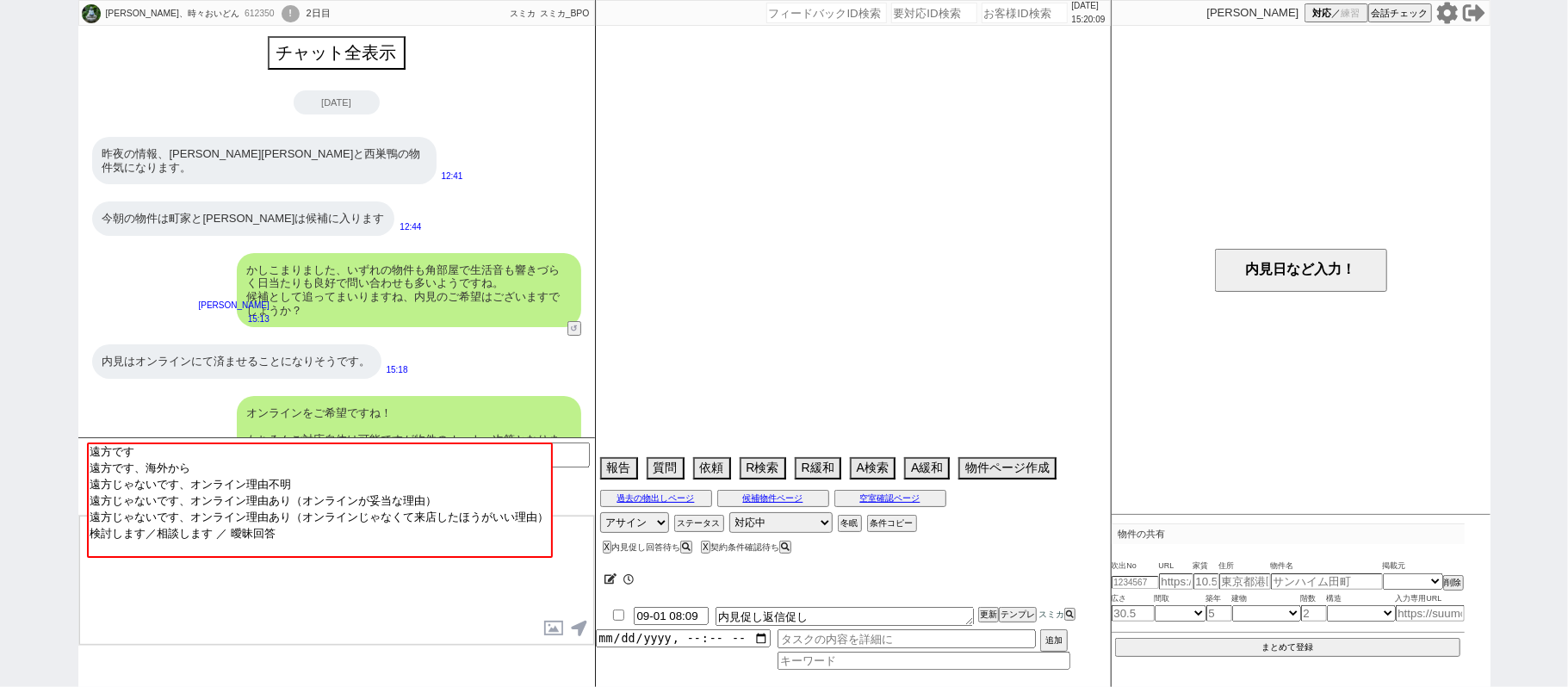
scroll to position [91, 0]
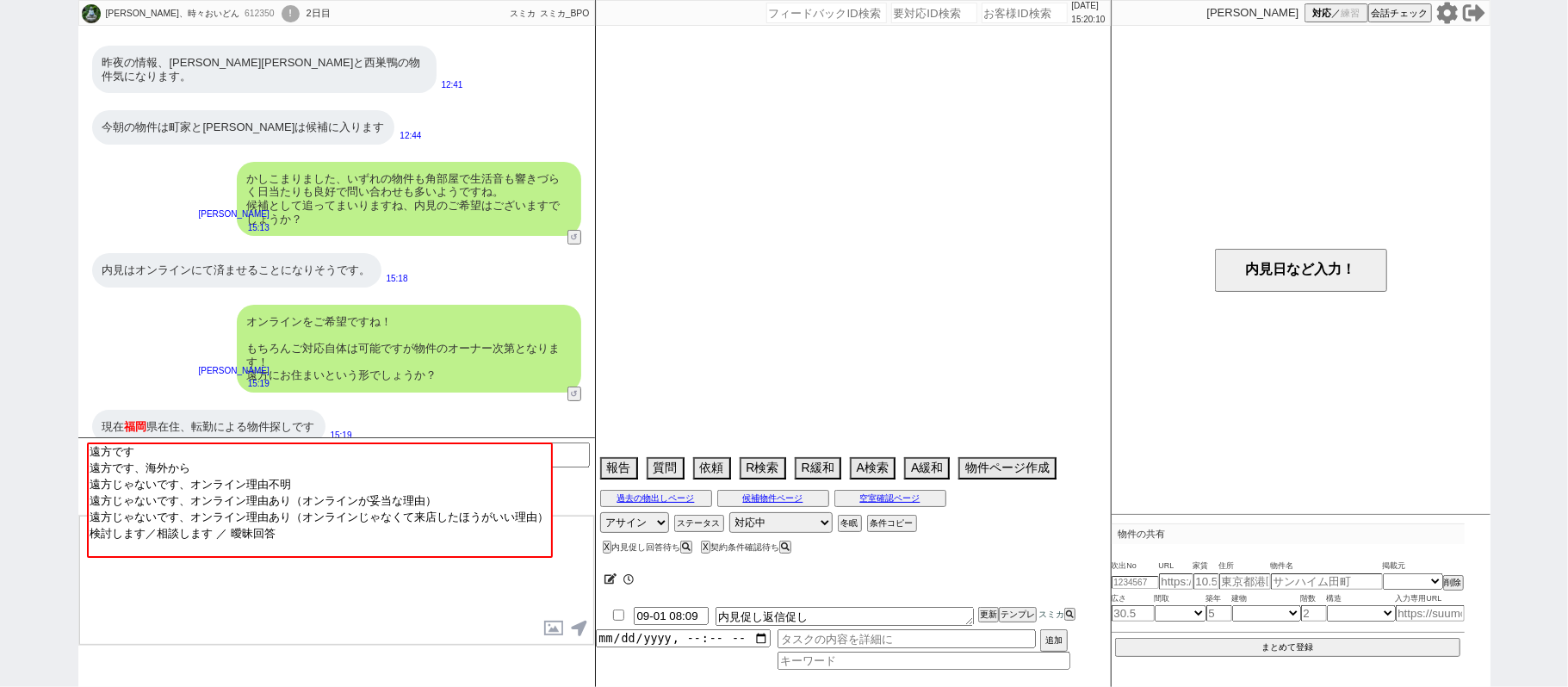
select select "2025"
select select "10"
select select "32"
select select "1"
select select "14"
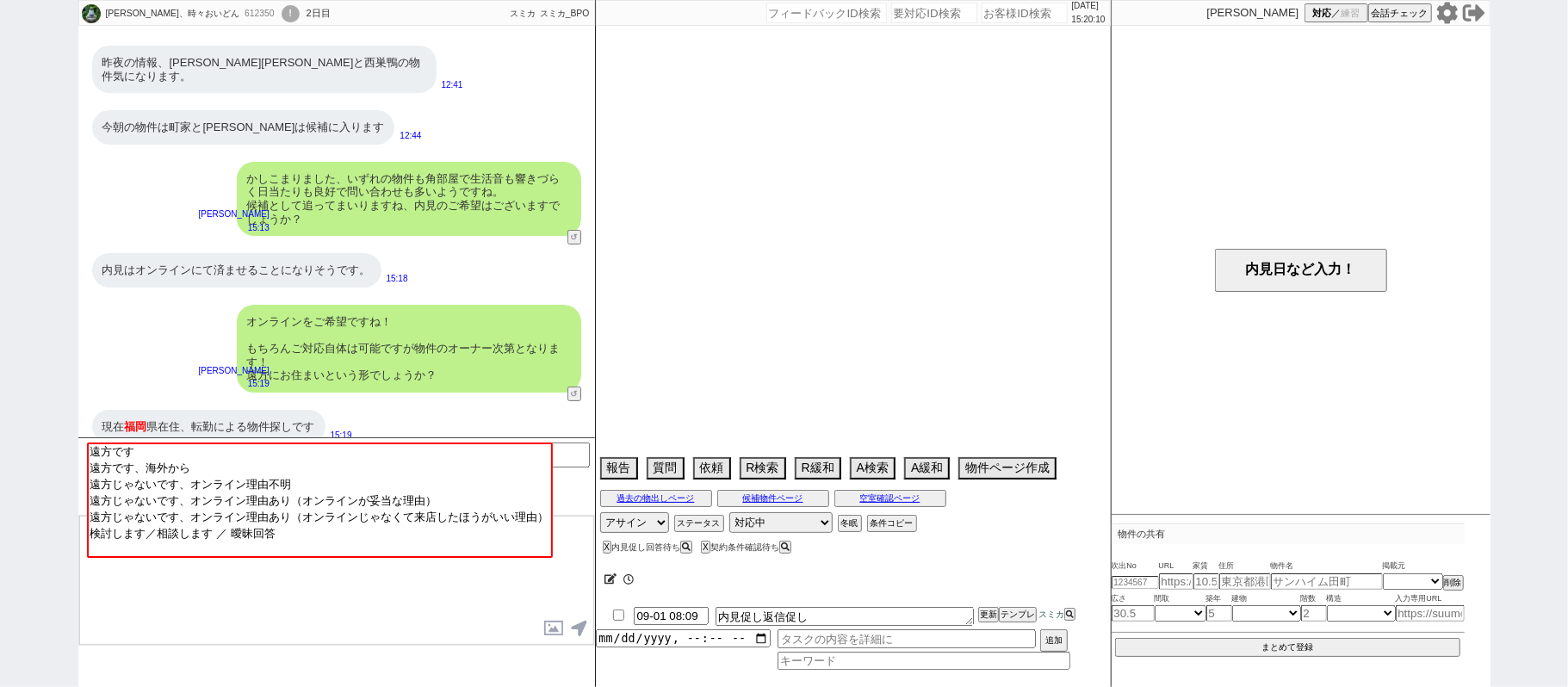
select select "75"
select select "60"
select select "23"
select select "731"
select select "70"
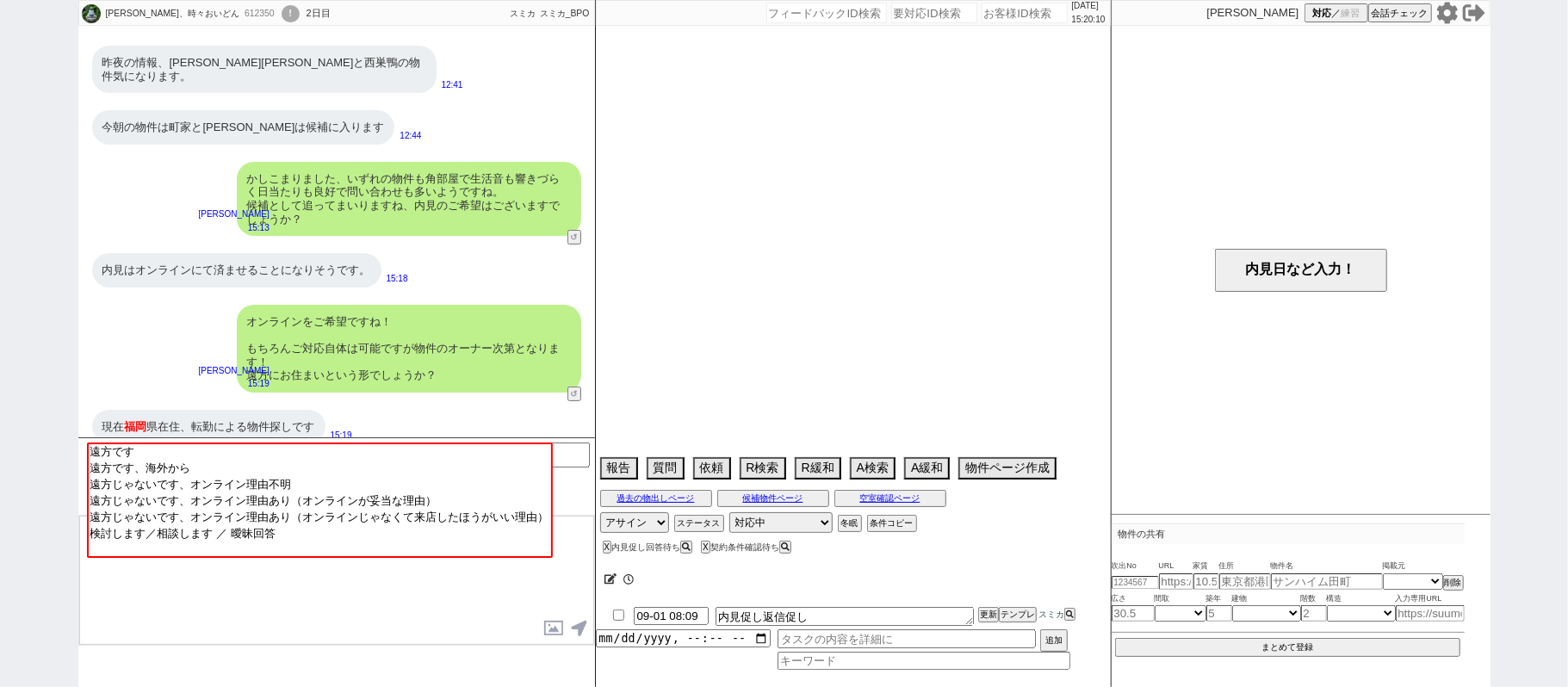
select select "[DATE]"
select select "59"
select select "[DATE]"
select select "62"
select select "[DATE]"
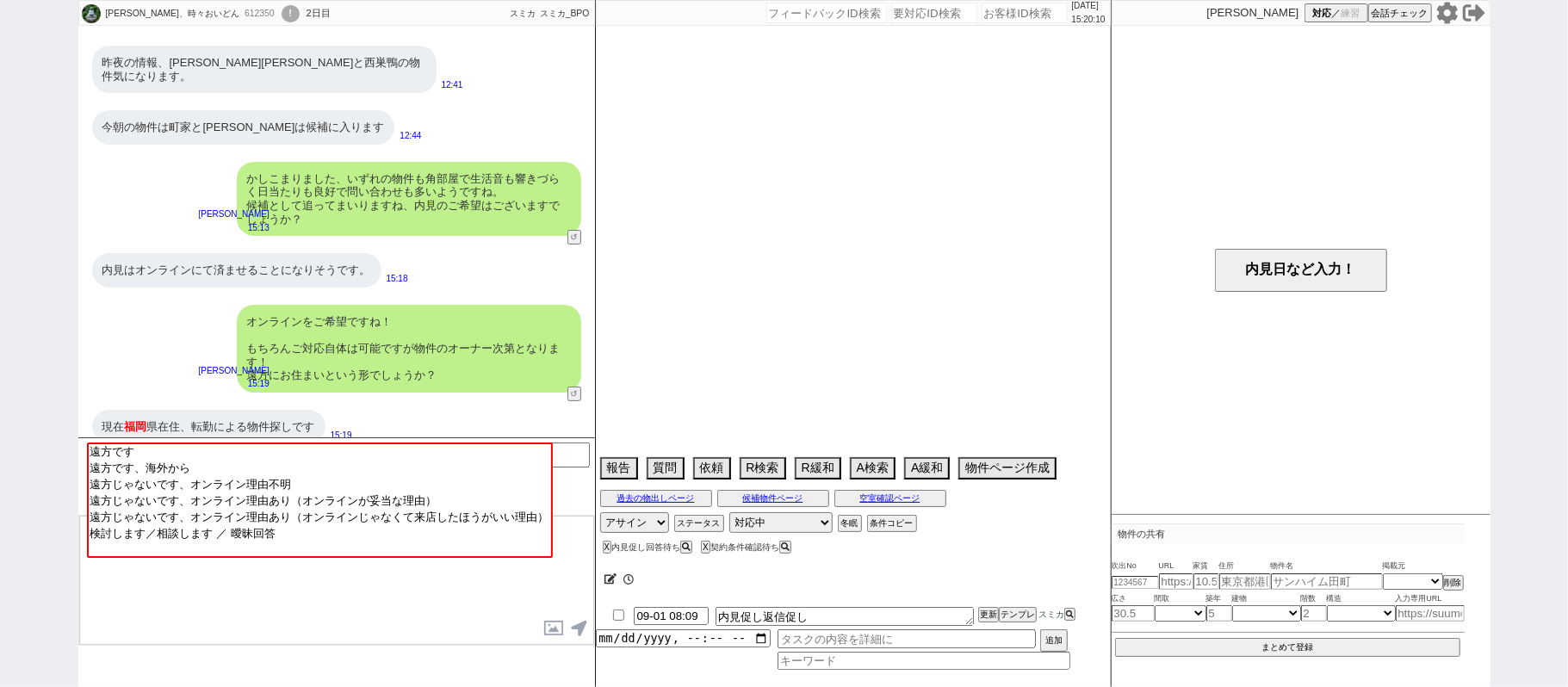
select select "64"
select select "[DATE]"
select select "825"
select select "69"
select select "[DATE]"
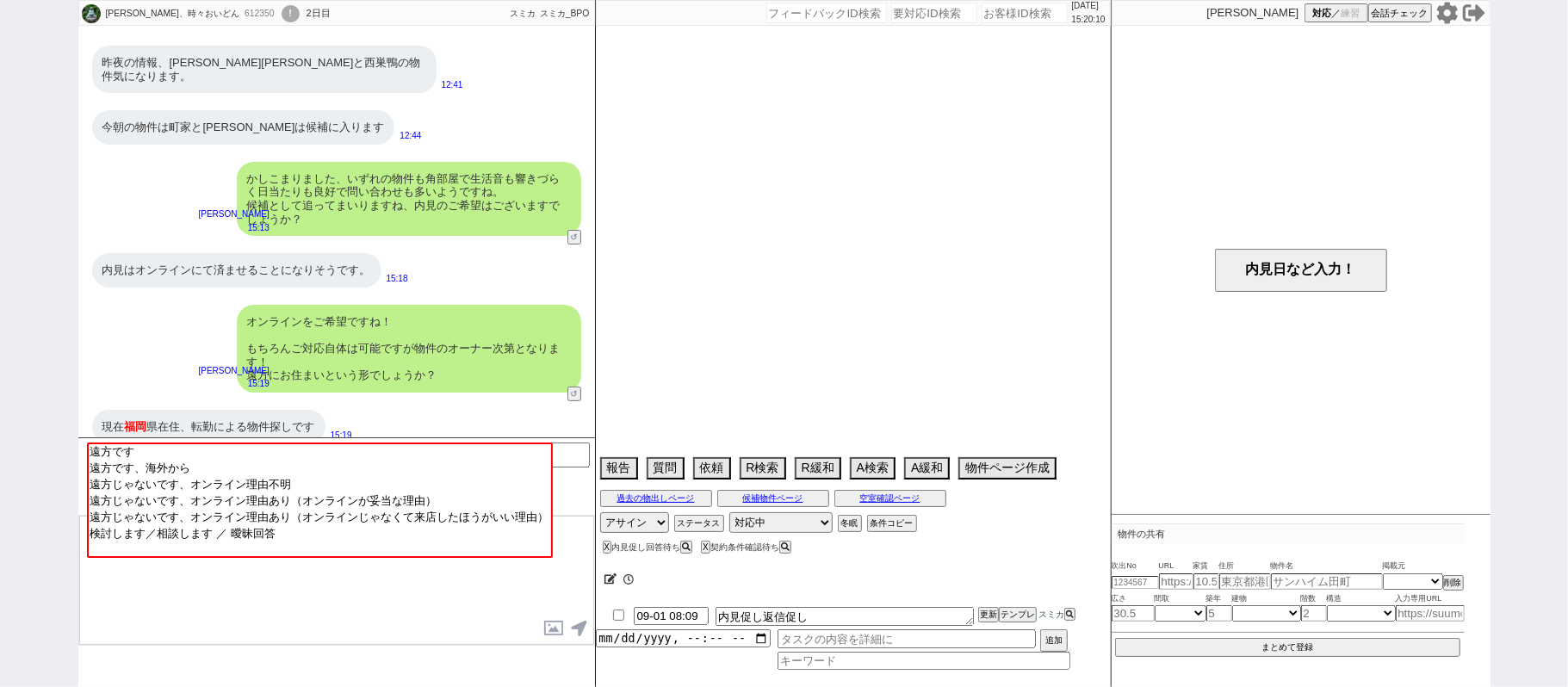
select select "63"
select select "65"
select select "[DATE]"
select select "66"
select select "71"
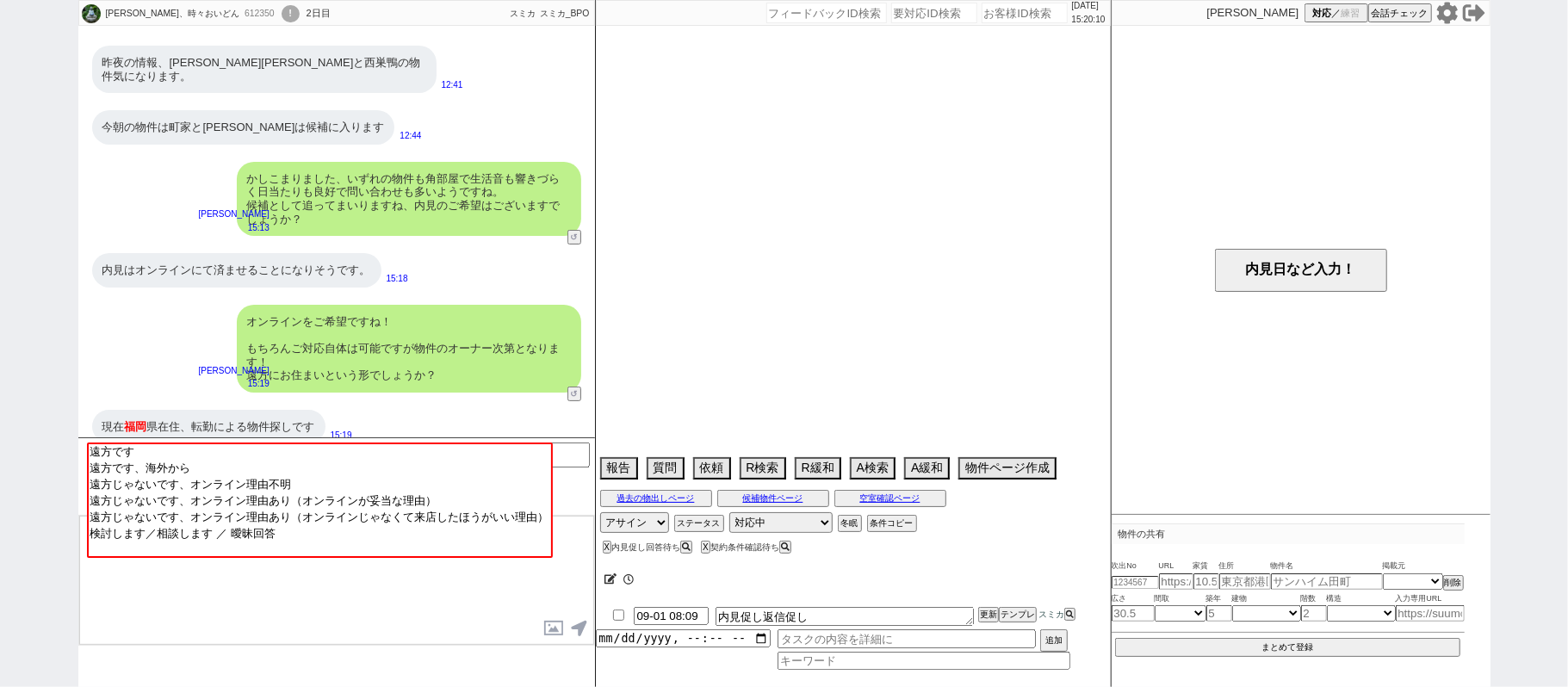
select select "25"
select select "3116"
select select "44"
select select "57"
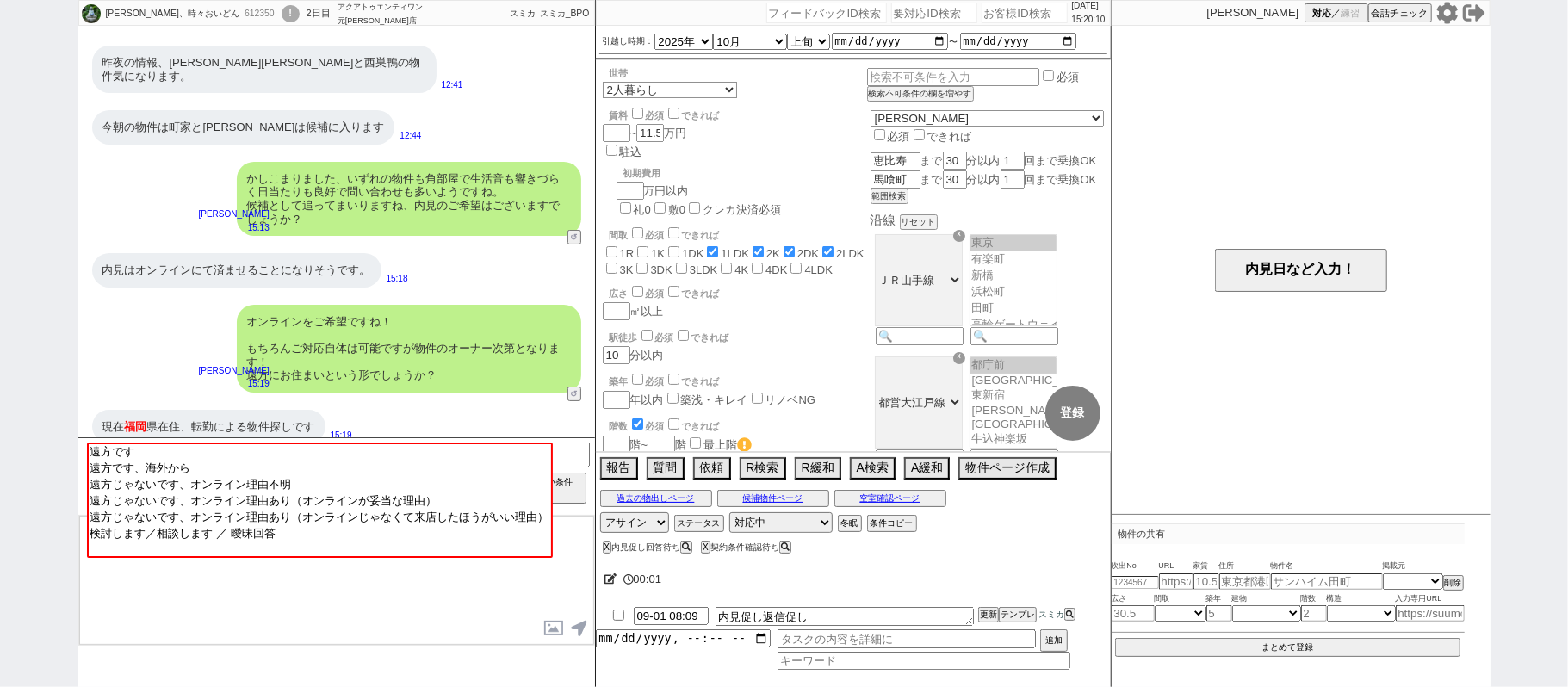
scroll to position [72, 0]
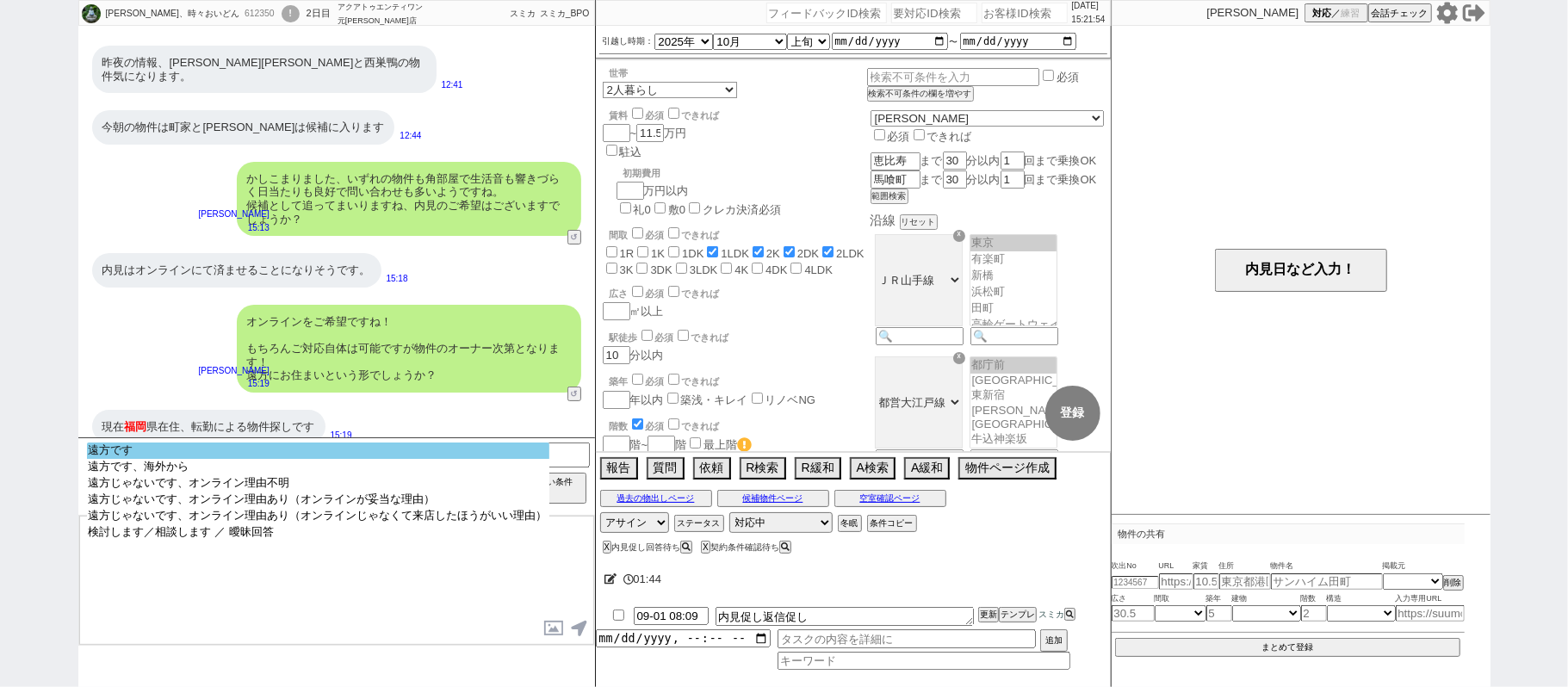
click at [345, 459] on option "遠方です" at bounding box center [318, 450] width 463 height 17
select select "14"
select select "75"
select select "60"
select select "23"
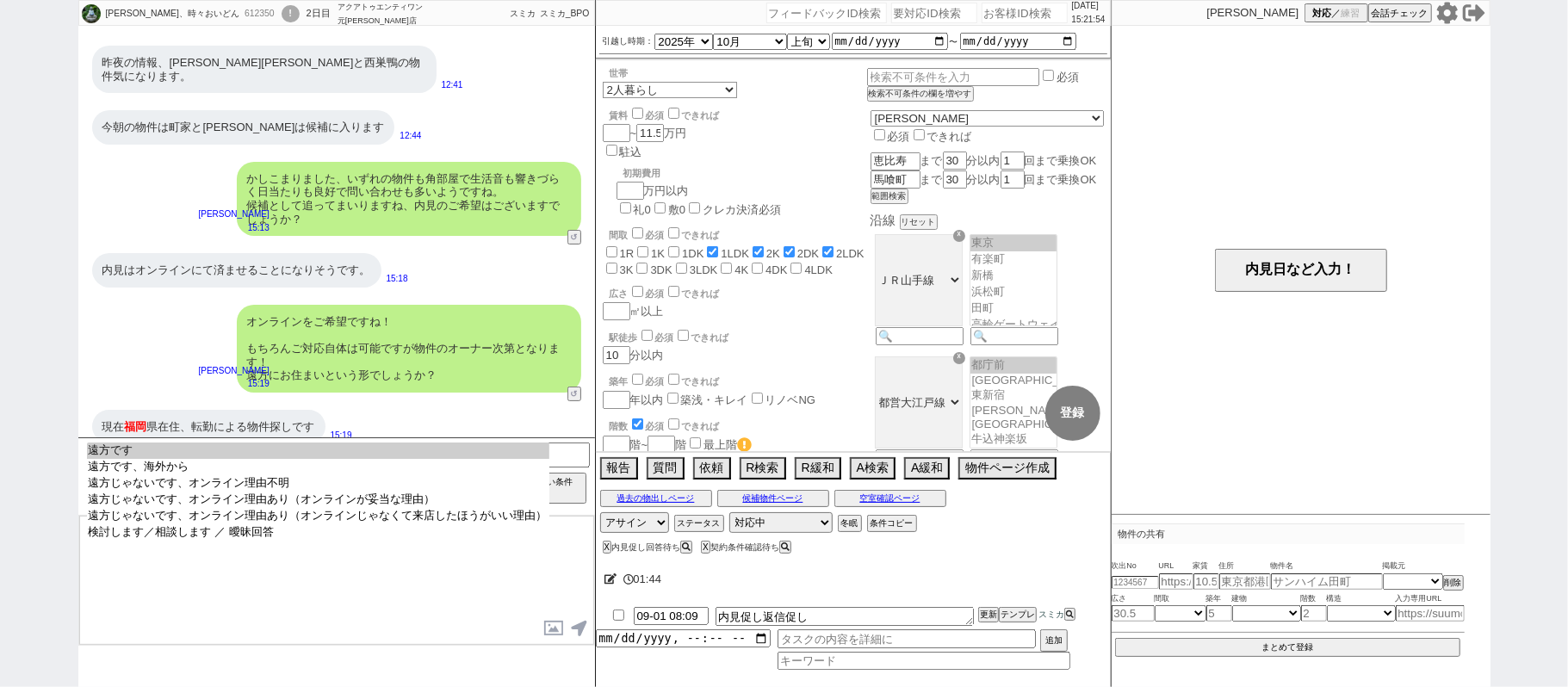
select select "731"
select select "70"
select select "[DATE]"
select select "59"
select select "[DATE]"
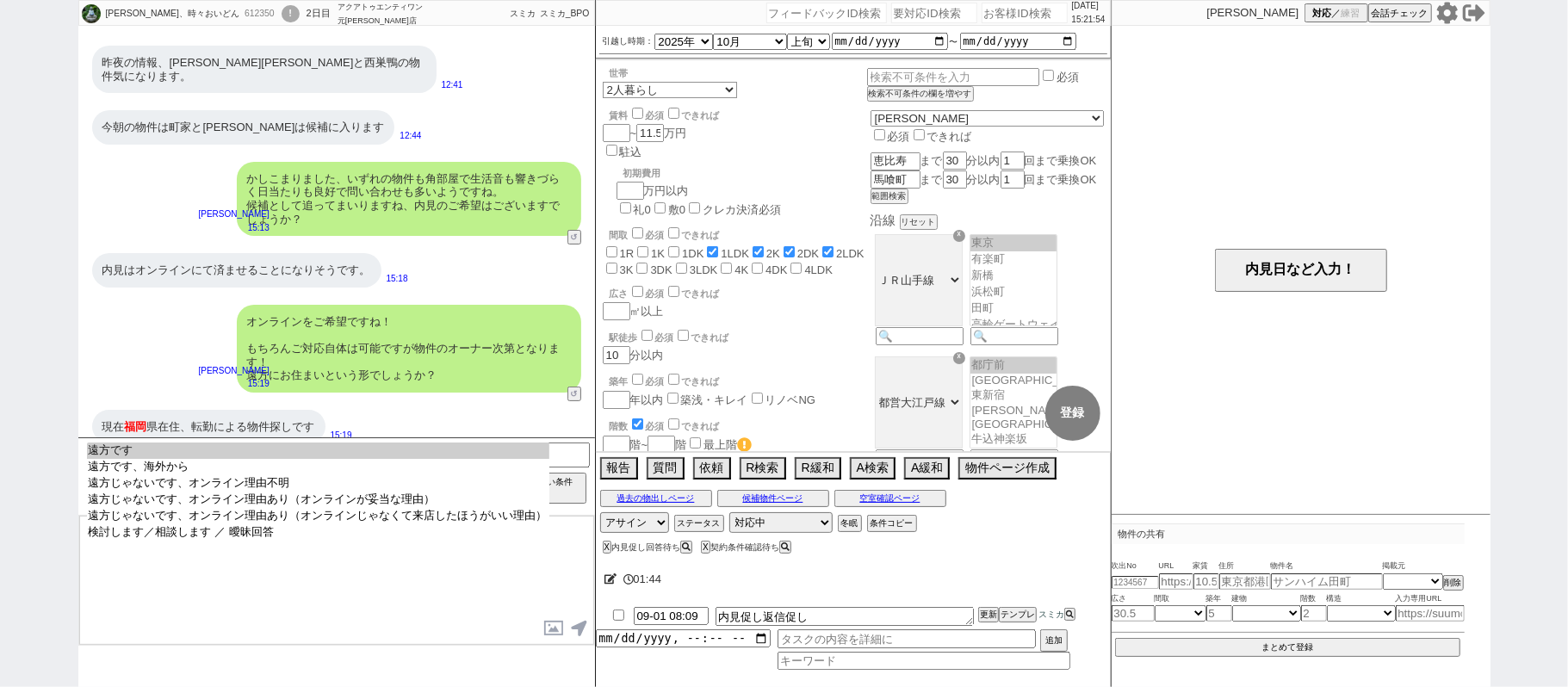
select select "62"
select select "[DATE]"
select select "64"
select select "[DATE]"
select select "825"
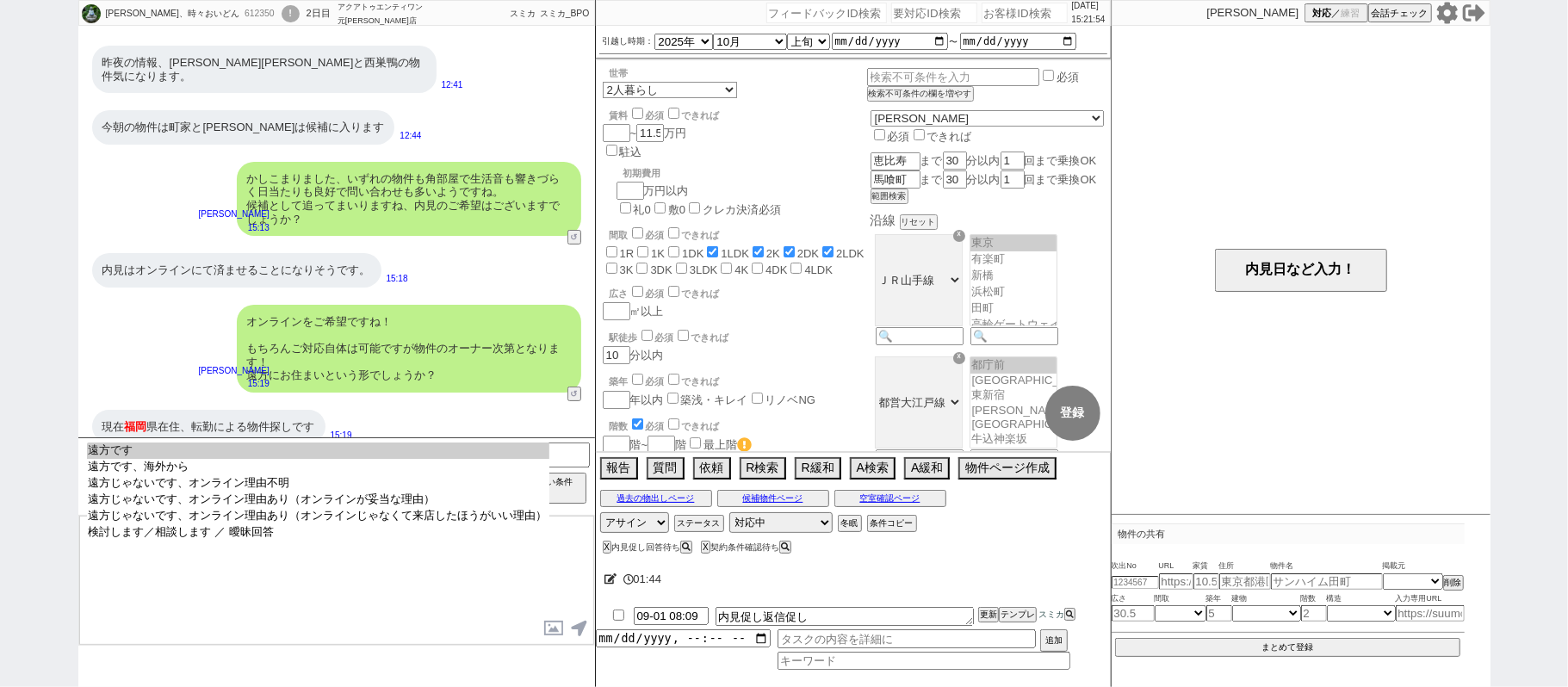
select select "69"
select select "[DATE]"
select select "63"
select select "65"
select select "[DATE]"
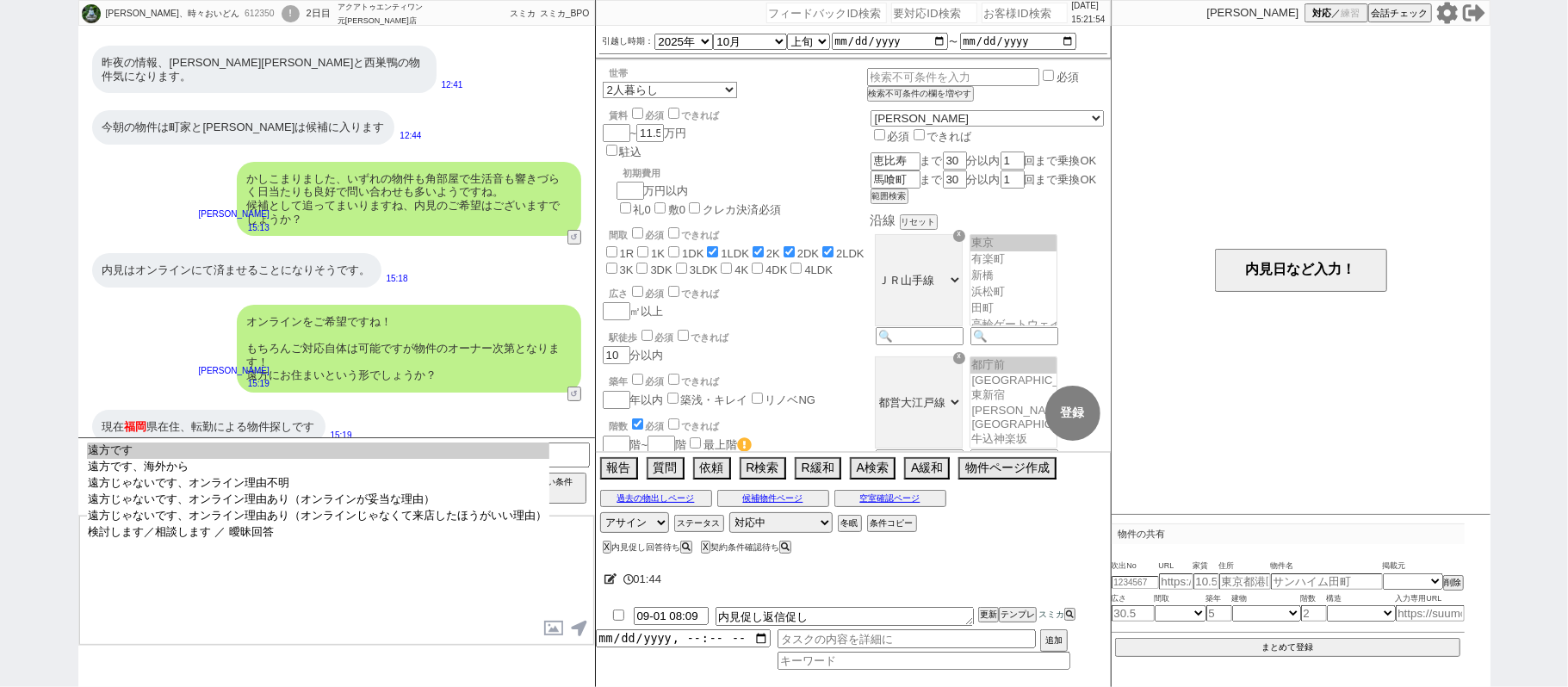
select select "66"
select select "71"
select select "25"
select select "3116"
select select "44"
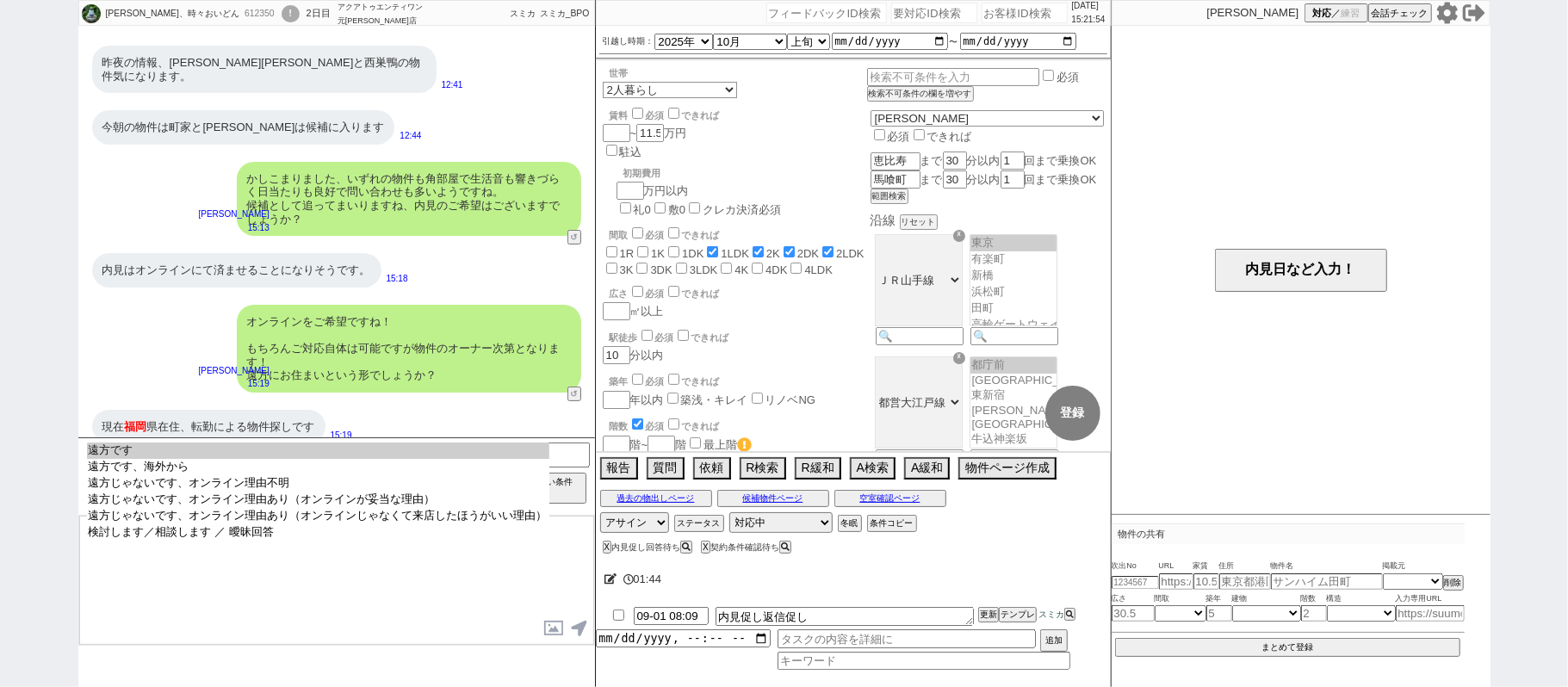
select select "57"
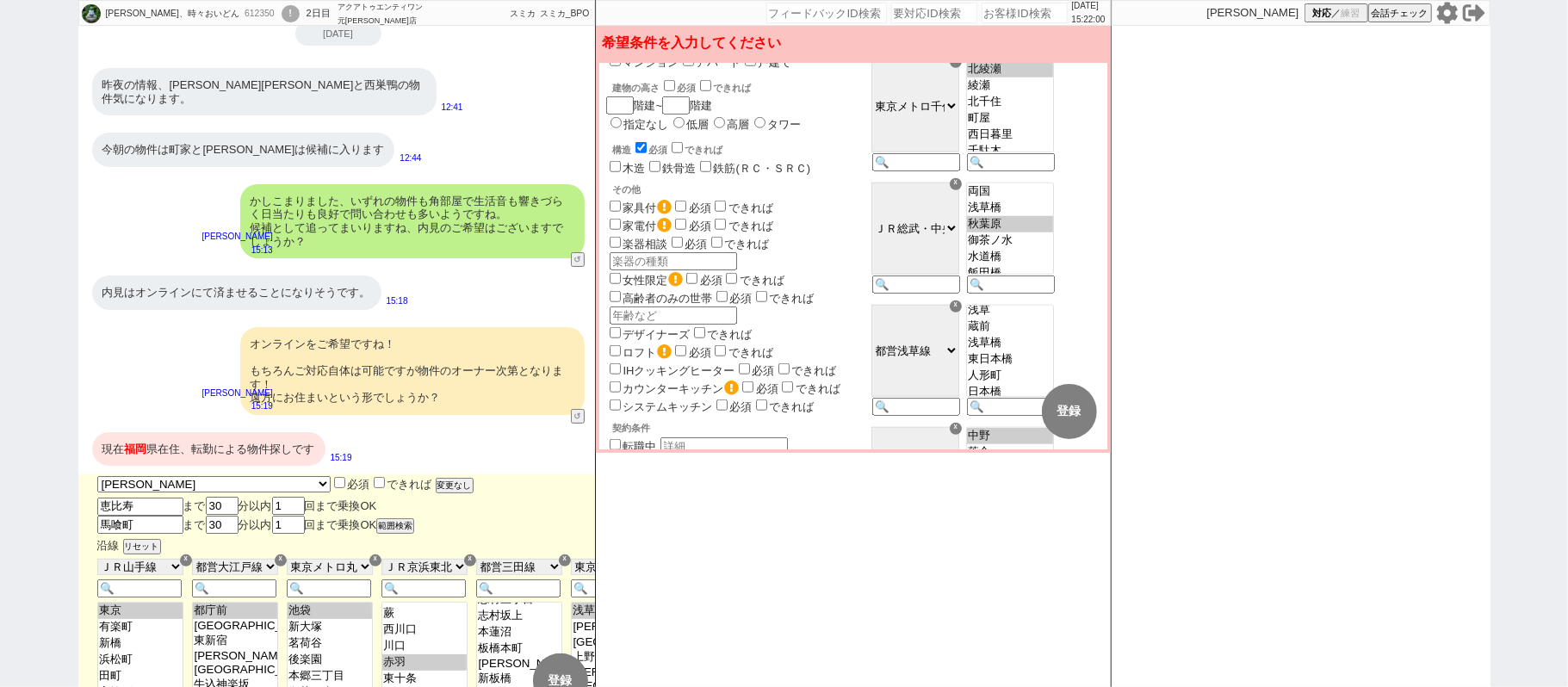
scroll to position [1148, 0]
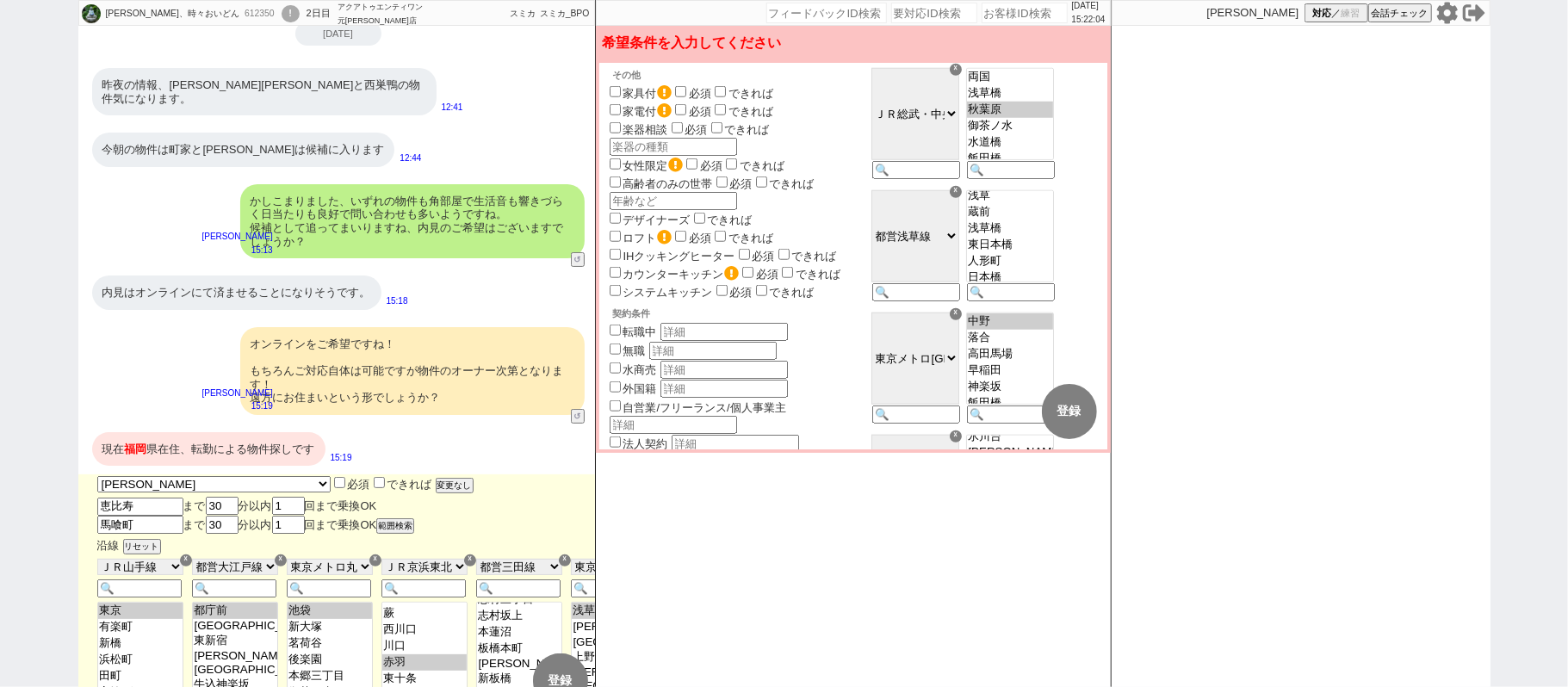
click at [637, 475] on label "遠方" at bounding box center [635, 481] width 23 height 13
click at [621, 474] on input "遠方" at bounding box center [615, 479] width 11 height 11
checkbox input "true"
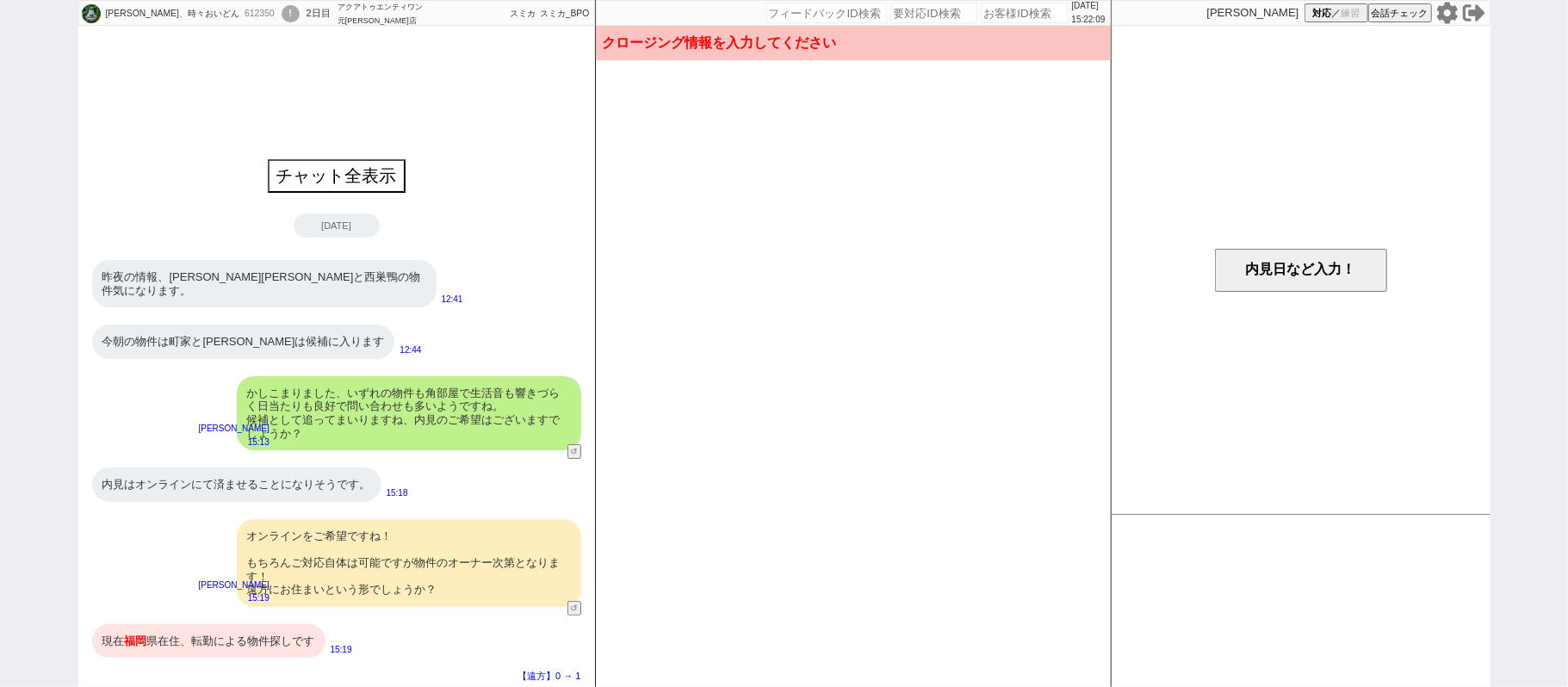
select select "14"
select select "75"
select select "60"
select select "23"
select select "731"
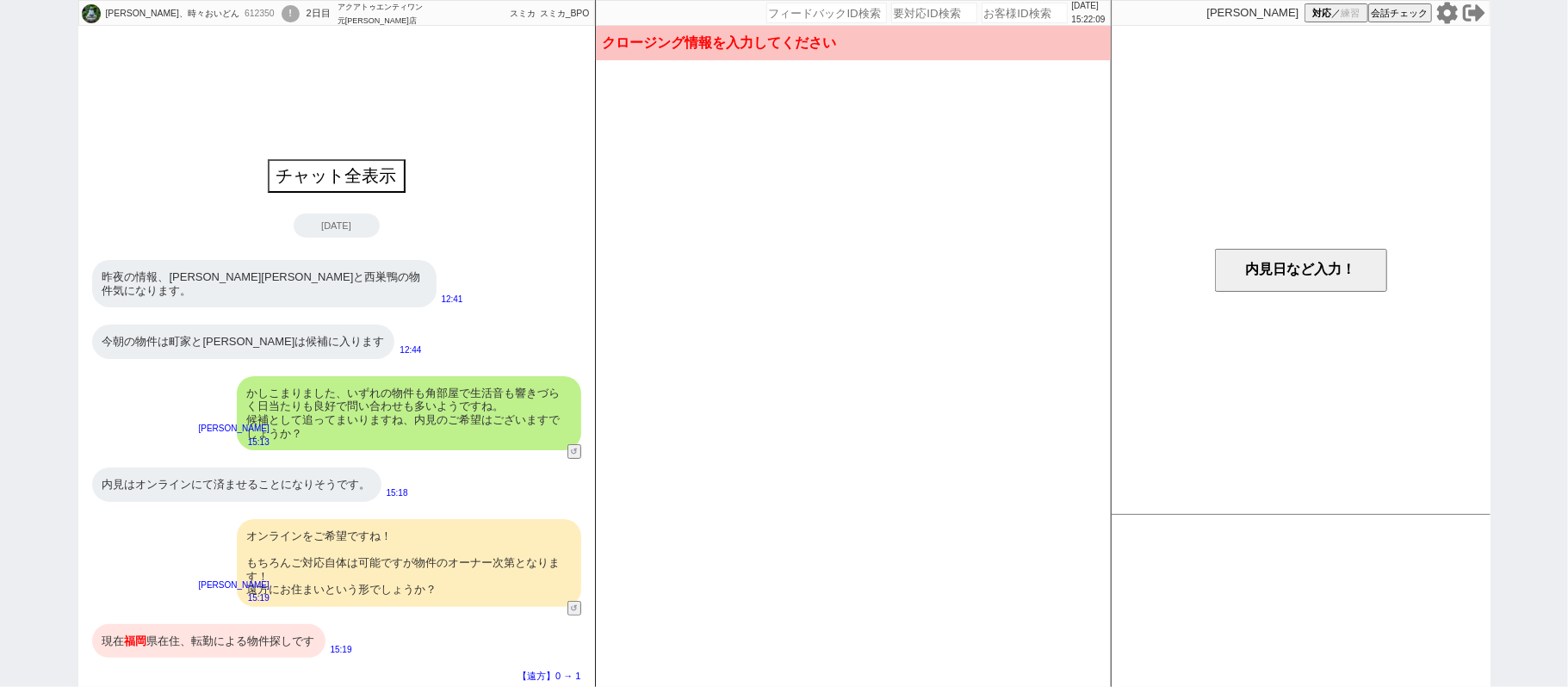
select select "70"
select select "[DATE]"
select select "59"
select select "[DATE]"
select select "62"
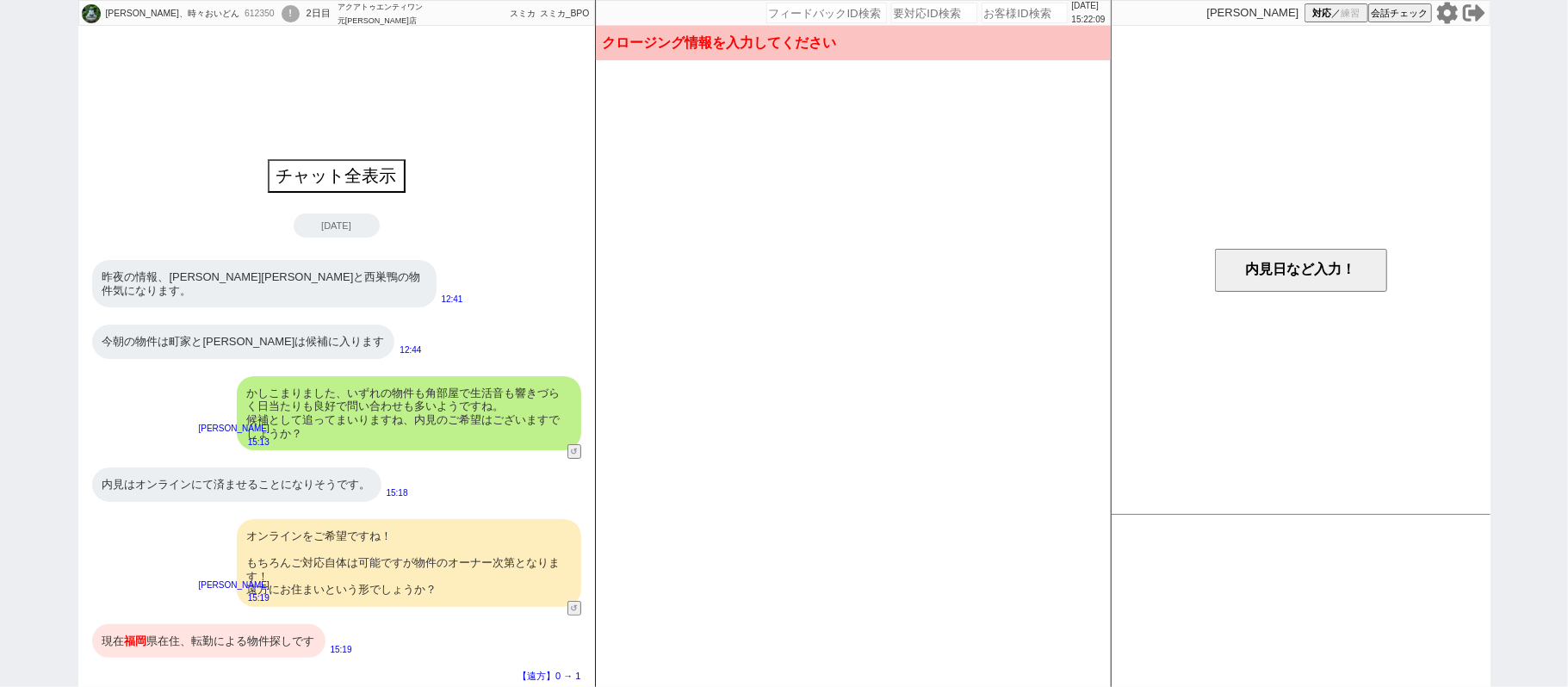
select select "[DATE]"
select select "64"
select select "[DATE]"
select select "825"
select select "69"
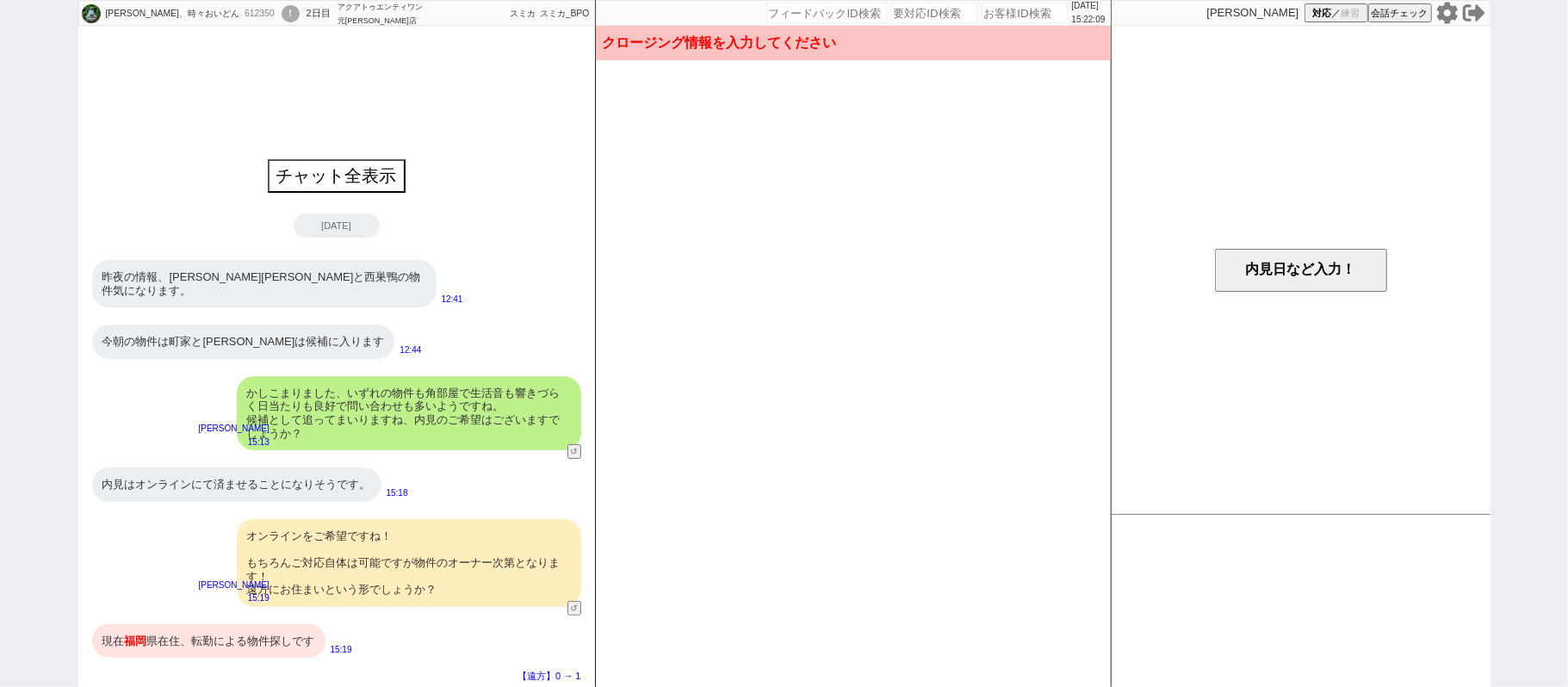
select select "[DATE]"
select select "63"
select select "65"
select select "[DATE]"
select select "66"
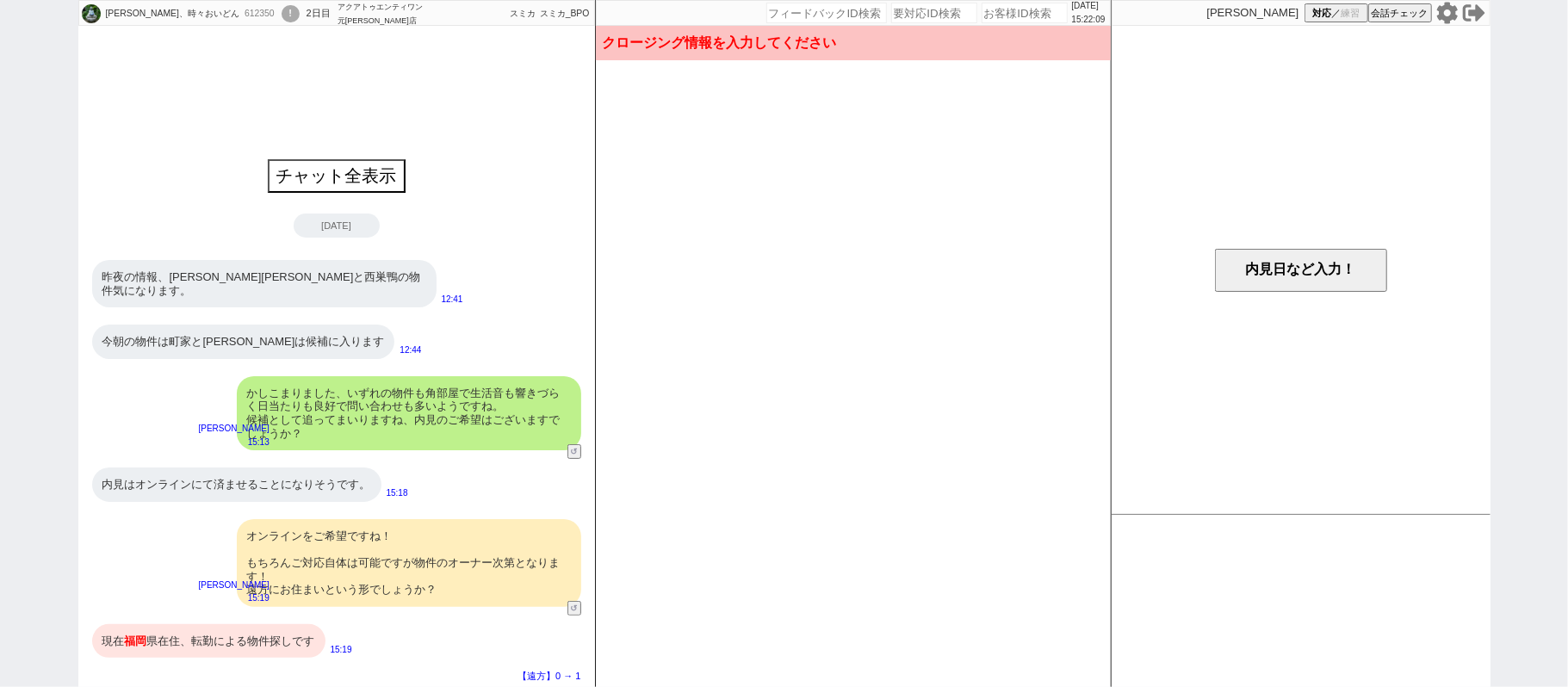
select select "71"
select select "25"
select select "3116"
select select "44"
select select "57"
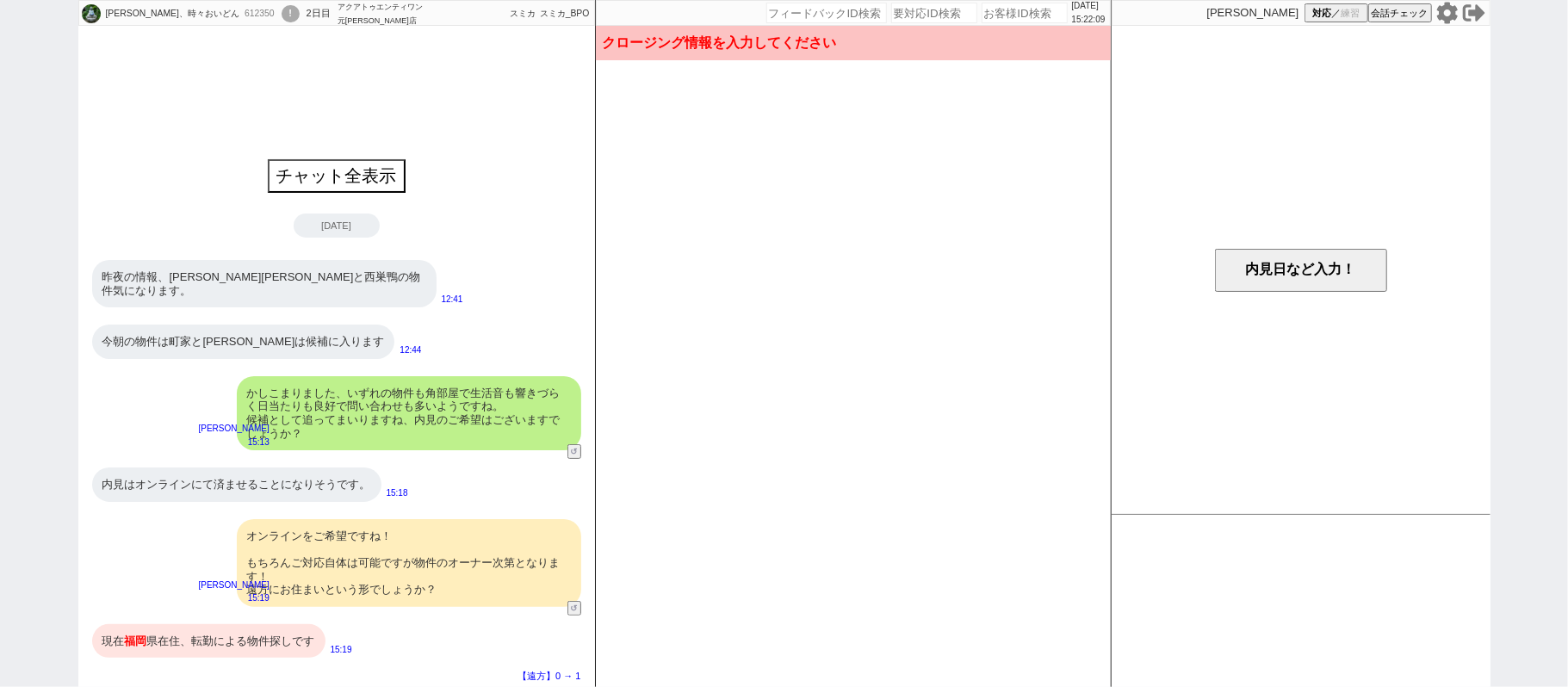
scroll to position [72, 0]
click at [1295, 267] on button "内見日など入力！" at bounding box center [1301, 270] width 172 height 43
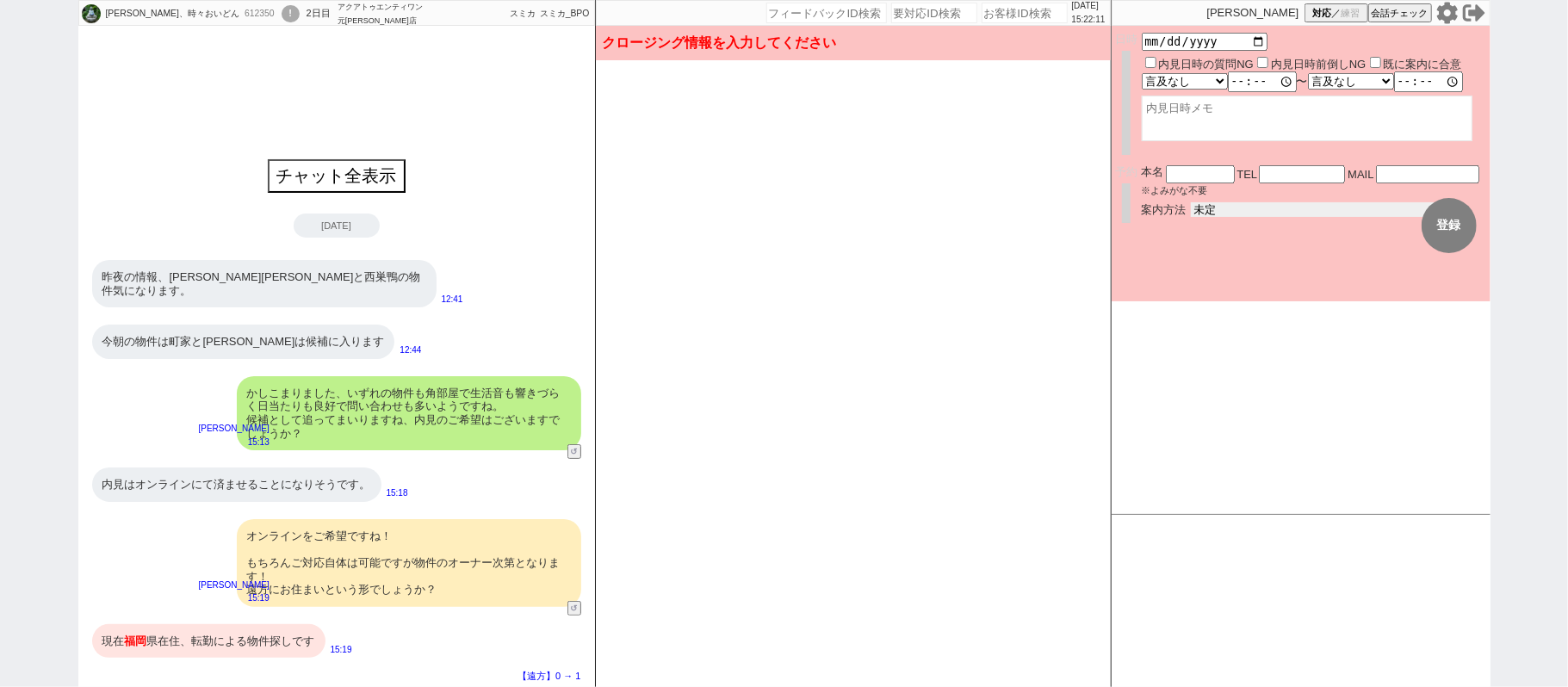
click at [1251, 204] on select "未定 現地お待ち合わせ ご来店 先行申し込みのご案内or内見無しでの申し込みのご案内 オンラインでのご接客 オンラインで1件の内見のご案内" at bounding box center [1319, 210] width 258 height 15
select select "4"
click at [1191, 203] on select "未定 現地お待ち合わせ ご来店 先行申し込みのご案内or内見無しでの申し込みのご案内 オンラインでのご接客 オンラインで1件の内見のご案内" at bounding box center [1319, 210] width 258 height 15
click at [1426, 220] on button "登録" at bounding box center [1448, 225] width 55 height 55
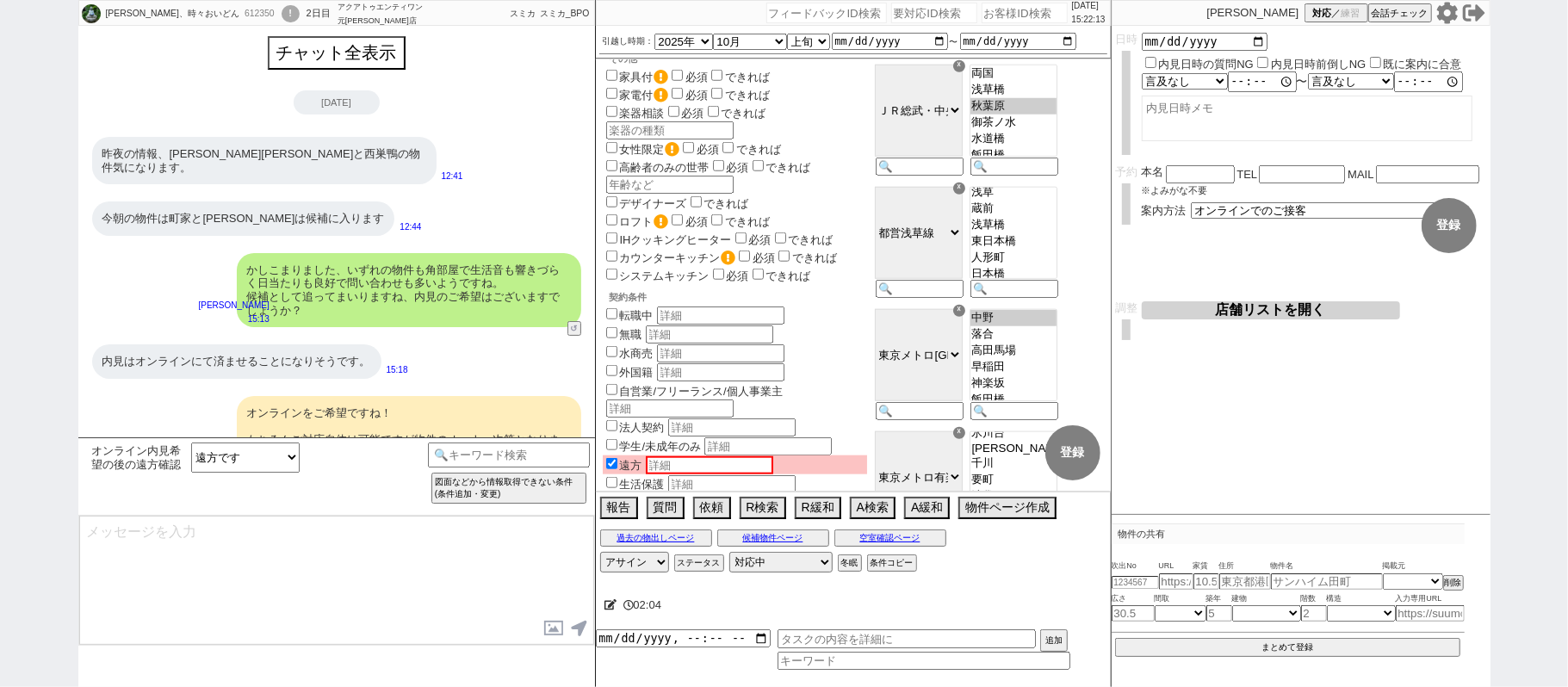
type textarea "ありがとうございます！ 遠方からのとのことでオンライン自体は相談可能かと思いますが、雇用形態としてはどちらに当てはまりますでしょうか？ 審査形式が大きく変わっ…"
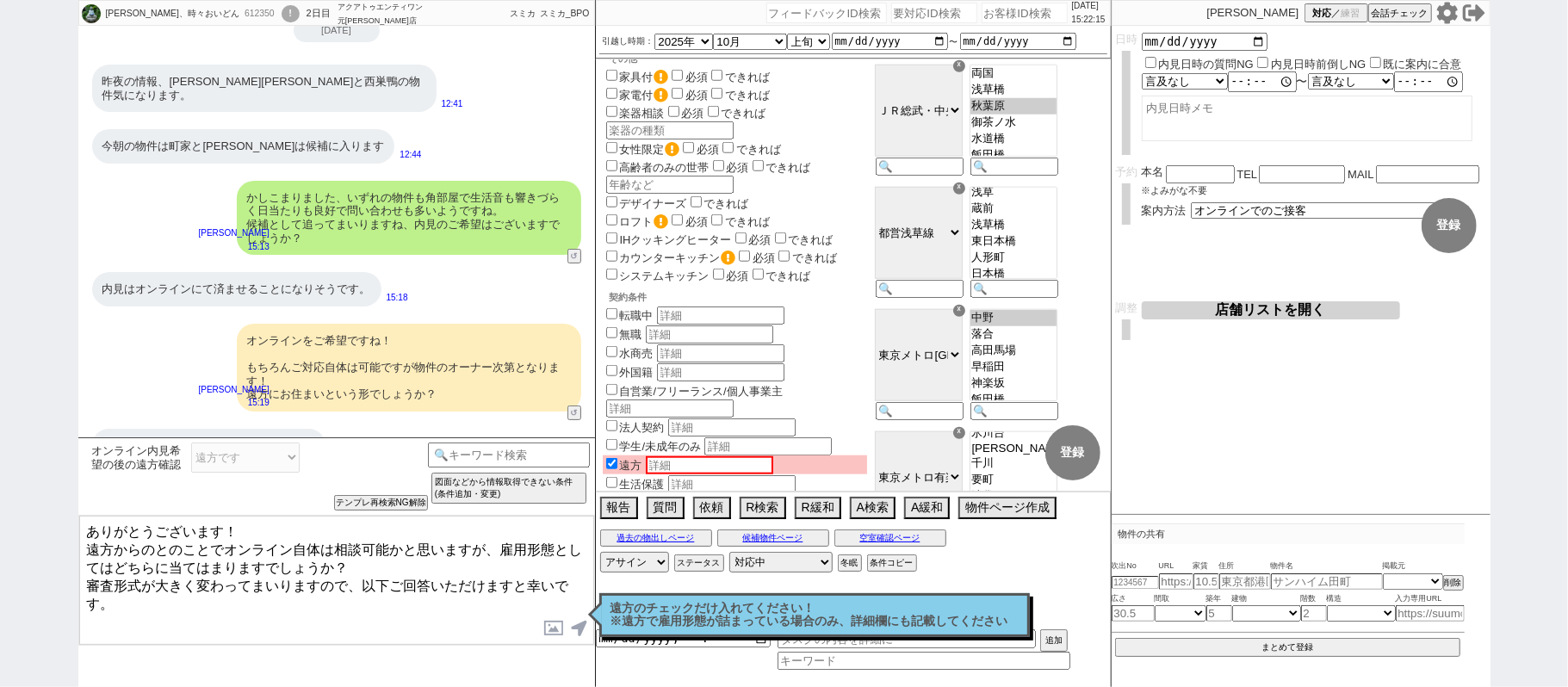
scroll to position [111, 0]
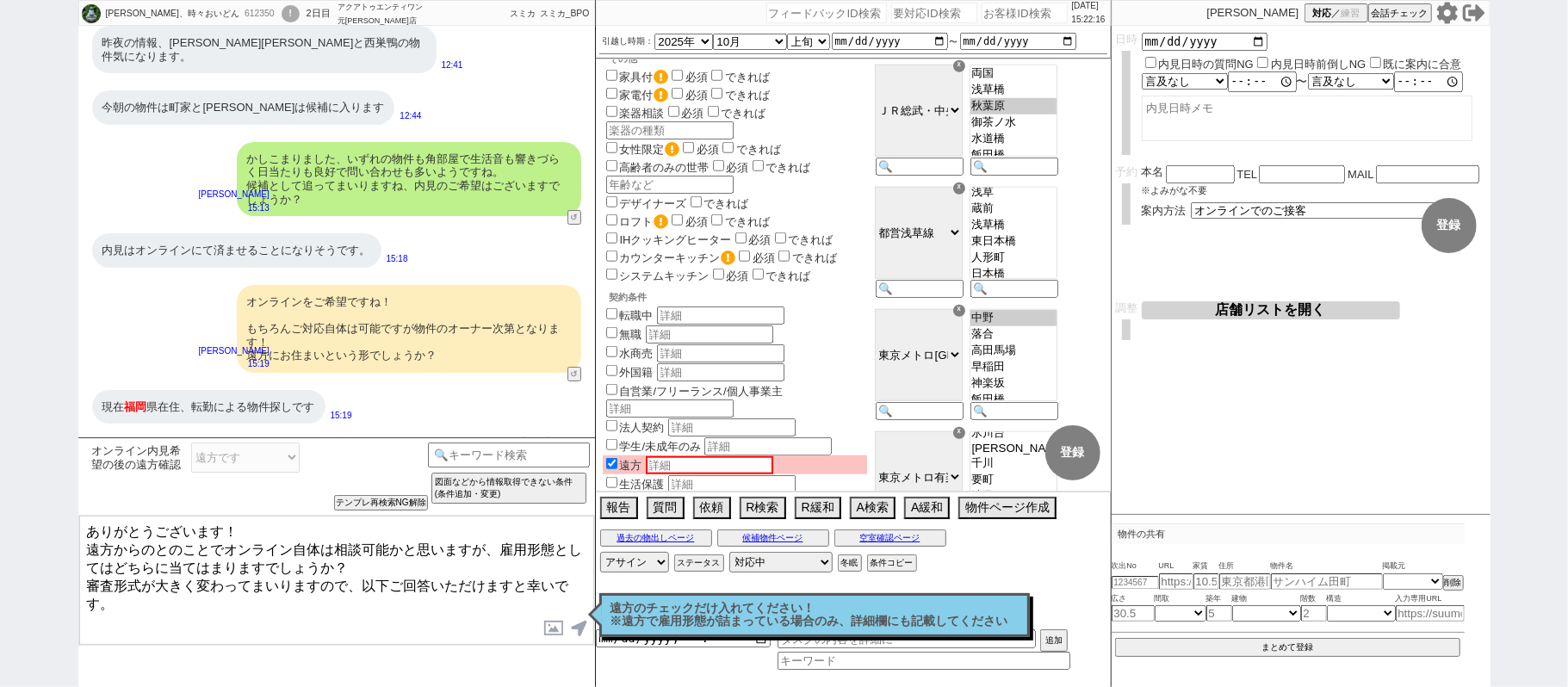
click at [656, 613] on p "遠方のチェックだけ入れてください！ ※遠方で雇用形態が詰まっている場合のみ、詳細欄にも記載してください" at bounding box center [814, 615] width 408 height 27
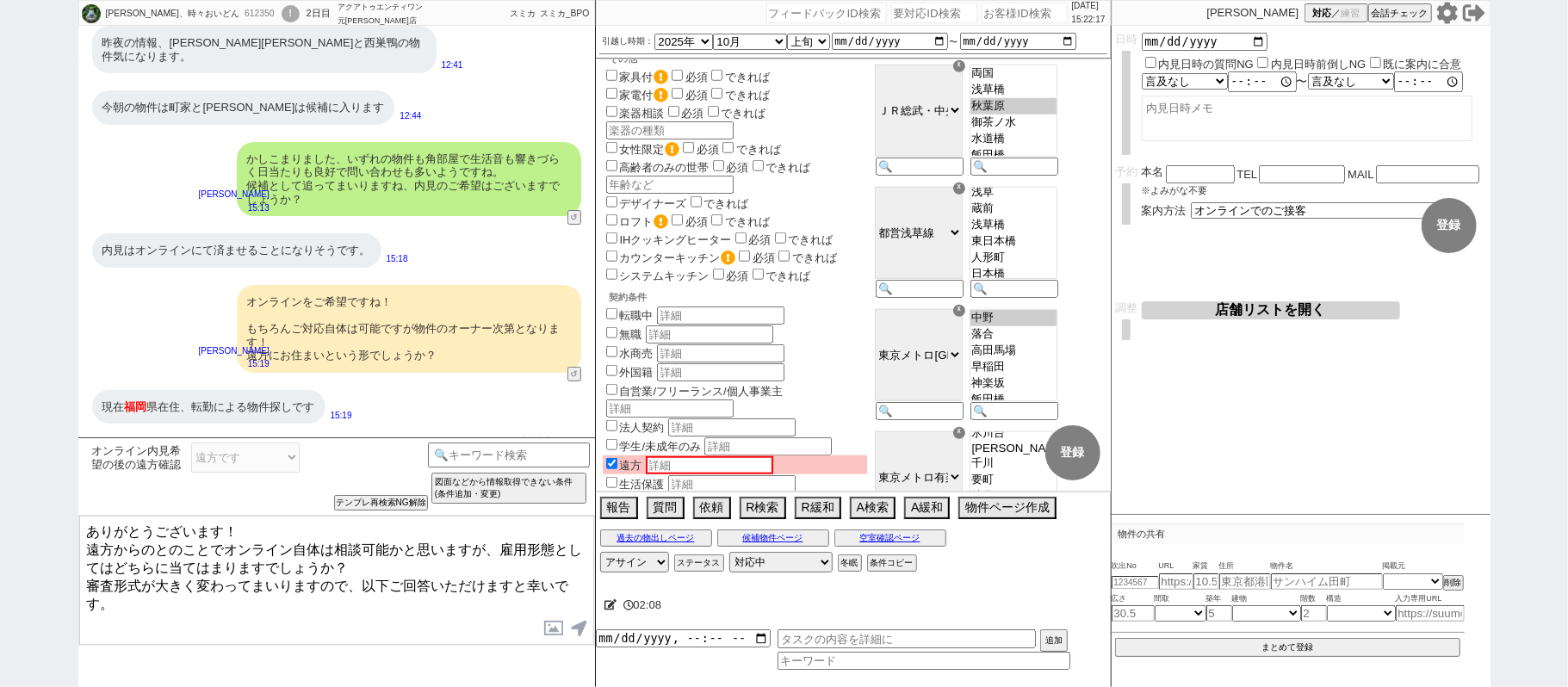
click at [611, 607] on icon at bounding box center [611, 604] width 13 height 11
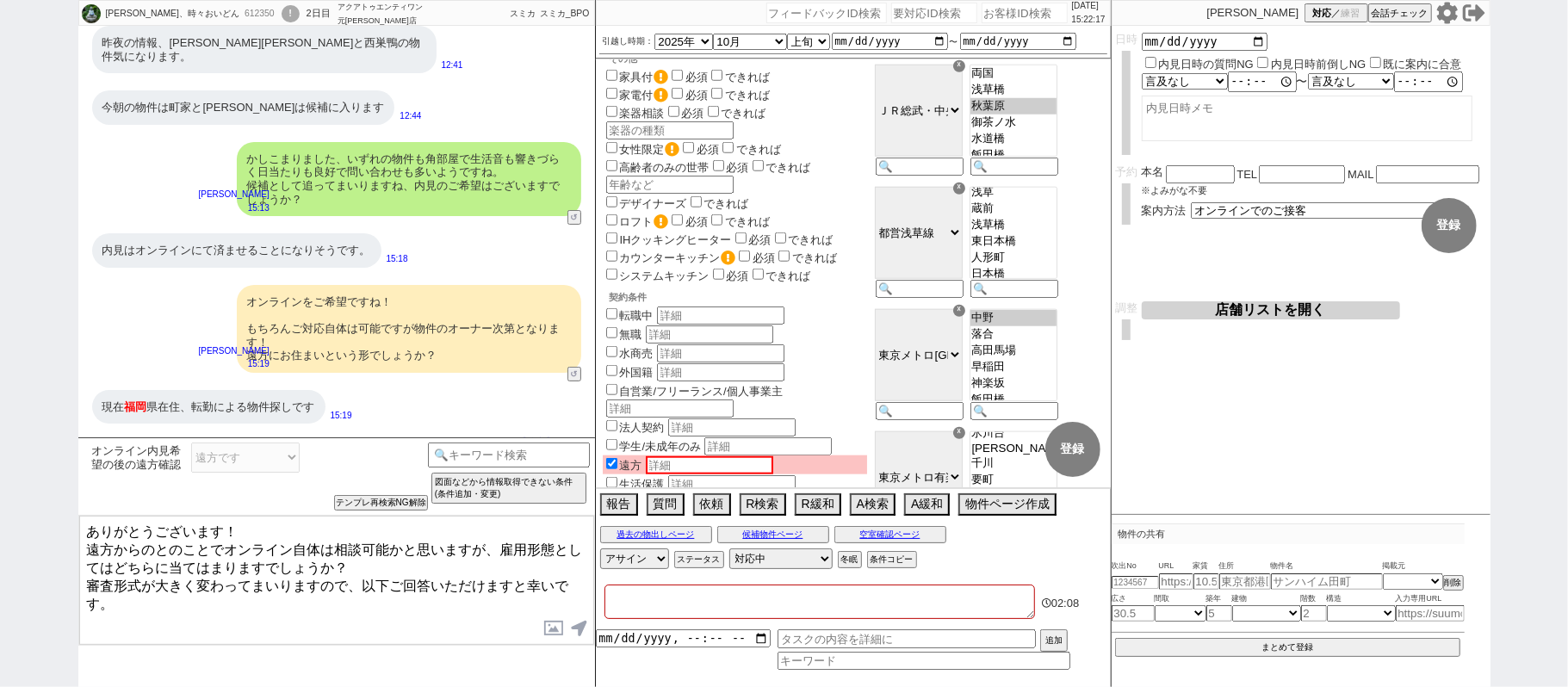
click at [613, 607] on textarea at bounding box center [819, 602] width 430 height 35
type textarea "ｈ"
checkbox input "false"
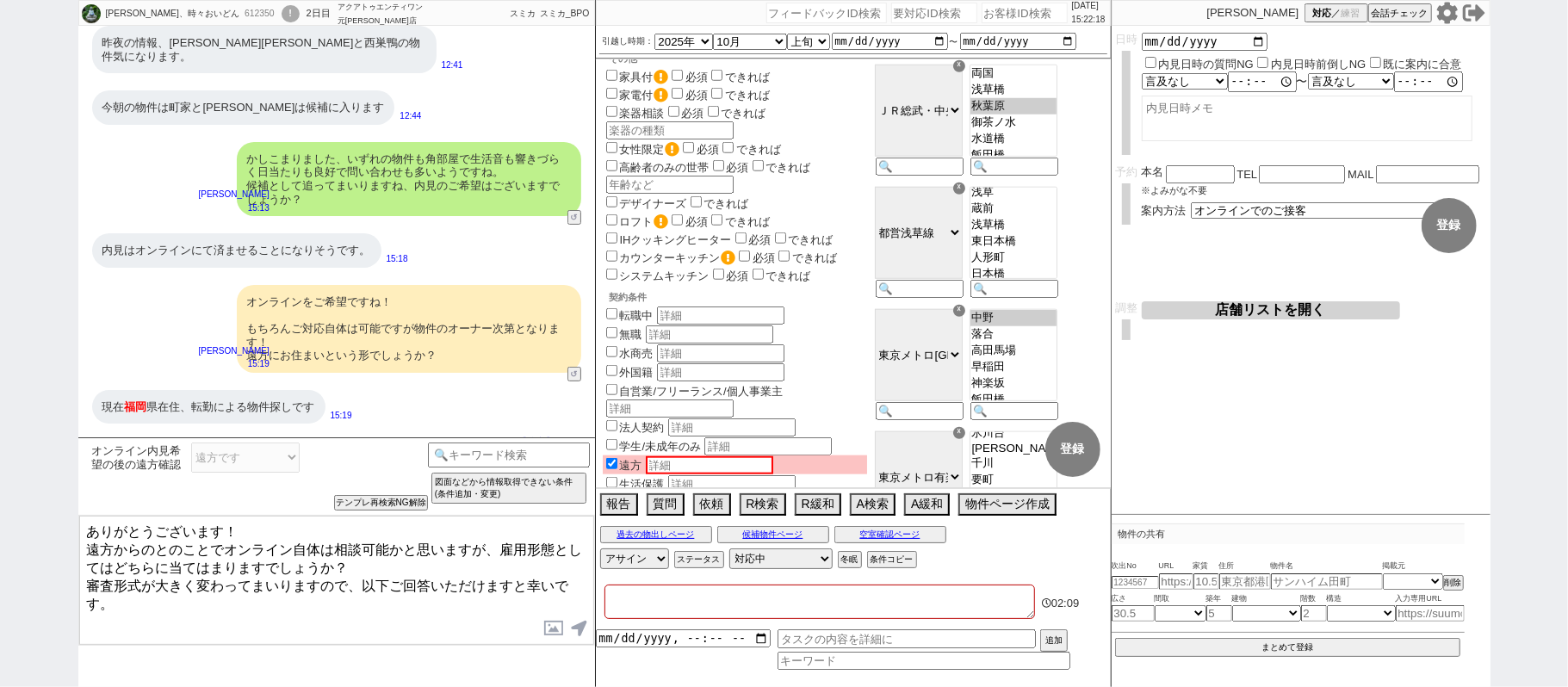
checkbox input "true"
checkbox input "false"
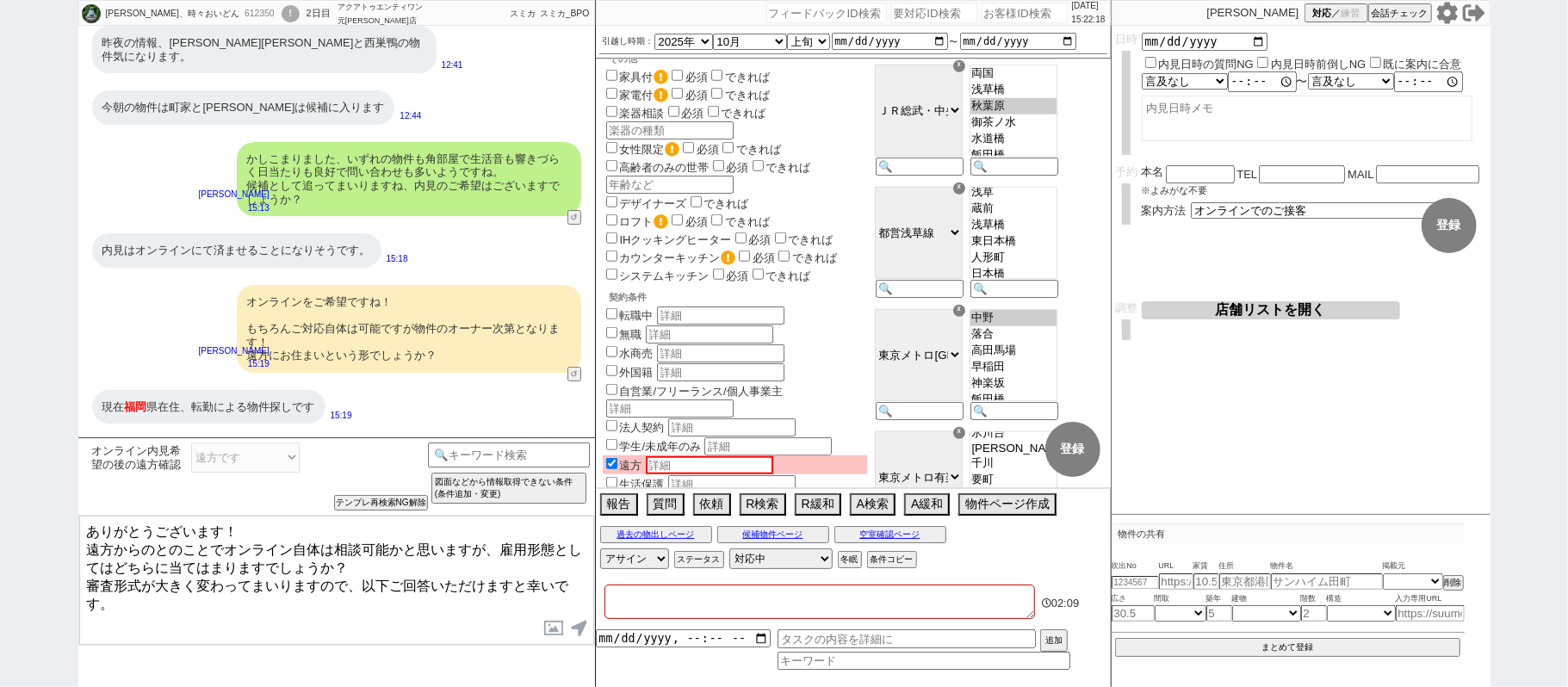
checkbox input "false"
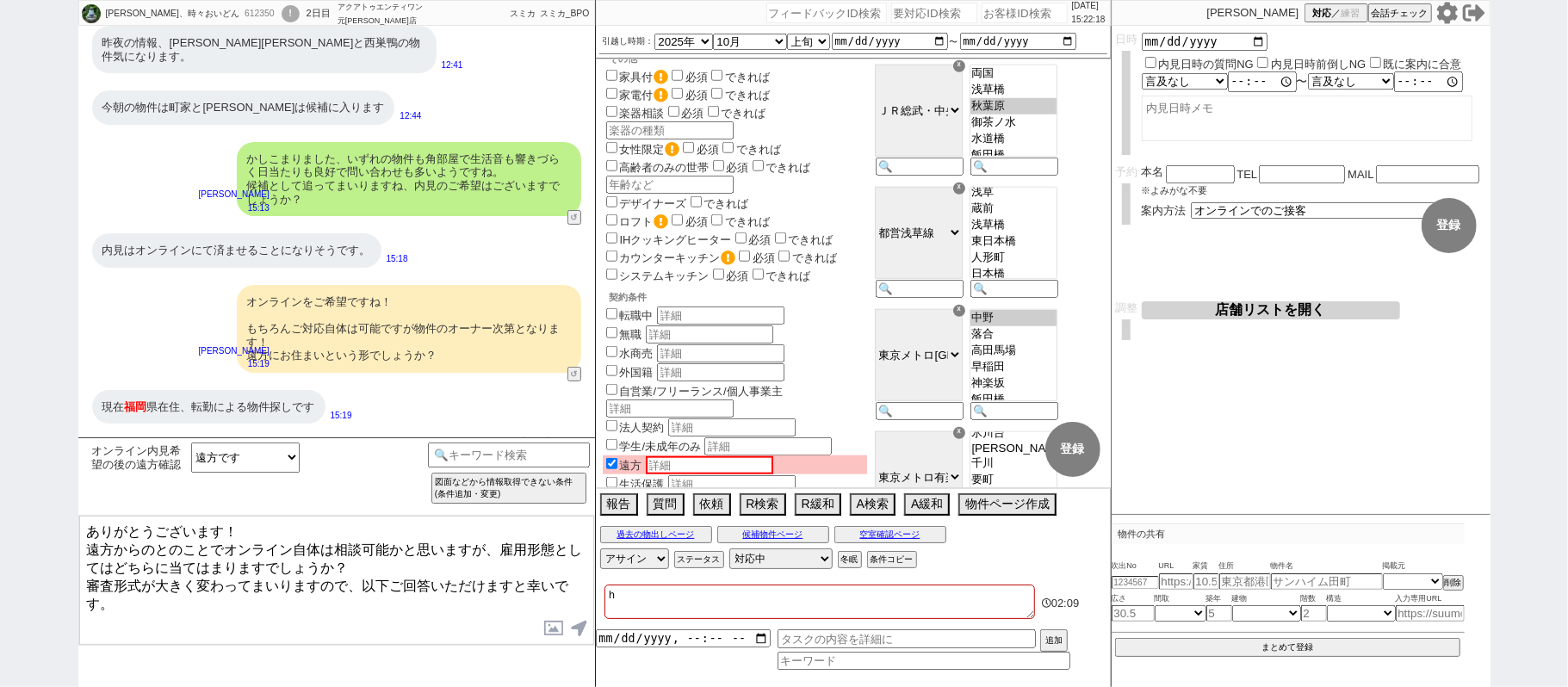
type textarea "ふ"
checkbox input "false"
checkbox input "true"
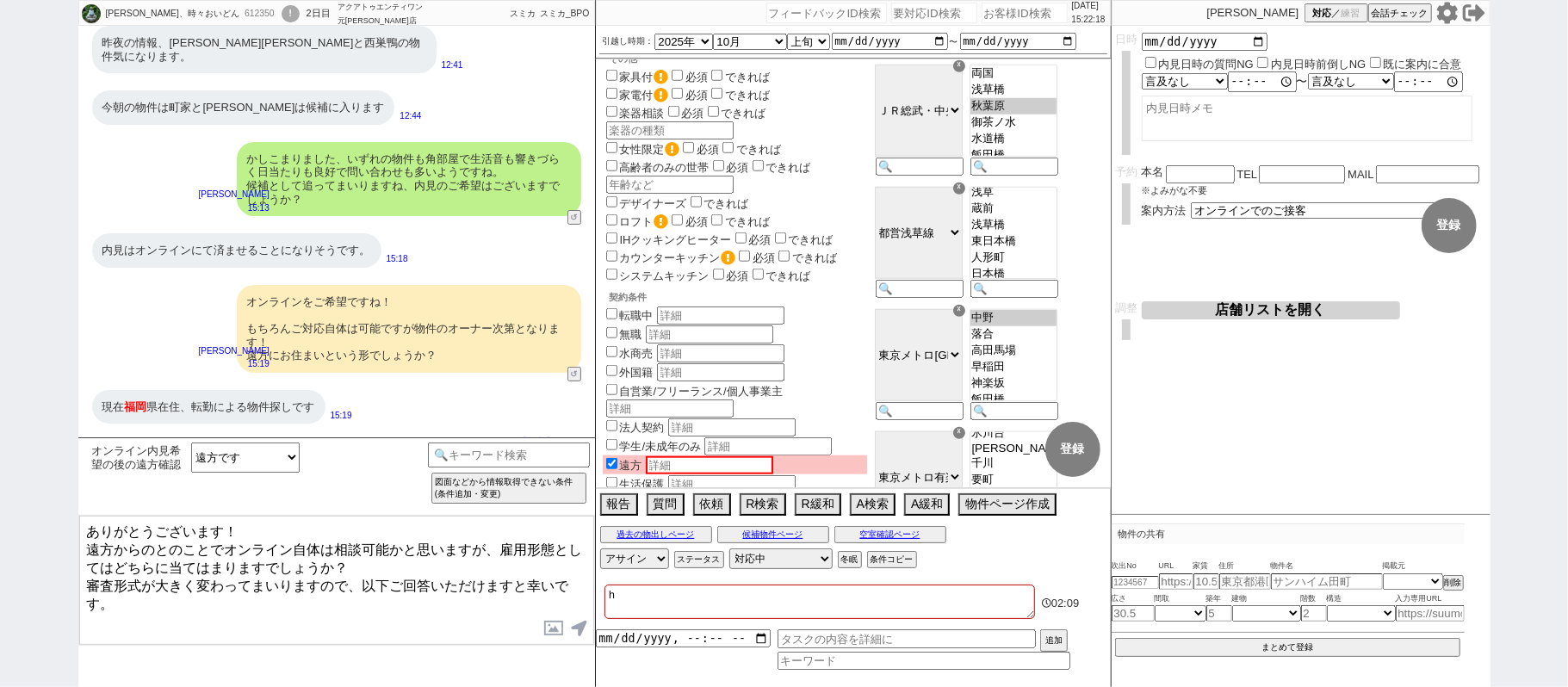
checkbox input "true"
checkbox input "false"
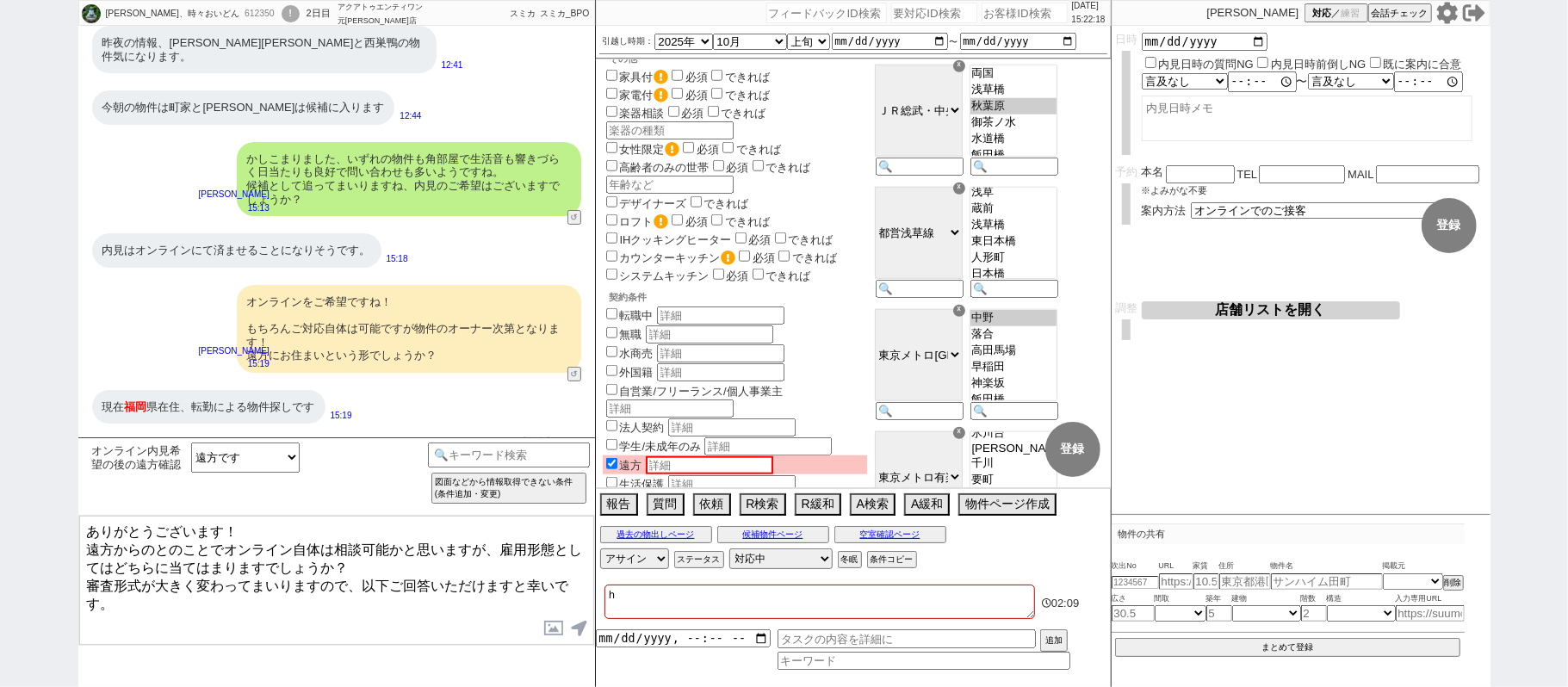
checkbox input "false"
type textarea "ふｋ"
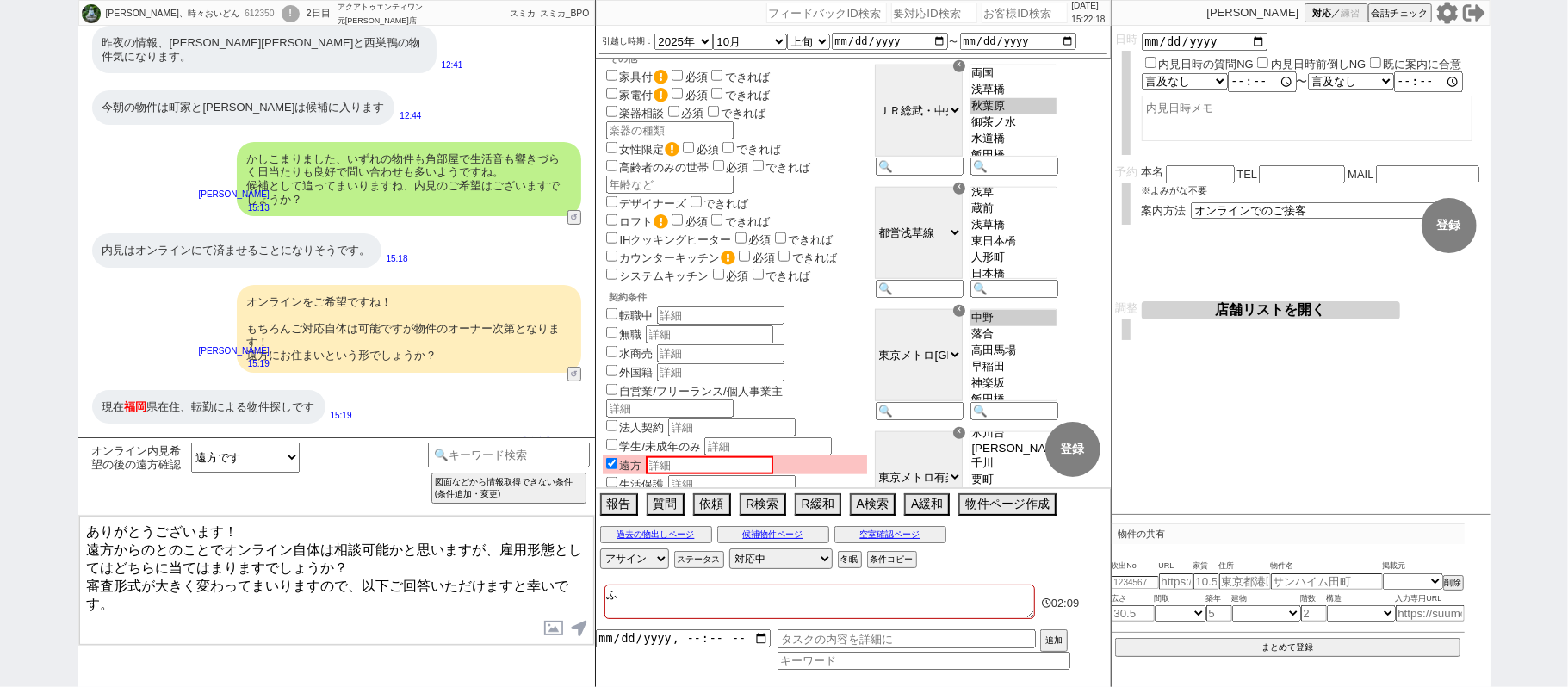
checkbox input "false"
checkbox input "true"
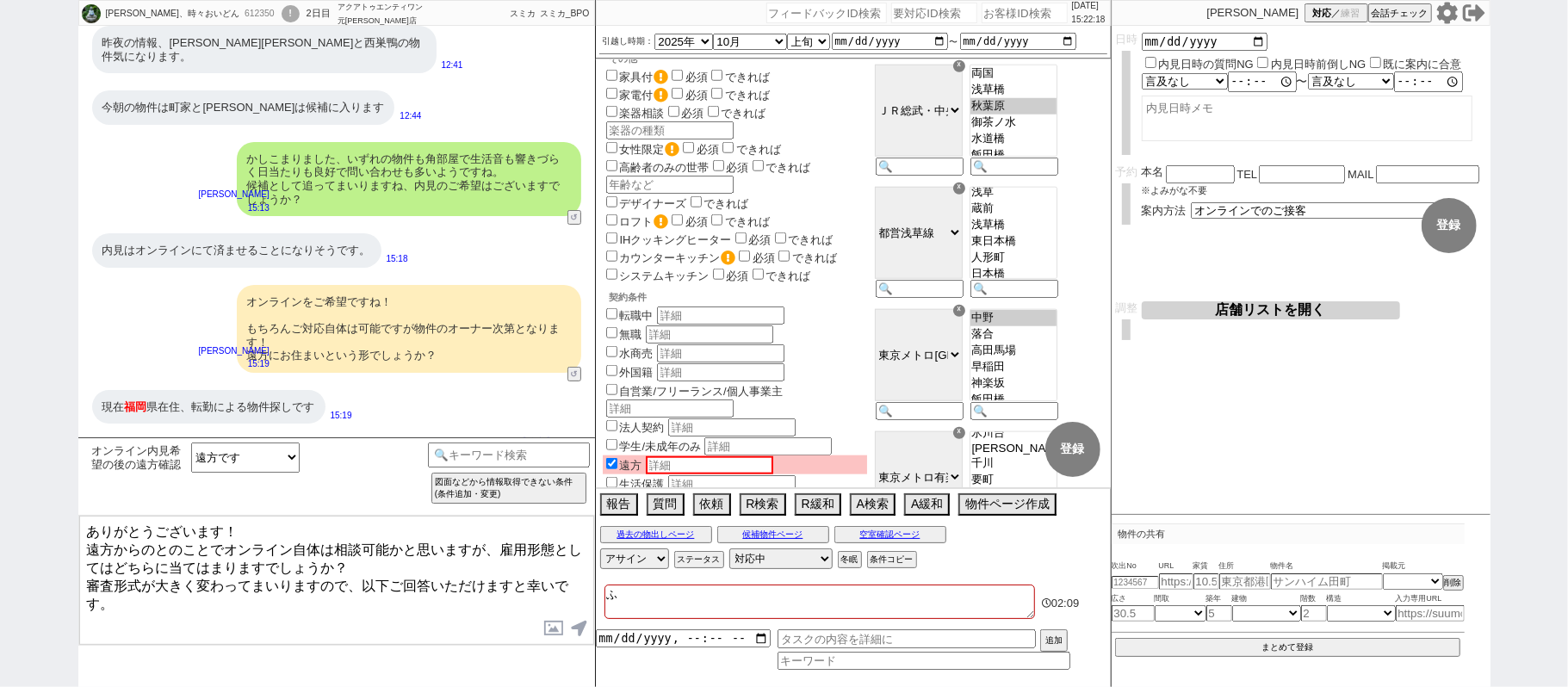
checkbox input "true"
checkbox input "false"
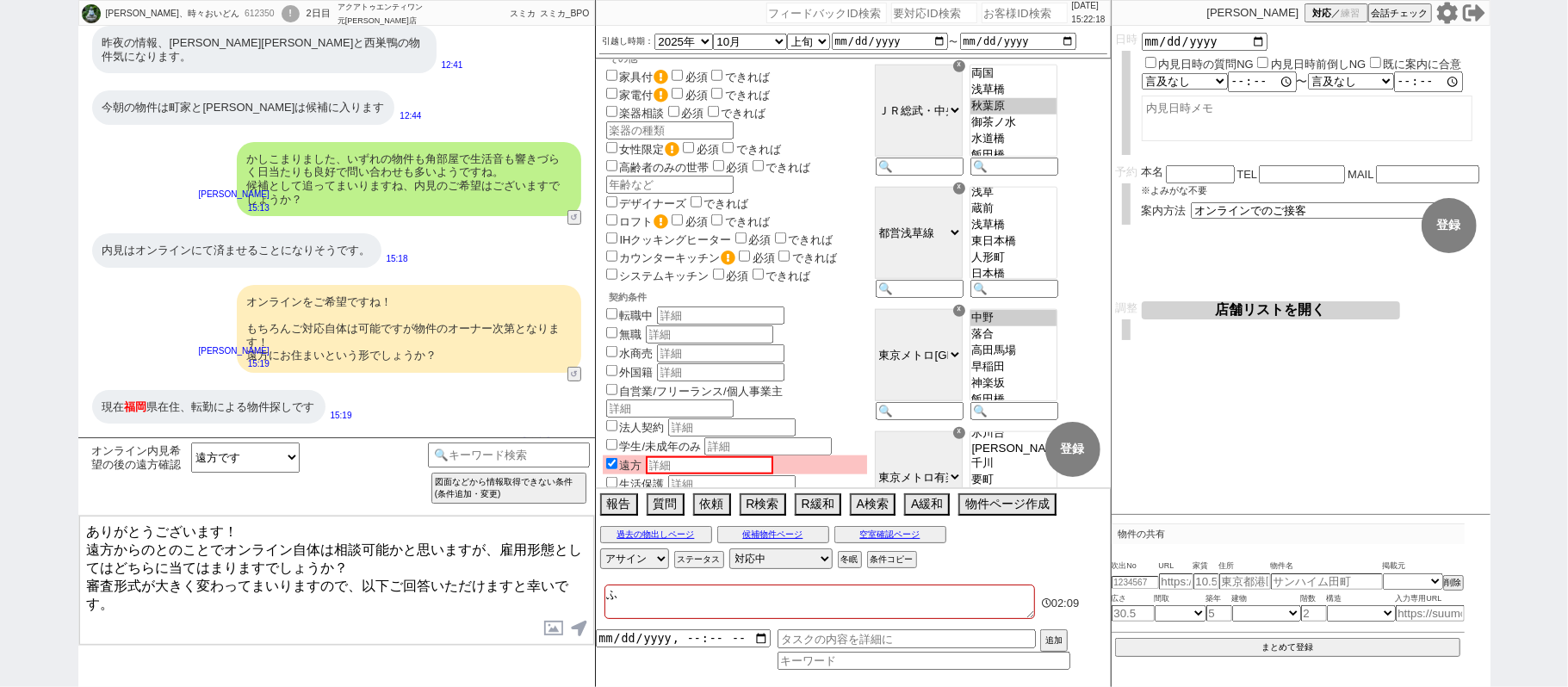
checkbox input "false"
type textarea "ふく"
checkbox input "false"
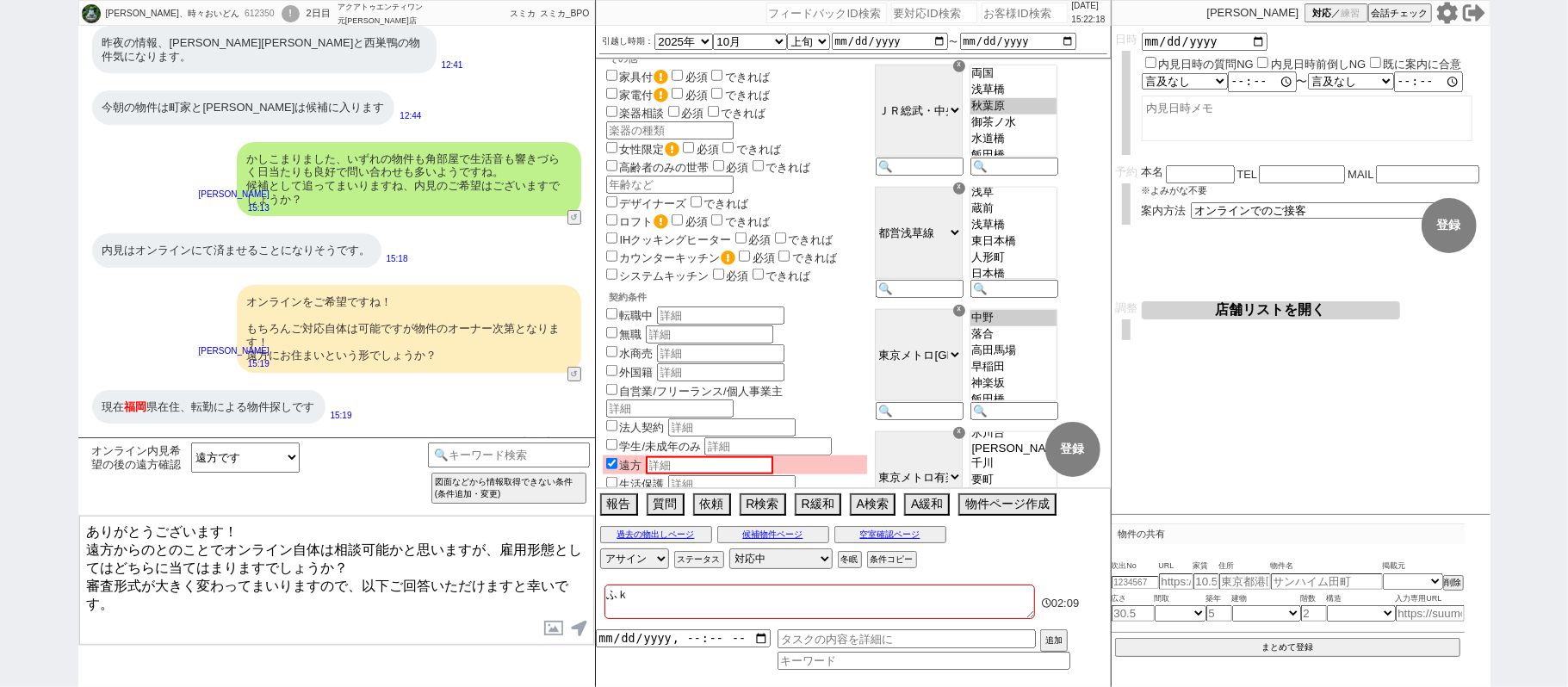
checkbox input "false"
checkbox input "true"
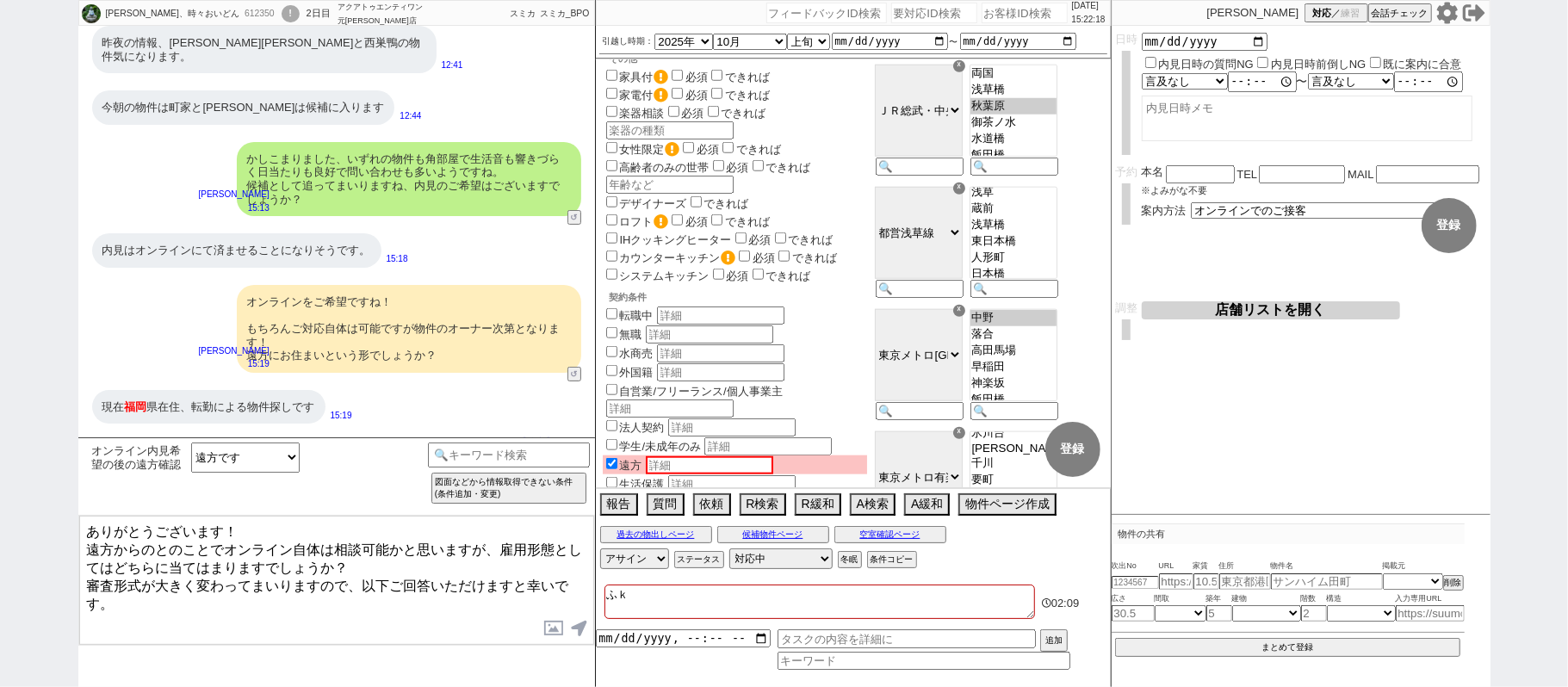
checkbox input "true"
checkbox input "false"
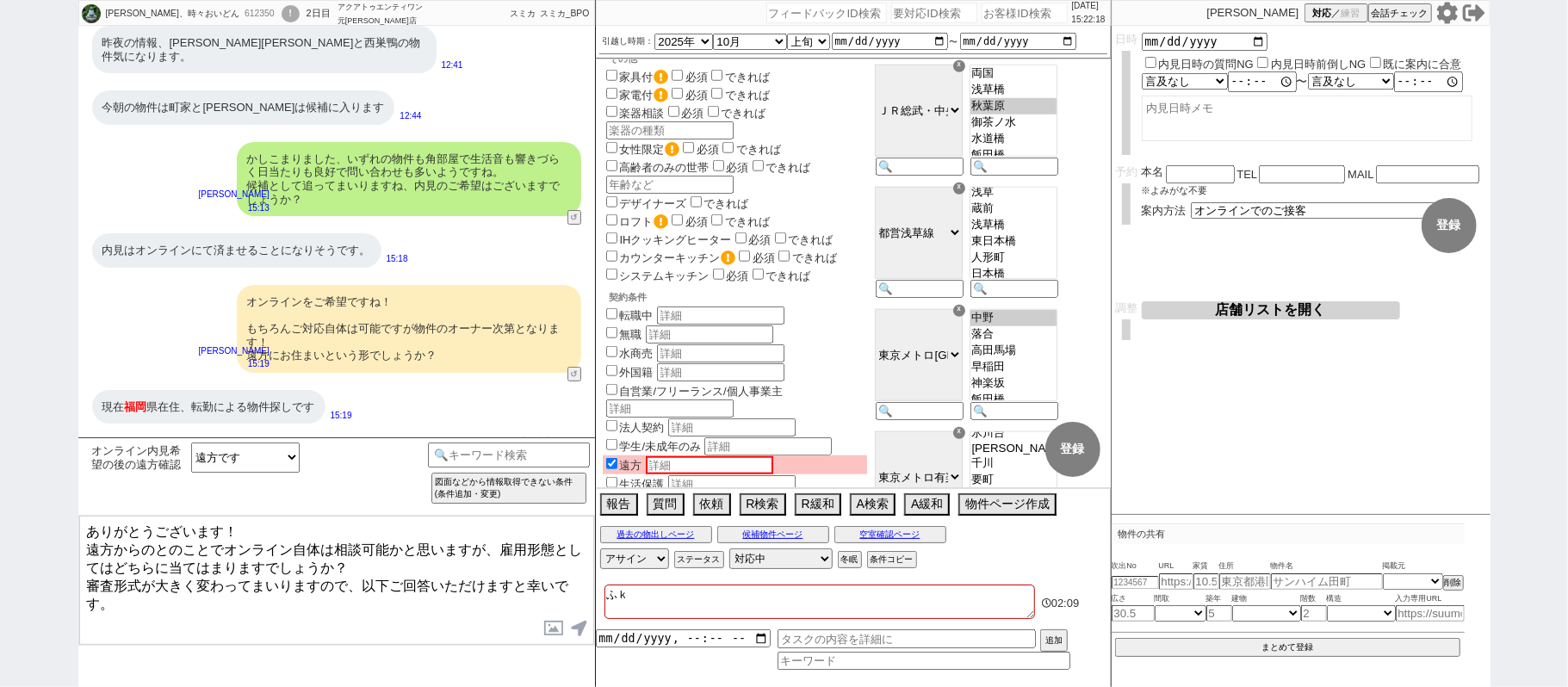
checkbox input "false"
type textarea "ふくお"
checkbox input "false"
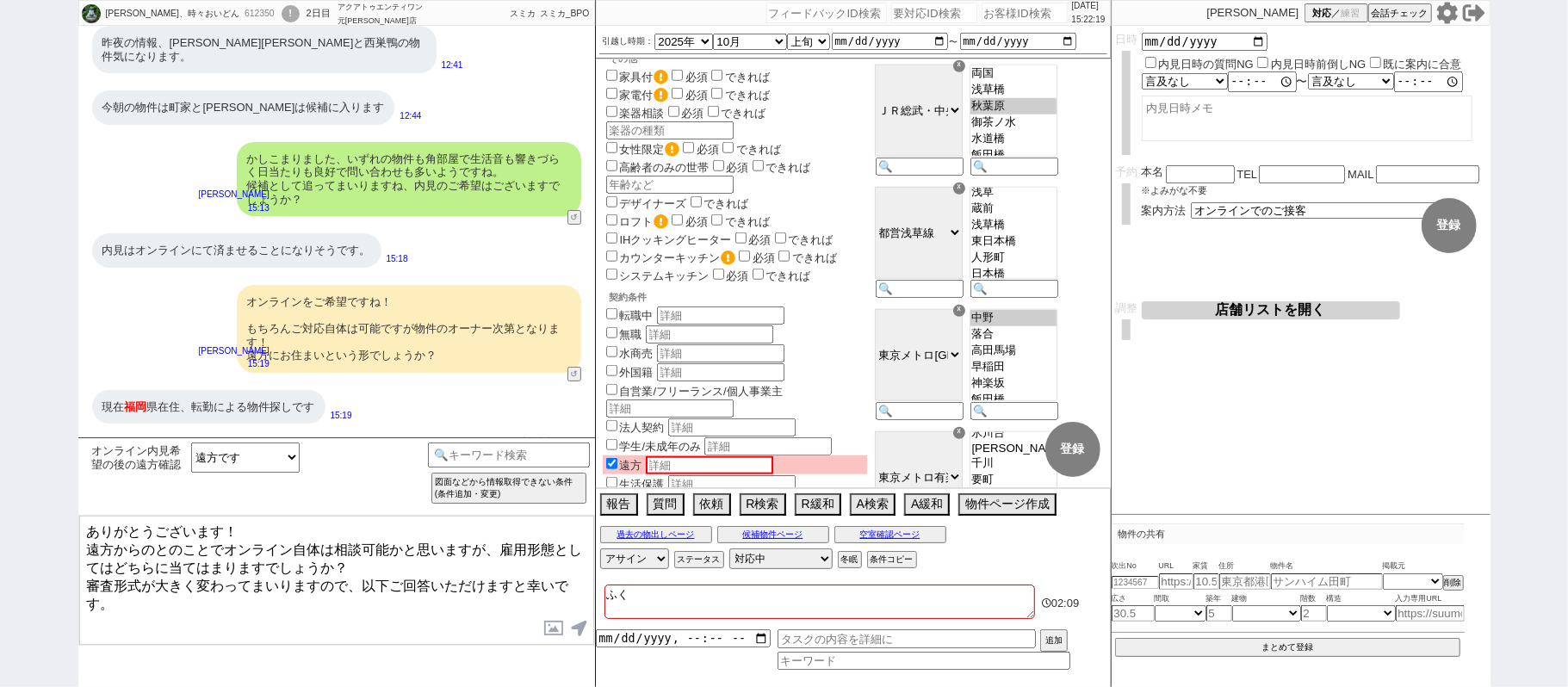
checkbox input "false"
checkbox input "true"
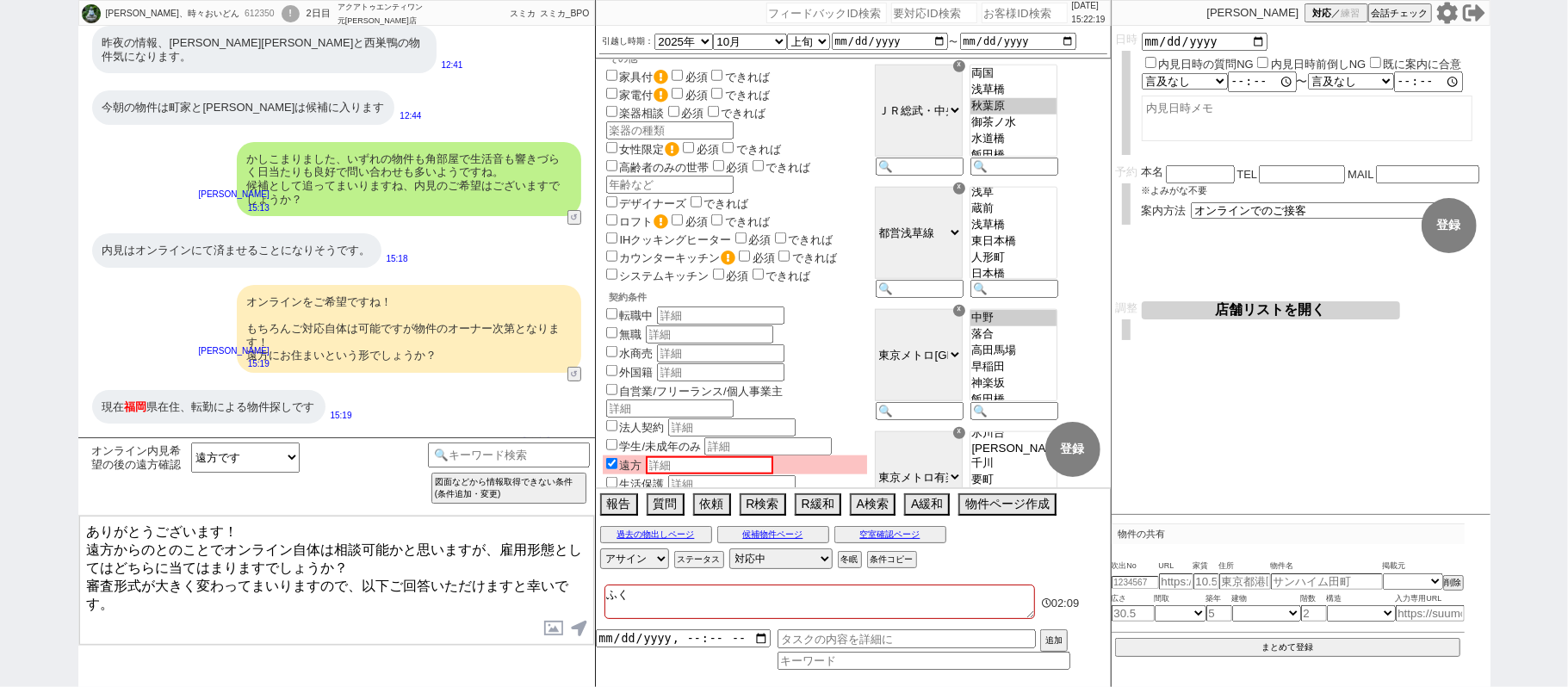
checkbox input "false"
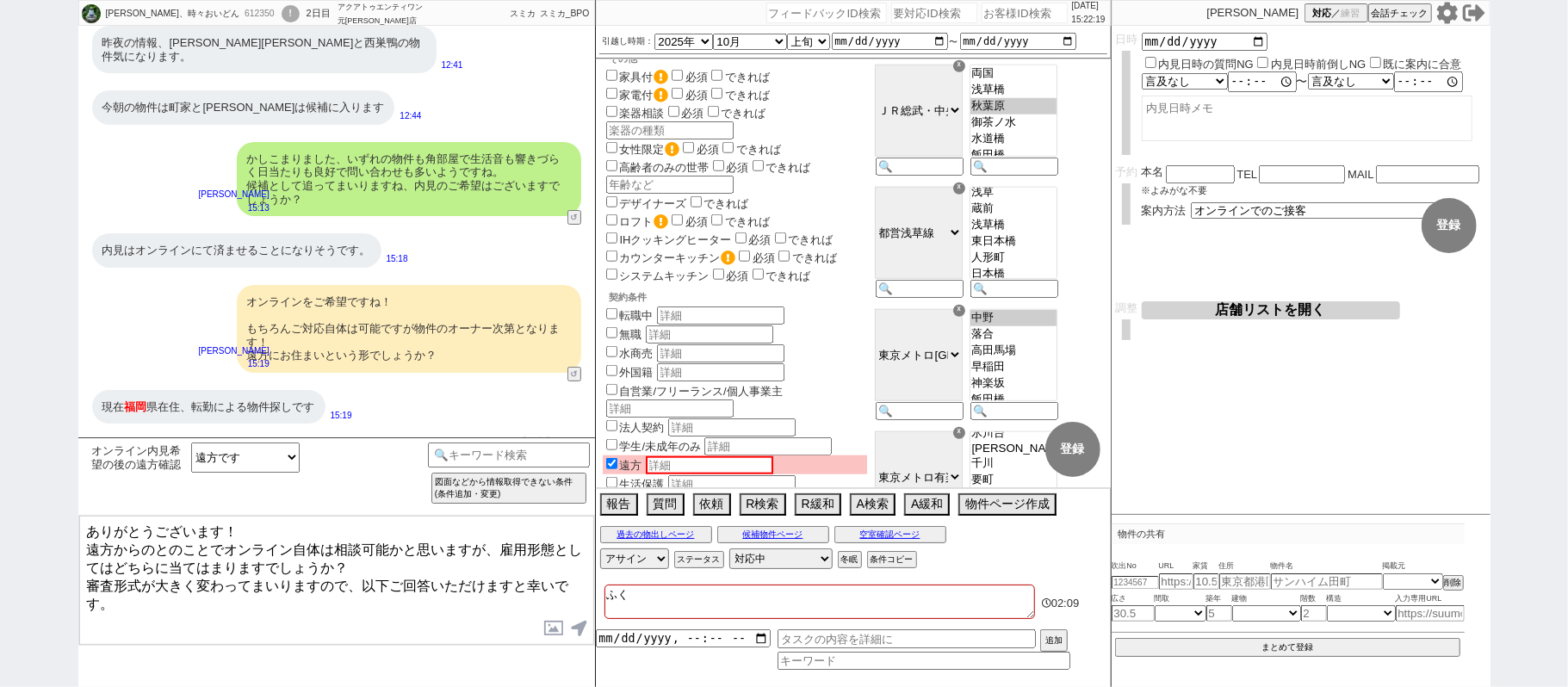
checkbox input "false"
type textarea "ふくおｋ"
checkbox input "false"
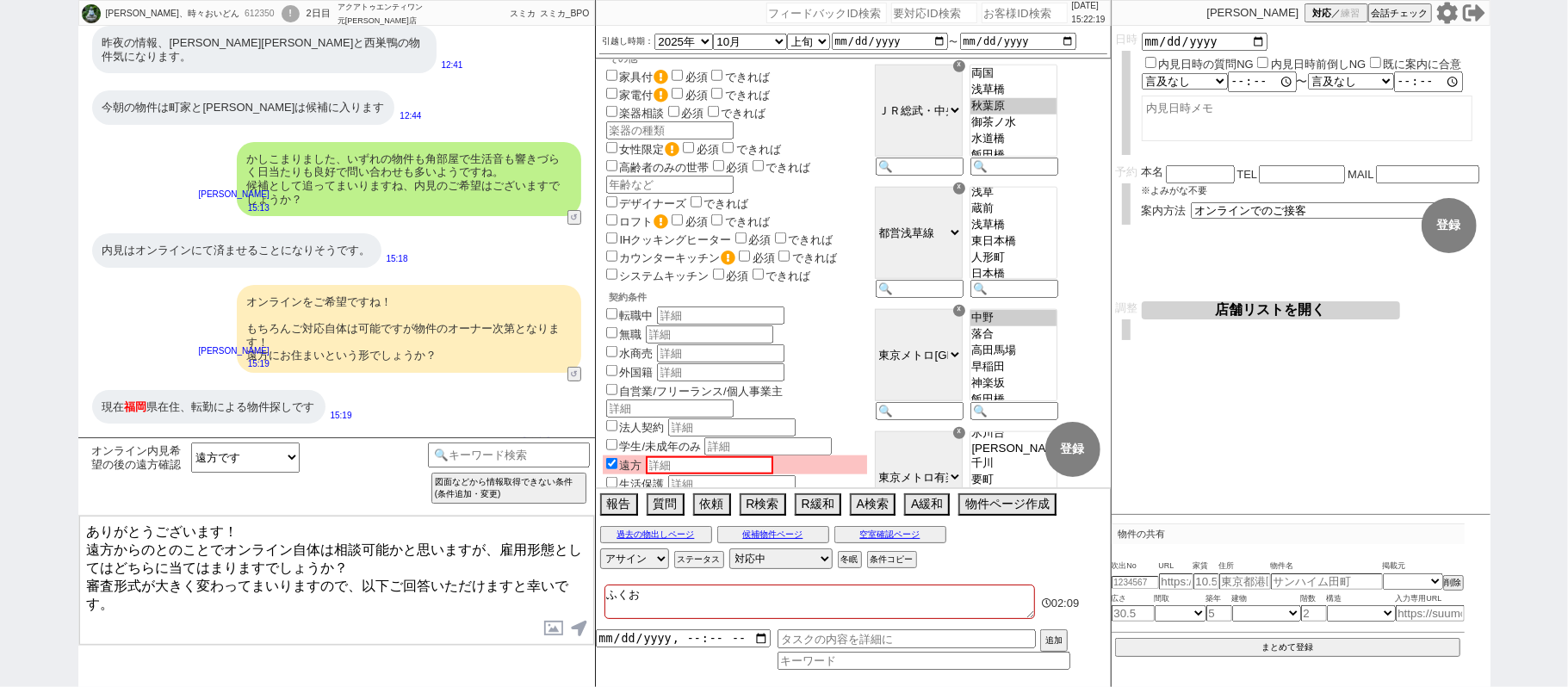
checkbox input "true"
checkbox input "false"
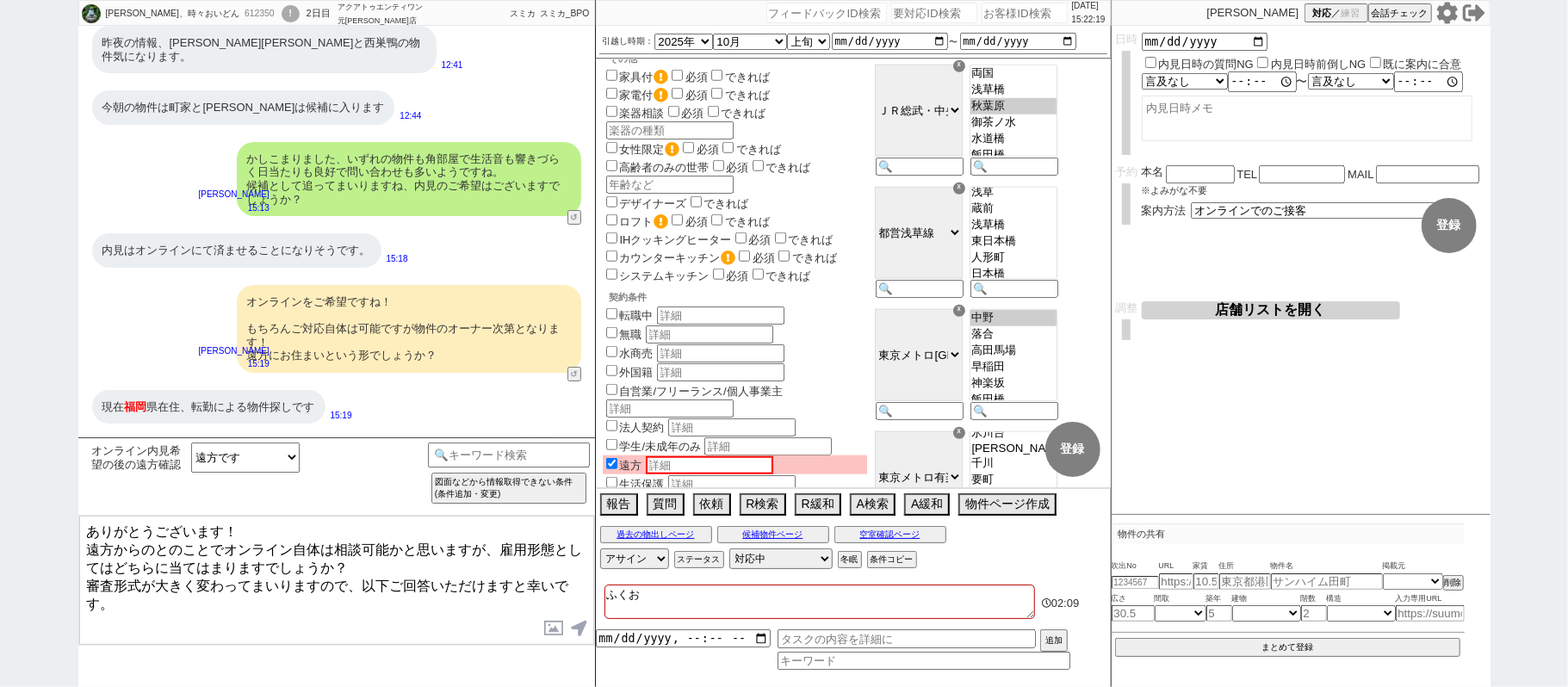
checkbox input "false"
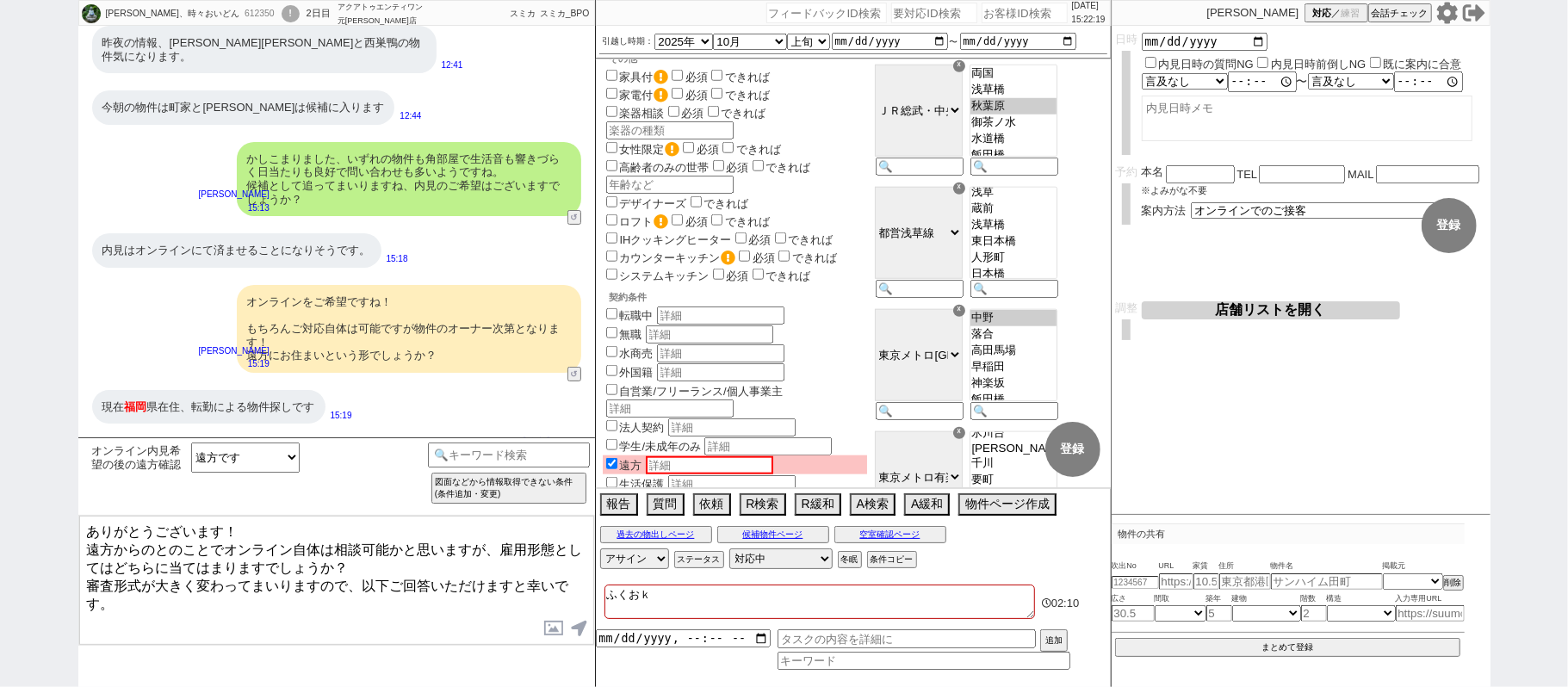
type textarea "ふくおか"
checkbox input "false"
checkbox input "true"
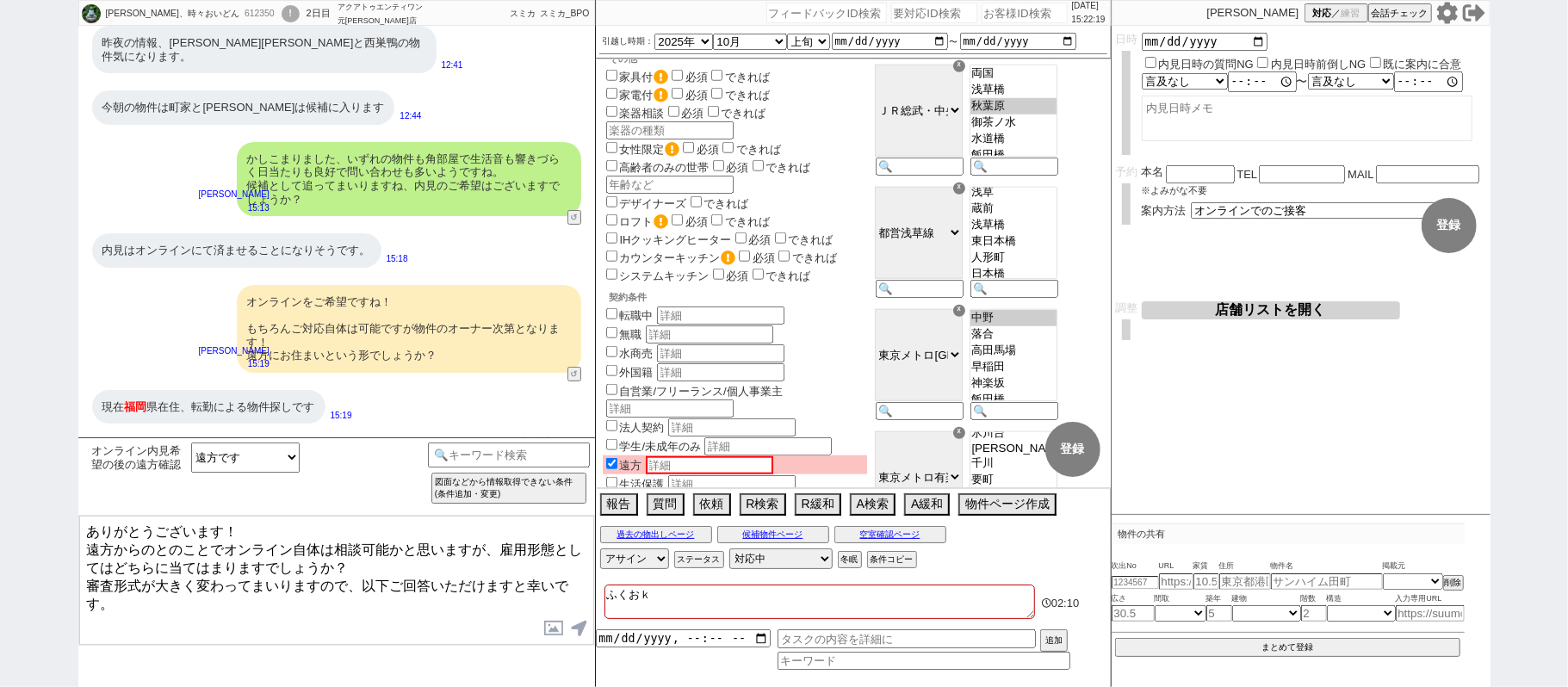
checkbox input "true"
checkbox input "false"
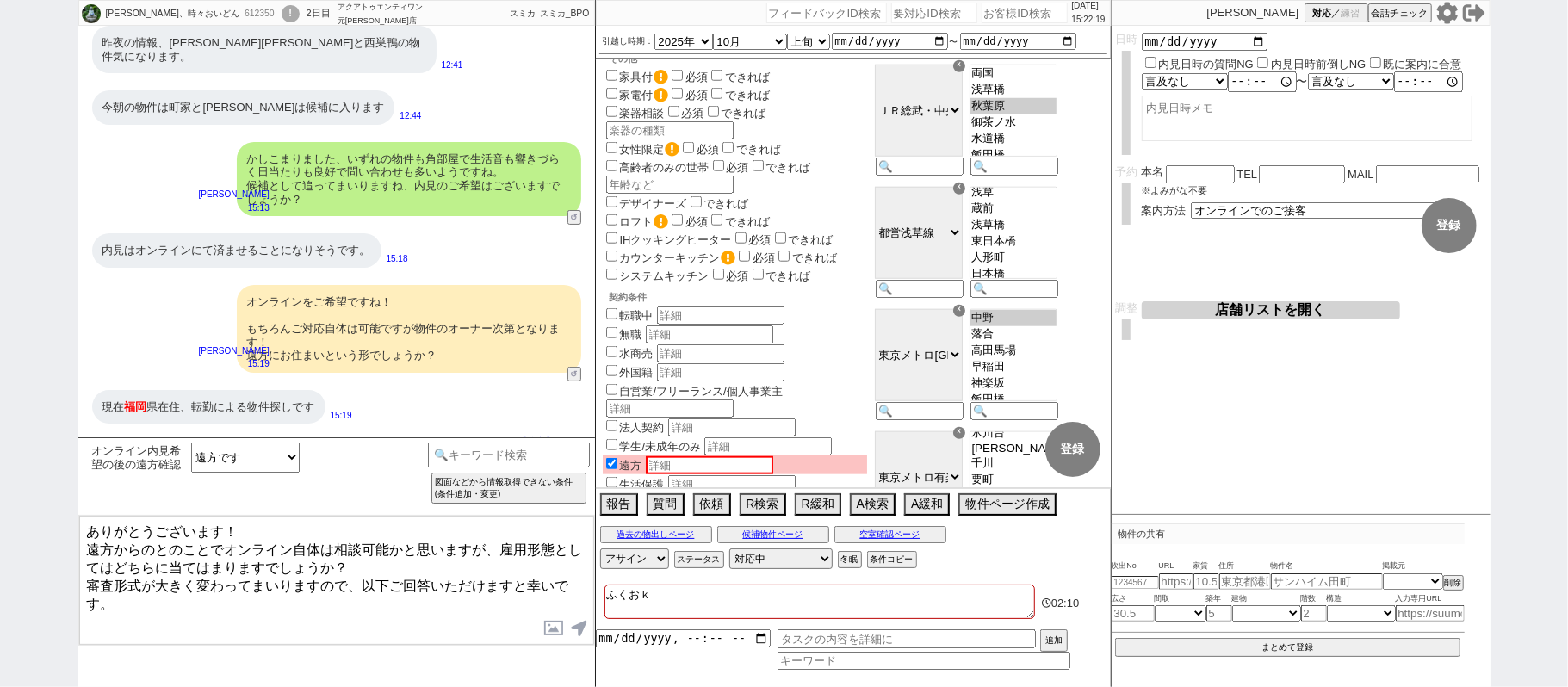
checkbox input "false"
type textarea "福岡"
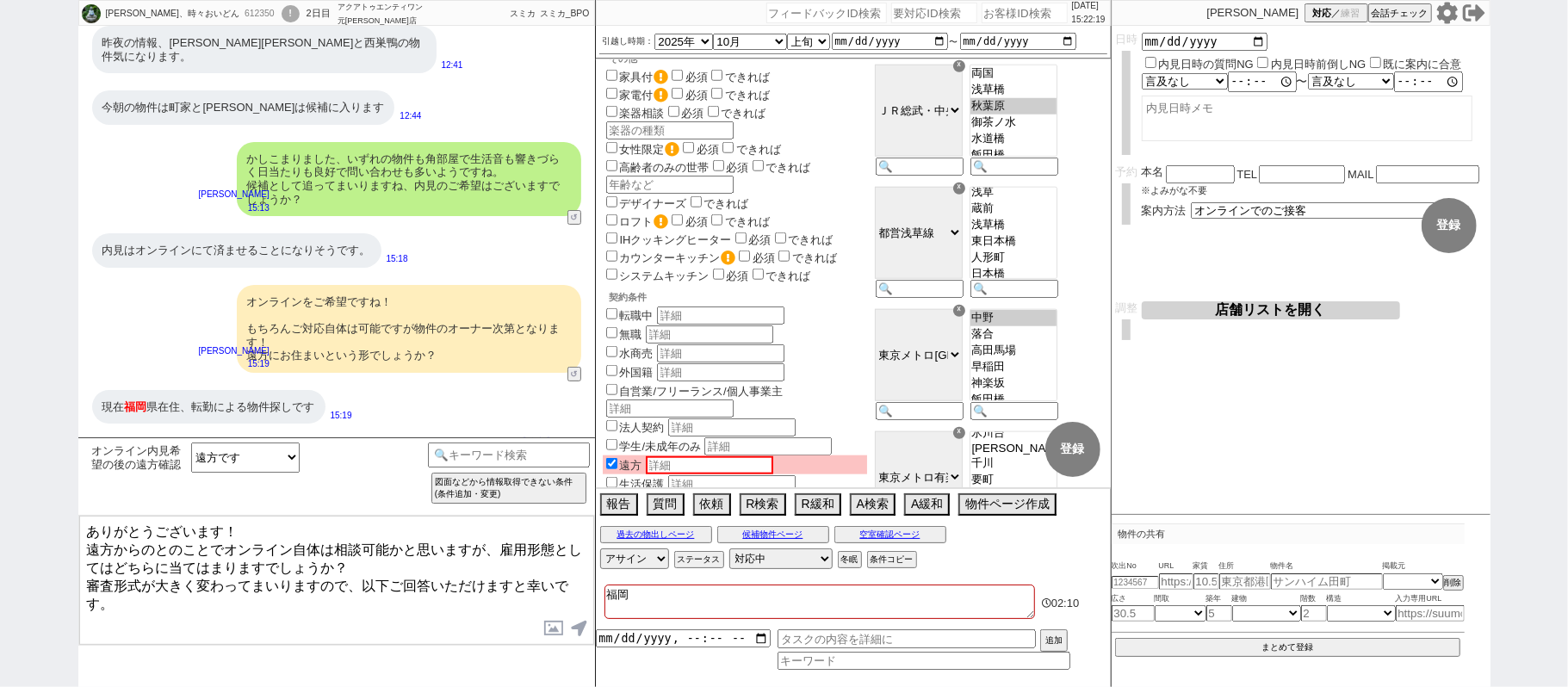
checkbox input "false"
checkbox input "true"
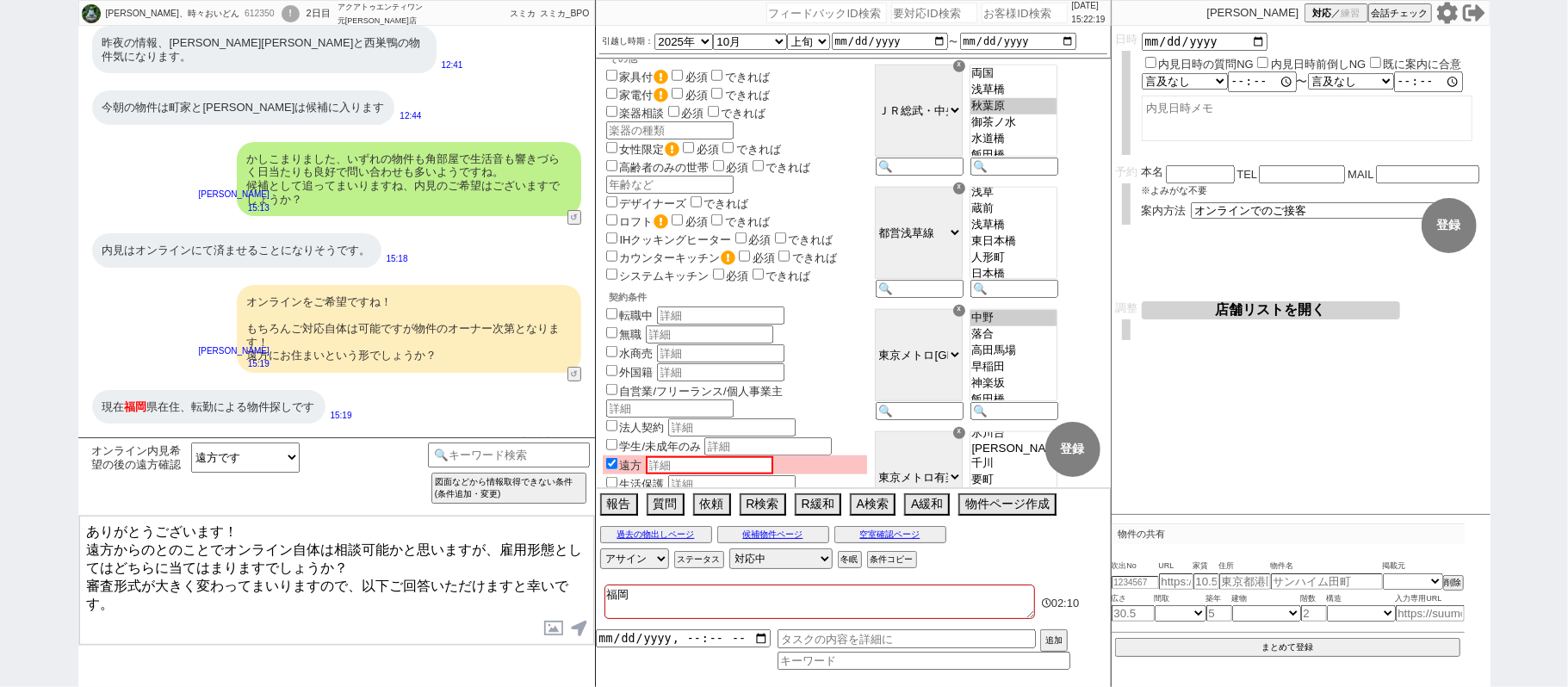
checkbox input "true"
checkbox input "false"
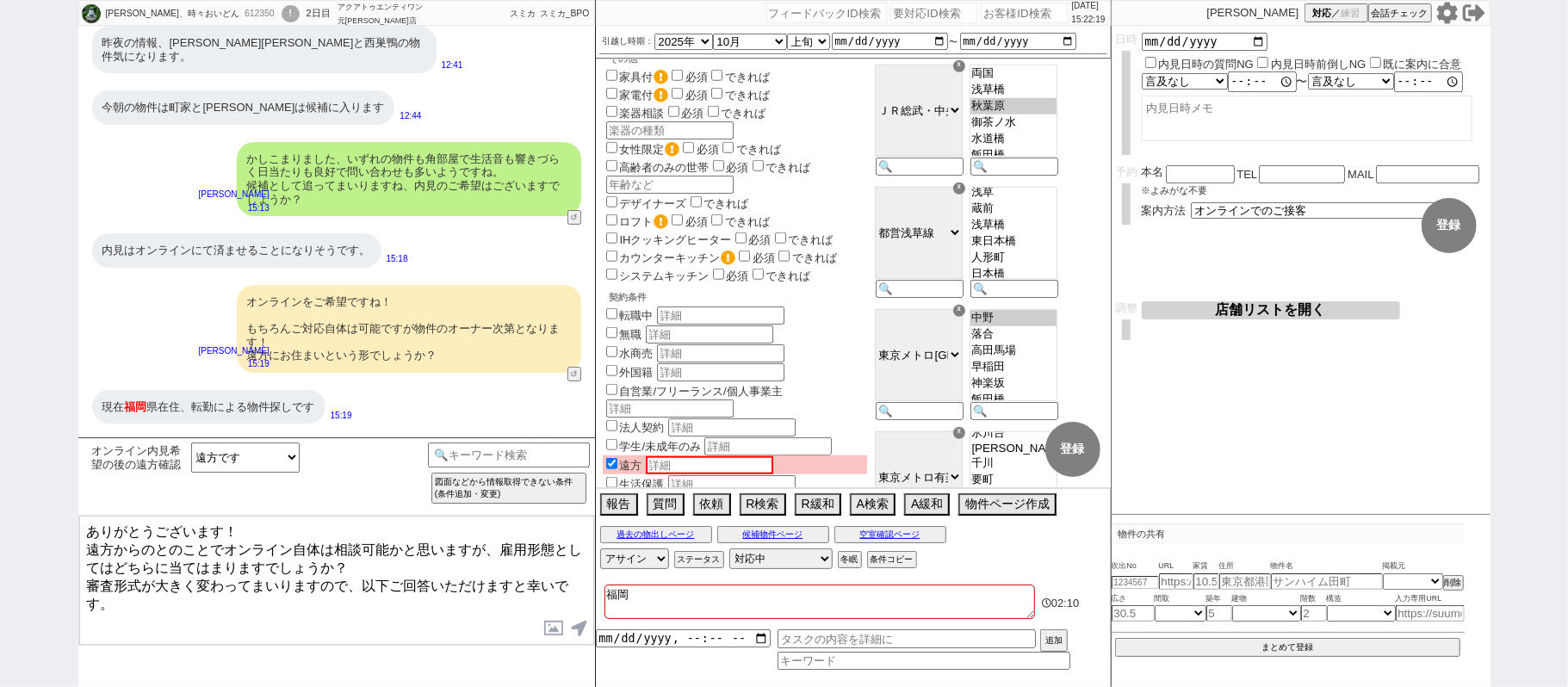
checkbox input "false"
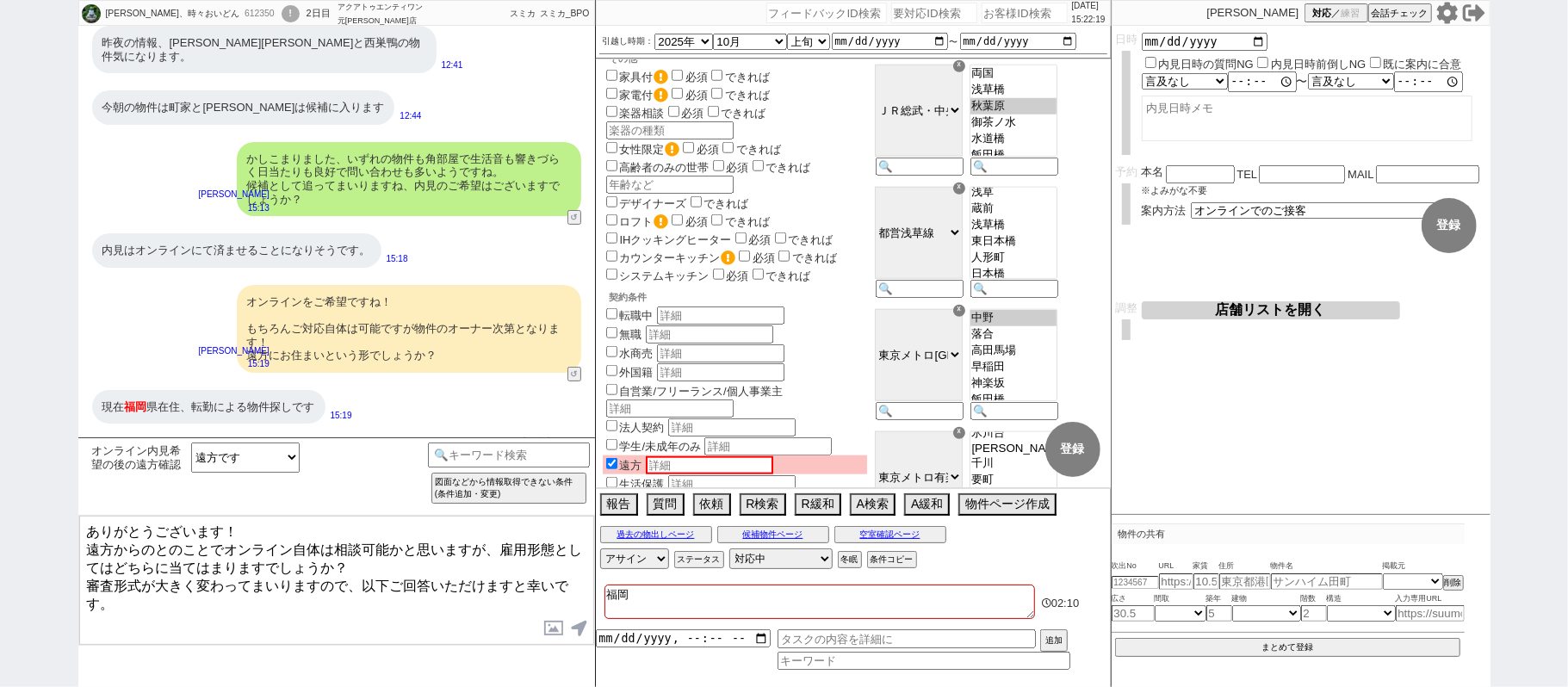
checkbox input "false"
checkbox input "true"
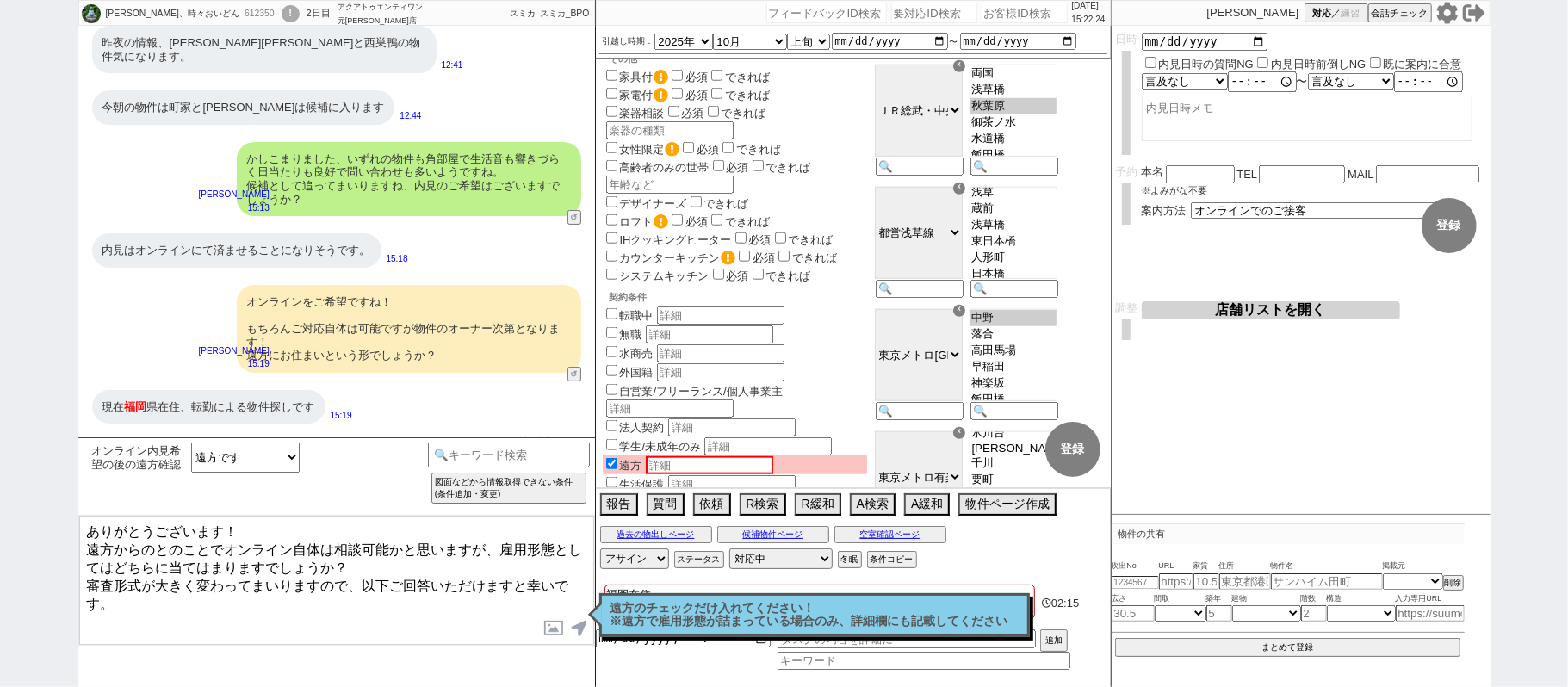
click at [84, 548] on textarea "ありがとうございます！ 遠方からのとのことでオンライン自体は相談可能かと思いますが、雇用形態としてはどちらに当てはまりますでしょうか？ 審査形式が大きく変わっ…" at bounding box center [337, 580] width 515 height 129
click at [545, 545] on textarea "ありがとうございます！ 福岡で遠方からのとのことでオンライン自体は相談可能かと思いますが、雇用形態としてはどちらに当てはまりますでしょうか？ 審査形式が大きく…" at bounding box center [337, 580] width 515 height 129
click at [158, 557] on textarea "ありがとうございます！ 福岡で遠方からのとのことでオンライン自体は相談可能かと思いますが、雇用形態としてはどちらに当てはまりますでしょうか？ 審査形式が大きく…" at bounding box center [337, 580] width 515 height 129
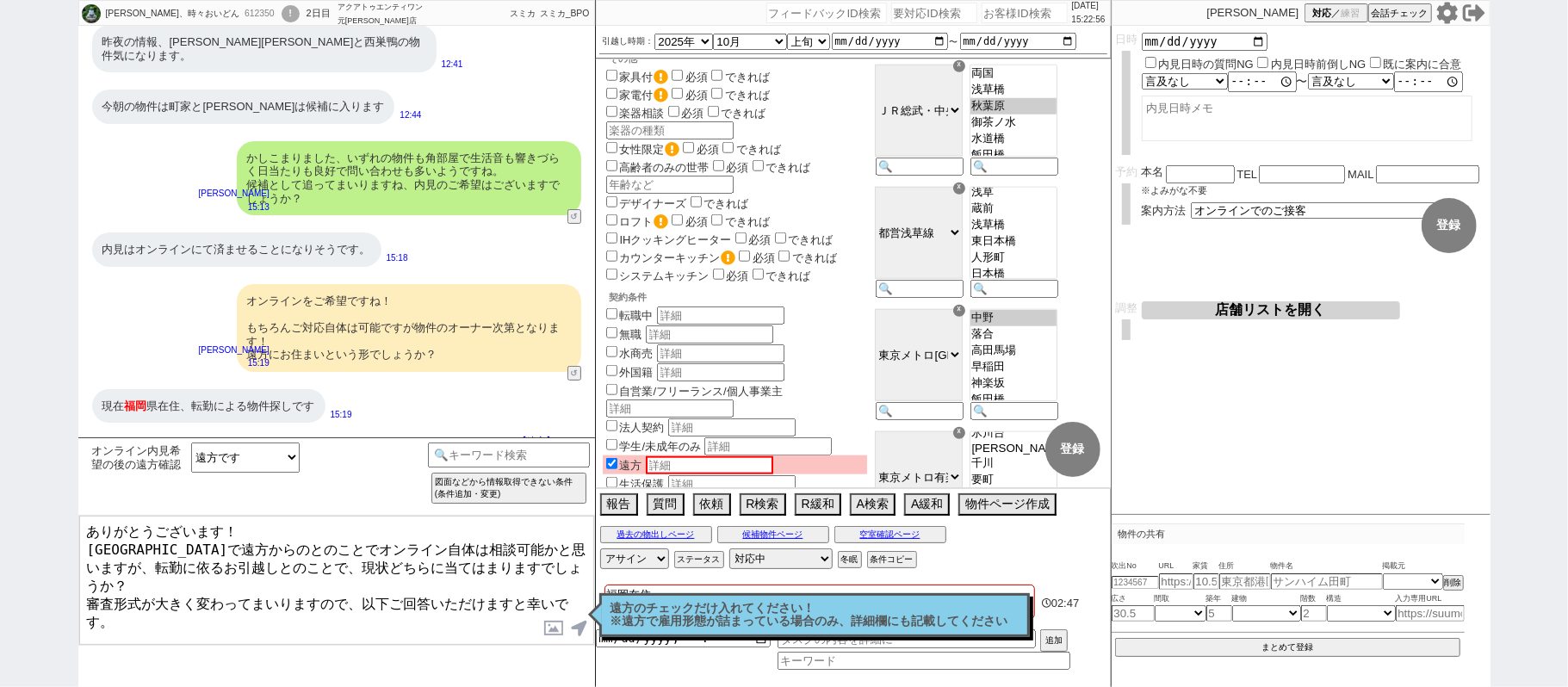
drag, startPoint x: 531, startPoint y: 562, endPoint x: 543, endPoint y: 590, distance: 30.5
click at [543, 590] on textarea "ありがとうございます！ 福岡で遠方からのとのことでオンライン自体は相談可能かと思いますが、転勤に依るお引越しとのことで、現状どちらに当てはまりますでしょうか？…" at bounding box center [337, 580] width 515 height 129
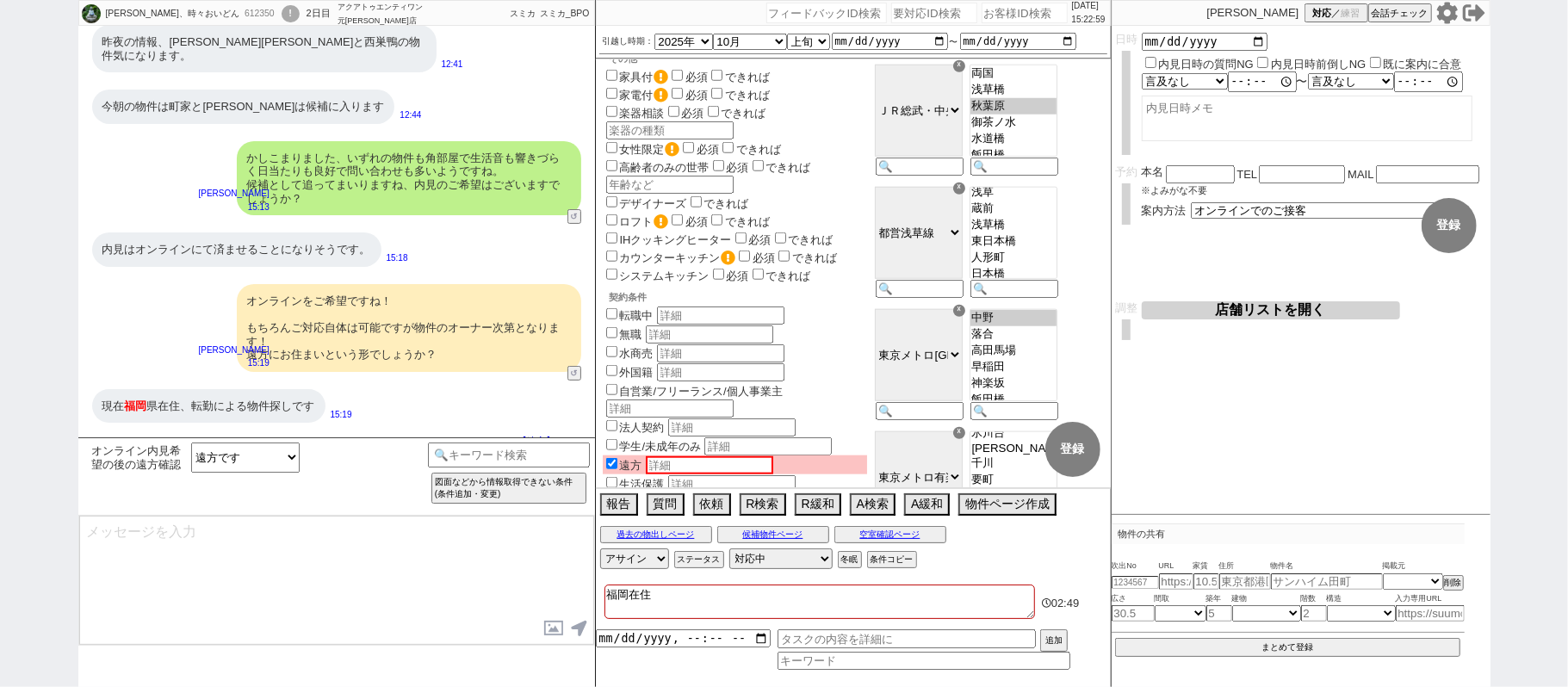
scroll to position [53, 0]
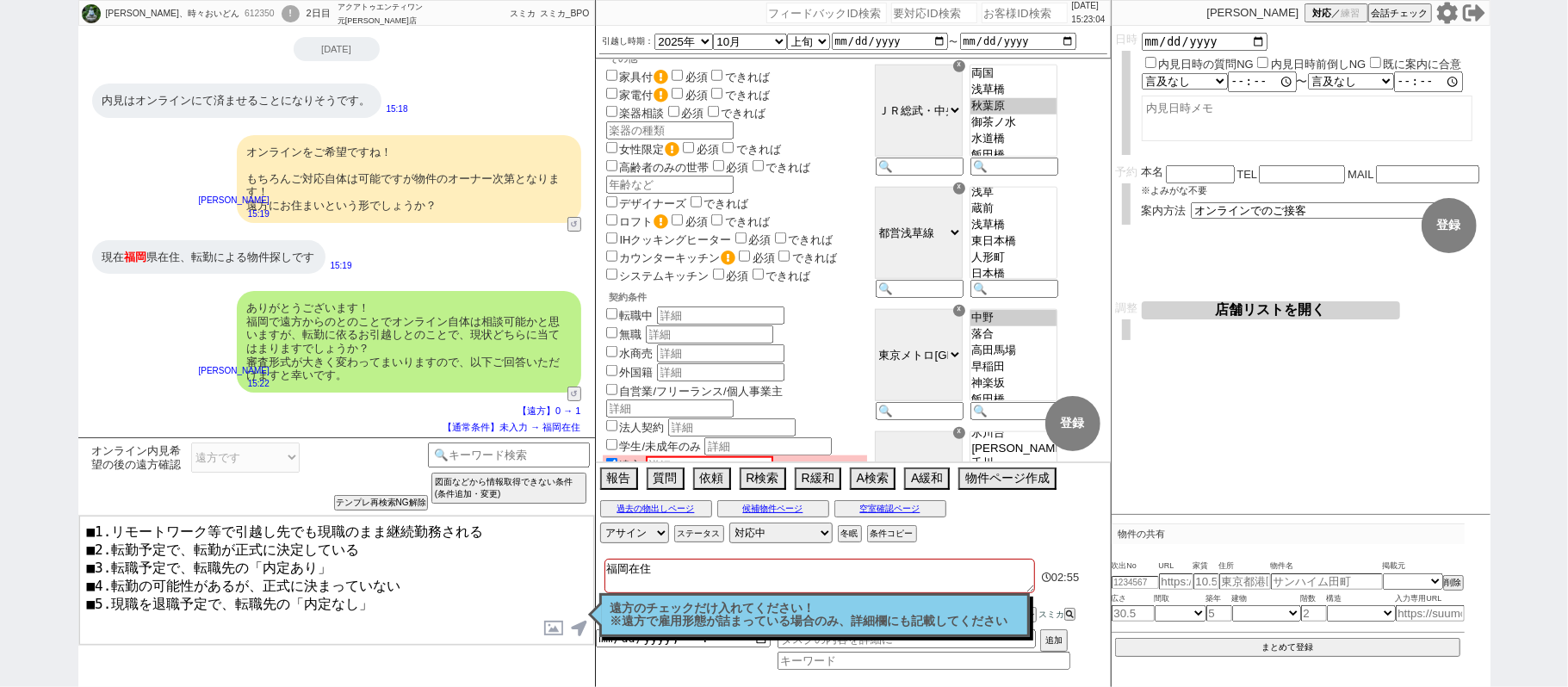
click at [334, 559] on textarea "■1.リモートワーク等で引越し先でも現職のまま継続勤務される ■2.転勤予定で、転勤が正式に決定している ■3.転職予定で、転職先の「内定あり」 ■4.転勤の…" at bounding box center [337, 580] width 515 height 129
click at [399, 549] on textarea "■1.リモートワーク等で引越し先でも現職のまま継続勤務される ■2.転勤予定で、転勤が正式に決定している ■3.転職予定で、転職先の「内定あり」 ■4.転勤の…" at bounding box center [337, 580] width 515 height 129
click at [415, 557] on textarea "■1.リモートワーク等で引越し先でも現職のまま継続勤務される ■2.転勤予定で、転勤が正式に決定している ■4.転勤の可能性があるが、正式に決まっていない ■…" at bounding box center [337, 580] width 515 height 129
click at [425, 579] on textarea "■1.リモートワーク等で引越し先でも現職のまま継続勤務される ■2.転勤予定で、転勤が正式に決定している ■4.転勤の可能性があるが、正式に決まっていない ■…" at bounding box center [337, 580] width 515 height 129
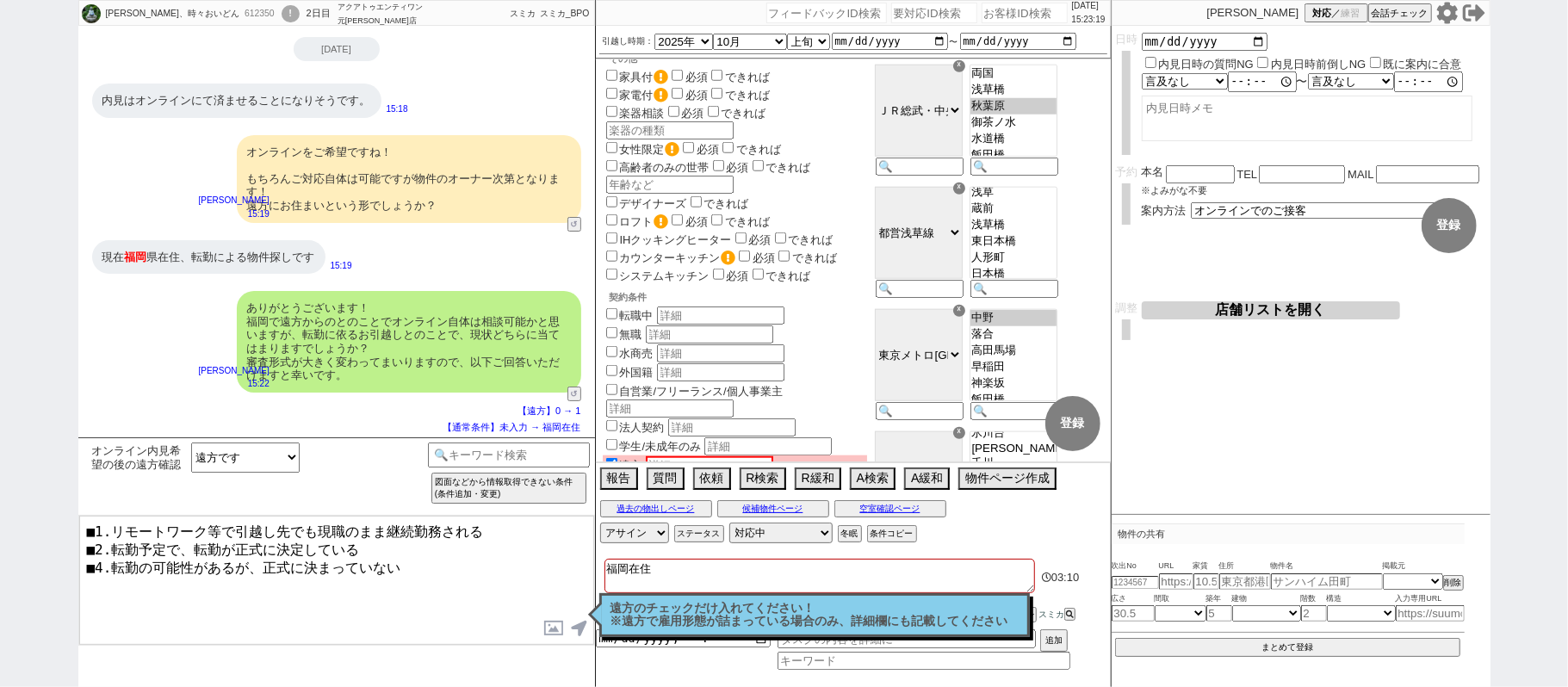
drag, startPoint x: 501, startPoint y: 527, endPoint x: 0, endPoint y: 287, distance: 555.5
click at [0, 338] on div "江本亮太、時々おいどん 612350 ! 0 2日目 アクアトゥエンティワン 元住吉店 冬眠中 自社客 スミカ スミカ_BPO チャット全表示 2025-08…" at bounding box center [784, 344] width 1568 height 687
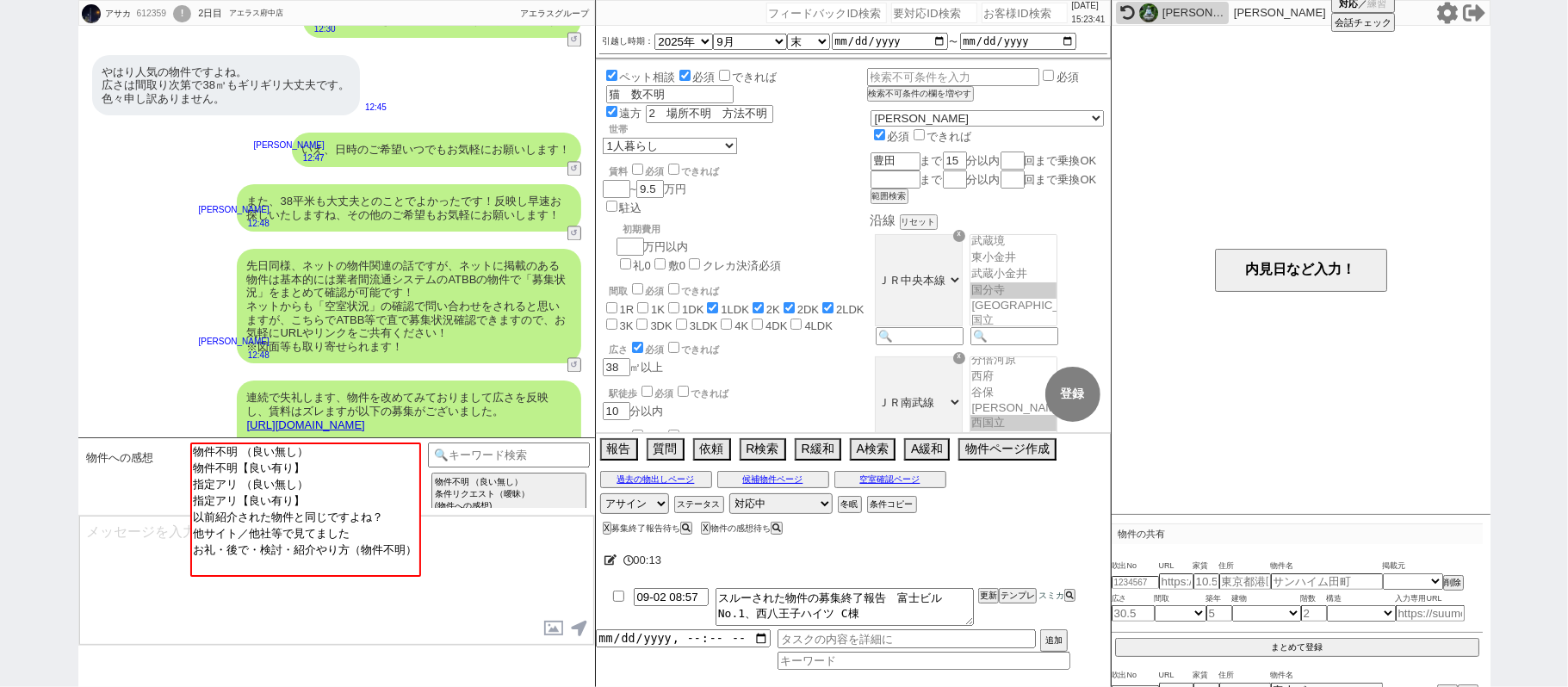
scroll to position [2570, 0]
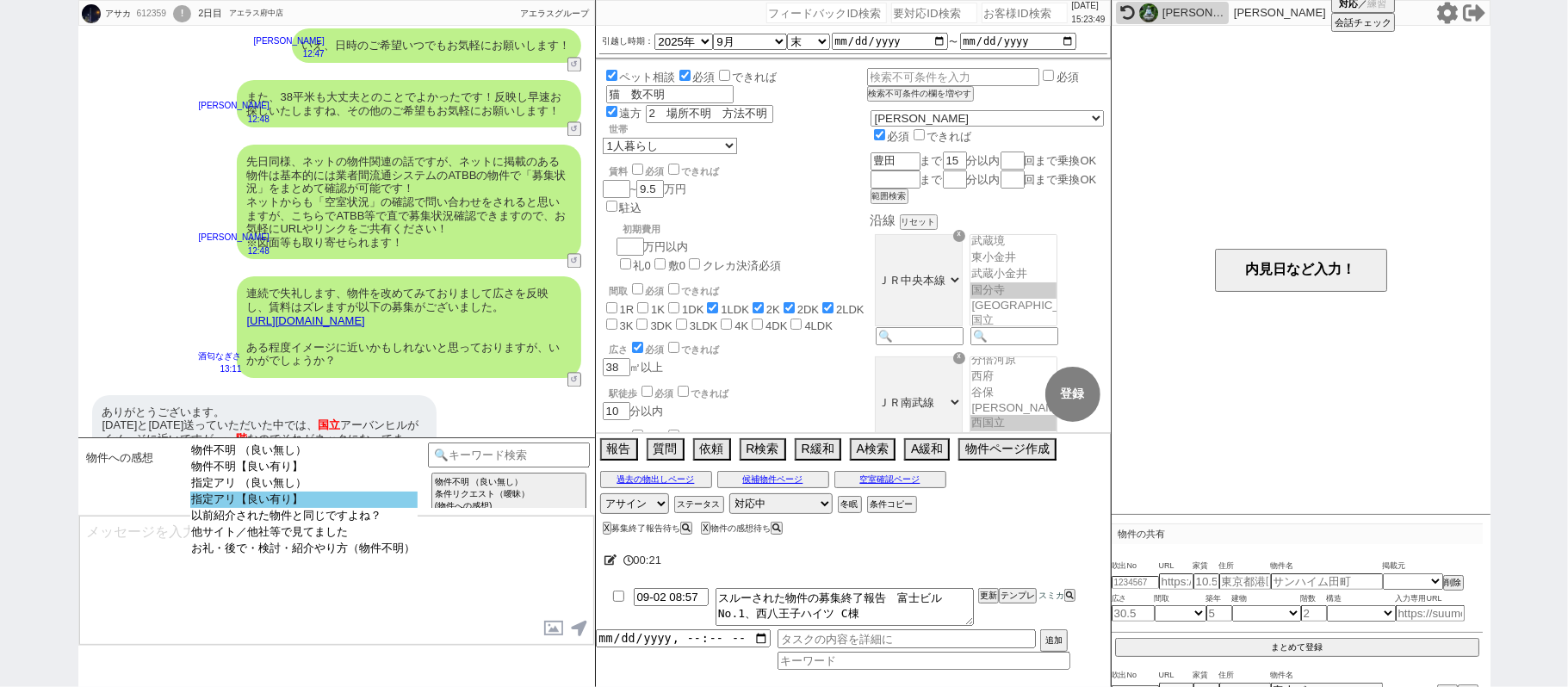
click at [343, 508] on option "指定アリ【良い有り】" at bounding box center [304, 499] width 227 height 17
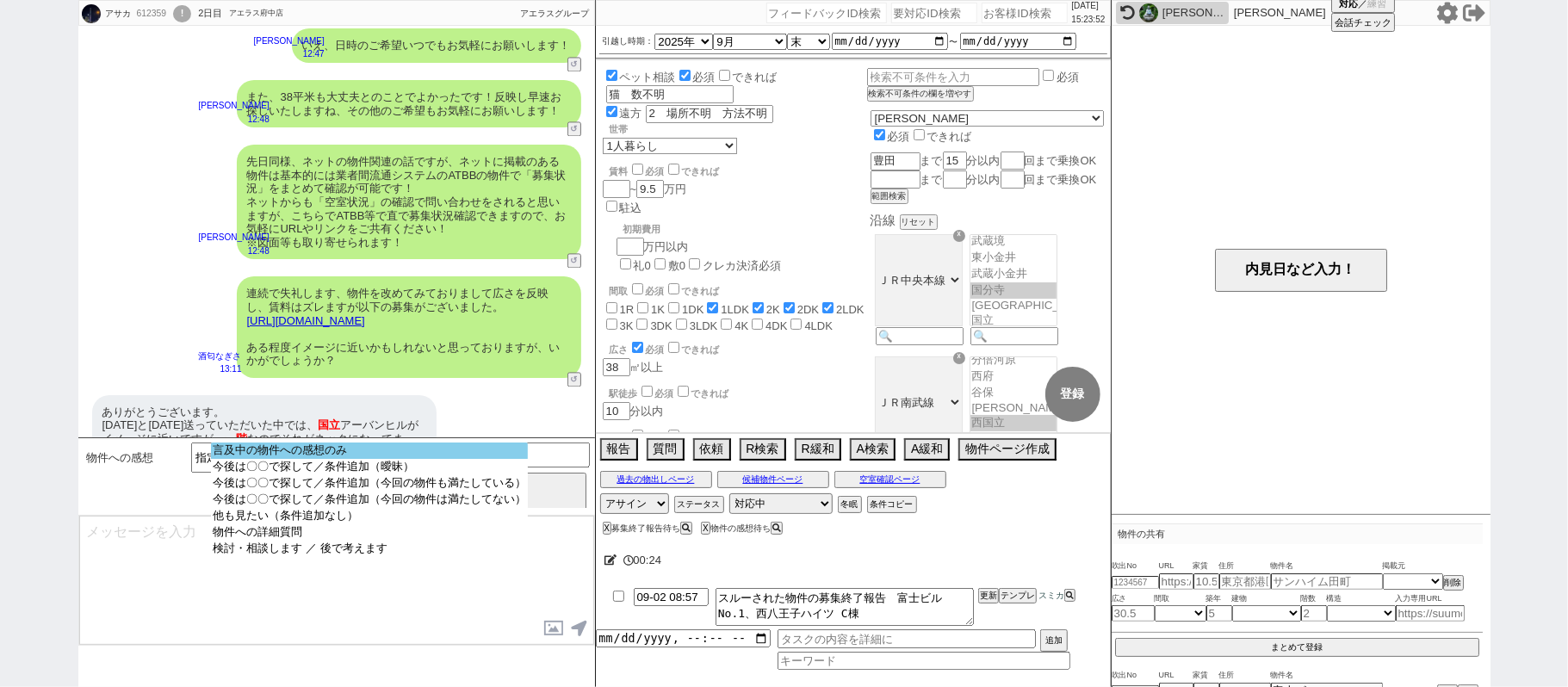
click at [422, 458] on option "言及中の物件への感想のみ" at bounding box center [370, 450] width 317 height 17
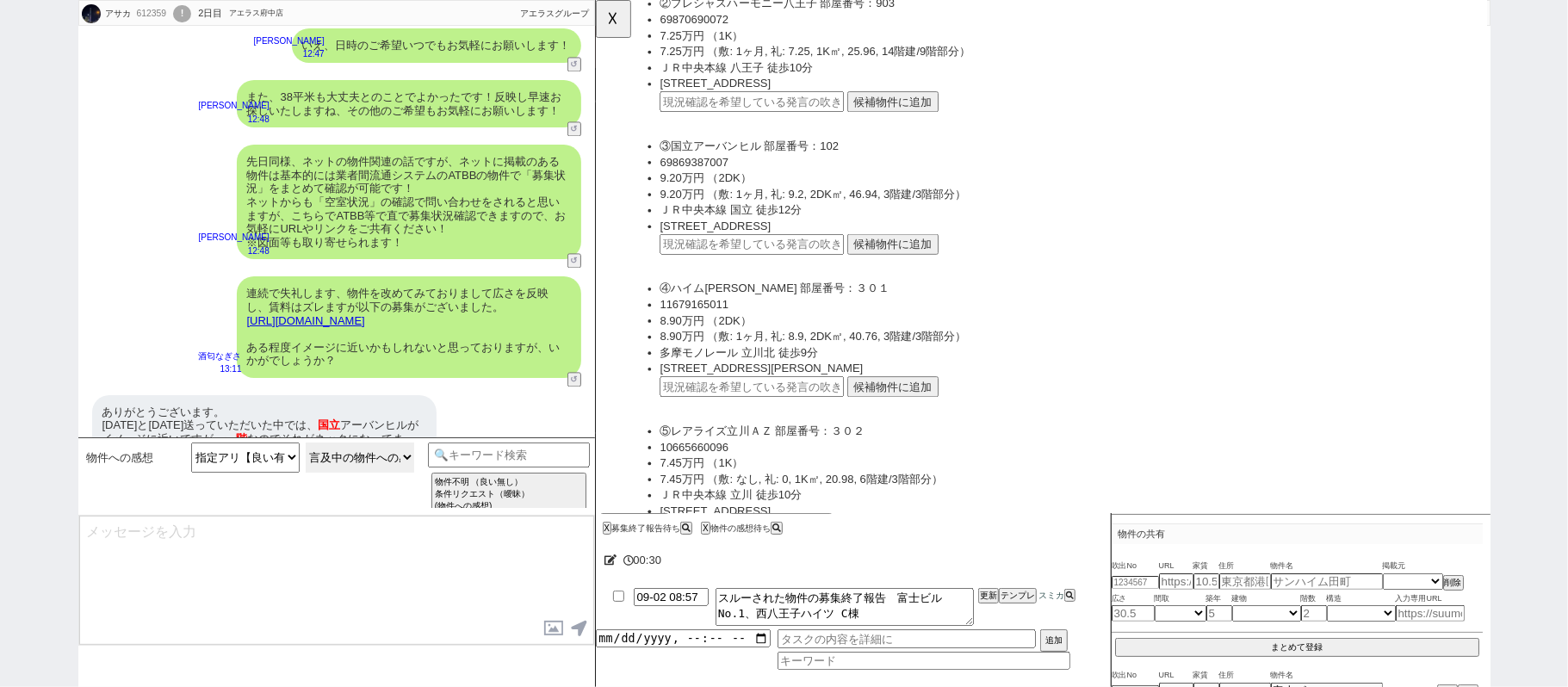
scroll to position [1033, 0]
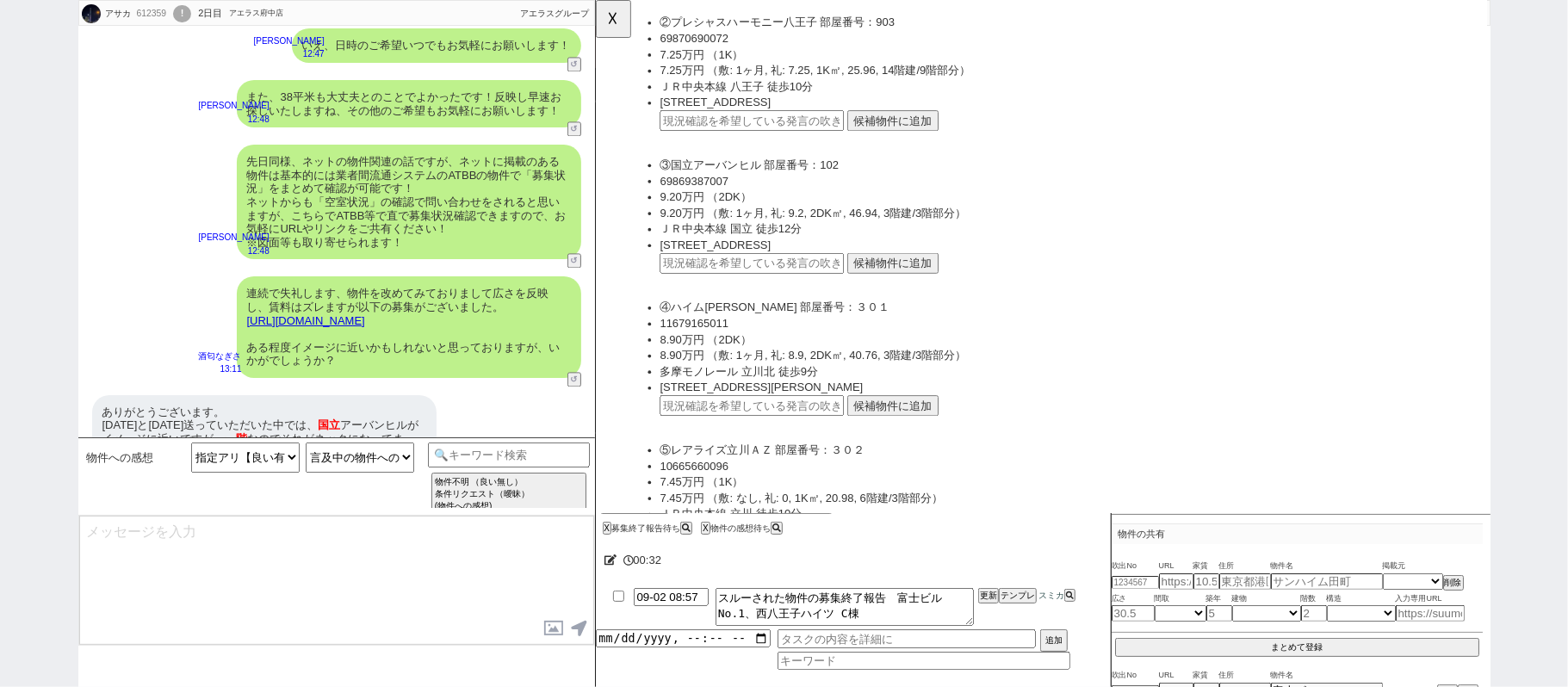
click at [908, 281] on button "候補物件に追加" at bounding box center [914, 283] width 98 height 23
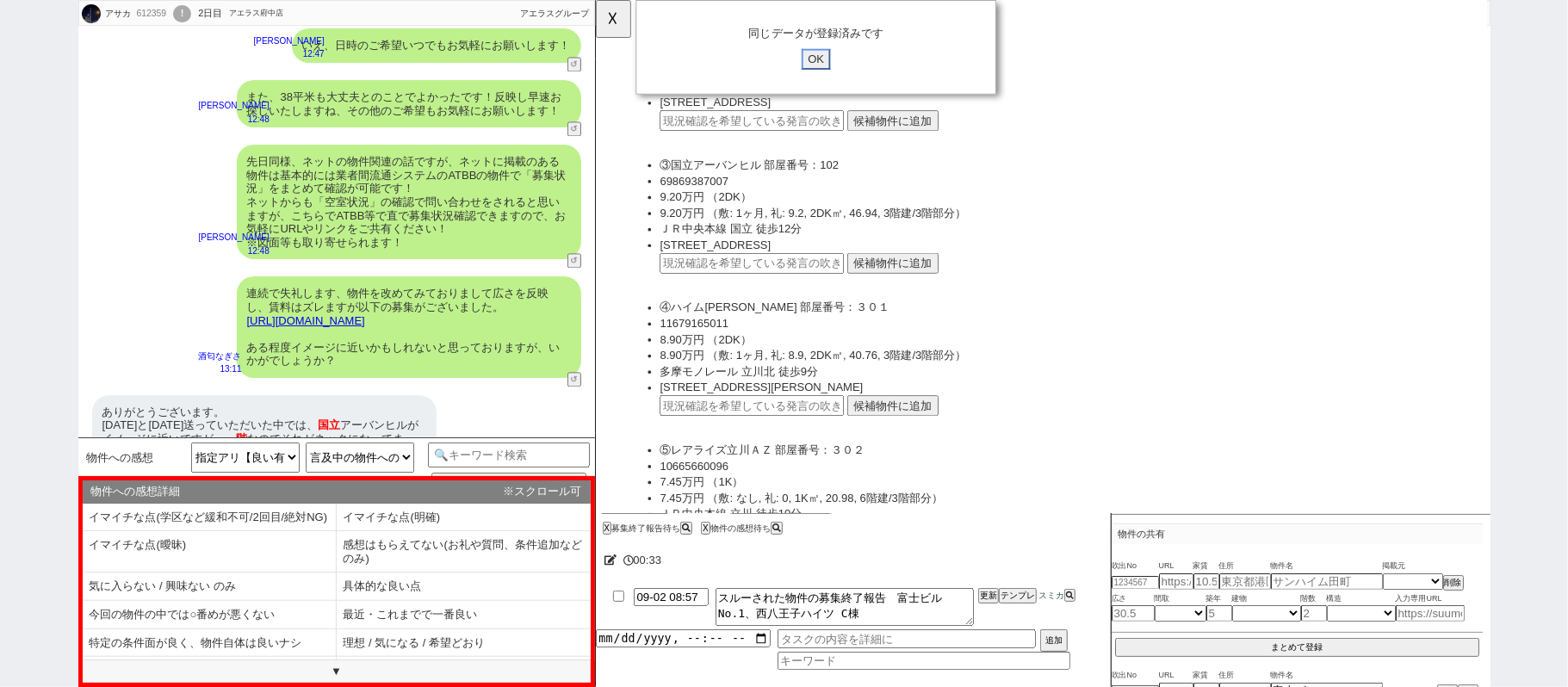
click at [829, 67] on input "OK" at bounding box center [831, 63] width 31 height 23
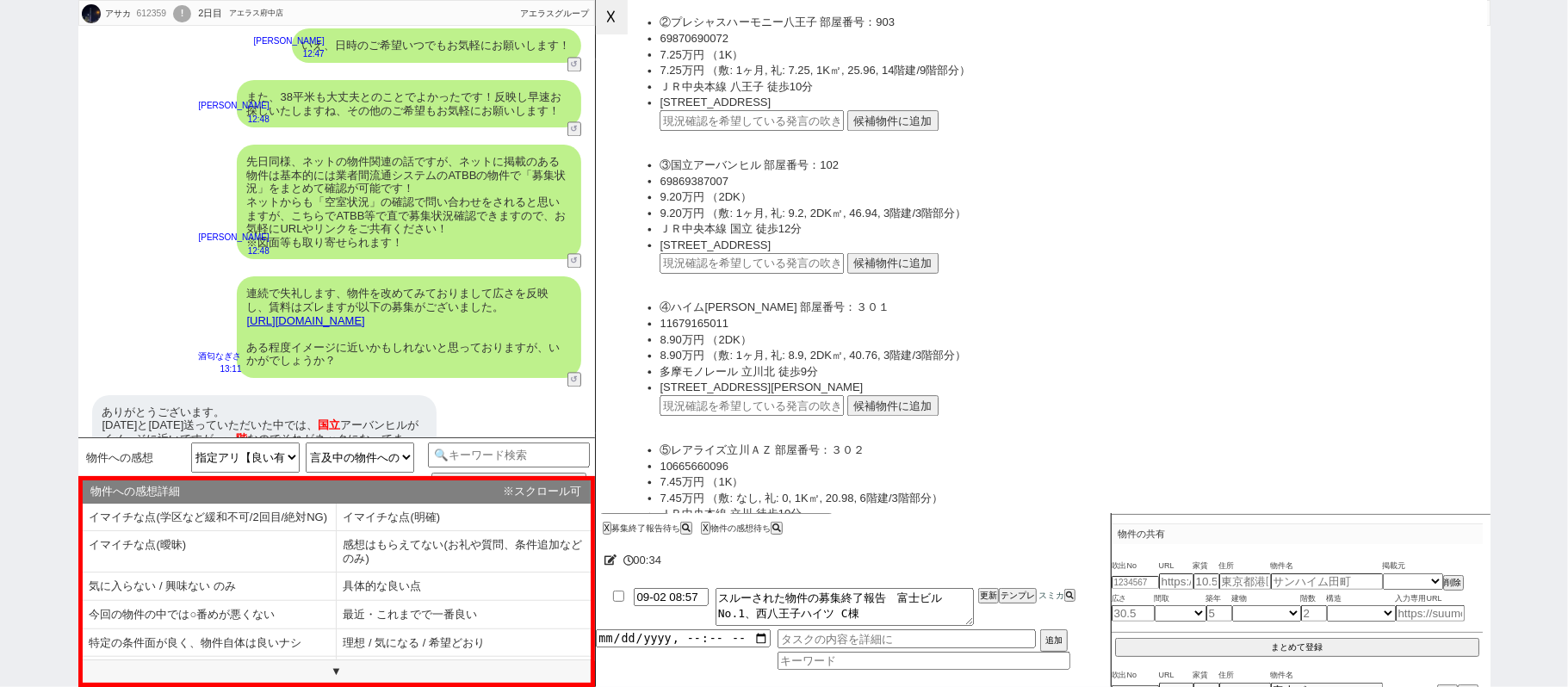
click at [608, 17] on button "☓" at bounding box center [611, 17] width 32 height 35
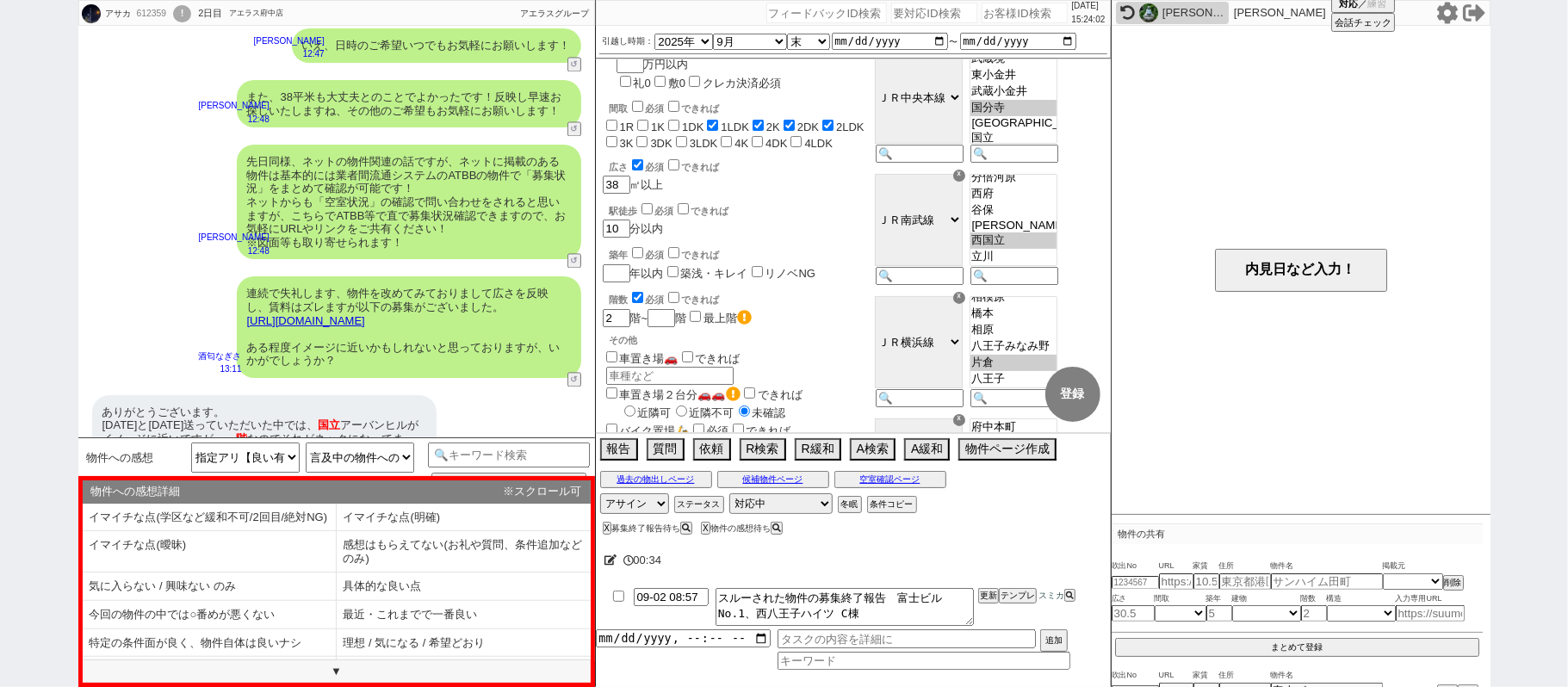
scroll to position [344, 0]
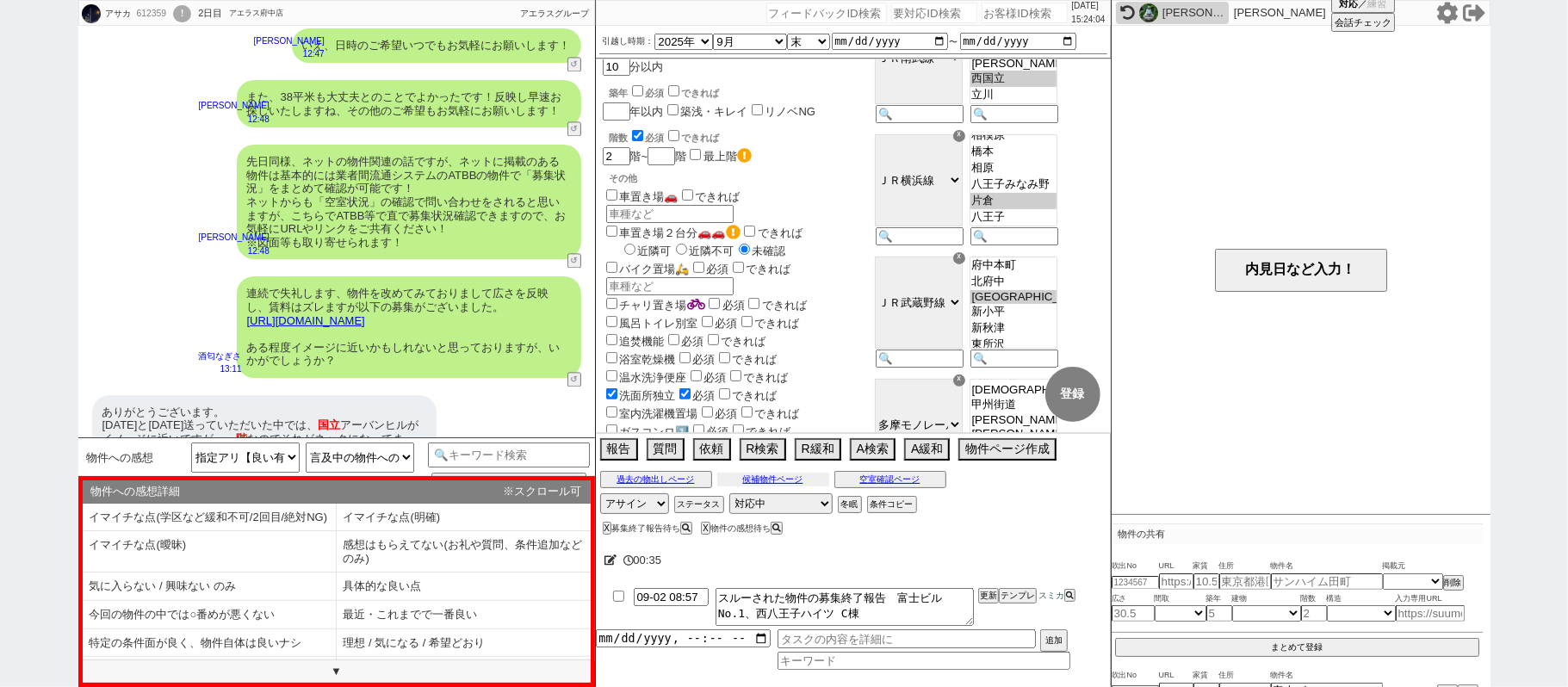
click at [752, 480] on button "候補物件ページ" at bounding box center [773, 479] width 112 height 14
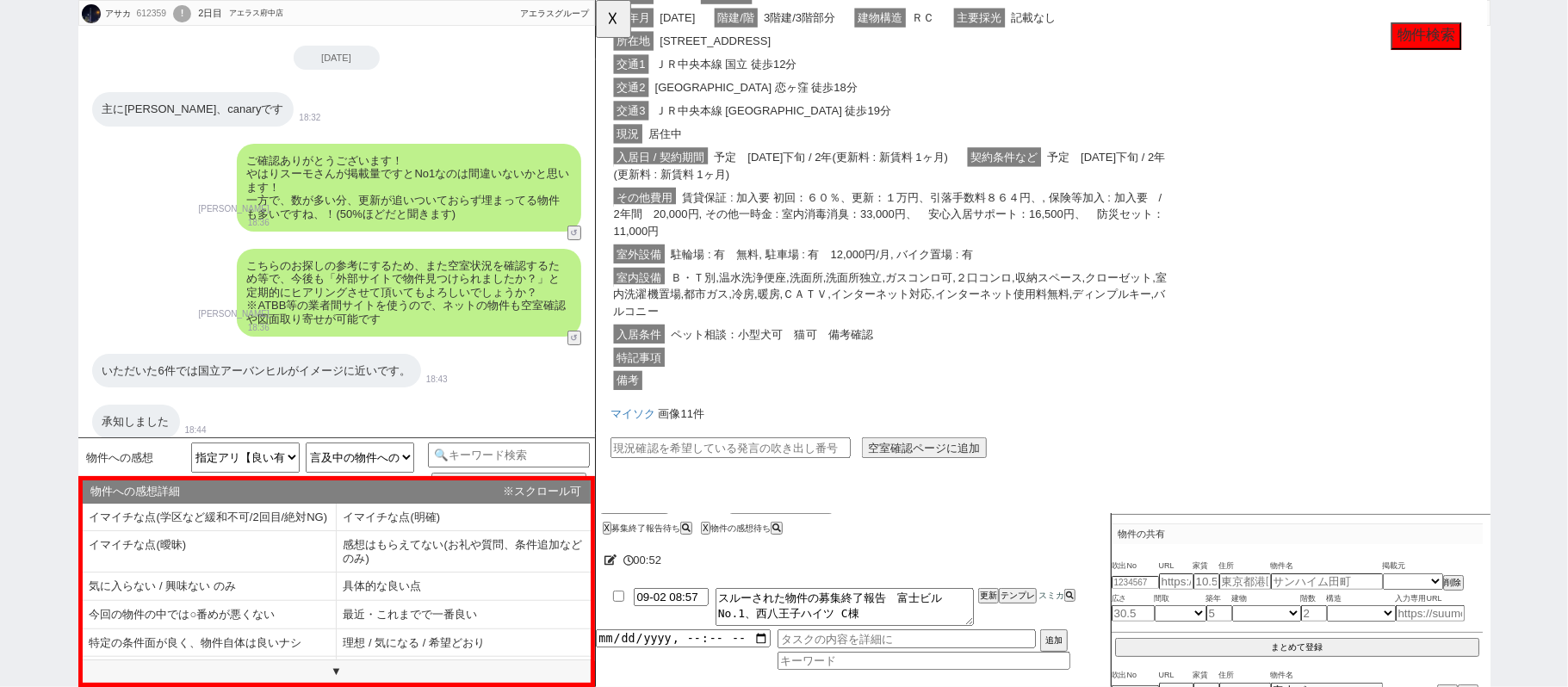
scroll to position [0, 0]
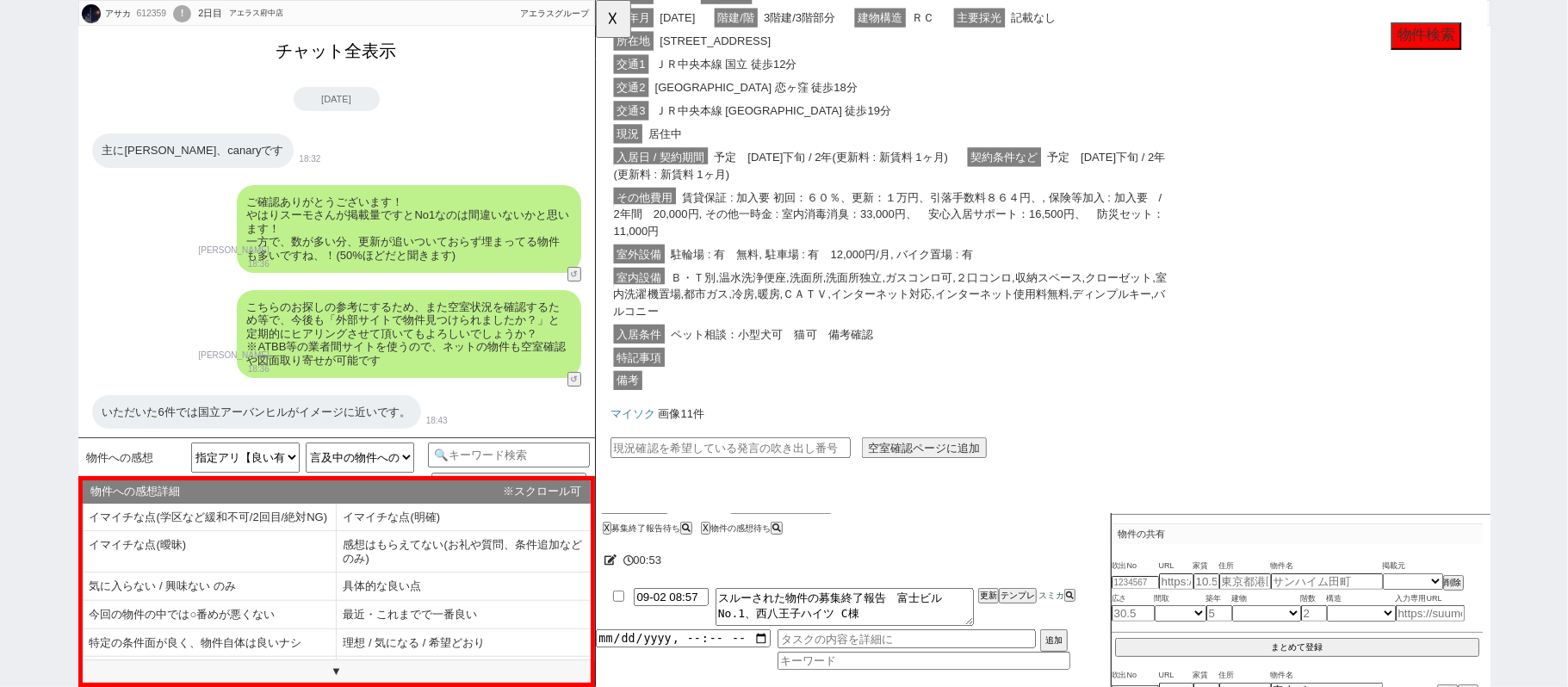
drag, startPoint x: 349, startPoint y: 59, endPoint x: 389, endPoint y: 150, distance: 99.4
click at [349, 58] on button "チャット全表示" at bounding box center [337, 51] width 134 height 30
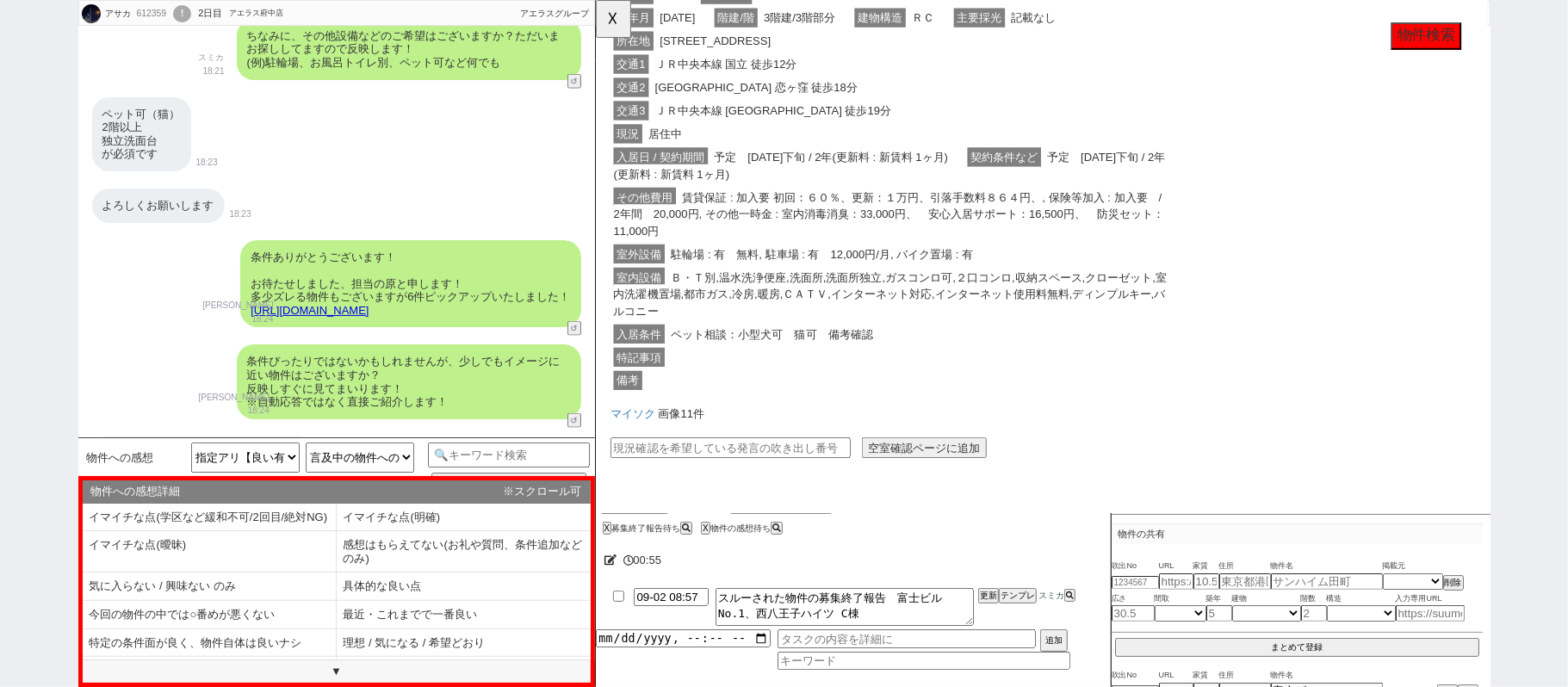
click at [369, 306] on link "https://tools.sumika.live/pages/20iztu3" at bounding box center [310, 310] width 118 height 13
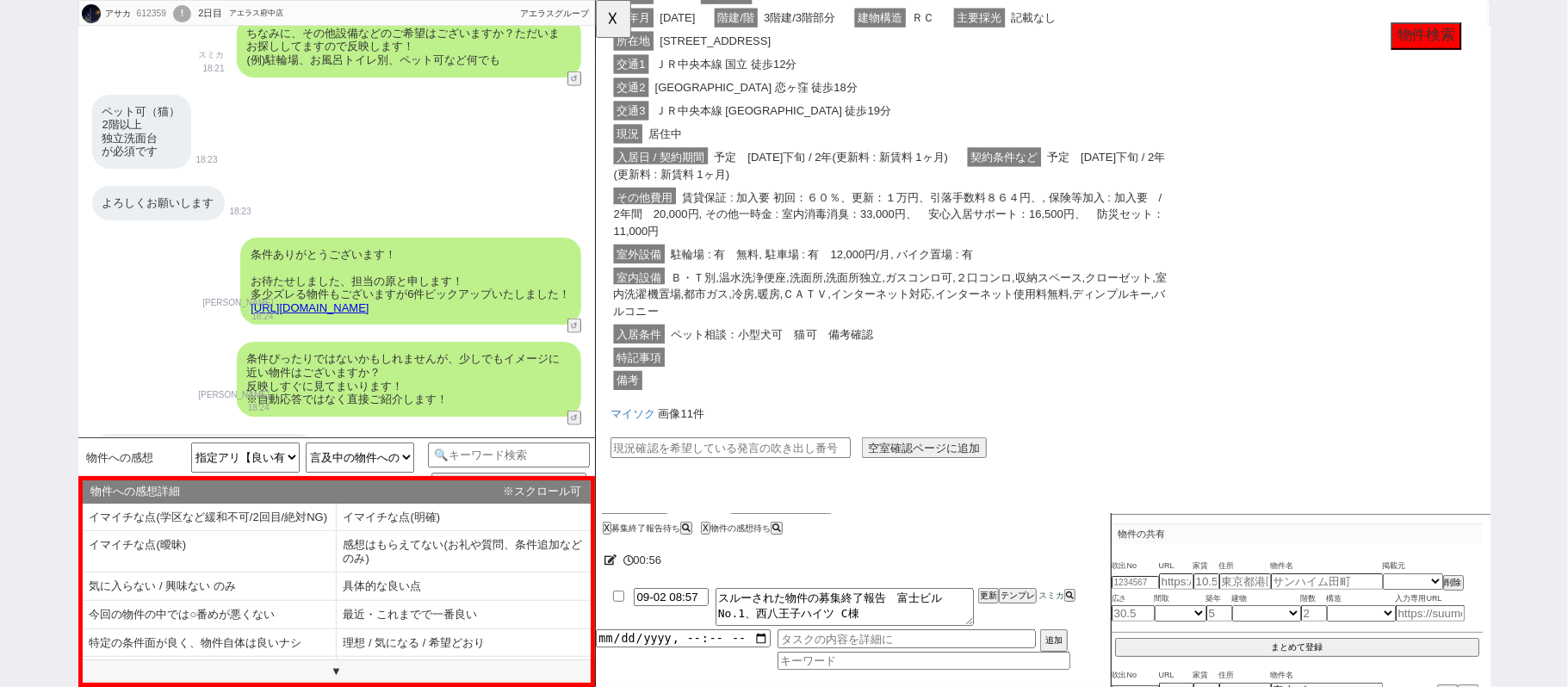
scroll to position [1709, 0]
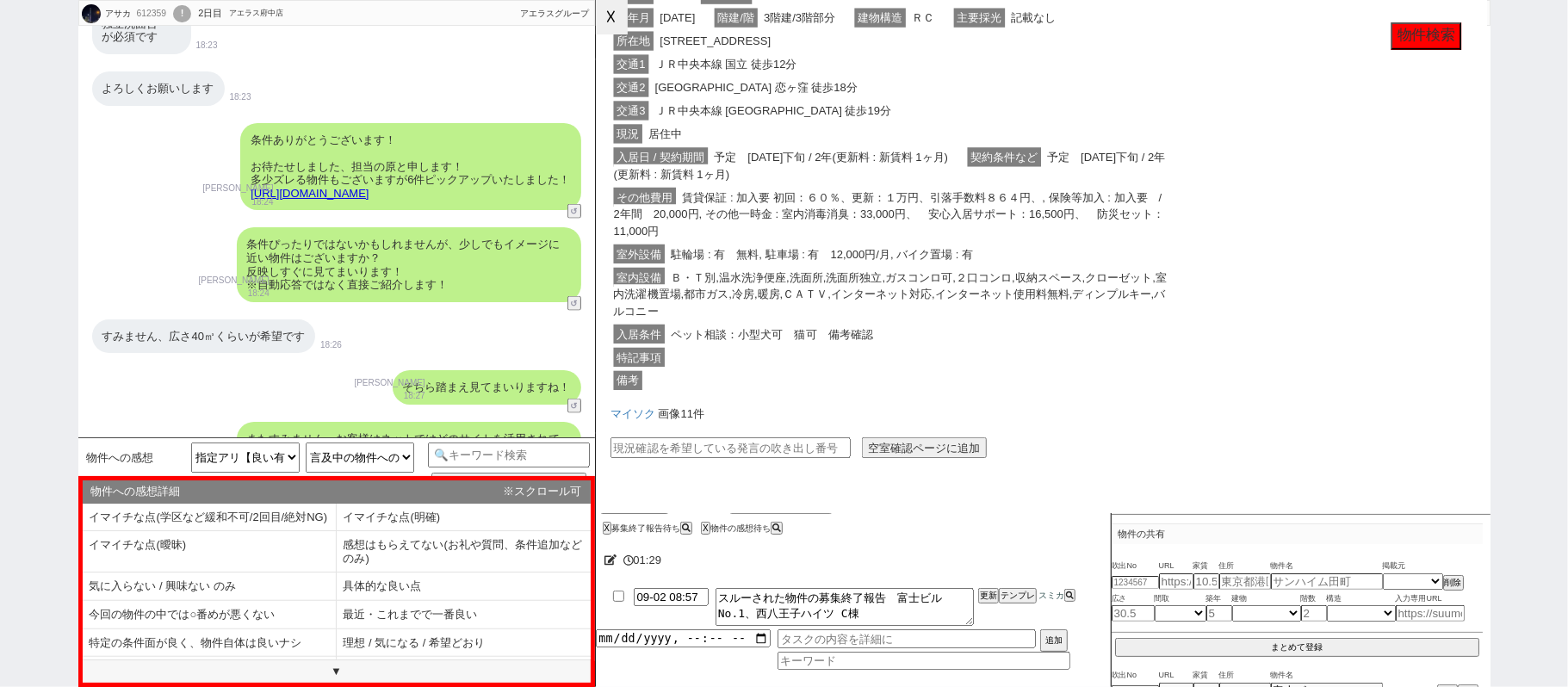
click at [614, 25] on button "☓" at bounding box center [611, 17] width 32 height 35
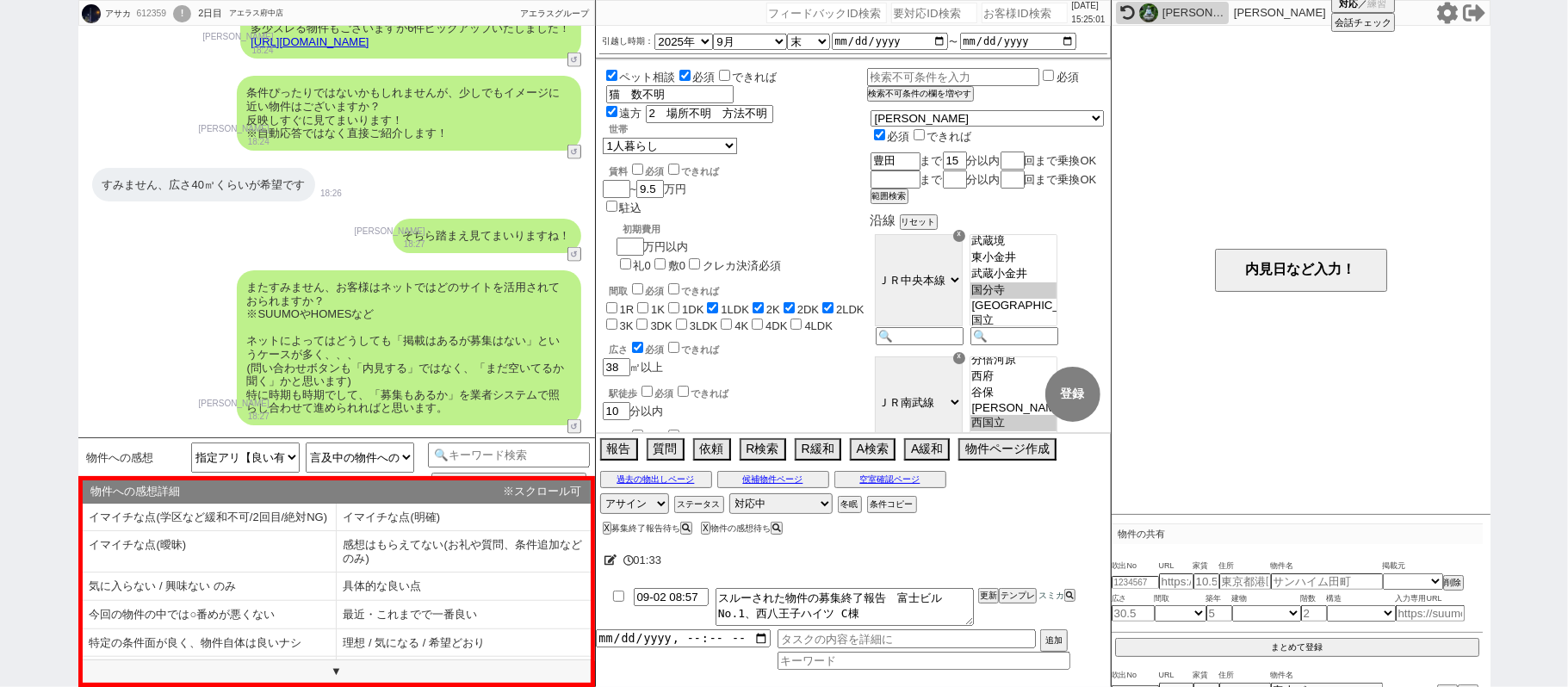
scroll to position [1824, 0]
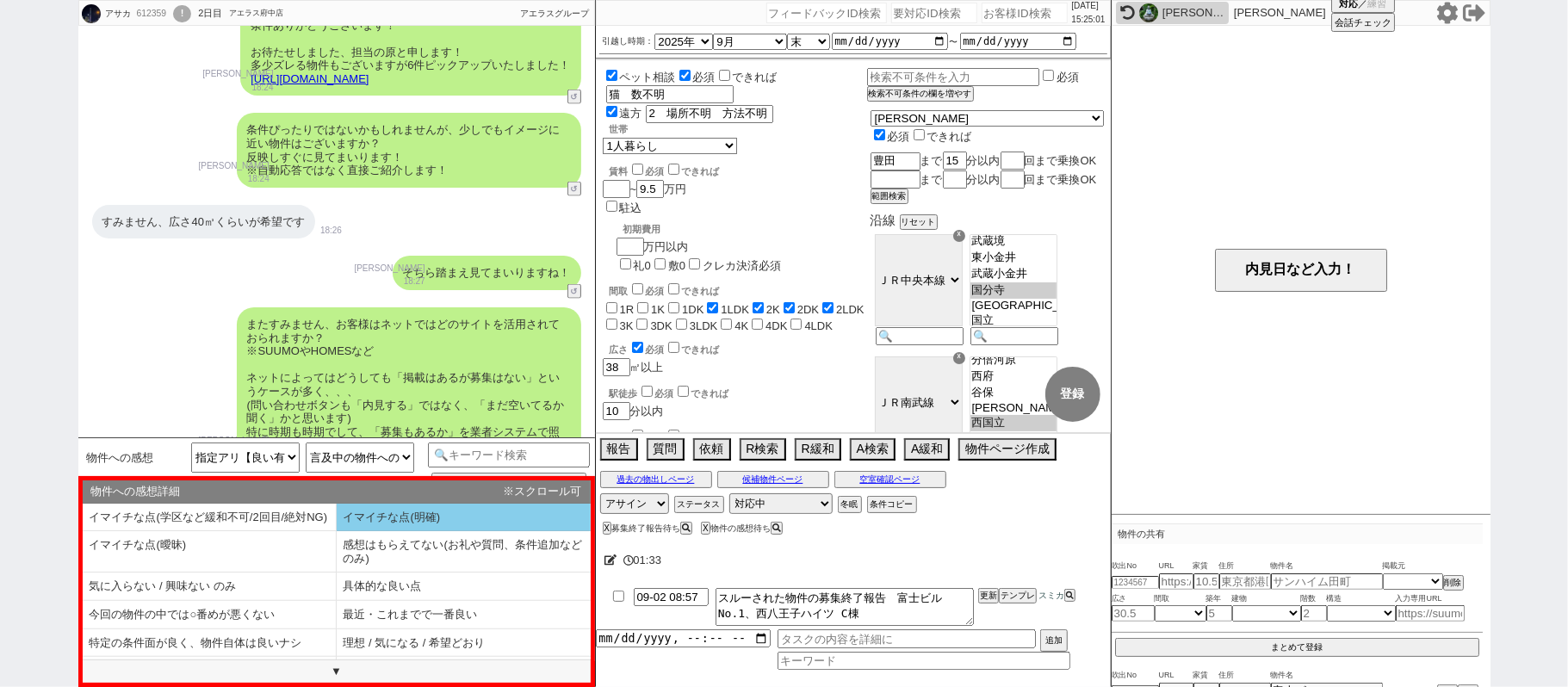
click at [380, 531] on li "イマイチな点(明確)" at bounding box center [464, 517] width 254 height 29
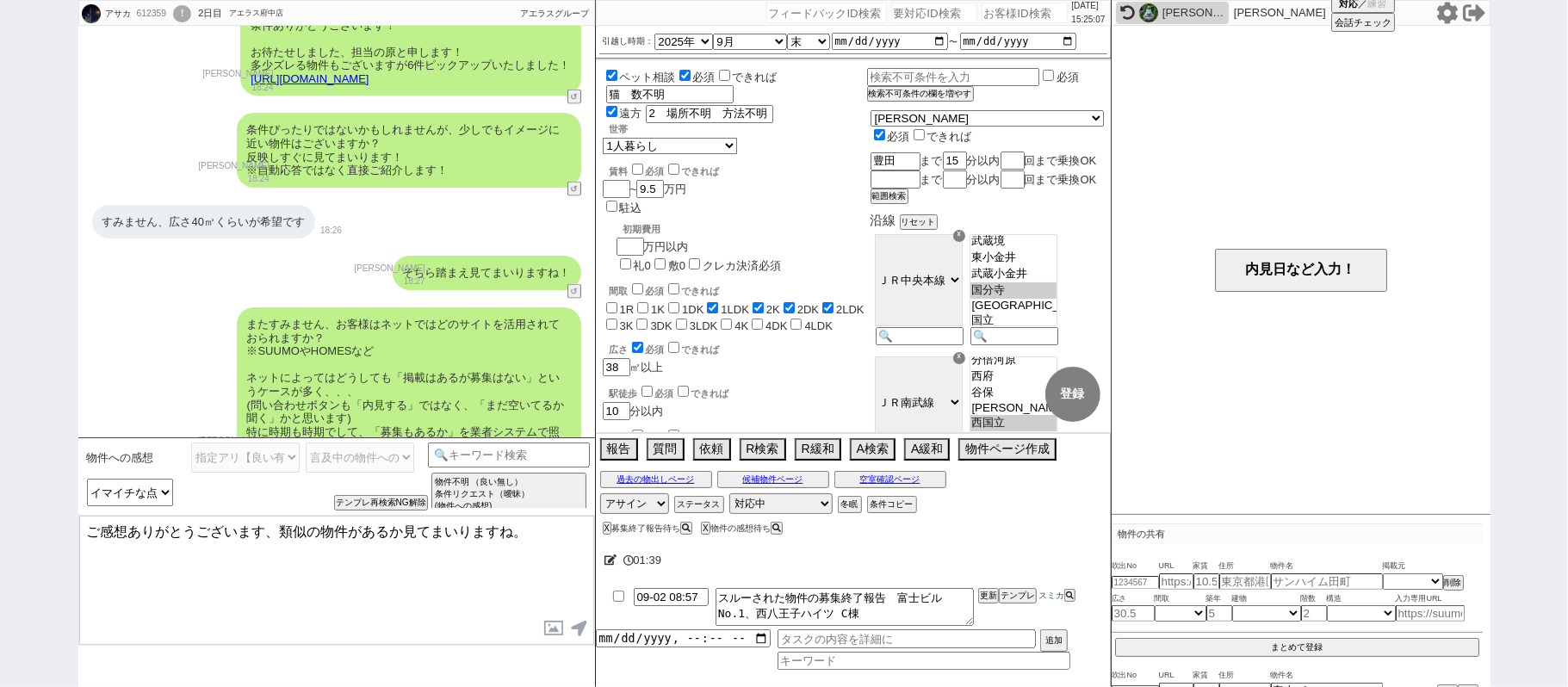
scroll to position [1594, 0]
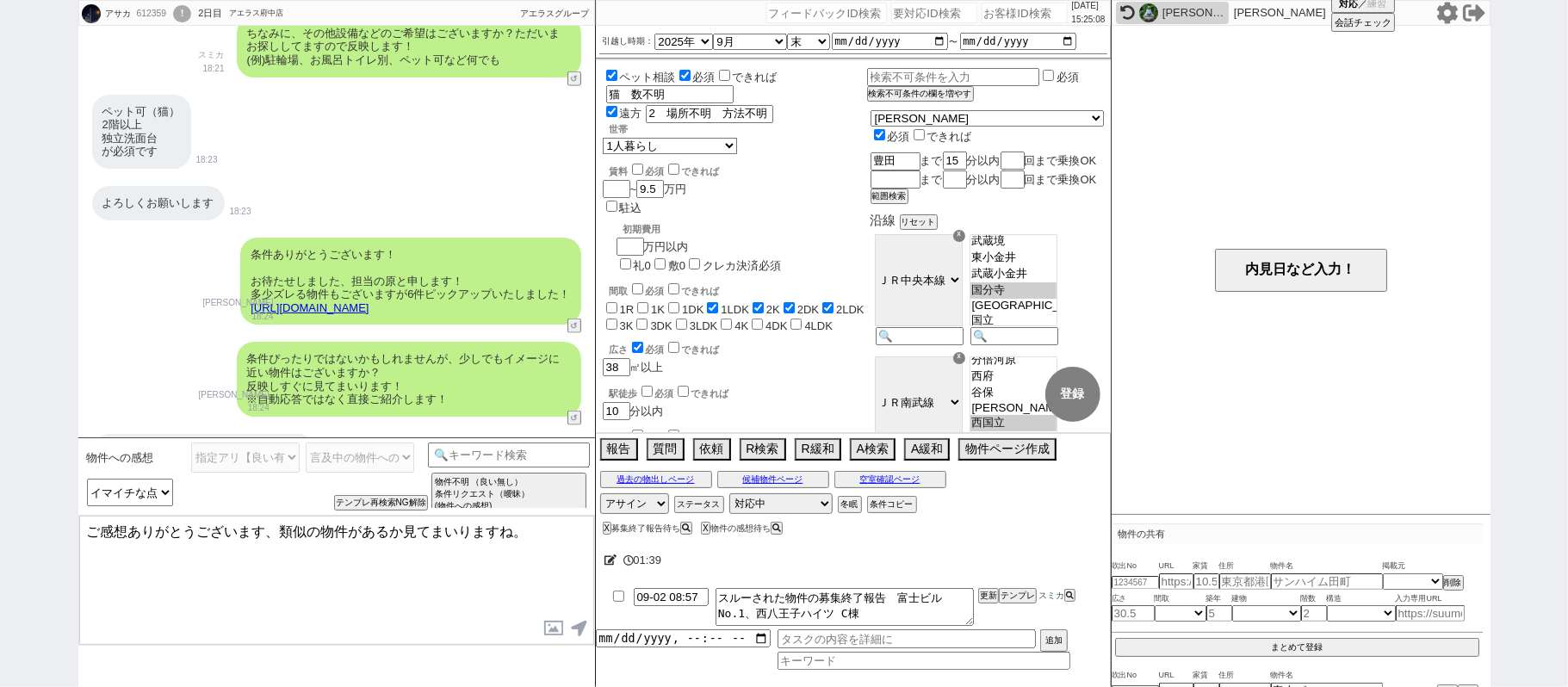
click at [369, 304] on link "https://tools.sumika.live/pages/20iztu3" at bounding box center [310, 307] width 118 height 13
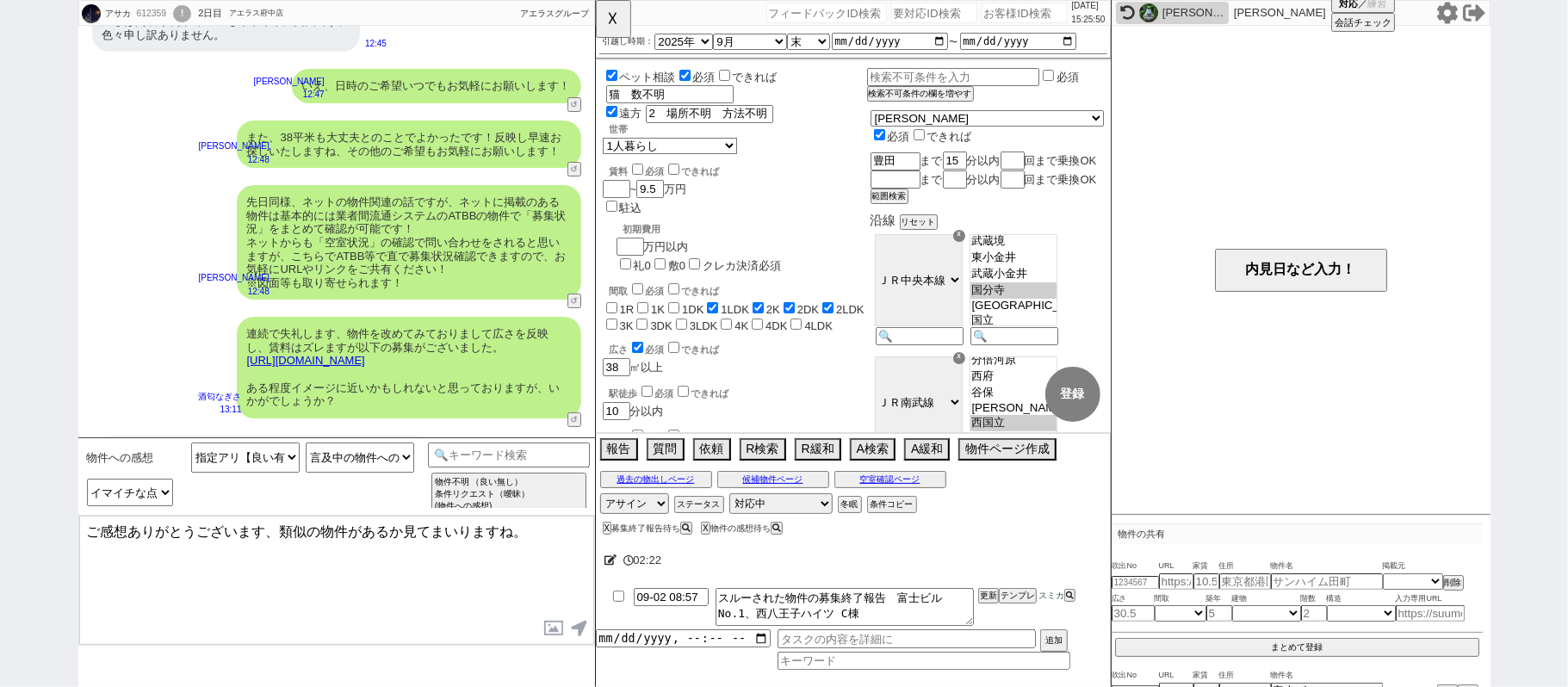
scroll to position [4735, 0]
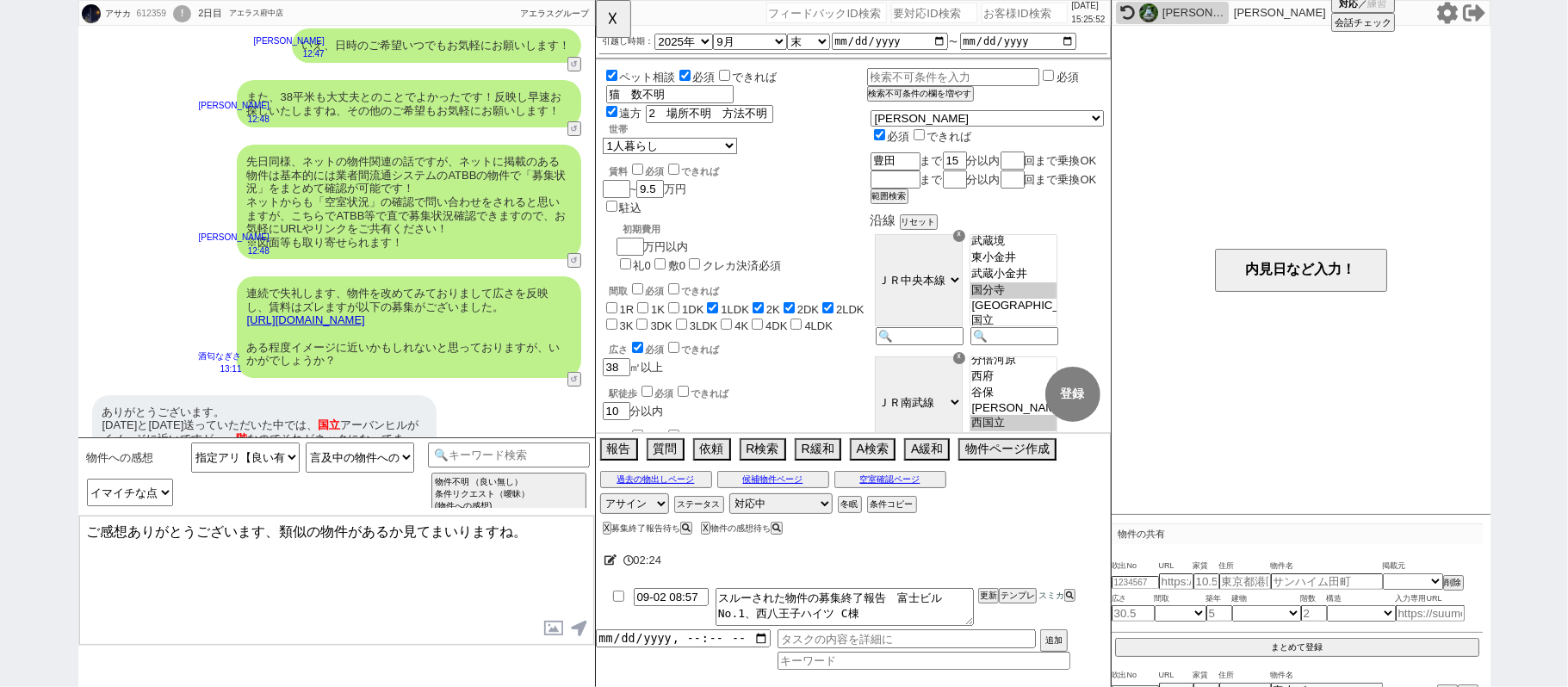
click at [274, 531] on textarea "ご感想ありがとうございます、類似の物件があるか見てまいりますね。" at bounding box center [337, 580] width 515 height 129
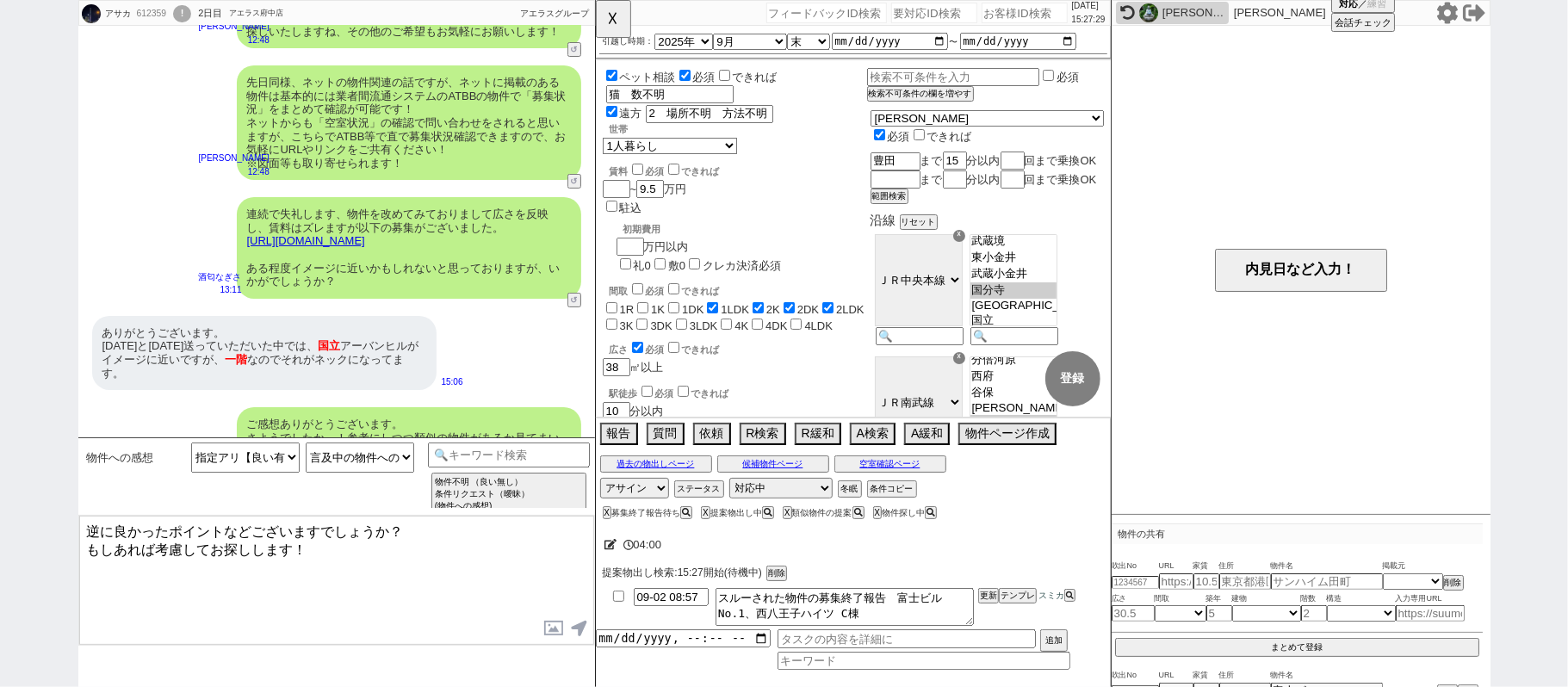
click at [90, 527] on textarea "逆に良かったポイントなどございますでしょうか？ もしあれば考慮してお探しします！" at bounding box center [337, 580] width 515 height 129
paste textarea "国立アーバンヒル"
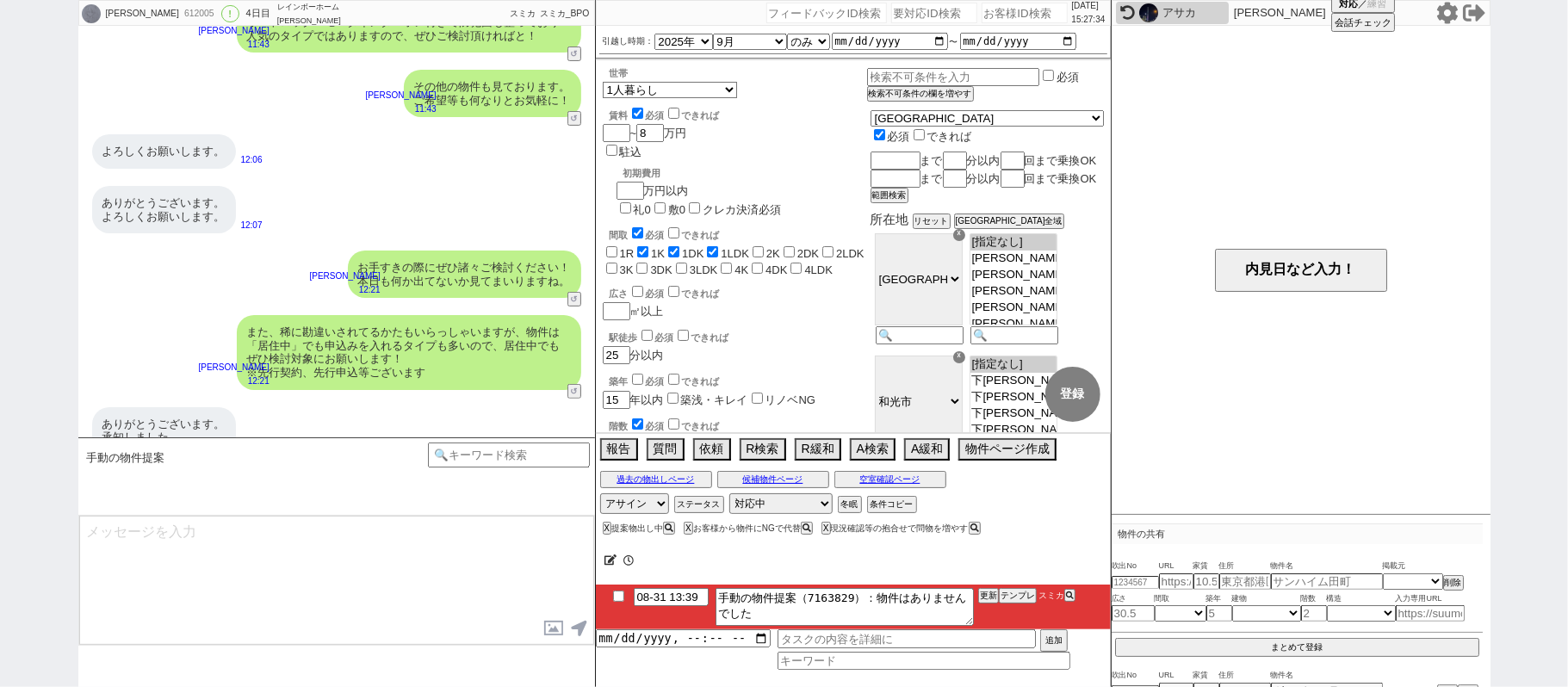
scroll to position [126, 0]
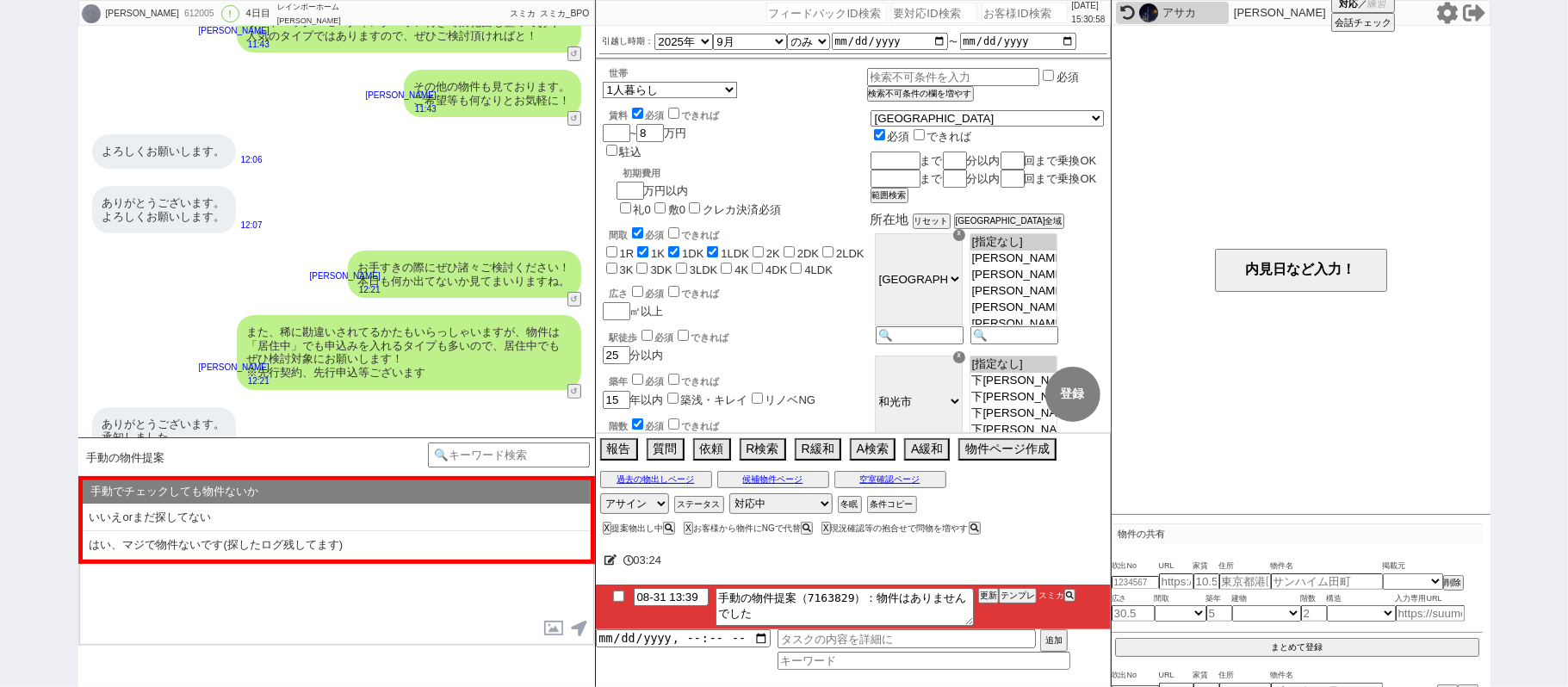
click at [0, 317] on div "鈴木 大介 612005 ! 0 4日目 レインボーホーム 和光市店 冬眠中 自社客 スミカ スミカ_BPO チャット全表示 2025-08-28 新しくフォ…" at bounding box center [784, 344] width 1568 height 687
click at [0, 338] on div "鈴木 大介 612005 ! 0 4日目 レインボーホーム 和光市店 冬眠中 自社客 スミカ スミカ_BPO チャット全表示 2025-08-28 新しくフォ…" at bounding box center [784, 344] width 1568 height 687
click at [1007, 10] on input "number" at bounding box center [1024, 13] width 86 height 21
paste input "461040"
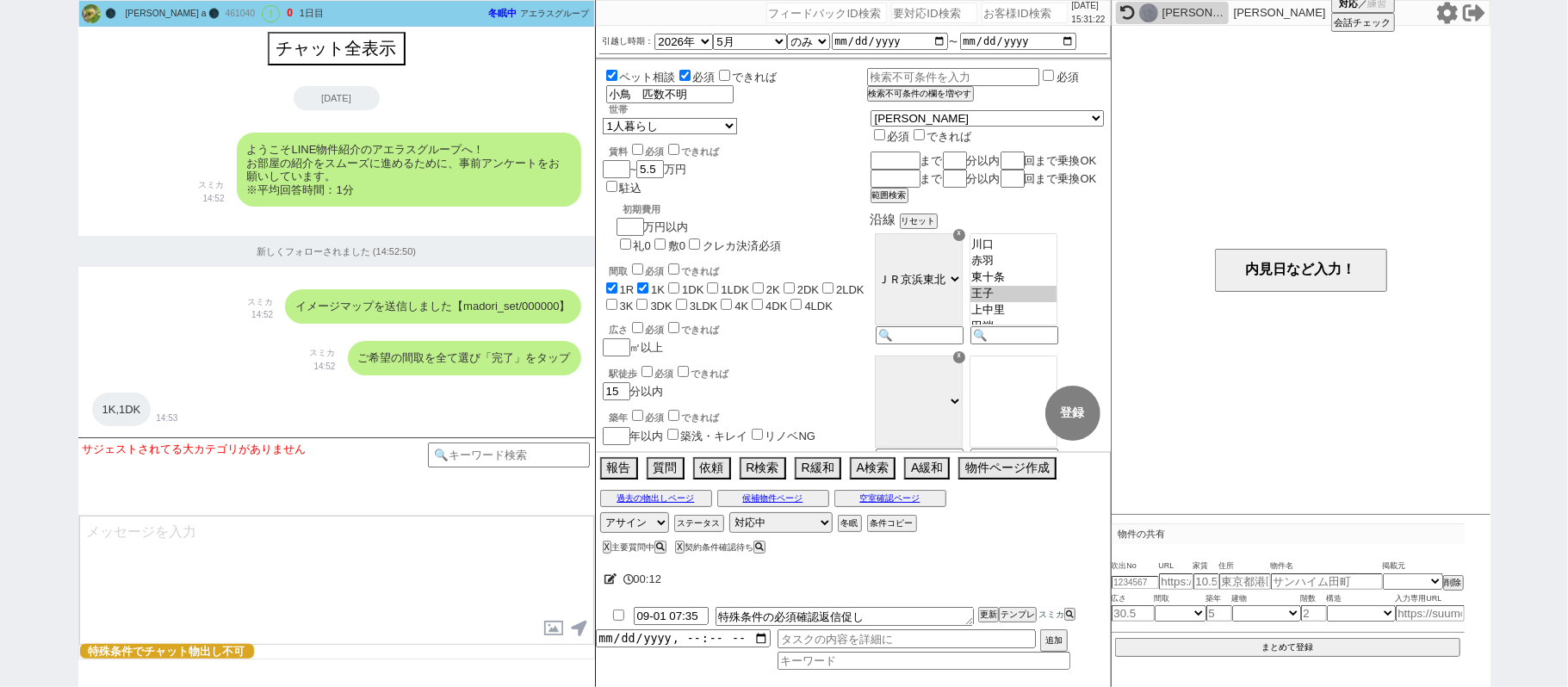
scroll to position [0, 0]
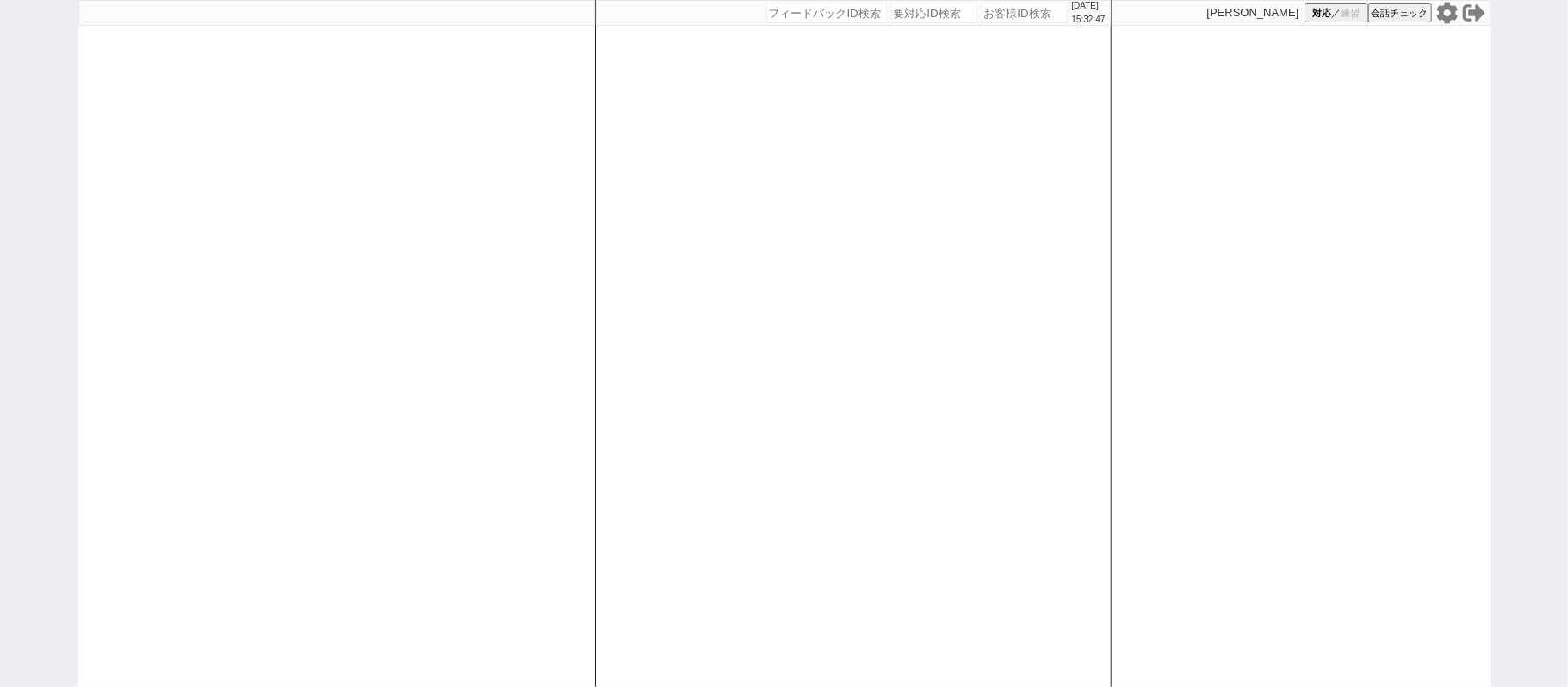
click at [0, 265] on div "[DATE] 15:32:47 候補物件を追加してしてください 紹介した物件一覧 他社物件を追加する 空室確認ページに追加・削除 紹介した物件一覧 他社物件を…" at bounding box center [784, 344] width 1568 height 687
click at [568, 346] on div at bounding box center [337, 344] width 517 height 687
select select "1"
select select "2"
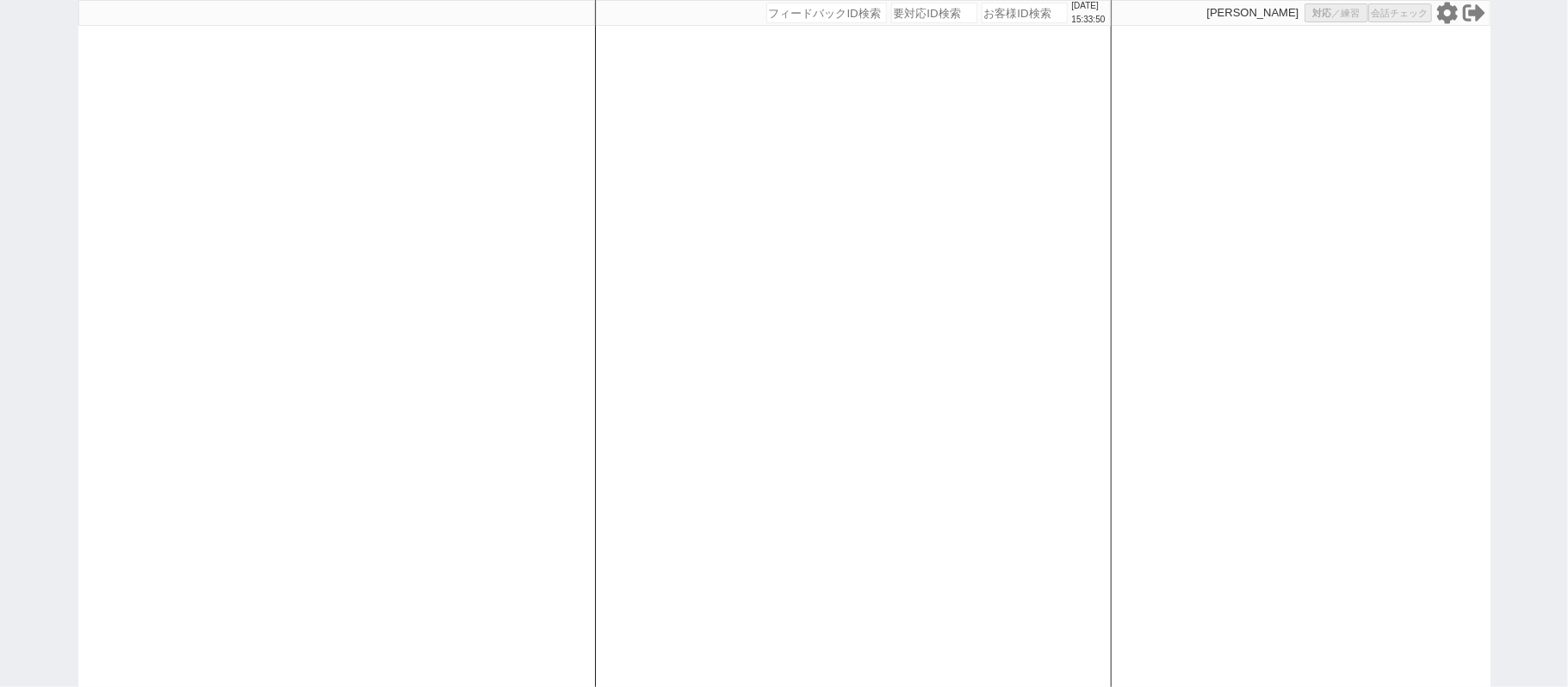
select select "5"
select select
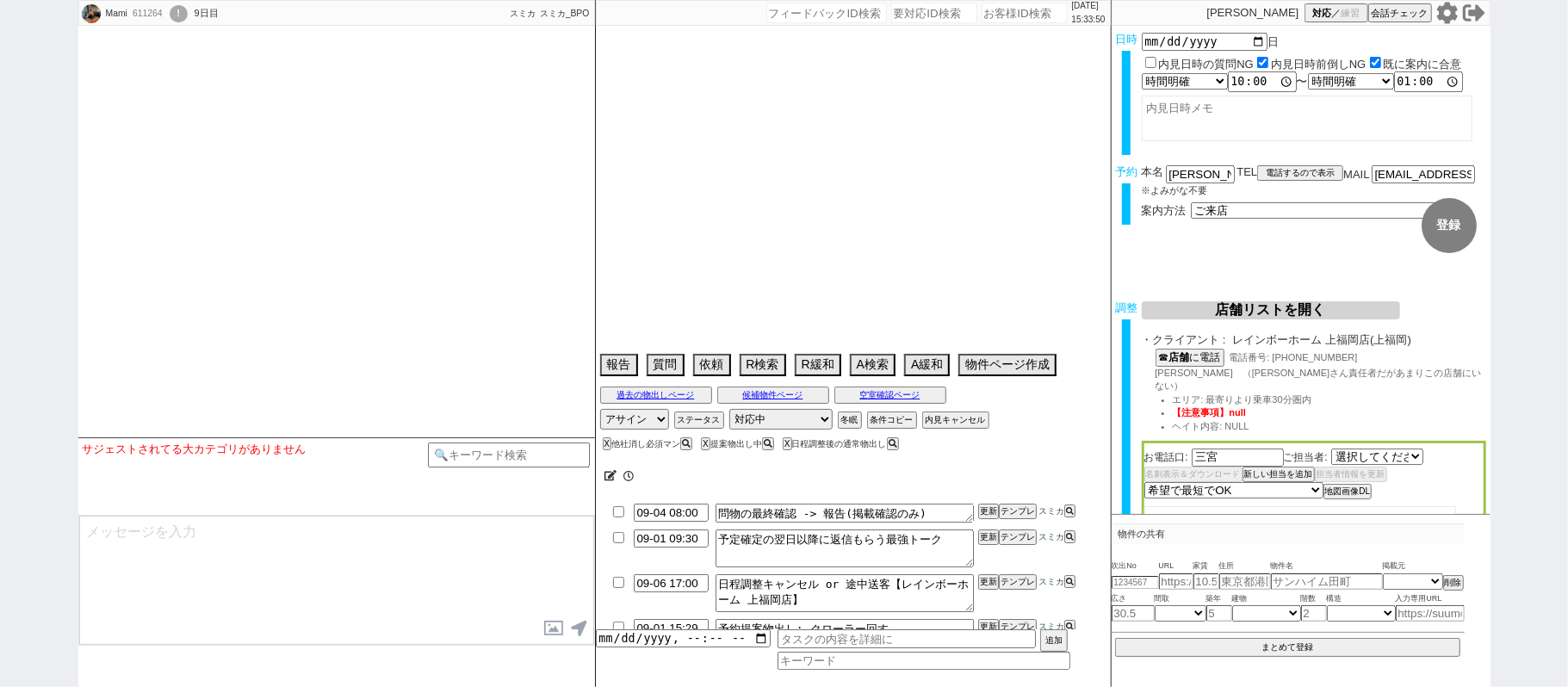
select select "2812"
type textarea "9/6午後にai賃貸でパートナーが予約をとっている(ファインビラA)"
select select
select select "2025"
select select "10"
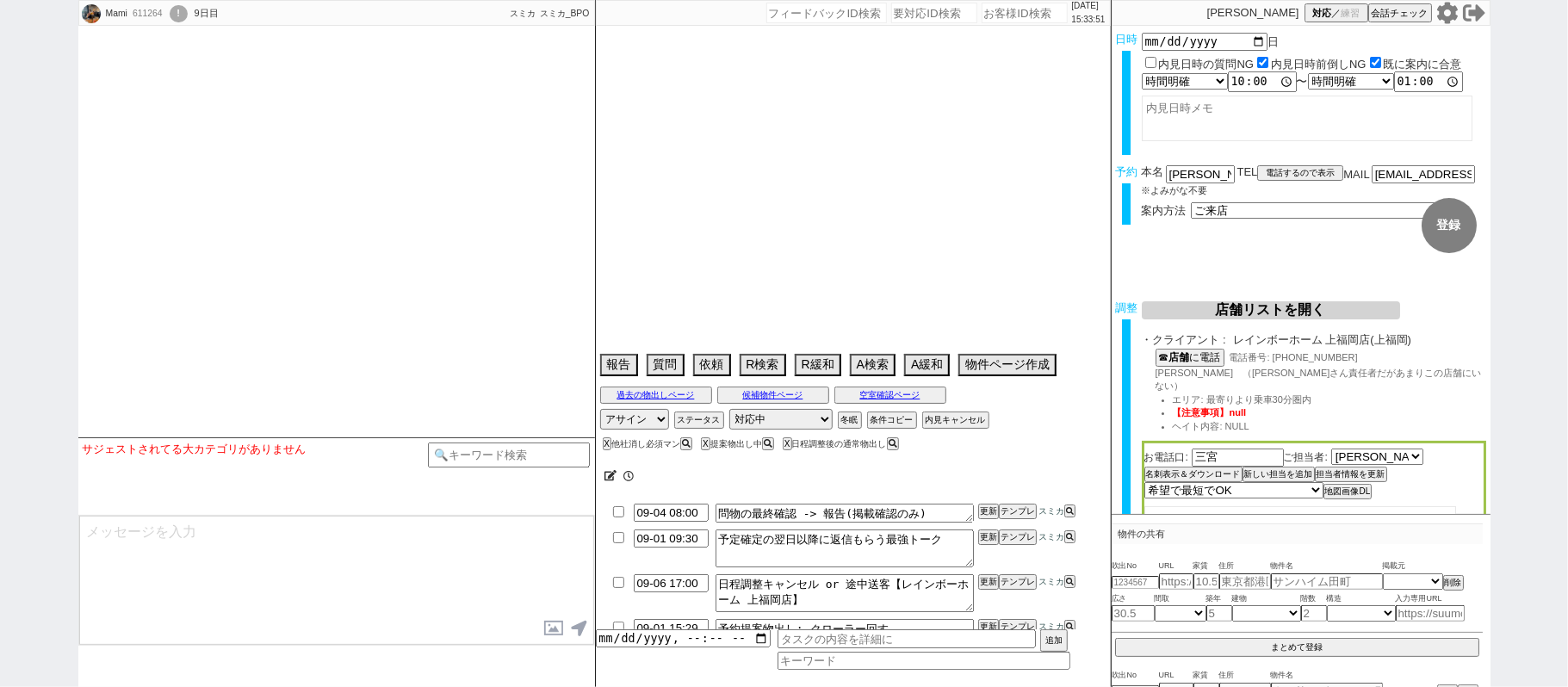
select select "1"
select select "11"
select select "35"
select select "[DATE]"
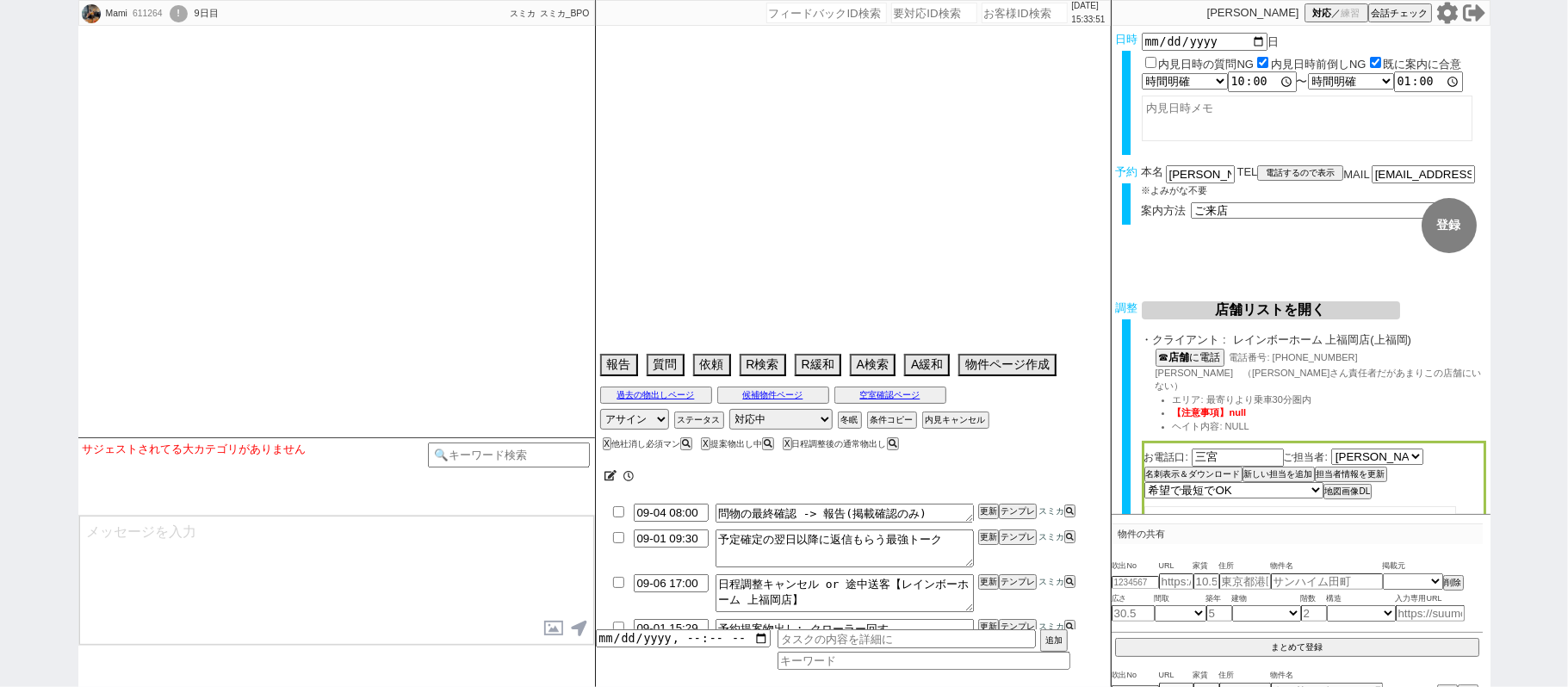
select select "121"
select select "2967"
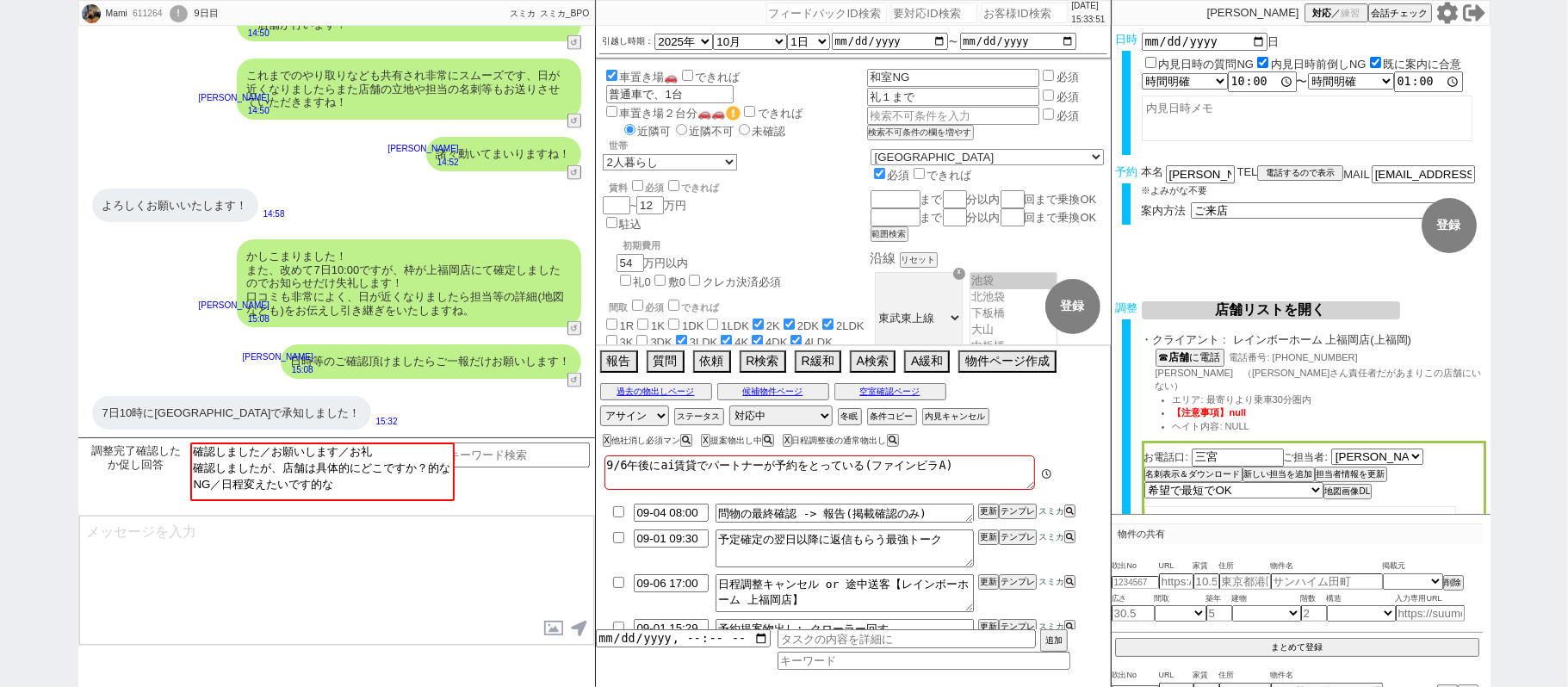
scroll to position [18, 0]
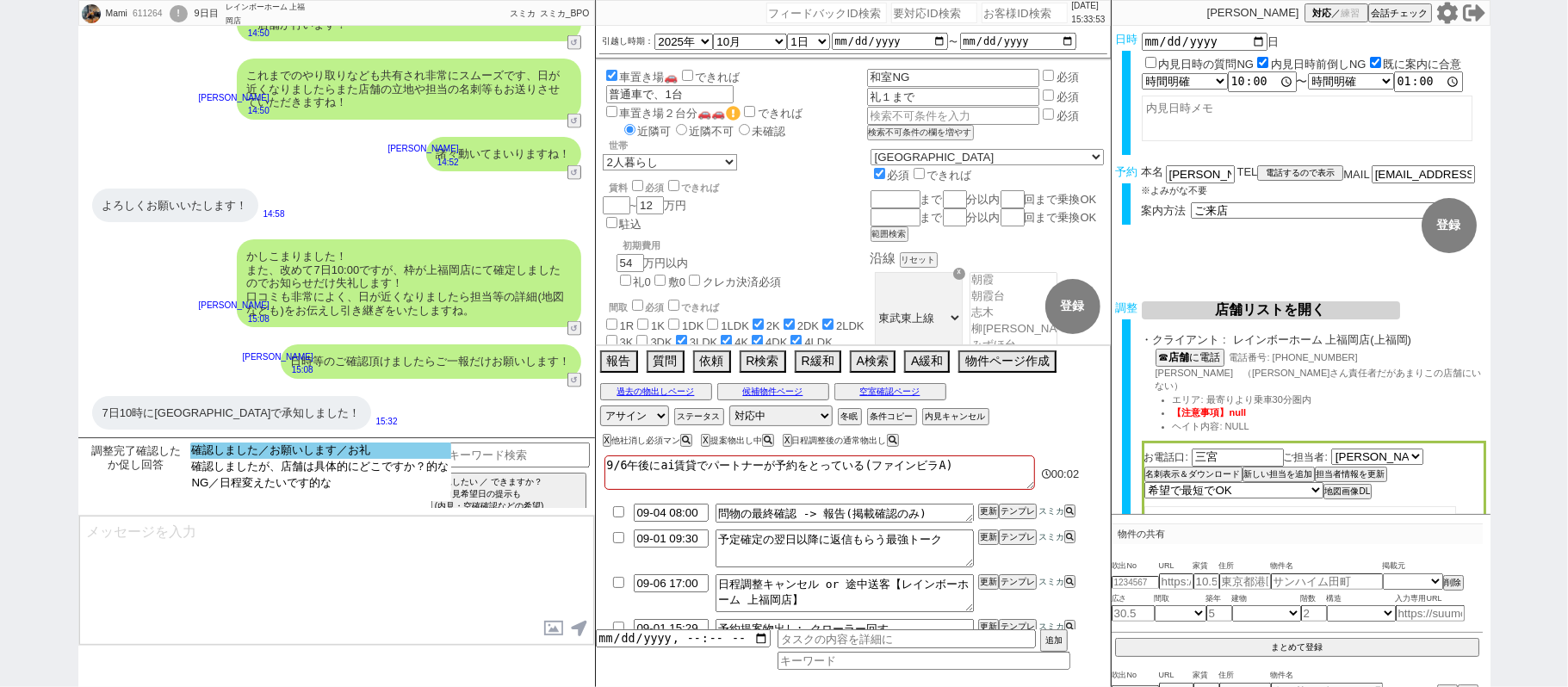
select select "確認しました／お願いします／お礼"
click at [389, 452] on option "確認しました／お願いします／お礼" at bounding box center [321, 450] width 261 height 17
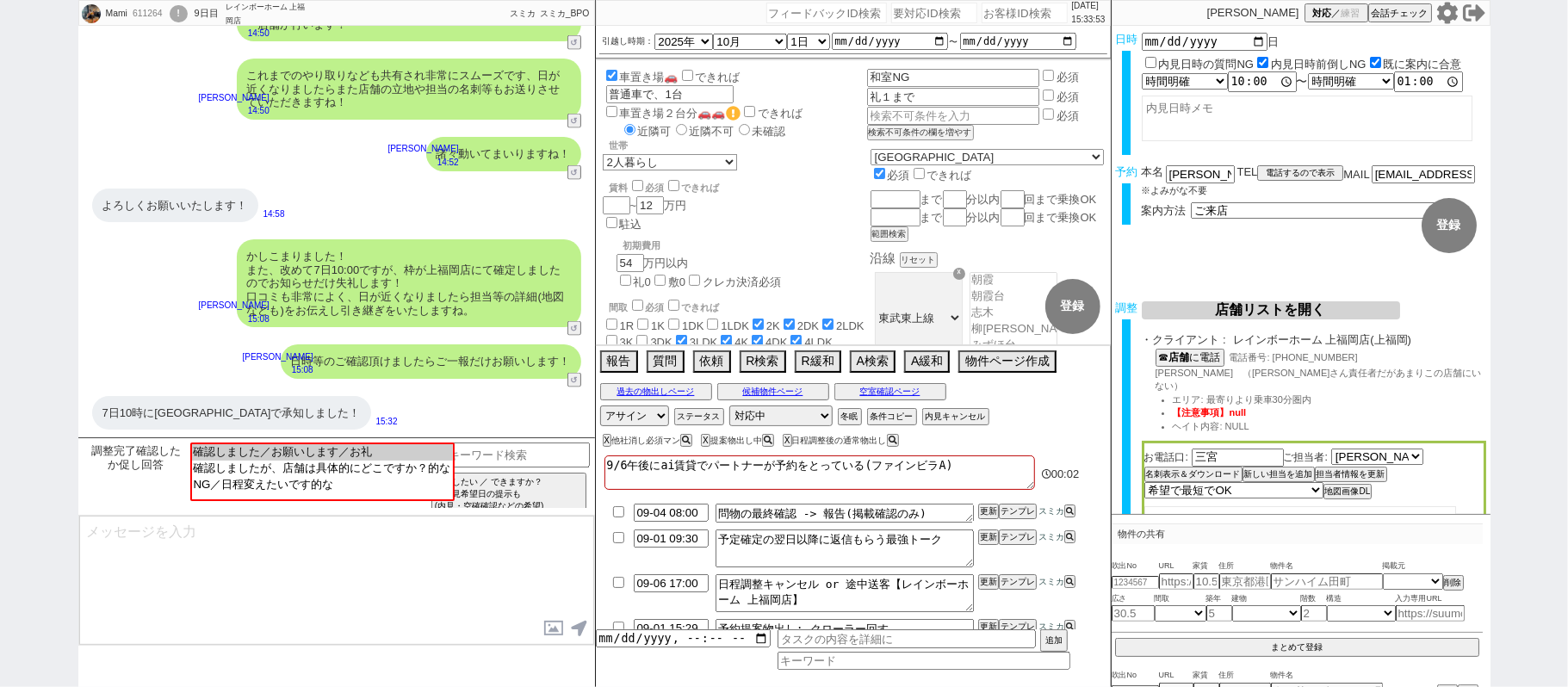
type textarea "ご確認ありがとうございます！当日までも動いてまいりますね。"
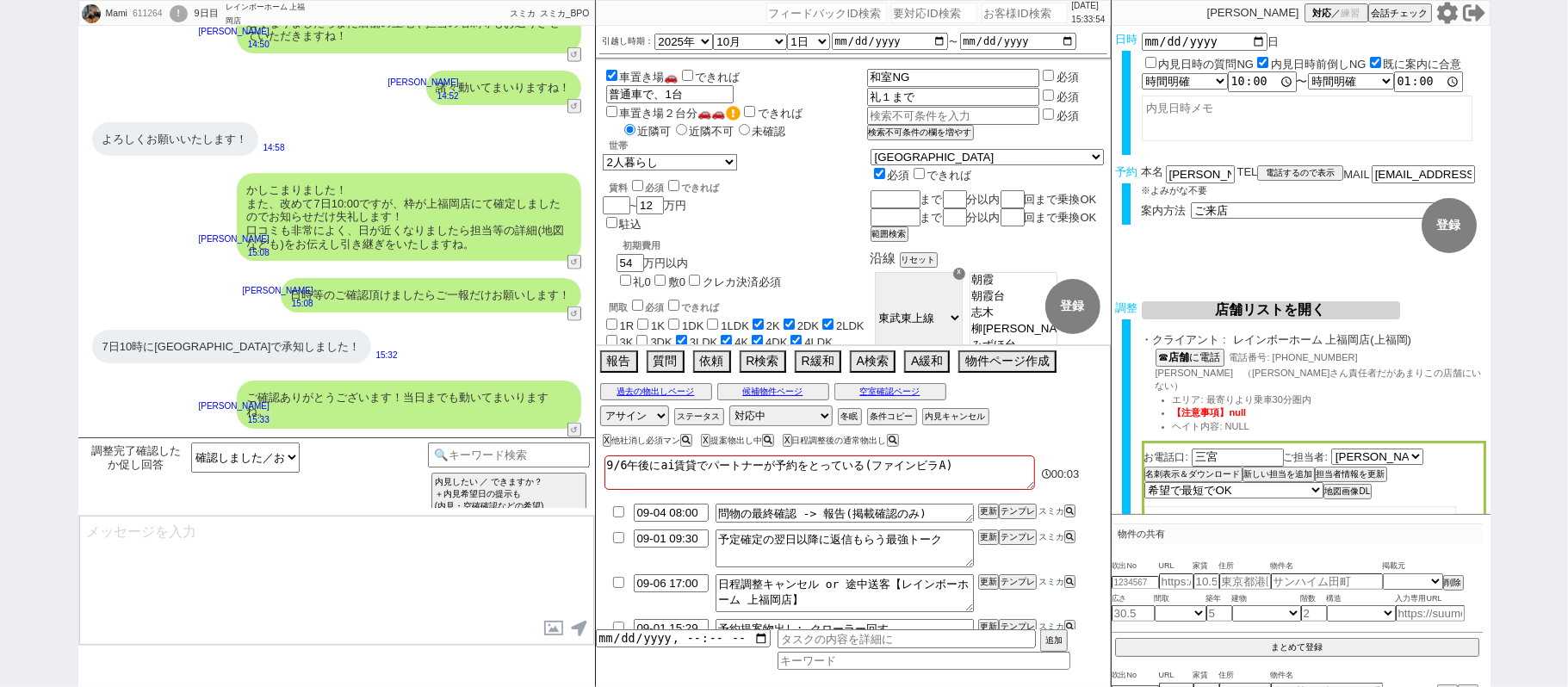
scroll to position [1724, 0]
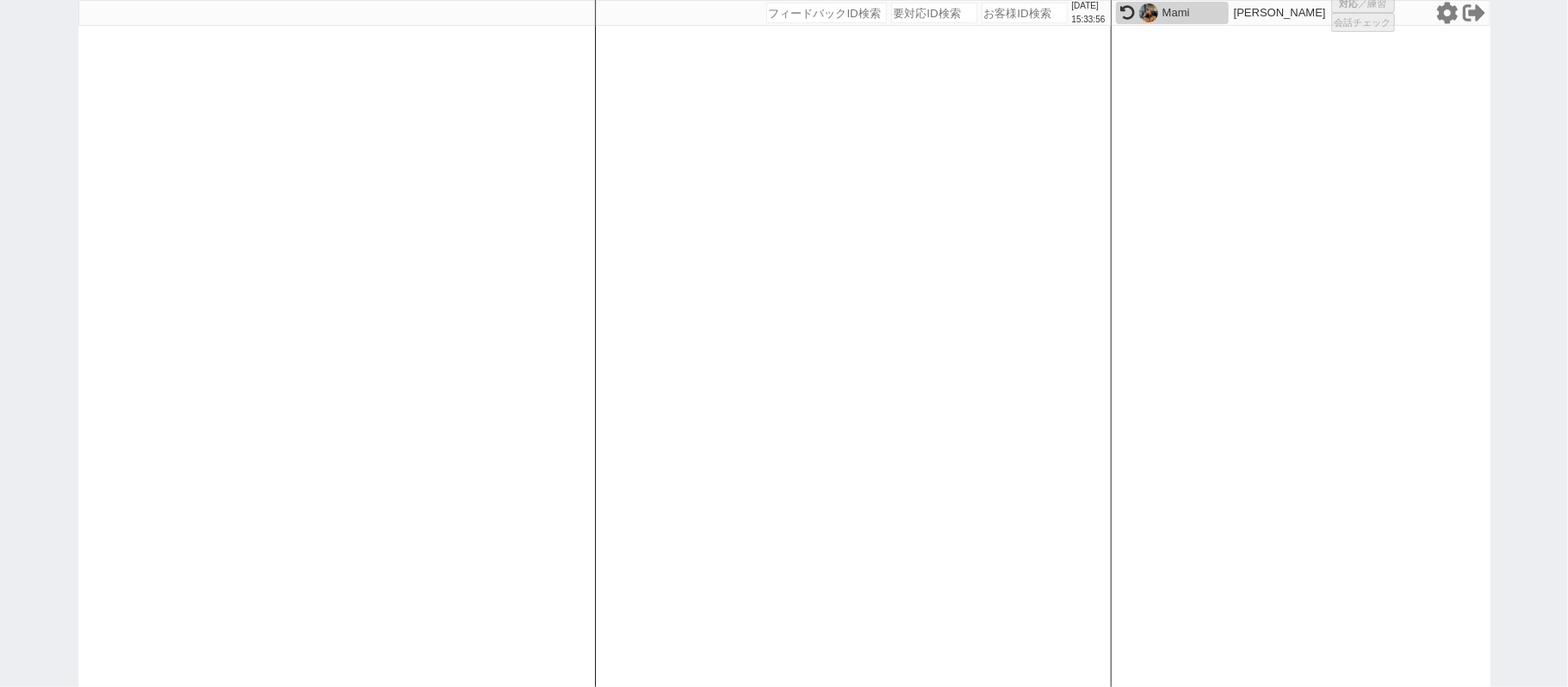
select select "1"
select select "2"
select select
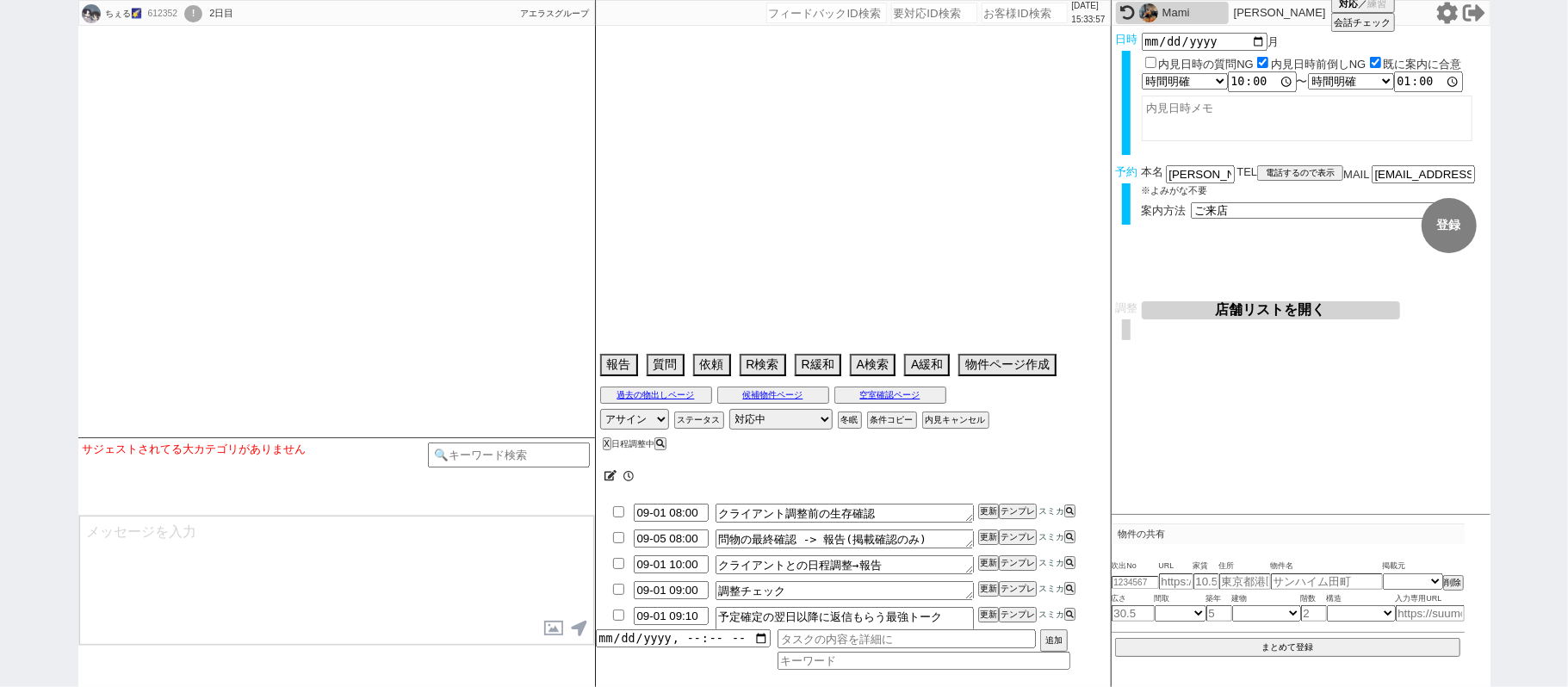
type textarea "他社なし"
select select
select select "2025"
select select "9"
select select "37"
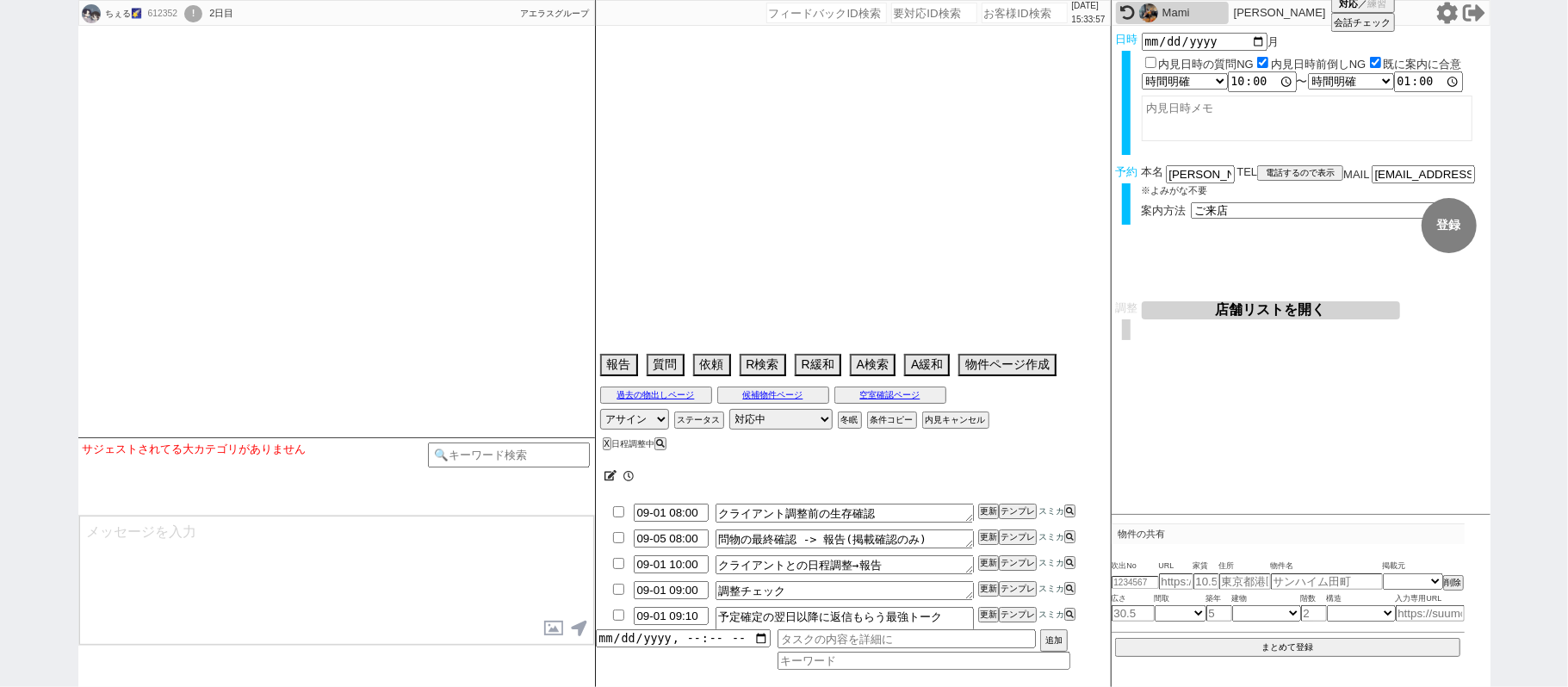
select select "0"
select select "11"
select select "206"
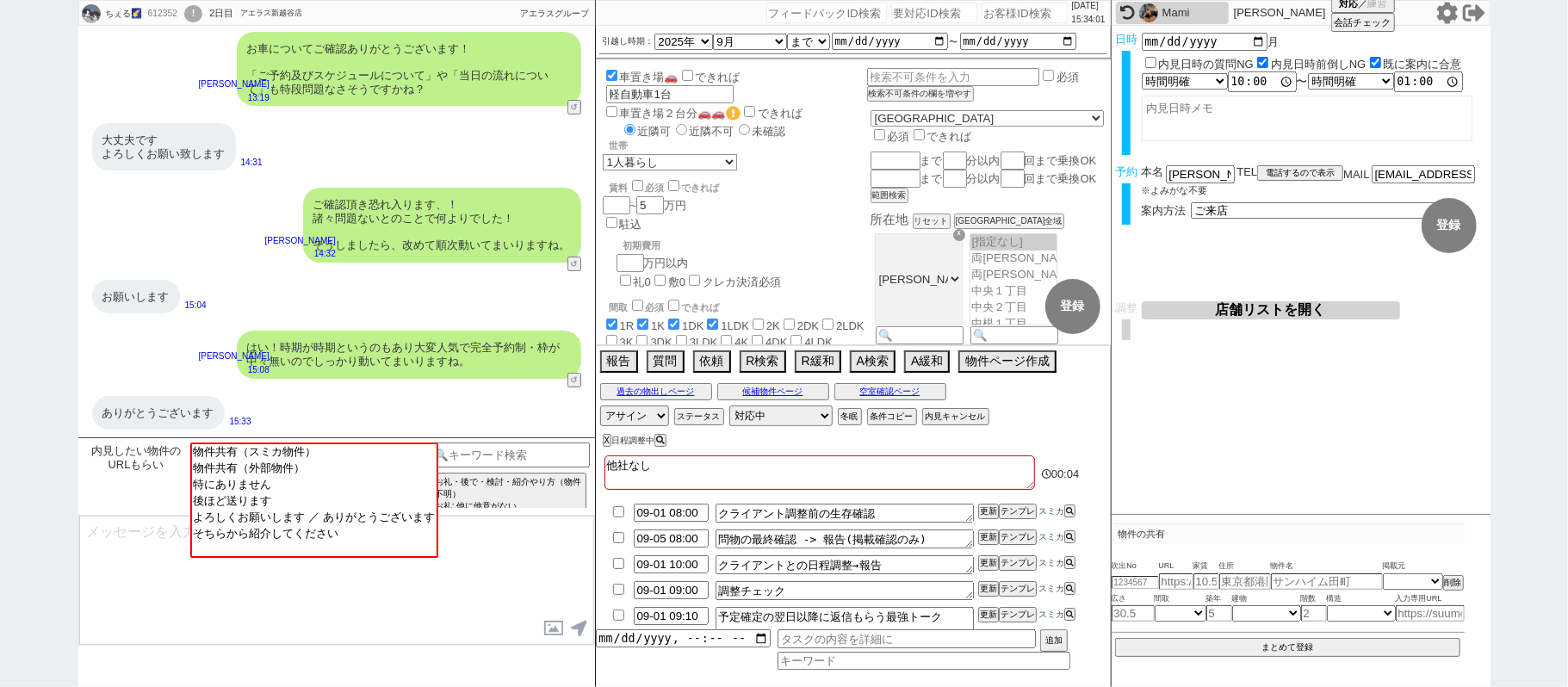
scroll to position [18, 0]
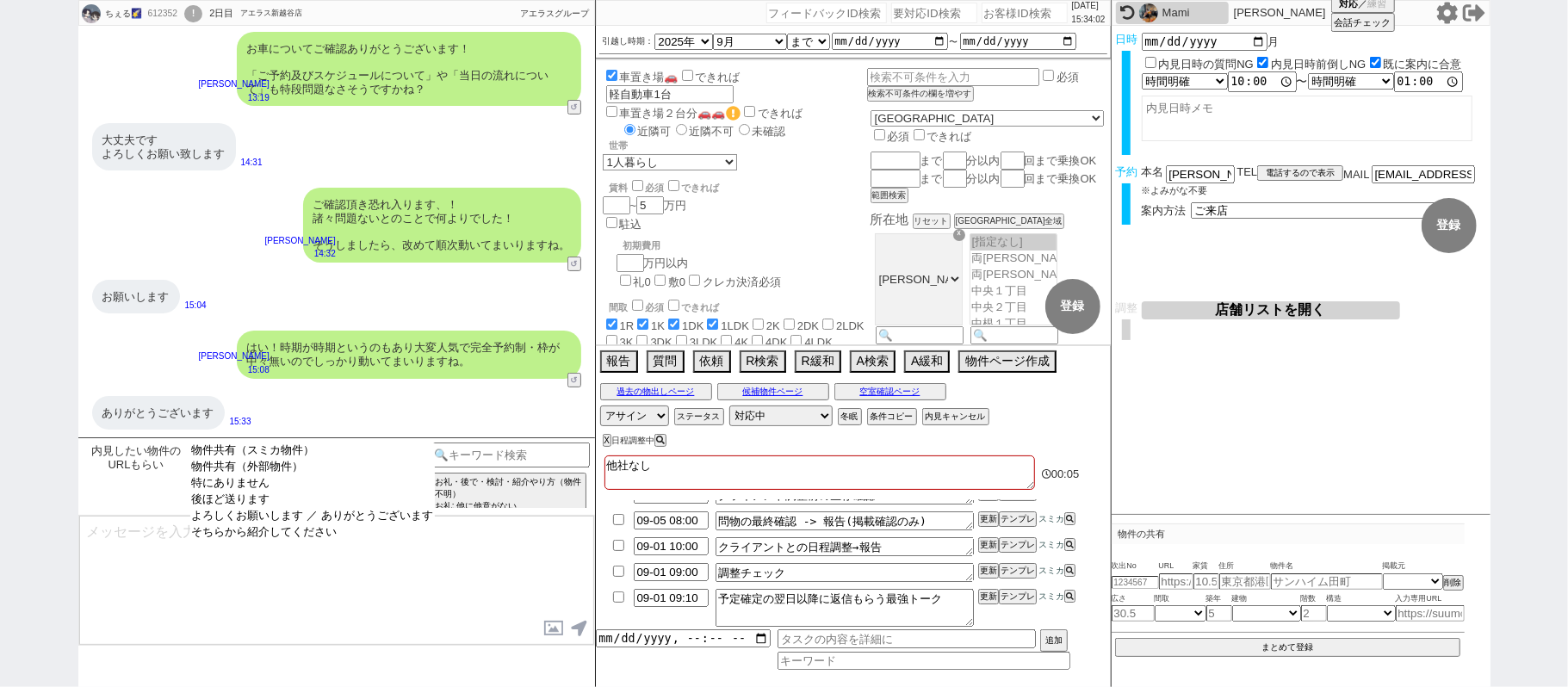
select select "よろしくお願いします ／ ありがとうございます"
click at [380, 524] on option "よろしくお願いします ／ ありがとうございます" at bounding box center [312, 516] width 244 height 17
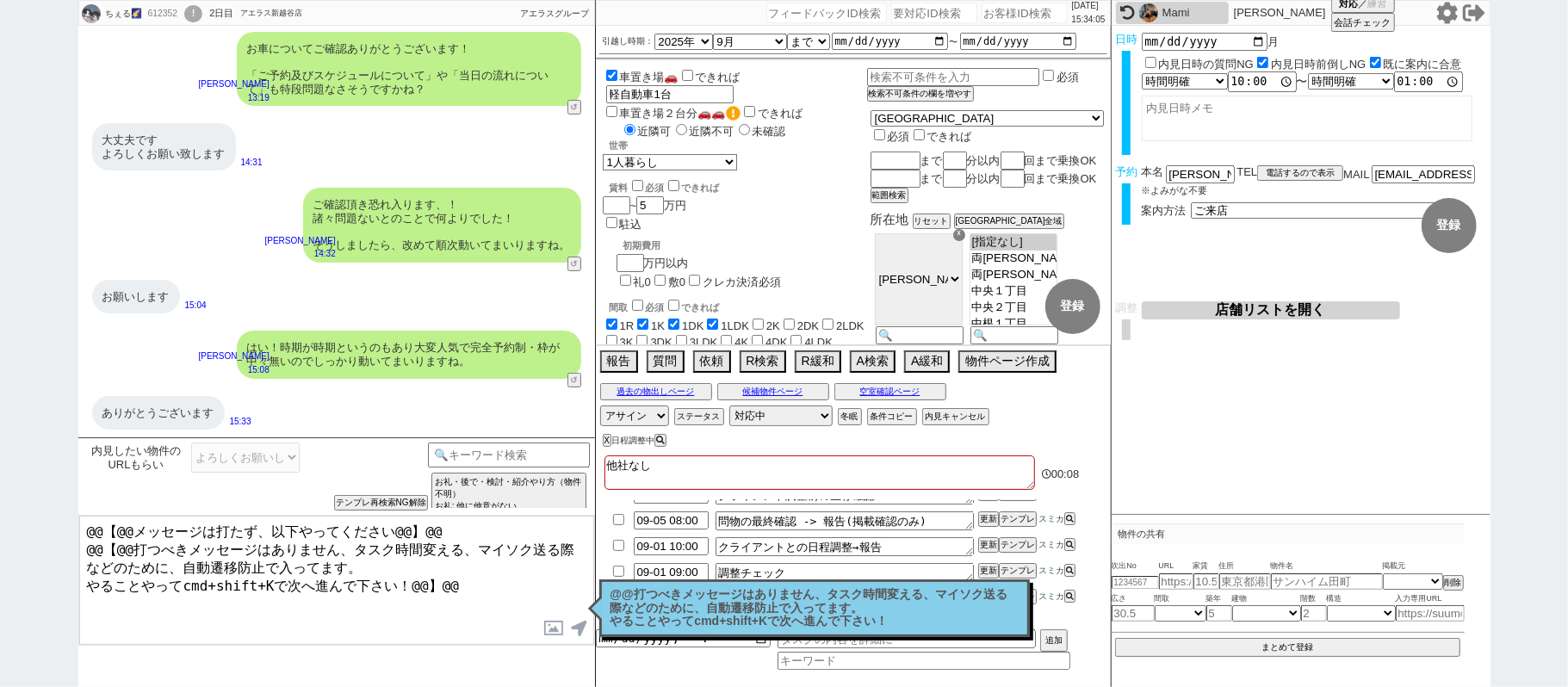
click at [0, 443] on div "ちぇる🌠 612352 ! 0 2日目 アエラス新越谷店 冬眠中 自社客 アエラスグループ スミカ_BPO チャット全表示 [DATE] 軽自動車です 台数は…" at bounding box center [784, 344] width 1568 height 687
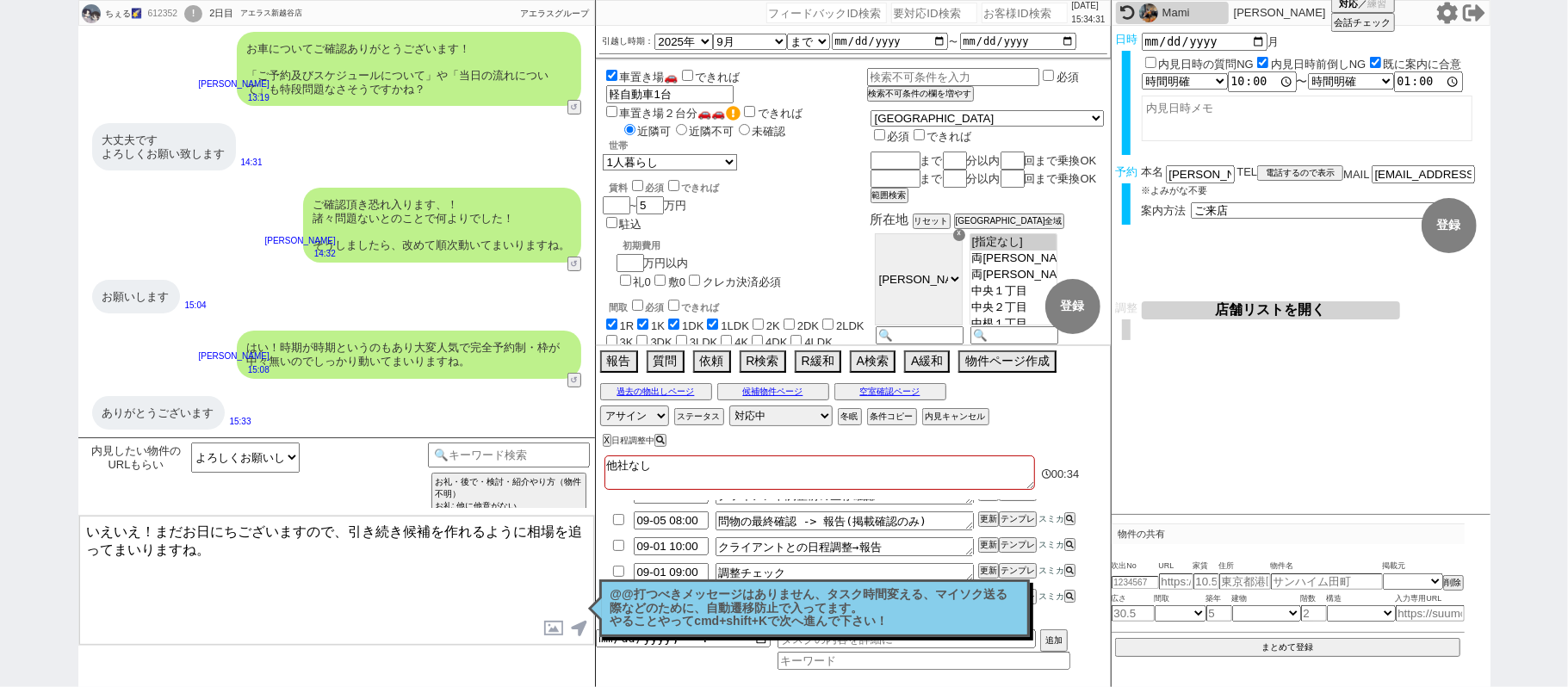
type textarea "いえいえ！まだお日にちございますので、引き続き候補を作れるように相場を追ってまいりますね。"
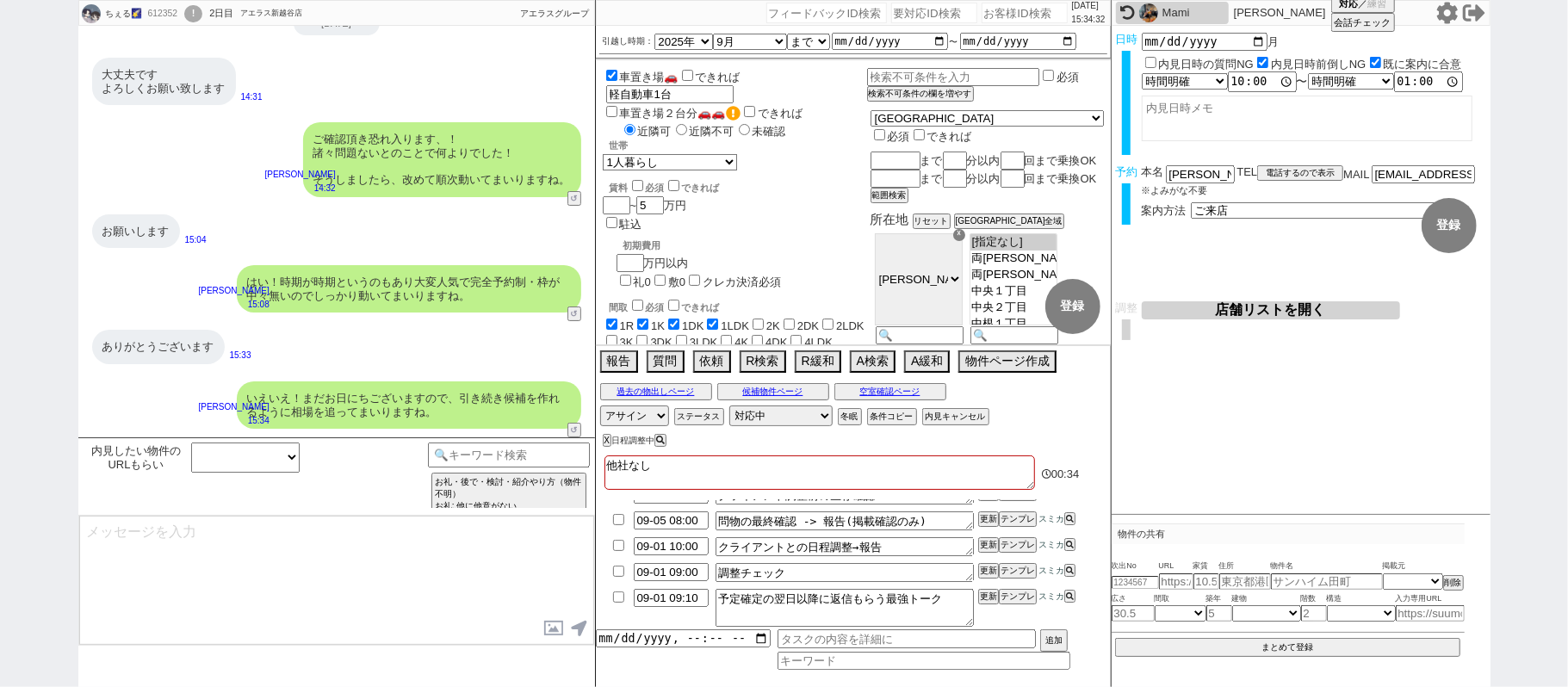
scroll to position [77, 0]
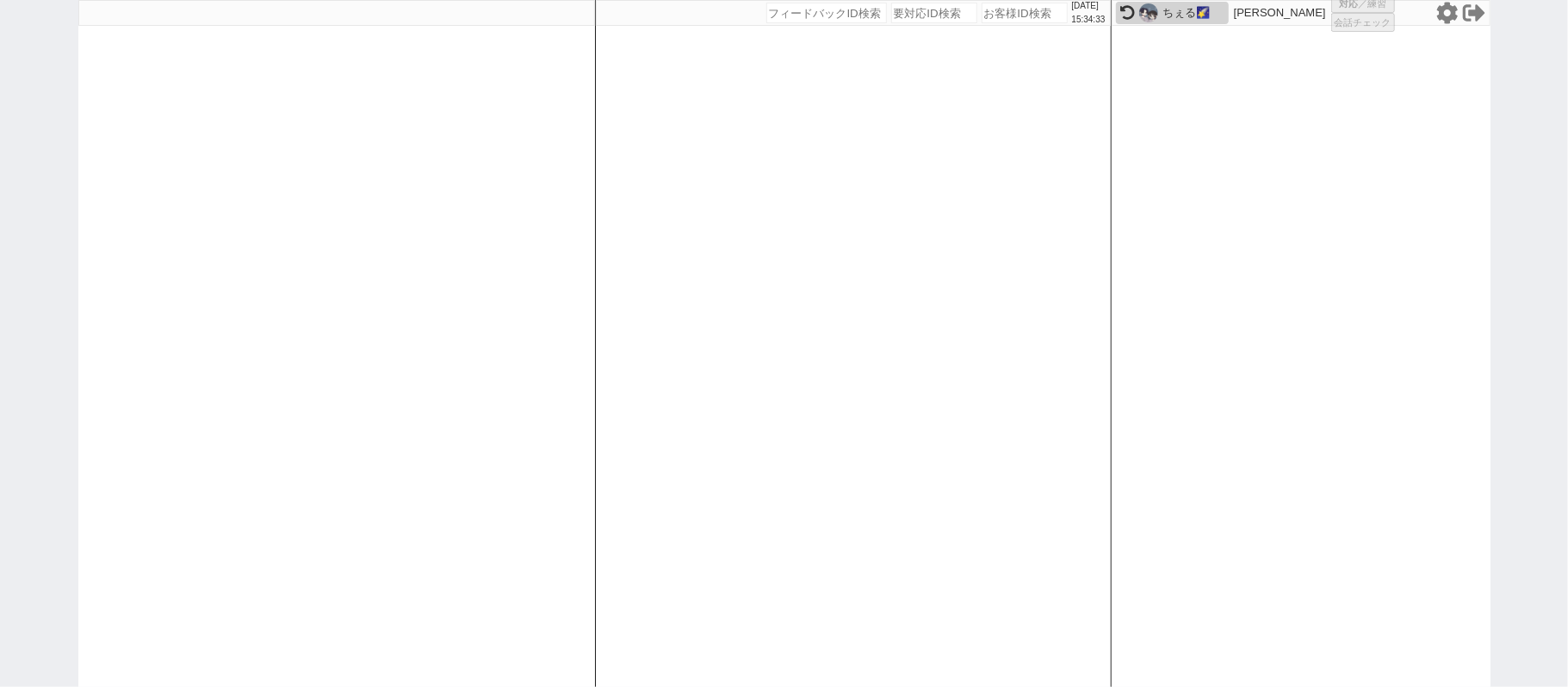
select select
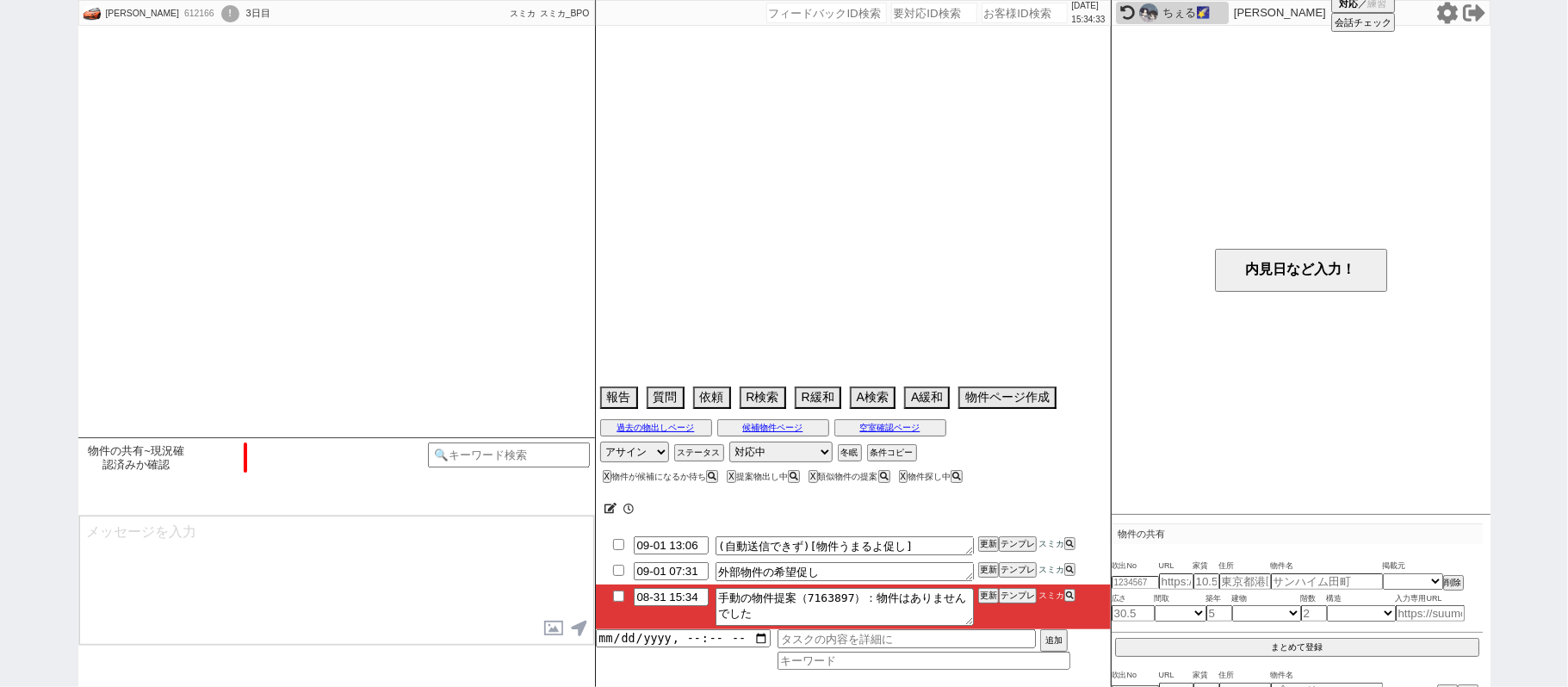
type textarea "フォーシスターズ　II,サマセット[PERSON_NAME]は内見予約前に埋まってしまった"
select select "2025"
select select "10"
select select "36"
select select "6"
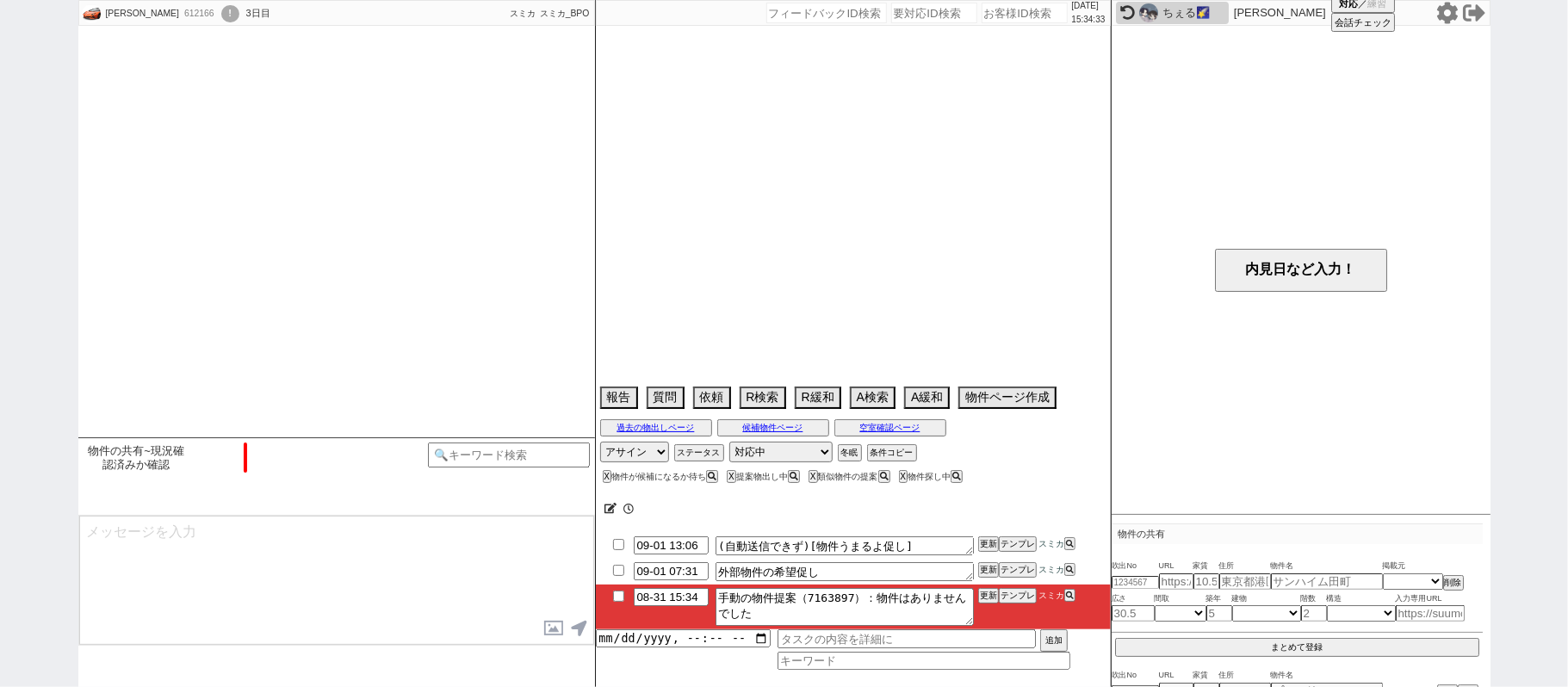
select select "50"
select select "[DATE]"
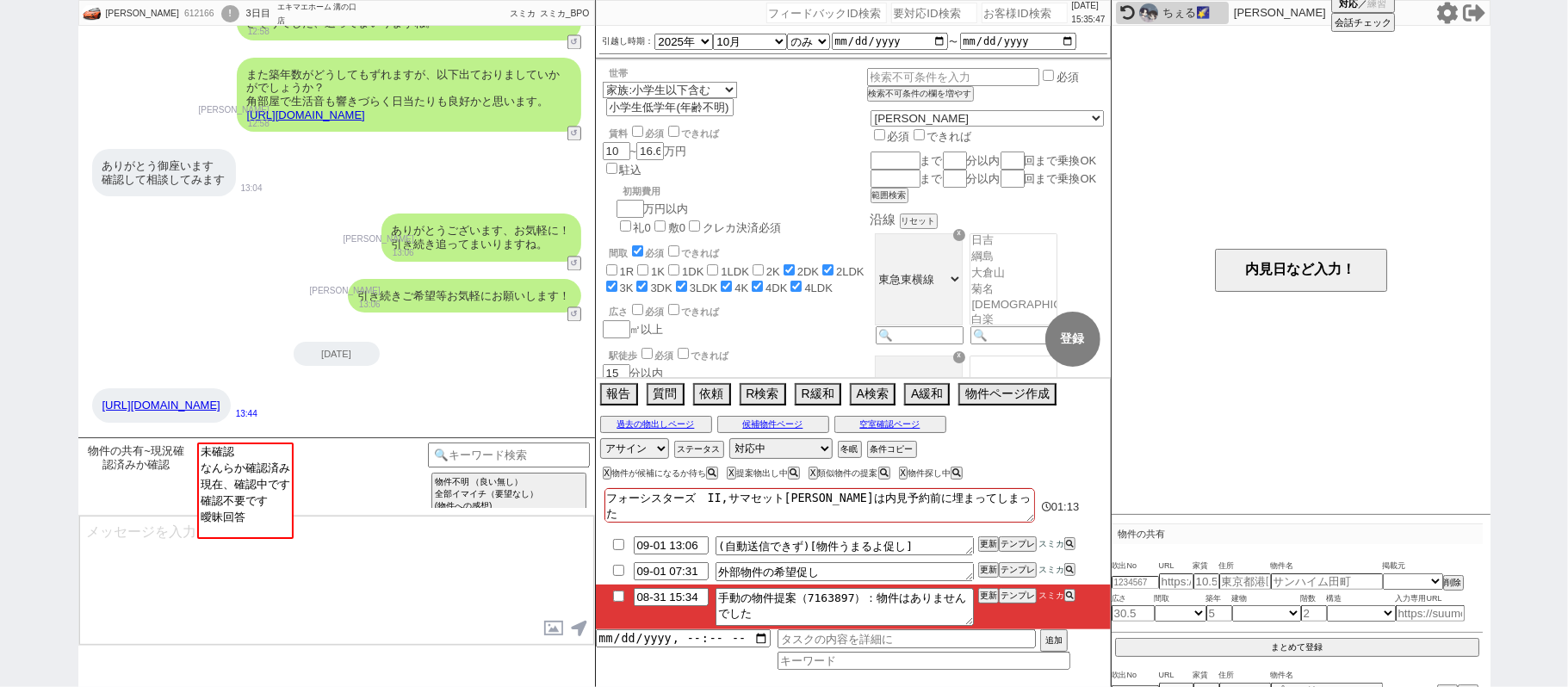
scroll to position [2762, 0]
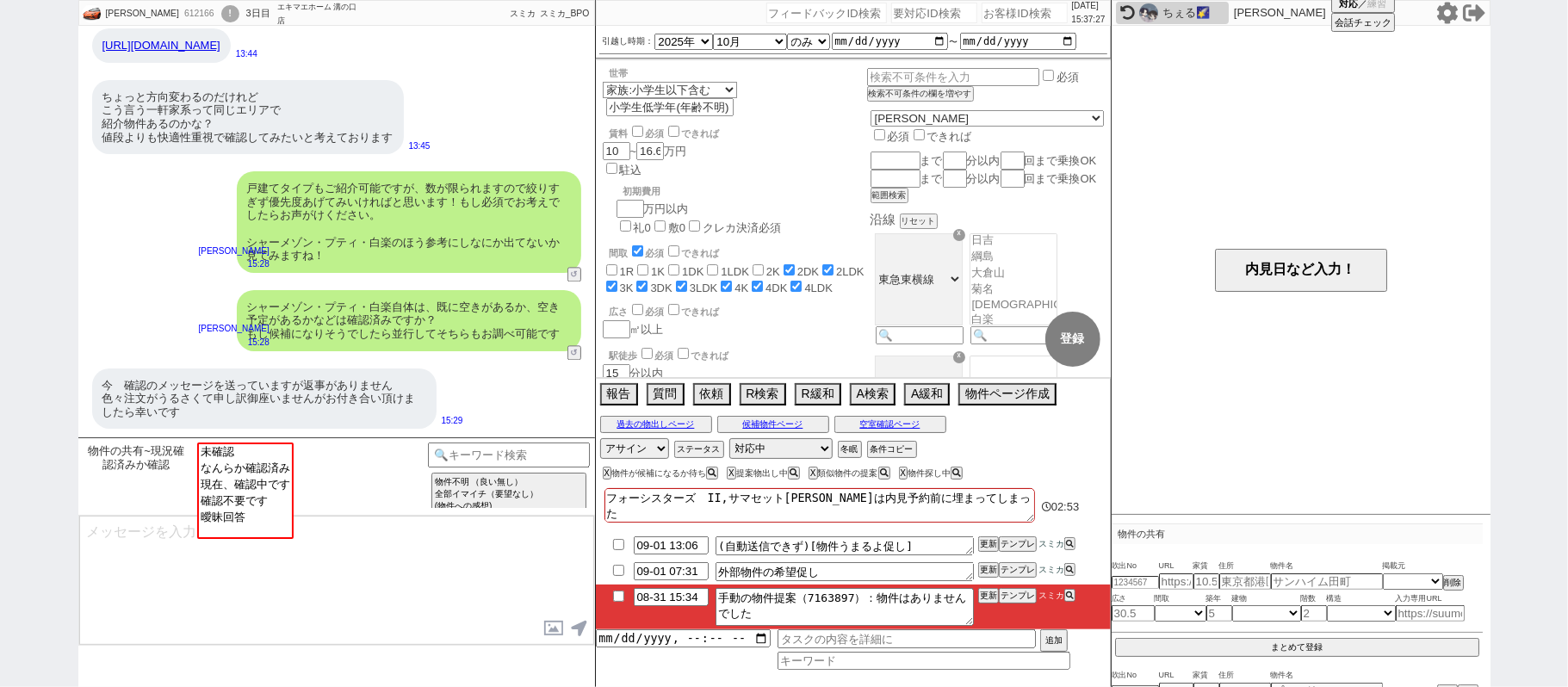
drag, startPoint x: 1403, startPoint y: 424, endPoint x: 1430, endPoint y: 424, distance: 27.0
click at [1405, 424] on div "内見日など入力！" at bounding box center [1301, 270] width 379 height 488
drag, startPoint x: 538, startPoint y: 281, endPoint x: 521, endPoint y: 277, distance: 17.5
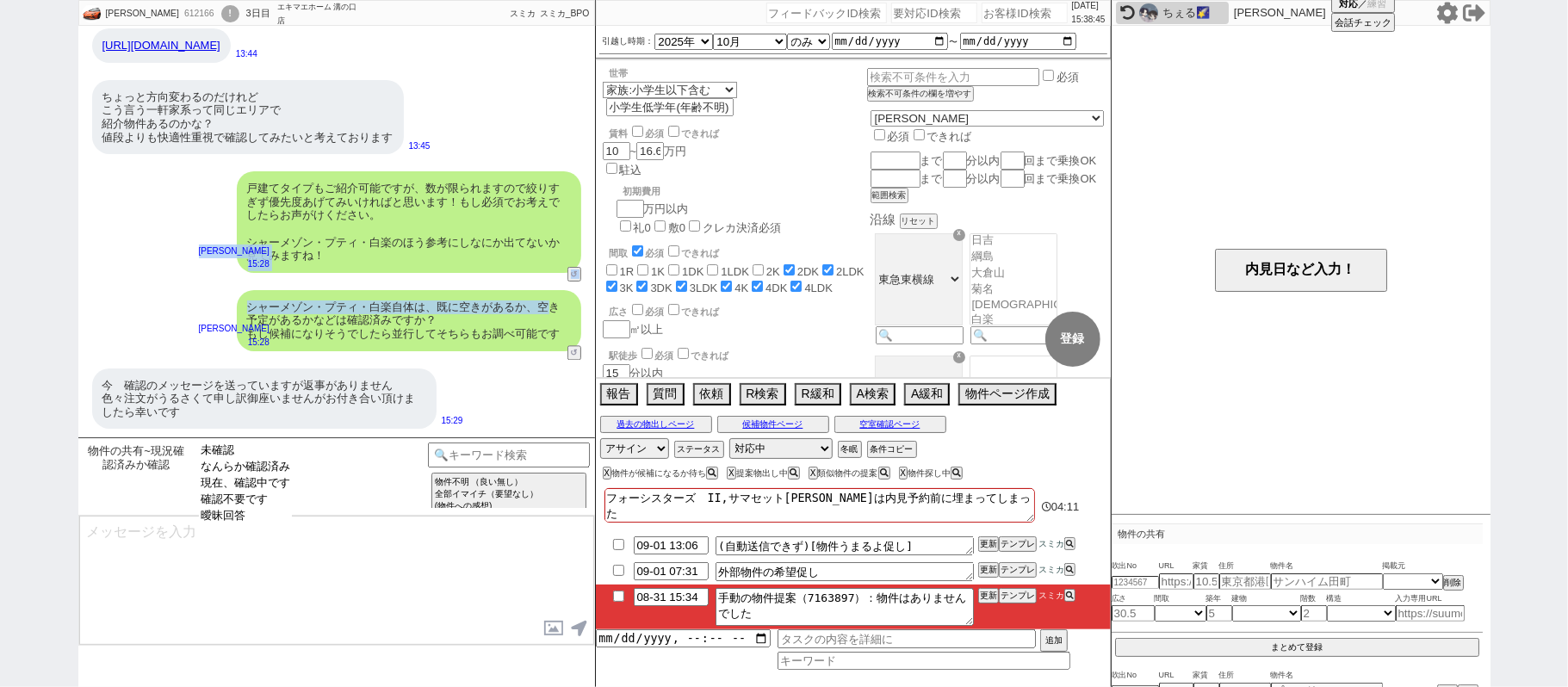
select select "なんらか確認済み"
click at [258, 472] on option "なんらか確認済み" at bounding box center [245, 467] width 93 height 17
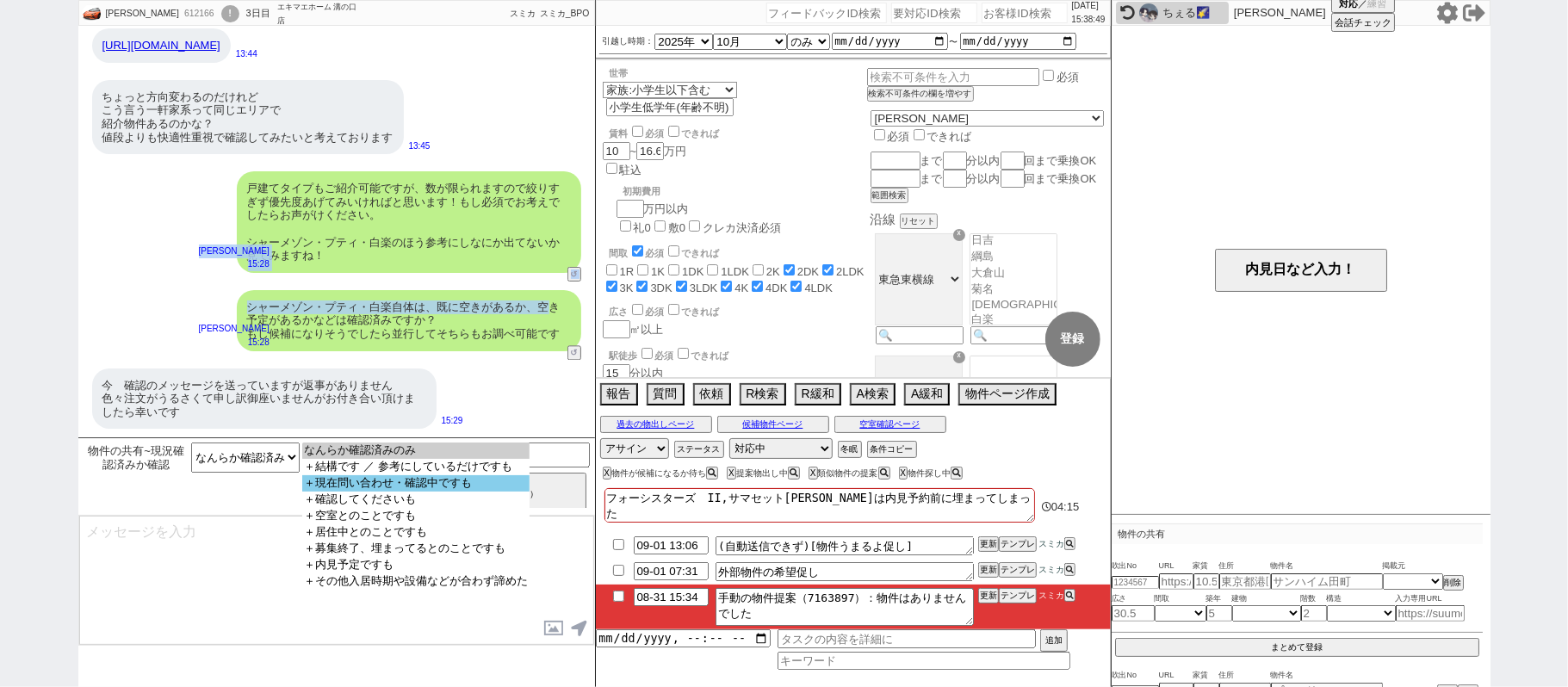
select select "＋現在問い合わせ・確認中ですも"
click at [410, 486] on option "＋現在問い合わせ・確認中ですも" at bounding box center [415, 483] width 227 height 17
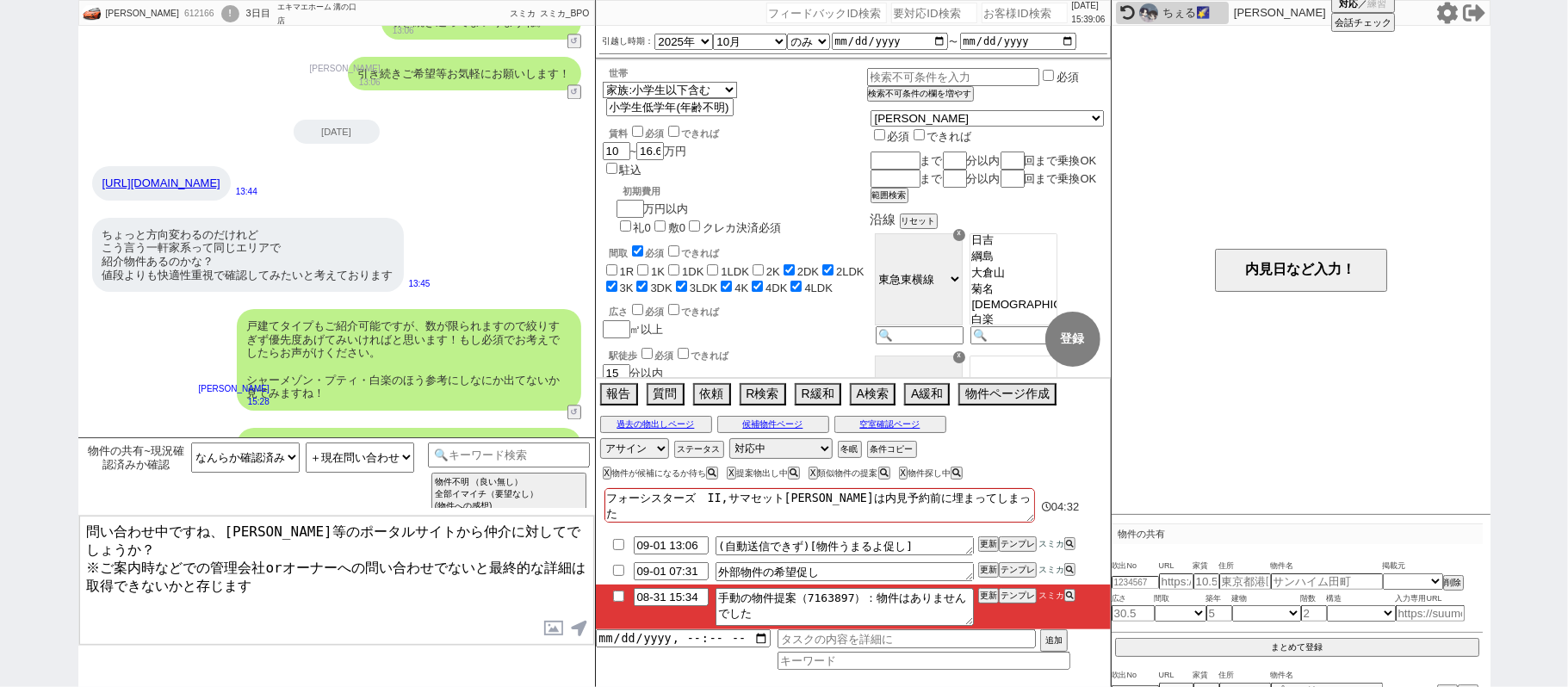
scroll to position [2646, 0]
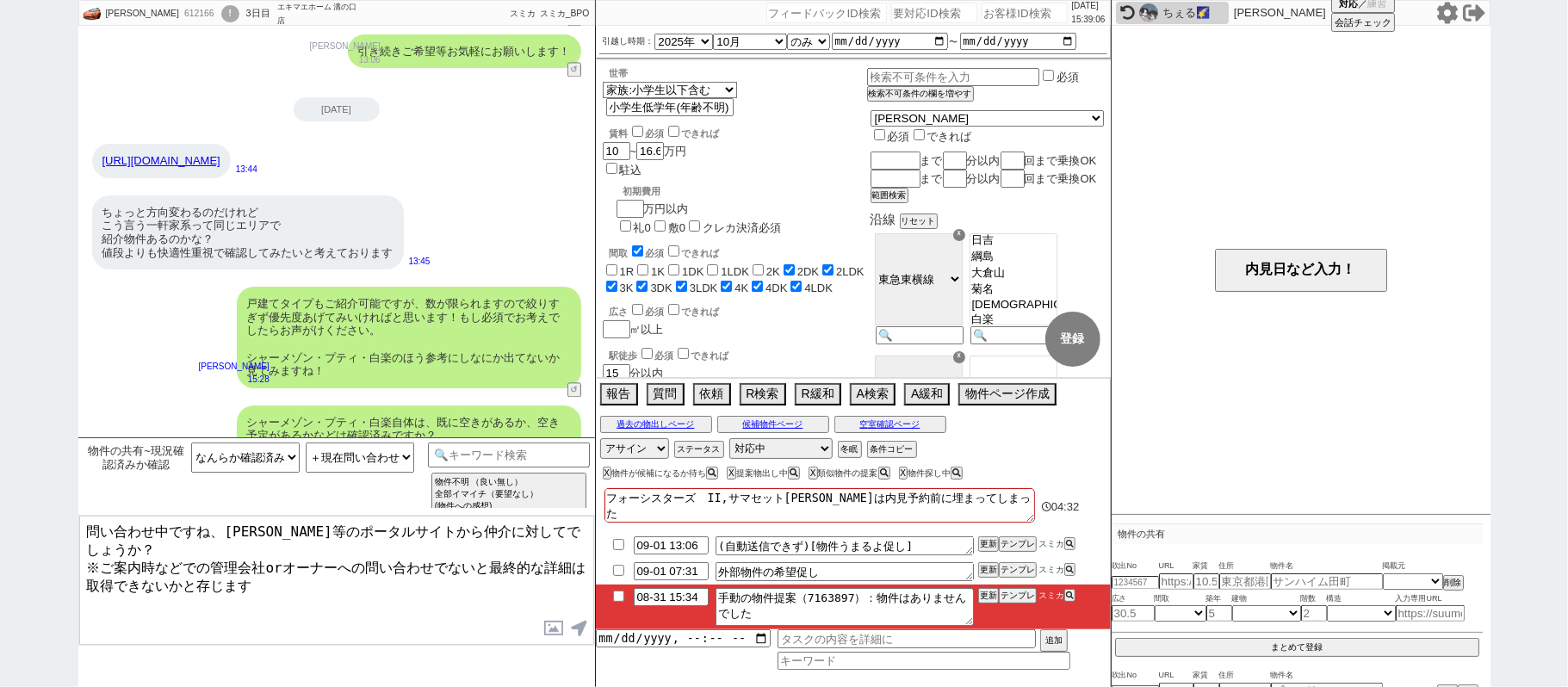
click at [220, 165] on link "[URL][DOMAIN_NAME]" at bounding box center [162, 160] width 118 height 13
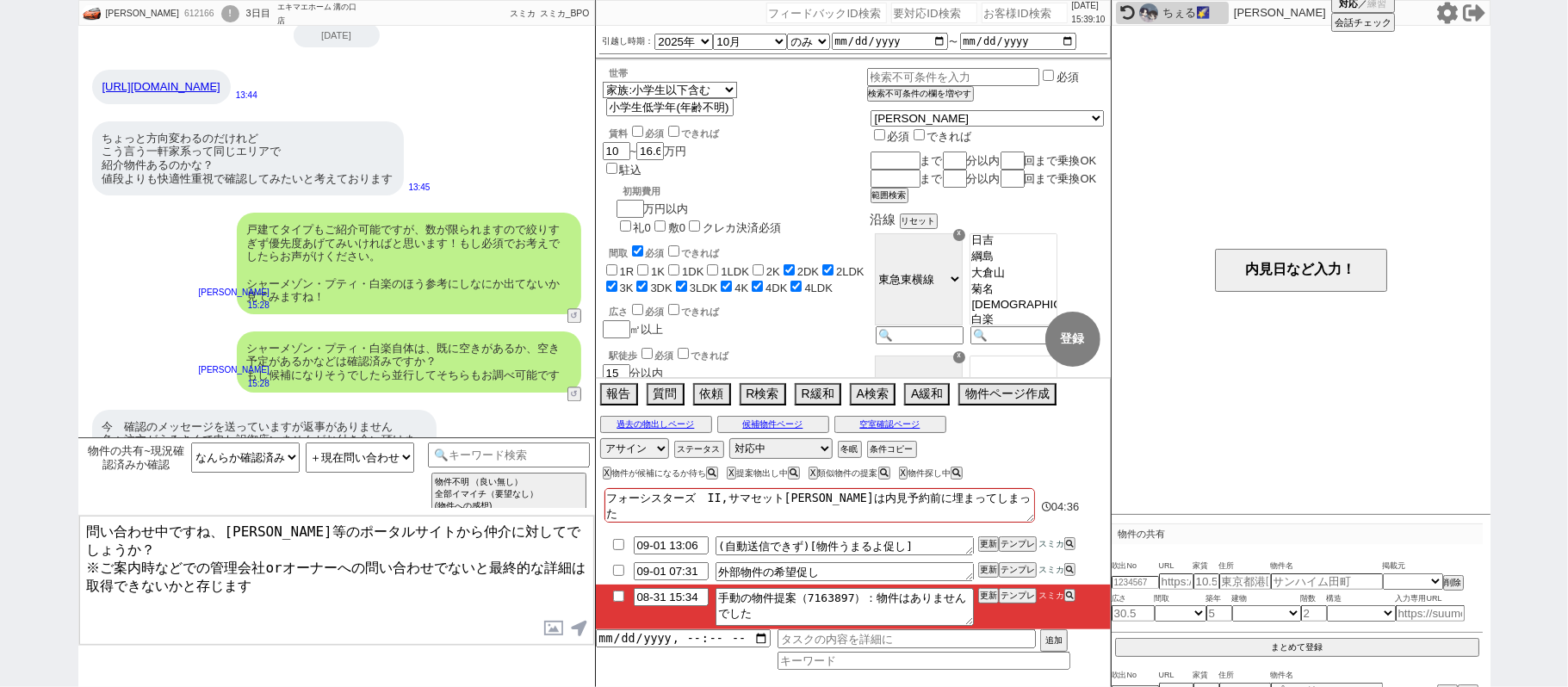
scroll to position [2762, 0]
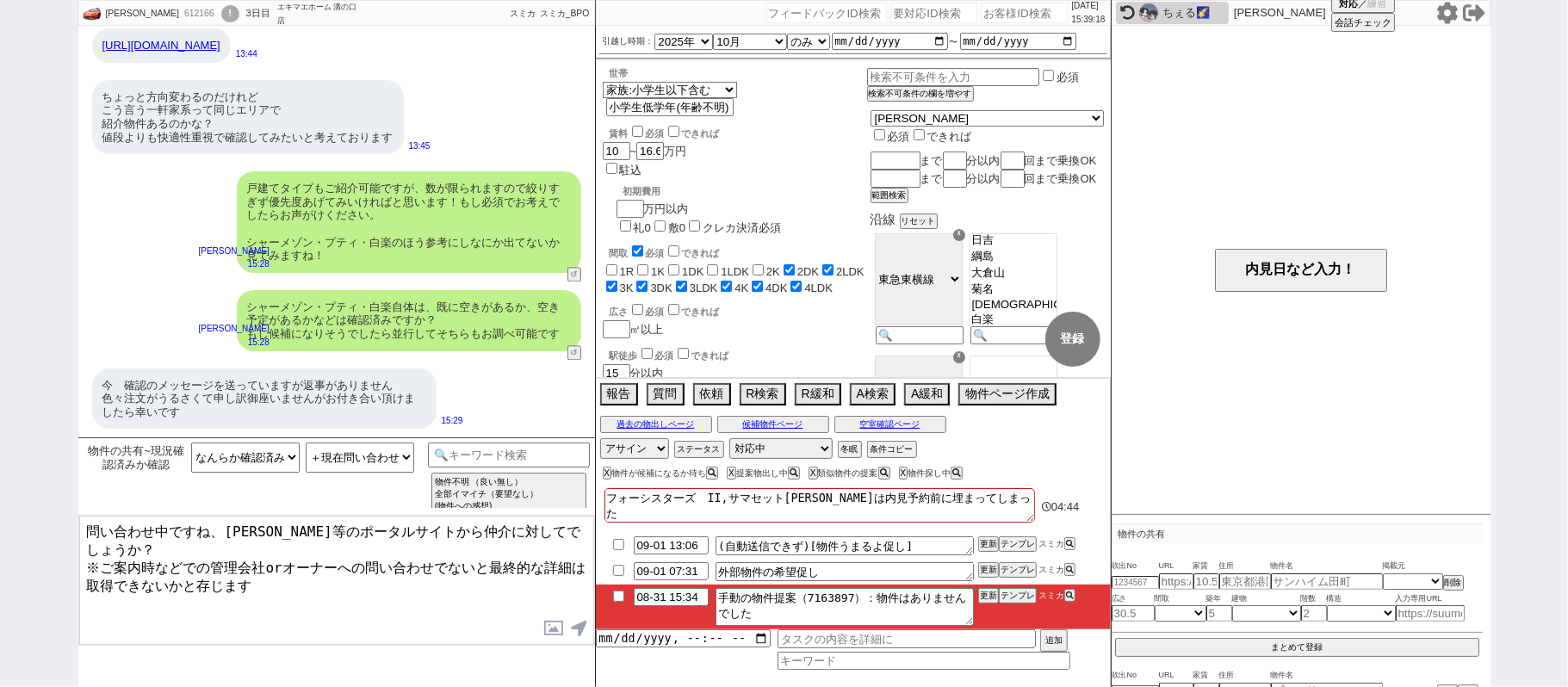
drag, startPoint x: 91, startPoint y: 524, endPoint x: 104, endPoint y: 518, distance: 14.3
click at [91, 524] on textarea "問い合わせ中ですね、[PERSON_NAME]等のポータルサイトから仲介に対してでしょうか？ ※ご案内時などでの管理会社orオーナーへの問い合わせでないと最終…" at bounding box center [337, 580] width 515 height 129
click at [334, 535] on textarea "かしこまりました、問い合わせ中ですね、[PERSON_NAME]等のポータルサイトから仲介に対してでしょうか？ ※ご案内時などでの管理会社orオーナーへの問い…" at bounding box center [337, 580] width 515 height 129
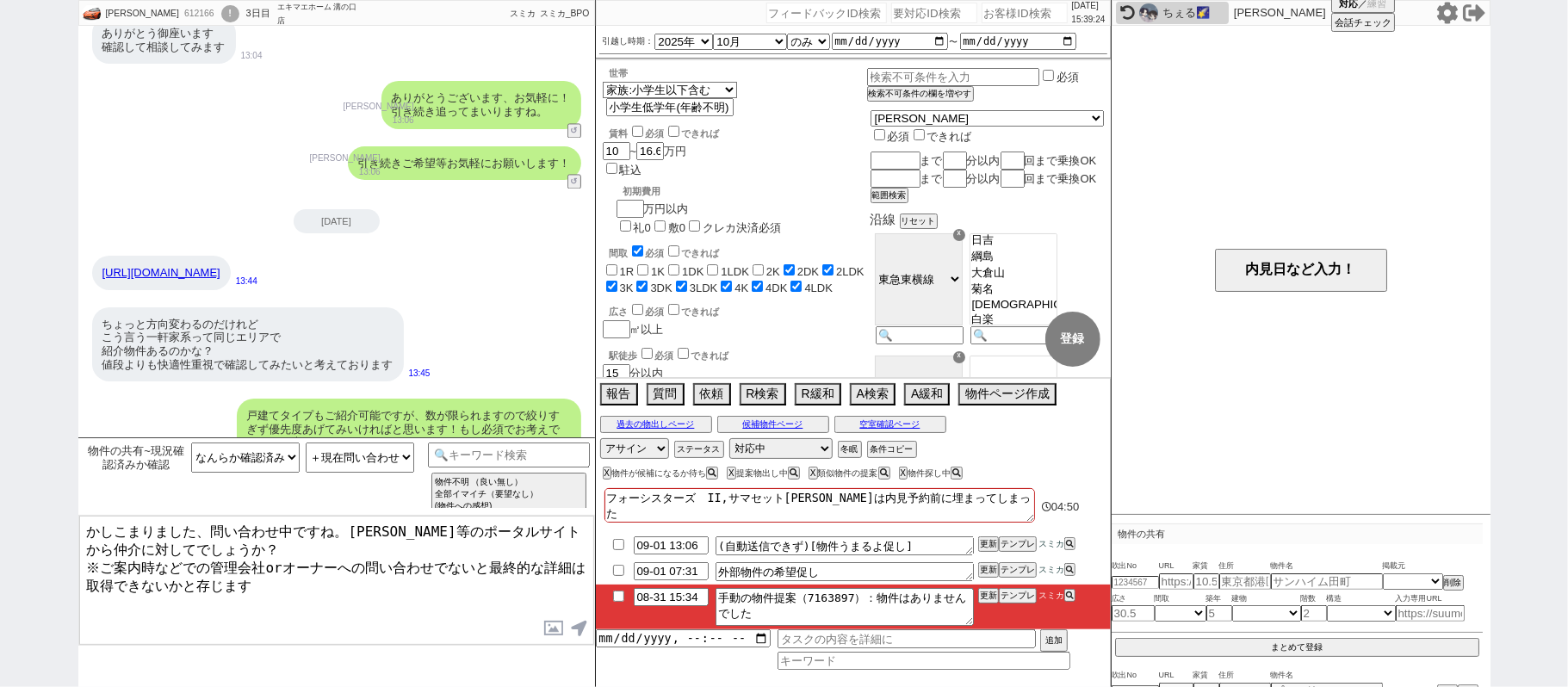
scroll to position [2531, 0]
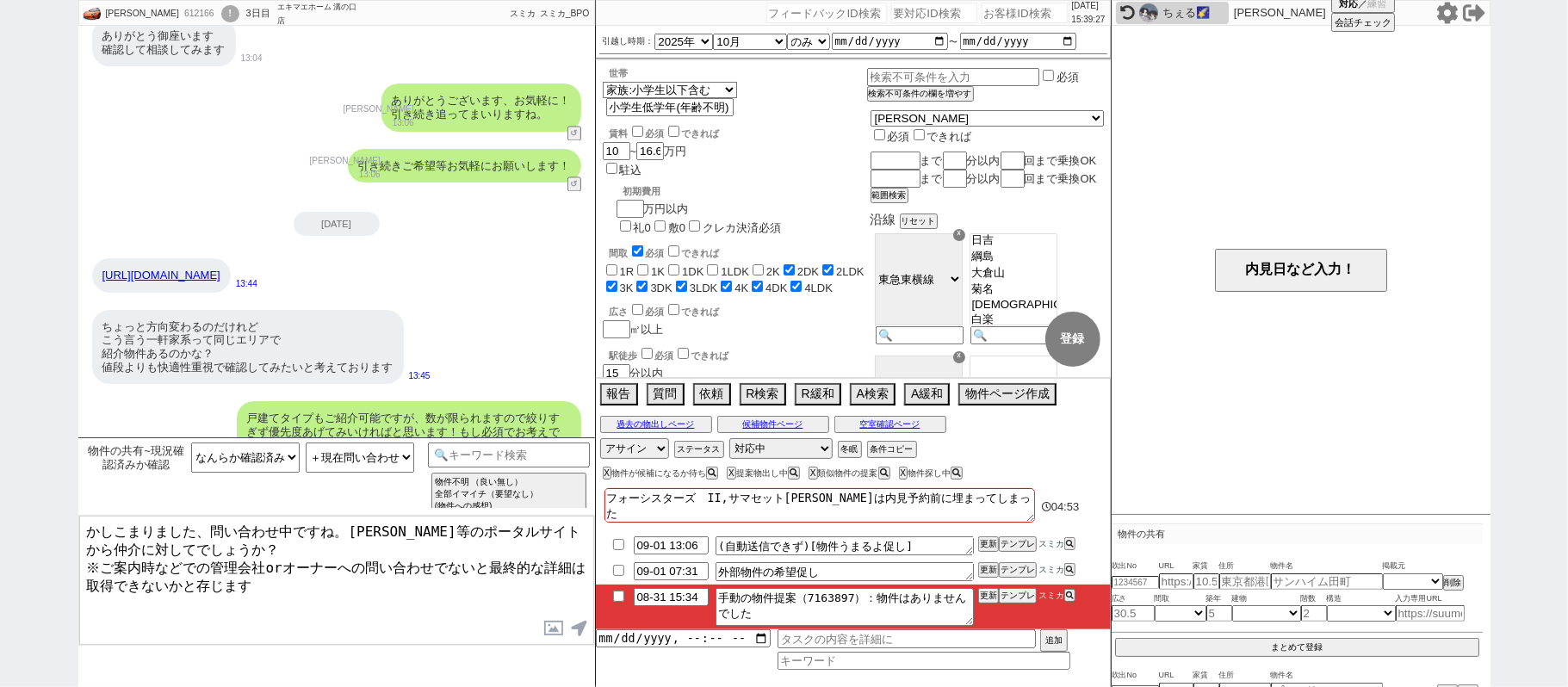
click at [507, 531] on textarea "かしこまりました、問い合わせ中ですね。[PERSON_NAME]等のポータルサイトから仲介に対してでしょうか？ ※ご案内時などでの管理会社orオーナーへの問い…" at bounding box center [337, 580] width 515 height 129
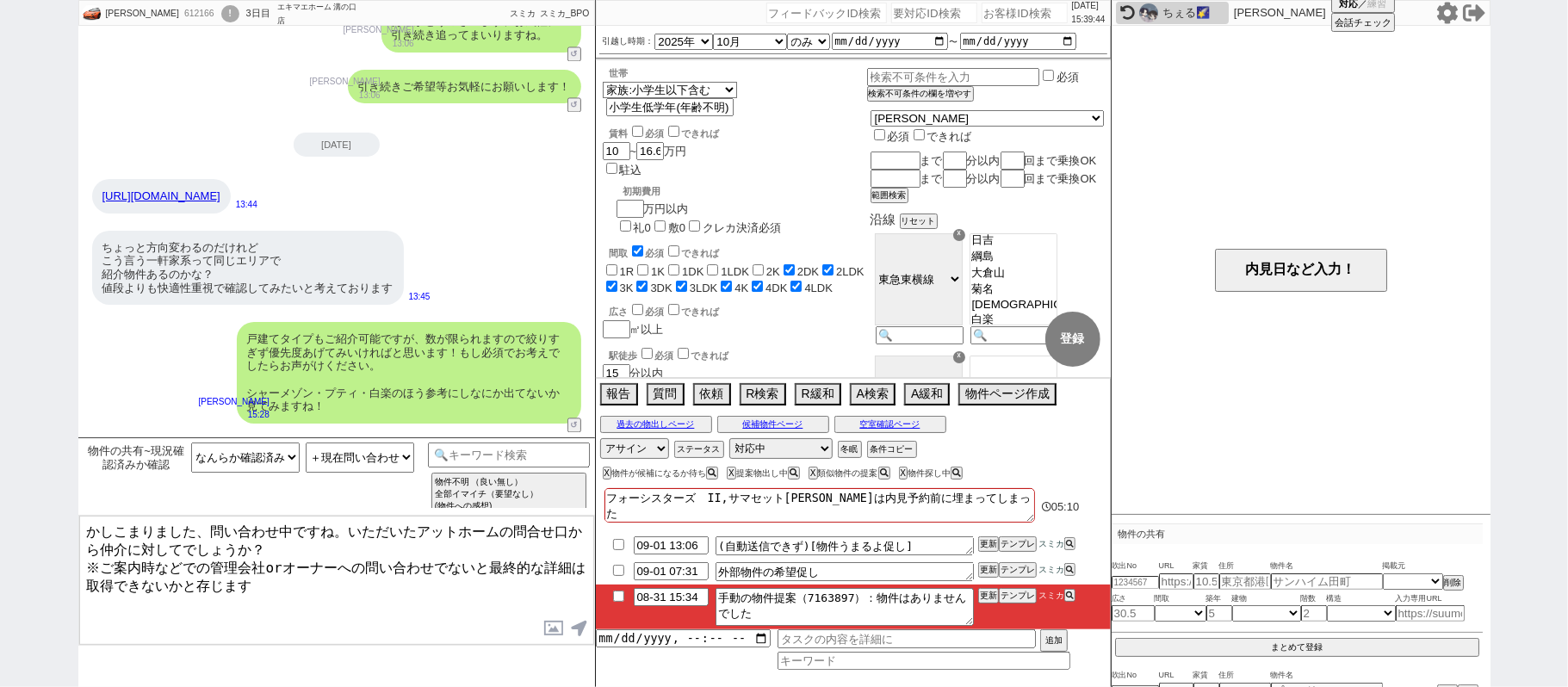
scroll to position [2762, 0]
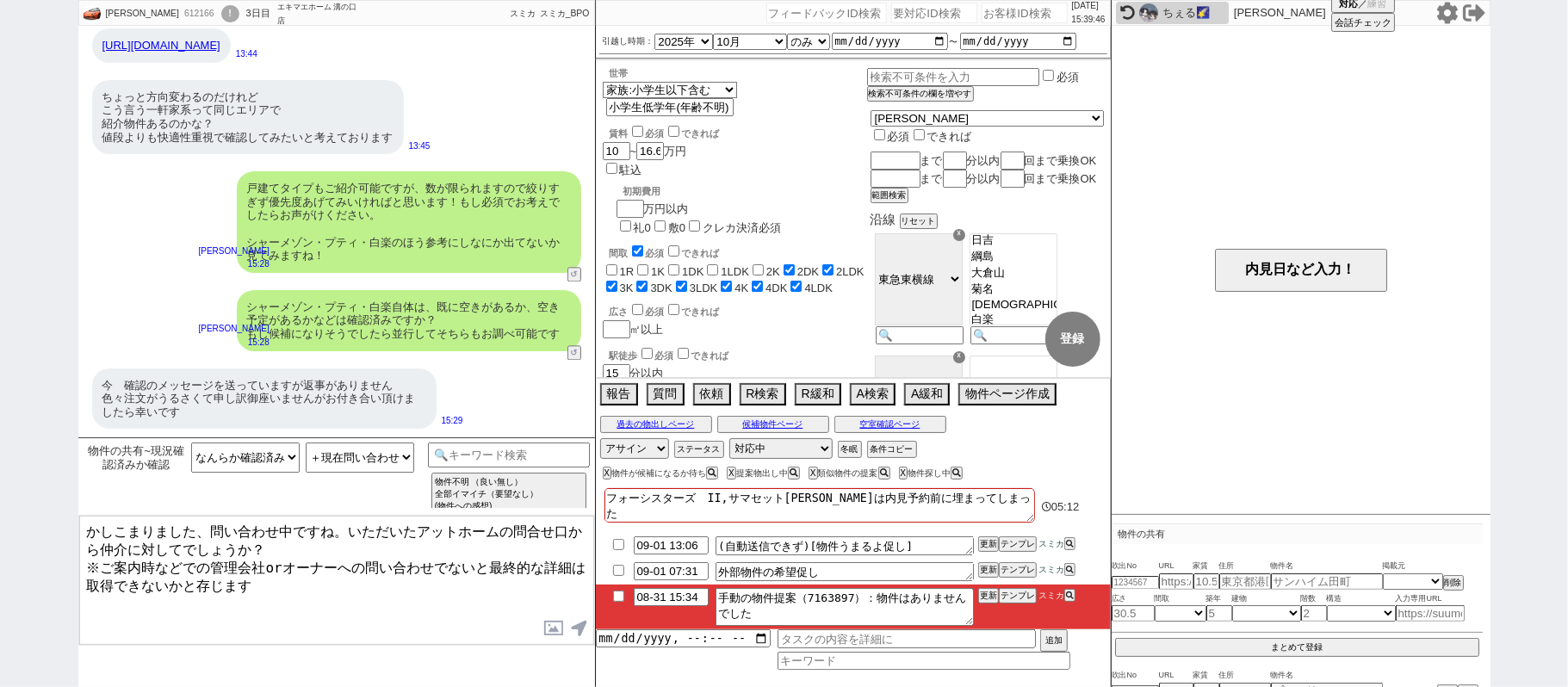
type textarea "かしこまりました、問い合わせ中ですね。いただいたアットホームの問合せ口から仲介に対してでしょうか？ ※ご案内時などでの管理会社orオーナーへの問い合わせでない…"
click at [335, 463] on select "なんらか確認済みのみ ＋結構です ／ 参考にしているだけですも ＋現在問い合わせ・確認中ですも ＋確認してくださいも ＋空室とのことですも ＋居住中とのことで…" at bounding box center [359, 457] width 109 height 30
click at [284, 444] on select "未確認 なんらか確認済み 現在、確認中です 確認不要です 曖昧回答" at bounding box center [245, 457] width 109 height 30
select select "未確認"
click at [191, 444] on select "未確認 なんらか確認済み 現在、確認中です 確認不要です 曖昧回答" at bounding box center [245, 457] width 109 height 30
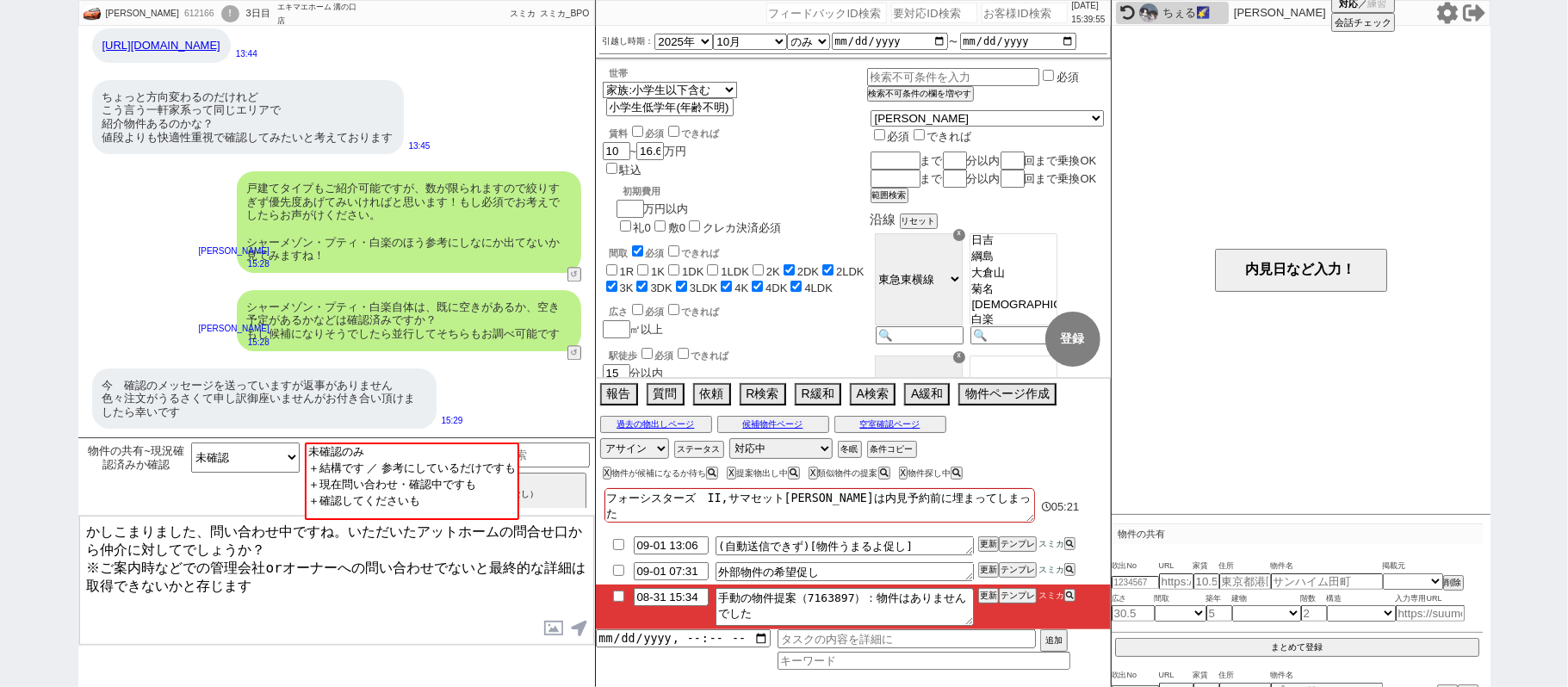
drag, startPoint x: 288, startPoint y: 542, endPoint x: 0, endPoint y: 467, distance: 297.6
click at [0, 471] on div "[PERSON_NAME] oishi 612166 ! 0 3日目 エキマエホーム 溝の口店 冬眠中 自社客 スミカ スミカ_BPO チャット全表示 [DA…" at bounding box center [784, 344] width 1568 height 687
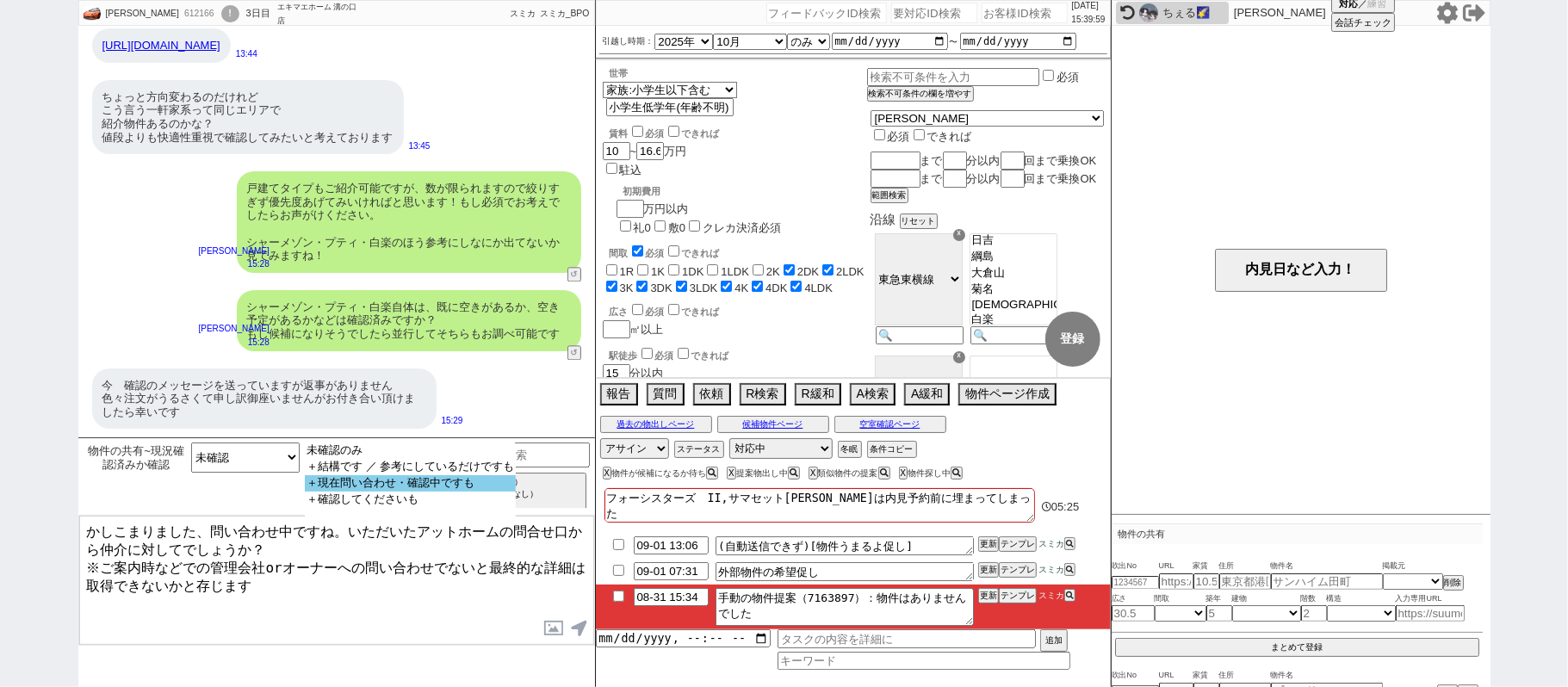
select select "＋現在問い合わせ・確認中ですも"
click at [385, 491] on option "＋現在問い合わせ・確認中ですも" at bounding box center [410, 483] width 211 height 17
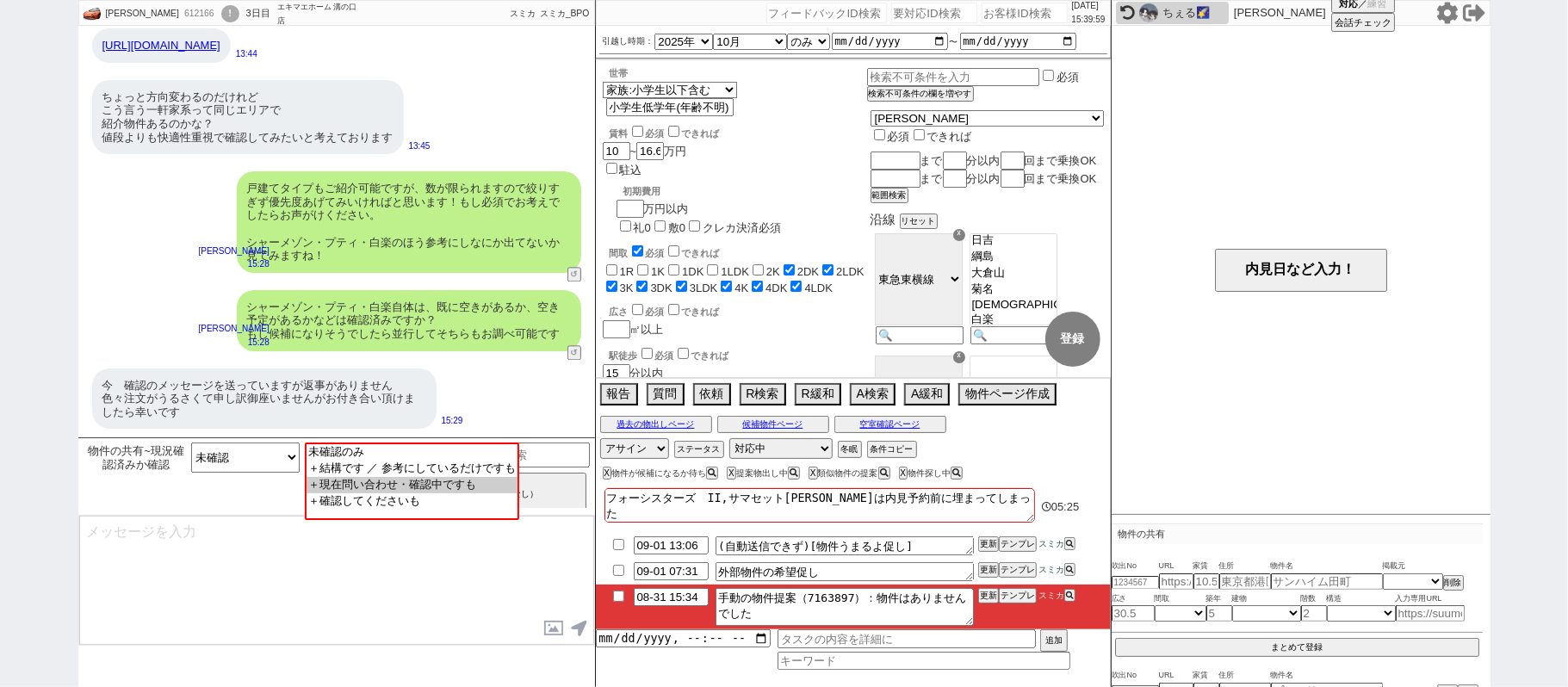
type textarea "問い合わせ中ですね、[PERSON_NAME]等のポータルサイトから仲介に対してでしょうか？ ※管理会社orオーナーへの問い合わせでないと最終的な詳細は取得で…"
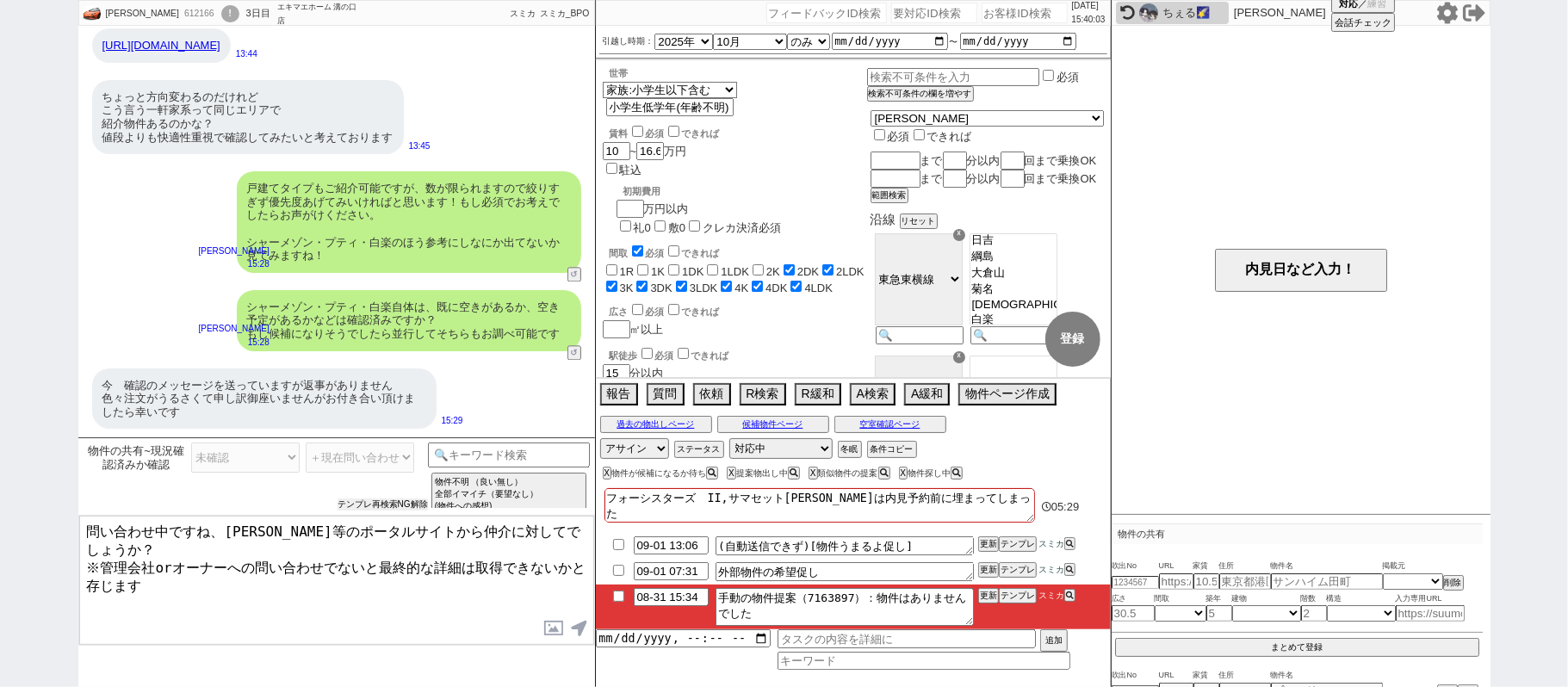
click at [390, 500] on button "テンプレ再検索NG解除" at bounding box center [383, 504] width 90 height 12
click at [376, 453] on select "未確認のみ ＋結構です ／ 参考にしているだけですも ＋現在問い合わせ・確認中ですも ＋確認してくださいも" at bounding box center [359, 457] width 109 height 30
click at [295, 457] on select "未確認 なんらか確認済み 現在、確認中です 確認不要です 曖昧回答" at bounding box center [245, 457] width 109 height 30
select select "現在、確認中です"
click at [191, 444] on select "未確認 なんらか確認済み 現在、確認中です 確認不要です 曖昧回答" at bounding box center [245, 457] width 109 height 30
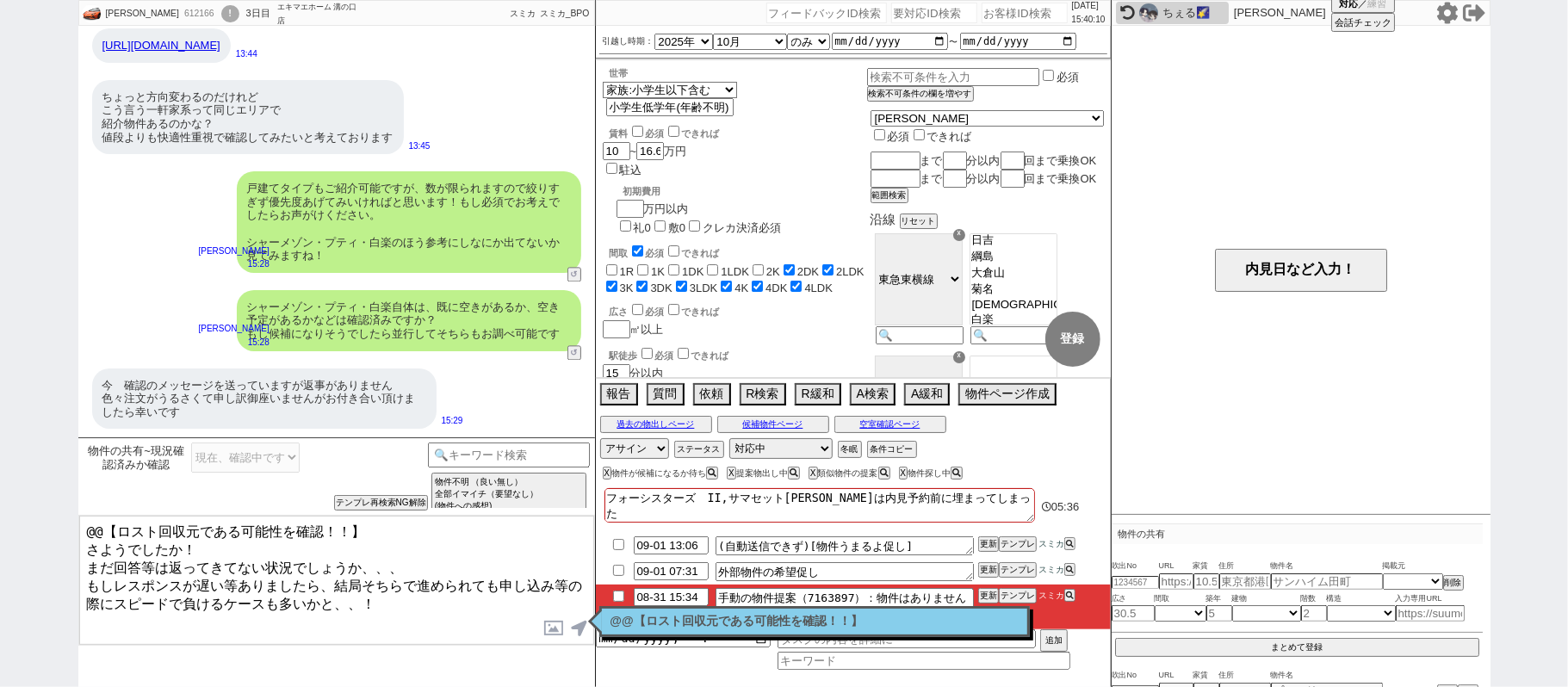
drag, startPoint x: 119, startPoint y: 501, endPoint x: 0, endPoint y: 401, distance: 155.4
click at [0, 411] on div "[PERSON_NAME] oishi 612166 ! 0 3日目 エキマエホーム 溝の口店 冬眠中 自社客 スミカ スミカ_BPO チャット全表示 [DA…" at bounding box center [784, 344] width 1568 height 687
paste textarea "かしこまりました、問い合わせ中ですね。いただいたアットホームの問合せ口から仲介に対してでしょうか？"
click at [279, 559] on textarea "@@【ロスト回収元である可能性を確認！！】 さようでしたか！ まだ回答等は返ってきてない状況でしょうか、、、 もしレスポンスが遅い等ありましたら、結局そちらで…" at bounding box center [337, 580] width 515 height 129
drag, startPoint x: 369, startPoint y: 525, endPoint x: 0, endPoint y: 174, distance: 509.3
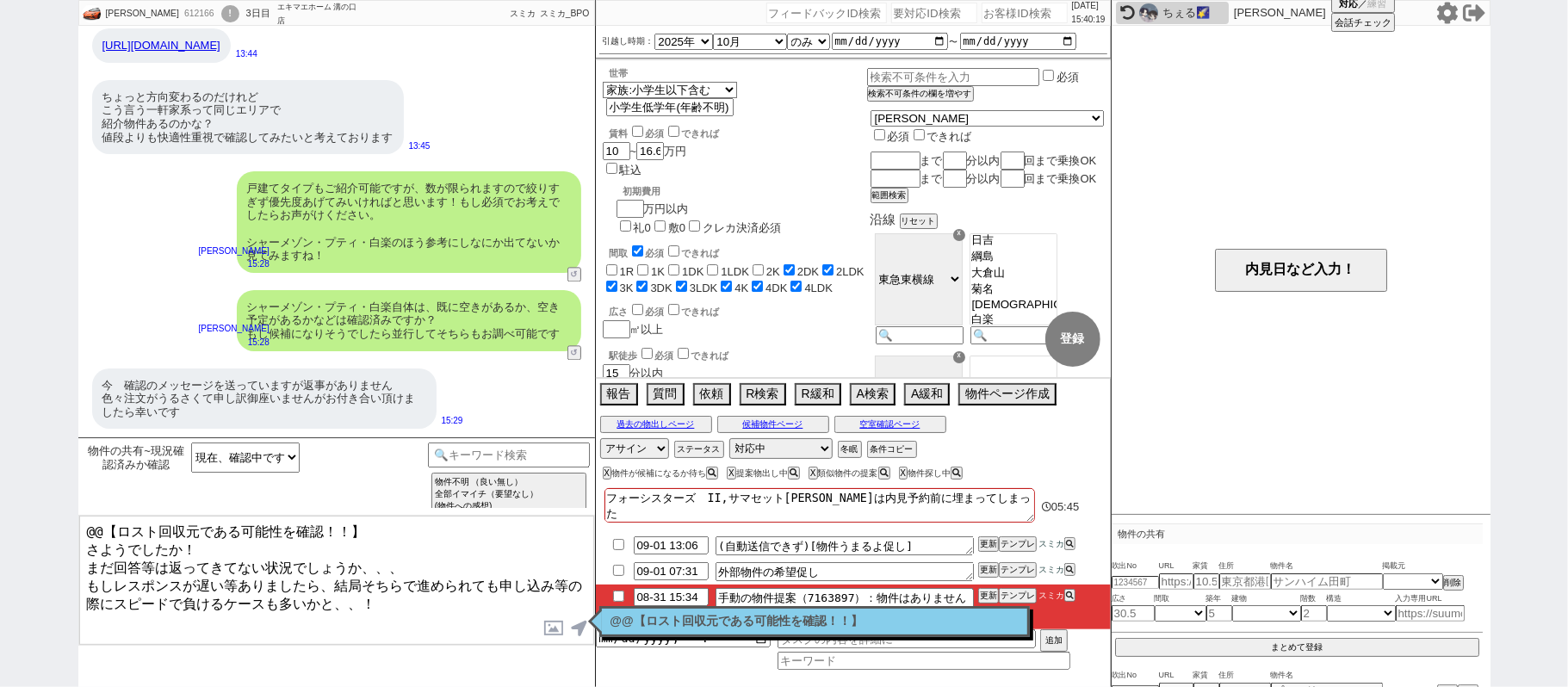
click at [0, 262] on div "[PERSON_NAME] oishi 612166 ! 0 3日目 エキマエホーム 溝の口店 冬眠中 自社客 スミカ スミカ_BPO チャット全表示 [DA…" at bounding box center [784, 344] width 1568 height 687
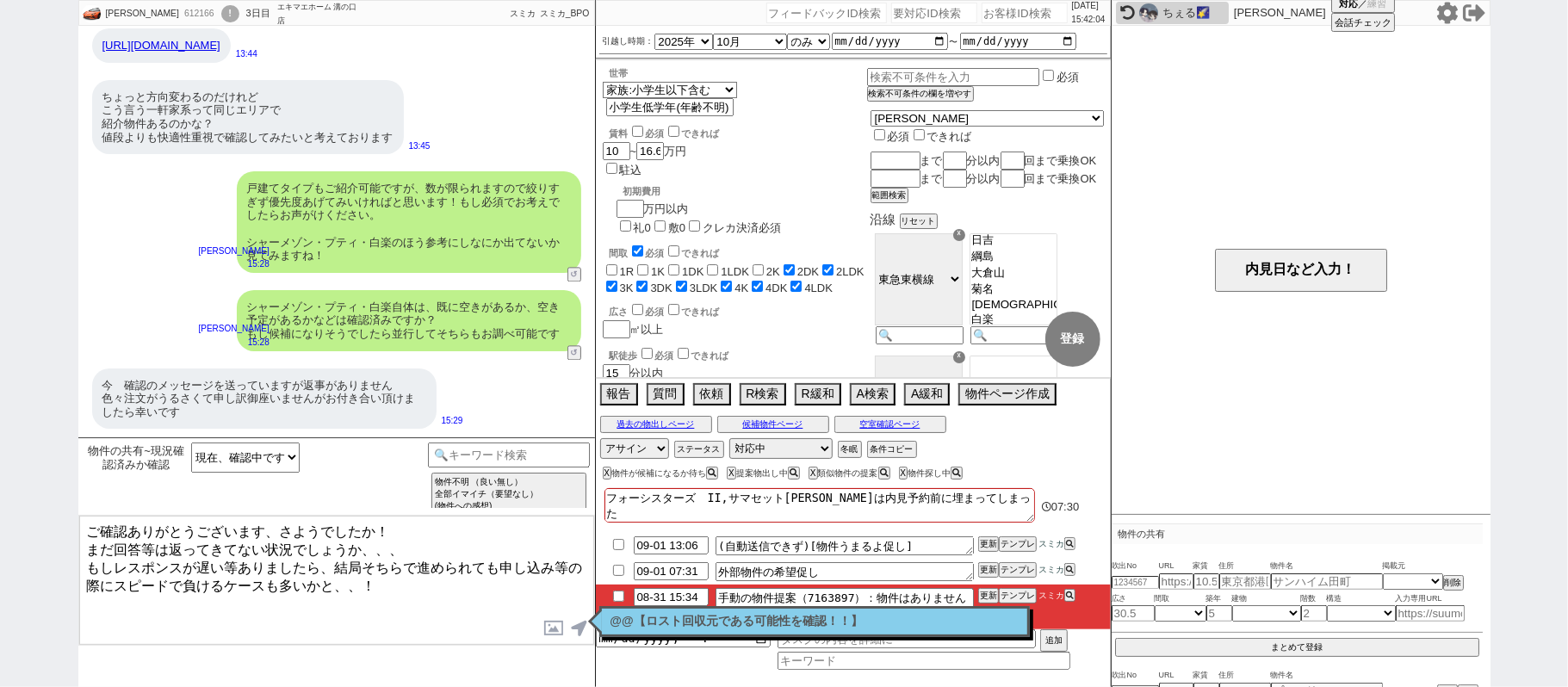
click at [442, 534] on textarea "ご確認ありがとうございます、さようでしたか！ まだ回答等は返ってきてない状況でしょうか、、、 もしレスポンスが遅い等ありましたら、結局そちらで進められても申し…" at bounding box center [337, 580] width 515 height 129
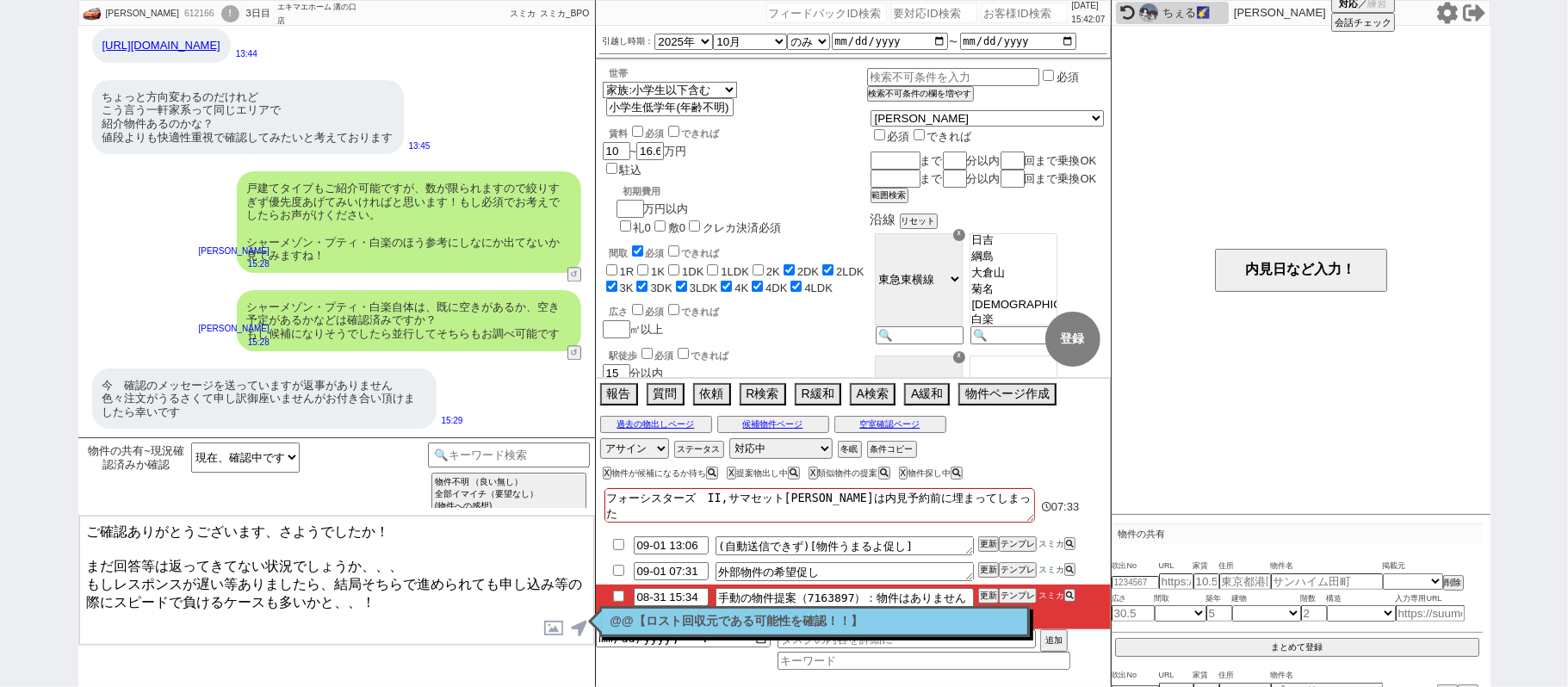
type textarea "ご確認ありがとうございます、さようでしたか！ まだ回答等は返ってきてない状況でしょうか、、、 もしレスポンスが遅い等ありましたら、結局そちらで進められても申し…"
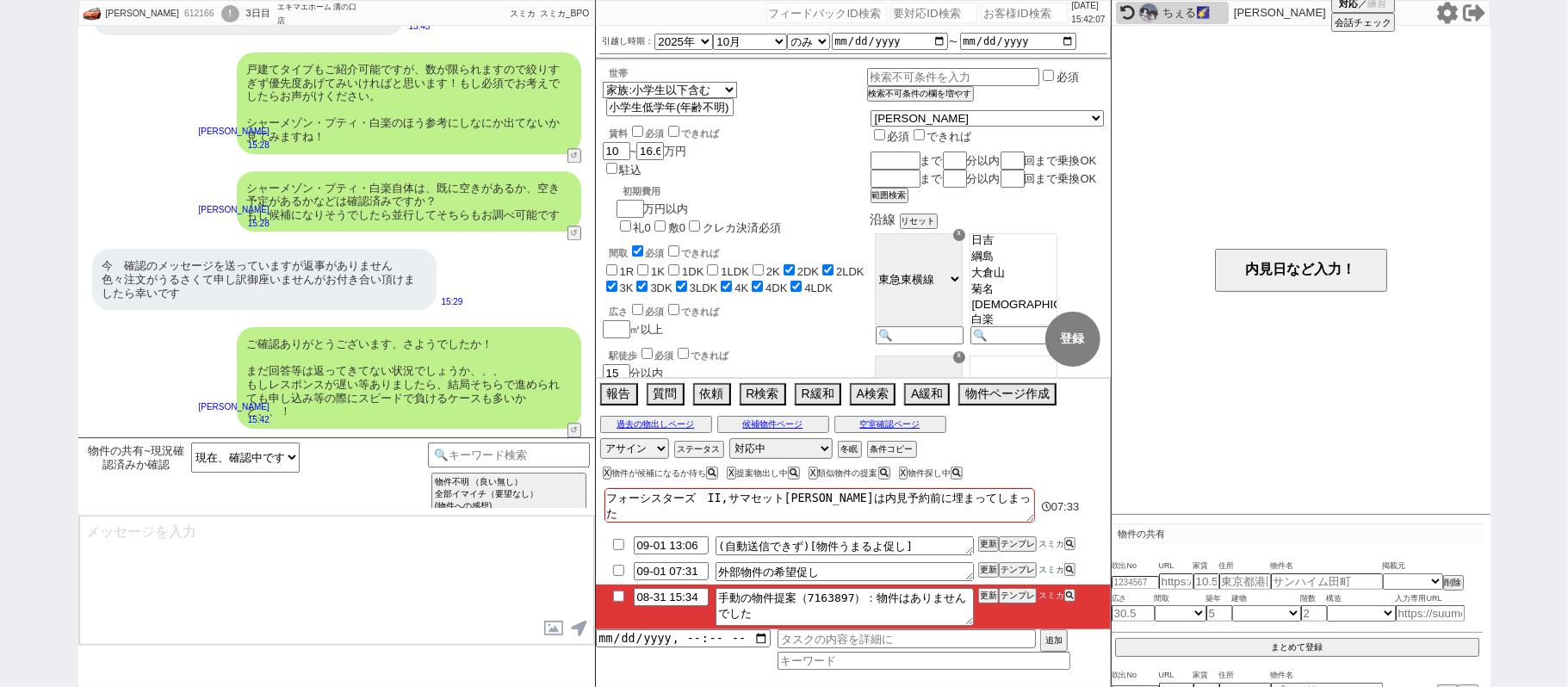
scroll to position [2673, 0]
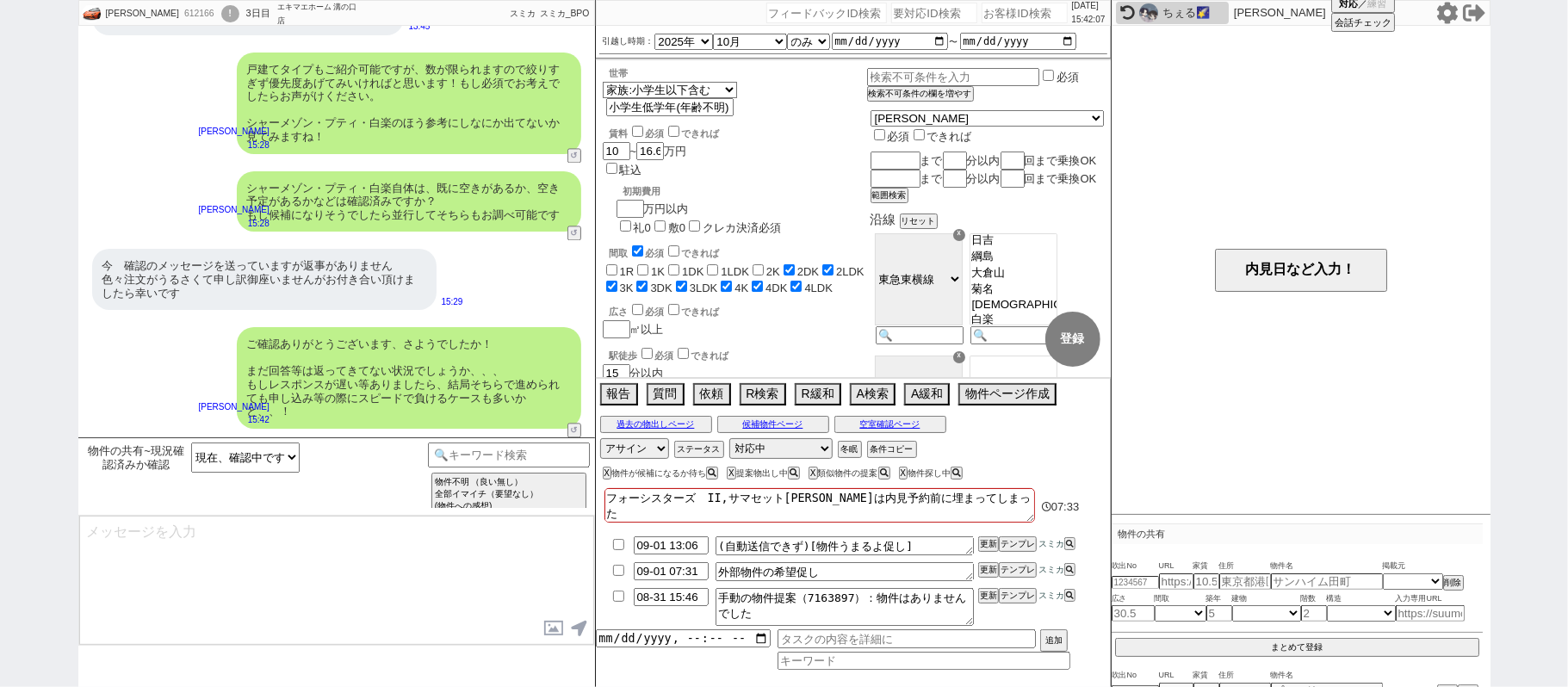
type input "08-31 15:57"
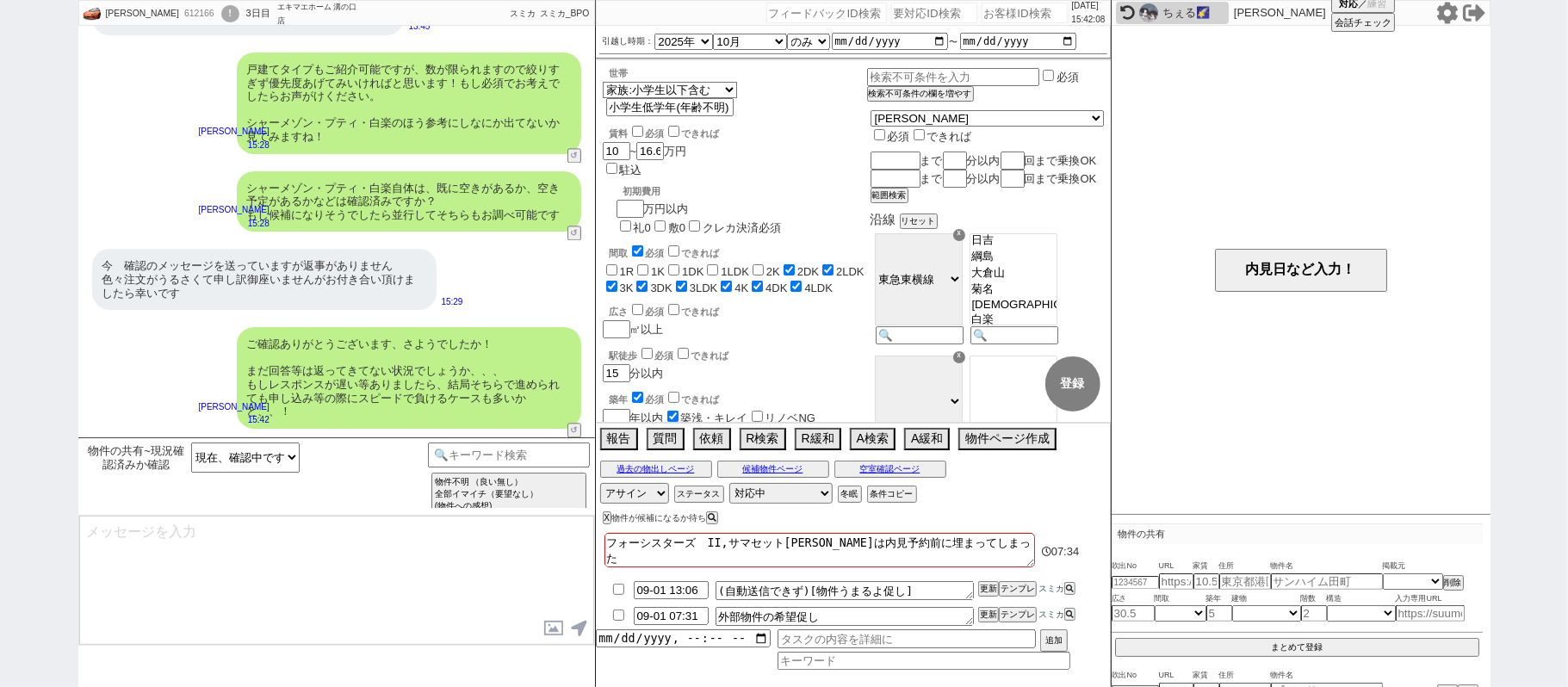
type textarea "もしよければこちらのLINEで募集状況など確認いたしますが、いかがでしょうか？ ※二重の問い合わせはできれば避けていただきたいので、本LINEにて一本化頂けま…"
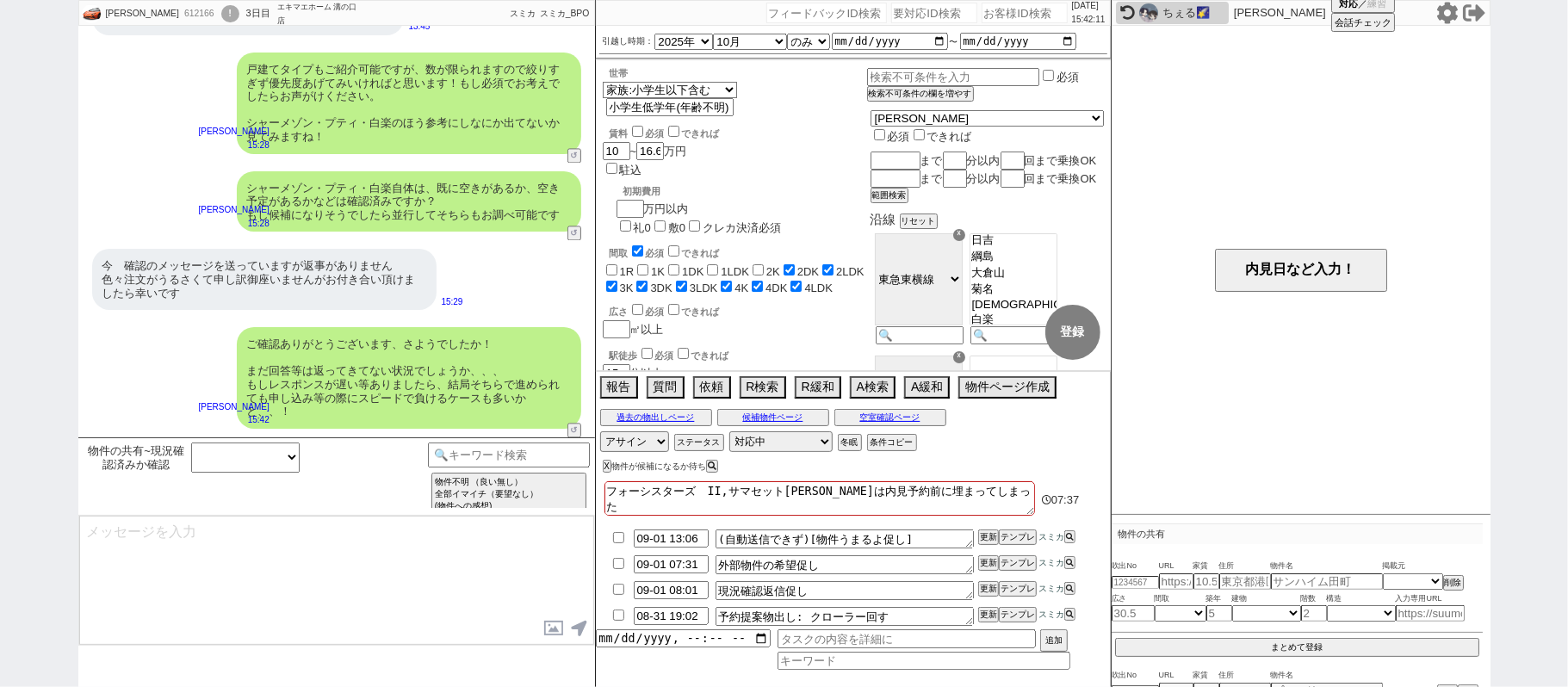
scroll to position [2764, 0]
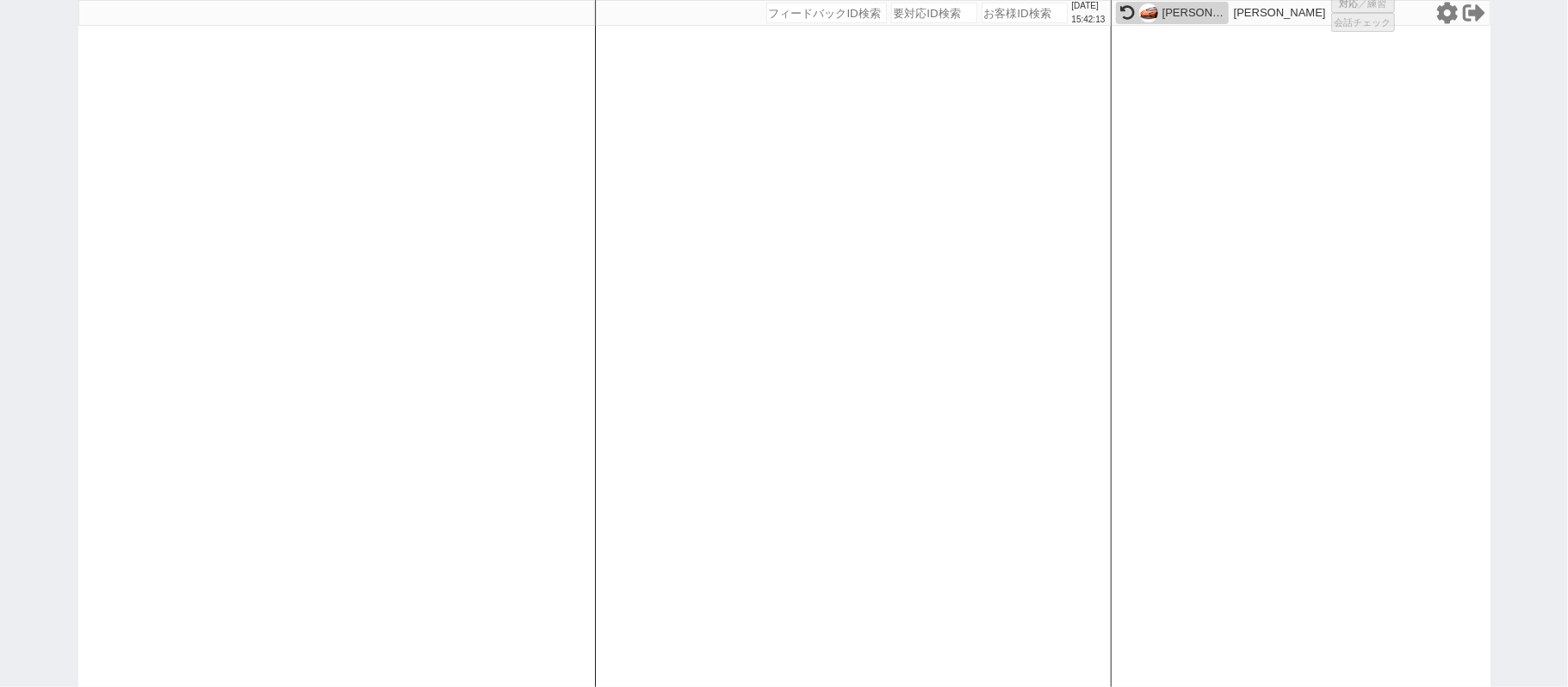
select select "6"
select select
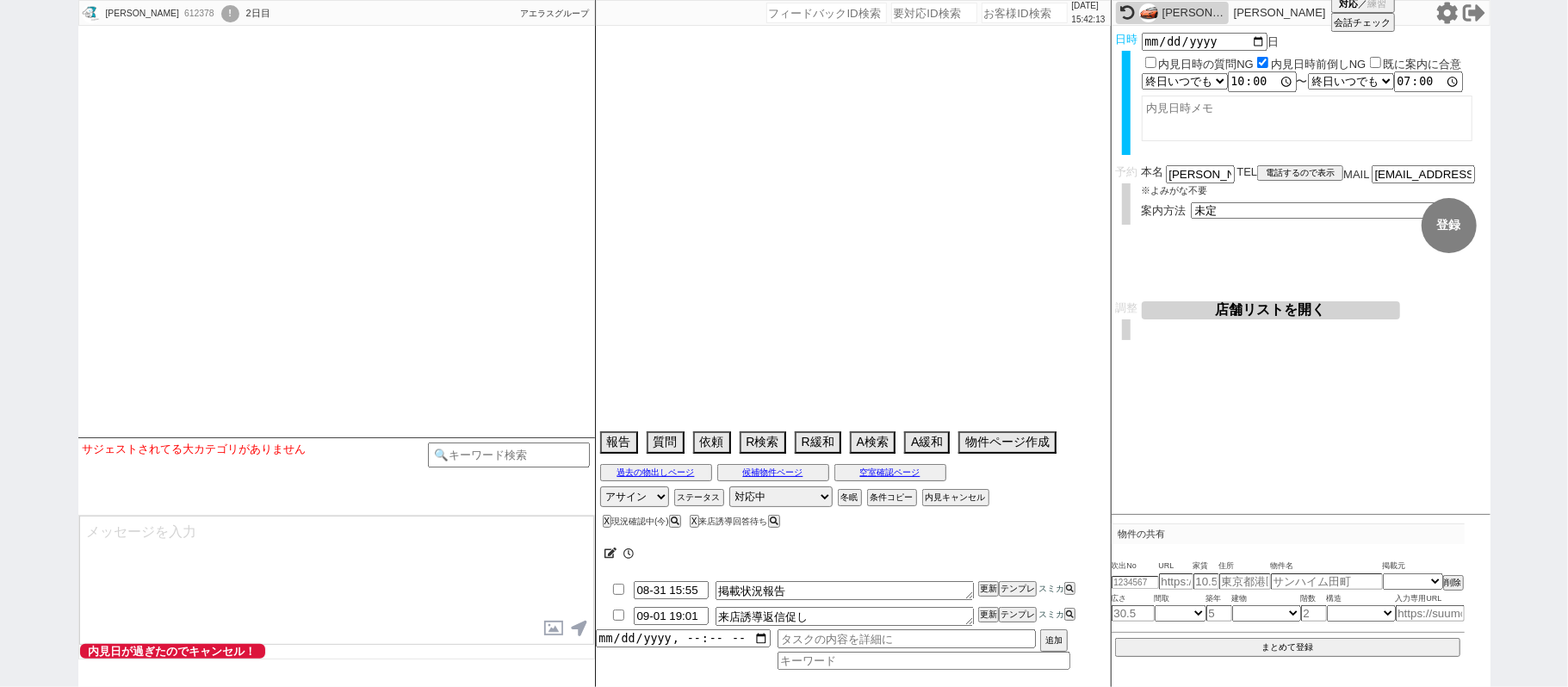
select select
select select "15"
select select "0"
select select "69"
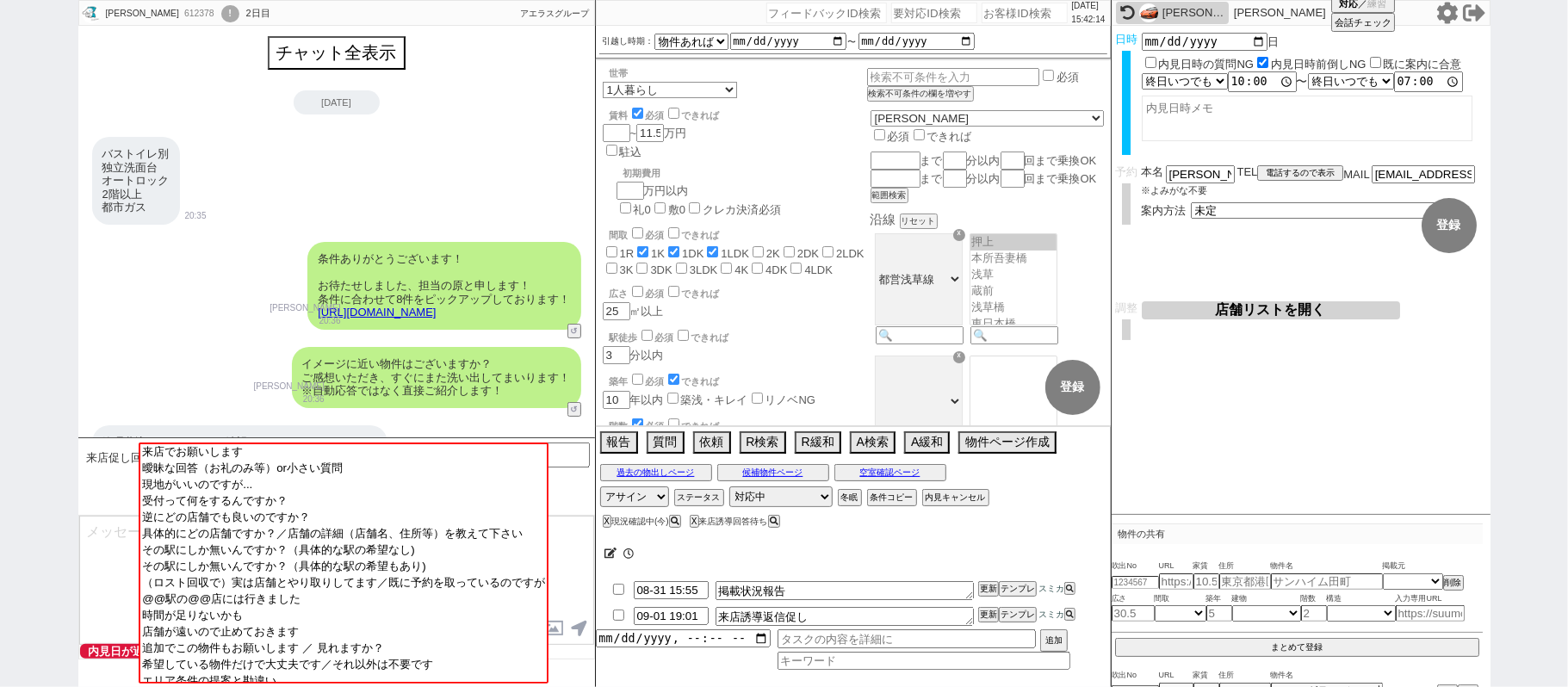
scroll to position [2893, 0]
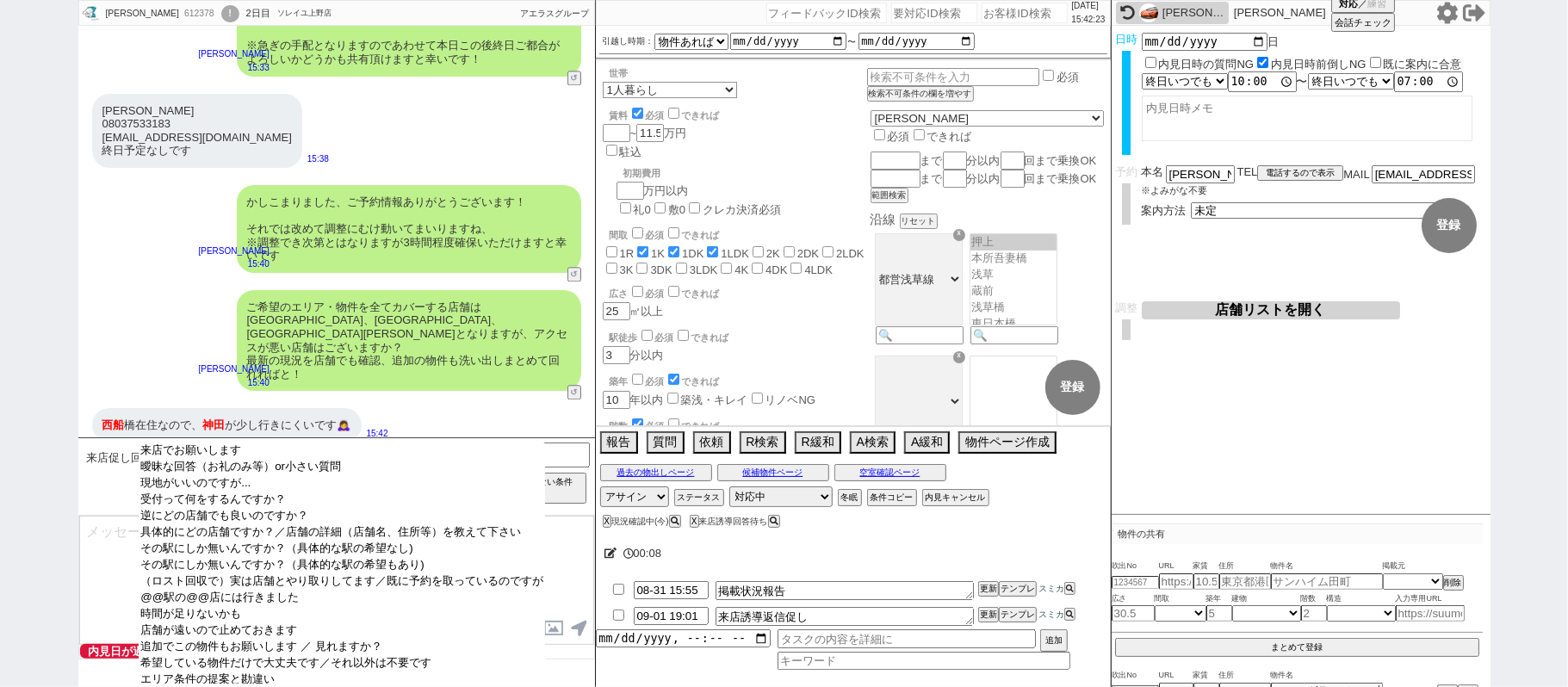
drag, startPoint x: 446, startPoint y: 456, endPoint x: 458, endPoint y: 455, distance: 12.0
click at [445, 455] on option "来店でお願いします" at bounding box center [341, 450] width 406 height 17
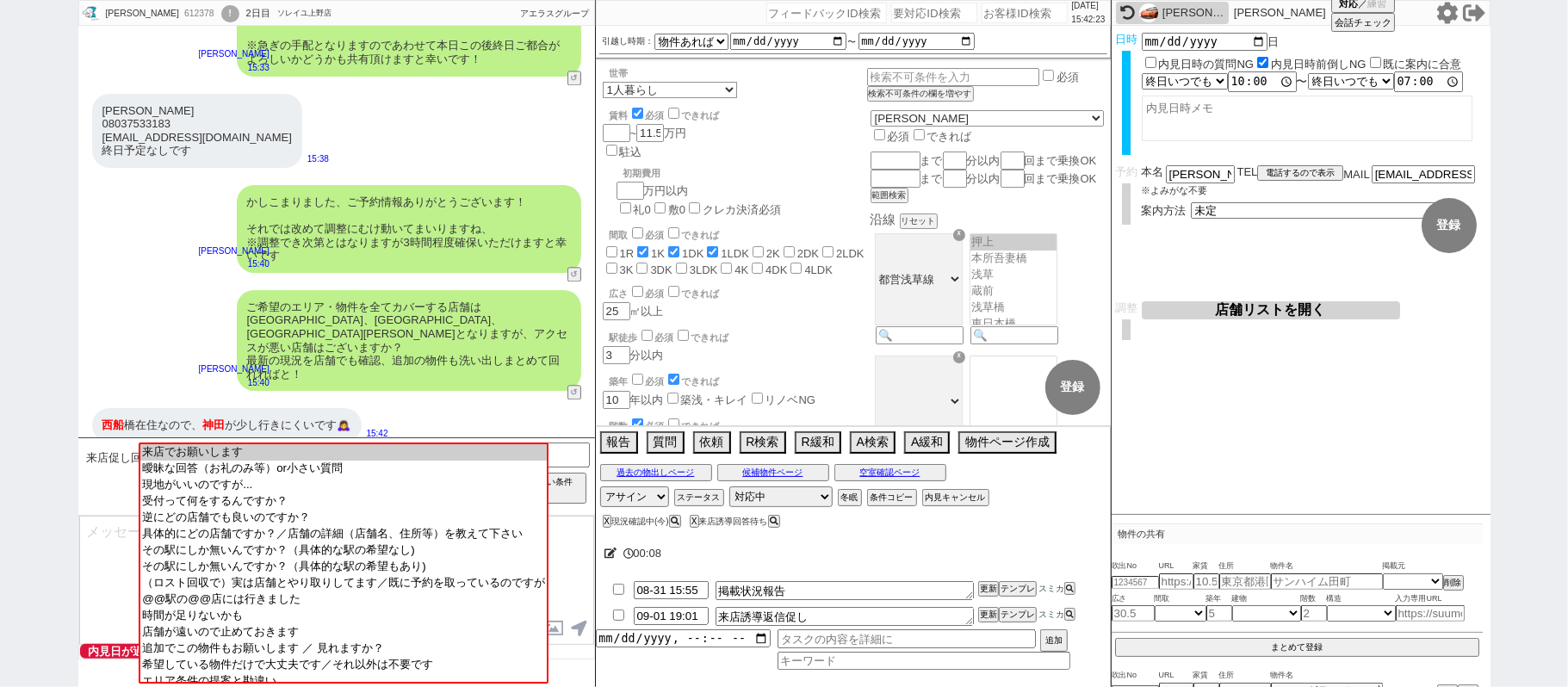
scroll to position [2643, 0]
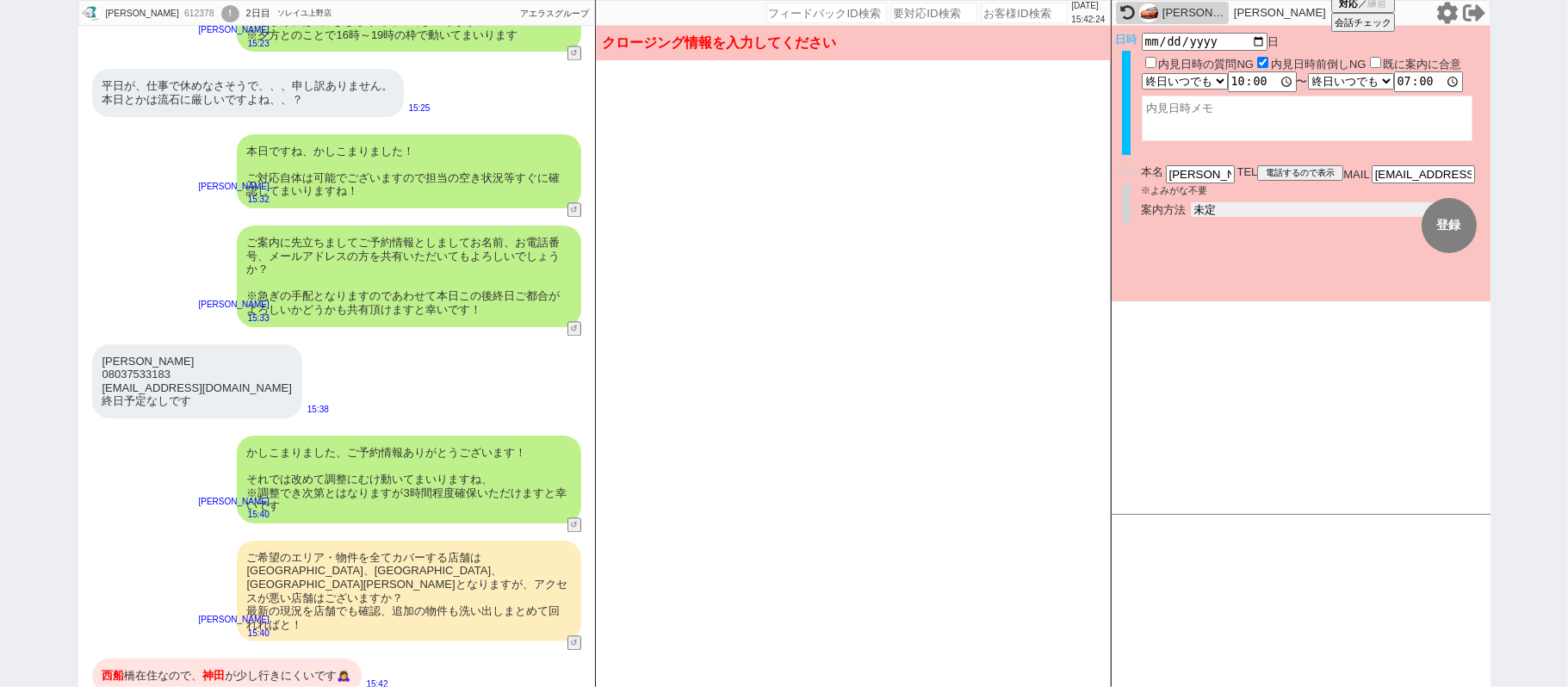
click at [1209, 207] on select "未定 現地お待ち合わせ ご来店 先行申し込みのご案内or内見無しでの申し込みのご案内 オンラインでのご接客 オンラインで1件の内見のご案内" at bounding box center [1319, 210] width 258 height 15
select select "2"
click at [1191, 203] on select "未定 現地お待ち合わせ ご来店 先行申し込みのご案内or内見無しでの申し込みのご案内 オンラインでのご接客 オンラインで1件の内見のご案内" at bounding box center [1319, 210] width 258 height 15
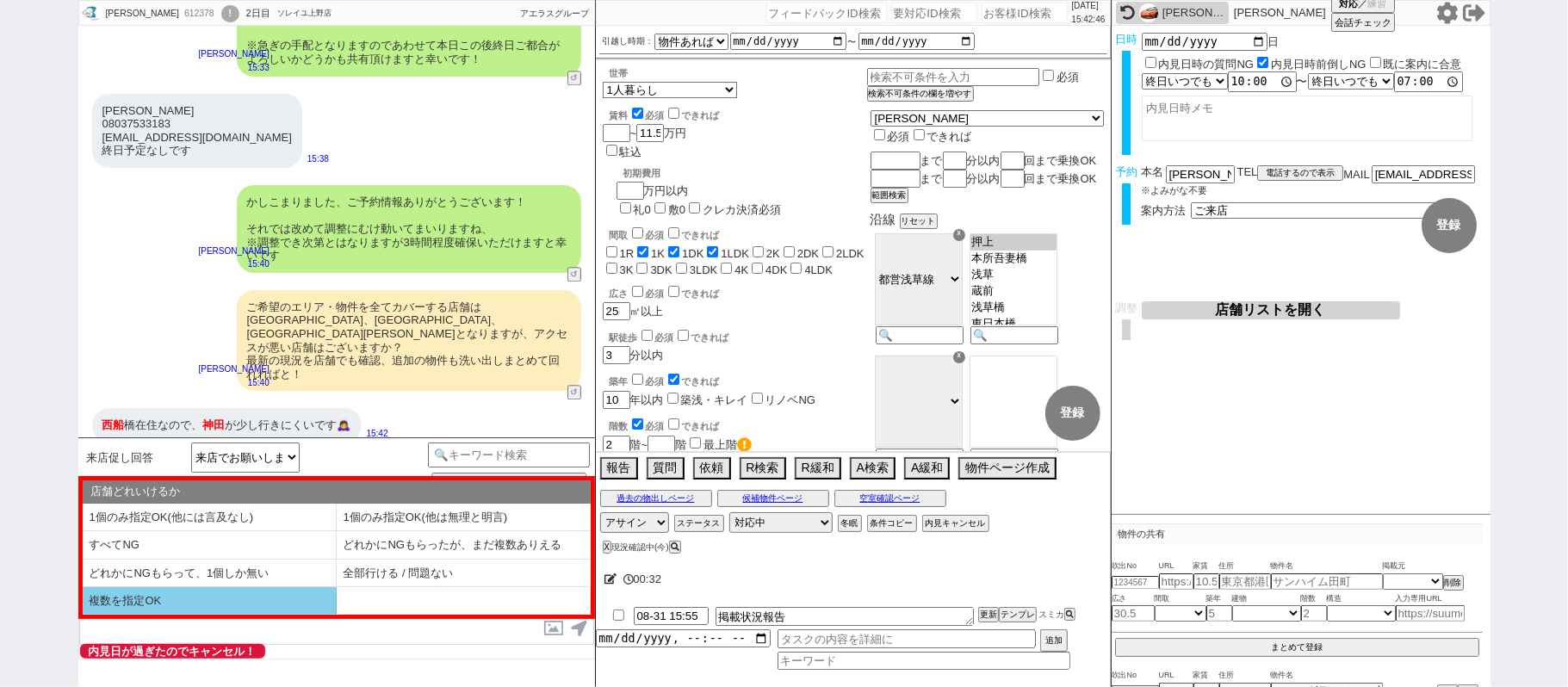
click at [230, 604] on li "複数を指定OK" at bounding box center [210, 601] width 254 height 28
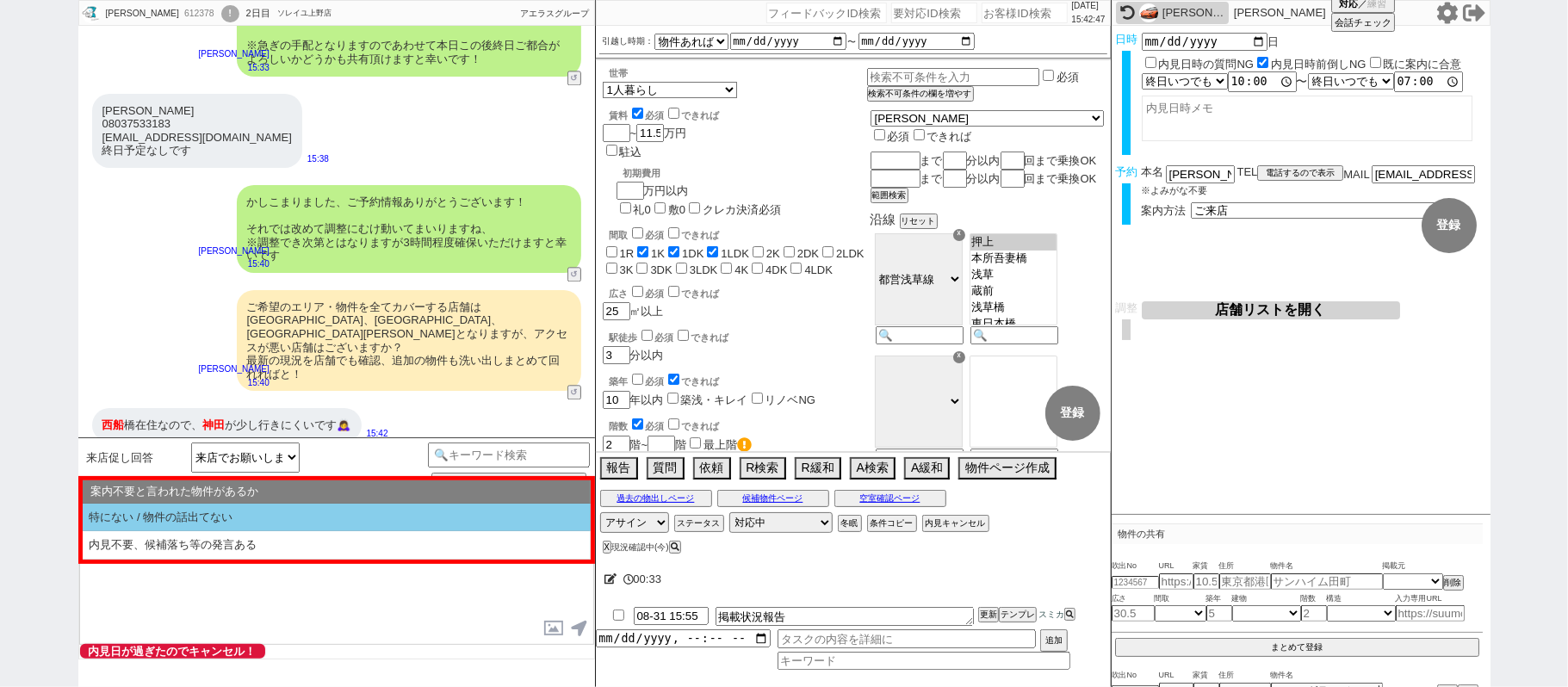
drag, startPoint x: 210, startPoint y: 517, endPoint x: 246, endPoint y: 525, distance: 36.9
click at [210, 515] on li "特にない / 物件の話出てない" at bounding box center [337, 517] width 508 height 29
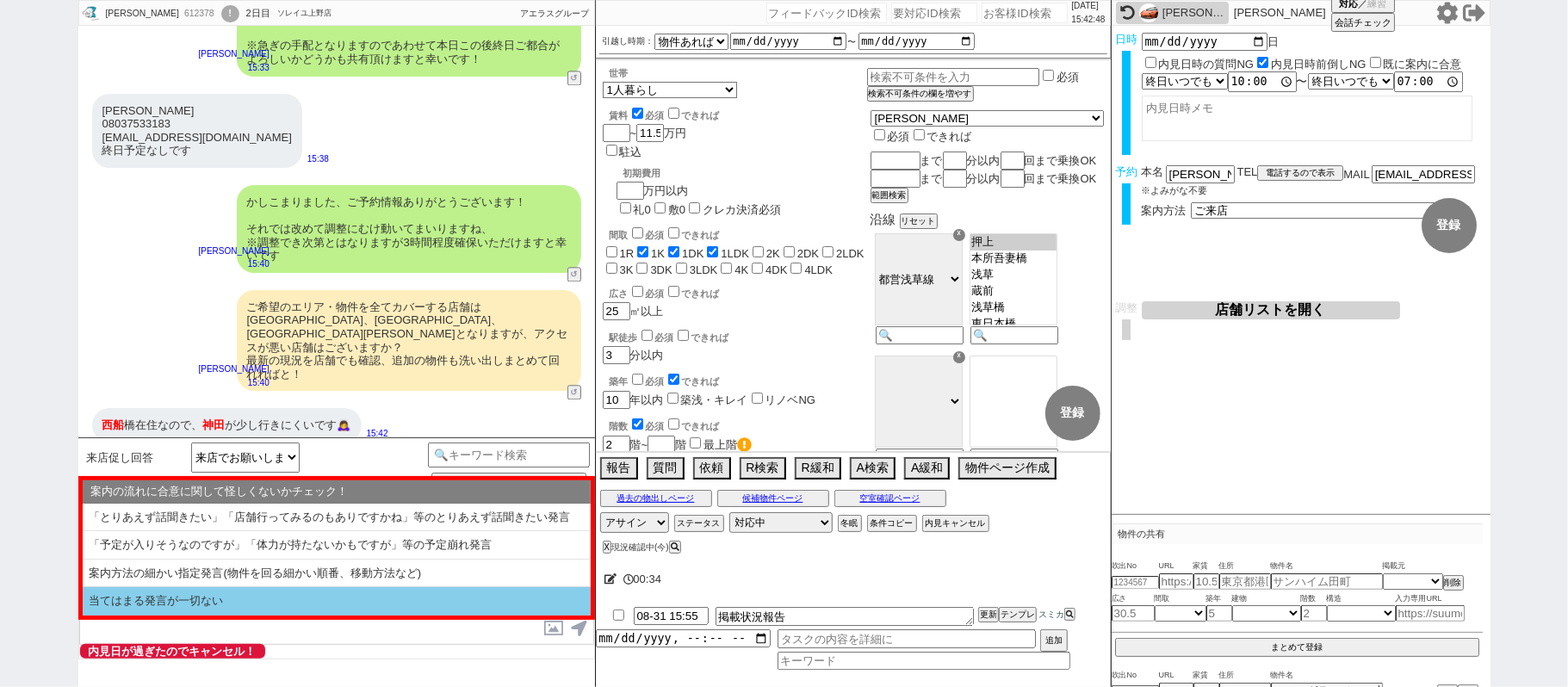
click at [224, 601] on li "当てはまる発言が一切ない" at bounding box center [337, 601] width 508 height 29
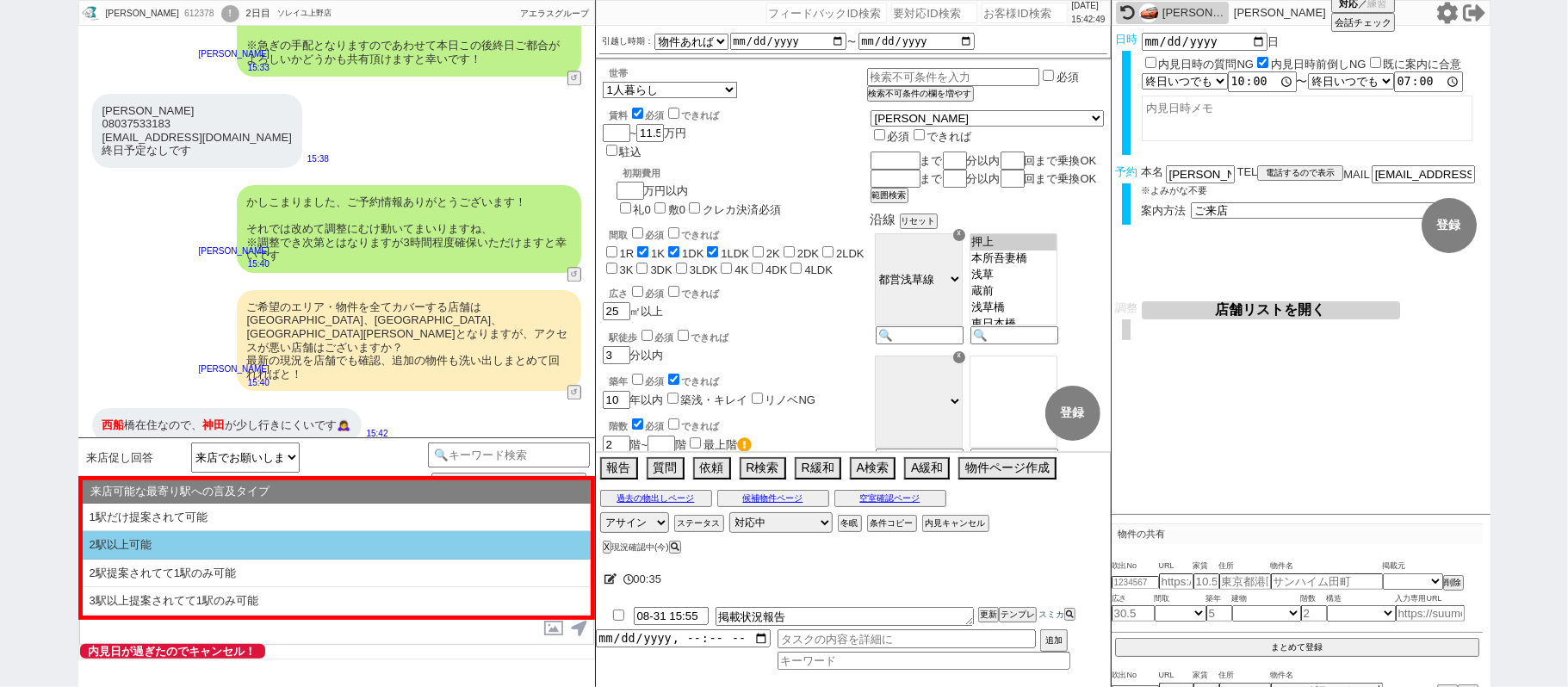
click at [229, 545] on li "2駅以上可能" at bounding box center [337, 545] width 508 height 29
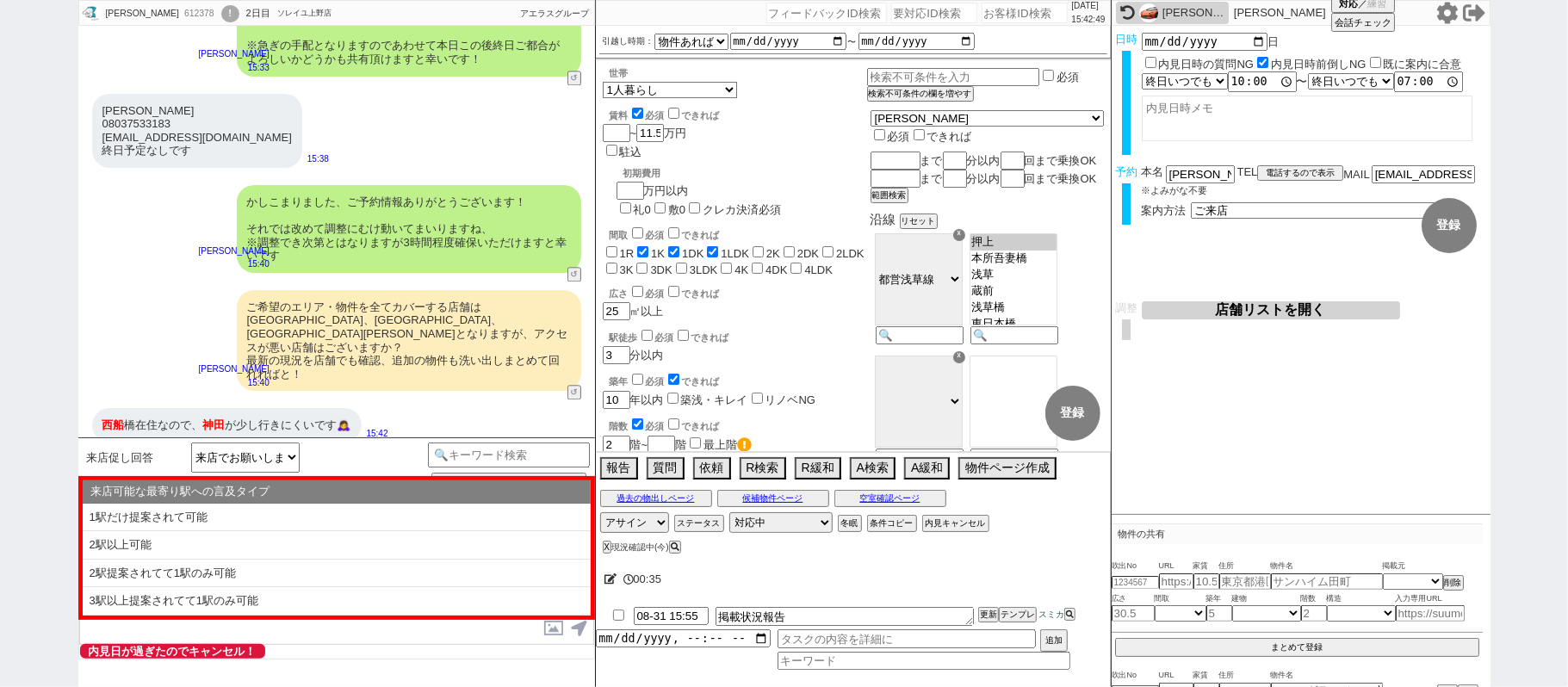
select select "複数を指定OK"
select select "特にない / 物件の話出てない"
select select "当てはまる発言が一切ない"
select select "2駅以上可能"
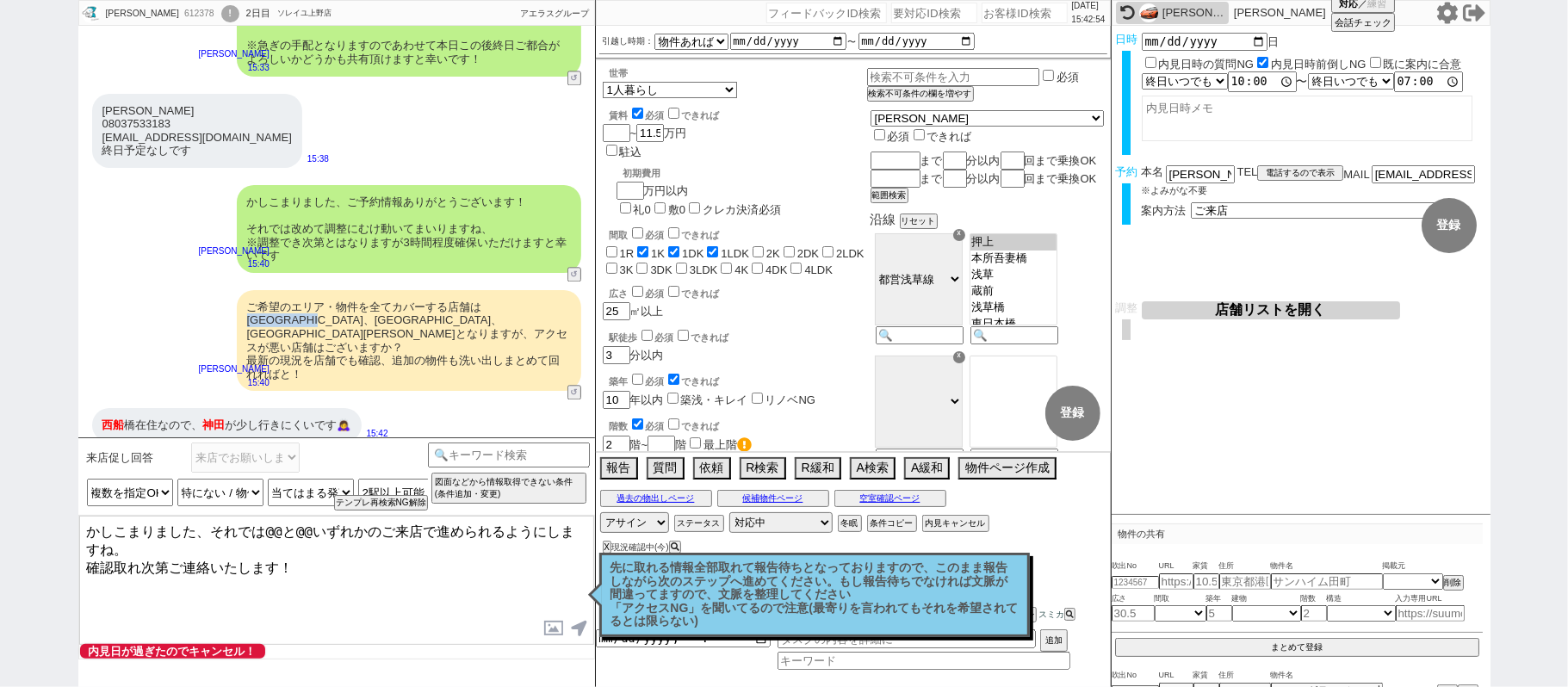
drag, startPoint x: 482, startPoint y: 303, endPoint x: 286, endPoint y: 317, distance: 196.5
click at [286, 317] on div "ご希望のエリア・物件を全てカバーする店舗は[GEOGRAPHIC_DATA]、[GEOGRAPHIC_DATA]、[GEOGRAPHIC_DATA][PERS…" at bounding box center [409, 341] width 344 height 102
copy div "[GEOGRAPHIC_DATA]、[GEOGRAPHIC_DATA]、新小岩"
drag, startPoint x: 270, startPoint y: 528, endPoint x: 310, endPoint y: 529, distance: 40.0
click at [310, 529] on textarea "かしこまりました、それでは@@と@@いずれかのご来店で進められるようにしますね。 確認取れ次第ご連絡いたします！" at bounding box center [337, 580] width 515 height 129
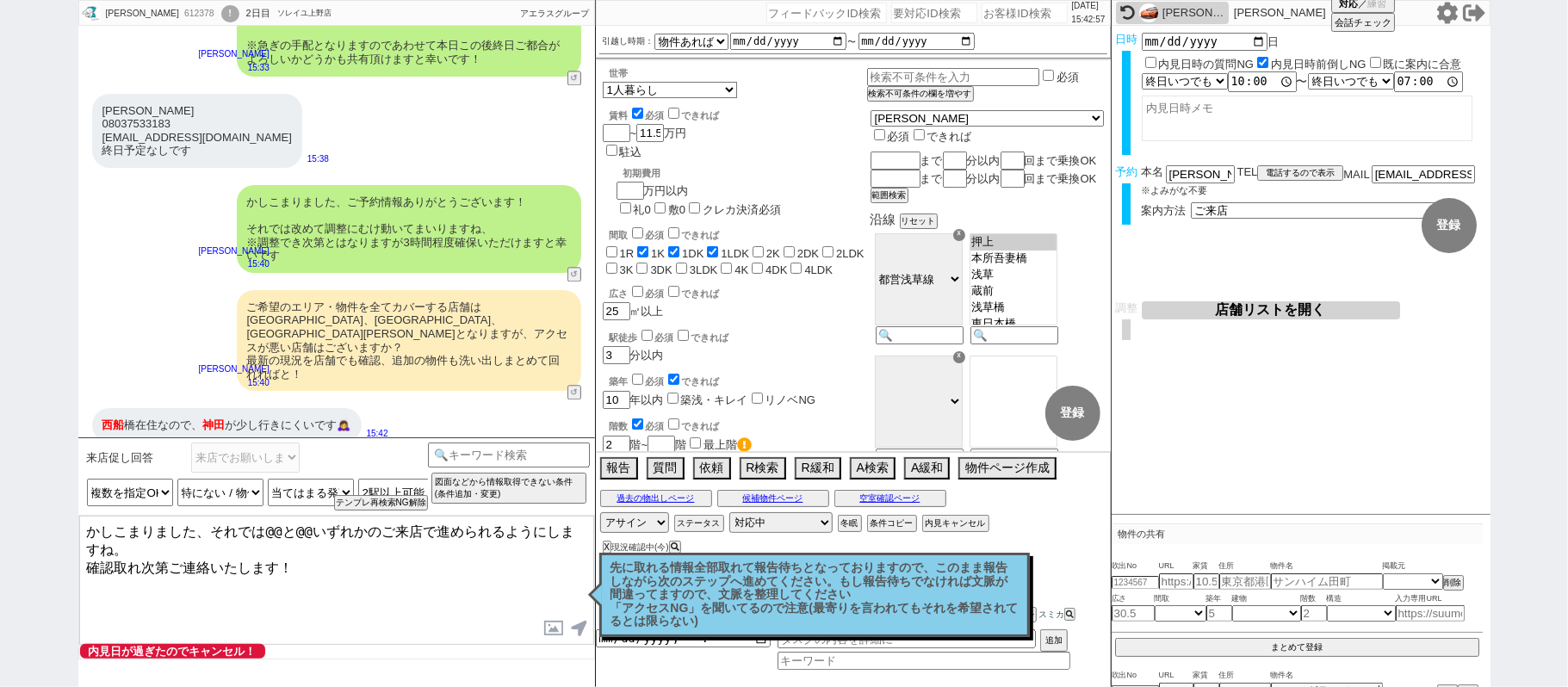
paste textarea "[GEOGRAPHIC_DATA]、[GEOGRAPHIC_DATA]、新小岩"
click at [394, 577] on textarea "かしこまりました、それでは[GEOGRAPHIC_DATA]、[GEOGRAPHIC_DATA]、[GEOGRAPHIC_DATA]いずれかのご来店で進められ…" at bounding box center [337, 580] width 515 height 129
type textarea "かしこまりました、それでは[GEOGRAPHIC_DATA]、[GEOGRAPHIC_DATA]、[GEOGRAPHIC_DATA]いずれかのご来店で進められ…"
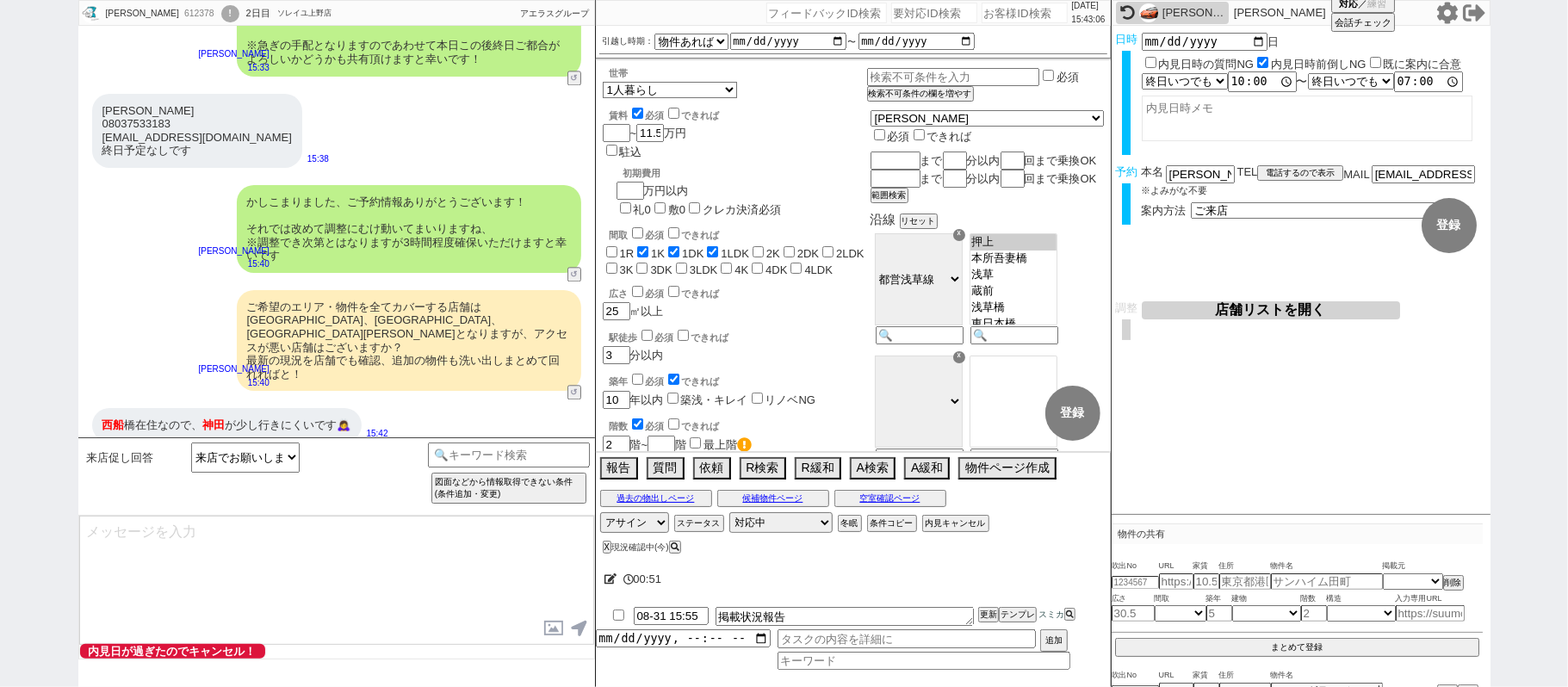
scroll to position [2971, 0]
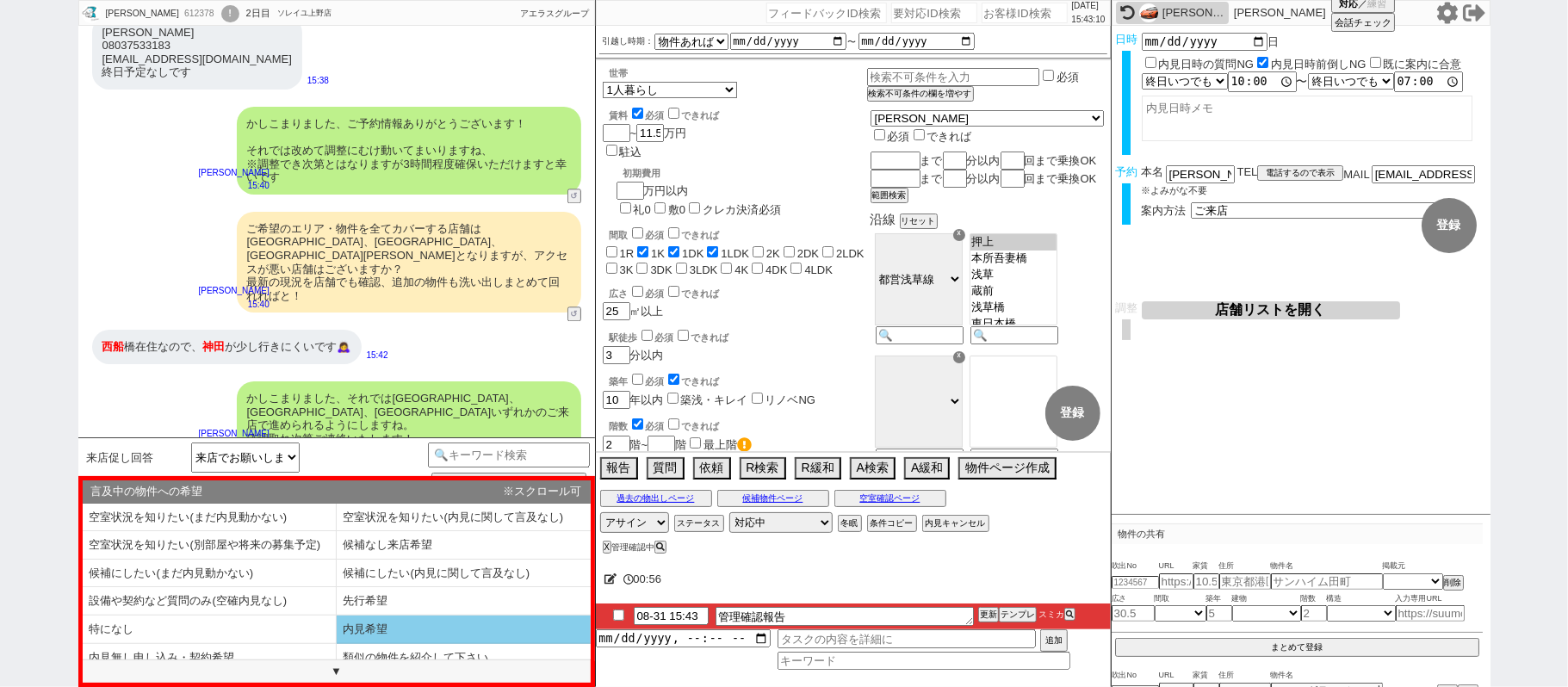
click at [413, 629] on li "内見希望" at bounding box center [464, 630] width 254 height 29
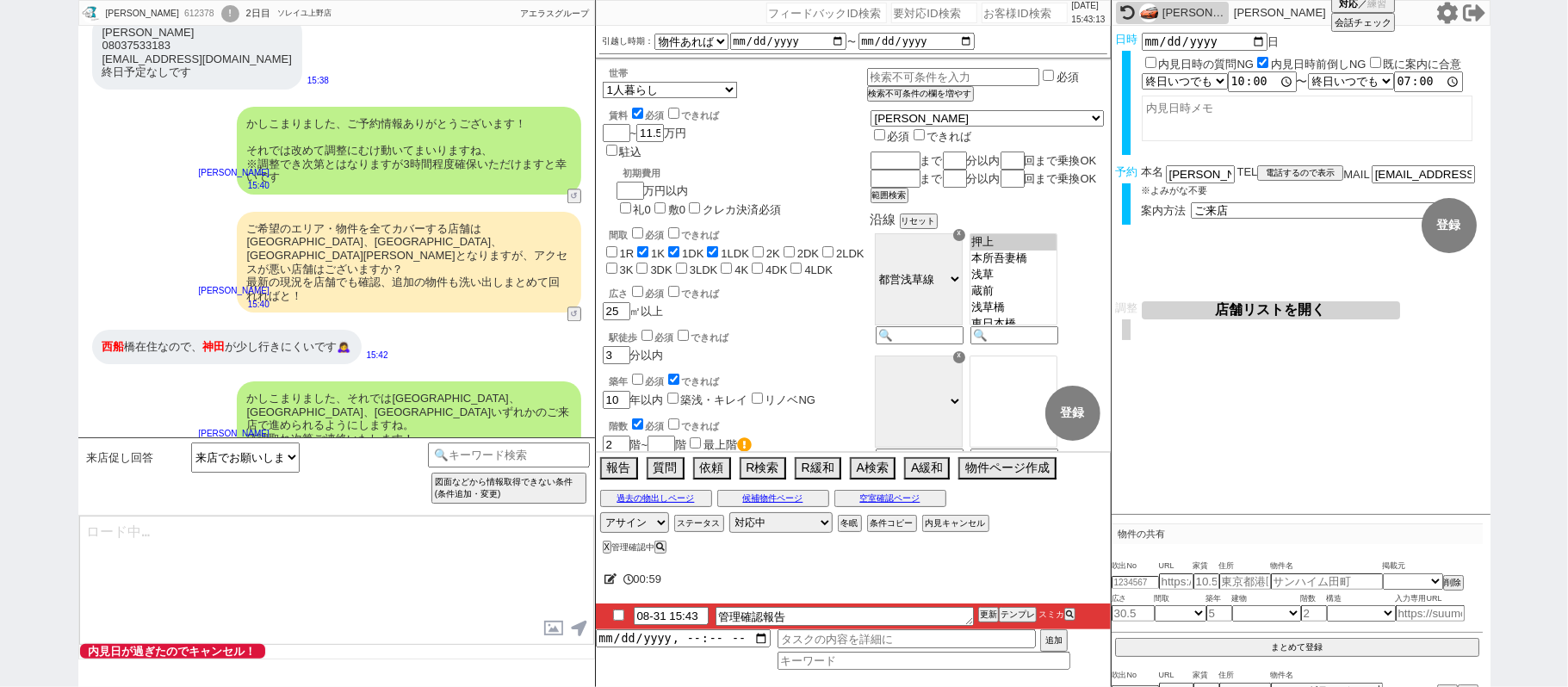
type textarea "@@@@このフキダシで即報告するシーンかと思われます！掲載報告してください！@@@@"
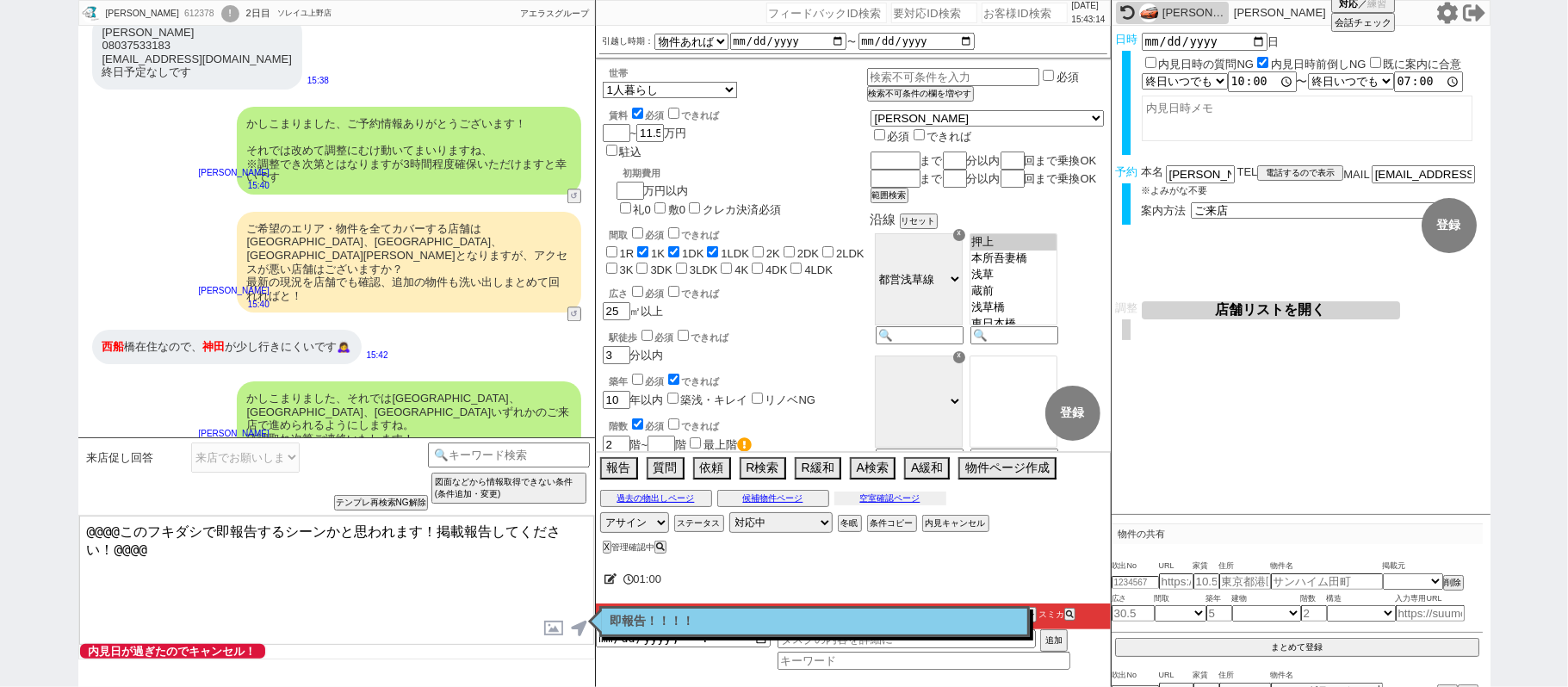
click at [896, 500] on button "空室確認ページ" at bounding box center [890, 498] width 112 height 14
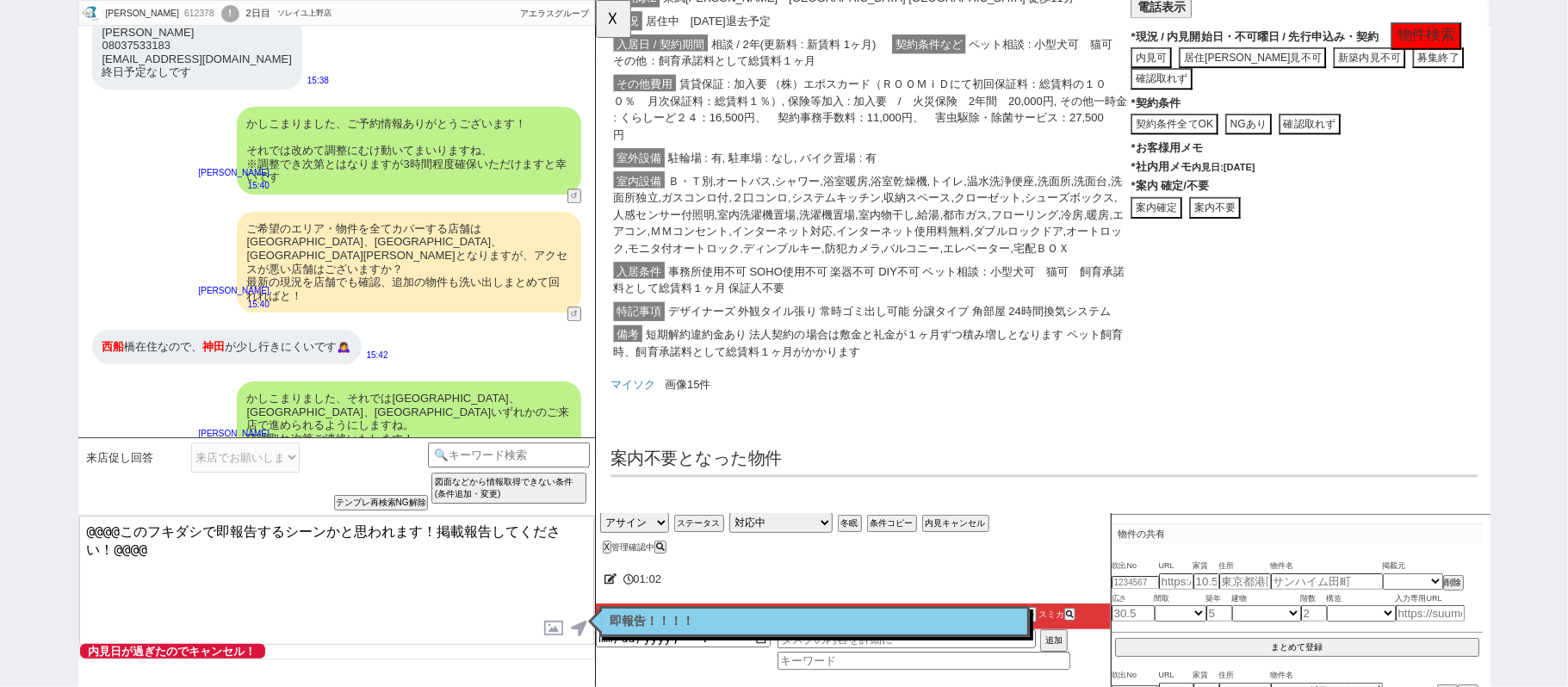
scroll to position [91, 0]
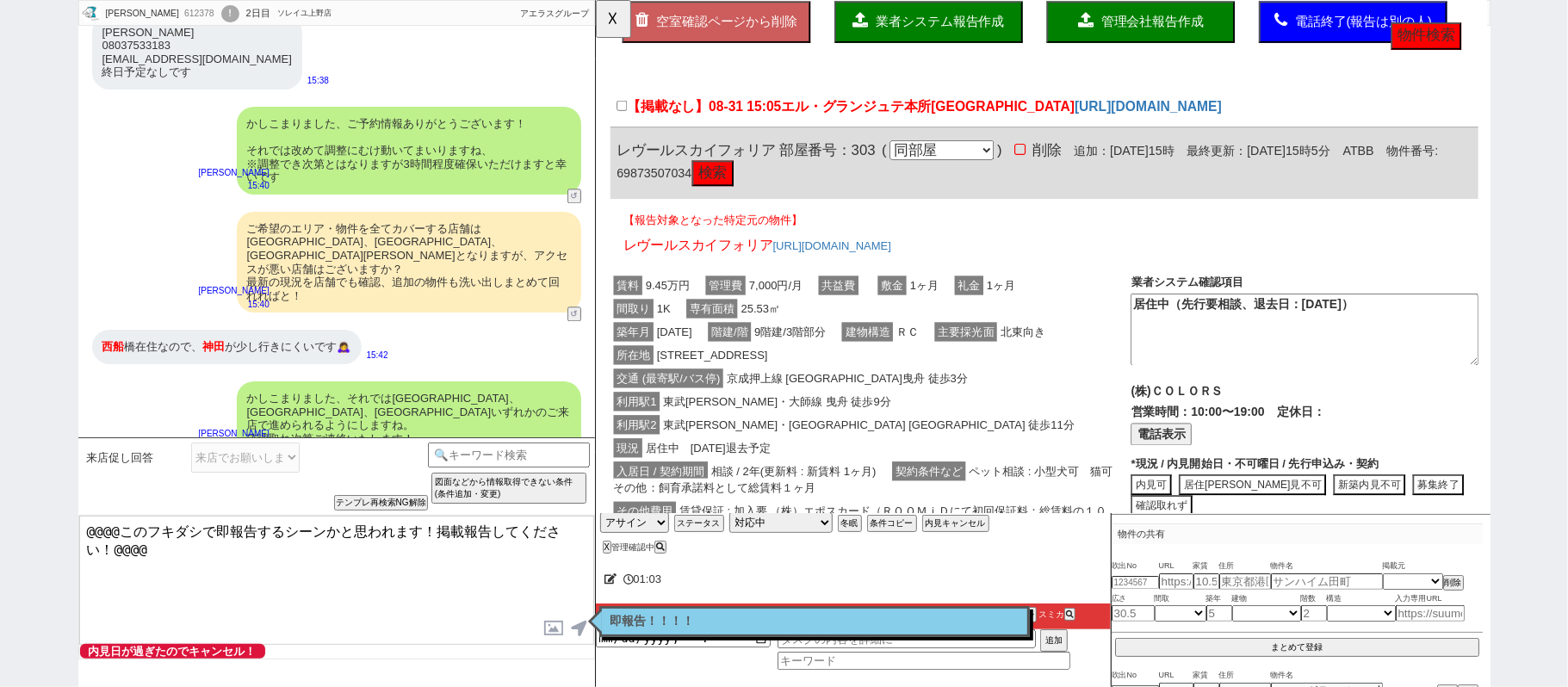
click at [952, 404] on div "交通 (最寄駅/バス停) [GEOGRAPHIC_DATA] 京成曳舟 徒歩3分" at bounding box center [890, 407] width 559 height 25
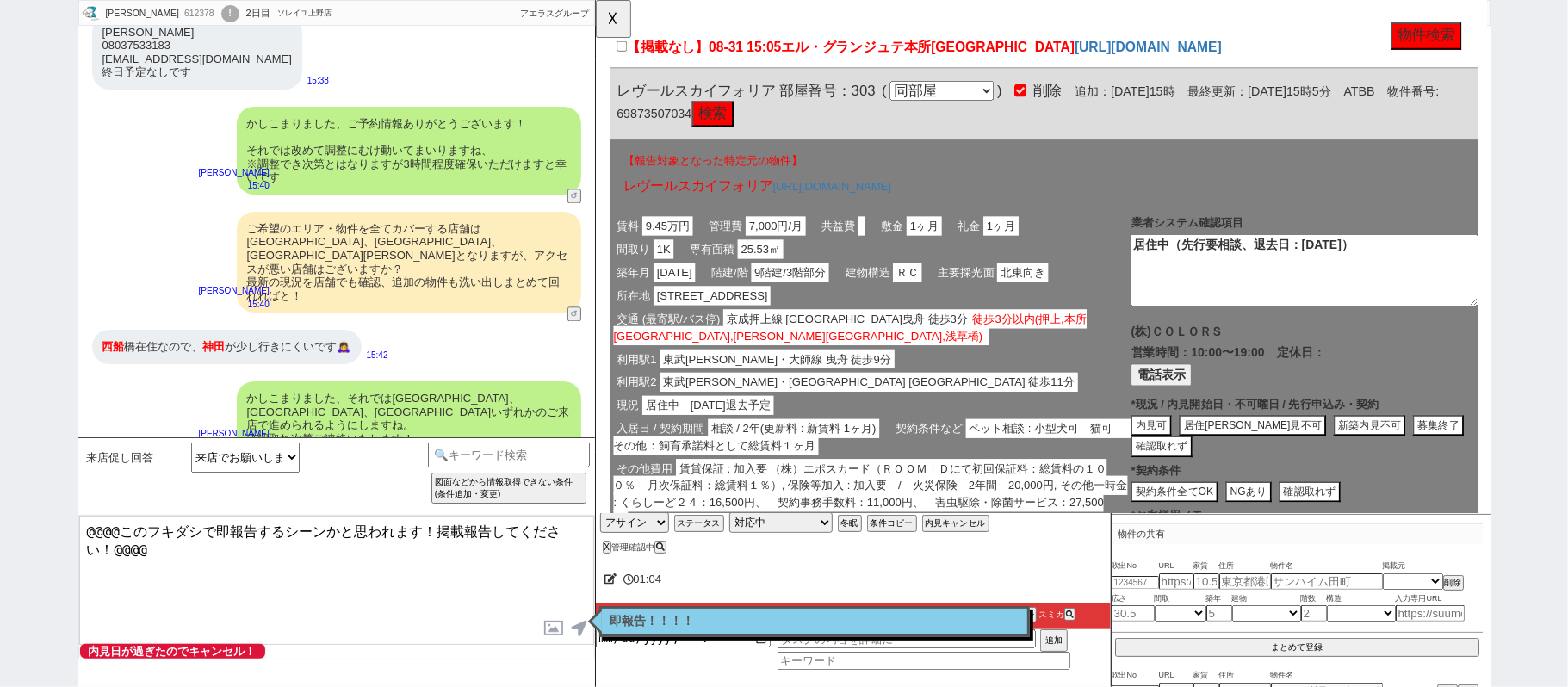
scroll to position [207, 0]
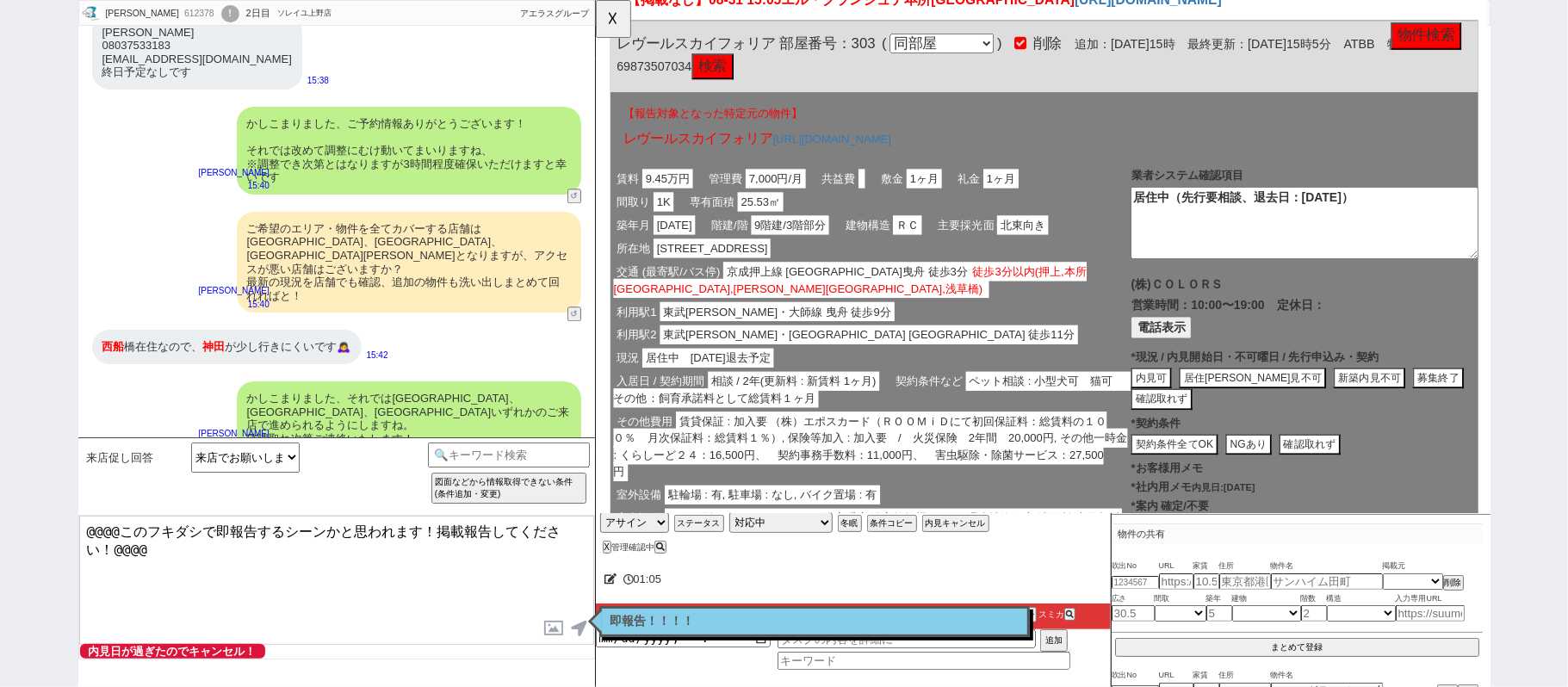
click at [1187, 354] on button "電話表示" at bounding box center [1202, 351] width 65 height 23
click at [1278, 407] on button "居住中内見不可" at bounding box center [1301, 406] width 158 height 23
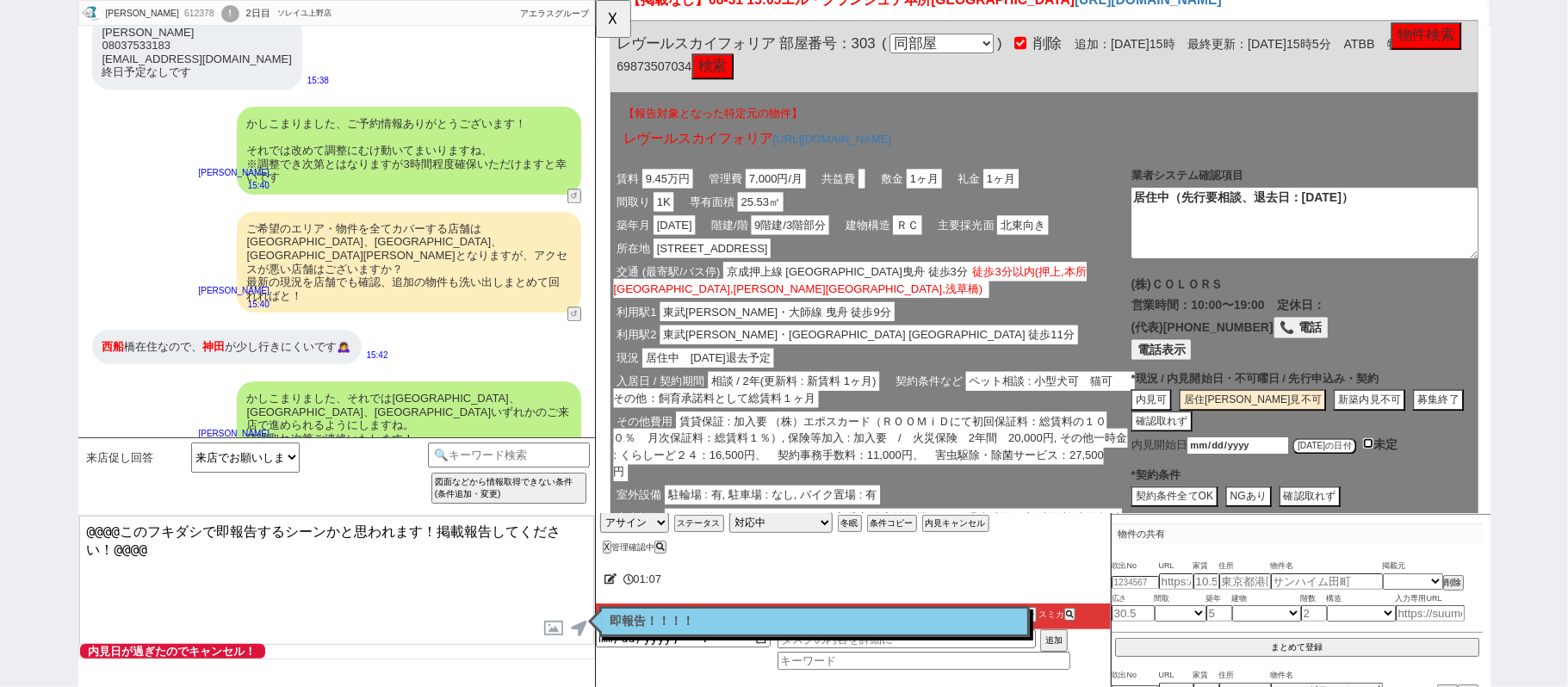
click at [1419, 470] on input "checkbox" at bounding box center [1425, 476] width 11 height 11
checkbox input "true"
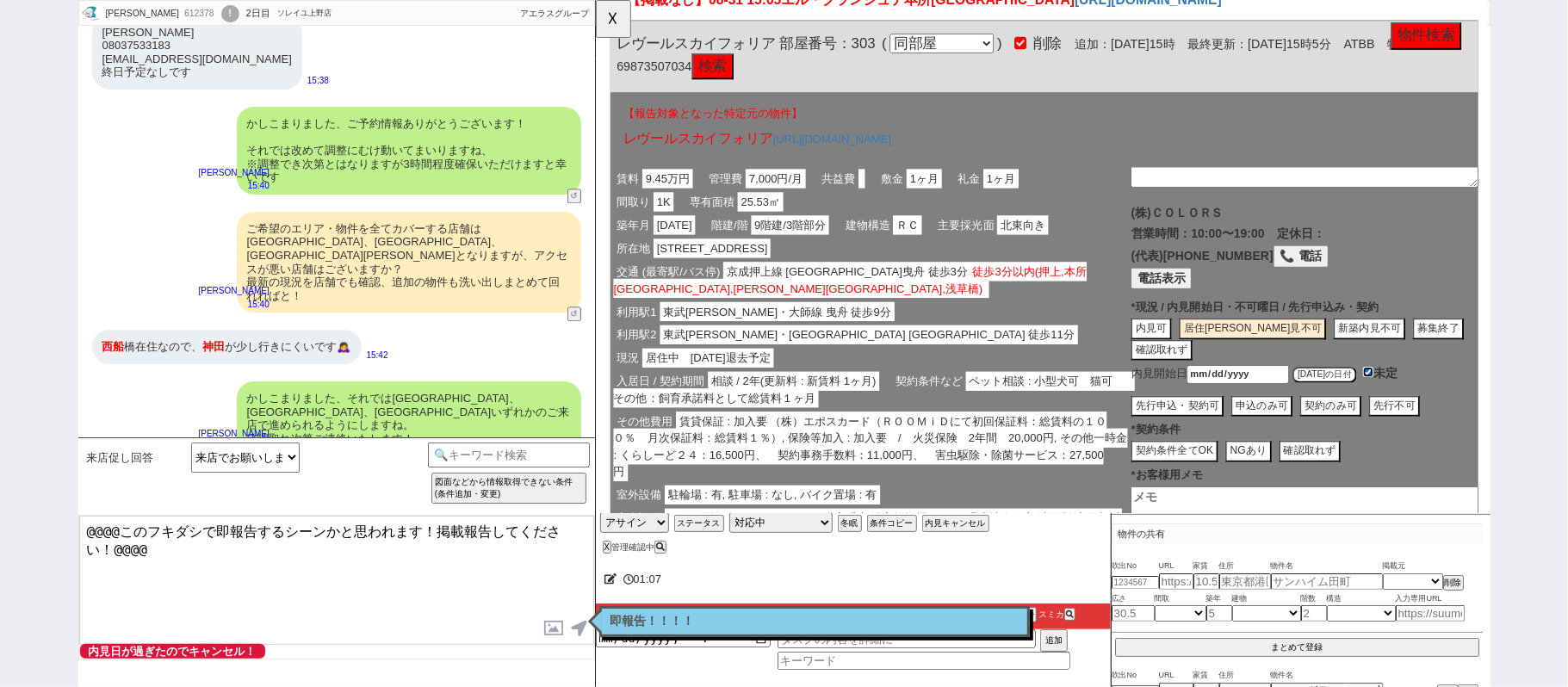
scroll to position [173, 0]
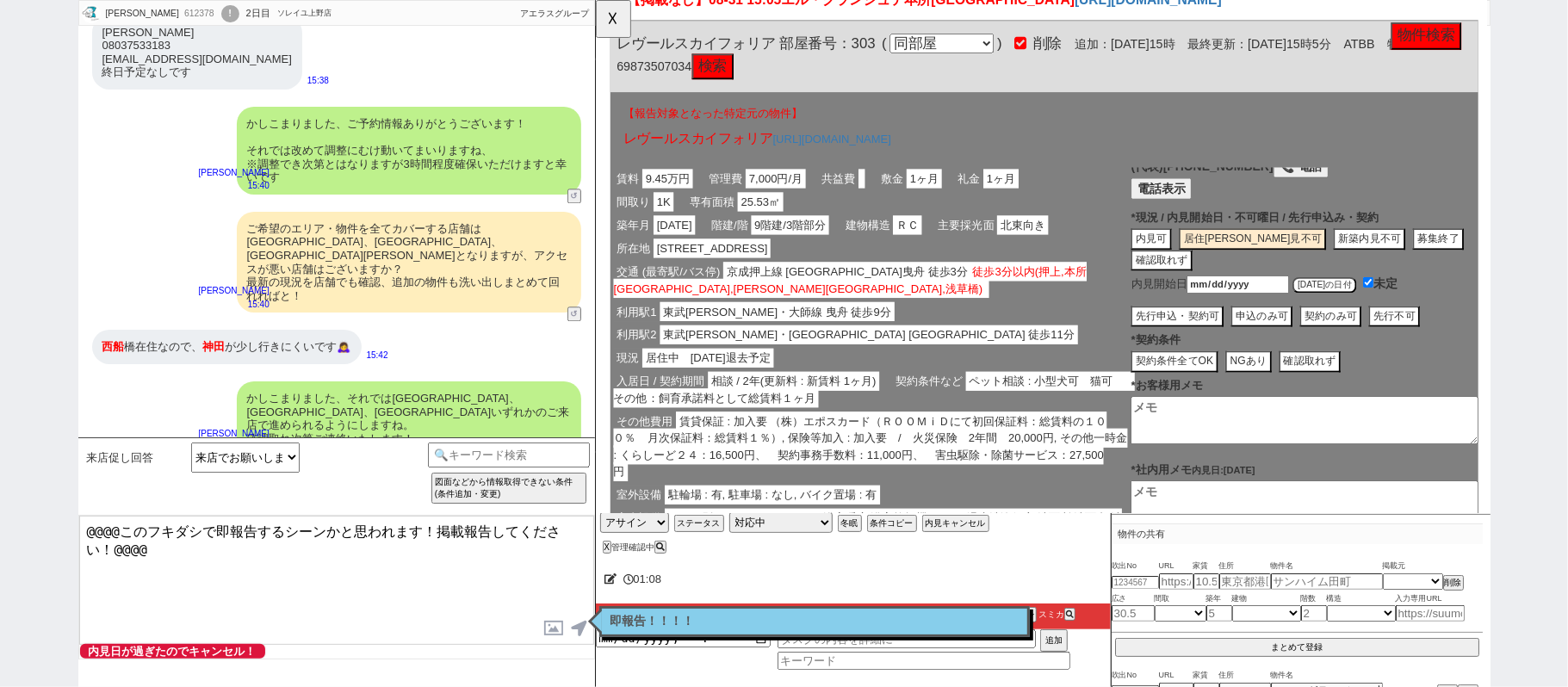
drag, startPoint x: 1233, startPoint y: 337, endPoint x: 1237, endPoint y: 348, distance: 11.7
click at [1233, 337] on button "先行申込・契約可" at bounding box center [1219, 340] width 100 height 23
type textarea "居住中(先行契約/申込み可、入居は@@ごろ)"
type textarea "8/31時点、内見可能日:"
click at [1233, 390] on button "契約条件全てOK" at bounding box center [1217, 389] width 94 height 23
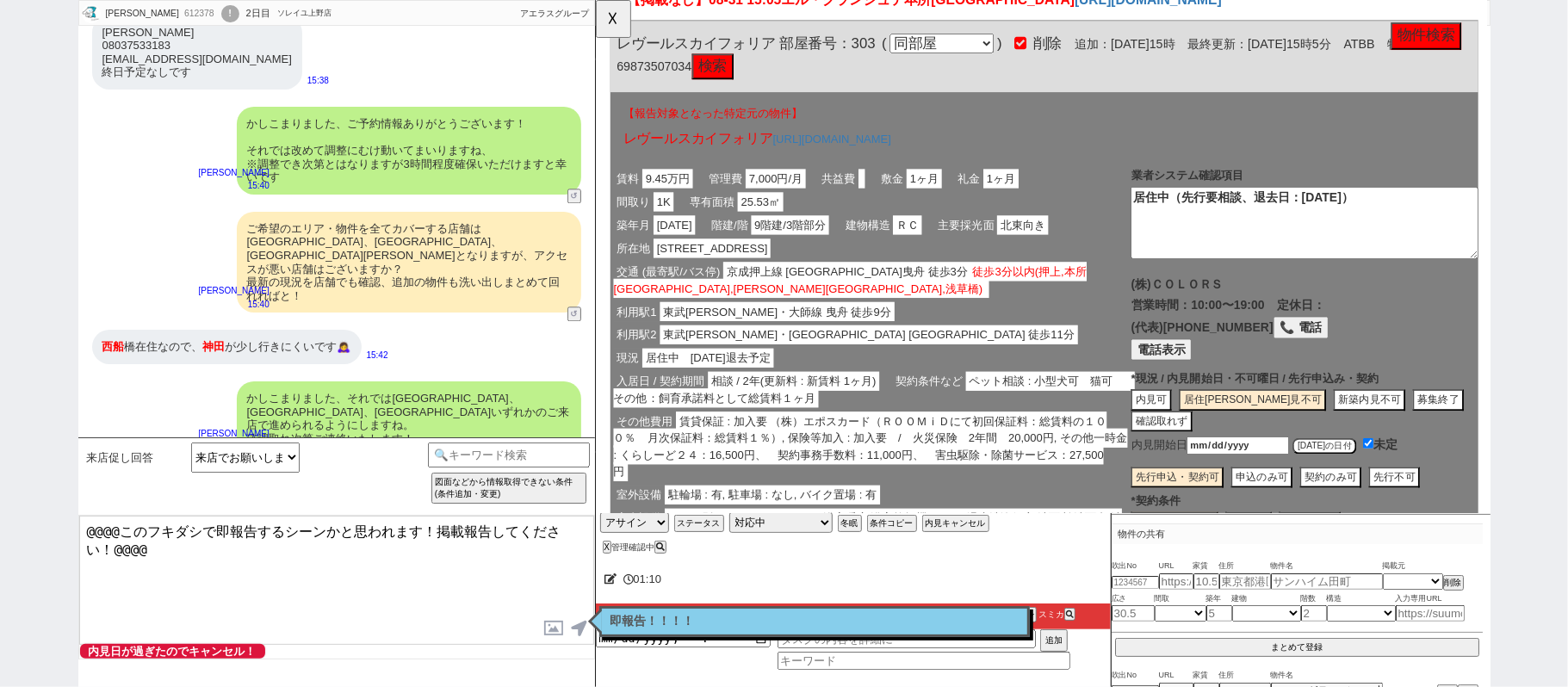
scroll to position [91, 0]
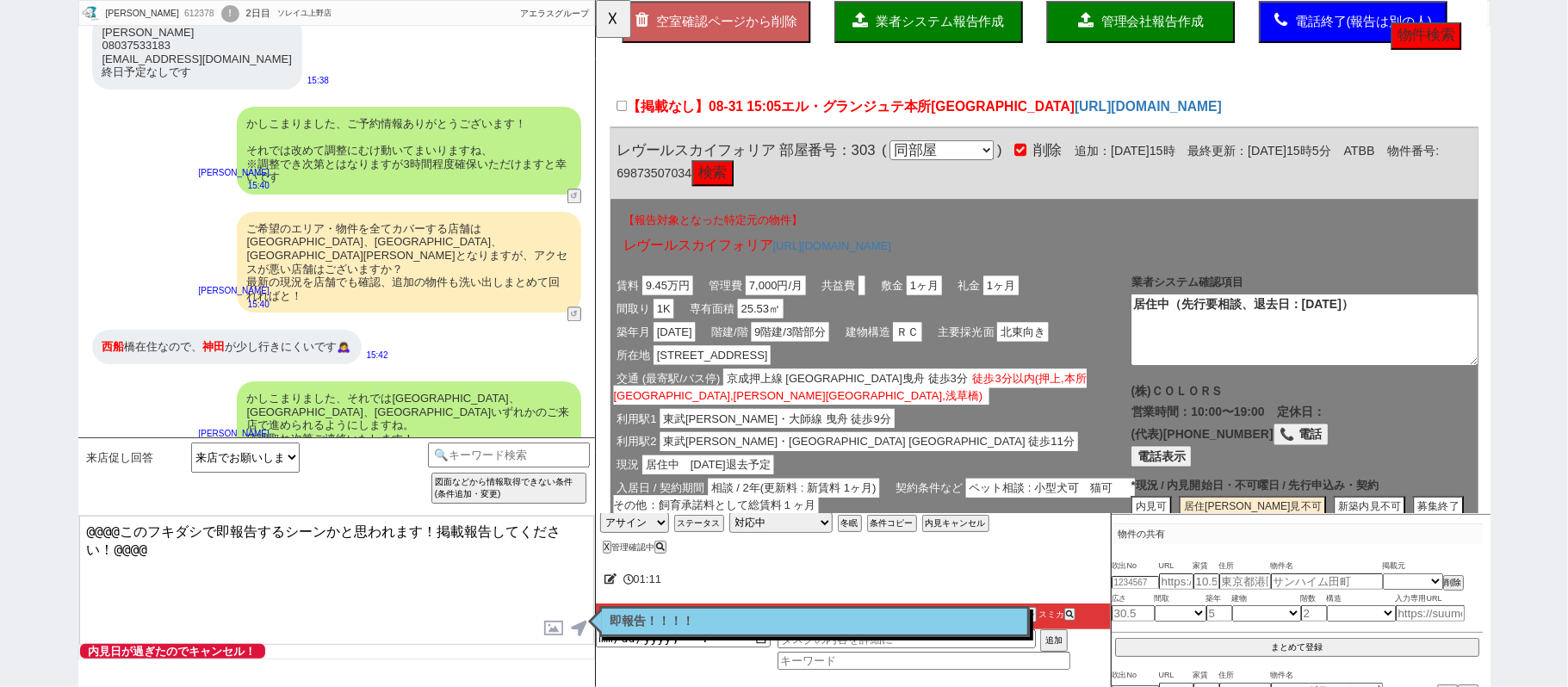
drag, startPoint x: 1475, startPoint y: 329, endPoint x: 1003, endPoint y: 360, distance: 473.0
click at [1003, 360] on div "賃料 9.45万円 管理費 7,000円/月 共益費 敷金 1ヶ月 礼金 1ヶ月 間取り 1K 専有面積 25.53㎡ 築年月 2022年07月 階建/階 9…" at bounding box center [1077, 575] width 933 height 587
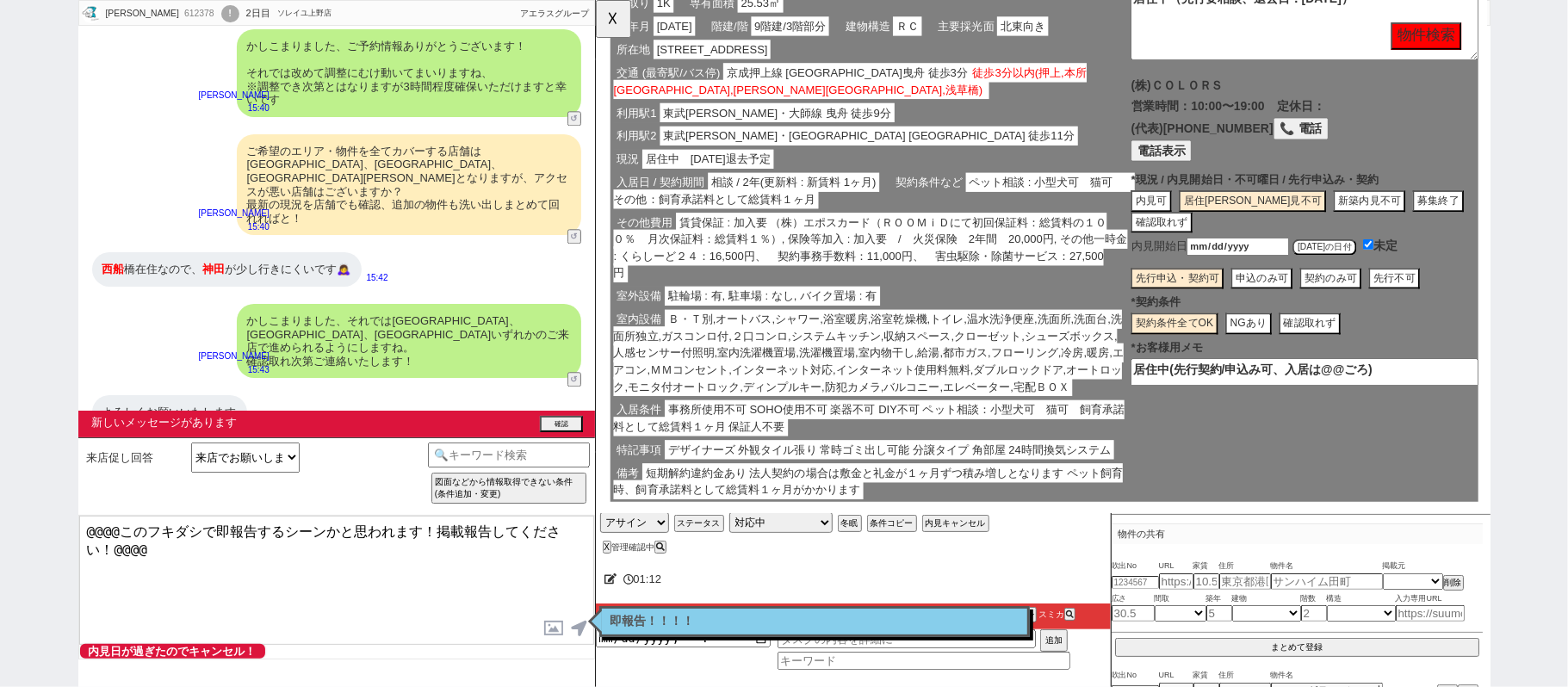
scroll to position [551, 0]
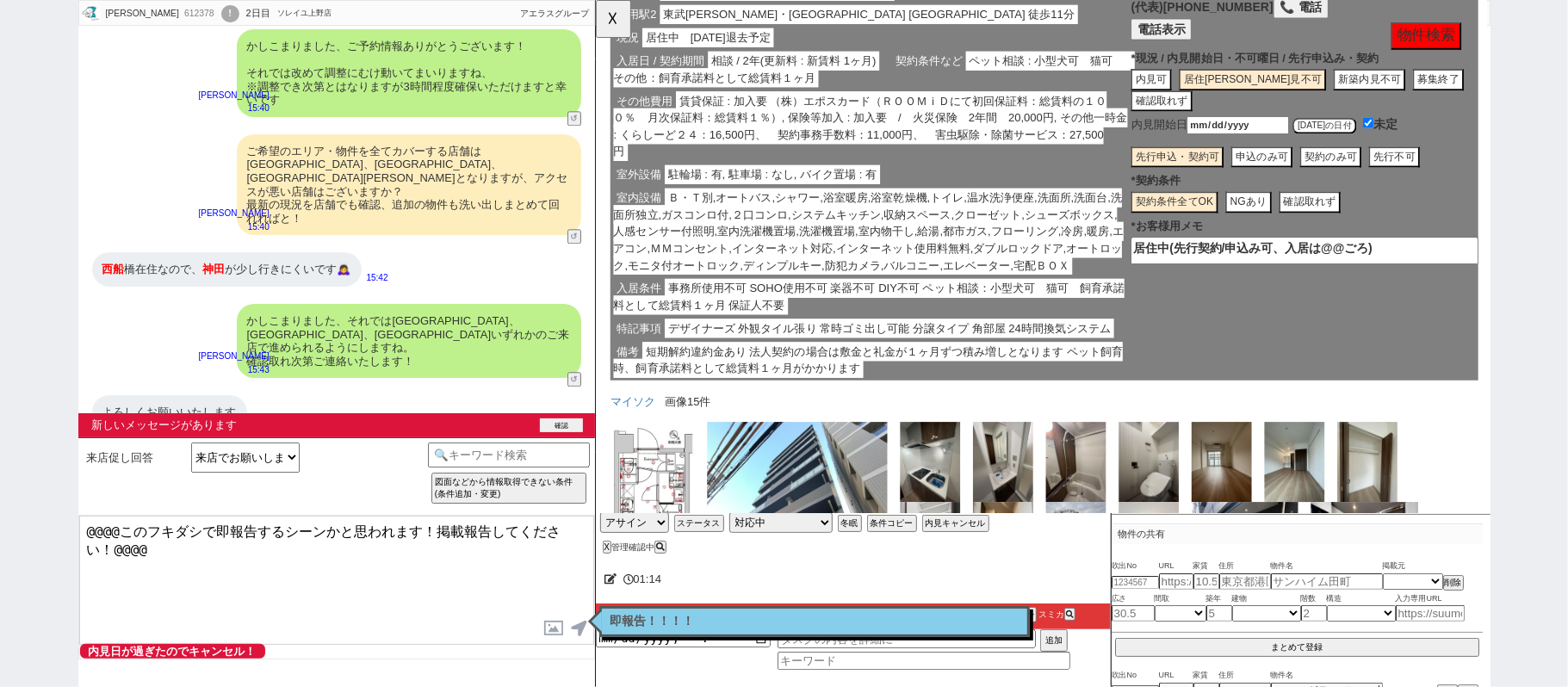
drag, startPoint x: 568, startPoint y: 424, endPoint x: 591, endPoint y: 418, distance: 23.8
click at [569, 420] on button "確認" at bounding box center [561, 425] width 43 height 14
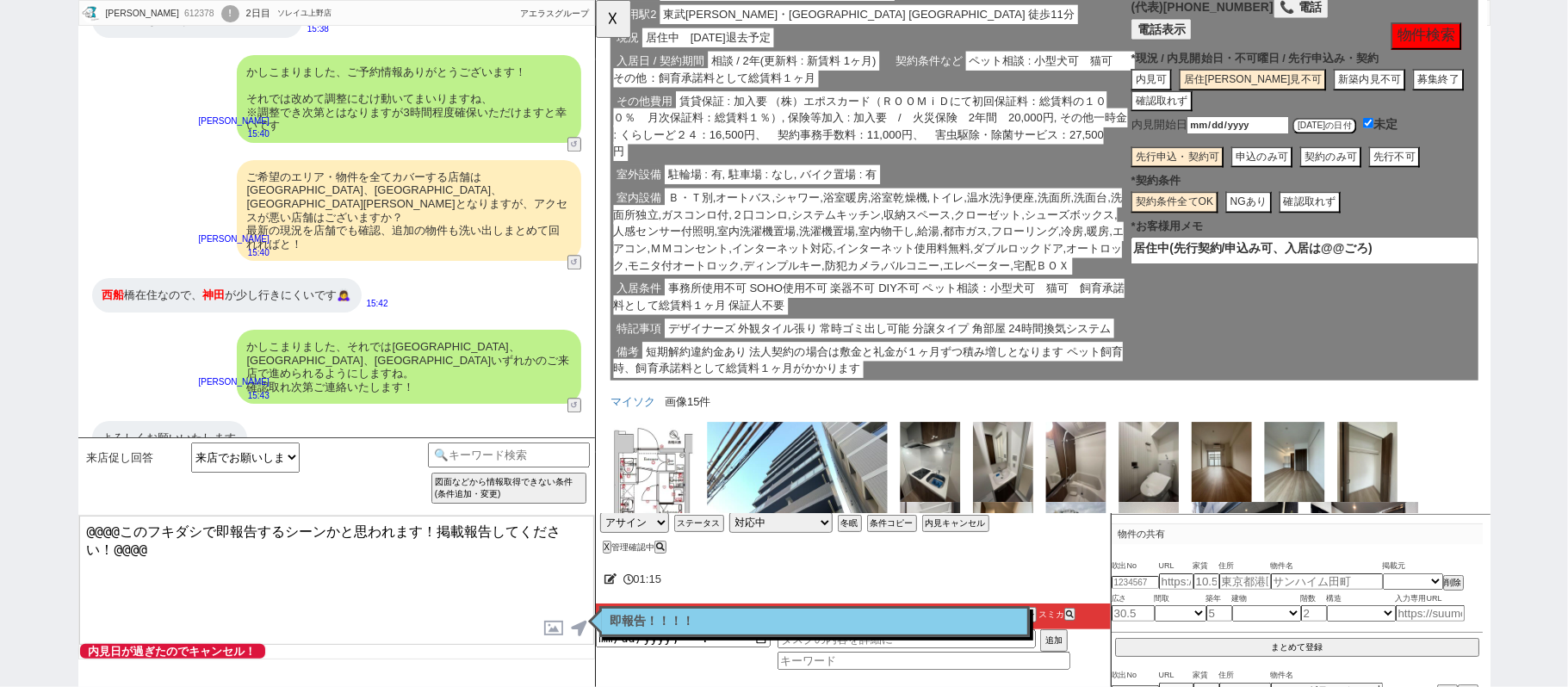
drag, startPoint x: 1440, startPoint y: 252, endPoint x: 1117, endPoint y: 251, distance: 323.0
click at [1119, 251] on div "賃料 9.45万円 管理費 7,000円/月 共益費 敷金 1ヶ月 礼金 1ヶ月 間取り 1K 専有面積 25.53㎡ 築年月 2022年07月 階建/階 9…" at bounding box center [1077, 115] width 933 height 587
paste textarea "（先行要相談、退去日：2025年10月12日）"
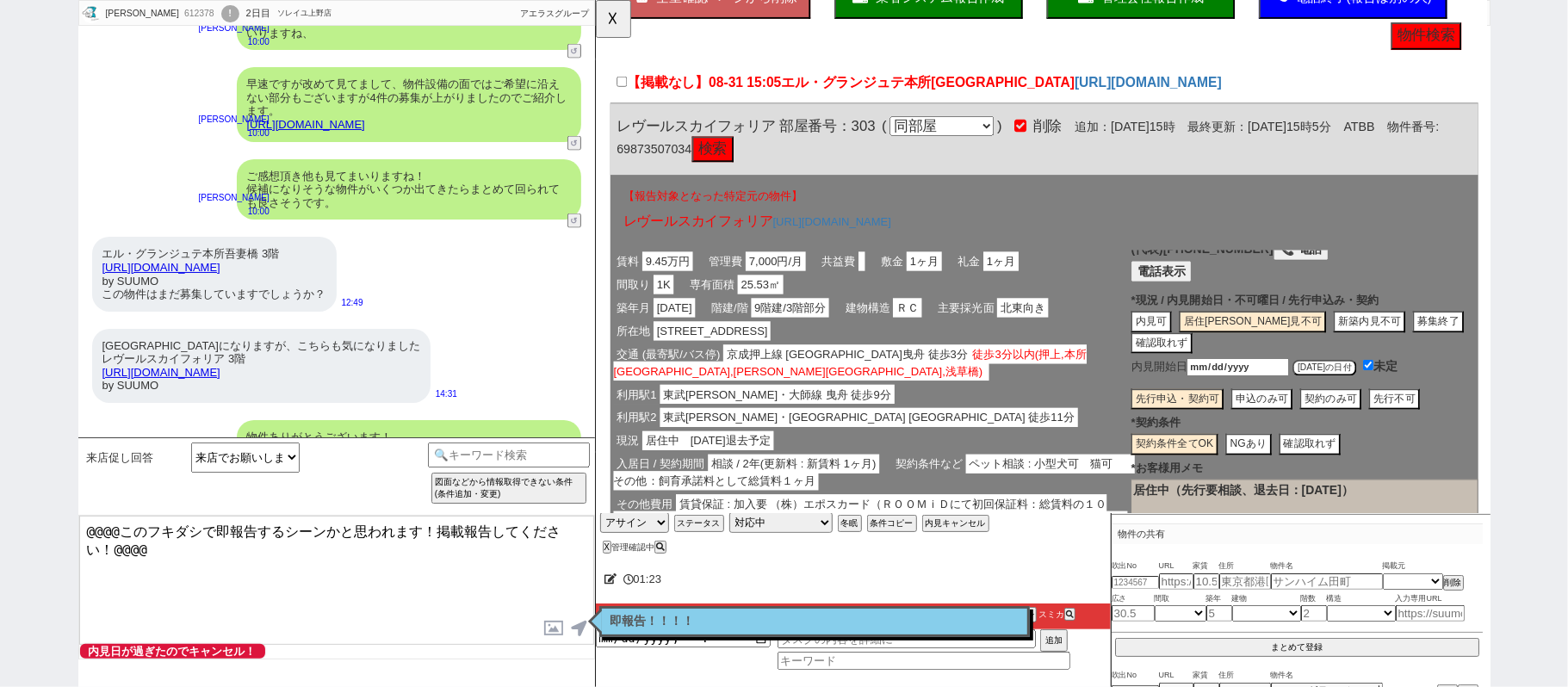
scroll to position [0, 0]
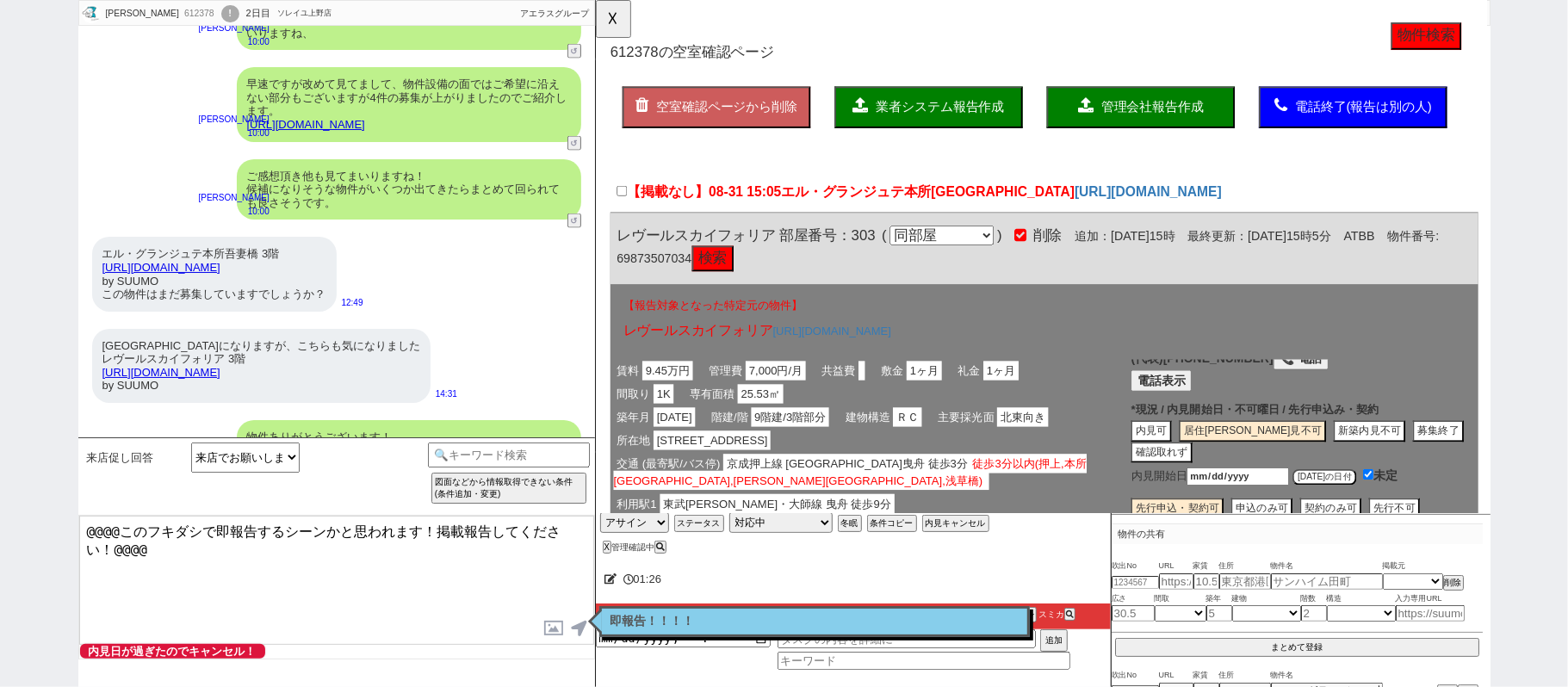
type textarea "居住中（先行要相談、退去日：2025年10月12日）"
click at [884, 211] on span "エル・グランジュテ本所[GEOGRAPHIC_DATA]" at bounding box center [952, 206] width 315 height 17
click at [629, 211] on input "【掲載なし】08-31 15:05 エル・グランジュテ本所吾妻橋" at bounding box center [623, 205] width 11 height 11
checkbox input "true"
click at [1199, 109] on span "管理会社報告作成" at bounding box center [1193, 115] width 110 height 15
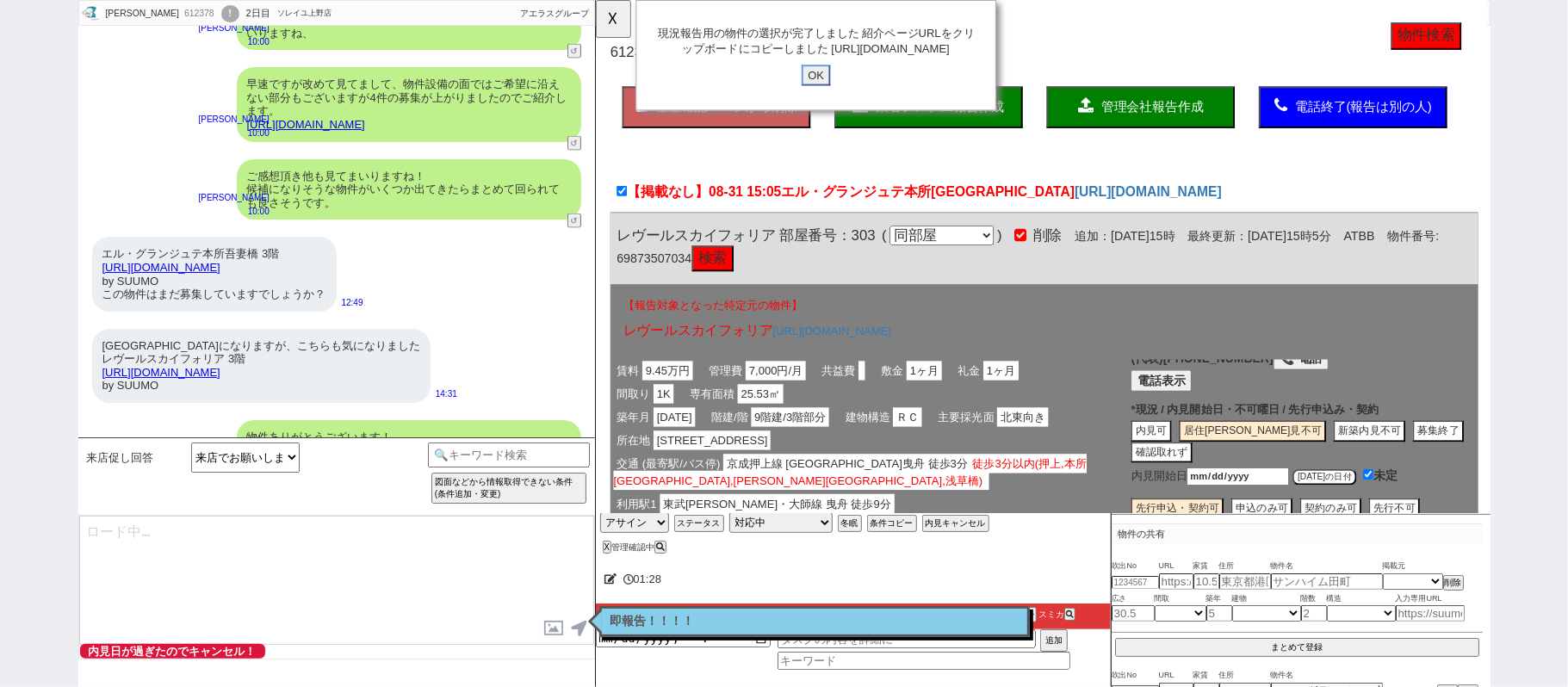
click at [832, 92] on input "OK" at bounding box center [831, 81] width 31 height 23
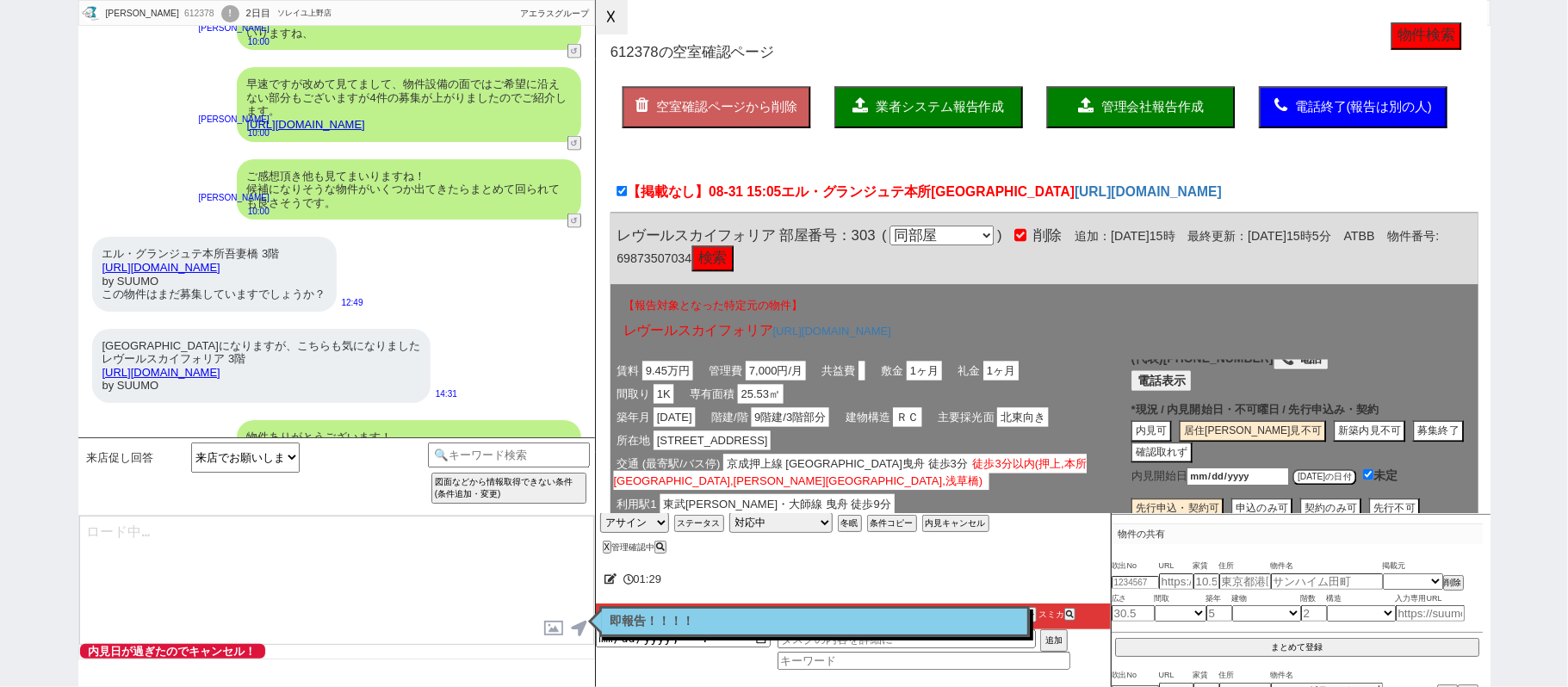
click at [610, 19] on button "☓" at bounding box center [611, 17] width 32 height 35
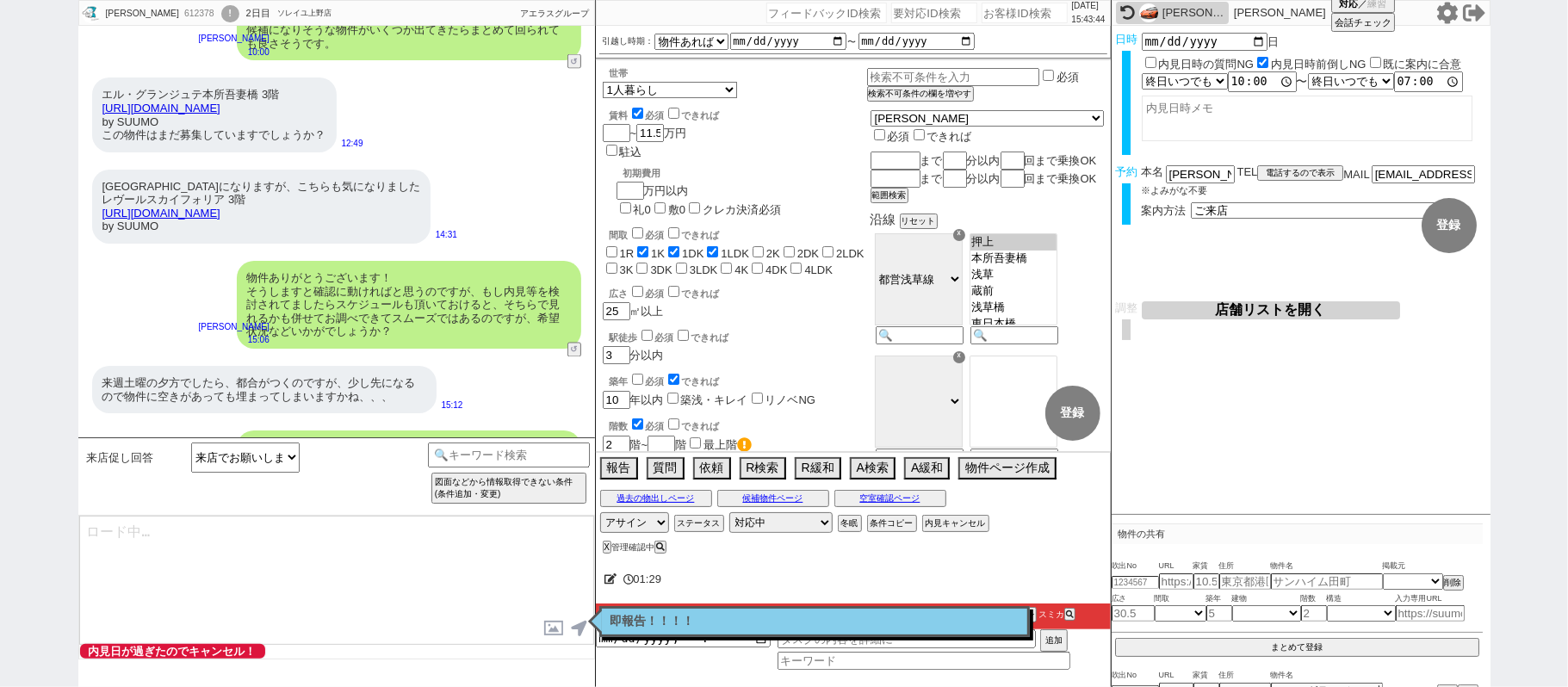
type textarea "@@@@このフキダシで即報告するシーンかと思われます！掲載報告してください！@@@@"
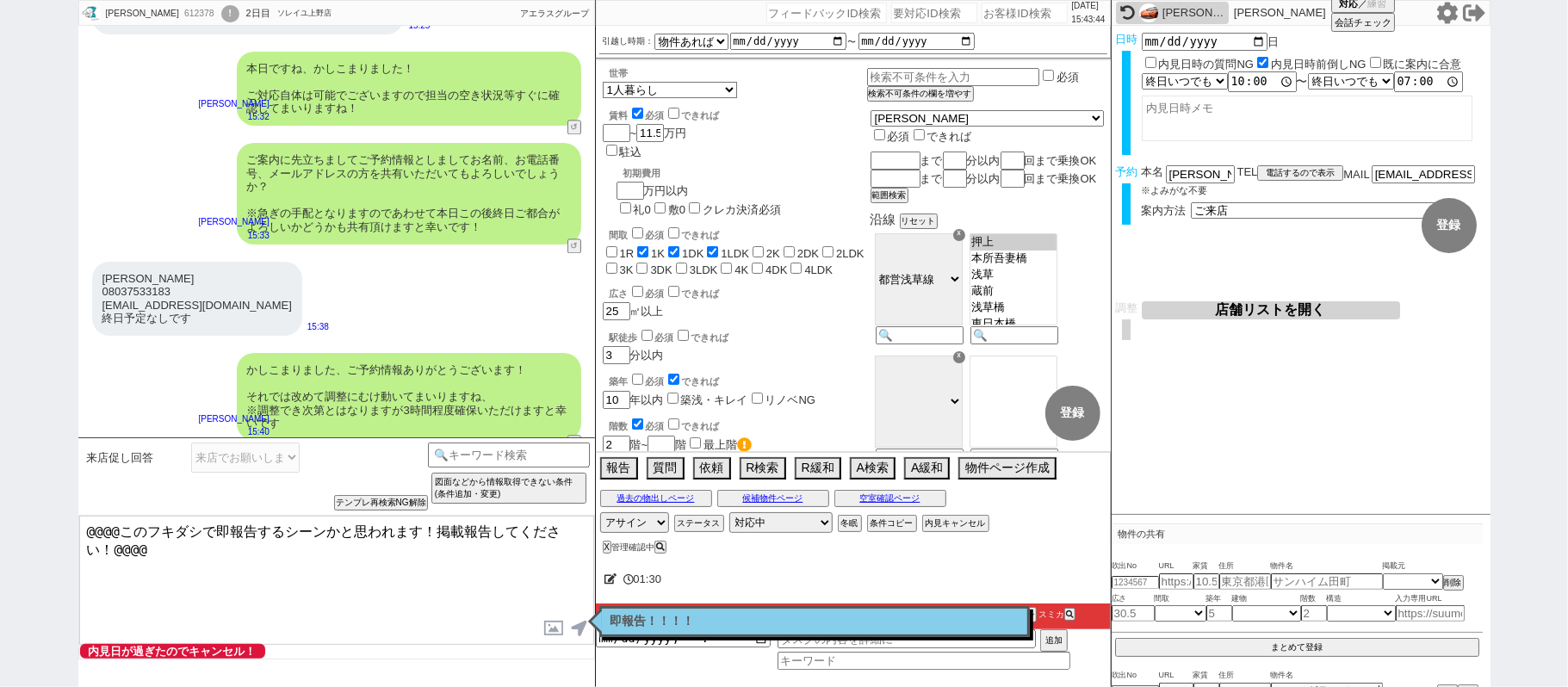
scroll to position [2793, 0]
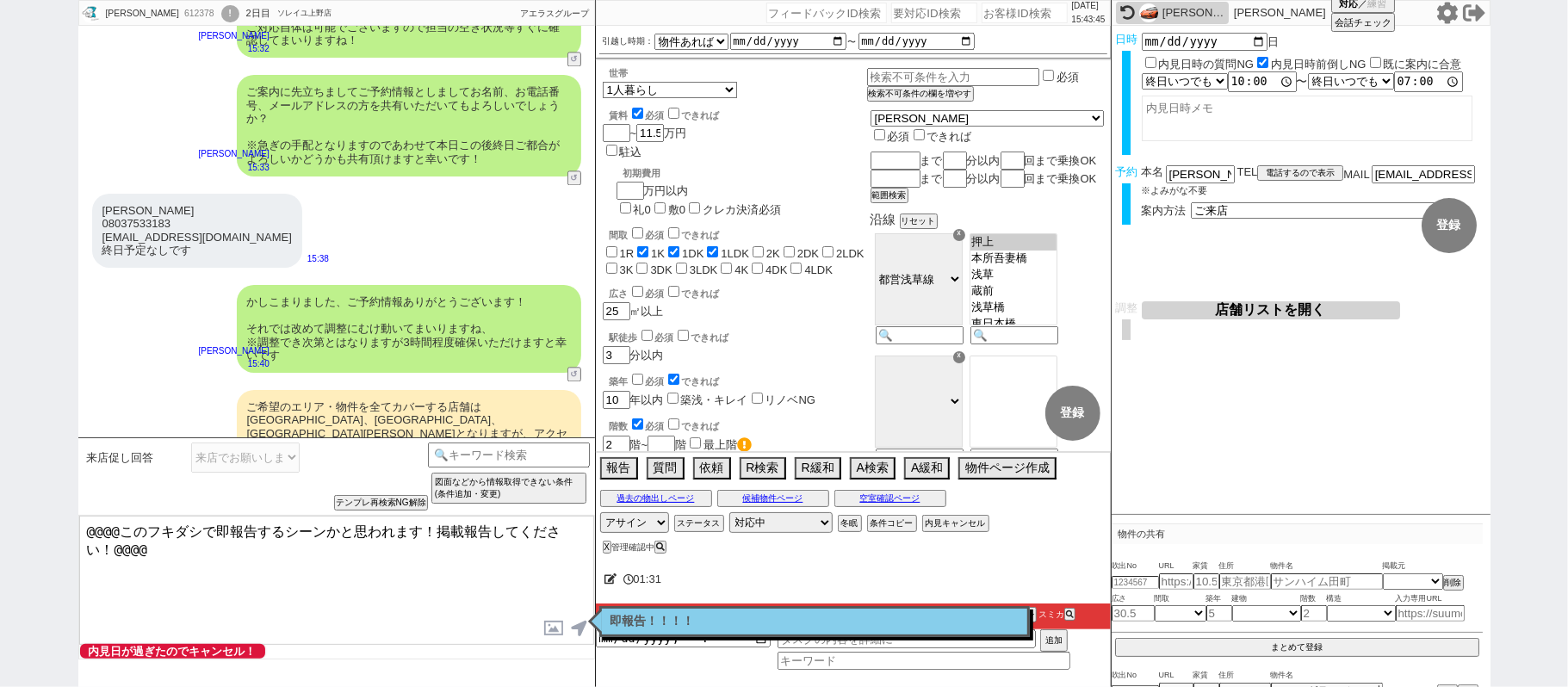
click at [737, 621] on p "即報告！！！！" at bounding box center [814, 622] width 408 height 14
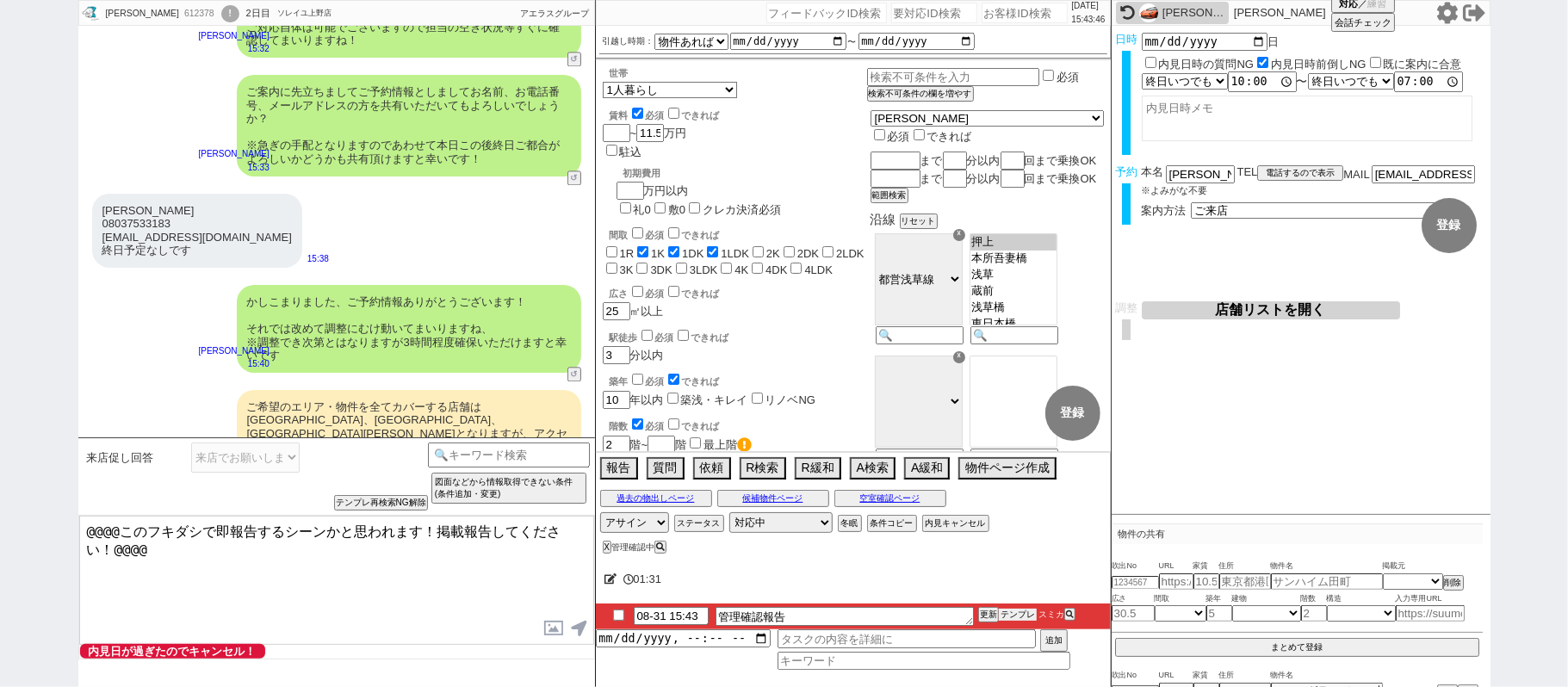
click at [1017, 614] on button "テンプレ" at bounding box center [1018, 615] width 38 height 12
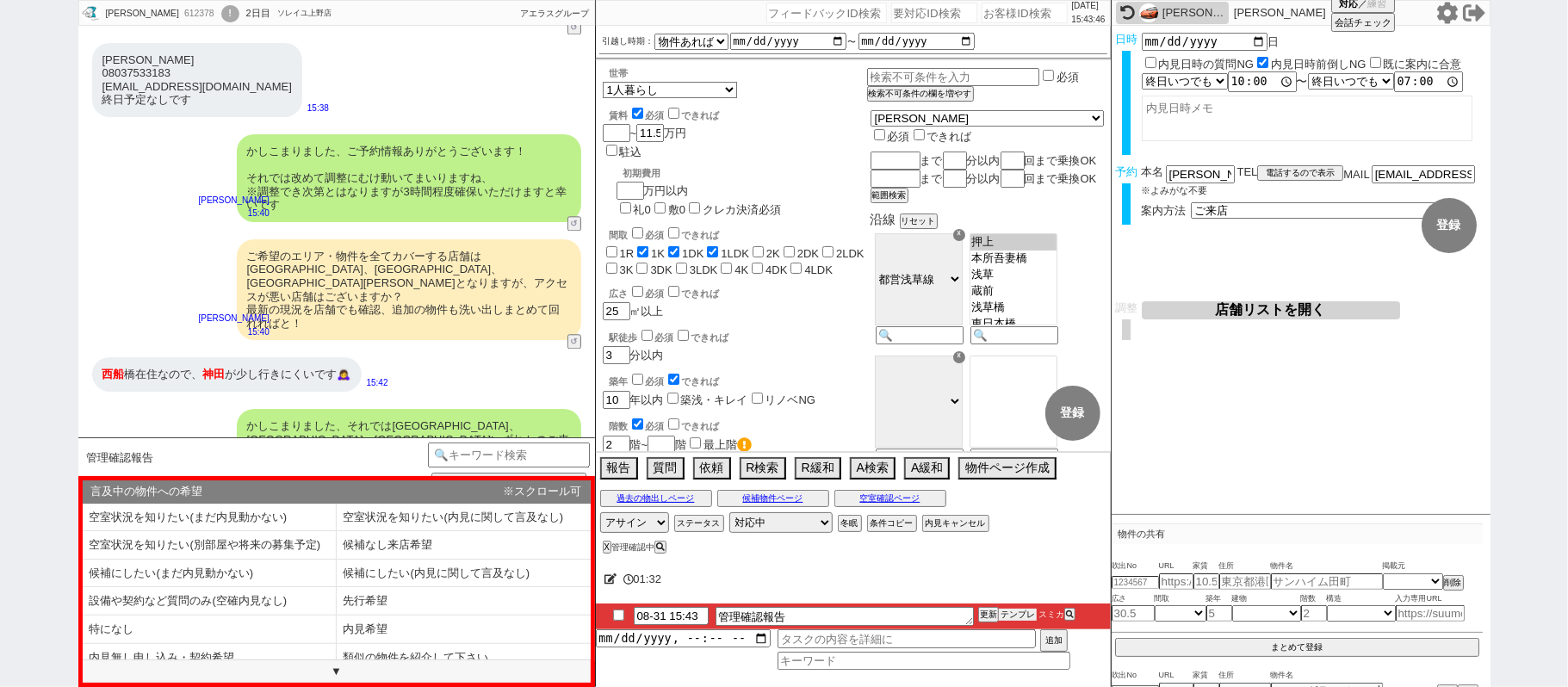
scroll to position [3023, 0]
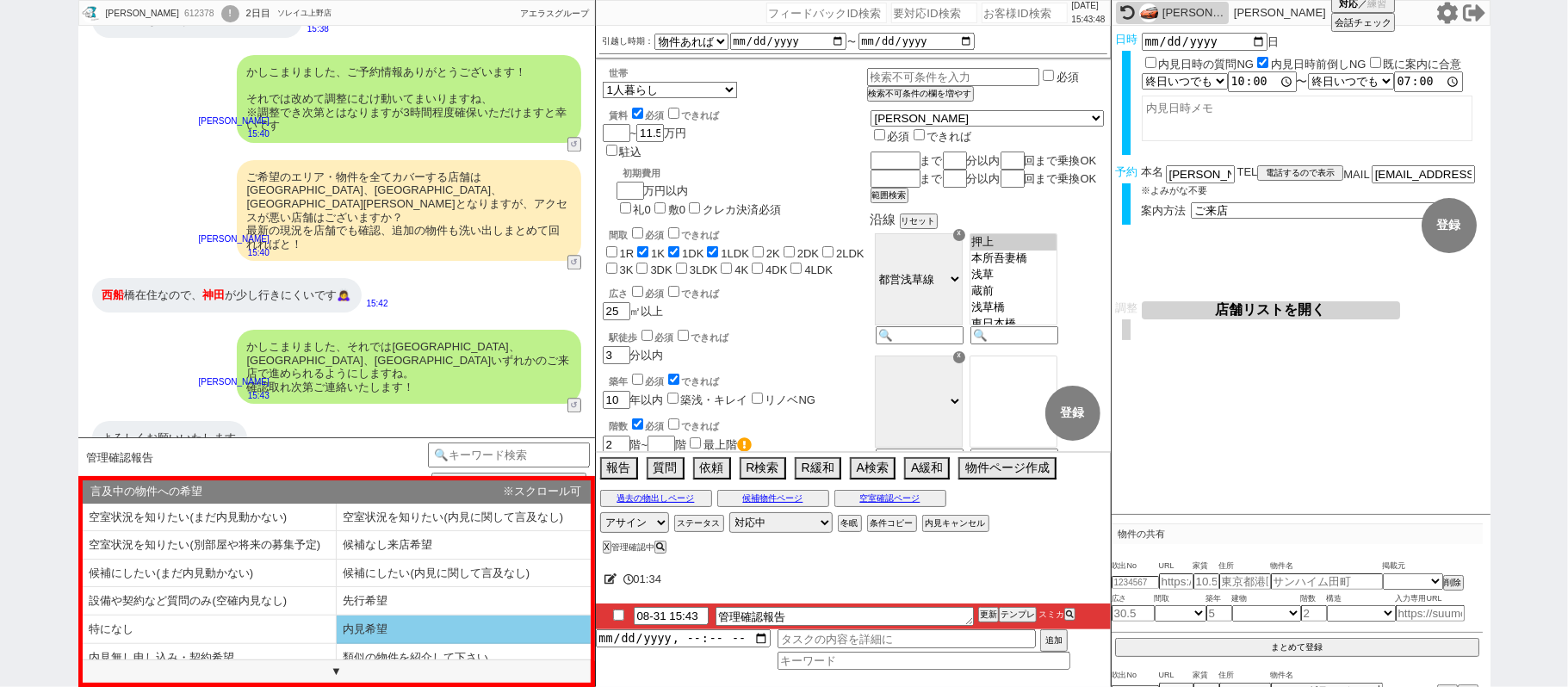
click at [384, 634] on li "内見希望" at bounding box center [464, 630] width 254 height 29
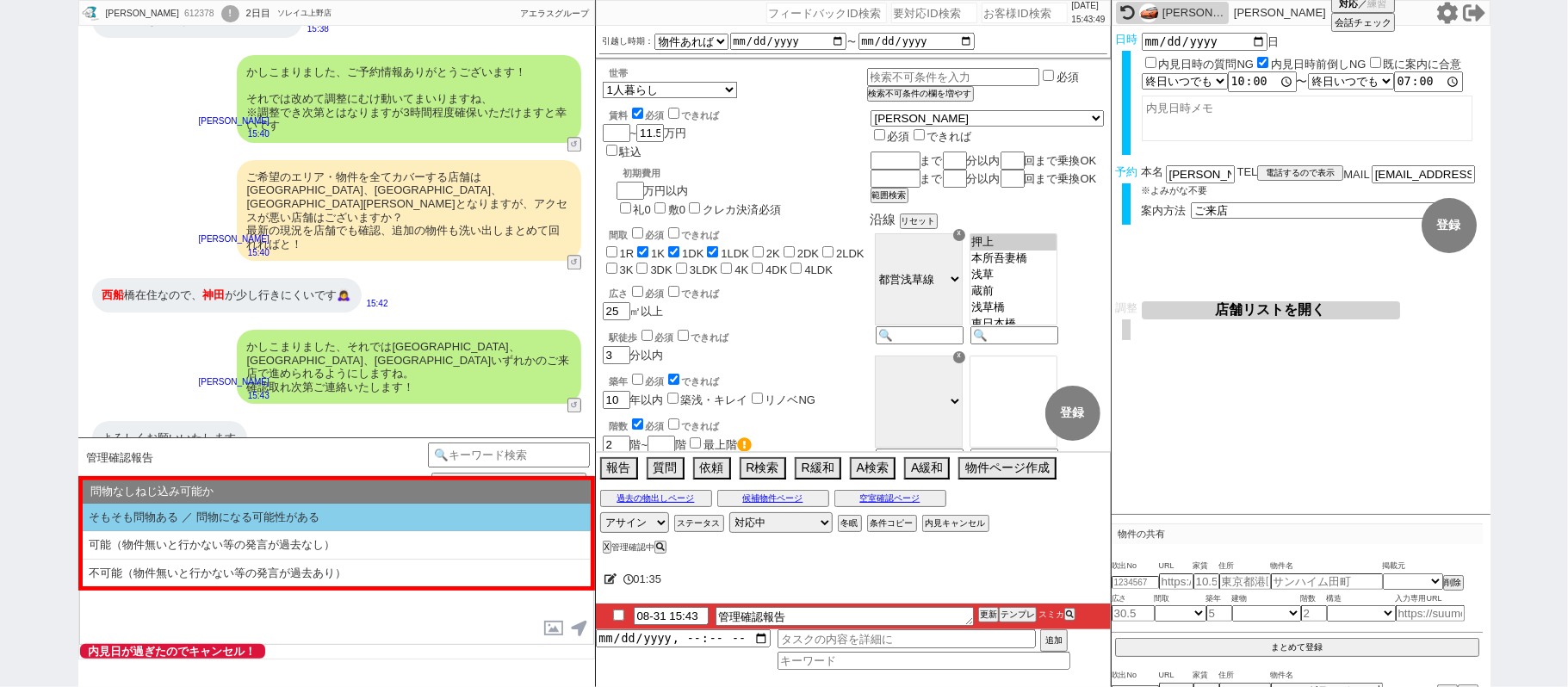
click at [250, 517] on li "そもそも問物ある ／ 問物になる可能性がある" at bounding box center [337, 517] width 508 height 29
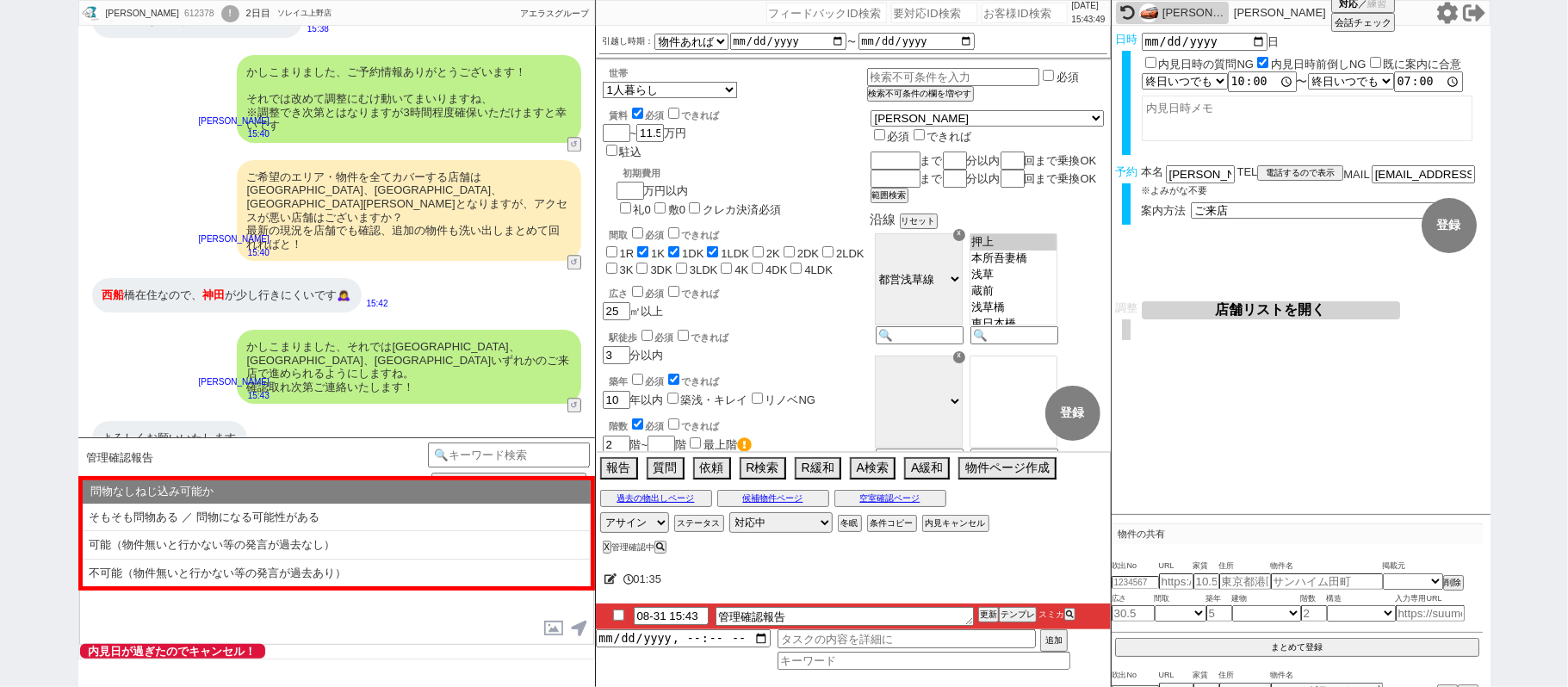
select select "内見希望"
select select "そもそも問物ある ／ 問物になる可能性がある"
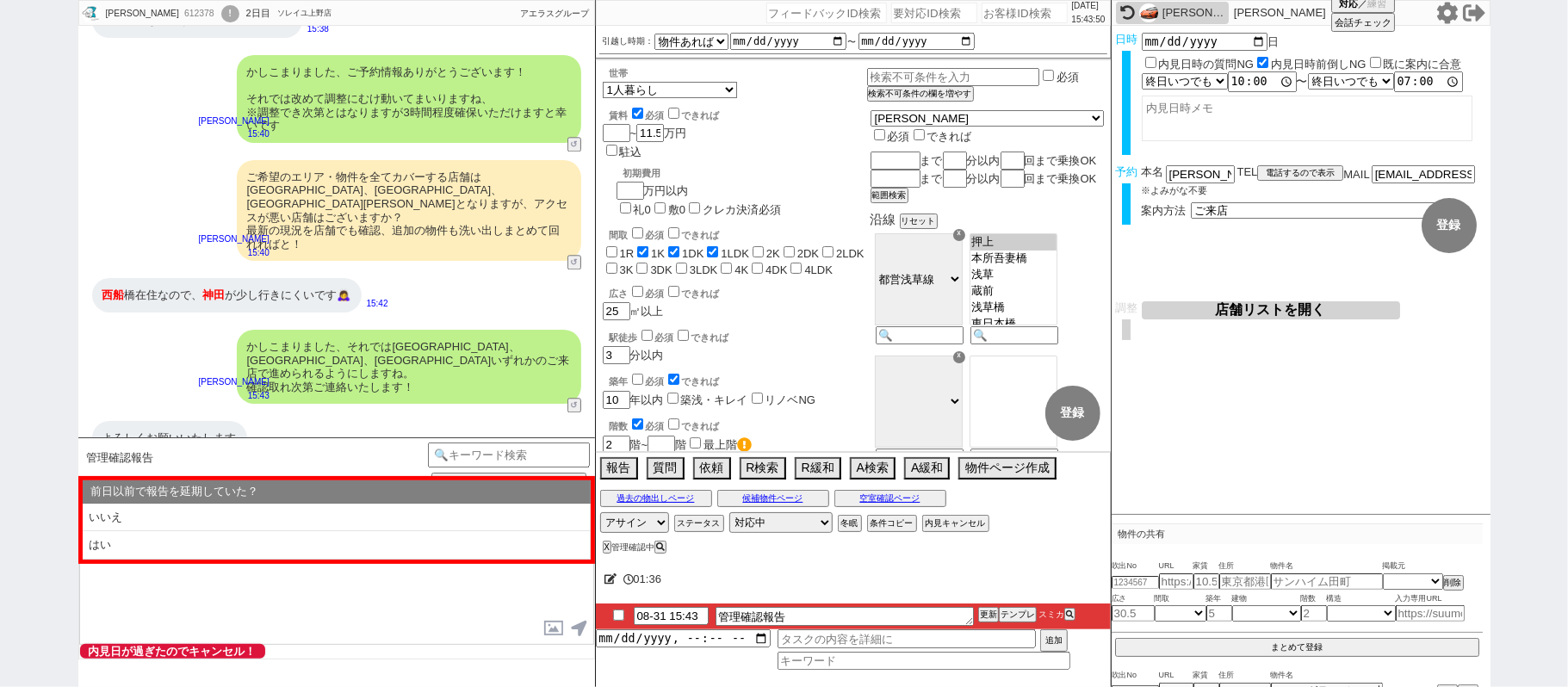
click at [244, 517] on li "いいえ" at bounding box center [337, 517] width 508 height 29
select select "内見希望"
select select "そもそも問物ある ／ 問物になる可能性がある"
select select "いいえ"
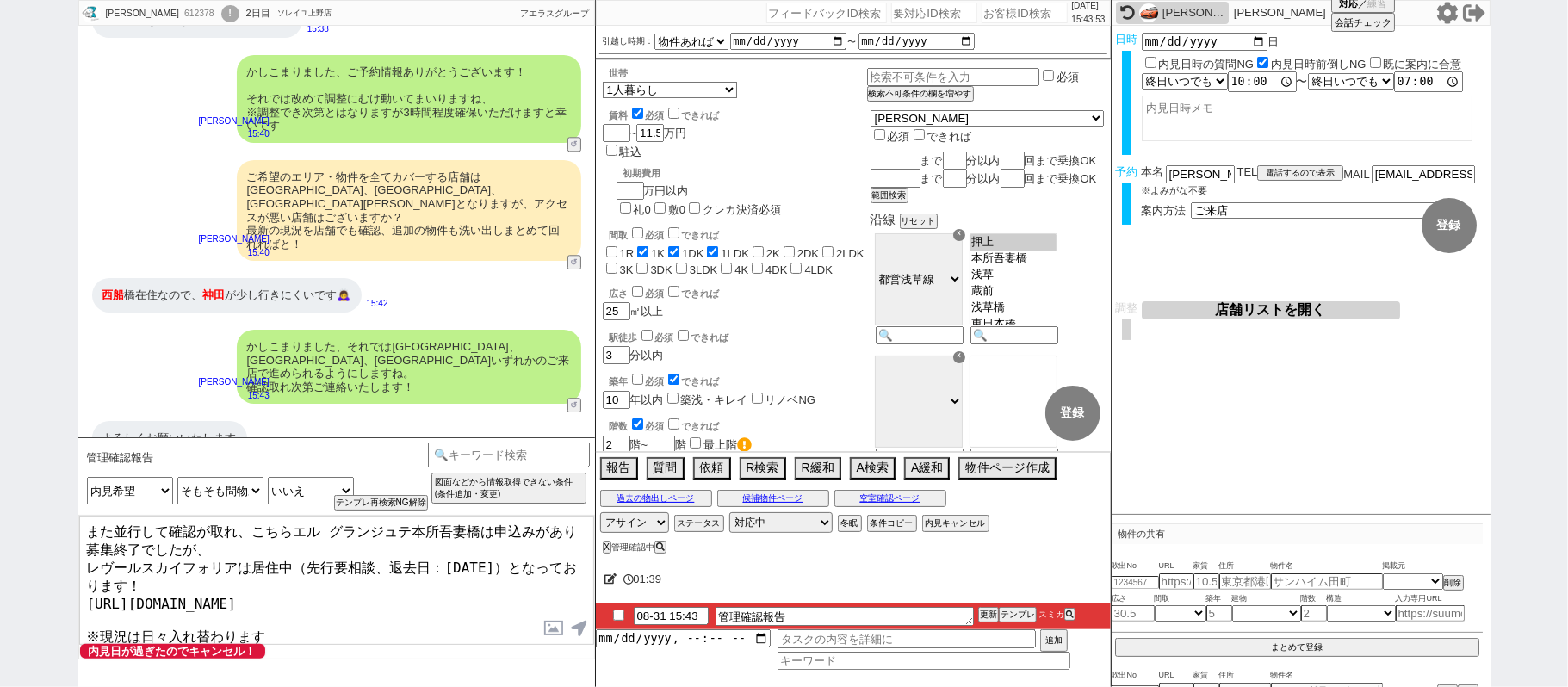
click at [94, 534] on textarea "また並行して確認が取れ、こちらエル グランジュテ本所吾妻橋は申込みがあり募集終了でしたが、 レヴールスカイフォリアは居住中（先行要相談、退去日：2025年10…" at bounding box center [337, 580] width 515 height 129
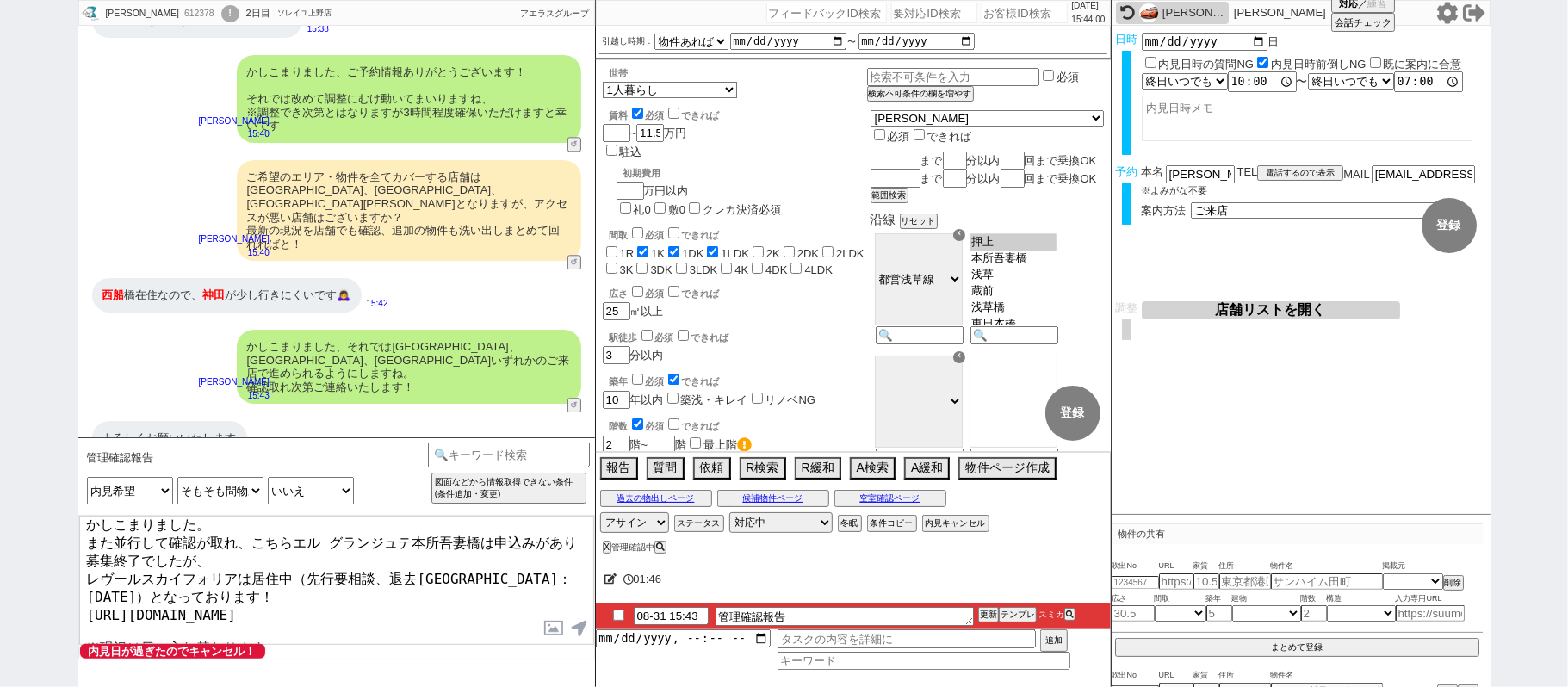
scroll to position [10, 0]
drag, startPoint x: 215, startPoint y: 662, endPoint x: 0, endPoint y: 733, distance: 226.4
click at [0, 686] on html "古市杏里 612378 ! 0 2日目 ソレイユ上野店 冬眠中 自社客 アエラスグループ スミカ_BPO チャット全表示 2025-08-30 バストイレ別 …" at bounding box center [784, 344] width 1568 height 687
type textarea "かしこまりました。 また並行して確認が取れ、こちらエル グランジュテ本所吾妻橋は申込みがあり募集終了でしたが、 レヴールスカイフォリアは居住中（先行要相談、退…"
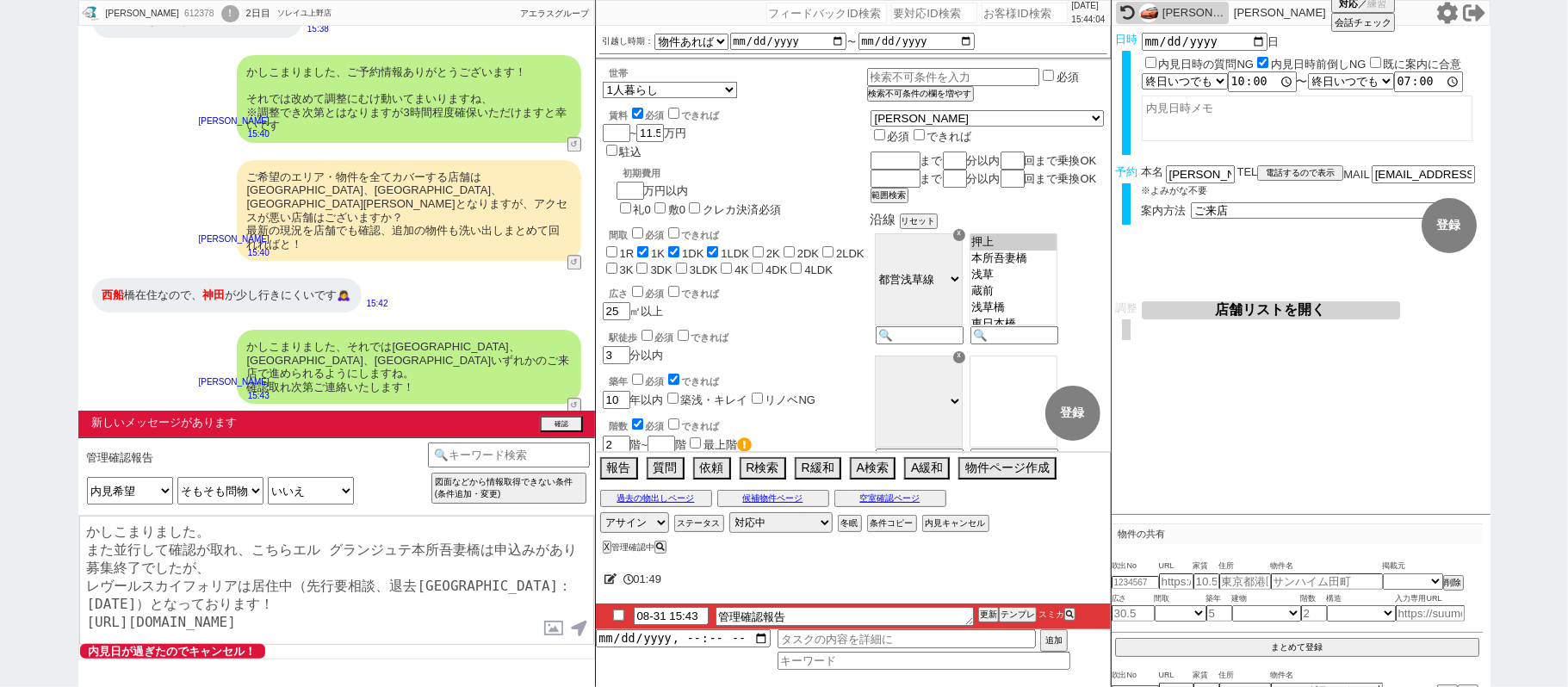
scroll to position [3114, 0]
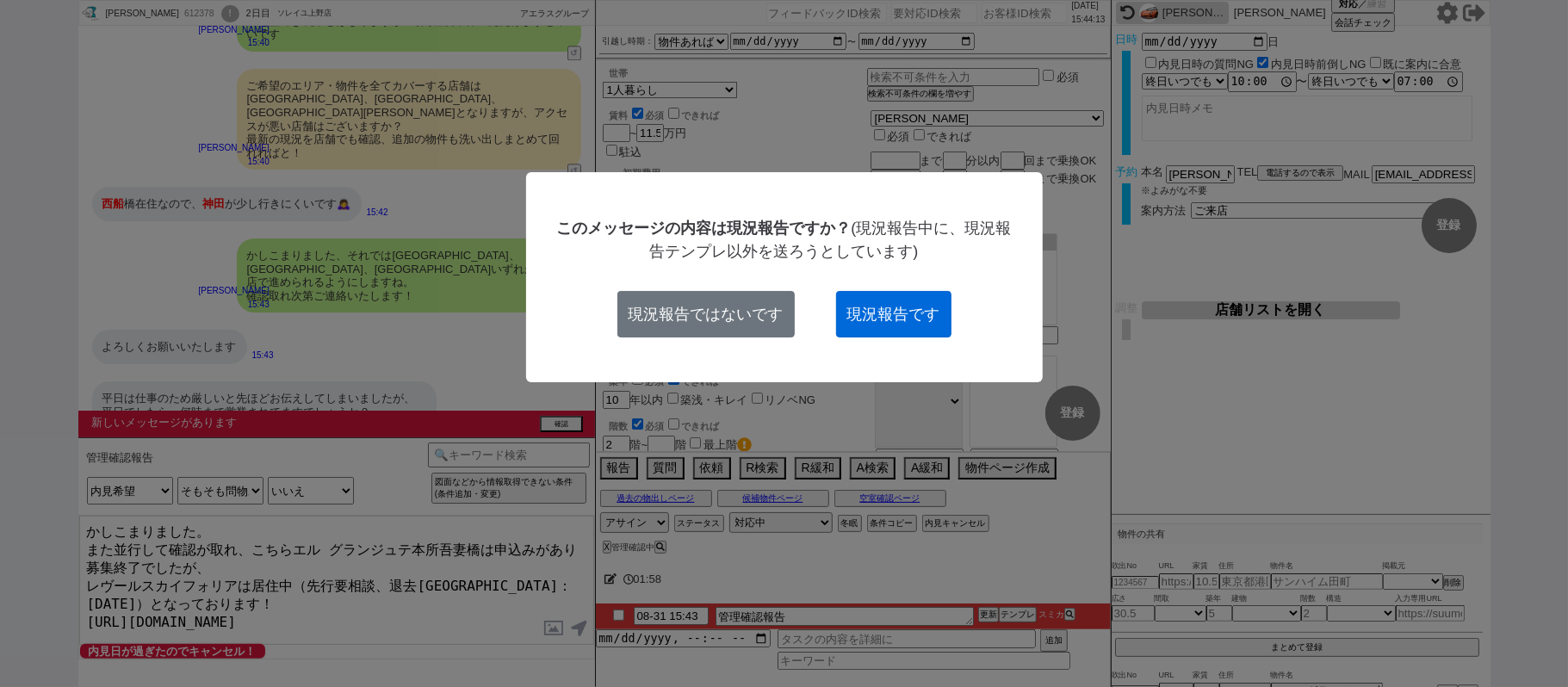
click at [869, 317] on button "現況報告です" at bounding box center [893, 314] width 116 height 46
checkbox input "true"
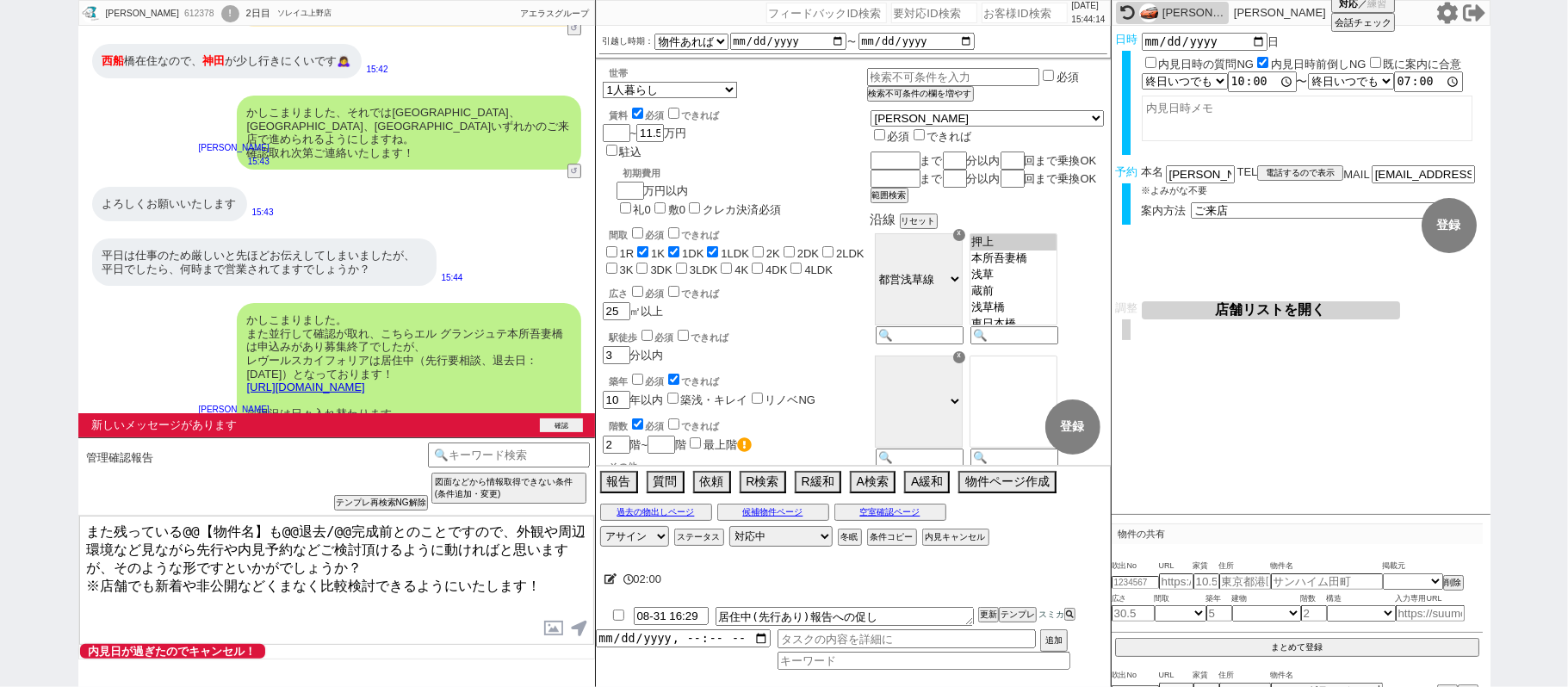
click at [569, 424] on button "確認" at bounding box center [561, 425] width 43 height 14
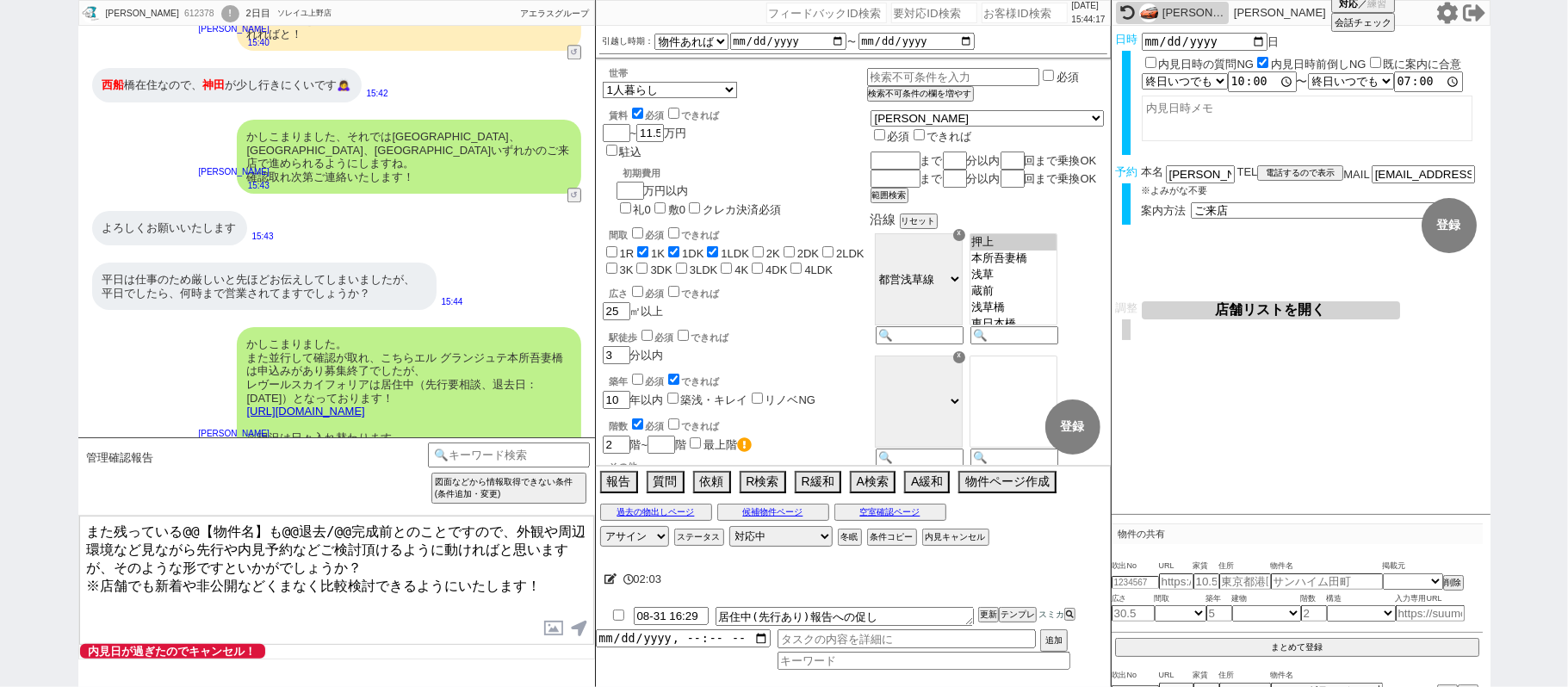
click at [91, 525] on textarea "また残っている@@【物件名】も@@退去/@@完成前とのことですので、外観や周辺環境など見ながら先行や内見予約などご検討頂けるように動ければと思いますが、そのよ…" at bounding box center [337, 580] width 515 height 129
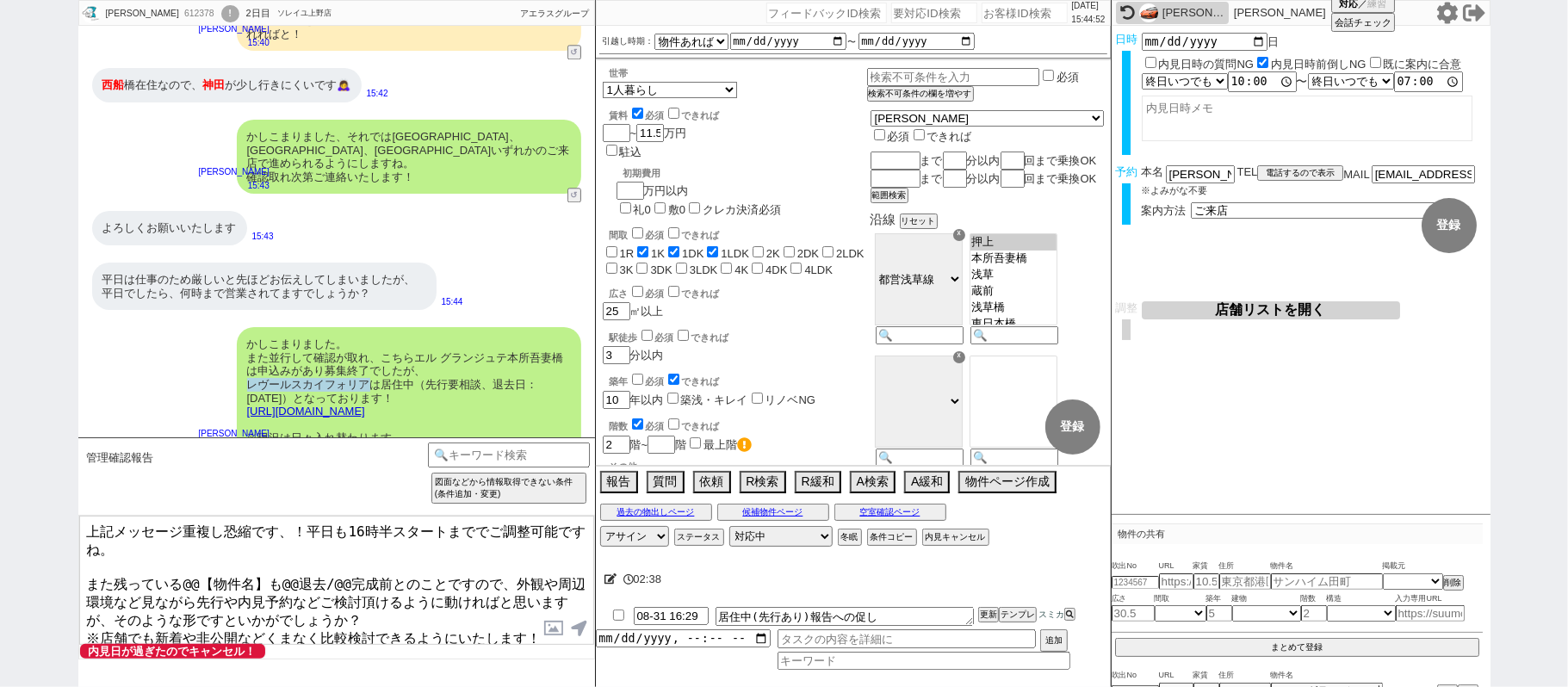
drag, startPoint x: 249, startPoint y: 358, endPoint x: 369, endPoint y: 359, distance: 120.0
click at [369, 359] on div "かしこまりました。 また並行して確認が取れ、こちらエル グランジュテ本所吾妻橋は申込みがあり募集終了でしたが、 レヴールスカイフォリアは居住中（先行要相談、退…" at bounding box center [409, 390] width 344 height 128
copy div "レヴールスカイフォリア"
drag, startPoint x: 181, startPoint y: 572, endPoint x: 263, endPoint y: 573, distance: 82.0
click at [263, 573] on textarea "上記メッセージ重複し恐縮です、！平日も16時半スタートまででご調整可能ですね。 また残っている@@【物件名】も@@退去/@@完成前とのことですので、外観や周辺…" at bounding box center [337, 580] width 515 height 129
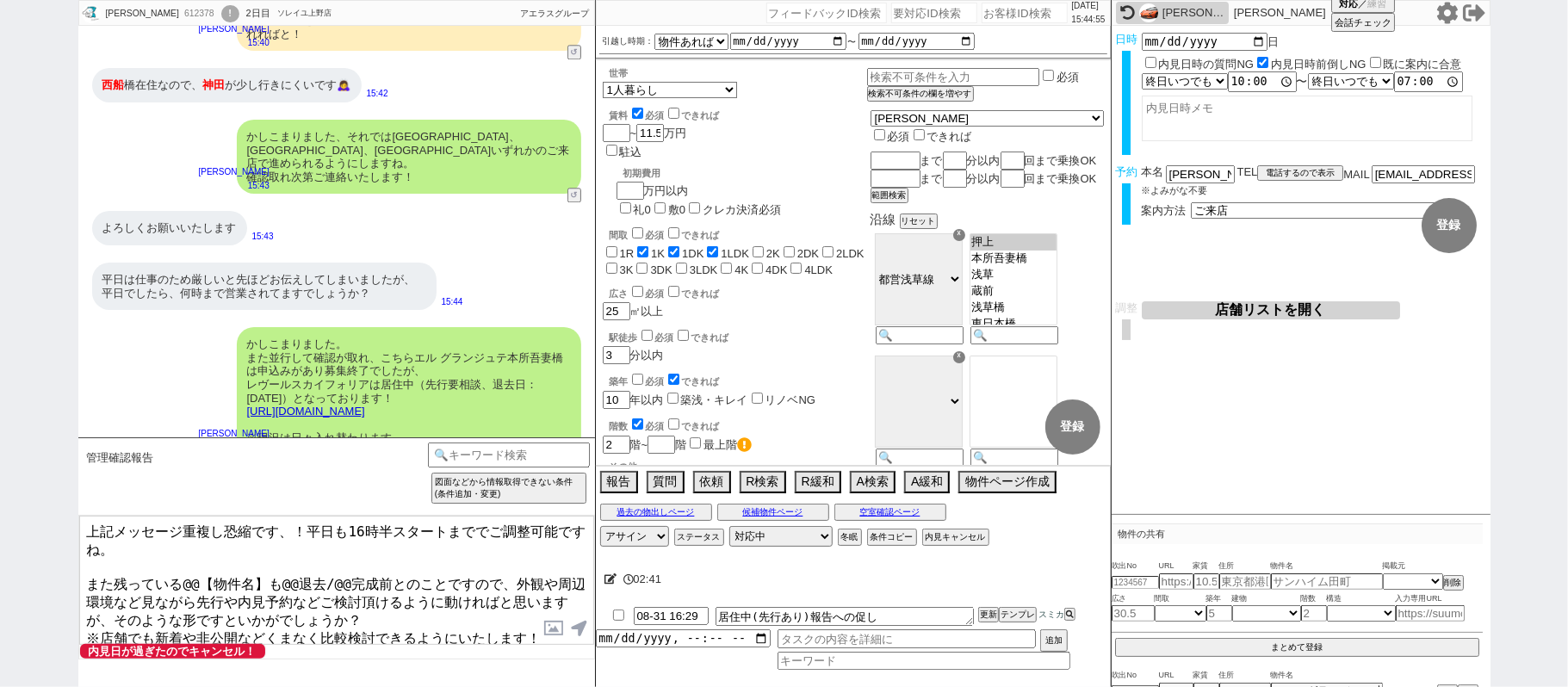
paste textarea "レヴールスカイフォリア"
click at [359, 572] on textarea "上記メッセージ重複し恐縮です、！平日も16時半スタートまででご調整可能ですね。 また残っているレヴールスカイフォリアも@@退去/@@完成前とのことですので、外…" at bounding box center [337, 580] width 515 height 129
click at [392, 606] on textarea "上記メッセージ重複し恐縮です、！平日も16時半スタートまででご調整可能ですね。 また残っているレヴールスカイフォリアも退去前とのことですので、外観や周辺環境な…" at bounding box center [337, 580] width 515 height 129
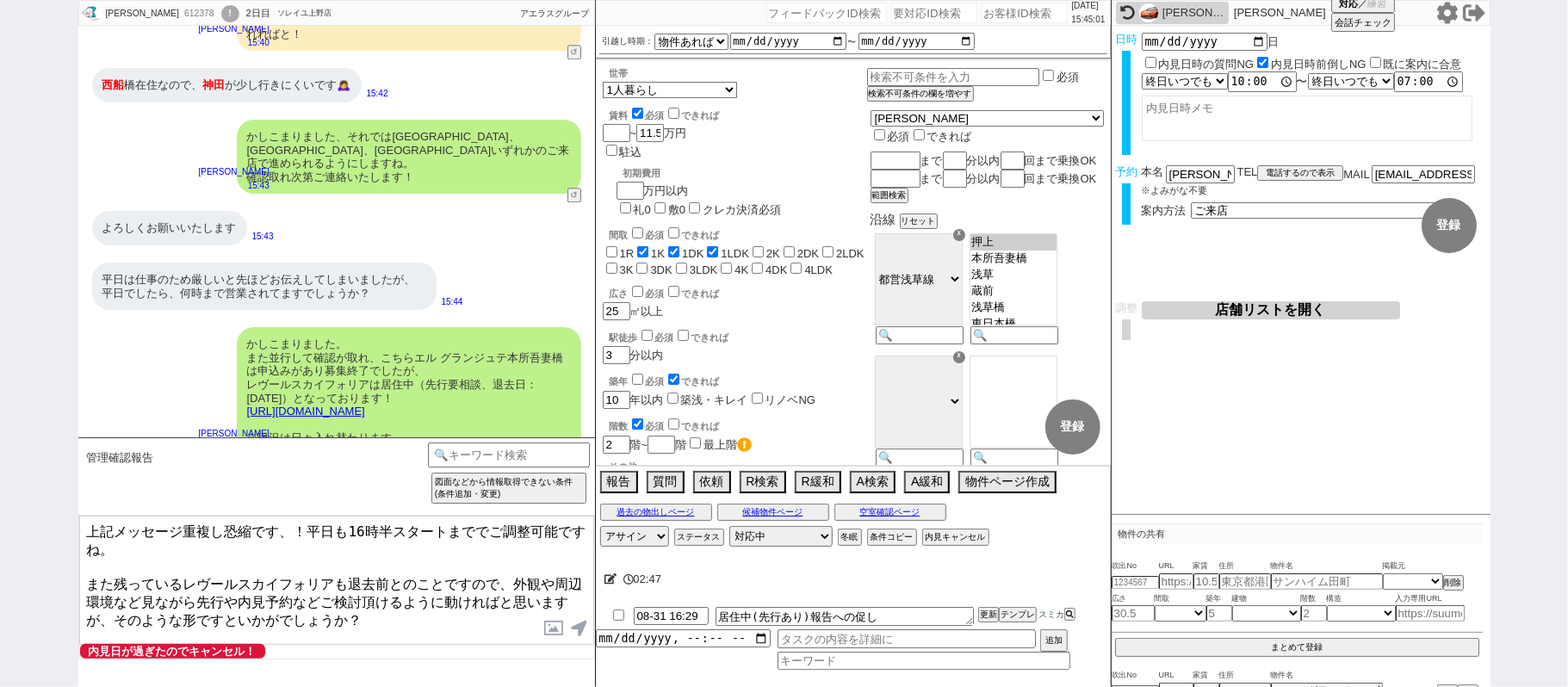
type textarea "上記メッセージ重複し恐縮です、！平日も16時半スタートまででご調整可能ですね。 また残っているレヴールスカイフォリアも退去前とのことですので、外観や周辺環境な…"
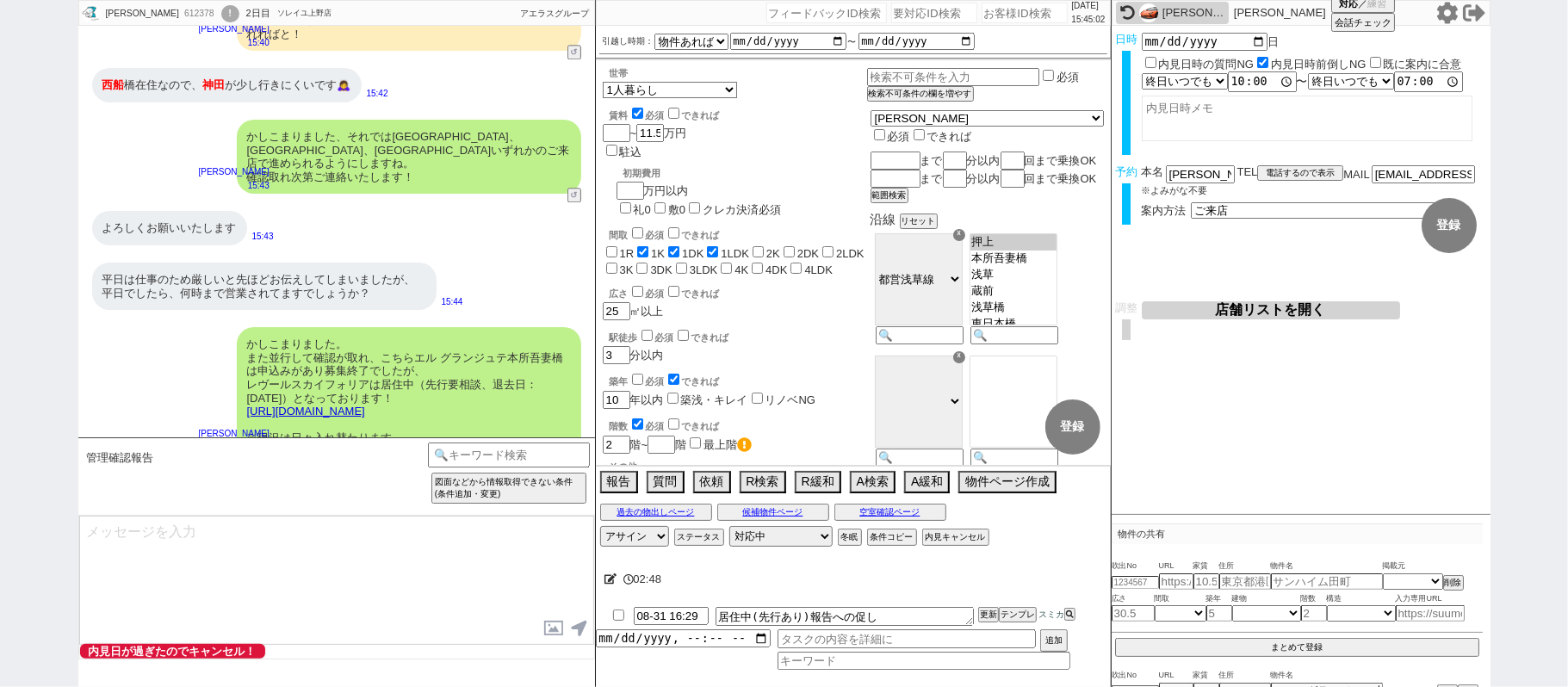
scroll to position [3405, 0]
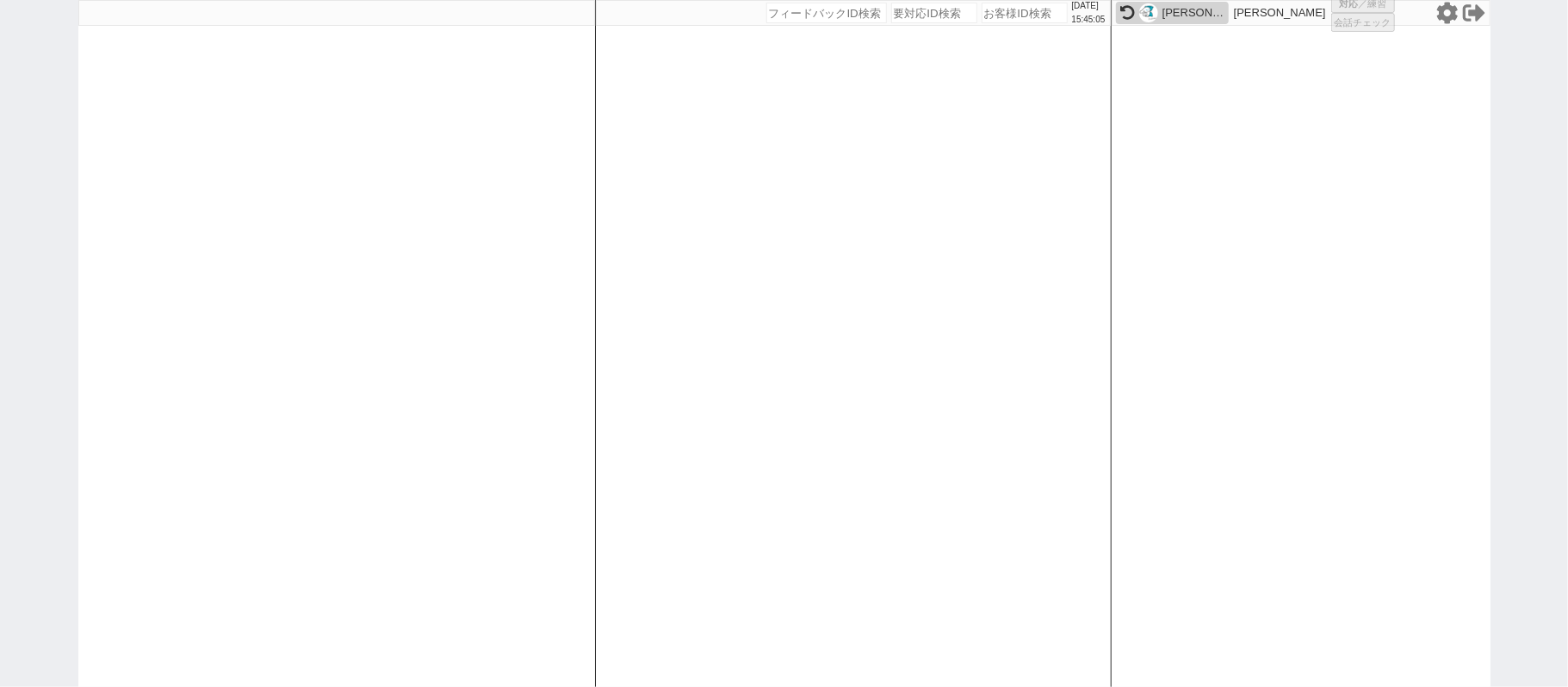
select select "1"
select select "6"
select select "2"
select select
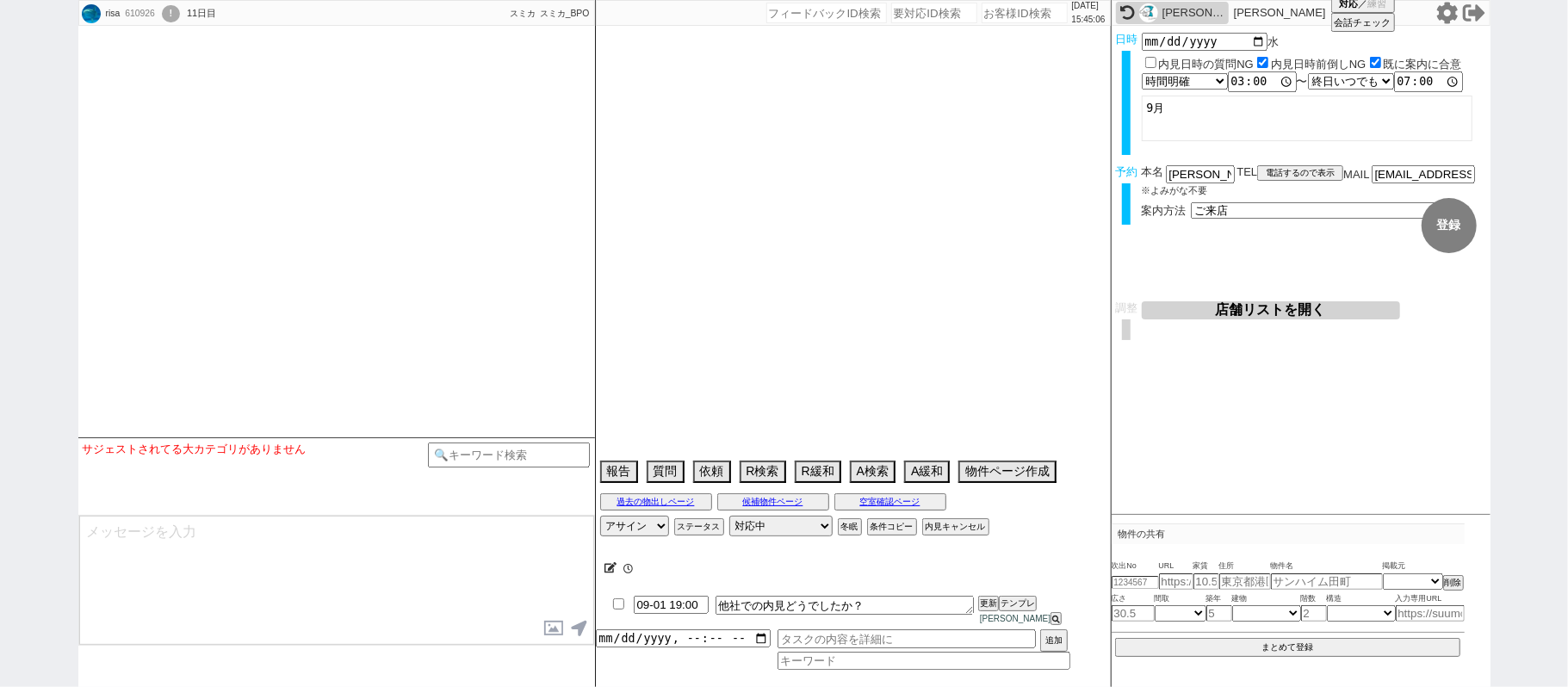
select select "2025"
select select "10"
select select "37"
select select "1"
select select "23"
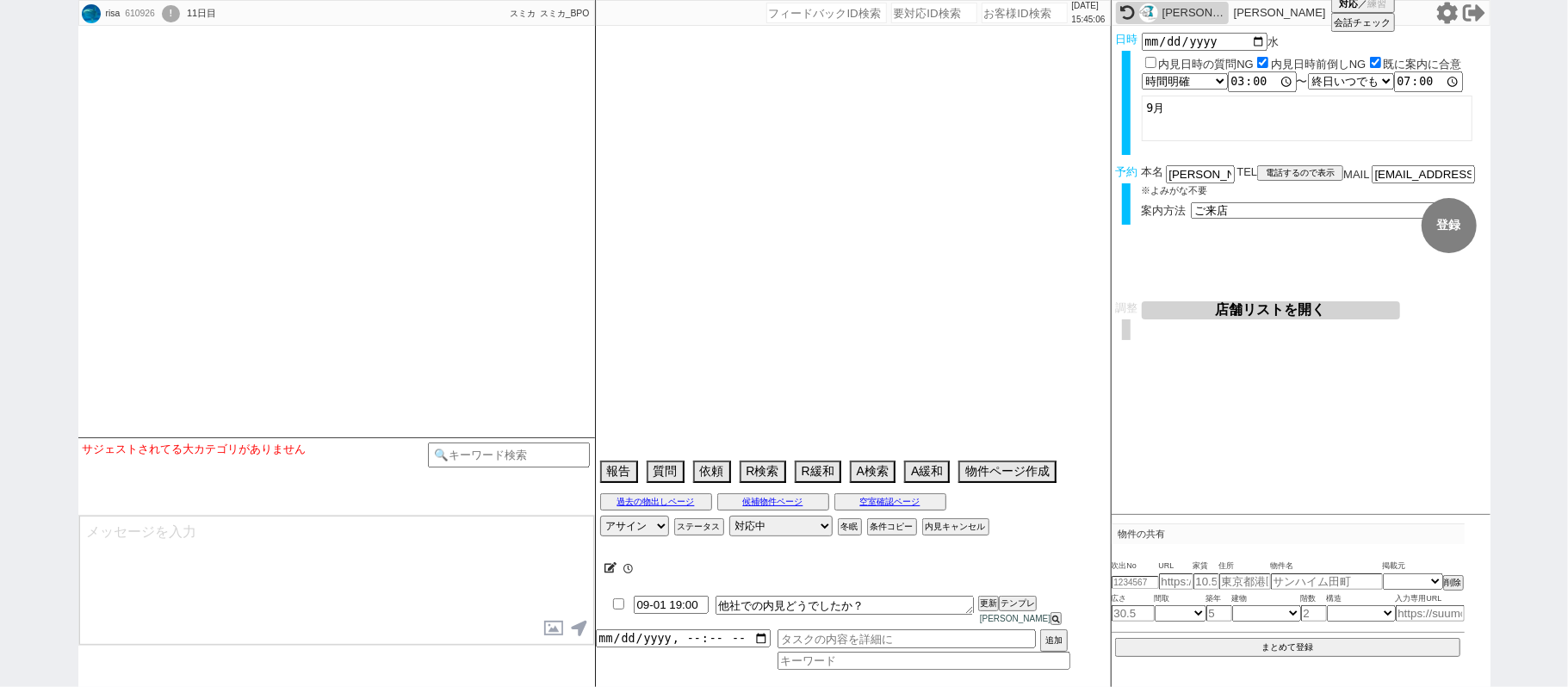
select select "728"
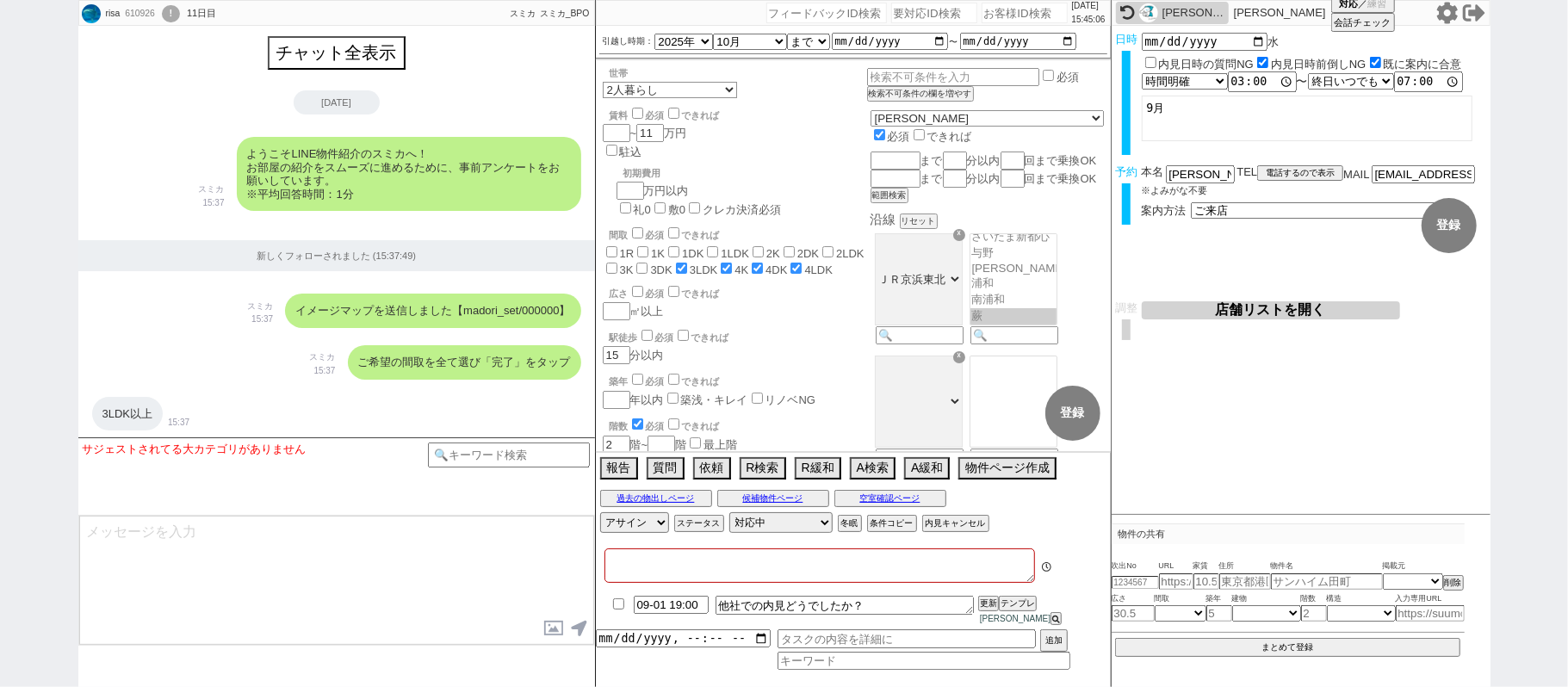
type textarea "省くユーザー、エリア緩和不可 アップル東京には調整しない ロイヤルグレースの希望物件があるうちは継続する（送客時は物件あり特殊） 蕨市在住　遠方でもないのでオ…"
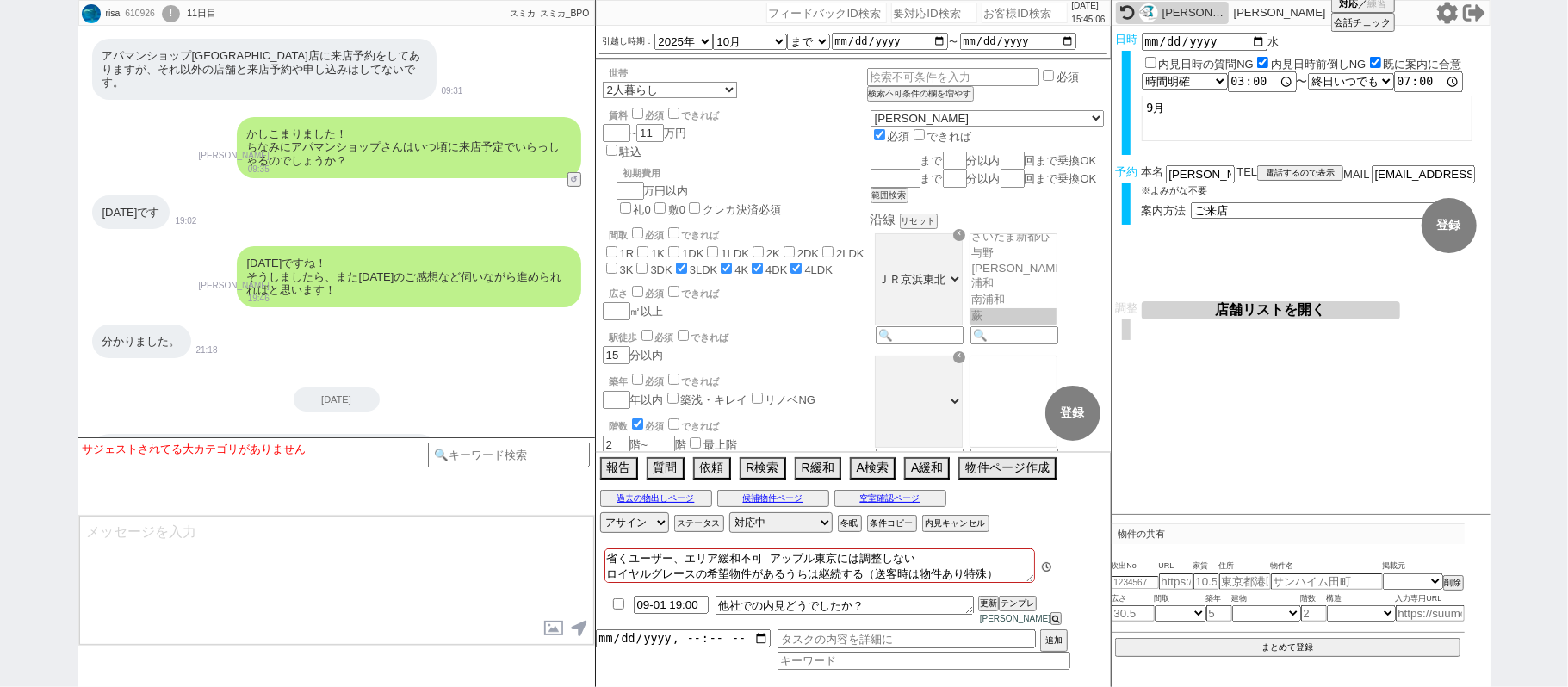
scroll to position [37, 0]
drag, startPoint x: 0, startPoint y: 209, endPoint x: 100, endPoint y: 142, distance: 120.4
click at [0, 209] on div "risa 610926 ! 0 11日目 ジニアル 赤羽店 冬眠中 自社客 スミカ スミカ_BPO チャット全表示 2025-08-21 ようこそLINE物件…" at bounding box center [784, 344] width 1568 height 687
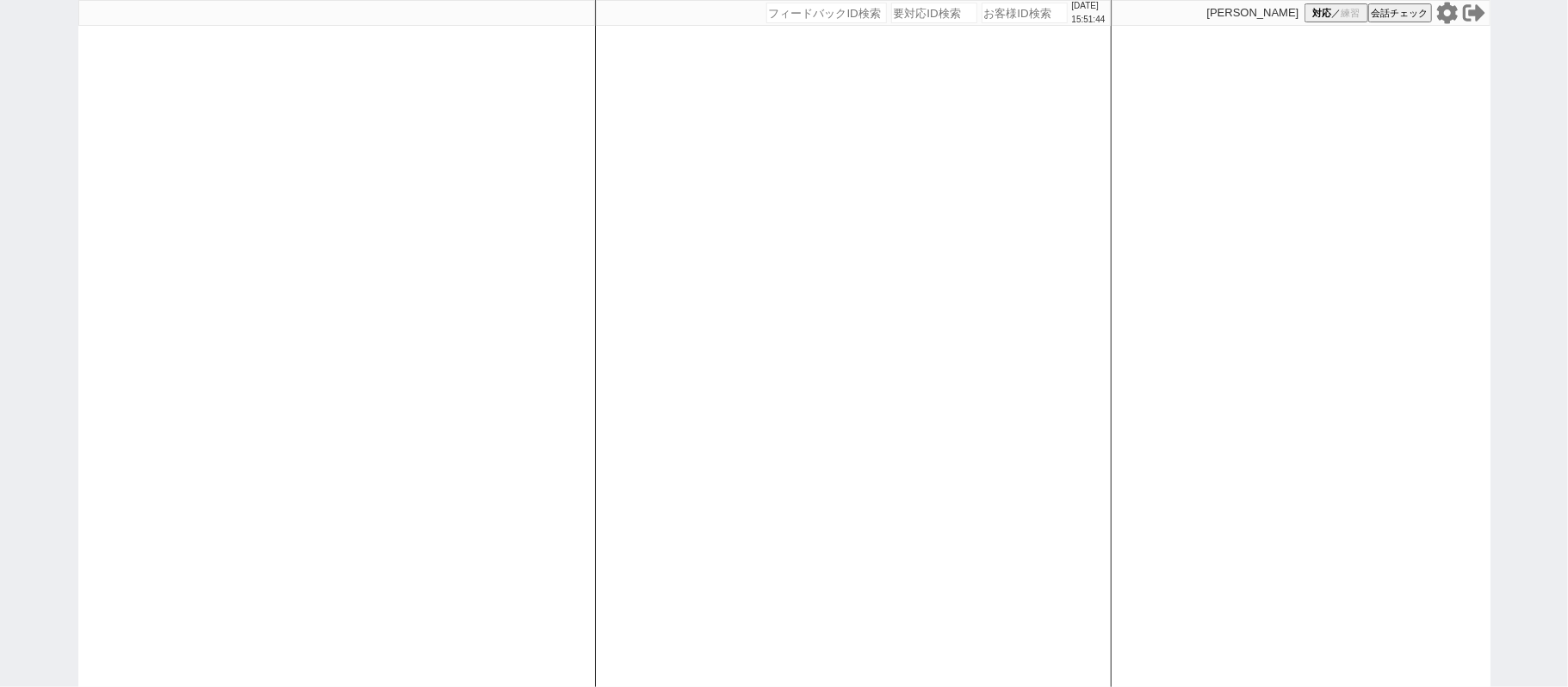
click at [745, 339] on div "[DATE] 15:51:44 候補物件を追加してしてください 紹介した物件一覧 他社物件を追加する 空室確認ページに追加・削除 紹介した物件一覧 他社物件を…" at bounding box center [853, 344] width 517 height 687
select select "1"
select select "6"
select select "2"
select select
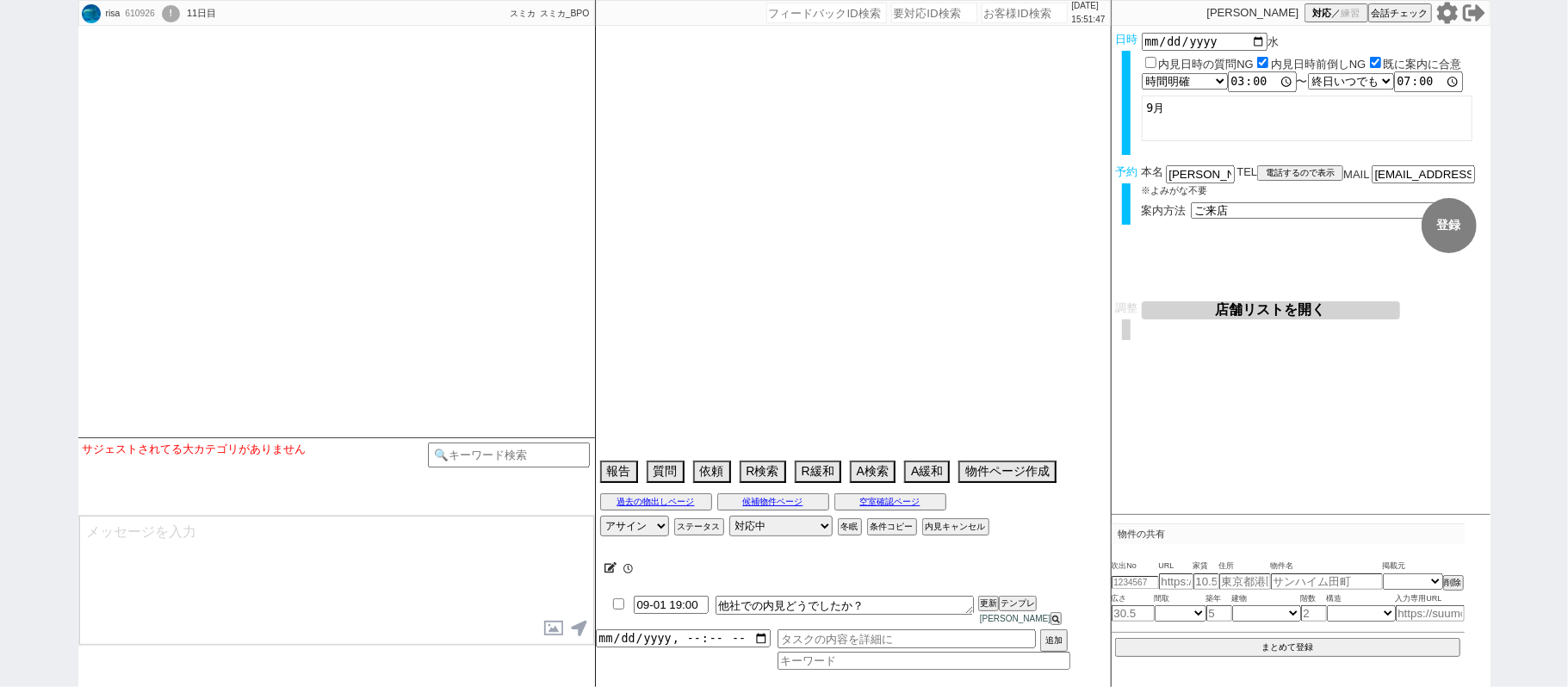
type textarea "省くユーザー、エリア緩和不可 アップル東京には調整しない ロイヤルグレースの希望物件があるうちは継続する（送客時は物件あり特殊） 蕨市在住　遠方でもないのでオ…"
select select "2025"
select select "10"
select select "37"
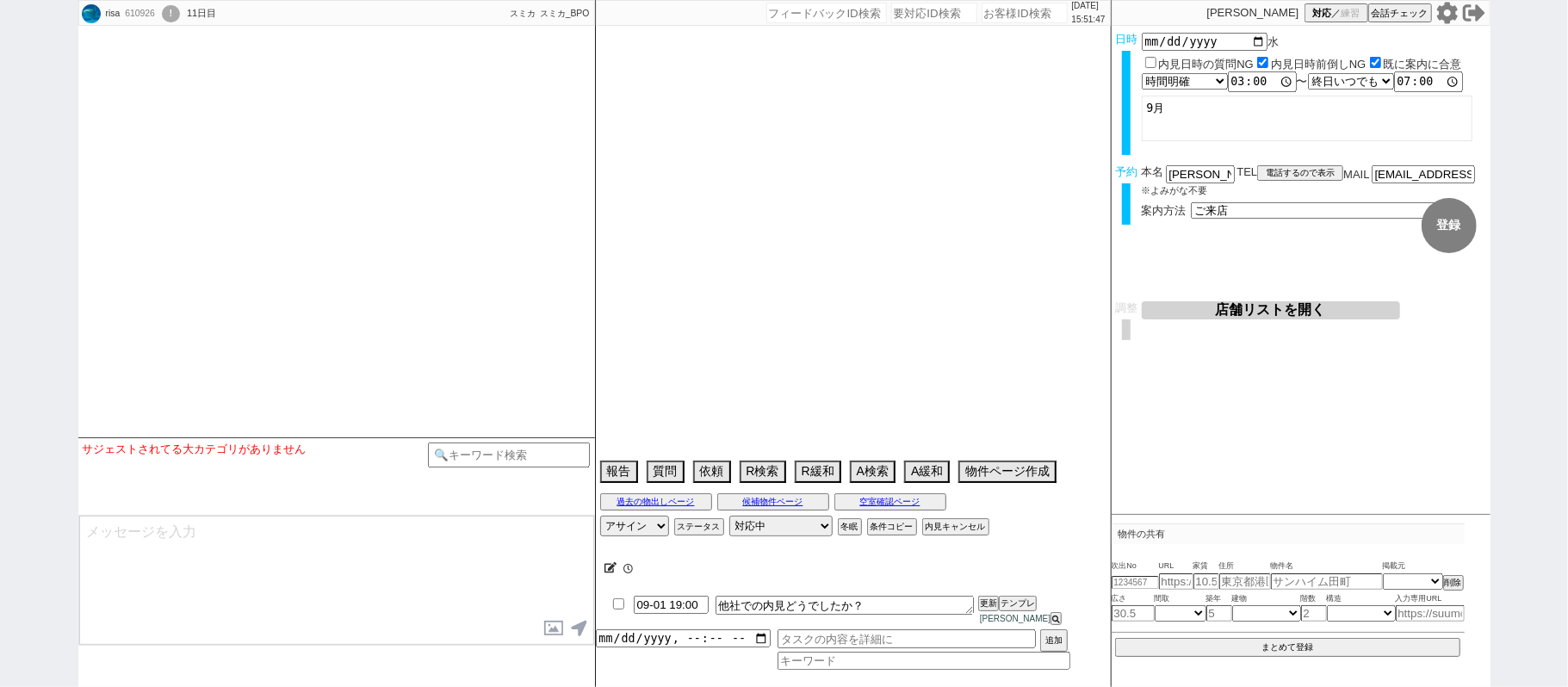
select select "1"
select select "23"
select select "728"
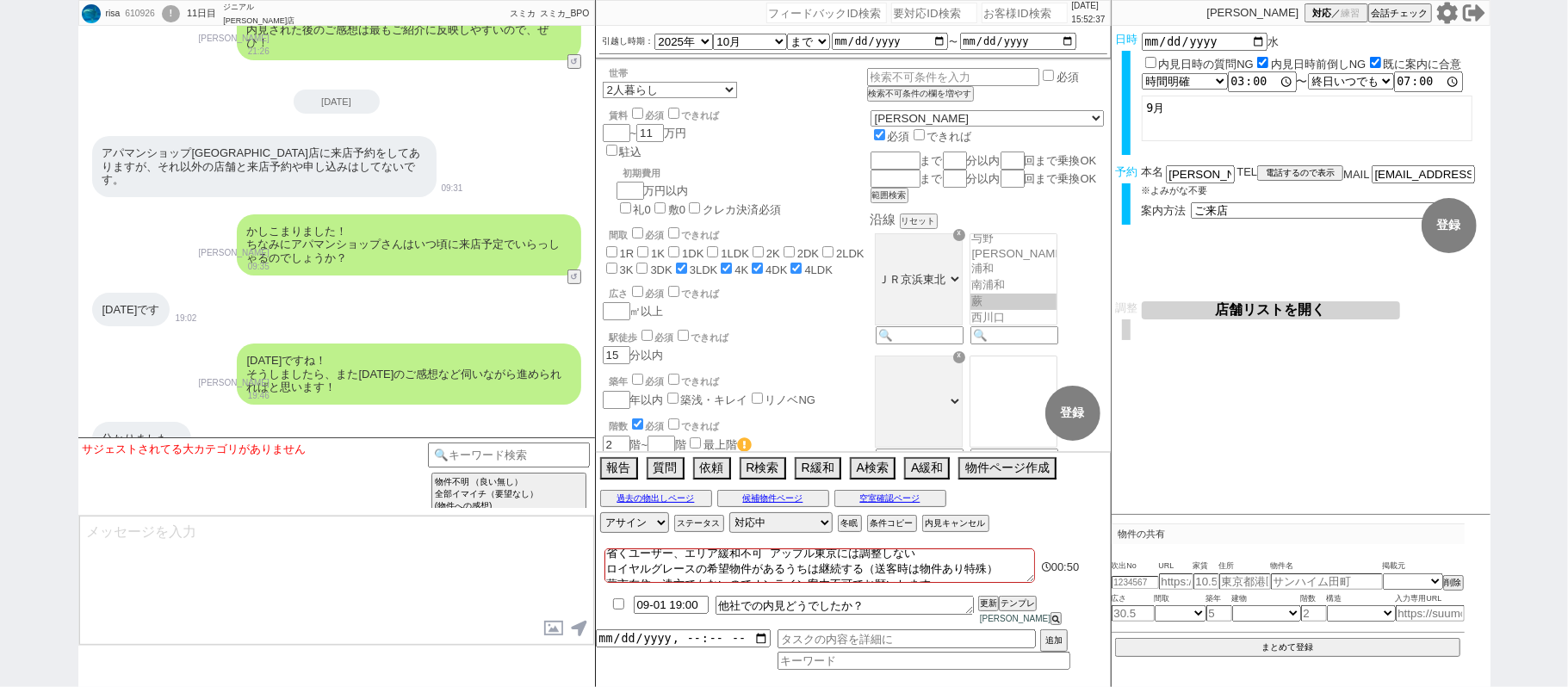
scroll to position [4763, 0]
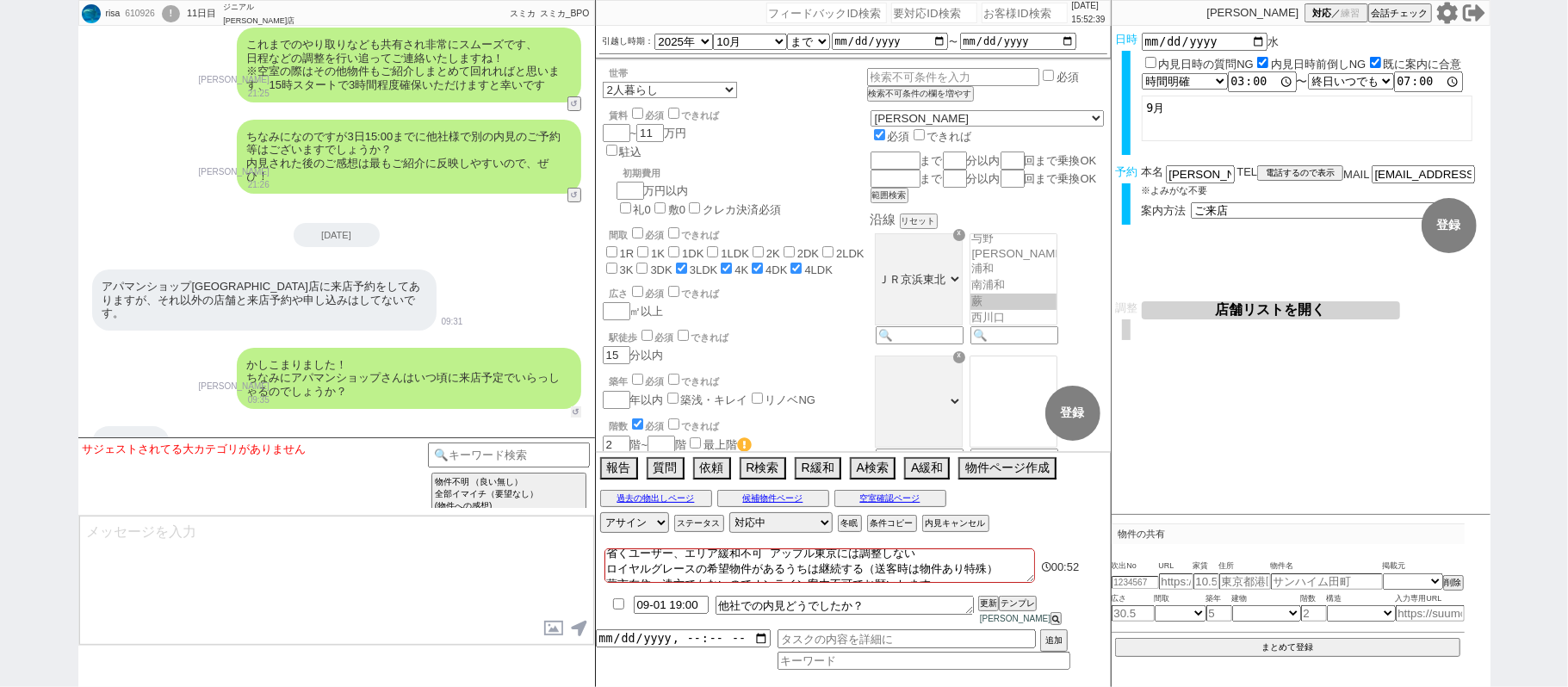
click at [576, 406] on button "↺" at bounding box center [576, 411] width 10 height 11
select select "曖昧回答"
click at [272, 504] on option "曖昧回答" at bounding box center [245, 499] width 70 height 17
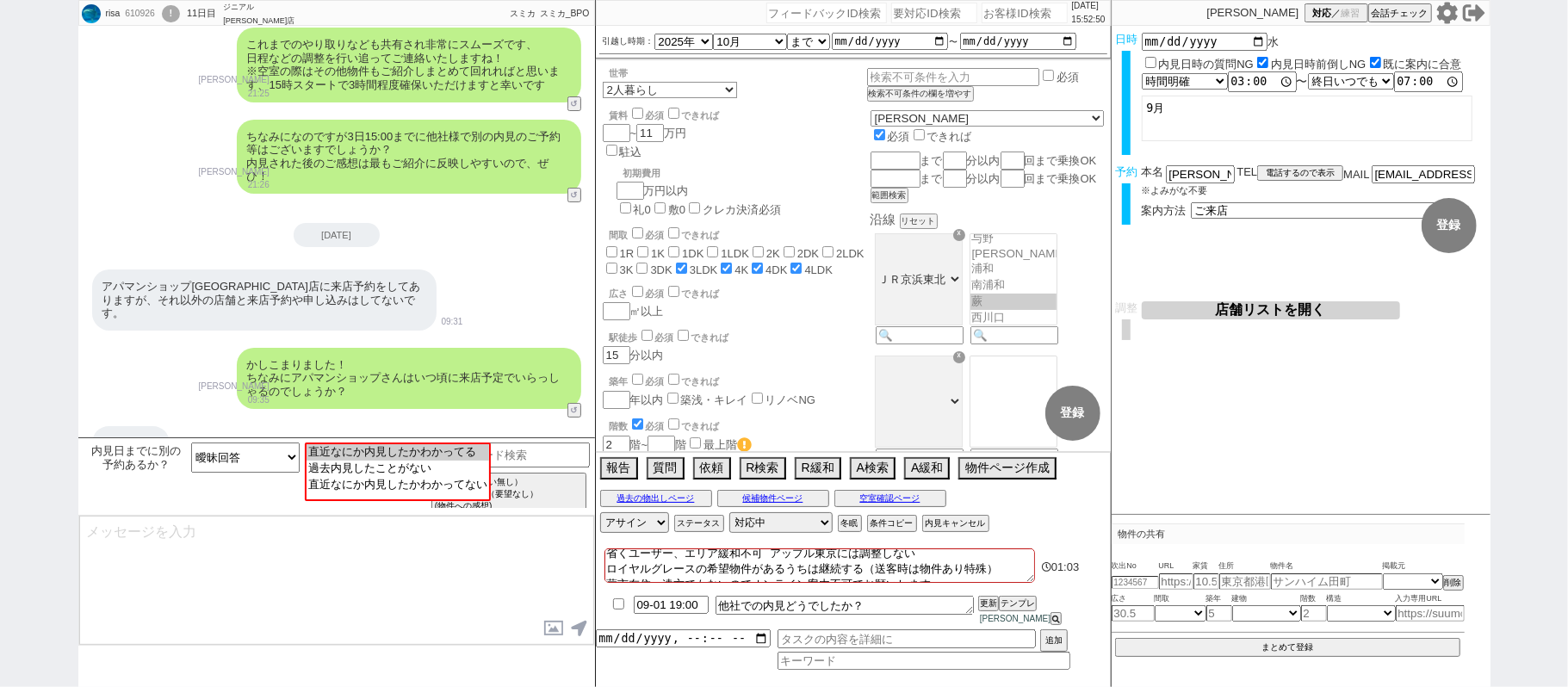
click at [365, 417] on div "[DATE]です 19:02" at bounding box center [337, 443] width 517 height 51
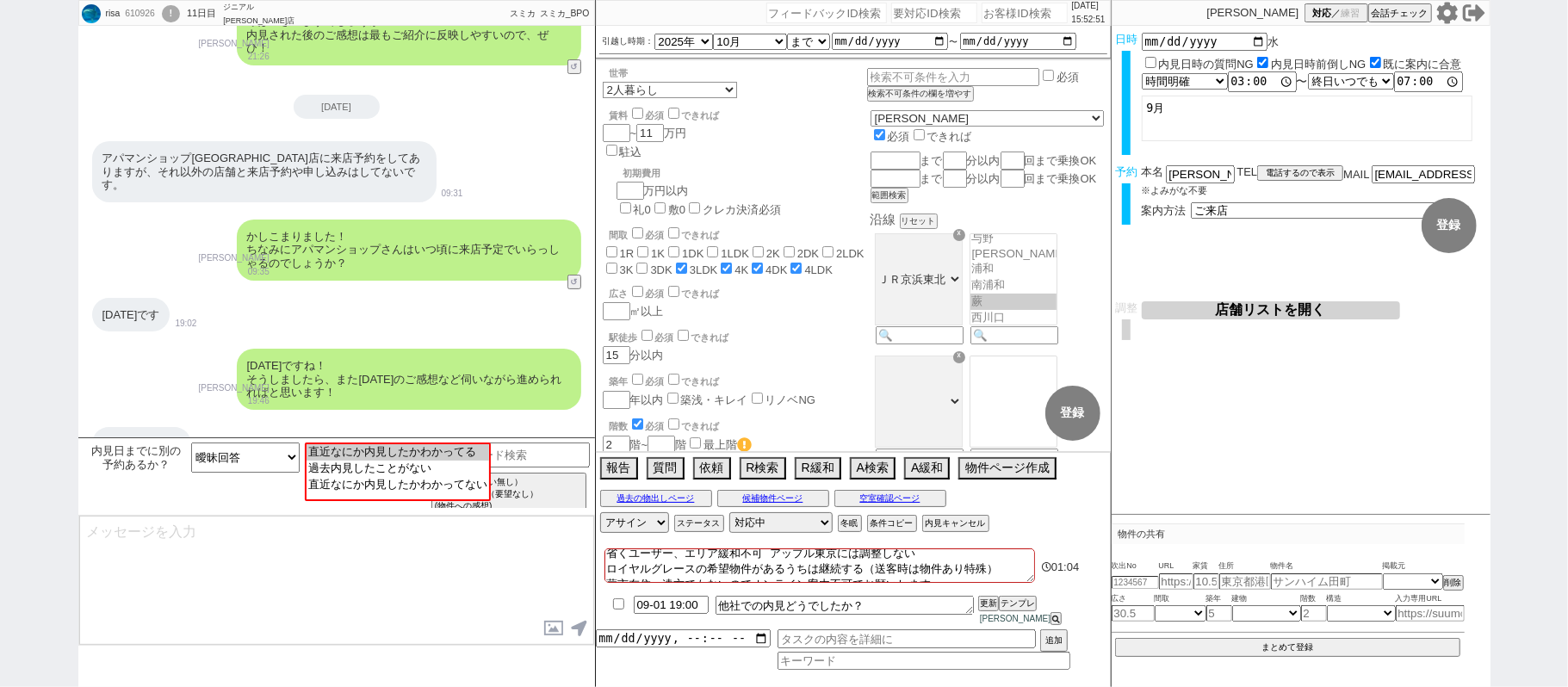
scroll to position [4992, 0]
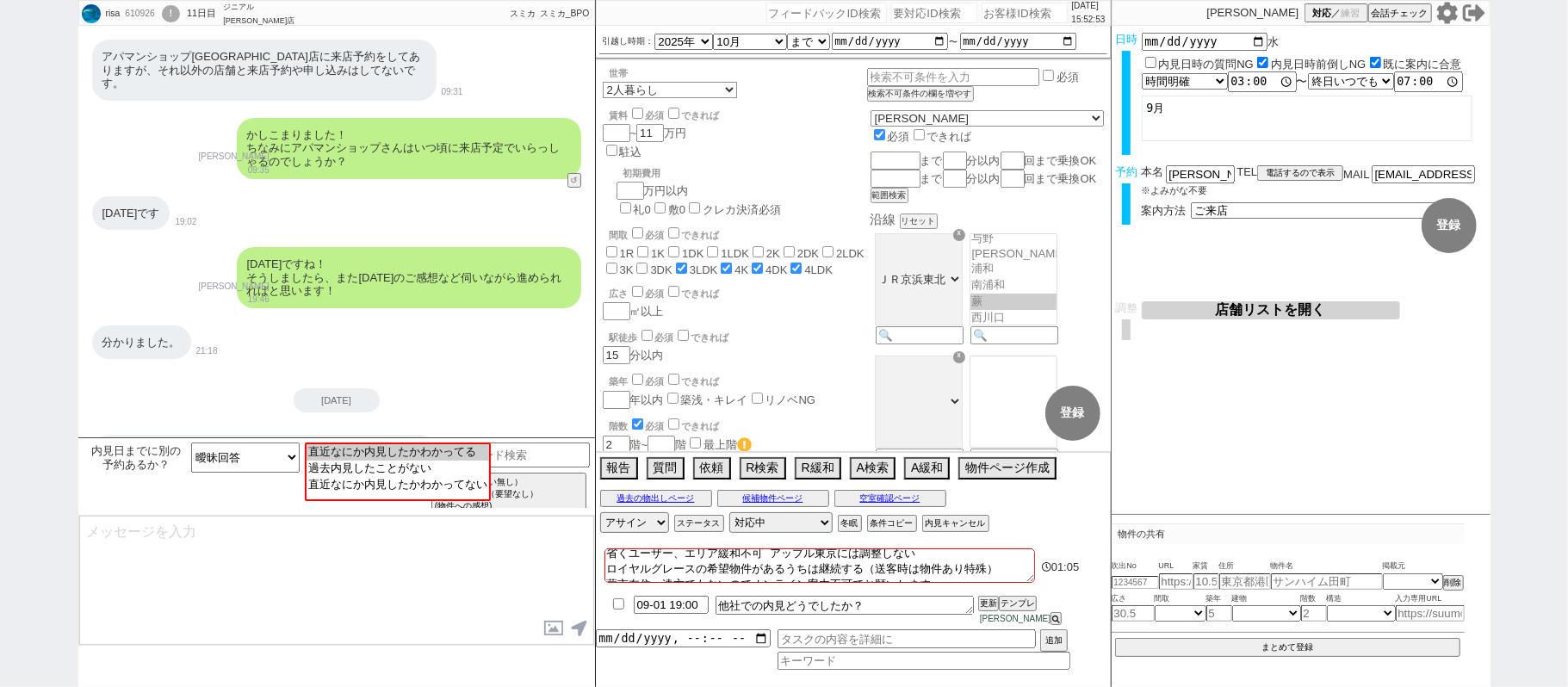
click at [408, 556] on textarea at bounding box center [337, 580] width 515 height 129
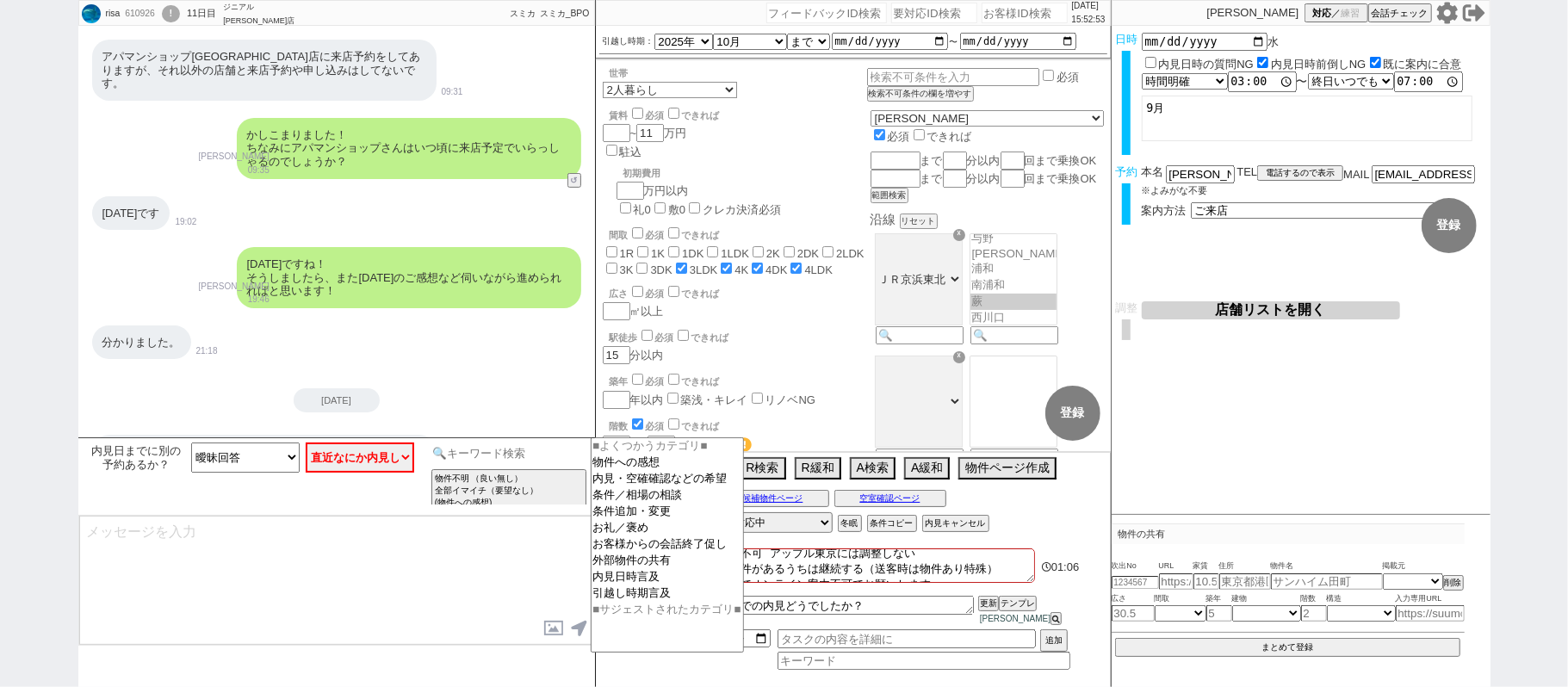
click at [467, 455] on input at bounding box center [509, 453] width 163 height 22
type input "た"
click at [349, 238] on div "[DATE]ですね！ そうしましたら、また[DATE]のご感想など伺いながら進められればと思います！ [PERSON_NAME] 19:46" at bounding box center [337, 277] width 517 height 78
click at [1444, 2] on icon at bounding box center [1446, 12] width 21 height 22
select select "600"
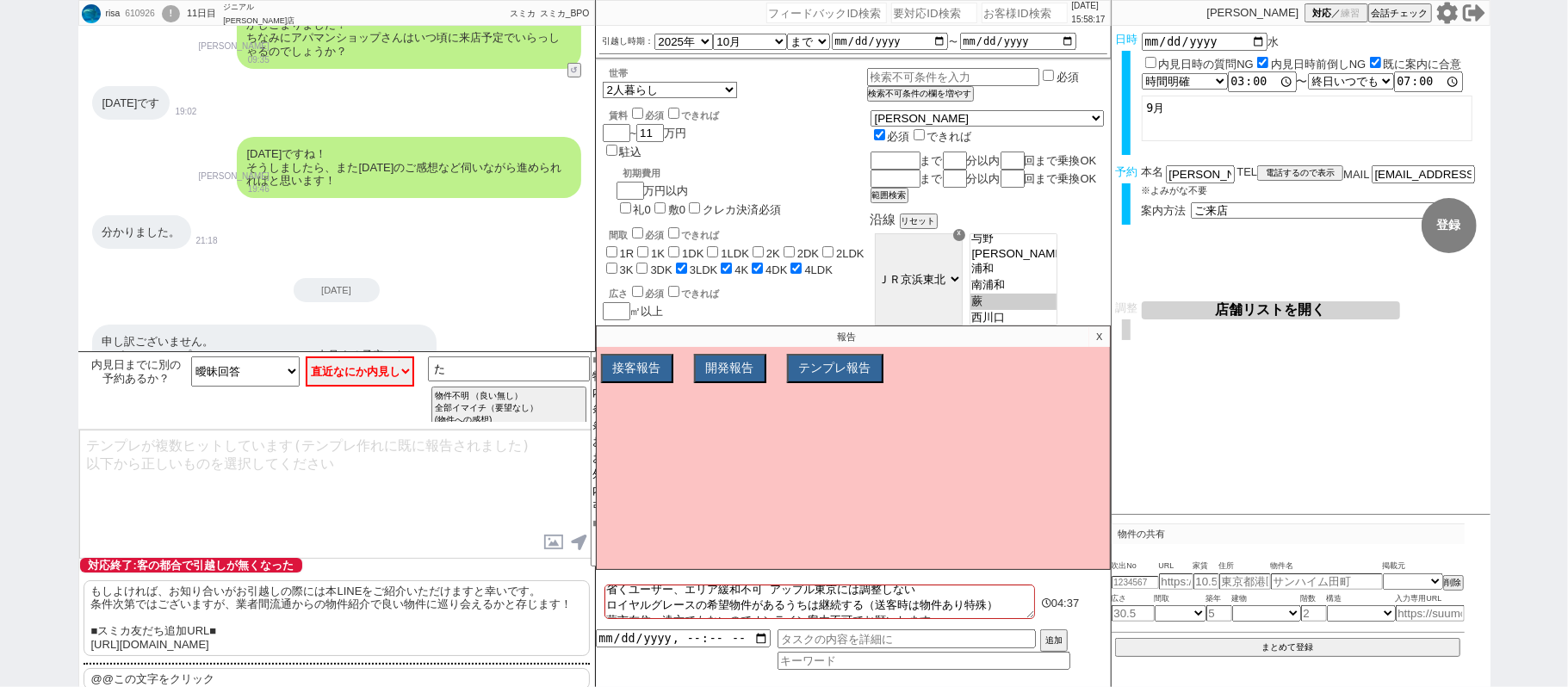
scroll to position [5145, 0]
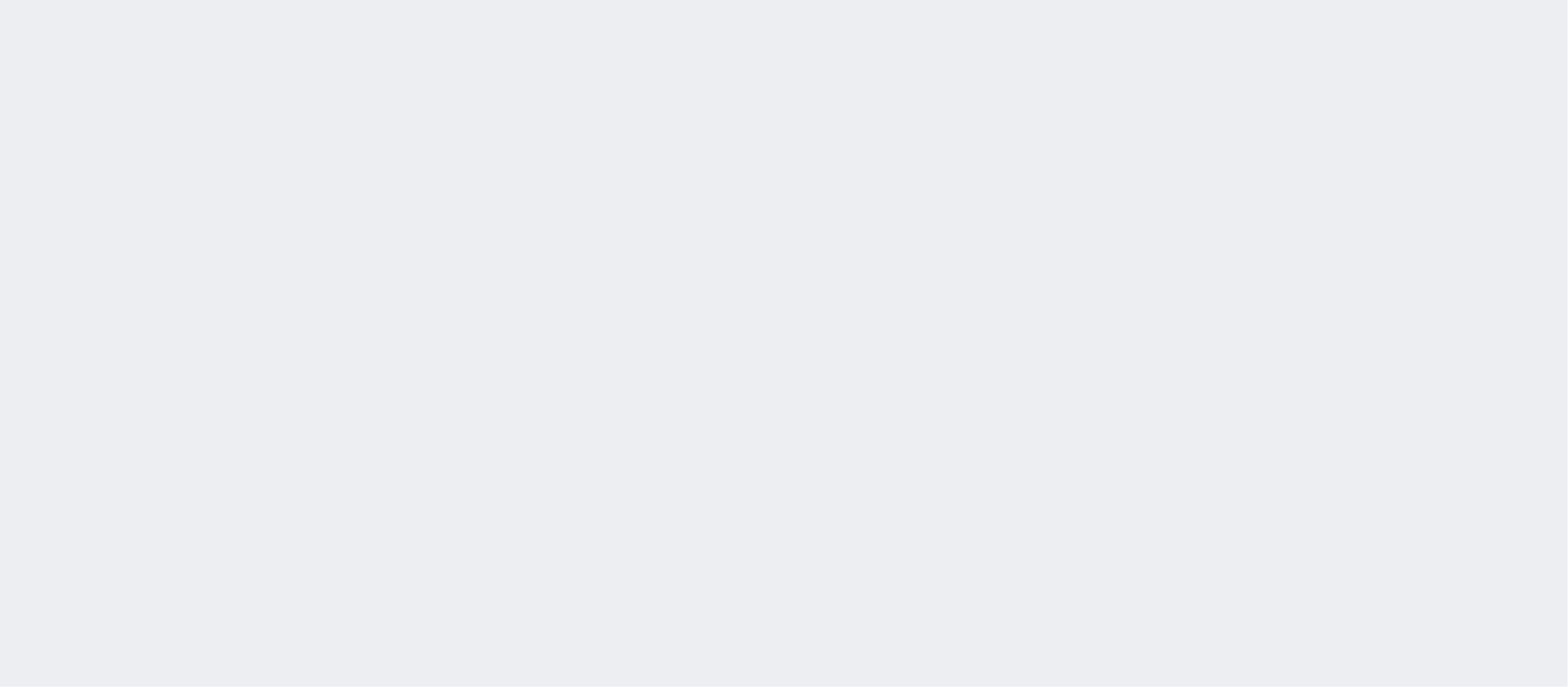
click at [248, 210] on div at bounding box center [784, 344] width 1568 height 687
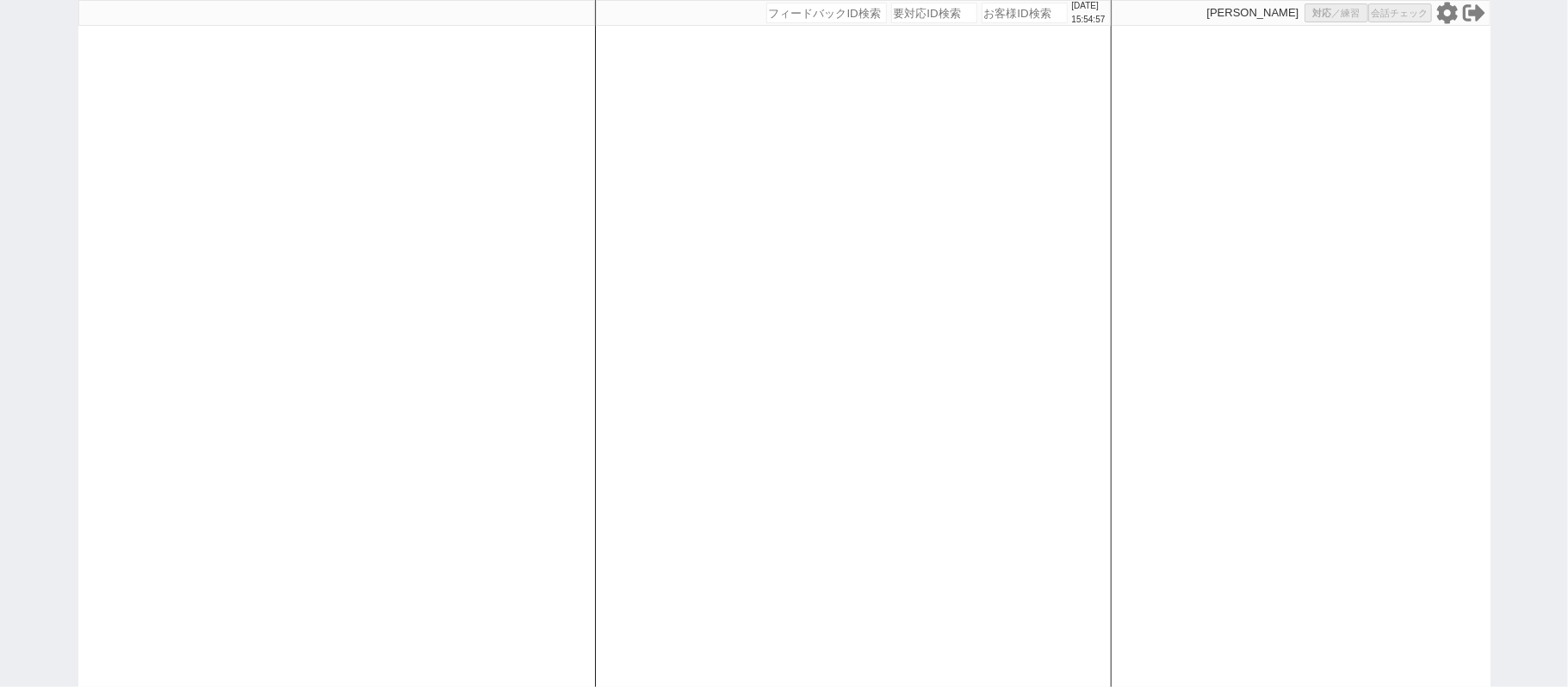
select select "6"
select select "2"
select select
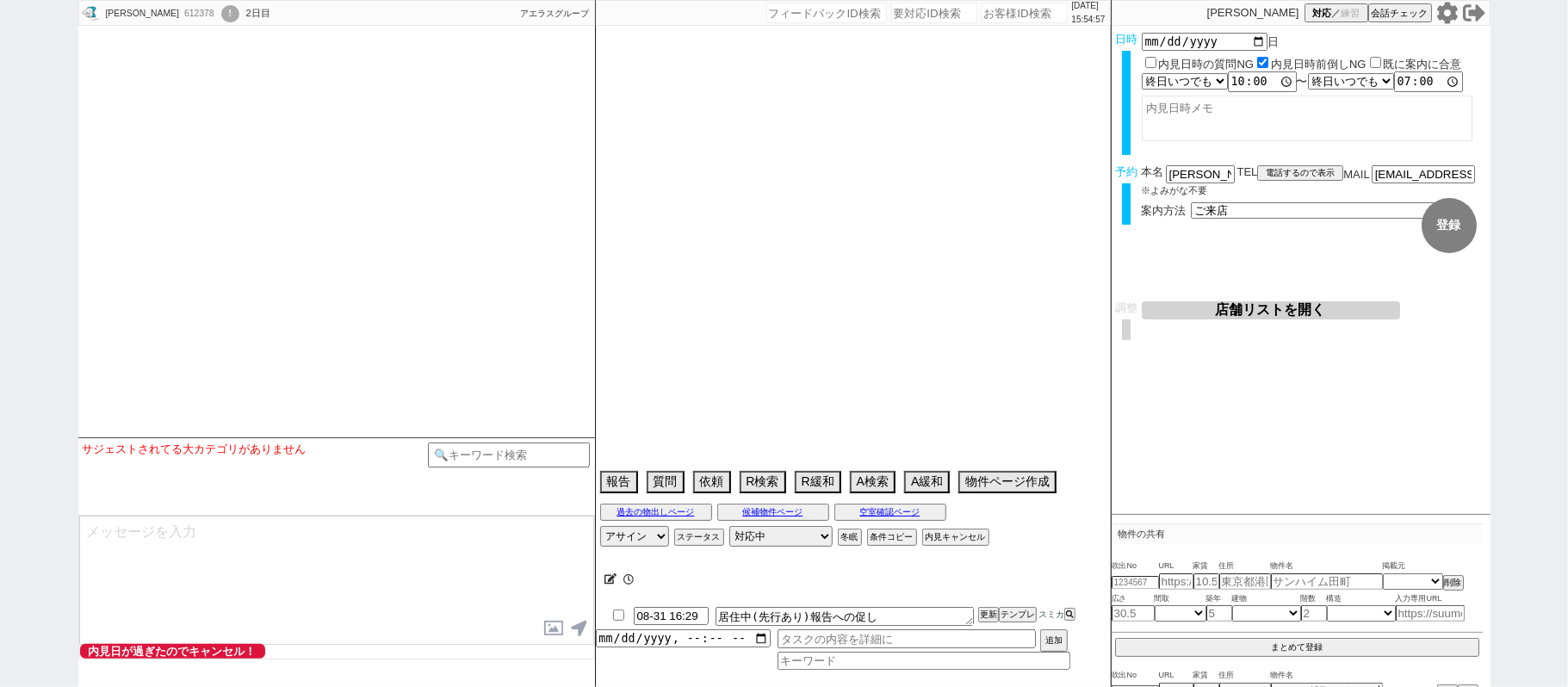
select select
select select "15"
select select "0"
select select "69"
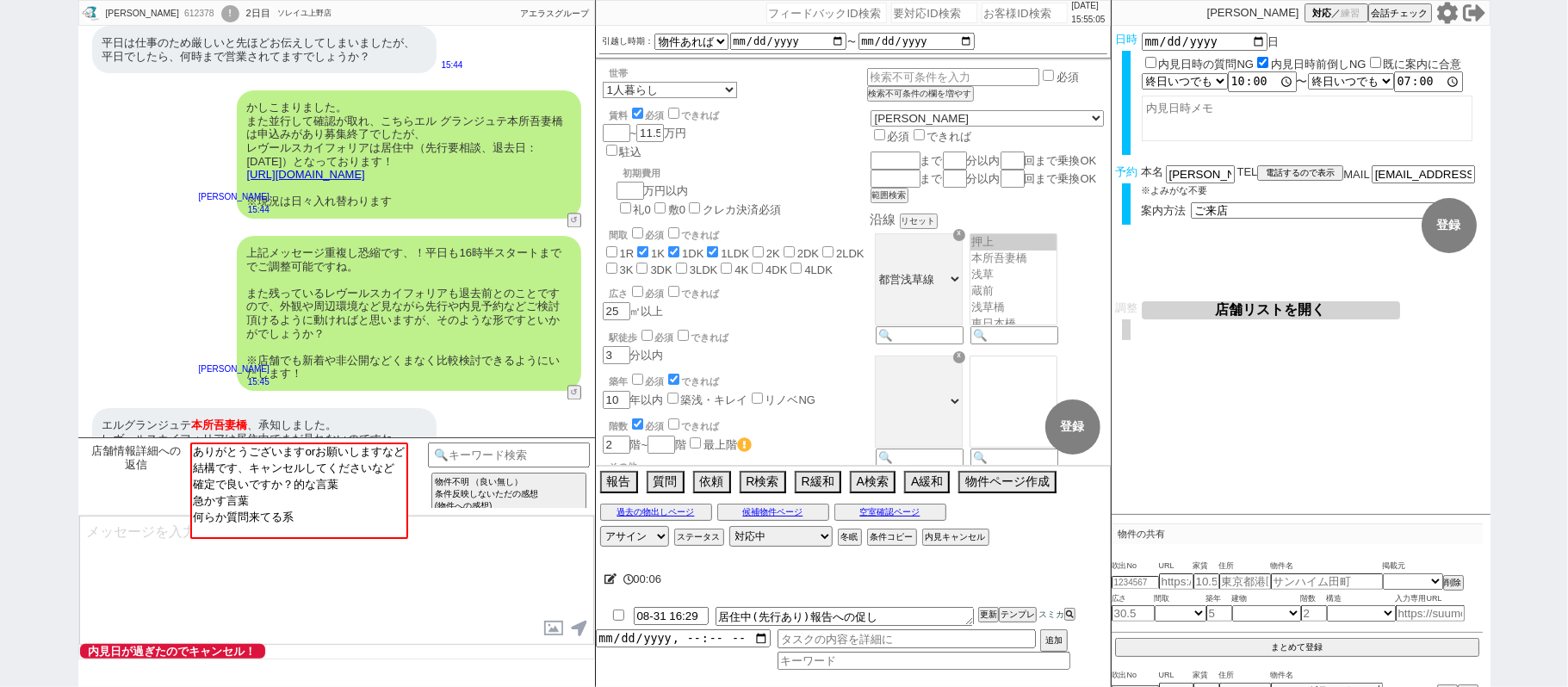
scroll to position [2432, 0]
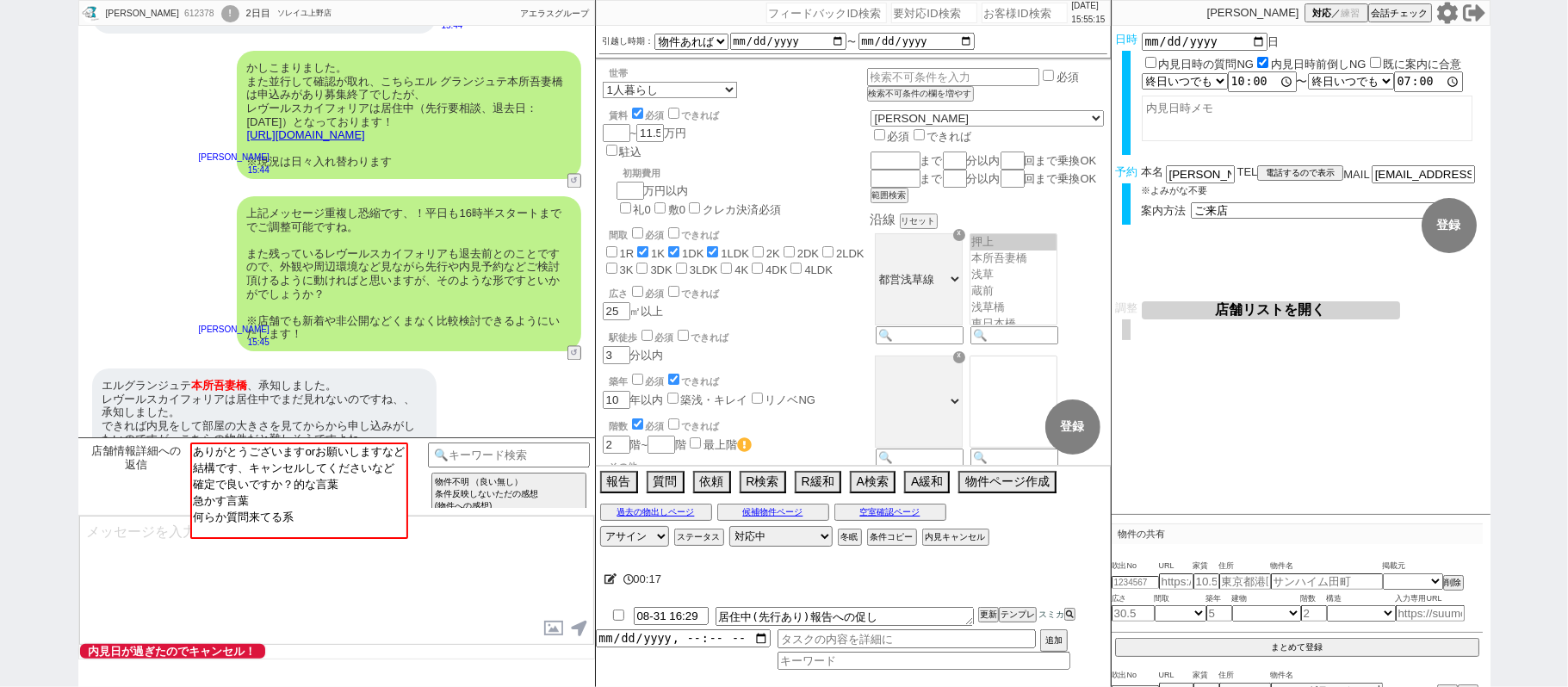
click at [160, 571] on textarea at bounding box center [337, 580] width 515 height 129
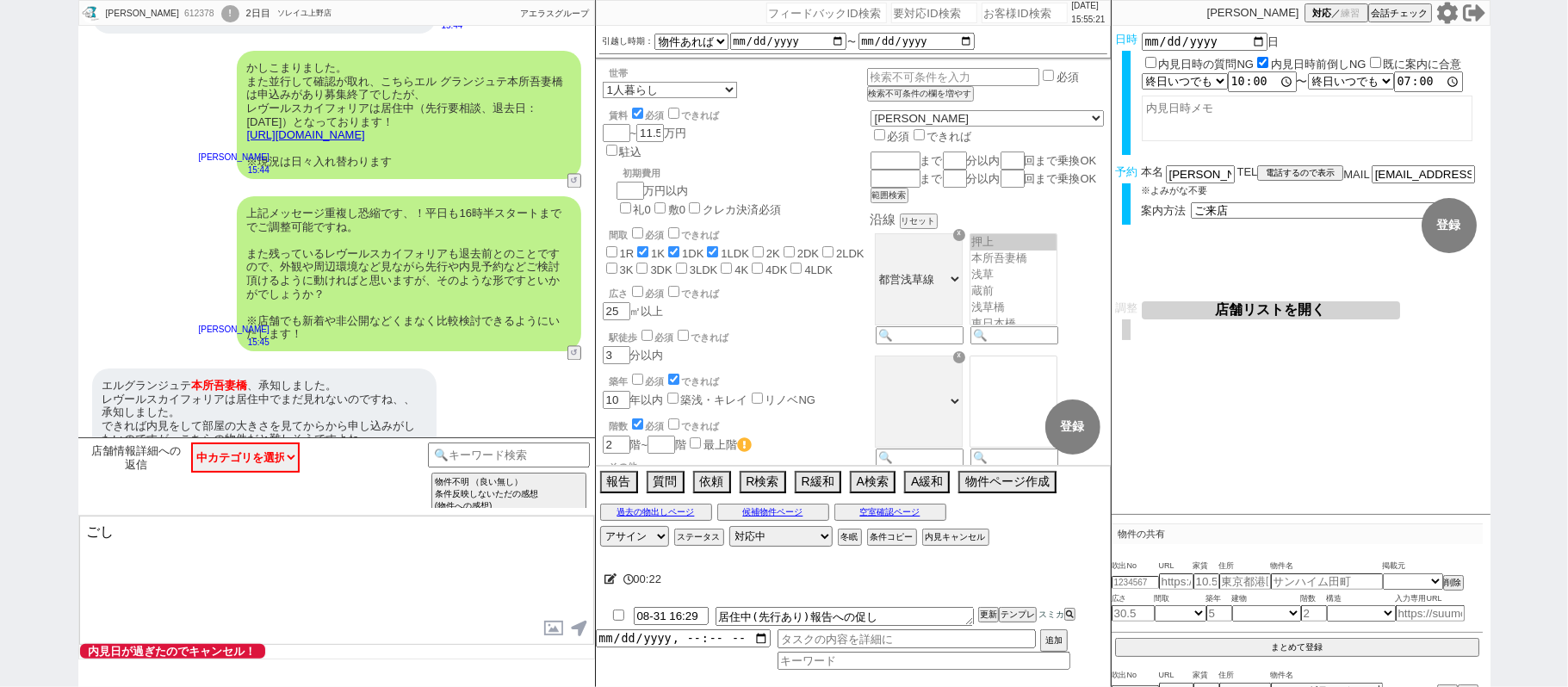
type textarea "ご"
type textarea "ｋ"
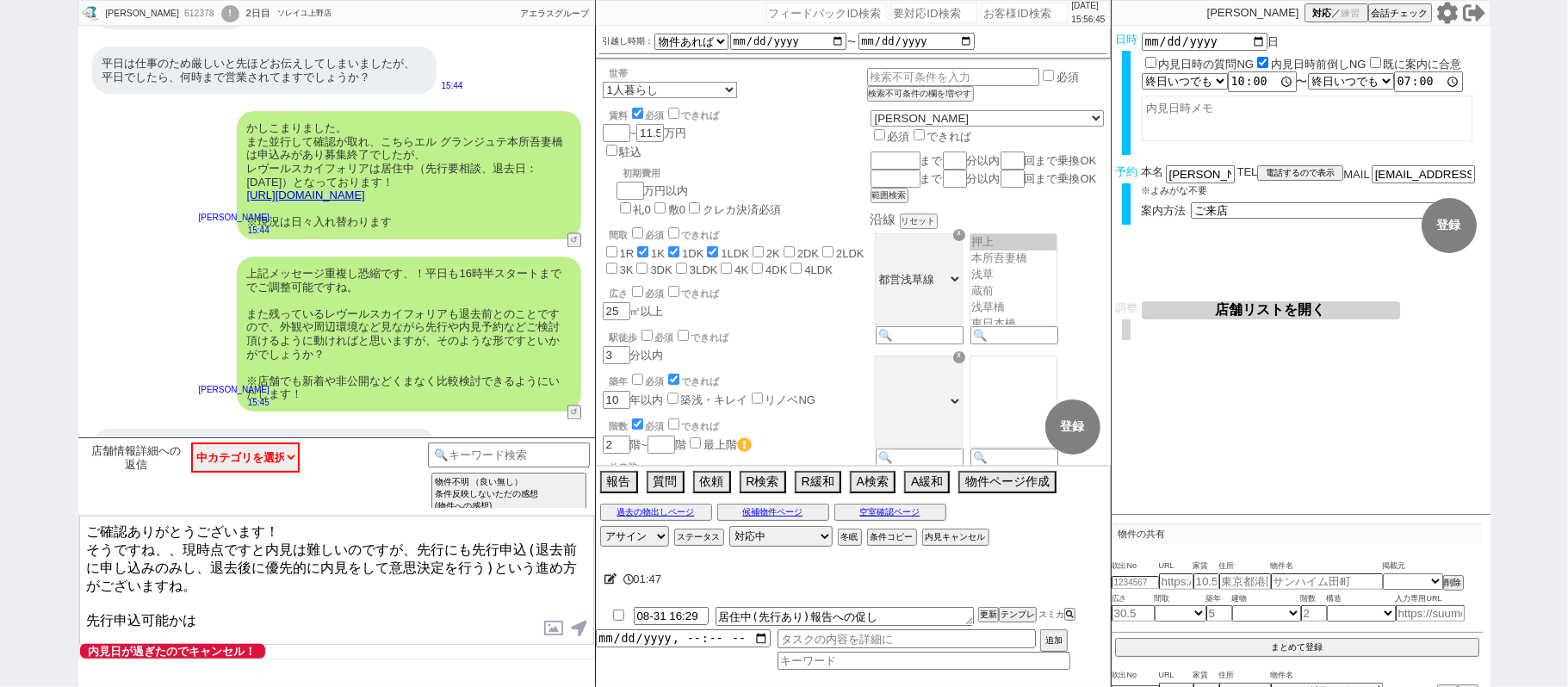
scroll to position [2318, 0]
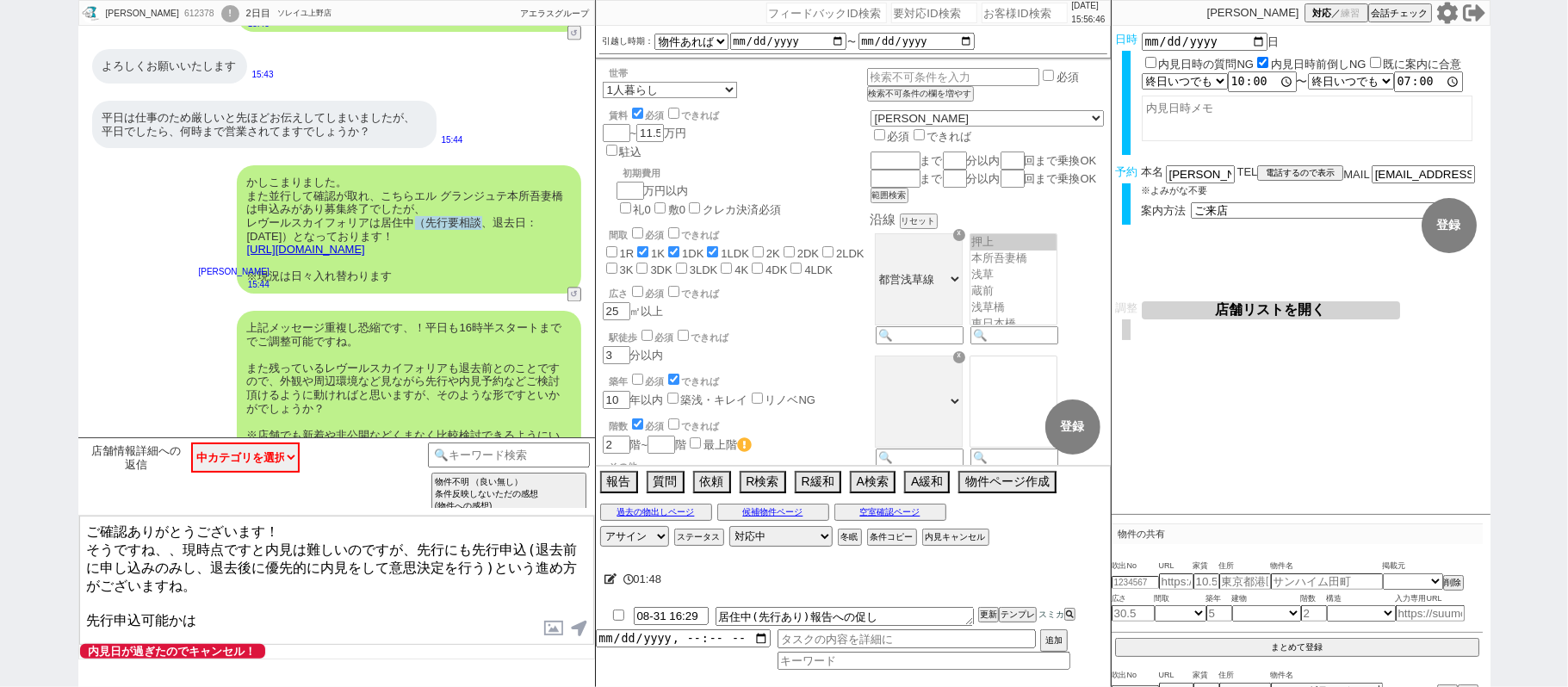
drag, startPoint x: 438, startPoint y: 194, endPoint x: 486, endPoint y: 193, distance: 48.0
click at [486, 193] on div "かしこまりました。 また並行して確認が取れ、こちらエル グランジュテ本所吾妻橋は申込みがあり募集終了でしたが、 レヴールスカイフォリアは居住中（先行要相談、退…" at bounding box center [409, 229] width 344 height 128
copy div "（先行要相談"
click at [90, 597] on textarea "ご確認ありがとうございます！ そうですね、、現時点ですと内見は難しいのですが、先行にも先行申込(退去前に申し込みのみし、退去後に優先的に内見をして意思決定を行…" at bounding box center [337, 580] width 515 height 129
paste textarea "（先行要相談"
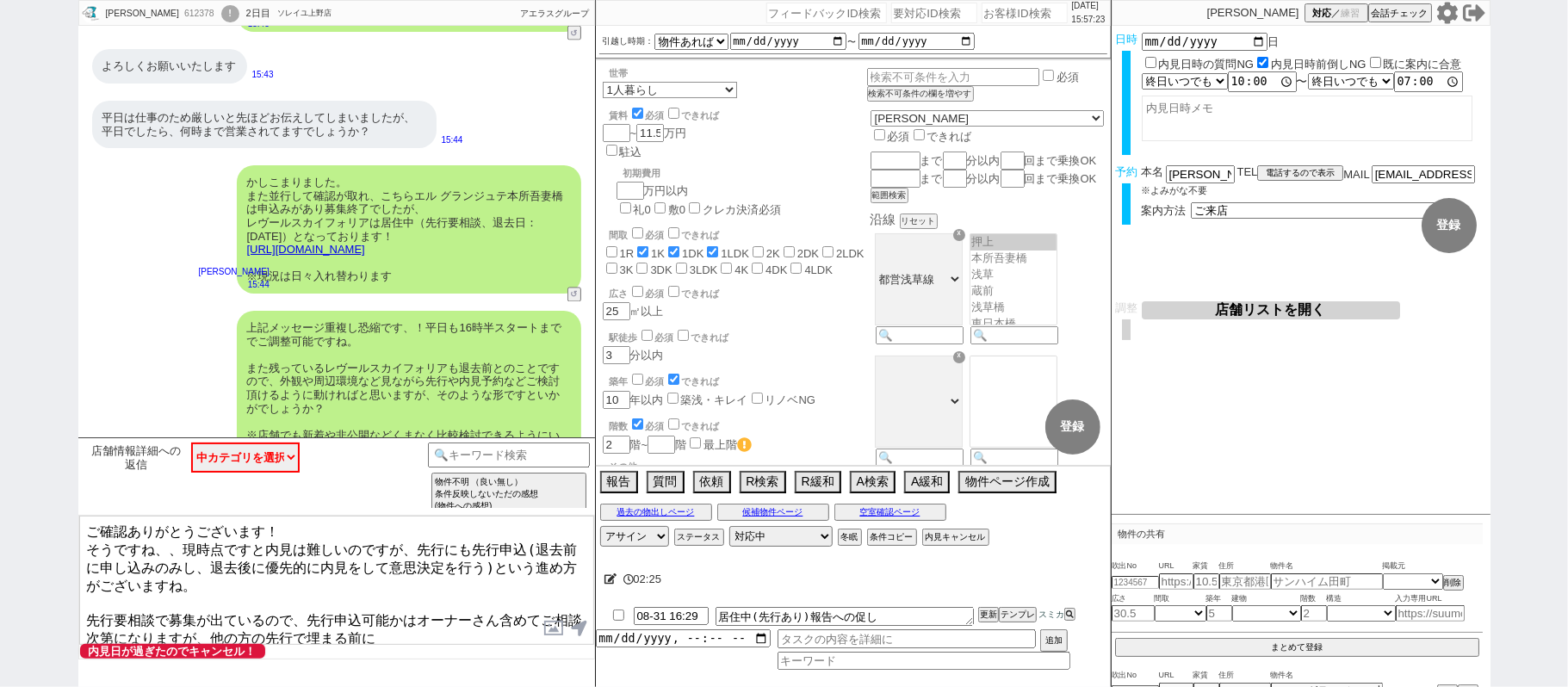
click at [204, 572] on textarea "ご確認ありがとうございます！ そうですね、、現時点ですと内見は難しいのですが、先行にも先行申込(退去前に申し込みのみし、退去後に優先的に内見をして意思決定を行…" at bounding box center [337, 580] width 515 height 129
click at [393, 617] on textarea "ご確認ありがとうございます！ そうですね、、現時点ですと内見は難しいのですが、先行にも先行申込(退去前に申し込みのみし、退去後に優先的に内見をして意思決定を行…" at bounding box center [337, 580] width 515 height 129
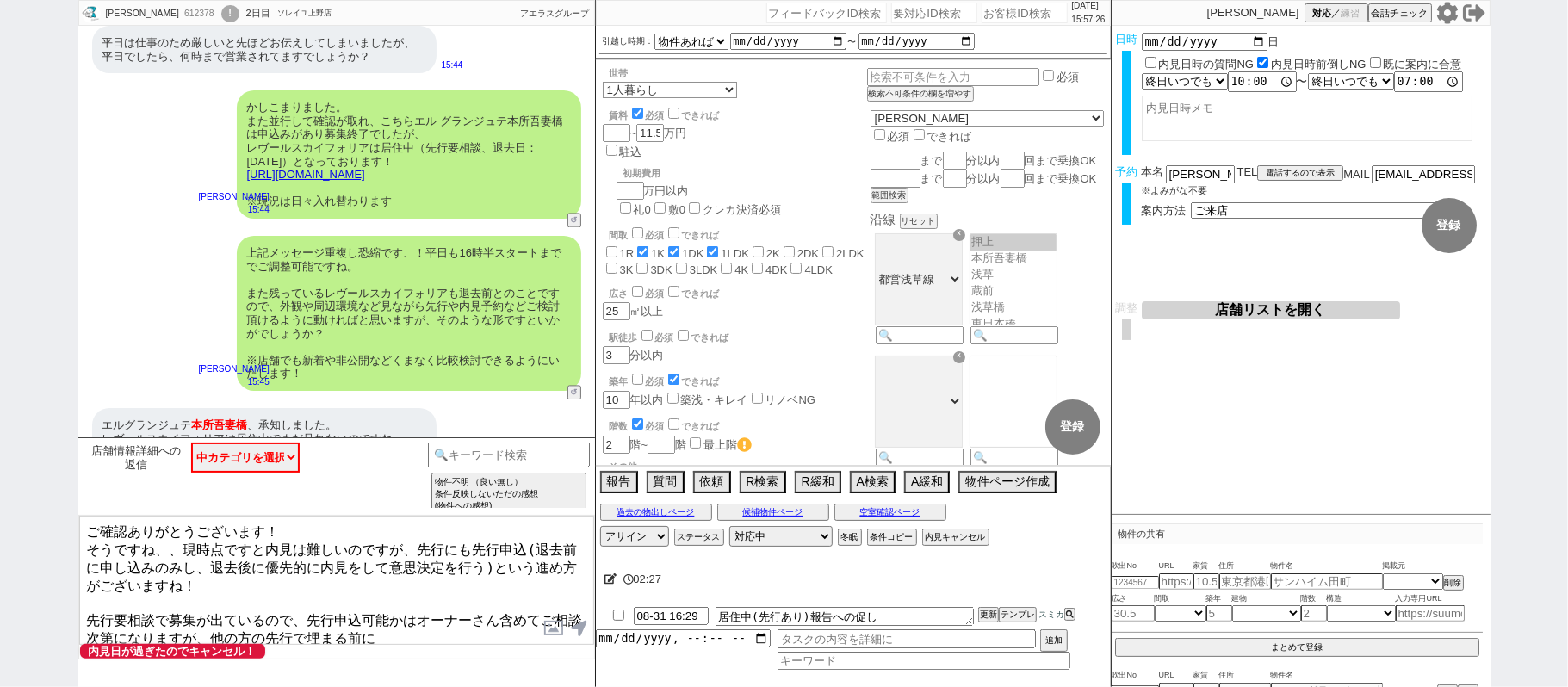
scroll to position [2432, 0]
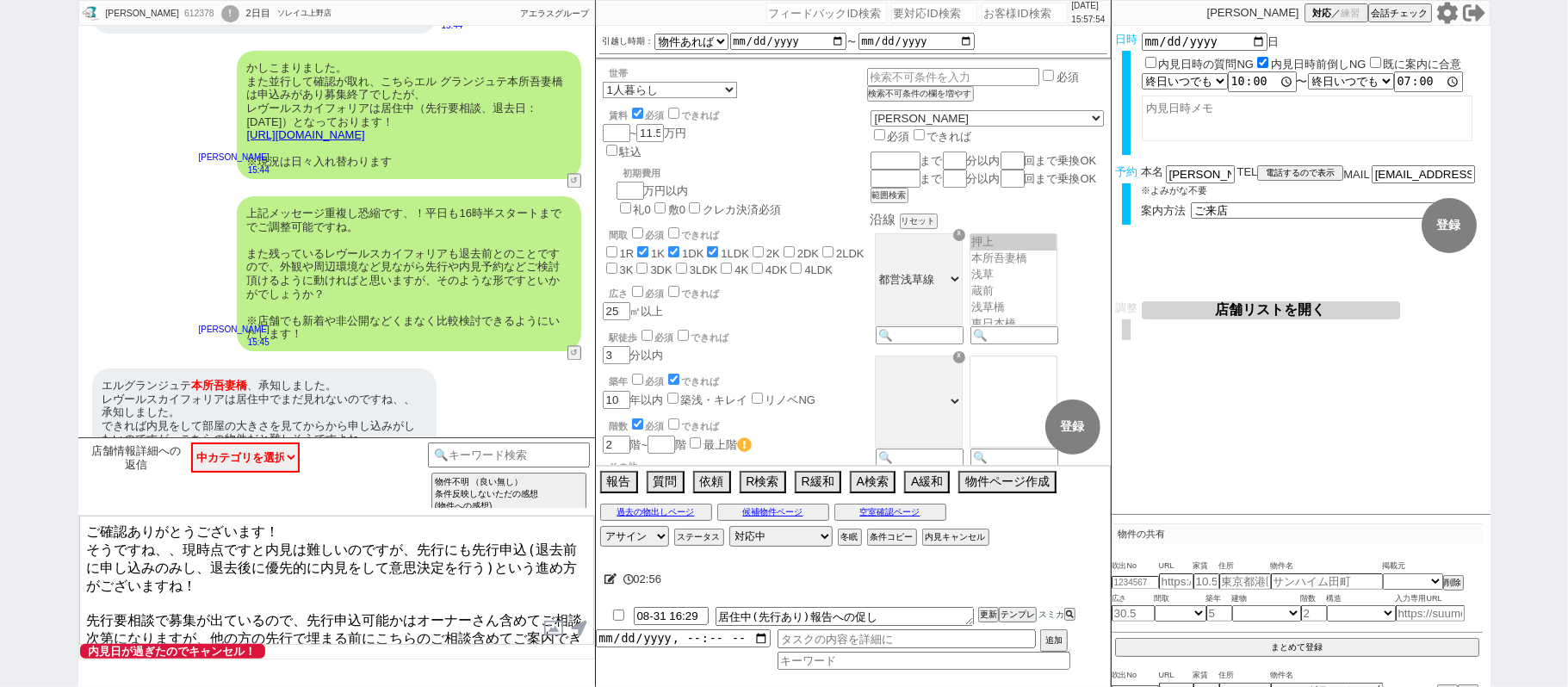
click at [217, 630] on textarea "ご確認ありがとうございます！ そうですね、、現時点ですと内見は難しいのですが、先行にも先行申込(退去前に申し込みのみし、退去後に優先的に内見をして意思決定を行…" at bounding box center [337, 580] width 515 height 129
click at [87, 597] on textarea "ご確認ありがとうございます！ そうですね、、現時点ですと内見は難しいのですが、先行にも先行申込(退去前に申し込みのみし、退去後に優先的に内見をして意思決定を行…" at bounding box center [337, 580] width 515 height 129
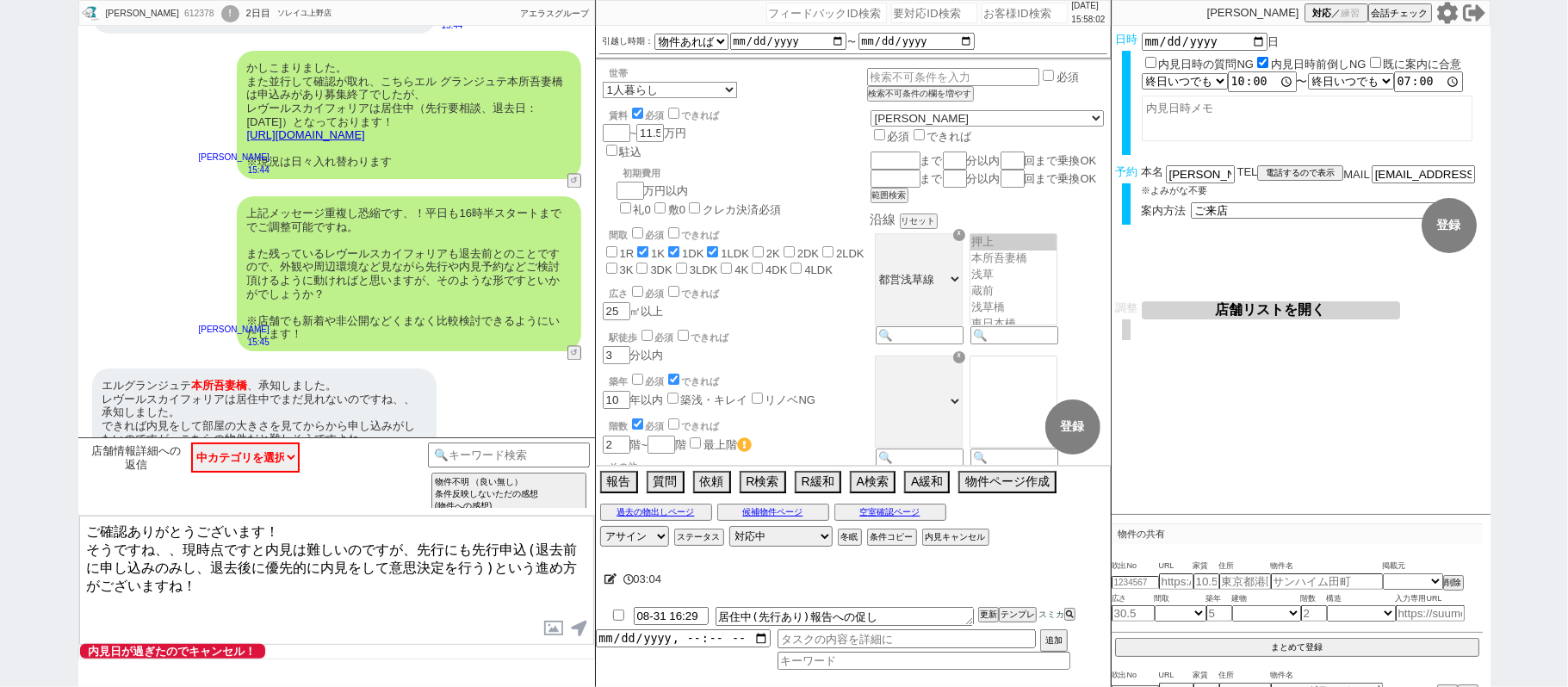
type textarea "ご確認ありがとうございます！ そうですね、、現時点ですと内見は難しいのですが、先行にも先行申込(退去前に申し込みのみし、退去後に優先的に内見をして意思決定を行…"
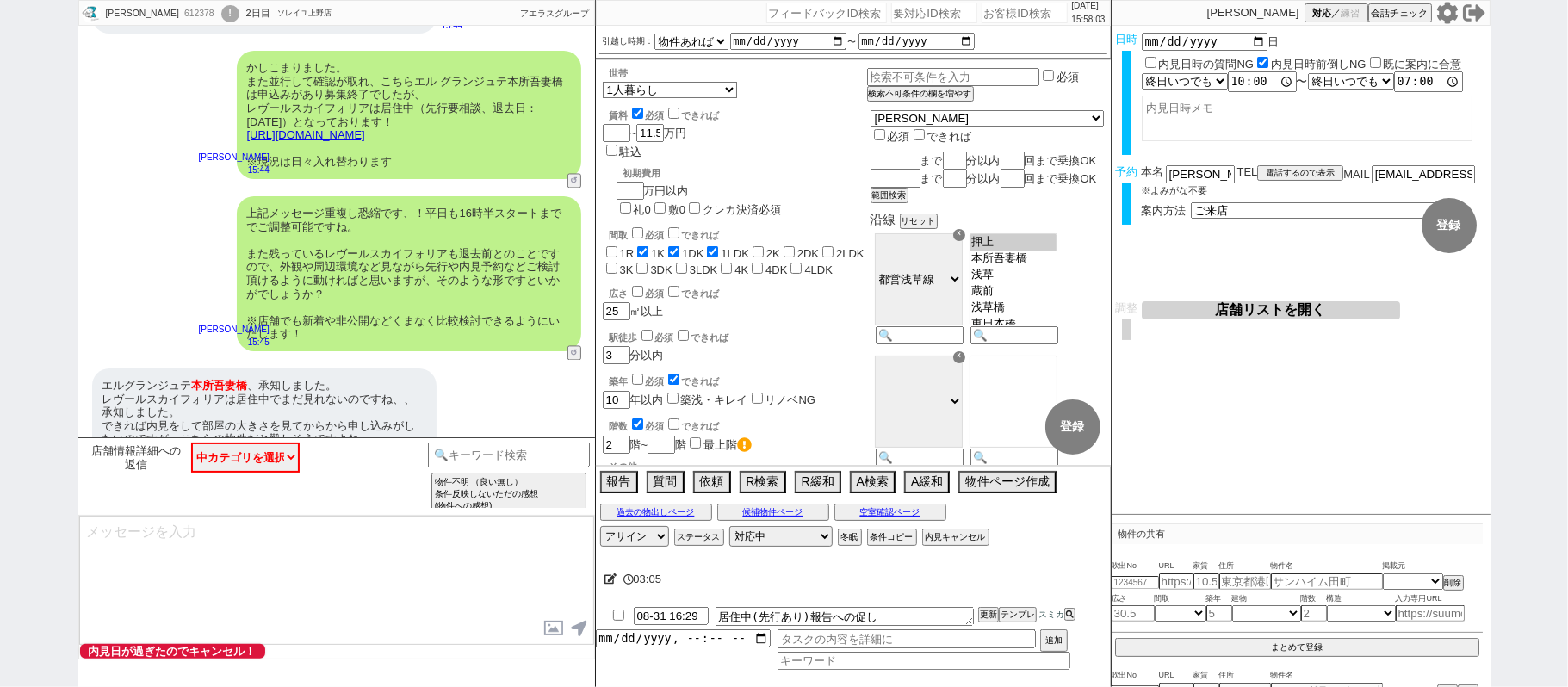
scroll to position [2381, 0]
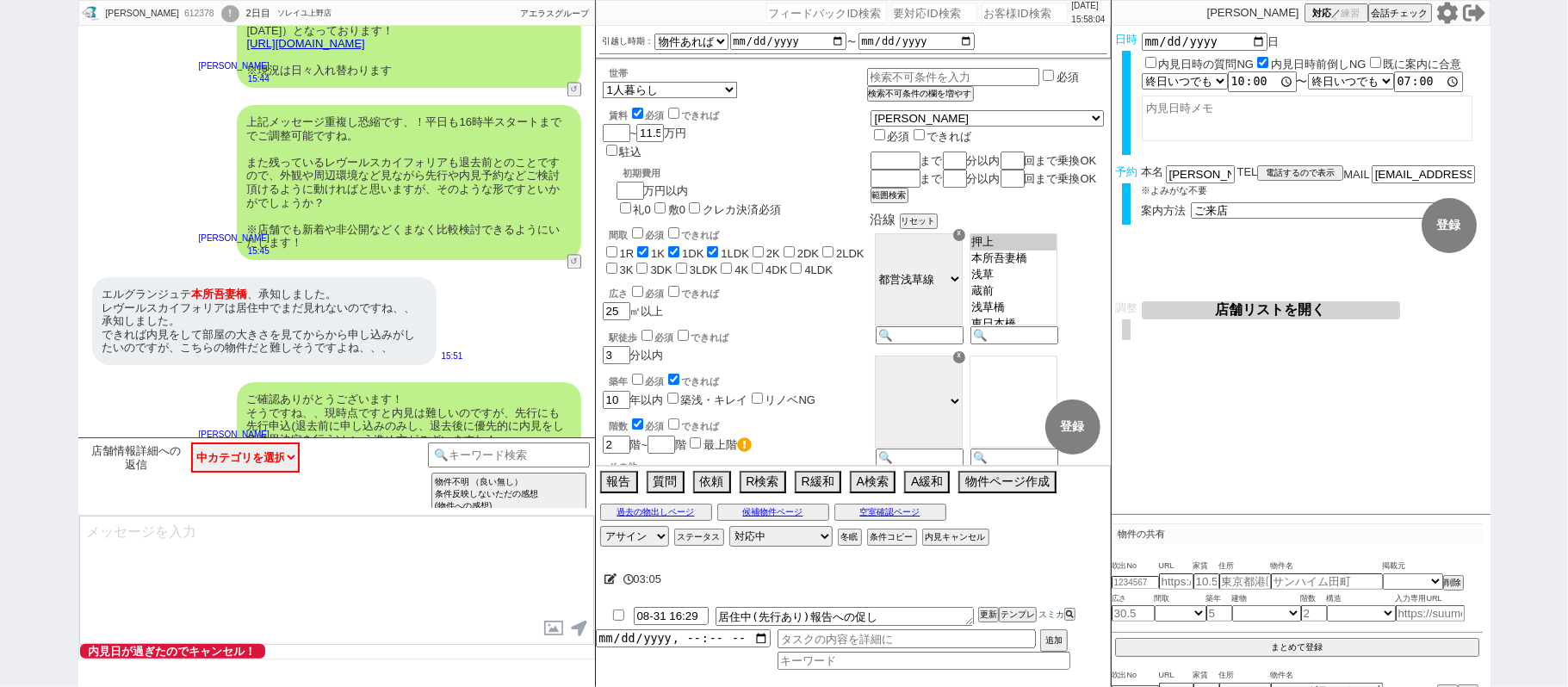
paste textarea "先行要相談で募集が出ているので、先行申込可能かはオーナーさん含めてご相談次第になりますが、他の方の先行で埋まる前にこちらのご相談含めてご案内できればと存じます…"
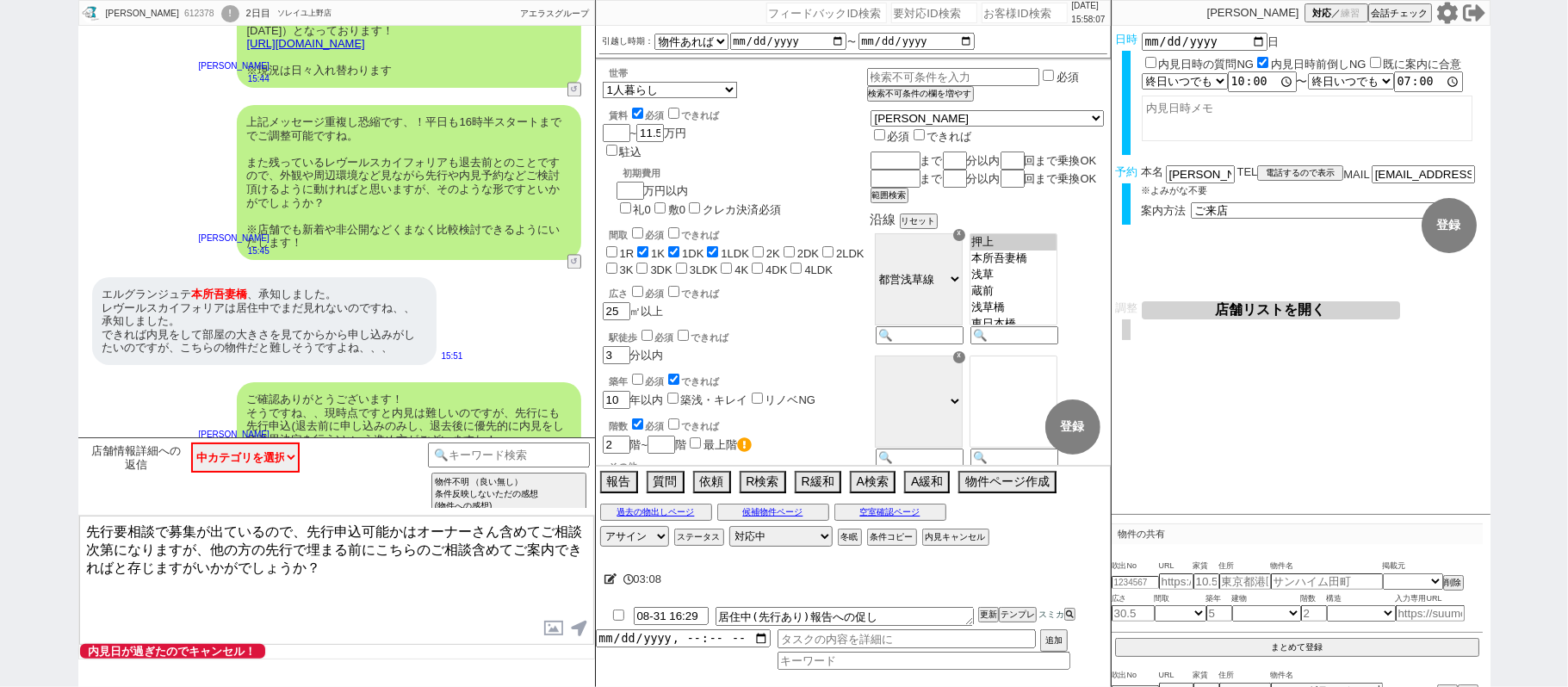
click at [210, 552] on textarea "先行要相談で募集が出ているので、先行申込可能かはオーナーさん含めてご相談次第になりますが、他の方の先行で埋まる前にこちらのご相談含めてご案内できればと存じます…" at bounding box center [337, 580] width 515 height 129
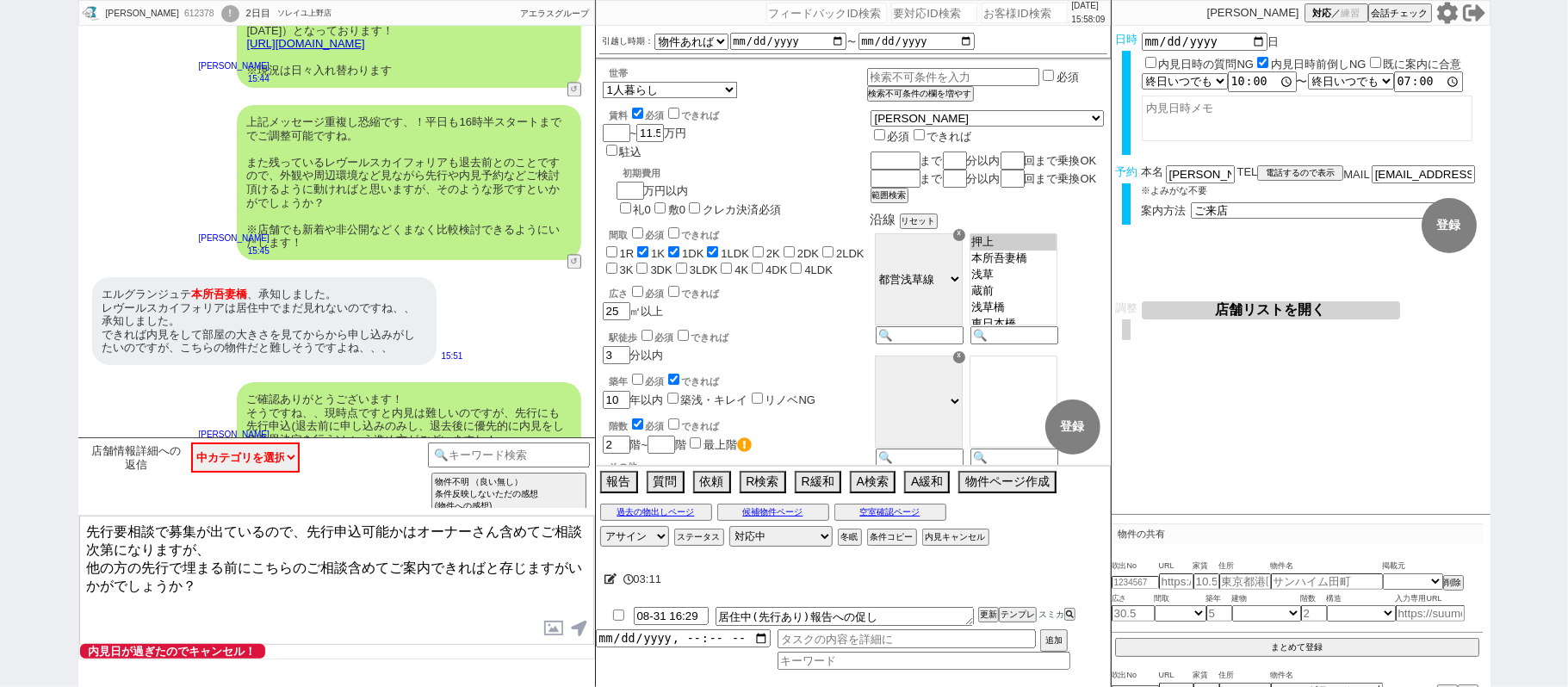
type textarea "先行要相談で募集が出ているので、先行申込可能かはオーナーさん含めてご相談次第になりますが、 他の方の先行で埋まる前にこちらのご相談含めてご案内できればと存じま…"
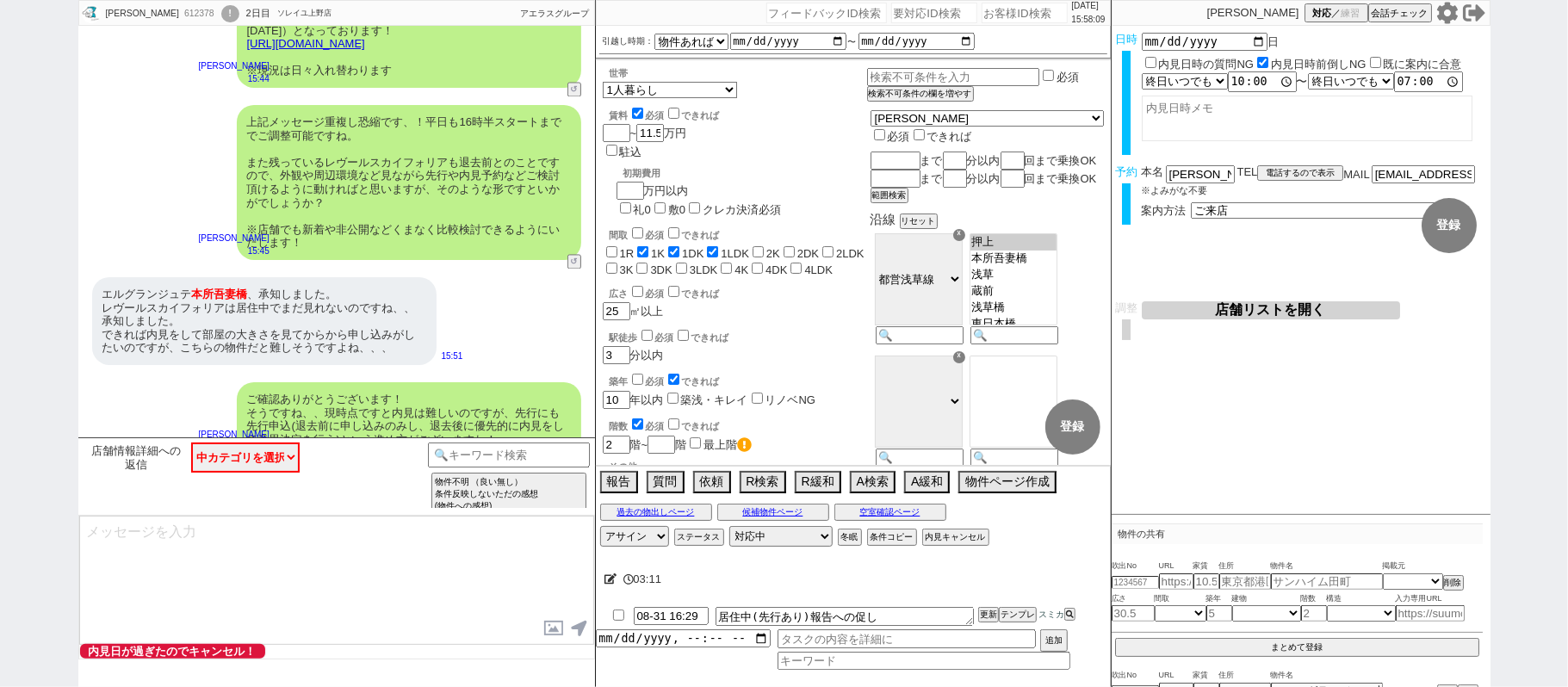
scroll to position [2473, 0]
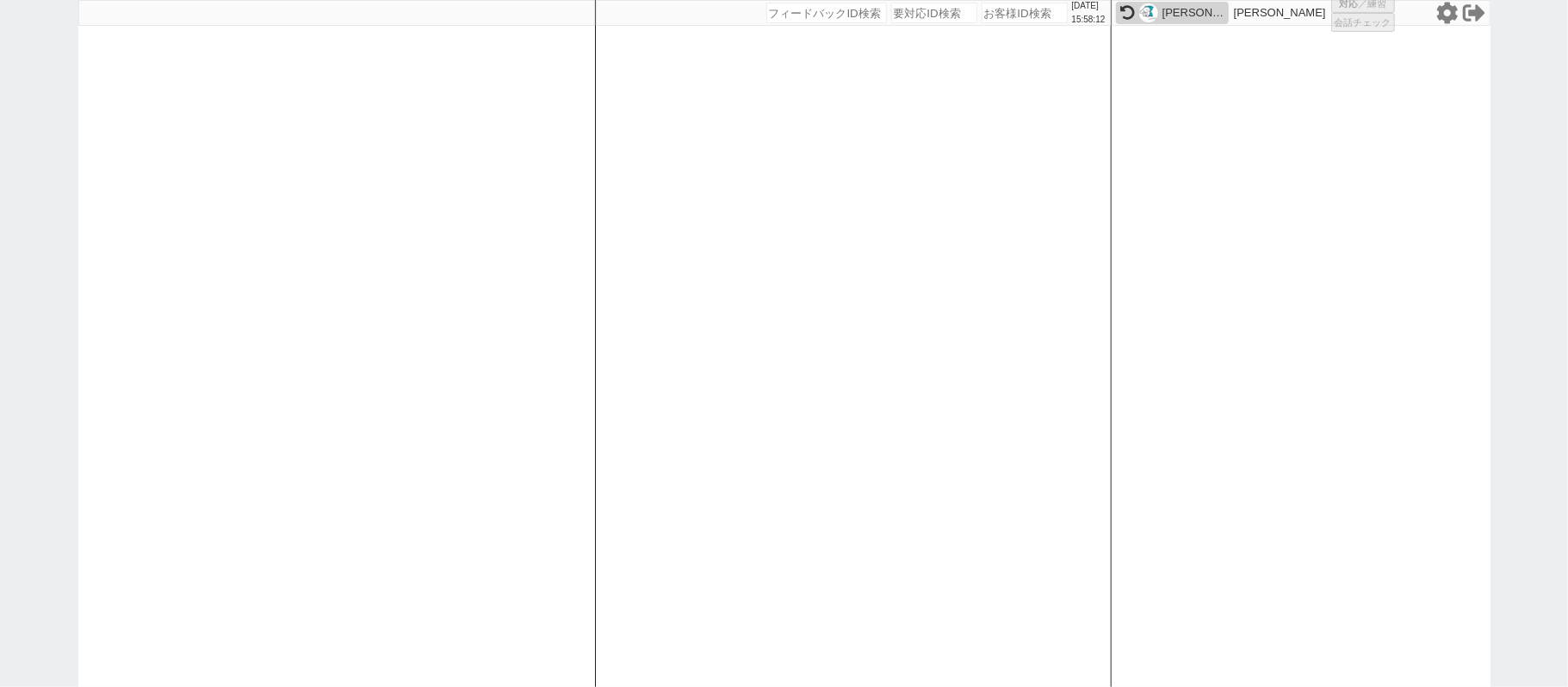
select select
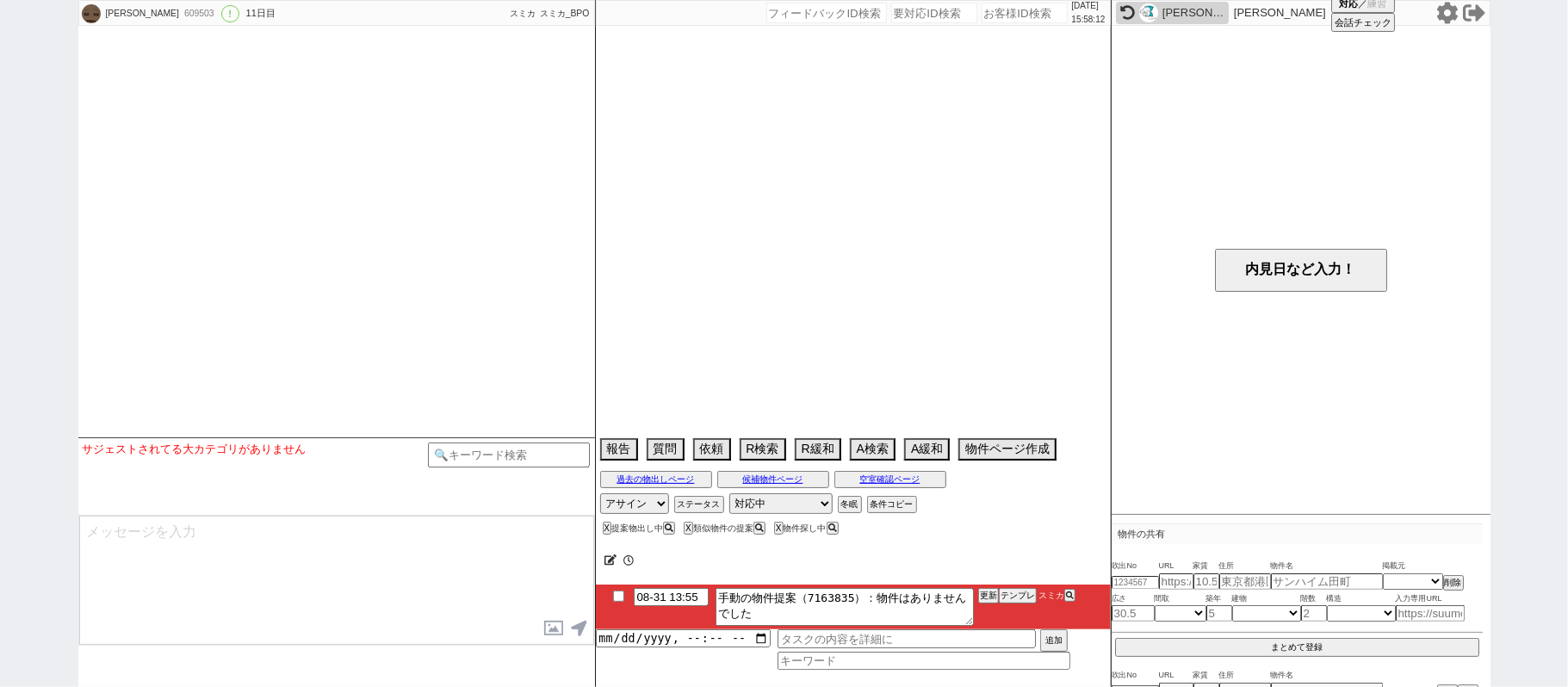
select select "15"
select select "7"
select select "14"
select select "91"
select select "2532"
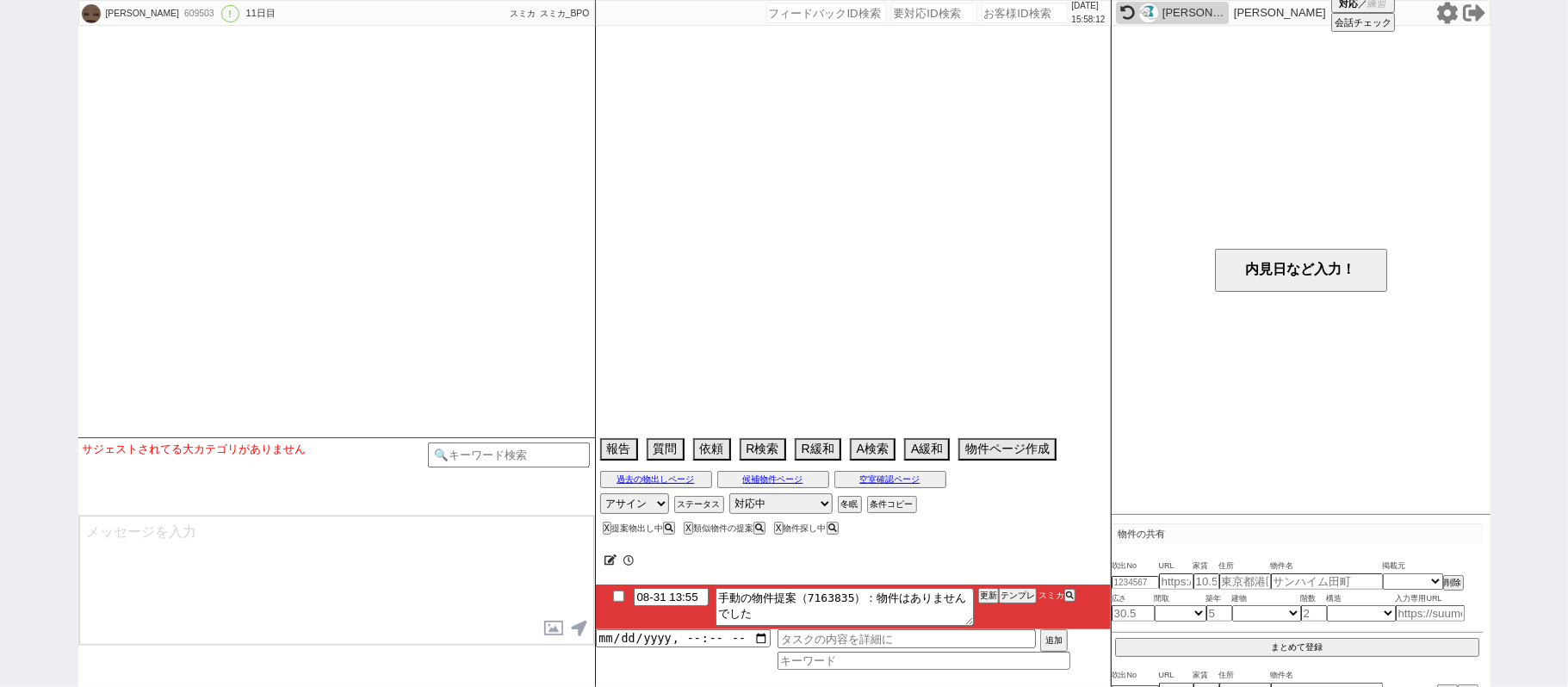
select select "84"
select select "2294"
select select "90"
select select "2499"
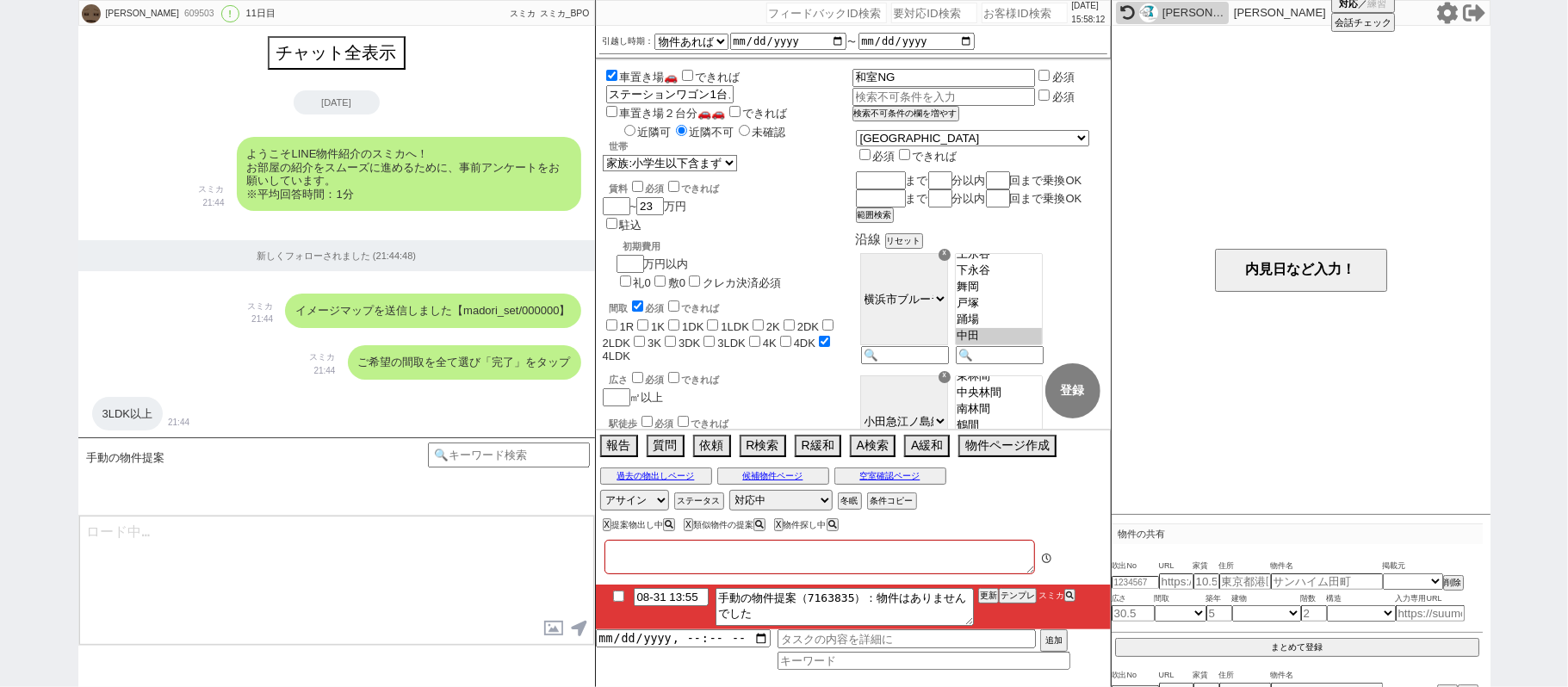
type textarea "下飯田町戸建、東急リバブルで内見予定"
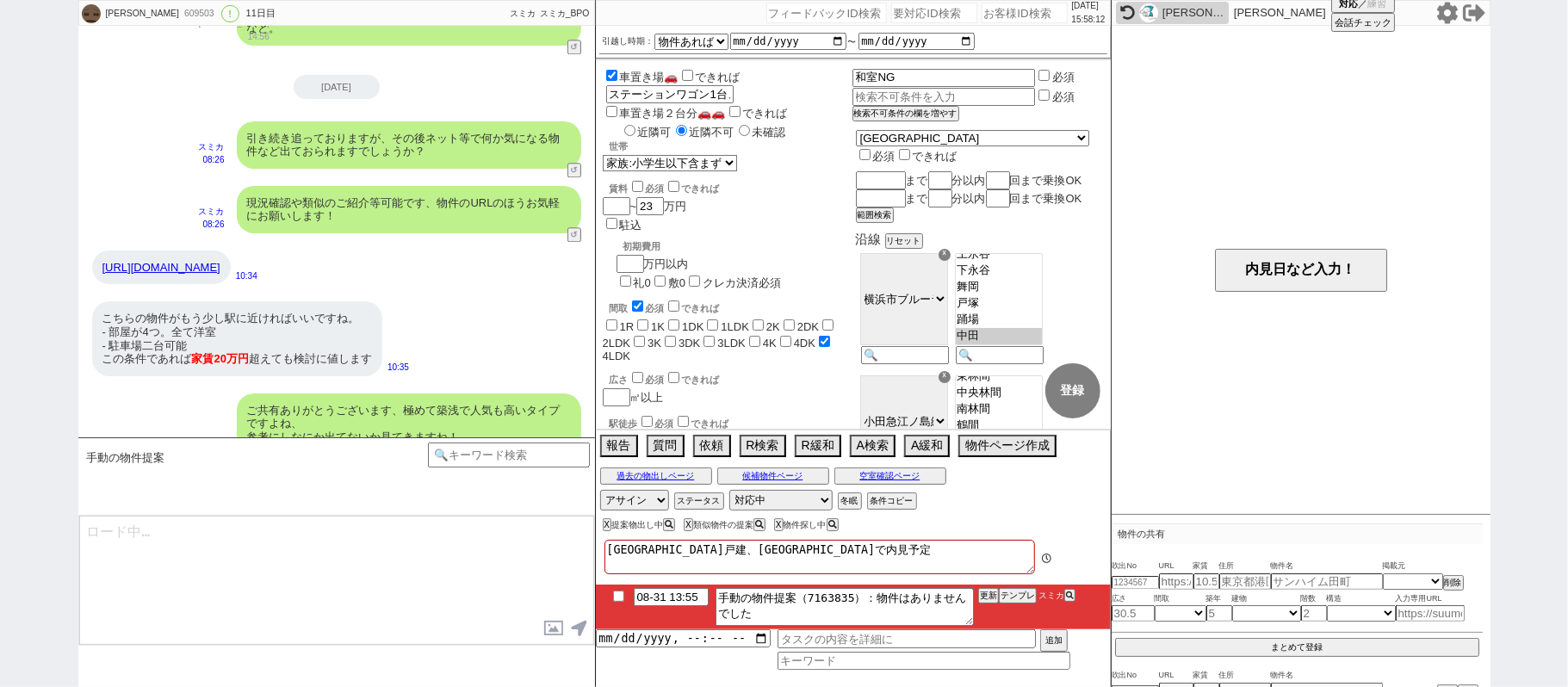
scroll to position [37, 0]
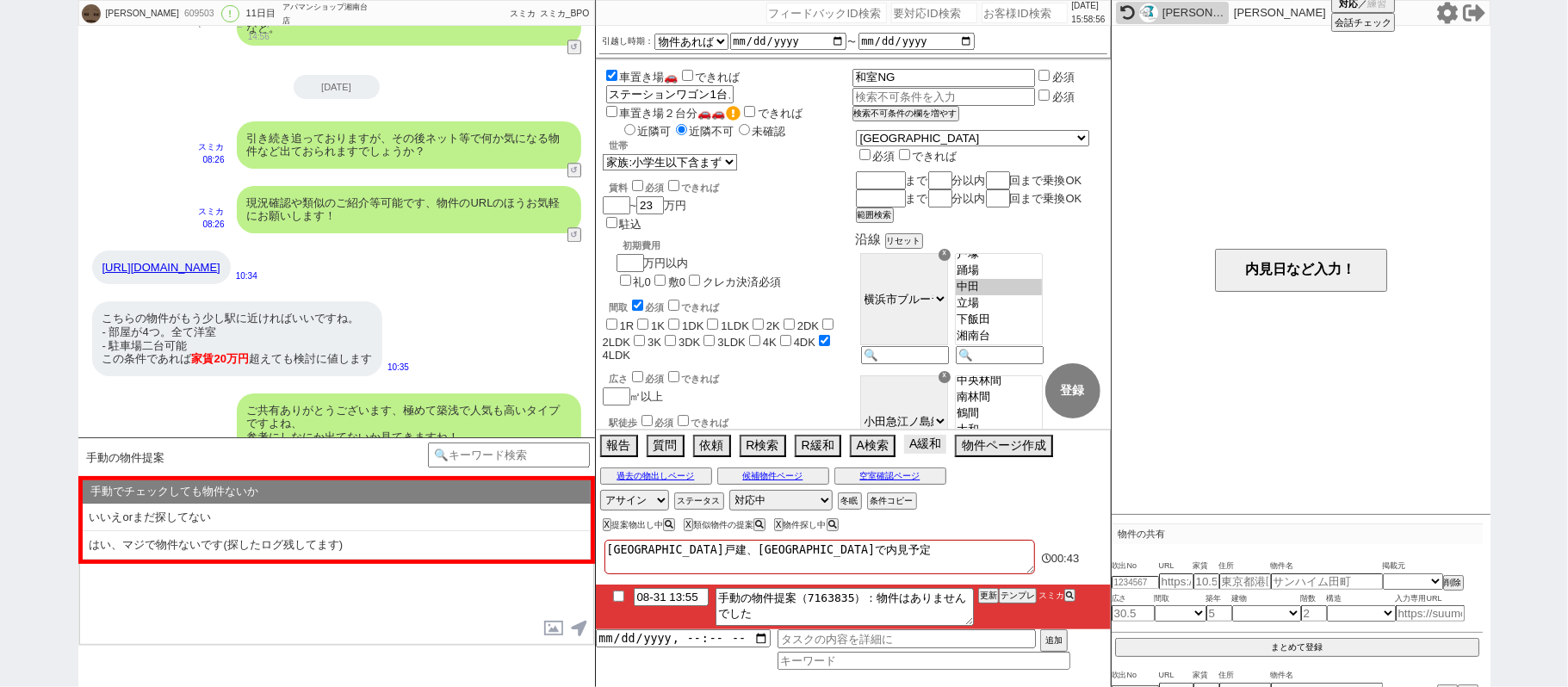
click at [914, 443] on button "A緩和" at bounding box center [924, 444] width 43 height 19
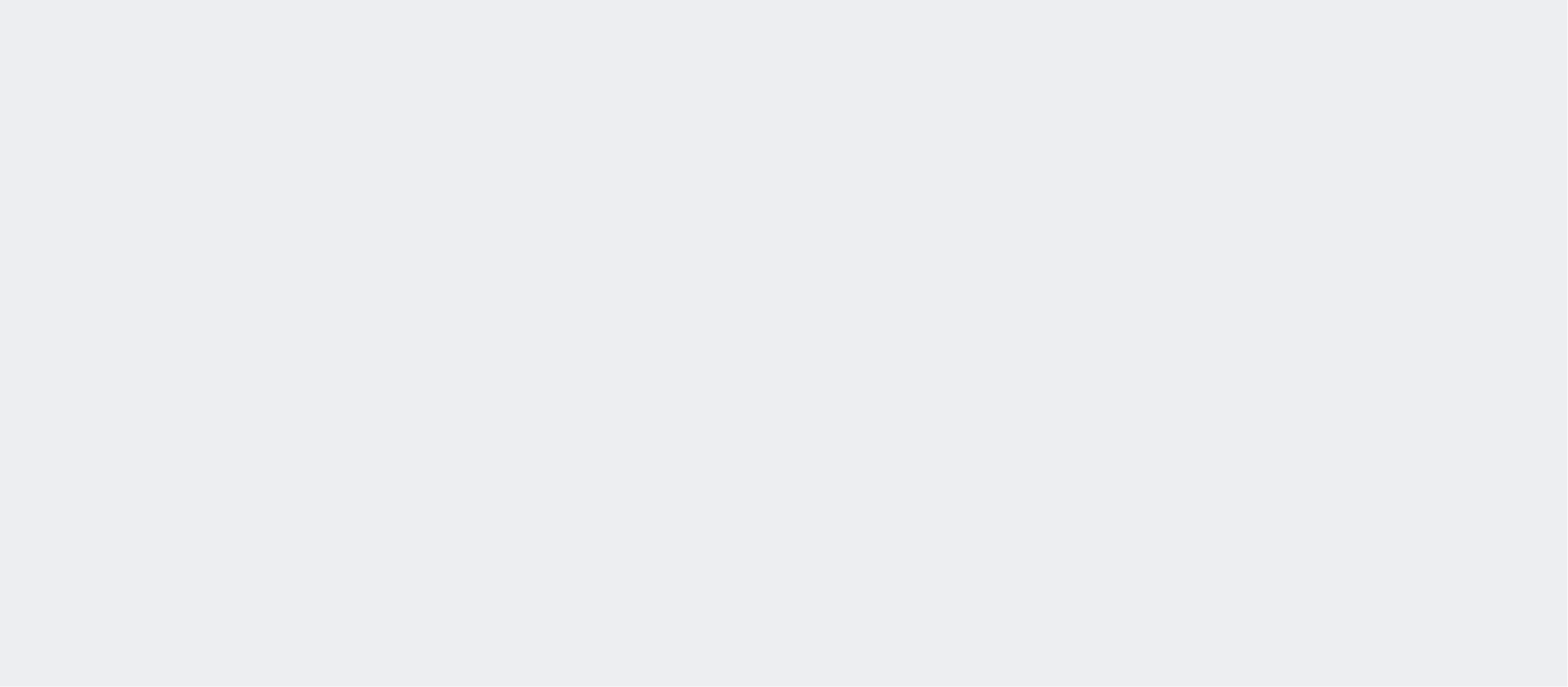
click at [763, 257] on div "[DATE] 16:07:03 候補物件を追加してしてください 紹介した物件一覧 他社物件を追加する 空室確認ページに追加・削除 紹介した物件一覧 他社物件を…" at bounding box center [784, 344] width 1568 height 687
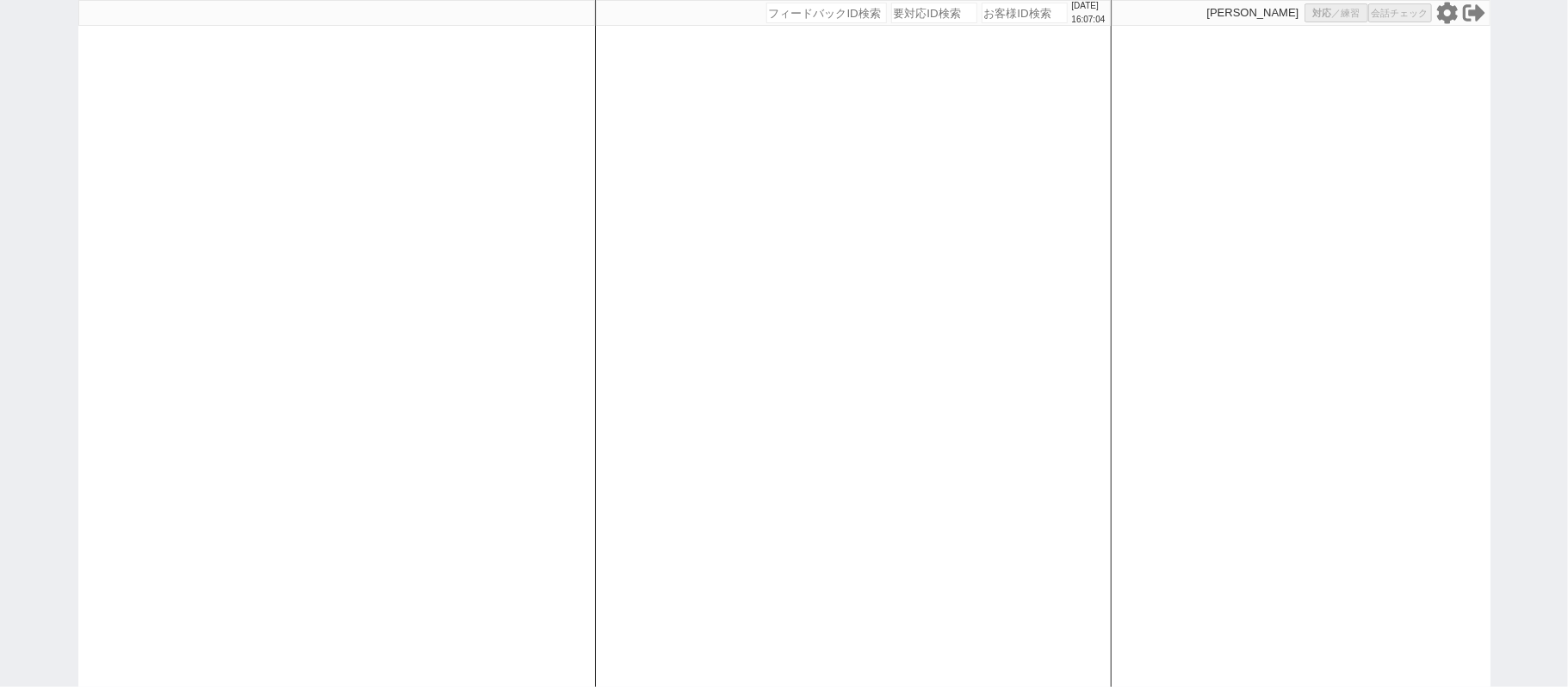
select select "4"
select select
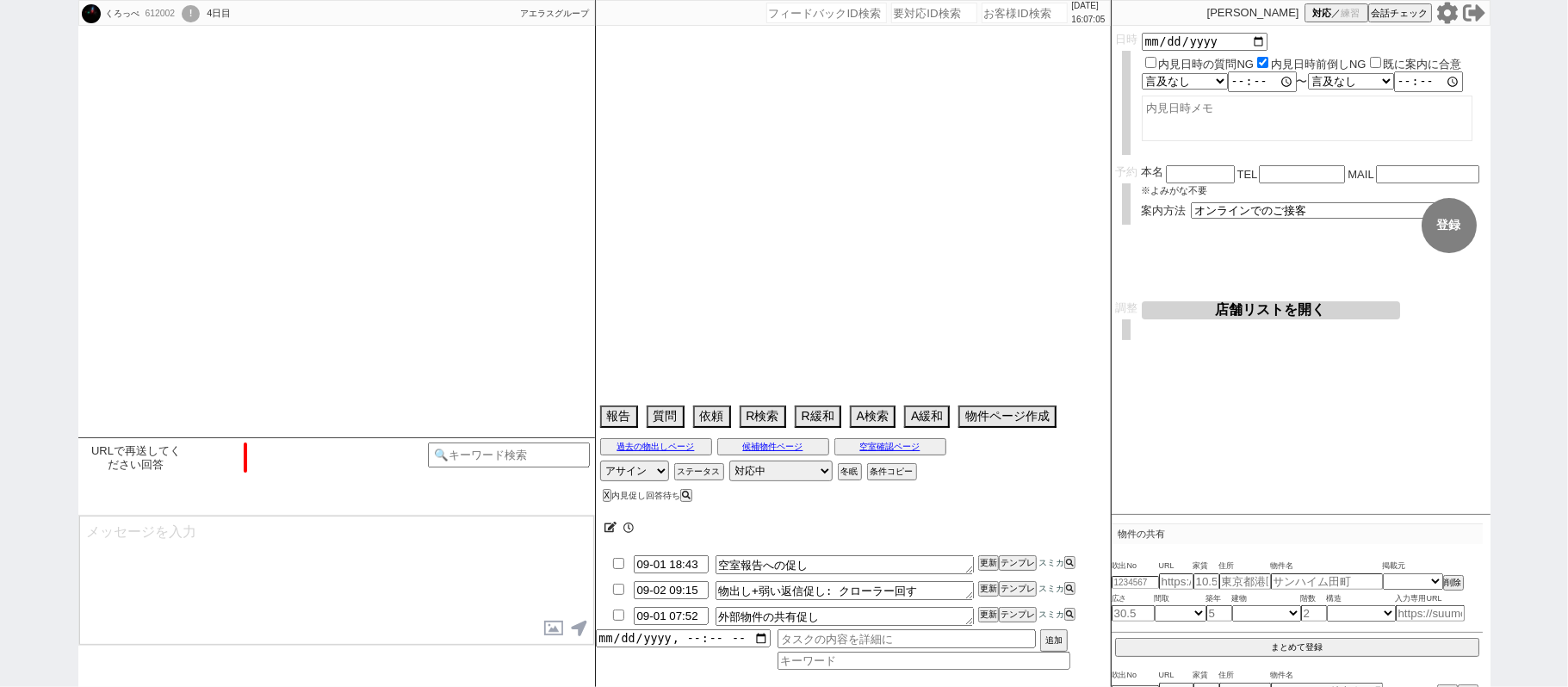
scroll to position [701, 0]
select select "2025"
select select "9"
select select "36"
select select "0"
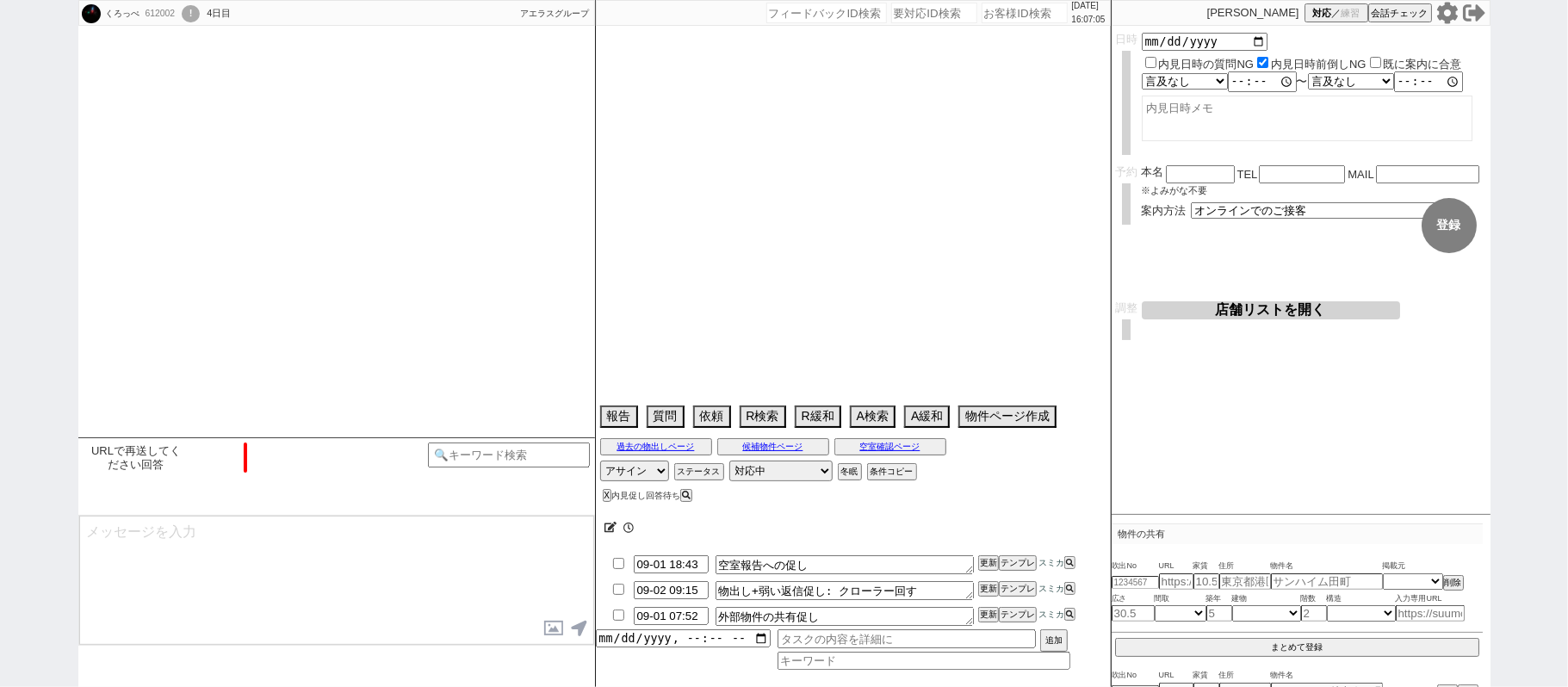
select select "11"
select select "190"
select select "17433"
select select "224"
select select "21179"
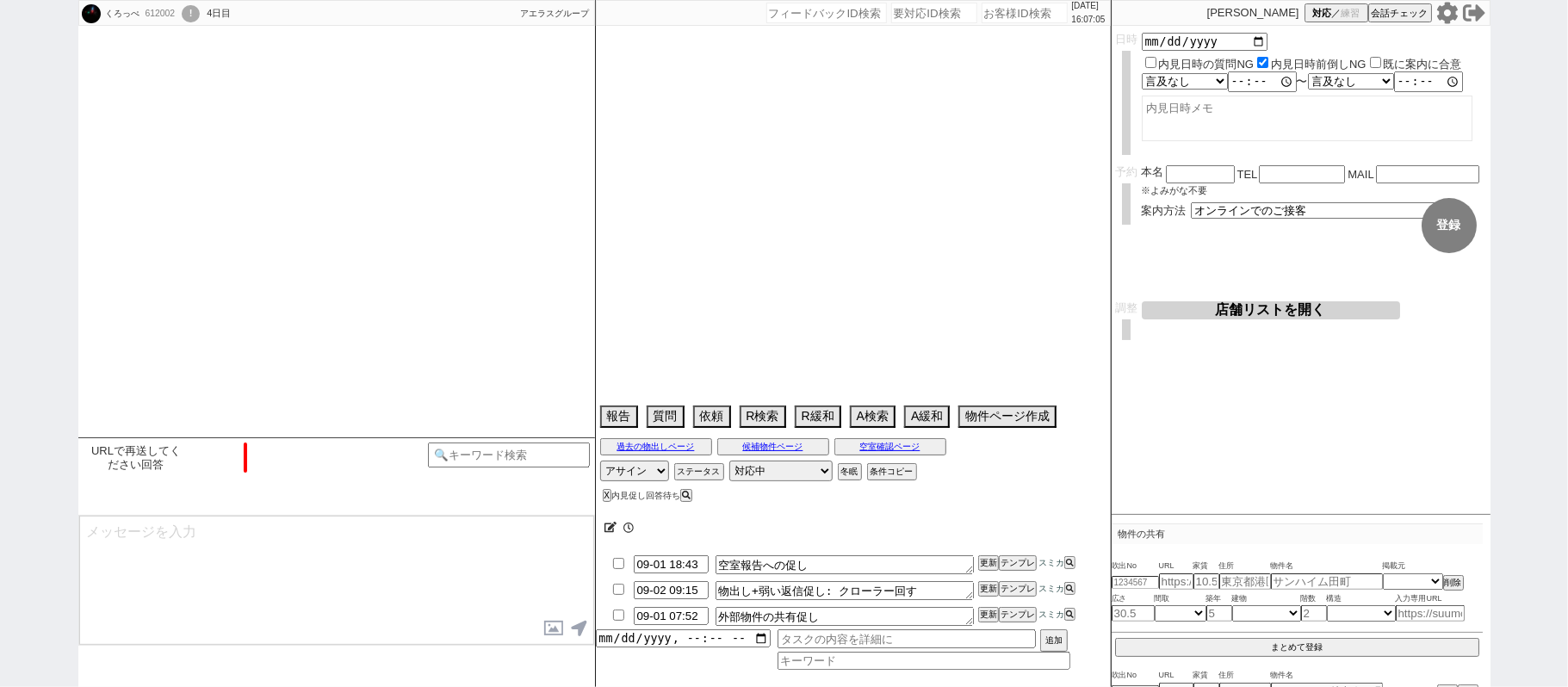
select select "126"
select select "3090"
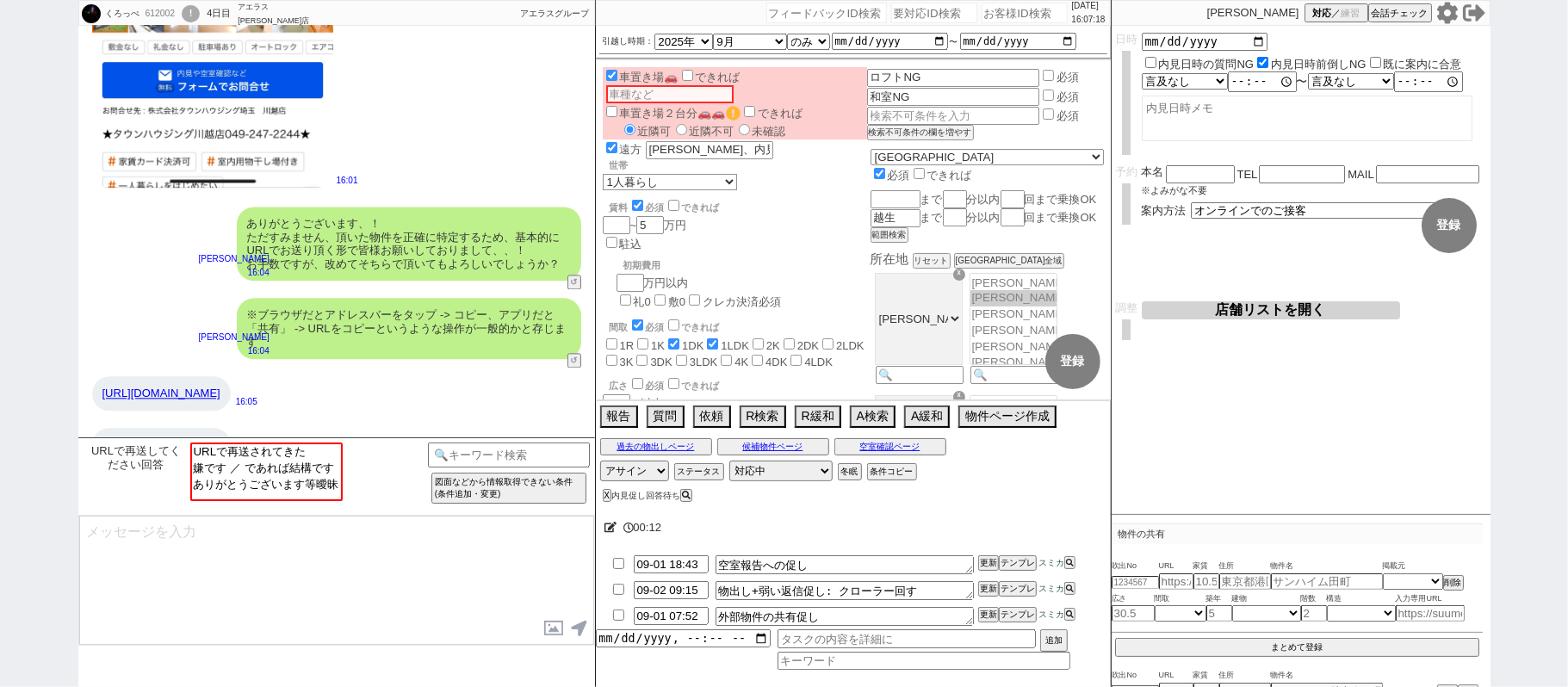
scroll to position [2462, 0]
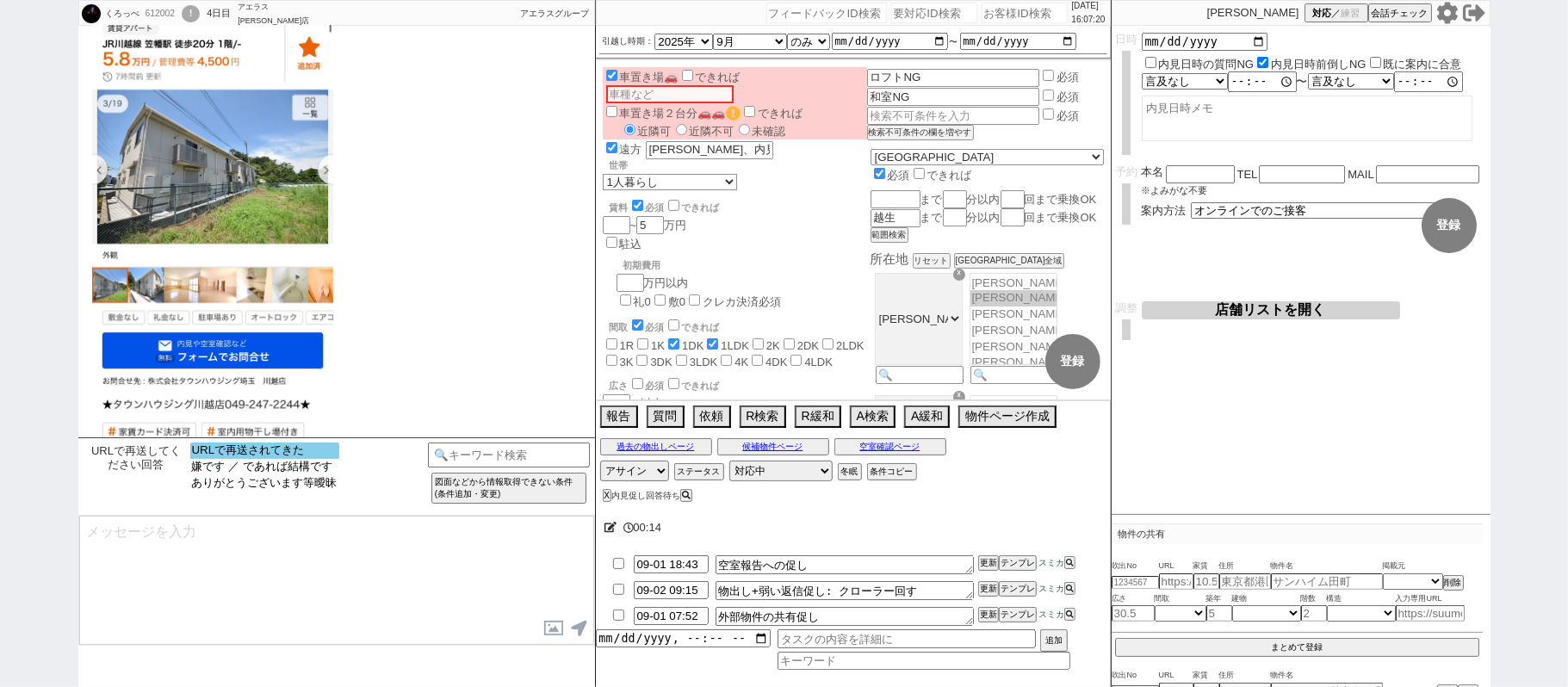
select select "URLで再送されてきた"
click at [315, 456] on option "URLで再送されてきた" at bounding box center [266, 452] width 149 height 17
type input "36916117"
type input "[URL][DOMAIN_NAME]"
select select "2"
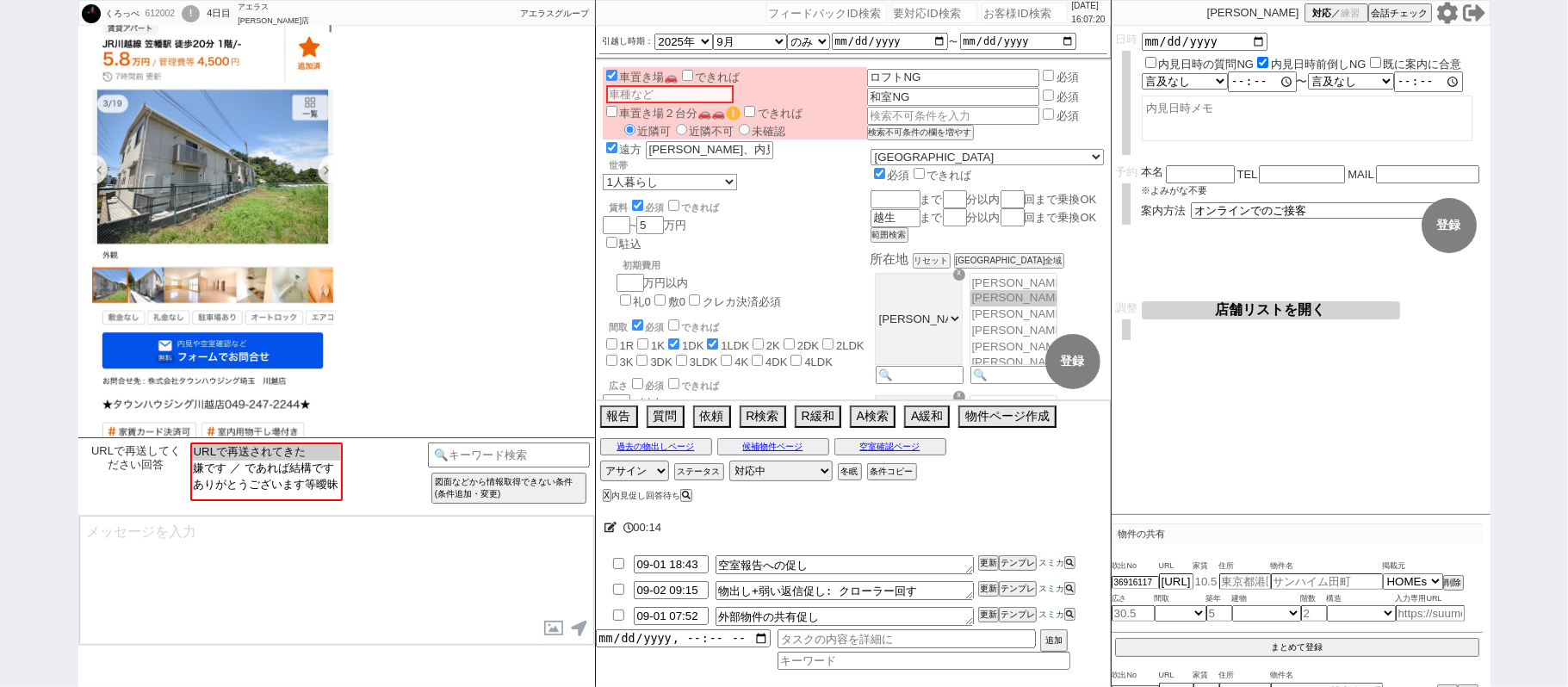
select select "2"
select select
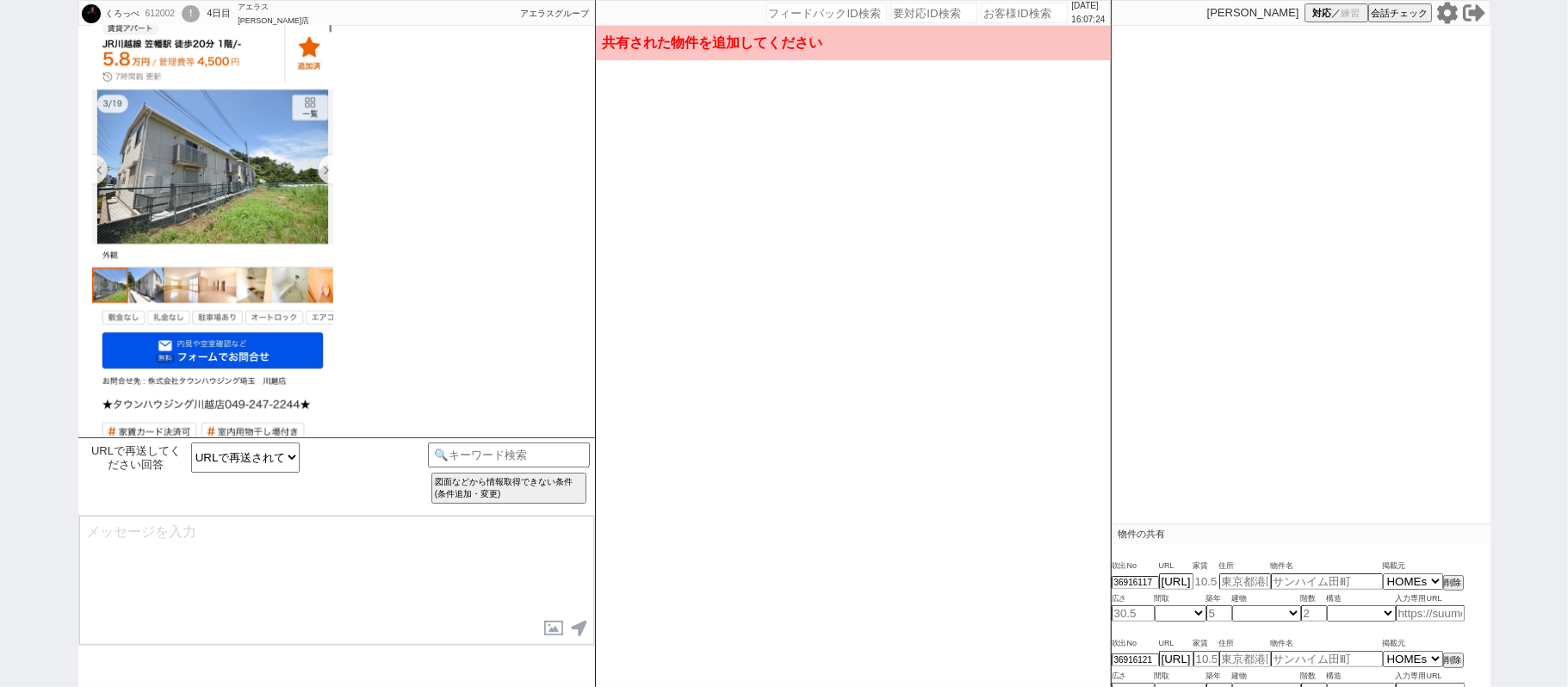
type input "5.8"
type input "埼玉県川越市大字的場71-1"
type input "JR川越線 笠幡駅 徒歩20分 1階/-"
type input "34.76"
select select "1"
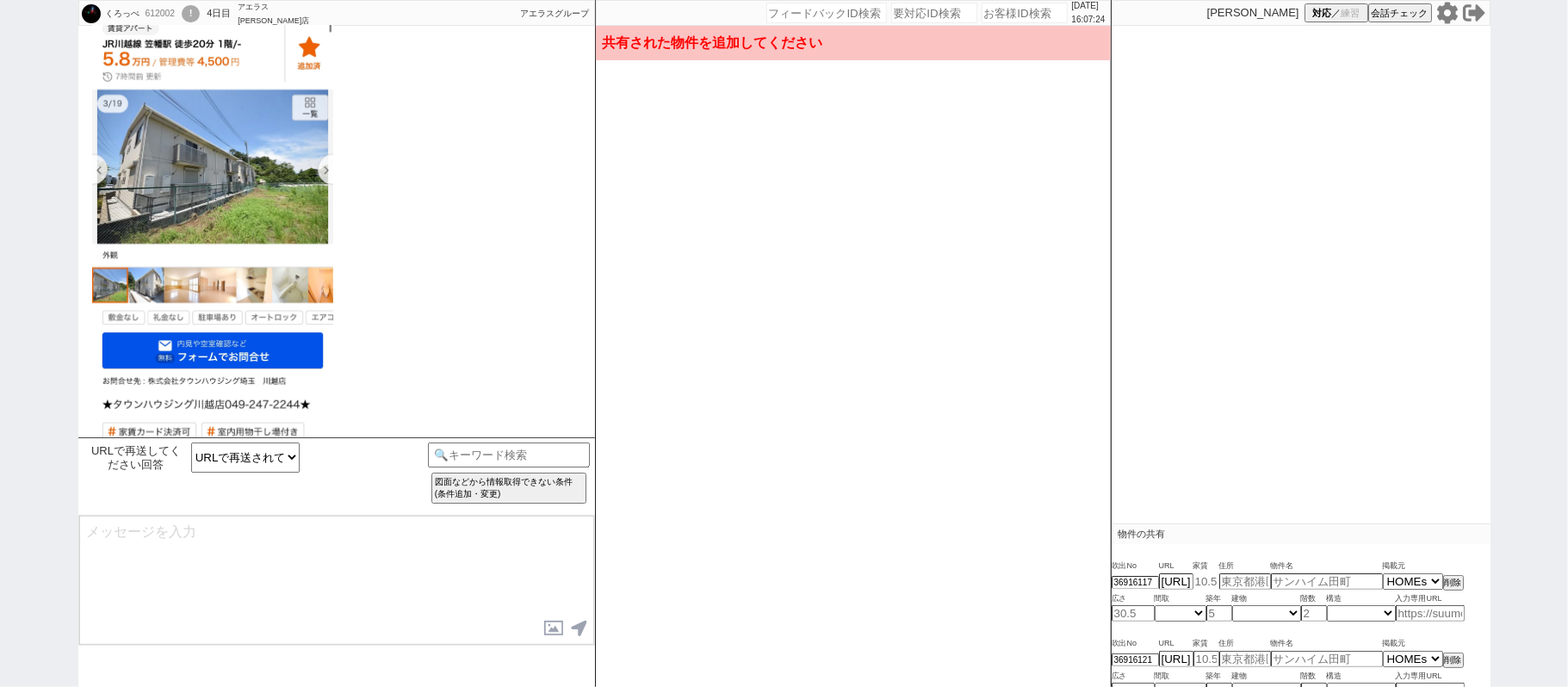
type input "20"
select select "1"
type input "1"
select select "8"
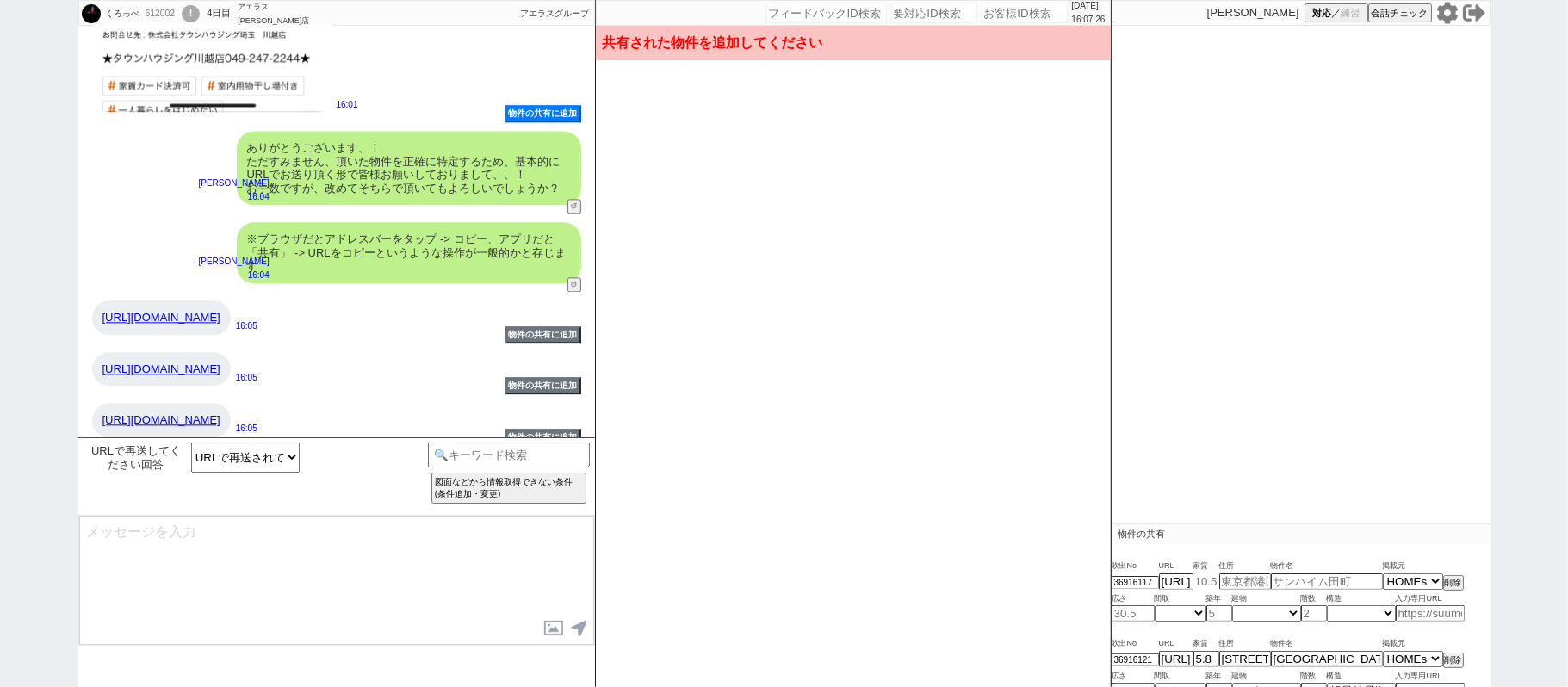
scroll to position [2921, 0]
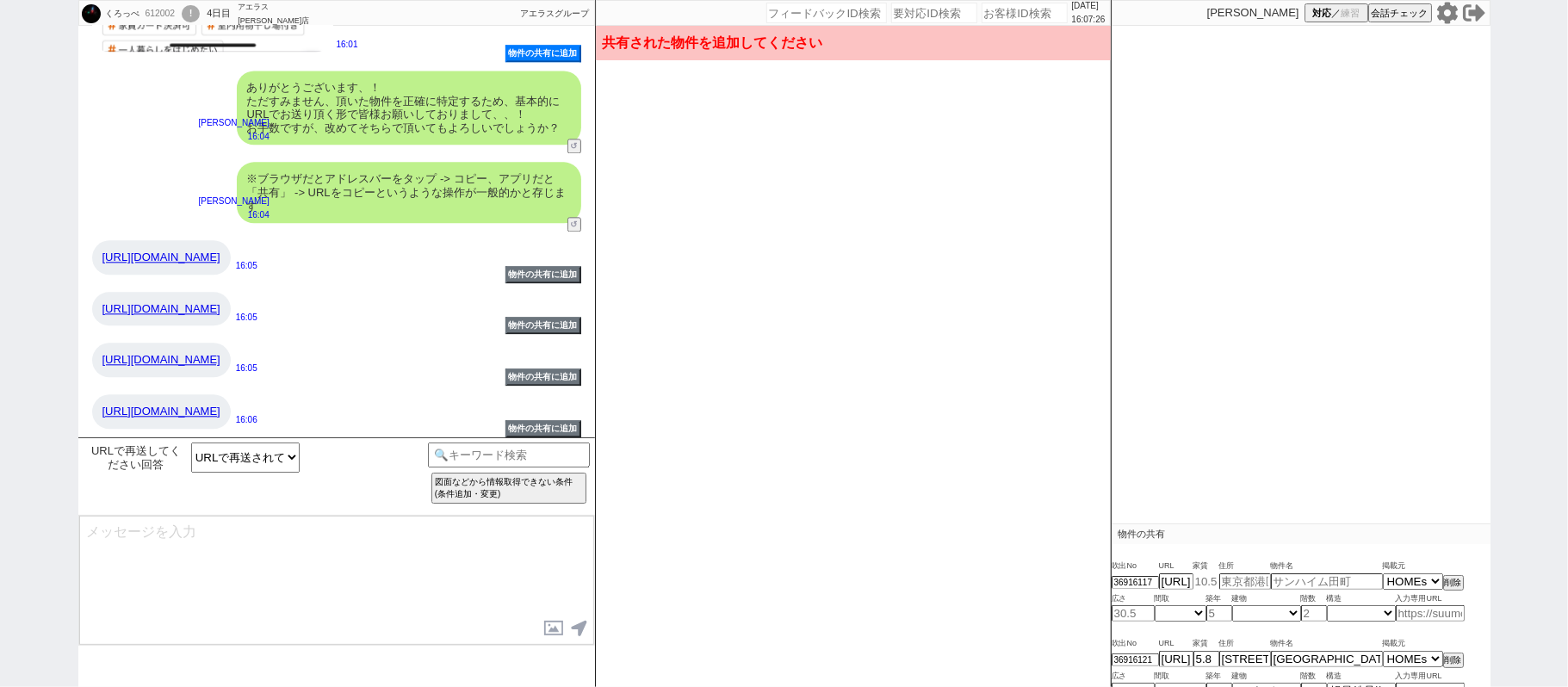
type input "6"
type input "埼玉県川越市大字木野目301-1"
type input "パティオ南古谷 1階/-"
type input "46.37"
select select "3"
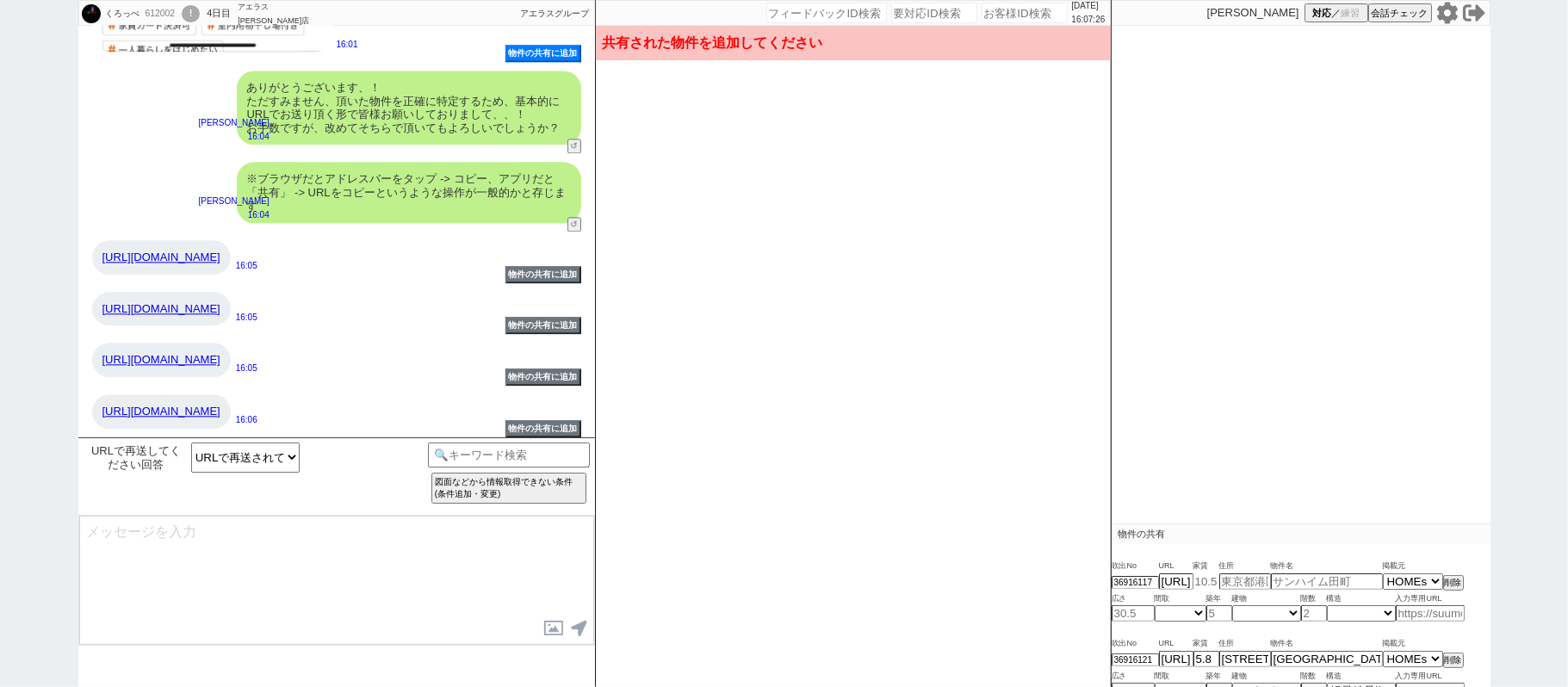
type input "25"
select select "1"
type input "1"
select select "1"
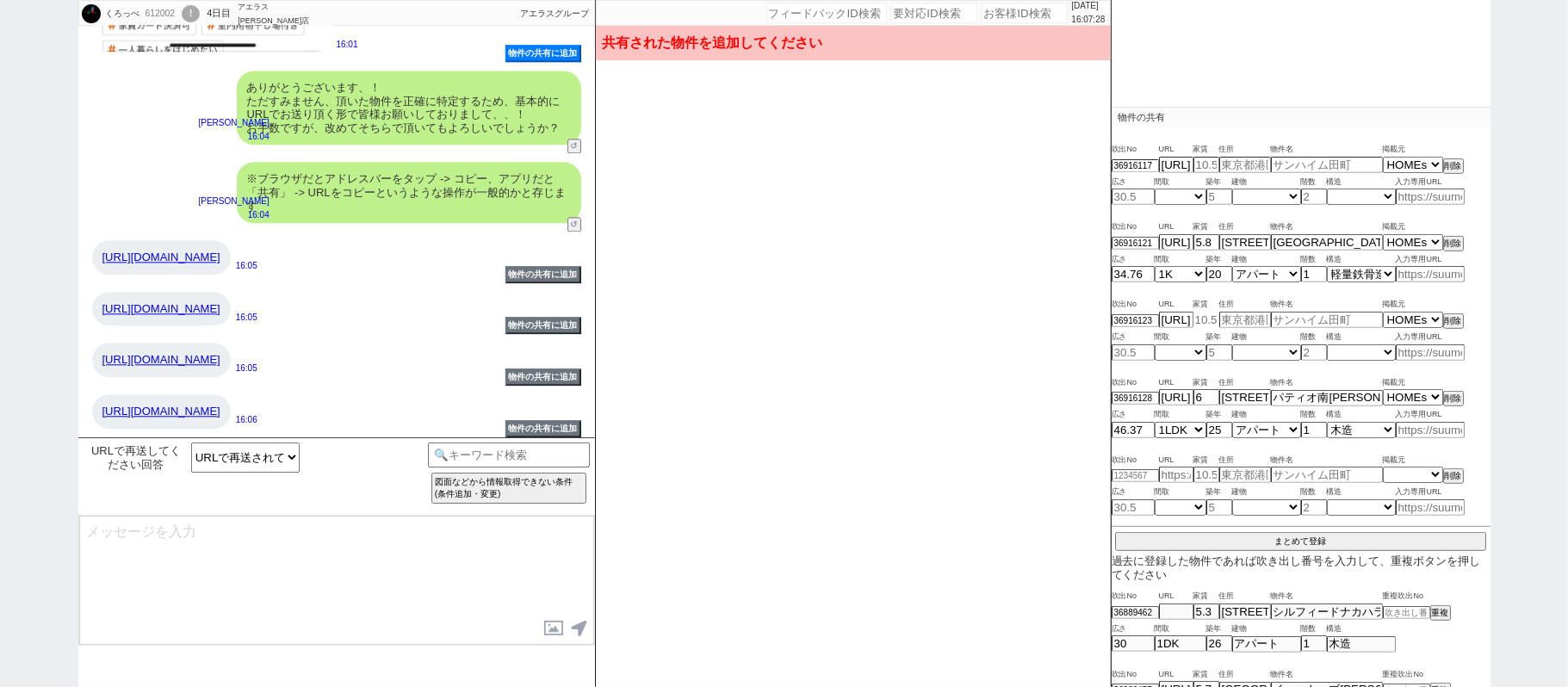
type input "5.1"
type input "埼玉県鶴ヶ島市大字下新田8-4"
type input "セイバリー・リヴァー 1階/102"
type input "32.44"
select select "3"
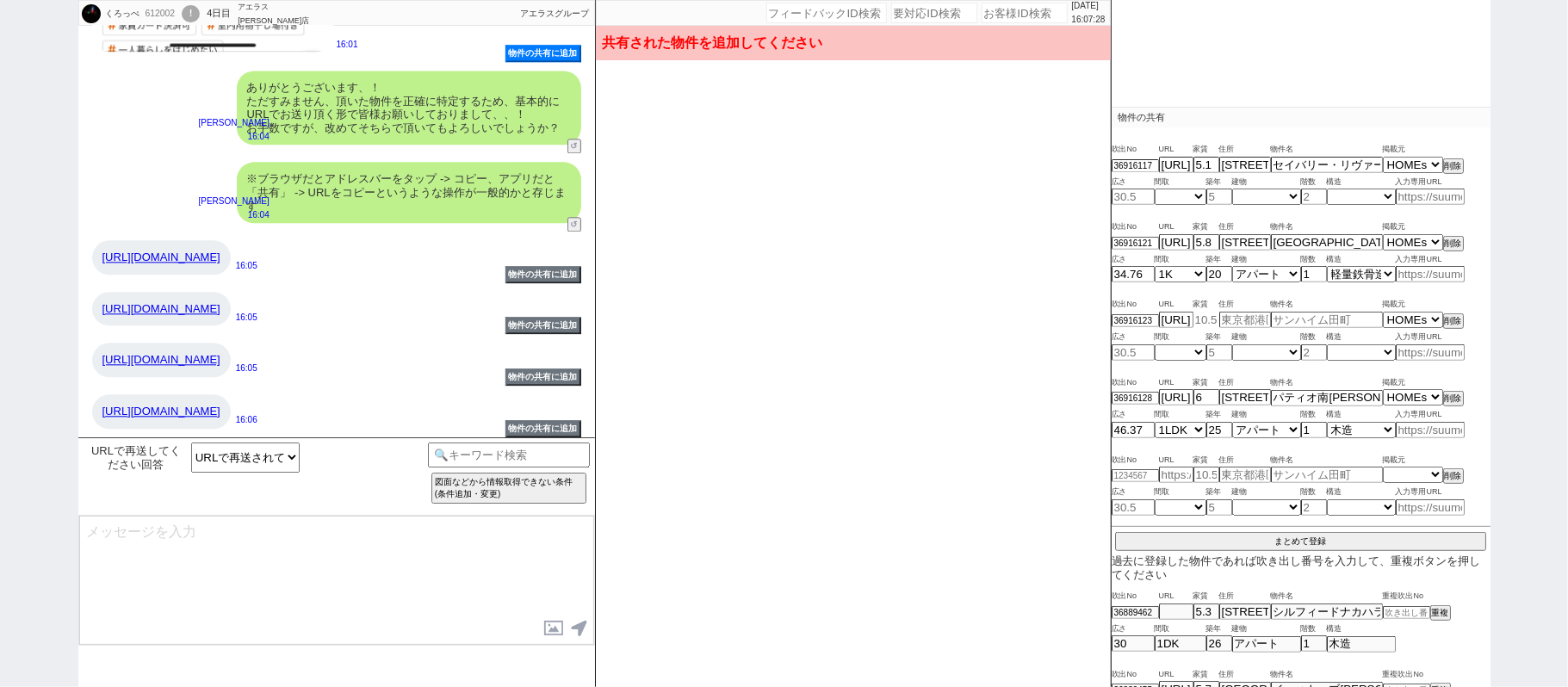
type input "9"
select select "1"
type input "1"
select select "1"
type input "6"
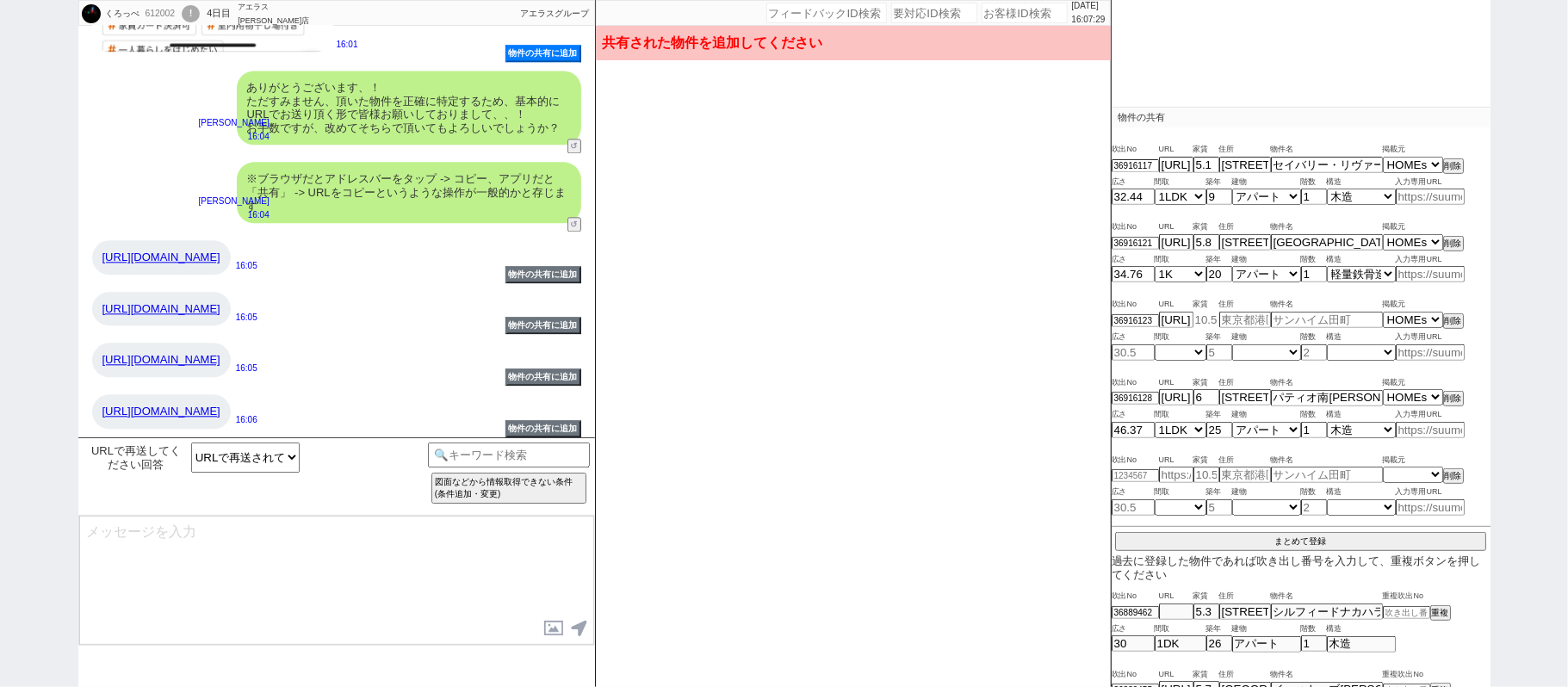
type input "埼玉県川越市大字的場71-7"
type input "メイプル　ブランシェII 1階/103"
type input "34.76"
select select "1"
type input "20"
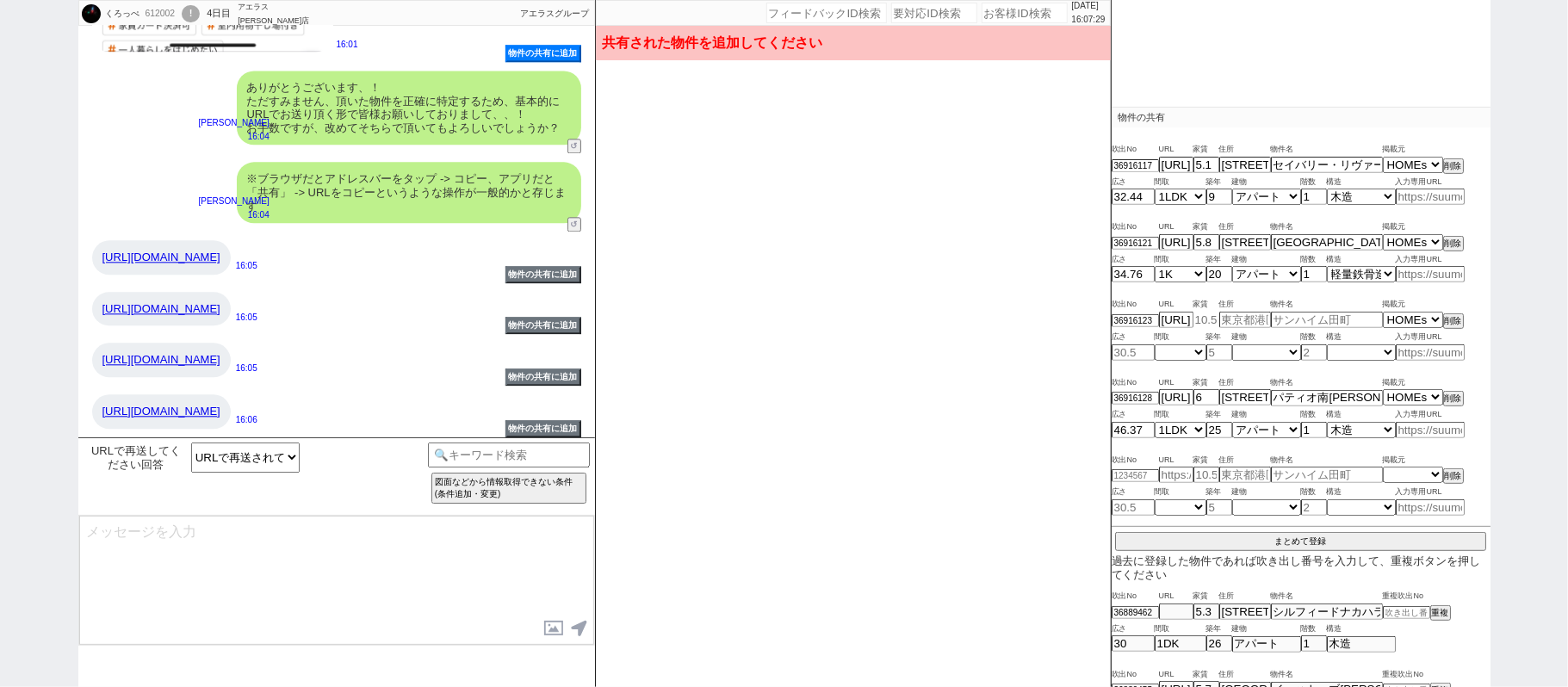
select select "1"
type input "1"
select select "8"
click at [1272, 538] on button "まとめて登録" at bounding box center [1300, 540] width 371 height 16
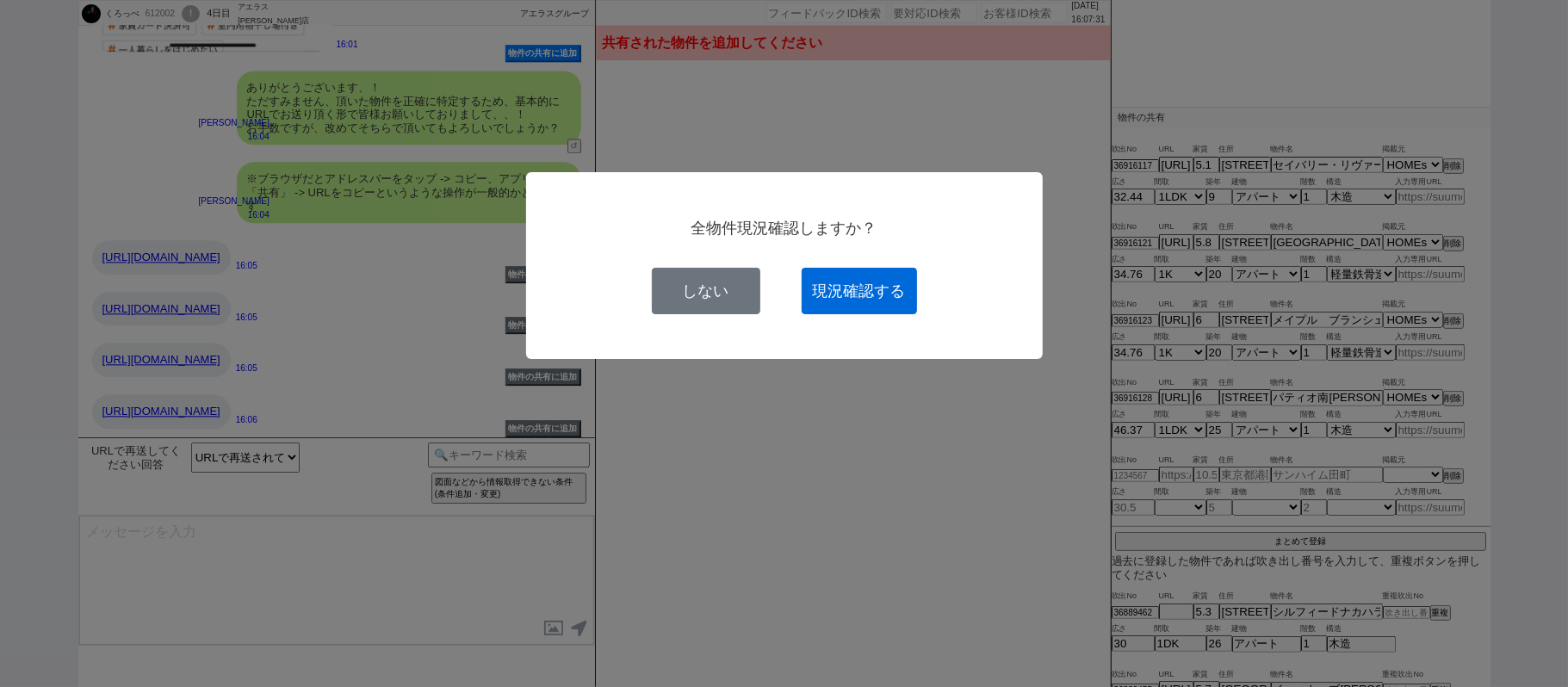
click at [883, 300] on button "現況確認する" at bounding box center [859, 290] width 116 height 46
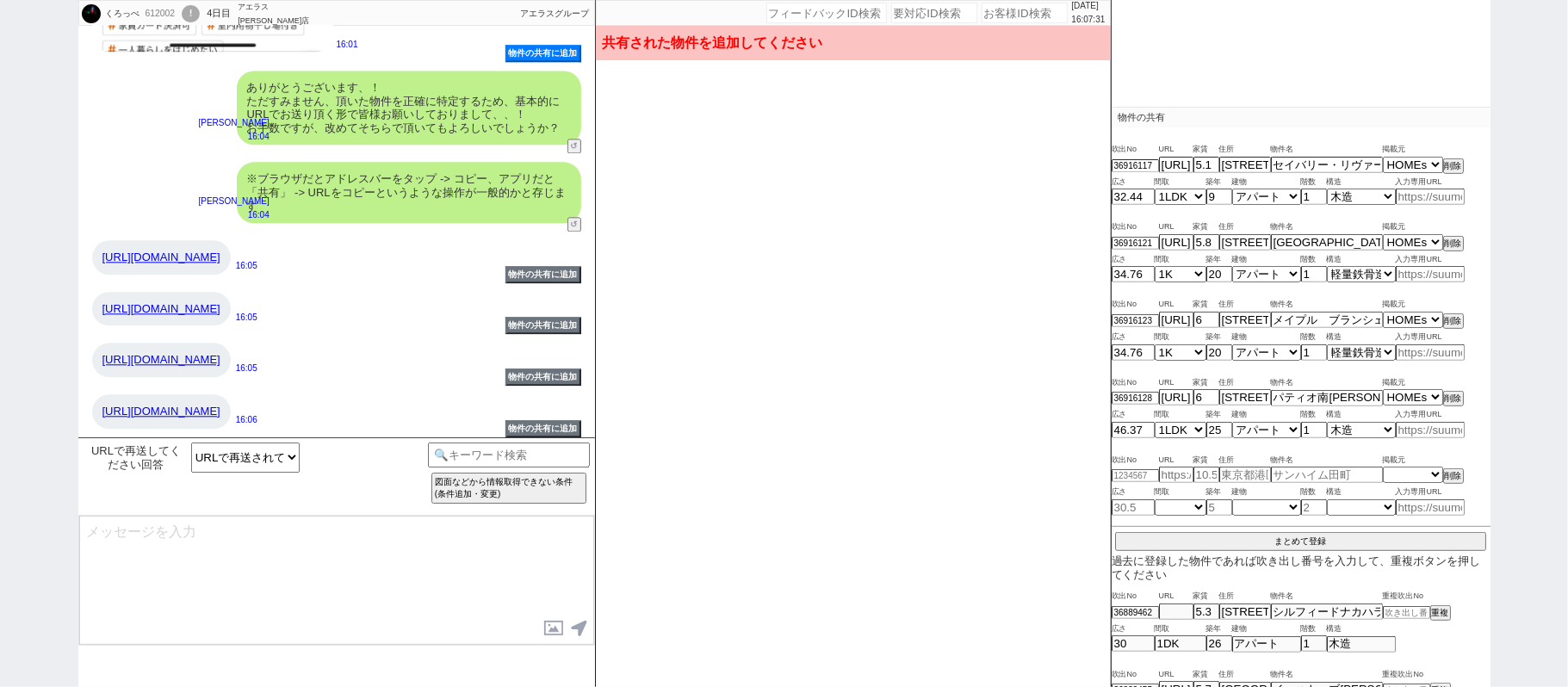
select select
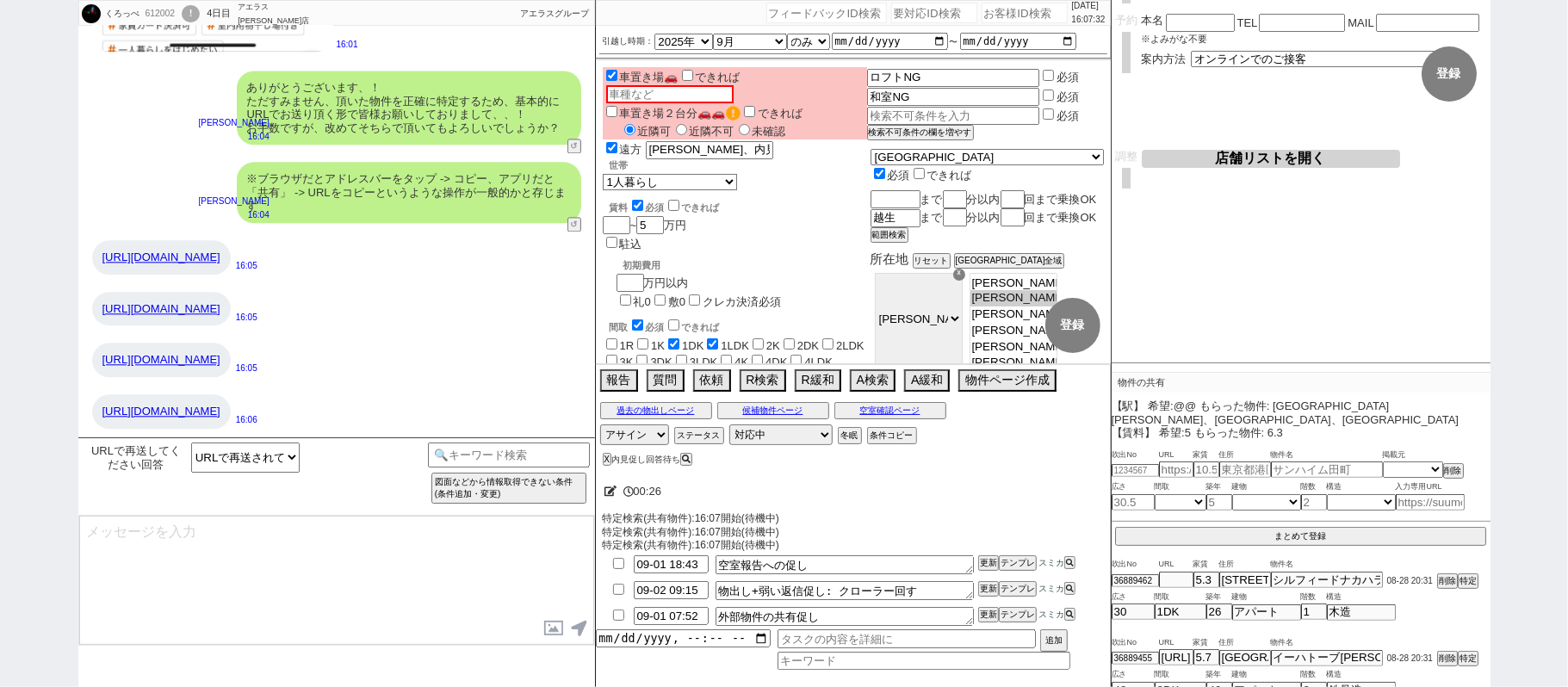
scroll to position [136, 0]
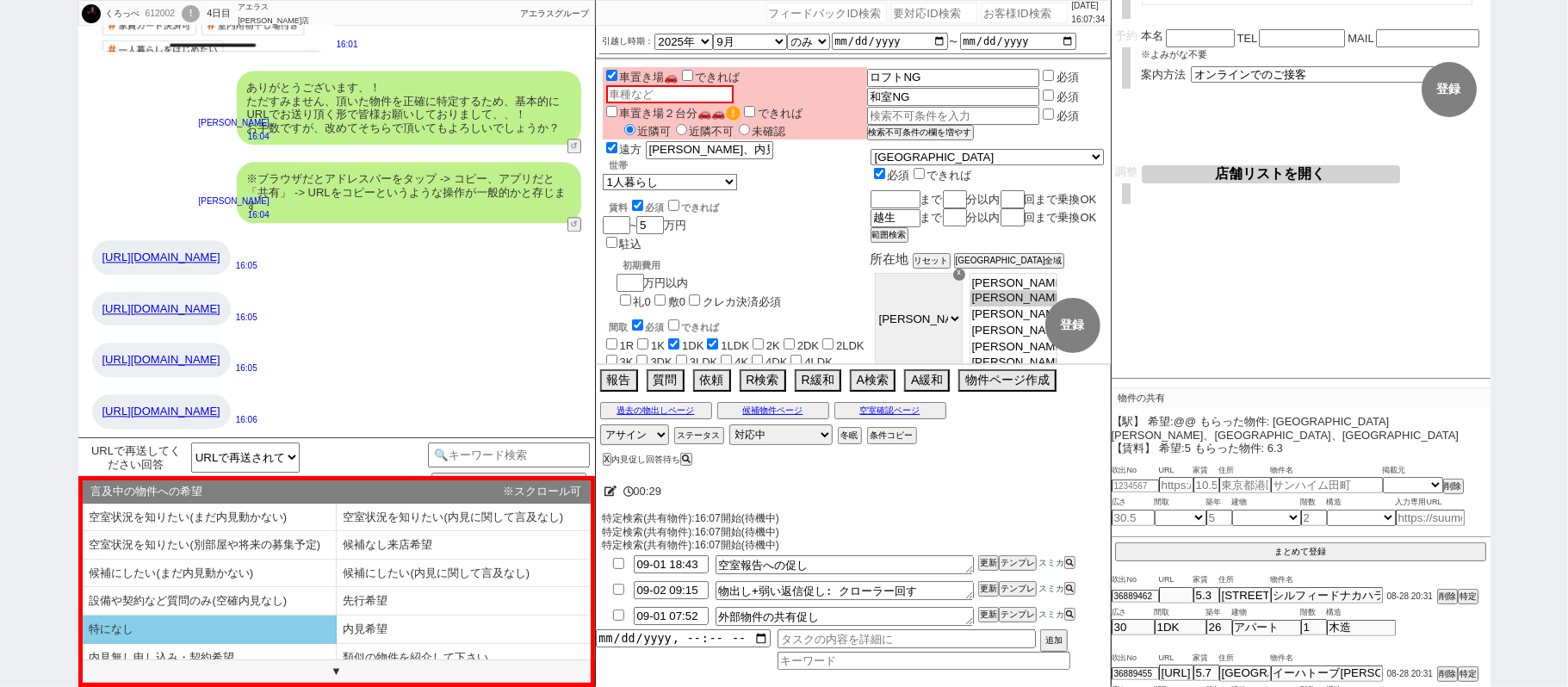
click at [250, 636] on li "特になし" at bounding box center [210, 630] width 254 height 29
select select "特になし"
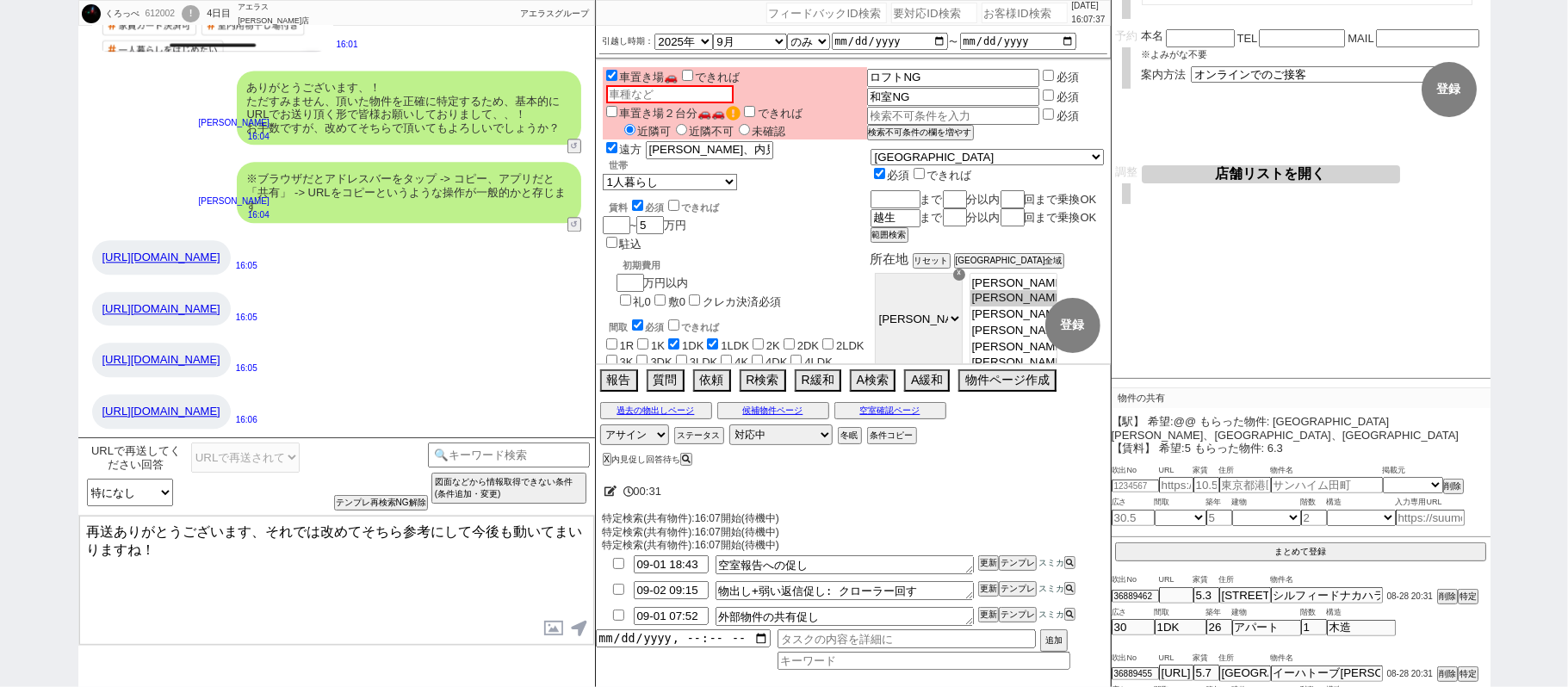
click at [284, 559] on textarea "再送ありがとうございます、それでは改めてそちら参考にして今後も動いてまいりますね！" at bounding box center [337, 580] width 515 height 129
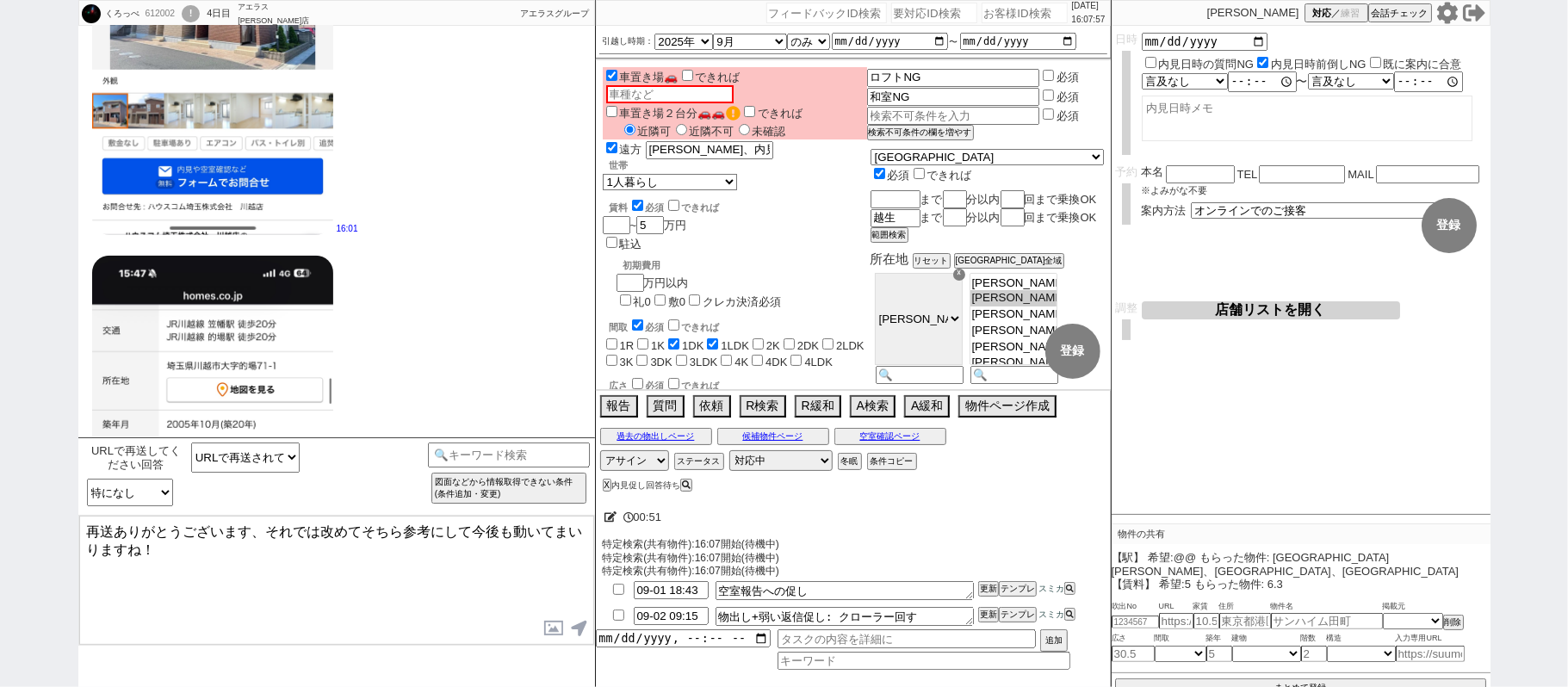
scroll to position [1084, 0]
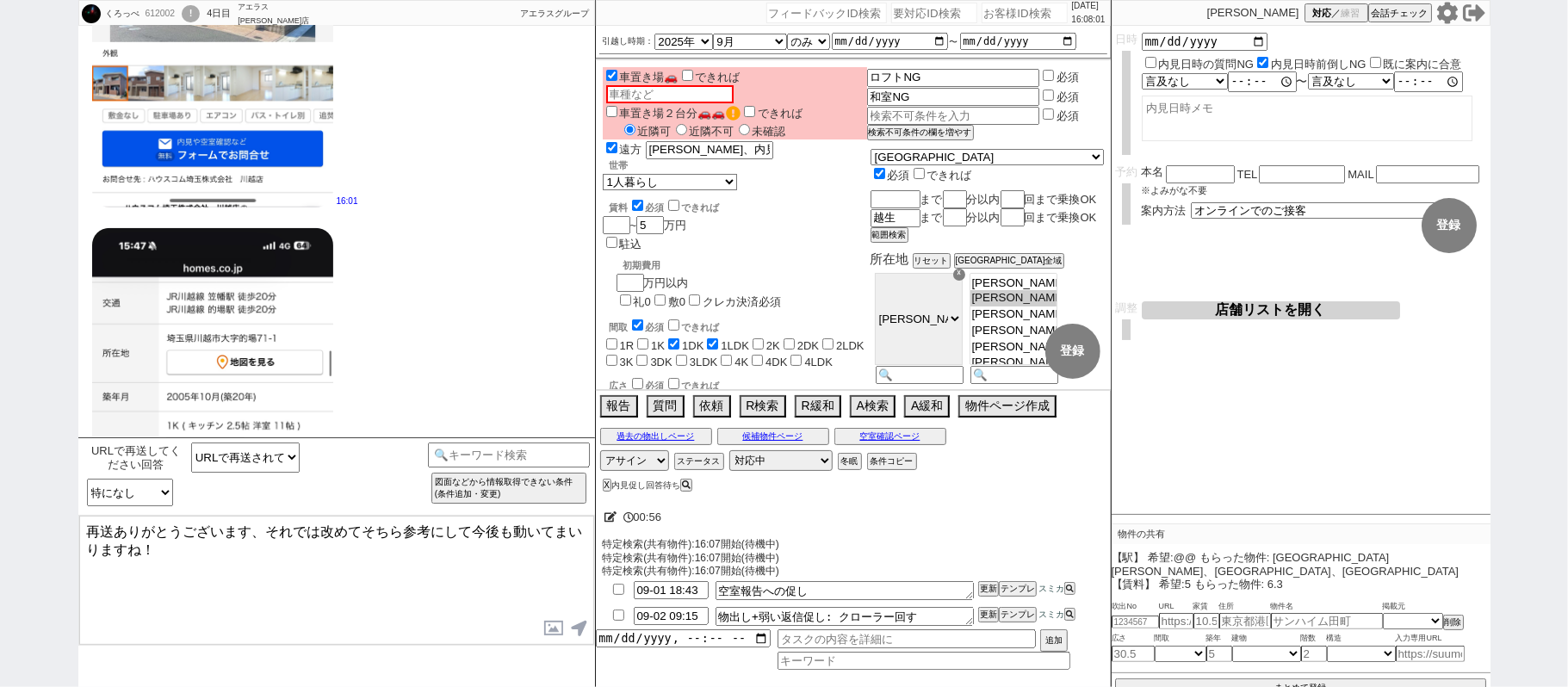
drag, startPoint x: 407, startPoint y: 527, endPoint x: 593, endPoint y: 593, distance: 197.4
click at [593, 593] on div "再送ありがとうございます、それでは改めてそちら参考にして今後も動いてまいりますね！ 内見日が過ぎたのでキャンセル！ 👆0つの質問に答えてください 対応終了:対…" at bounding box center [337, 580] width 517 height 130
type textarea "再送ありがとうございます、それでは改めてそちらもご案内時に残っておりましたら回れるようにいたしますね。"
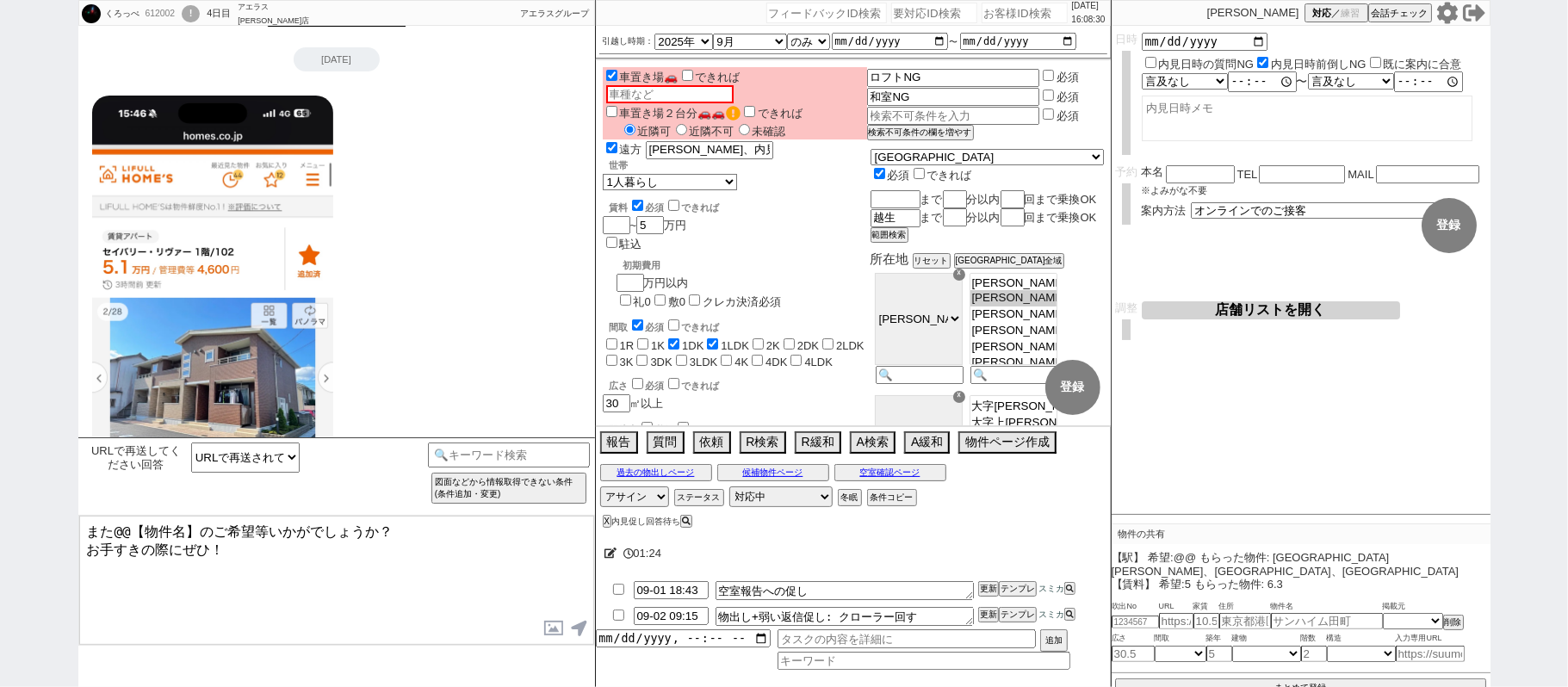
scroll to position [0, 0]
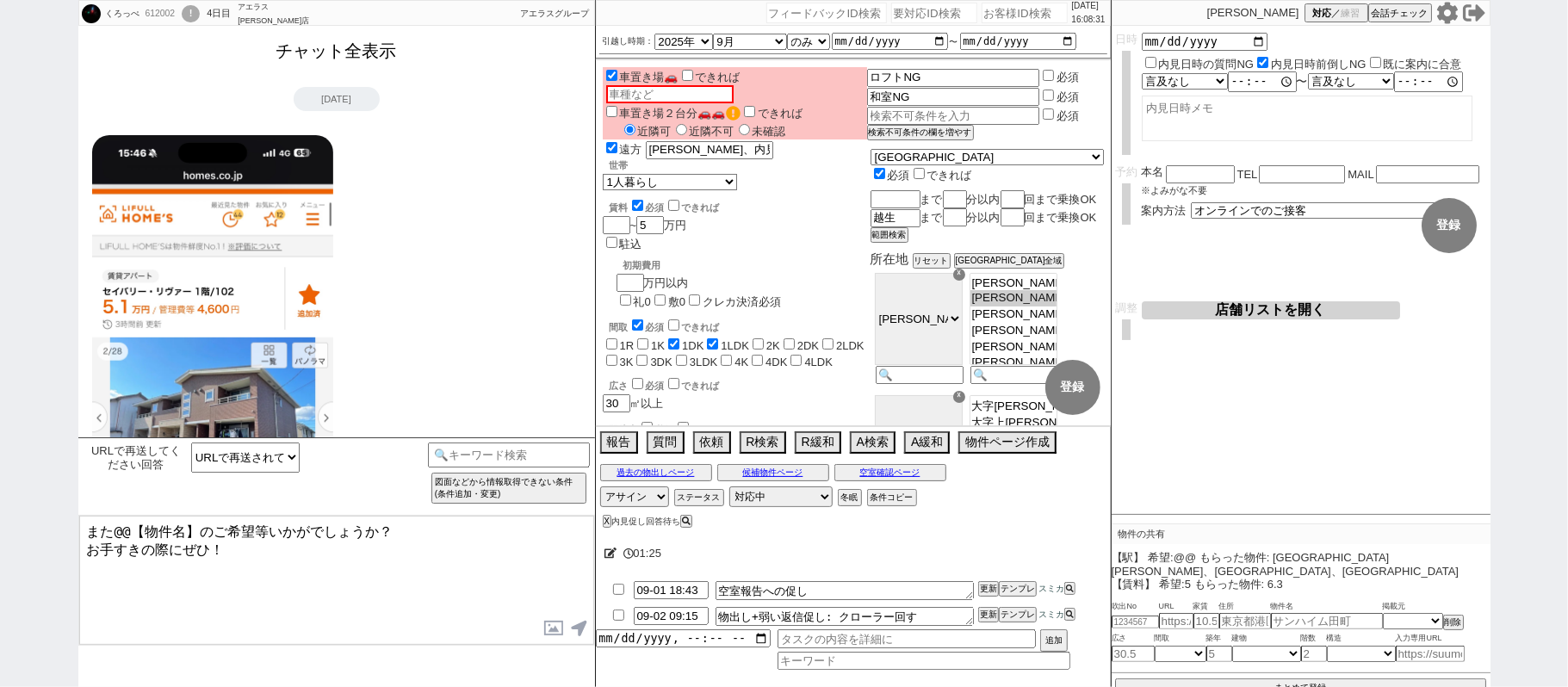
click at [390, 55] on button "チャット全表示" at bounding box center [337, 51] width 134 height 30
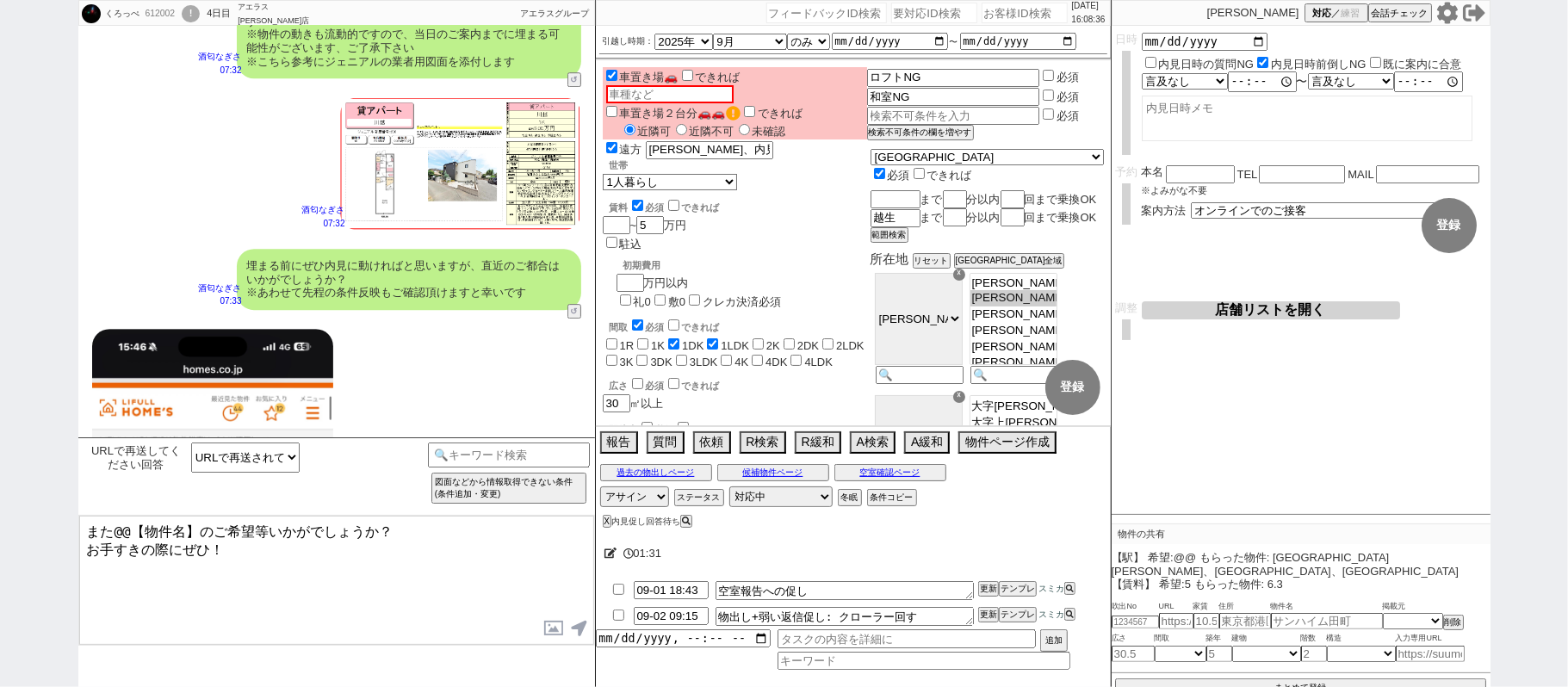
scroll to position [8492, 0]
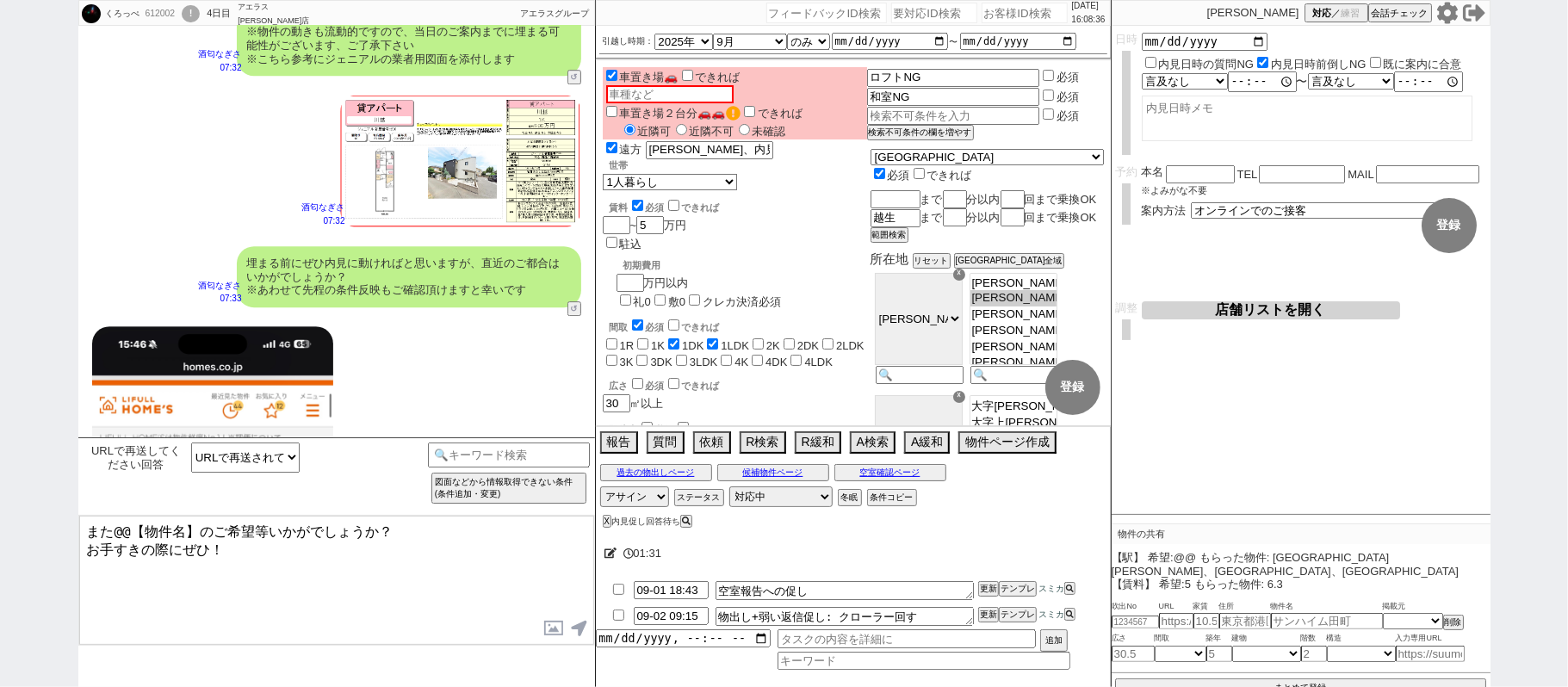
drag, startPoint x: 266, startPoint y: 528, endPoint x: 0, endPoint y: 365, distance: 312.0
click at [0, 407] on div "くろっぺ 612002 ! 0 4日目 アエラス川越店 冬眠中 自社客 アエラスグループ スミカ_BPO チャット全表示 2025-08-28 ようこそLIN…" at bounding box center [784, 344] width 1568 height 687
type textarea "改めて先のご都合について、いかがでしょうか？ お手すきの際にぜひ！"
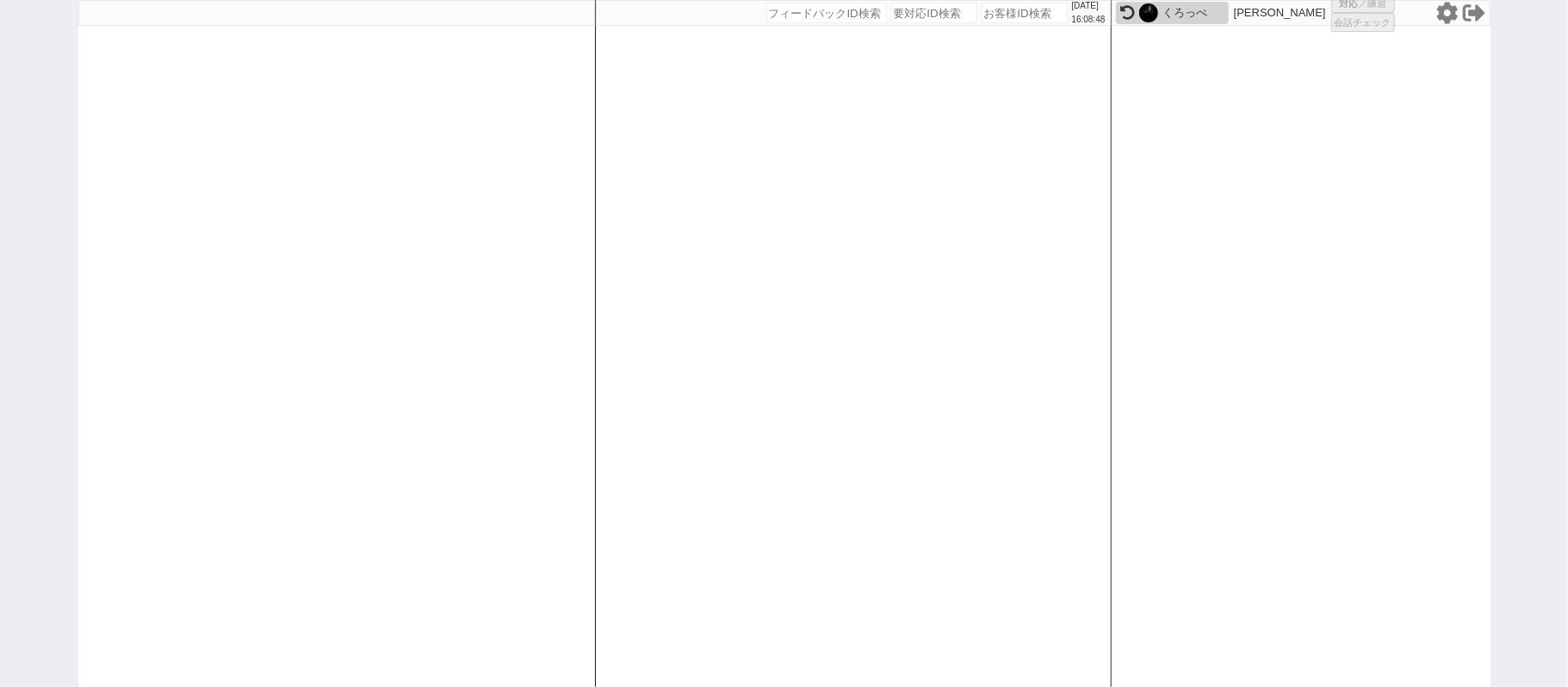
select select "431"
select select "6"
select select "2"
select select
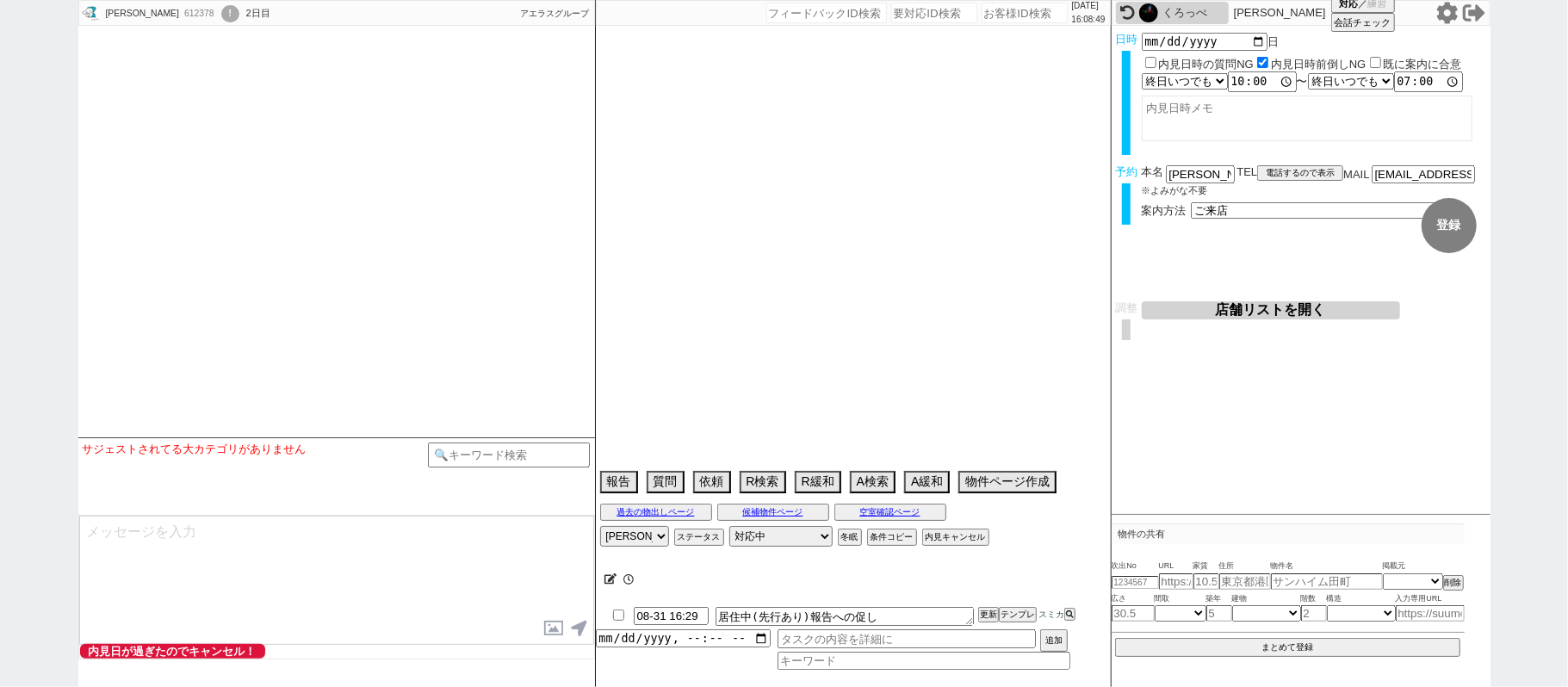
scroll to position [5166, 0]
select select "15"
select select "0"
select select "69"
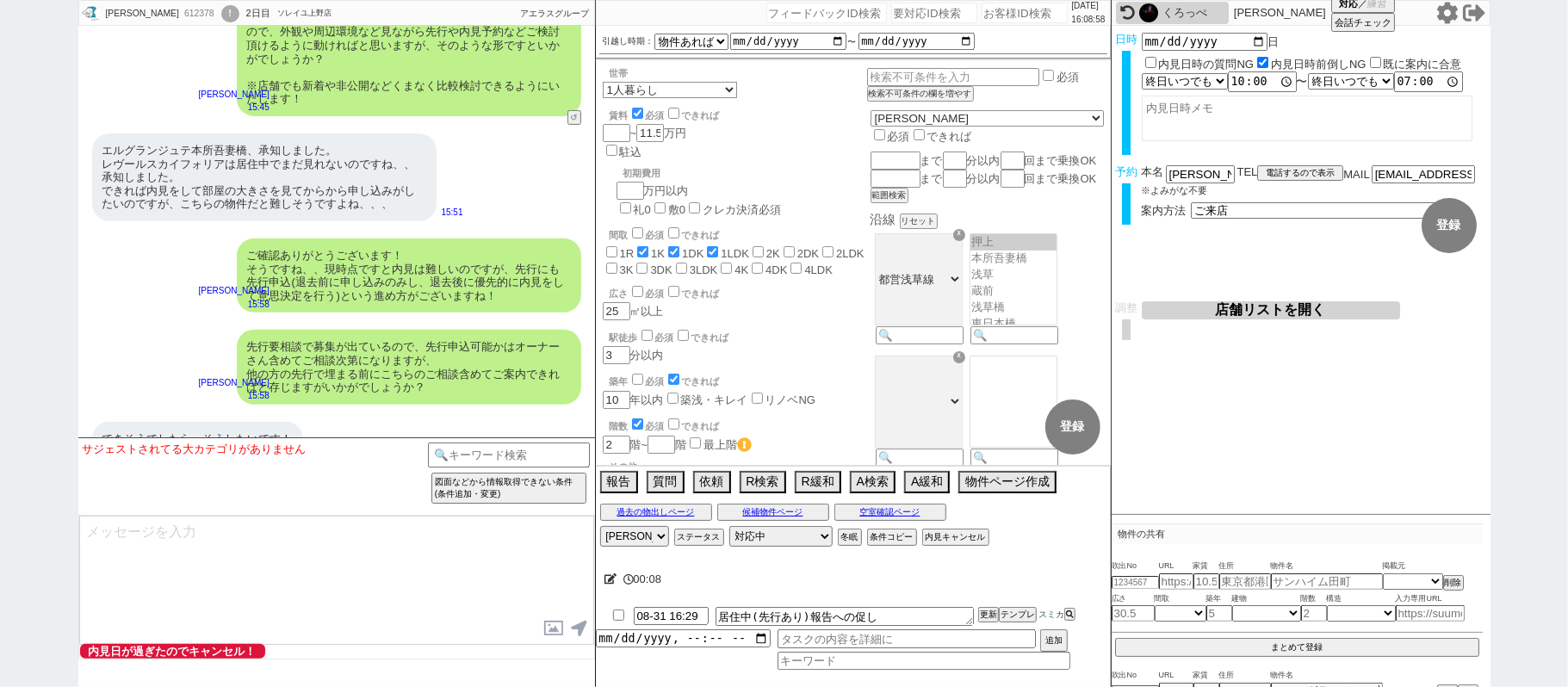
click at [308, 590] on textarea at bounding box center [337, 580] width 515 height 129
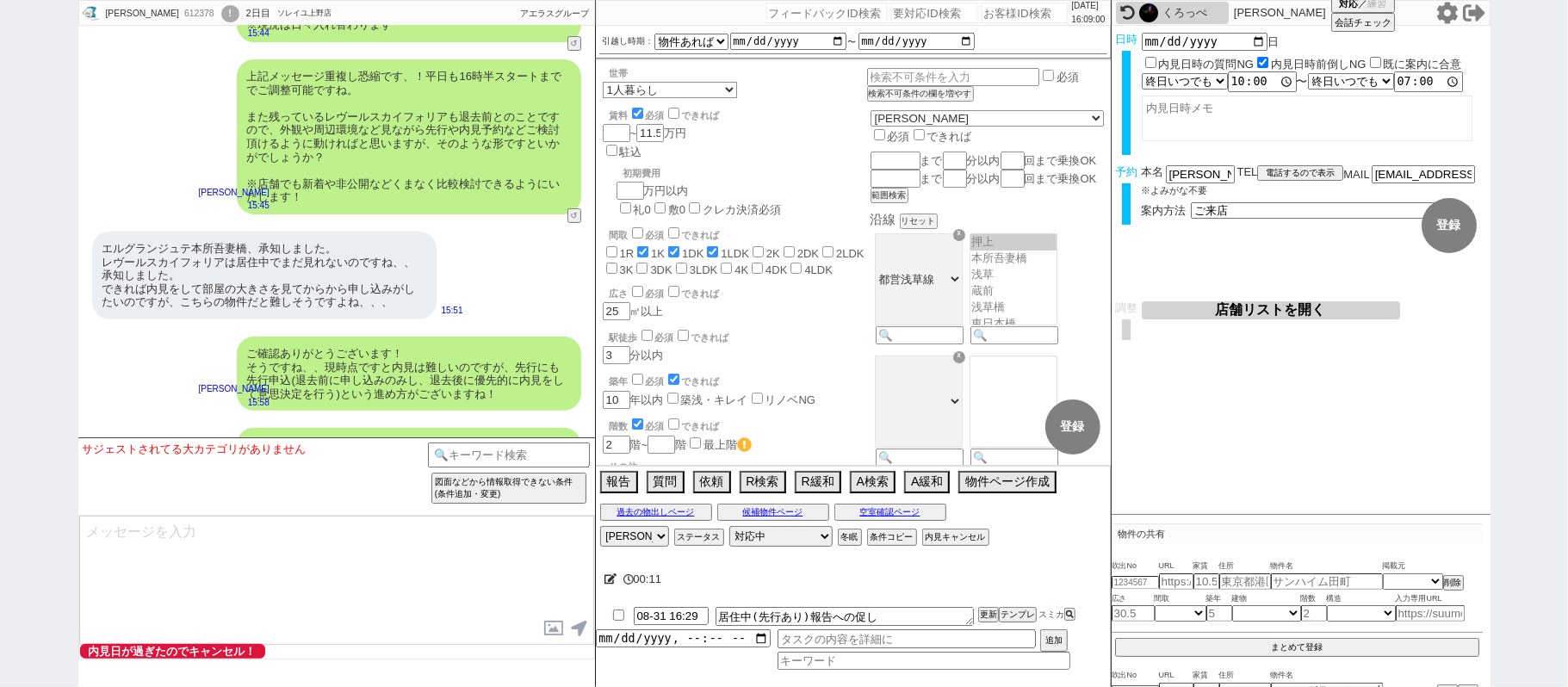
scroll to position [4938, 0]
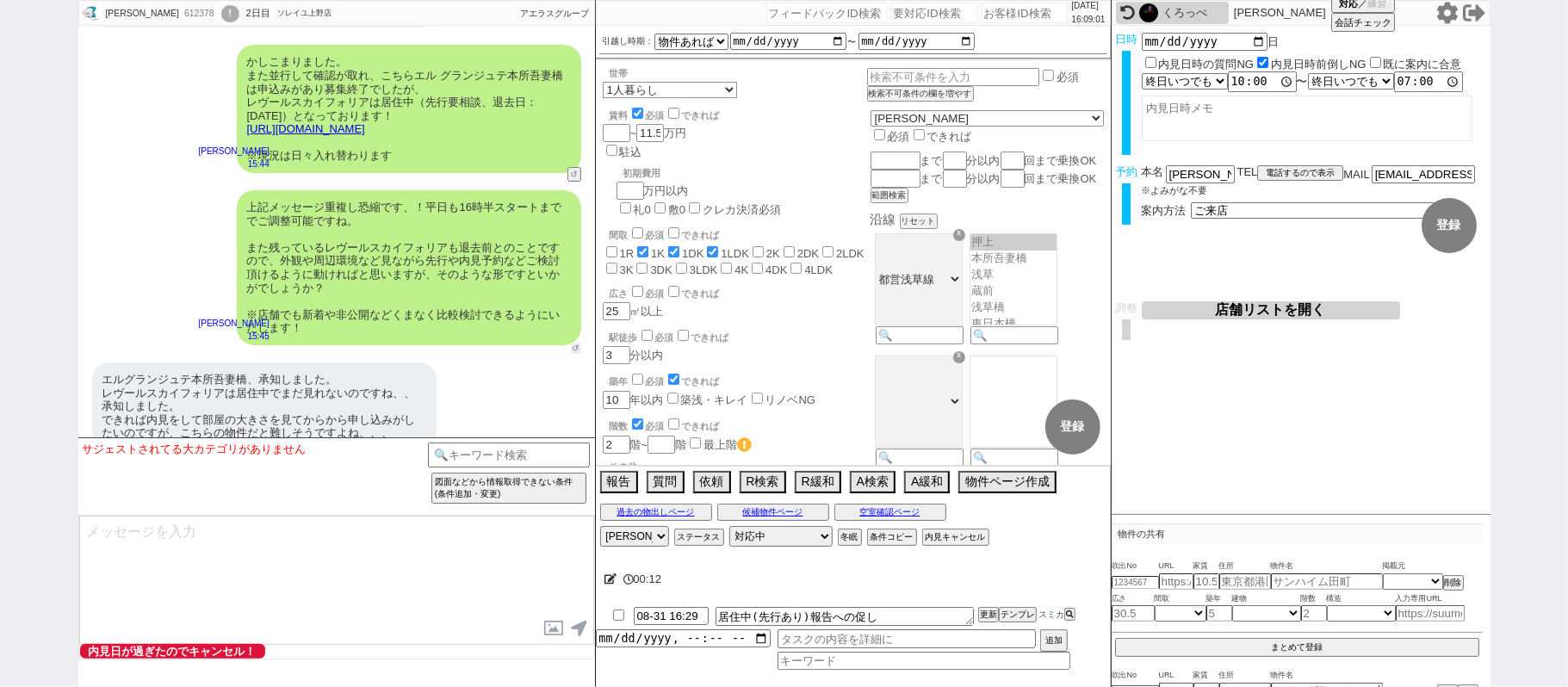
click at [572, 343] on button "↺" at bounding box center [576, 348] width 10 height 11
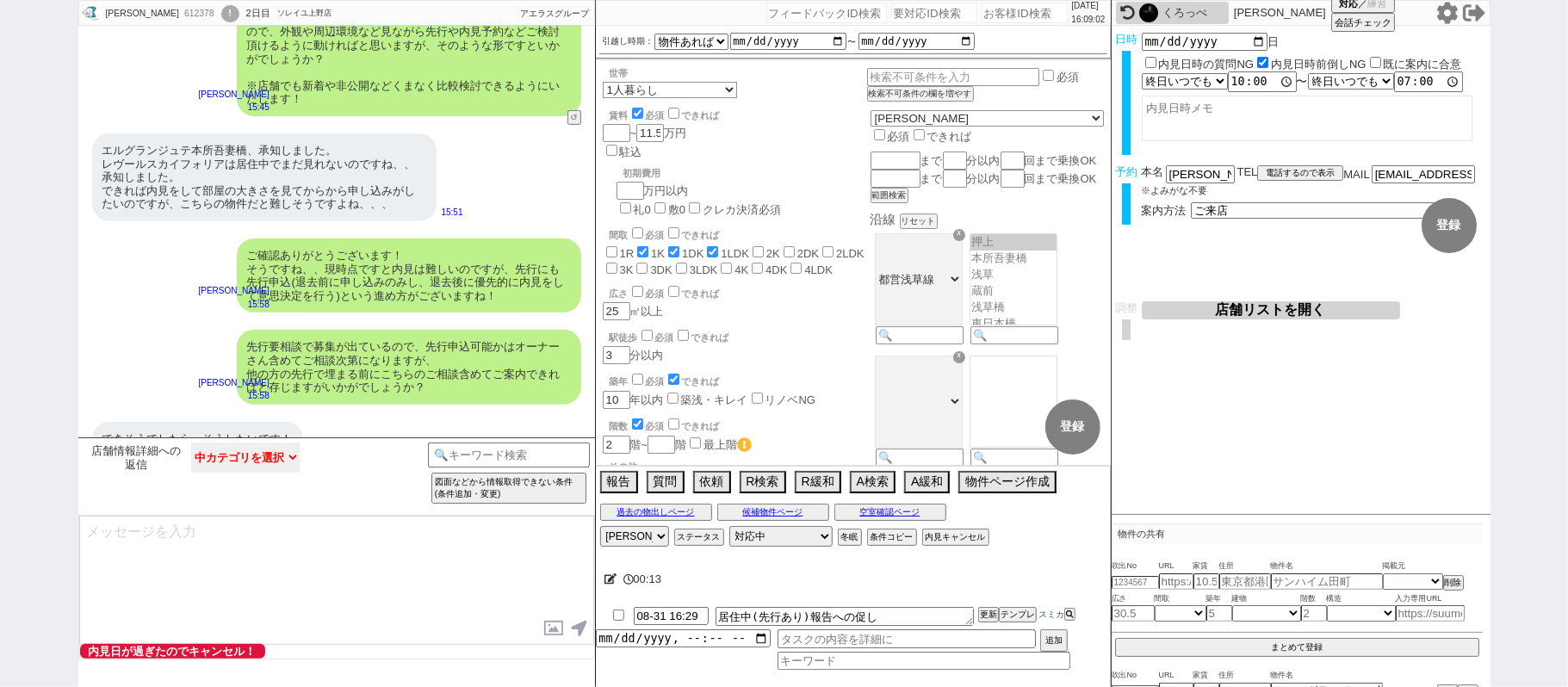
click at [272, 451] on select "中カテゴリを選択 ありがとうございますorお願いしますなど 結構です、キャンセルしてくださいなど 確定で良いですか？的な言葉 急かす言葉 何らか質問来てる系" at bounding box center [245, 457] width 109 height 30
select select "ありがとうございますorお願いしますなど"
click at [191, 444] on select "中カテゴリを選択 ありがとうございますorお願いしますなど 結構です、キャンセルしてくださいなど 確定で良いですか？的な言葉 急かす言葉 何らか質問来てる系" at bounding box center [245, 457] width 109 height 30
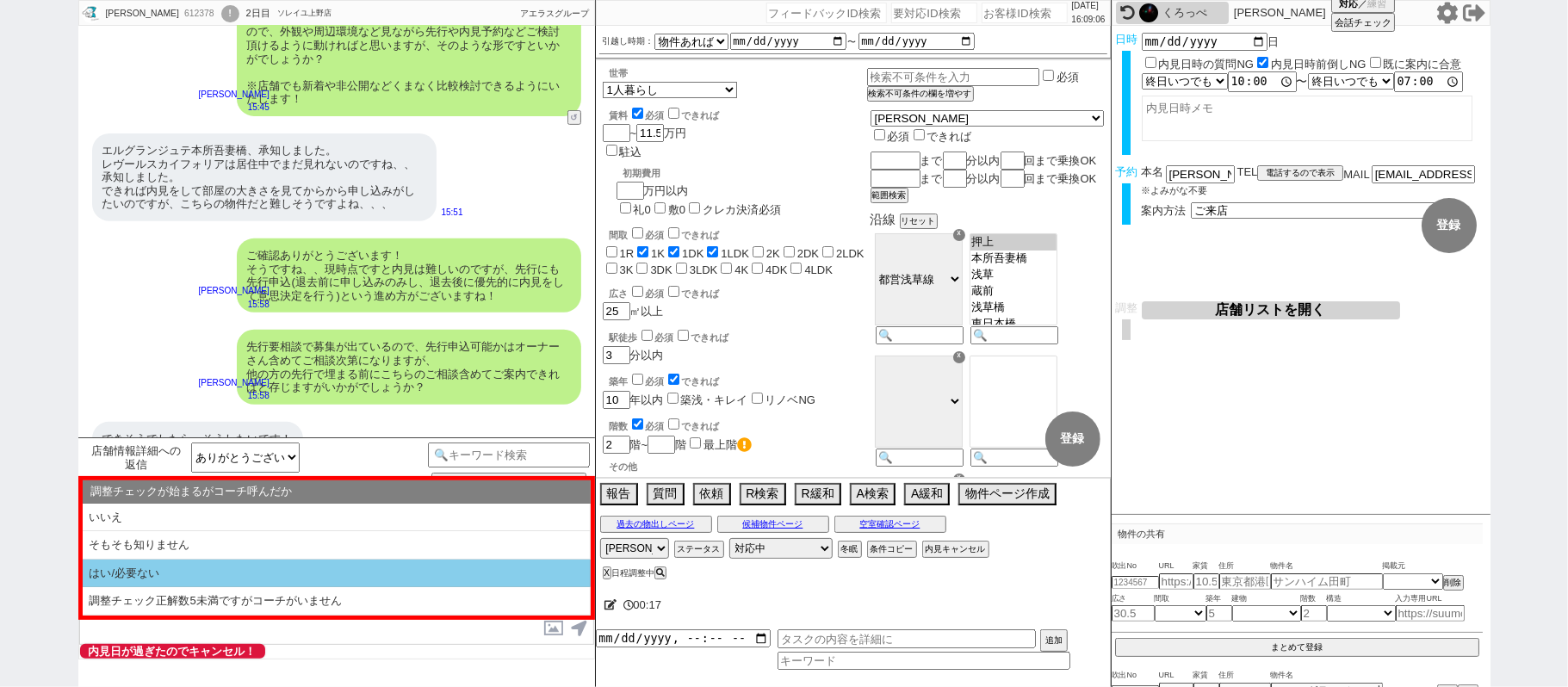
click at [274, 571] on li "はい/必要ない" at bounding box center [337, 573] width 508 height 29
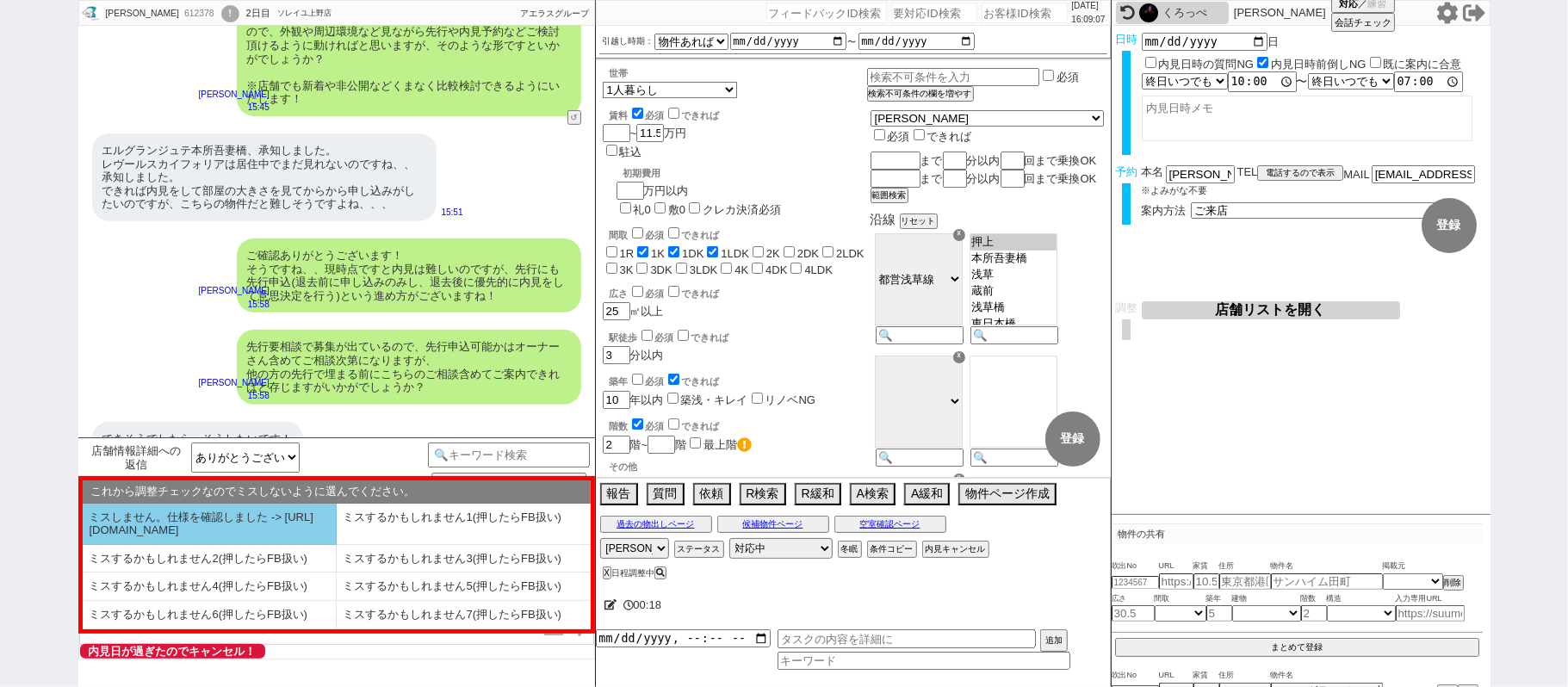
click at [227, 537] on li "ミスしません。仕様を確認しました -> https://jent.notion.site/841a6651aa67425da7d40ddfad41a184" at bounding box center [210, 524] width 254 height 42
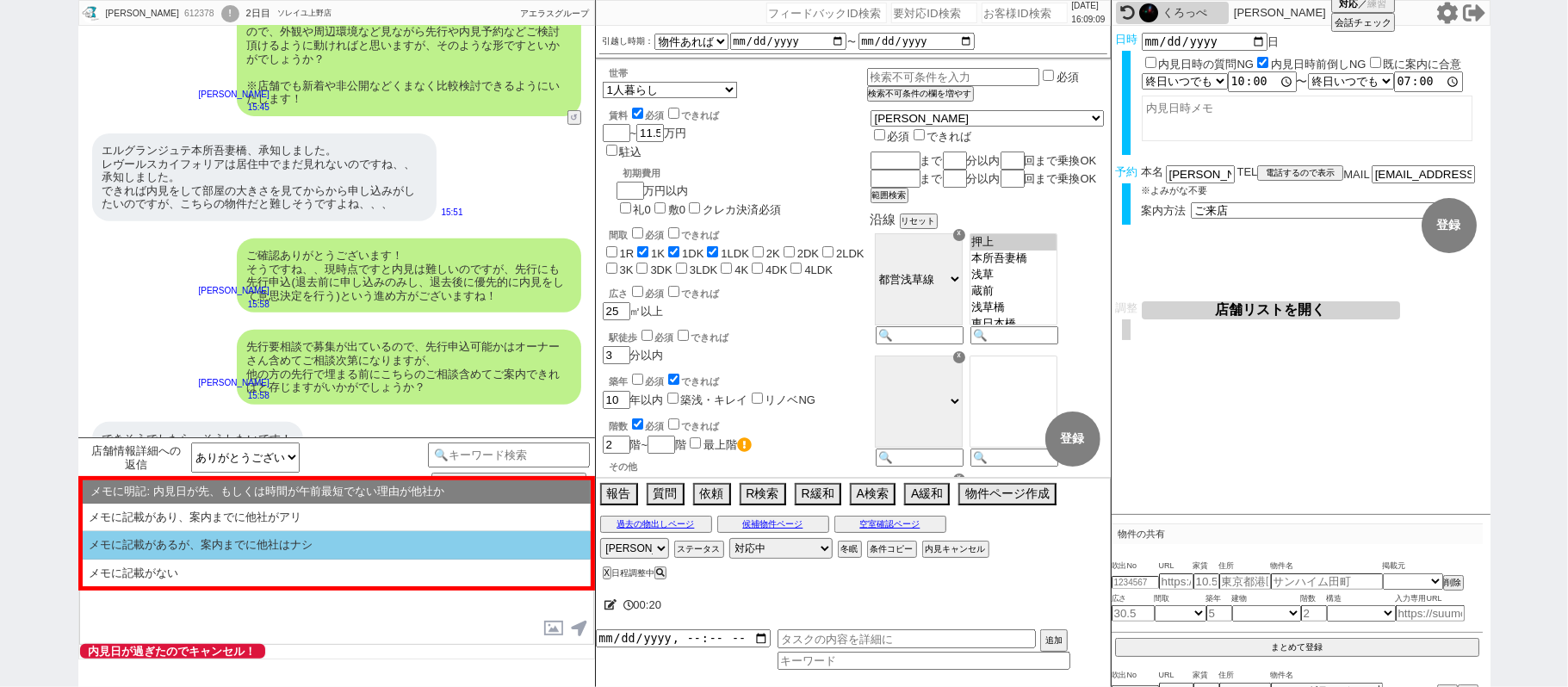
click at [252, 549] on li "メモに記載があるが、案内までに他社はナシ" at bounding box center [337, 545] width 508 height 29
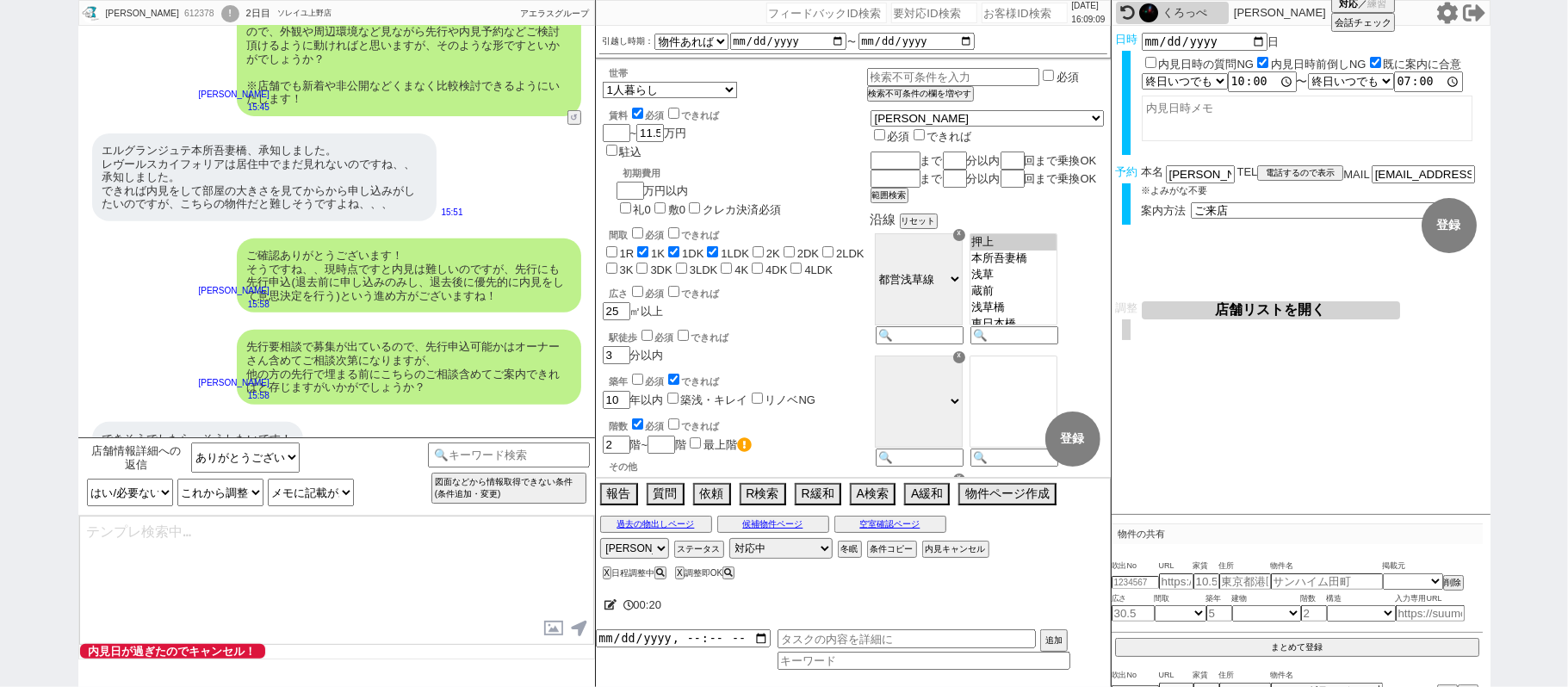
checkbox input "true"
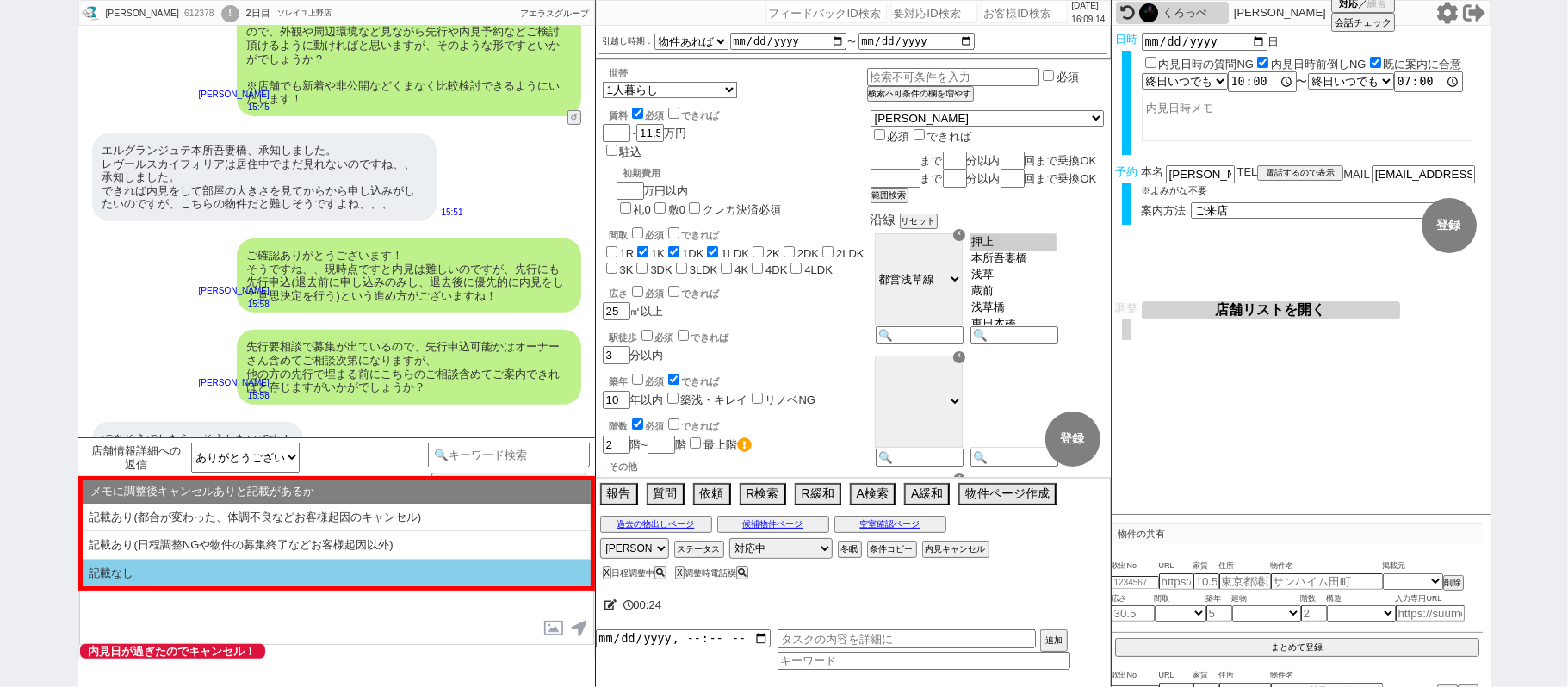
click at [248, 580] on li "記載なし" at bounding box center [337, 573] width 508 height 28
select select "記載なし"
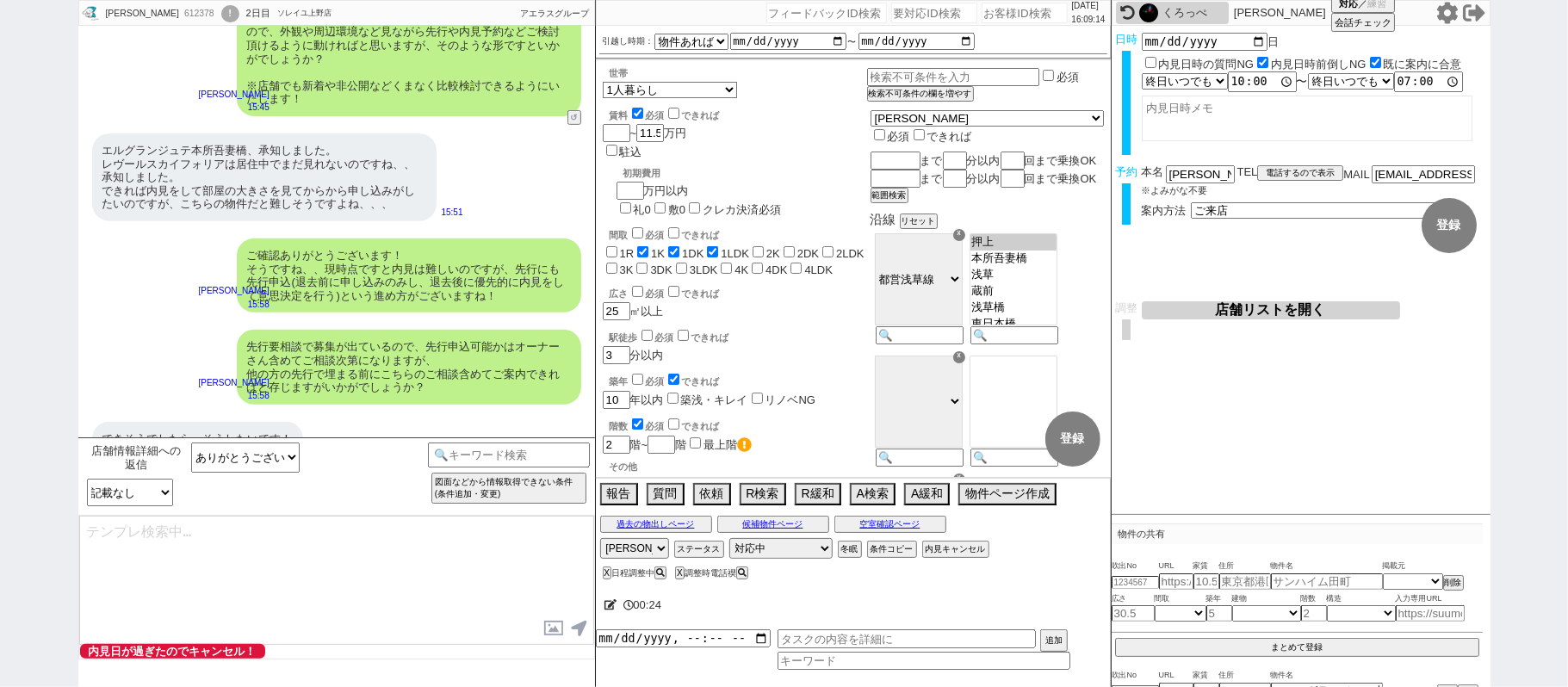
type textarea "@@【@@メッセージは打たず、以下やってください@@】@@ @@【@@お手数ですが、禊でKW検索して【禊】日程適当変更マンのテンプレからチャット禊してください…"
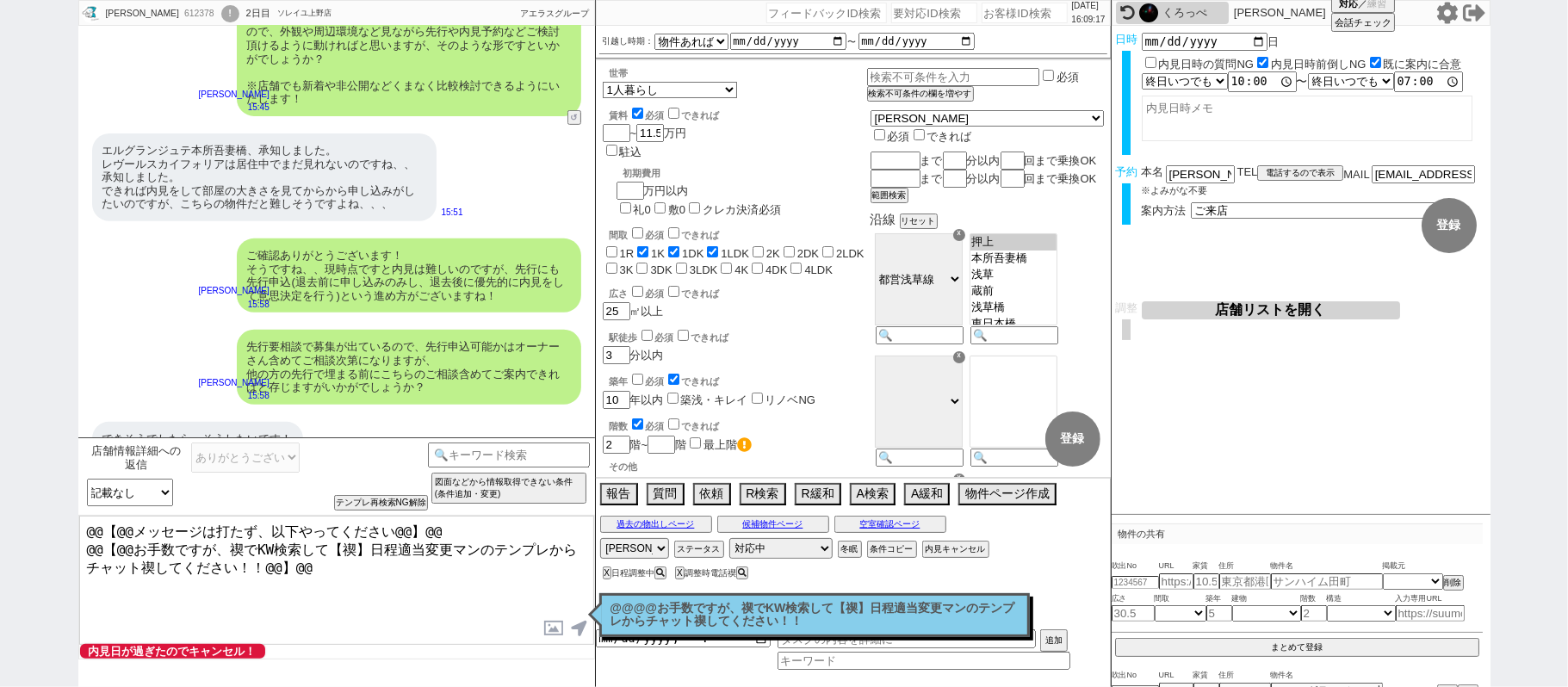
drag, startPoint x: 352, startPoint y: 566, endPoint x: 0, endPoint y: 279, distance: 454.2
click at [0, 343] on div "古市杏里 612378 ! 0 2日目 ソレイユ上野店 冬眠中 自社客 アエラスグループ スミカ_BPO チャット全表示 2025-08-30 ようこそLIN…" at bounding box center [784, 344] width 1568 height 687
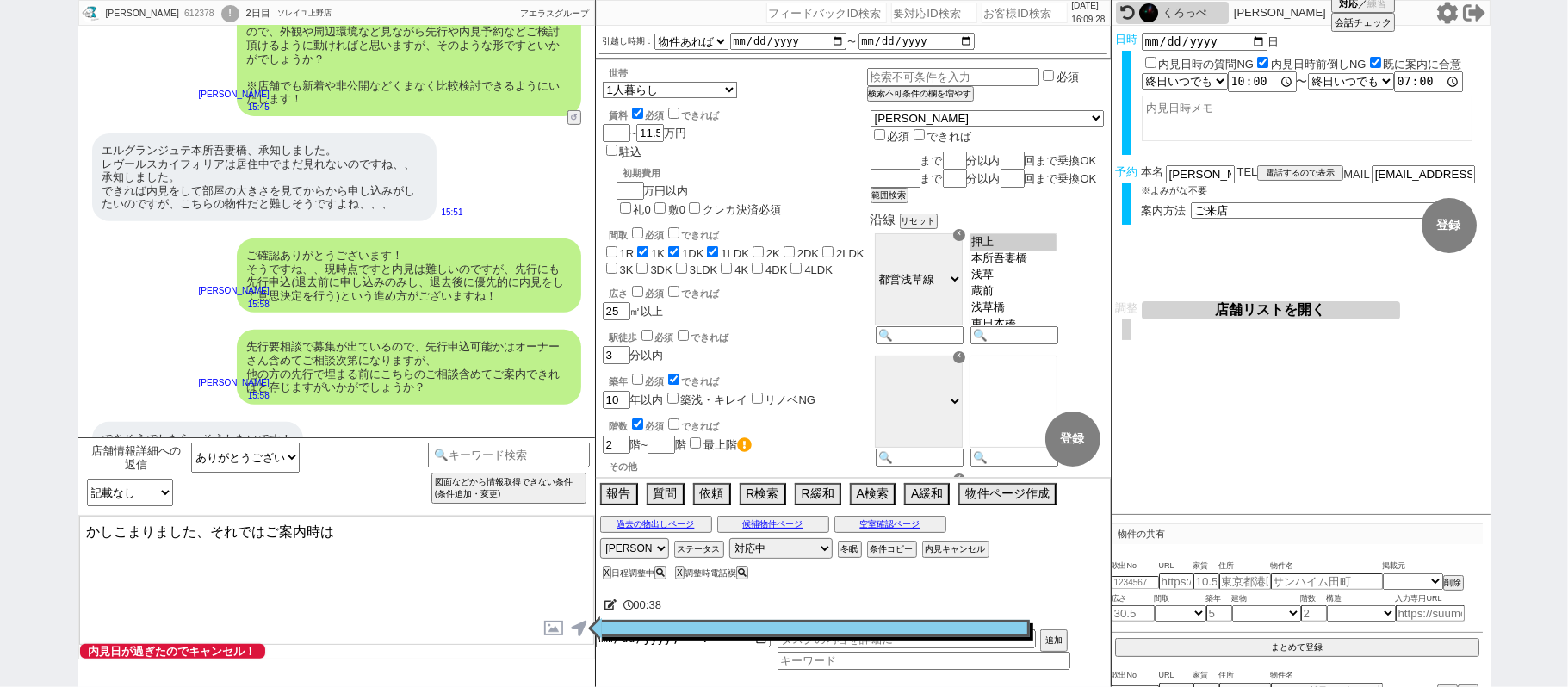
scroll to position [4822, 0]
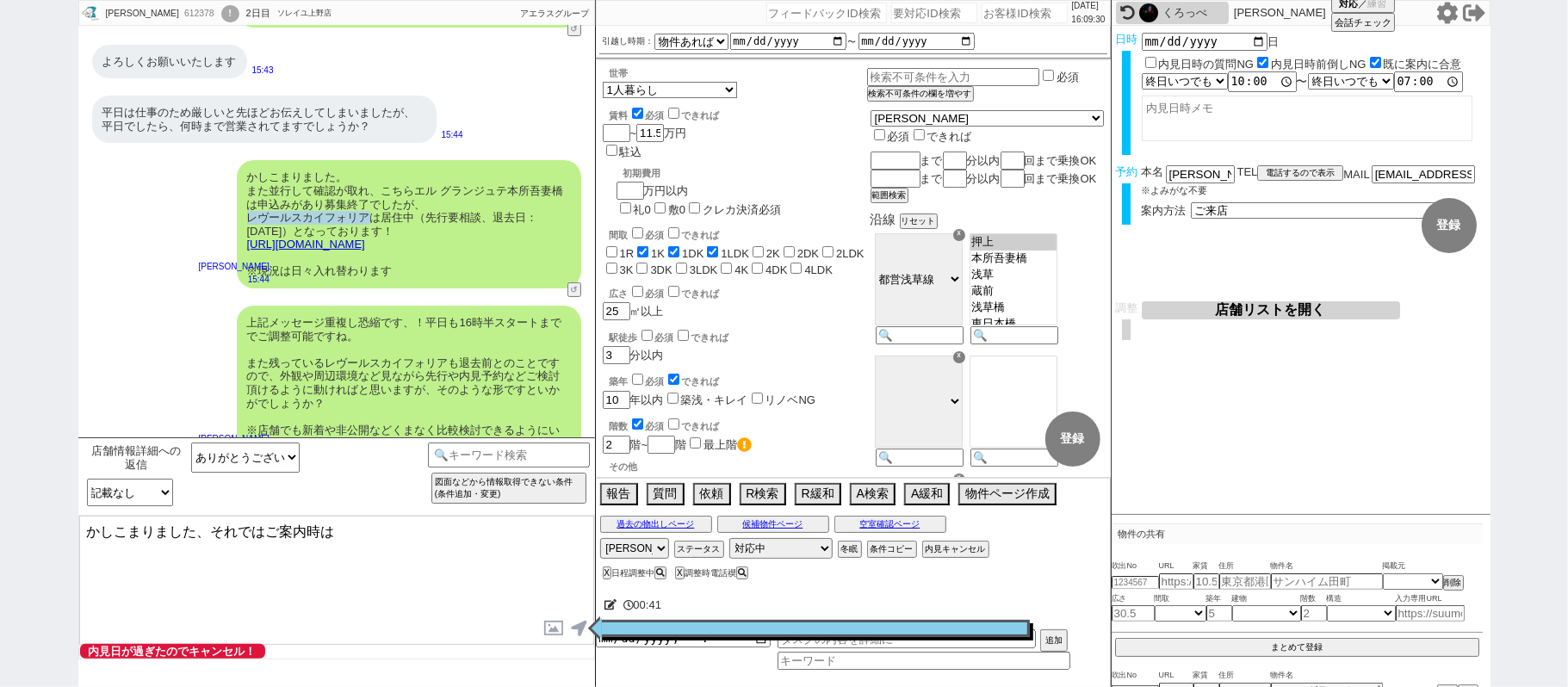
drag, startPoint x: 246, startPoint y: 188, endPoint x: 369, endPoint y: 194, distance: 123.1
click at [369, 194] on div "かしこまりました。 また並行して確認が取れ、こちらエル グランジュテ本所吾妻橋は申込みがあり募集終了でしたが、 レヴールスカイフォリアは居住中（先行要相談、退…" at bounding box center [409, 223] width 344 height 128
copy div "レヴールスカイフォリア"
click at [372, 556] on textarea "かしこまりました、それではご案内時は" at bounding box center [337, 580] width 515 height 129
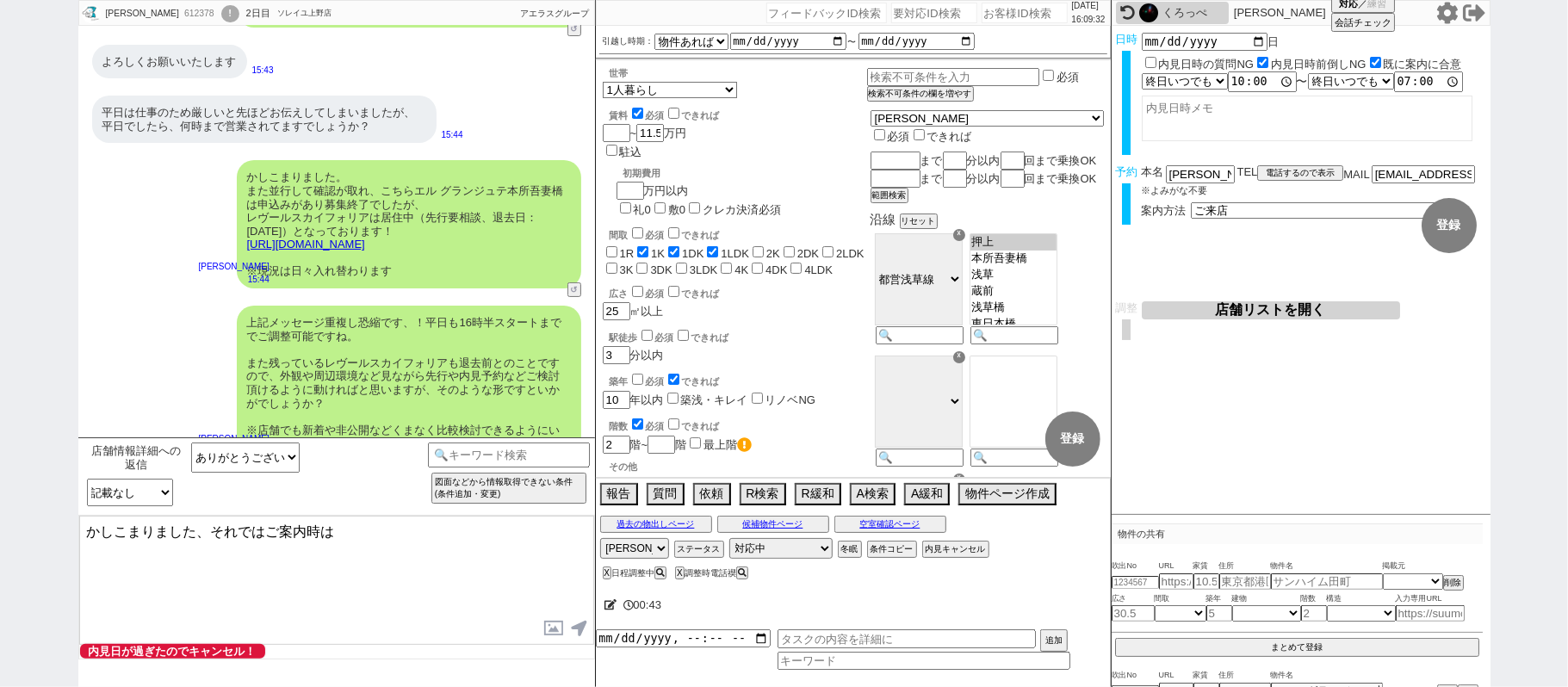
paste textarea "レヴールスカイフォリア"
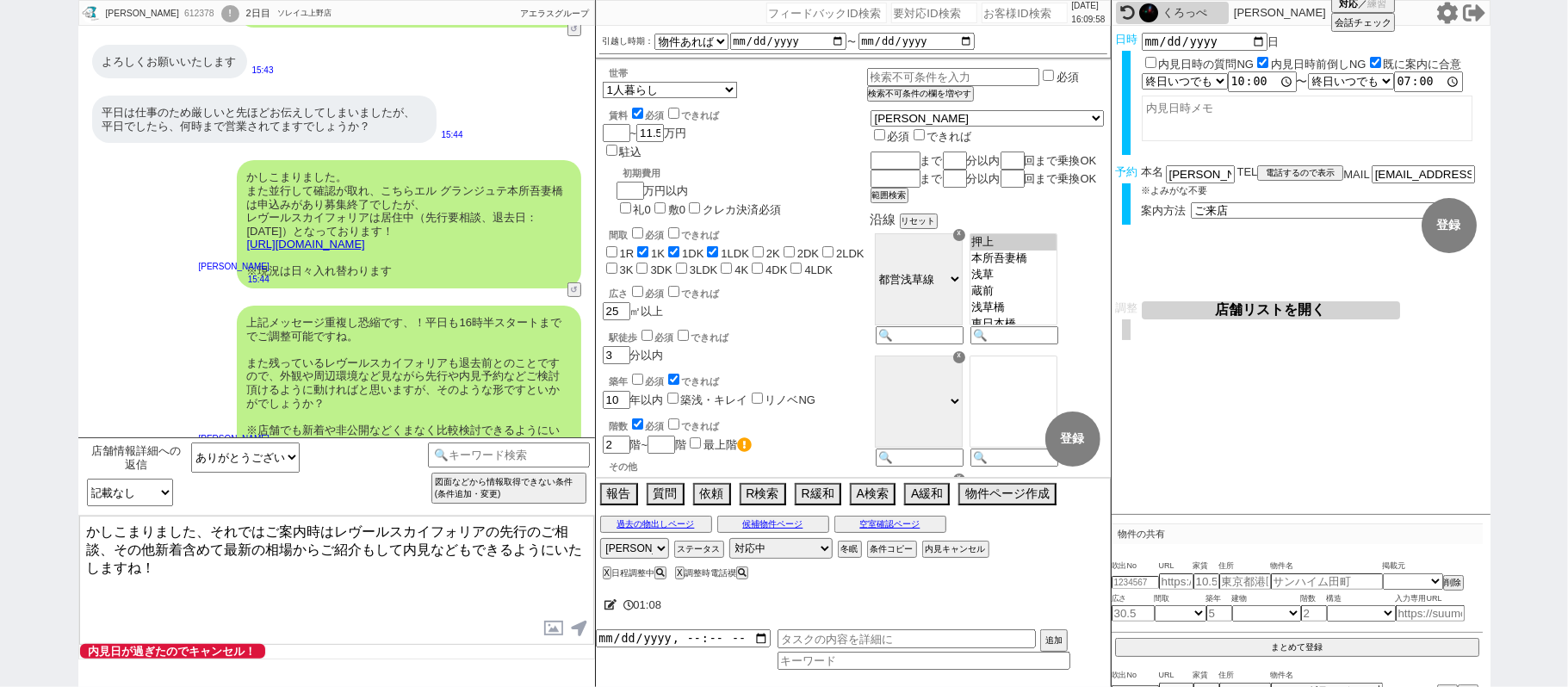
type textarea "かしこまりました、それではご案内時はレヴールスカイフォリアの先行のご相談、その他新着含めて最新の相場からご紹介もして内見などもできるようにいたしますね！"
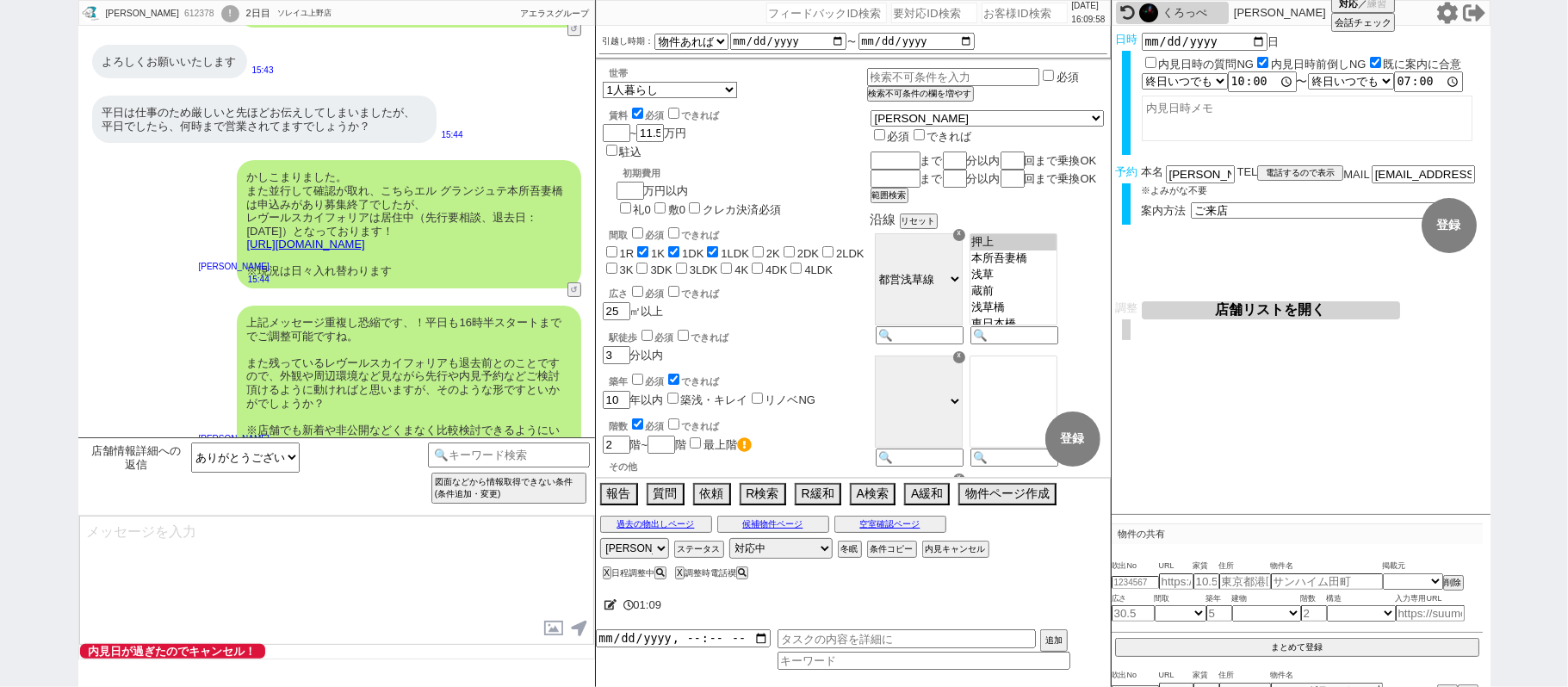
scroll to position [5246, 0]
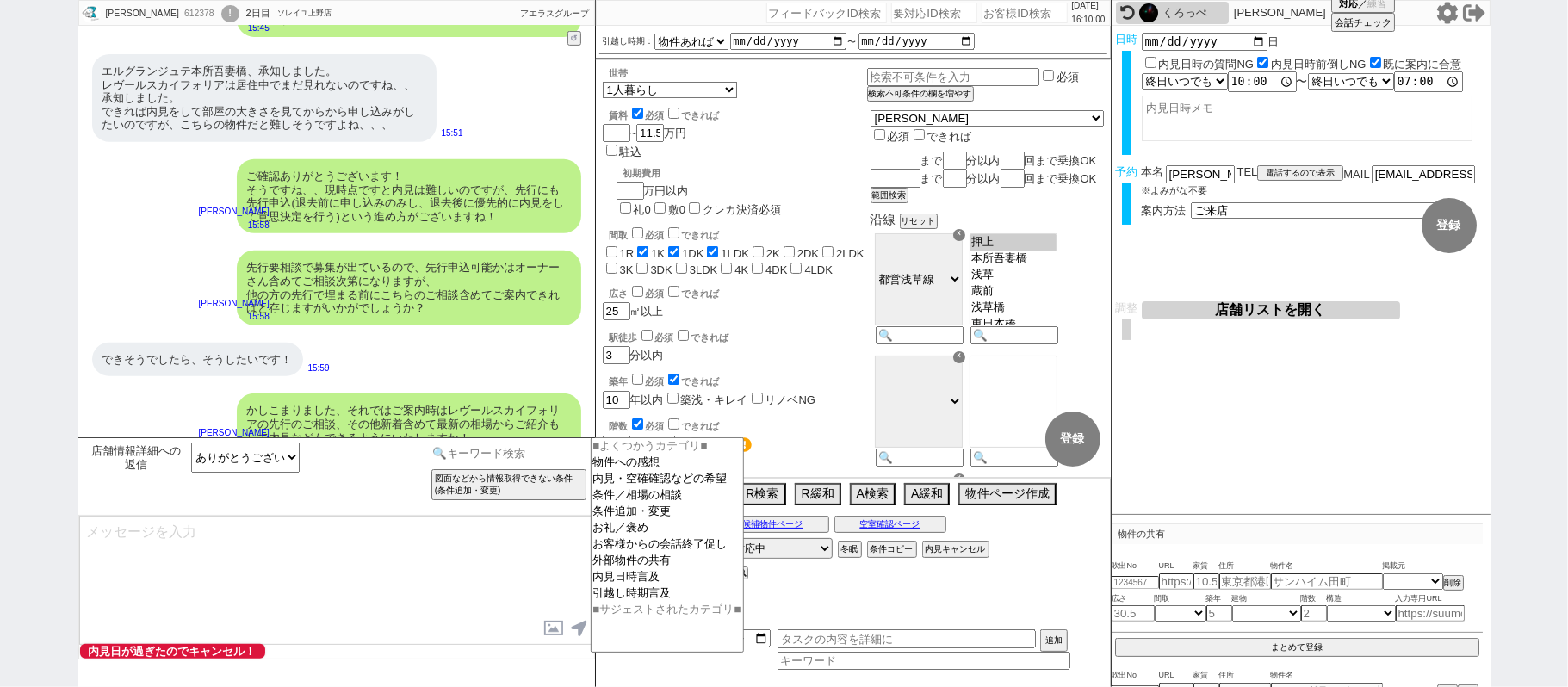
click at [455, 457] on input at bounding box center [509, 453] width 163 height 22
type input "禊"
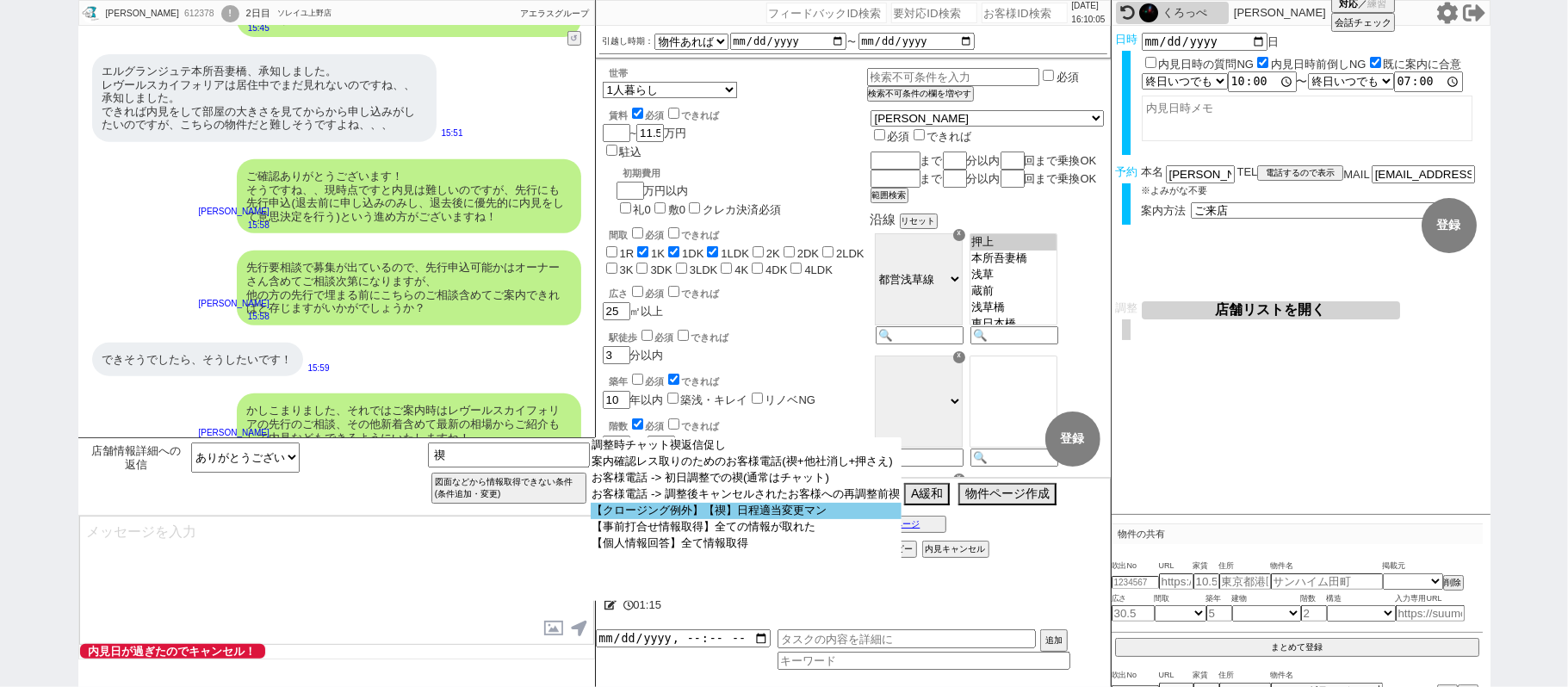
click at [765, 514] on option "【クロージング例外】【禊】日程適当変更マン" at bounding box center [746, 510] width 311 height 17
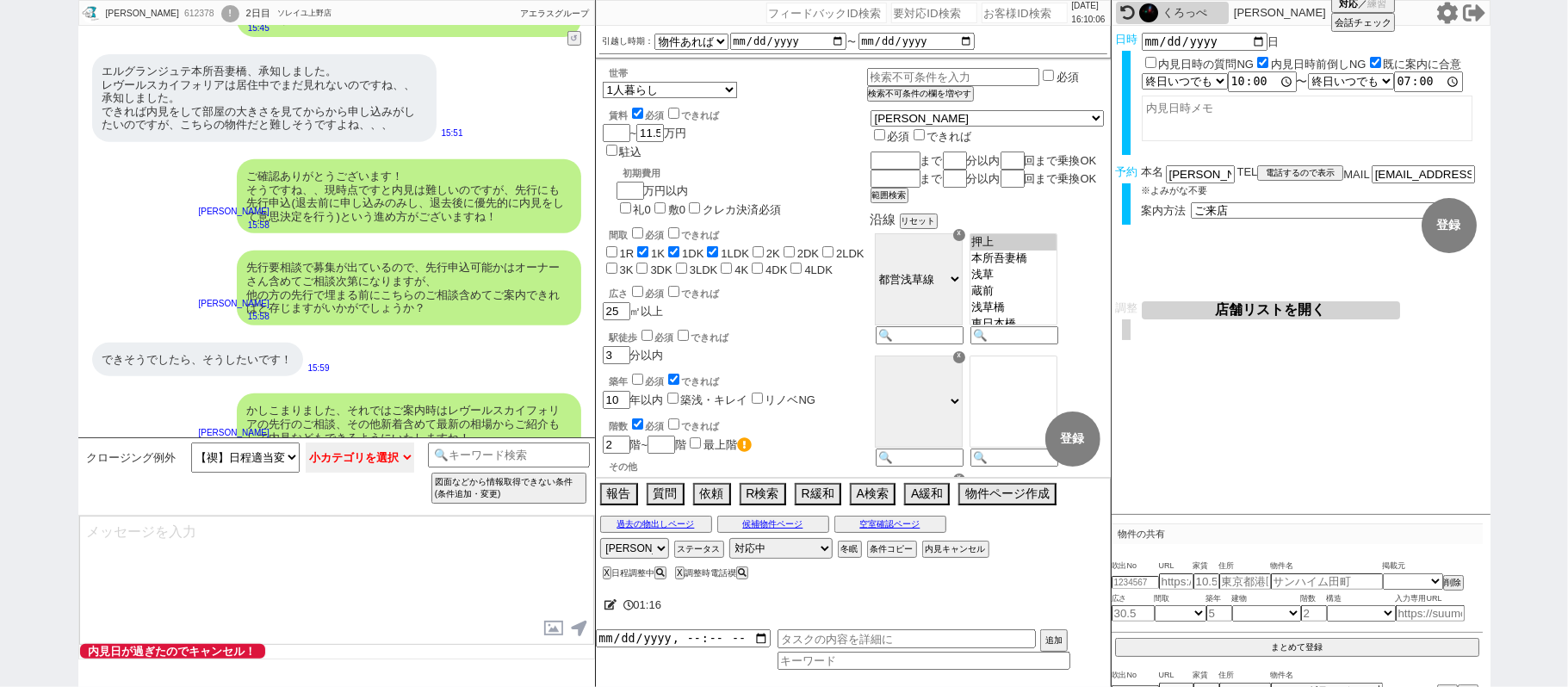
drag, startPoint x: 338, startPoint y: 472, endPoint x: 358, endPoint y: 470, distance: 20.1
click at [338, 472] on select "小カテゴリを選択 来店(特殊条件、問物無し含む) オンライン(特殊条件、問物無し含む) 事前打合せ 現地" at bounding box center [359, 457] width 109 height 30
select select "来店(特殊条件、問物無し含む)"
click at [305, 444] on select "小カテゴリを選択 来店(特殊条件、問物無し含む) オンライン(特殊条件、問物無し含む) 事前打合せ 現地" at bounding box center [359, 457] width 109 height 30
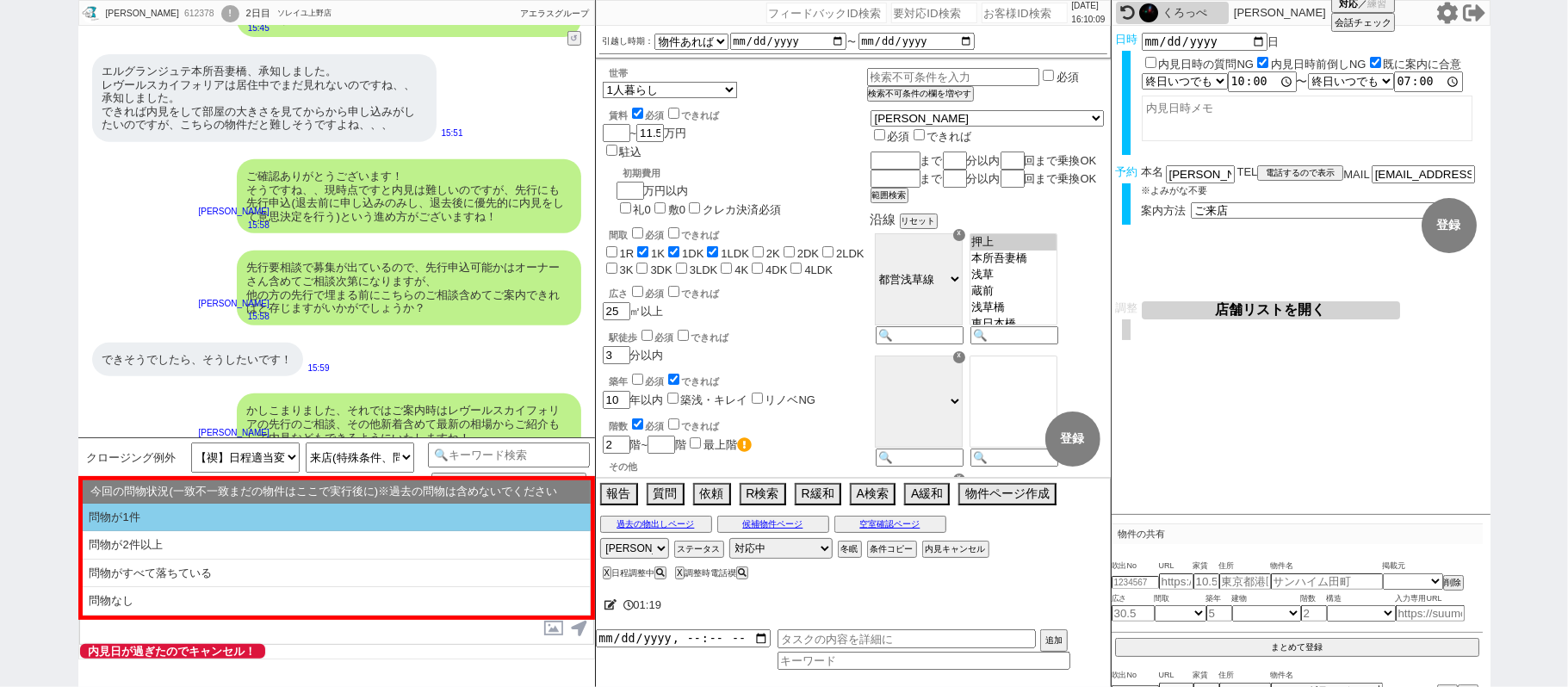
click at [257, 521] on li "問物が1件" at bounding box center [337, 517] width 508 height 29
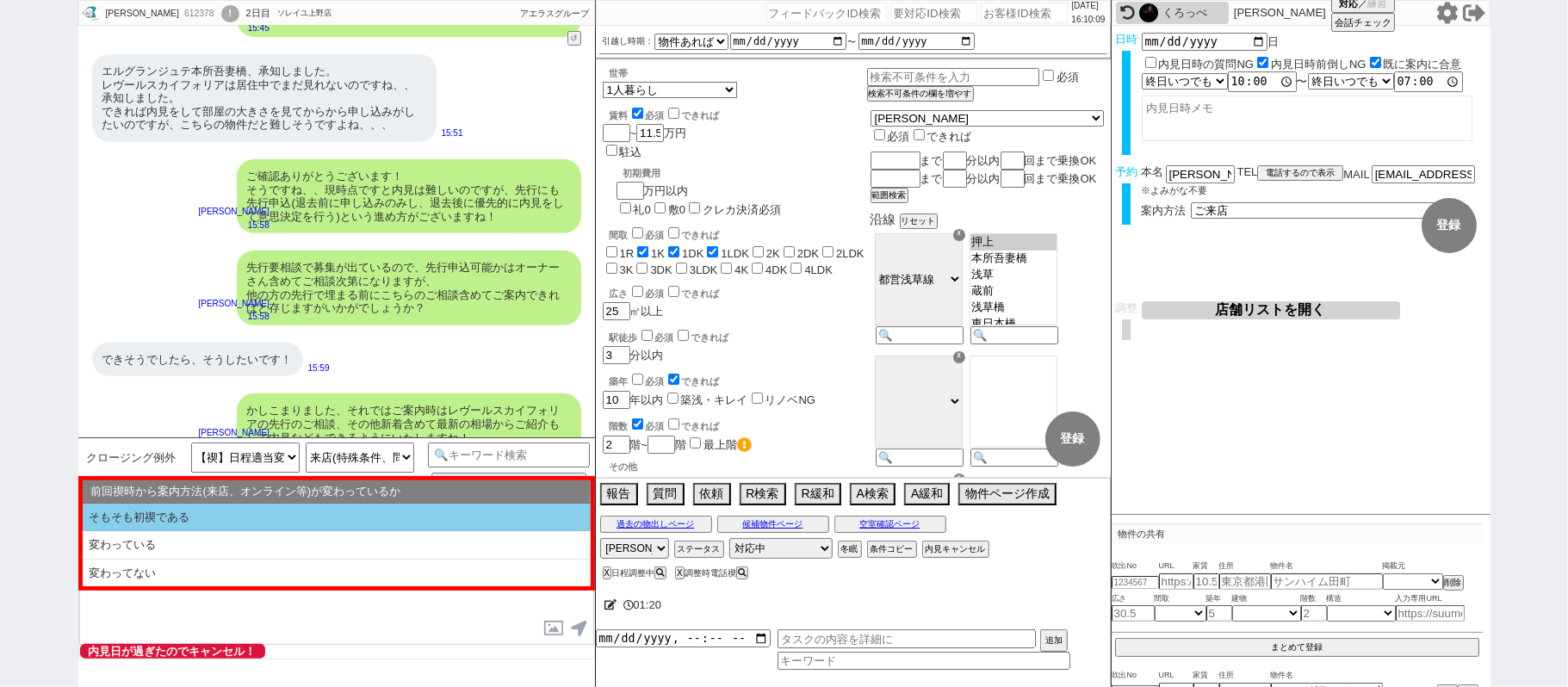
click at [237, 515] on li "そもそも初禊である" at bounding box center [337, 517] width 508 height 29
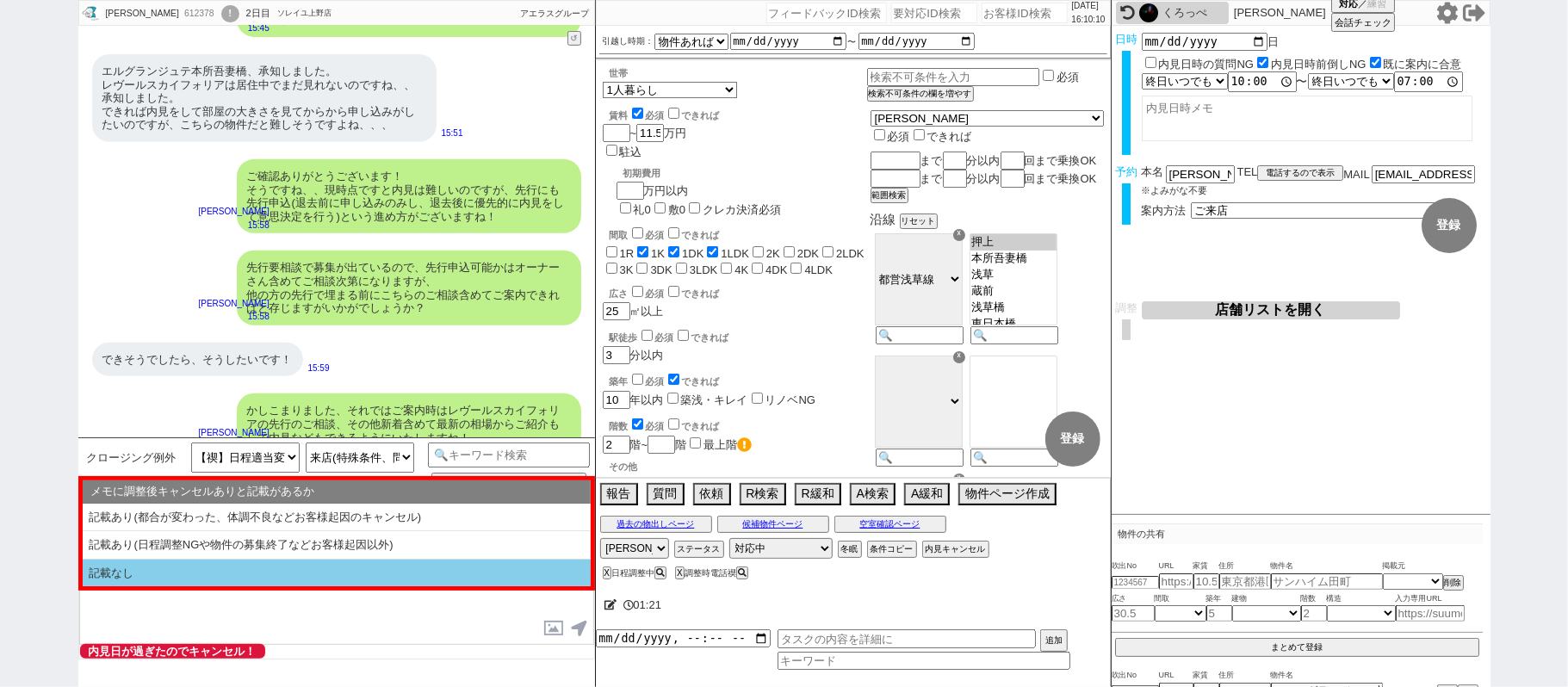
click at [232, 575] on li "記載なし" at bounding box center [337, 573] width 508 height 28
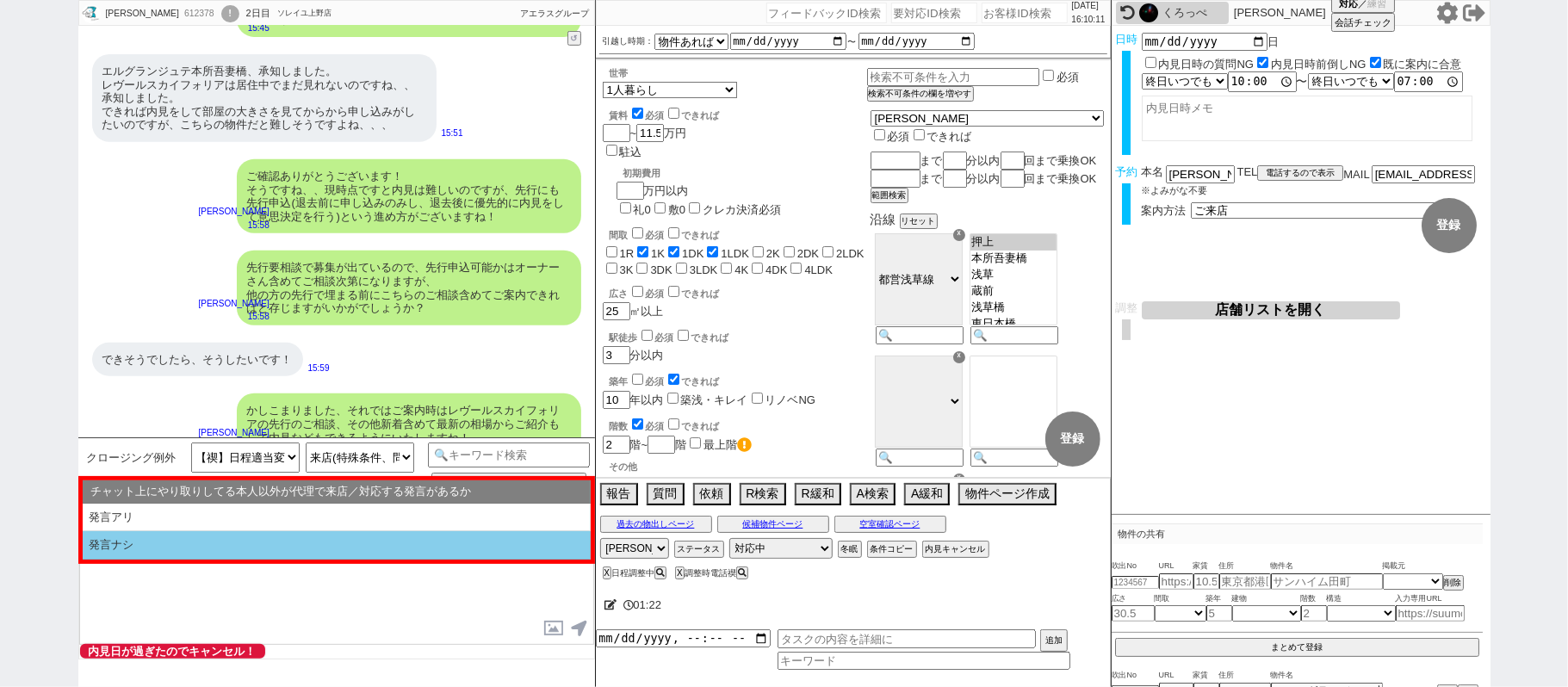
click at [225, 553] on li "発言ナシ" at bounding box center [337, 545] width 508 height 29
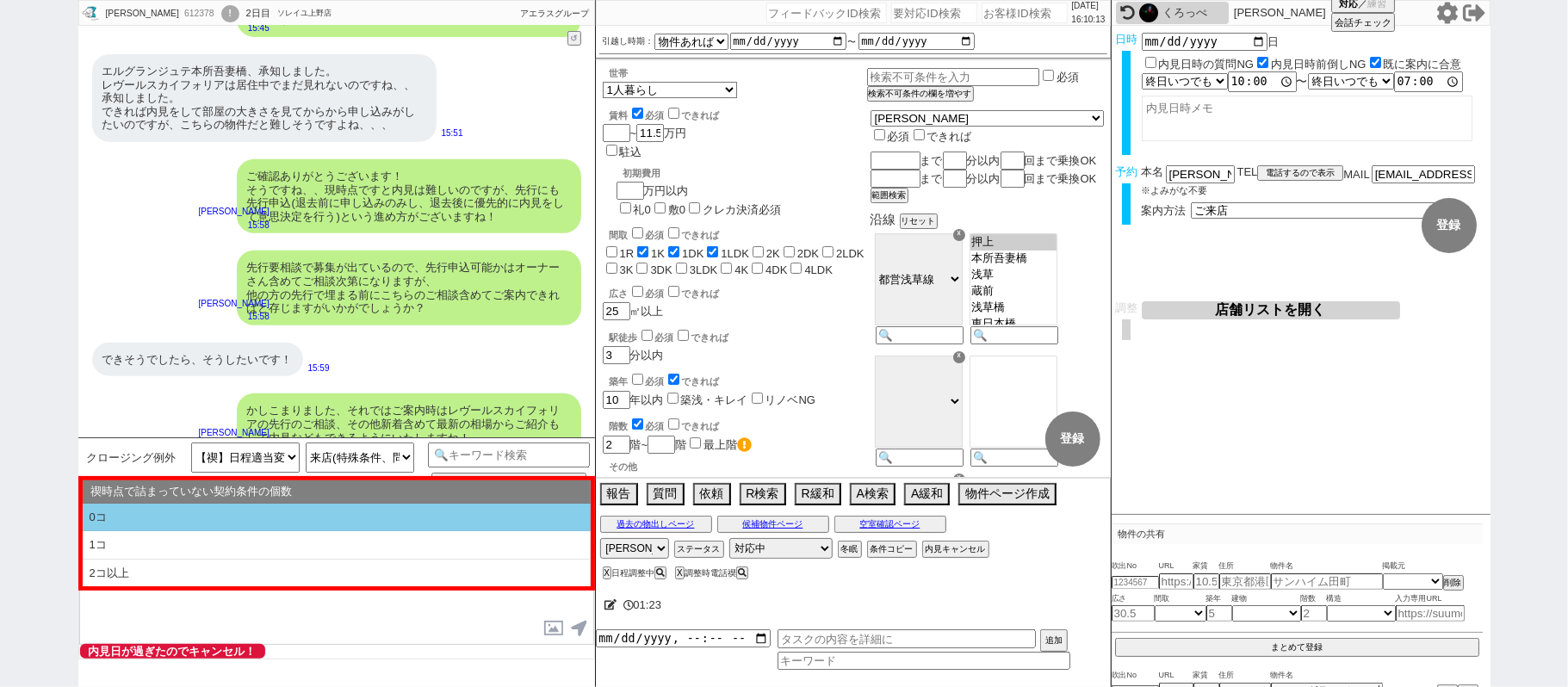
click at [197, 520] on li "0コ" at bounding box center [337, 517] width 508 height 29
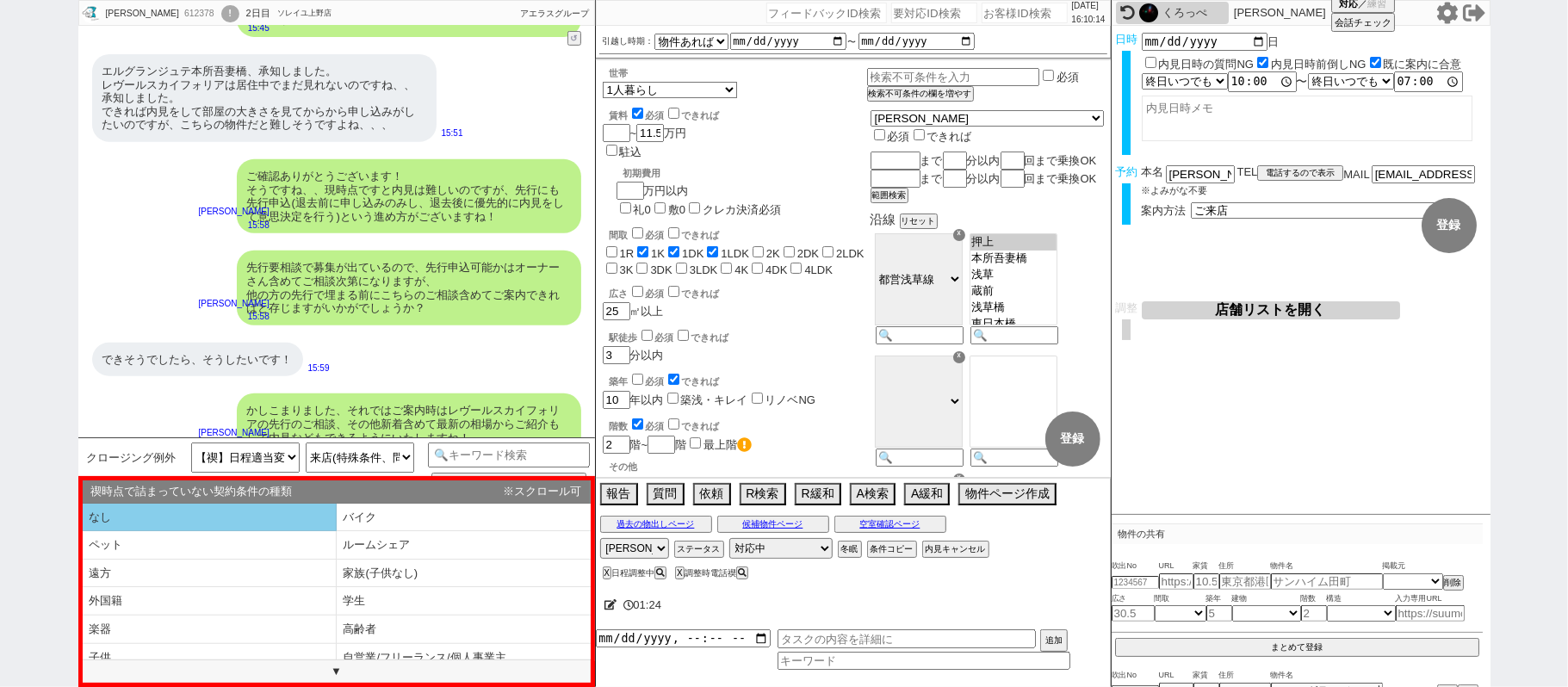
click at [197, 520] on li "なし" at bounding box center [210, 517] width 254 height 29
select select "問物が1件"
select select "そもそも初禊である"
select select "記載なし"
select select "発言ナシ"
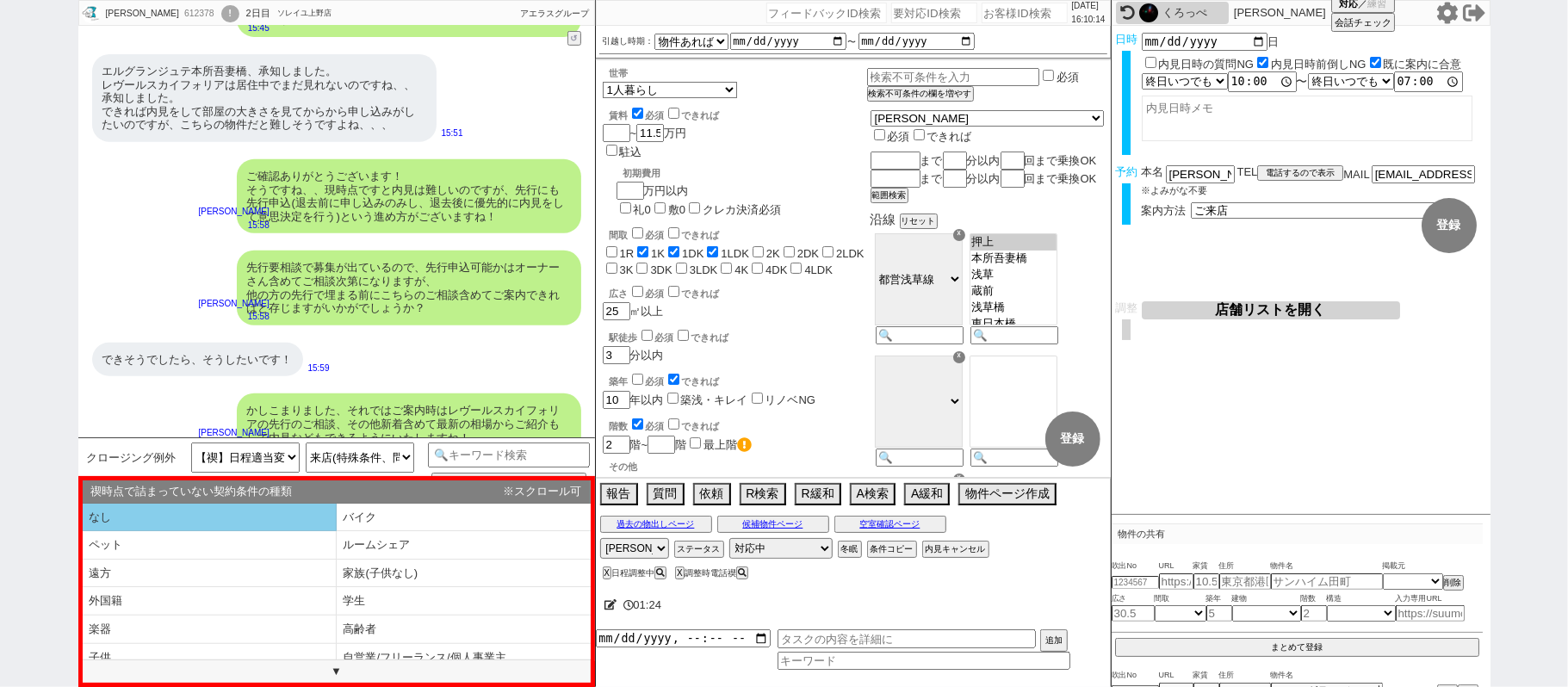
select select "0コ"
select select "なし"
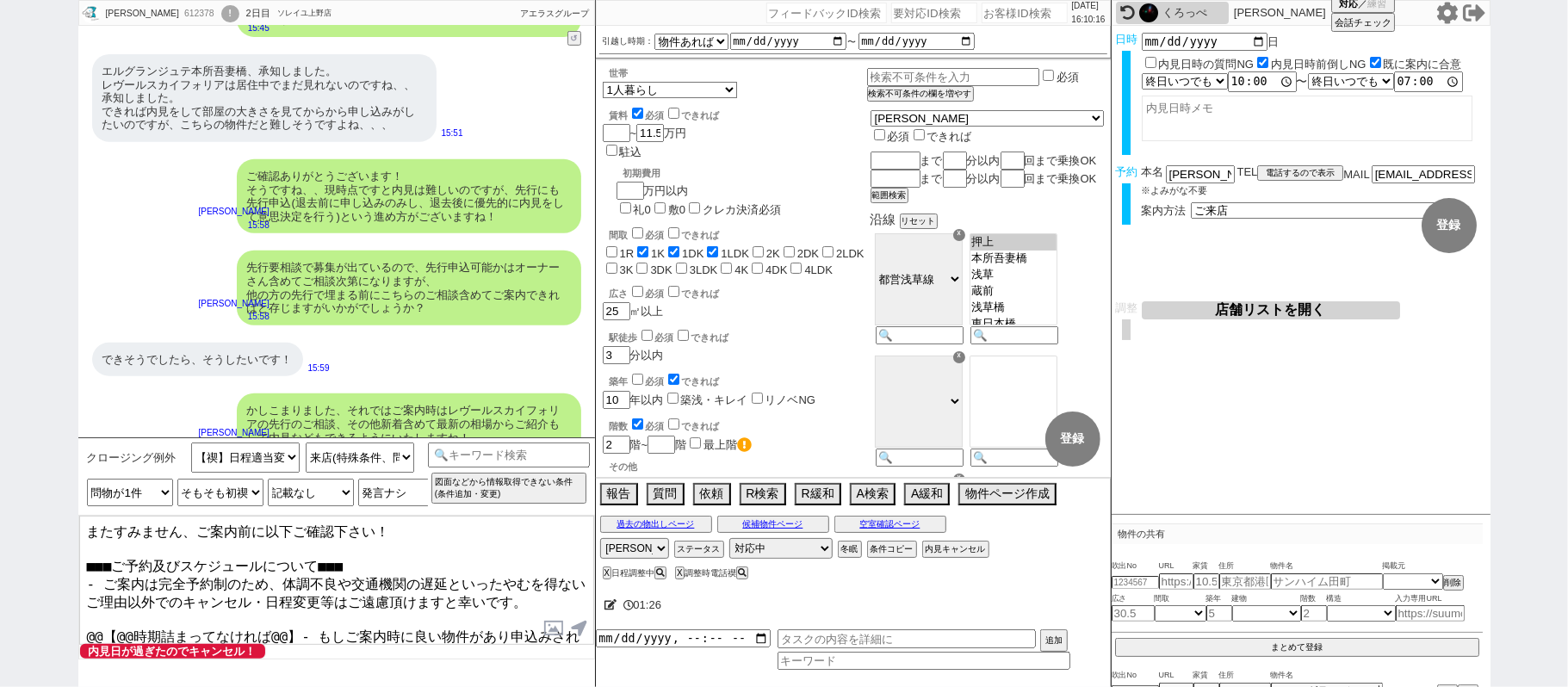
click at [90, 529] on textarea "またすみません、ご案内前に以下ご確認下さい！ ■■■ご予約及びスケジュールについて■■■ - ご案内は完全予約制のため、体調不良や交通機関の遅延といったやむを…" at bounding box center [337, 580] width 515 height 129
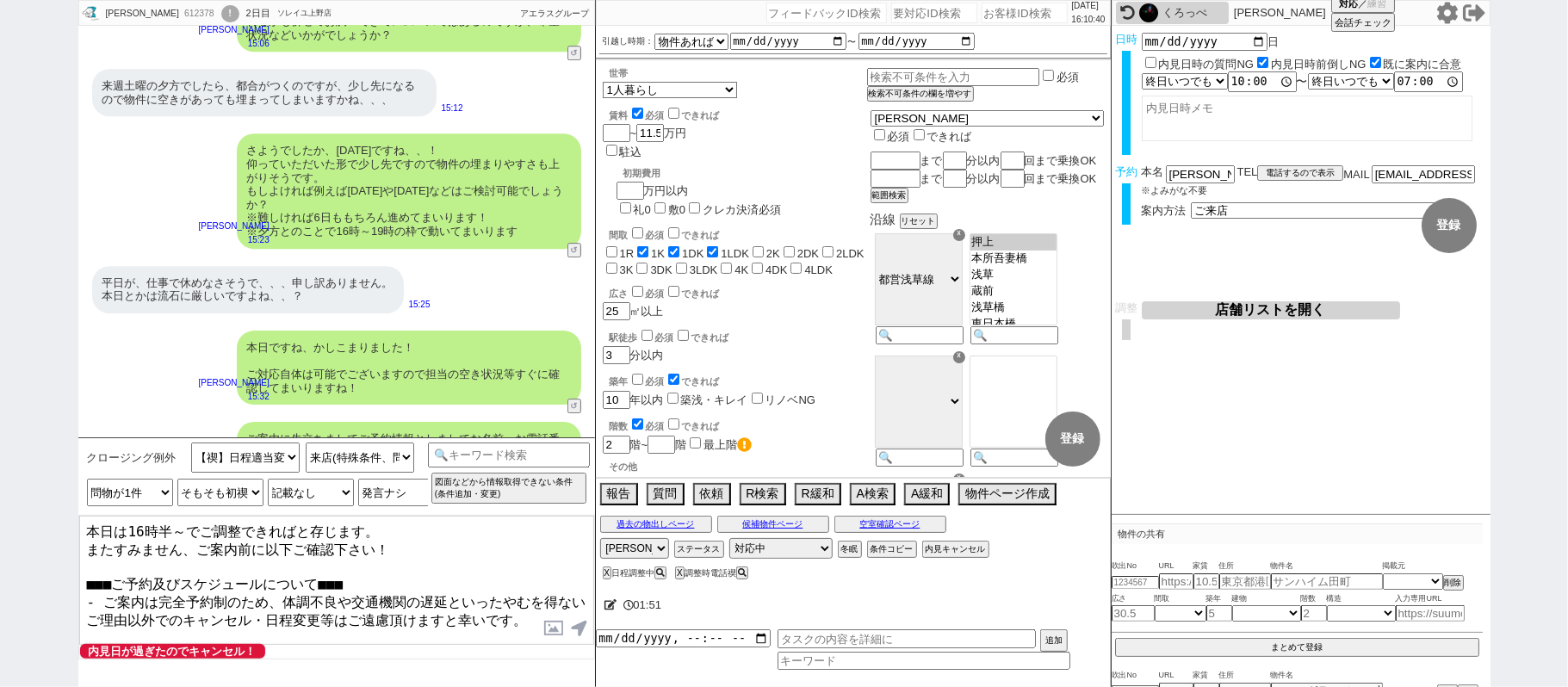
scroll to position [10, 0]
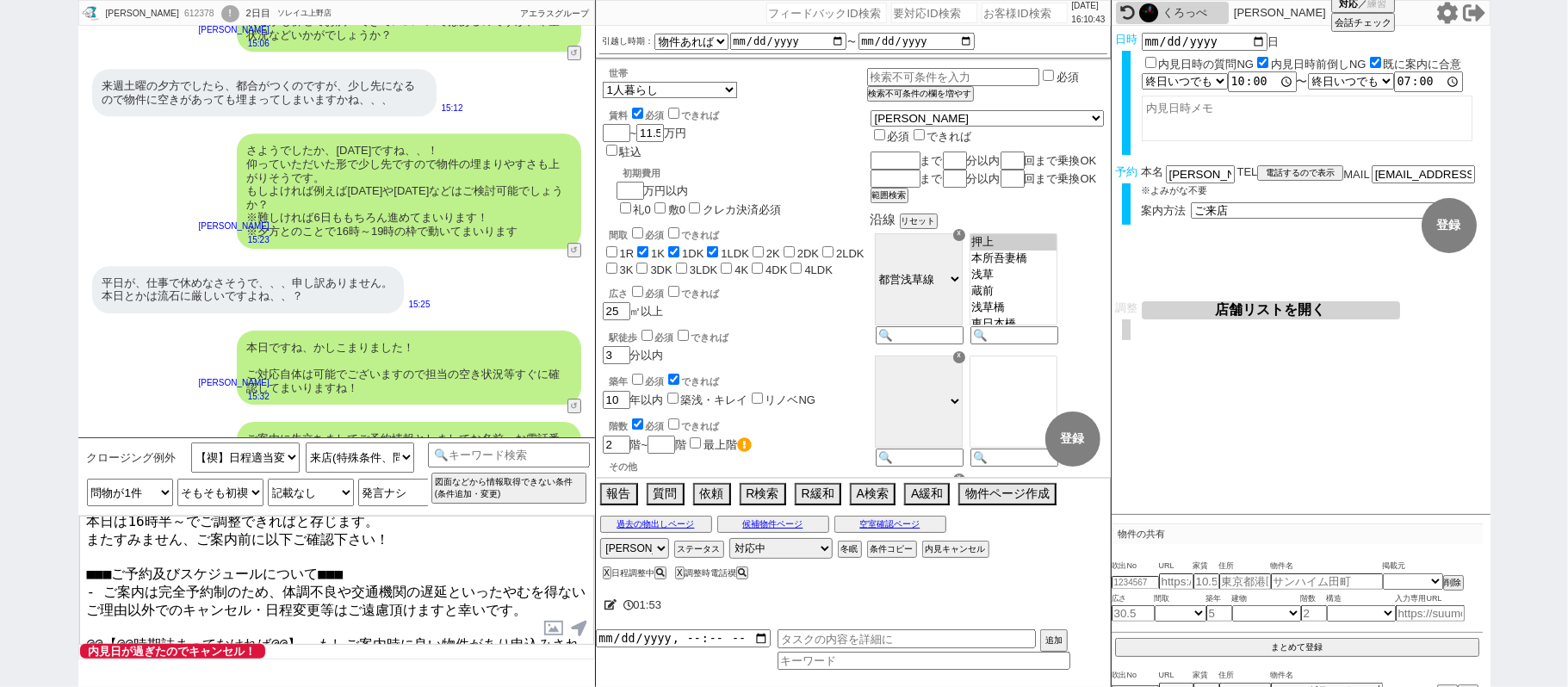
drag, startPoint x: 83, startPoint y: 615, endPoint x: 869, endPoint y: 682, distance: 788.9
click at [869, 686] on html "古市杏里 612378 ! 0 2日目 ソレイユ上野店 冬眠中 自社客 アエラスグループ スミカ_BPO チャット全表示 2025-08-30 ようこそLIN…" at bounding box center [784, 344] width 1568 height 687
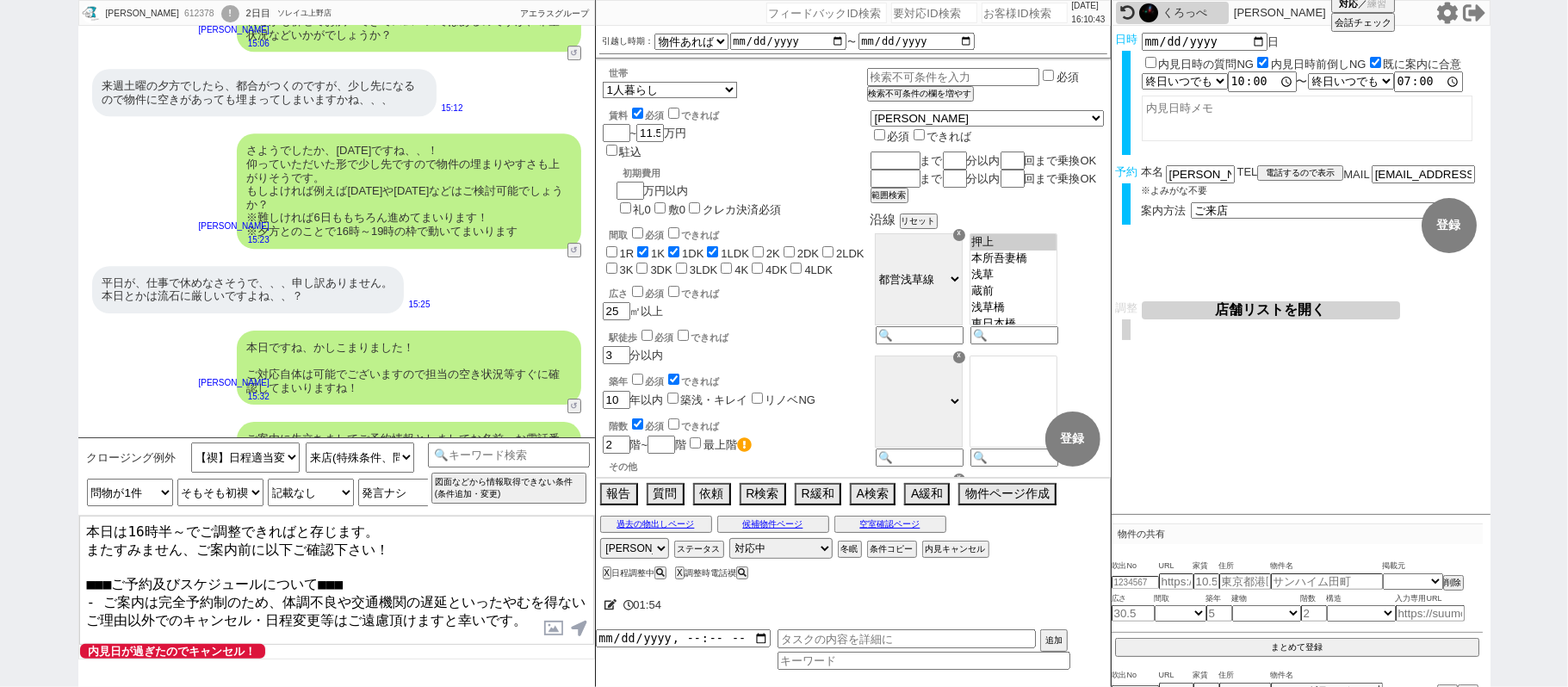
scroll to position [0, 0]
type textarea "本日は16時半～でご調整できればと存じます。 またすみません、ご案内前に以下ご確認下さい！ ■■■ご予約及びスケジュールについて■■■ - ご案内は完全予約制…"
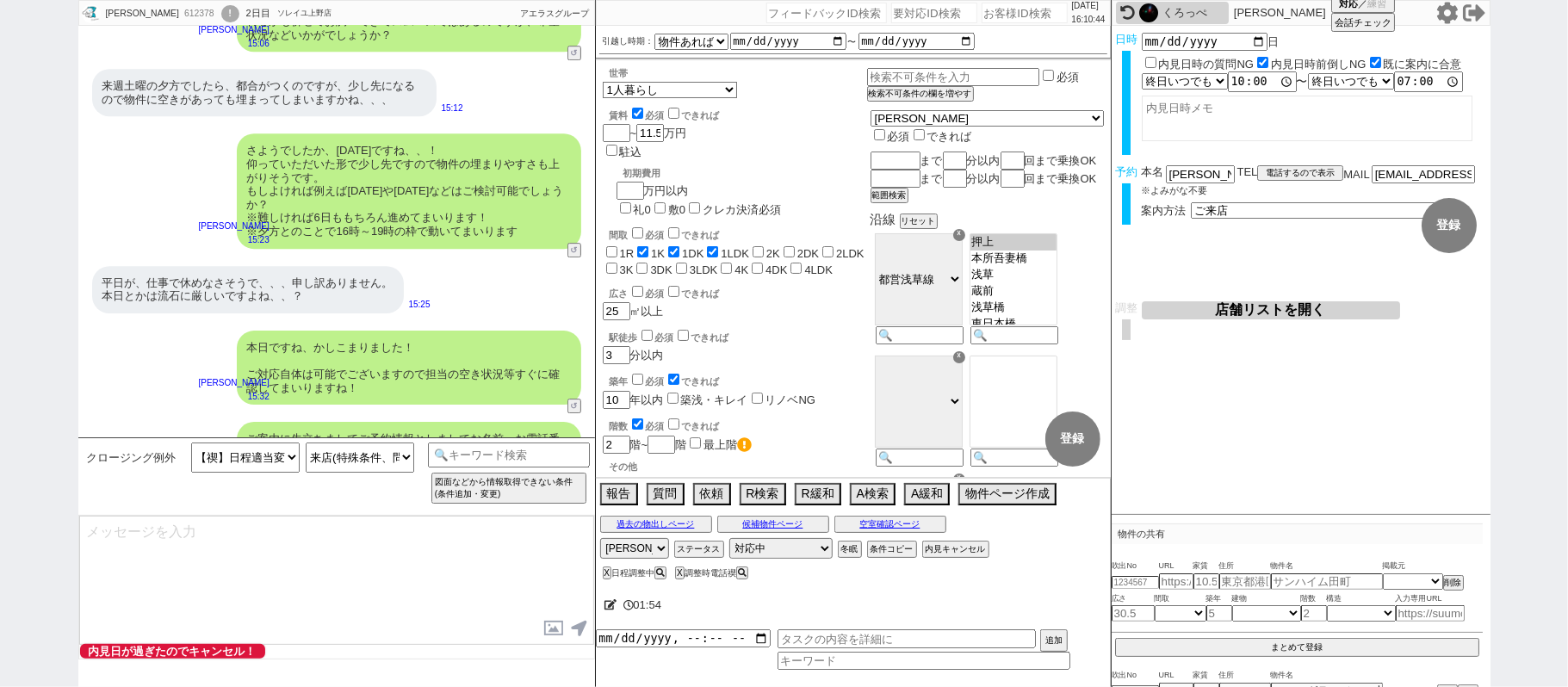
scroll to position [5377, 0]
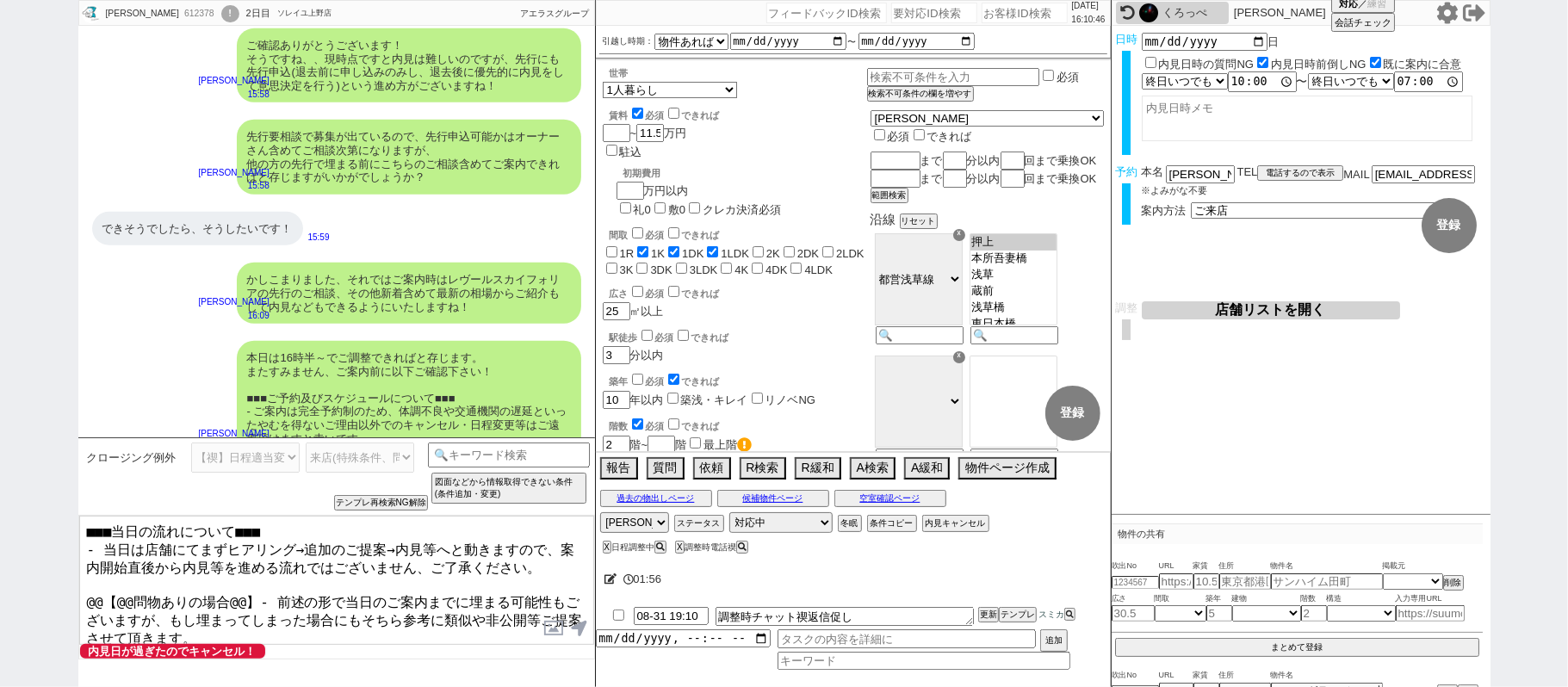
click at [87, 582] on textarea "■■■当日の流れについて■■■ - 当日は店舗にてまずヒアリング→追加のご提案→内見等へと動きますので、案内開始直後から内見等を進める流れではございません、ご…" at bounding box center [337, 580] width 515 height 129
click at [250, 582] on textarea "■■■当日の流れについて■■■ - 当日は店舗にてまずヒアリング→追加のご提案→内見等へと動きますので、案内開始直後から内見等を進める流れではございません、ご…" at bounding box center [337, 580] width 515 height 129
type textarea "■■■当日の流れについて■■■ - 当日は店舗にてまずヒアリング→追加のご提案→内見等へと動きますので、案内開始直後から内見等を進める流れではございません、ご…"
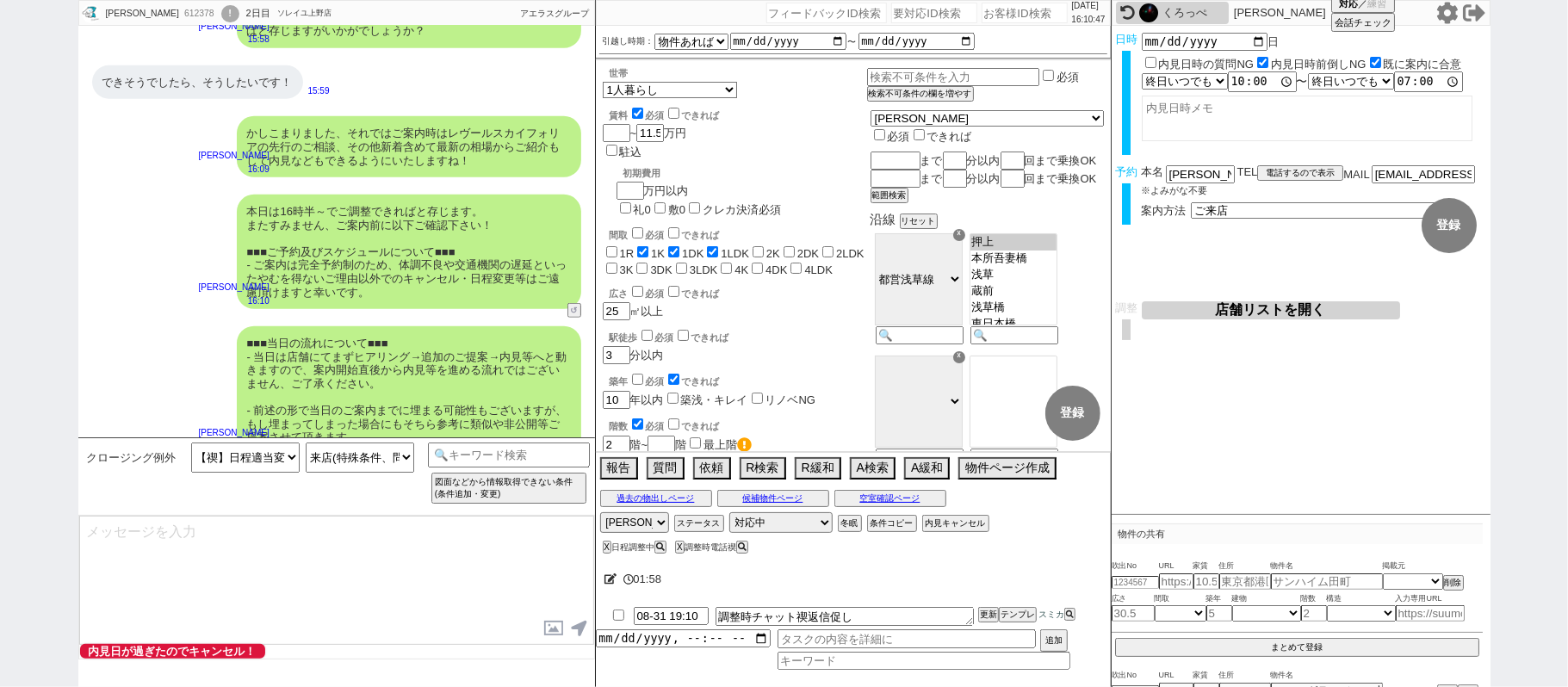
type textarea "念のため、上記のご案内内容に齟齬などございませんでしょうか？"
select select
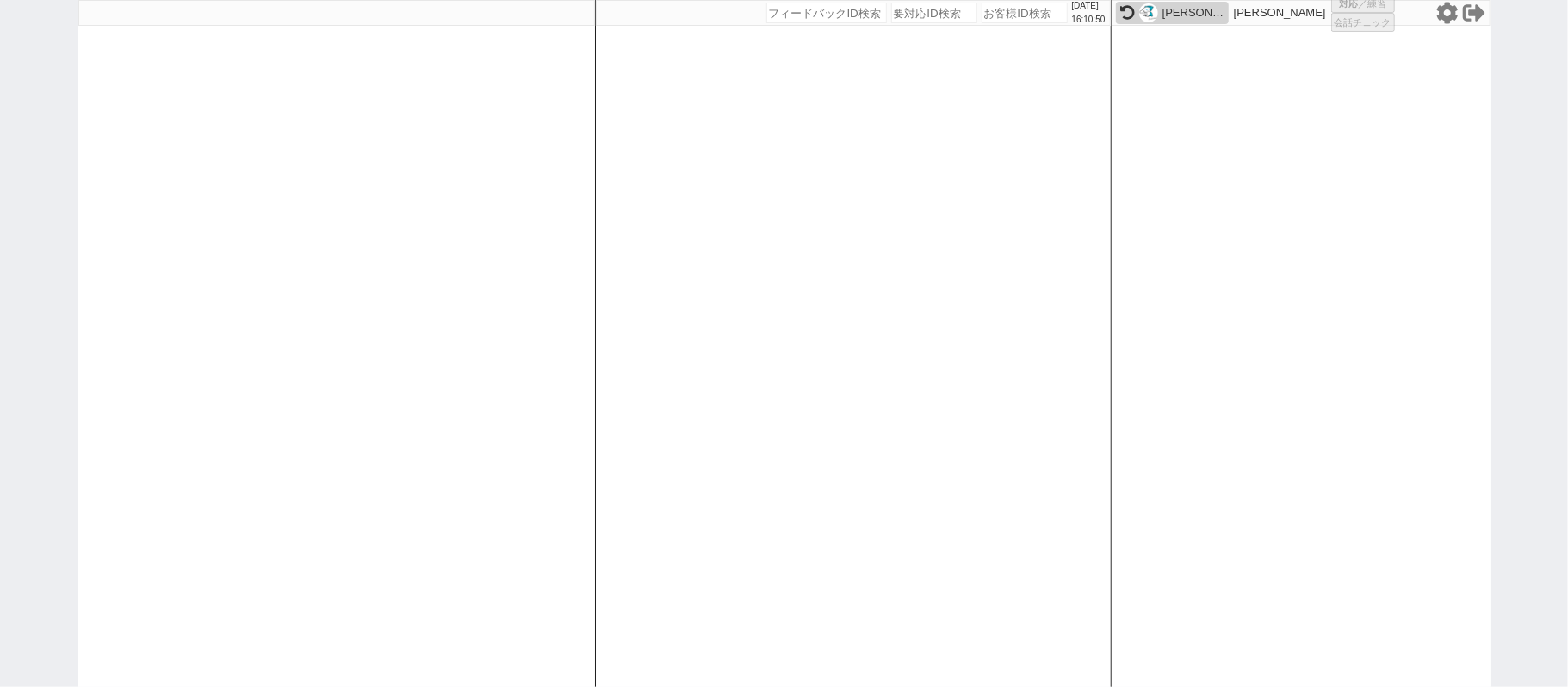
select select "4"
select select
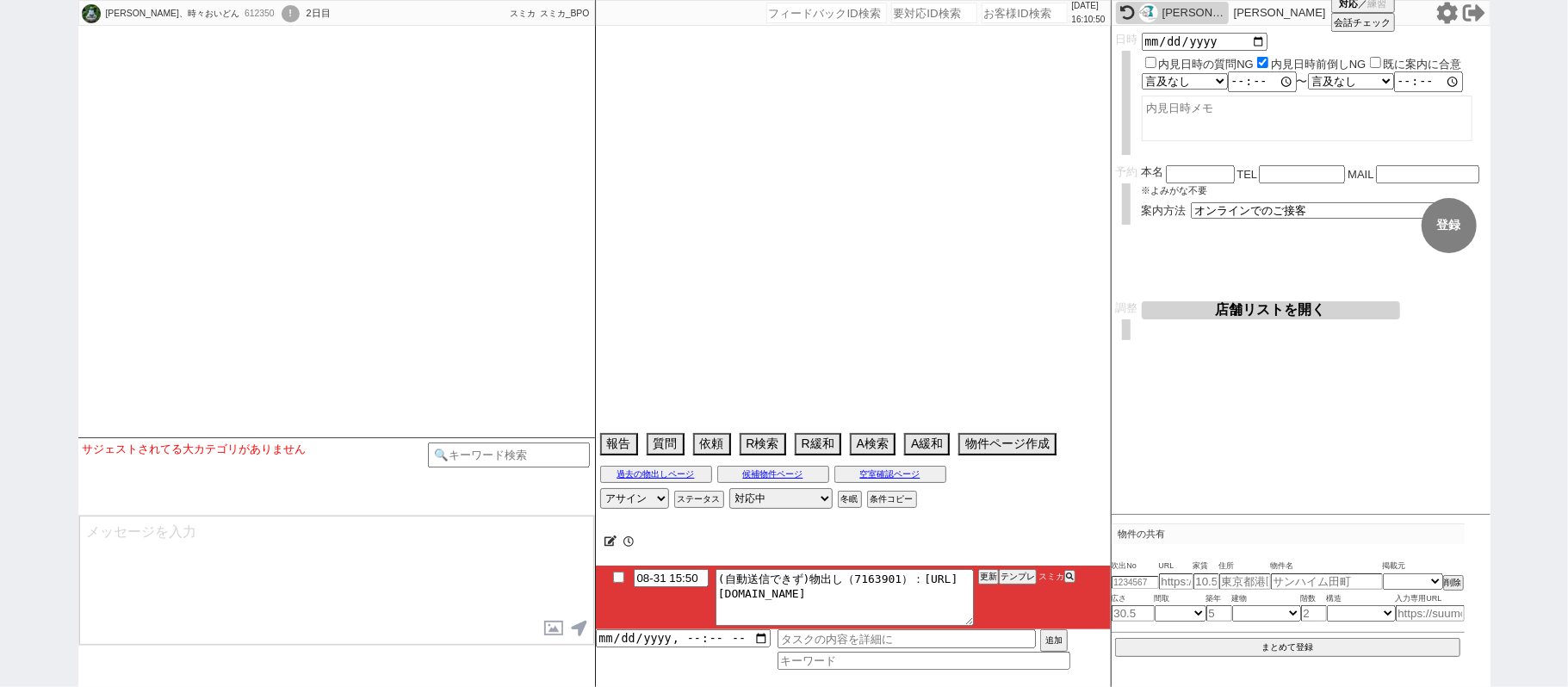
select select
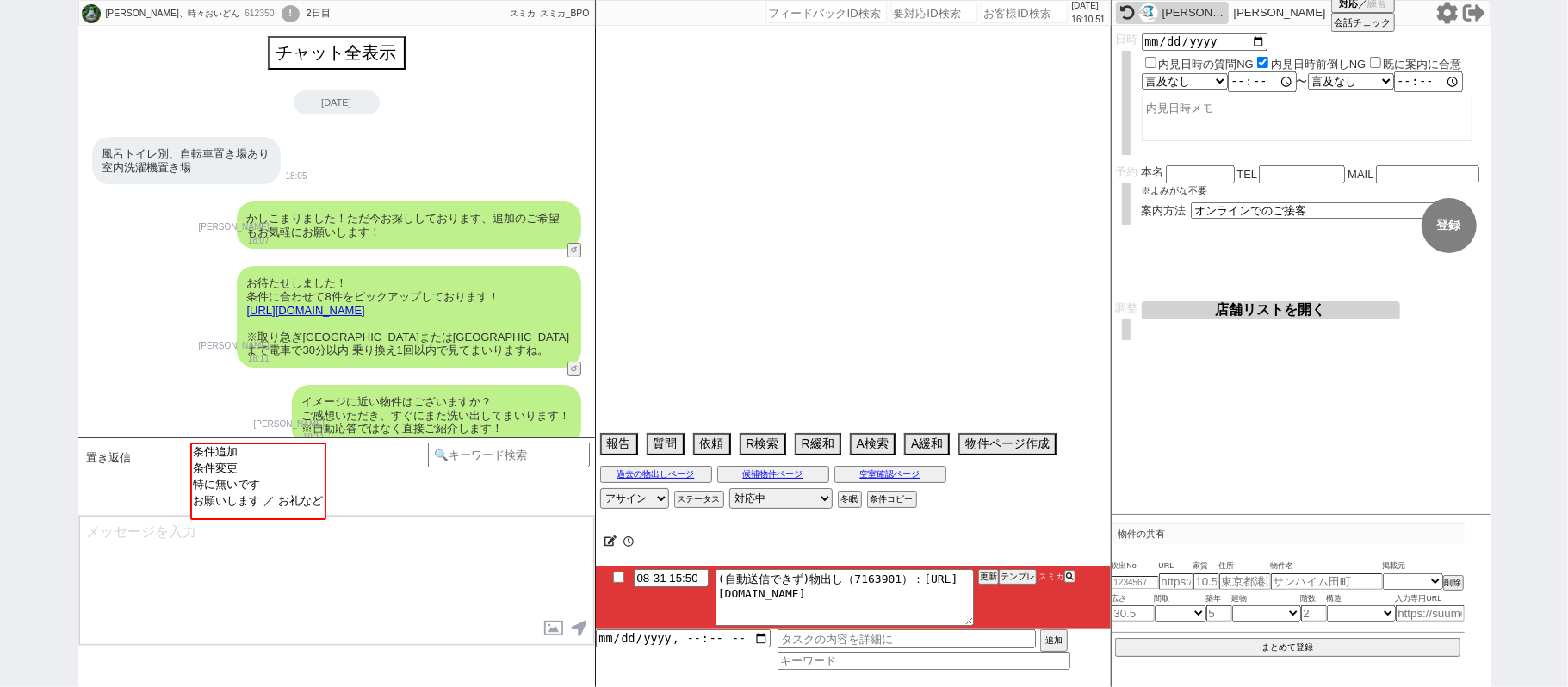
scroll to position [1439, 0]
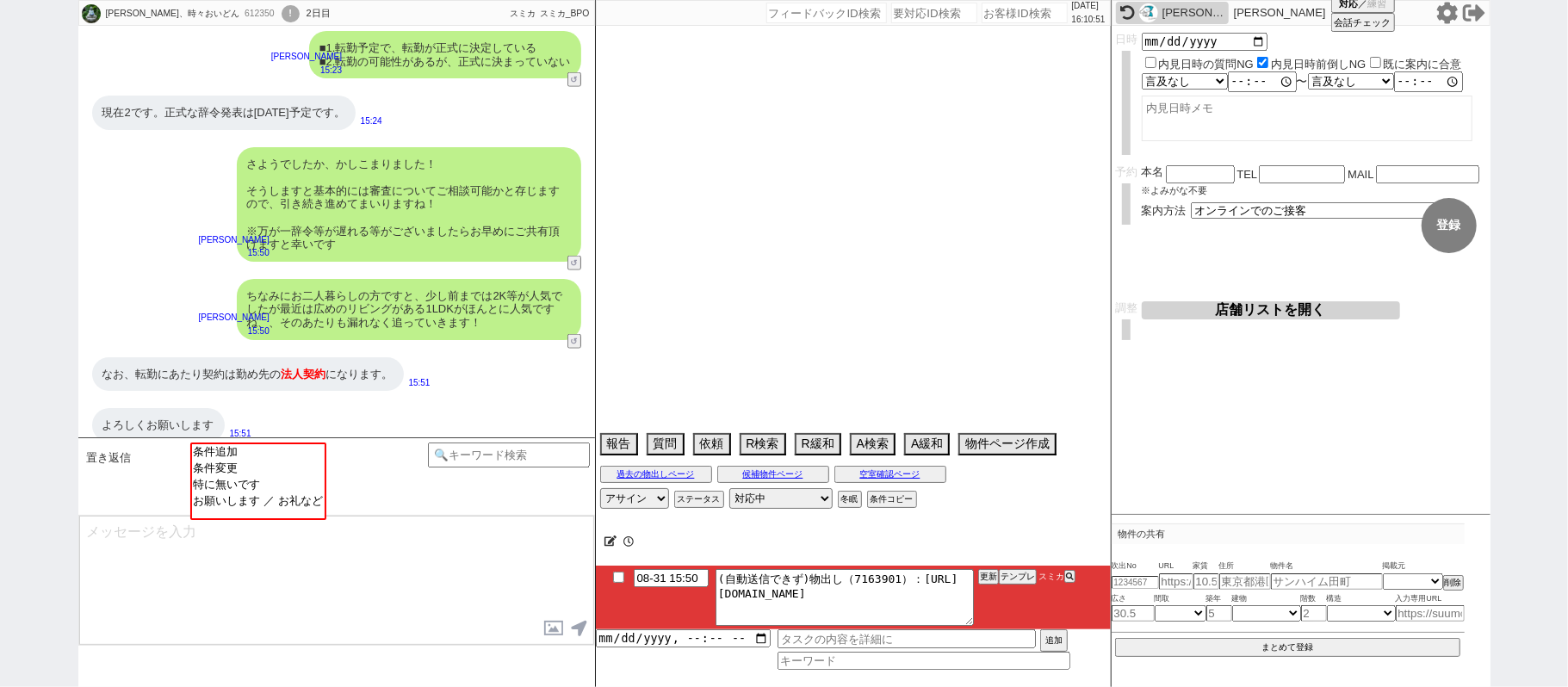
click at [1169, 7] on div "古市杏里" at bounding box center [1192, 13] width 62 height 14
type textarea "福岡在住、転勤だが8/31時点では辞令は出ていないが7/1に出る予定とのことなので通常対応で進めています"
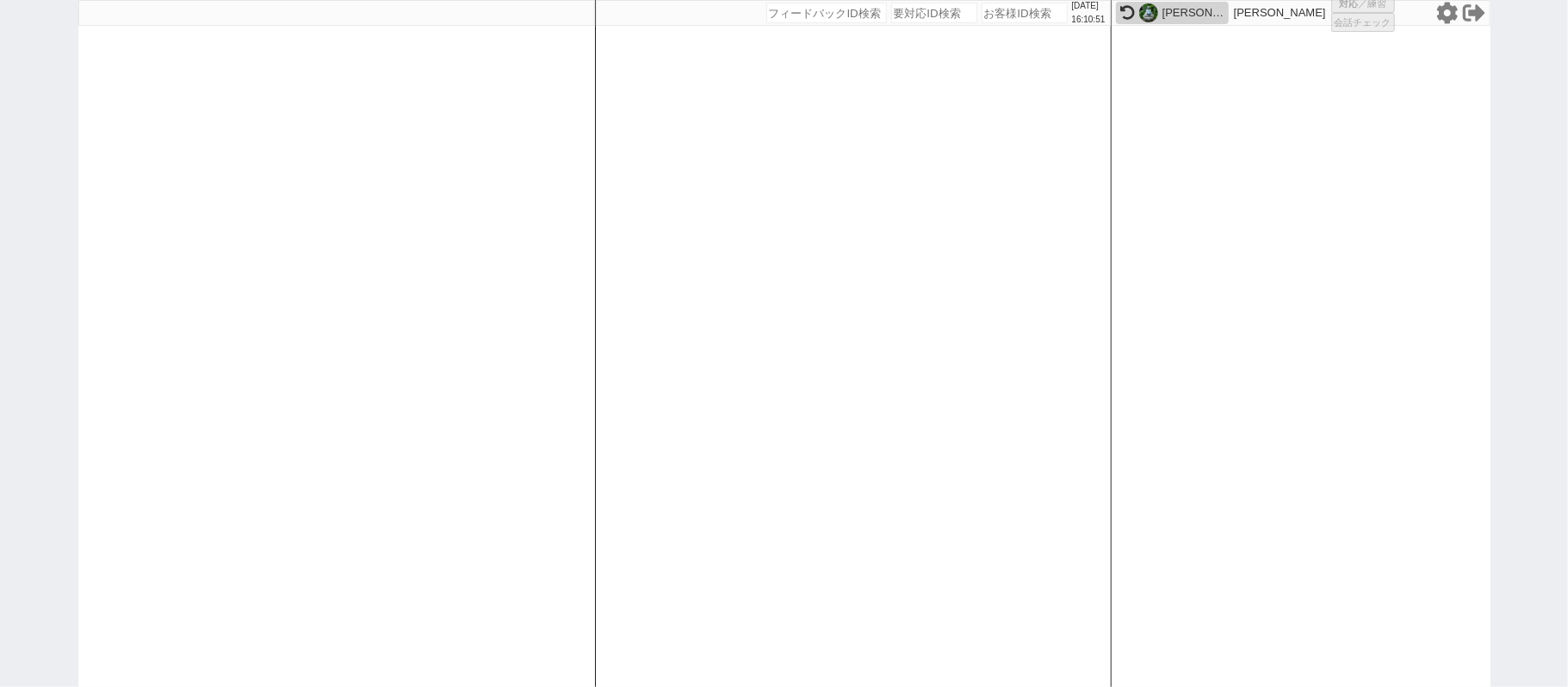
select select "431"
select select "6"
select select "2"
select select
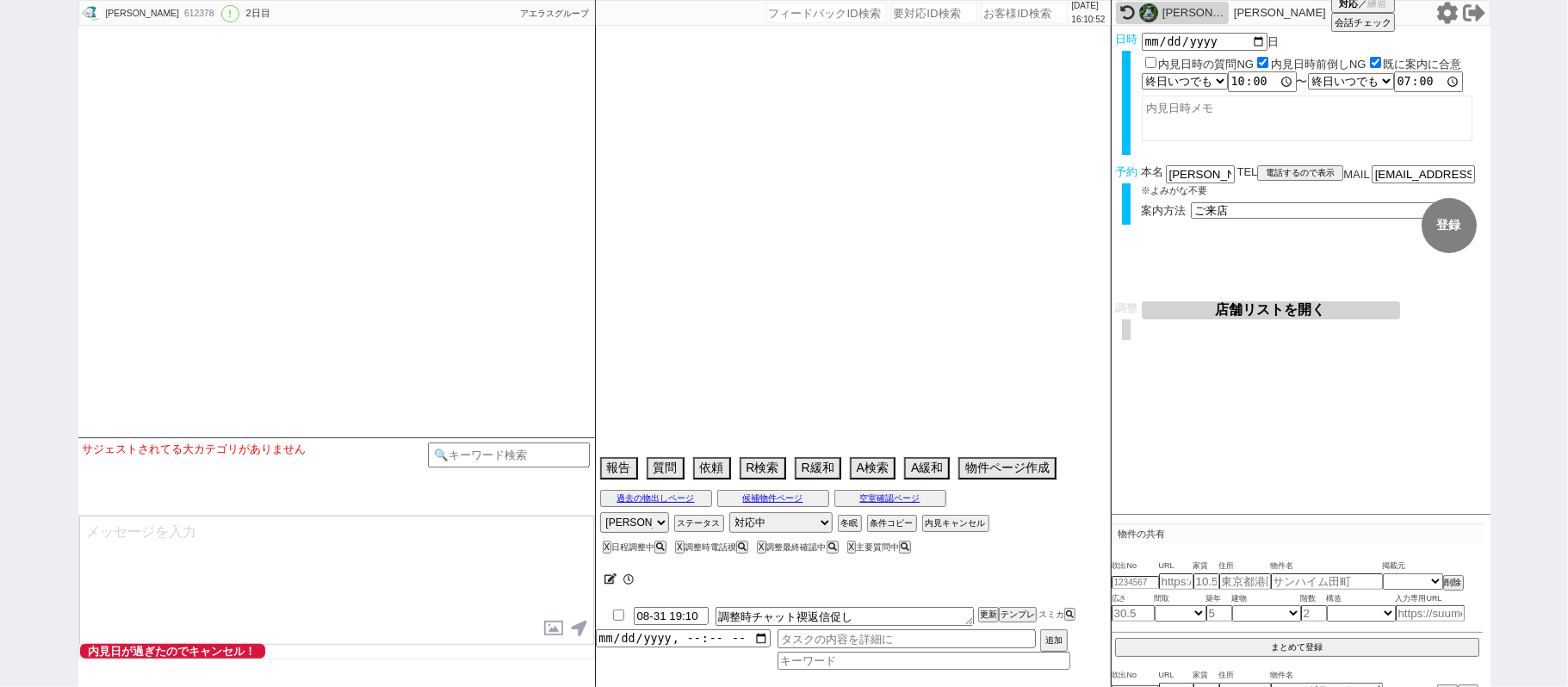
select select "15"
select select "0"
select select "69"
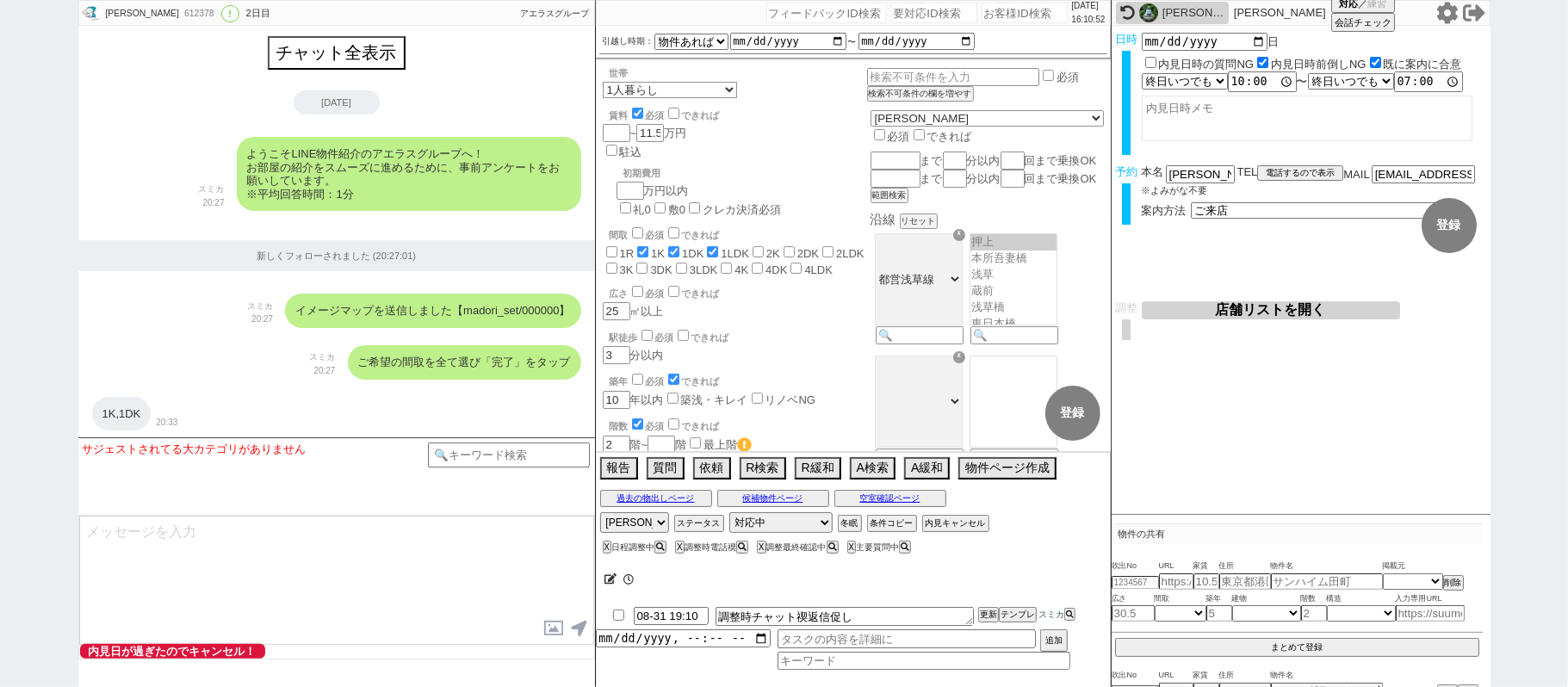
scroll to position [5588, 0]
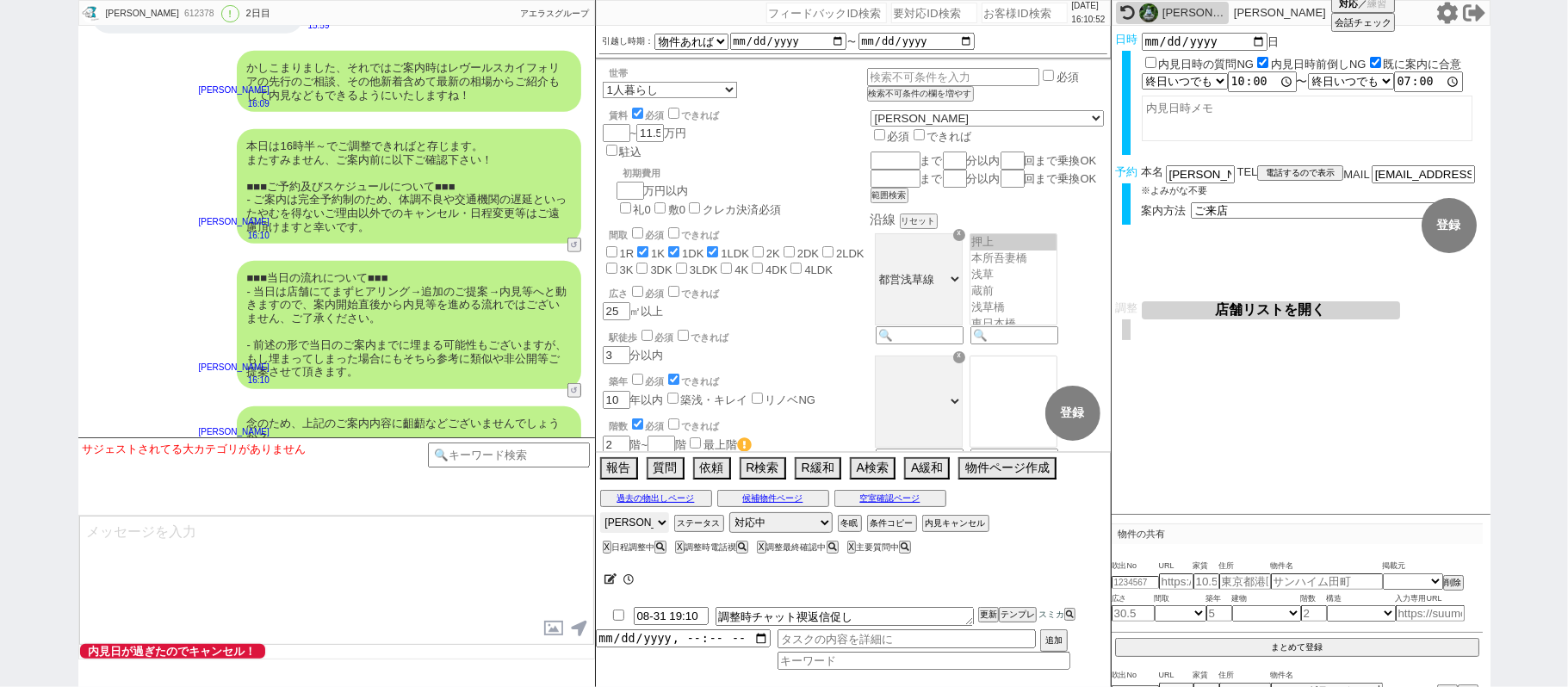
click at [618, 522] on select "アサイン 青木琢磨 斎藤ひな 御手洗侑矢 松井健太朗 小澤結 林瑞季 石川汐貴" at bounding box center [634, 523] width 69 height 21
select select
click at [600, 515] on select "アサイン 青木琢磨 斎藤ひな 御手洗侑矢 松井健太朗 小澤結 林瑞季 石川汐貴" at bounding box center [634, 523] width 69 height 21
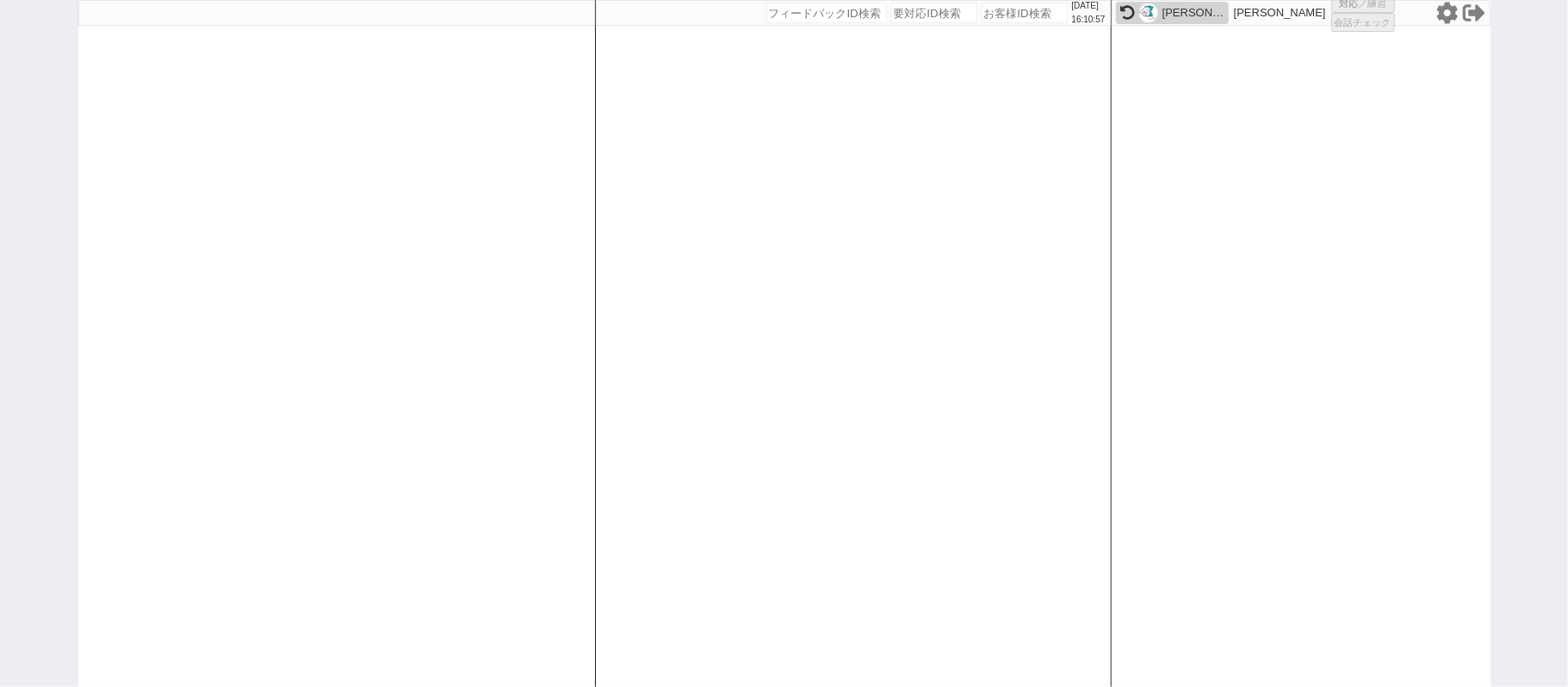
select select "1"
select select
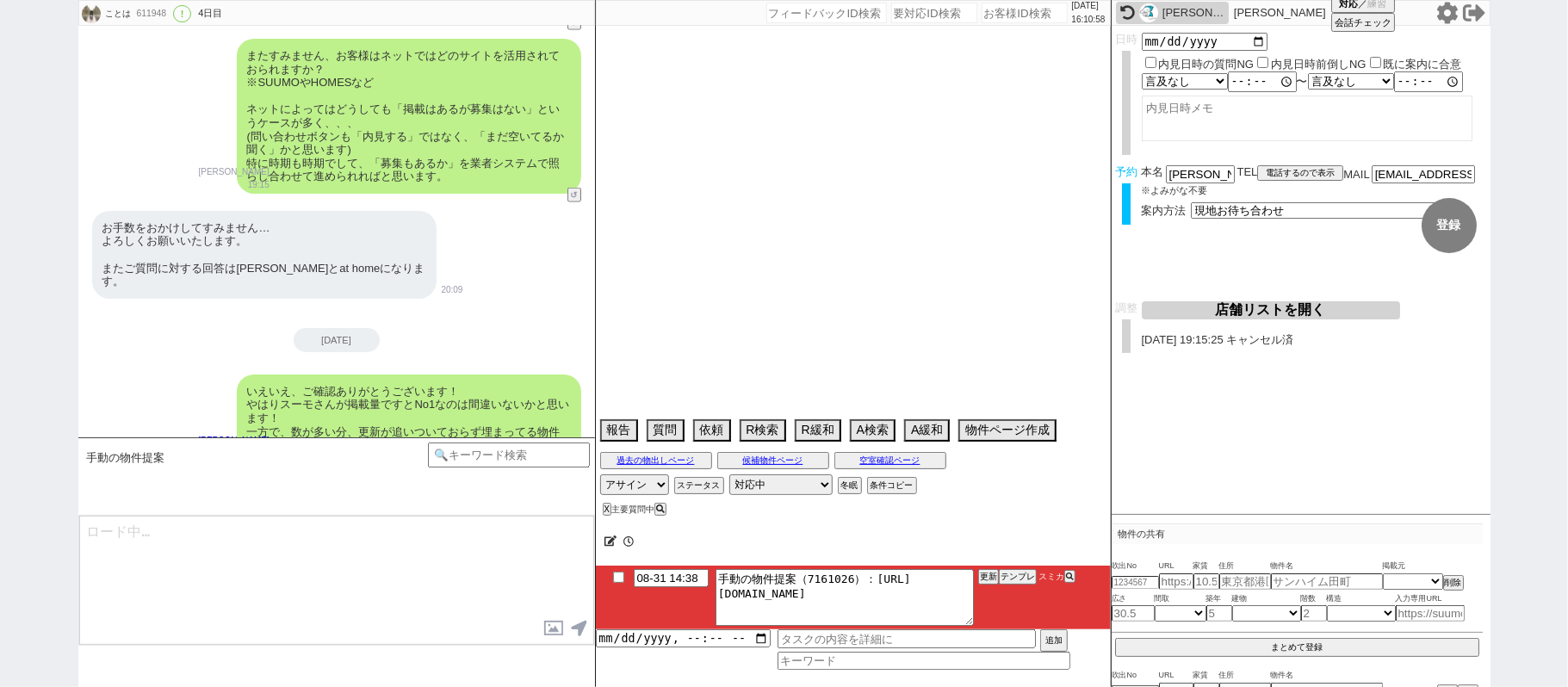
scroll to position [6284, 0]
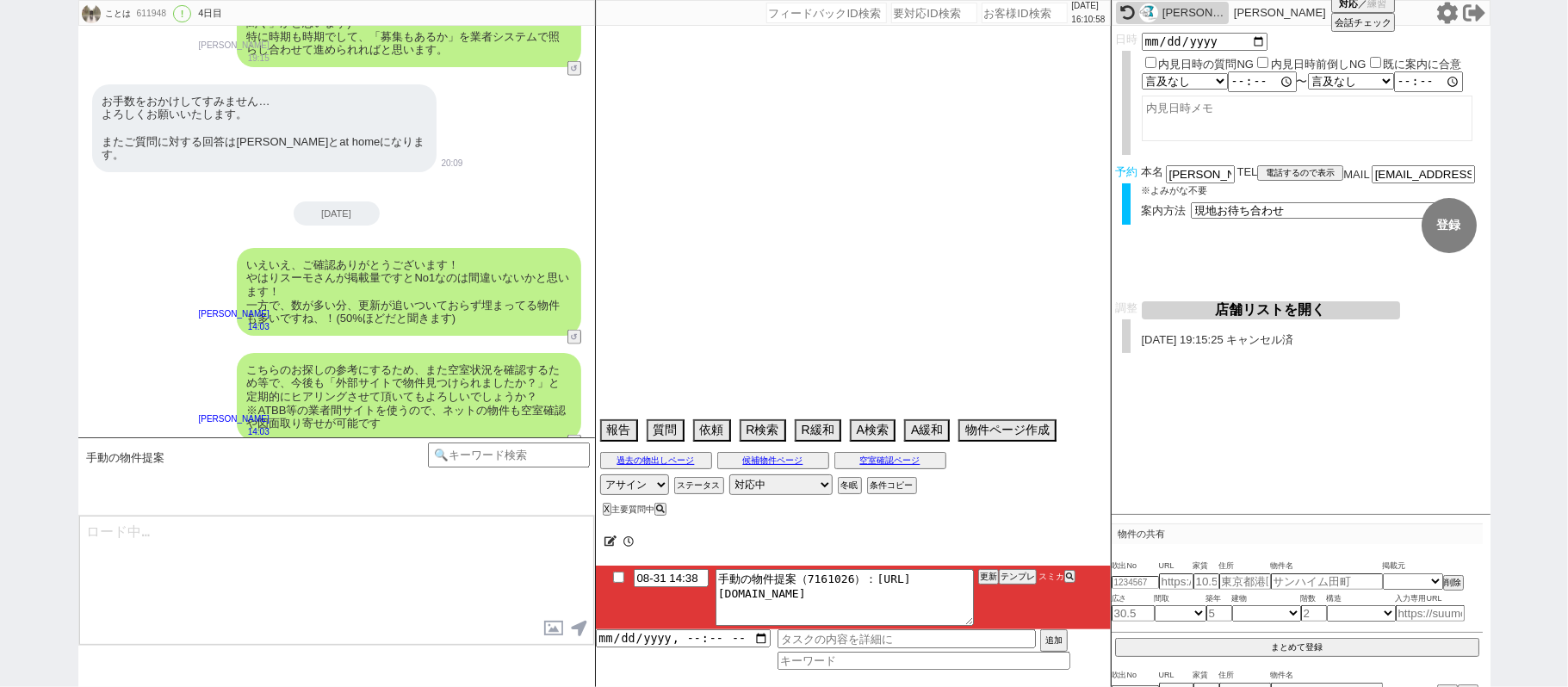
select select "15"
select select "1"
select select "23"
select select "728"
select select "14"
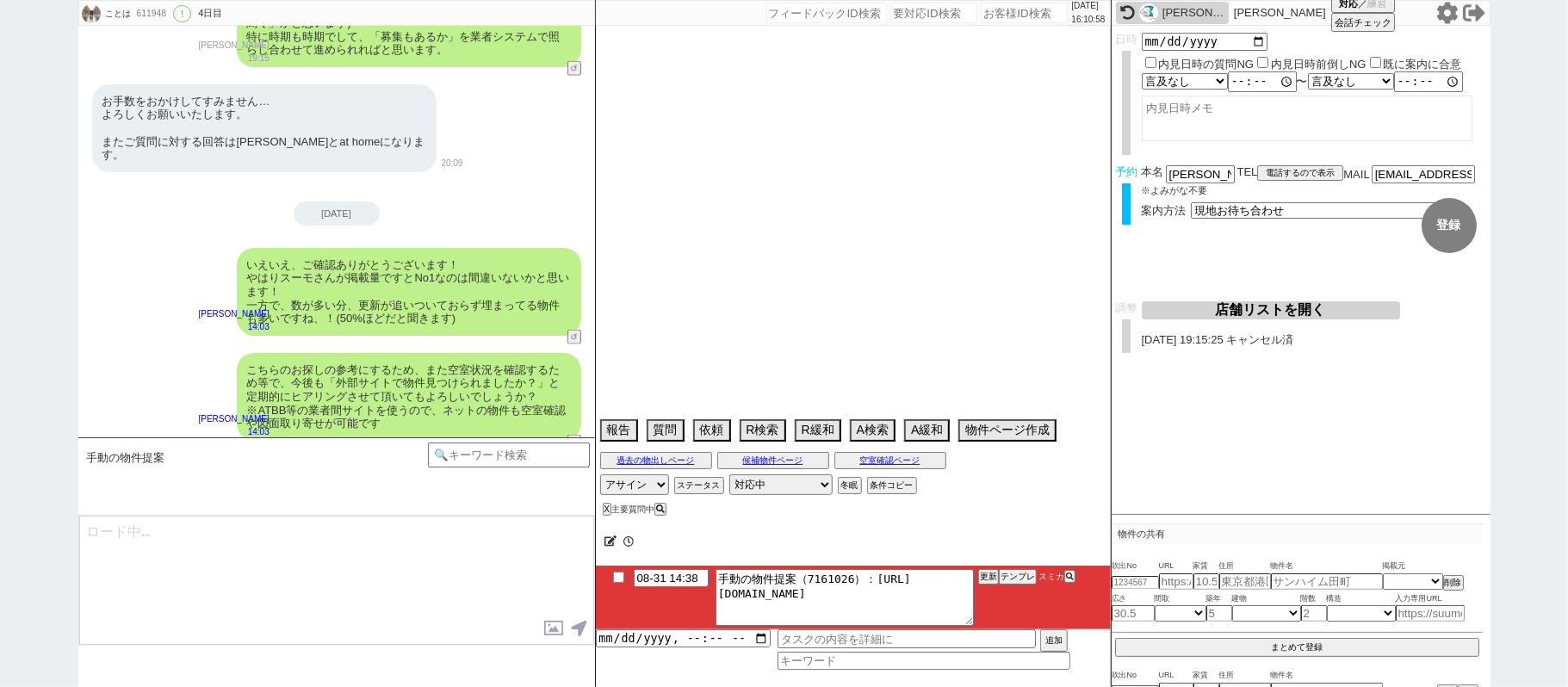
select select "75"
select select "816"
select select "72"
select select "62"
select select "60"
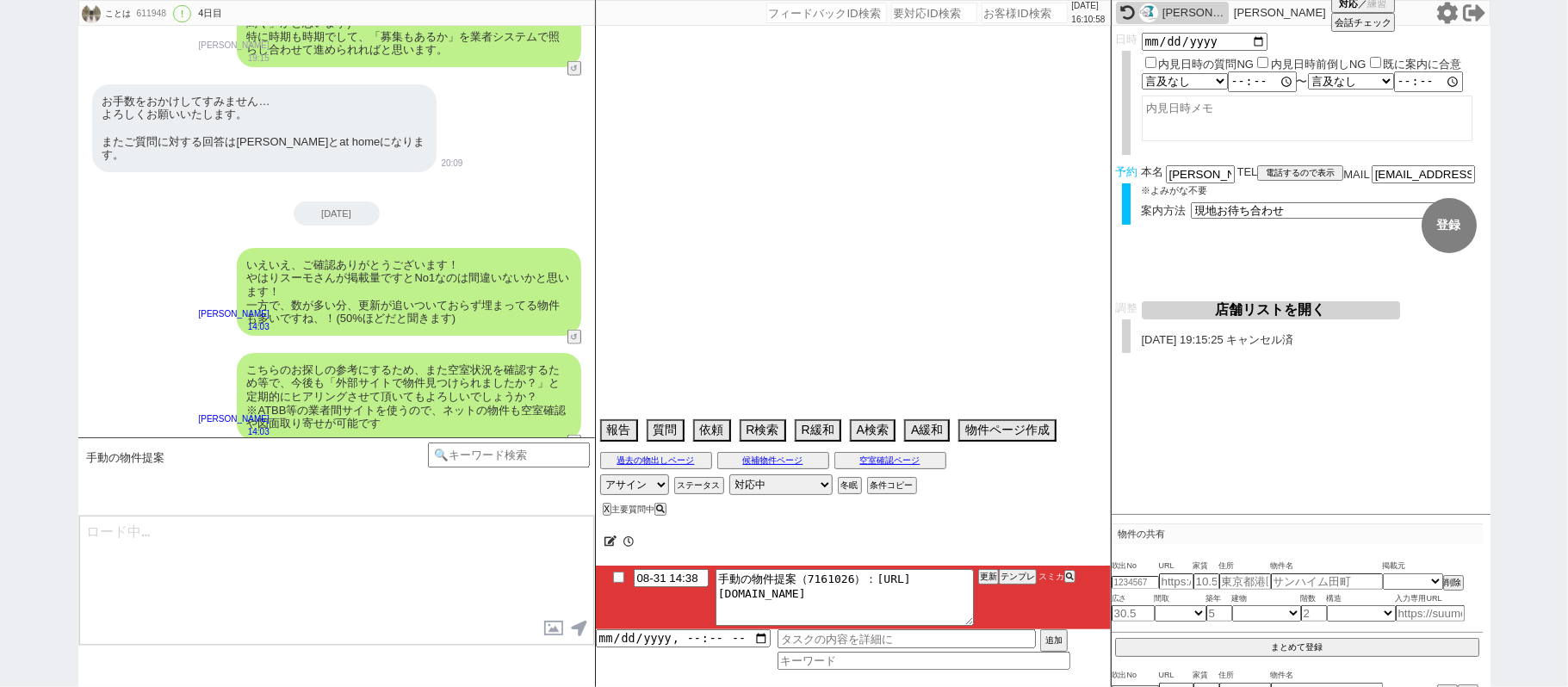
select select "70"
select select "1681"
select select "59"
select select "64"
select select "65"
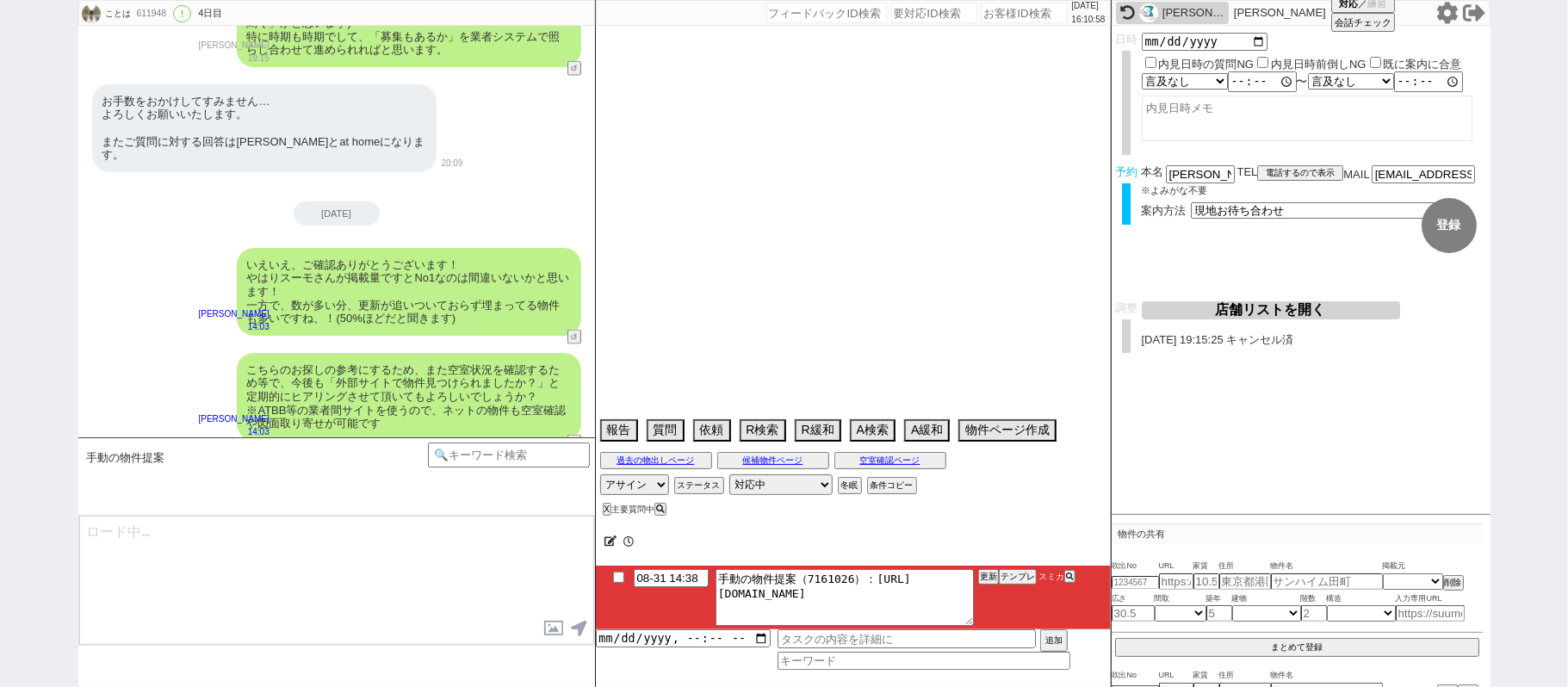
select select "1582"
select select "67"
select select "71"
select select "69"
select select "63"
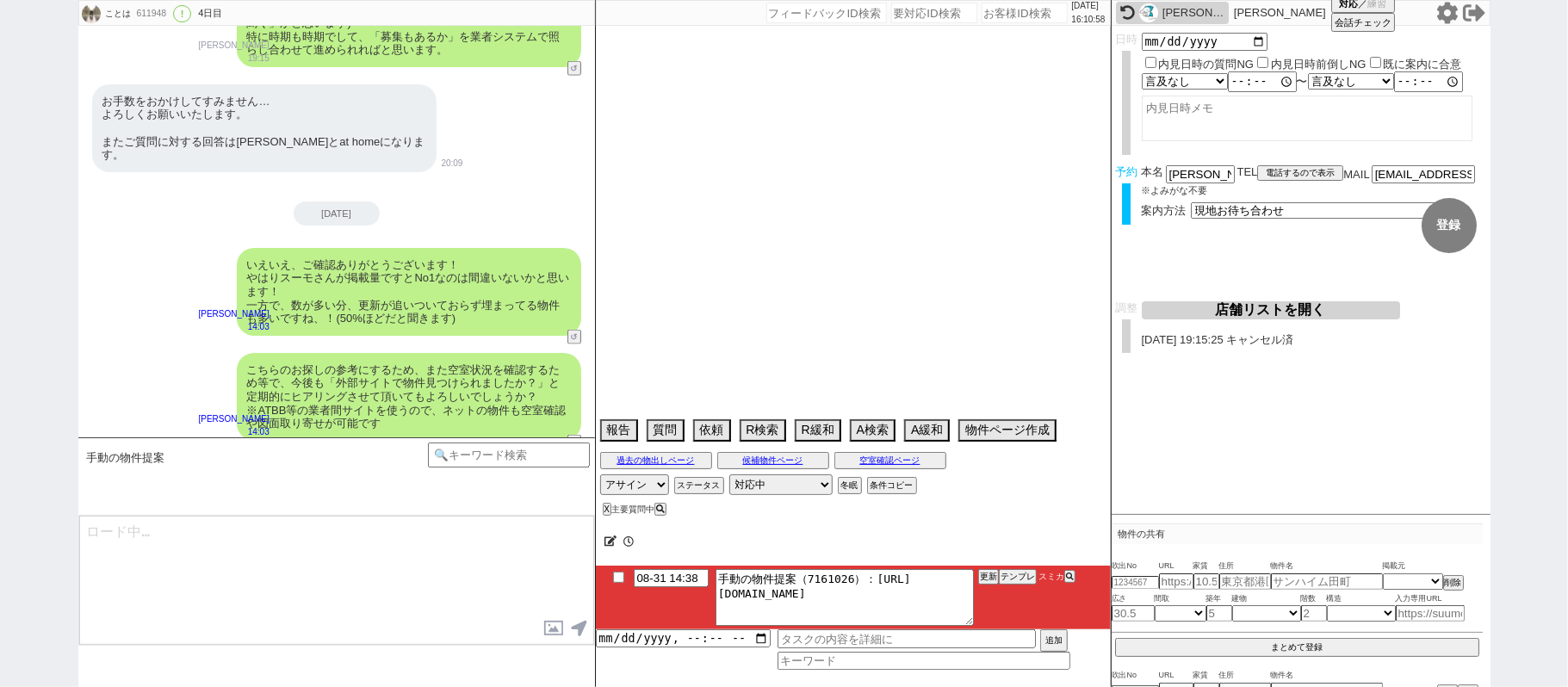
select select "66"
select select "25"
select select "3117"
select select "33"
select select "76"
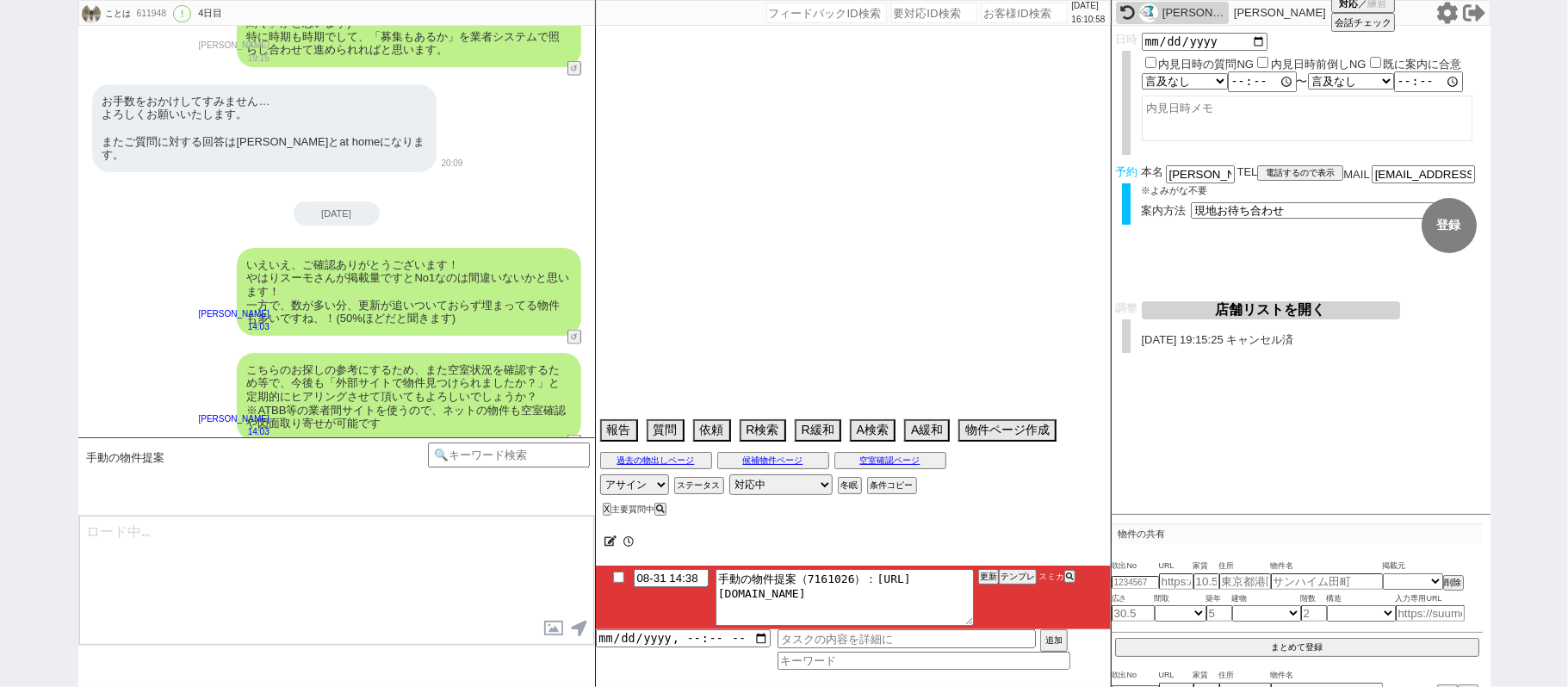
select select "29"
select select "7"
select select "27"
select select "74"
select select "11"
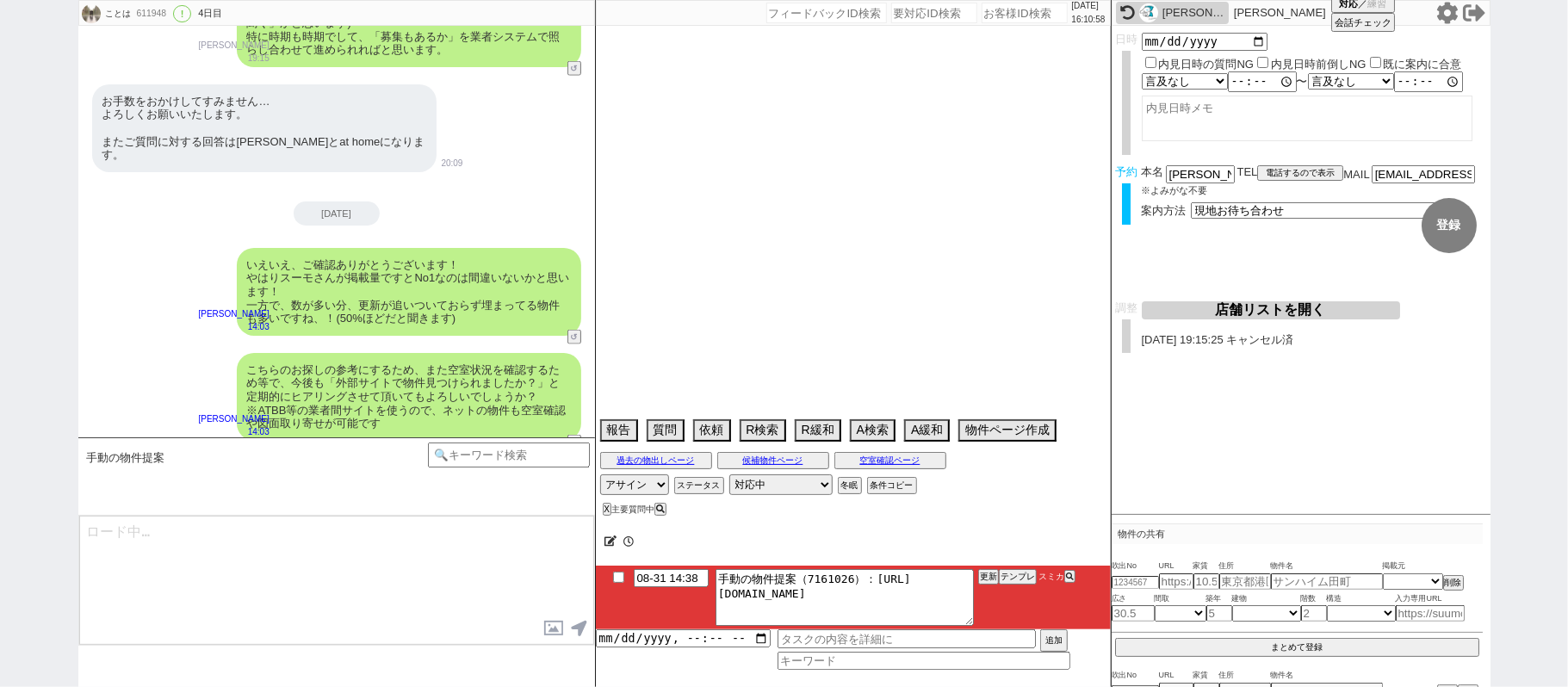
select select "12"
select select "77"
select select "57"
select select "35"
select select "24"
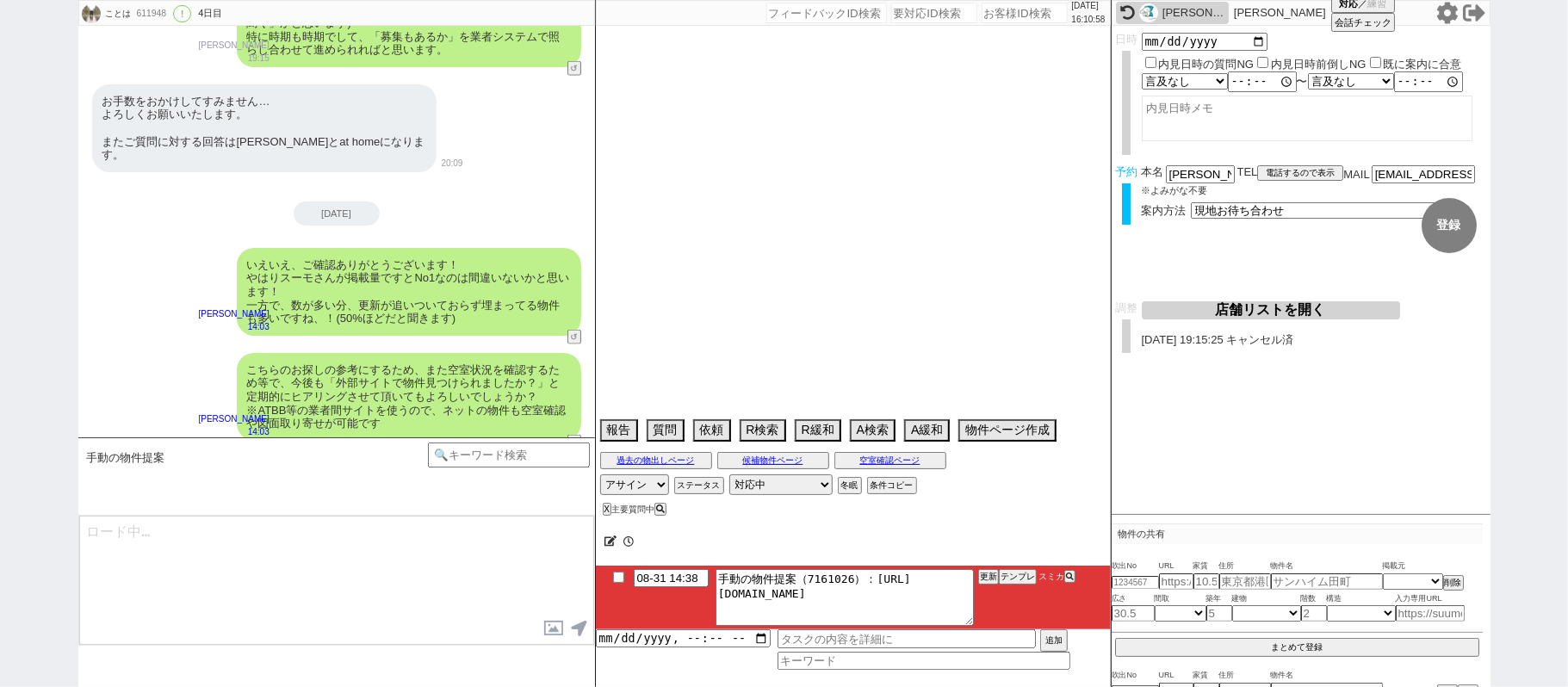
select select "34"
select select "1008"
select select "38"
select select "36"
select select "73"
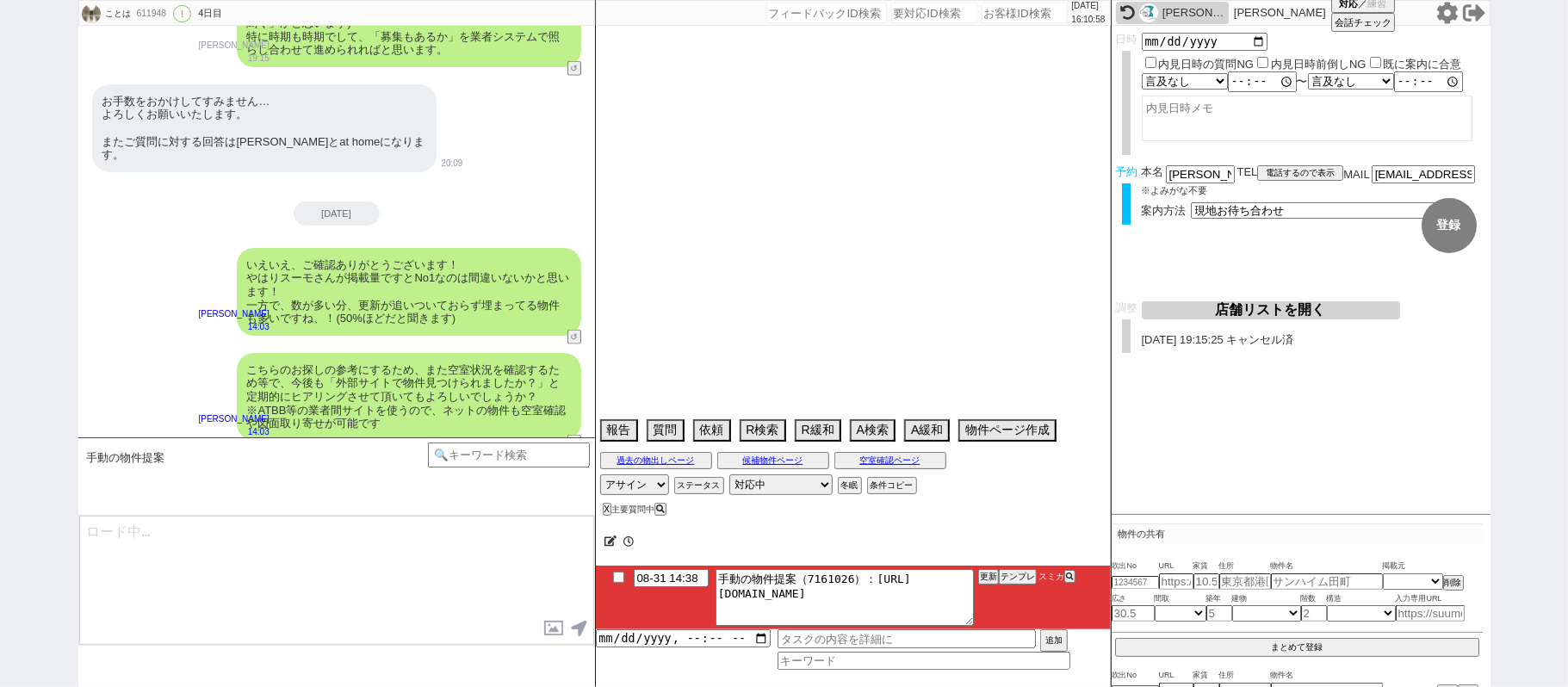
select select "1763"
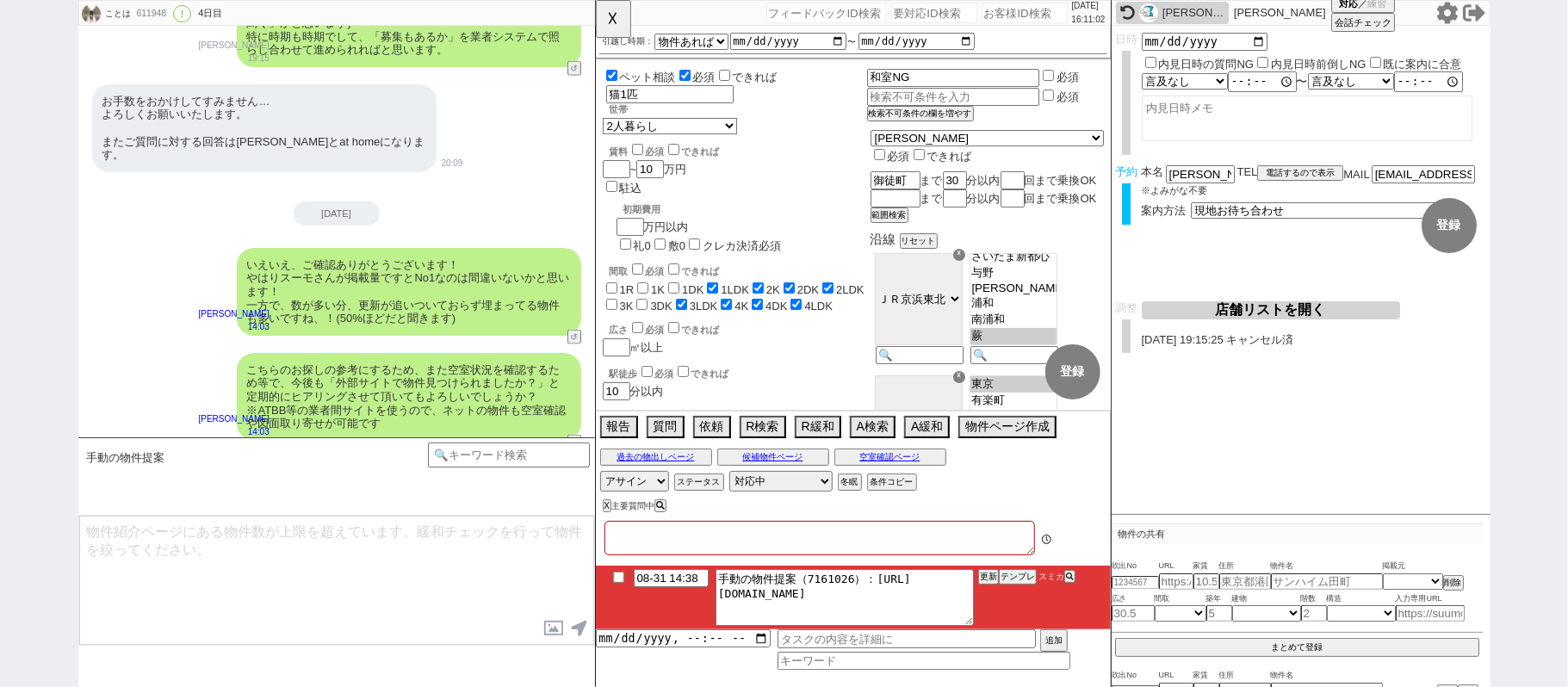
type textarea "第1希望のみの手配を希望"
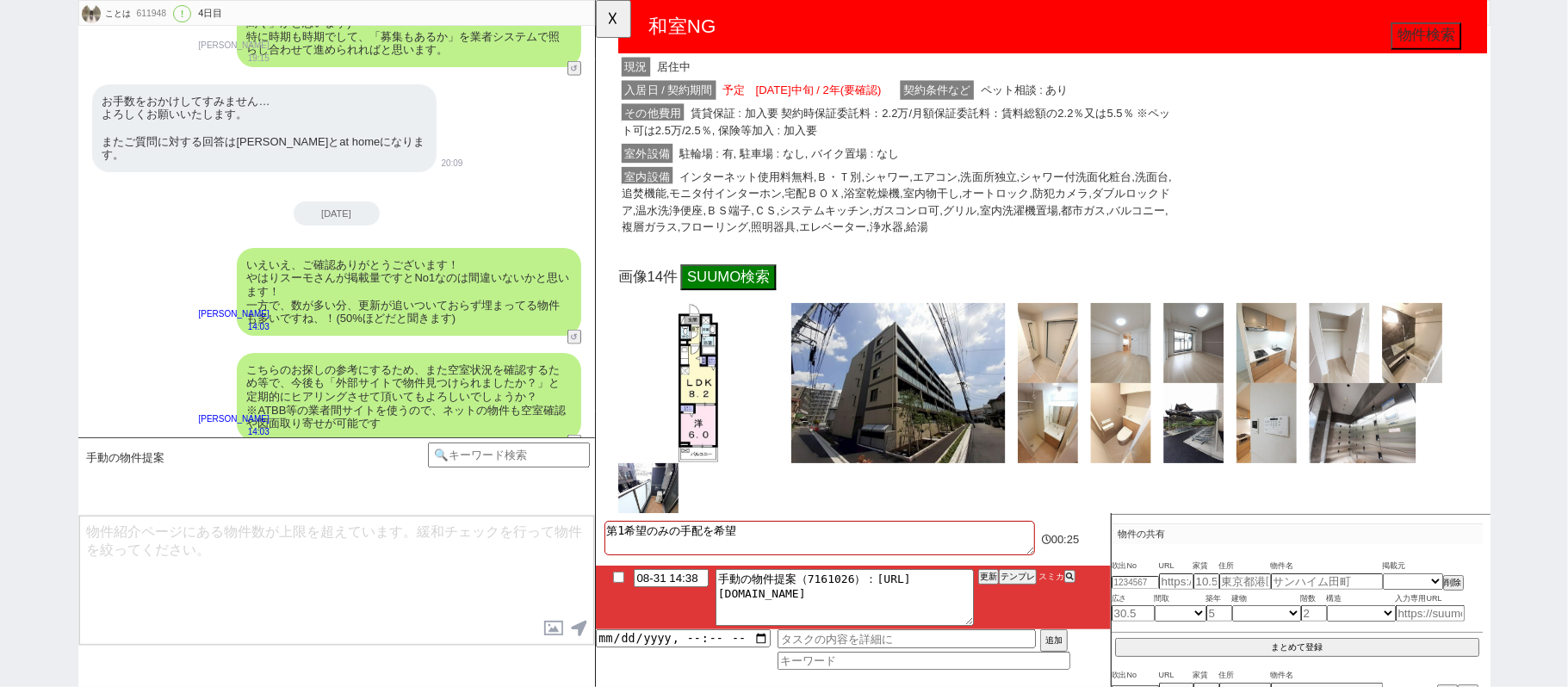
scroll to position [573, 0]
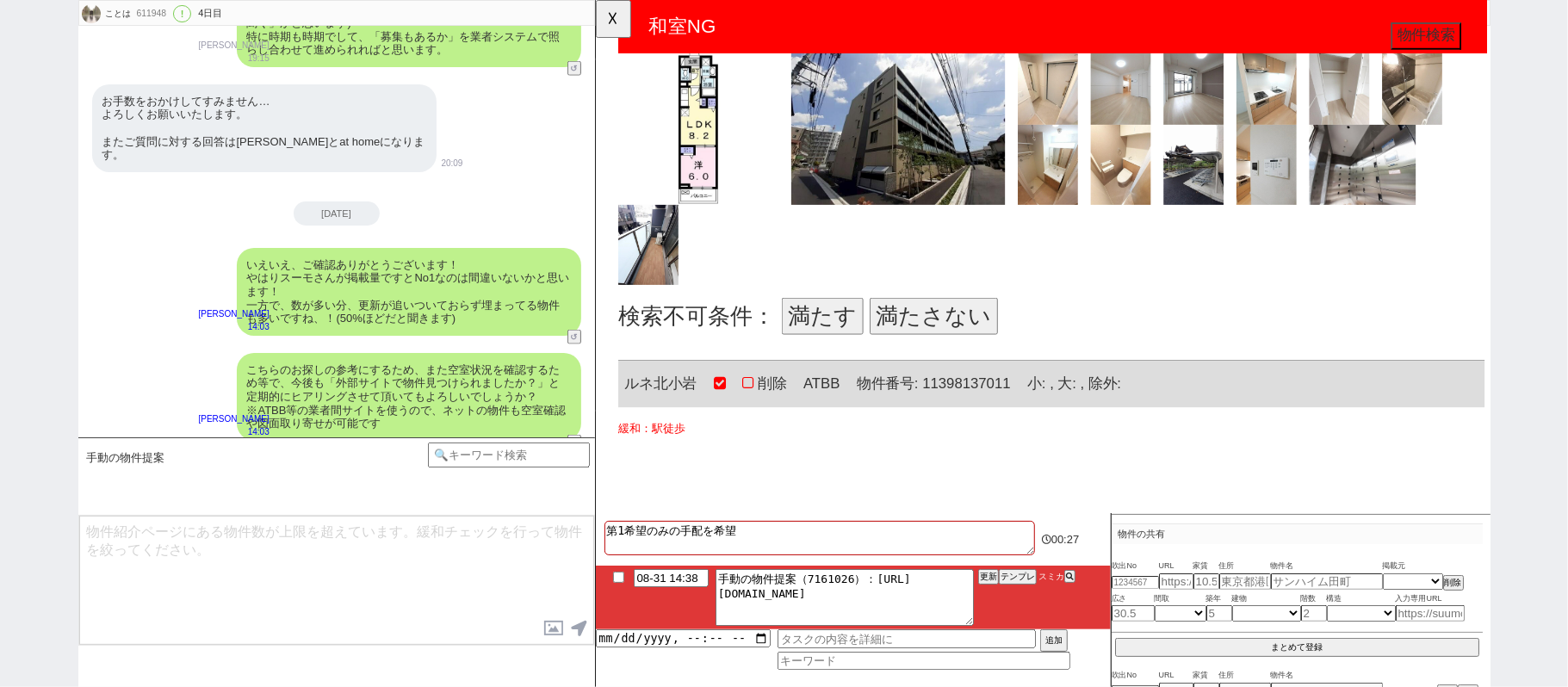
click at [850, 329] on button "満たす" at bounding box center [838, 340] width 88 height 40
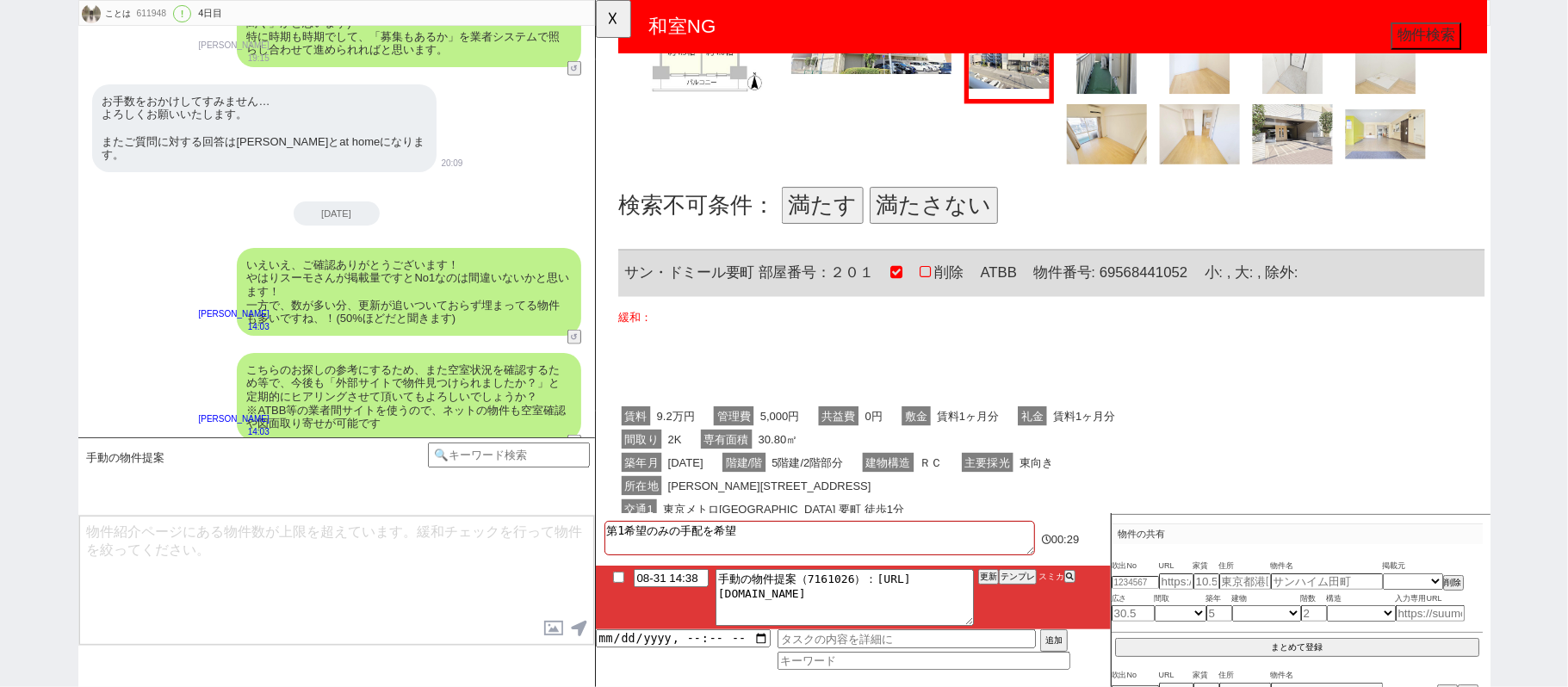
scroll to position [1722, 0]
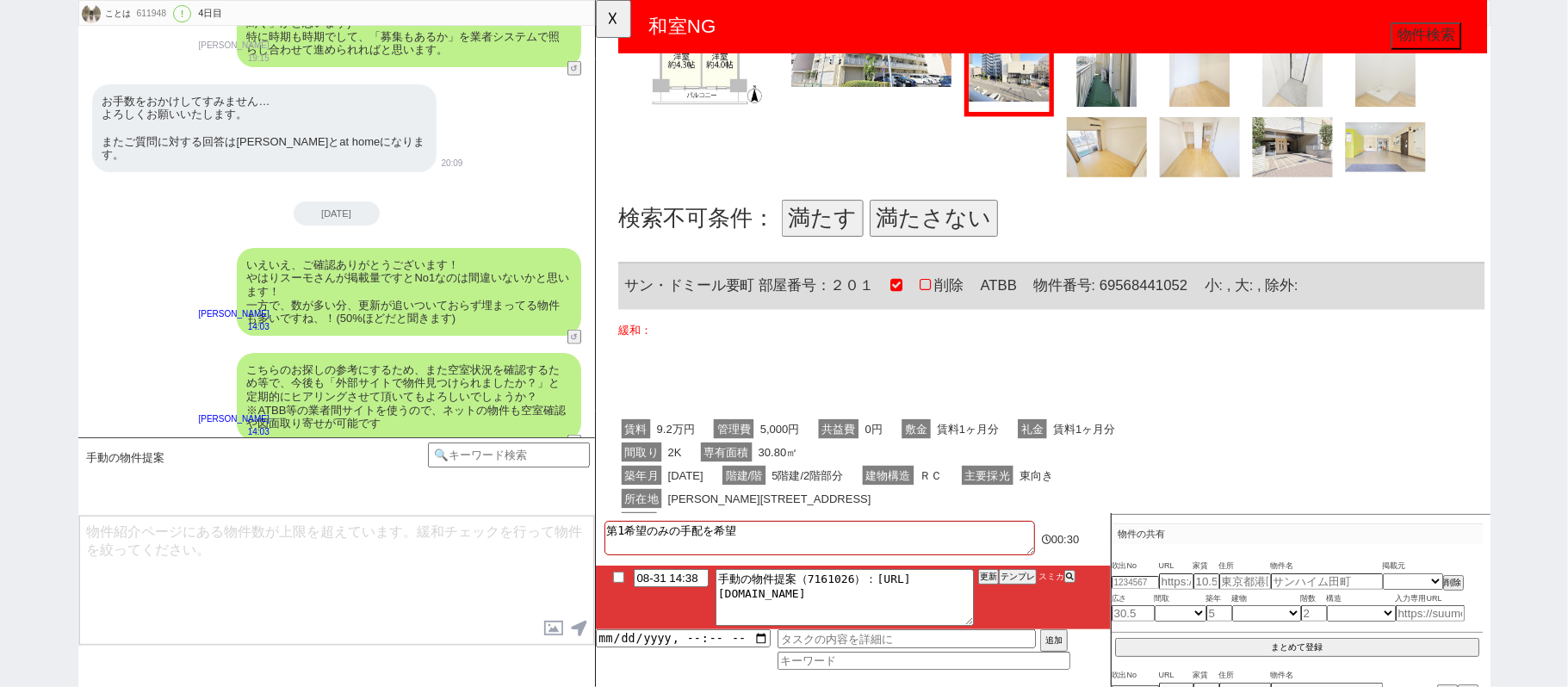
click at [829, 239] on button "満たす" at bounding box center [838, 235] width 88 height 40
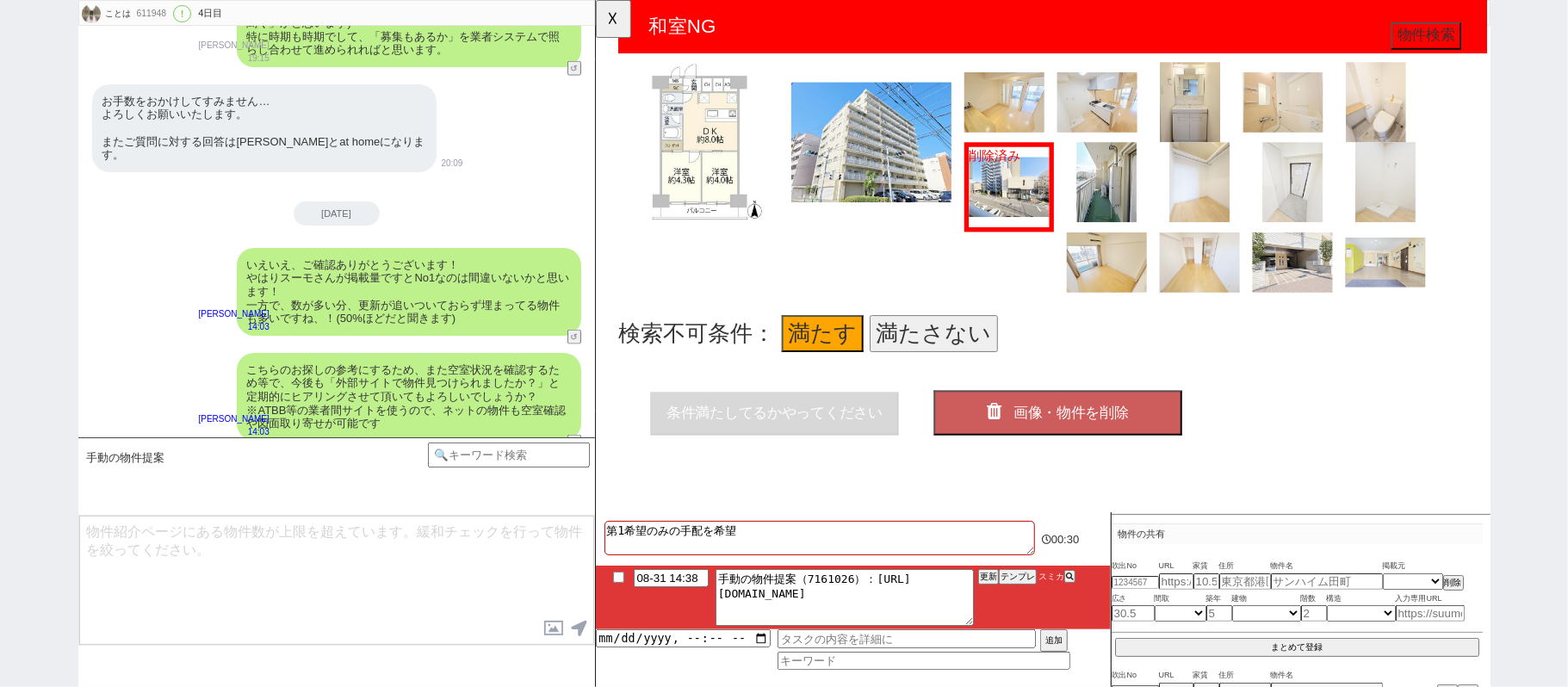
scroll to position [1625, 0]
click at [1064, 436] on span "画像・物件を削除" at bounding box center [1105, 444] width 124 height 17
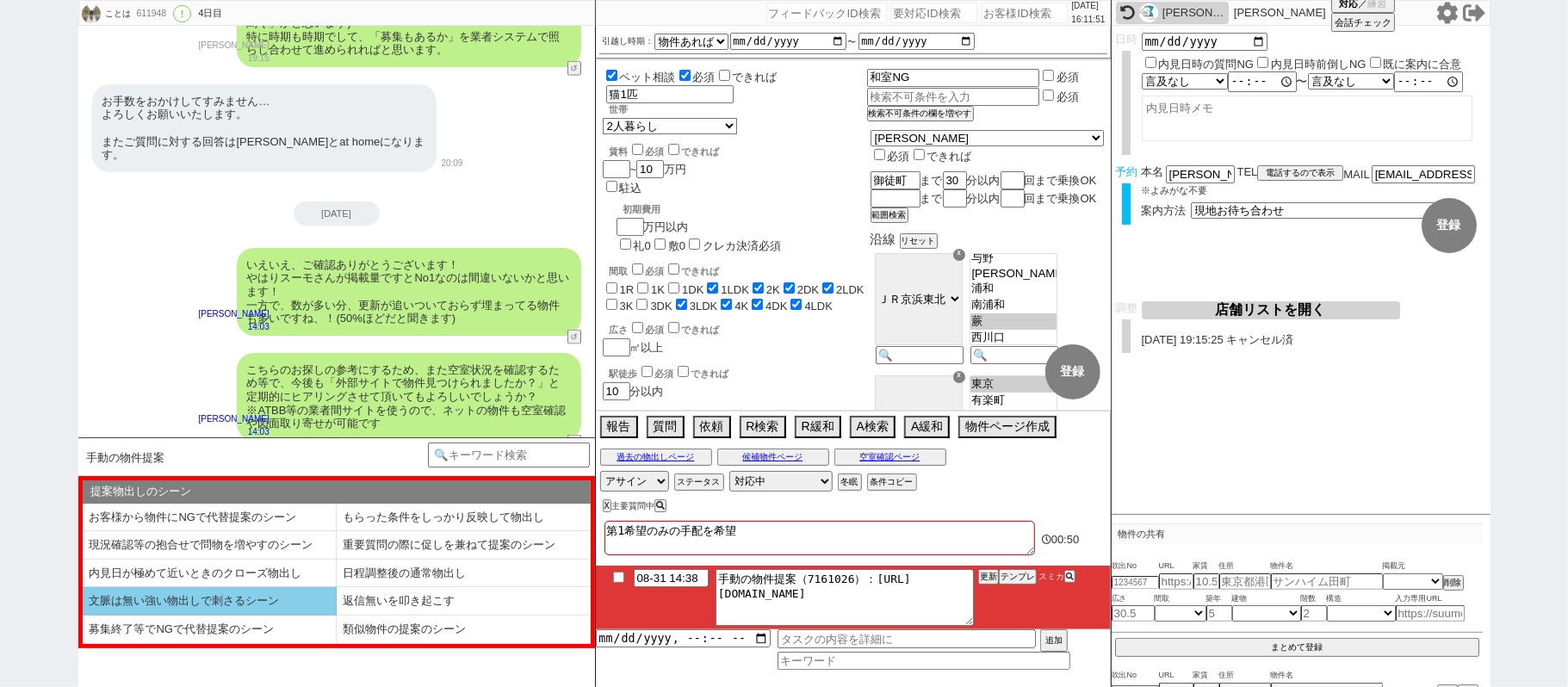
click at [266, 590] on li "文脈は無い強い物出しで刺さるシーン" at bounding box center [210, 601] width 254 height 29
select select "文脈は無い強い物出しで刺さるシーン"
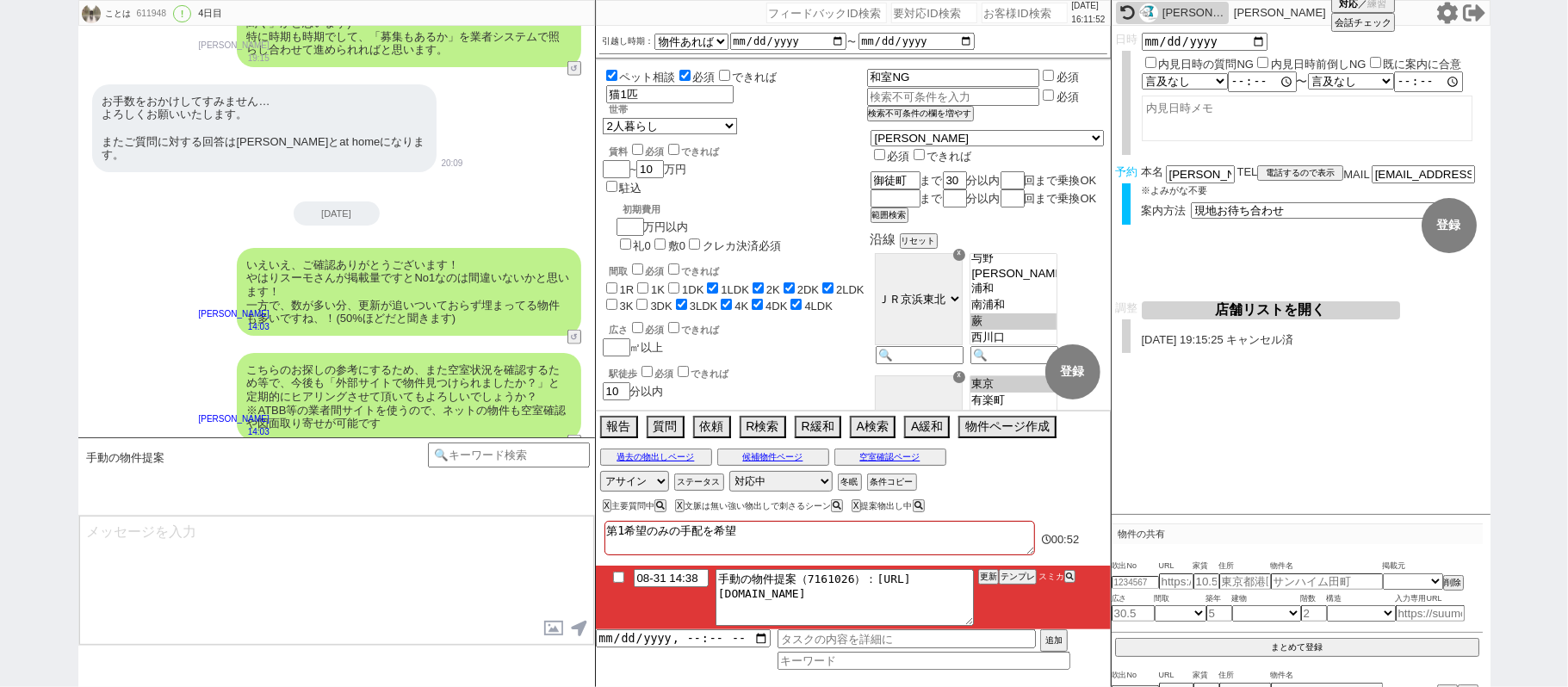
type textarea "連続で失礼します、物件を改めてみておりまして駅徒歩はズレますが以下ピックアップしてまいりました！ https://tools.sumika.live/page…"
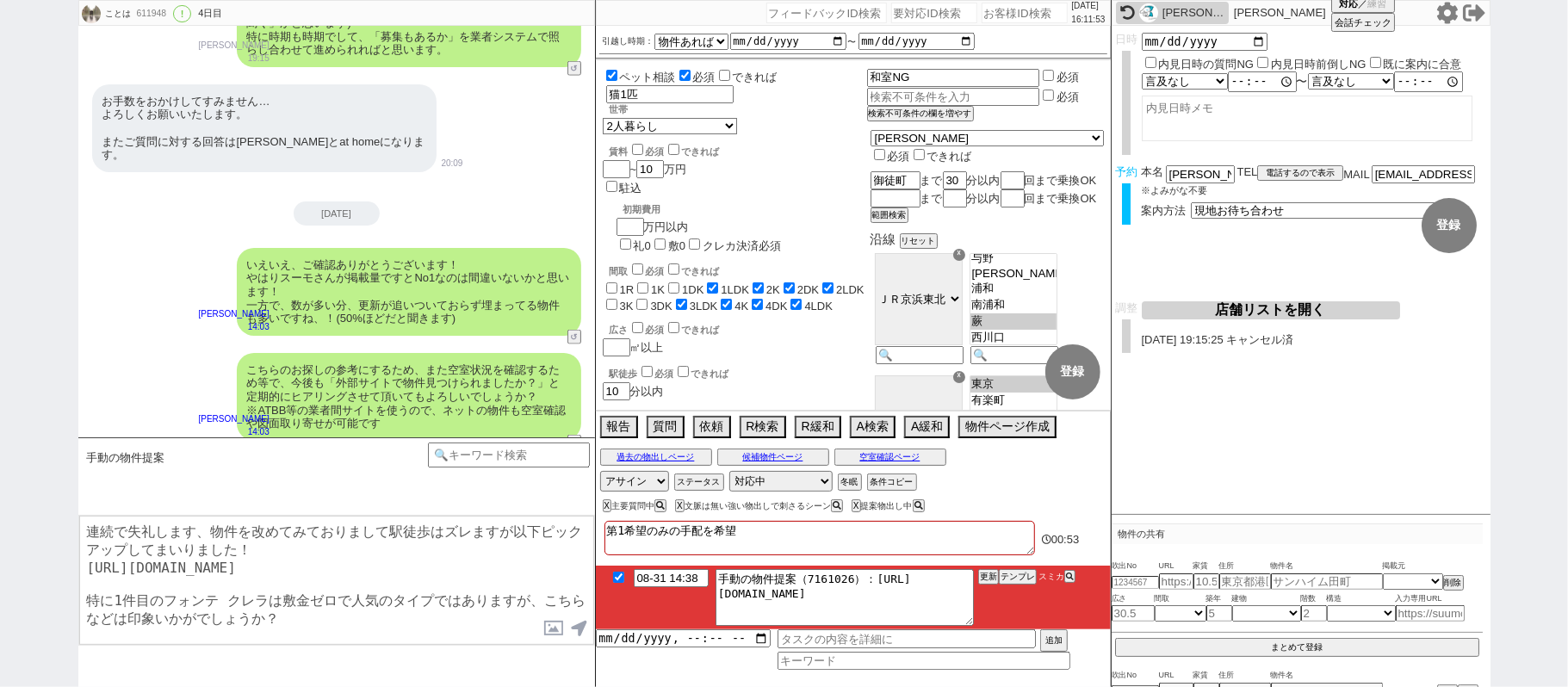
checkbox input "true"
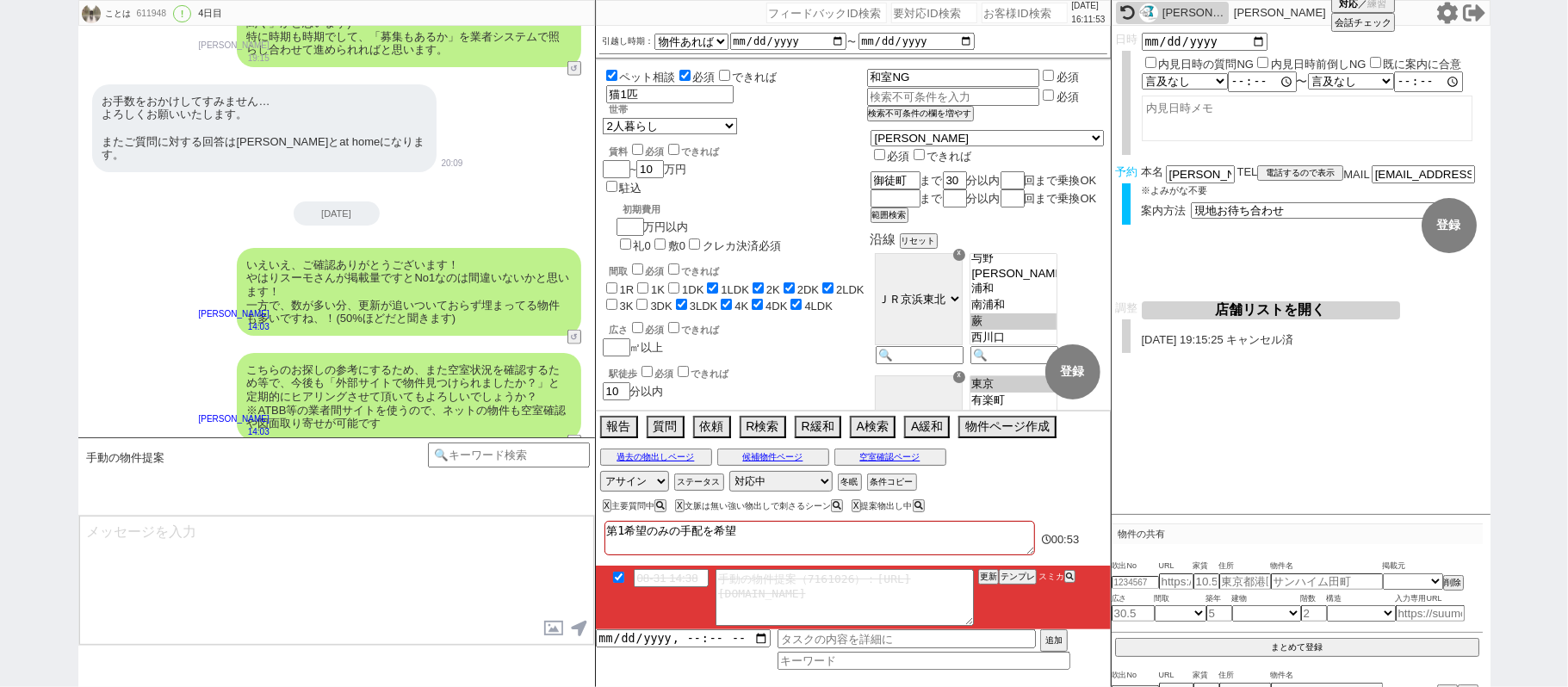
scroll to position [6402, 0]
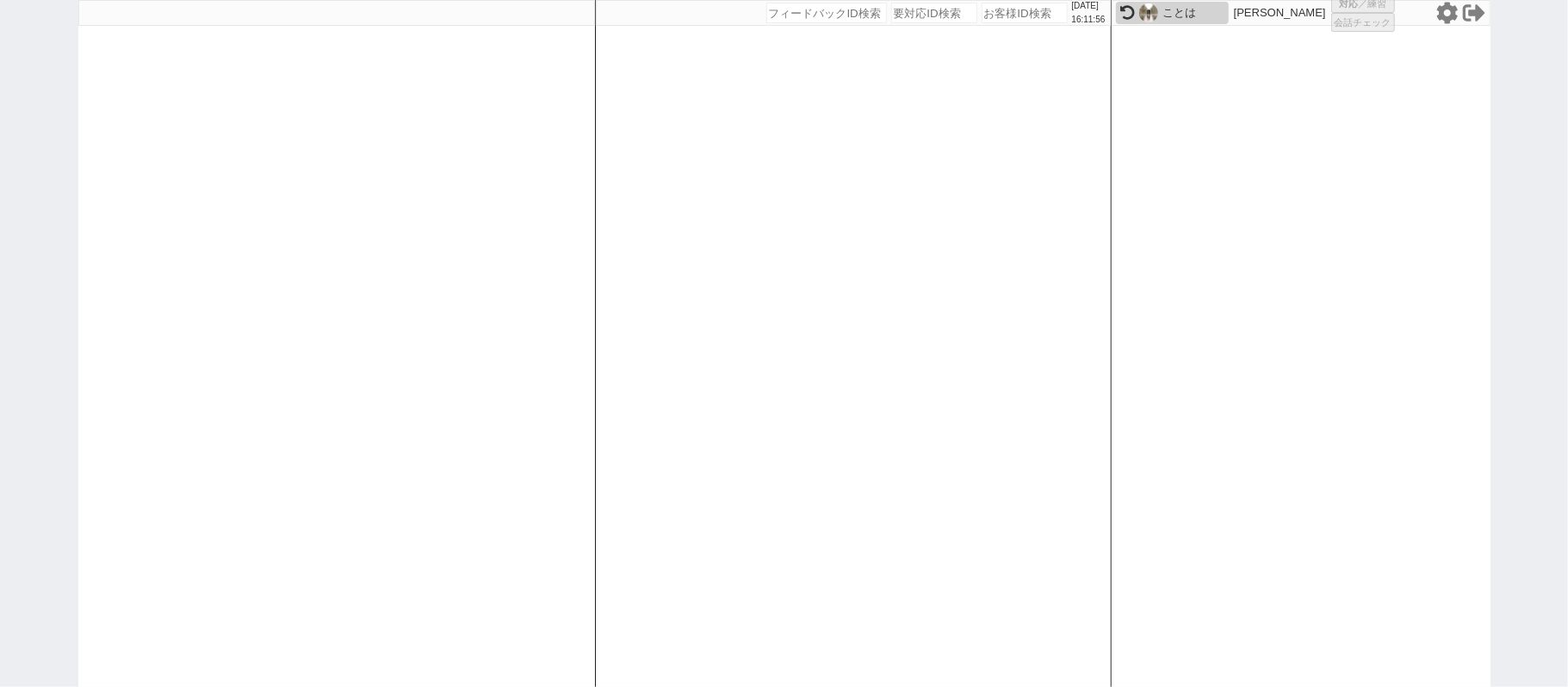
select select
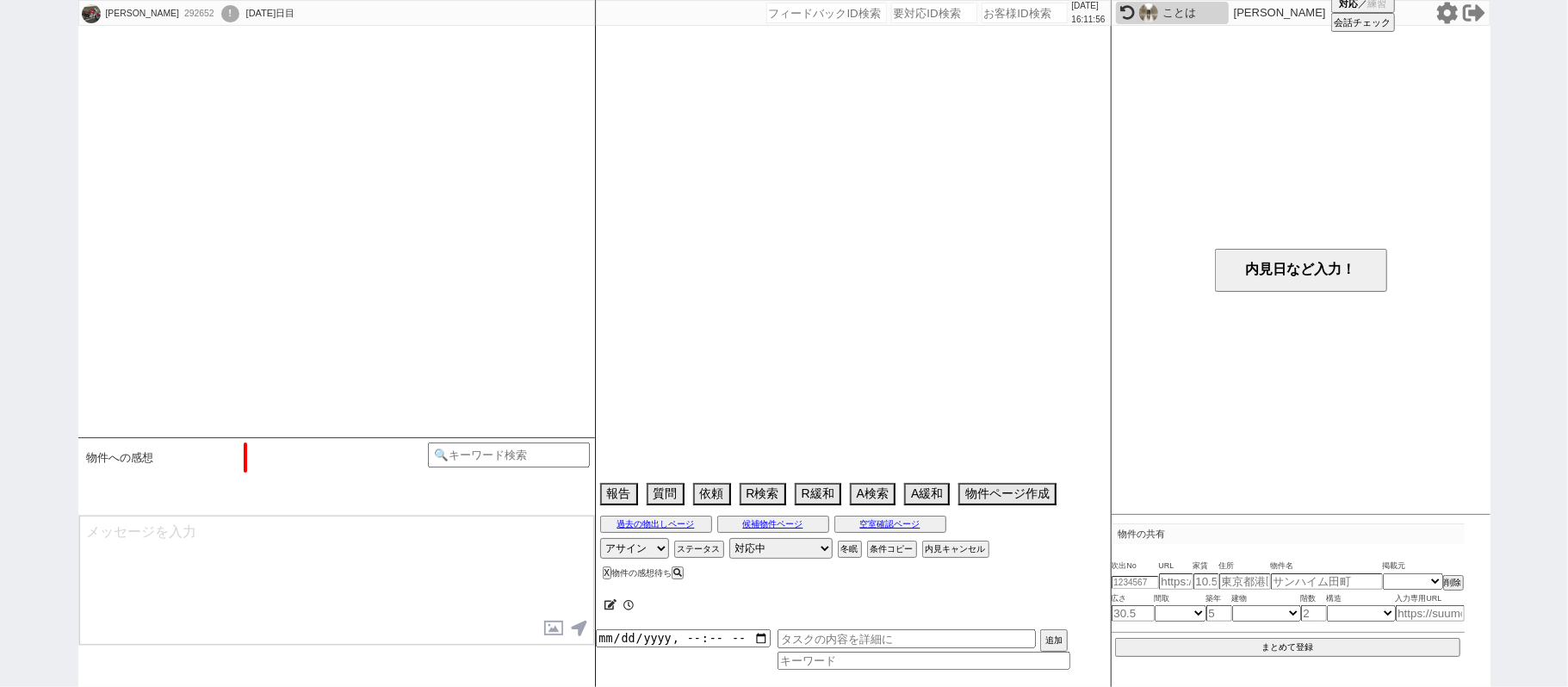
scroll to position [4852, 0]
select select "13"
select select "0"
select select "71"
select select "1715"
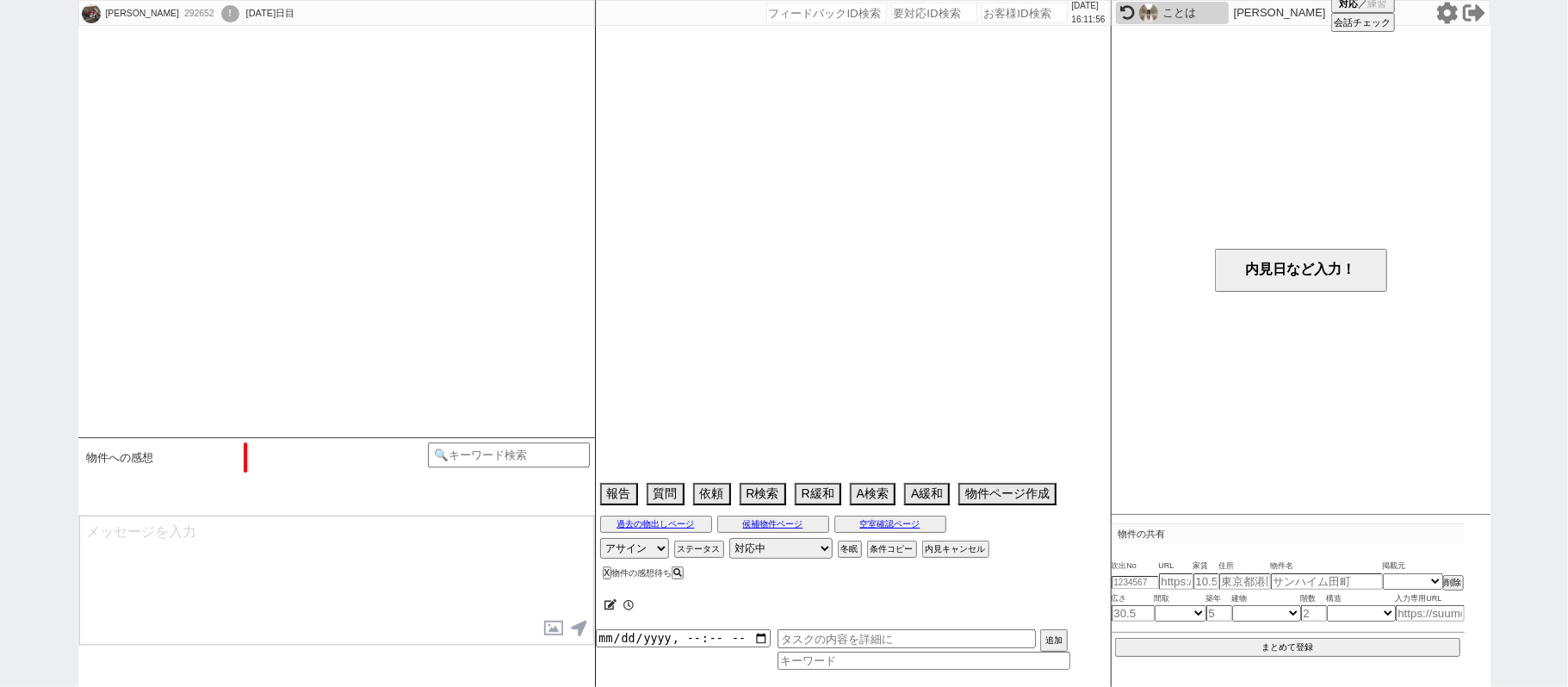
select select "821"
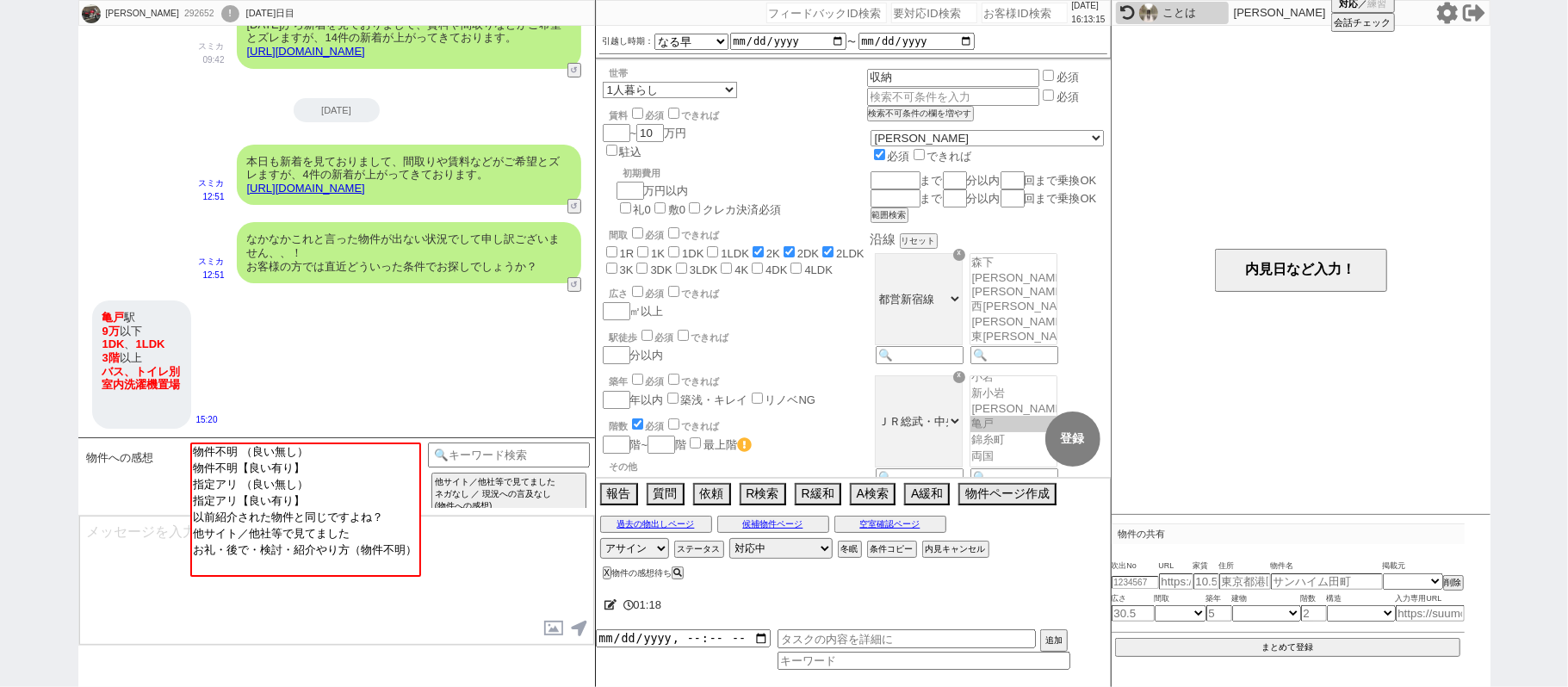
click at [365, 184] on link "https://tools.sumika.live/pages/w0qpmzt" at bounding box center [306, 188] width 118 height 13
click at [610, 25] on button "☓" at bounding box center [611, 17] width 32 height 35
click at [510, 459] on input at bounding box center [509, 453] width 163 height 22
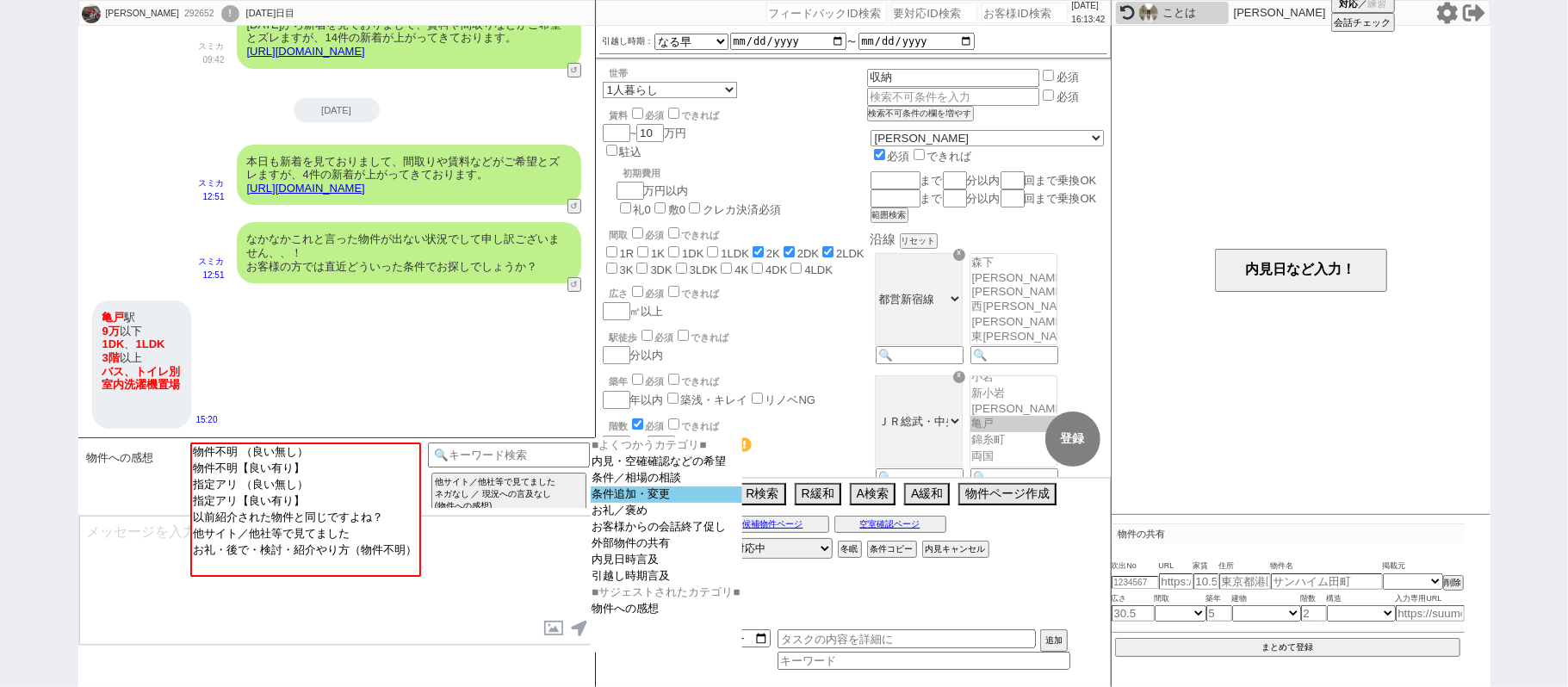
select select "条件追加・変更"
click at [654, 503] on option "条件追加・変更" at bounding box center [667, 495] width 151 height 17
select select
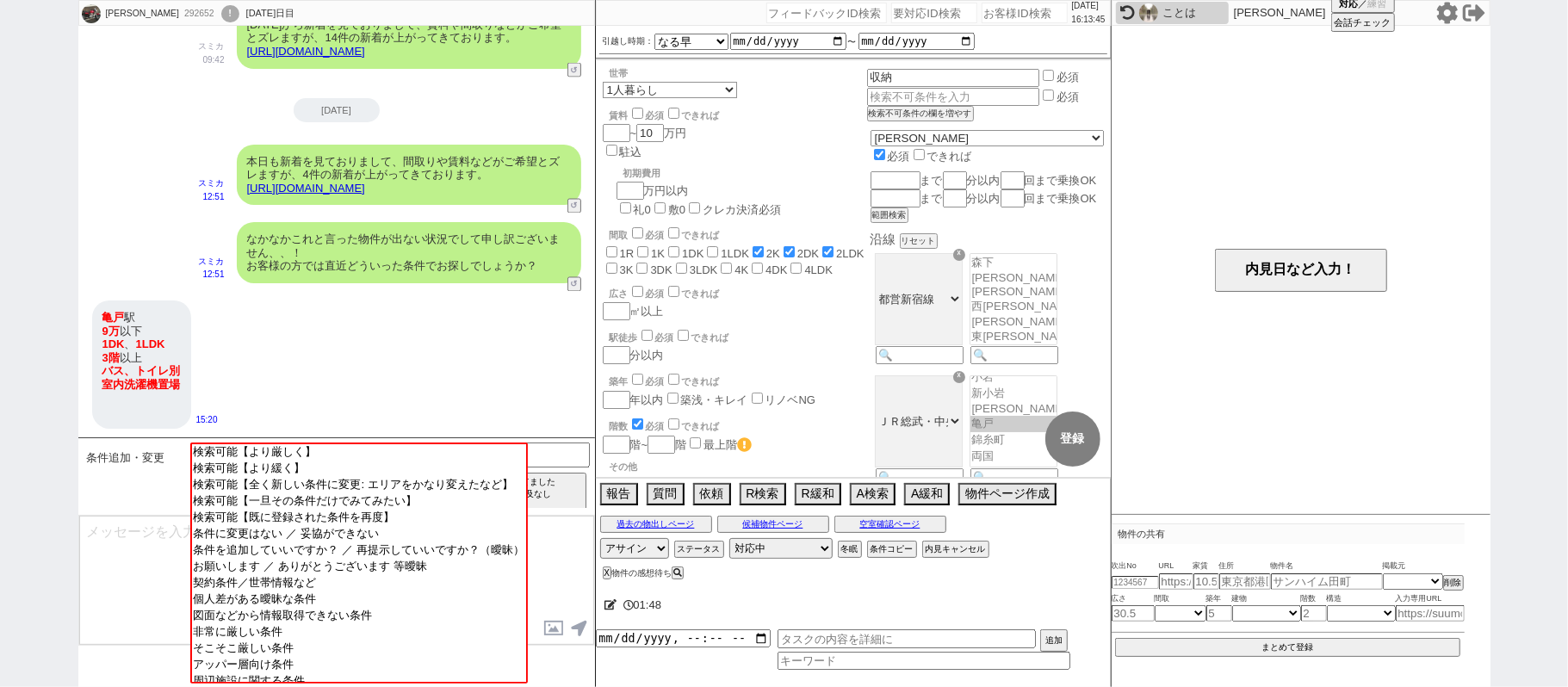
click at [90, 569] on textarea at bounding box center [337, 580] width 515 height 129
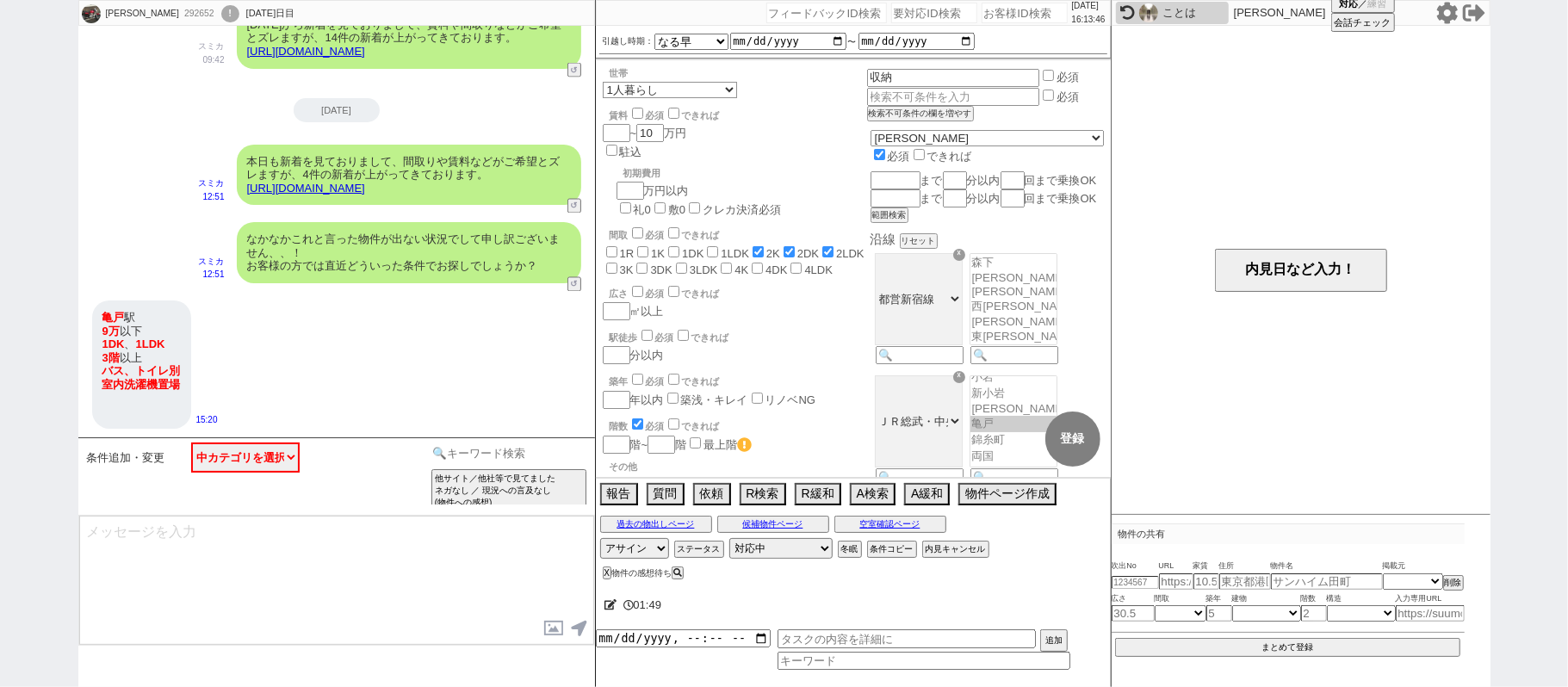
click at [443, 457] on input at bounding box center [509, 453] width 163 height 22
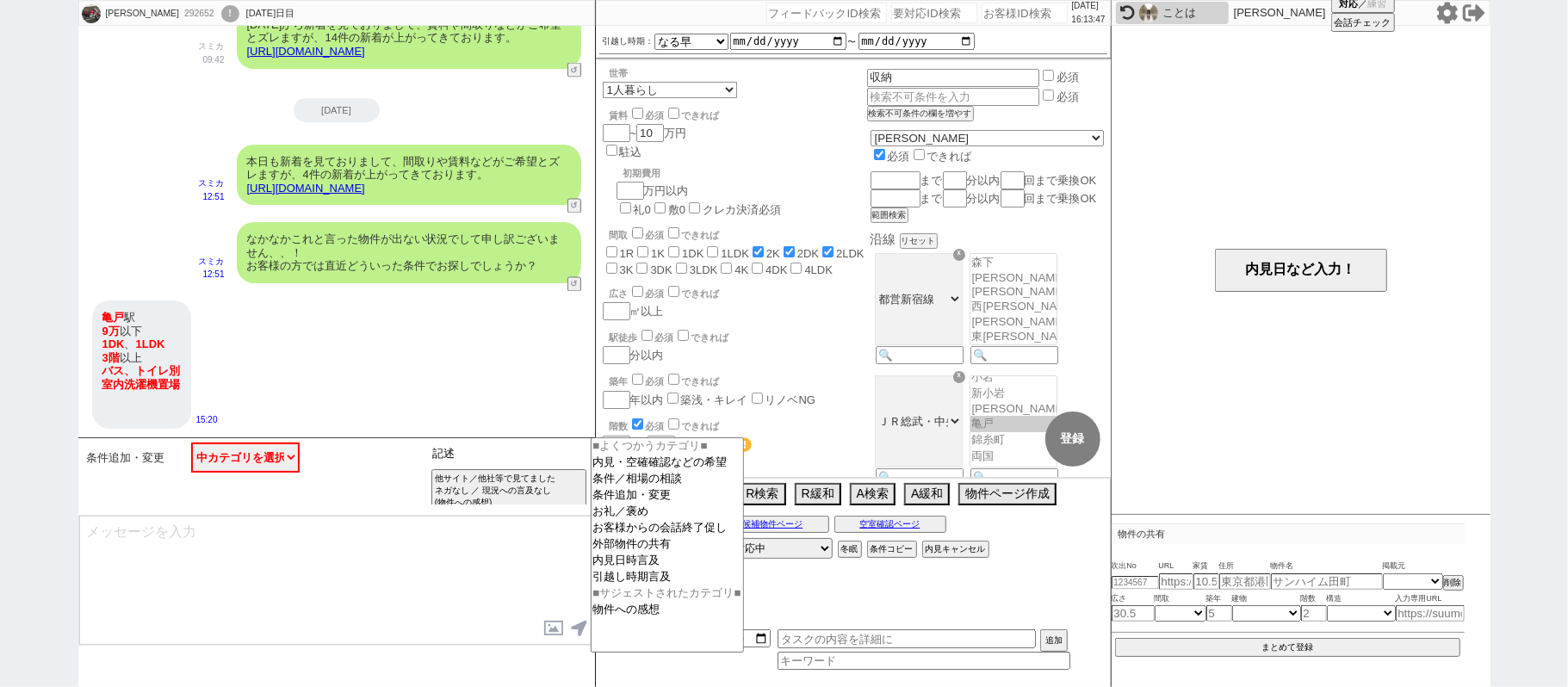
type input "記述"
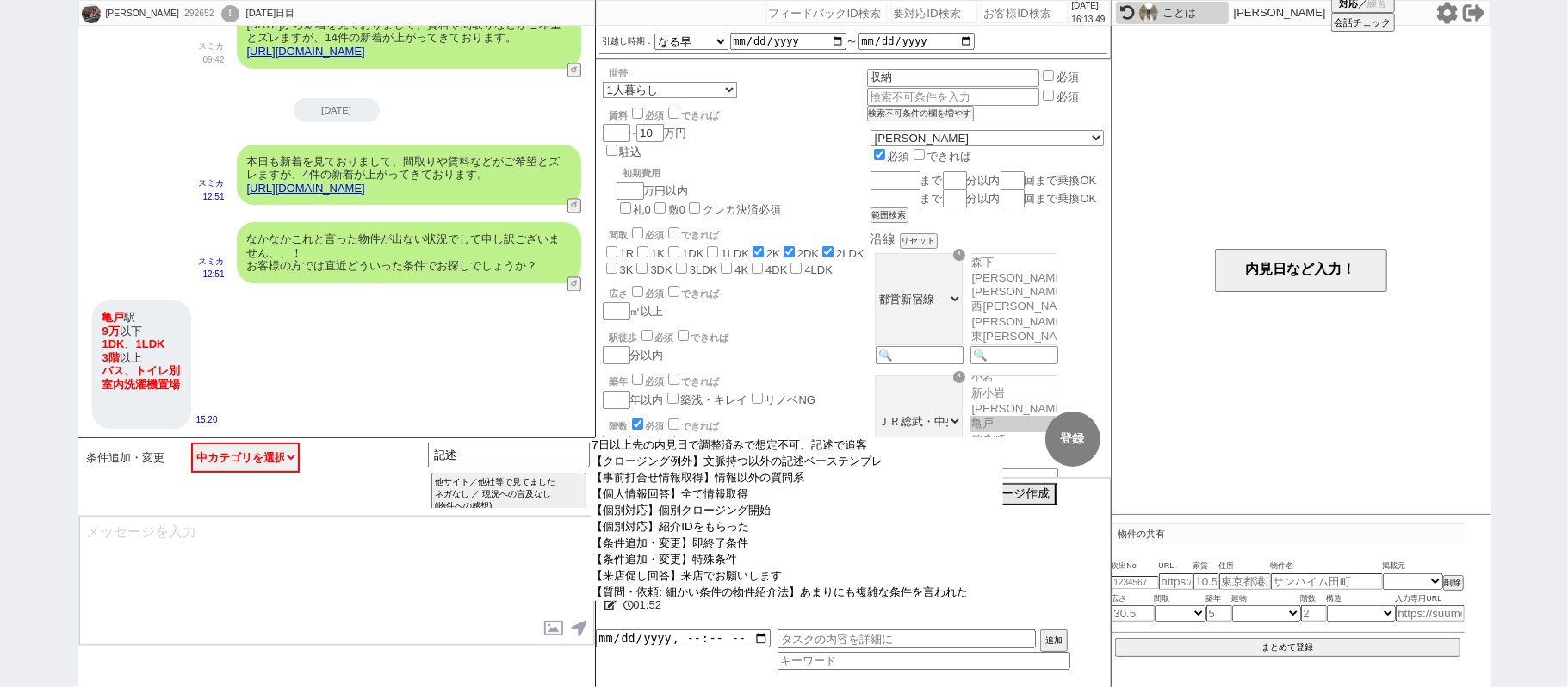
drag, startPoint x: 443, startPoint y: 457, endPoint x: 820, endPoint y: 458, distance: 377.0
click at [812, 459] on option "【クロージング例外】文脈持つ以外の記述ベーステンプレ" at bounding box center [797, 462] width 412 height 17
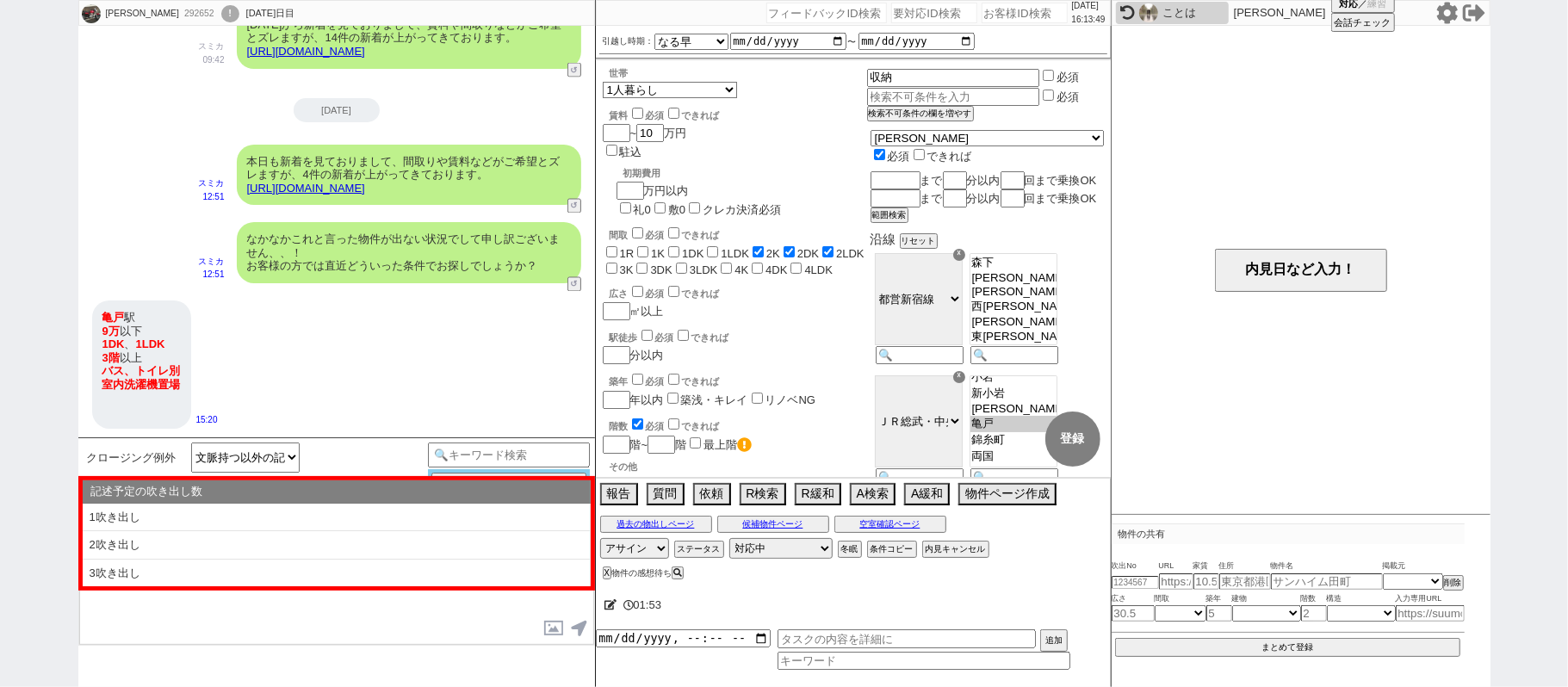
drag, startPoint x: 472, startPoint y: 511, endPoint x: 504, endPoint y: 496, distance: 35.3
click at [472, 513] on li "1吹き出し" at bounding box center [337, 517] width 508 height 29
select select "1吹き出し"
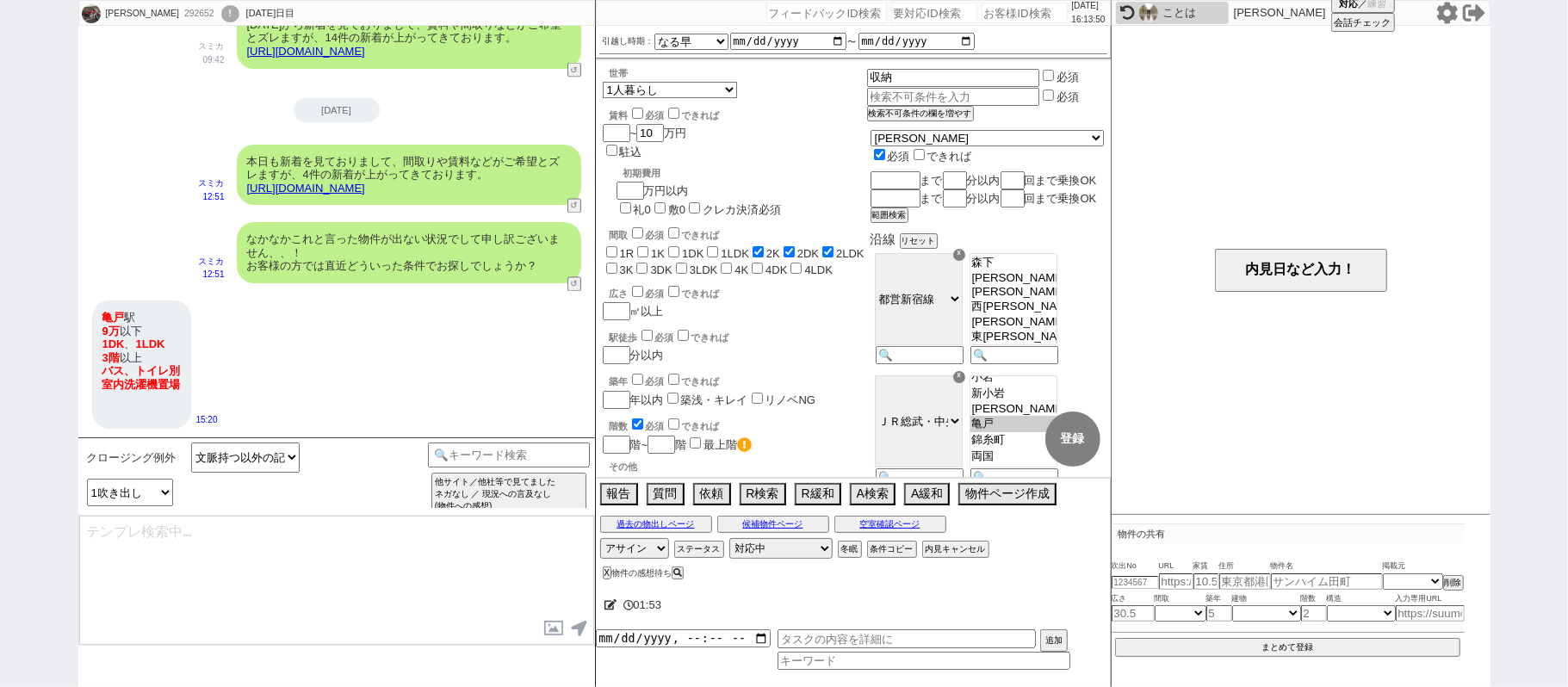
type textarea "@@【@@①記述したい内容を②の下に入力@@】@@ @@【@@②記述したい内容を入力後に①と②を@@ごと消して送信！！@@】@@"
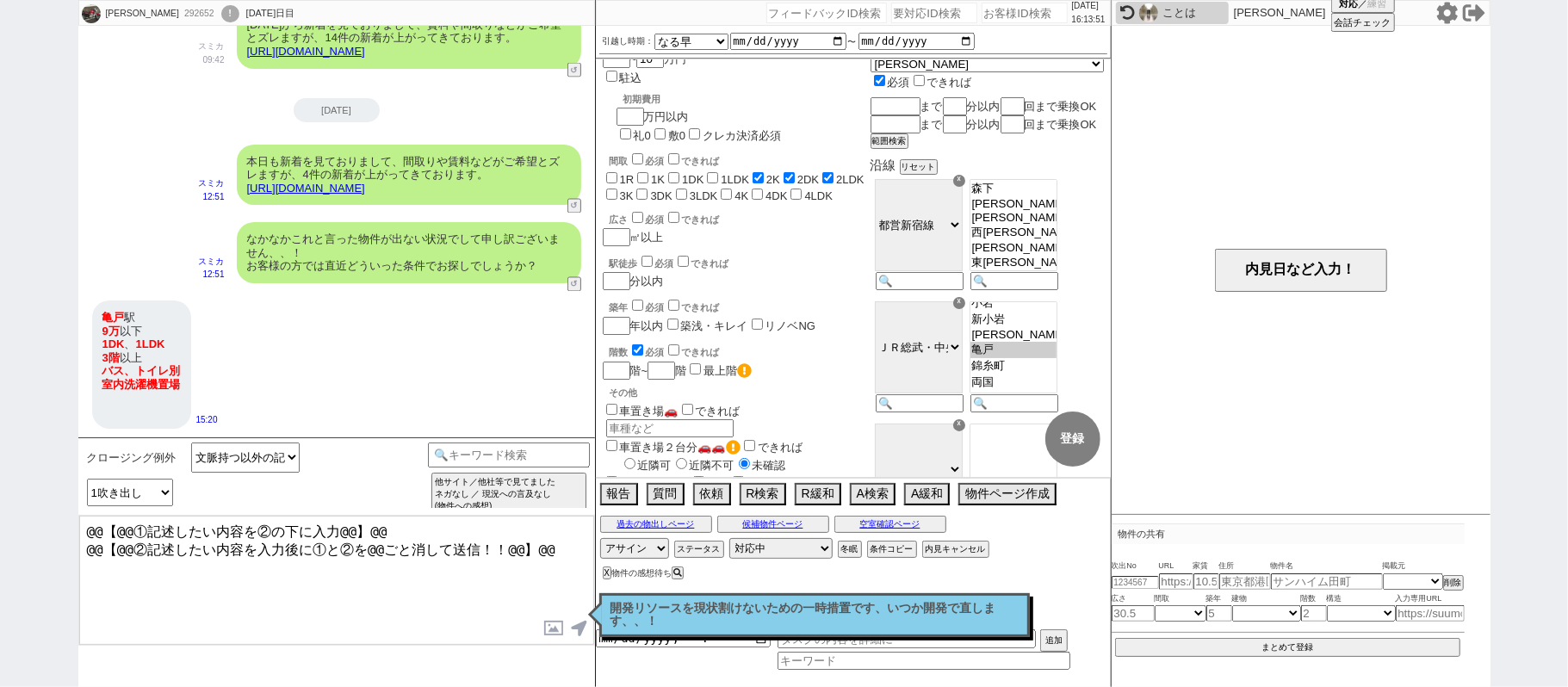
scroll to position [115, 0]
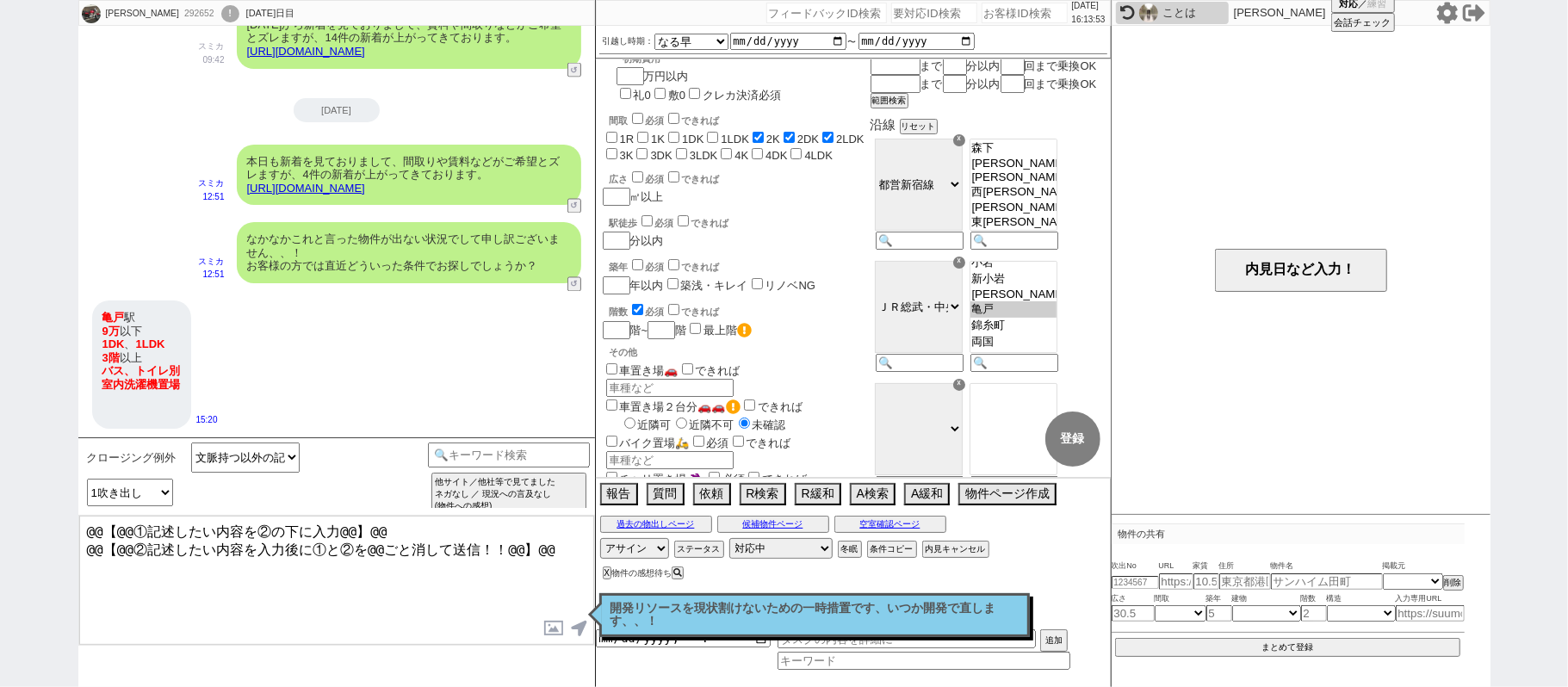
click at [965, 146] on div "☓" at bounding box center [959, 140] width 12 height 12
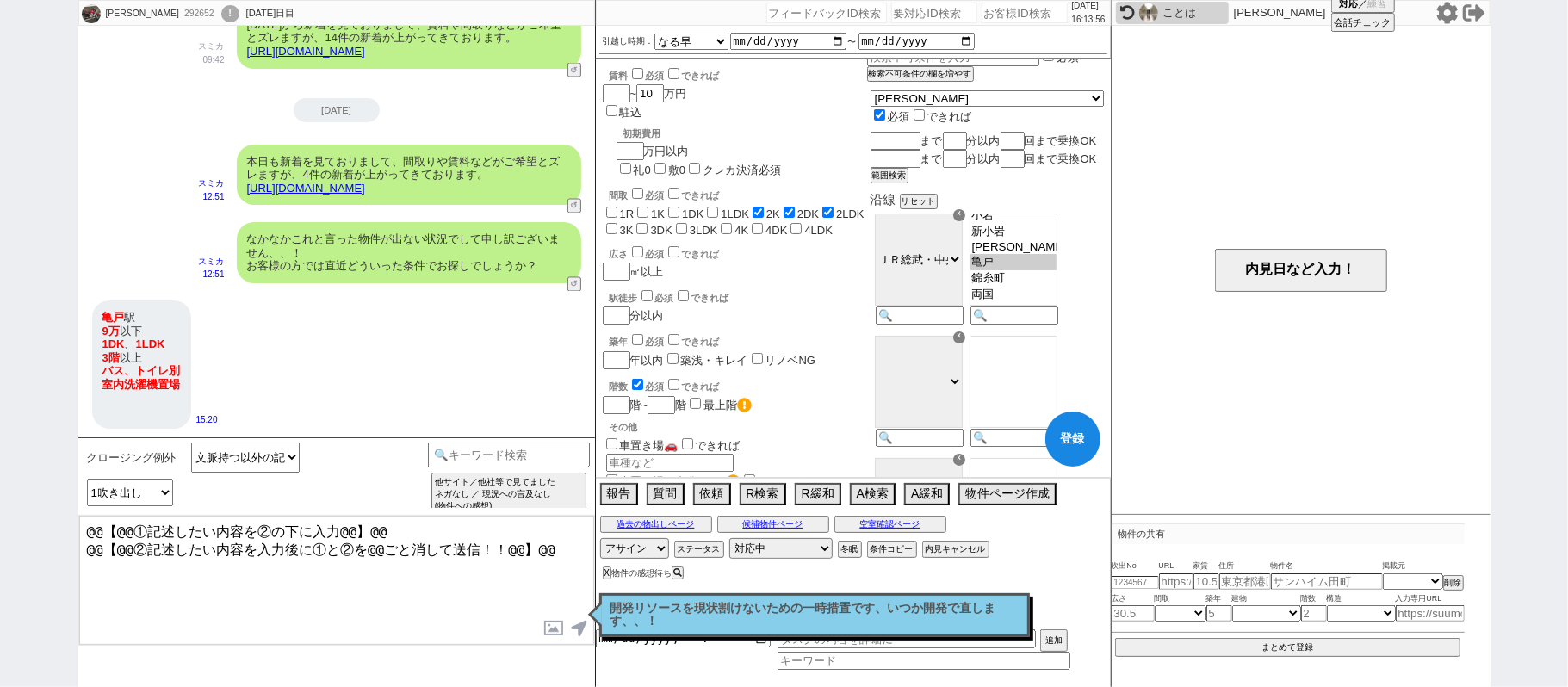
scroll to position [0, 0]
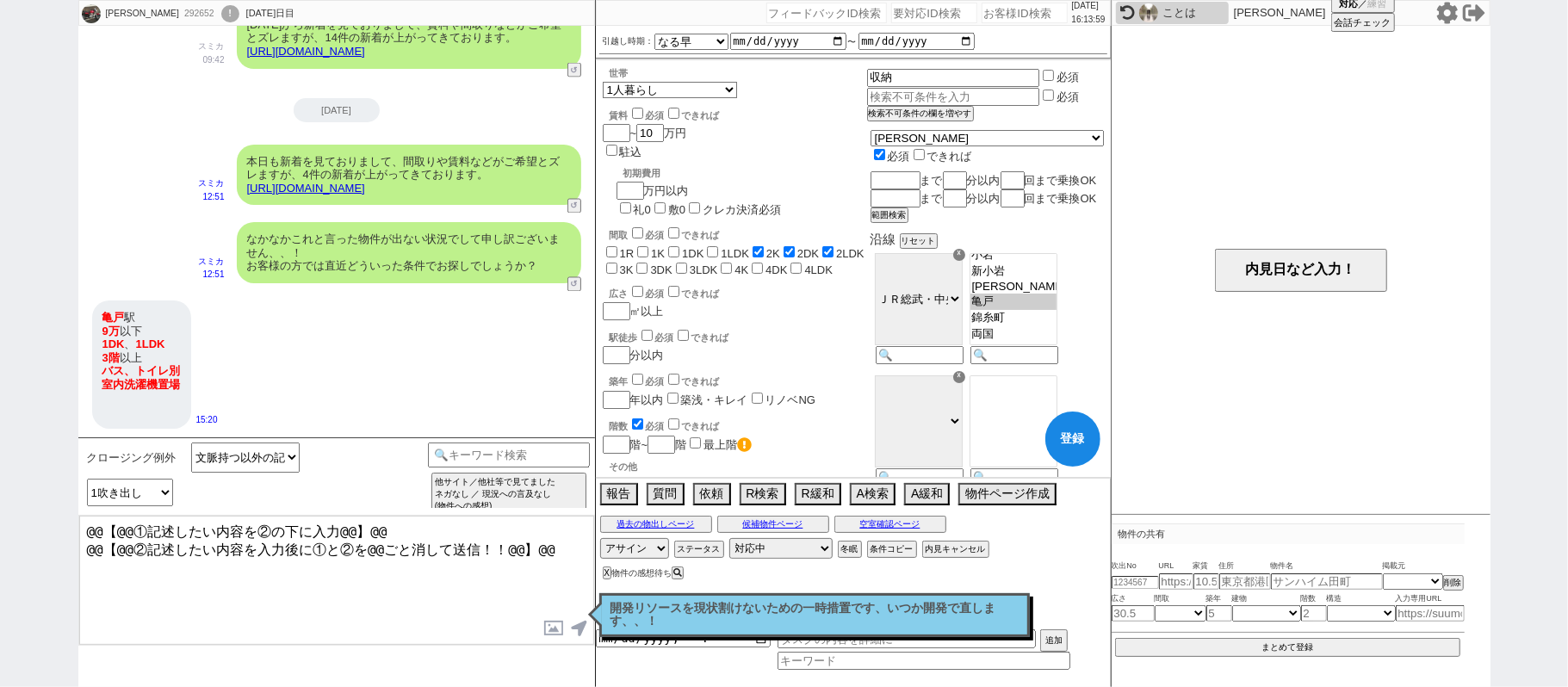
click at [690, 247] on label "1DK" at bounding box center [692, 253] width 22 height 13
click at [679, 246] on input "1DK" at bounding box center [673, 251] width 11 height 11
checkbox input "true"
checkbox input "false"
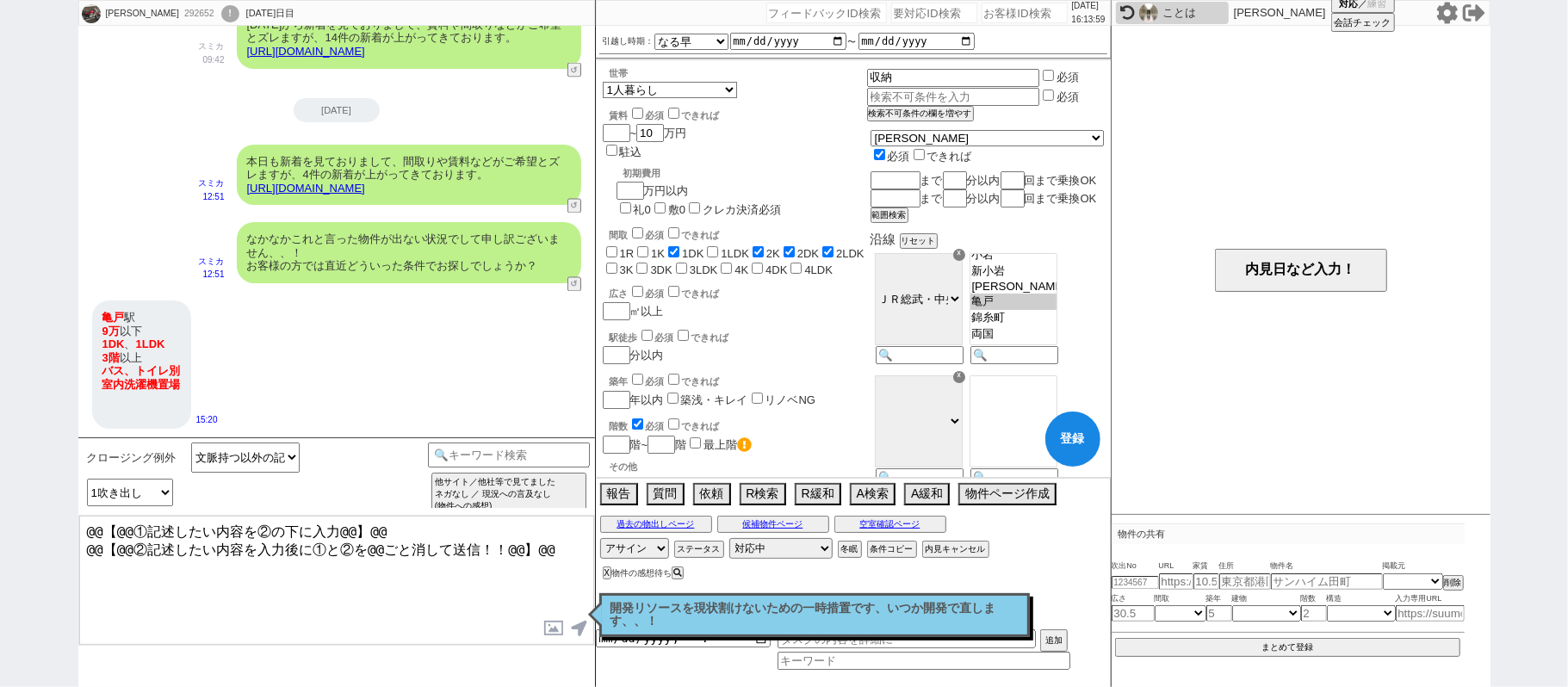
checkbox input "true"
checkbox input "false"
checkbox input "true"
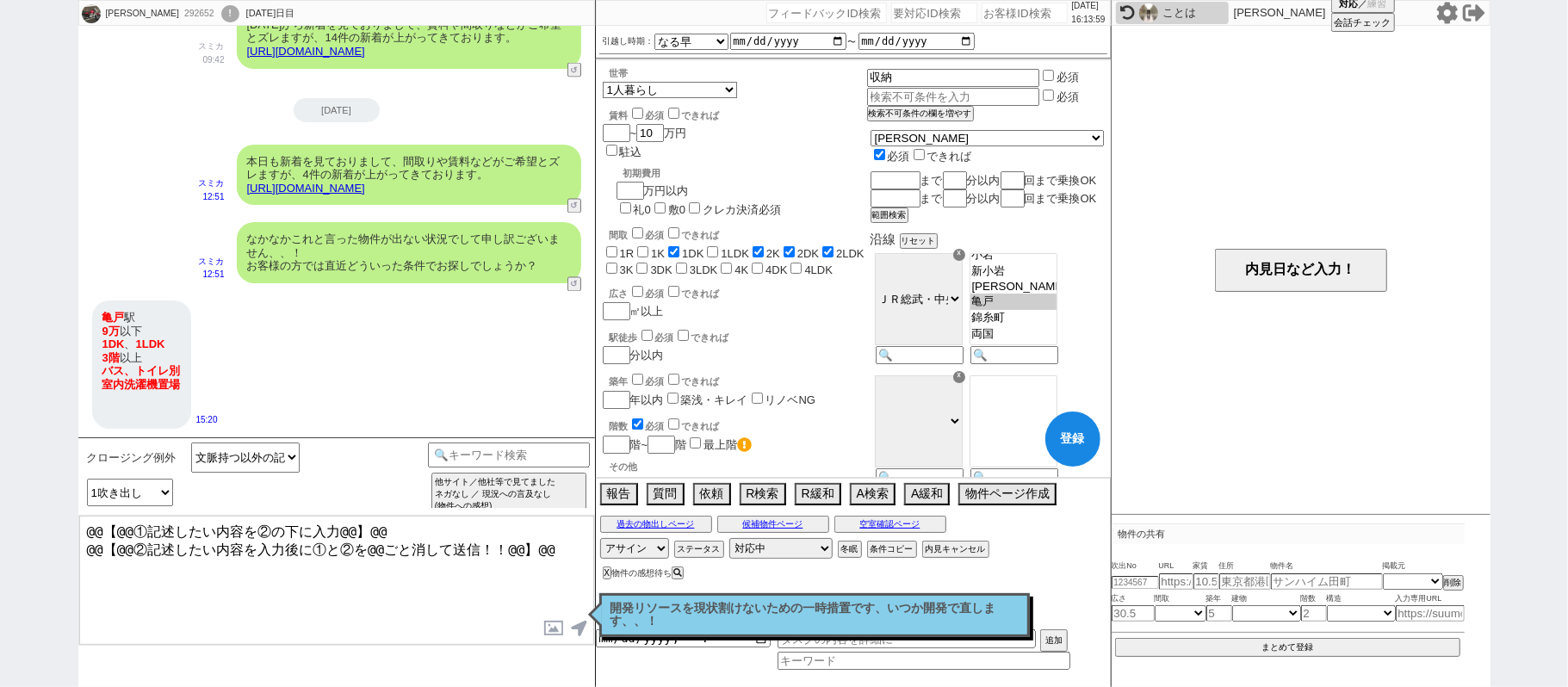
checkbox input "false"
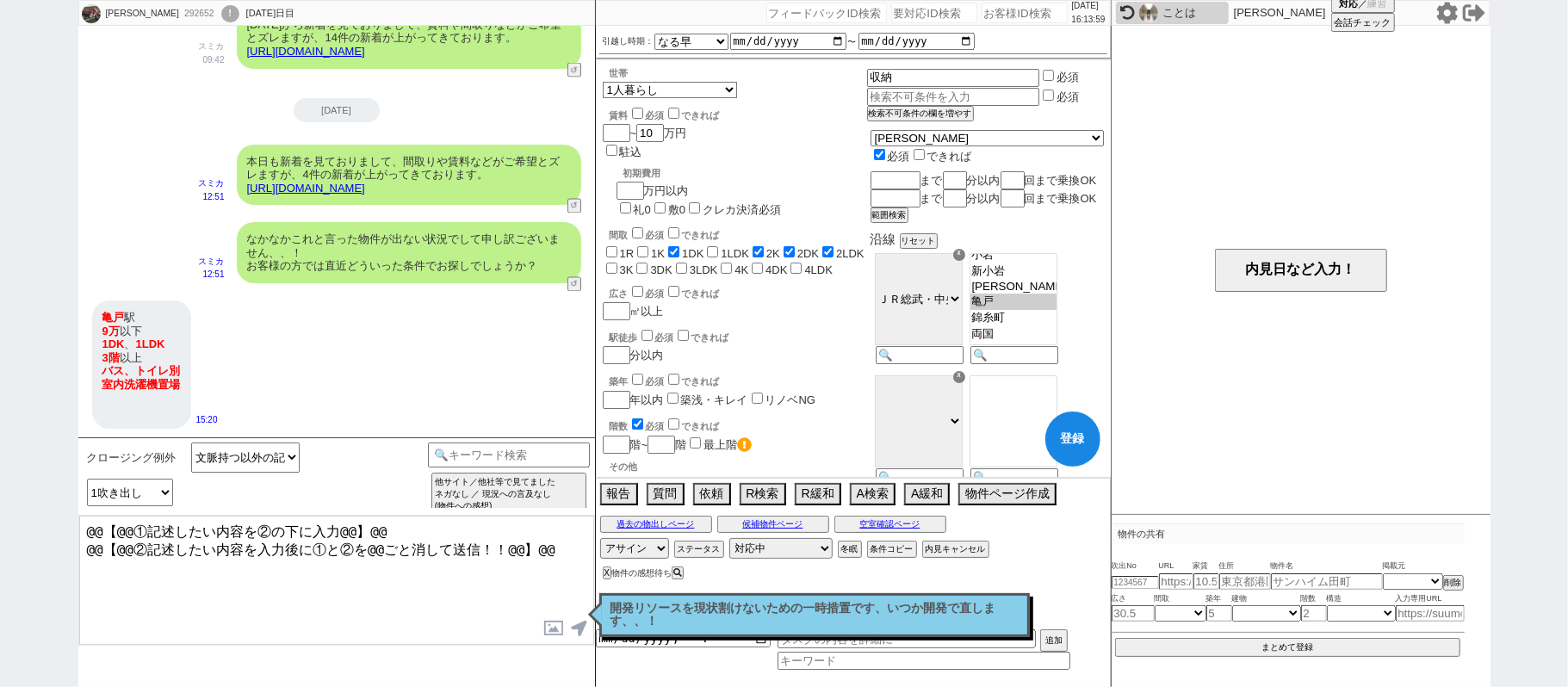
checkbox input "false"
click at [723, 247] on label "1LDK" at bounding box center [735, 253] width 29 height 13
click at [718, 246] on input "1LDK" at bounding box center [712, 251] width 11 height 11
checkbox input "true"
checkbox input "false"
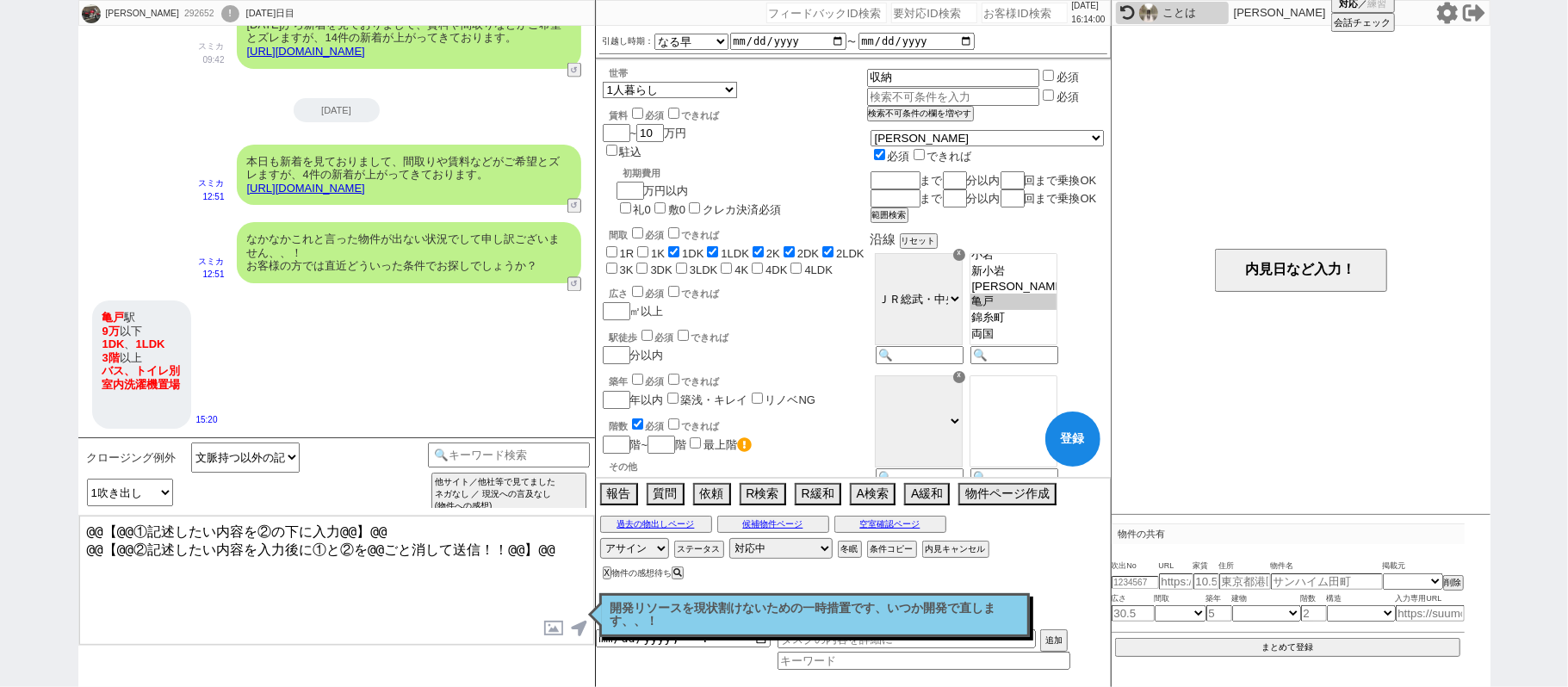
checkbox input "false"
checkbox input "true"
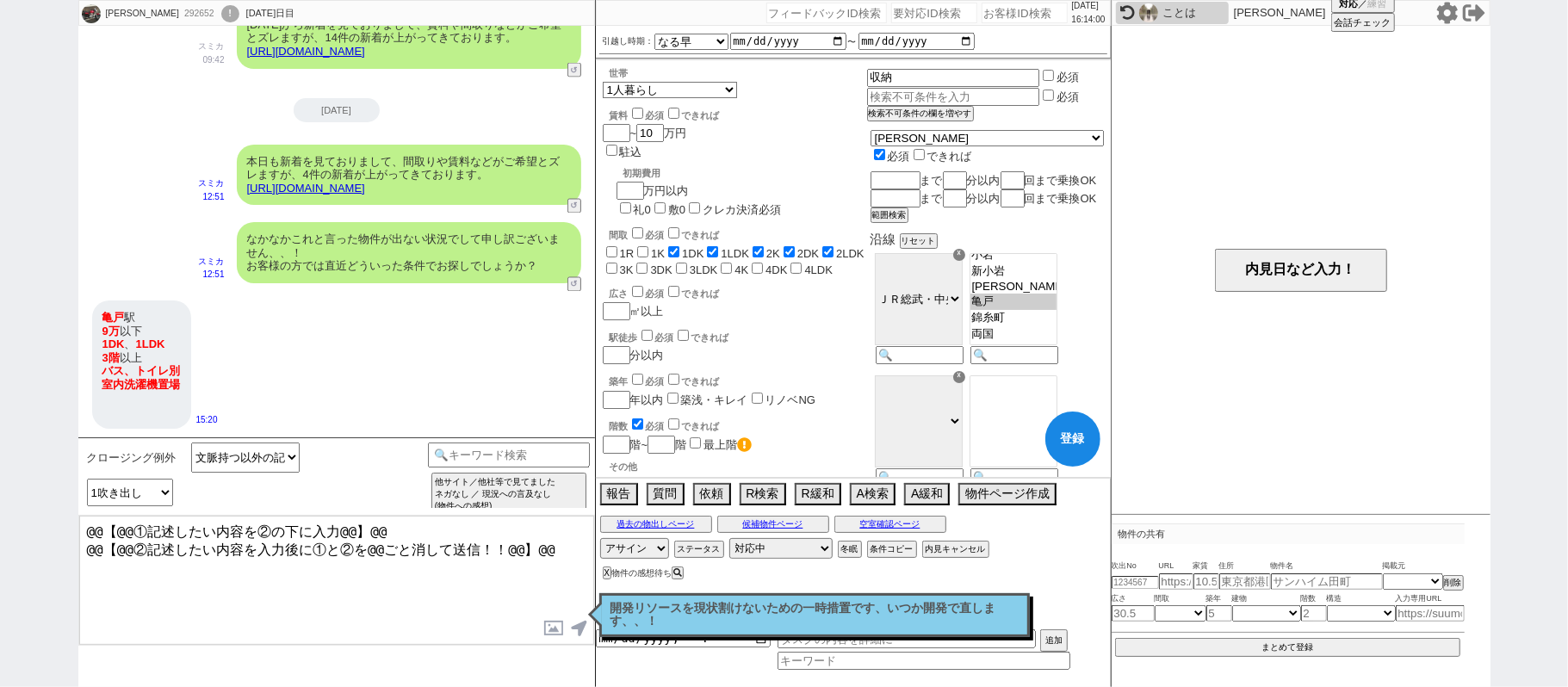
checkbox input "true"
checkbox input "false"
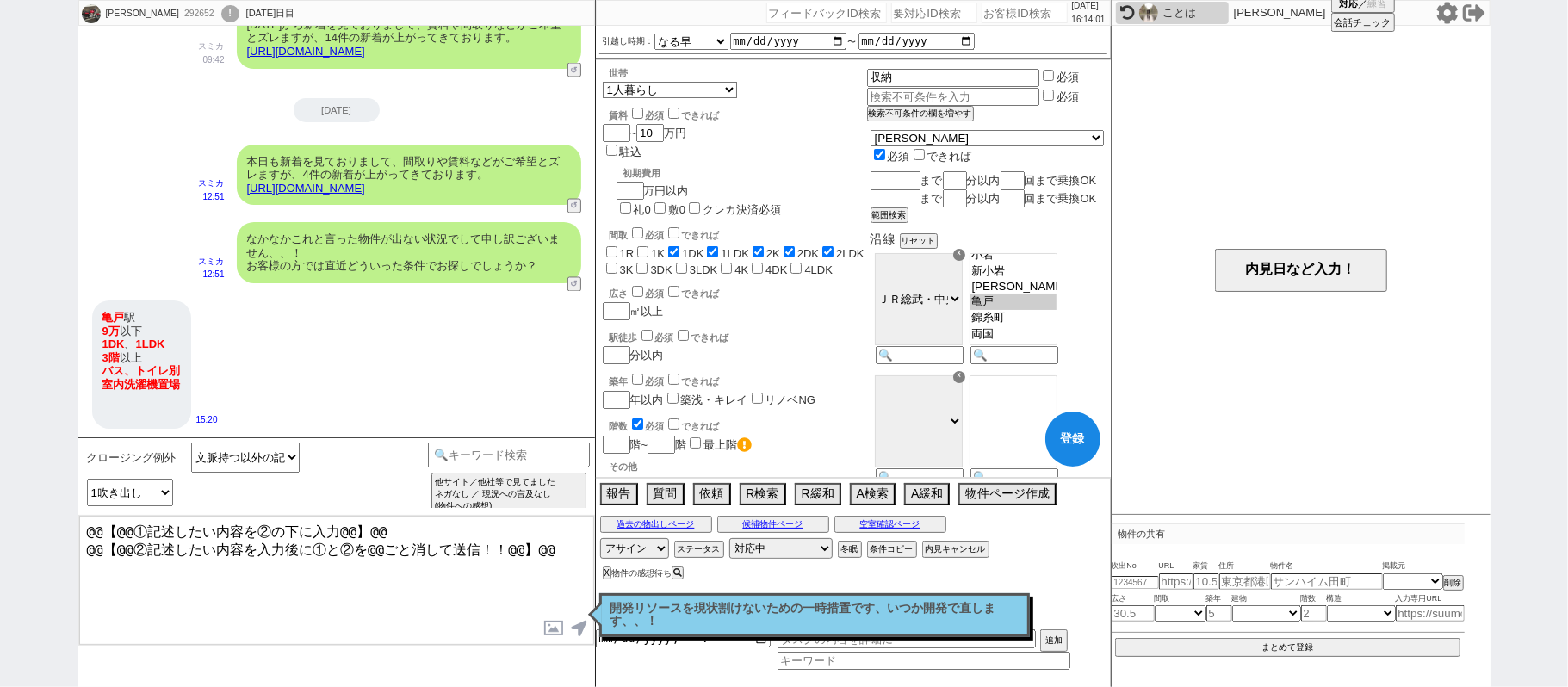
click at [783, 247] on span "2DK" at bounding box center [799, 253] width 39 height 13
click at [817, 247] on label "2DK" at bounding box center [808, 253] width 22 height 13
click at [795, 246] on input "2DK" at bounding box center [789, 251] width 11 height 11
click at [773, 247] on label "2K" at bounding box center [773, 253] width 14 height 13
click at [764, 246] on input "2K" at bounding box center [757, 251] width 11 height 11
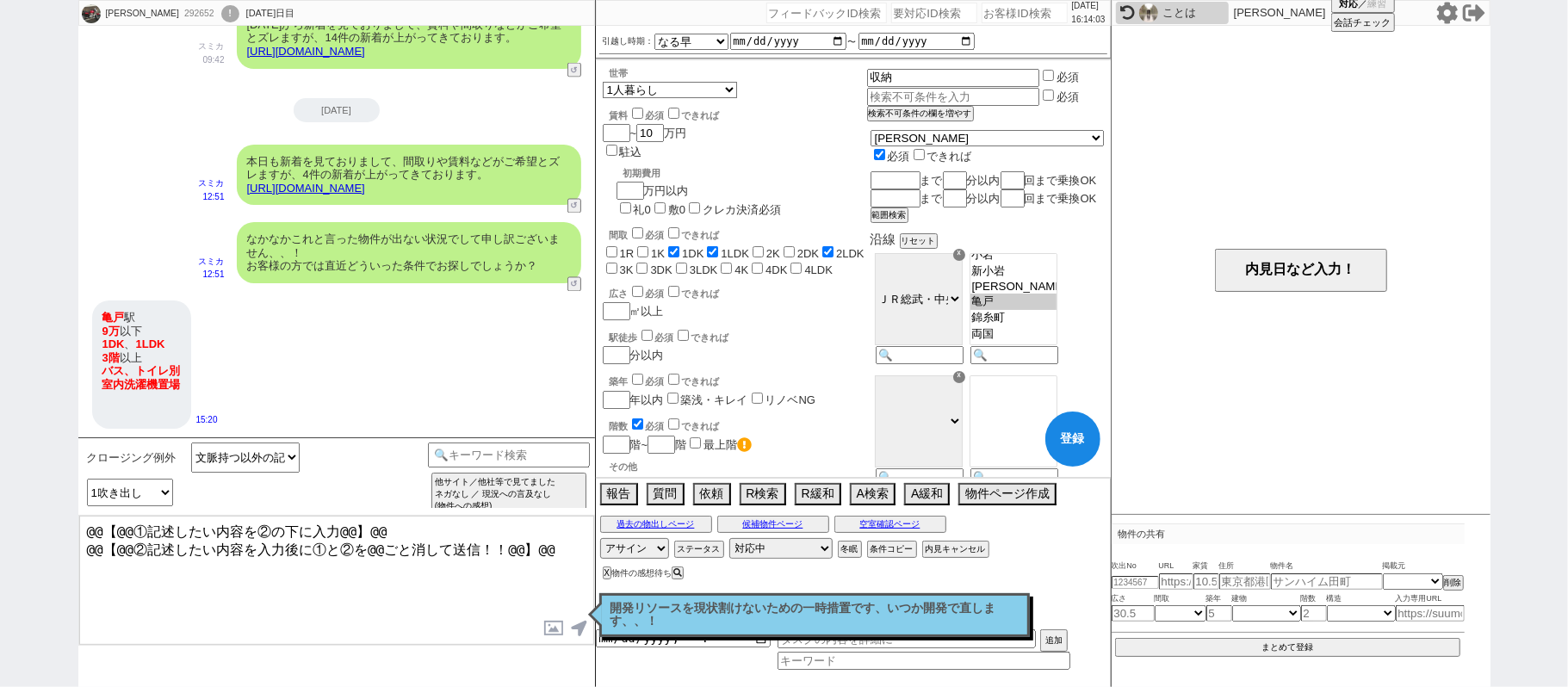
click at [842, 247] on label "2LDK" at bounding box center [850, 253] width 29 height 13
click at [833, 246] on input "2LDK" at bounding box center [827, 251] width 11 height 11
click at [621, 437] on input "number" at bounding box center [615, 444] width 24 height 15
click at [365, 184] on link "https://tools.sumika.live/pages/w0qpmzt" at bounding box center [306, 188] width 118 height 13
click at [618, 21] on button "☓" at bounding box center [611, 17] width 32 height 35
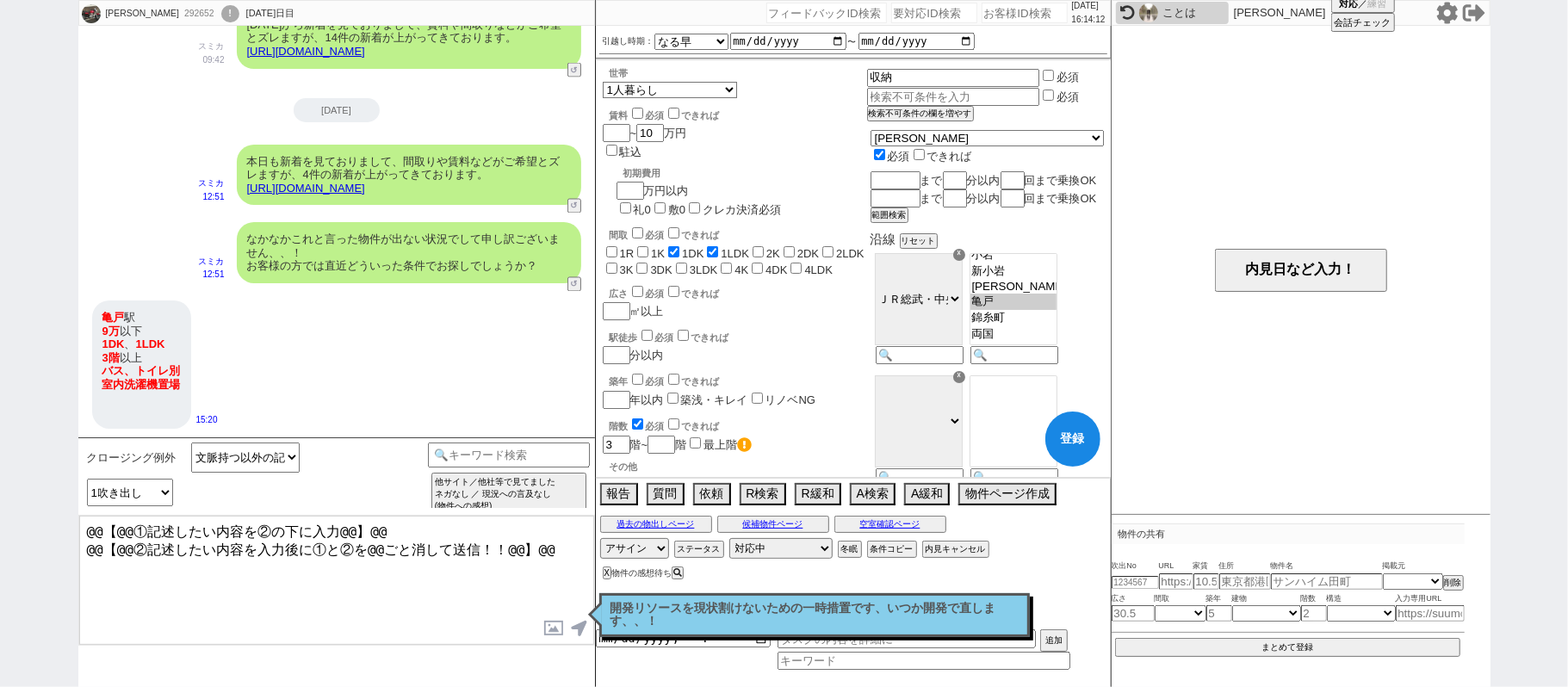
click at [536, 441] on div "クロージング例外 文脈持つ以外の記述ベーステンプレ 小カテゴリを選択 記述予定の吹き出し数 1吹き出し 2吹き出し 3吹き出し テンプレ再検索NG解除 他サイ…" at bounding box center [337, 476] width 517 height 77
click at [542, 453] on input at bounding box center [509, 453] width 163 height 22
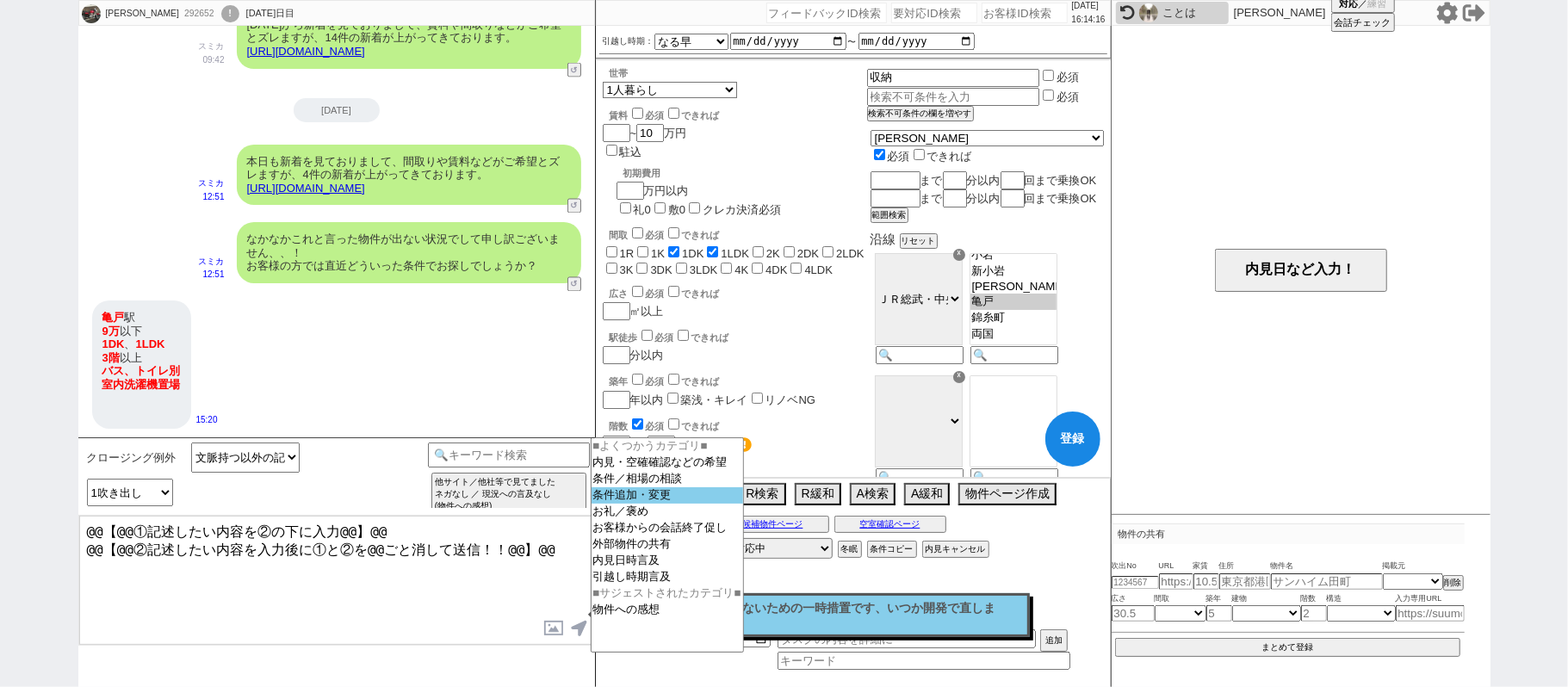
click at [651, 501] on option "条件追加・変更" at bounding box center [667, 495] width 151 height 17
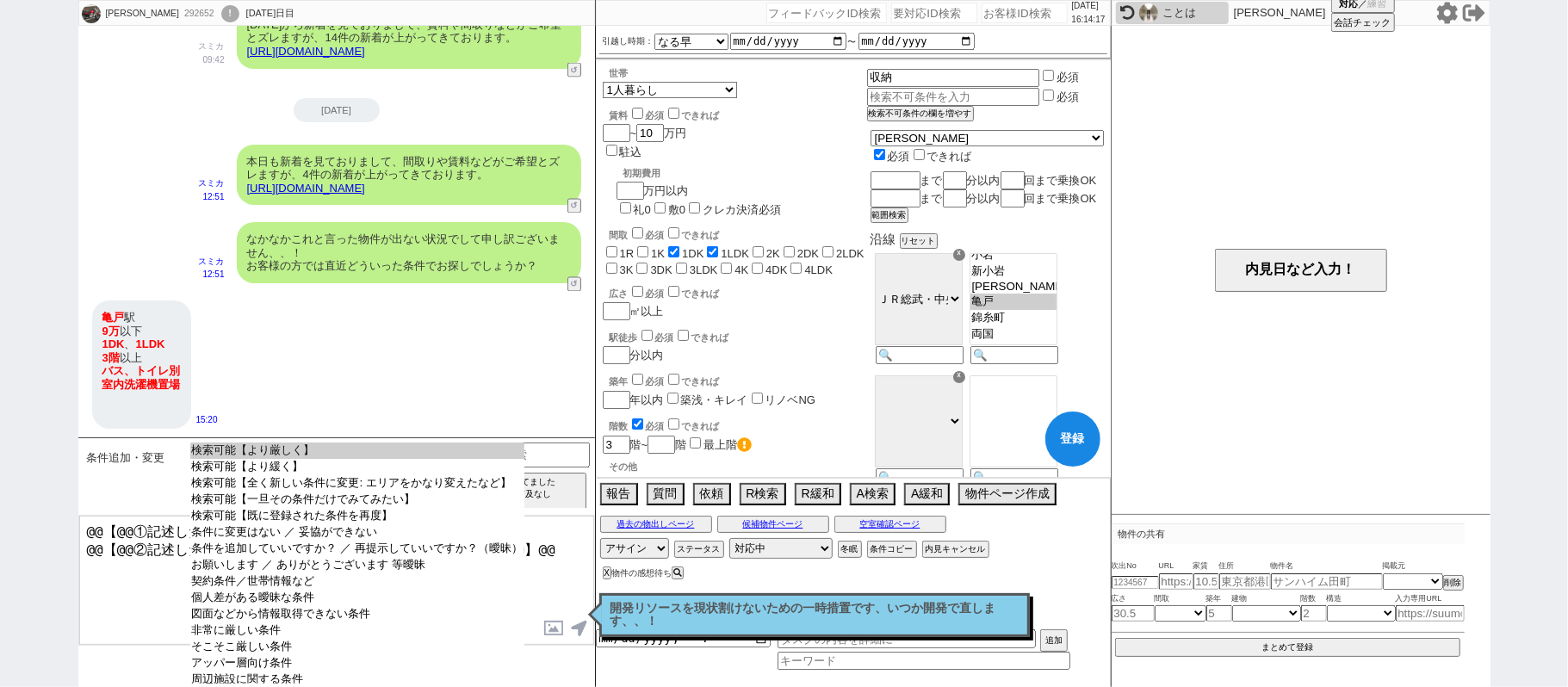
drag, startPoint x: 353, startPoint y: 456, endPoint x: 417, endPoint y: 455, distance: 64.0
click at [353, 455] on option "検索可能【より厳しく】" at bounding box center [357, 450] width 334 height 17
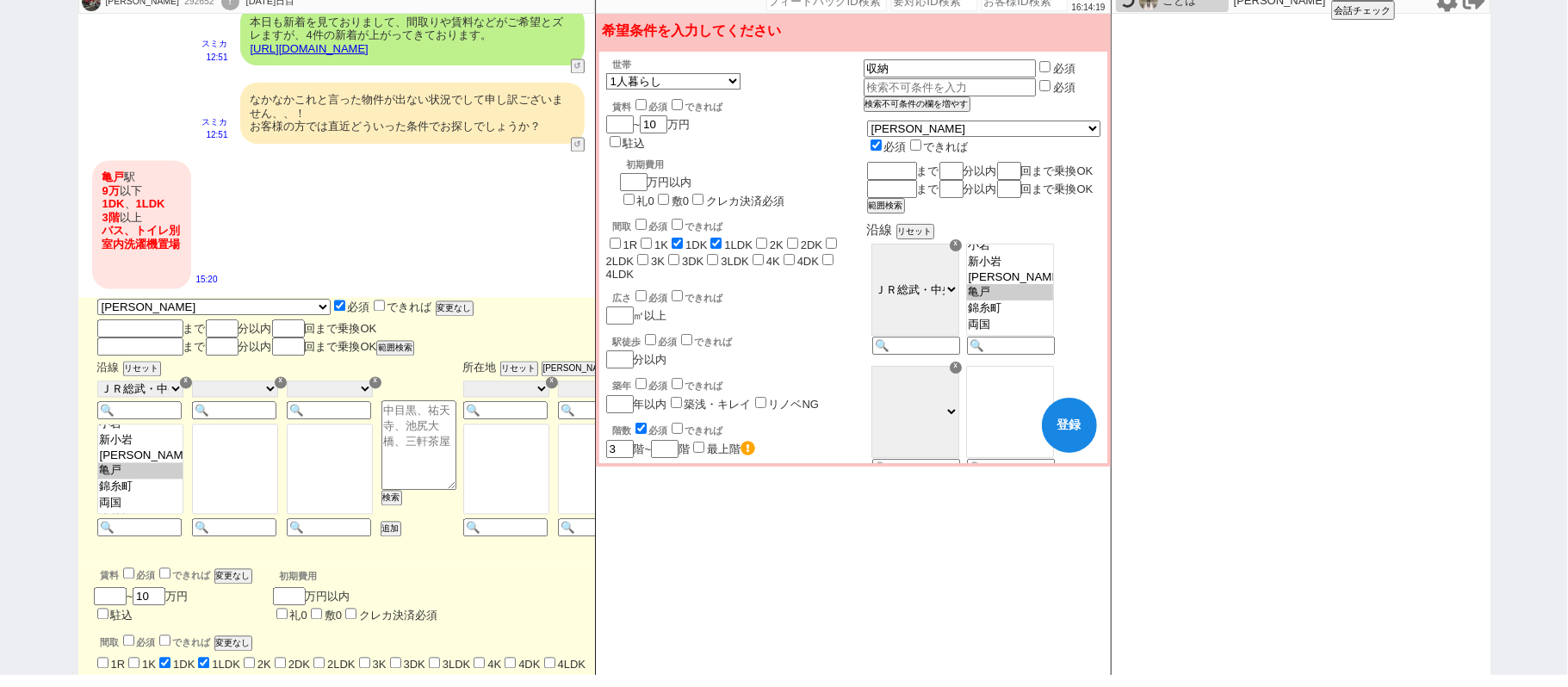
scroll to position [7189, 0]
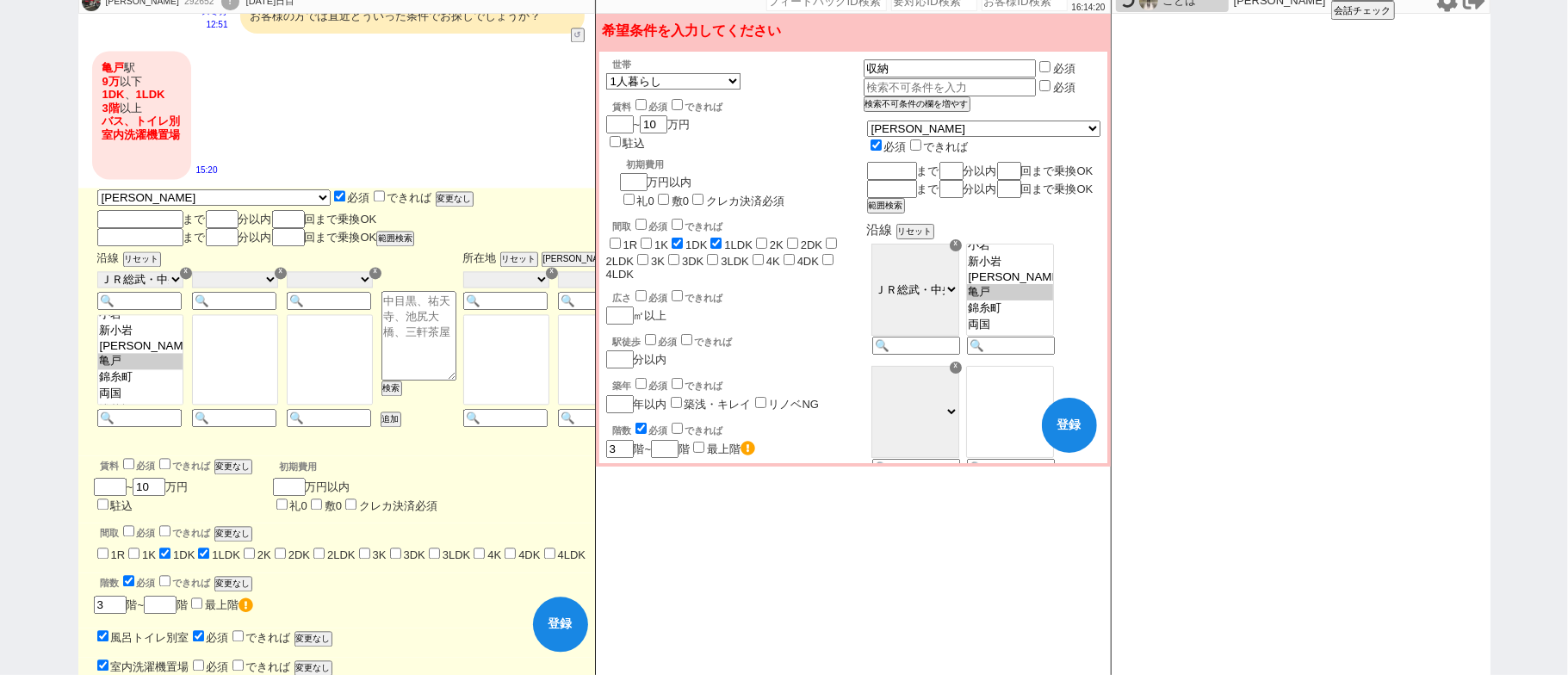
click at [217, 660] on span "必須" at bounding box center [218, 666] width 23 height 13
click at [204, 659] on input "checkbox" at bounding box center [198, 664] width 11 height 11
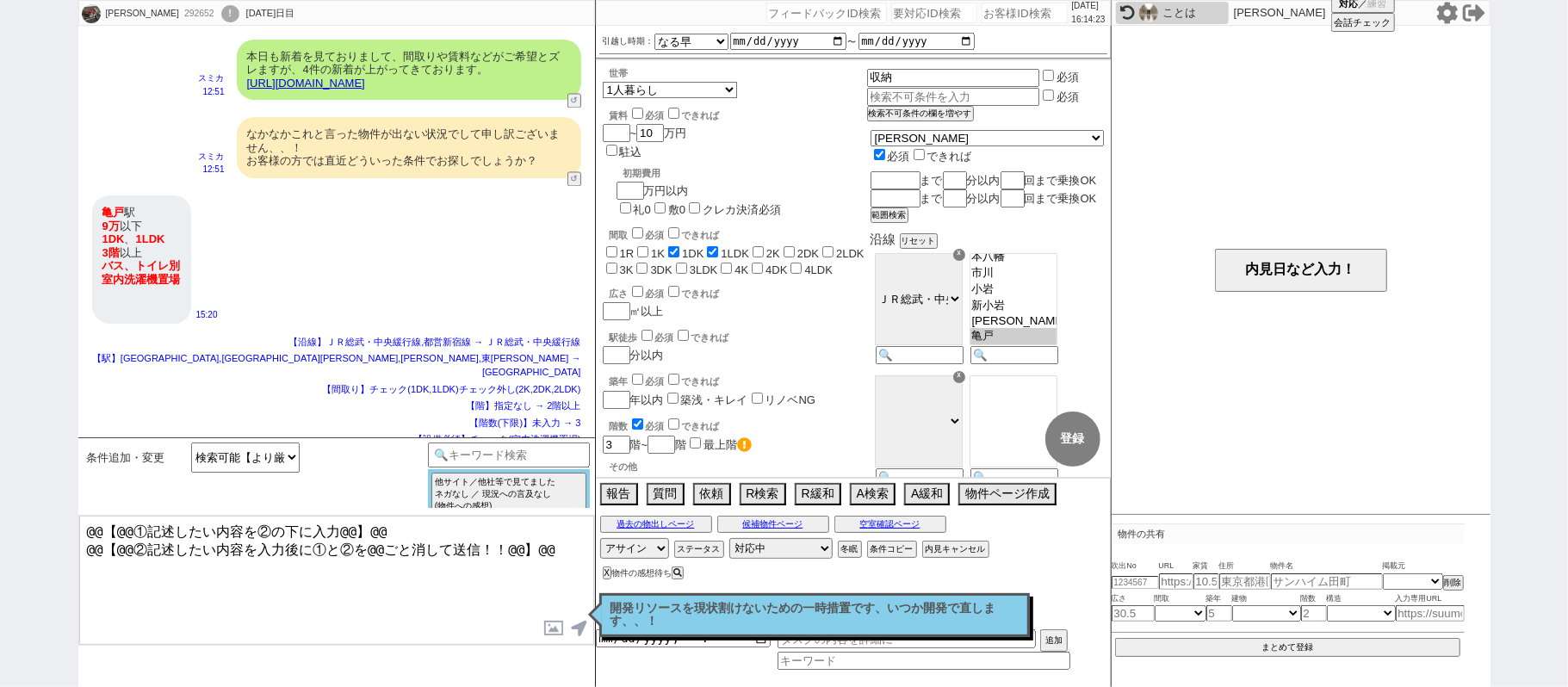
scroll to position [217, 0]
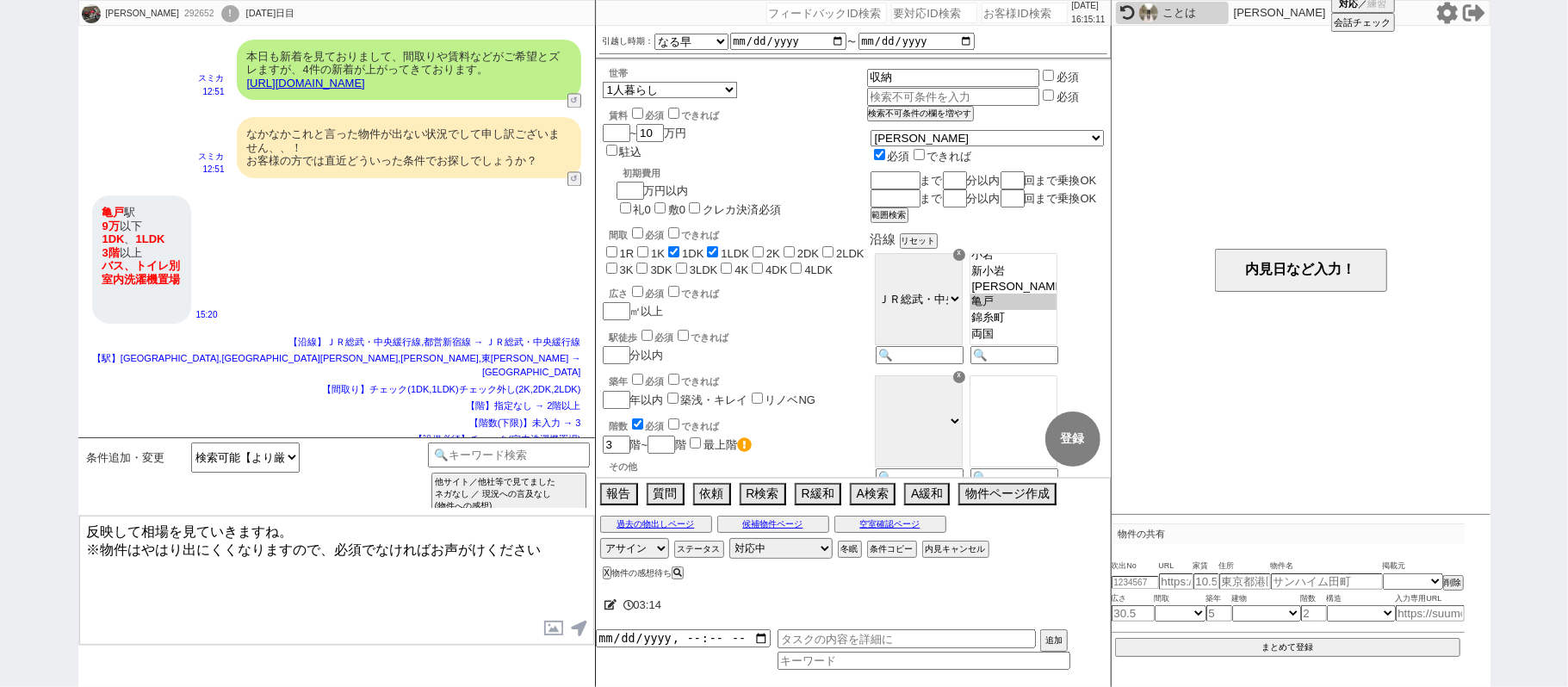
click at [328, 524] on textarea "反映して相場を見ていきますね。 ※物件はやはり出にくくなりますので、必須でなければお声がけください" at bounding box center [337, 580] width 515 height 129
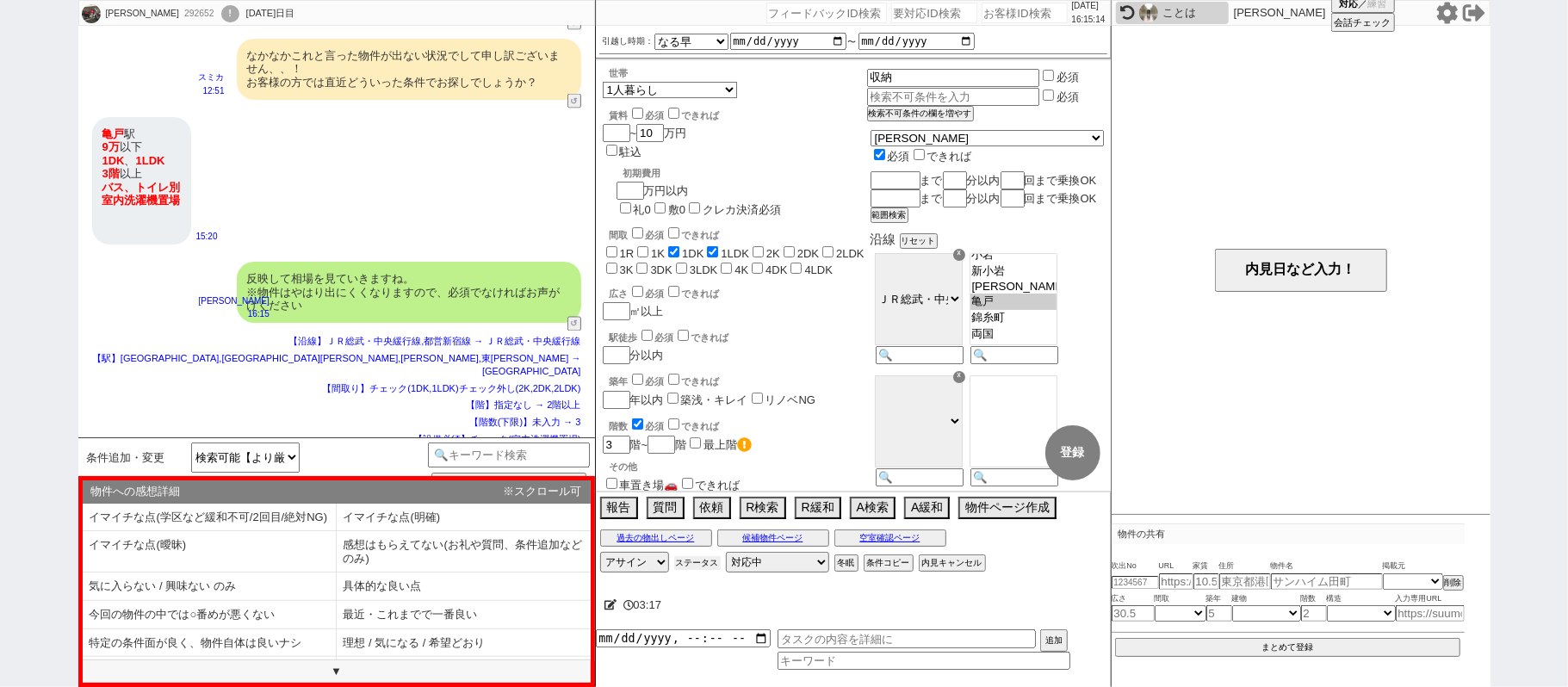
click at [689, 563] on button "ステータス" at bounding box center [697, 563] width 46 height 14
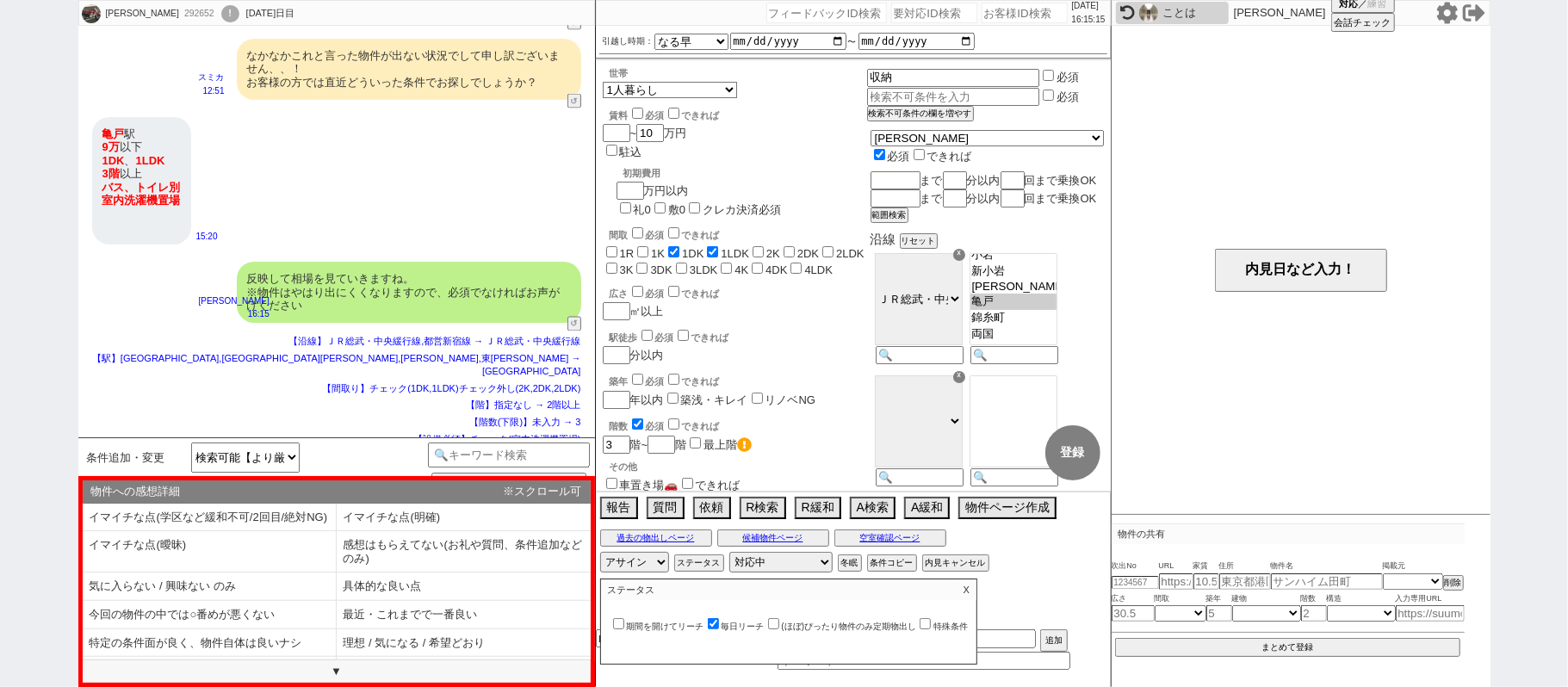
click at [823, 630] on label "(ほぼ)ぴったり物件のみ定期物出し" at bounding box center [840, 626] width 152 height 10
click at [779, 630] on input "(ほぼ)ぴったり物件のみ定期物出し" at bounding box center [773, 624] width 11 height 11
click at [762, 631] on label "毎日リーチ" at bounding box center [734, 626] width 60 height 10
click at [719, 630] on input "毎日リーチ" at bounding box center [713, 624] width 11 height 11
click at [975, 592] on p "X" at bounding box center [966, 590] width 20 height 21
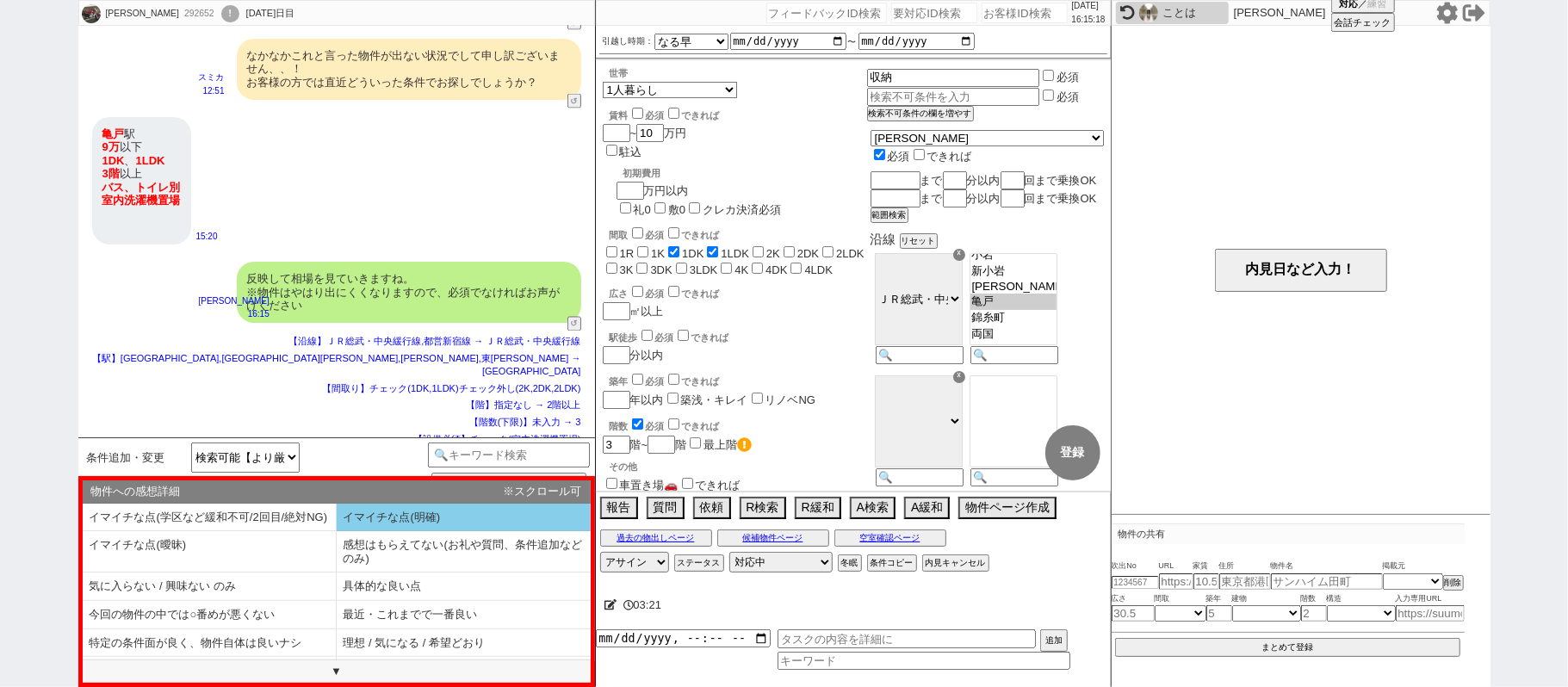
click at [497, 522] on li "イマイチな点(明確)" at bounding box center [464, 517] width 254 height 29
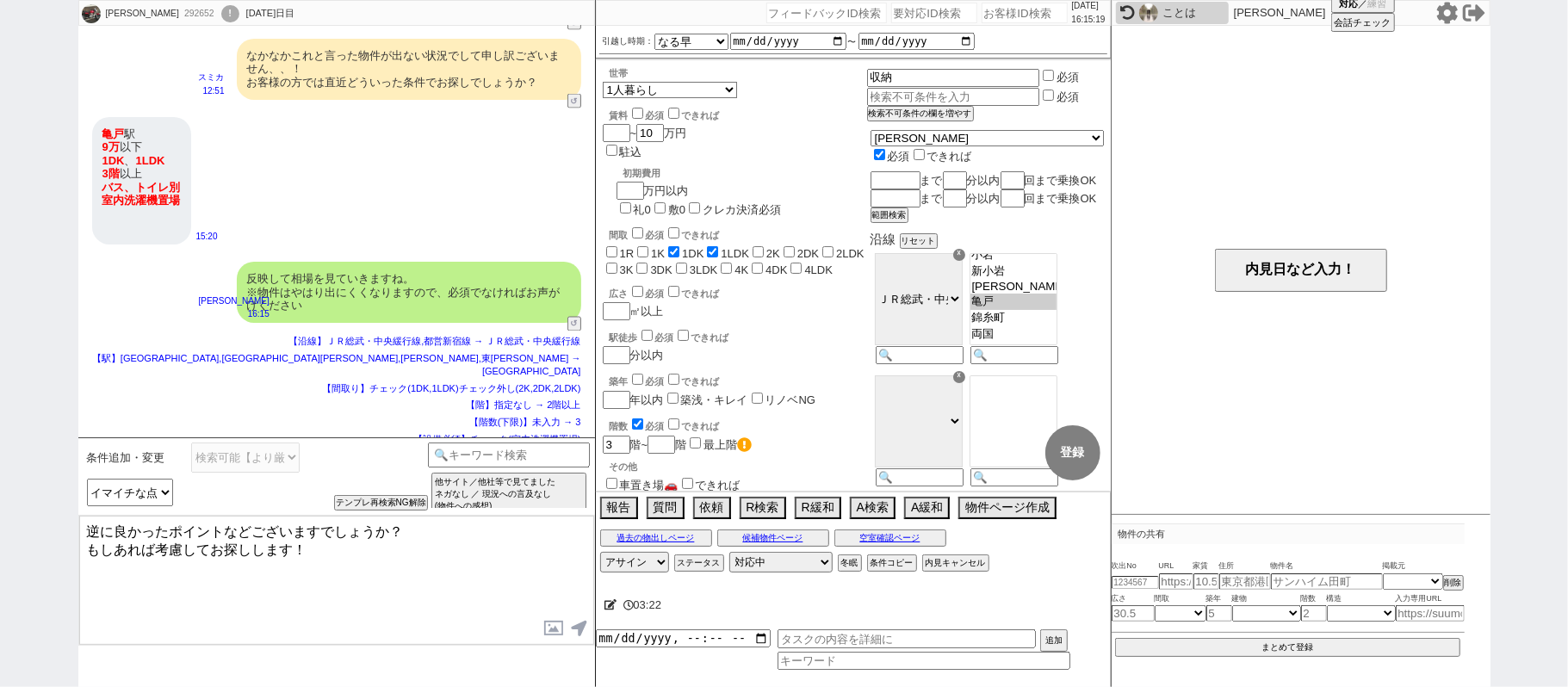
drag, startPoint x: 297, startPoint y: 549, endPoint x: 0, endPoint y: 471, distance: 307.1
click at [0, 424] on div "武 292652 ! 0 1302日目 冬眠中 自社客 スミカ スミカ_BPO チャット全表示 2022-02-11 すみません、一応こちらは見送りで大丈夫で…" at bounding box center [784, 344] width 1568 height 687
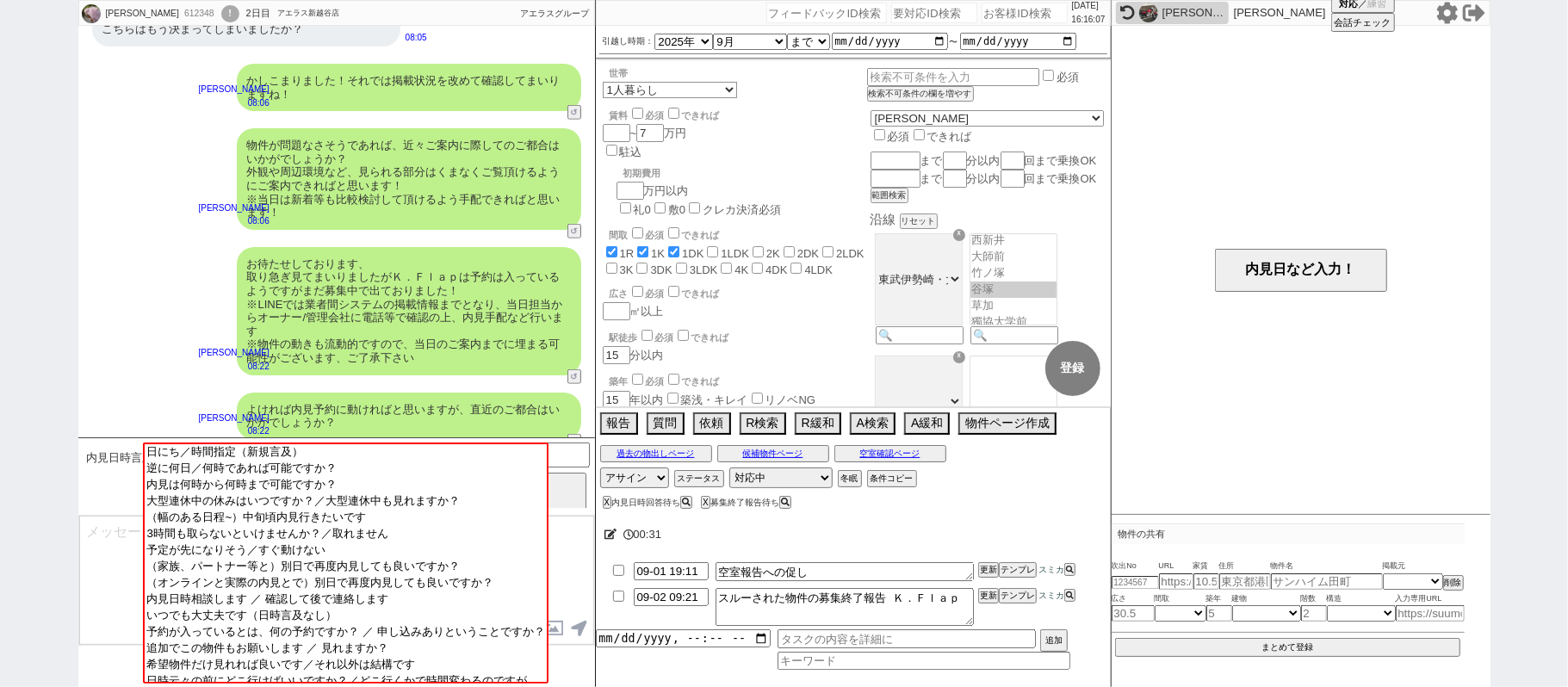
scroll to position [1117, 0]
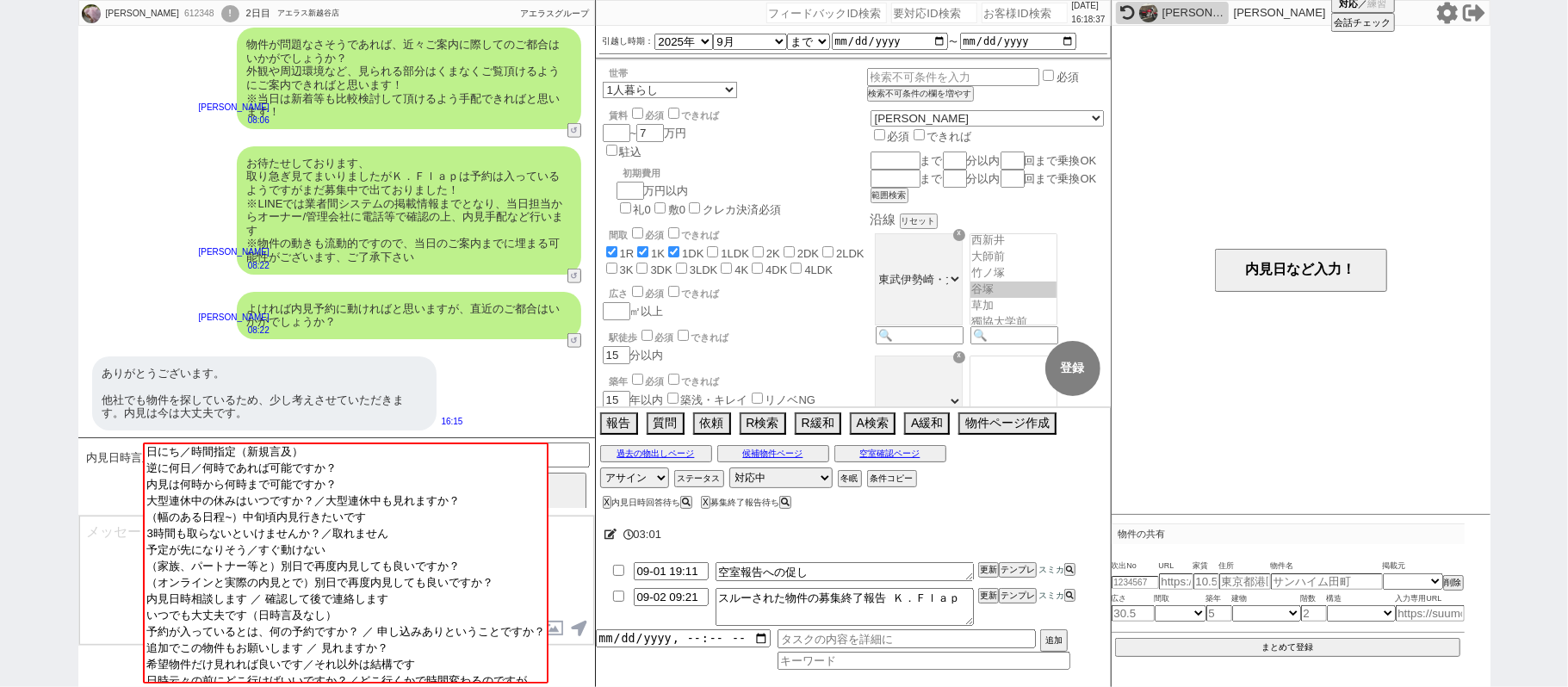
click at [1, 259] on div "優香 612348 ! 0 2日目 アエラス新越谷店 冬眠中 自社客 アエラスグループ スミカ_BPO チャット全表示 2025-08-30 バストイレ別、浴…" at bounding box center [784, 344] width 1568 height 687
click at [124, 552] on textarea at bounding box center [337, 580] width 515 height 129
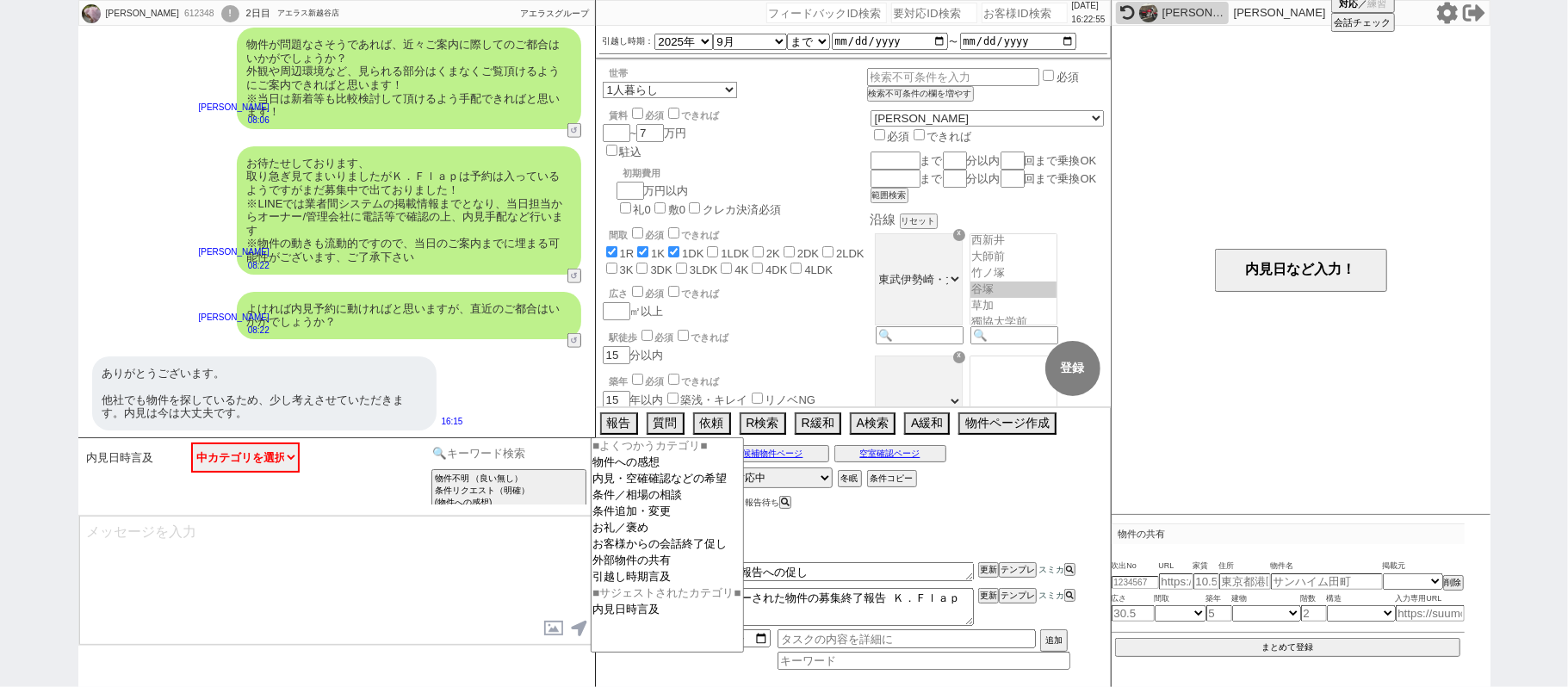
click at [455, 453] on input at bounding box center [509, 453] width 163 height 22
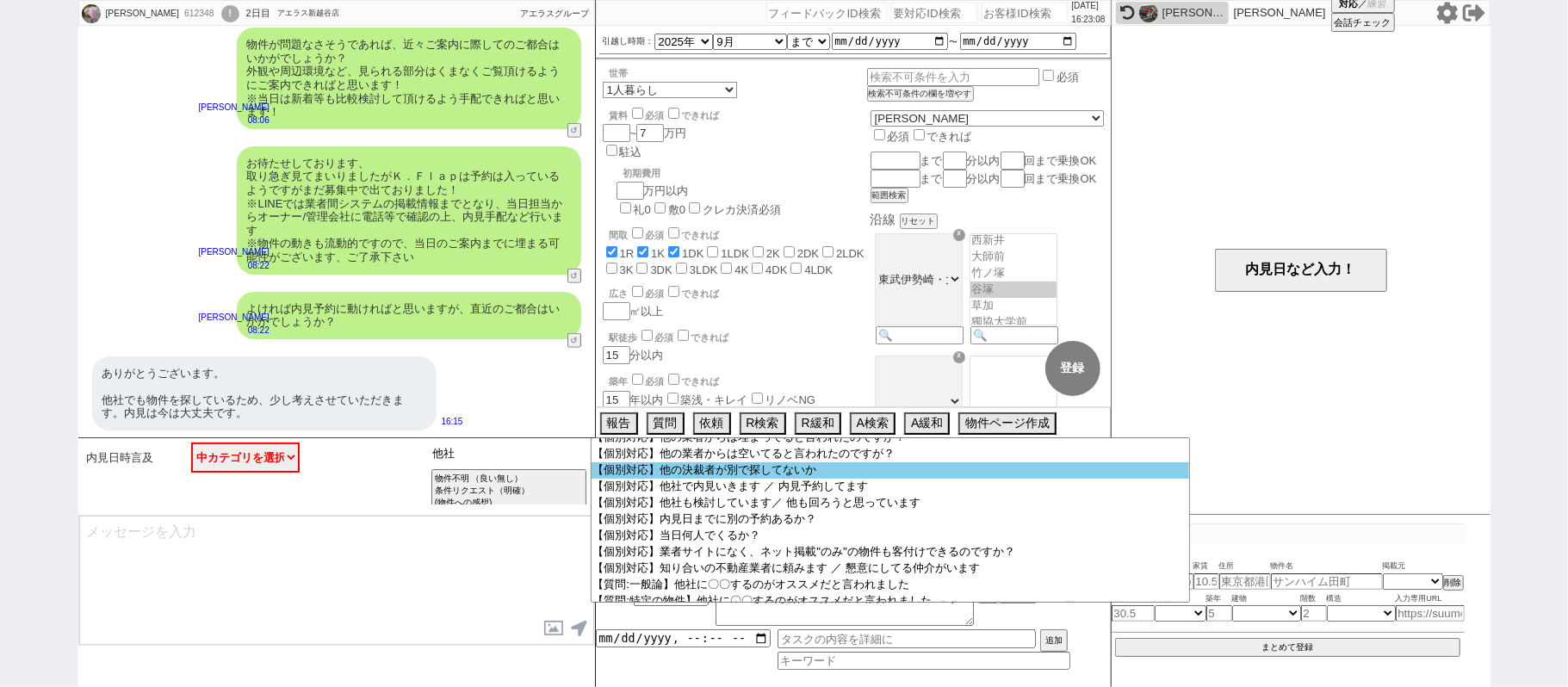
scroll to position [114, 0]
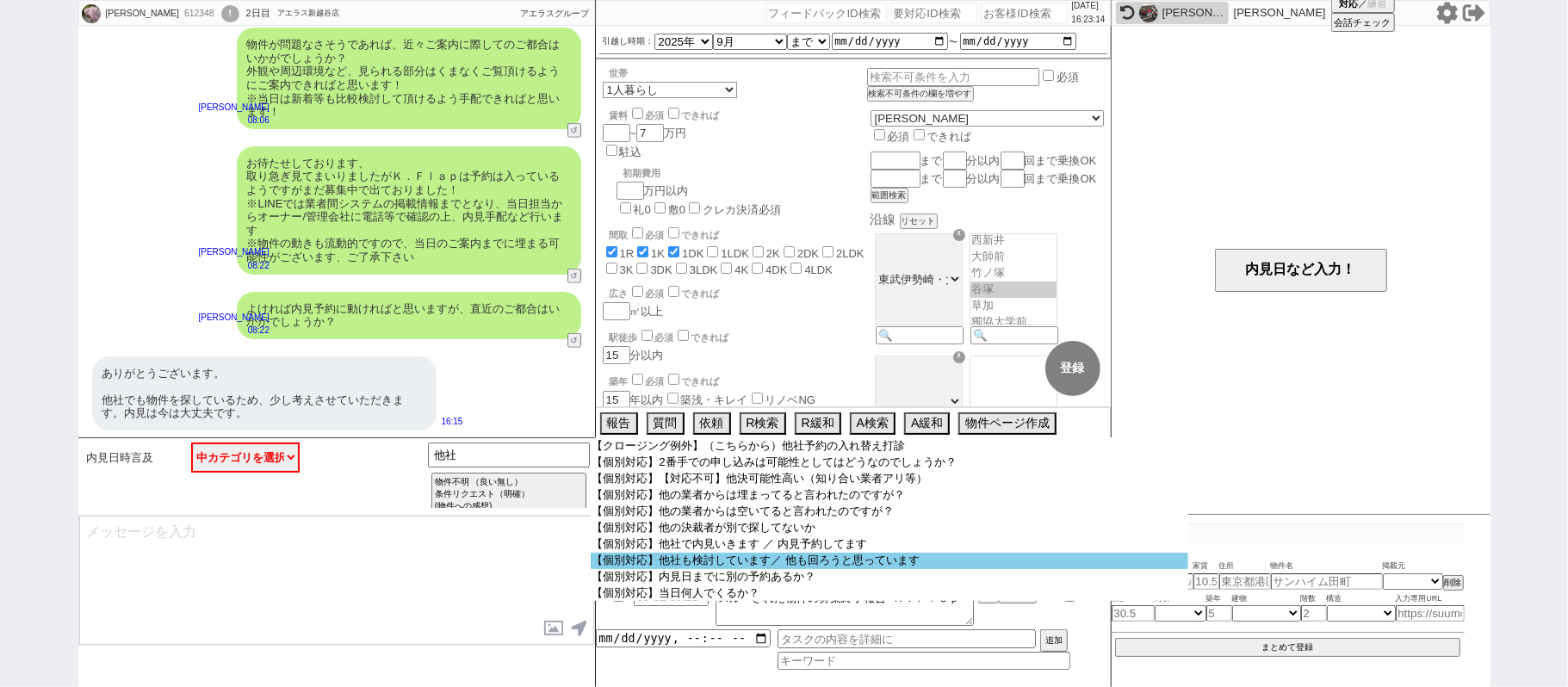
click at [724, 569] on option "【個別対応】他社も検討しています／ 他も回ろうと思っています" at bounding box center [890, 561] width 598 height 17
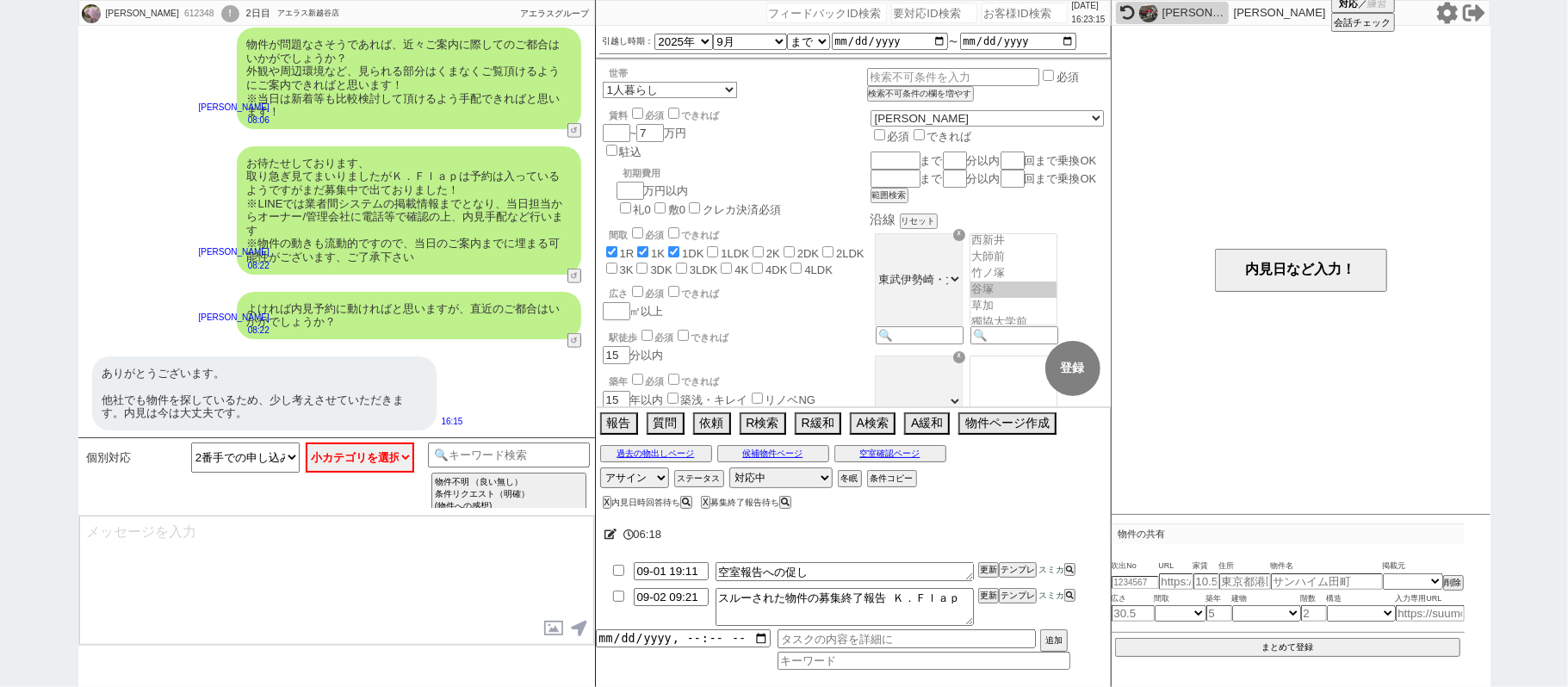
click at [417, 465] on div "個別対応 2番手での申し込みは可能性としてはどうなのでしょうか？ 【対応不可】他決可能性高い（知り合い業者アリ等） 他の業者からは埋まってると言われたのですが…" at bounding box center [255, 458] width 345 height 32
click at [401, 458] on select "小カテゴリを選択 検討中の他社が1社 検討中の他社が2社以上" at bounding box center [359, 457] width 109 height 30
click at [305, 444] on select "小カテゴリを選択 検討中の他社が1社 検討中の他社が2社以上" at bounding box center [359, 457] width 109 height 30
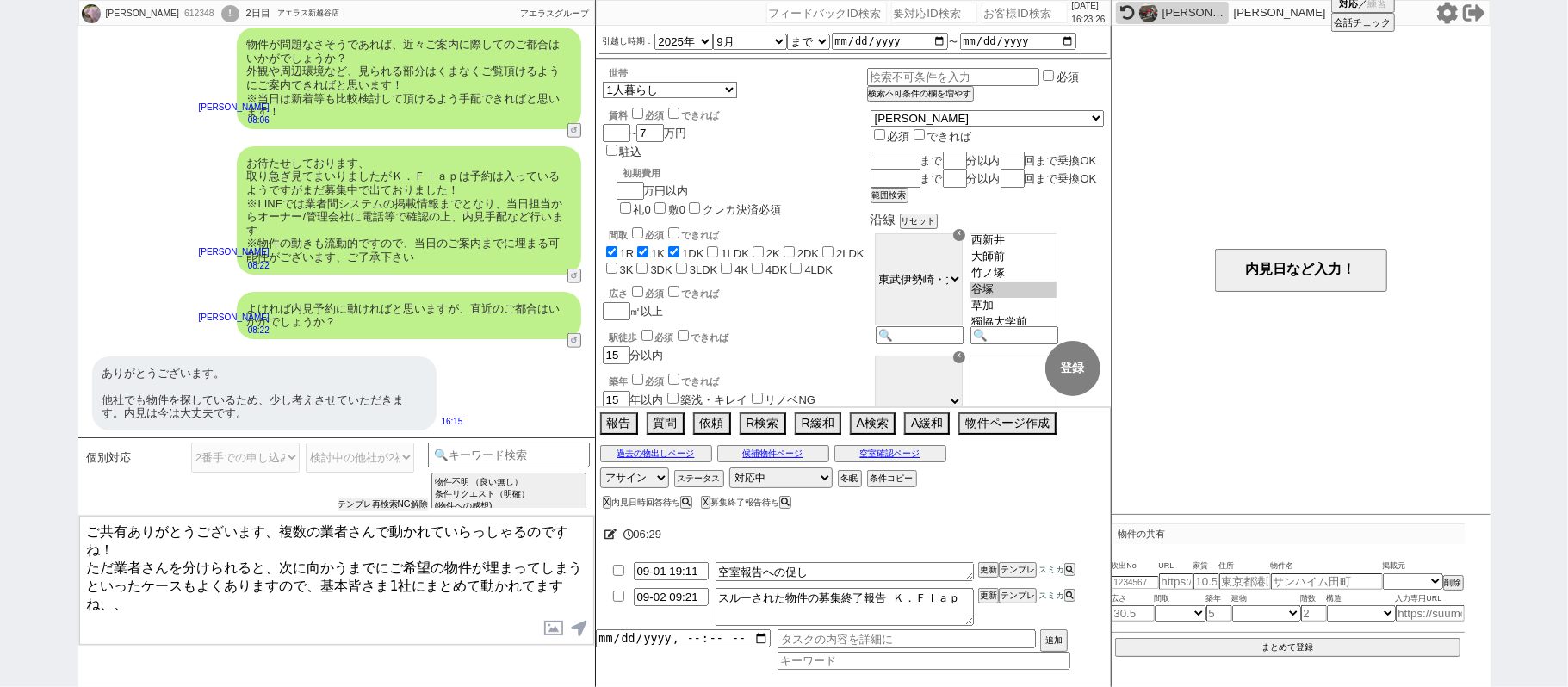
click at [358, 501] on button "テンプレ再検索NG解除" at bounding box center [383, 504] width 90 height 12
click at [485, 446] on input at bounding box center [509, 453] width 163 height 22
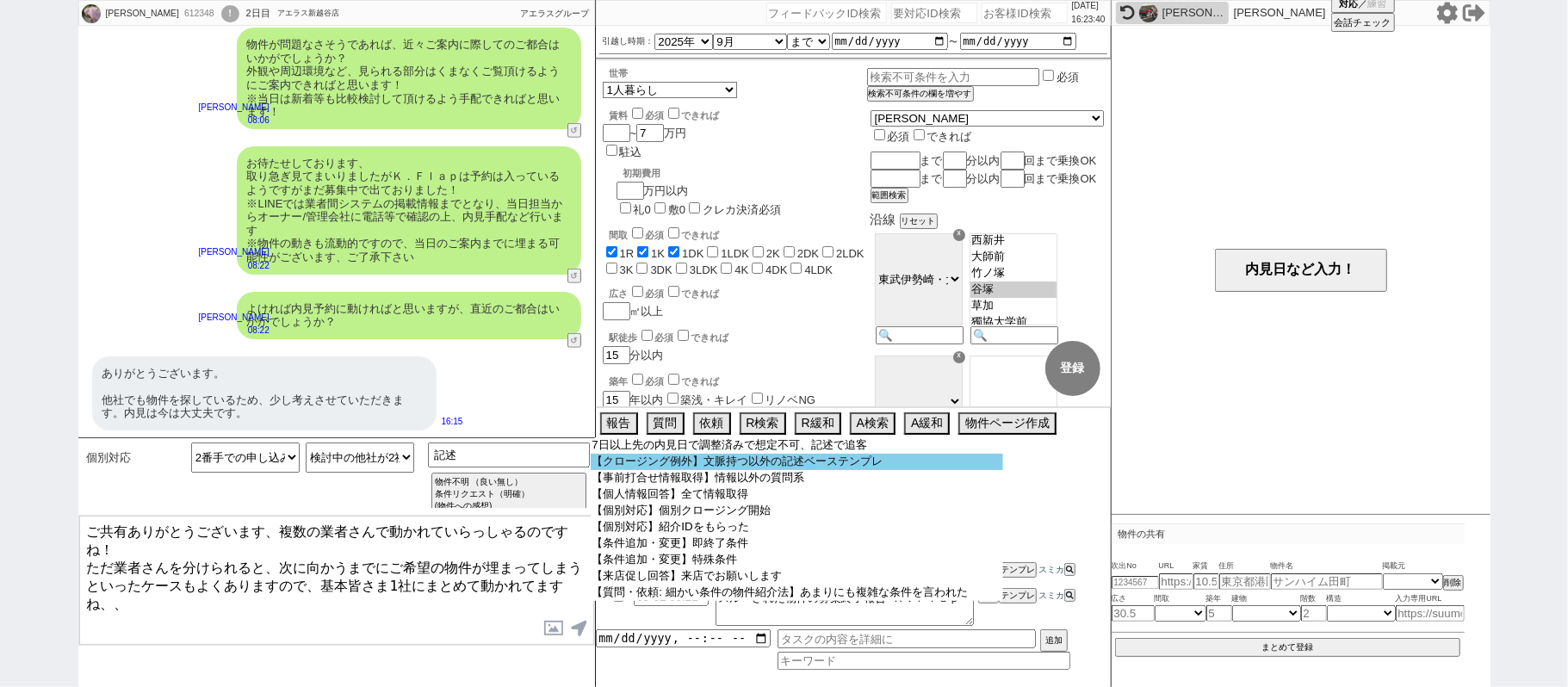
click at [722, 468] on option "【クロージング例外】文脈持つ以外の記述ベーステンプレ" at bounding box center [797, 462] width 412 height 17
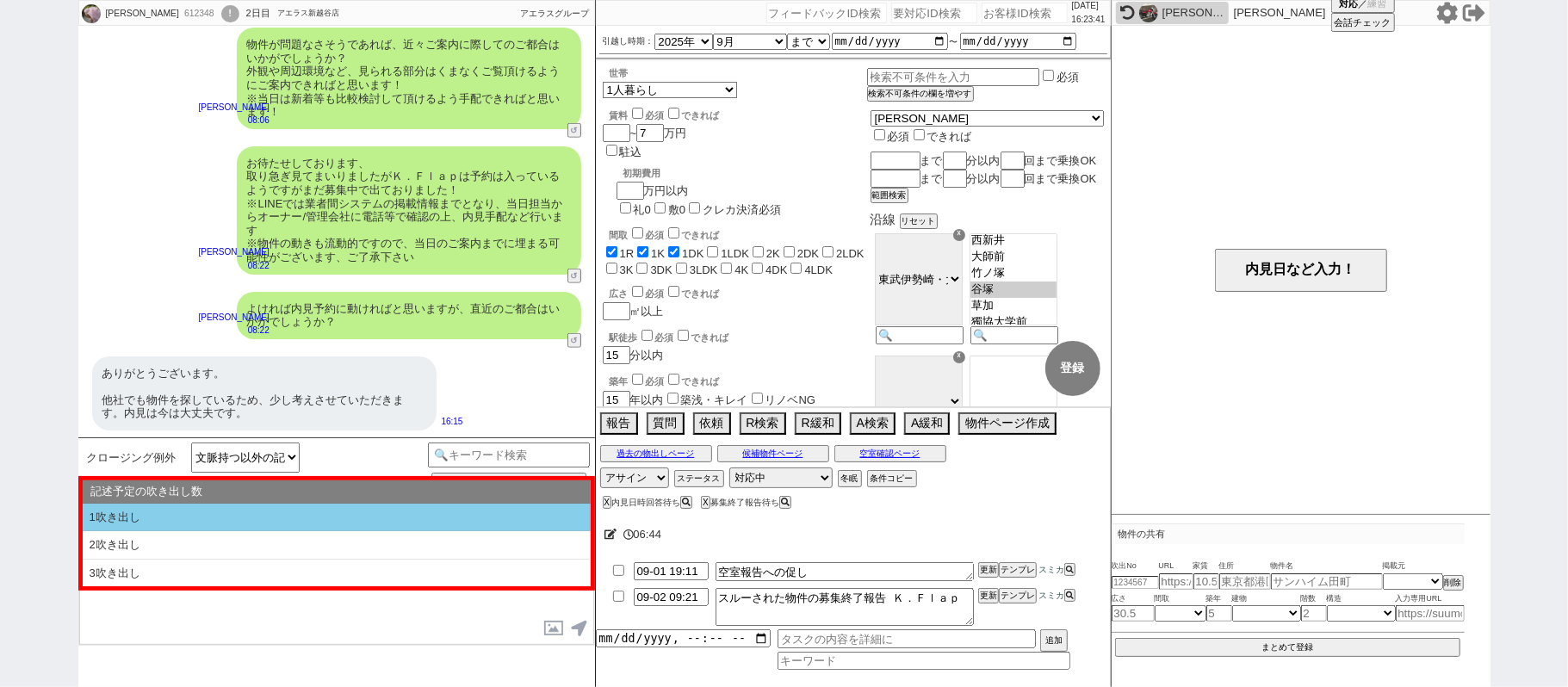
click at [304, 518] on li "1吹き出し" at bounding box center [337, 517] width 508 height 29
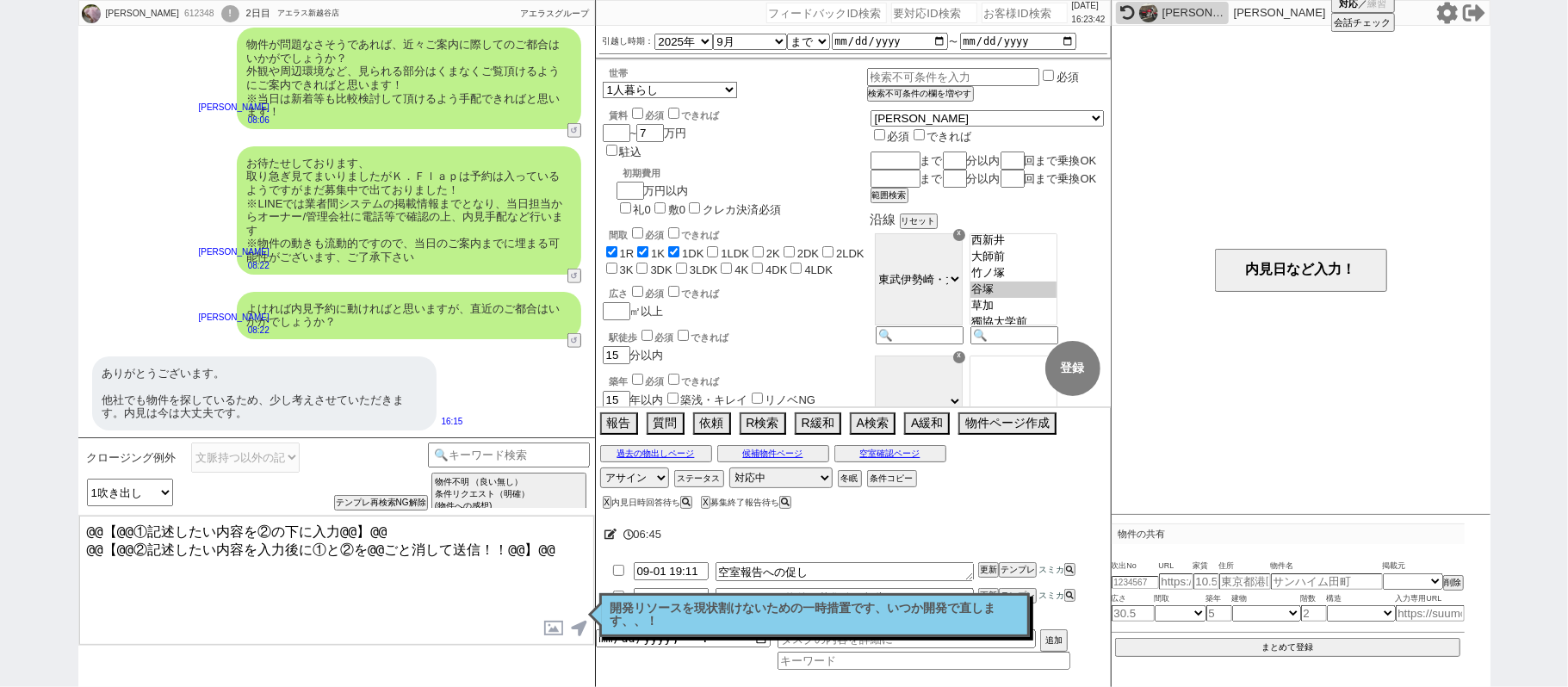
click at [573, 542] on textarea "@@【@@①記述したい内容を②の下に入力@@】@@ @@【@@②記述したい内容を入力後に①と②を@@ごと消して送信！！@@】@@" at bounding box center [337, 580] width 515 height 129
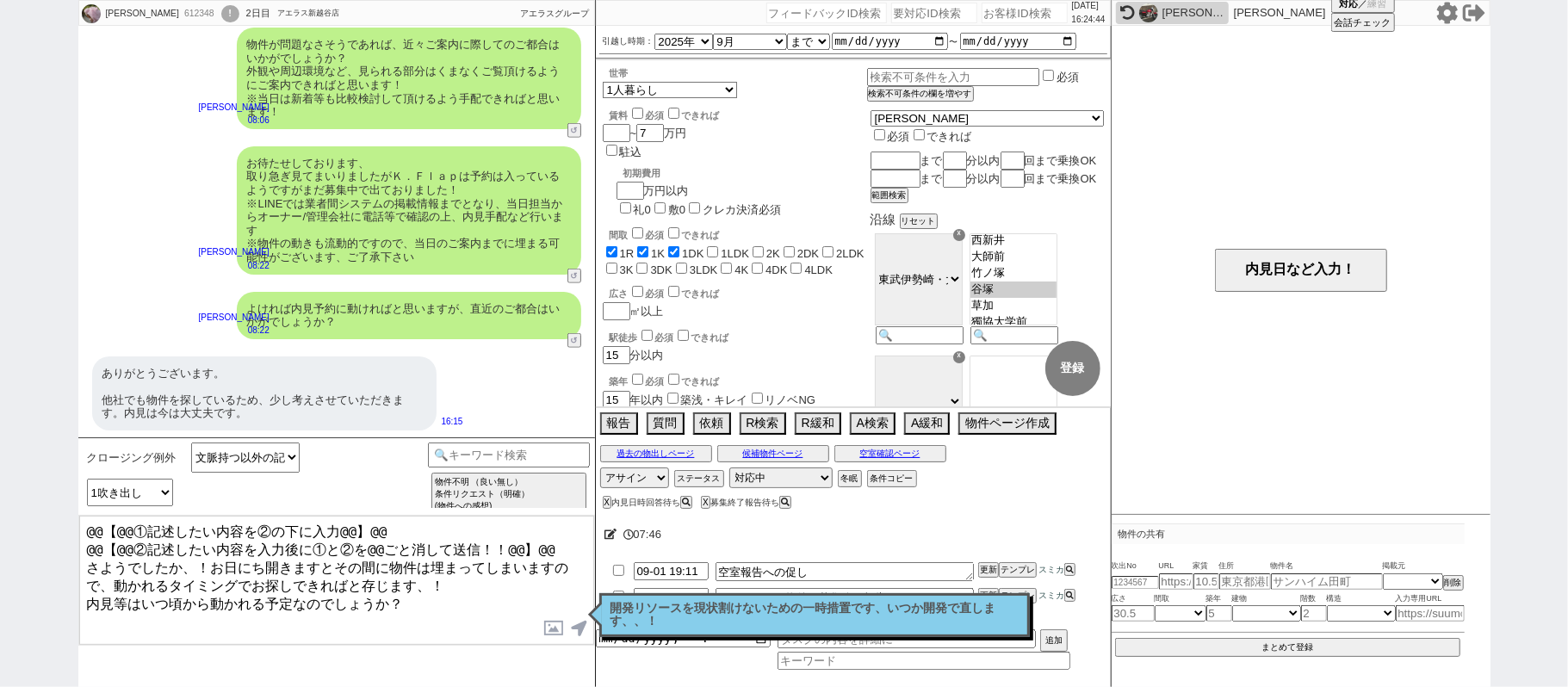
drag, startPoint x: 556, startPoint y: 544, endPoint x: 0, endPoint y: 44, distance: 747.8
click at [0, 280] on div "優香 612348 ! 0 2日目 アエラス新越谷店 冬眠中 自社客 アエラスグループ スミカ_BPO チャット全表示 2025-08-30 バストイレ別、浴…" at bounding box center [784, 344] width 1568 height 687
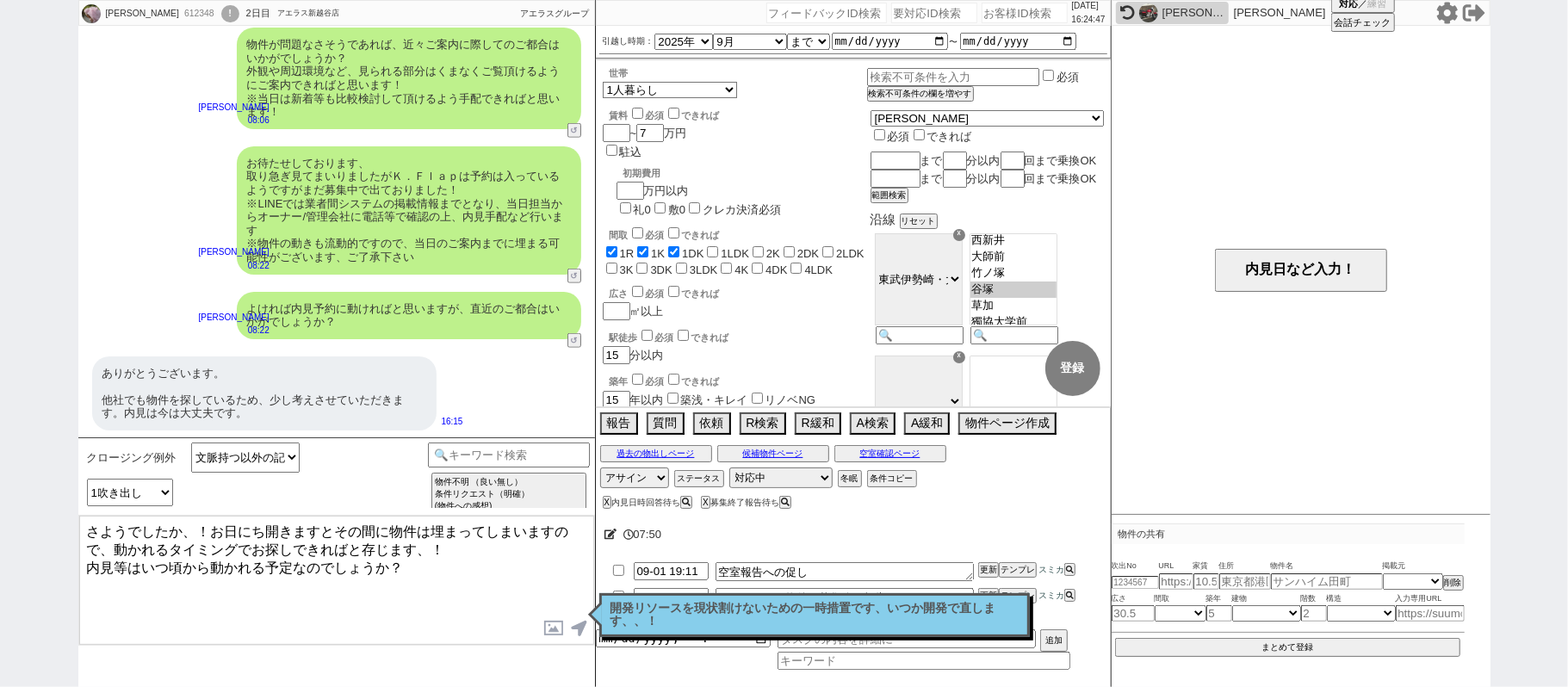
click at [452, 557] on textarea "さようでしたか、！お日にち開きますとその間に物件は埋まってしまいますので、動かれるタイミングでお探しできればと存じます、！ 内見等はいつ頃から動かれる予定なの…" at bounding box center [337, 580] width 515 height 129
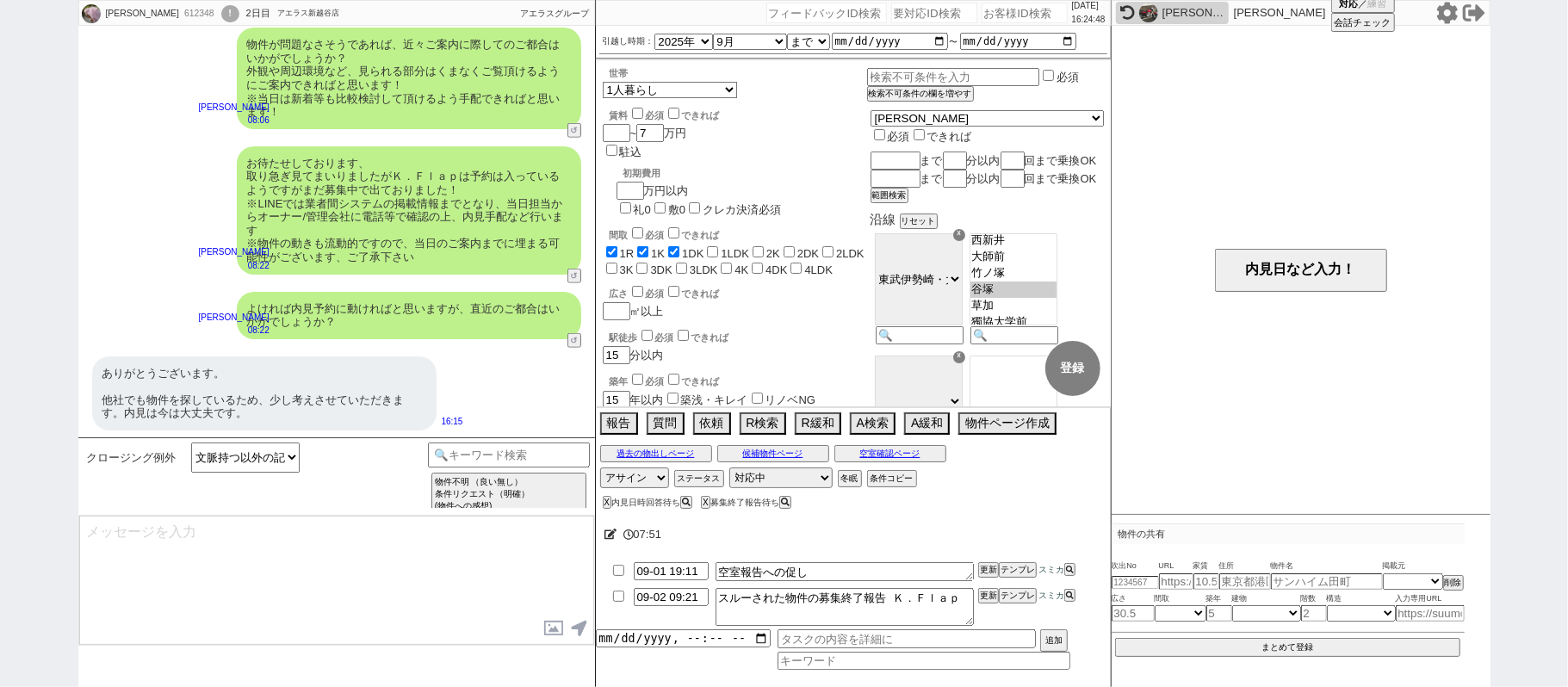
scroll to position [1210, 0]
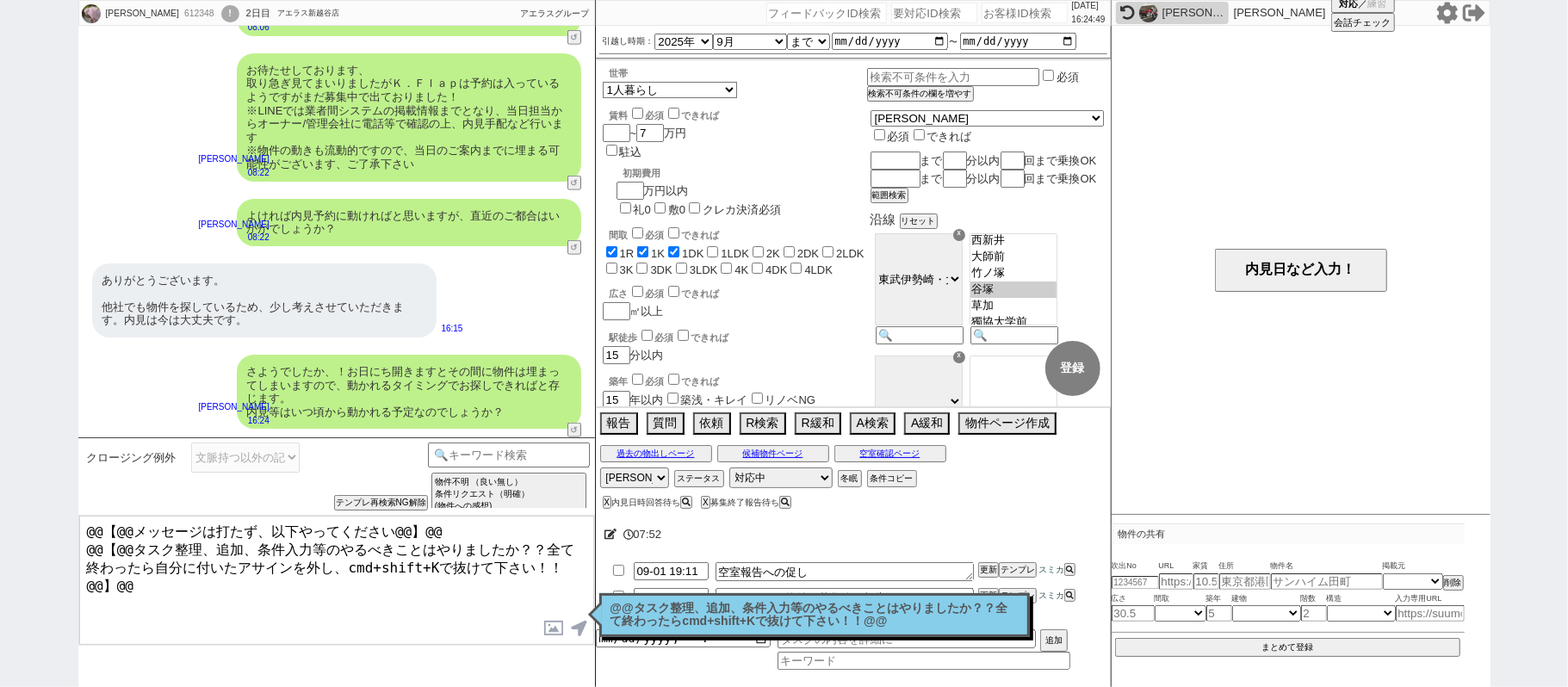
click at [777, 620] on p "@@タスク整理、追加、条件入力等のやるべきことはやりましたか？？全て終わったらcmd+shift+Kで抜けて下さい！！@@" at bounding box center [814, 615] width 408 height 27
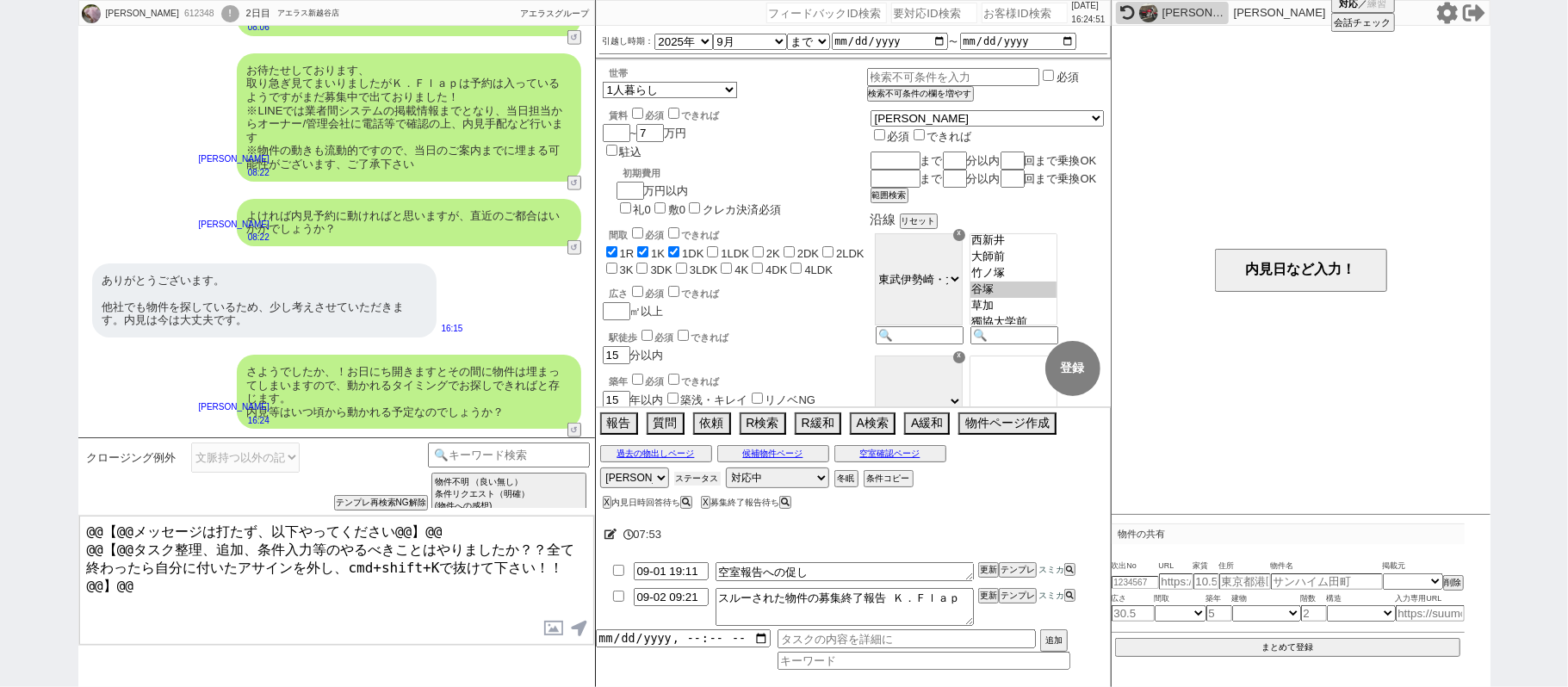
click at [696, 479] on button "ステータス" at bounding box center [697, 478] width 46 height 14
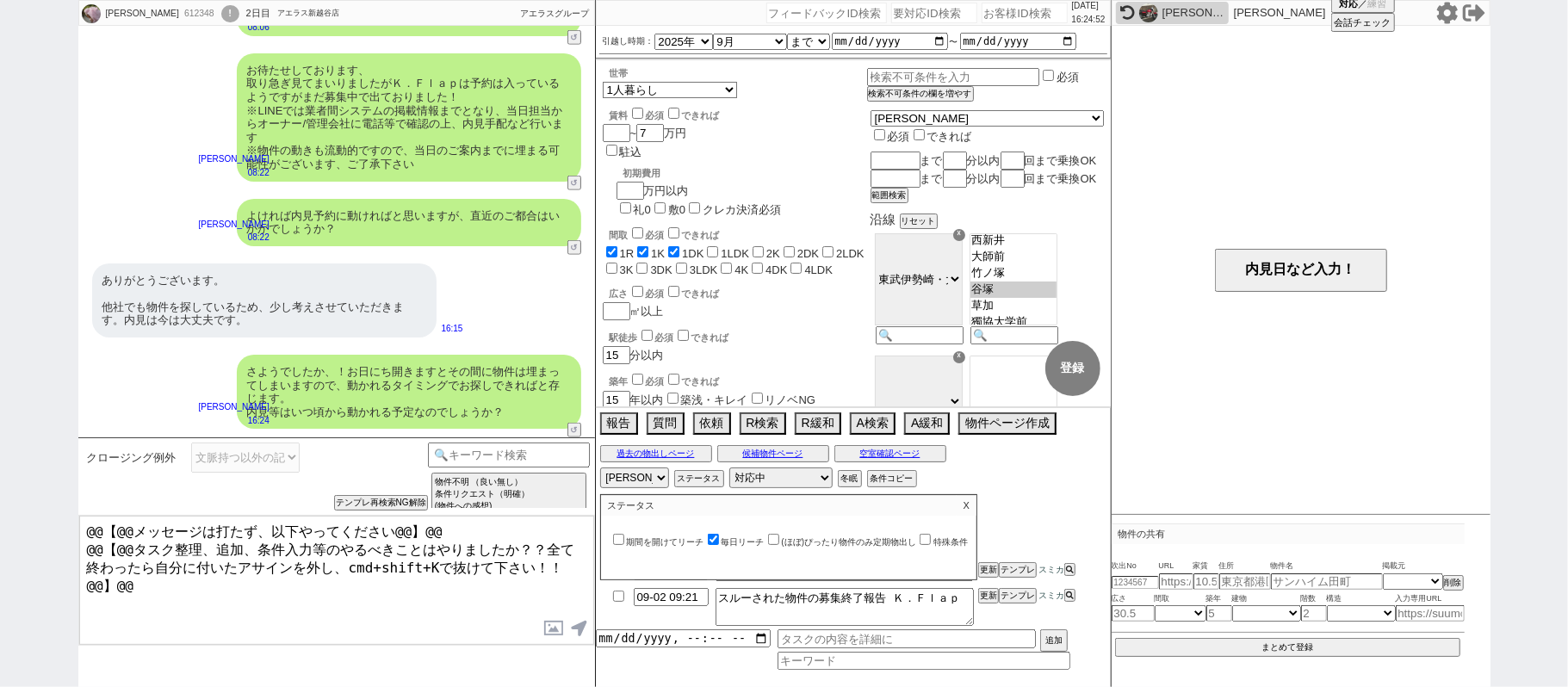
click at [683, 544] on label "期間を開けてリーチ" at bounding box center [657, 542] width 95 height 10
click at [624, 544] on input "期間を開けてリーチ" at bounding box center [618, 539] width 11 height 11
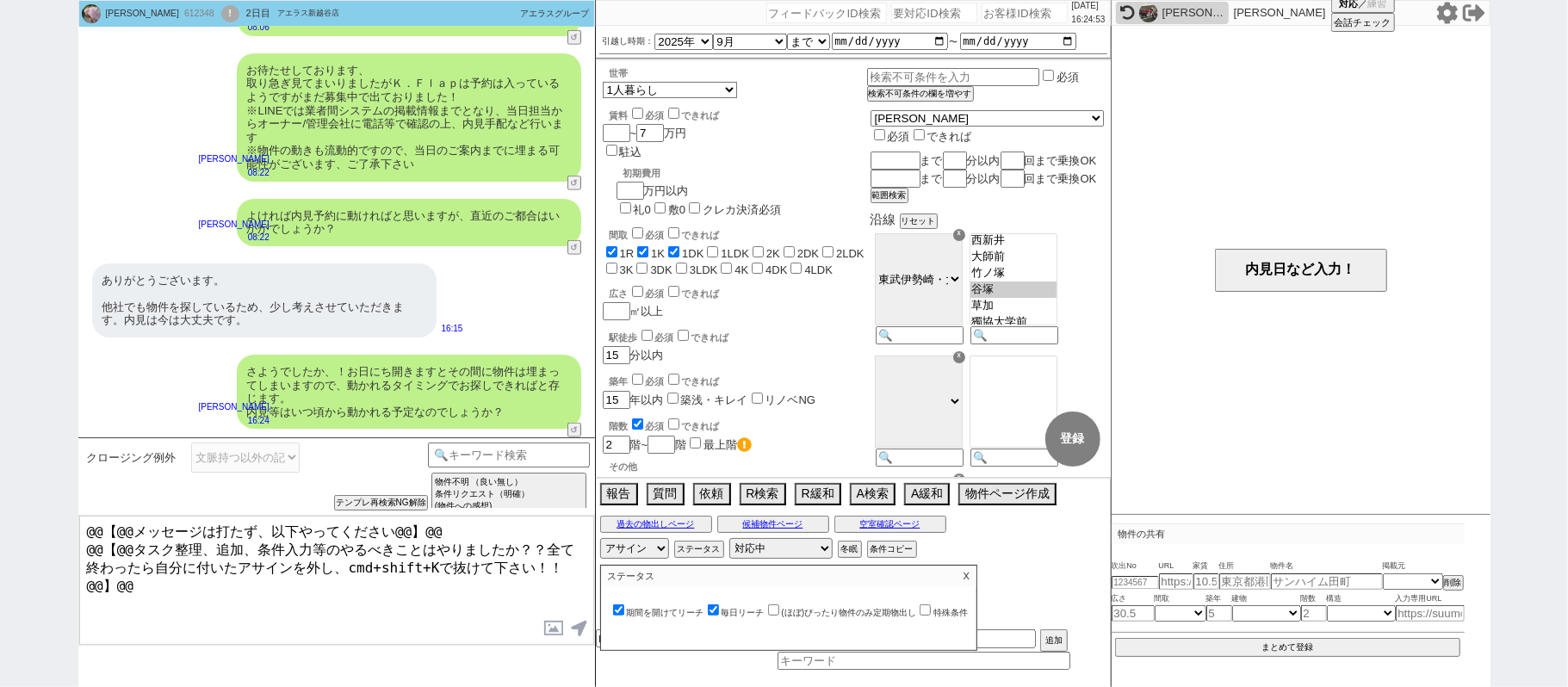
click at [977, 577] on p "X" at bounding box center [966, 576] width 20 height 21
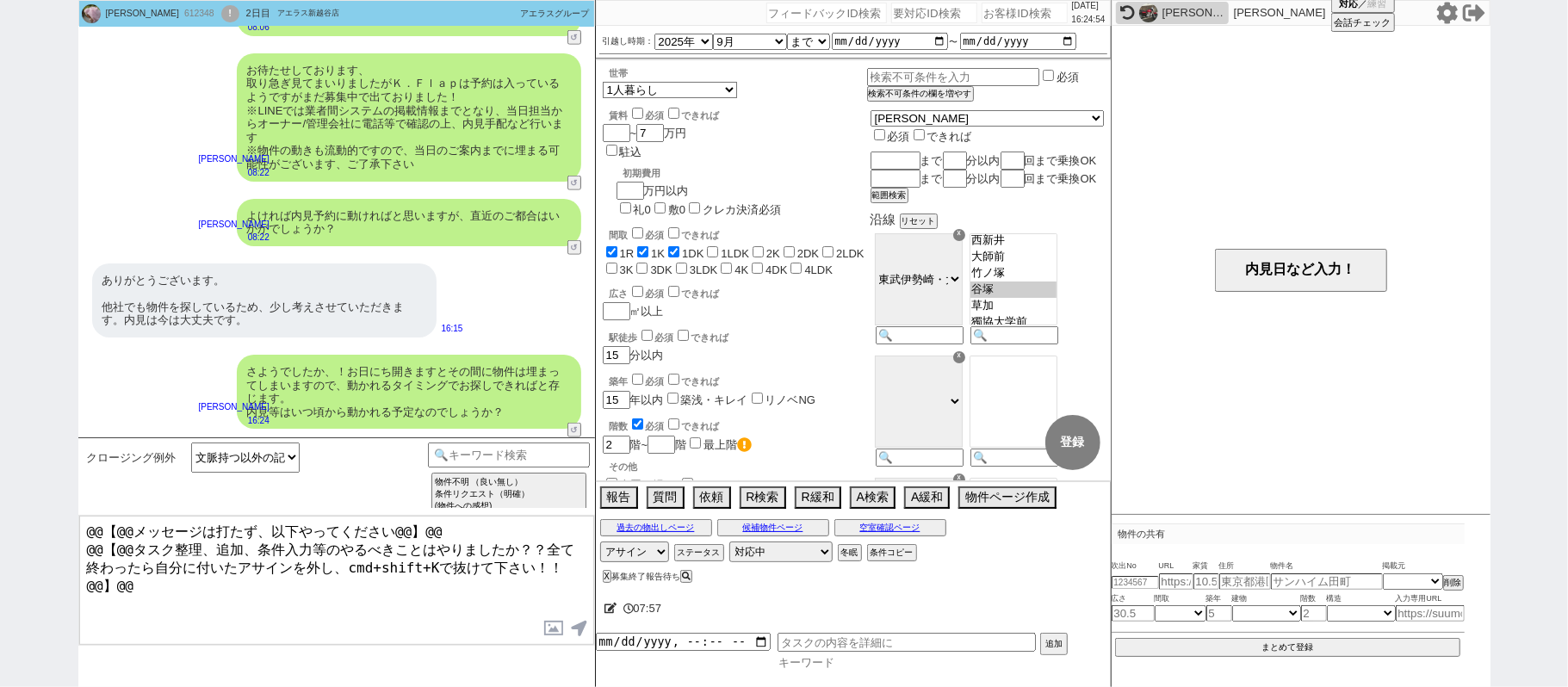
click at [813, 661] on input at bounding box center [924, 662] width 293 height 15
click at [655, 637] on input "datetime-local" at bounding box center [683, 637] width 175 height 15
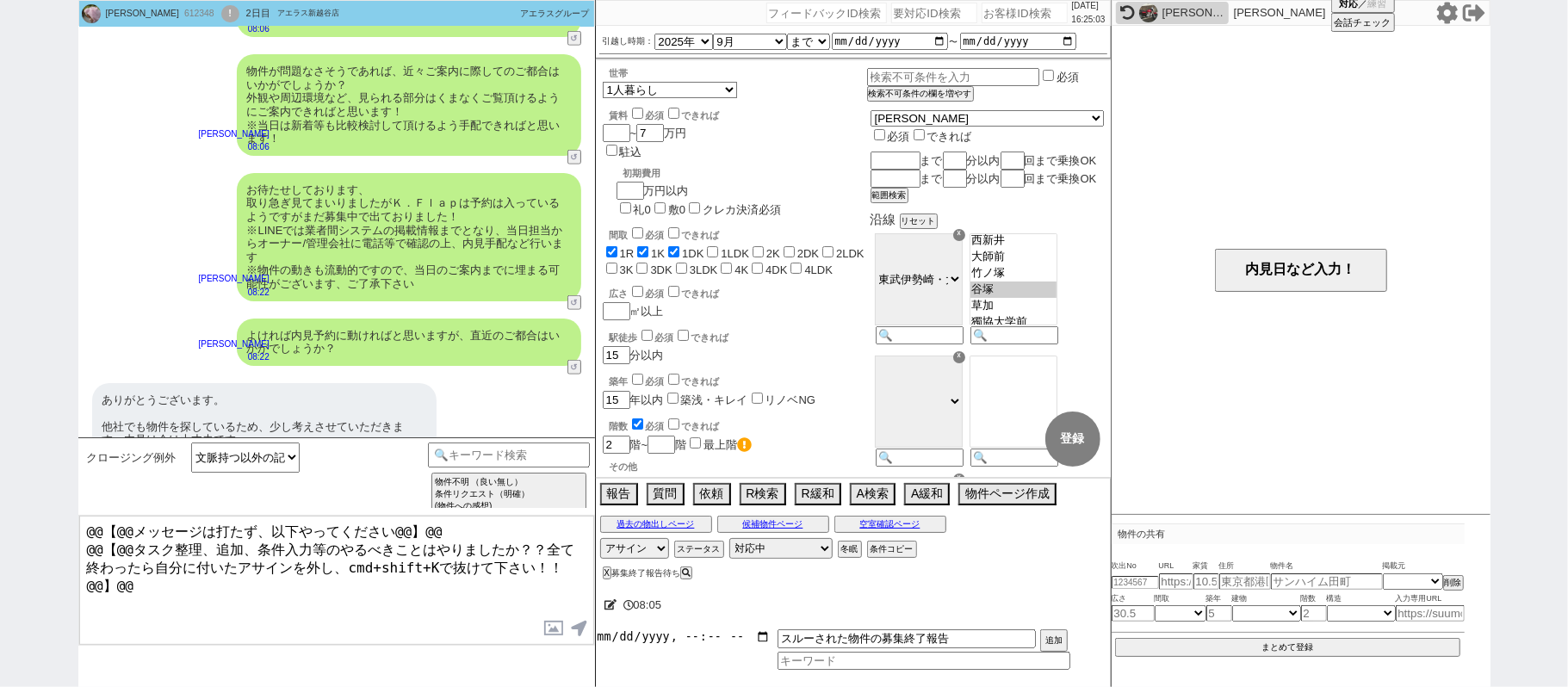
scroll to position [979, 0]
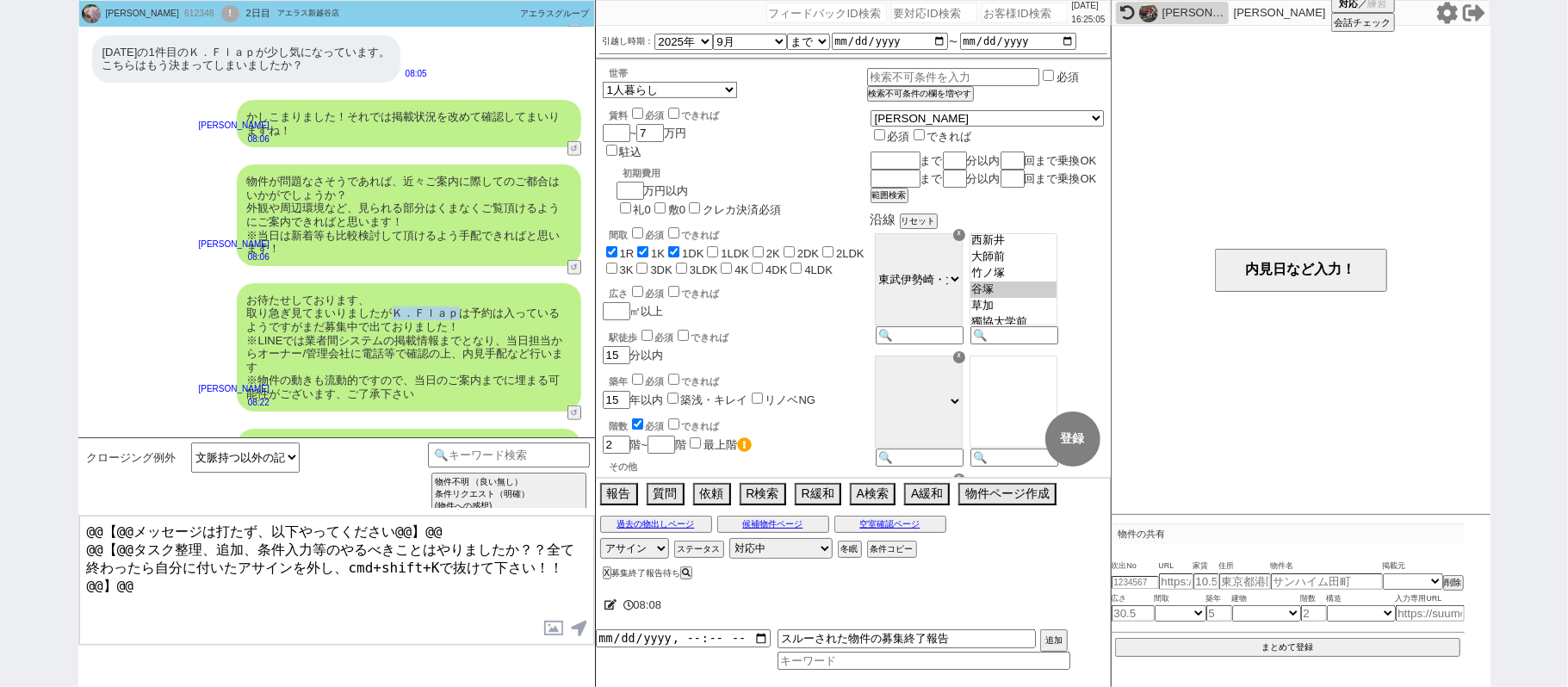
drag, startPoint x: 392, startPoint y: 307, endPoint x: 456, endPoint y: 308, distance: 64.0
click at [456, 308] on div "お待たせしております、 取り急ぎ見てまいりましたがＫ．Ｆｌａｐは予約は入っているようですがまだ募集中で出ておりました！ ※LINEでは業者間システムの掲載情報…" at bounding box center [409, 347] width 344 height 128
copy div "Ｋ．Ｆｌａｐ"
click at [993, 634] on input "スルーされた物件の募集終了報告" at bounding box center [906, 639] width 258 height 19
paste input "Ｋ．Ｆｌａｐ"
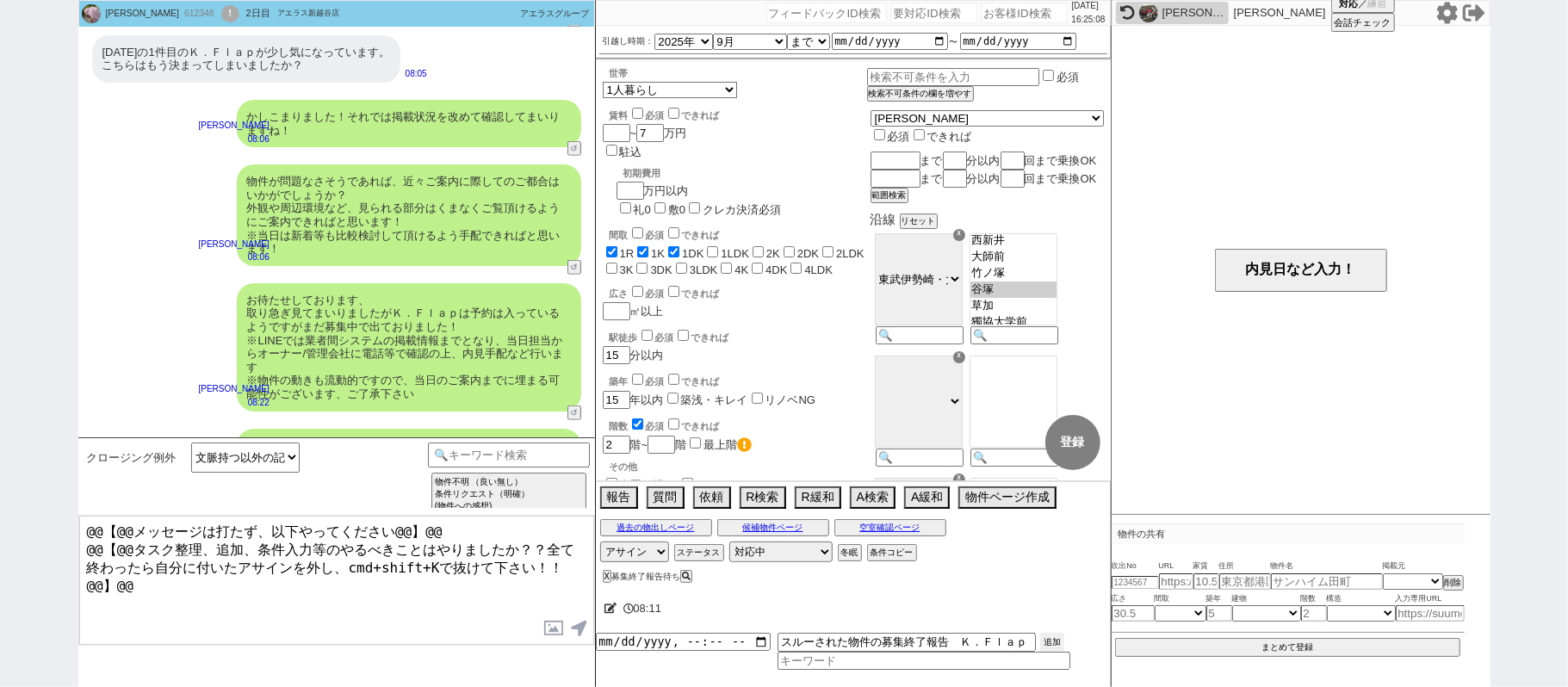
click at [1049, 648] on button "追加" at bounding box center [1052, 643] width 24 height 19
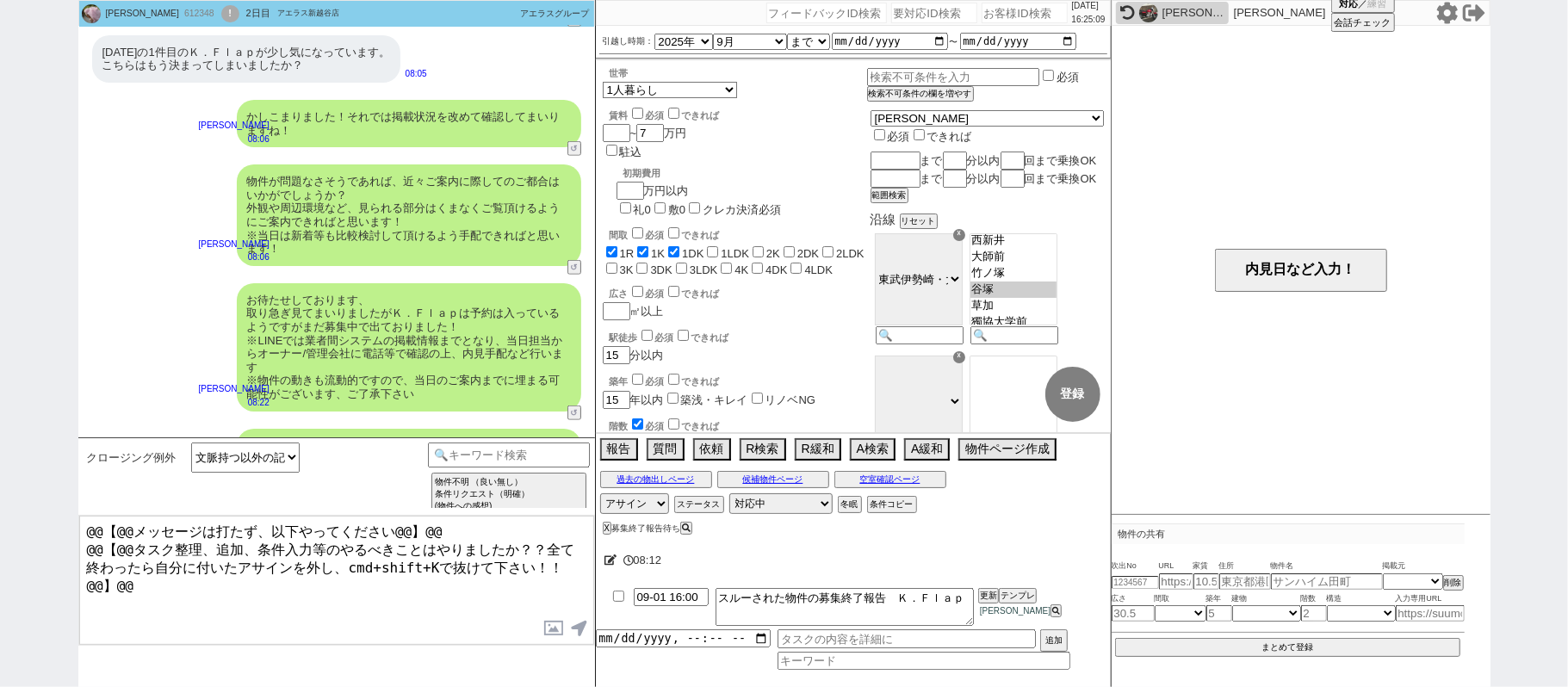
click at [835, 672] on div "08:12 09-01 16:00 スルーされた物件の募集終了報告　Ｋ．Ｆｌａｐ 更新 テンプレ 松井健太朗 追加" at bounding box center [853, 613] width 515 height 148
click at [835, 672] on div "08:13 09-01 16:00 スルーされた物件の募集終了報告　Ｋ．Ｆｌａｐ 更新 テンプレ 松井健太朗 追加" at bounding box center [853, 613] width 515 height 148
click at [828, 670] on div "08:13 09-01 16:00 スルーされた物件の募集終了報告　Ｋ．Ｆｌａｐ 更新 テンプレ 松井健太朗 追加" at bounding box center [853, 613] width 515 height 148
click at [817, 663] on input at bounding box center [924, 662] width 293 height 15
click at [636, 637] on input "datetime-local" at bounding box center [683, 637] width 175 height 15
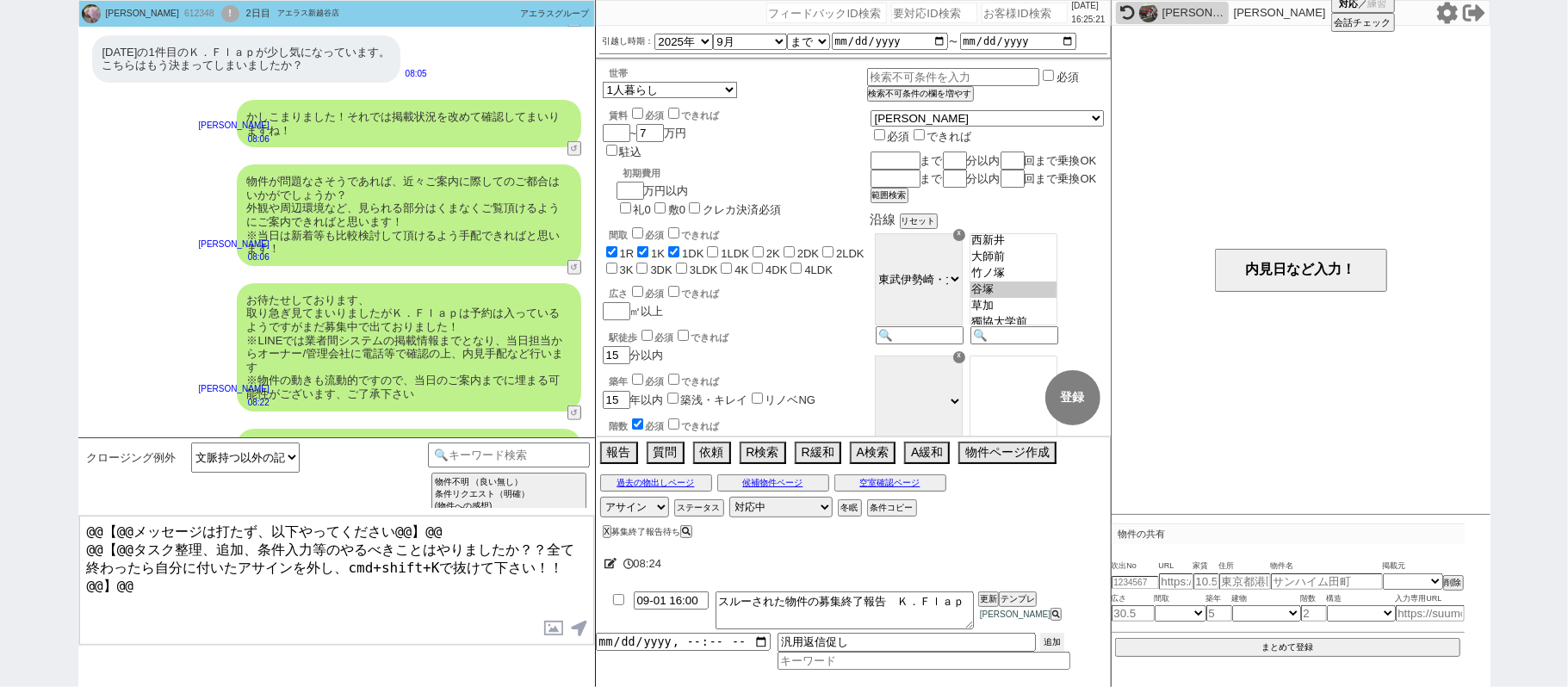
click at [1042, 640] on button "追加" at bounding box center [1052, 643] width 24 height 19
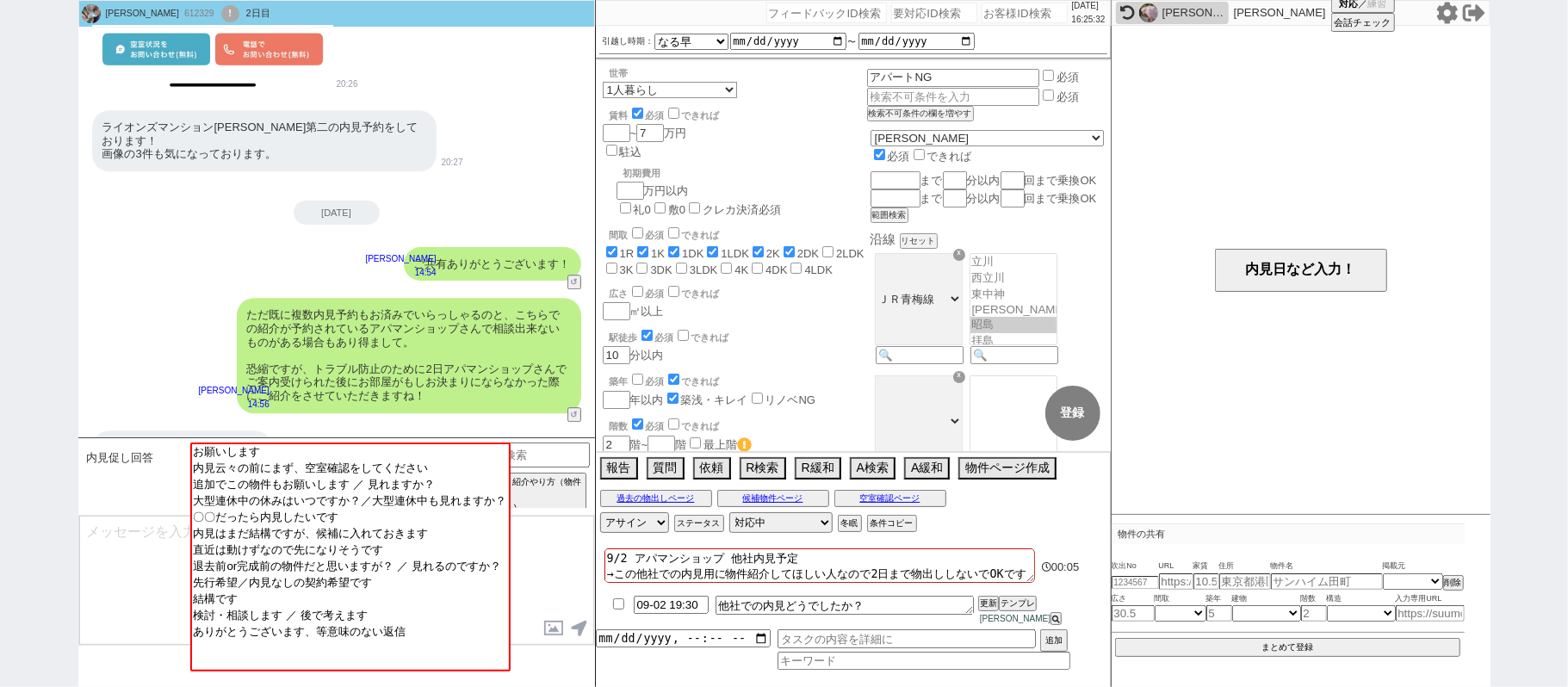
scroll to position [3450, 0]
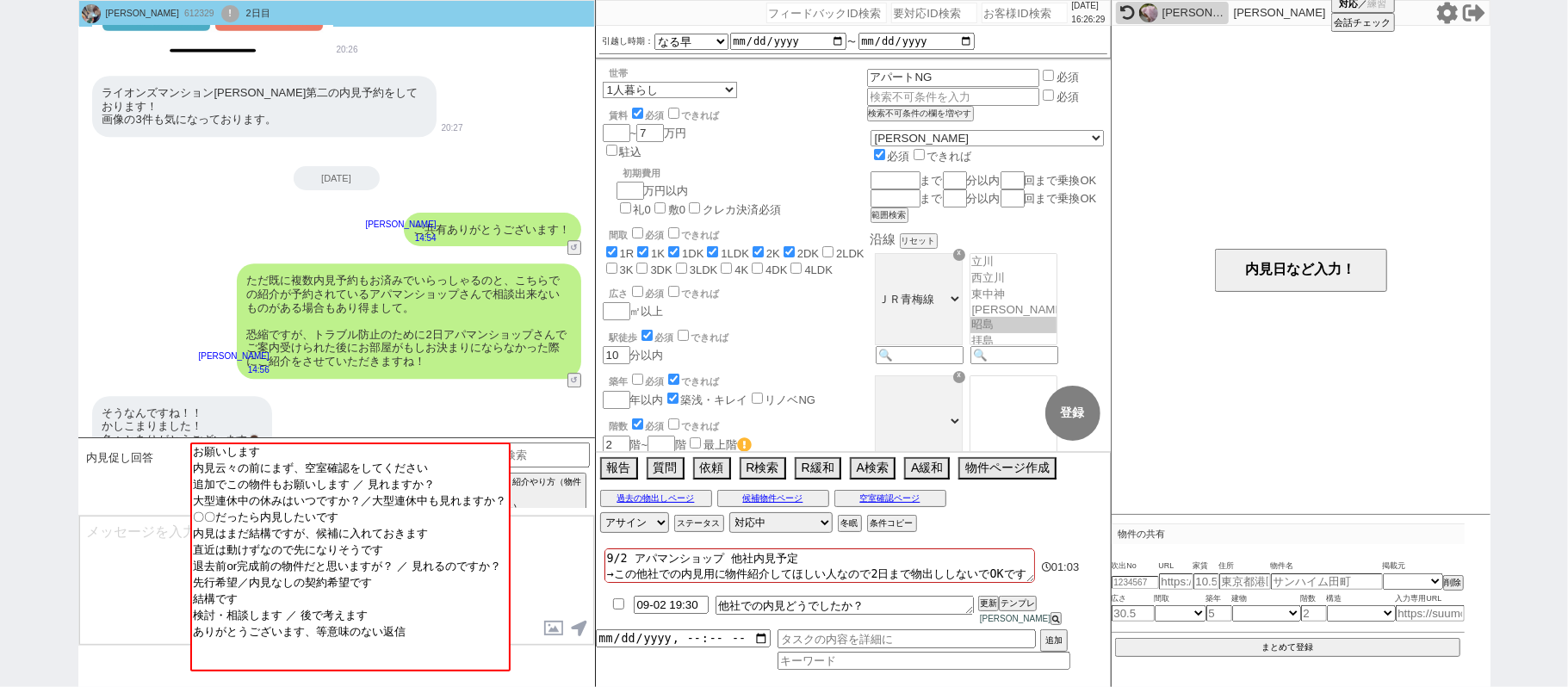
drag, startPoint x: 0, startPoint y: 338, endPoint x: 16, endPoint y: 337, distance: 16.0
click at [0, 338] on div "こんどうあこ 612329 ! 0 2日目 冬眠中 自社客 スミカ スミカ_BPO チャット全表示 2025-08-30 SUUMOとHOMESで調べてました…" at bounding box center [784, 344] width 1568 height 687
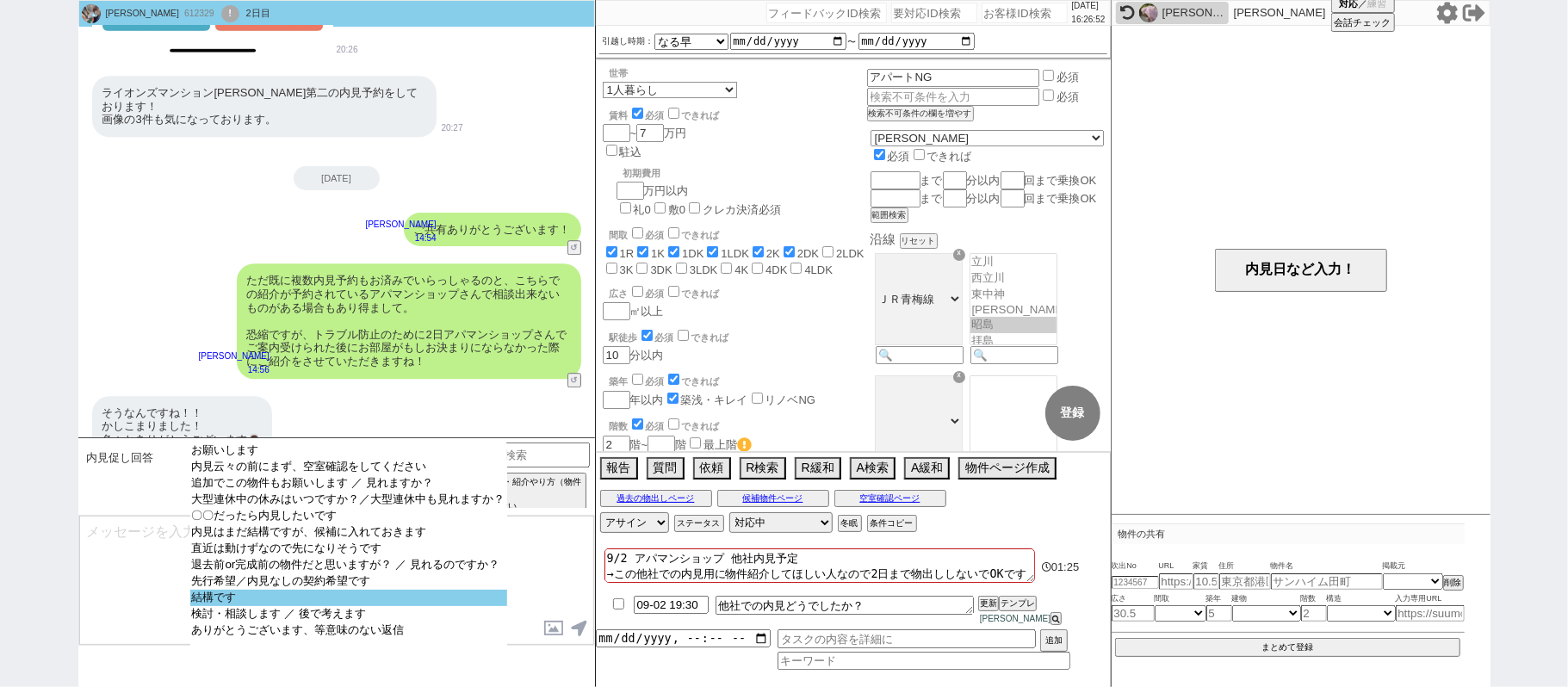
click at [191, 606] on option "結構です" at bounding box center [349, 597] width 317 height 17
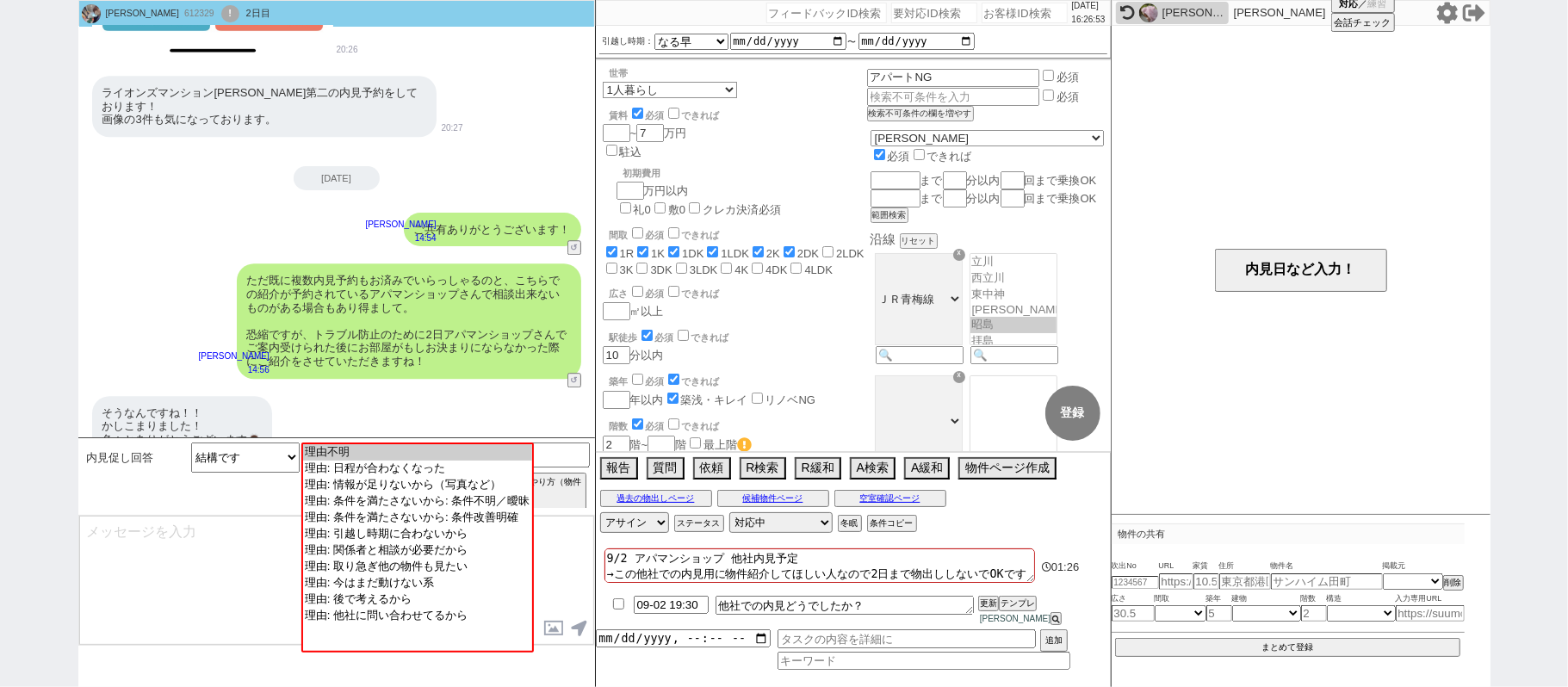
click at [183, 562] on textarea at bounding box center [337, 580] width 515 height 129
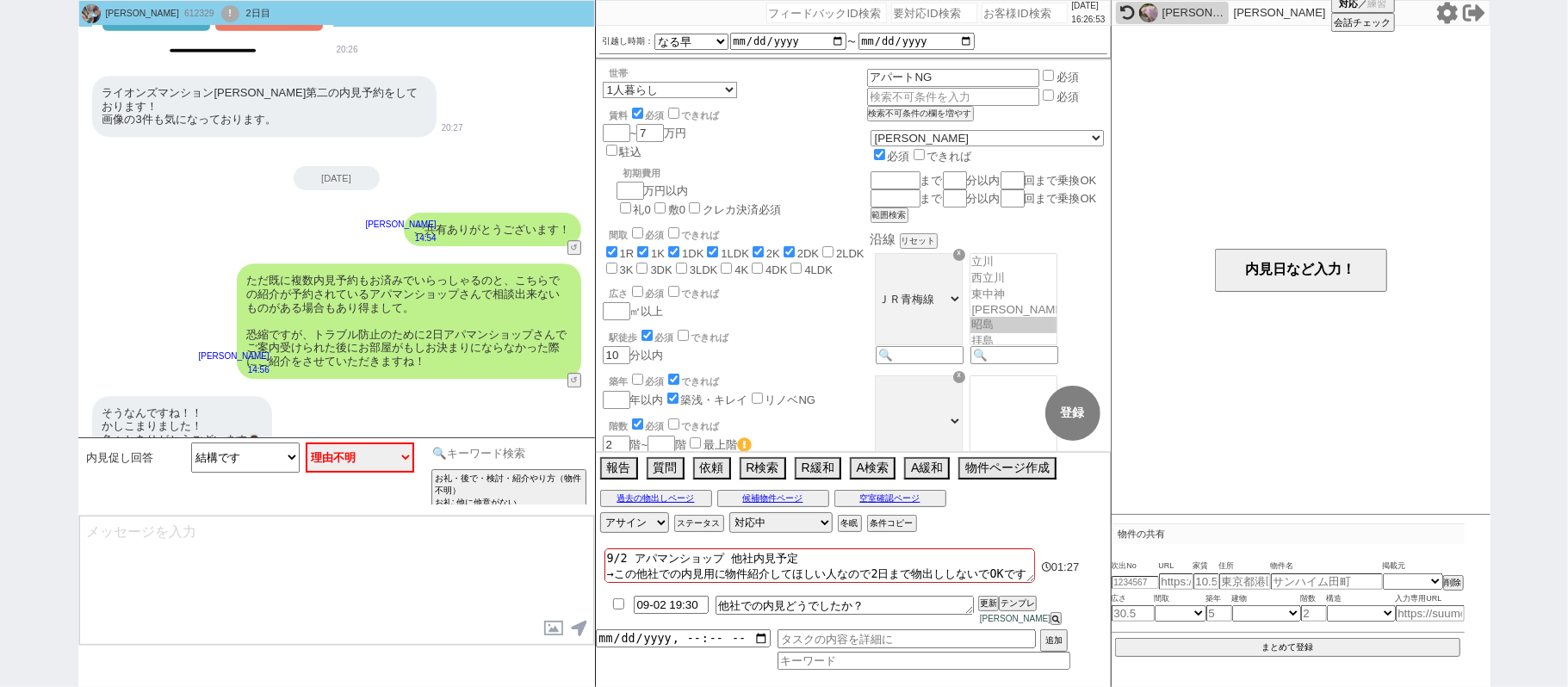
click at [444, 457] on input at bounding box center [509, 453] width 163 height 22
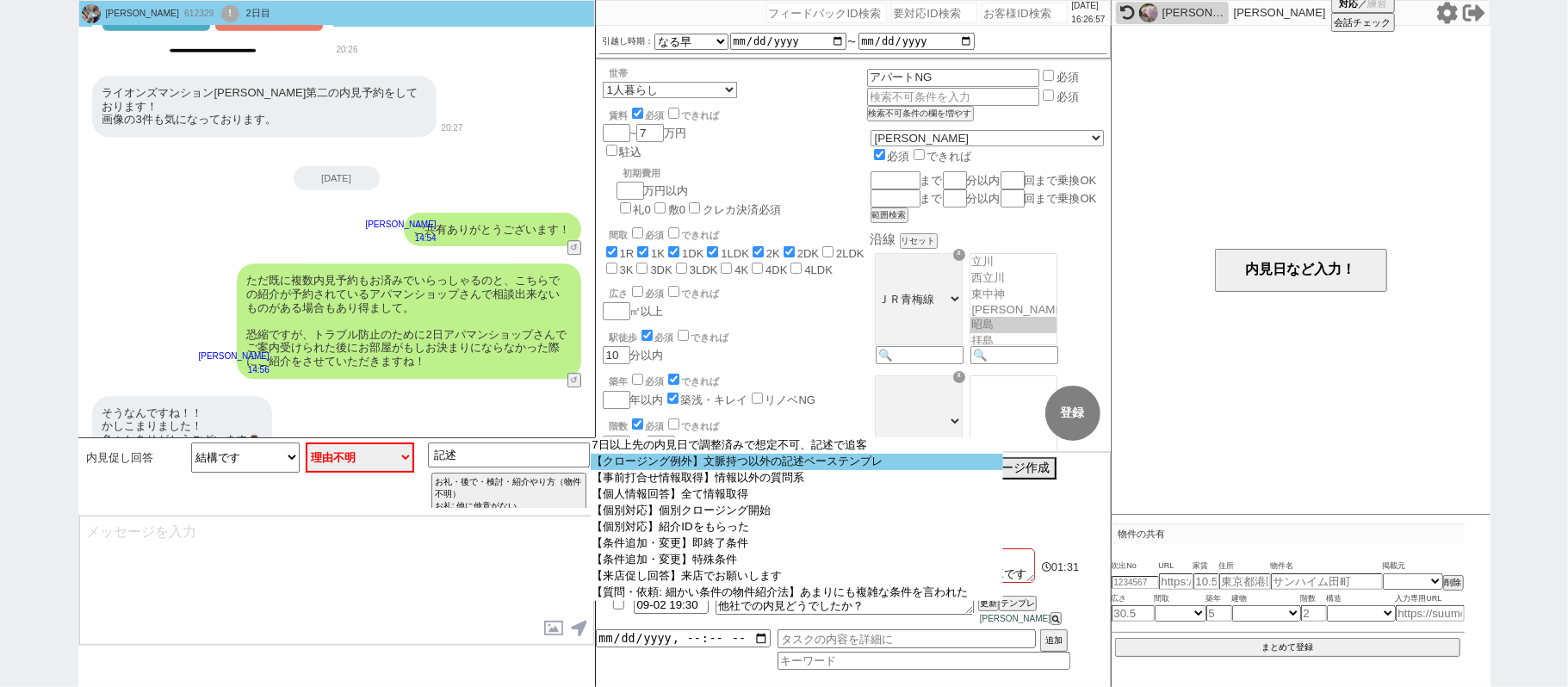
click at [597, 468] on option "【クロージング例外】文脈持つ以外の記述ベーステンプレ" at bounding box center [797, 462] width 412 height 17
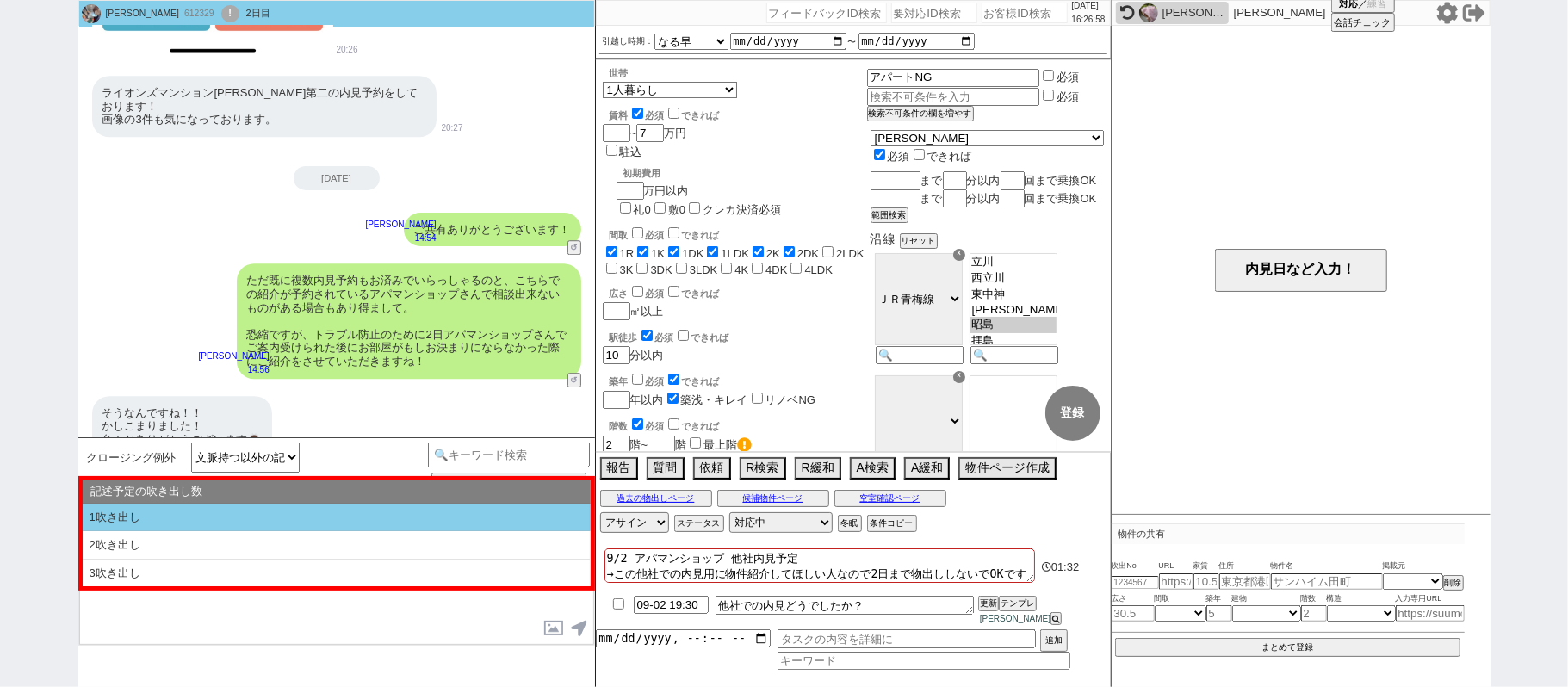
click at [397, 504] on li "1吹き出し" at bounding box center [337, 517] width 508 height 29
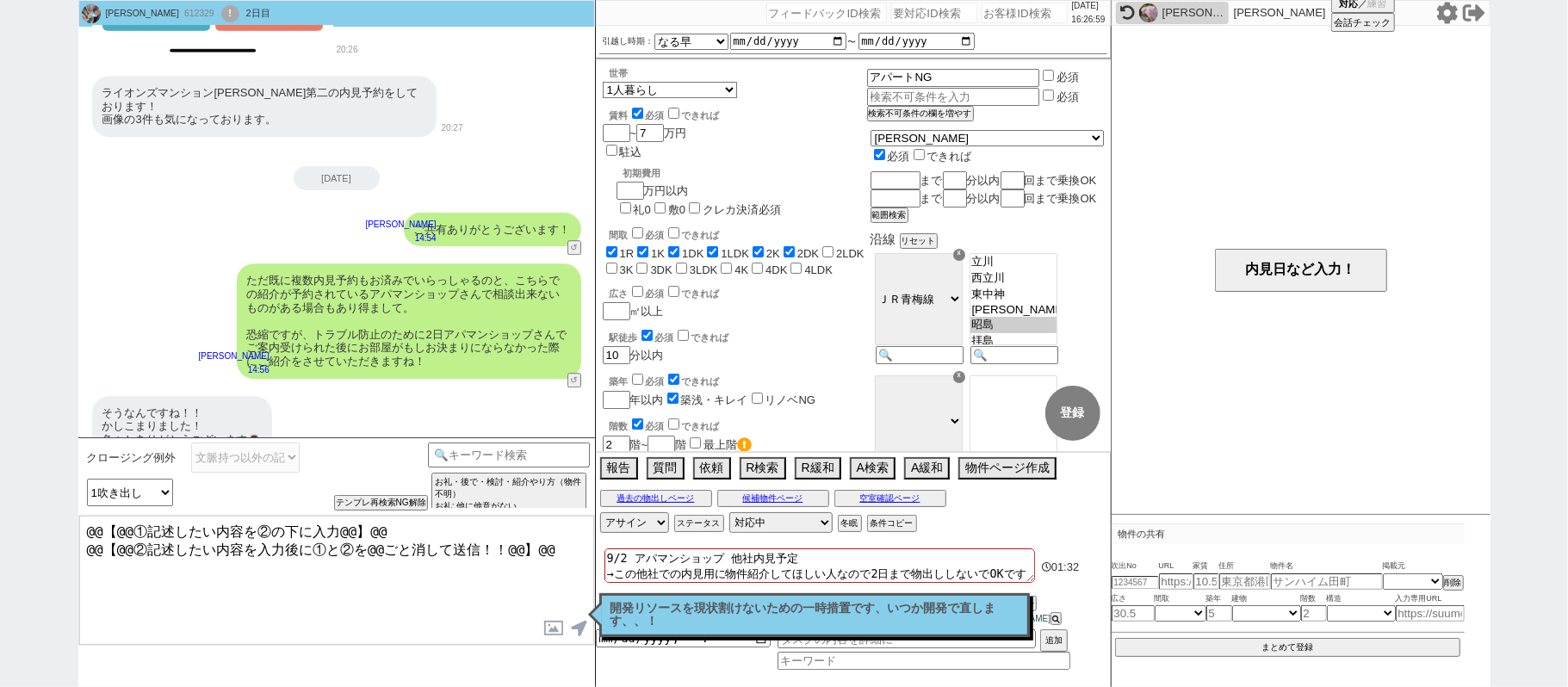
click at [570, 546] on textarea "@@【@@①記述したい内容を②の下に入力@@】@@ @@【@@②記述したい内容を入力後に①と②を@@ごと消して送信！！@@】@@" at bounding box center [337, 580] width 515 height 129
click at [754, 636] on div "開発リソースを現状割けないための一時措置です、いつか開発で直します、、！ 読んだ" at bounding box center [814, 615] width 430 height 43
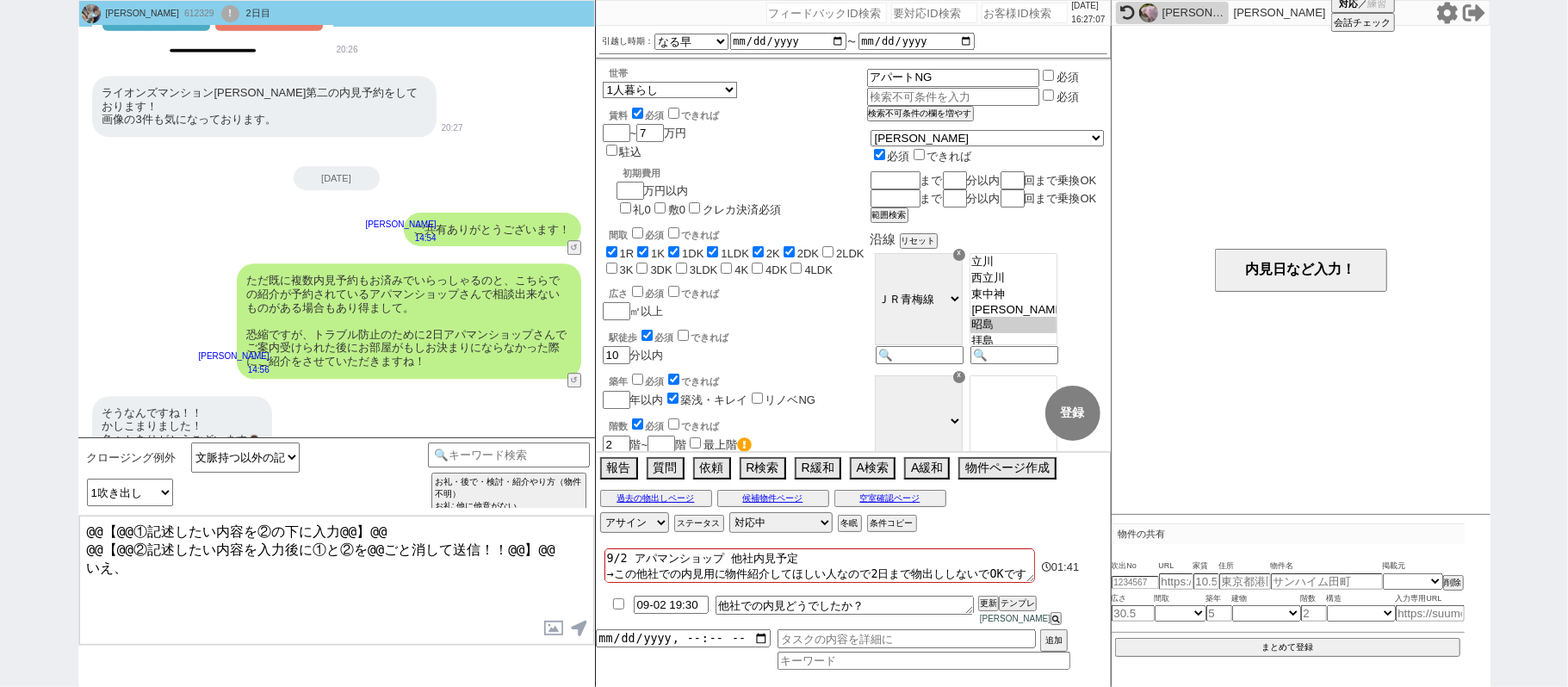
click at [173, 580] on textarea "@@【@@①記述したい内容を②の下に入力@@】@@ @@【@@②記述したい内容を入力後に①と②を@@ごと消して送信！！@@】@@ いえ、" at bounding box center [337, 580] width 515 height 129
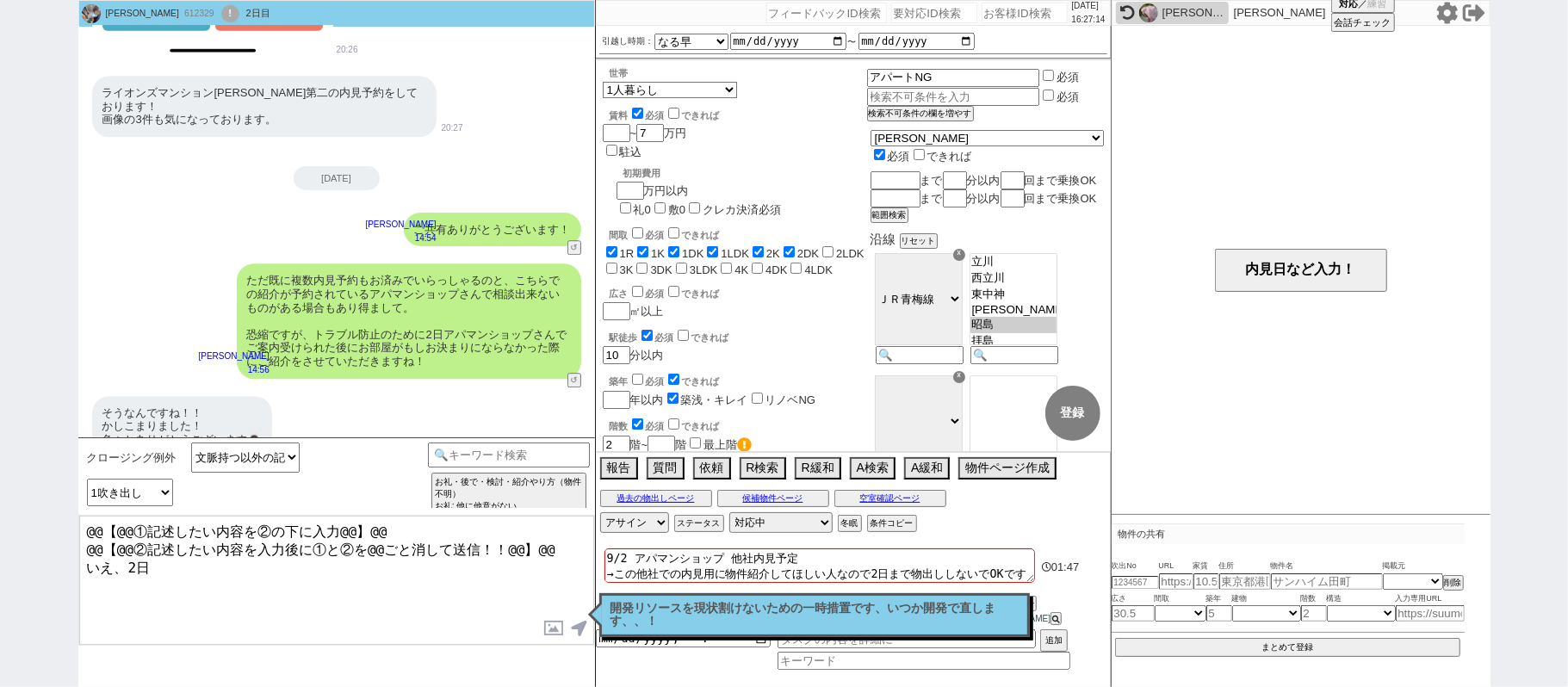
click at [834, 613] on p "開発リソースを現状割けないための一時措置です、いつか開発で直します、、！" at bounding box center [814, 615] width 408 height 27
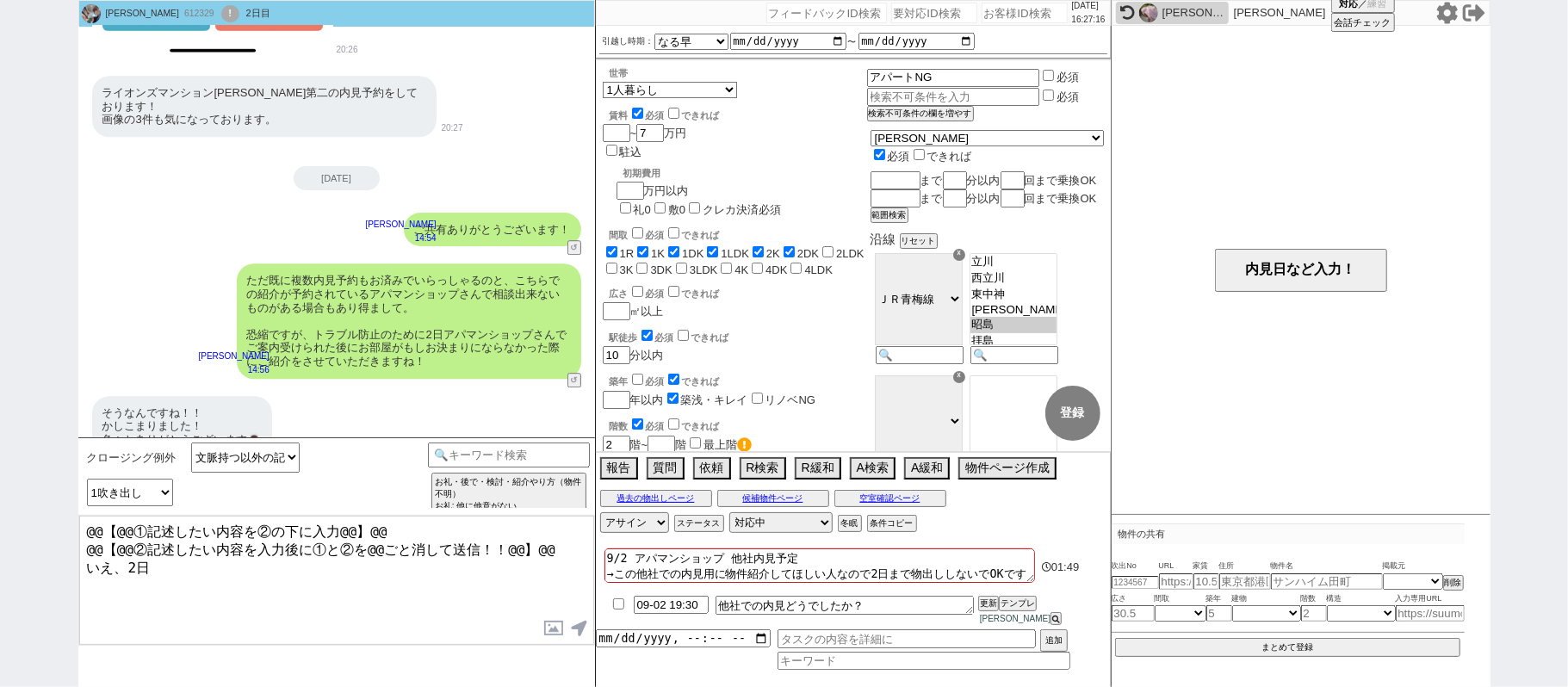
click at [190, 569] on textarea "@@【@@①記述したい内容を②の下に入力@@】@@ @@【@@②記述したい内容を入力後に①と②を@@ごと消して送信！！@@】@@ いえ、2日" at bounding box center [337, 580] width 515 height 129
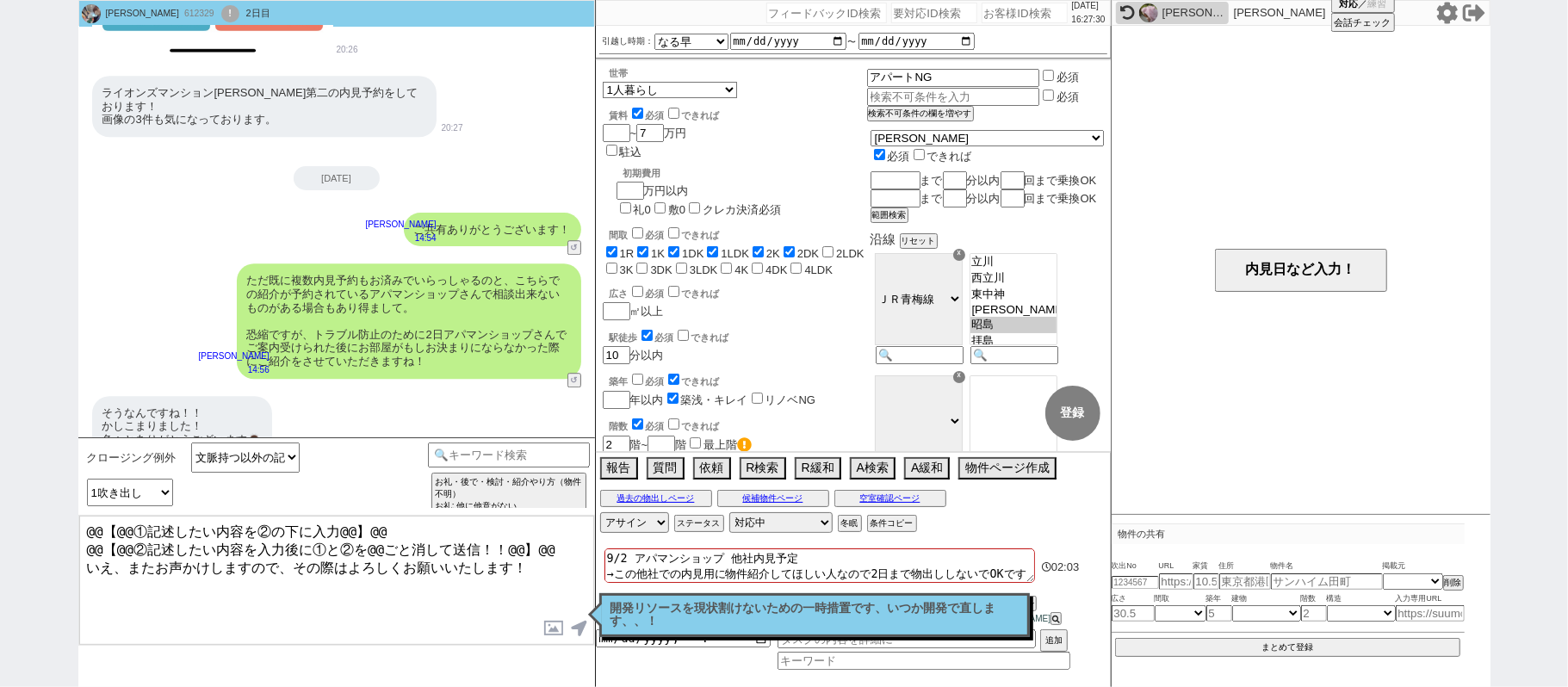
drag, startPoint x: 557, startPoint y: 546, endPoint x: 0, endPoint y: 77, distance: 728.2
click at [0, 270] on div "こんどうあこ 612329 ! 0 2日目 冬眠中 自社客 スミカ スミカ_BPO チャット全表示 2025-08-30 SUUMOとHOMESで調べてました…" at bounding box center [784, 344] width 1568 height 687
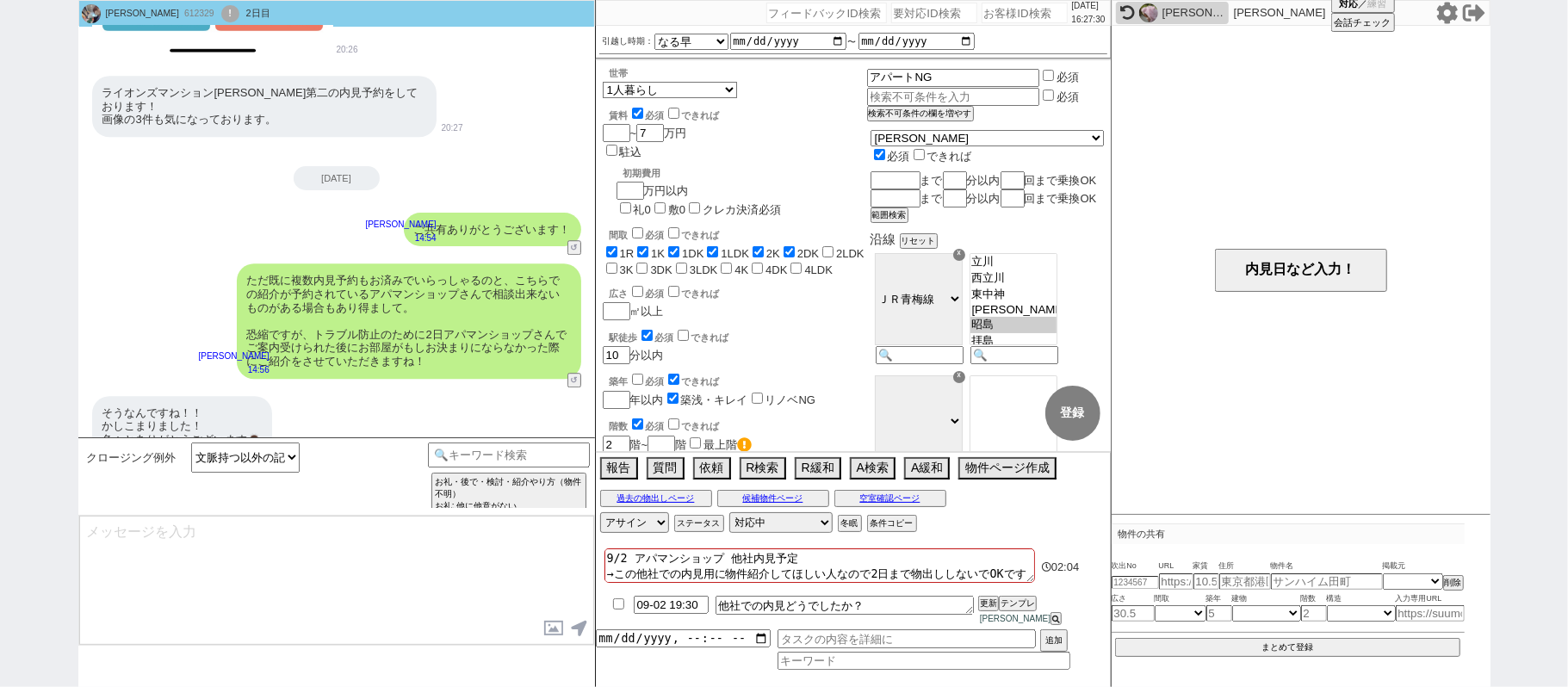
scroll to position [2078, 0]
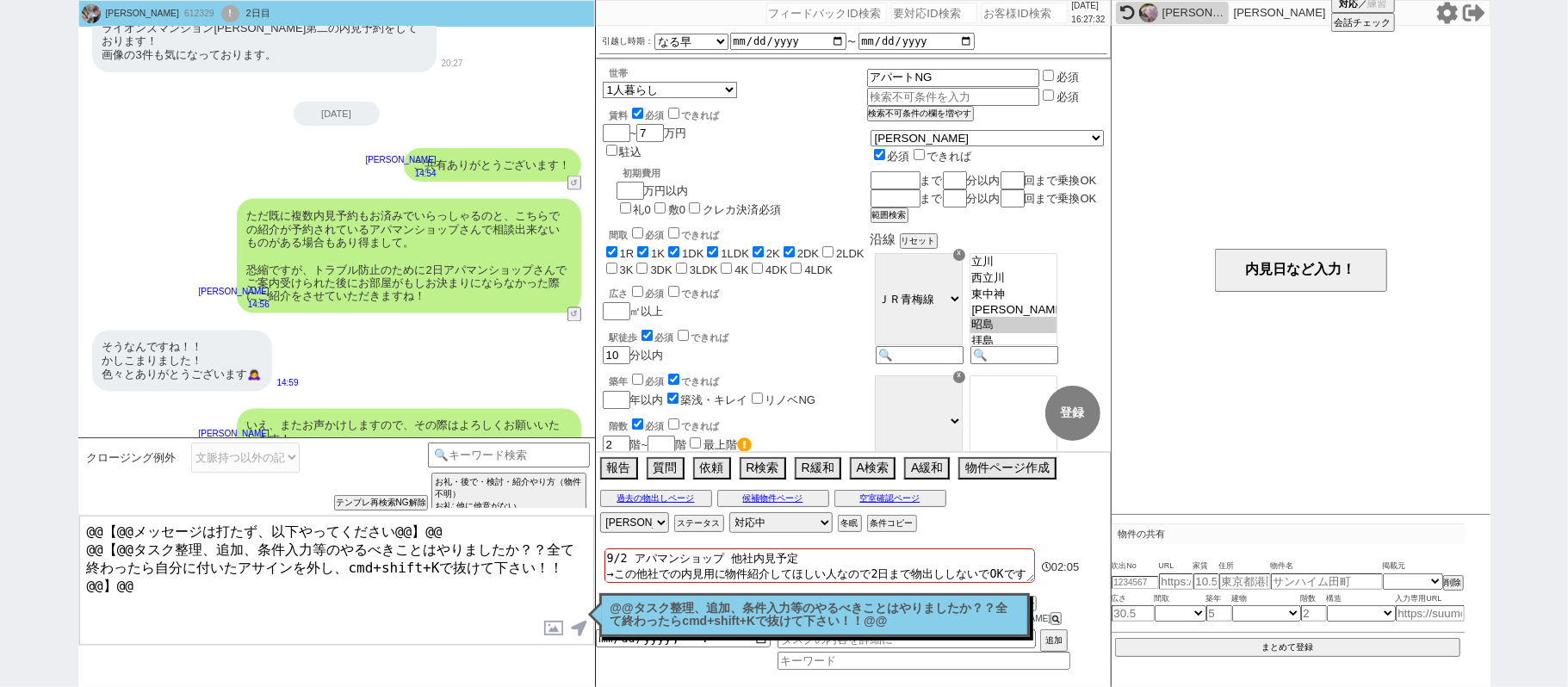
click at [784, 629] on p "@@タスク整理、追加、条件入力等のやるべきことはやりましたか？？全て終わったらcmd+shift+Kで抜けて下さい！！@@" at bounding box center [814, 615] width 408 height 27
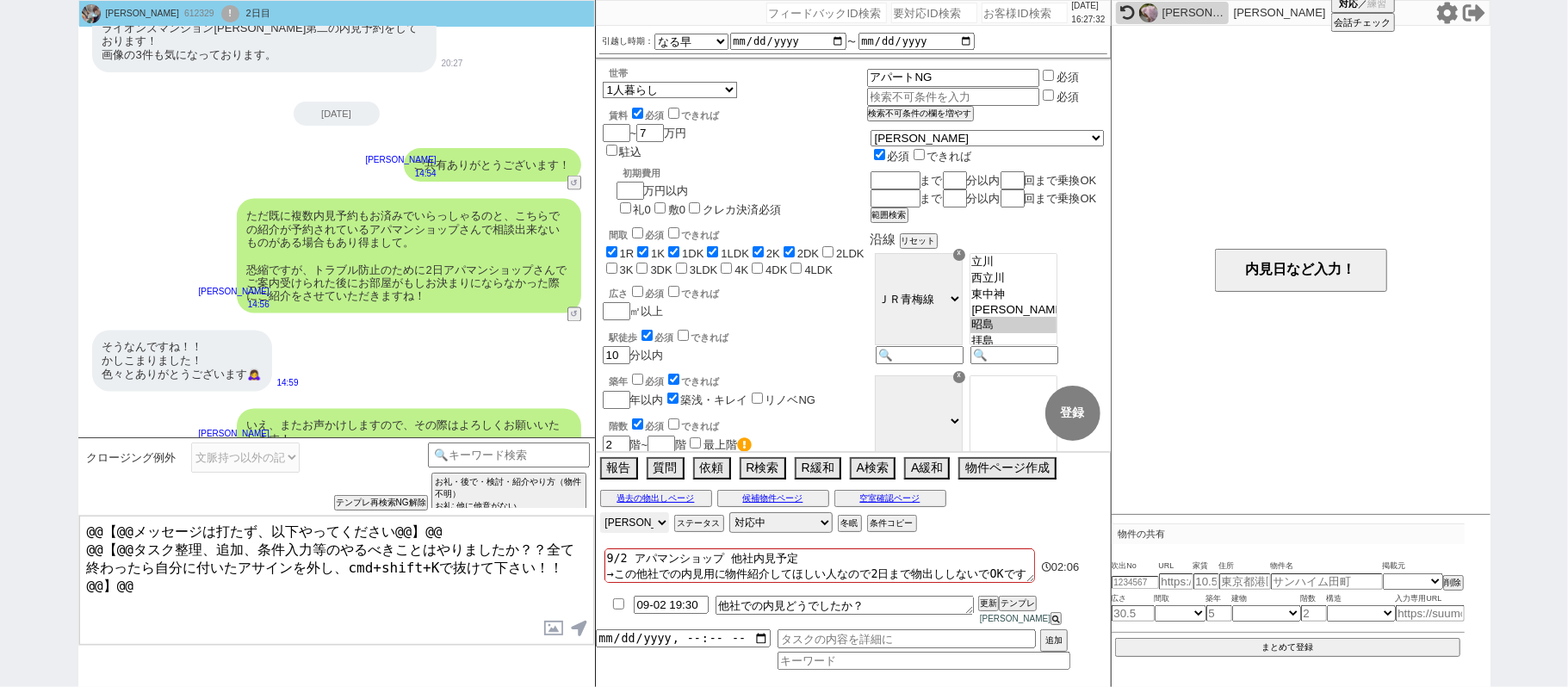
click at [654, 533] on select "アサイン 青木琢磨 御手洗侑矢 松井健太朗 小澤結 林瑞季 石川汐貴" at bounding box center [634, 523] width 69 height 21
click at [600, 524] on select "アサイン 青木琢磨 御手洗侑矢 松井健太朗 小澤結 林瑞季 石川汐貴" at bounding box center [634, 523] width 69 height 21
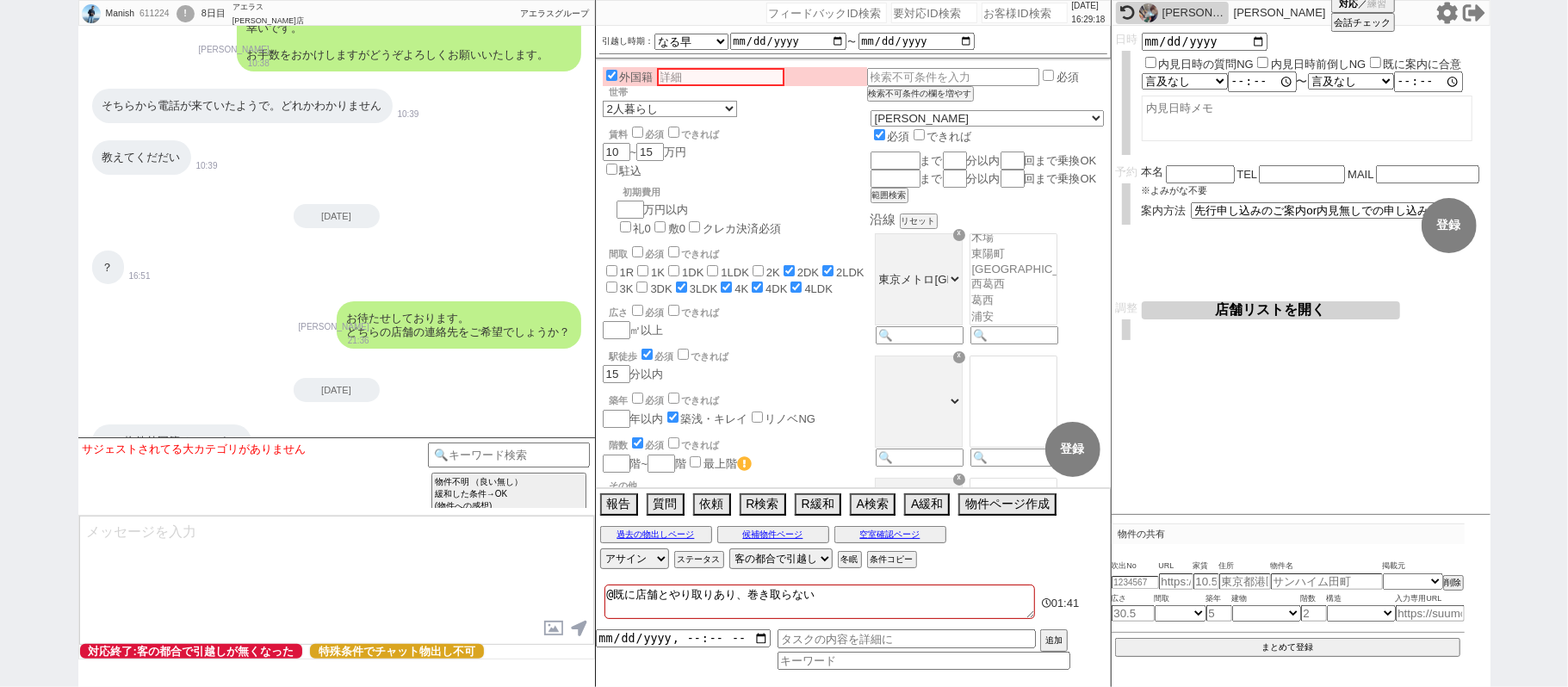
scroll to position [4358, 0]
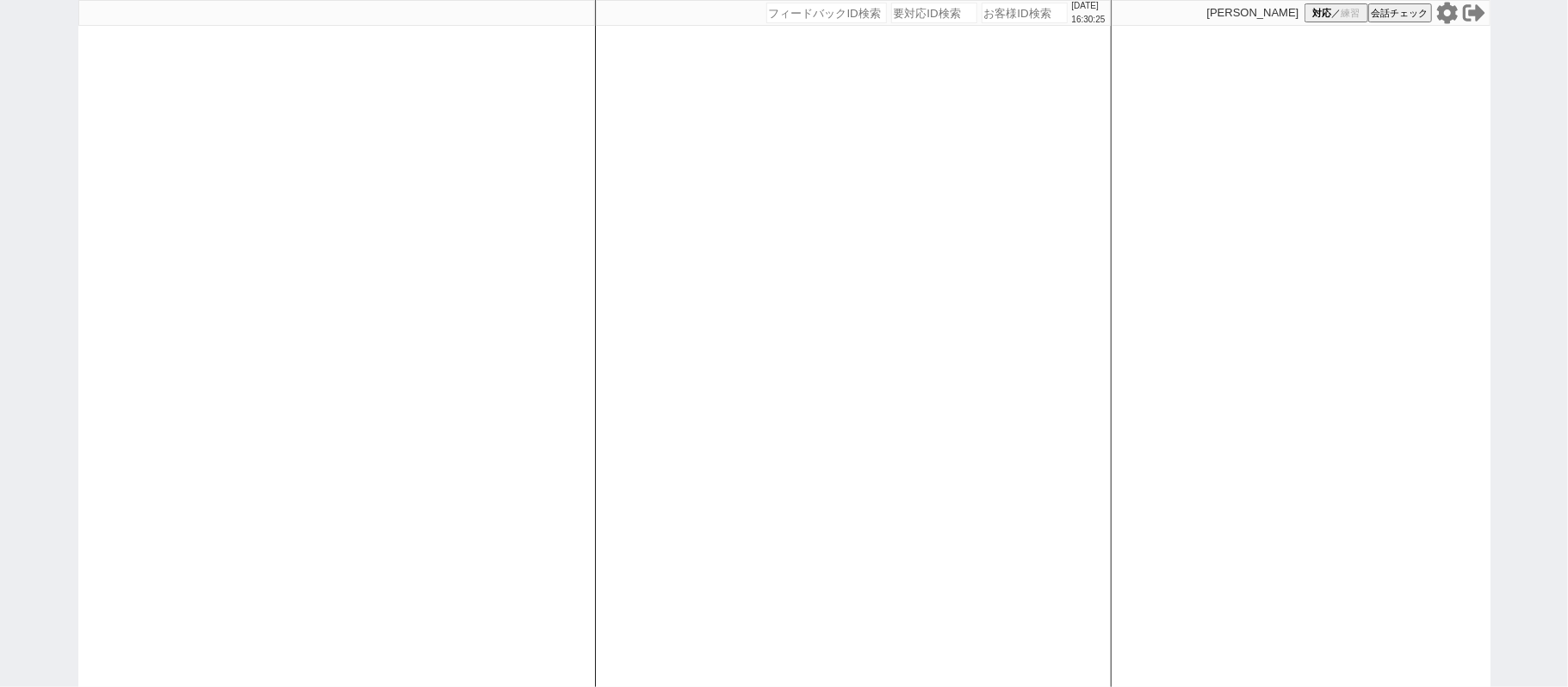
click at [0, 201] on div "[DATE] 16:30:25 候補物件を追加してしてください 紹介した物件一覧 他社物件を追加する 空室確認ページに追加・削除 紹介した物件一覧 他社物件を…" at bounding box center [784, 344] width 1568 height 687
click at [1446, 9] on icon at bounding box center [1447, 13] width 23 height 23
